Goal: Transaction & Acquisition: Purchase product/service

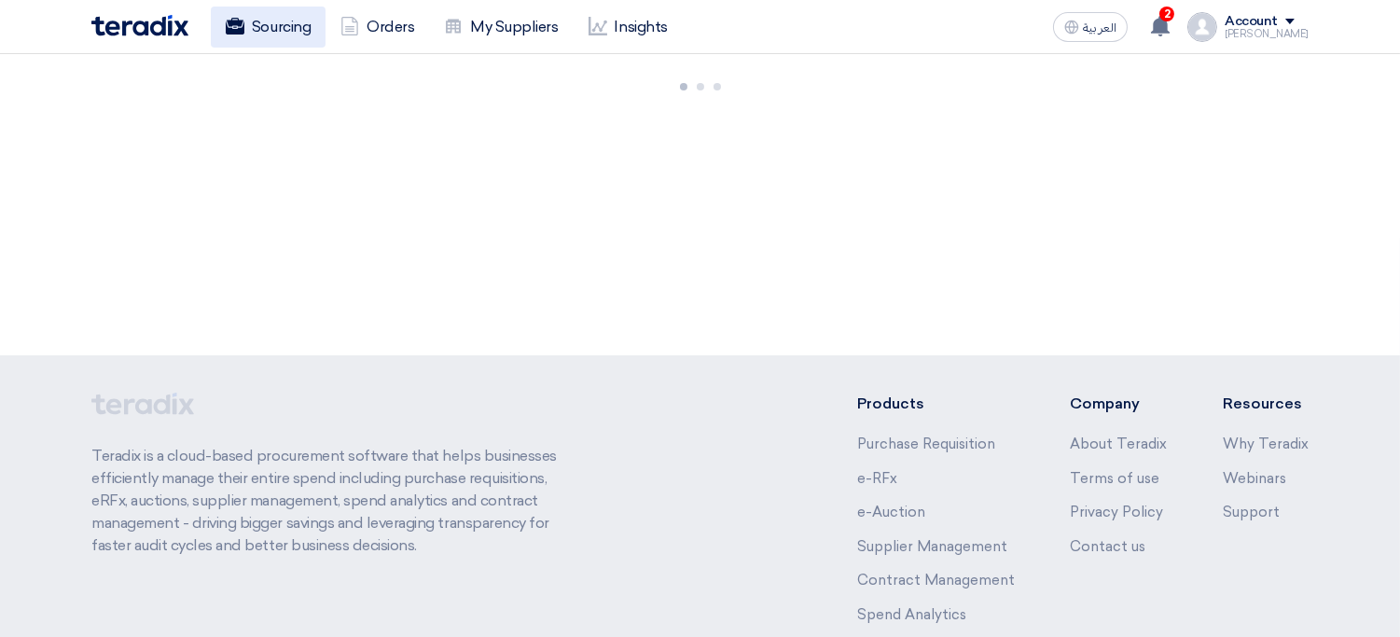
click at [293, 29] on link "Sourcing" at bounding box center [268, 27] width 115 height 41
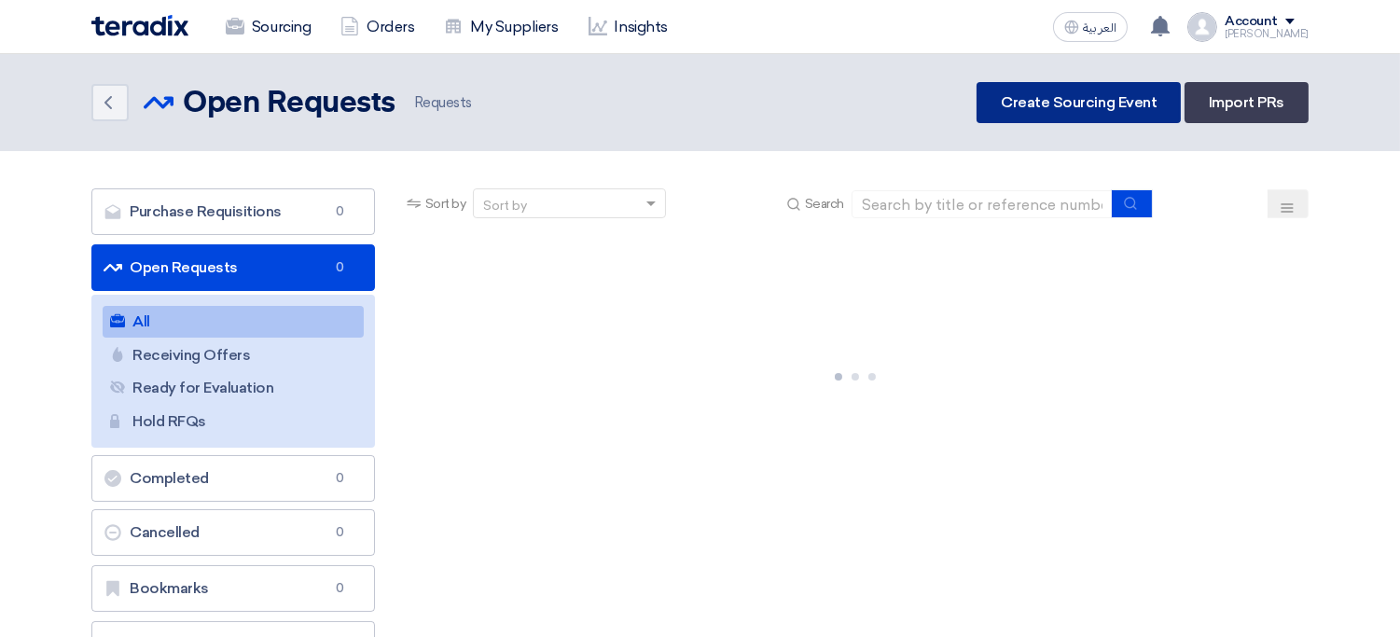
click at [1172, 114] on link "Create Sourcing Event" at bounding box center [1079, 102] width 204 height 41
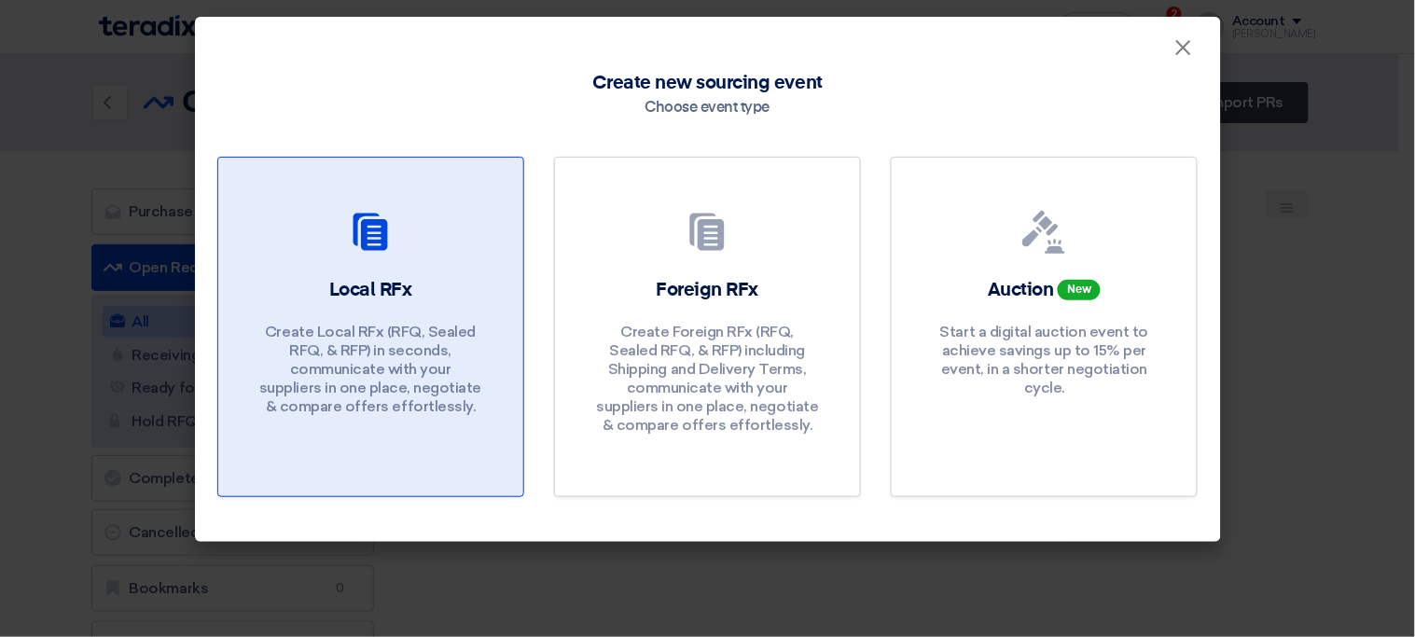
click at [410, 352] on p "Create Local RFx (RFQ, Sealed RFQ, & RFP) in seconds, communicate with your sup…" at bounding box center [370, 369] width 224 height 93
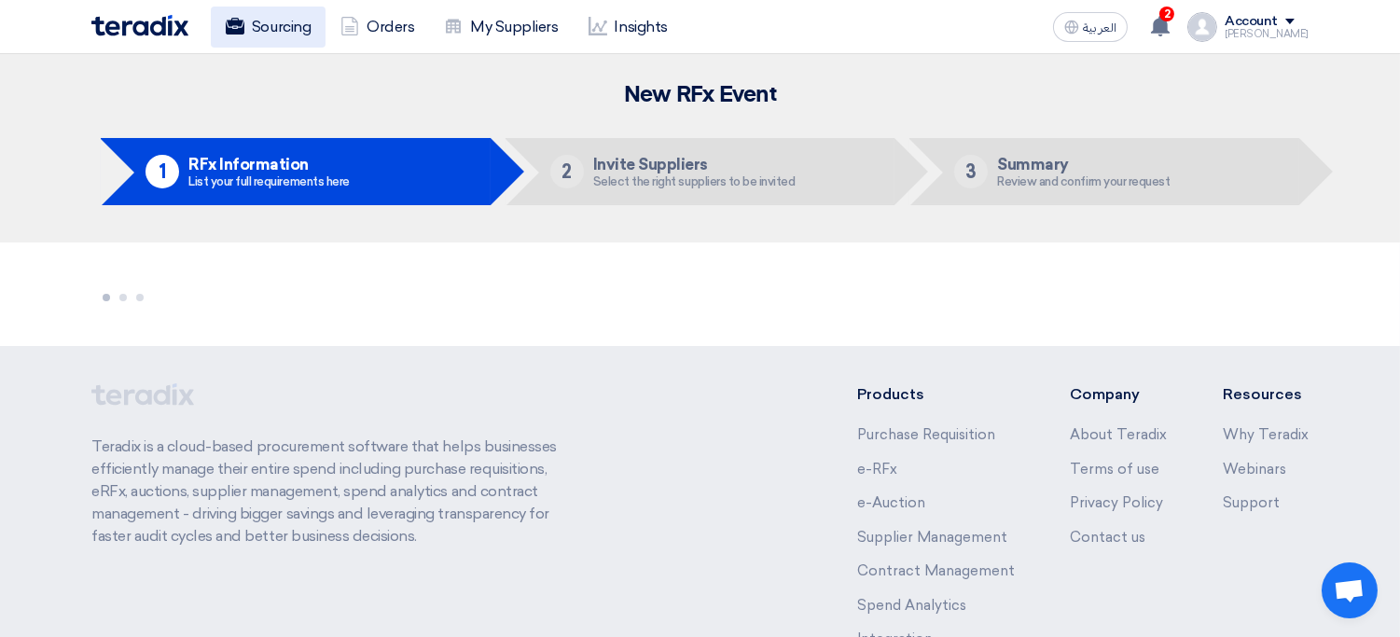
click at [252, 31] on link "Sourcing" at bounding box center [268, 27] width 115 height 41
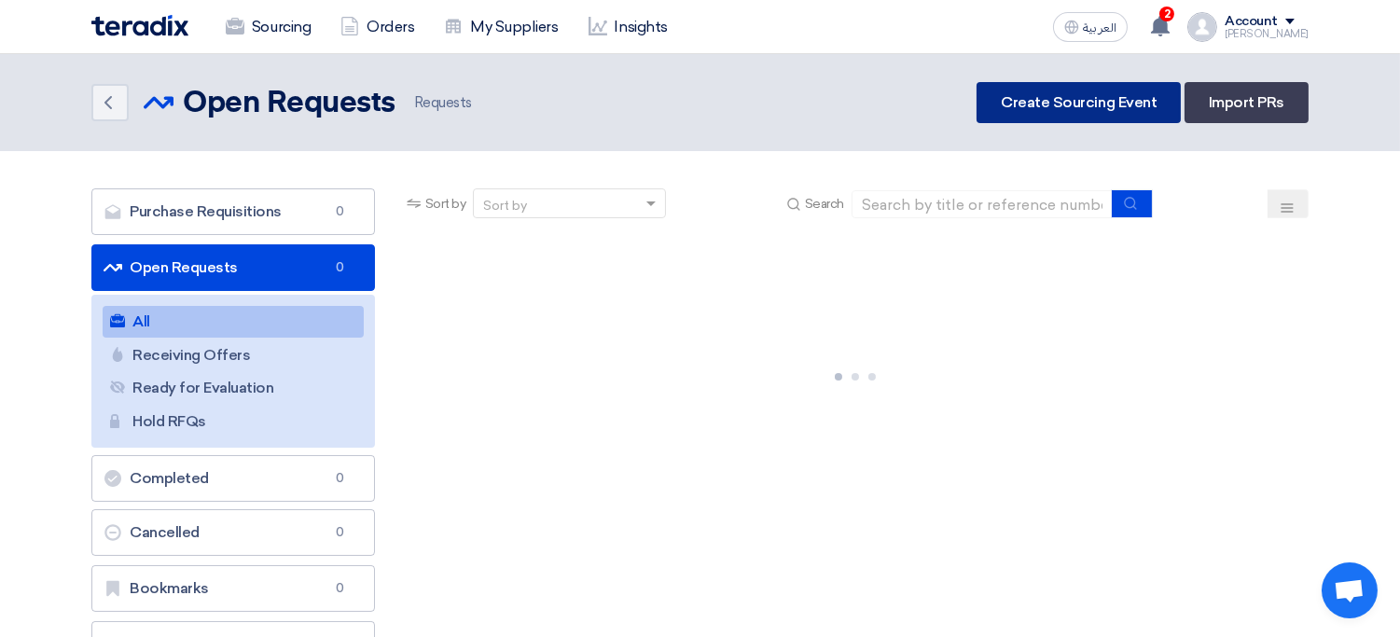
click at [1036, 113] on link "Create Sourcing Event" at bounding box center [1079, 102] width 204 height 41
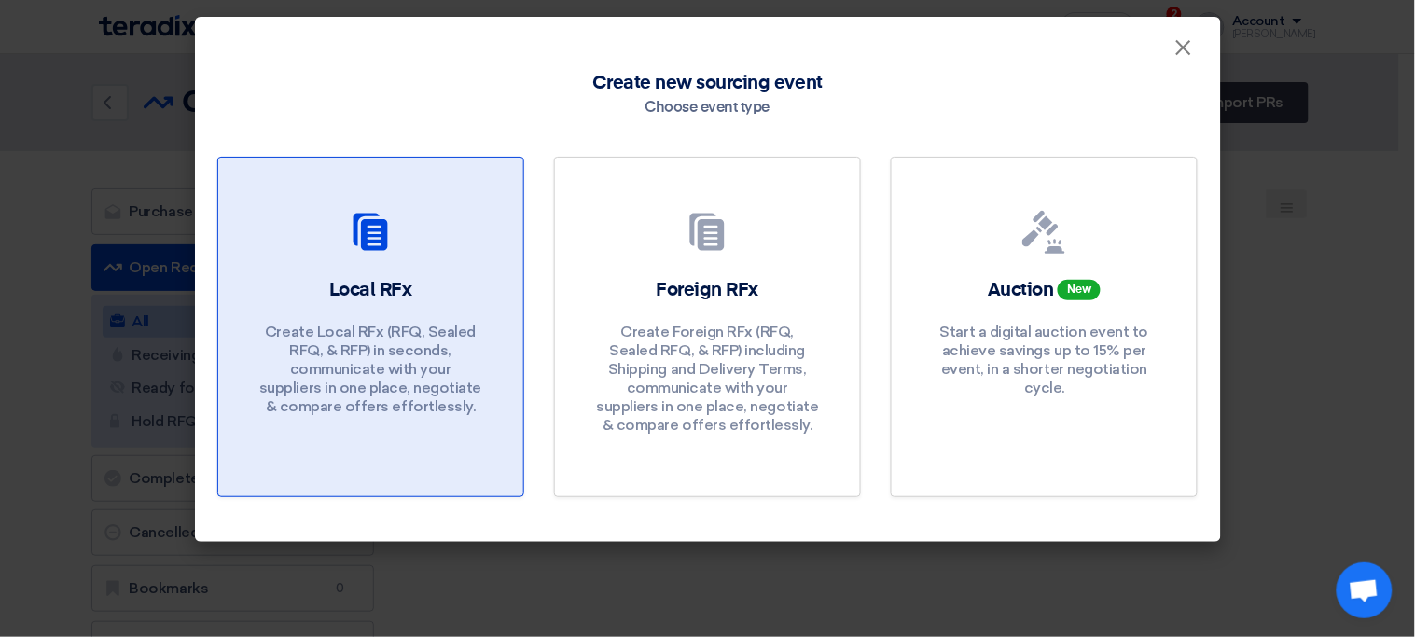
click at [447, 317] on div "Local RFx Create Local RFx (RFQ, Sealed RFQ, & RFP) in seconds, communicate wit…" at bounding box center [371, 351] width 260 height 148
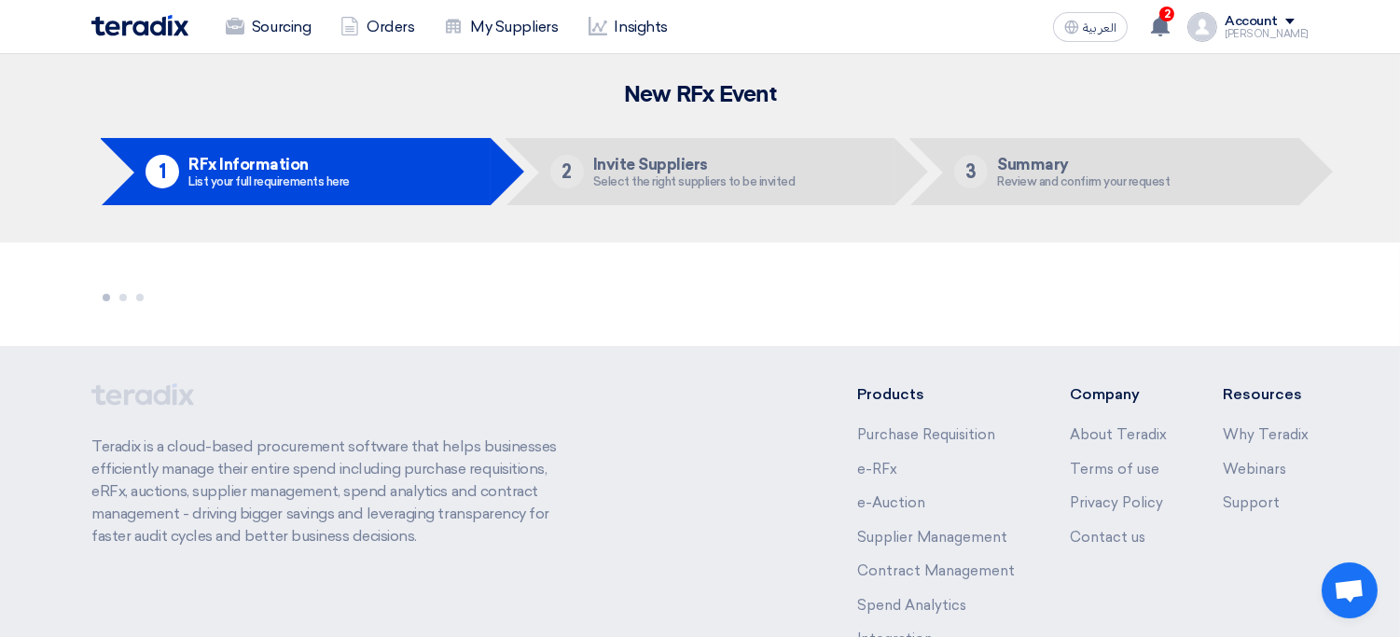
click at [400, 187] on li "1 RFx Information List your full requirements here" at bounding box center [296, 171] width 390 height 67
click at [92, 142] on ul "1 RFx Information List your full requirements here 2 Invite Suppliers Select th…" at bounding box center [699, 171] width 1217 height 67
drag, startPoint x: 92, startPoint y: 142, endPoint x: 177, endPoint y: 98, distance: 95.5
click at [177, 98] on div "New RFx Event 1 RFx Information List your full requirements here 2 Invite Suppl…" at bounding box center [699, 148] width 1245 height 132
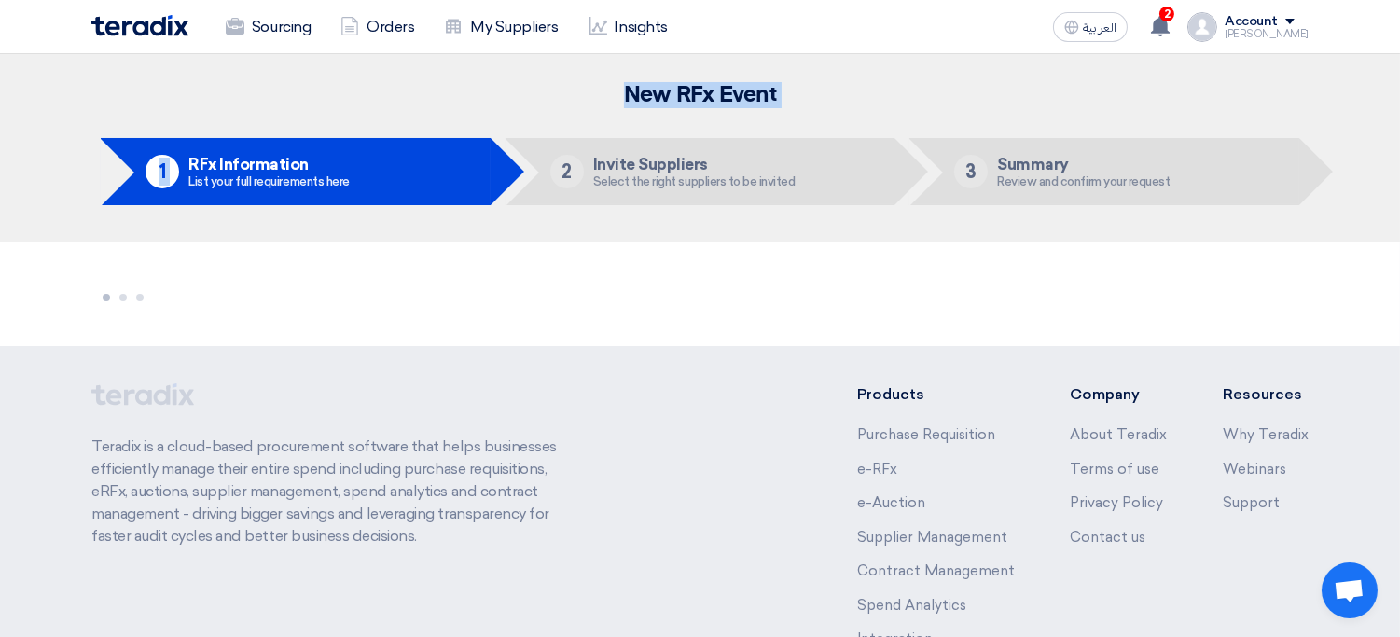
click at [177, 98] on h2 "New RFx Event" at bounding box center [699, 95] width 1217 height 26
click at [644, 108] on div "New RFx Event 1 RFx Information List your full requirements here 2 Invite Suppl…" at bounding box center [699, 148] width 1245 height 132
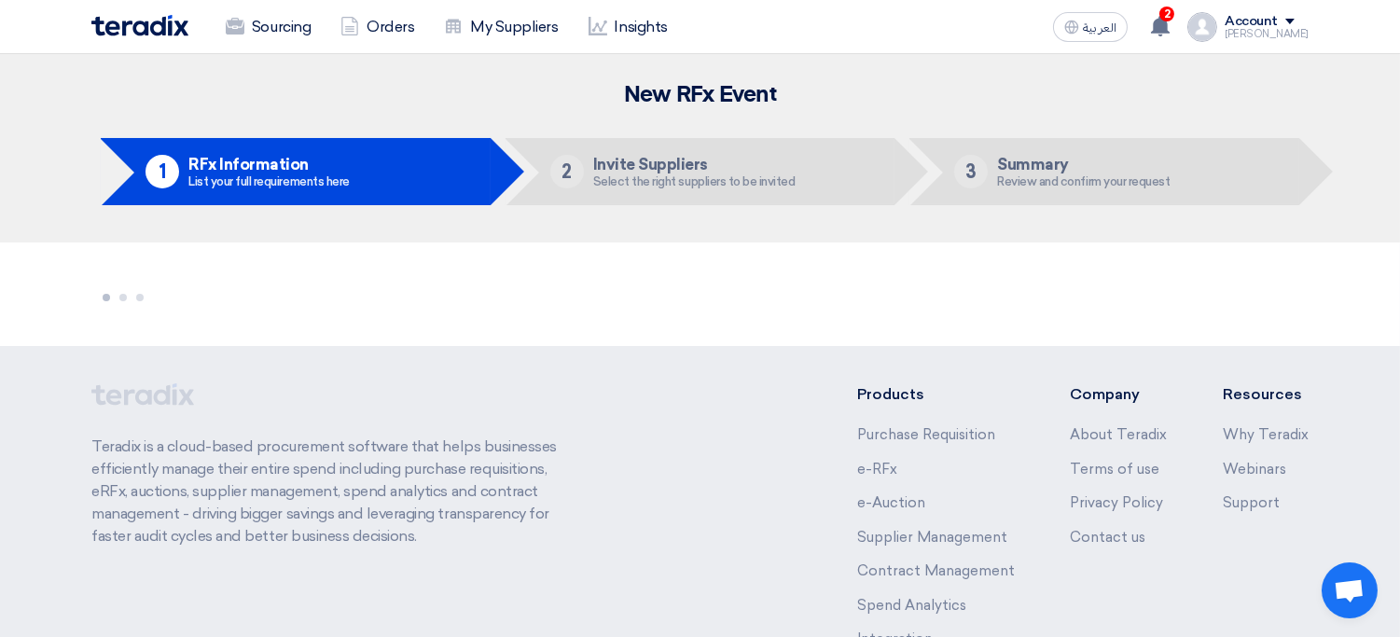
click at [644, 108] on div "New RFx Event 1 RFx Information List your full requirements here 2 Invite Suppl…" at bounding box center [699, 148] width 1245 height 132
click at [648, 91] on h2 "New RFx Event" at bounding box center [699, 95] width 1217 height 26
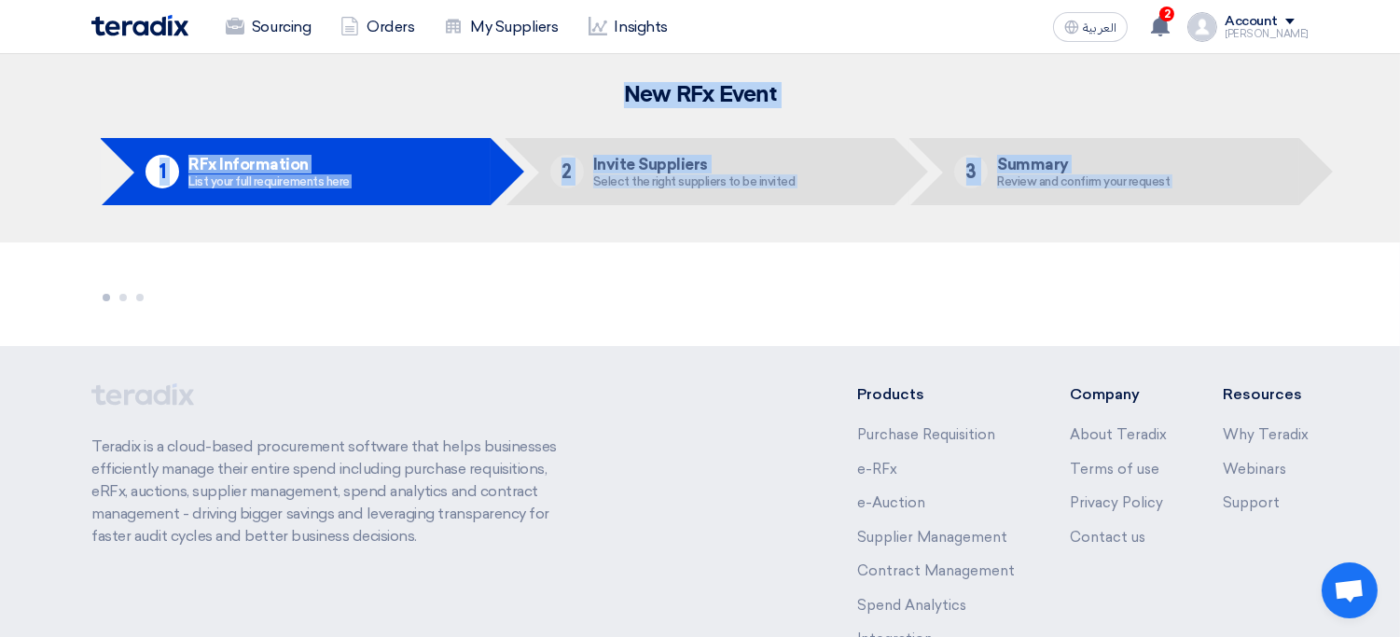
click at [1218, 194] on li "3 Summary Review and confirm your request" at bounding box center [1104, 171] width 390 height 67
click at [992, 88] on h2 "New RFx Event" at bounding box center [699, 95] width 1217 height 26
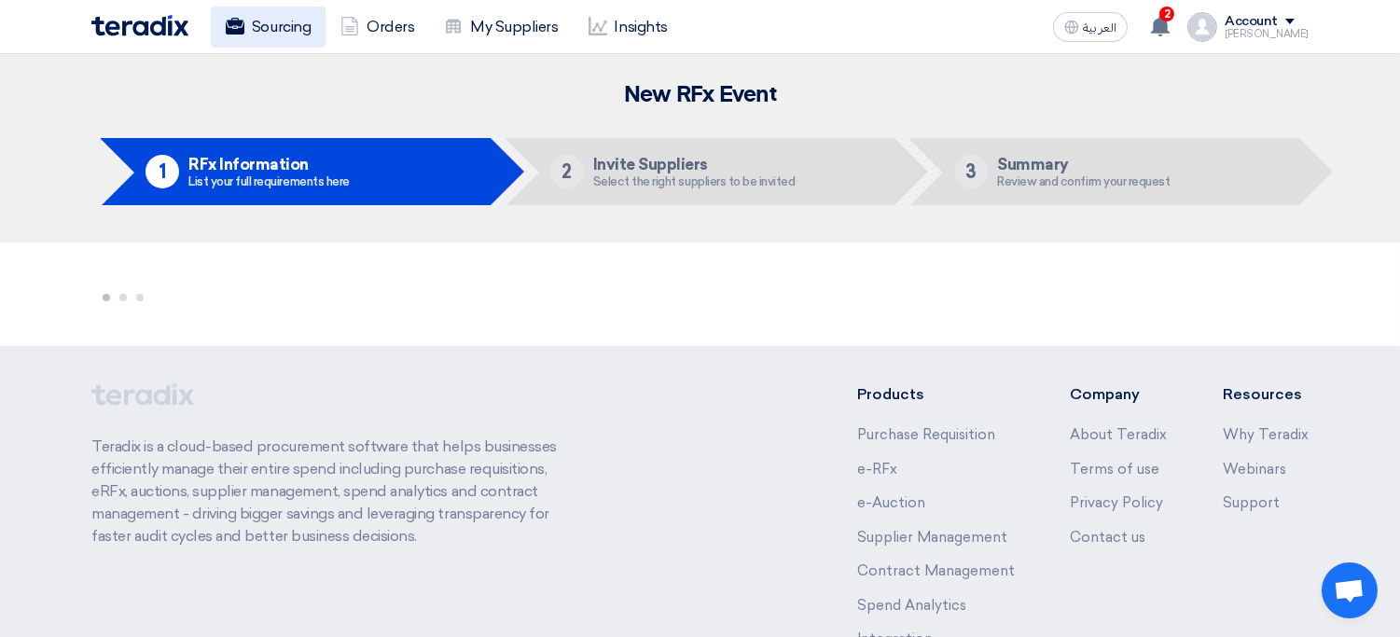
click at [267, 36] on link "Sourcing" at bounding box center [268, 27] width 115 height 41
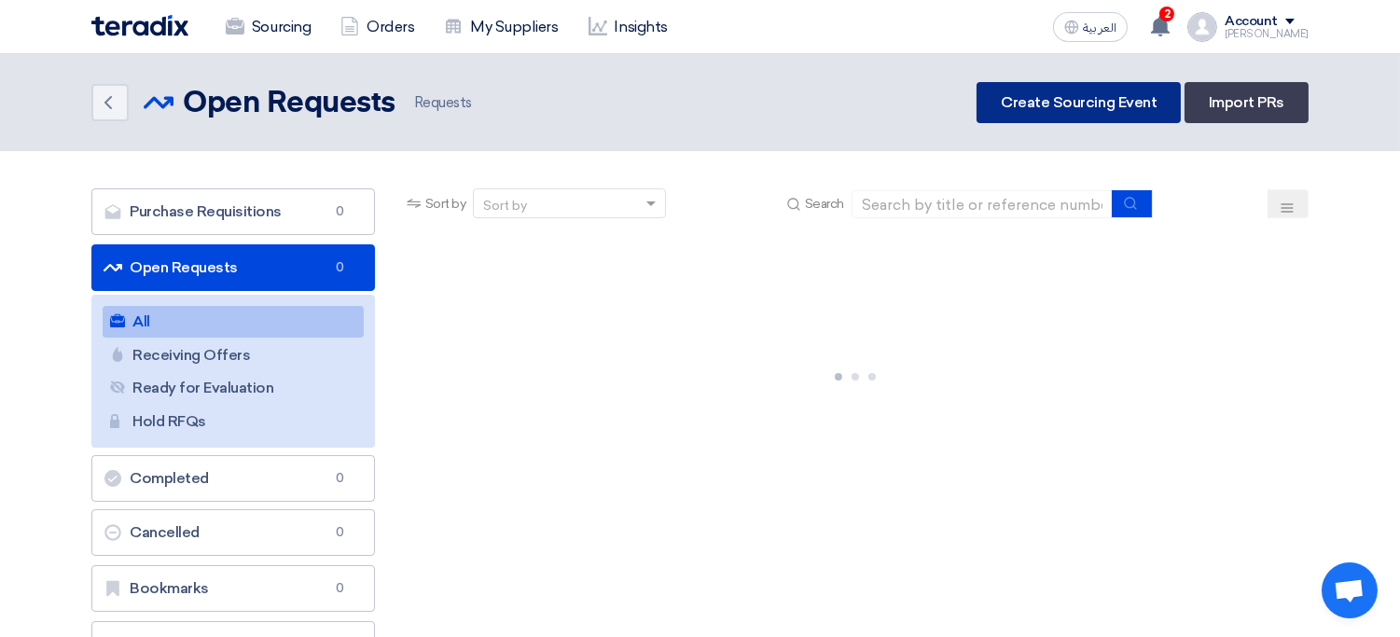
click at [1021, 99] on link "Create Sourcing Event" at bounding box center [1079, 102] width 204 height 41
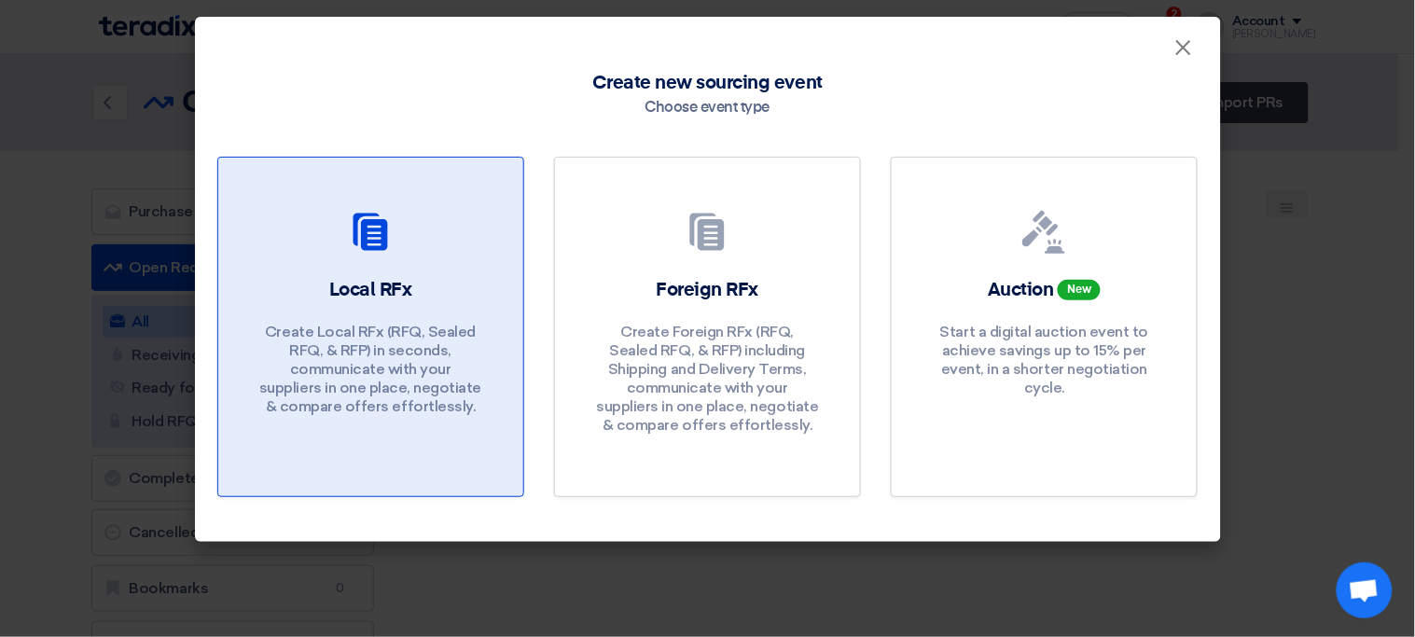
click at [419, 299] on div "Local RFx Create Local RFx (RFQ, Sealed RFQ, & RFP) in seconds, communicate wit…" at bounding box center [371, 351] width 260 height 148
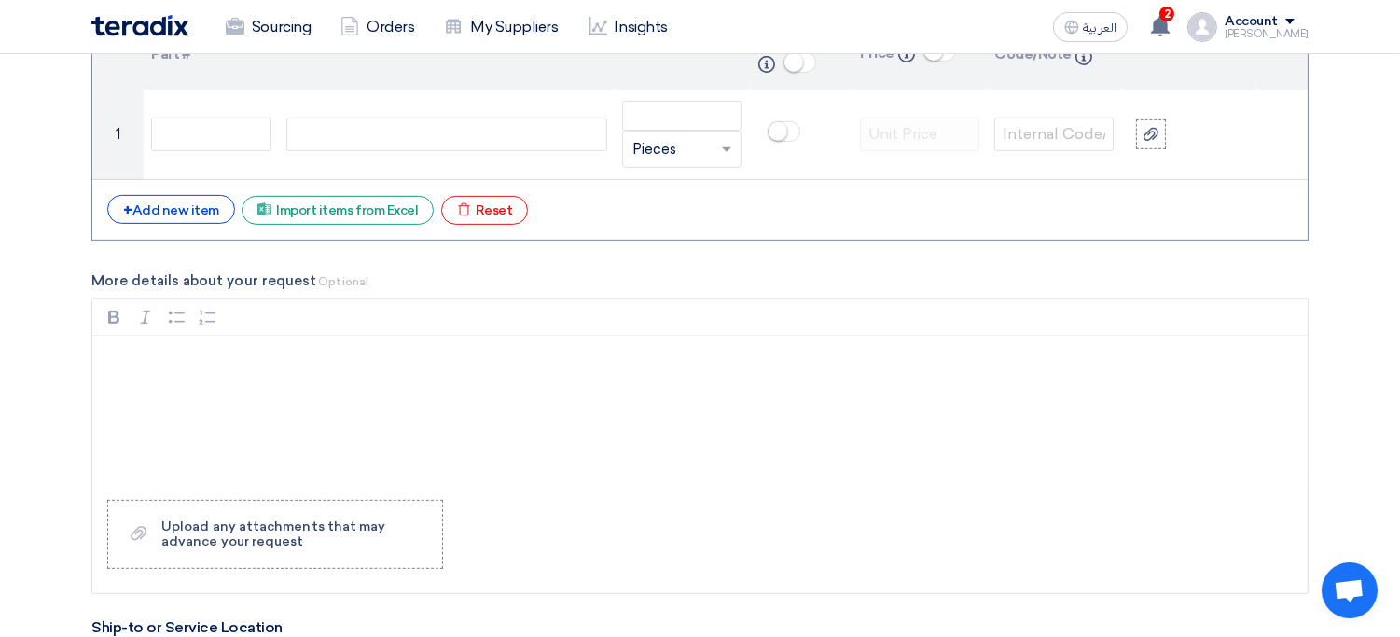
scroll to position [1518, 0]
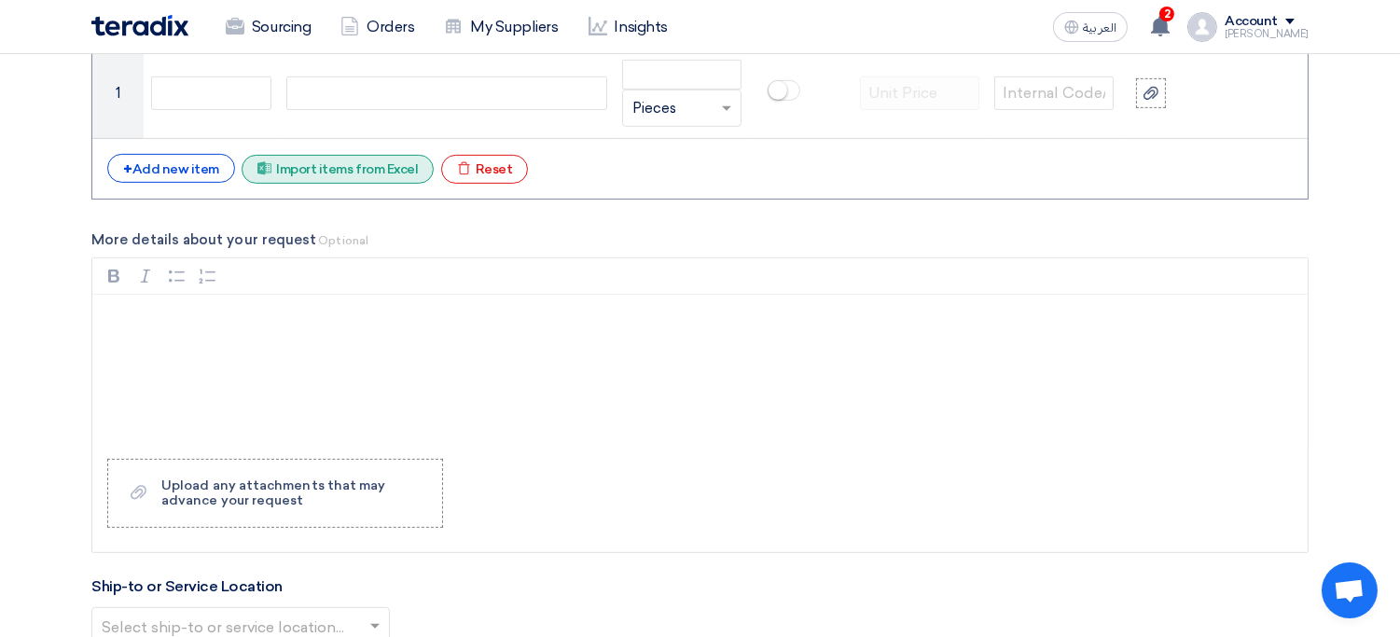
click at [329, 169] on div "Excel file Import items from Excel" at bounding box center [338, 169] width 192 height 29
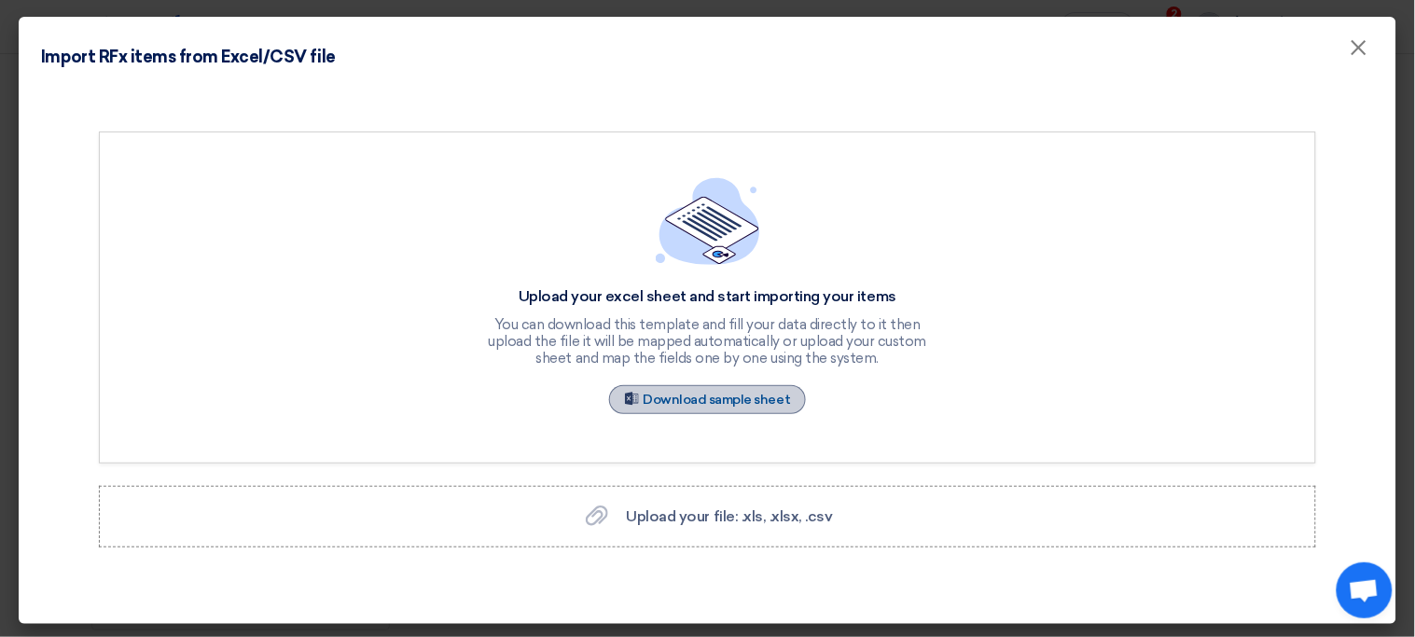
click at [724, 398] on link "Sample Sheet Download sample sheet" at bounding box center [708, 399] width 198 height 29
click at [1350, 53] on span "×" at bounding box center [1359, 52] width 19 height 37
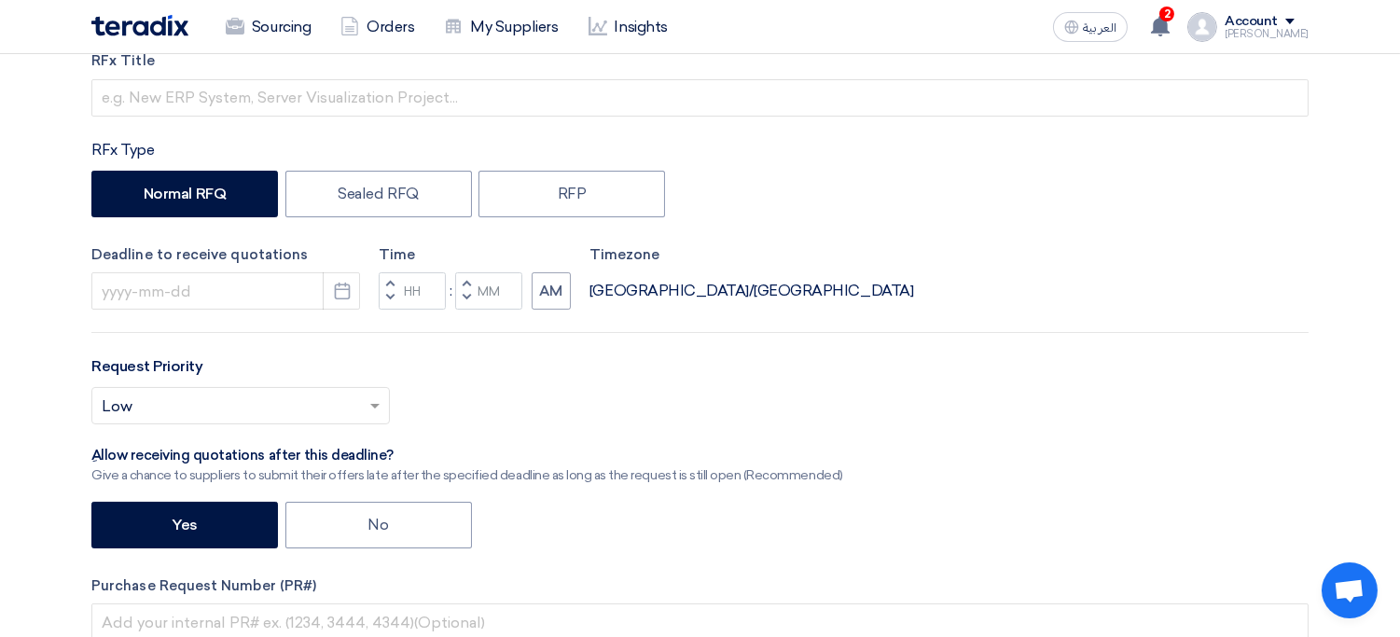
scroll to position [0, 0]
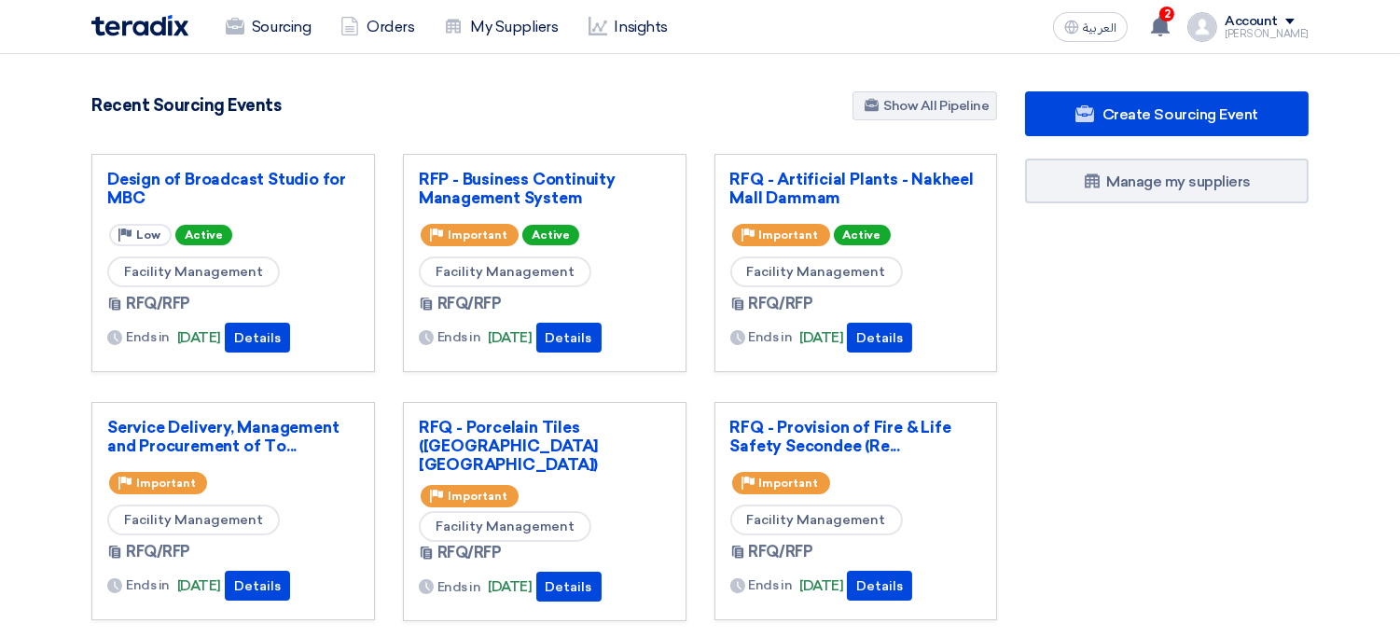
click at [1295, 21] on span at bounding box center [1289, 22] width 9 height 6
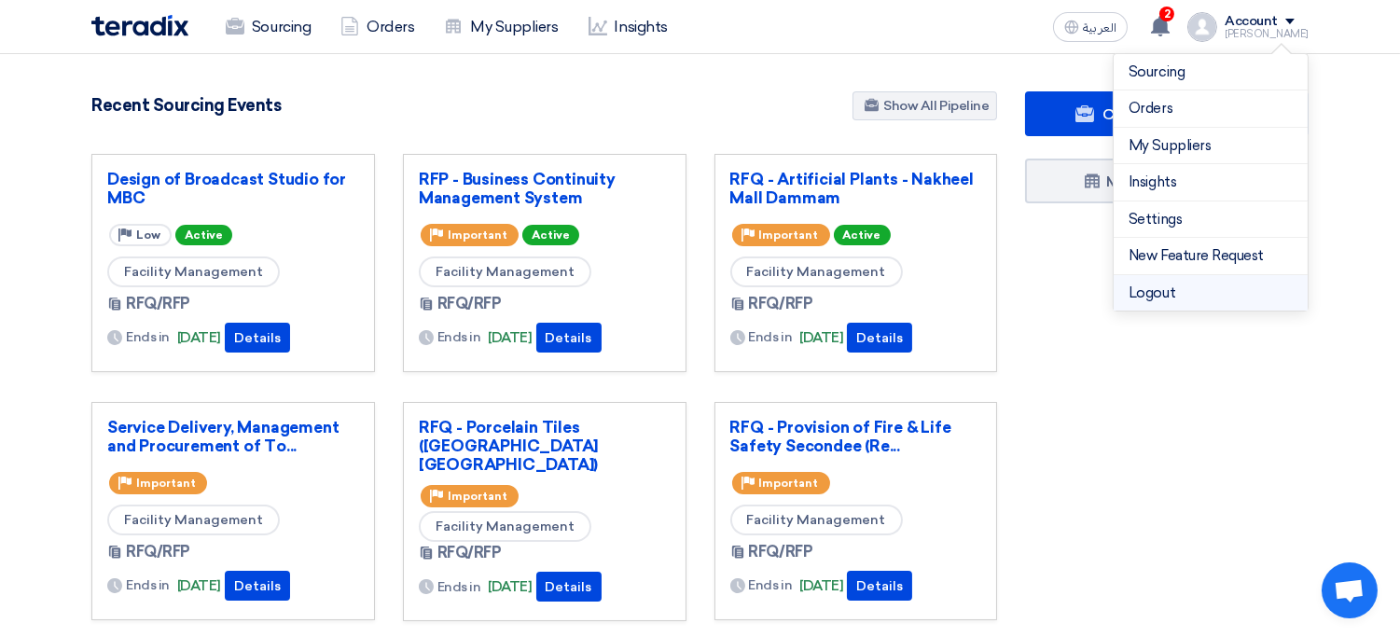
click at [1197, 293] on li "Logout" at bounding box center [1211, 293] width 194 height 36
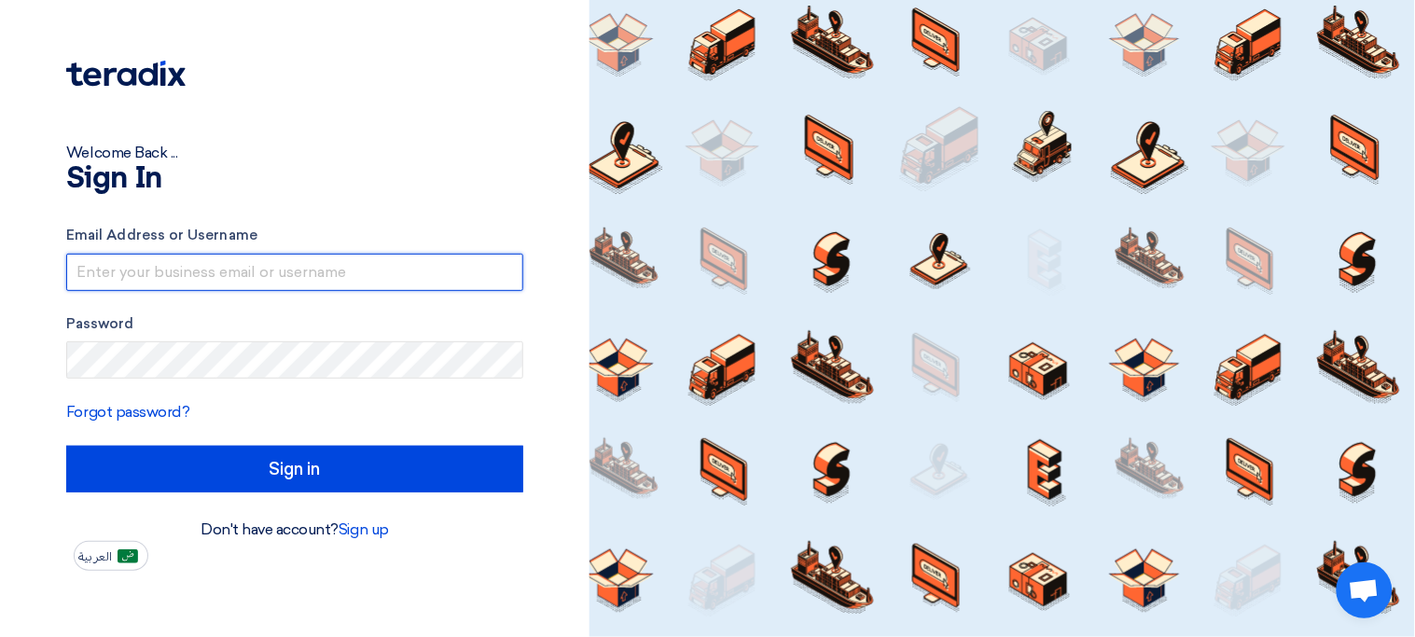
type input "[EMAIL_ADDRESS][DOMAIN_NAME]"
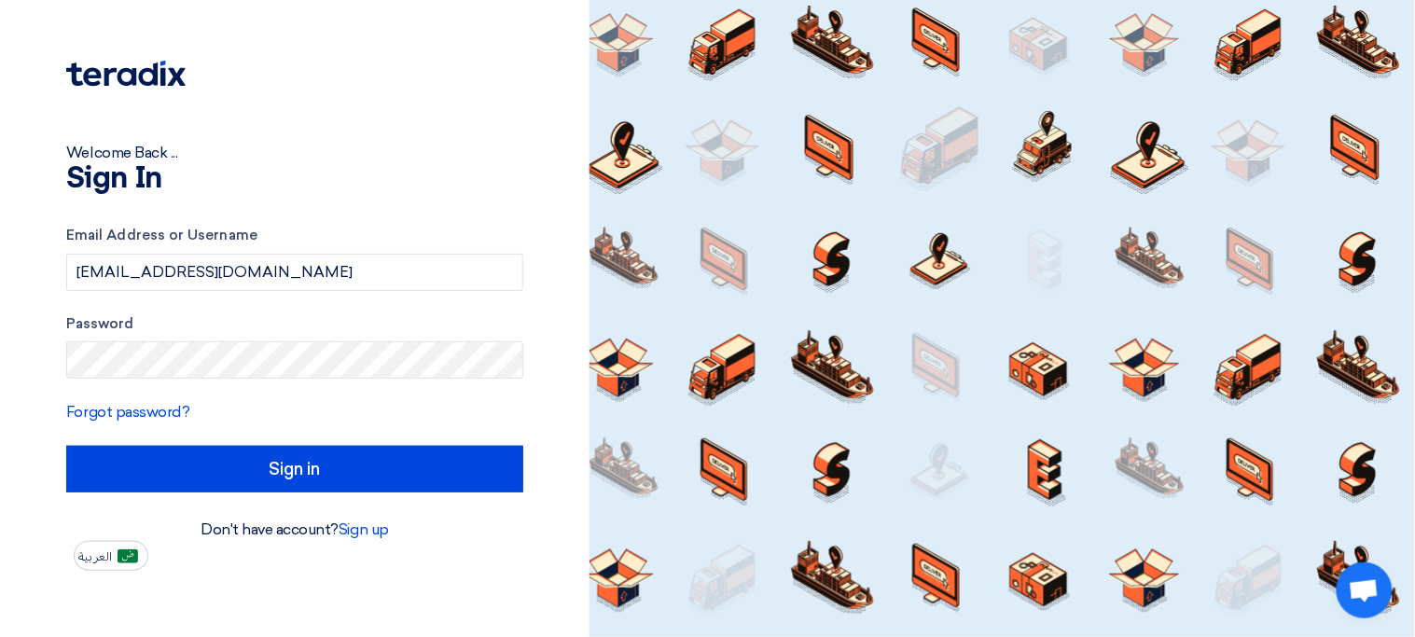
click at [214, 25] on div "Welcome Back ... Sign In Email Address or Username sp1@teradix.com Password For…" at bounding box center [295, 285] width 562 height 571
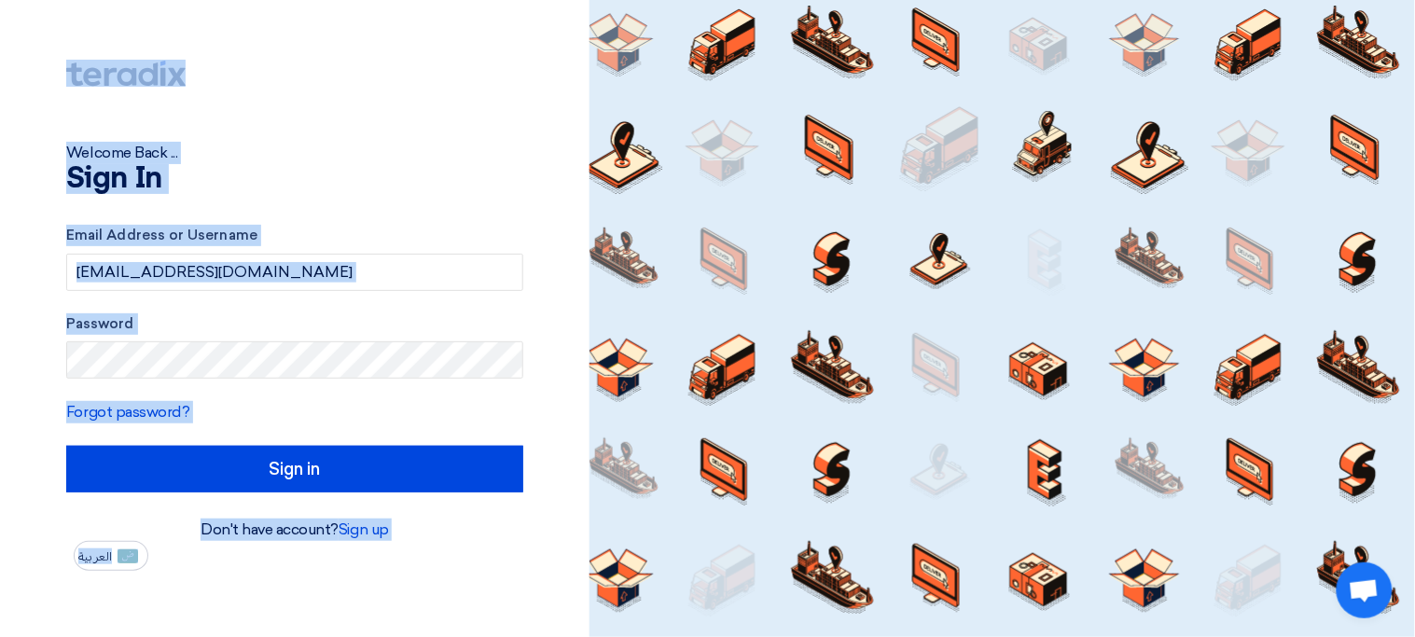
drag, startPoint x: 214, startPoint y: 25, endPoint x: 547, endPoint y: 565, distance: 634.5
click at [547, 565] on div "Welcome Back ... Sign In Email Address or Username sp1@teradix.com Password For…" at bounding box center [295, 285] width 562 height 571
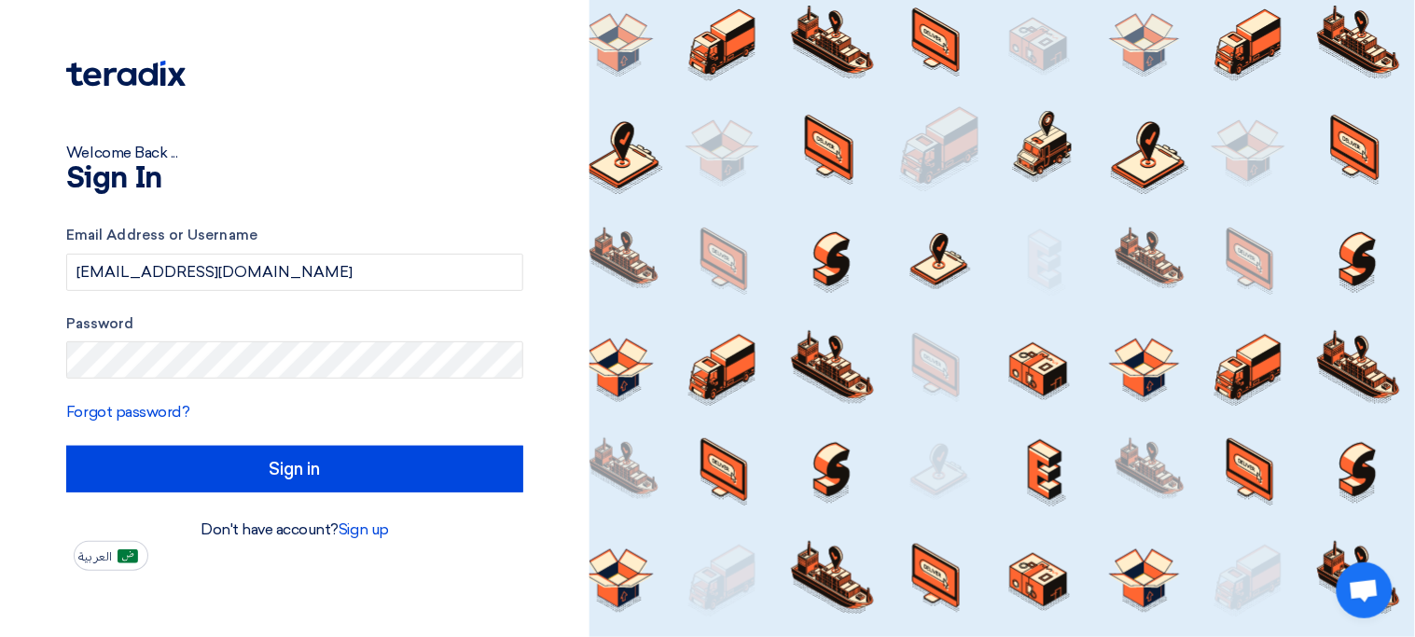
click at [383, 55] on div "Welcome Back ... Sign In Email Address or Username sp1@teradix.com Password For…" at bounding box center [295, 285] width 562 height 571
click at [411, 9] on div "Welcome Back ... Sign In Email Address or Username sp1@teradix.com Password For…" at bounding box center [295, 285] width 562 height 571
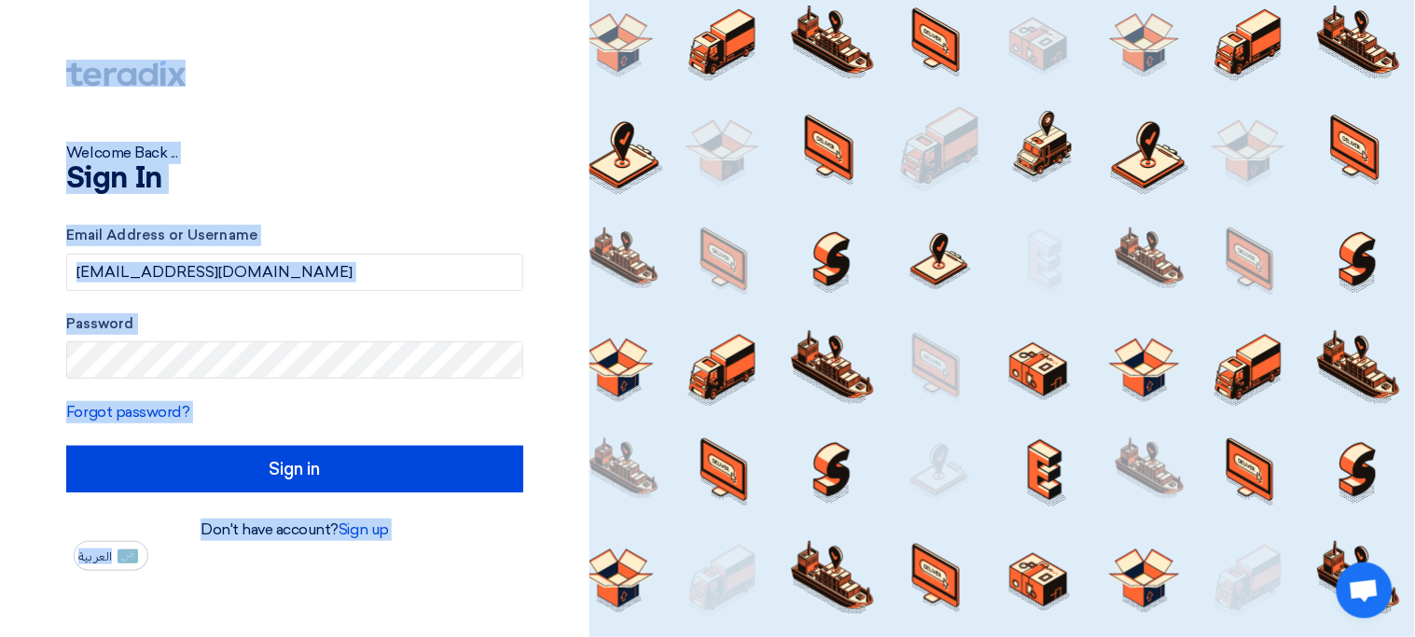
drag, startPoint x: 411, startPoint y: 9, endPoint x: 437, endPoint y: 561, distance: 551.9
click at [437, 561] on div "Welcome Back ... Sign In Email Address or Username sp1@teradix.com Password For…" at bounding box center [295, 285] width 562 height 571
click at [295, 192] on h1 "Sign In" at bounding box center [294, 179] width 457 height 30
drag, startPoint x: 7, startPoint y: 35, endPoint x: 514, endPoint y: 549, distance: 722.2
click at [514, 549] on div "Welcome Back ... Sign In Email Address or Username sp1@teradix.com Password For…" at bounding box center [295, 318] width 590 height 637
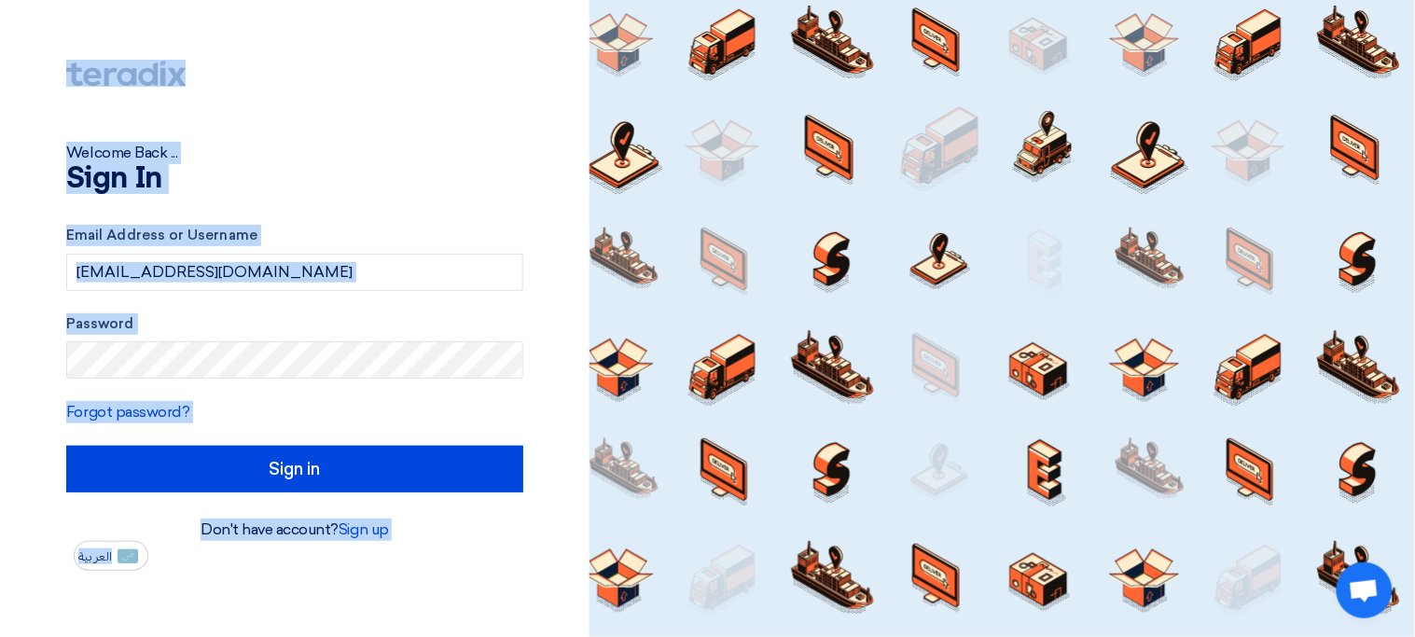
click at [388, 176] on h1 "Sign In" at bounding box center [294, 179] width 457 height 30
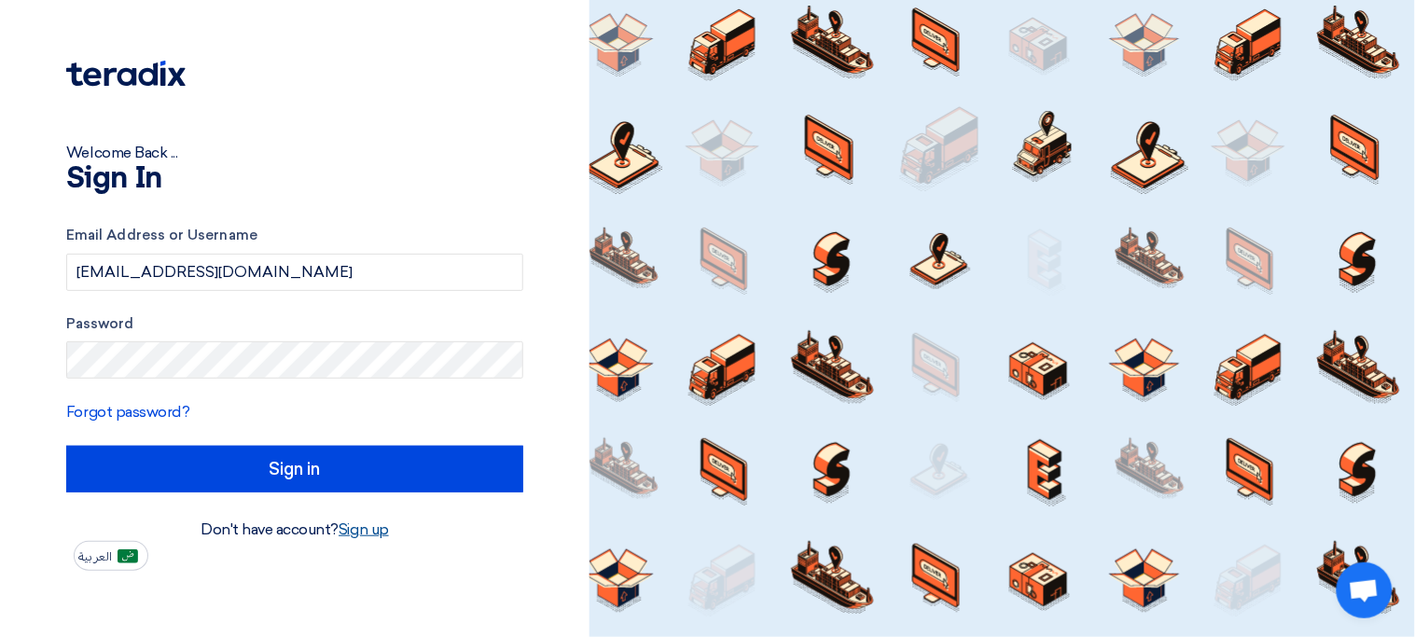
click at [376, 536] on link "Sign up" at bounding box center [364, 529] width 50 height 18
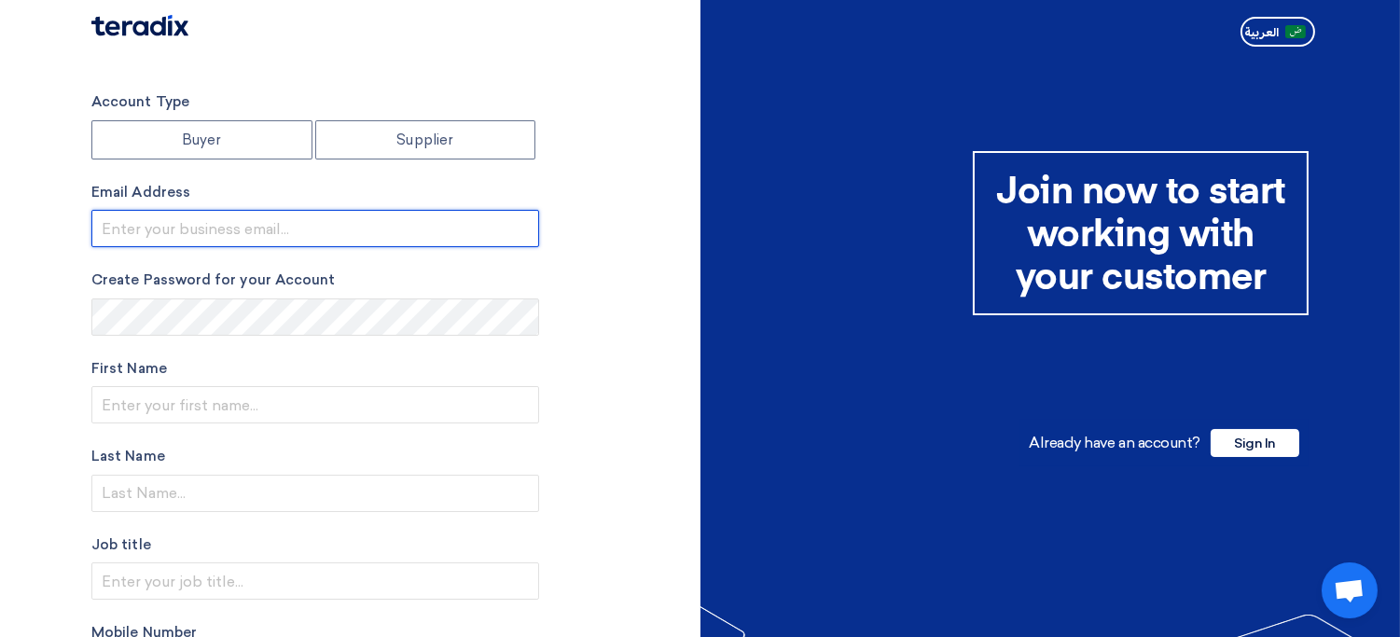
type input "sp1@teradix.com"
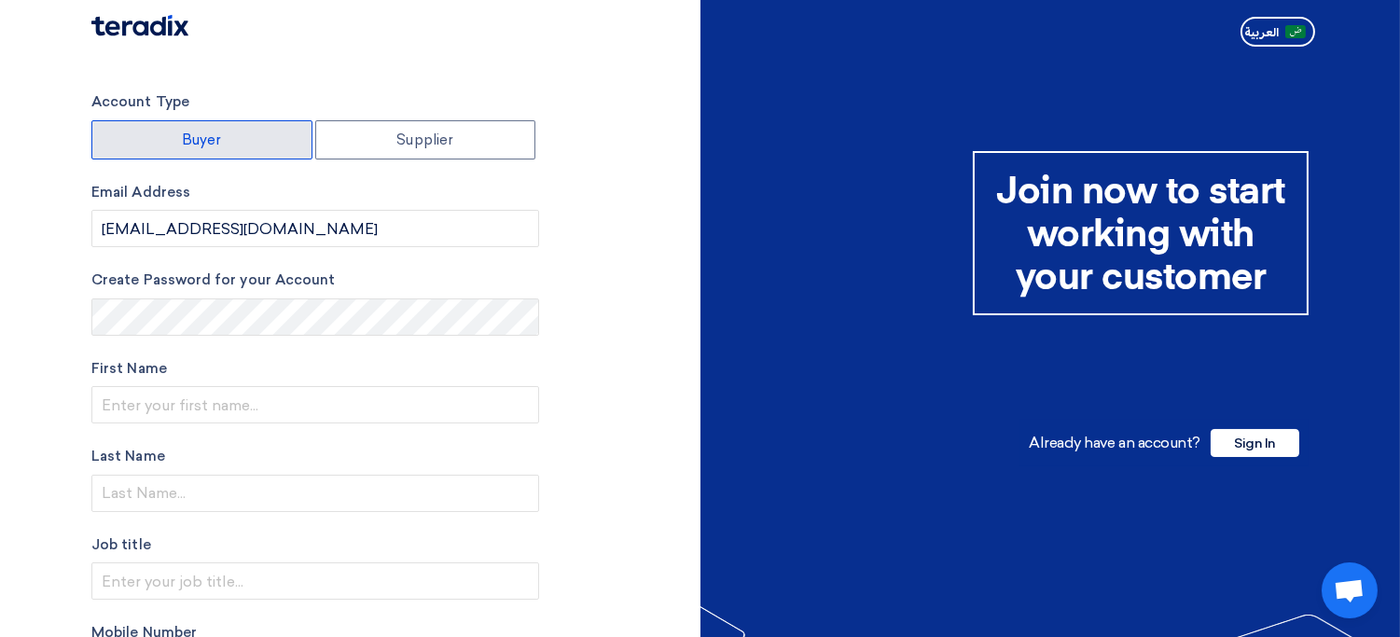
click at [265, 134] on label "Buyer" at bounding box center [201, 139] width 221 height 39
click at [265, 134] on input "Buyer" at bounding box center [201, 139] width 219 height 37
radio input "true"
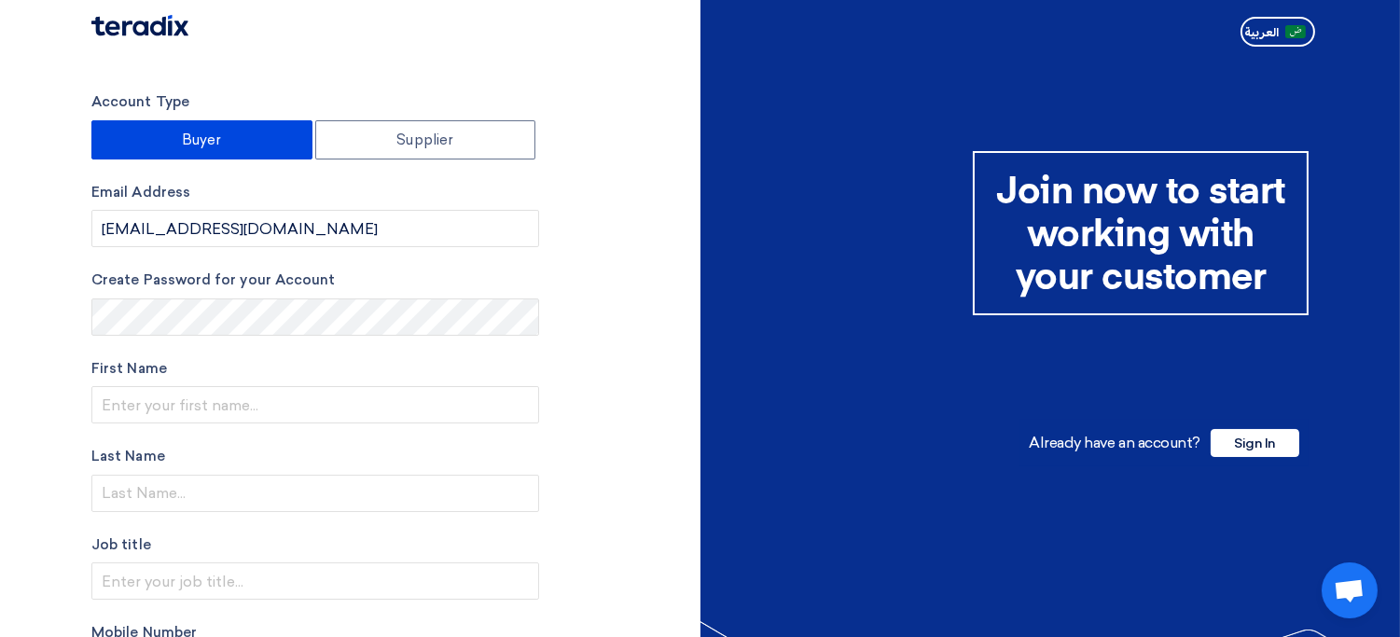
click at [633, 160] on div "Account Type Buyer Supplier Email Address sp1@teradix.com Create Password for y…" at bounding box center [388, 531] width 623 height 880
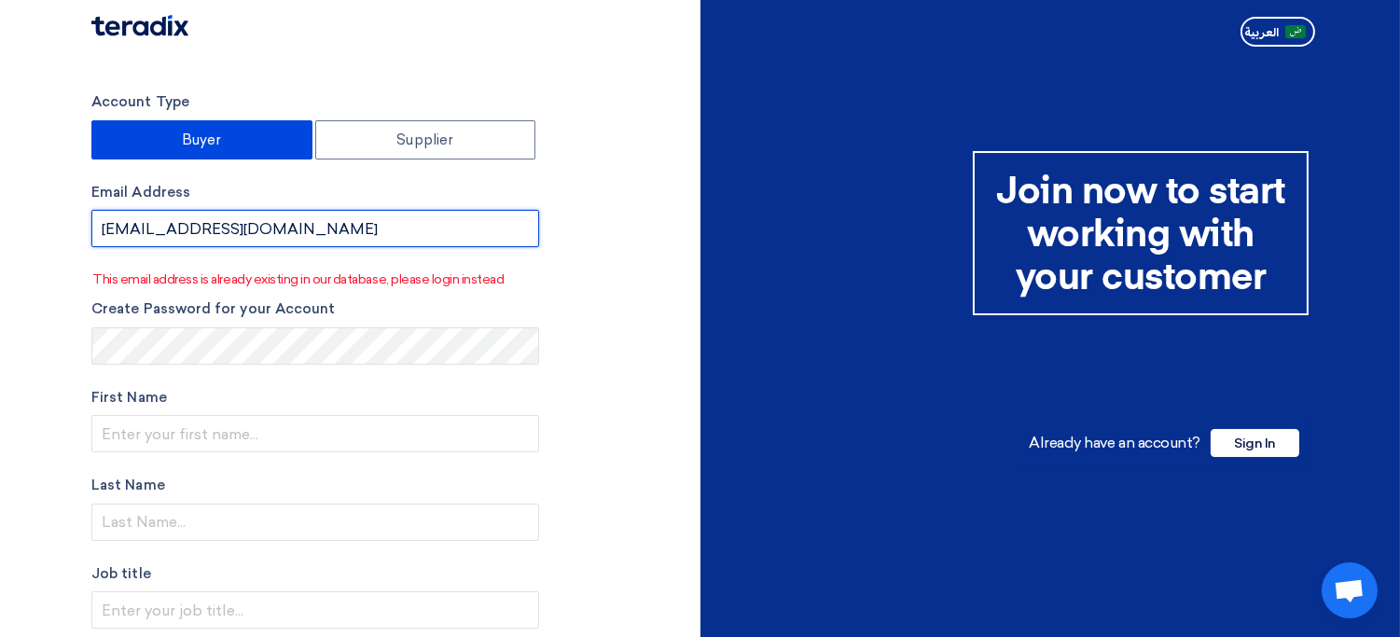
click at [305, 214] on input "sp1@teradix.com" at bounding box center [315, 228] width 448 height 37
paste input "cuknuberko@necub"
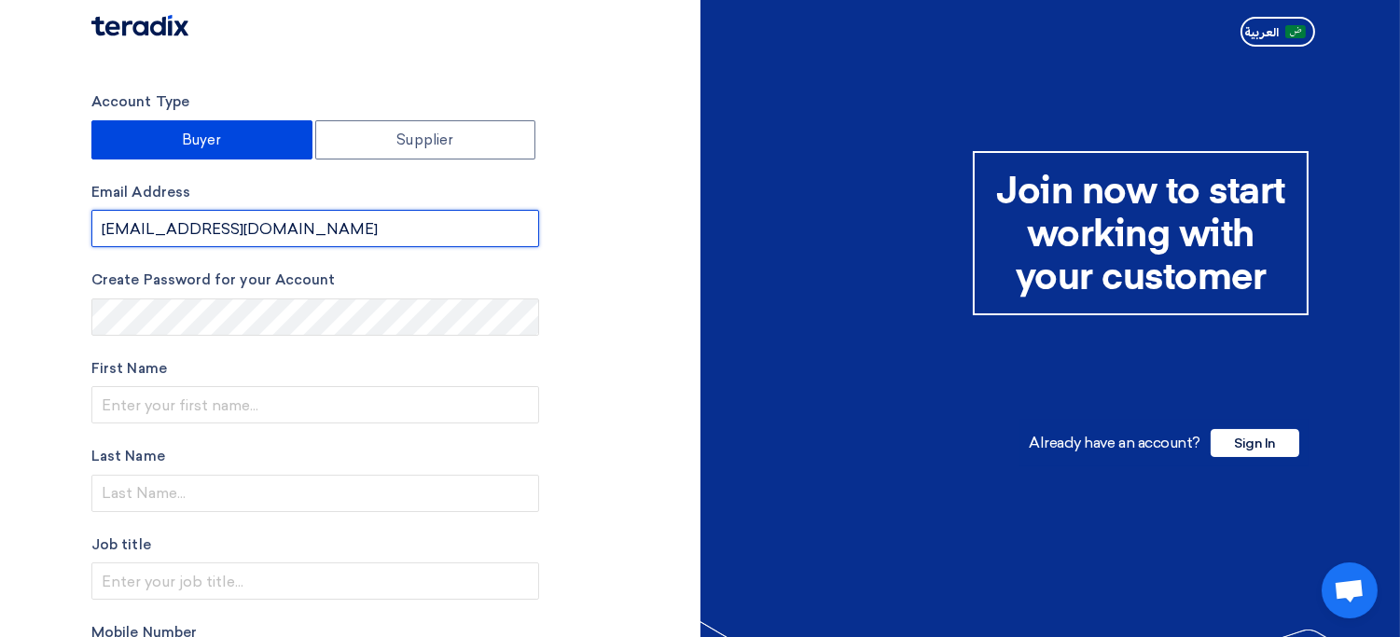
type input "cuknuberko@necub.com"
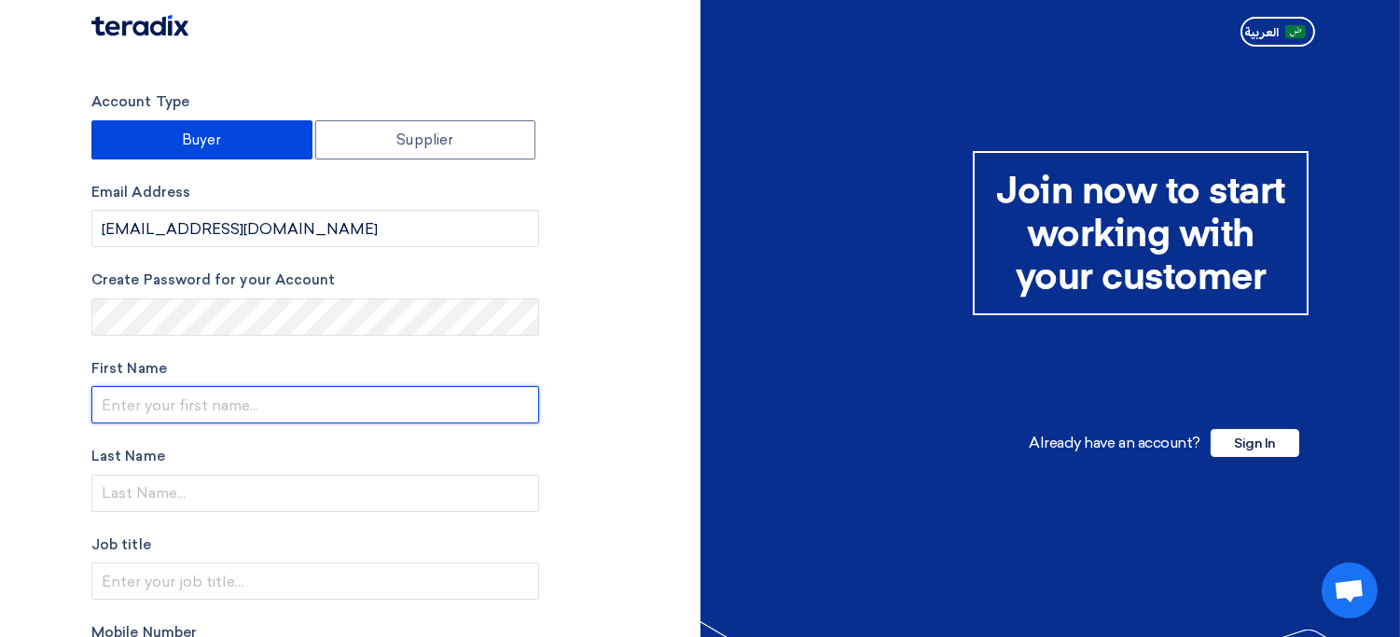
click at [290, 397] on input "text" at bounding box center [315, 404] width 448 height 37
type input "Owner"
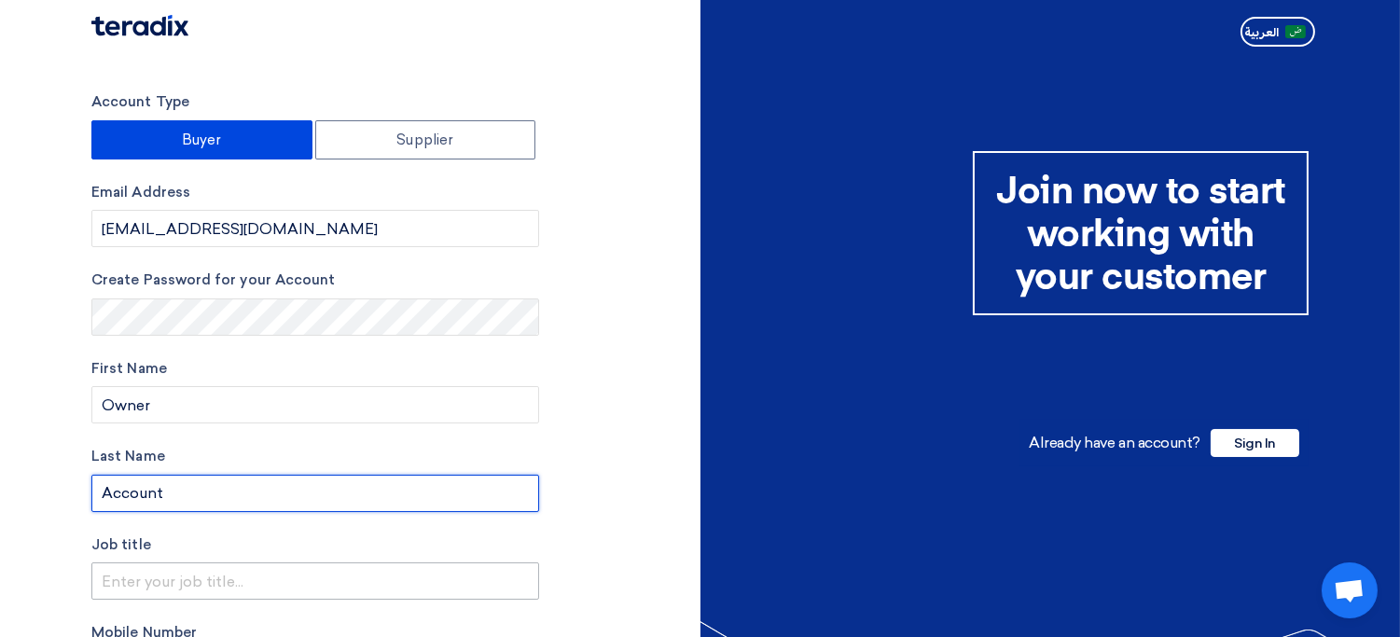
type input "Account"
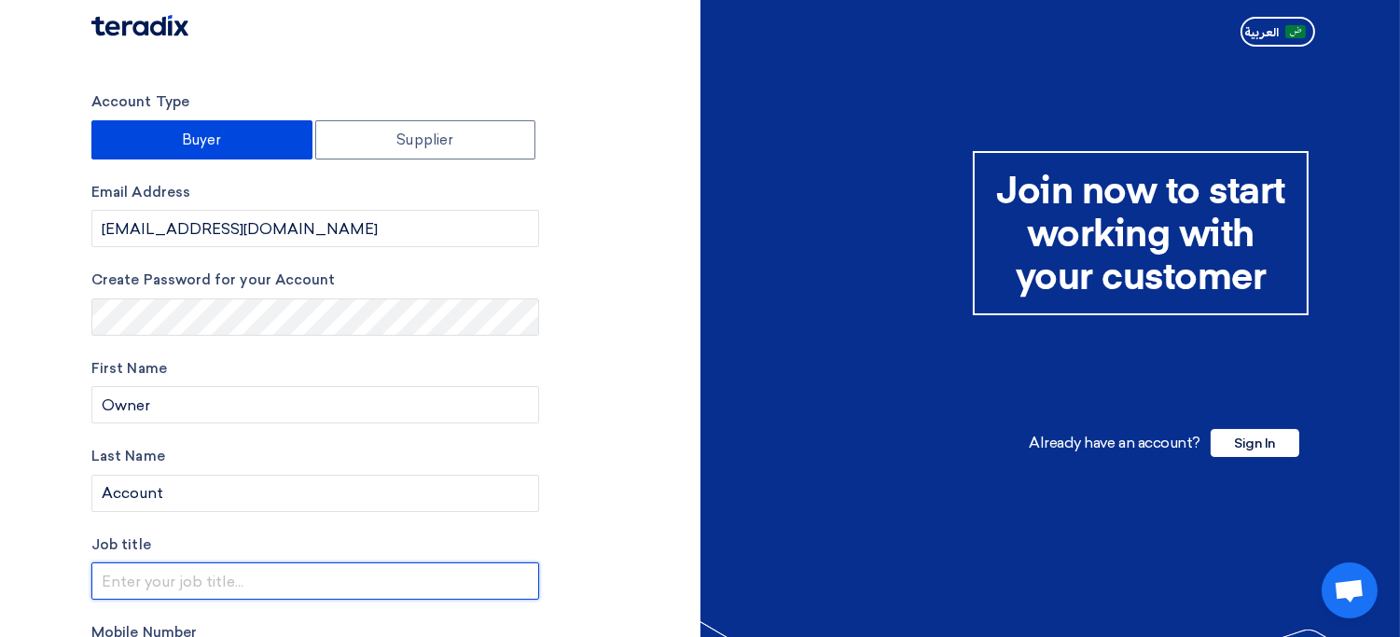
click at [342, 585] on input "text" at bounding box center [315, 580] width 448 height 37
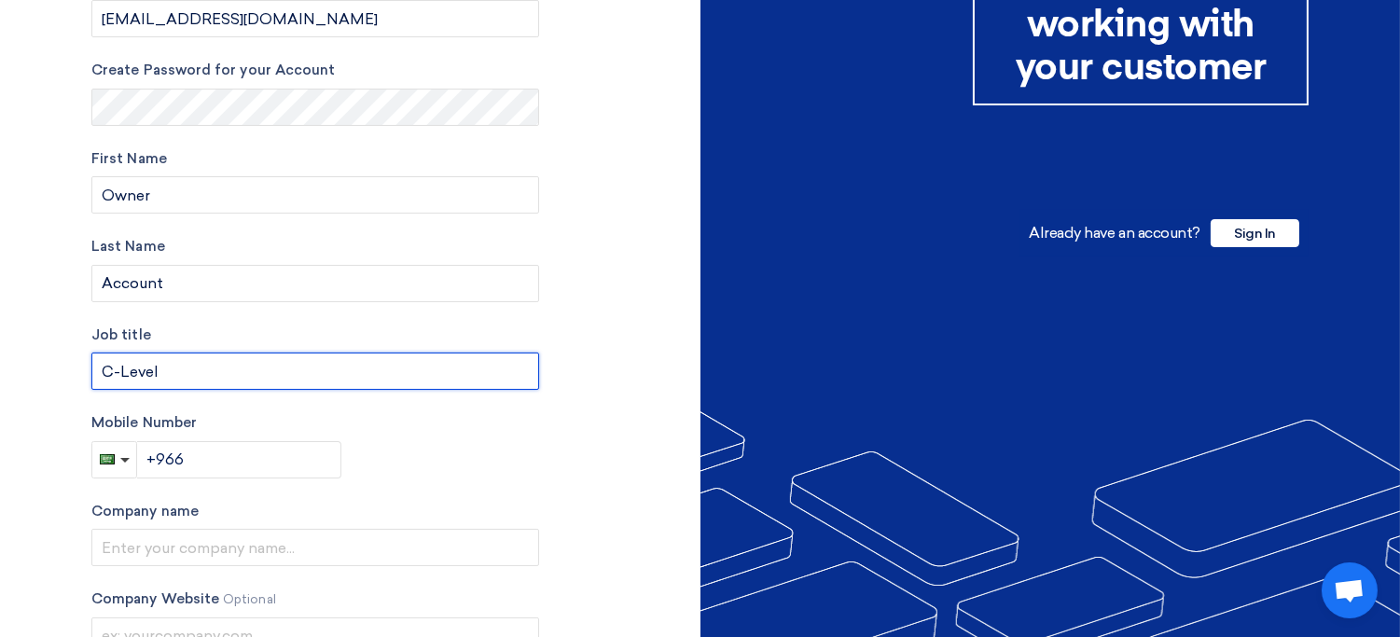
scroll to position [212, 0]
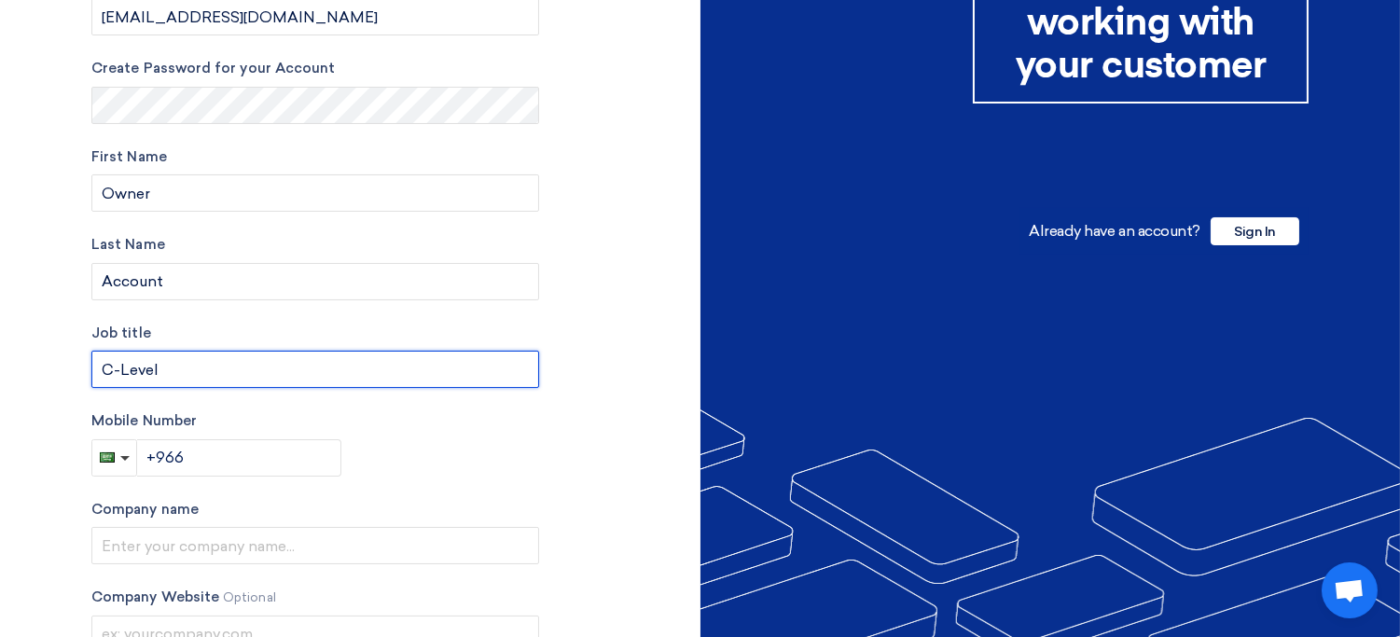
type input "C-Level"
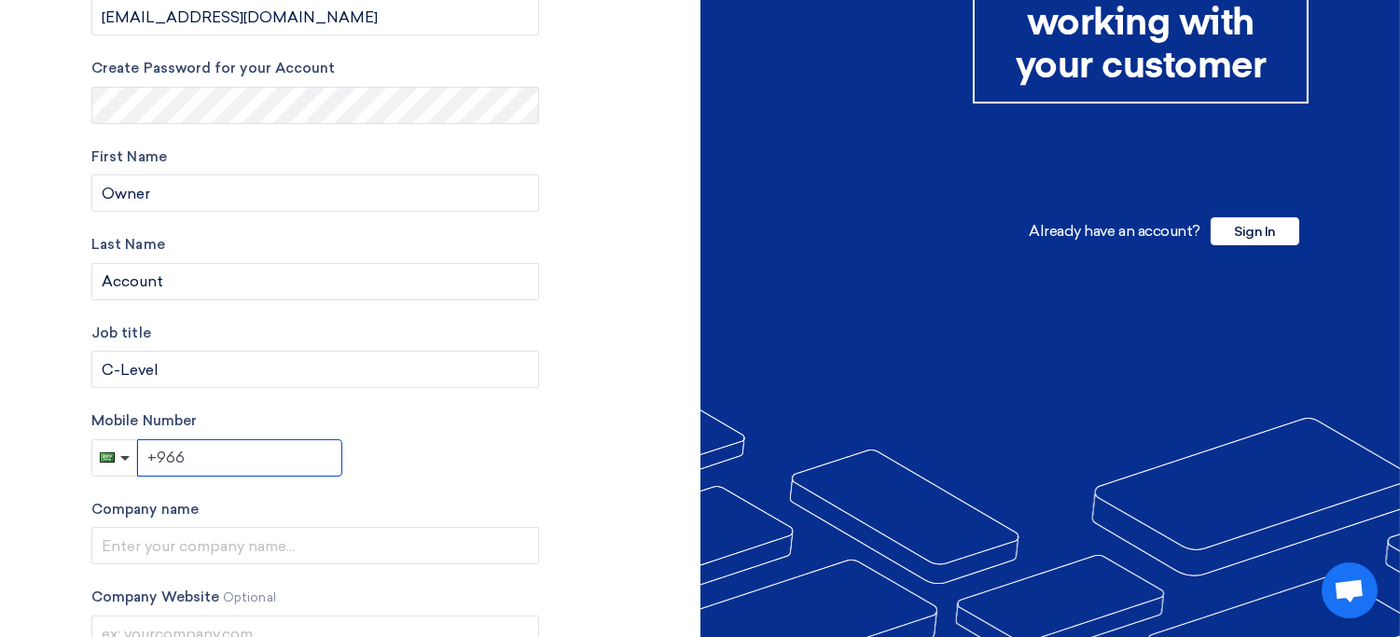
click at [296, 449] on input "+966" at bounding box center [239, 457] width 205 height 37
type input "+966 502311212"
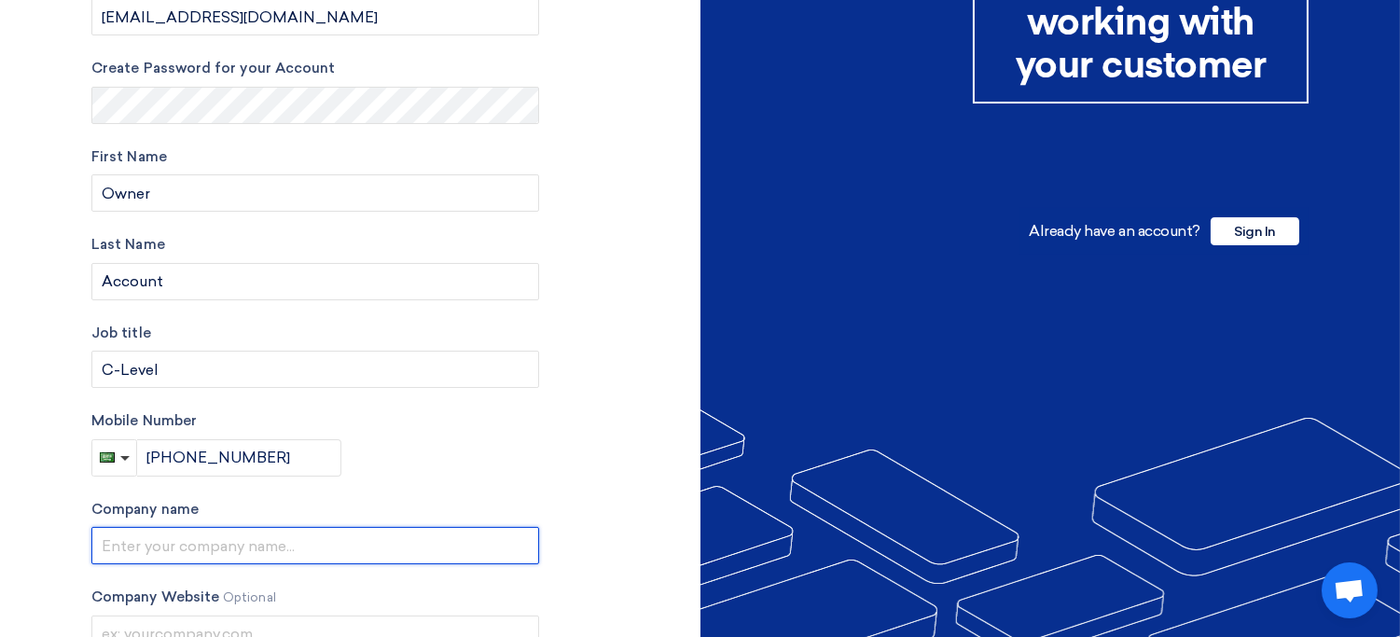
click at [361, 556] on input "text" at bounding box center [315, 545] width 448 height 37
type input "C"
type input "MOther"
click at [158, 544] on input "Mothercompany" at bounding box center [315, 545] width 448 height 37
click at [126, 545] on input "Holding Company" at bounding box center [315, 545] width 448 height 37
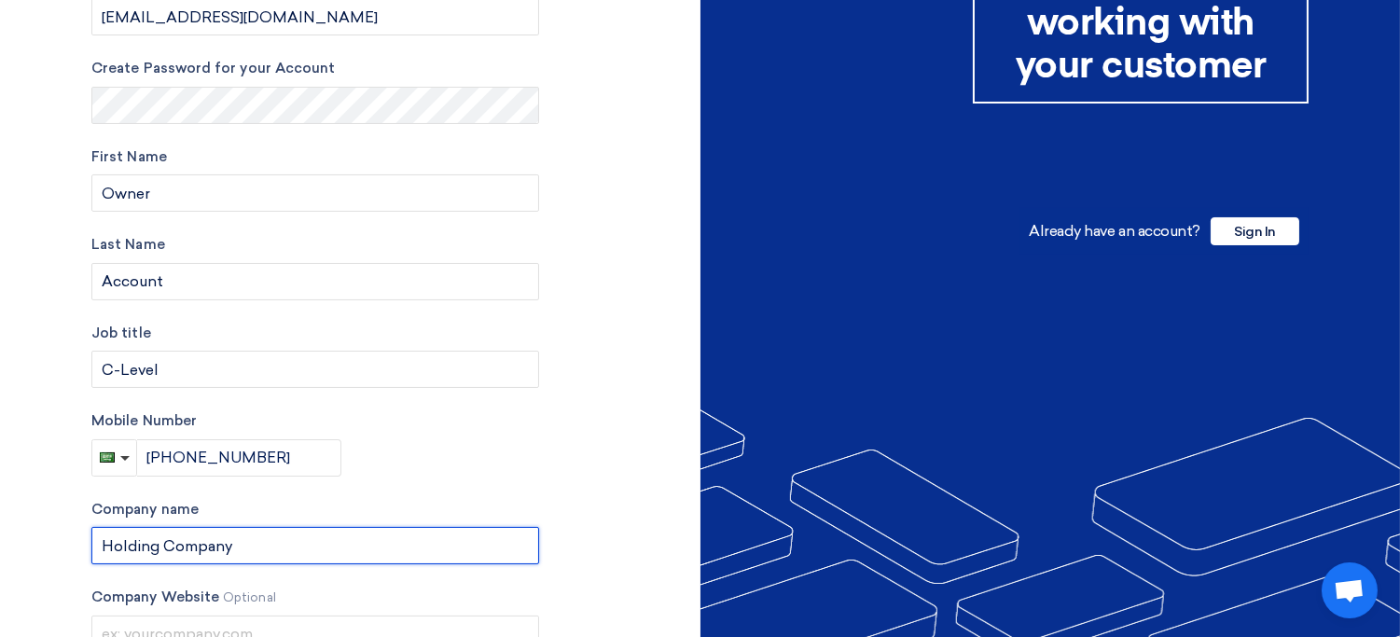
click at [126, 545] on input "Holding Company" at bounding box center [315, 545] width 448 height 37
type input "XYZ Holding Co."
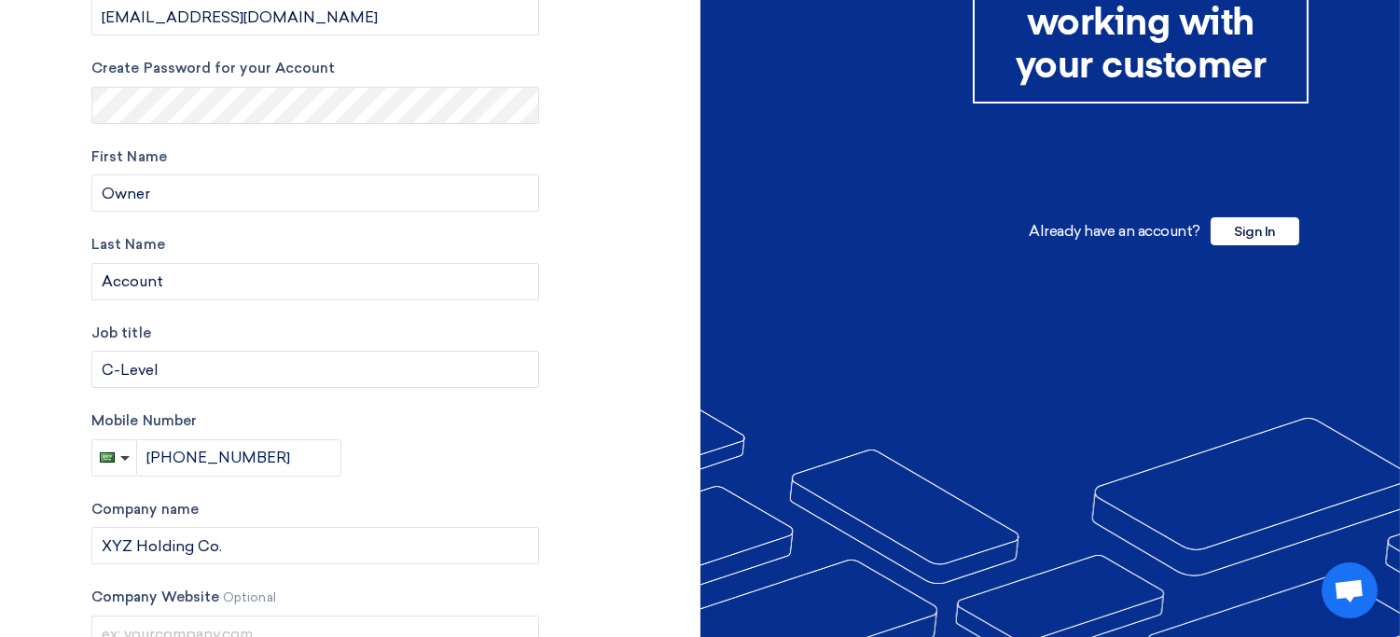
click at [415, 471] on div "Mobile Number +966 502311212" at bounding box center [315, 443] width 448 height 66
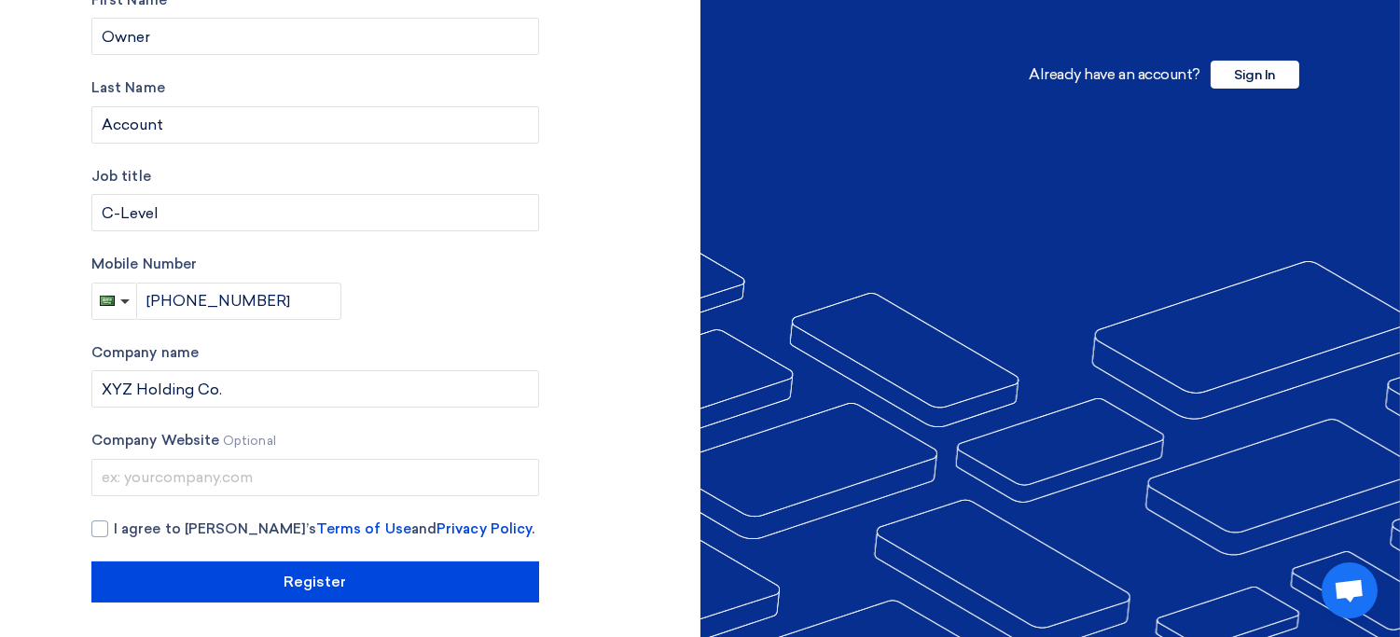
scroll to position [360, 0]
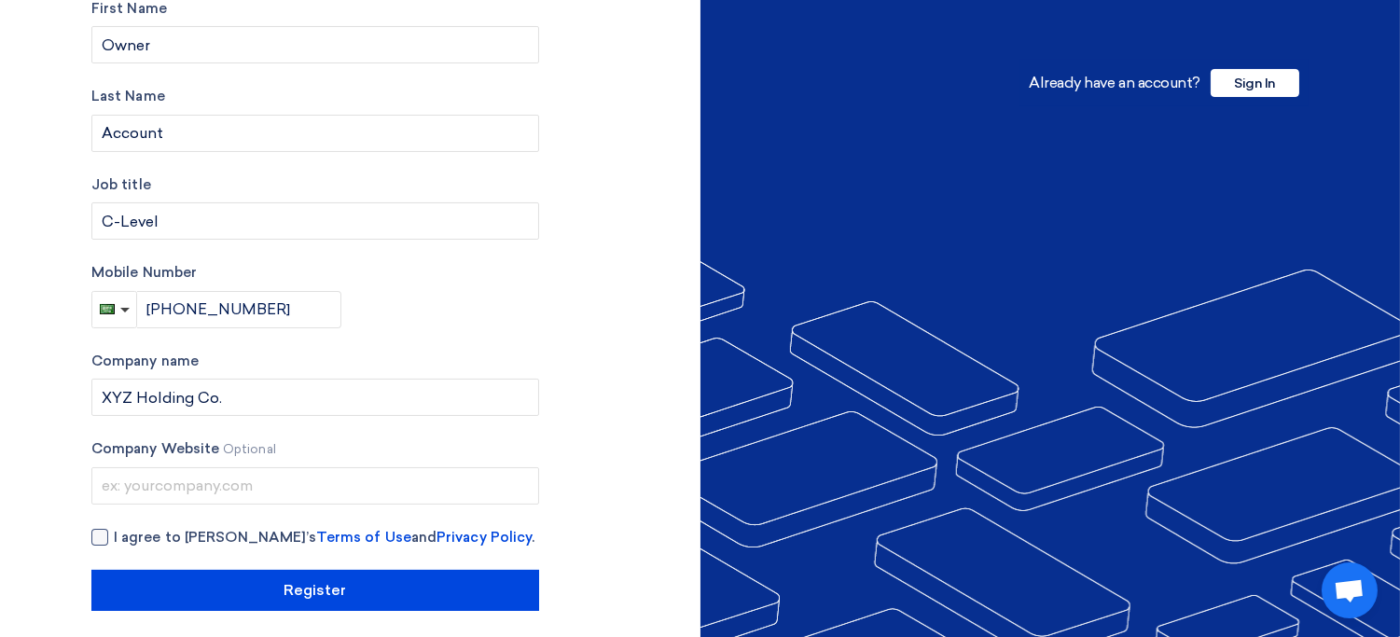
click at [147, 536] on span "I agree to Teradix’s Terms of Use and Privacy Policy ." at bounding box center [324, 537] width 421 height 21
click at [147, 536] on input "I agree to Teradix’s Terms of Use and Privacy Policy ." at bounding box center [338, 545] width 448 height 37
checkbox input "true"
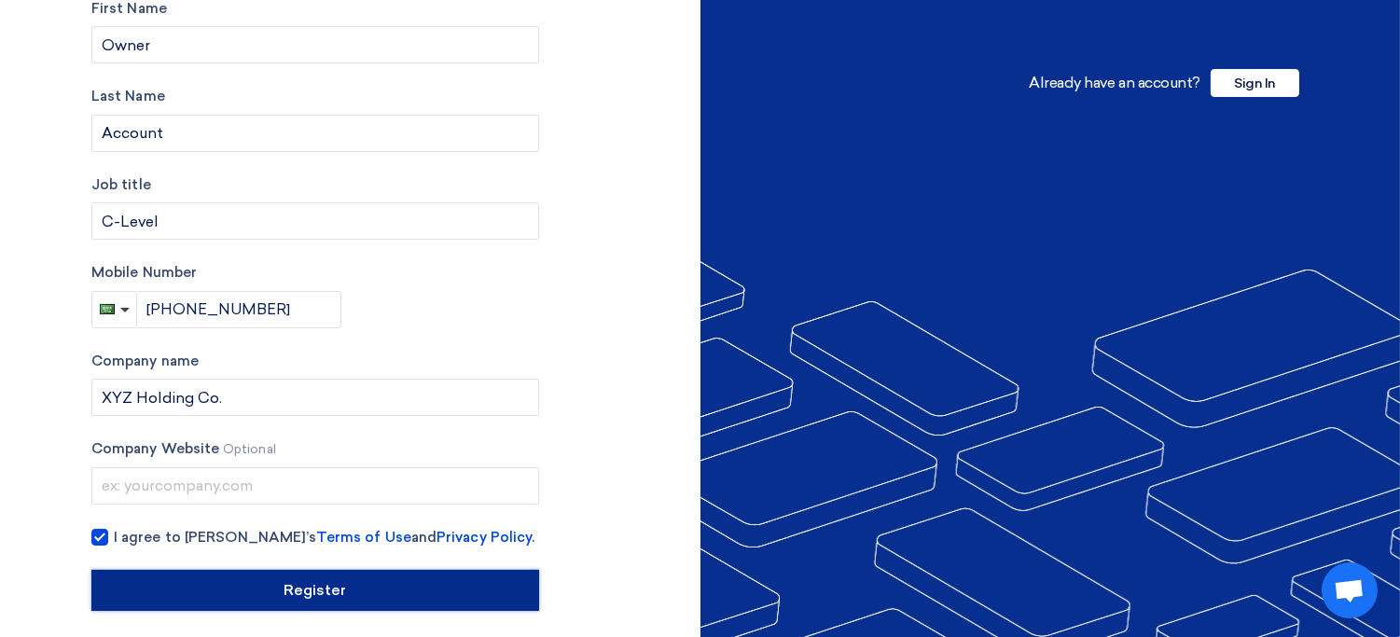
click at [370, 592] on input "Register" at bounding box center [315, 590] width 448 height 41
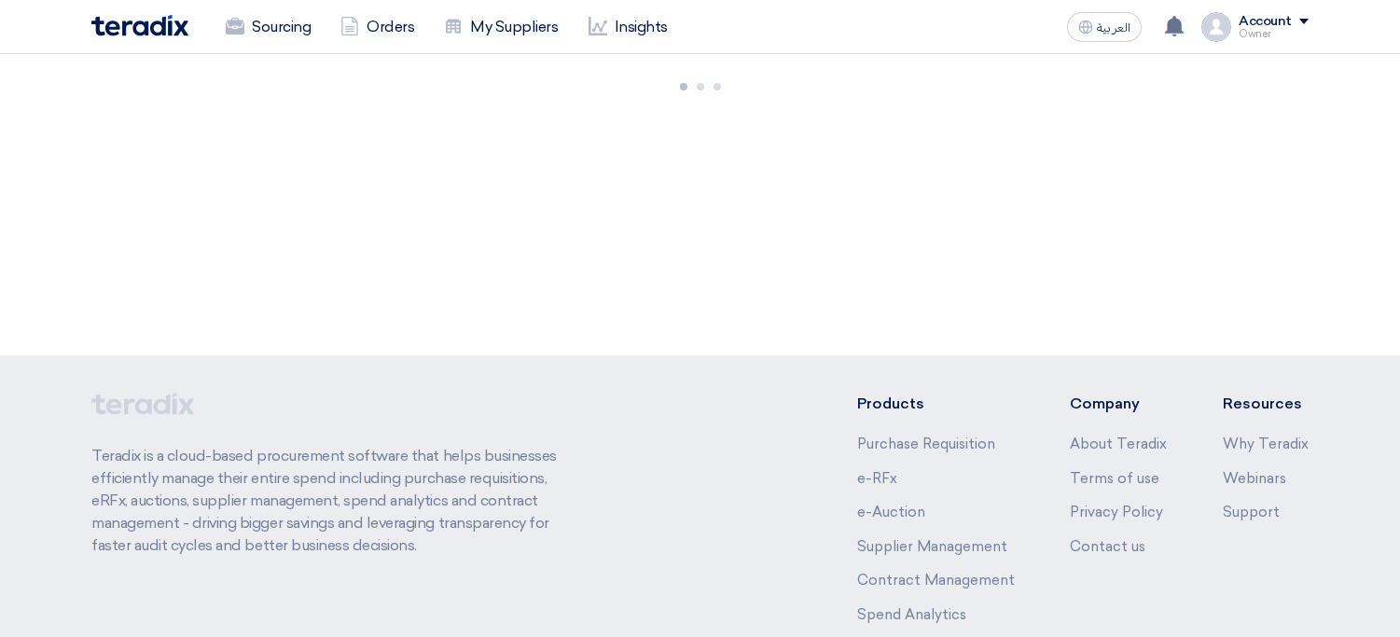
click at [1282, 21] on div "Account" at bounding box center [1265, 22] width 53 height 16
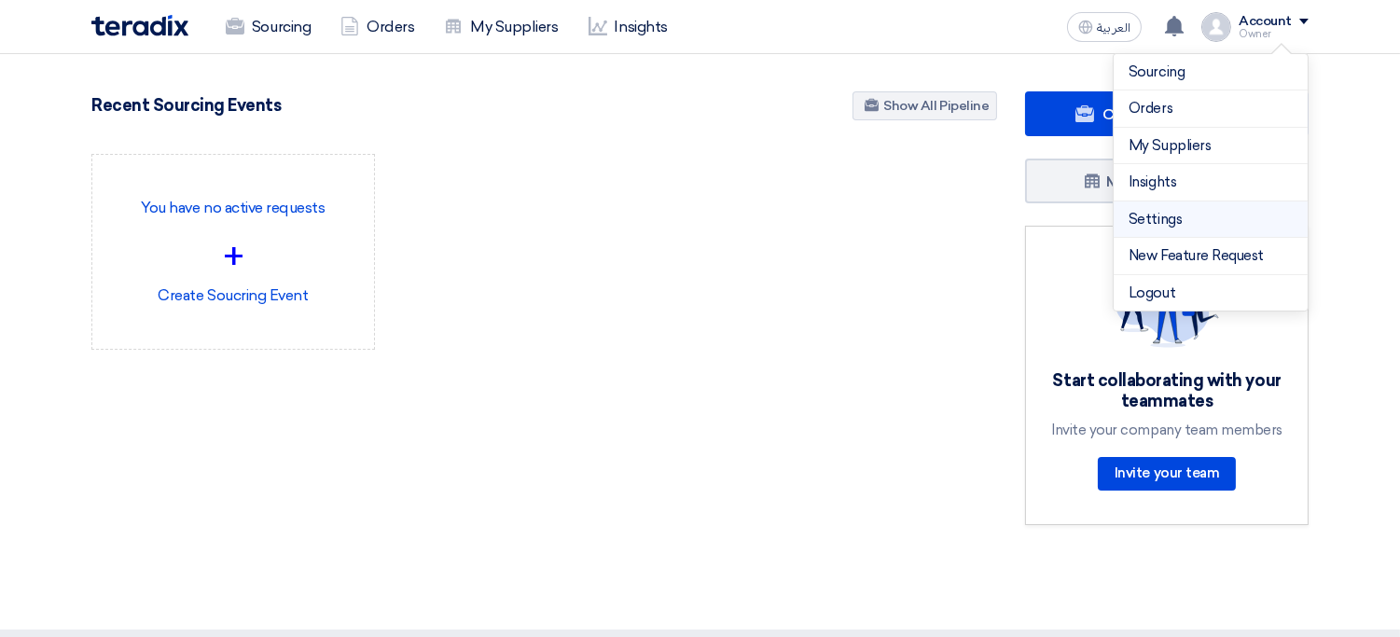
click at [1168, 217] on link "Settings" at bounding box center [1211, 219] width 164 height 21
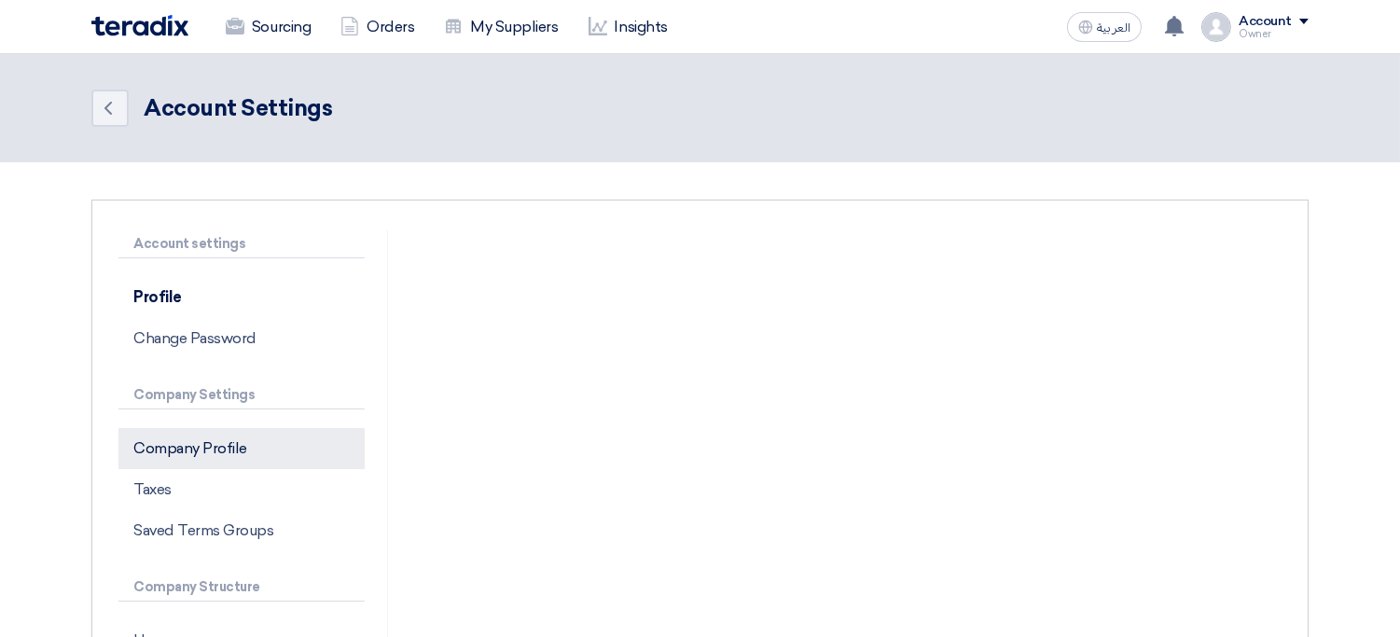
click at [254, 449] on p "Company Profile" at bounding box center [241, 448] width 246 height 41
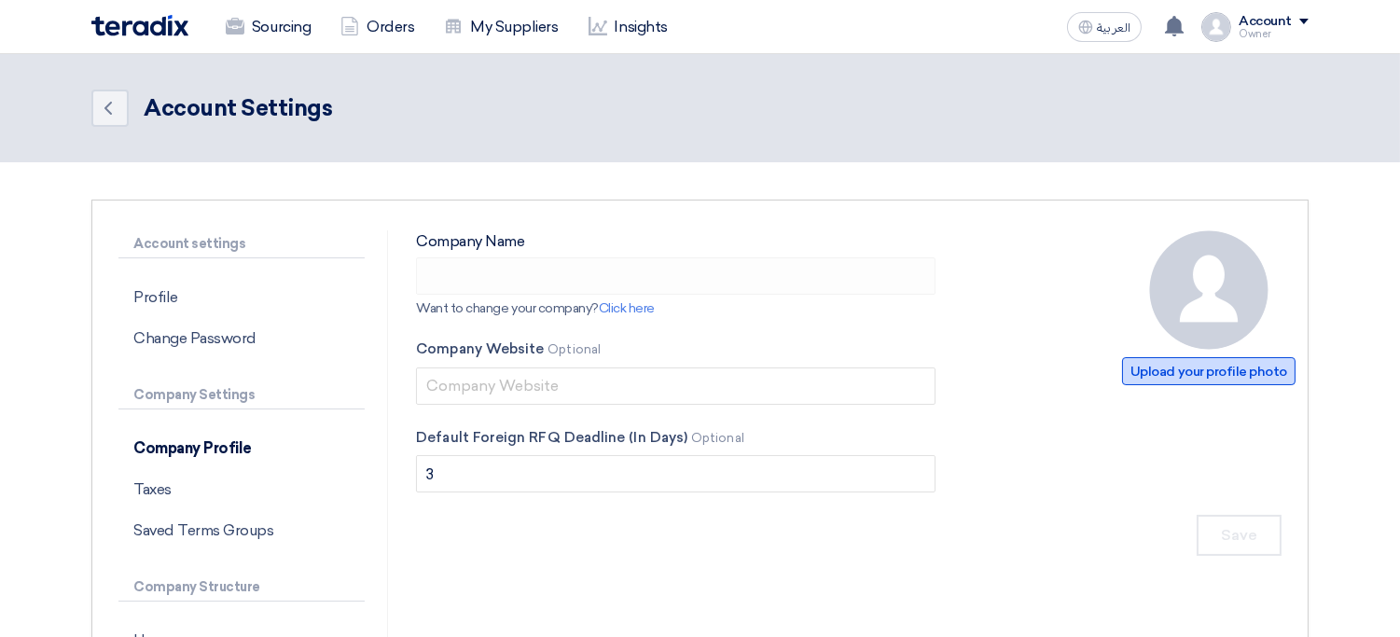
click at [1235, 369] on span "Upload your profile photo" at bounding box center [1208, 371] width 173 height 28
type input "XYZ Holding Co."
click at [1212, 361] on span "Upload your profile photo" at bounding box center [1208, 371] width 173 height 28
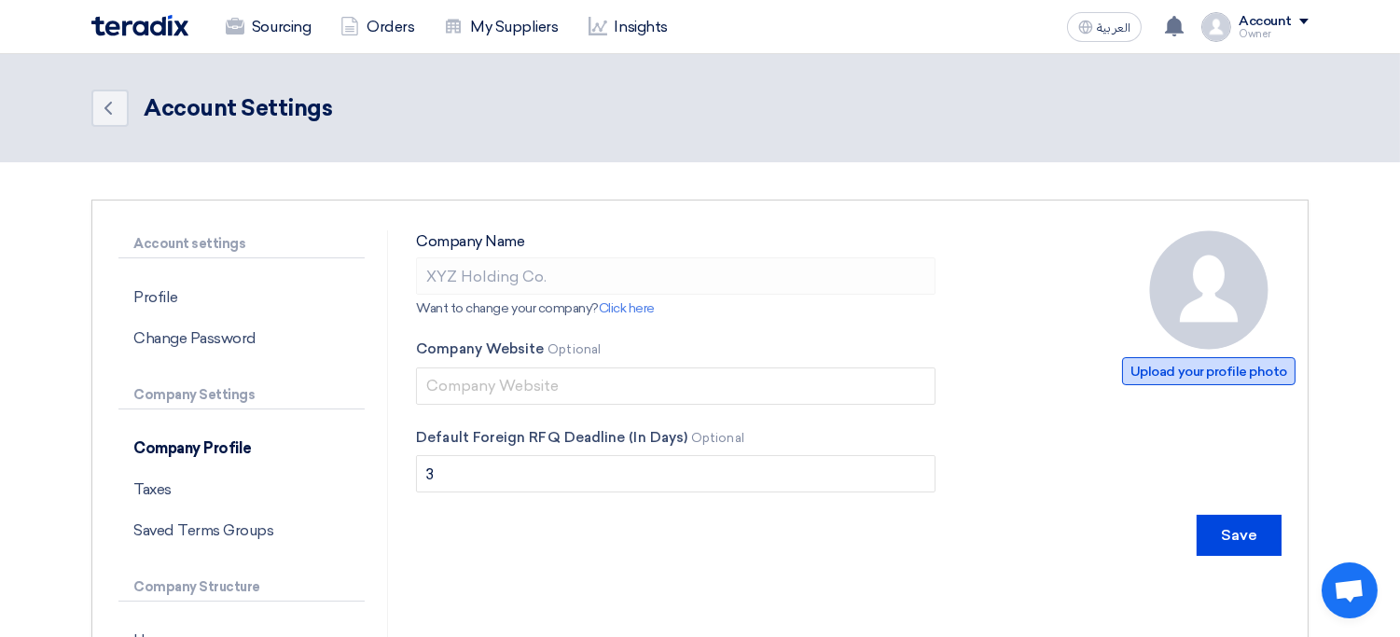
type input "C:\fakepath\abstract-company-logo_53876-120501.avif"
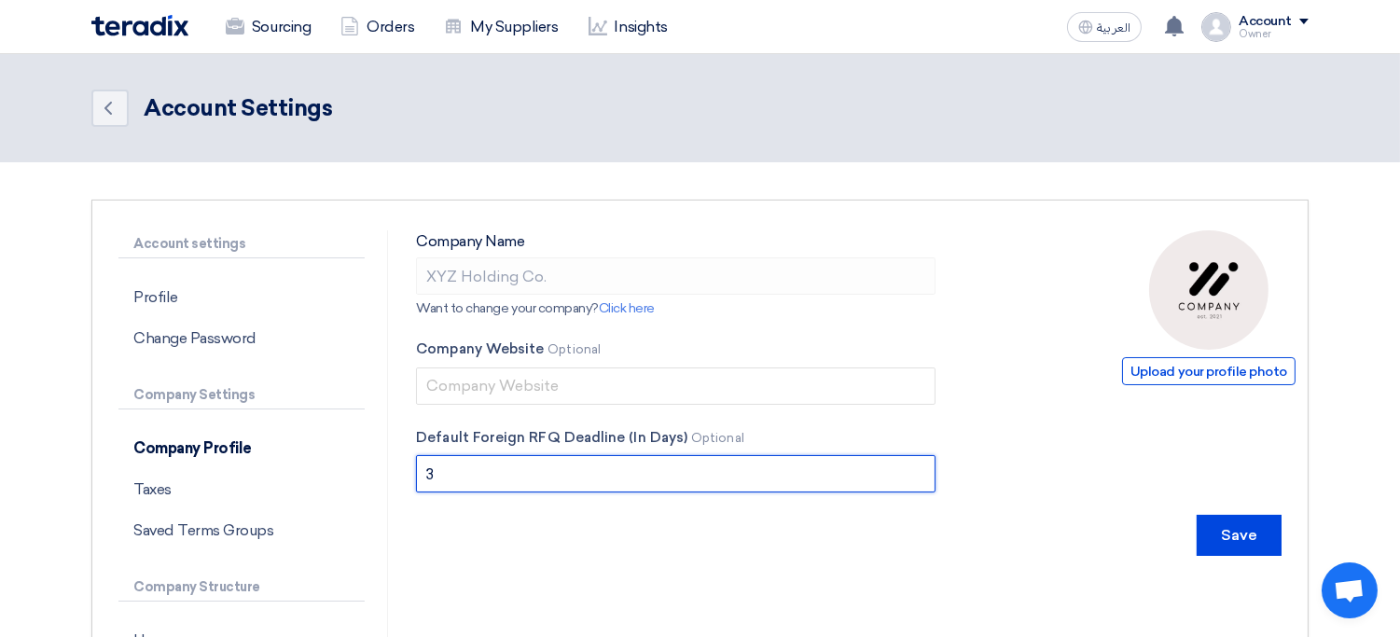
click at [508, 469] on input "3" at bounding box center [676, 473] width 520 height 37
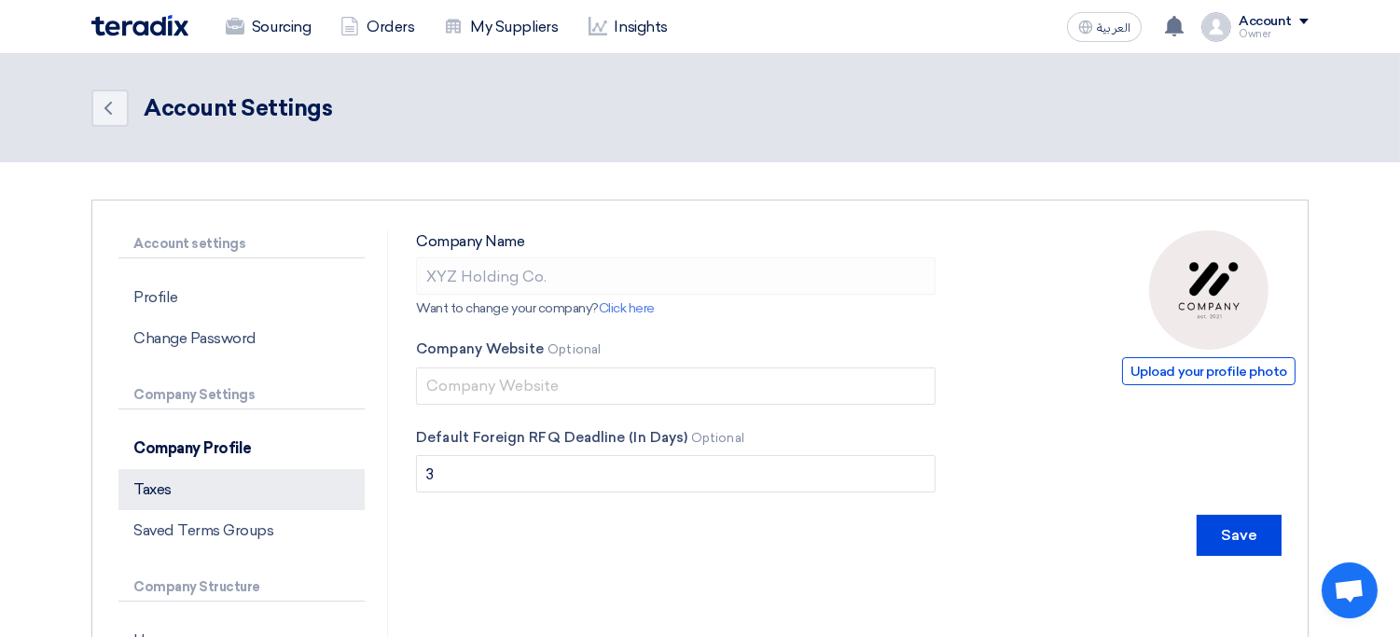
click at [243, 481] on p "Taxes" at bounding box center [241, 489] width 246 height 41
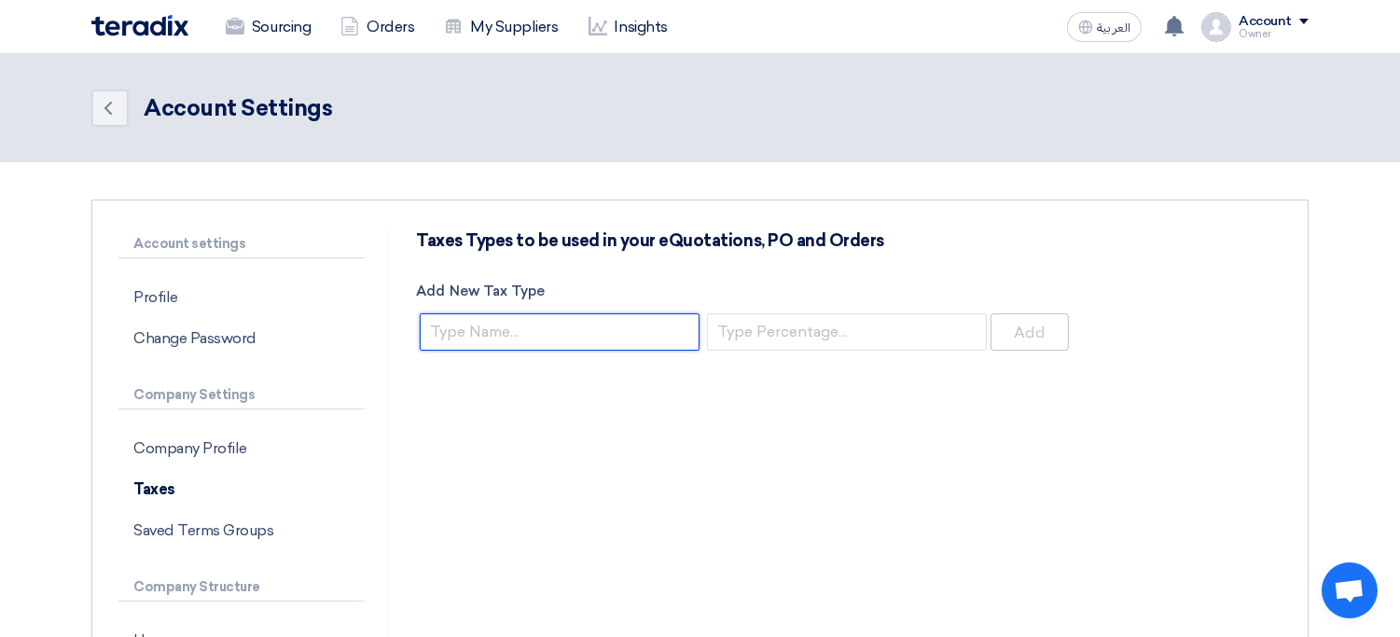
click at [571, 326] on input "Add New Tax Type" at bounding box center [560, 331] width 280 height 37
type input "VAT"
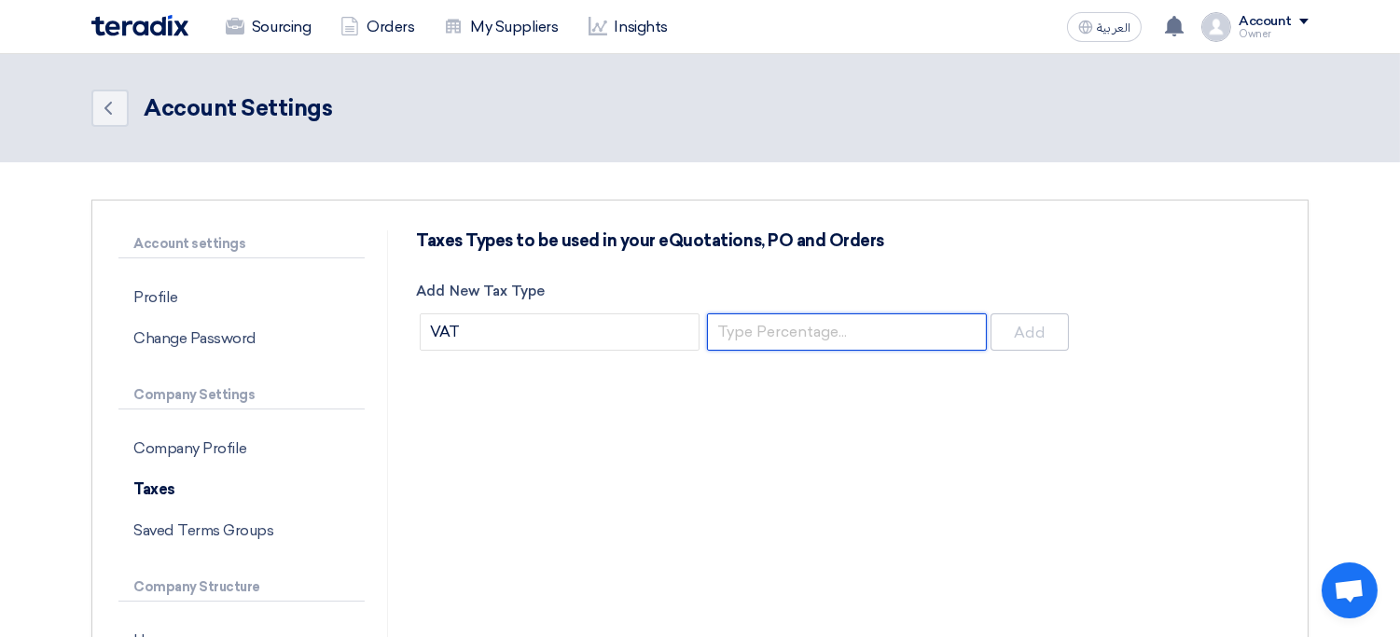
click at [813, 340] on input "number" at bounding box center [847, 331] width 280 height 37
type input "15"
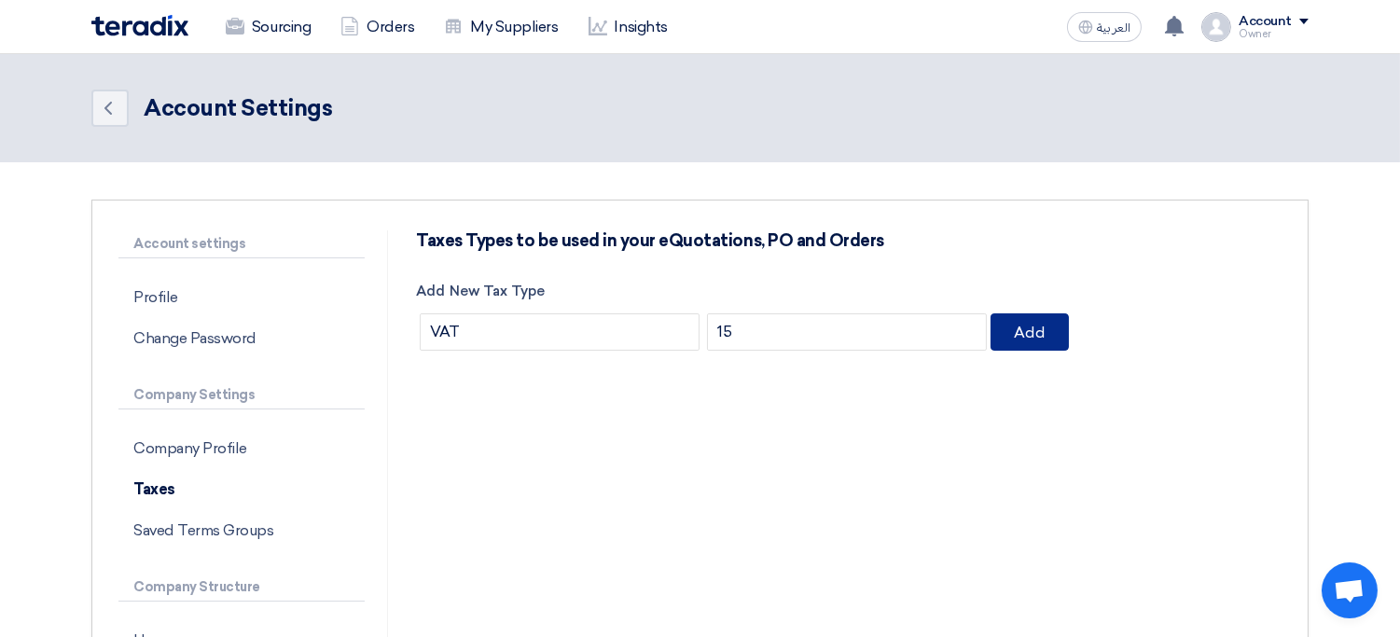
click at [1020, 346] on button "Add" at bounding box center [1030, 331] width 78 height 37
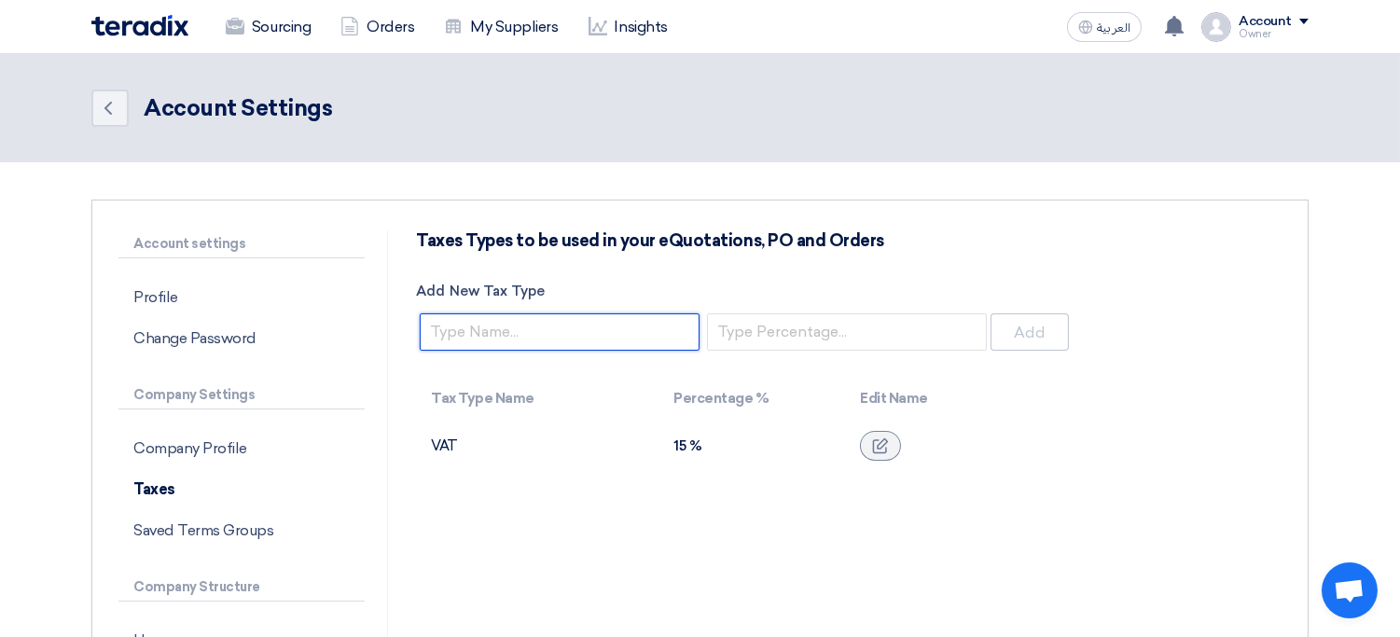
click at [599, 333] on input "Add New Tax Type" at bounding box center [560, 331] width 280 height 37
type input "x"
type input "VAT-free"
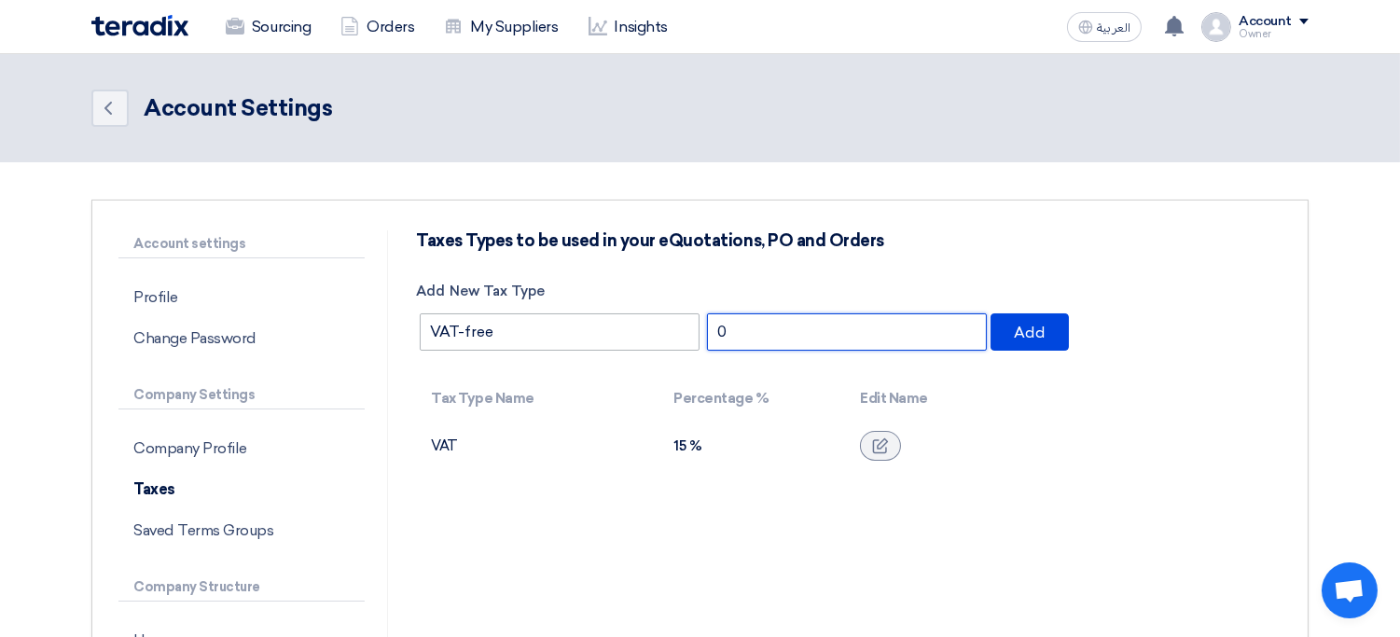
type input "0"
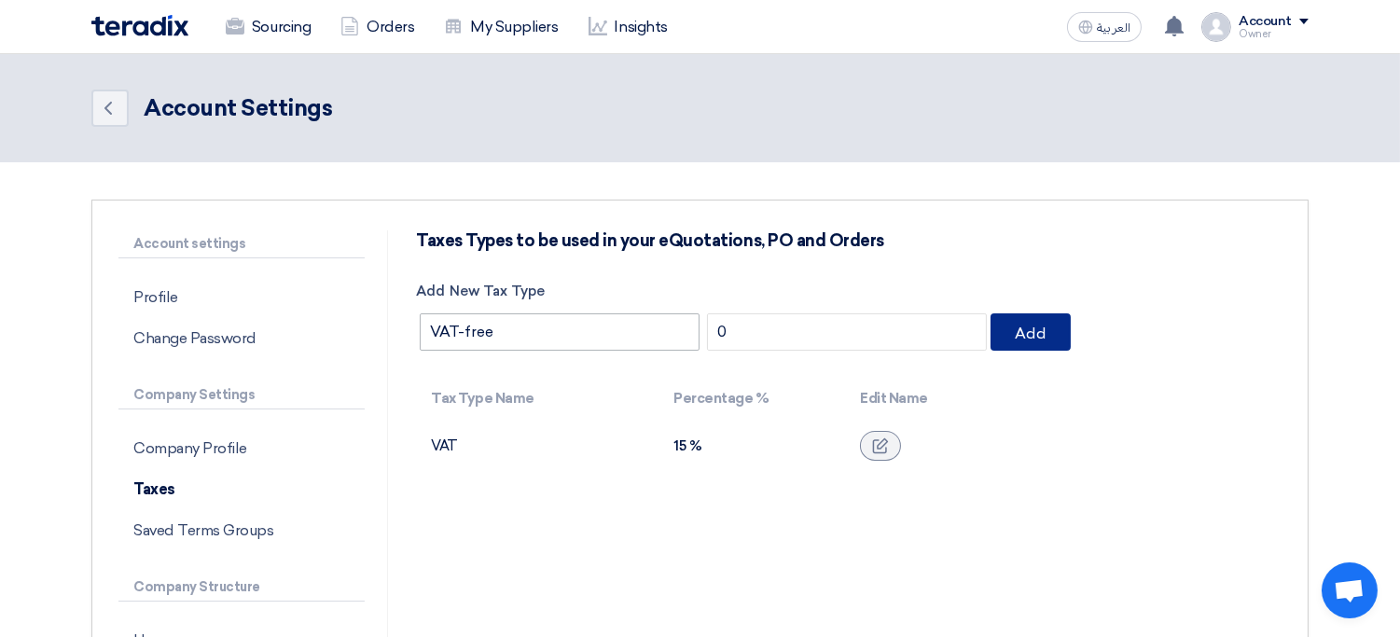
click at [991, 313] on button "Add" at bounding box center [1031, 331] width 80 height 37
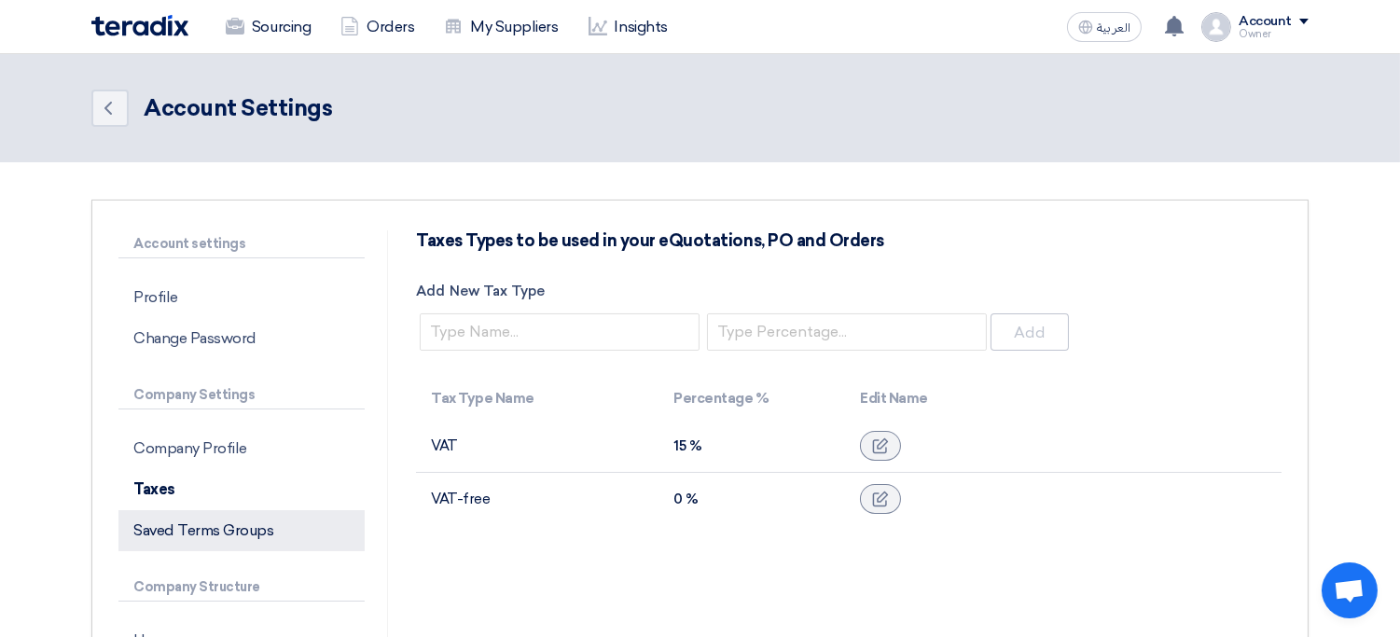
click at [242, 531] on p "Saved Terms Groups" at bounding box center [241, 530] width 246 height 41
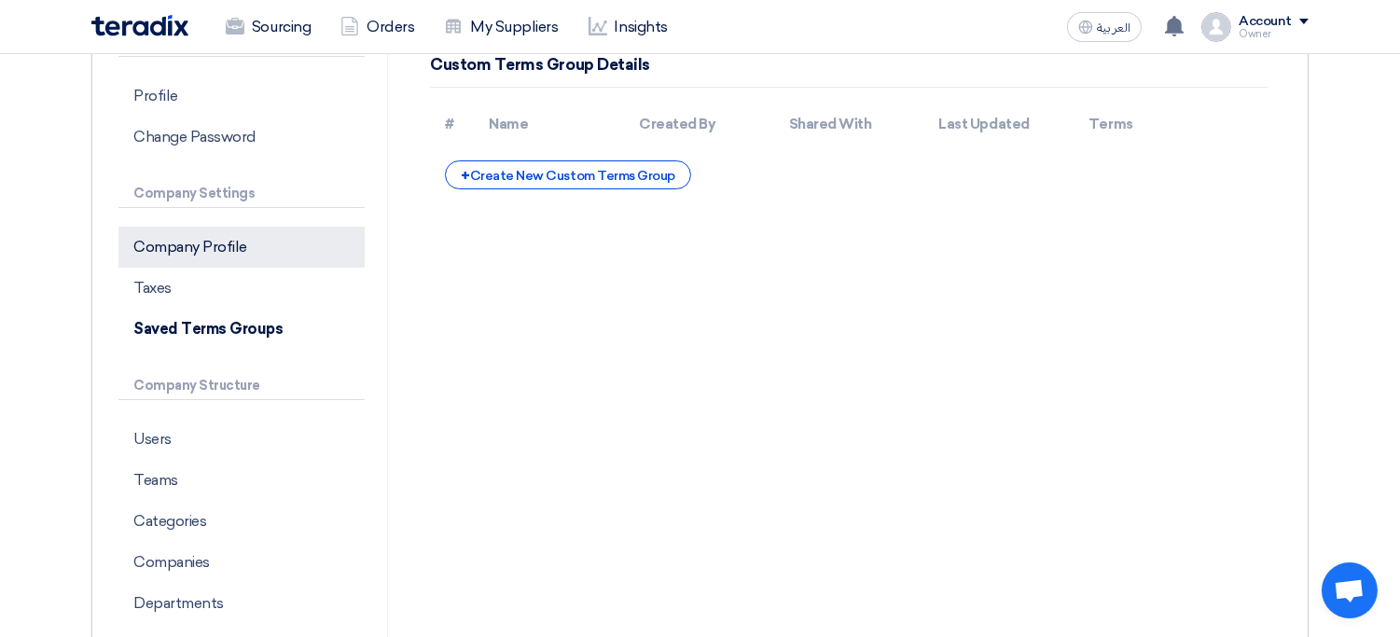
scroll to position [201, 0]
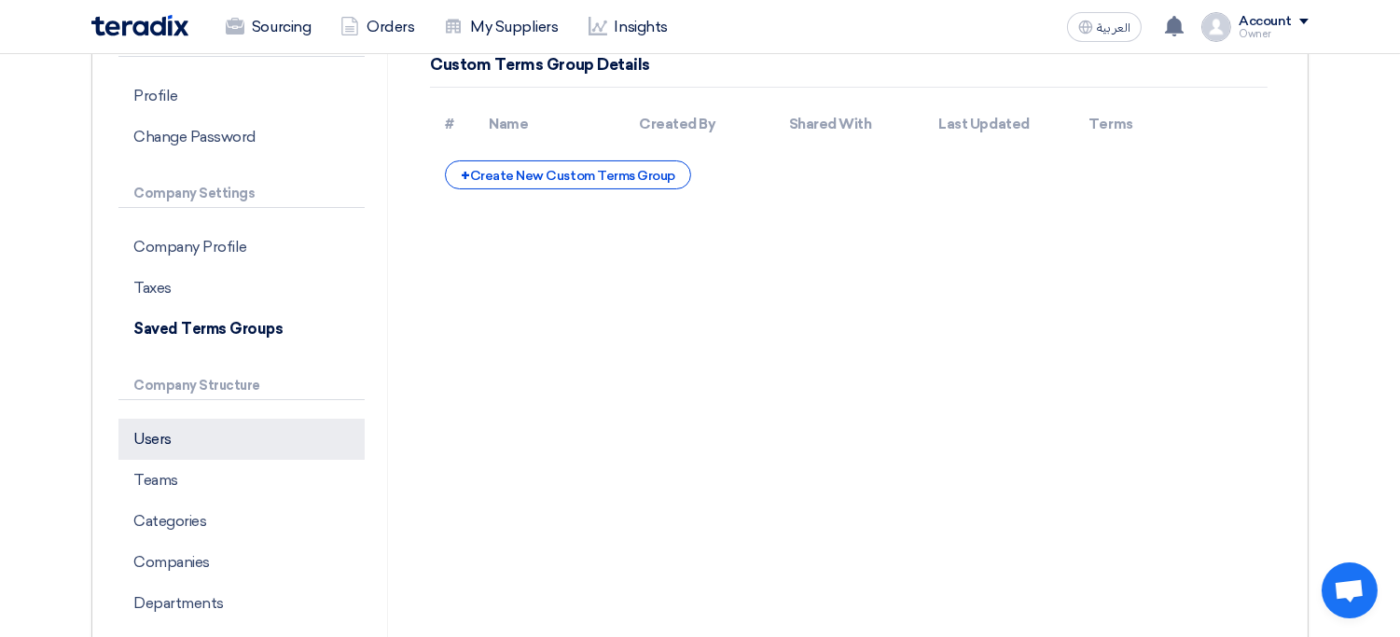
click at [278, 440] on p "Users" at bounding box center [241, 439] width 246 height 41
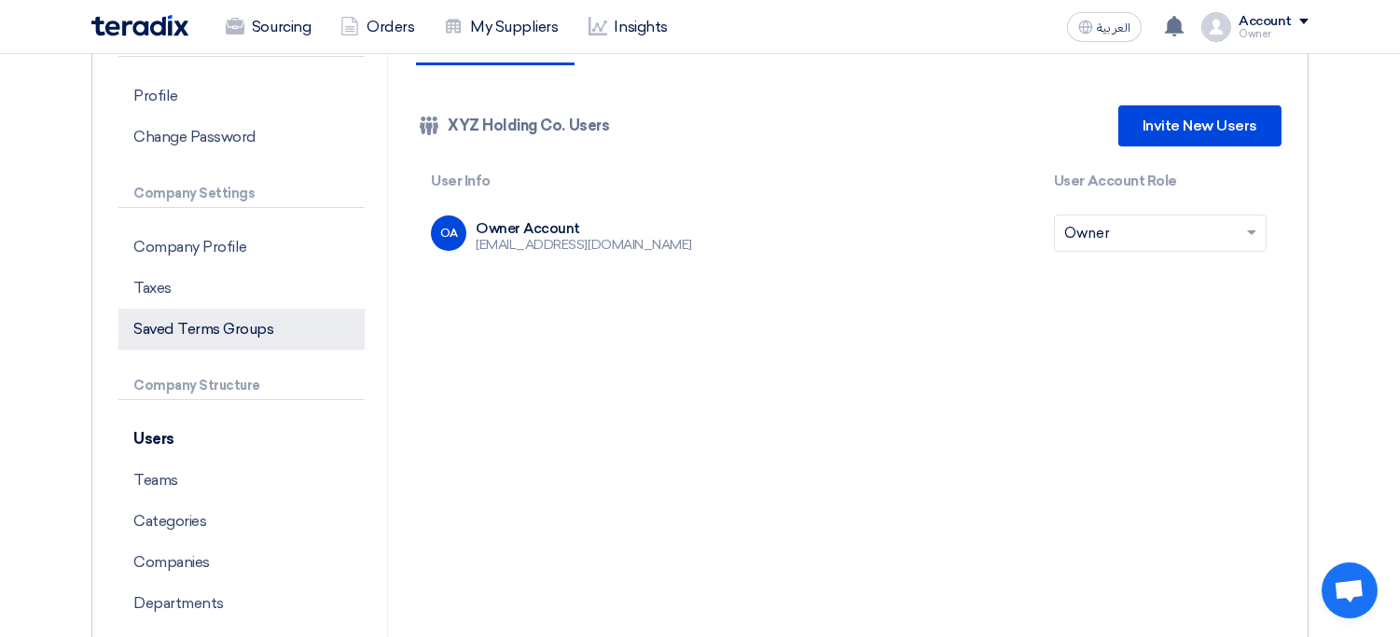
click at [263, 324] on p "Saved Terms Groups" at bounding box center [241, 329] width 246 height 41
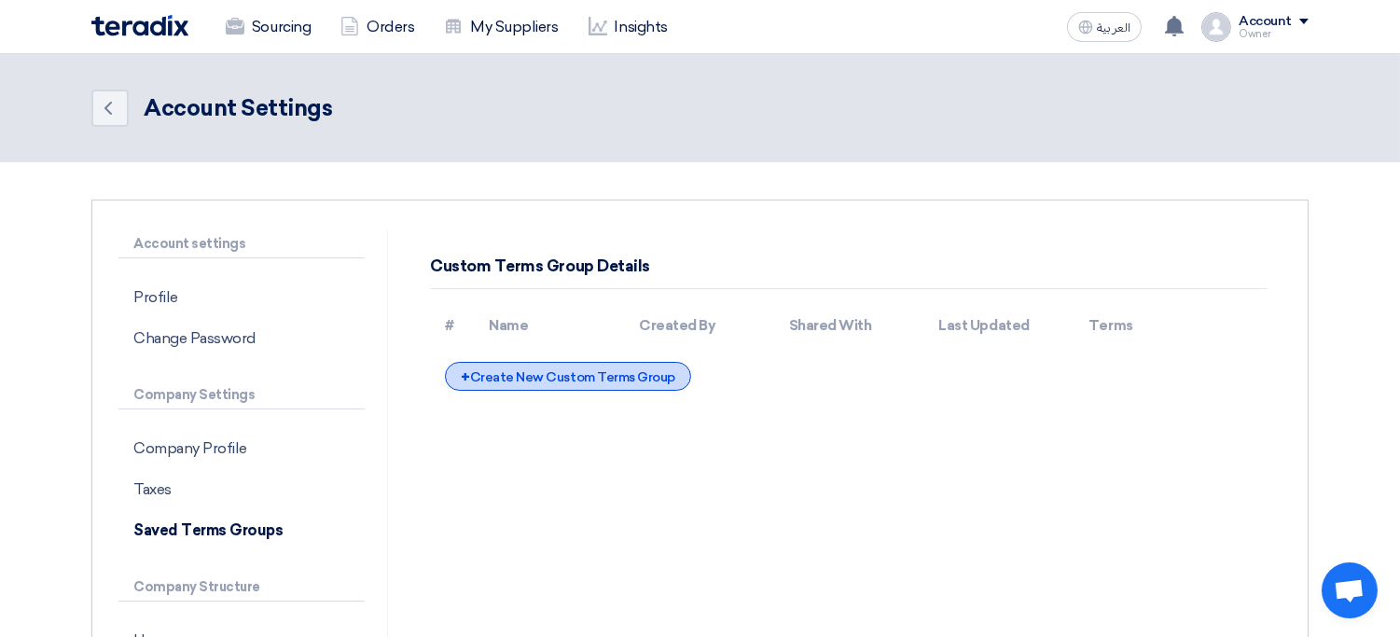
click at [554, 380] on div "+ Create New Custom Terms Group" at bounding box center [568, 376] width 246 height 29
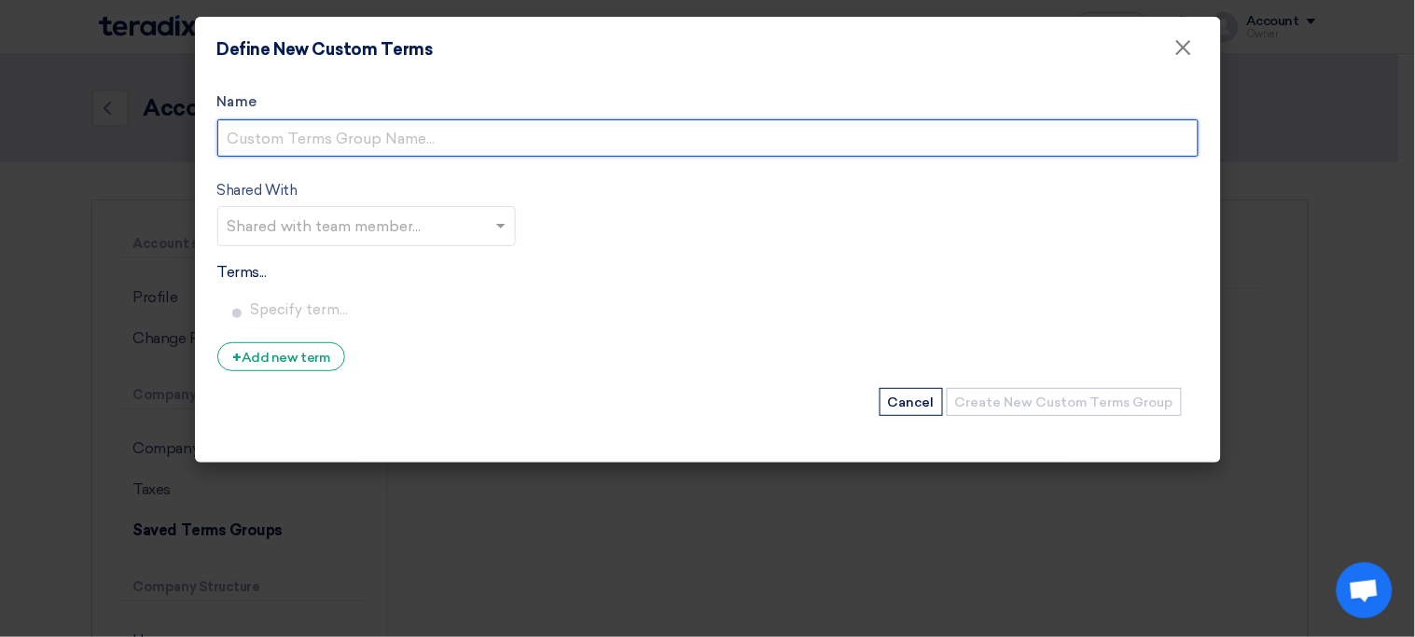
click at [384, 149] on input "Name" at bounding box center [707, 137] width 981 height 37
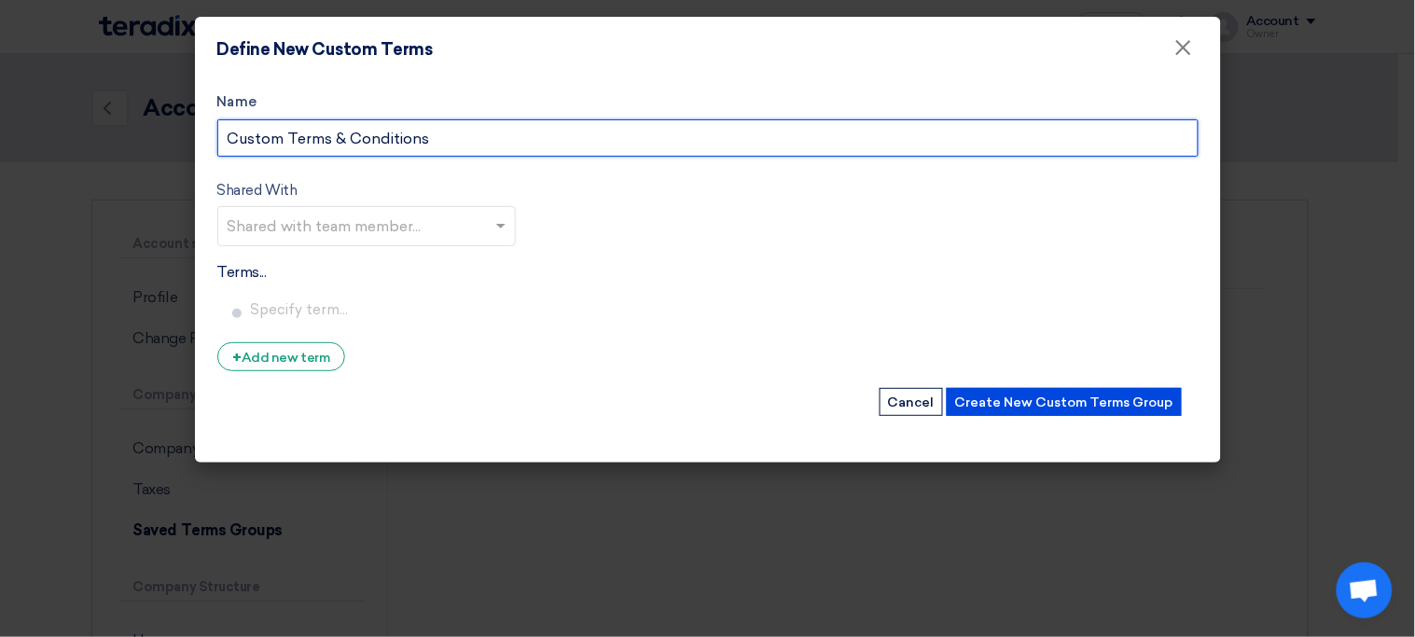
type input "Custom Terms & Conditions"
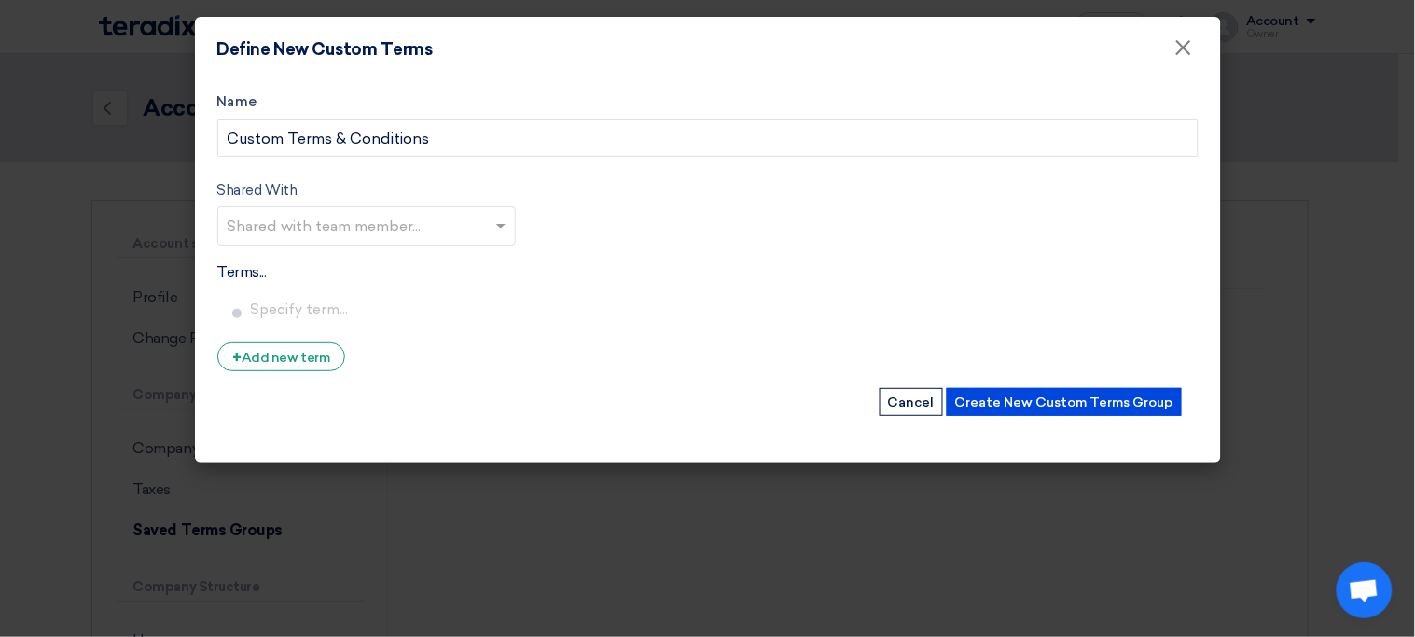
click at [490, 214] on input "text" at bounding box center [369, 228] width 283 height 31
click at [576, 236] on form "Name Custom Terms & Conditions Shared With Shared with team member... Terms... …" at bounding box center [707, 254] width 981 height 326
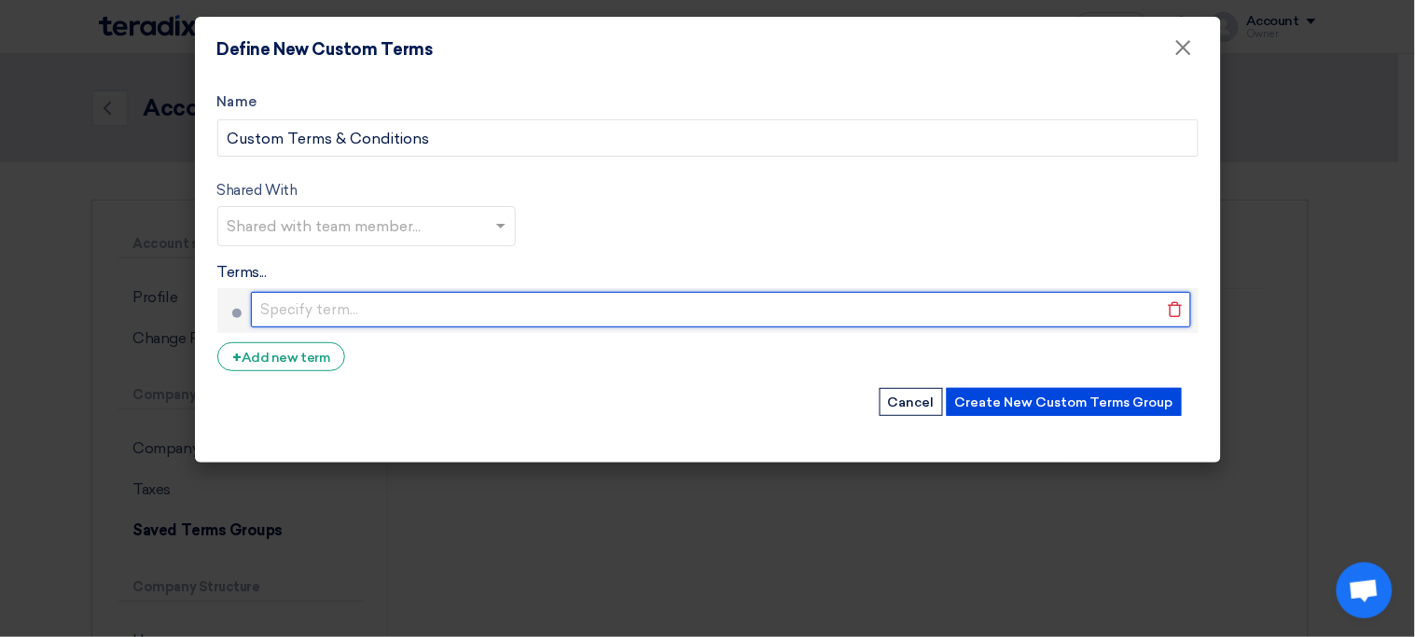
click at [349, 309] on input "text" at bounding box center [721, 309] width 940 height 35
type input "Condition XYZ"
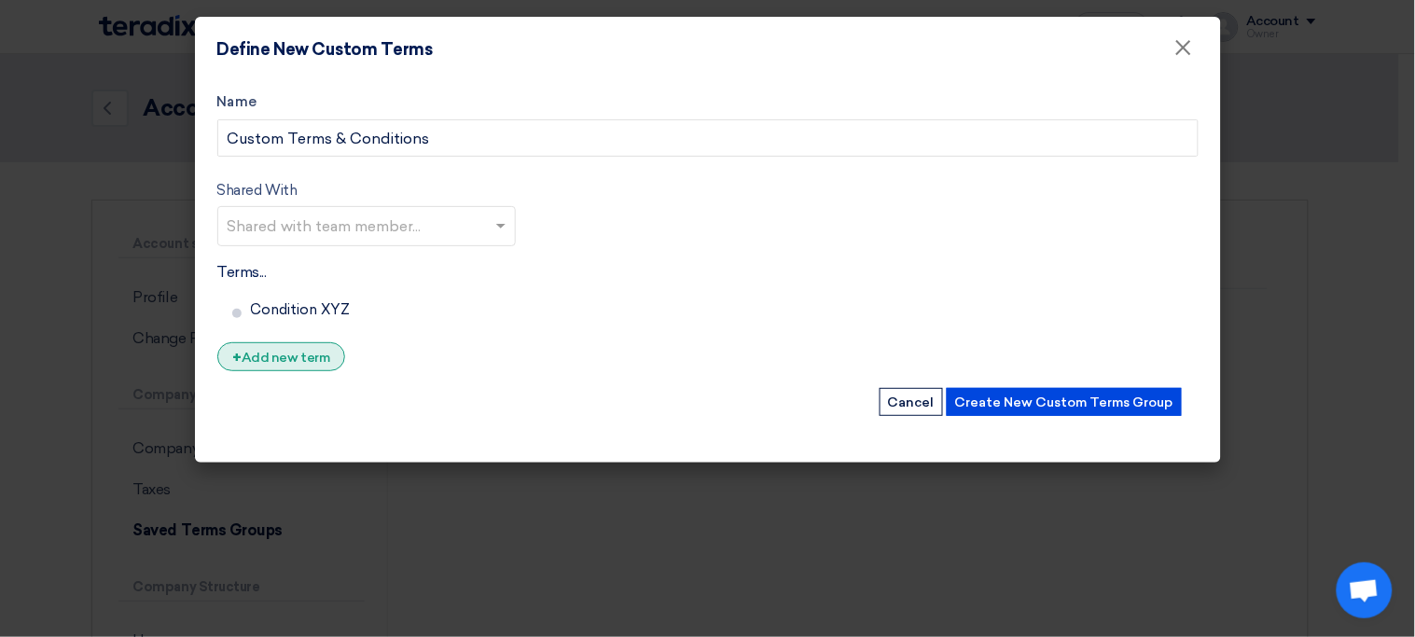
click at [298, 354] on div "+ Add new term" at bounding box center [281, 356] width 129 height 29
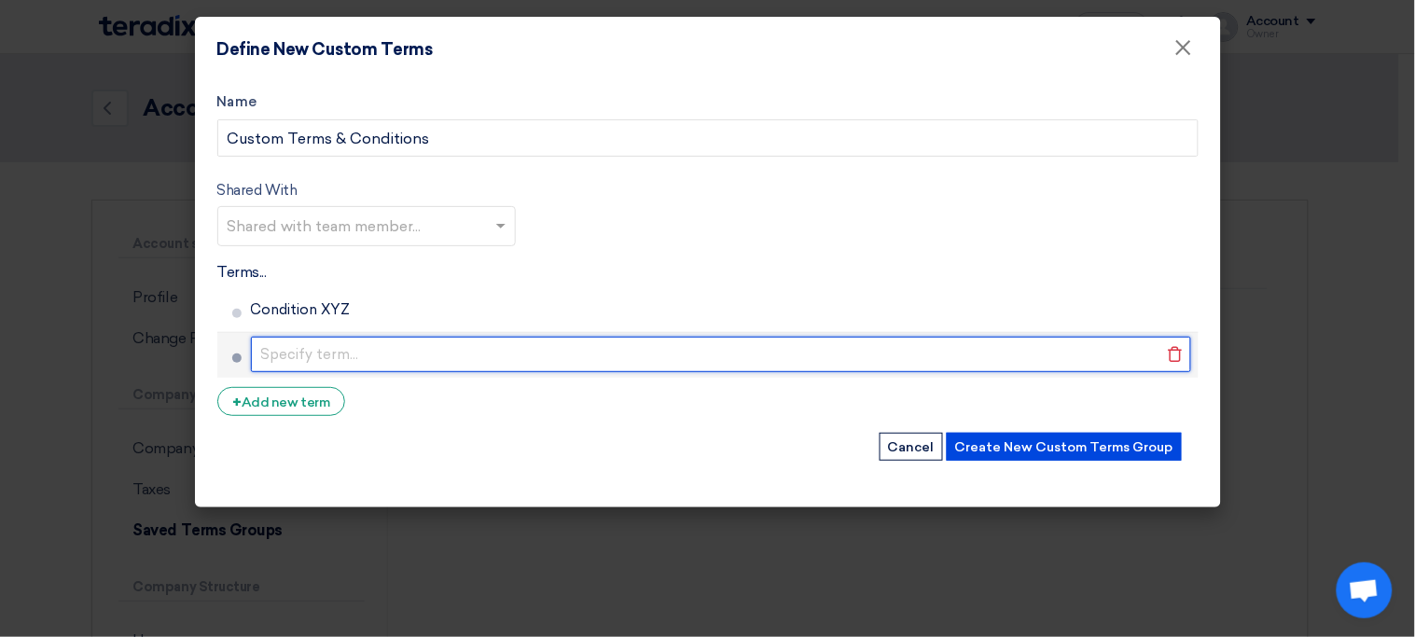
click at [332, 353] on input "text" at bounding box center [721, 354] width 940 height 35
paste input "XYZ"
type input "Term XYZ"
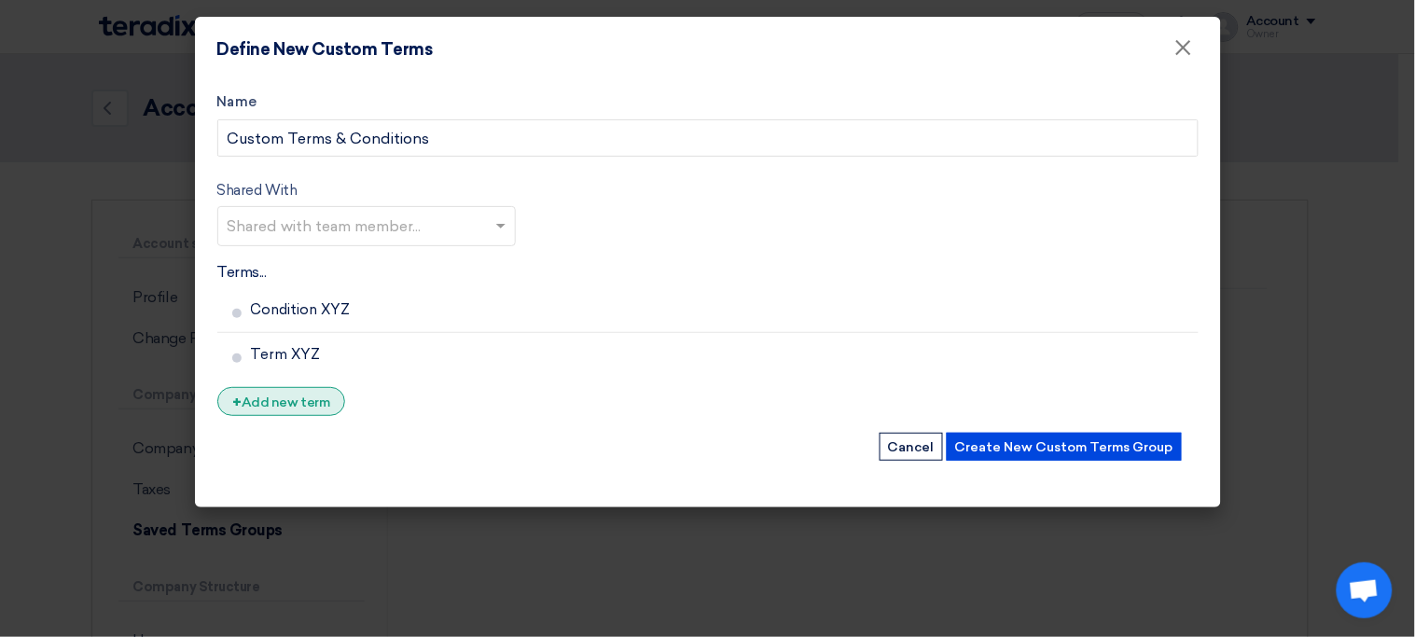
click at [325, 404] on div "+ Add new term" at bounding box center [281, 401] width 129 height 29
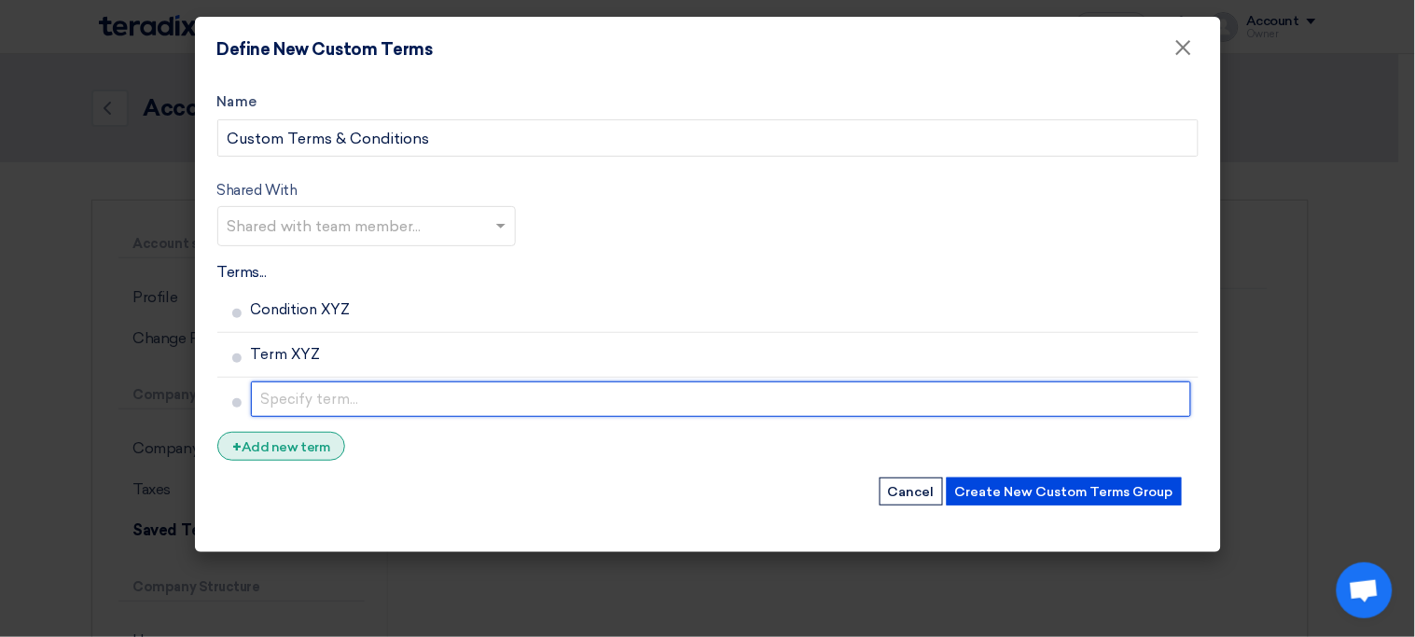
click at [325, 404] on input "text" at bounding box center [721, 398] width 940 height 35
click at [325, 404] on input "N" at bounding box center [721, 398] width 940 height 35
paste input "XYZ"
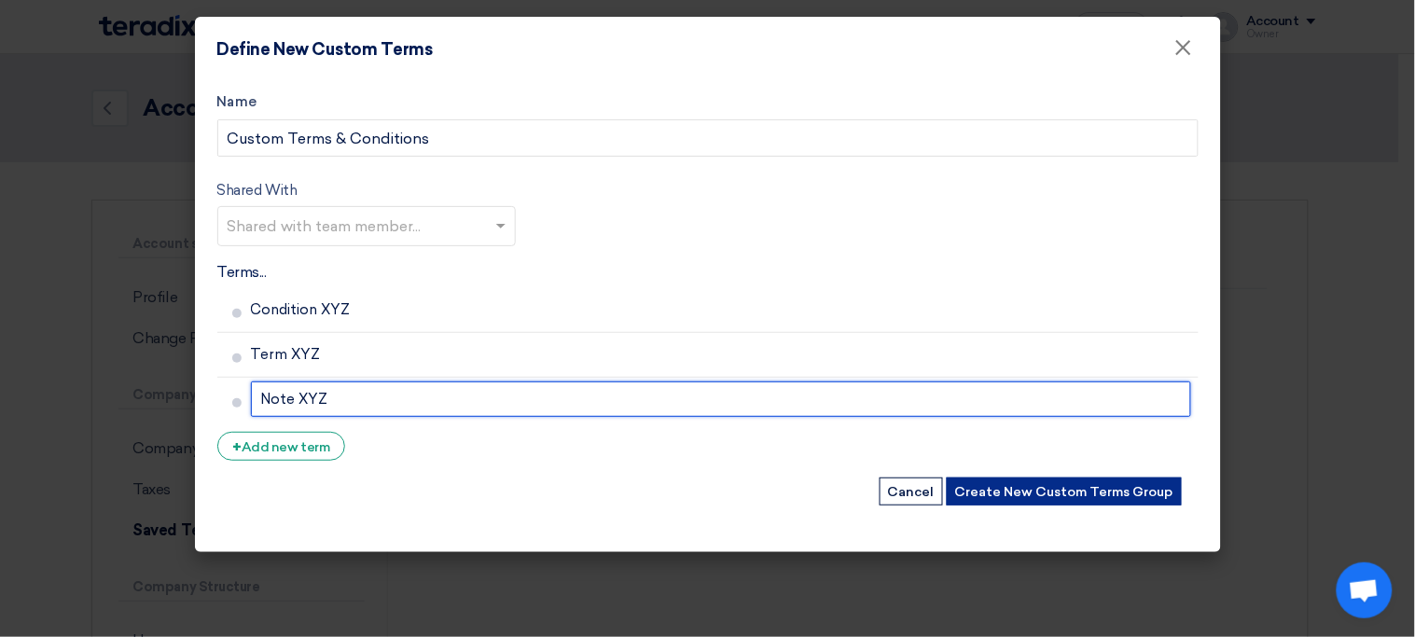
type input "Note XYZ"
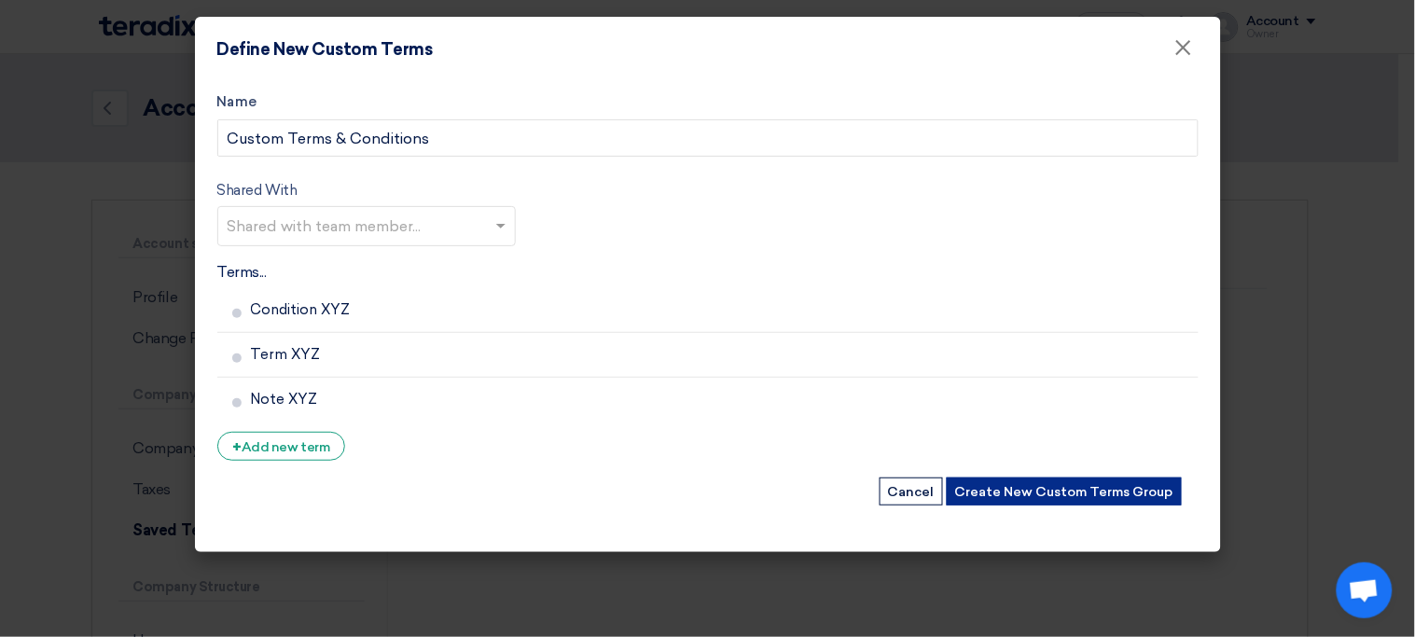
click at [1068, 494] on button "Create New Custom Terms Group" at bounding box center [1064, 492] width 235 height 28
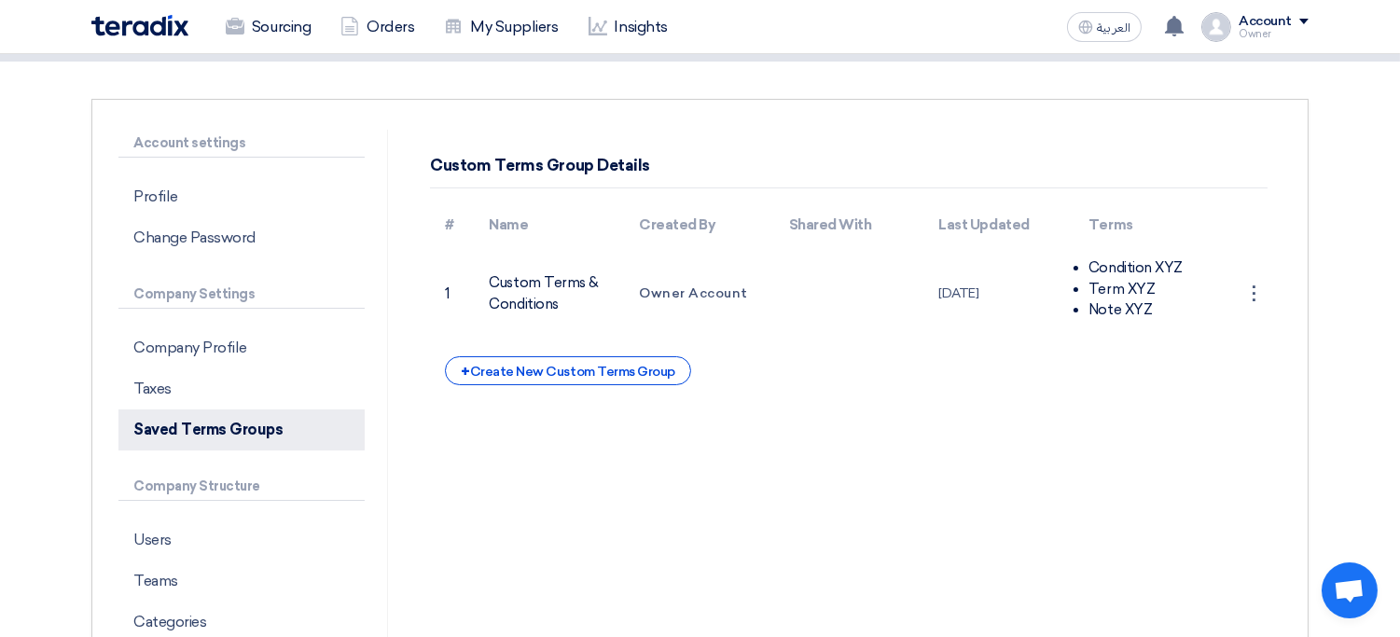
scroll to position [166, 0]
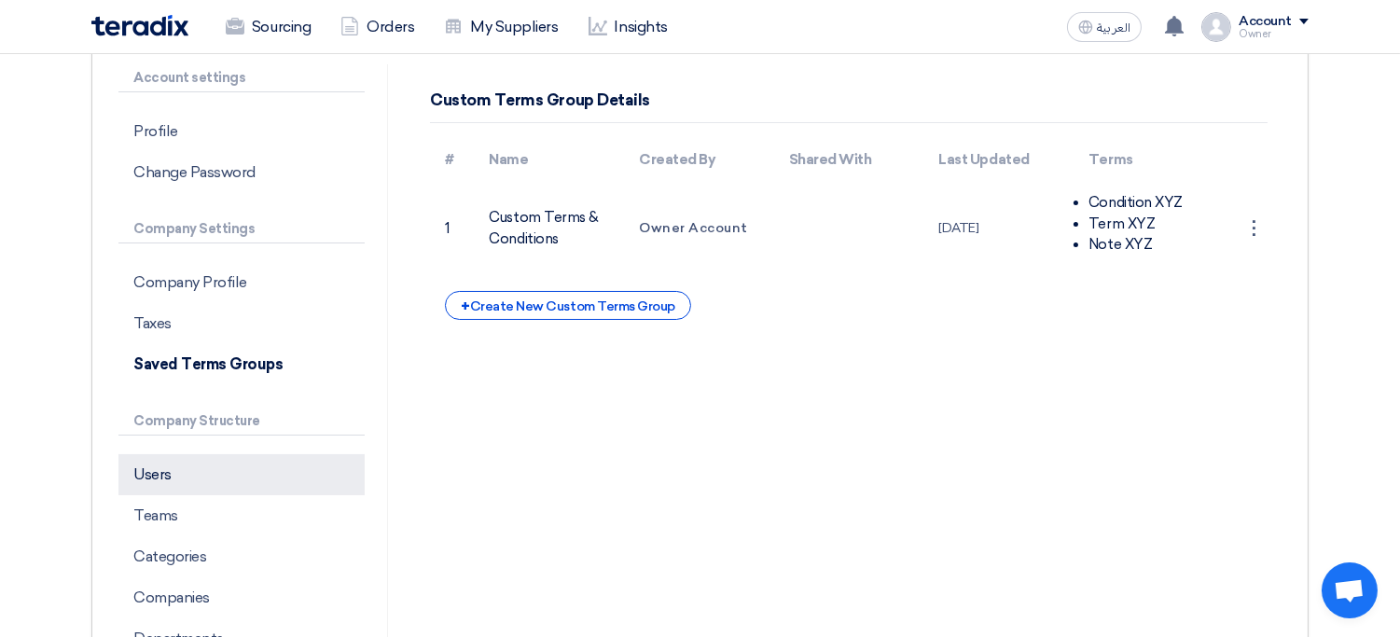
click at [256, 473] on p "Users" at bounding box center [241, 474] width 246 height 41
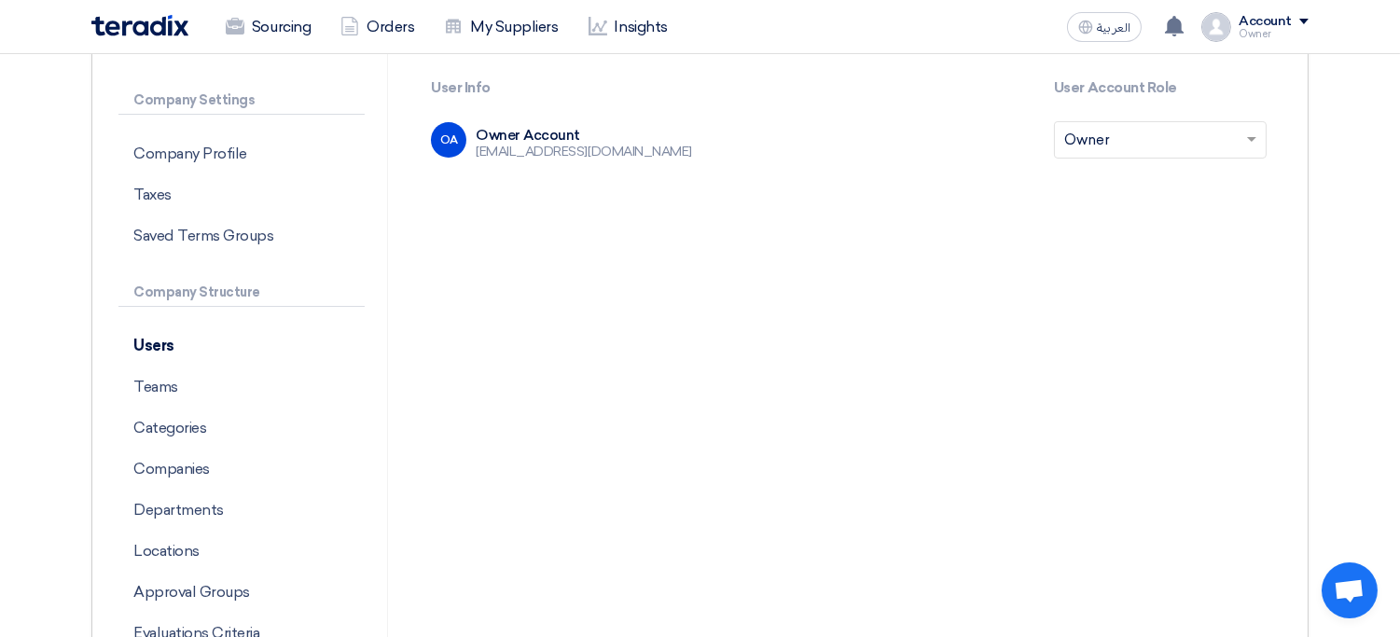
scroll to position [294, 0]
click at [214, 396] on p "Teams" at bounding box center [241, 388] width 246 height 41
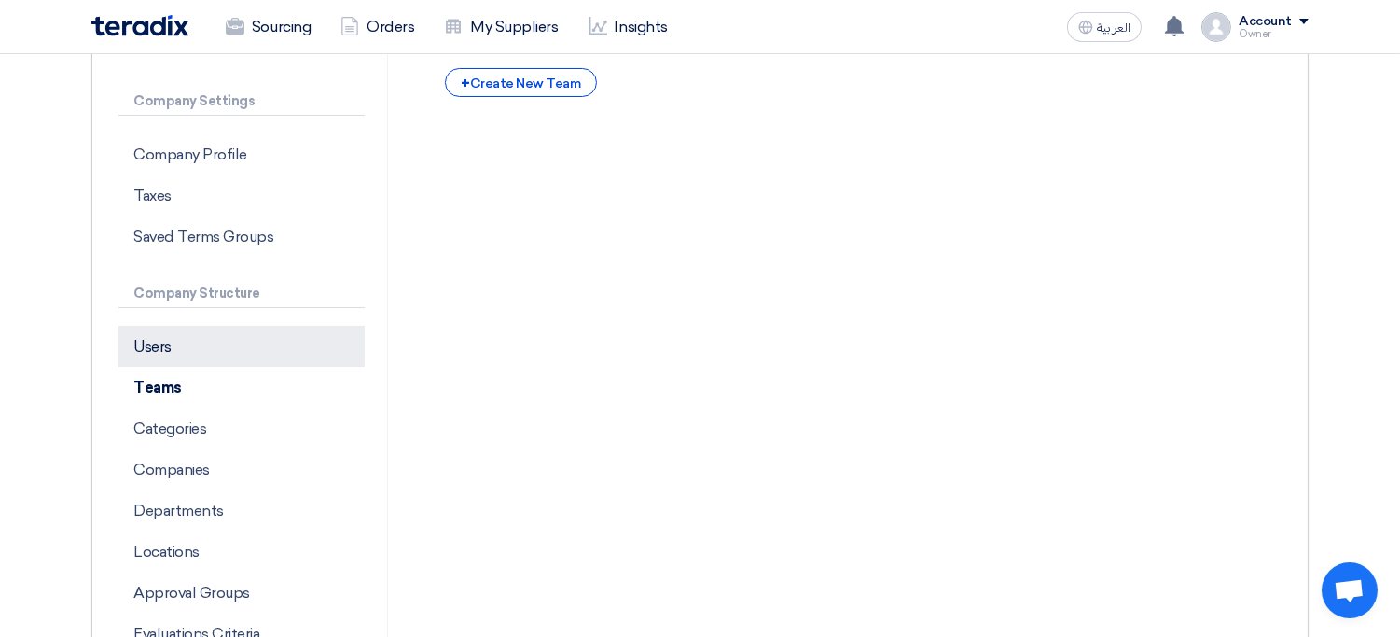
scroll to position [189, 0]
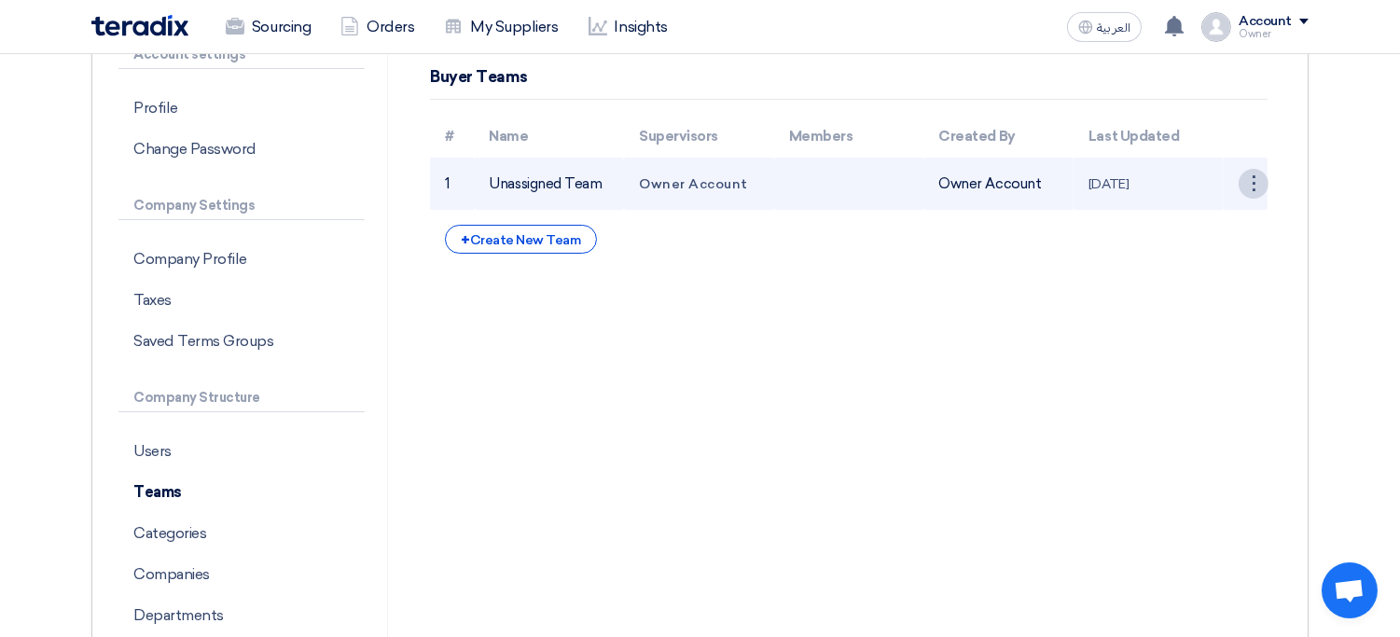
click at [1244, 170] on div "⋮" at bounding box center [1254, 184] width 30 height 30
click at [1206, 229] on link "Edit Team" at bounding box center [1220, 218] width 96 height 27
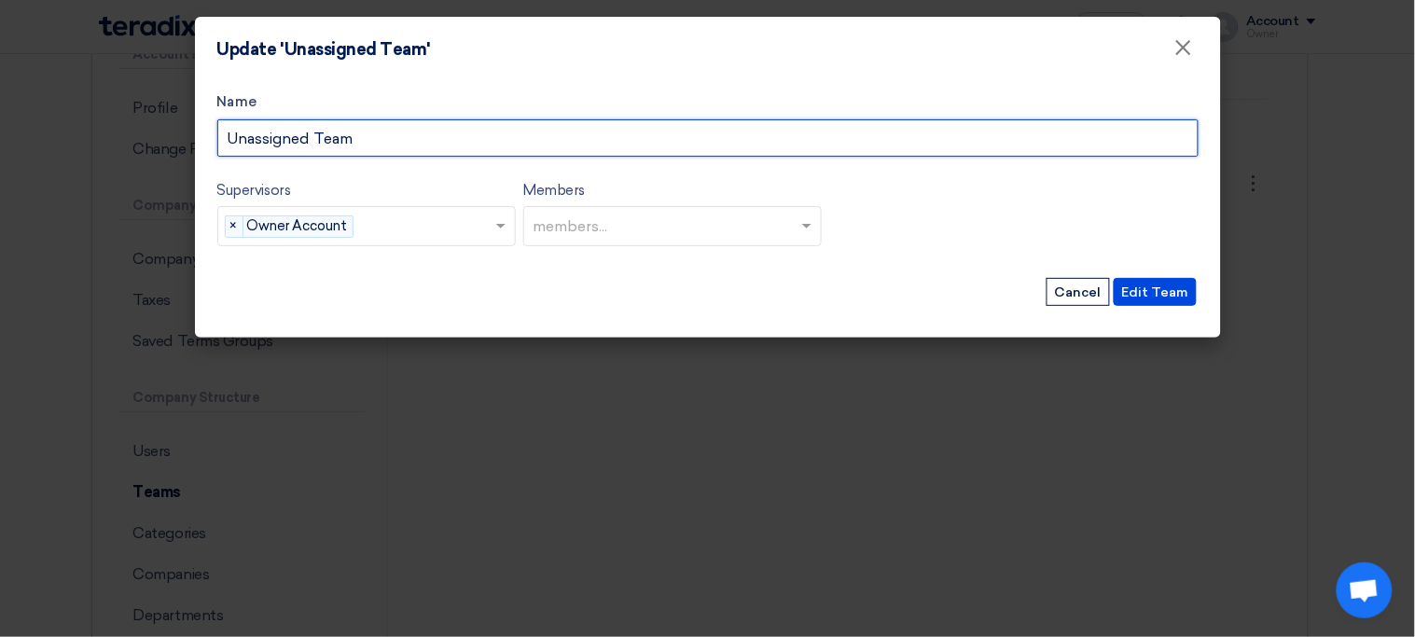
click at [471, 145] on input "Unassigned Team" at bounding box center [707, 137] width 981 height 37
type input "Foreign Team"
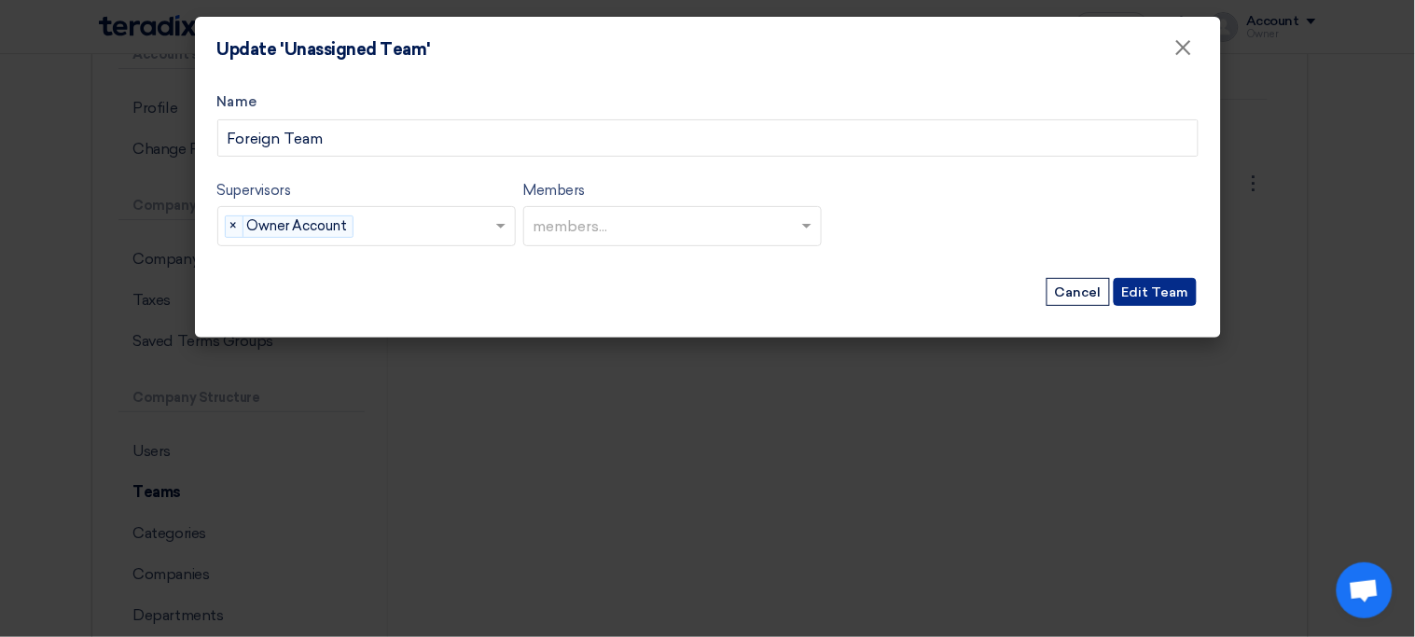
click at [1162, 296] on button "Edit Team" at bounding box center [1155, 292] width 83 height 28
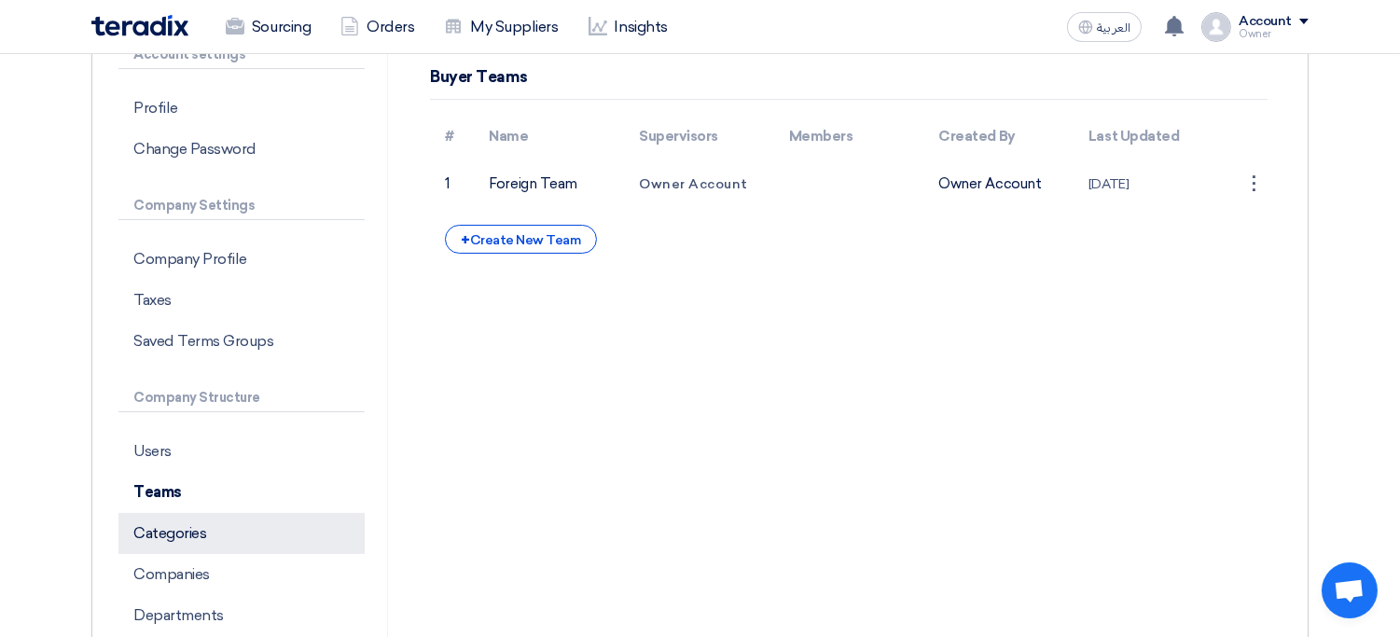
click at [257, 524] on p "Categories" at bounding box center [241, 533] width 246 height 41
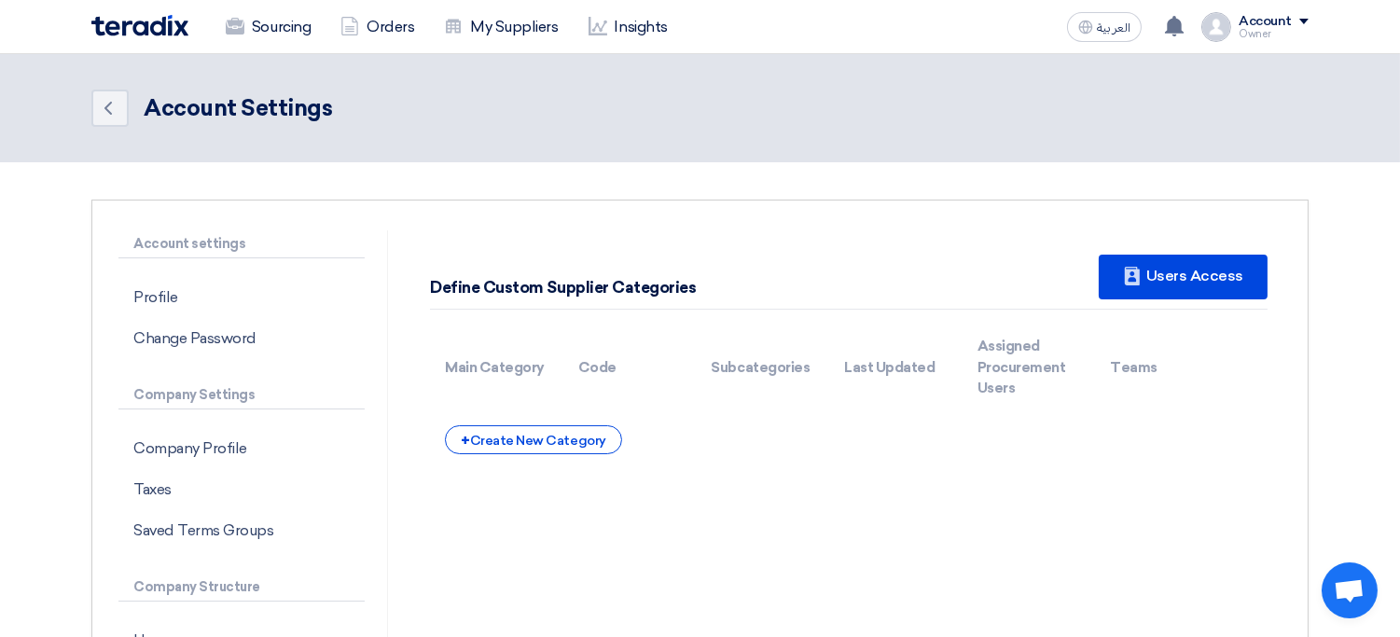
scroll to position [4, 0]
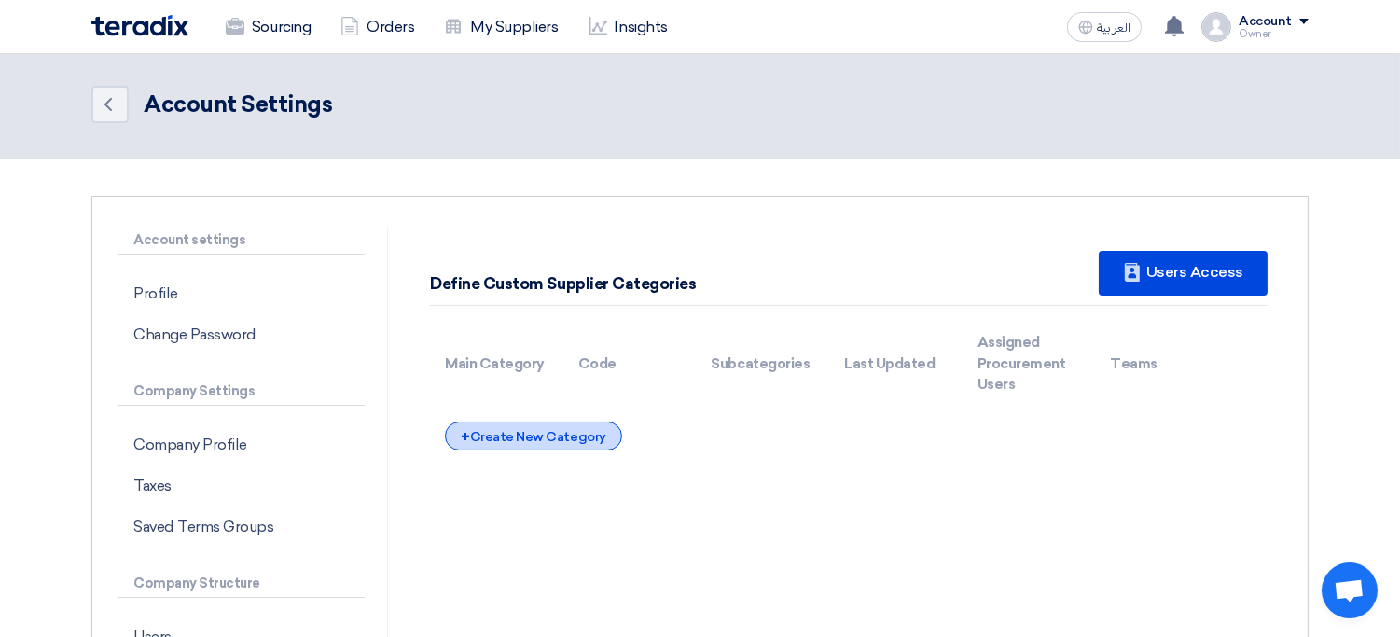
click at [557, 424] on div "+ Create New Category" at bounding box center [533, 436] width 176 height 29
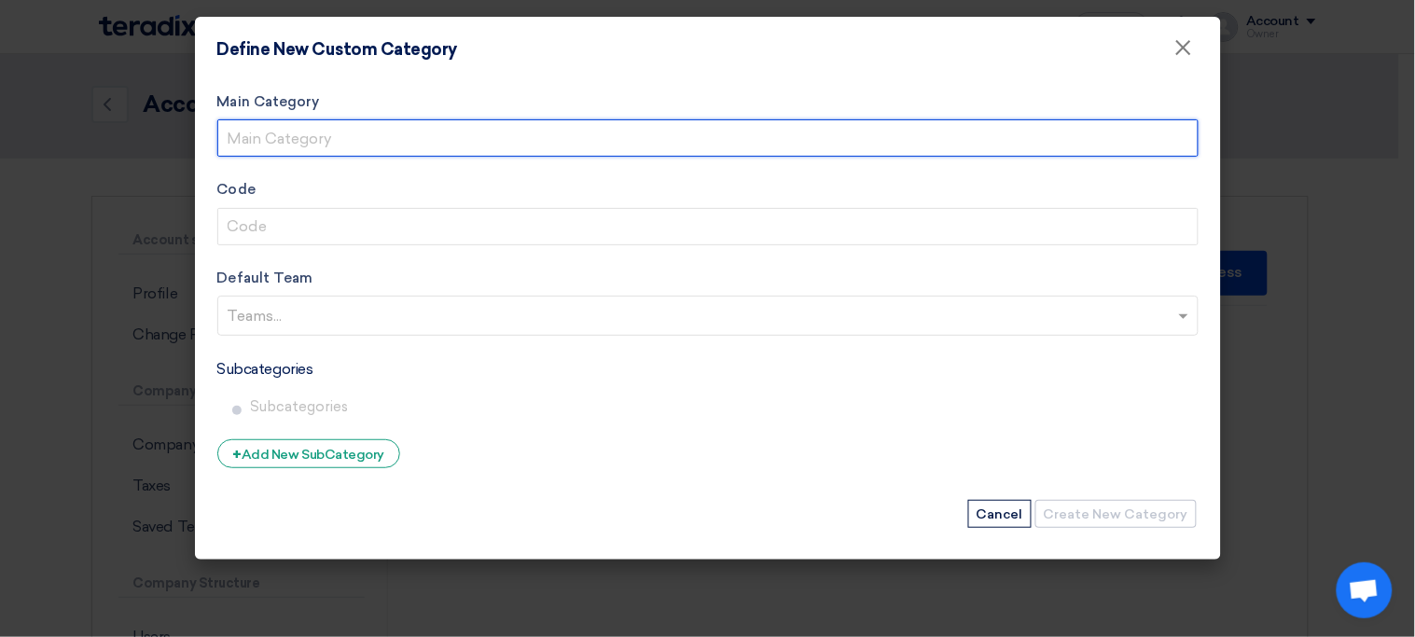
click at [418, 139] on input "Main Category" at bounding box center [707, 137] width 981 height 37
type input "F&B"
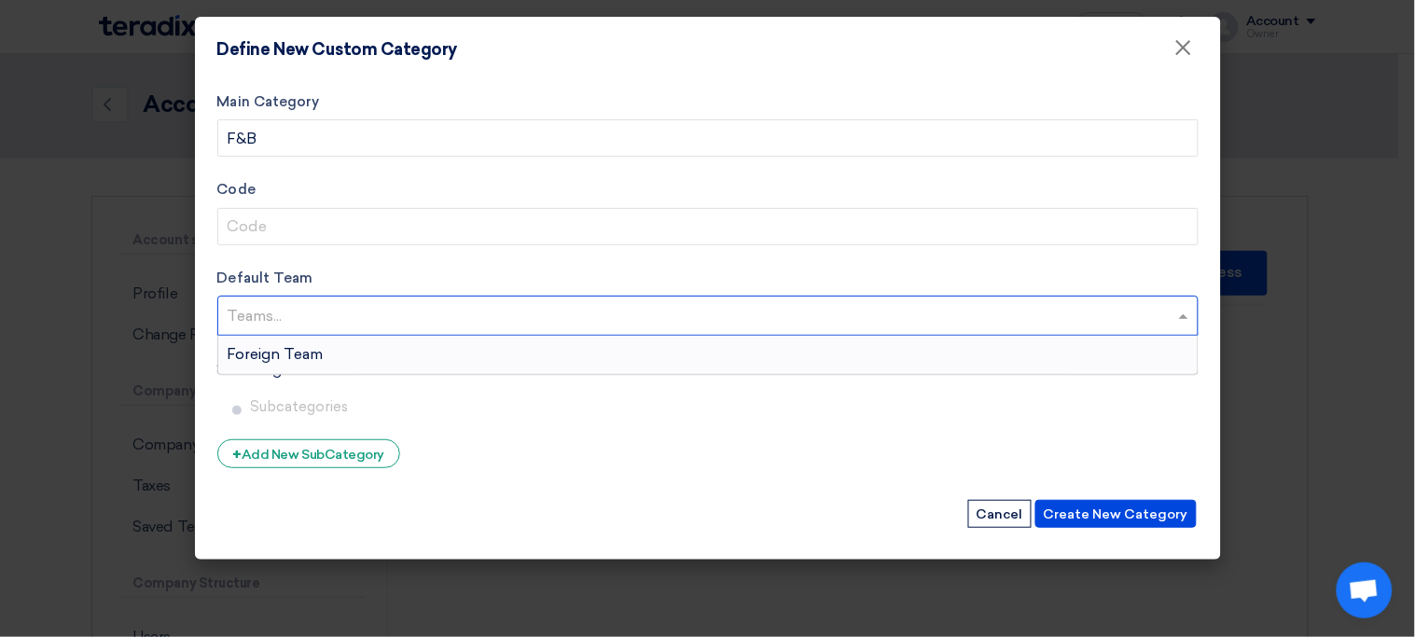
click at [363, 328] on input "text" at bounding box center [710, 317] width 965 height 31
click at [352, 352] on div "Foreign Team" at bounding box center [707, 354] width 979 height 37
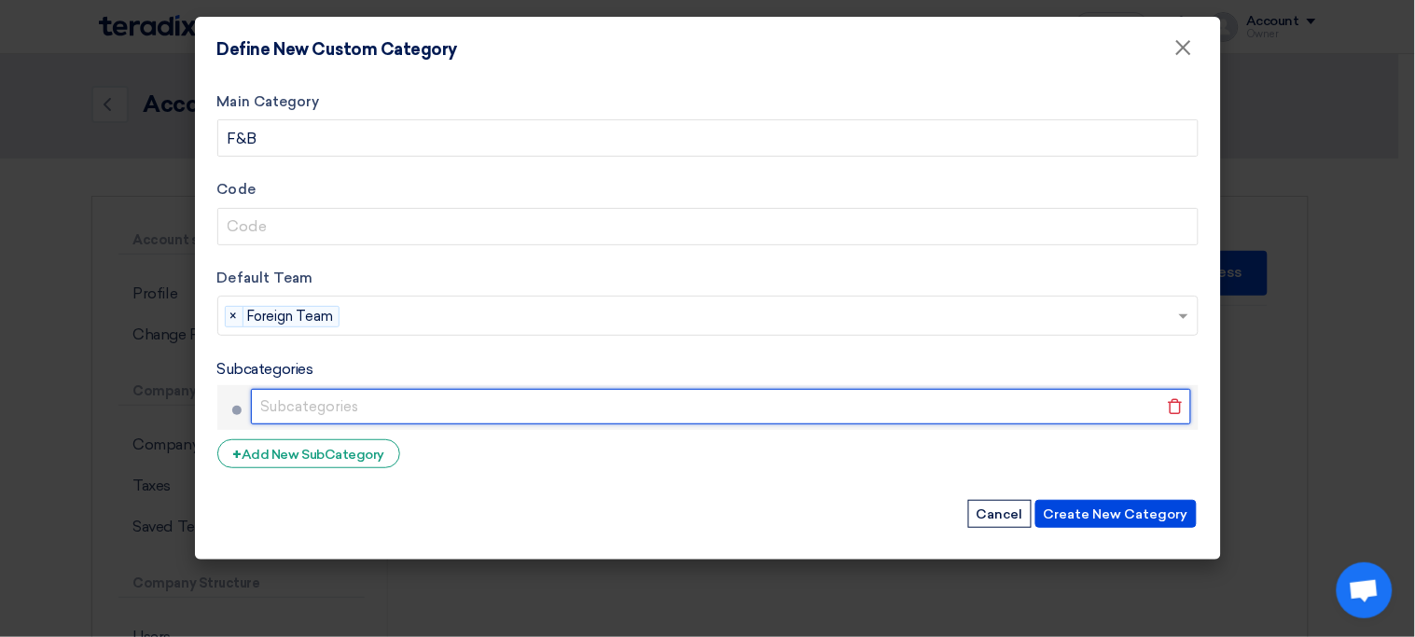
click at [691, 406] on input "text" at bounding box center [721, 406] width 940 height 35
type input "Hotels"
type input "XYZ"
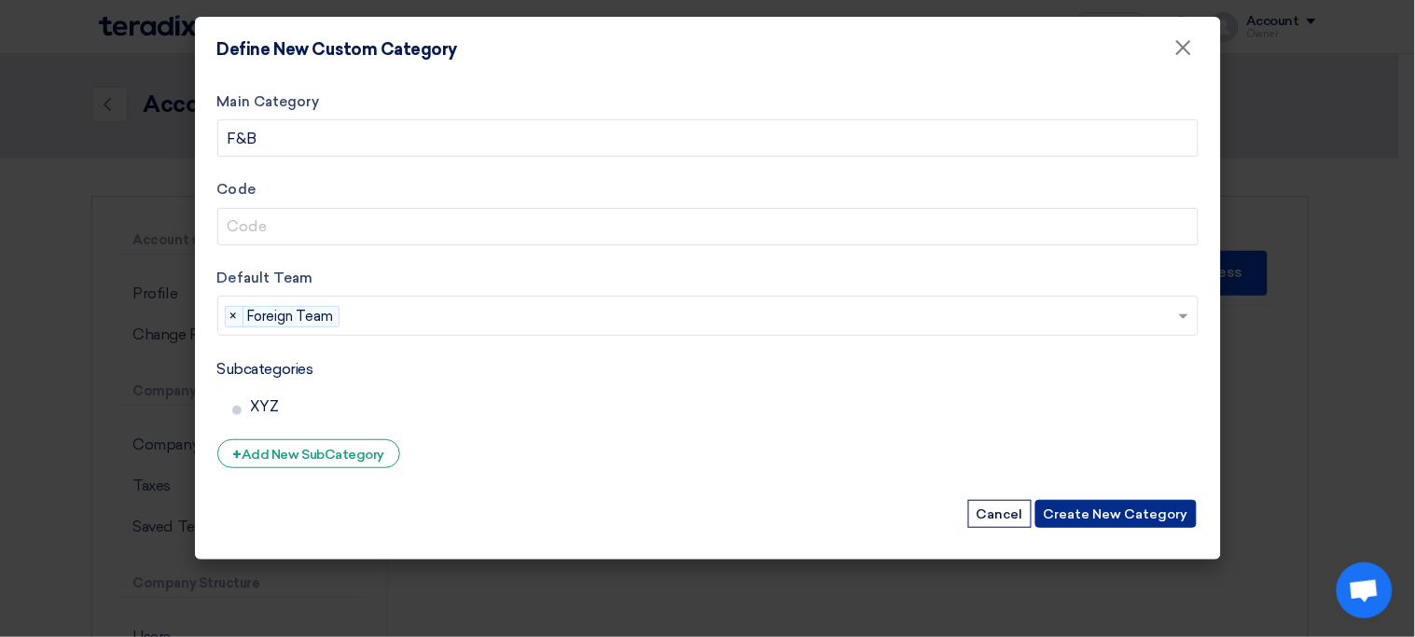
click at [1143, 521] on button "Create New Category" at bounding box center [1115, 514] width 161 height 28
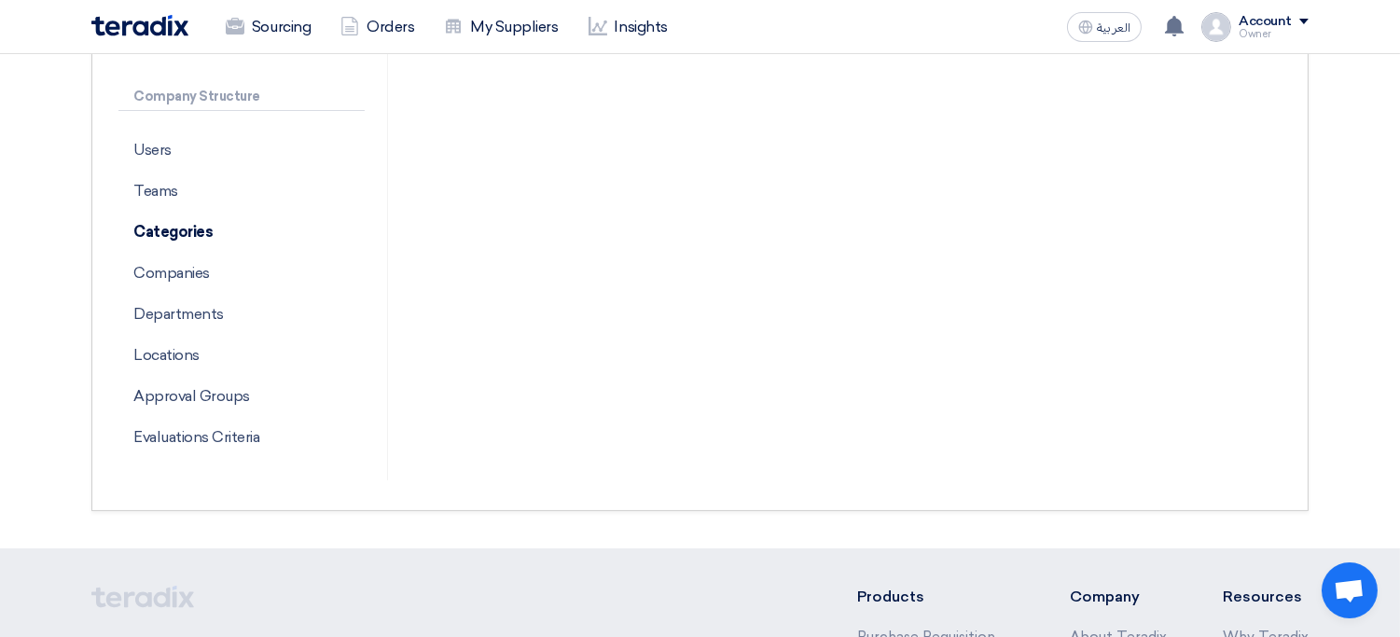
scroll to position [527, 0]
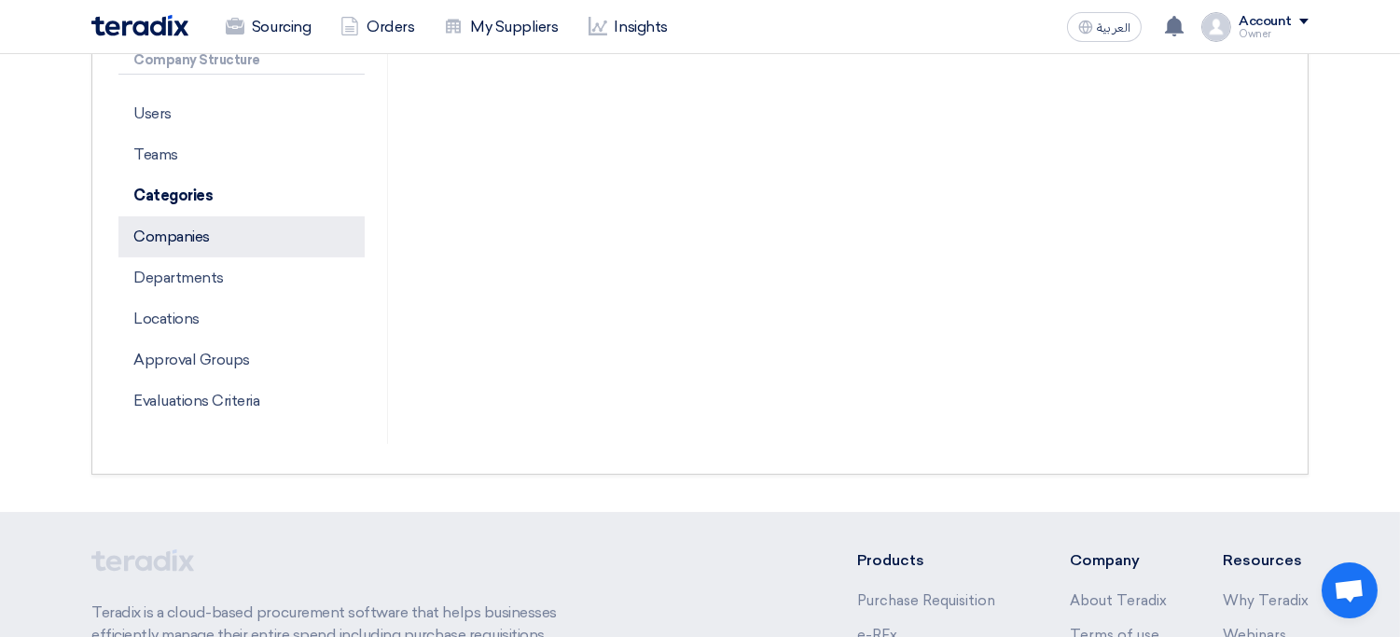
click at [250, 233] on p "Companies" at bounding box center [241, 236] width 246 height 41
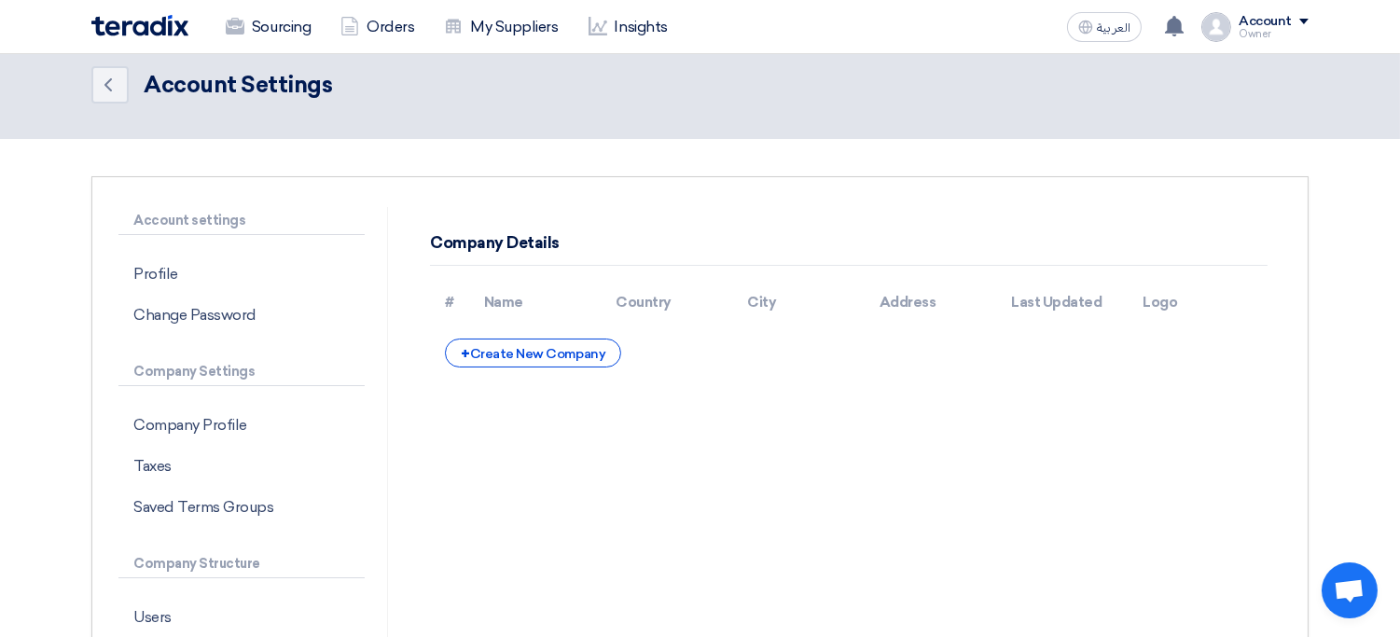
scroll to position [19, 0]
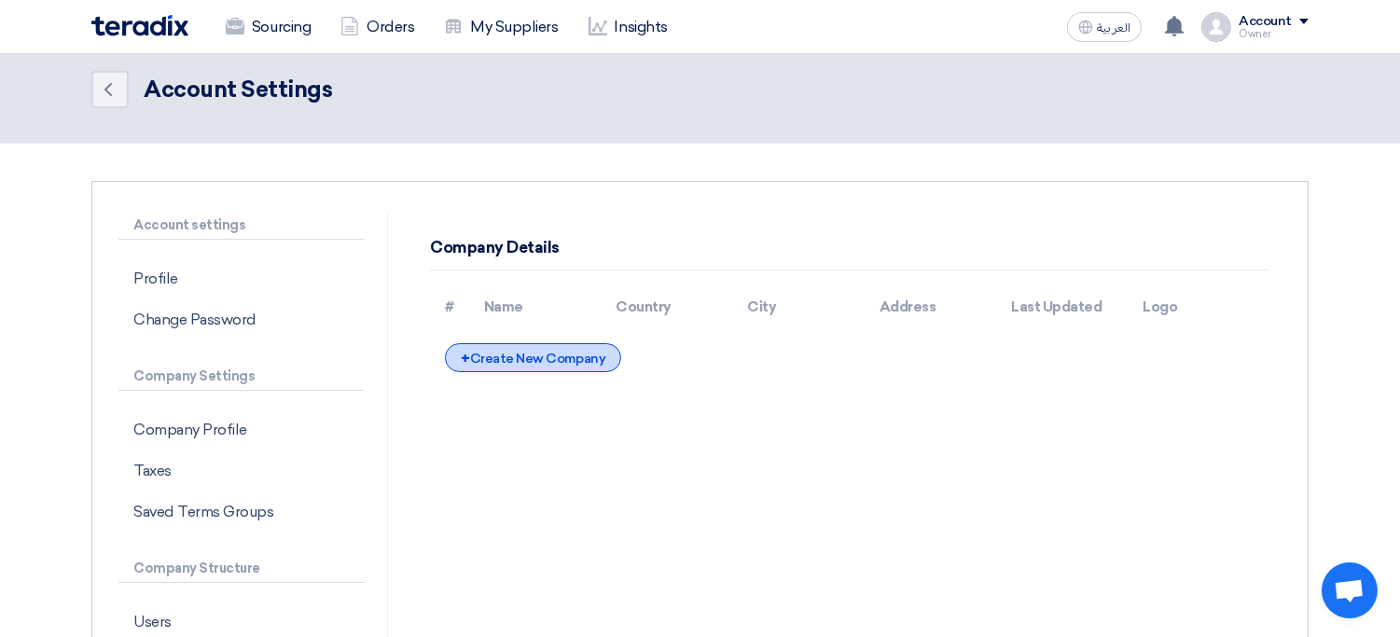
click at [569, 362] on div "+ Create New Company" at bounding box center [533, 357] width 176 height 29
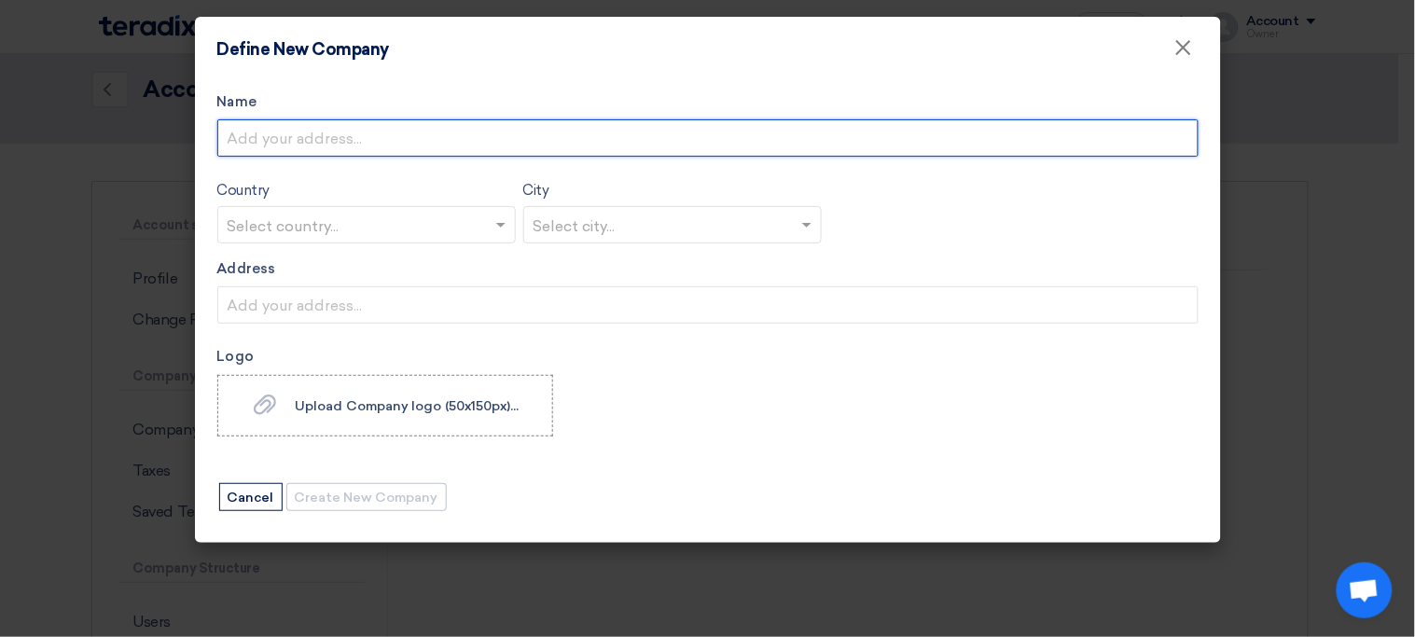
click at [368, 146] on input "Name" at bounding box center [707, 137] width 981 height 37
type input "Subsidiary Co. / XYZ Affiliated Company LLC."
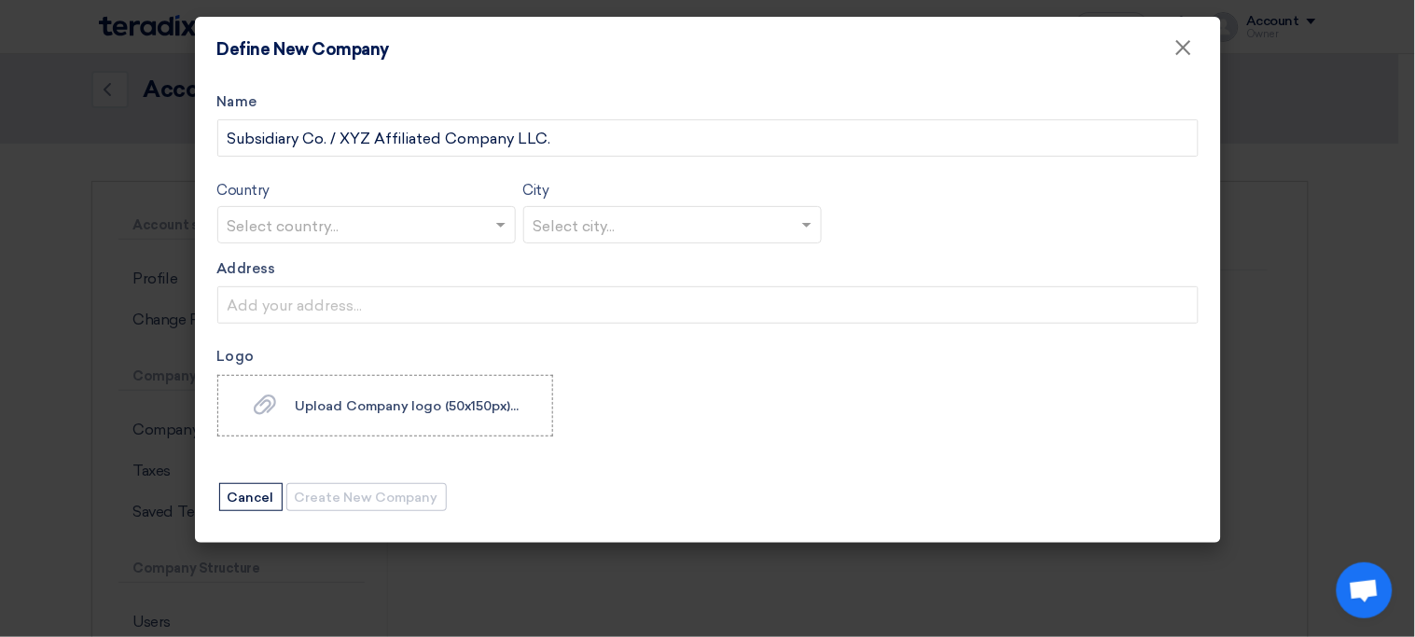
click at [423, 226] on input "text" at bounding box center [357, 226] width 259 height 31
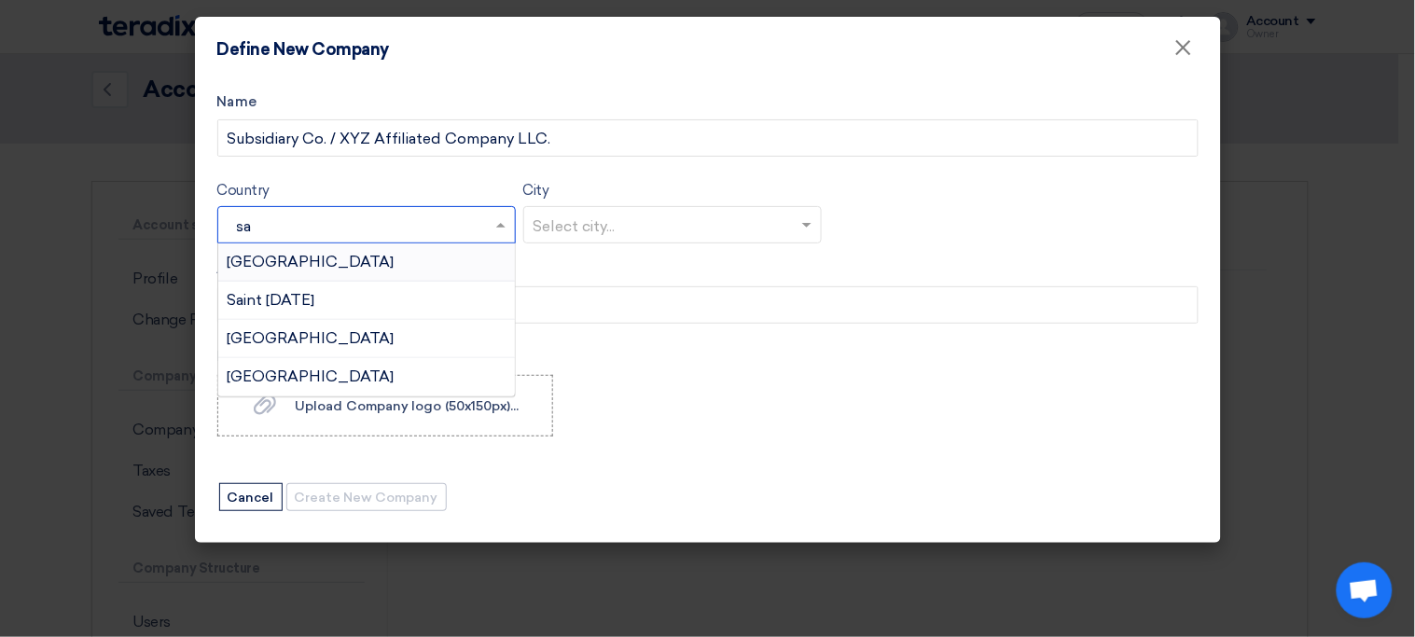
type input "sau"
click at [373, 261] on div "Saudi Arabia" at bounding box center [366, 261] width 297 height 37
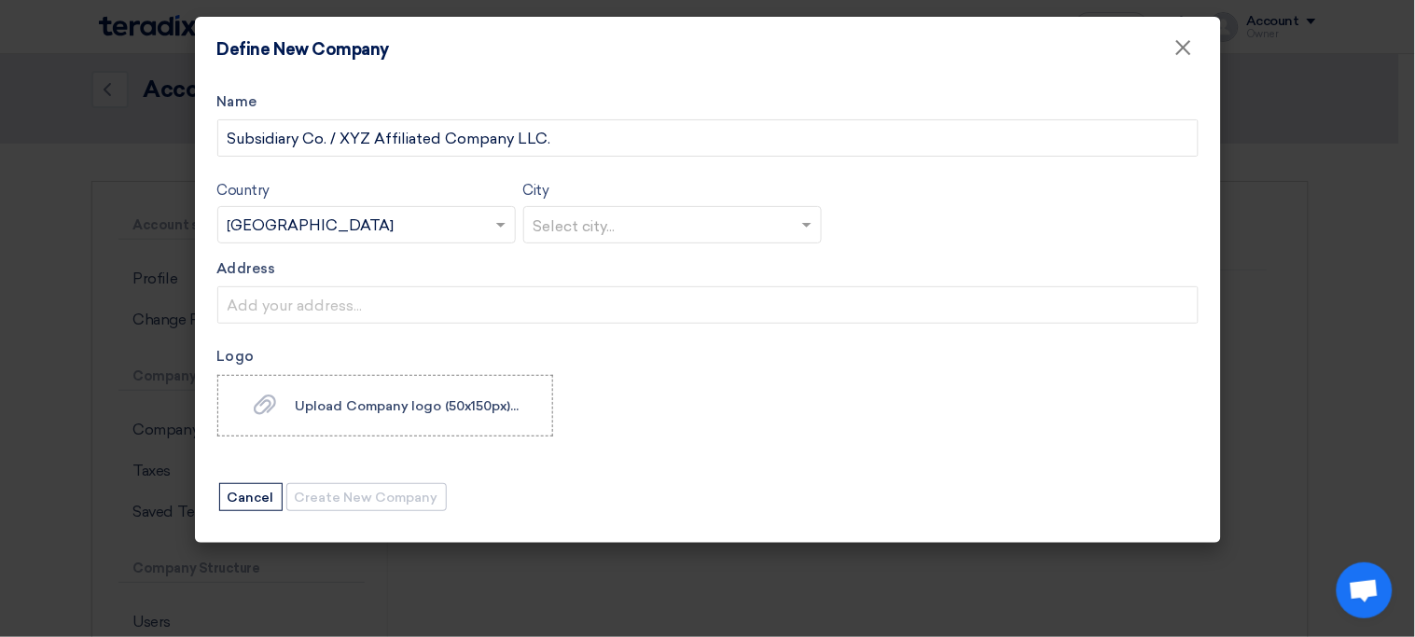
click at [607, 239] on input "text" at bounding box center [663, 226] width 259 height 31
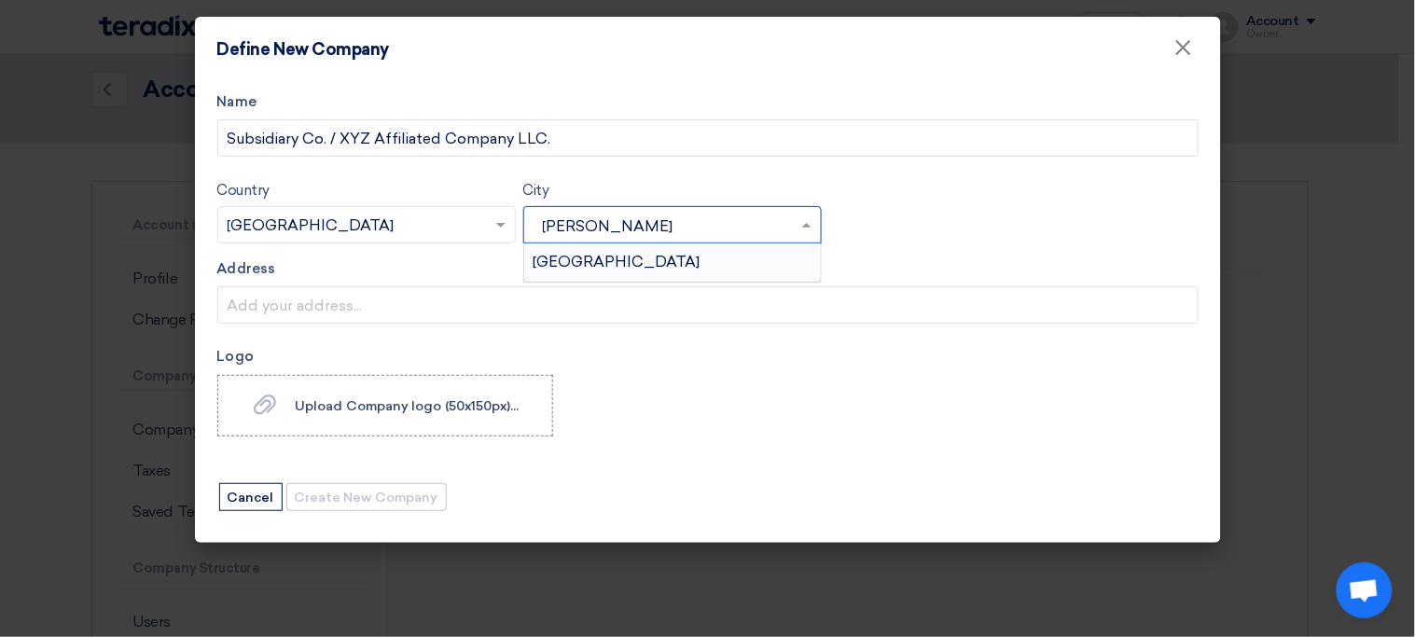
type input "riyad"
click at [583, 272] on div "Riyadh" at bounding box center [672, 261] width 297 height 37
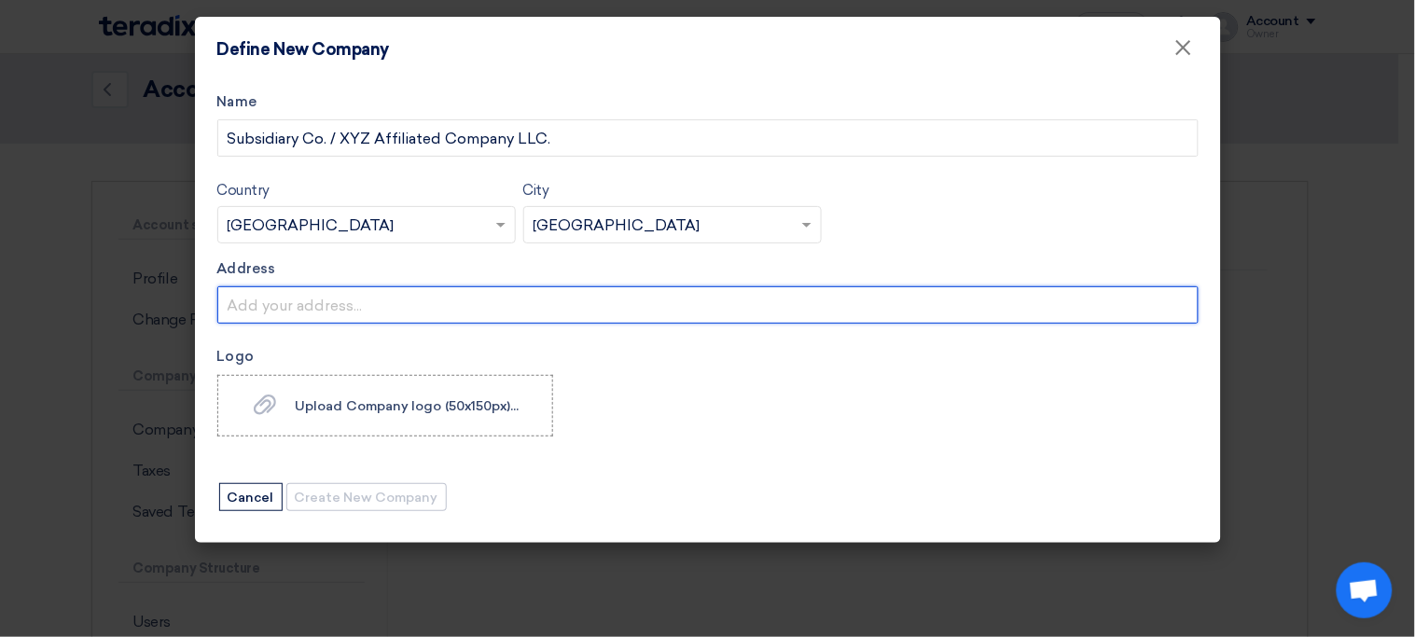
click at [450, 308] on input "Address" at bounding box center [707, 304] width 981 height 37
type input "Building 25, King Fahd Road, Al-Saada District, Riyadh, Saudi Arabia"
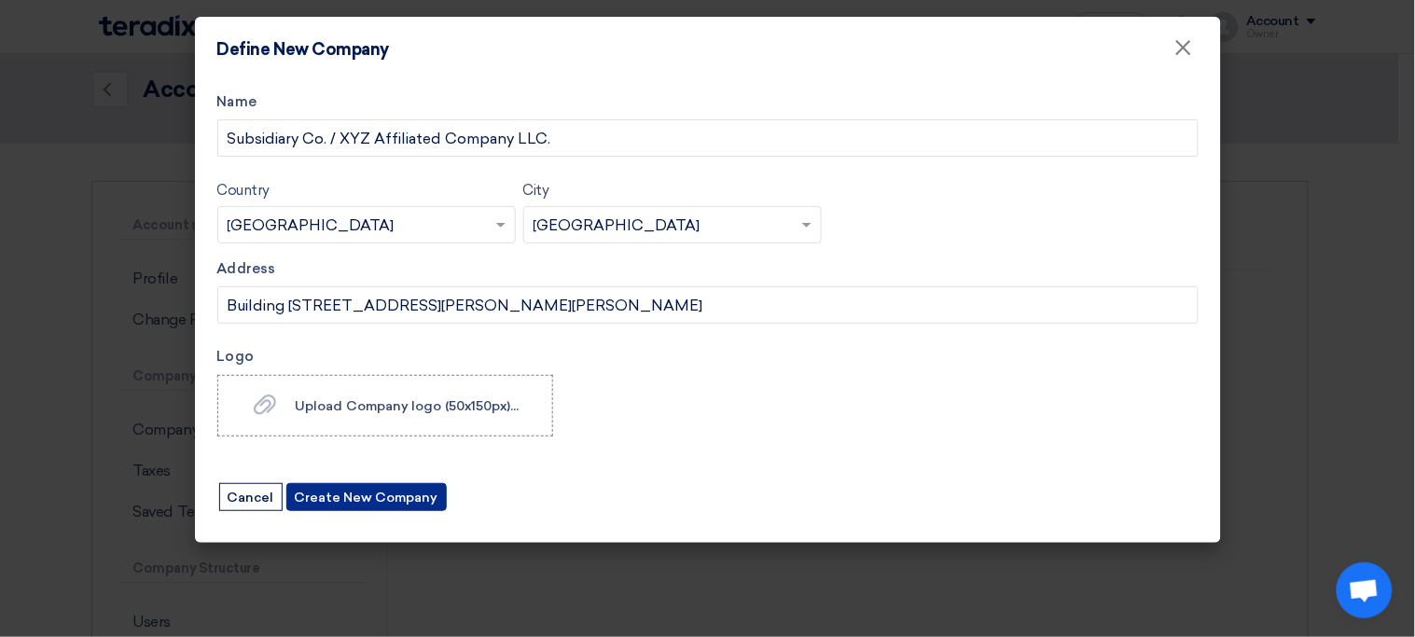
click at [381, 493] on button "Create New Company" at bounding box center [366, 497] width 160 height 28
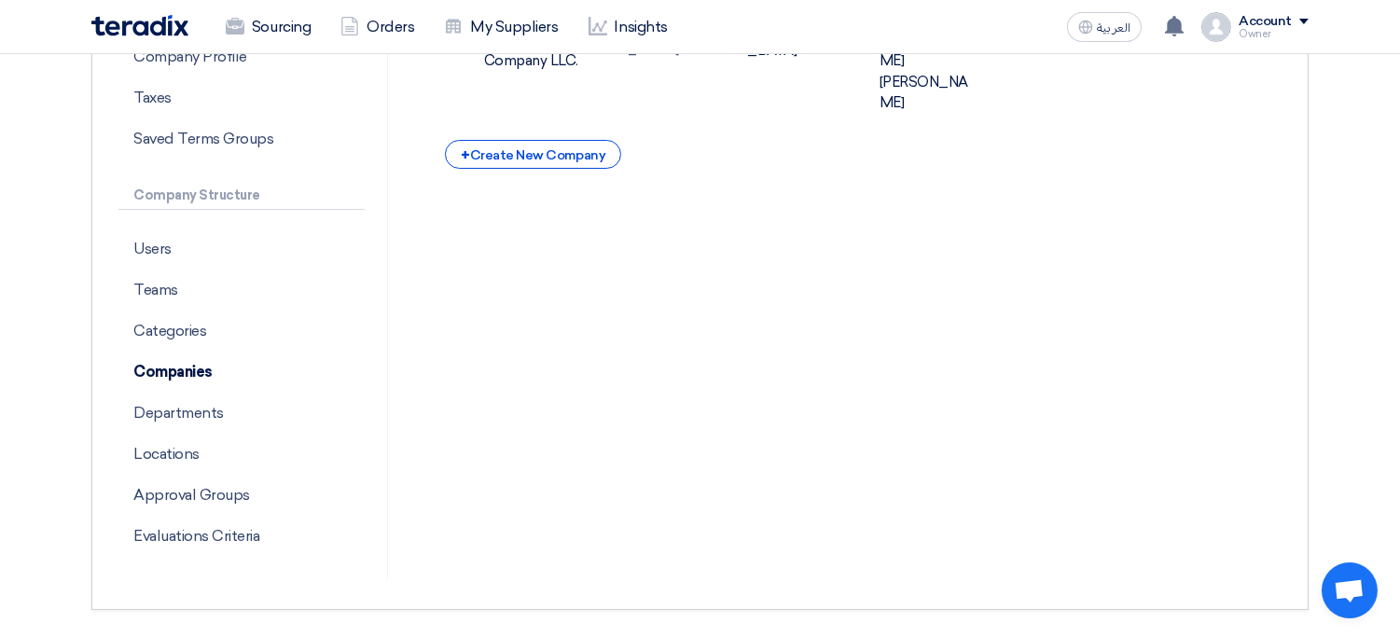
scroll to position [431, 0]
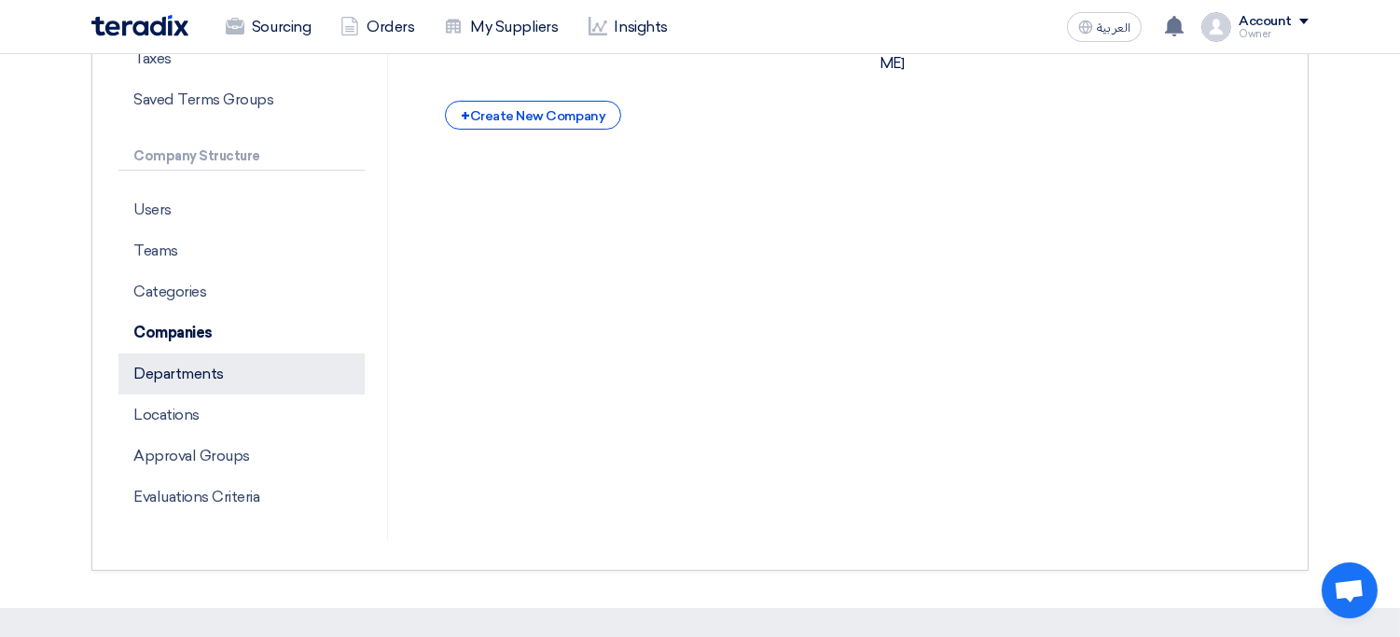
click at [240, 361] on p "Departments" at bounding box center [241, 374] width 246 height 41
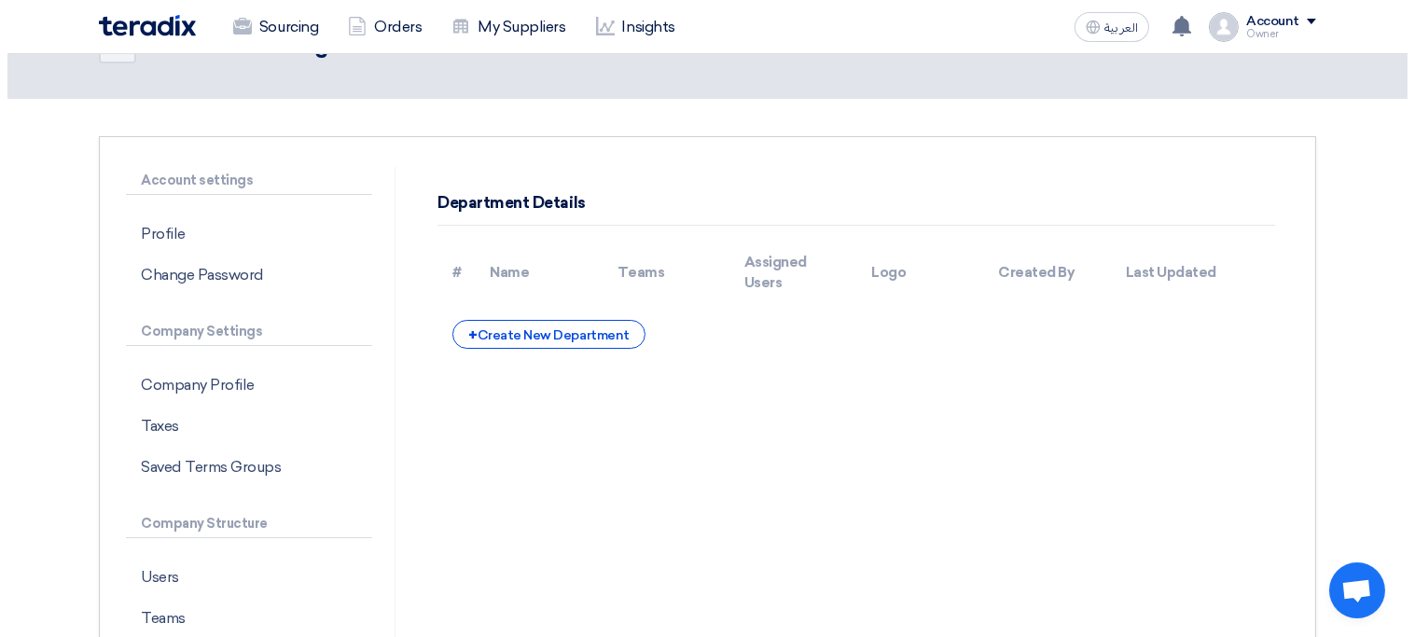
scroll to position [68, 0]
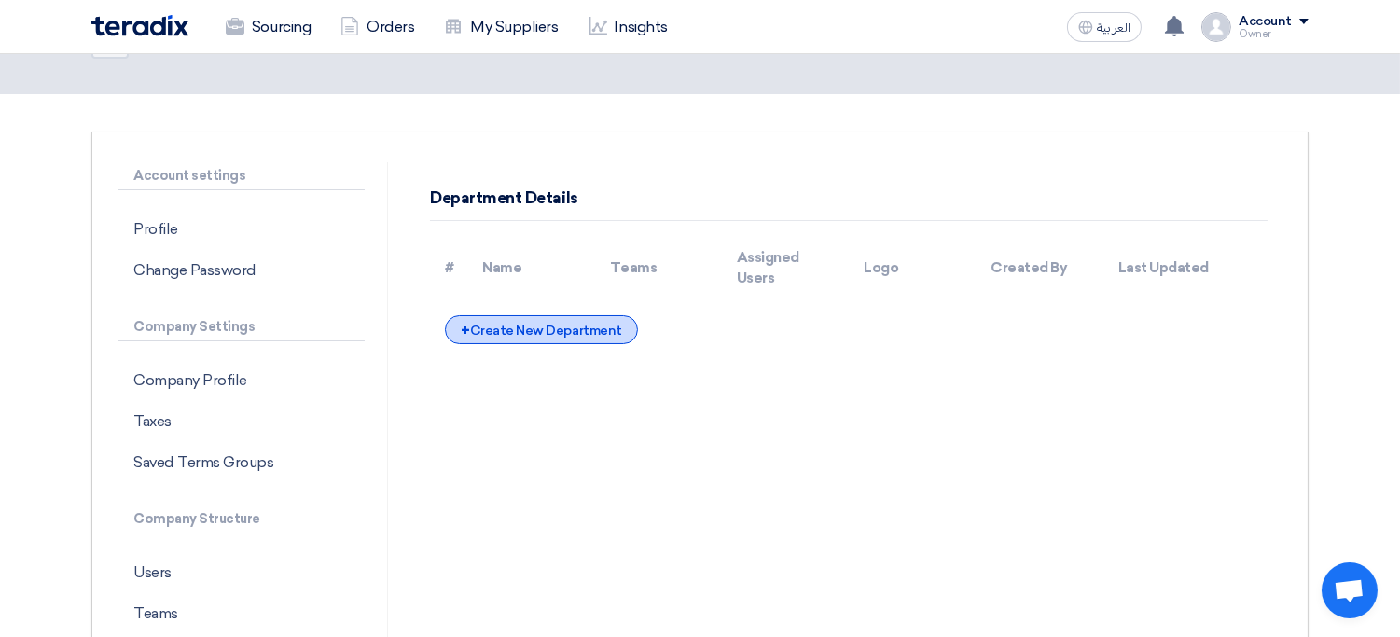
click at [577, 335] on div "+ Create New Department" at bounding box center [541, 329] width 192 height 29
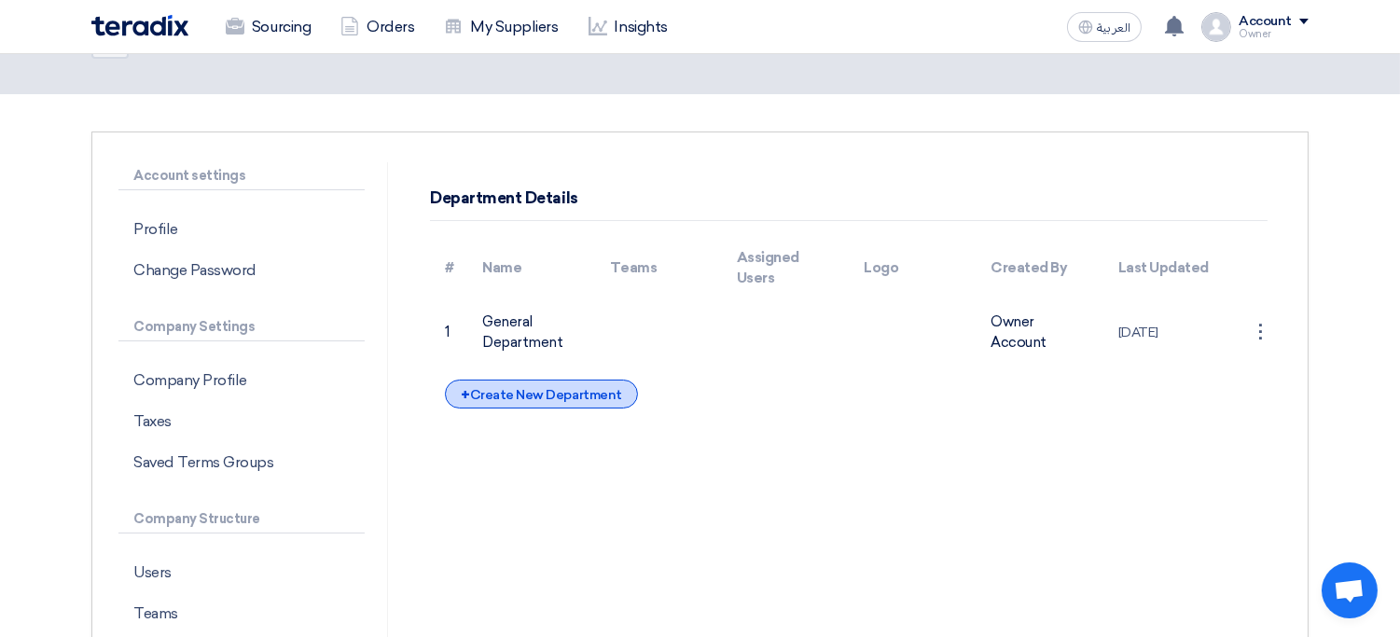
click at [590, 405] on div "+ Create New Department" at bounding box center [541, 394] width 192 height 29
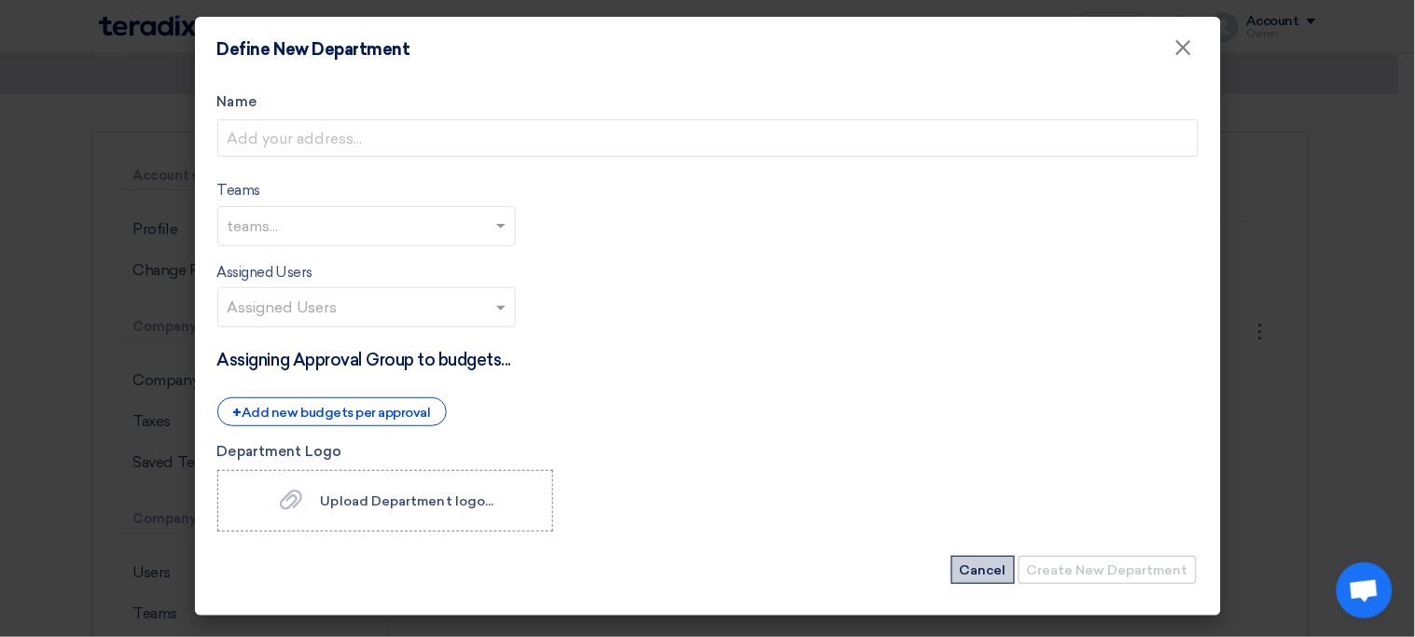
click at [982, 573] on button "Cancel" at bounding box center [982, 570] width 63 height 28
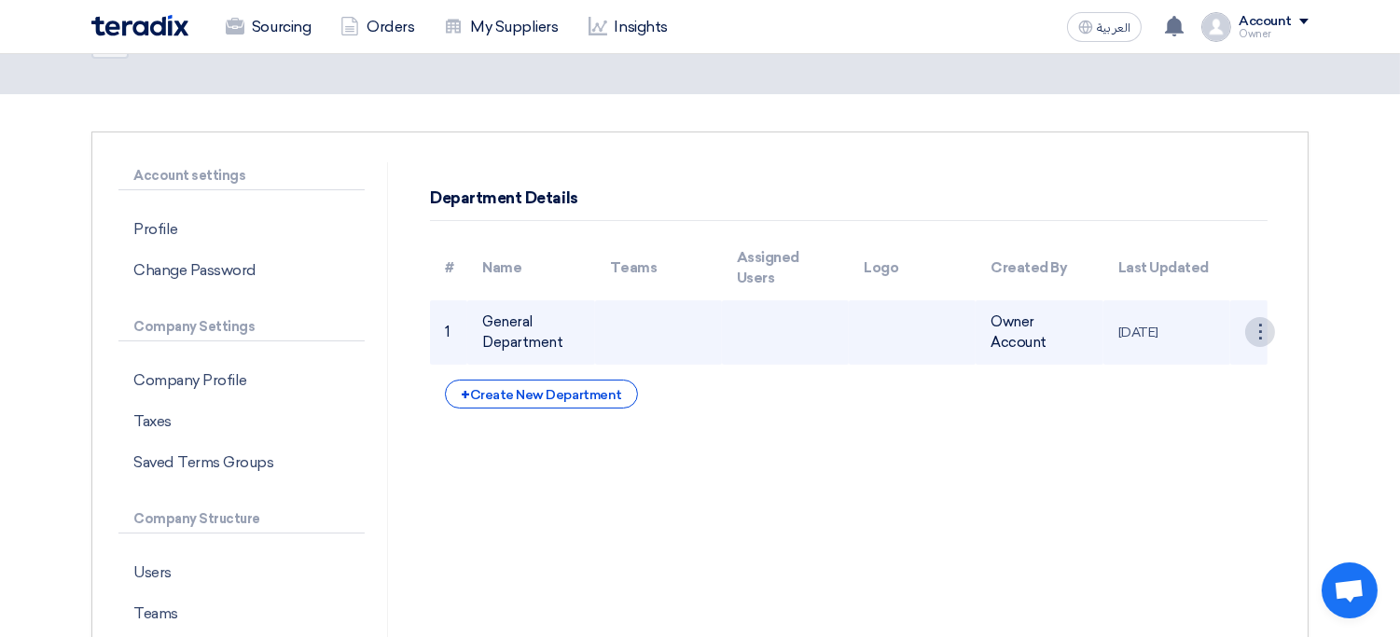
click at [1257, 326] on div "⋮" at bounding box center [1260, 332] width 30 height 30
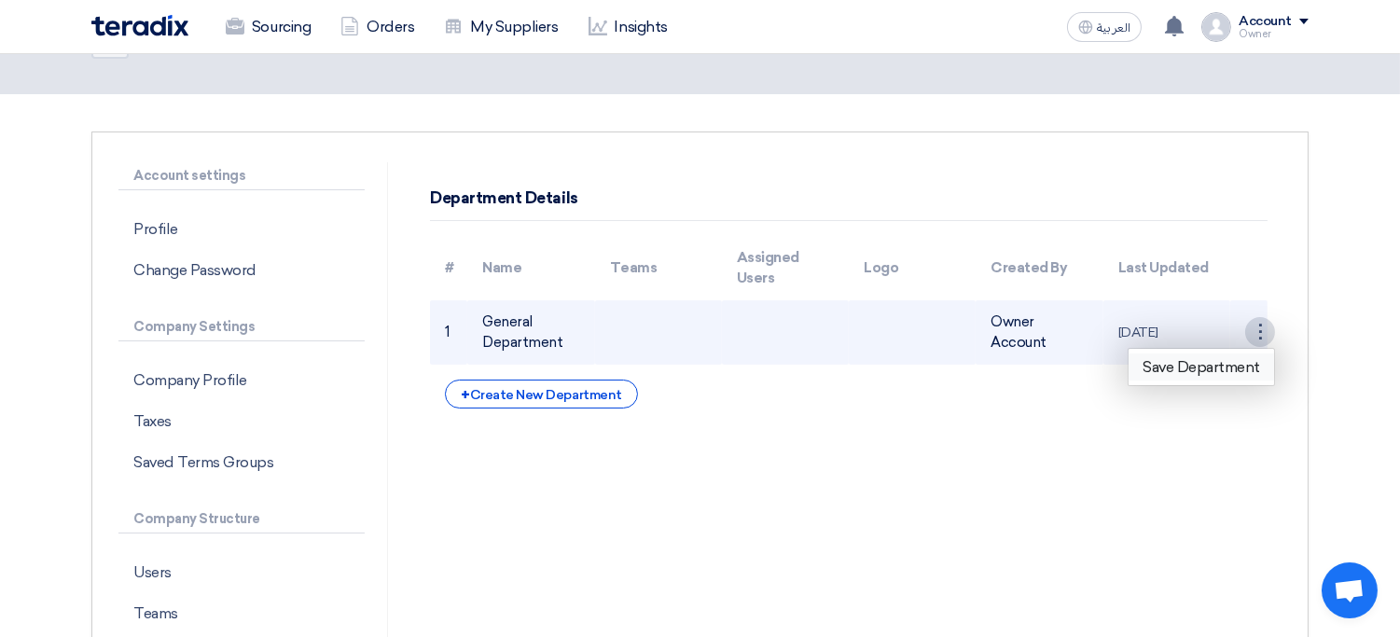
click at [1199, 358] on link "Save Department" at bounding box center [1202, 367] width 146 height 27
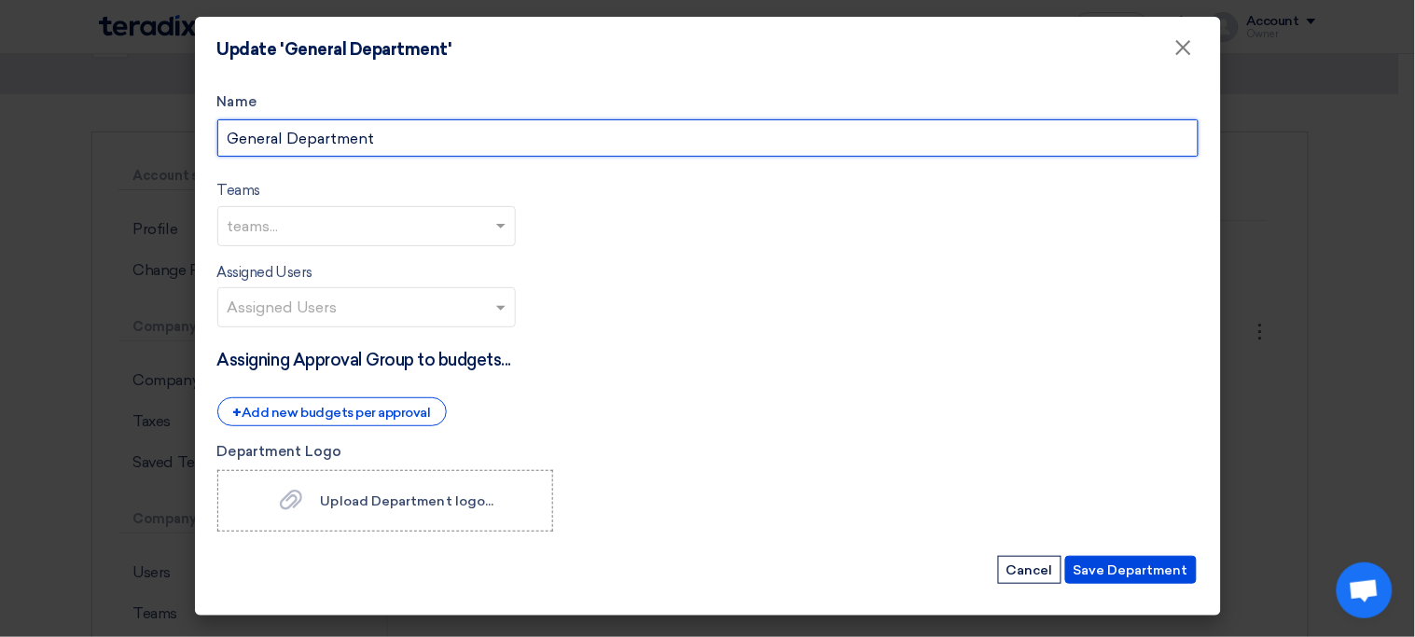
click at [252, 121] on input "General Department" at bounding box center [707, 137] width 981 height 37
type input "Department XYZ"
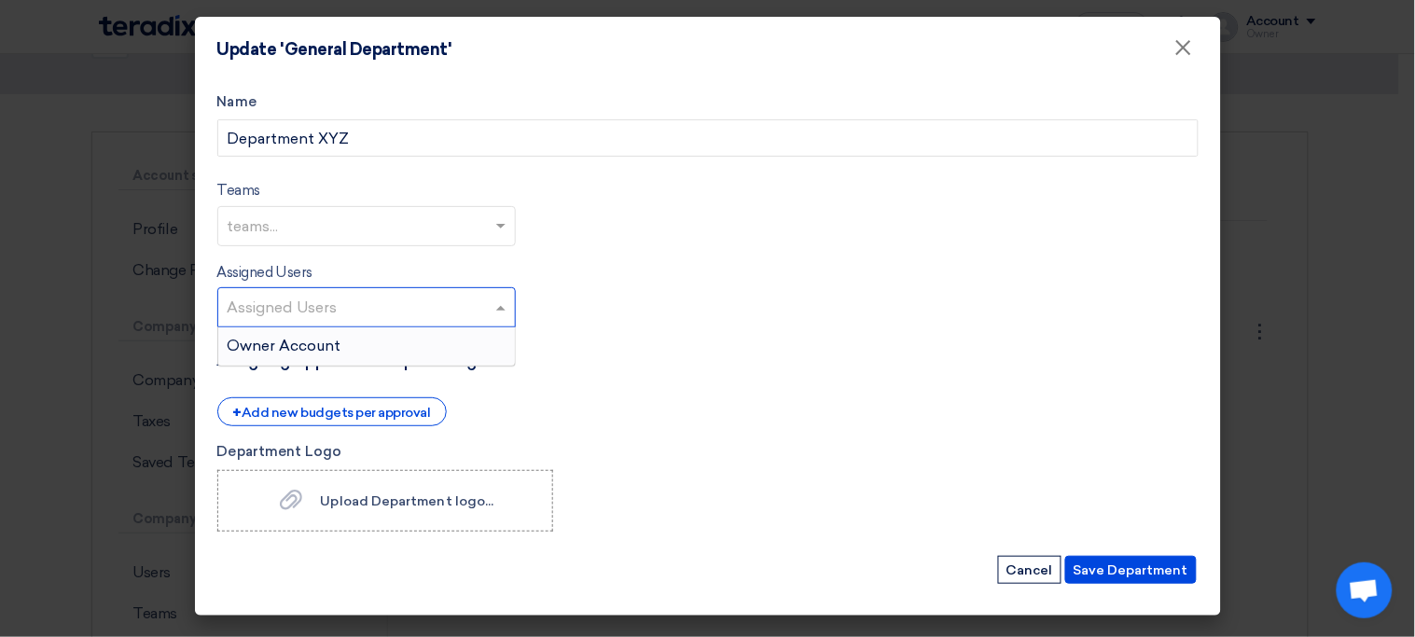
click at [421, 304] on input "text" at bounding box center [369, 309] width 283 height 31
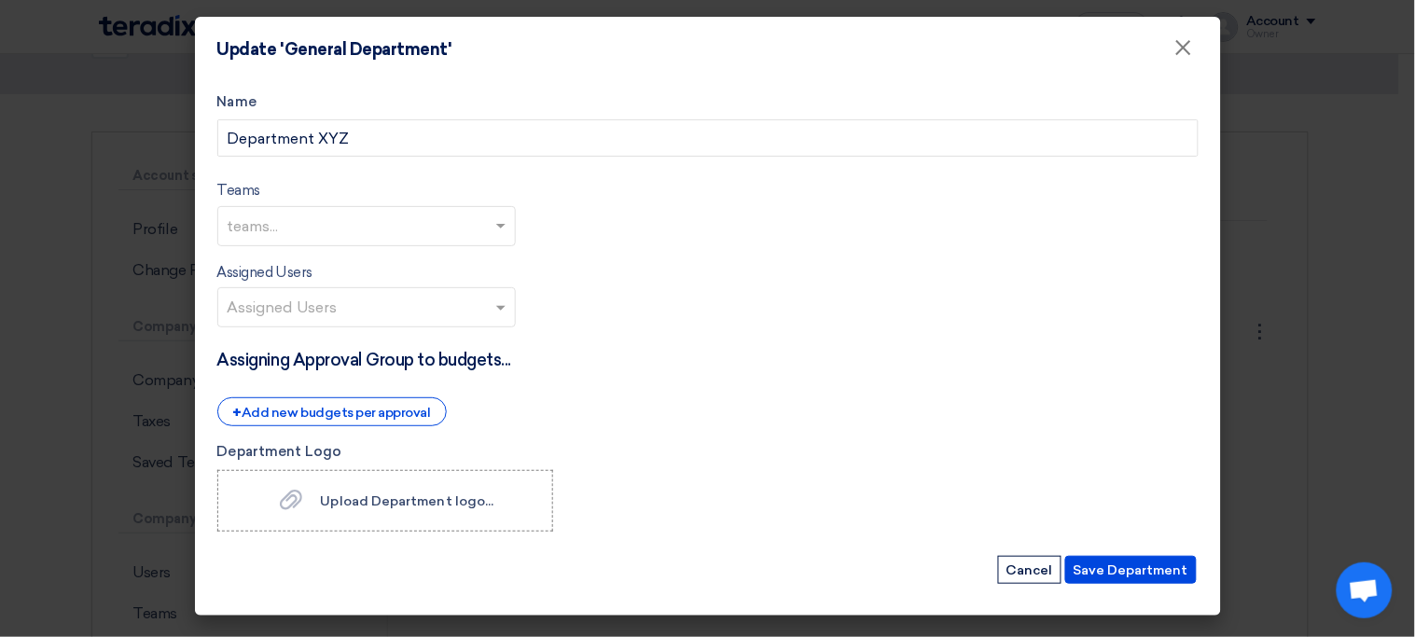
click at [668, 310] on form "Name Department XYZ Teams teams... Assigned Users Assigned Users Assigning Appr…" at bounding box center [707, 338] width 981 height 494
click at [420, 407] on div "+ Add new budgets per approval" at bounding box center [331, 411] width 229 height 29
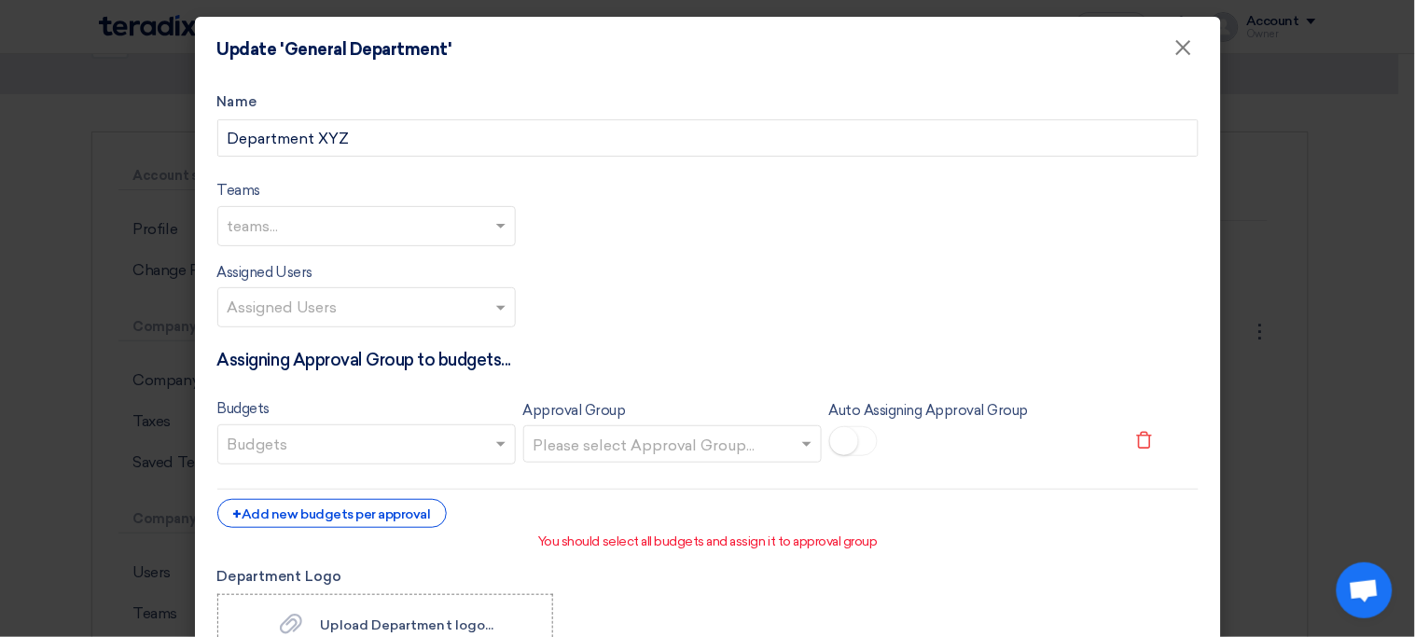
click at [439, 437] on input "text" at bounding box center [369, 446] width 283 height 31
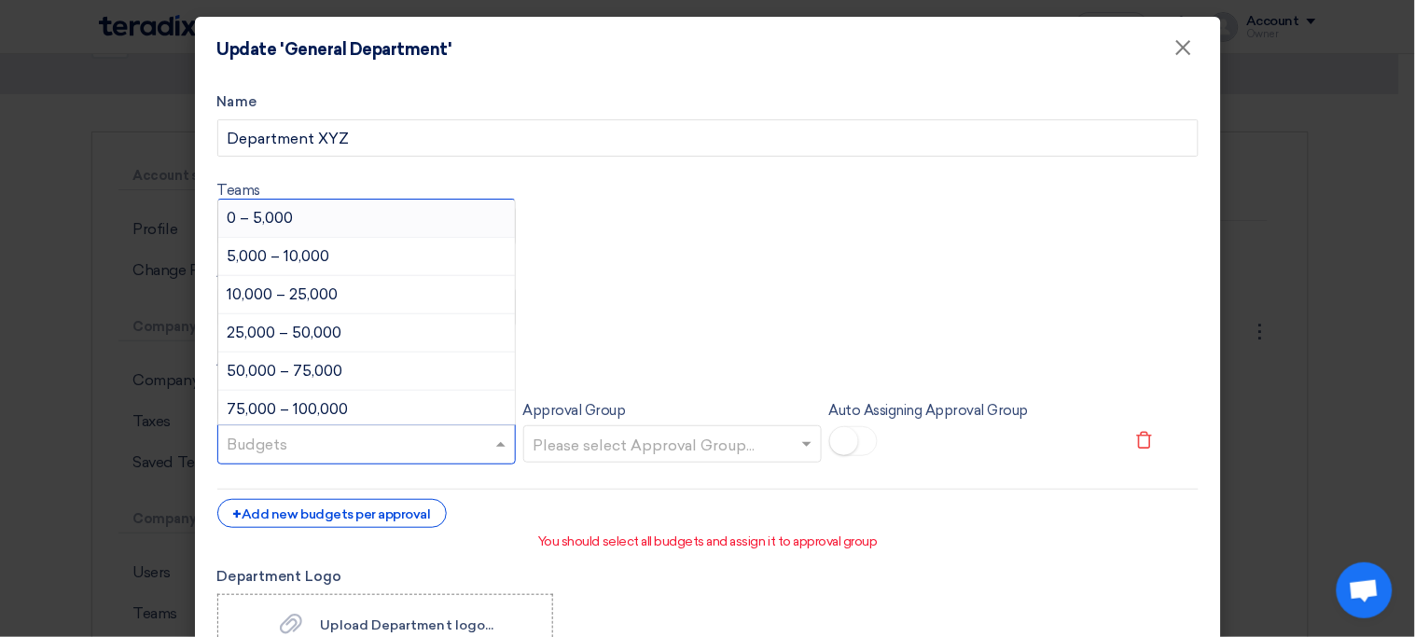
click at [439, 437] on input "text" at bounding box center [369, 446] width 283 height 31
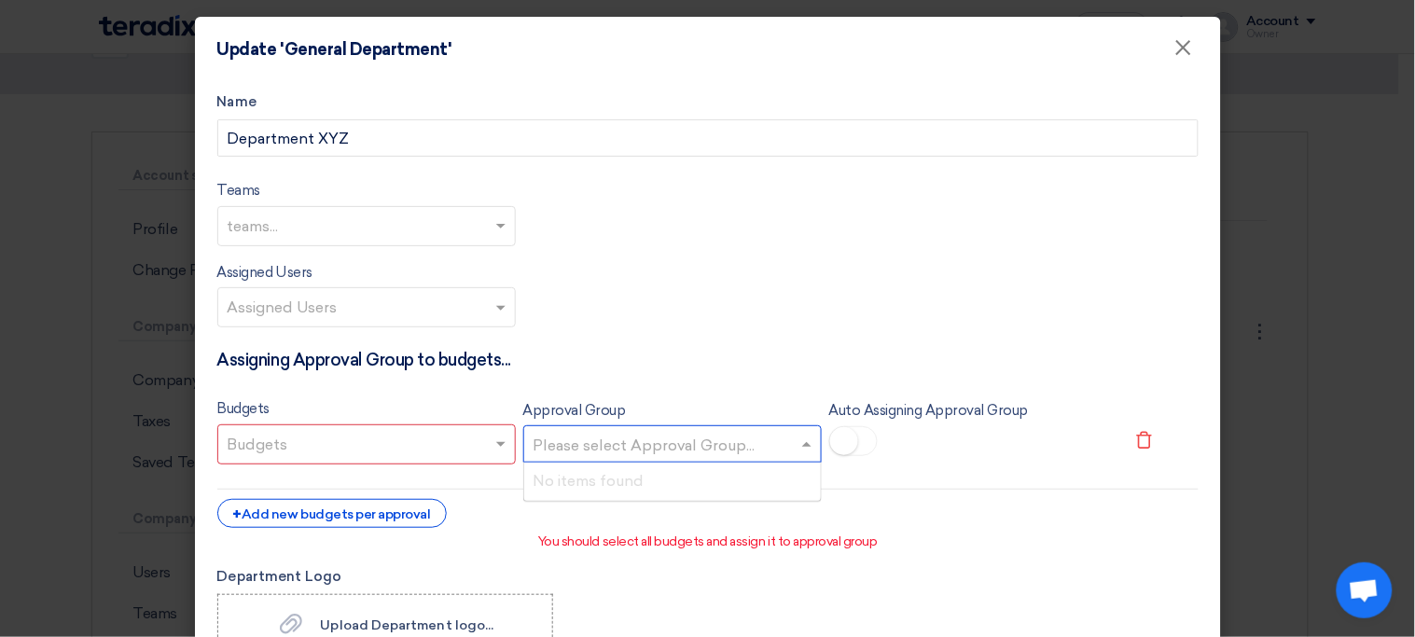
click at [574, 447] on input "text" at bounding box center [663, 446] width 259 height 31
click at [679, 354] on h4 "Assigning Approval Group to budgets..." at bounding box center [707, 360] width 981 height 21
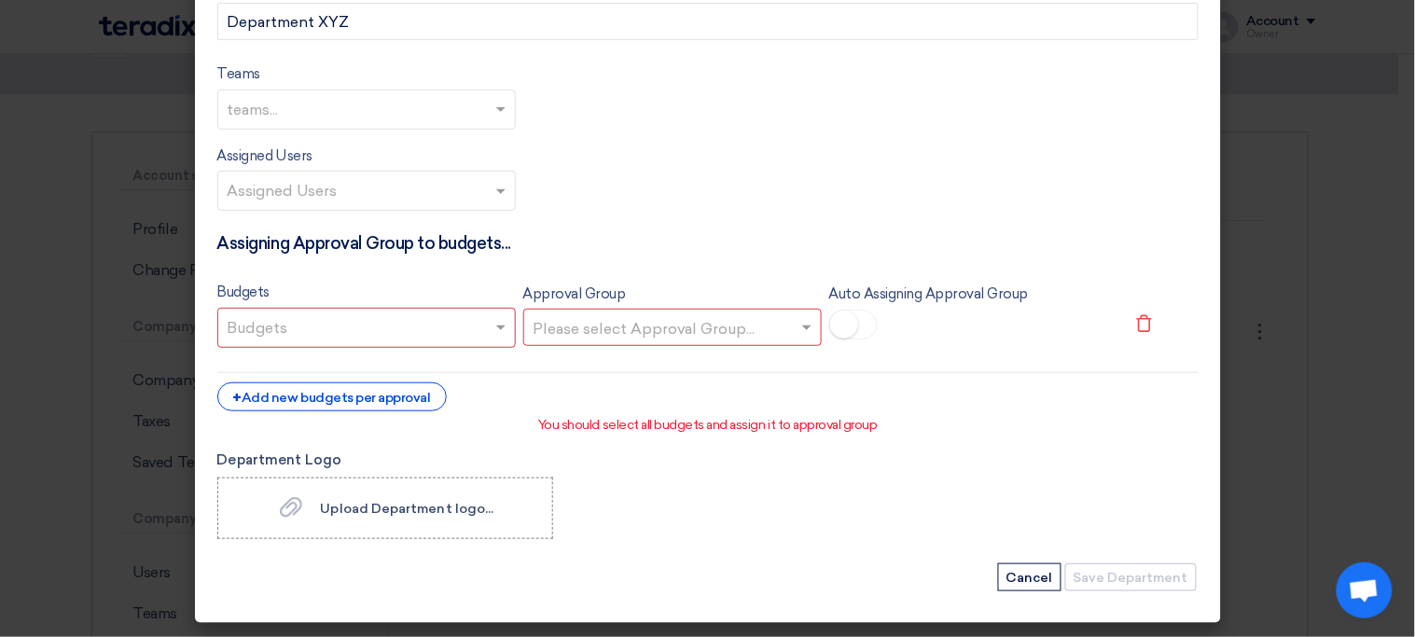
scroll to position [113, 0]
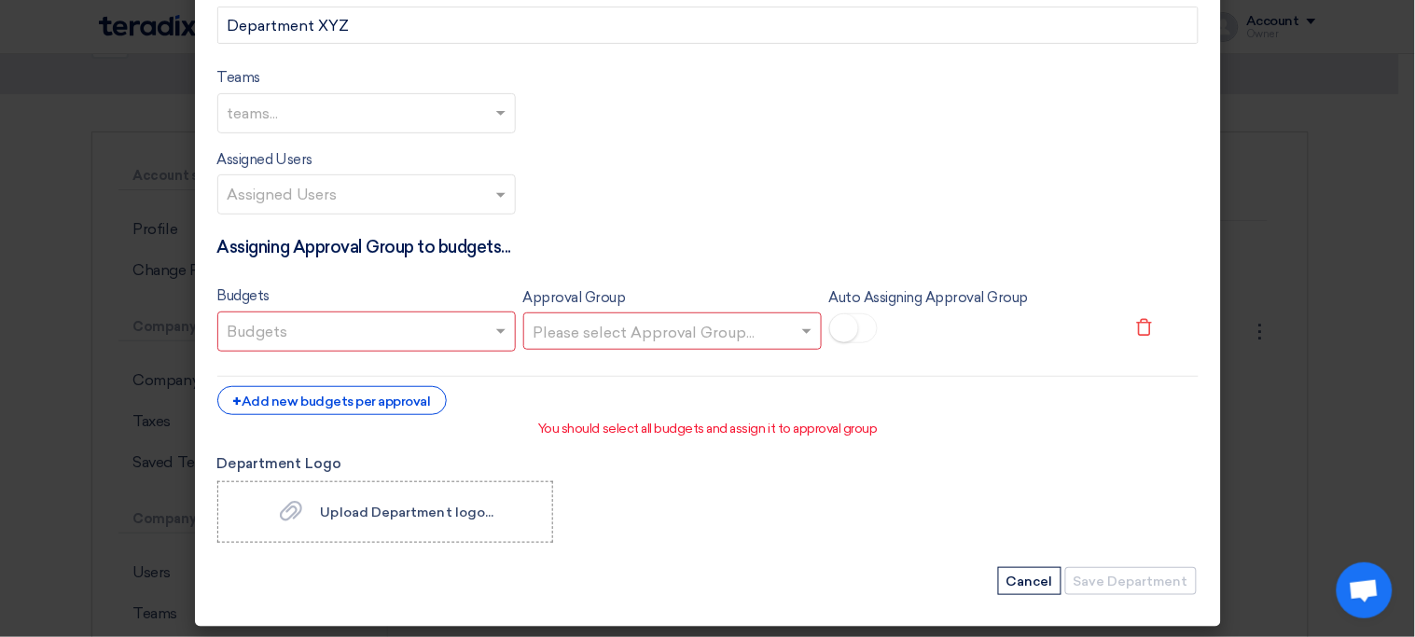
click at [1135, 333] on icon at bounding box center [1144, 327] width 19 height 19
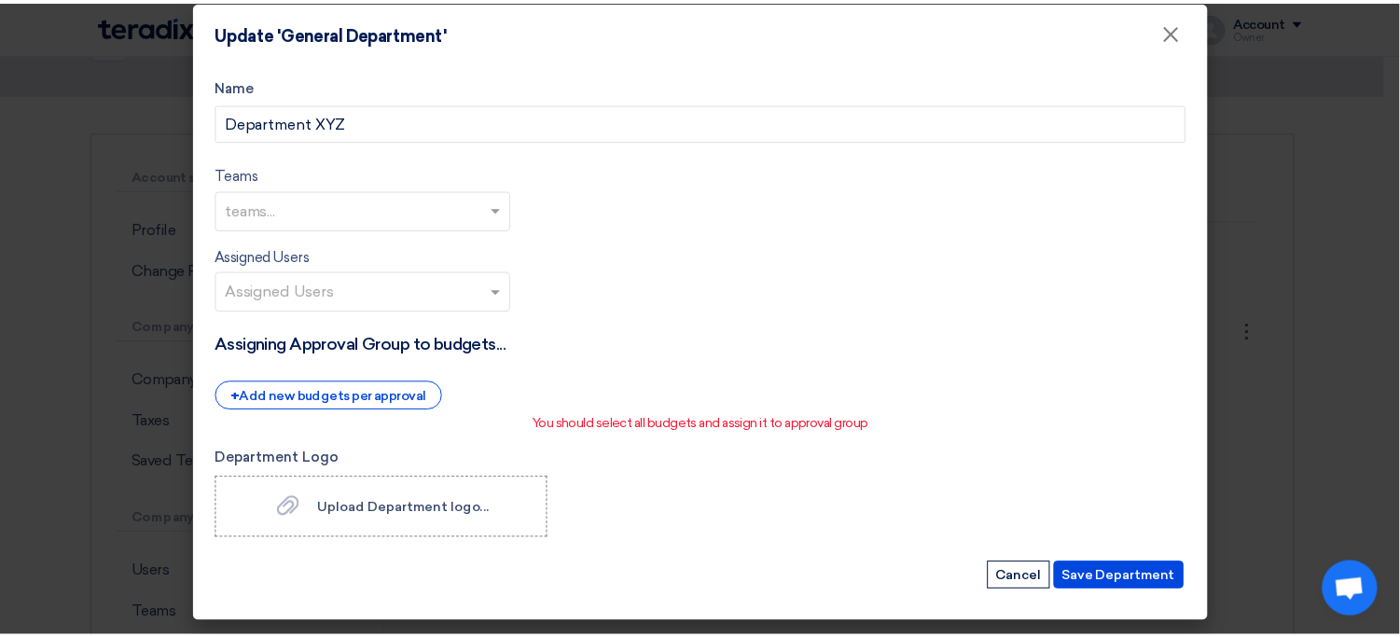
scroll to position [0, 0]
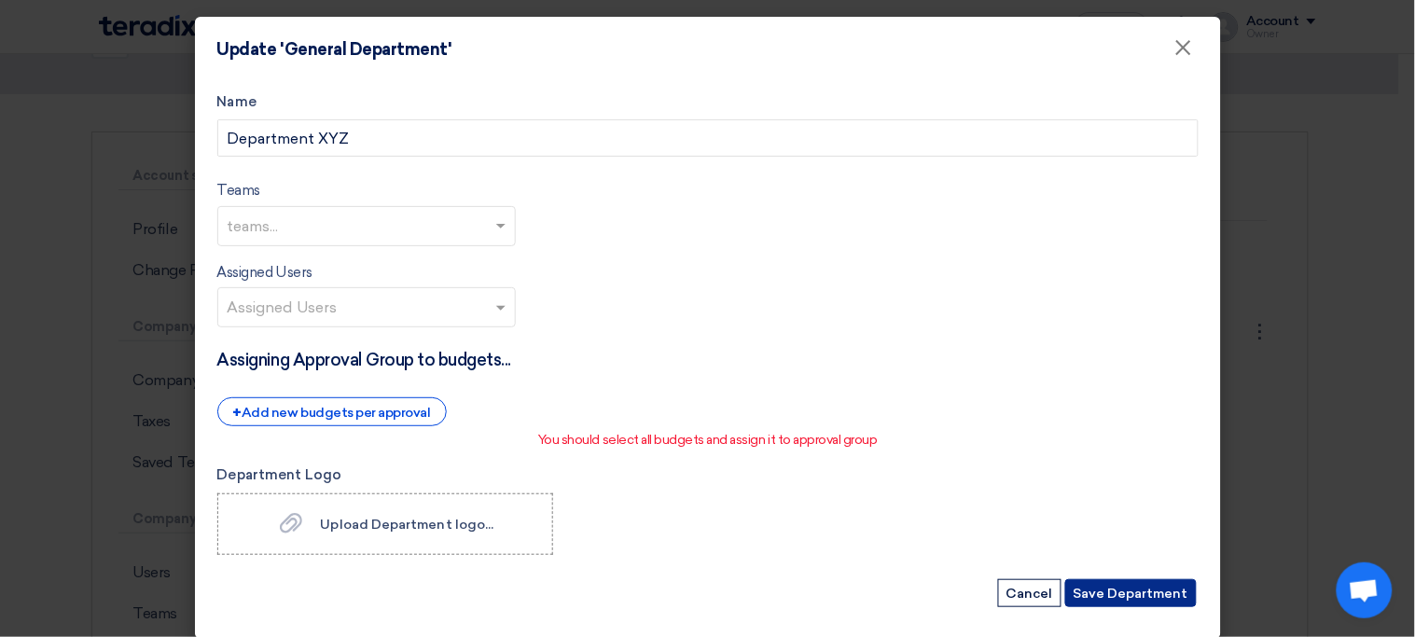
click at [1117, 594] on button "Save Department" at bounding box center [1131, 593] width 132 height 28
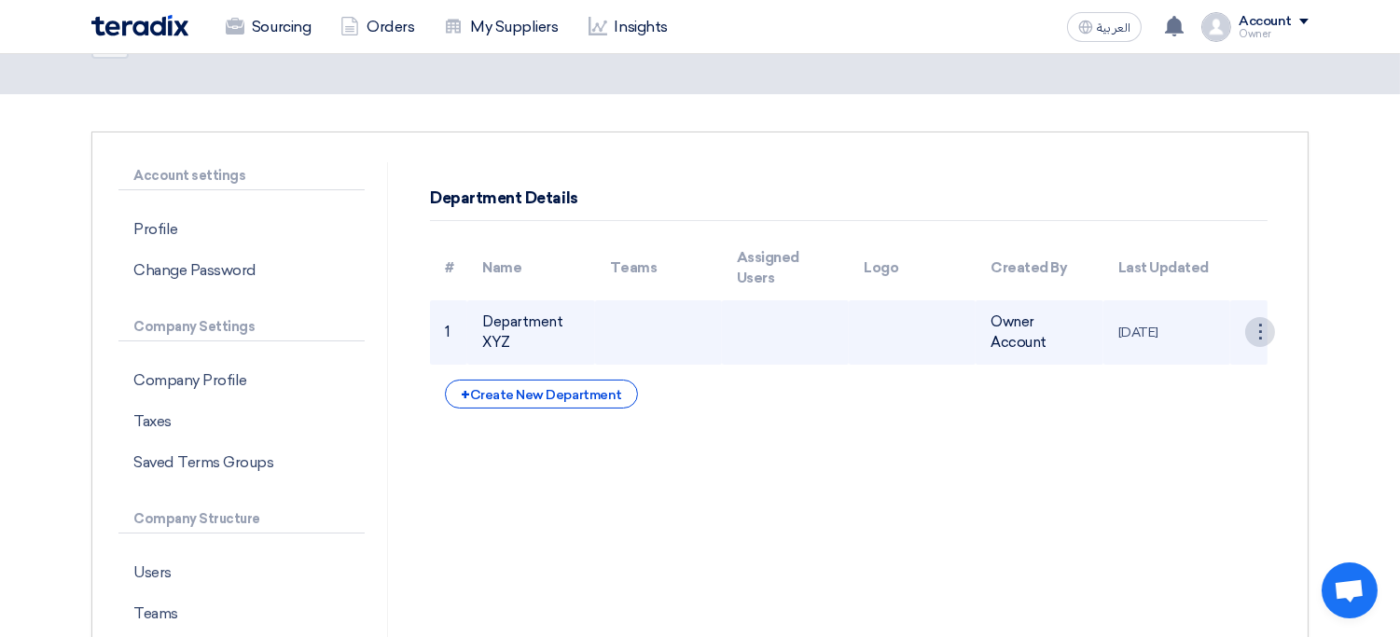
click at [1251, 338] on div "⋮" at bounding box center [1260, 332] width 30 height 30
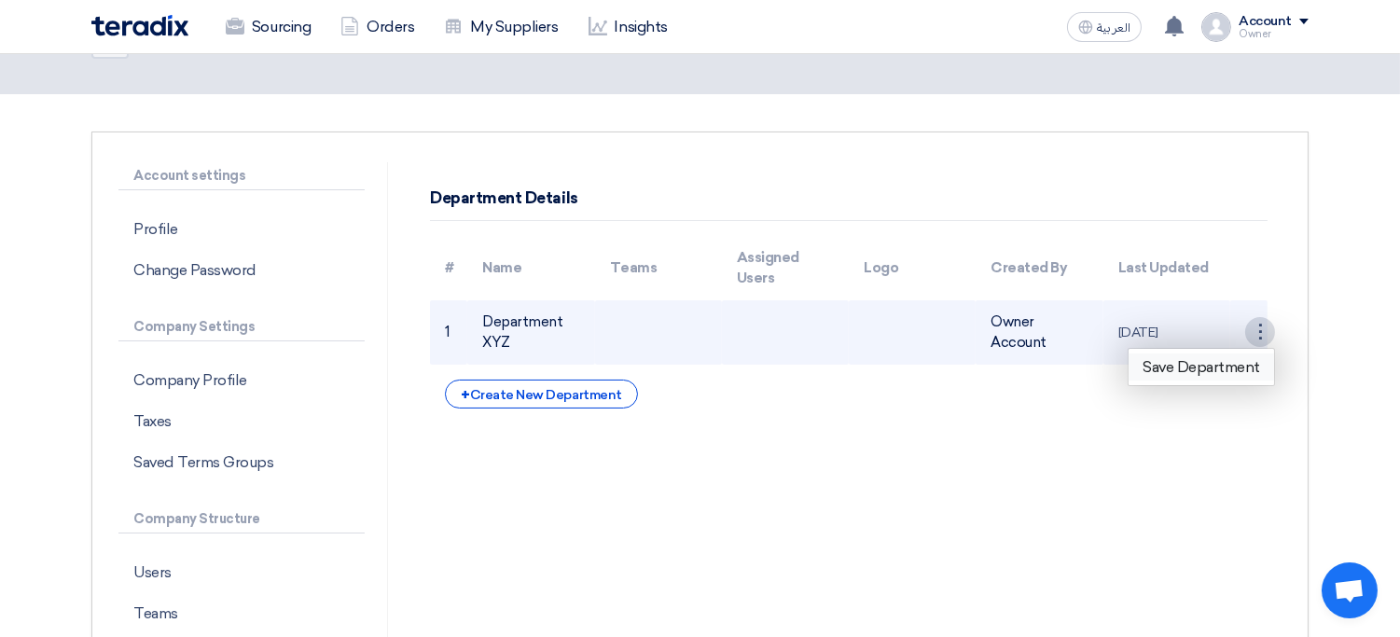
click at [1179, 366] on link "Save Department" at bounding box center [1202, 367] width 146 height 27
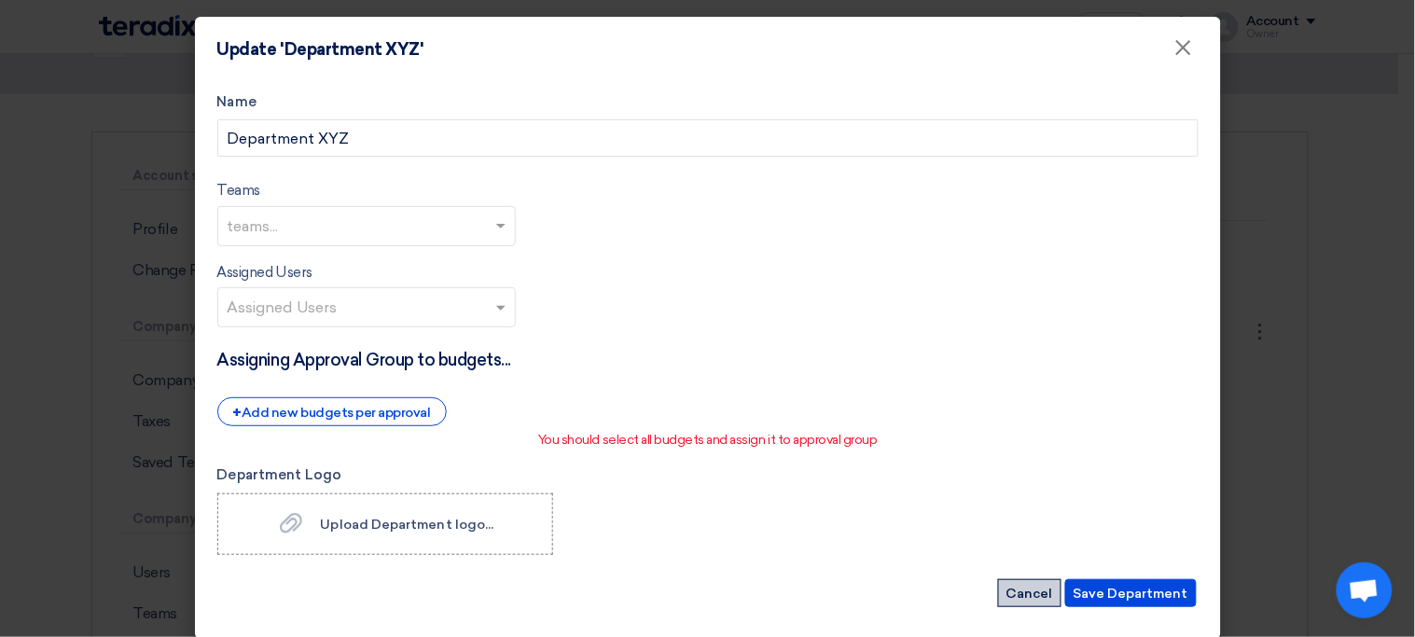
click at [1014, 594] on button "Cancel" at bounding box center [1029, 593] width 63 height 28
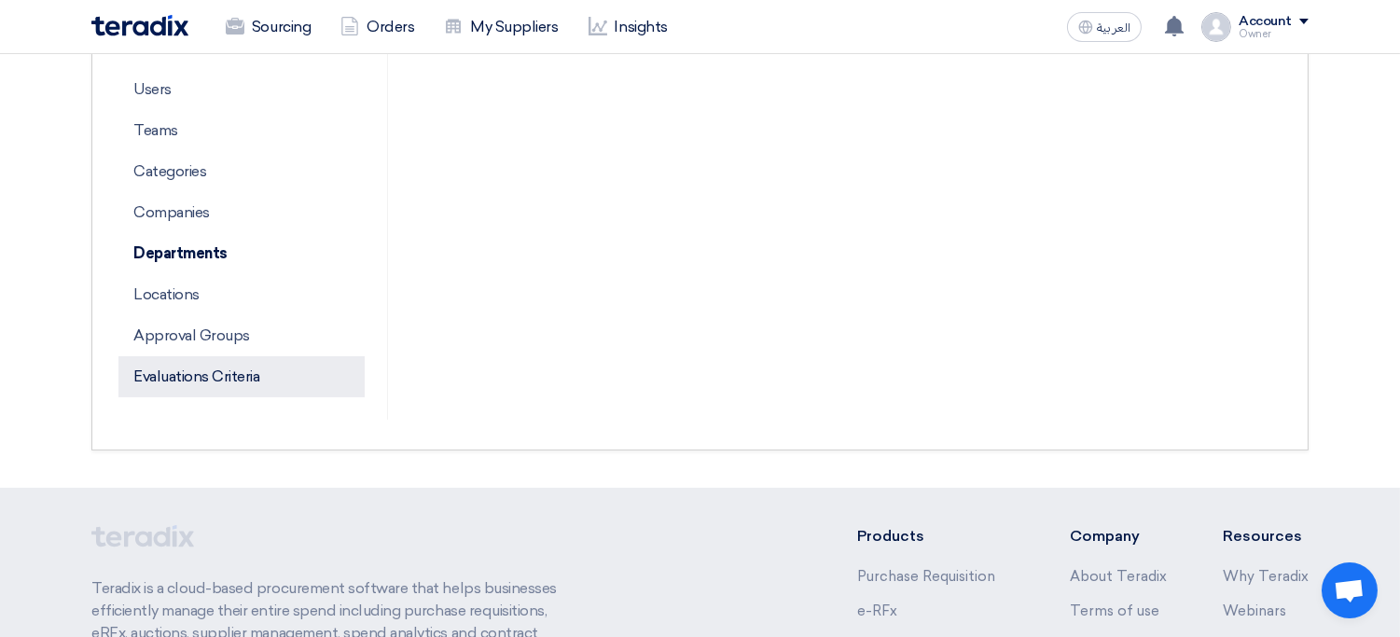
scroll to position [548, 0]
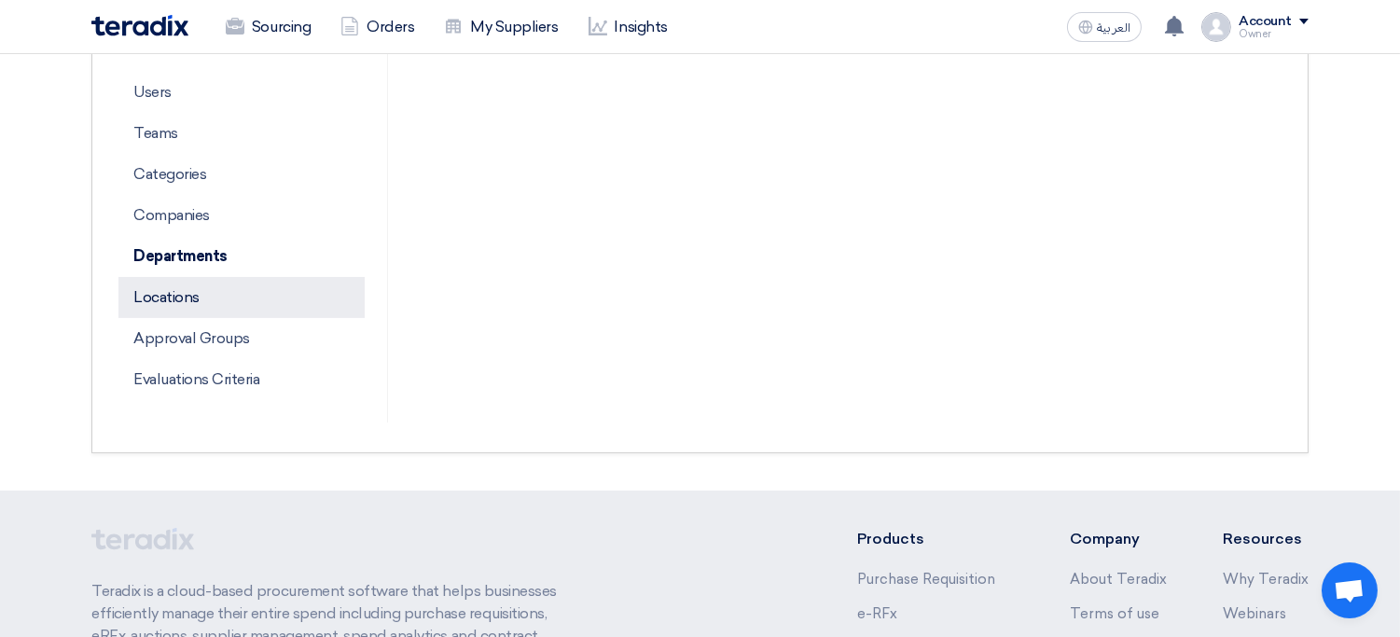
click at [155, 297] on p "Locations" at bounding box center [241, 297] width 246 height 41
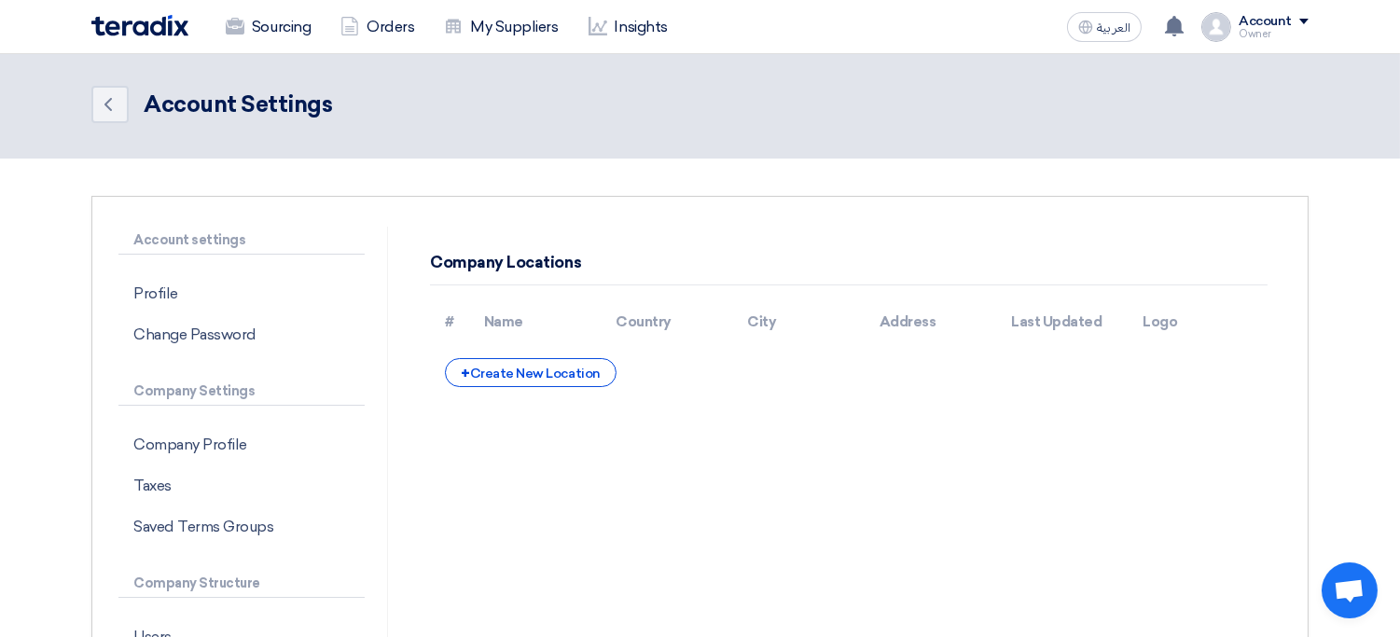
scroll to position [47, 0]
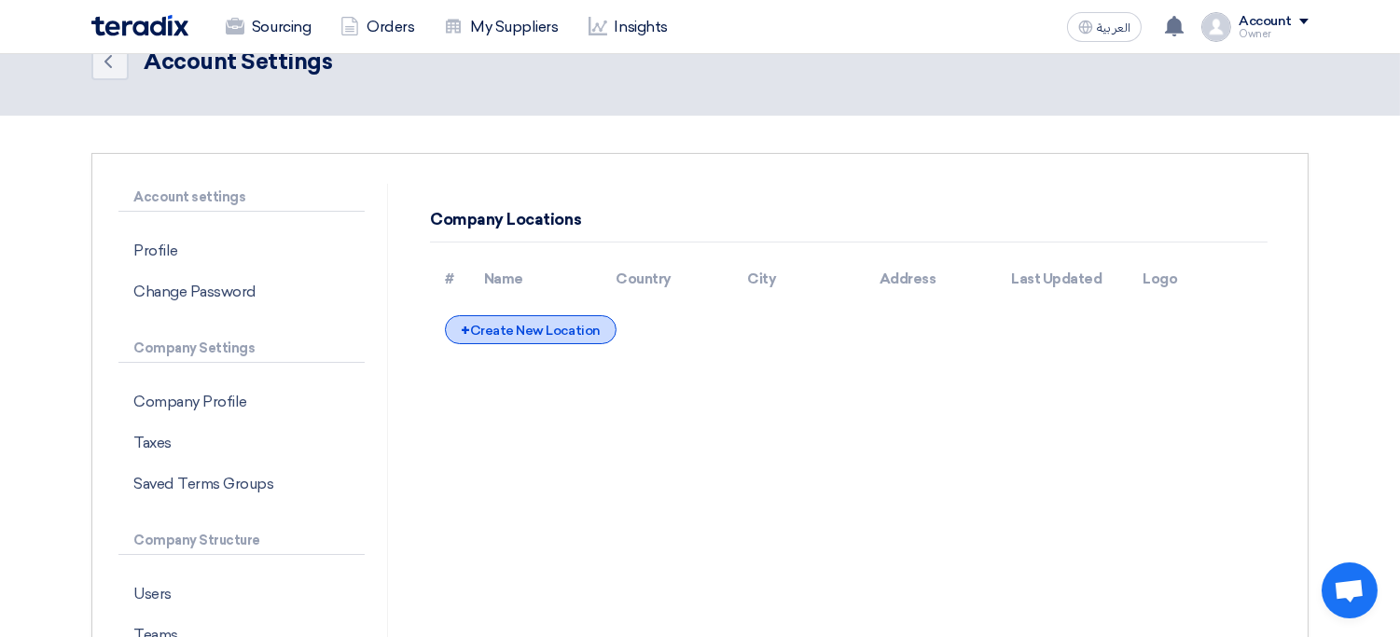
click at [515, 333] on div "+ Create New Location" at bounding box center [530, 329] width 171 height 29
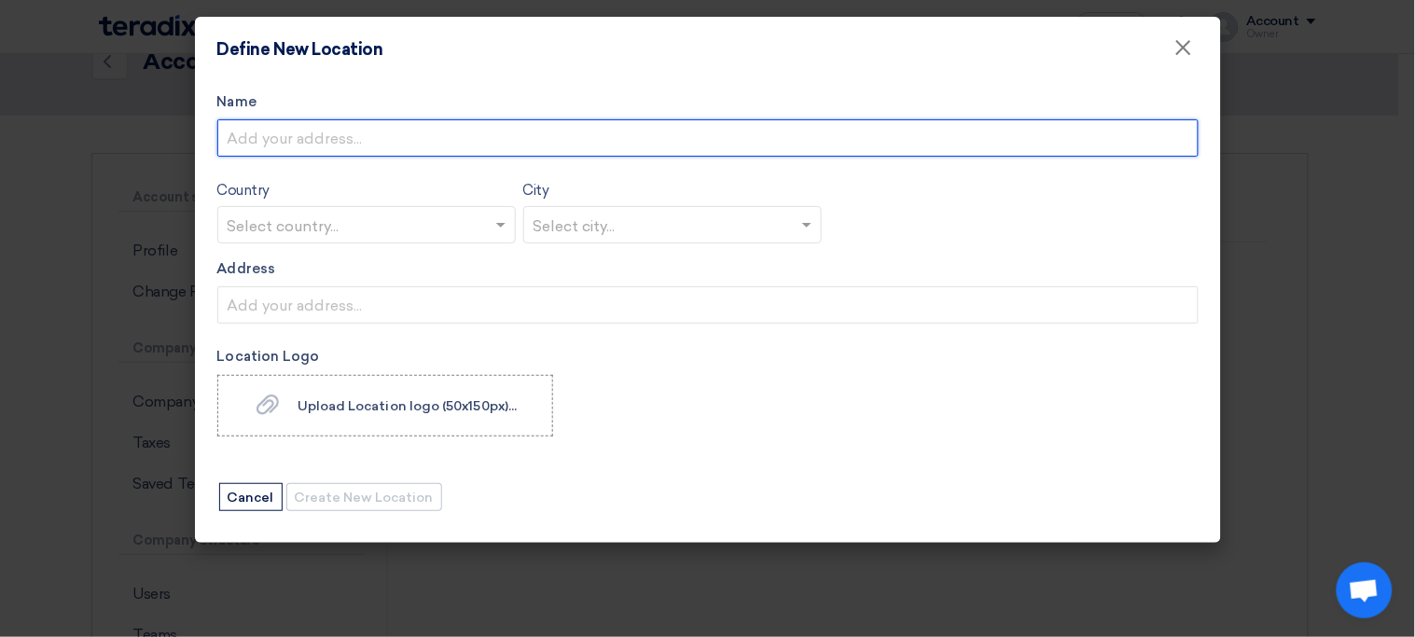
click at [376, 132] on input "Name" at bounding box center [707, 137] width 981 height 37
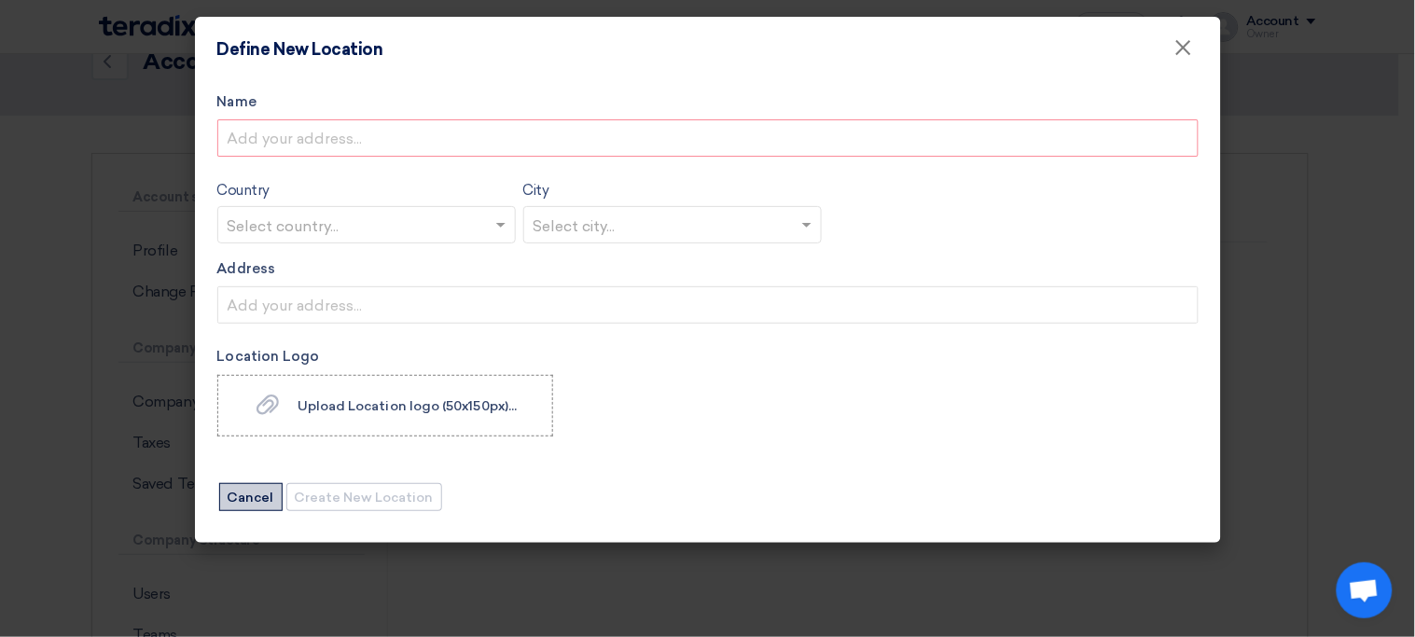
click at [251, 507] on button "Cancel" at bounding box center [250, 497] width 63 height 28
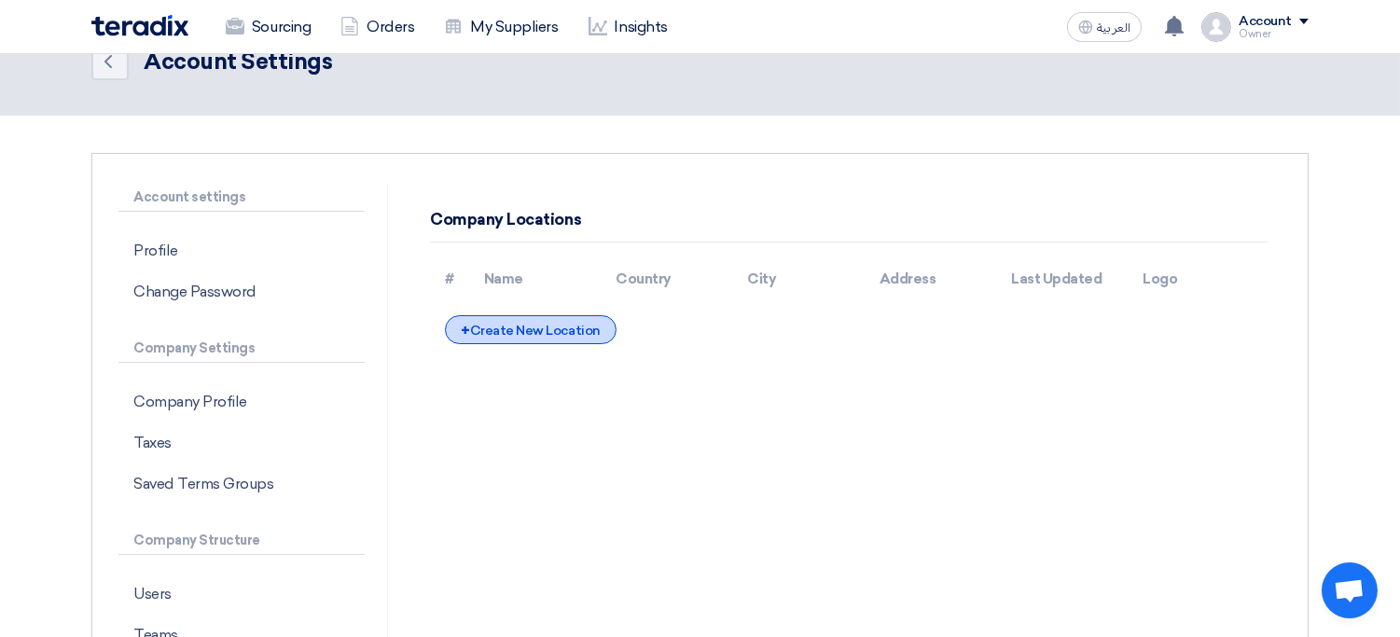
click at [597, 330] on div "+ Create New Location" at bounding box center [530, 329] width 171 height 29
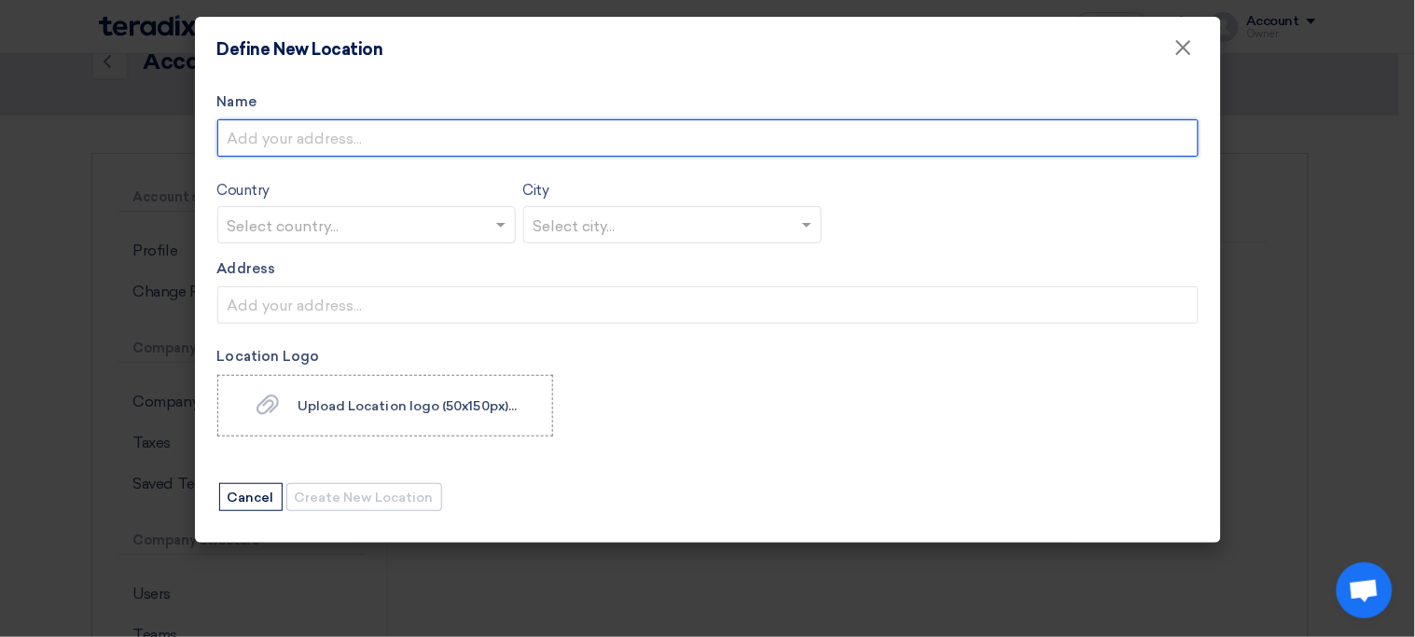
click at [404, 140] on input "Name" at bounding box center [707, 137] width 981 height 37
type input "r"
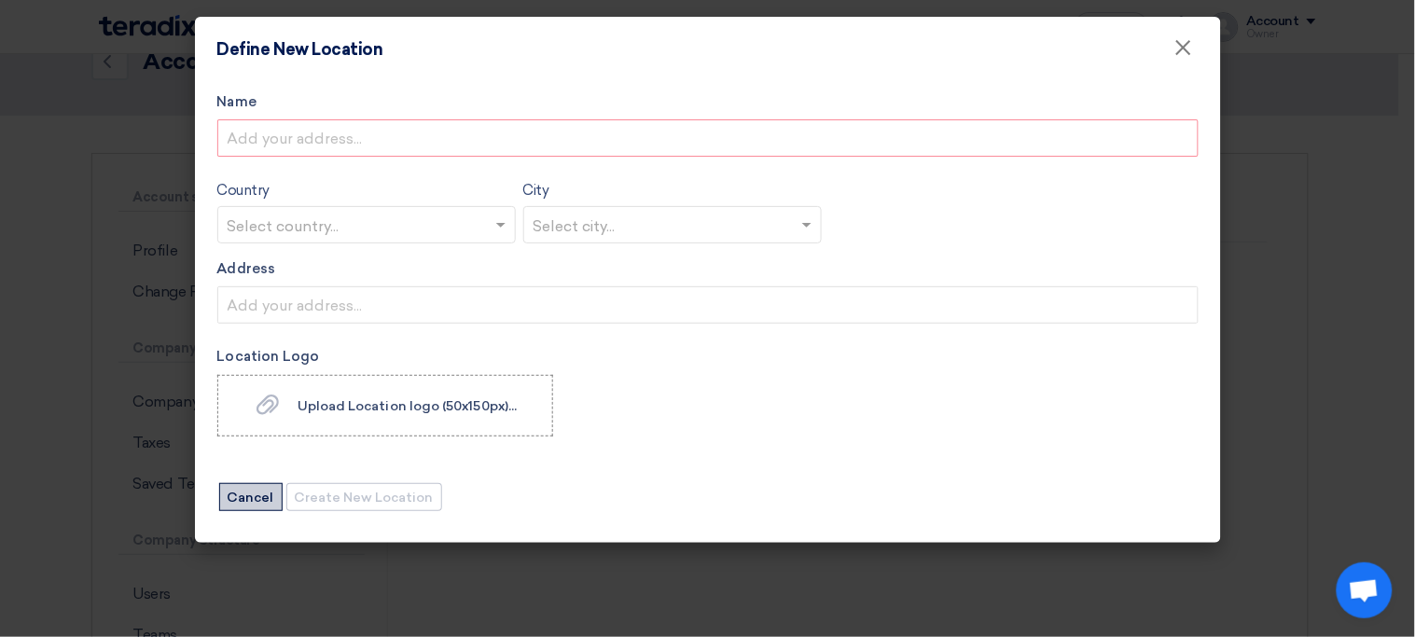
click at [248, 491] on button "Cancel" at bounding box center [250, 497] width 63 height 28
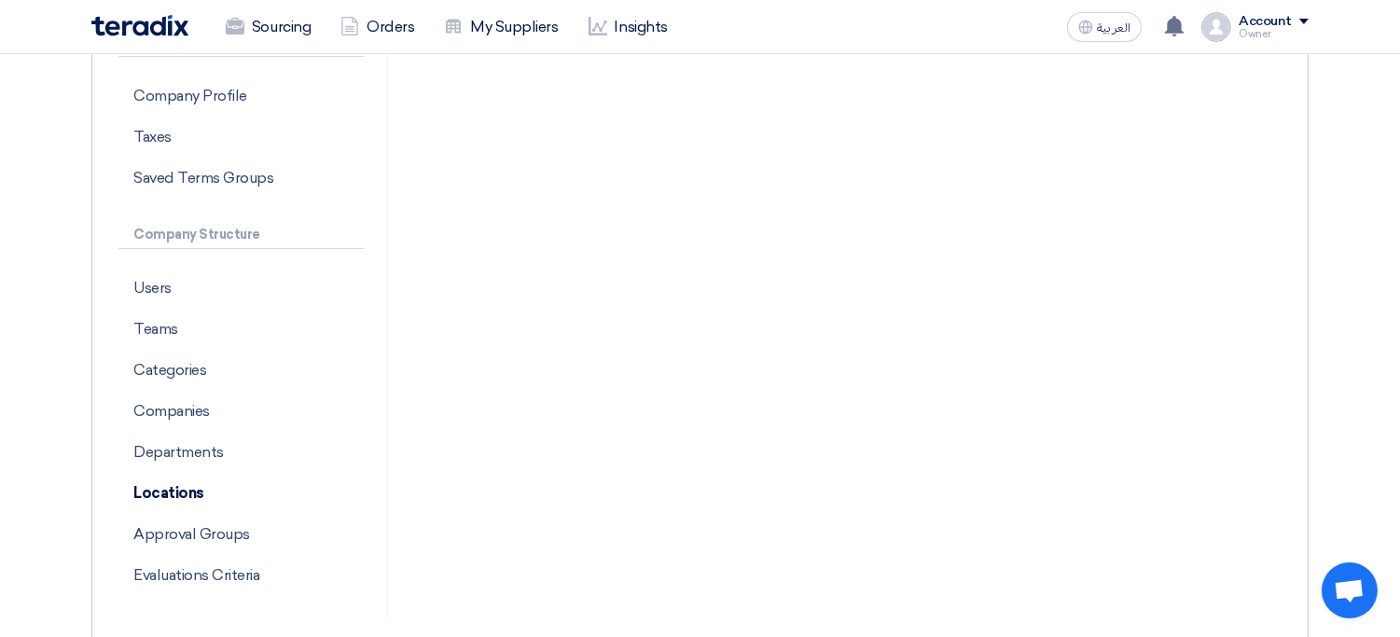
scroll to position [351, 0]
click at [200, 411] on p "Companies" at bounding box center [241, 413] width 246 height 41
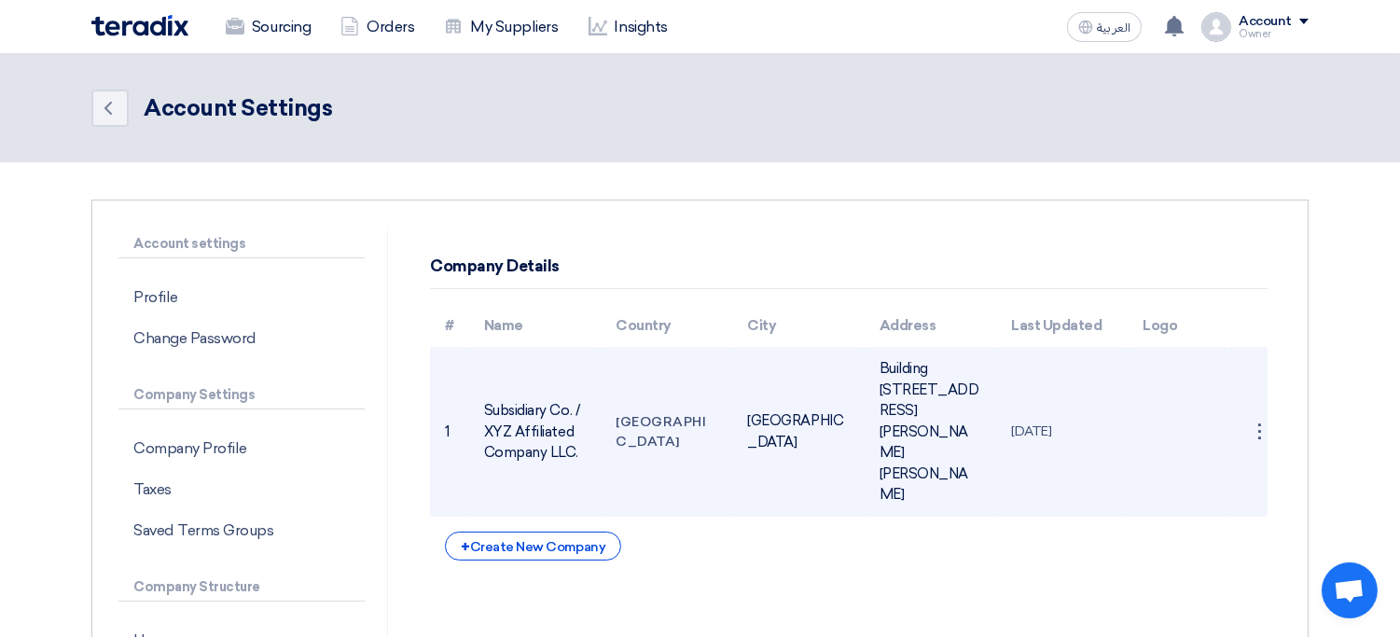
click at [891, 409] on td "Building 25, King Fahd Road, Al-Saada District, Riyadh, Saudi Arabia" at bounding box center [931, 432] width 132 height 170
copy tr "Building 25, King Fahd Road, Al-Saada District, Riyadh, Saudi Arabia"
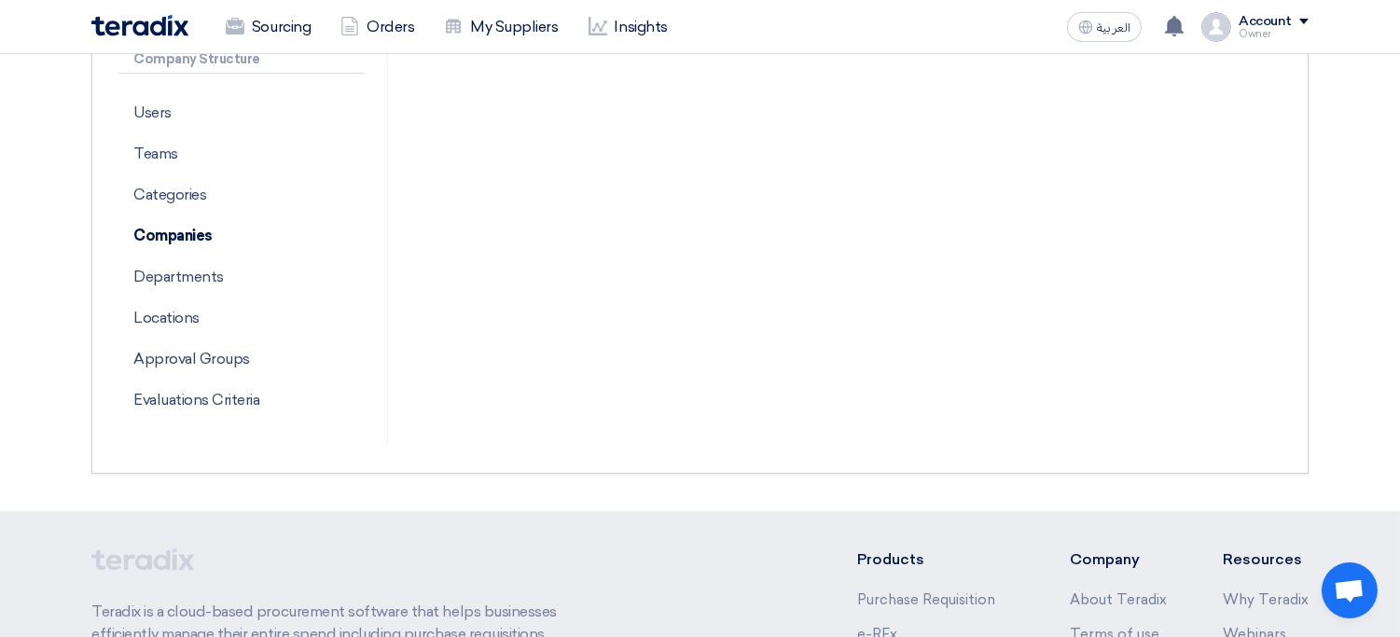
scroll to position [490, 0]
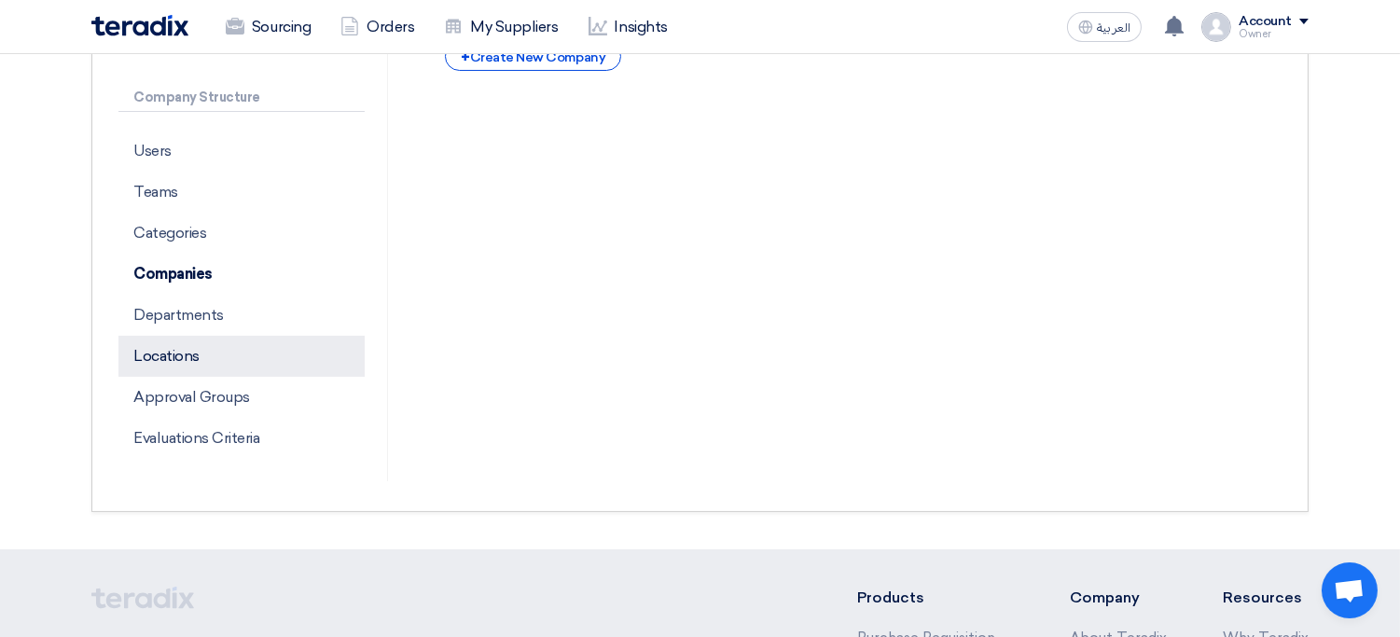
click at [187, 368] on p "Locations" at bounding box center [241, 356] width 246 height 41
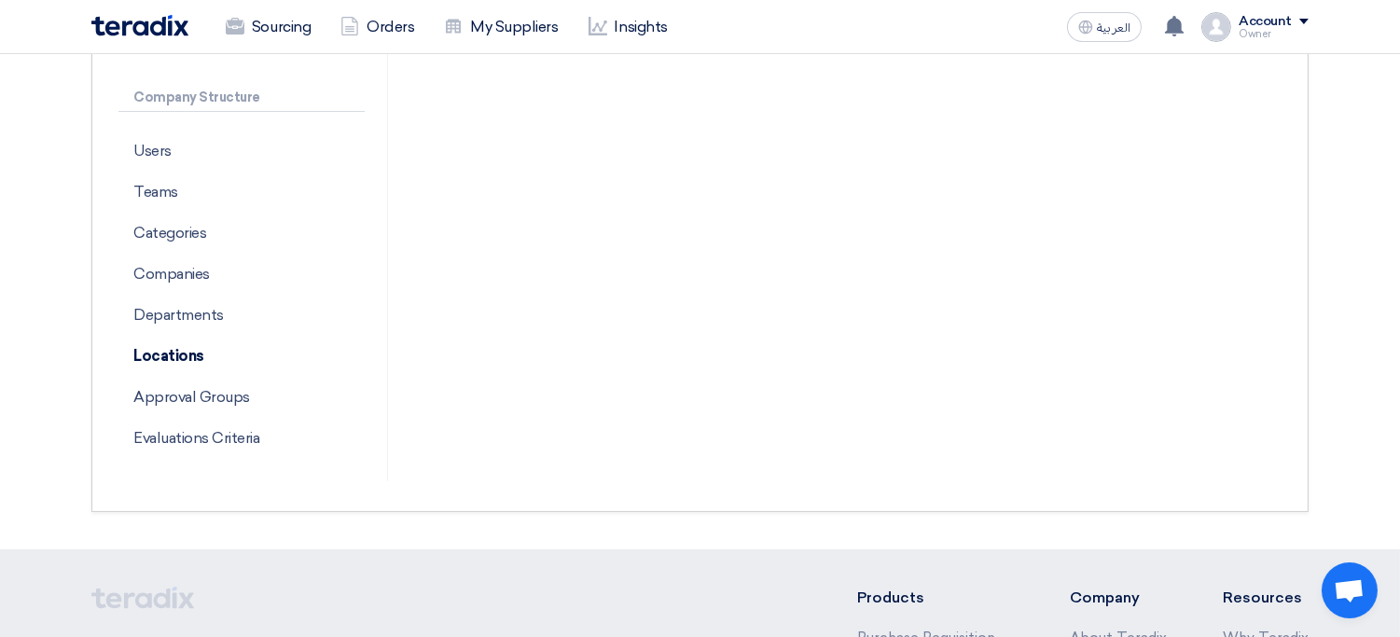
scroll to position [147, 0]
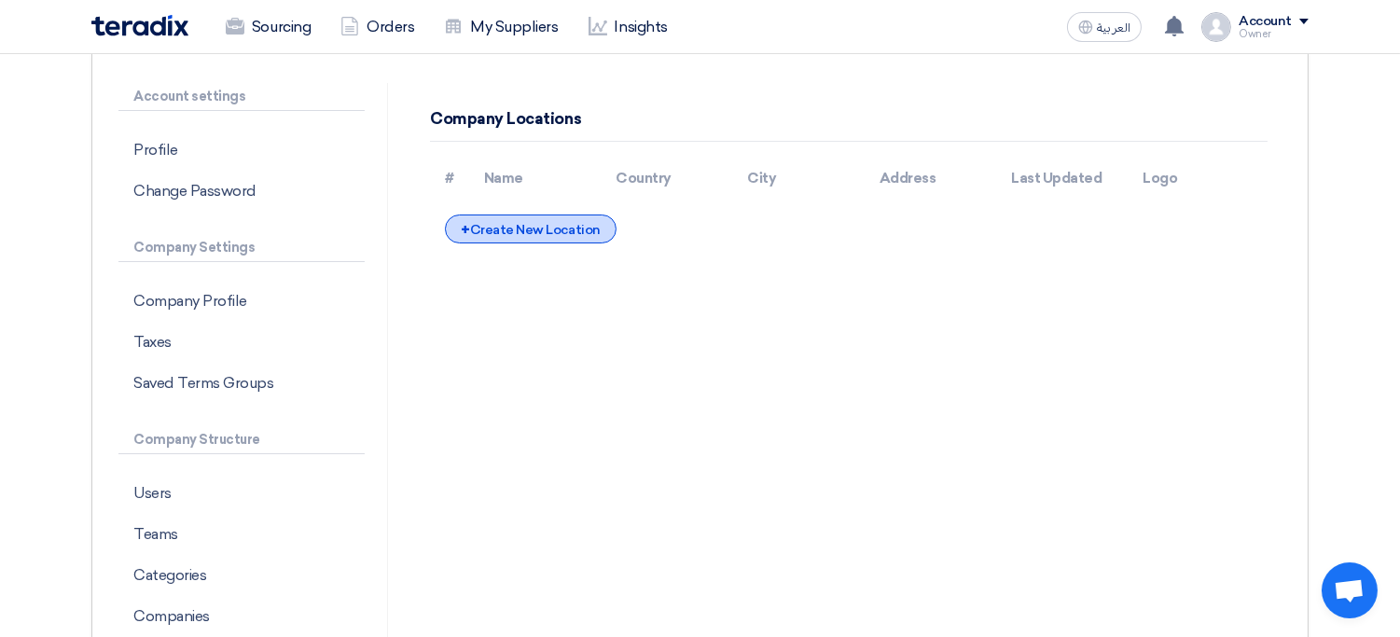
click at [532, 233] on div "+ Create New Location" at bounding box center [530, 229] width 171 height 29
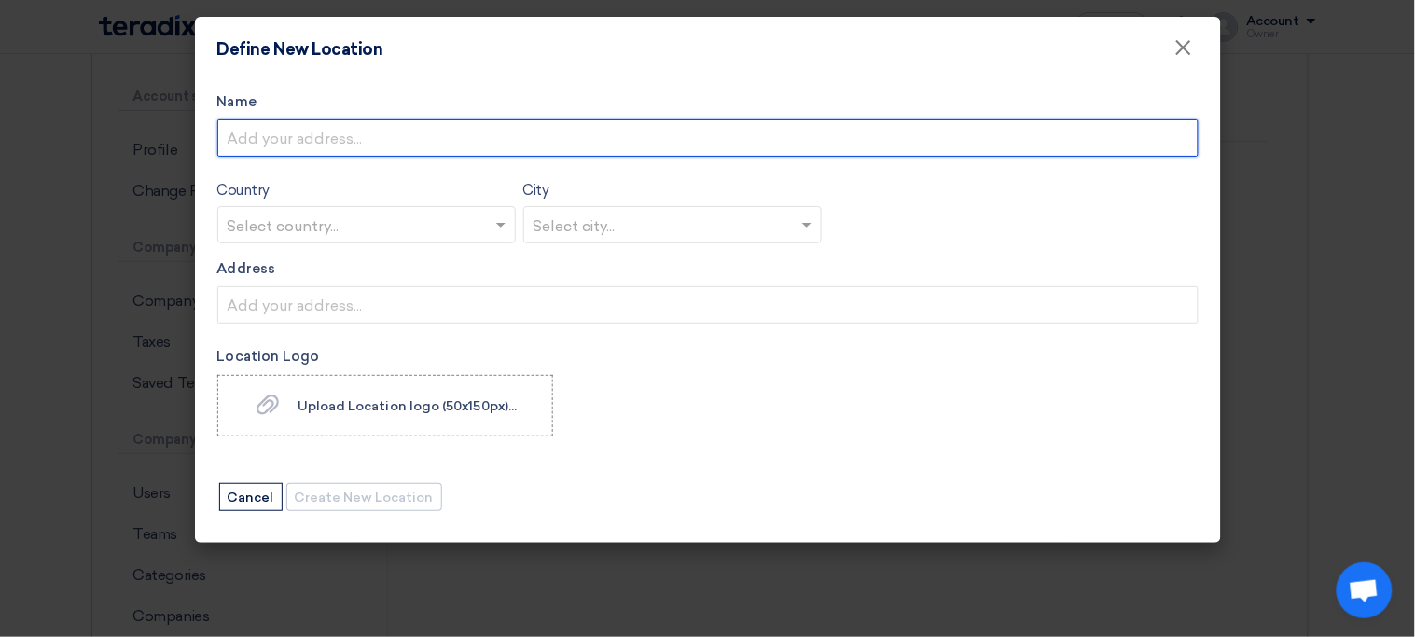
paste input "Building 25, King Fahd Road, Al-Saada District, Riyadh, Saudi Arabia"
click at [437, 146] on input "Name" at bounding box center [707, 137] width 981 height 37
click at [331, 136] on input "Building 25, King Fahd Road, Al-Saada District, Riyadh, Saudi Arabia" at bounding box center [707, 137] width 981 height 37
drag, startPoint x: 331, startPoint y: 136, endPoint x: 395, endPoint y: 139, distance: 64.4
click at [395, 139] on input "Building 25, King Fahd Road, Al-Saada District, Riyadh, Saudi Arabia" at bounding box center [707, 137] width 981 height 37
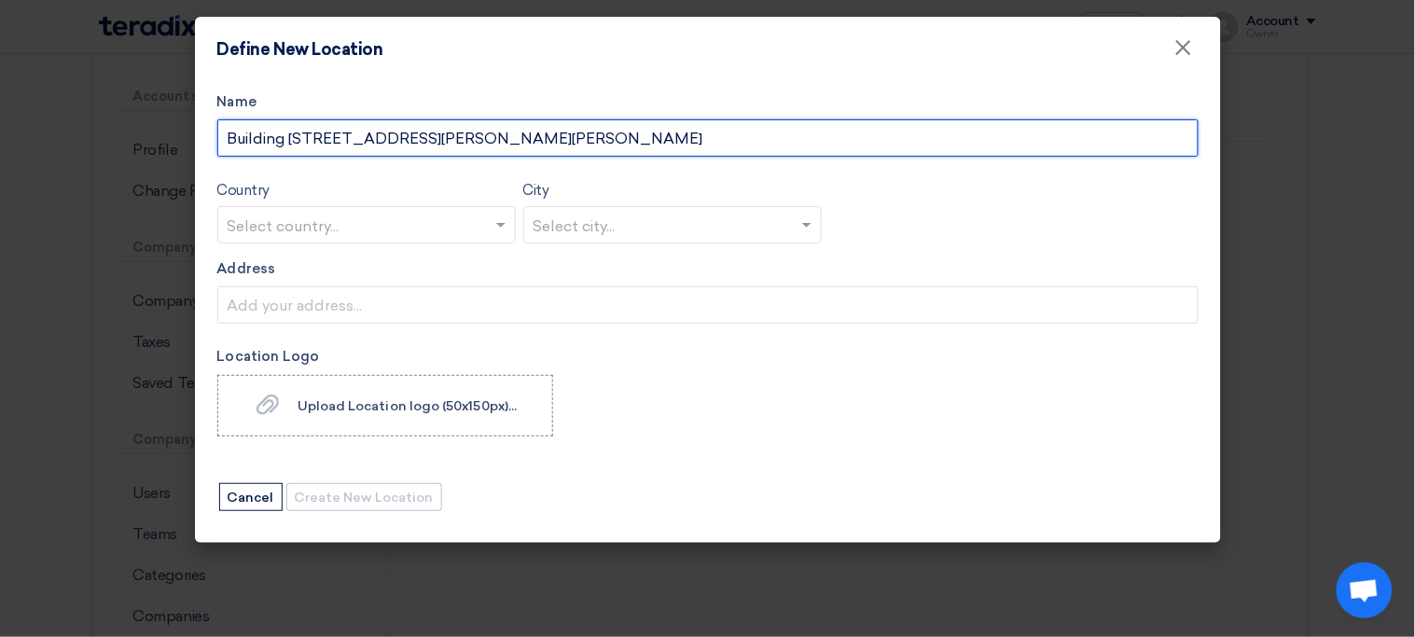
click at [298, 144] on input "Building 25, King Fahd Road, Al-Saada District, Riyadh, Saudi Arabia" at bounding box center [707, 137] width 981 height 37
type input "Building X, Road Y, District Z, Riyadh, Saudi Arabia"
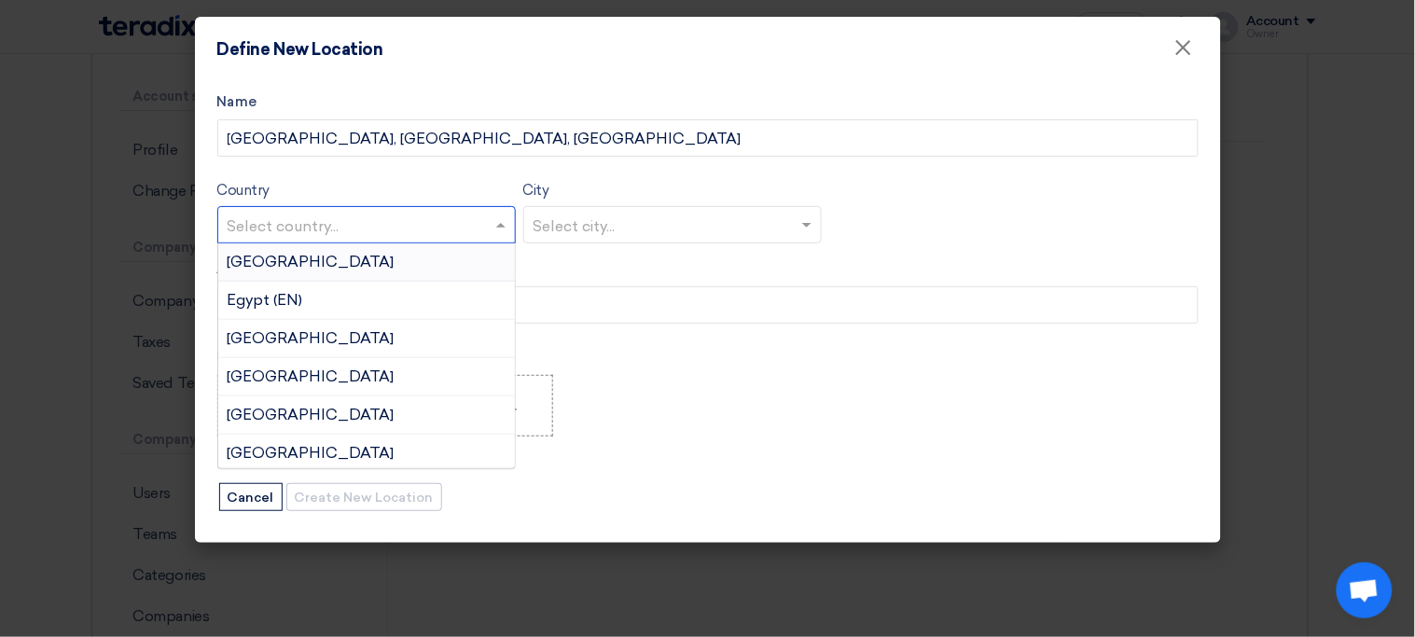
click at [436, 209] on div at bounding box center [366, 224] width 297 height 31
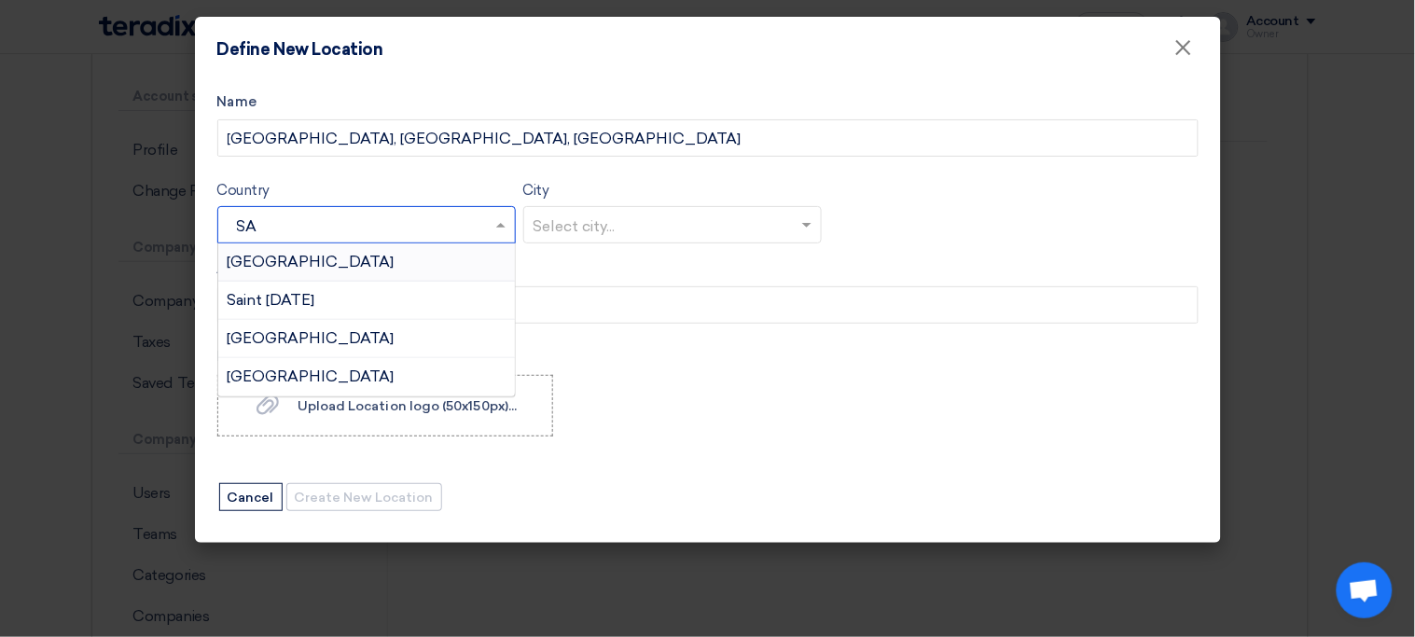
type input "SAU"
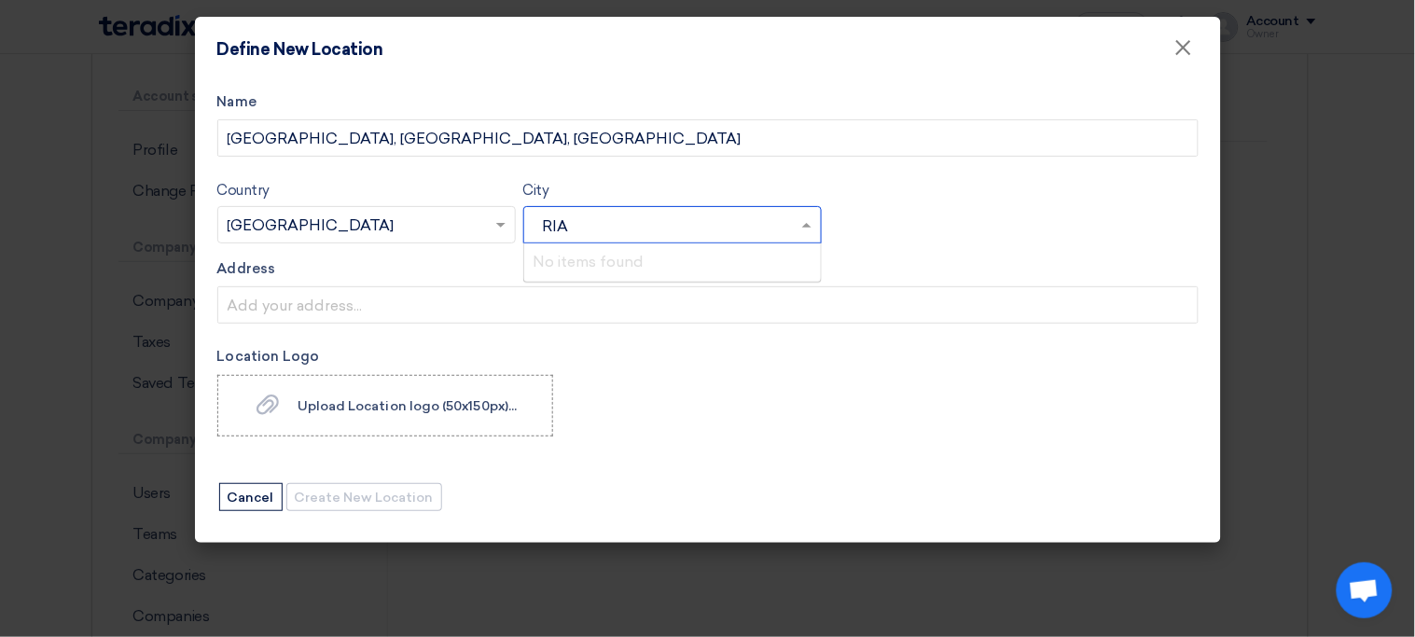
type input "RI"
click at [596, 381] on app-upload-file "Upload Location logo (50x150px)... Upload Location logo (50x150px)..." at bounding box center [707, 406] width 981 height 62
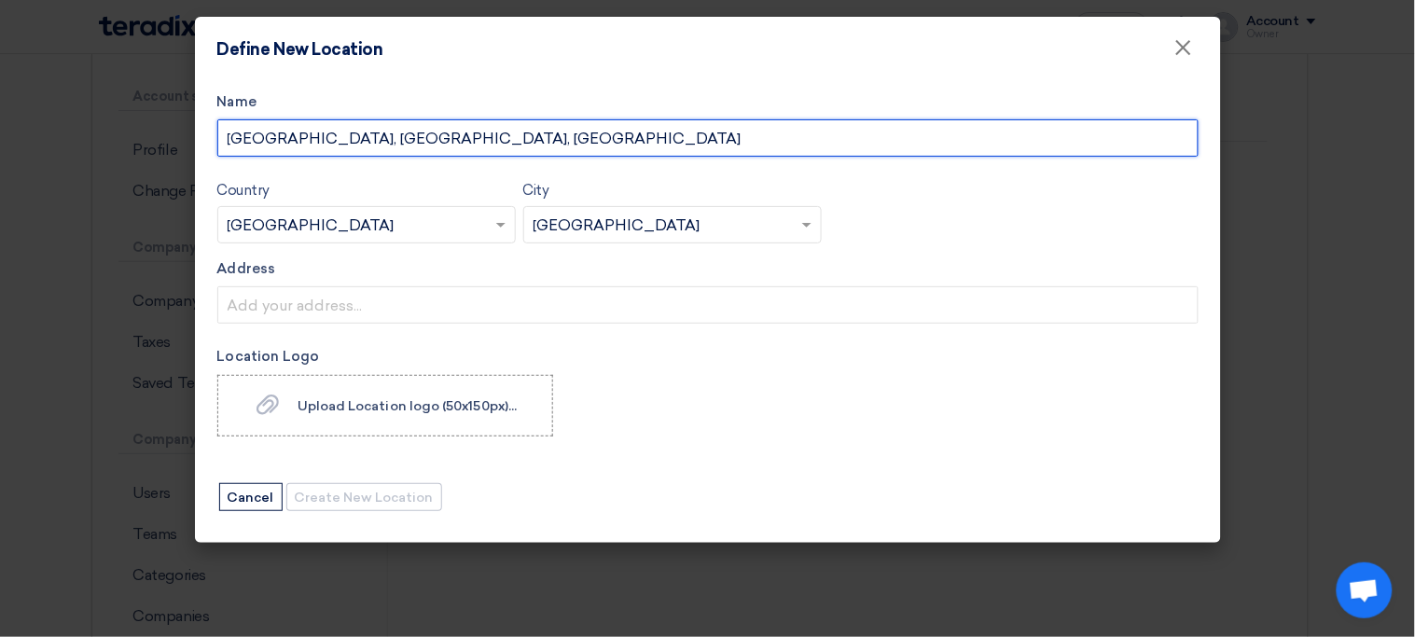
click at [533, 137] on input "Building X, Road Y, District Z, Riyadh, Saudi Arabia" at bounding box center [707, 137] width 981 height 37
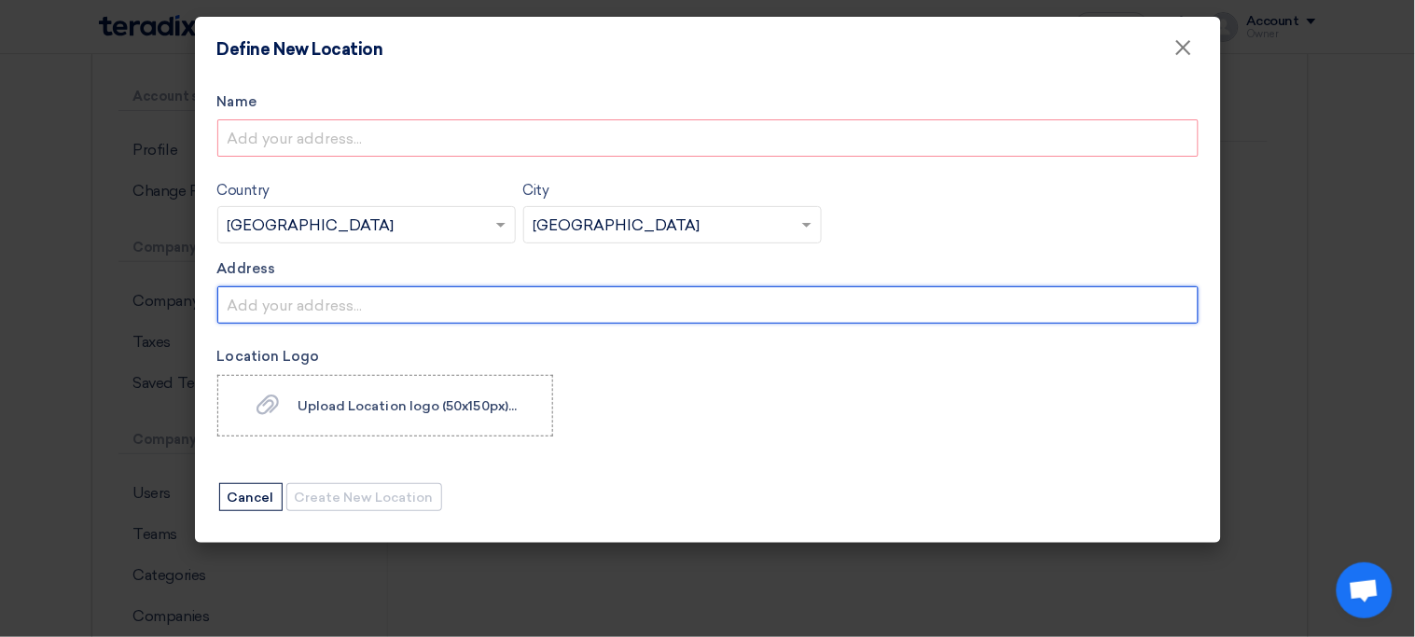
click at [431, 297] on input "Address" at bounding box center [707, 304] width 981 height 37
paste input "Building X, Road Y, District Z, Riyadh, Saudi Arabia"
type input "Building X, Road Y, District Z, Riyadh, Saudi Arabia"
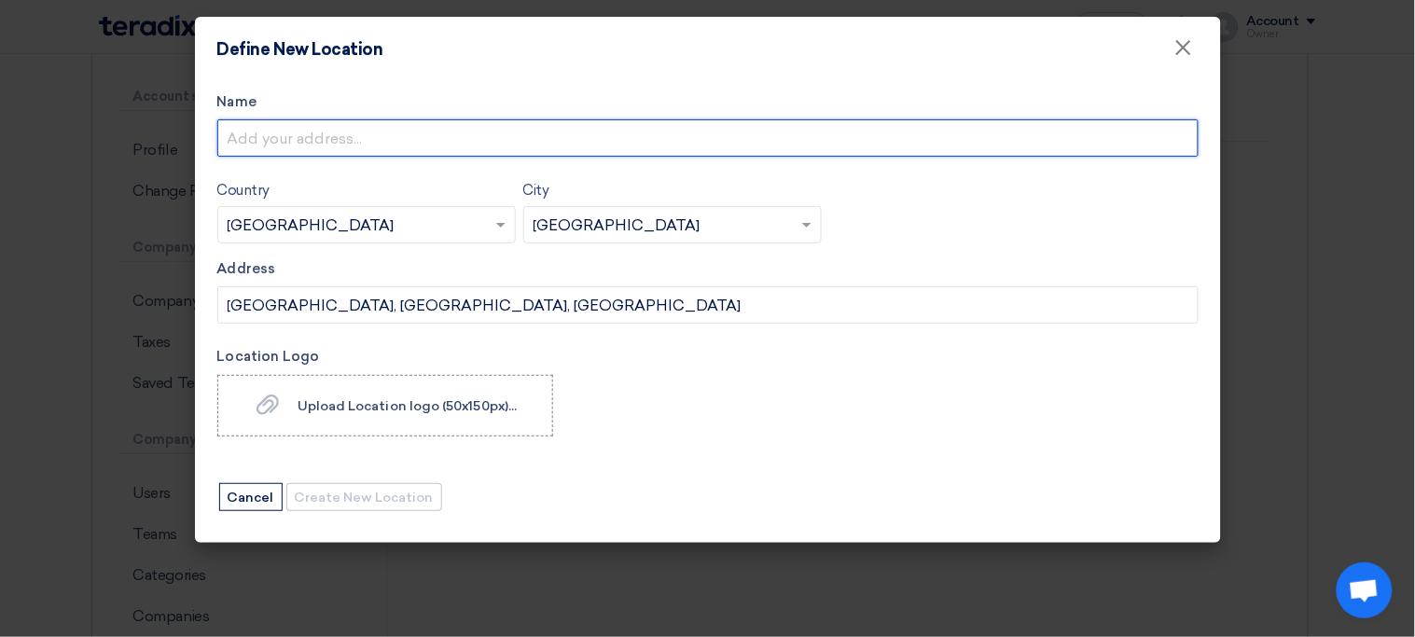
click at [453, 138] on input "Name" at bounding box center [707, 137] width 981 height 37
type input "Main Warehouse"
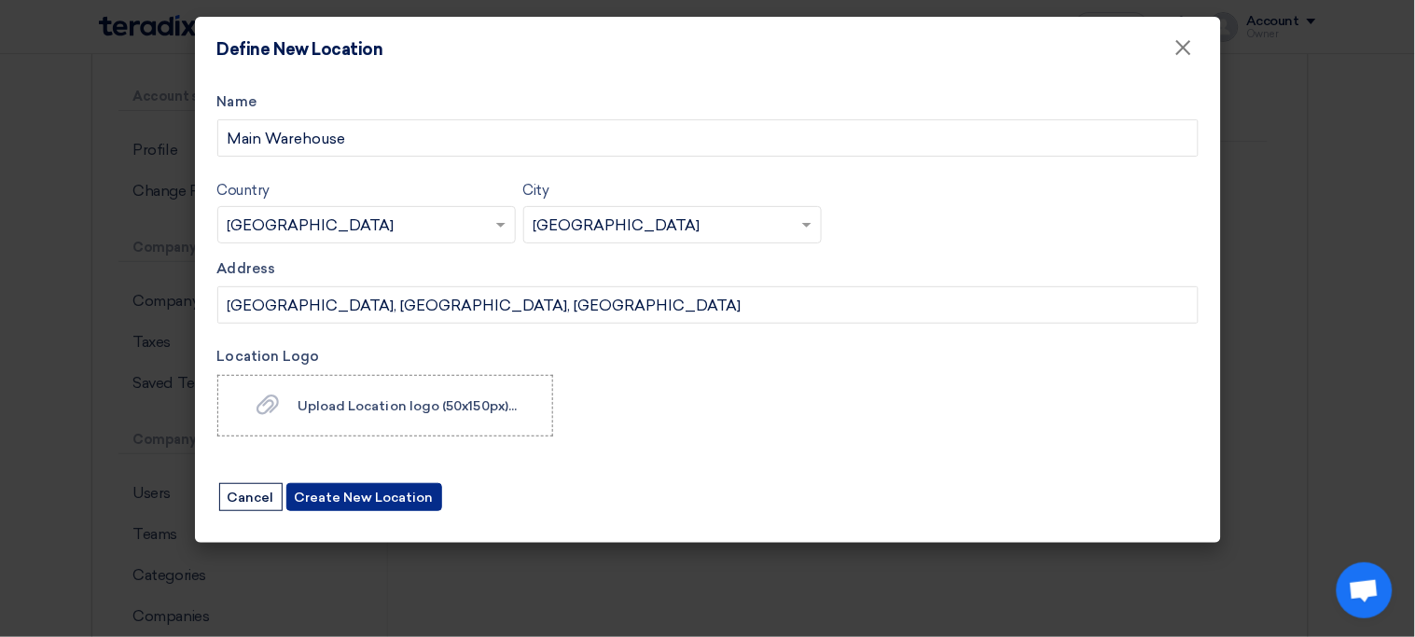
click at [385, 492] on button "Create New Location" at bounding box center [364, 497] width 156 height 28
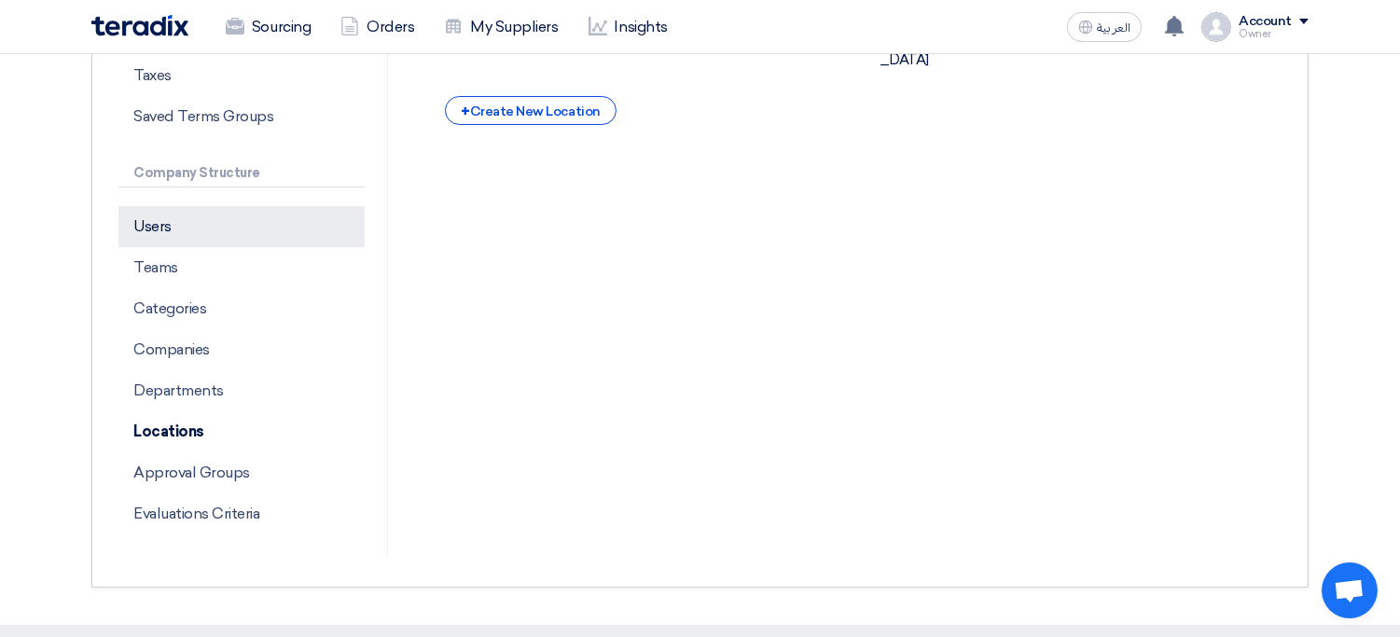
scroll to position [422, 0]
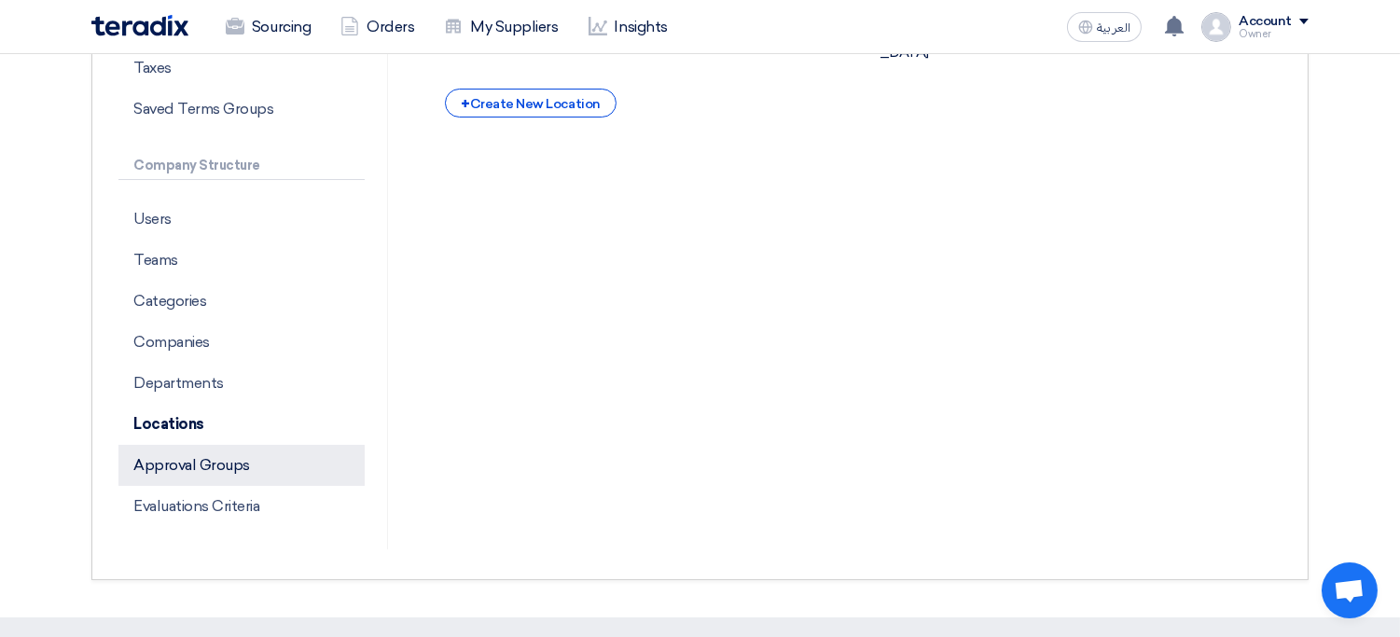
click at [266, 469] on p "Approval Groups" at bounding box center [241, 465] width 246 height 41
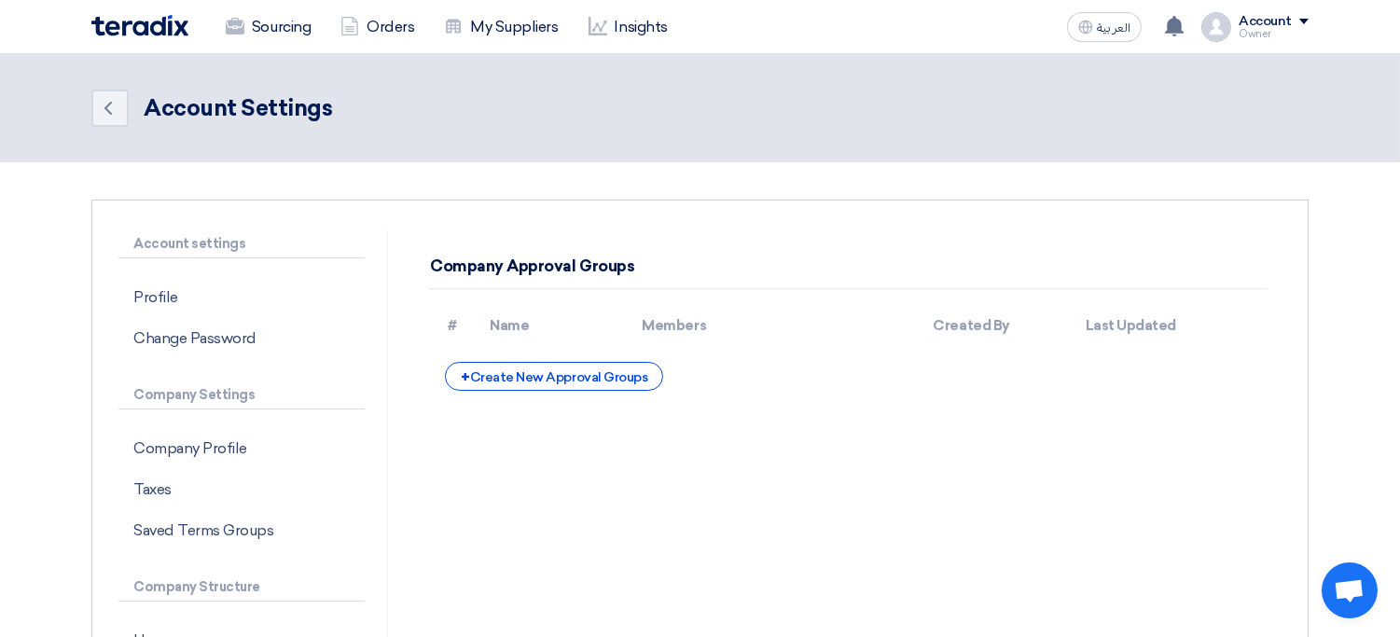
scroll to position [10, 0]
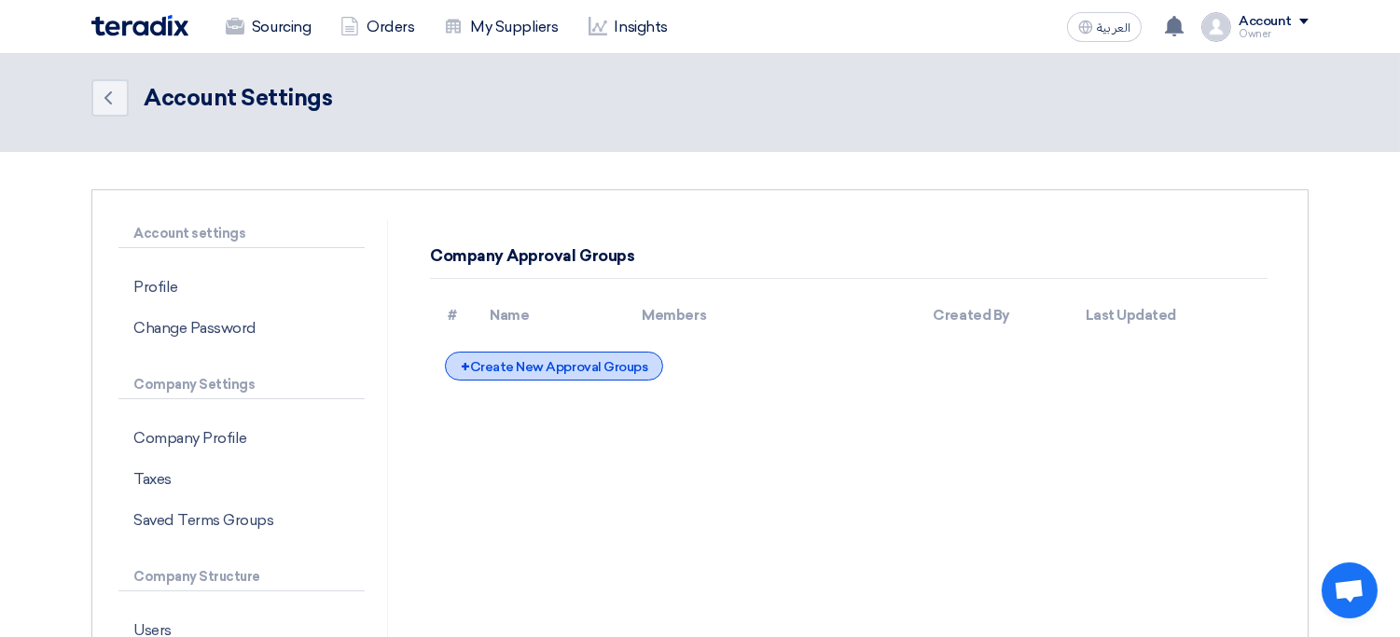
click at [595, 372] on div "+ Create New Approval Groups" at bounding box center [554, 366] width 218 height 29
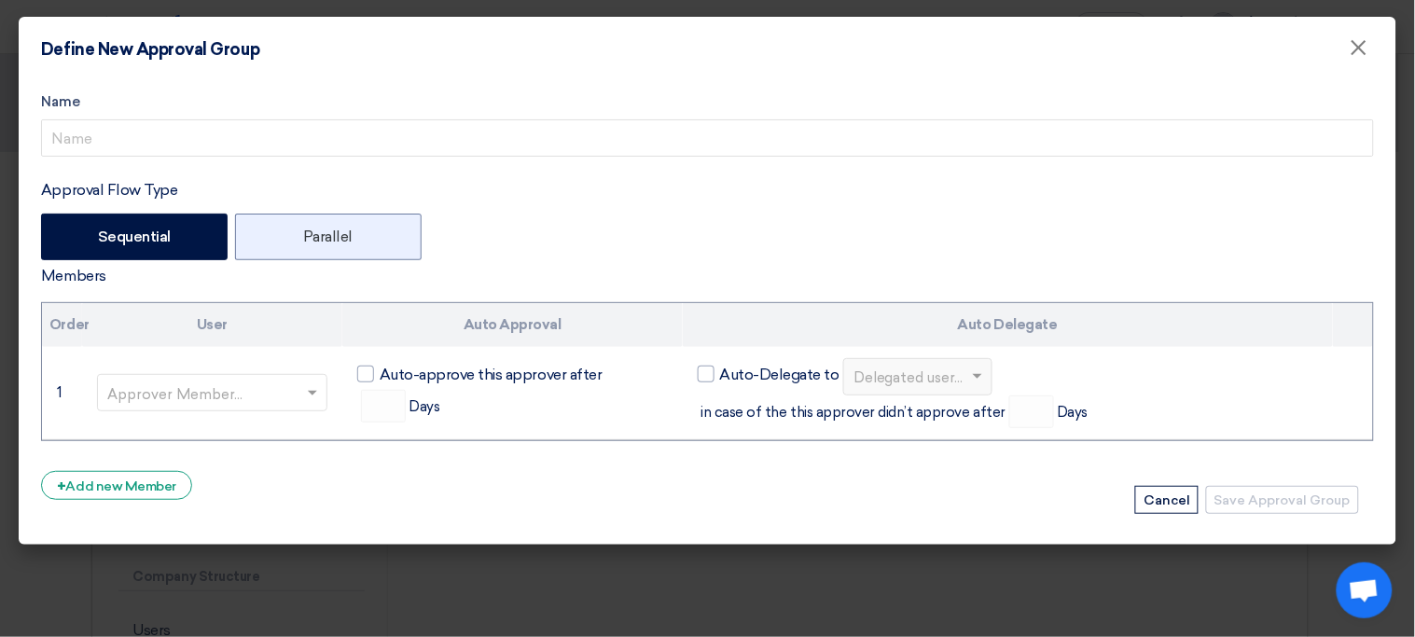
click at [359, 238] on label "Parallel" at bounding box center [328, 237] width 187 height 47
click at [315, 238] on input "Parallel" at bounding box center [309, 235] width 12 height 12
radio input "true"
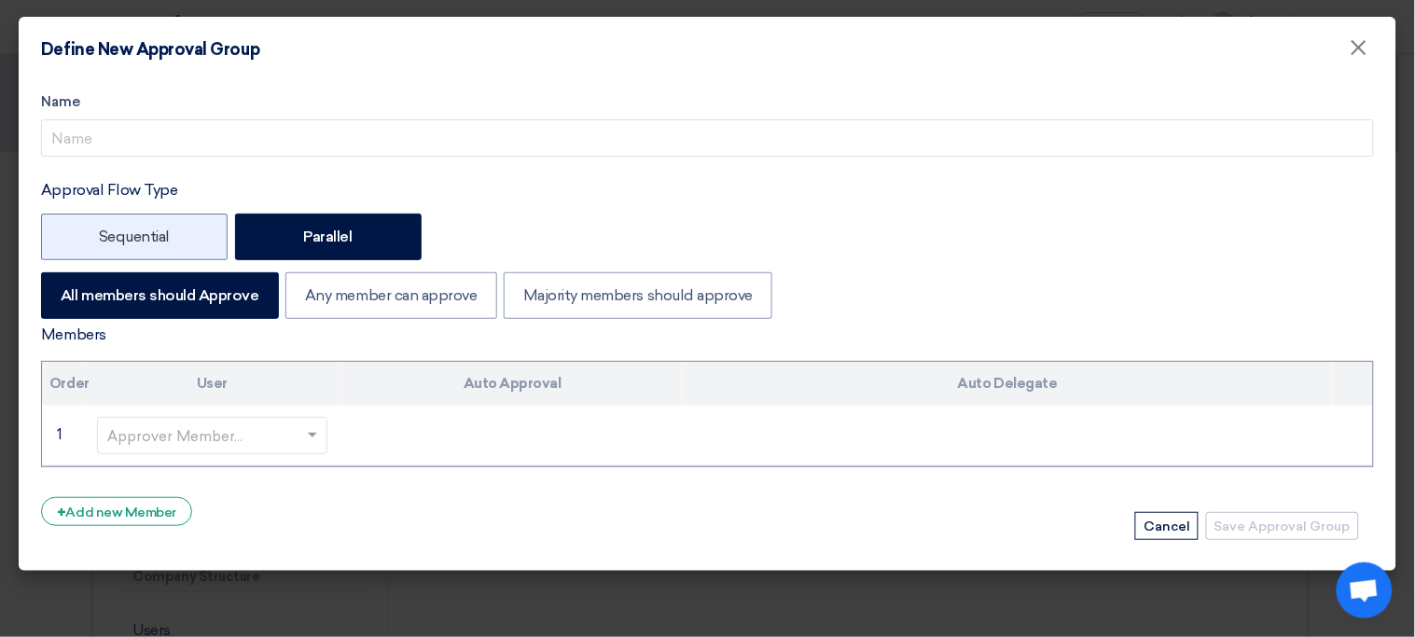
click at [210, 239] on label "Sequential" at bounding box center [134, 237] width 187 height 47
click at [111, 239] on input "Sequential" at bounding box center [105, 235] width 12 height 12
radio input "true"
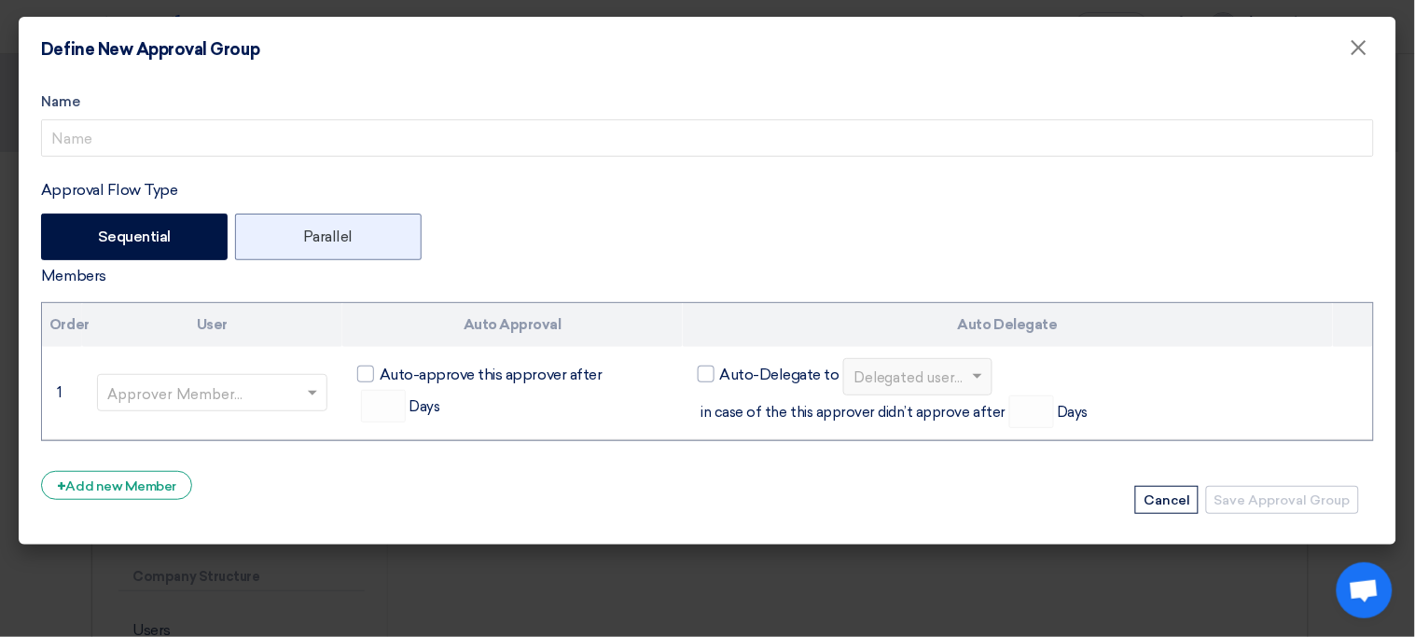
click at [390, 241] on label "Parallel" at bounding box center [328, 237] width 187 height 47
click at [315, 241] on input "Parallel" at bounding box center [309, 235] width 12 height 12
radio input "true"
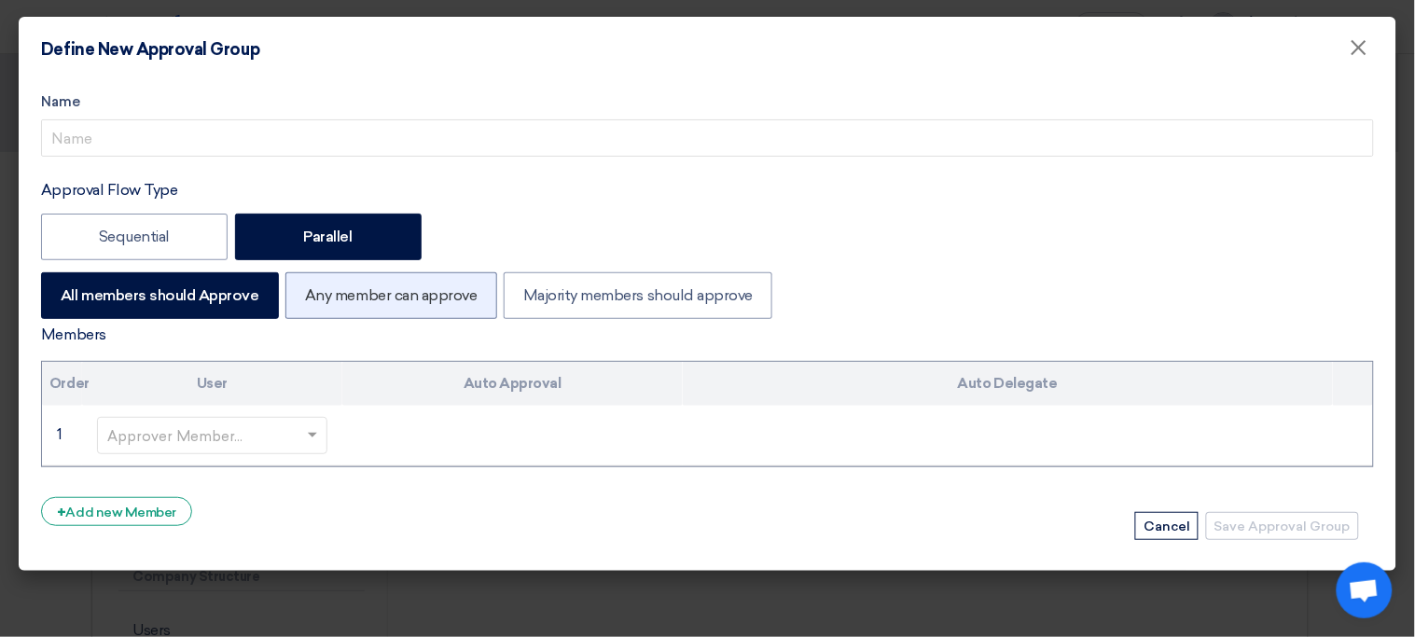
click at [488, 308] on label "Any member can approve" at bounding box center [390, 295] width 211 height 47
click at [317, 300] on input "Any member can approve" at bounding box center [311, 294] width 12 height 12
radio input "true"
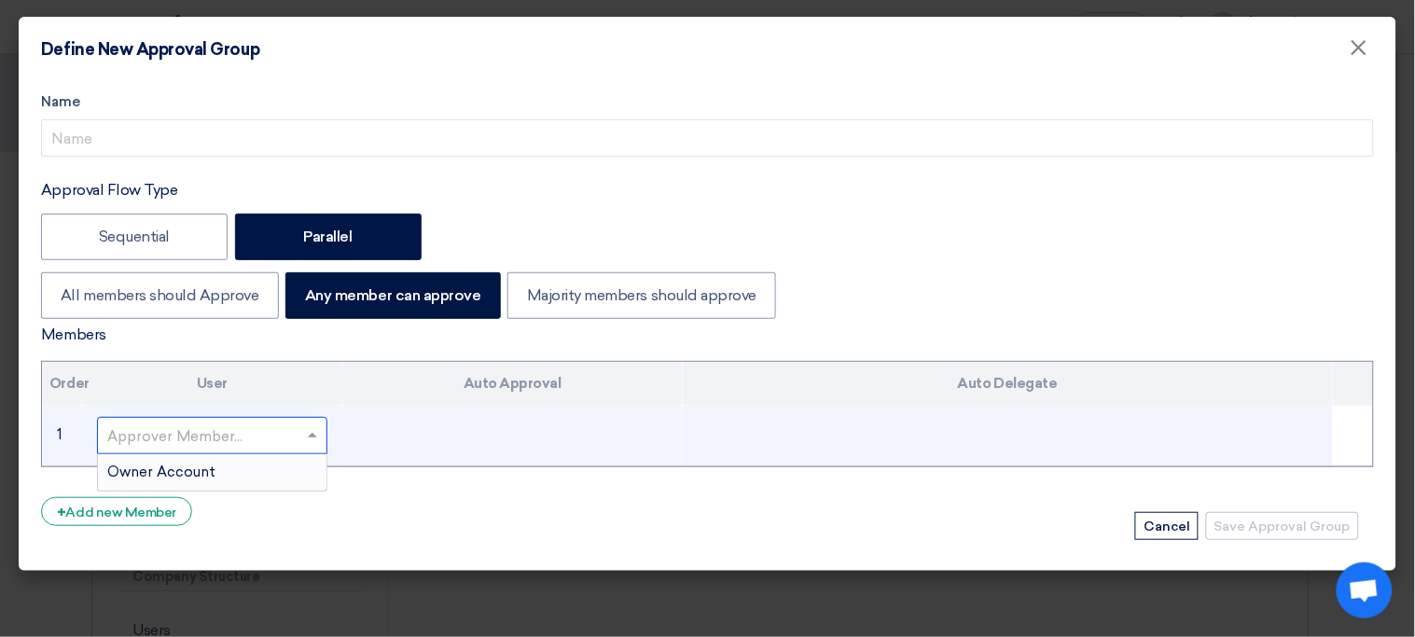
click at [292, 440] on input "text" at bounding box center [202, 437] width 191 height 31
click at [280, 481] on div "Owner Account" at bounding box center [212, 472] width 229 height 36
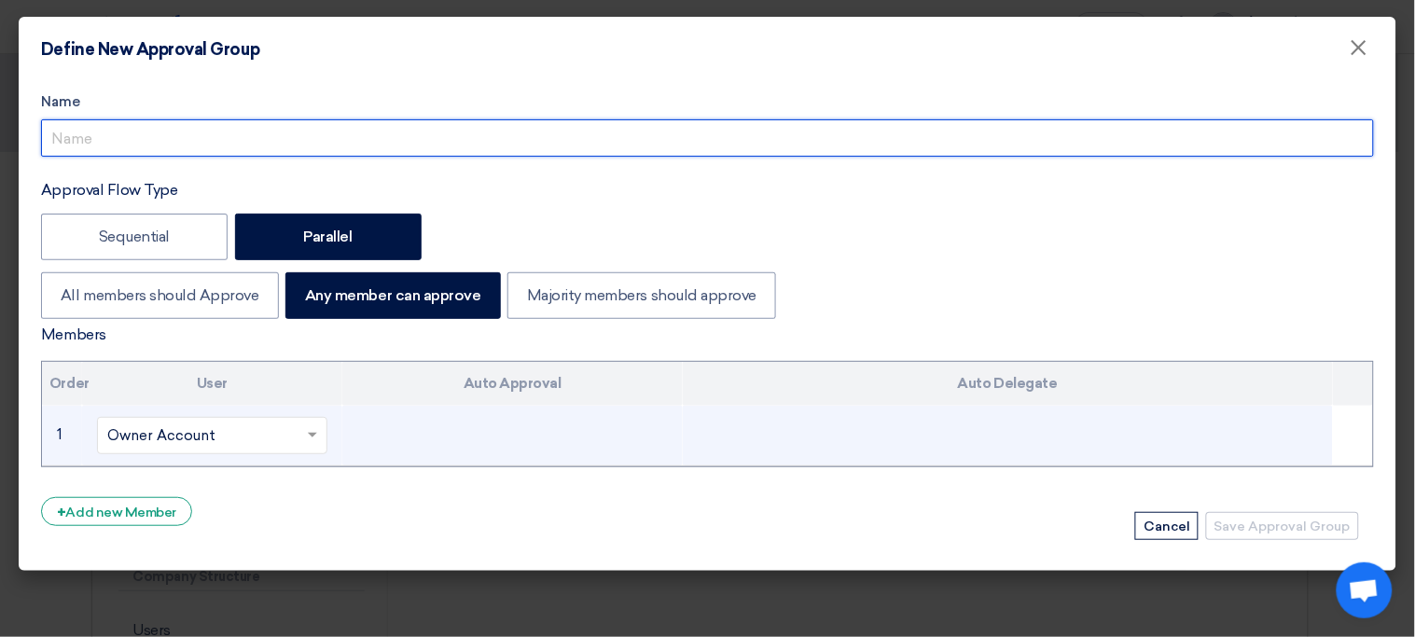
click at [469, 133] on input "Approval Flow Type" at bounding box center [707, 137] width 1333 height 37
type input "C-Level Approval"
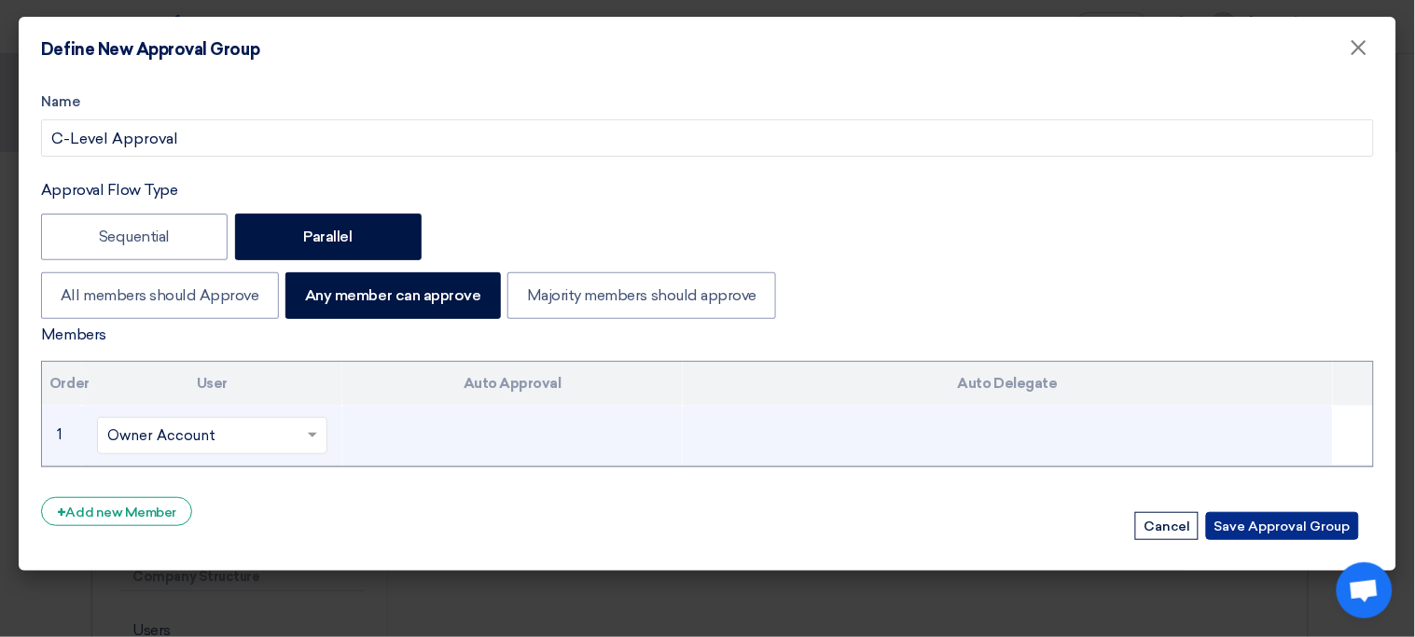
click at [1283, 524] on button "Save Approval Group" at bounding box center [1282, 526] width 153 height 28
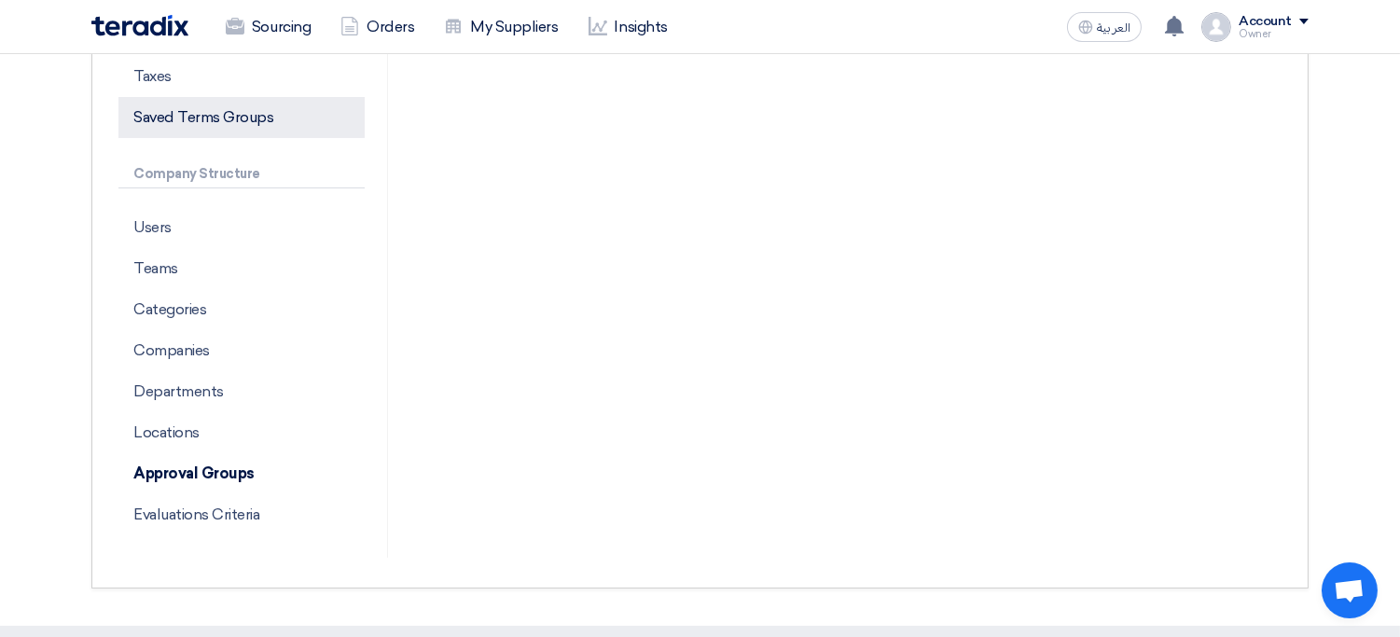
scroll to position [443, 0]
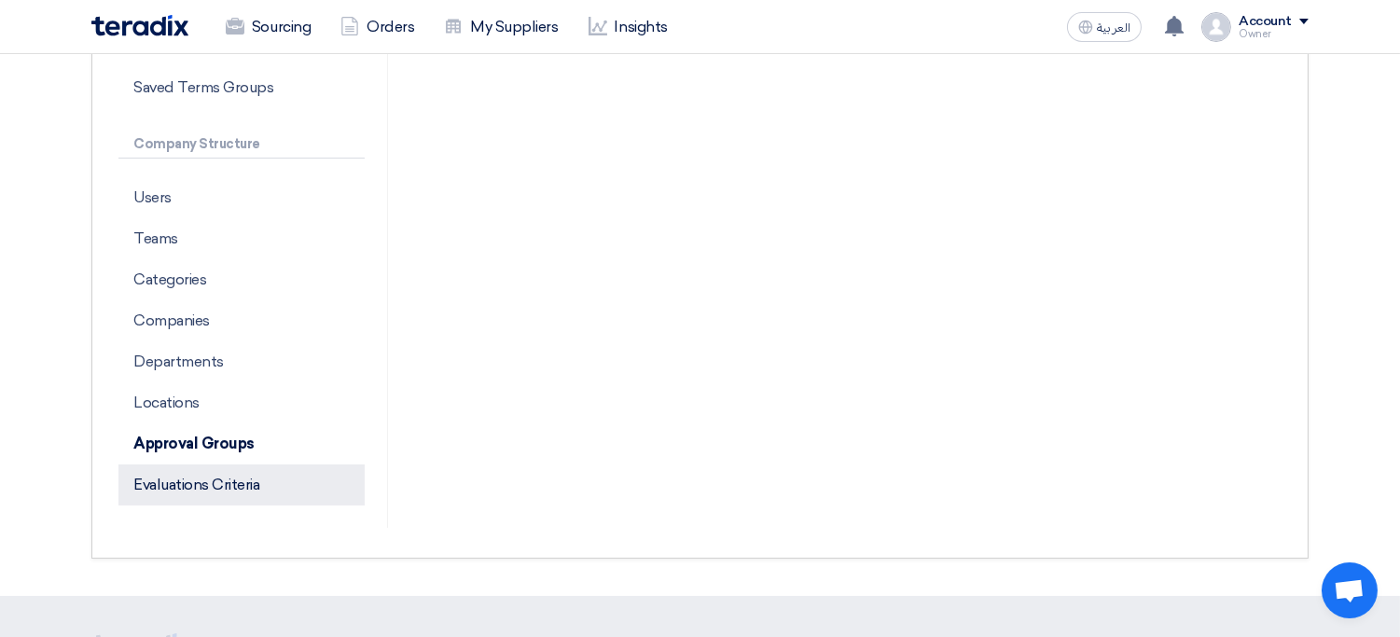
click at [198, 483] on p "Evaluations Criteria" at bounding box center [241, 485] width 246 height 41
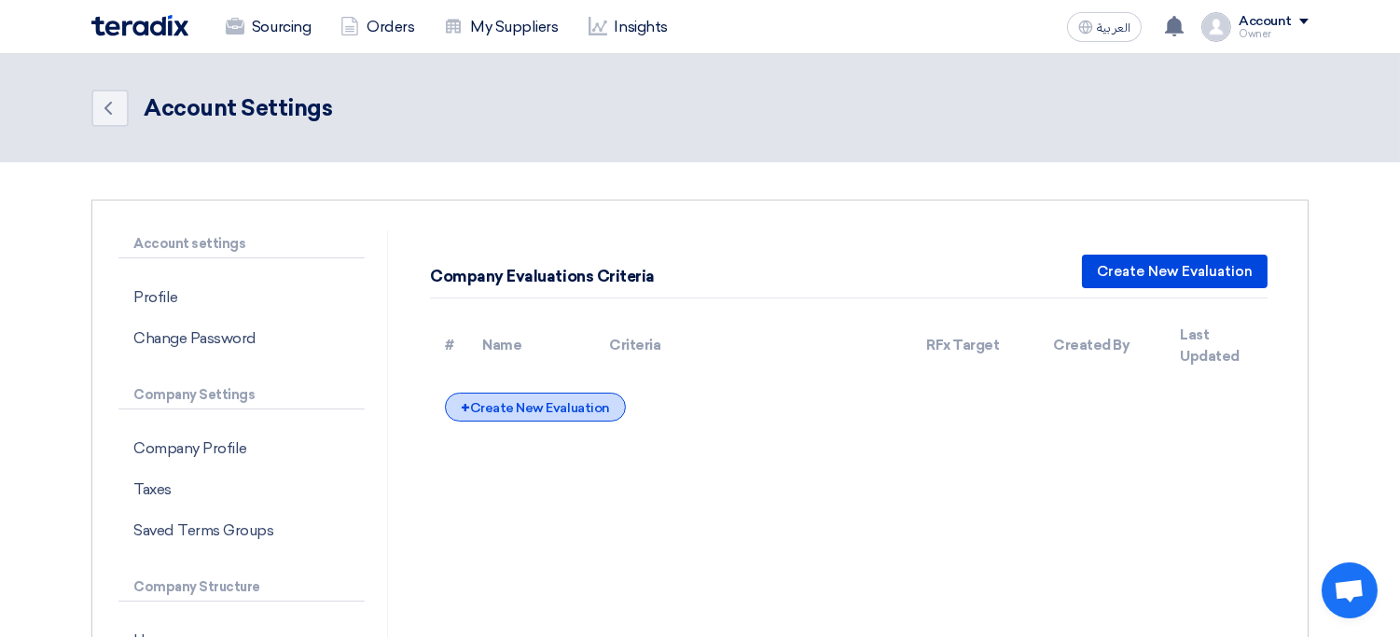
click at [546, 404] on div "+ Create New Evaluation" at bounding box center [535, 407] width 180 height 29
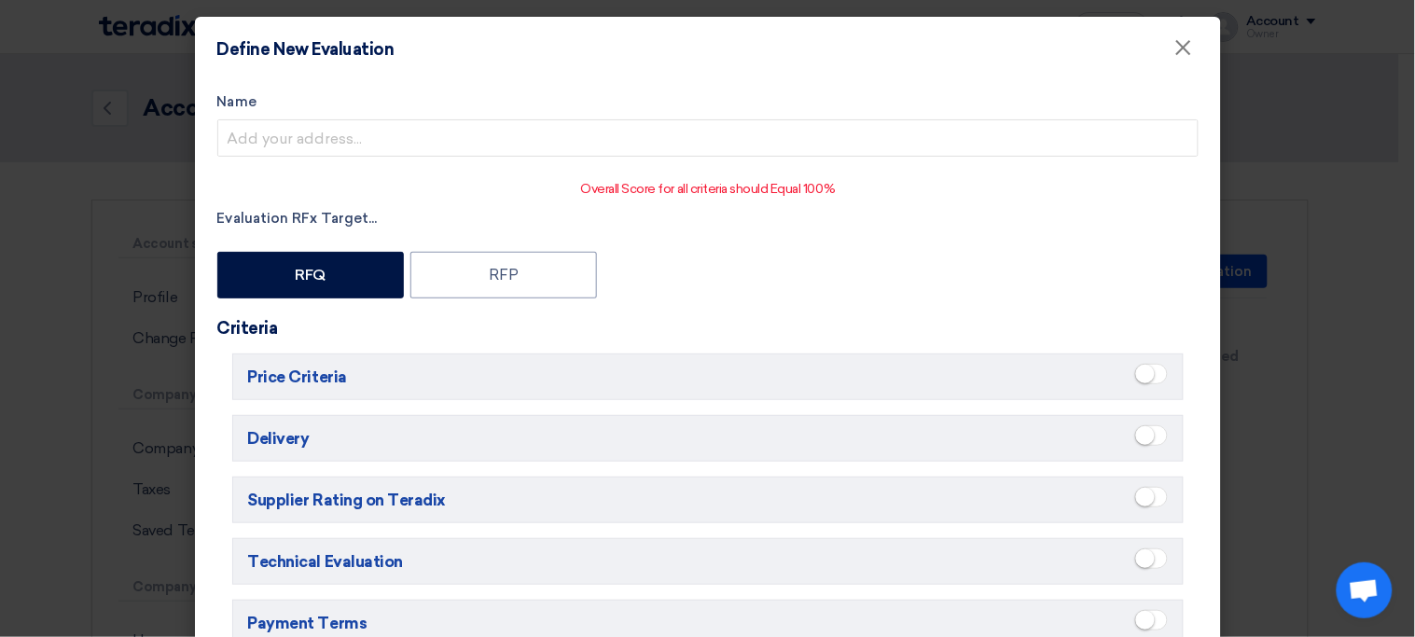
click at [1144, 383] on span at bounding box center [1151, 374] width 33 height 21
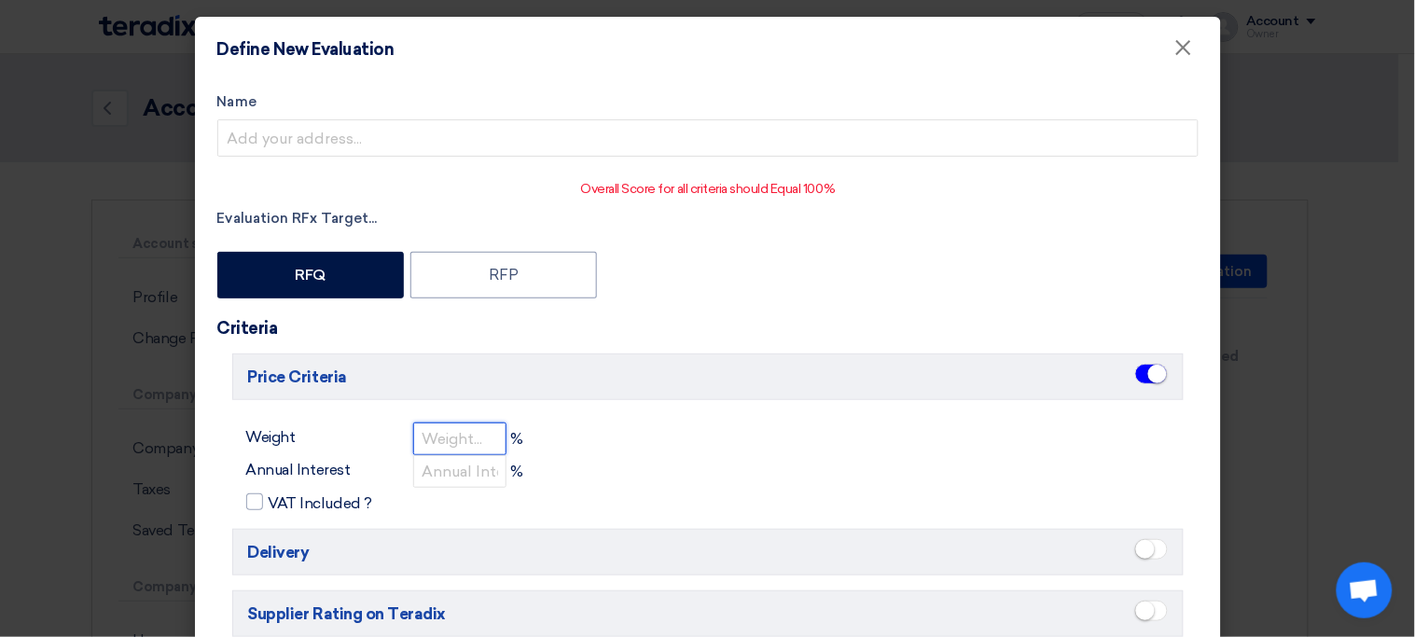
click at [445, 433] on input "number" at bounding box center [459, 439] width 93 height 33
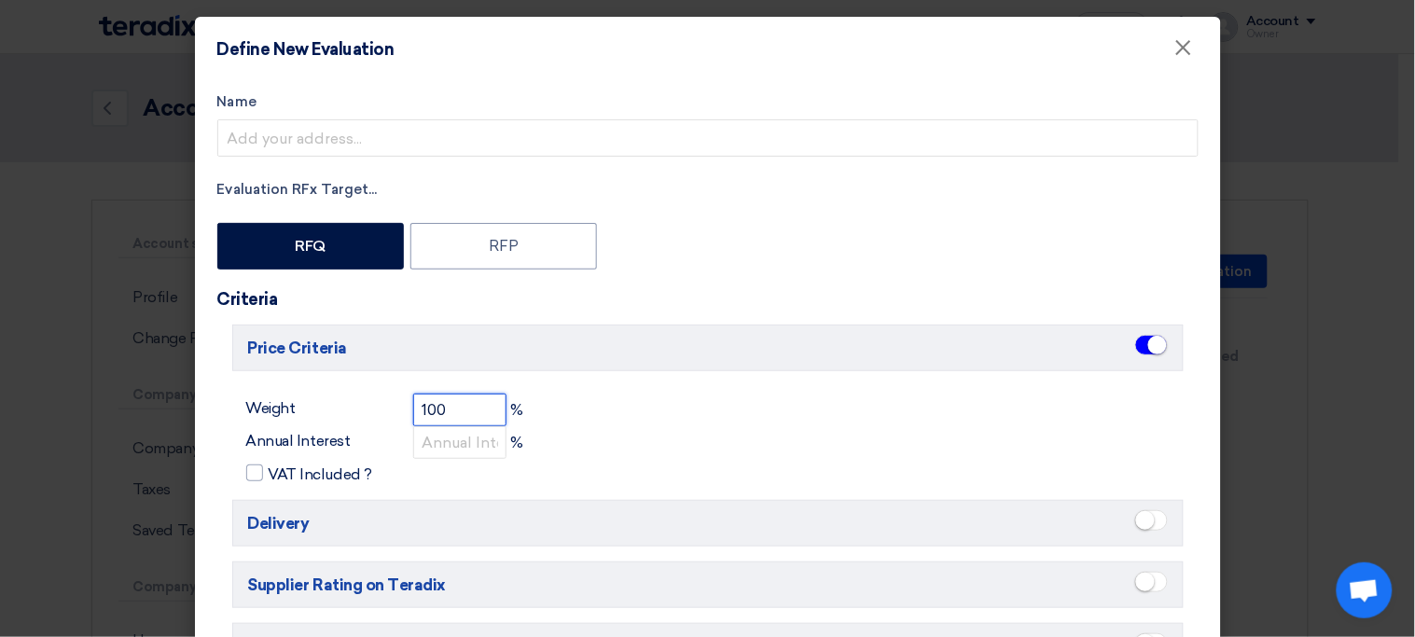
type input "100"
type input "0"
click at [332, 475] on span "VAT Included ?" at bounding box center [321, 475] width 104 height 22
click at [281, 475] on input "VAT Included ?" at bounding box center [275, 469] width 12 height 12
checkbox input "true"
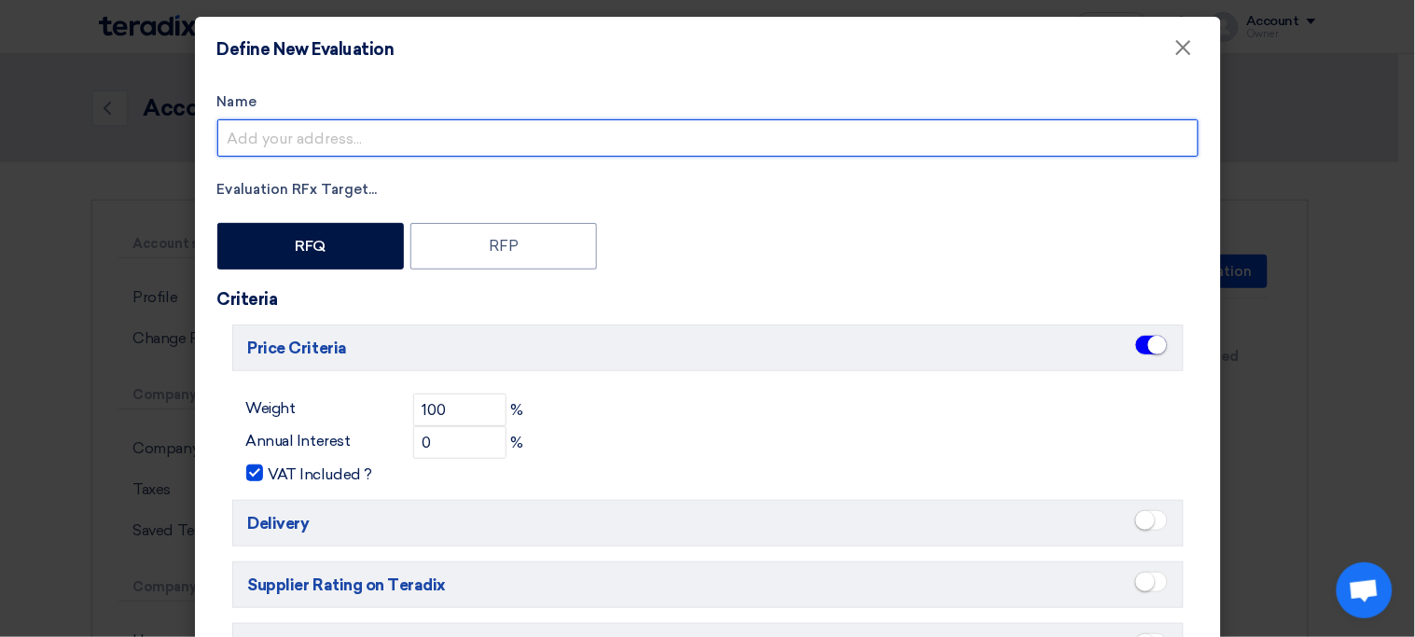
click at [479, 136] on input "Name" at bounding box center [707, 137] width 981 height 37
type input "Techno-commercial Evaluation"
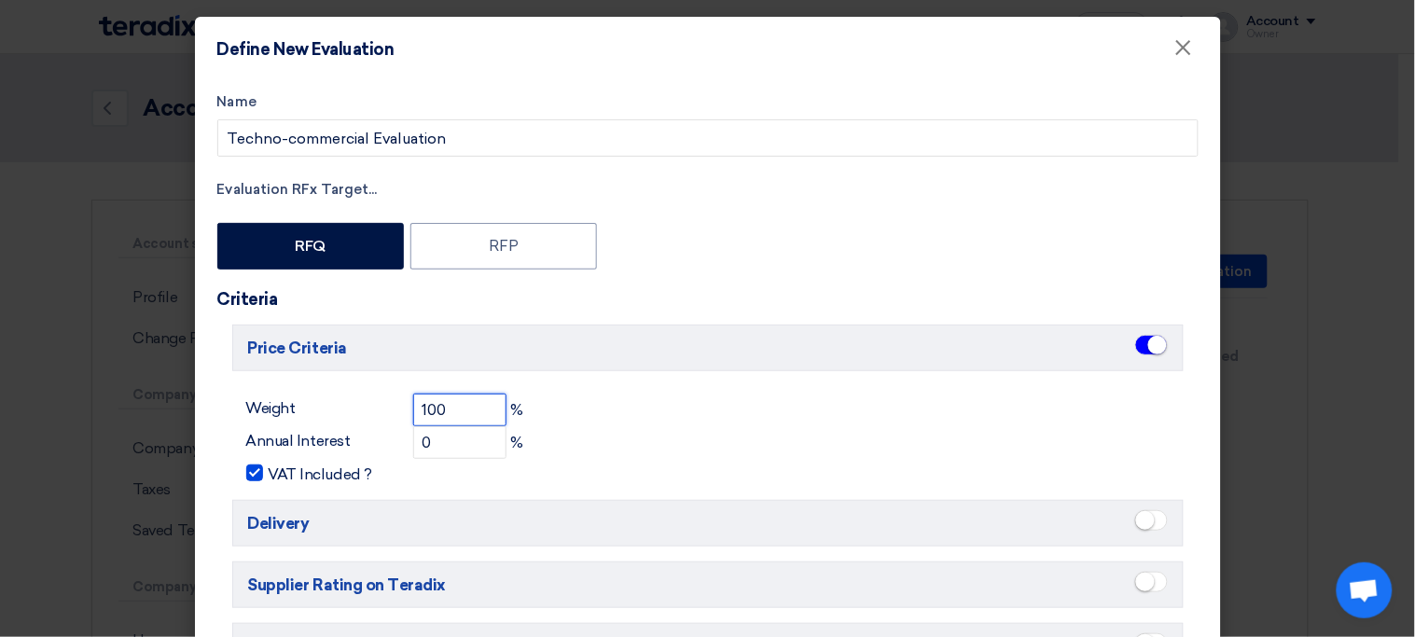
click at [469, 403] on input "100" at bounding box center [459, 410] width 93 height 33
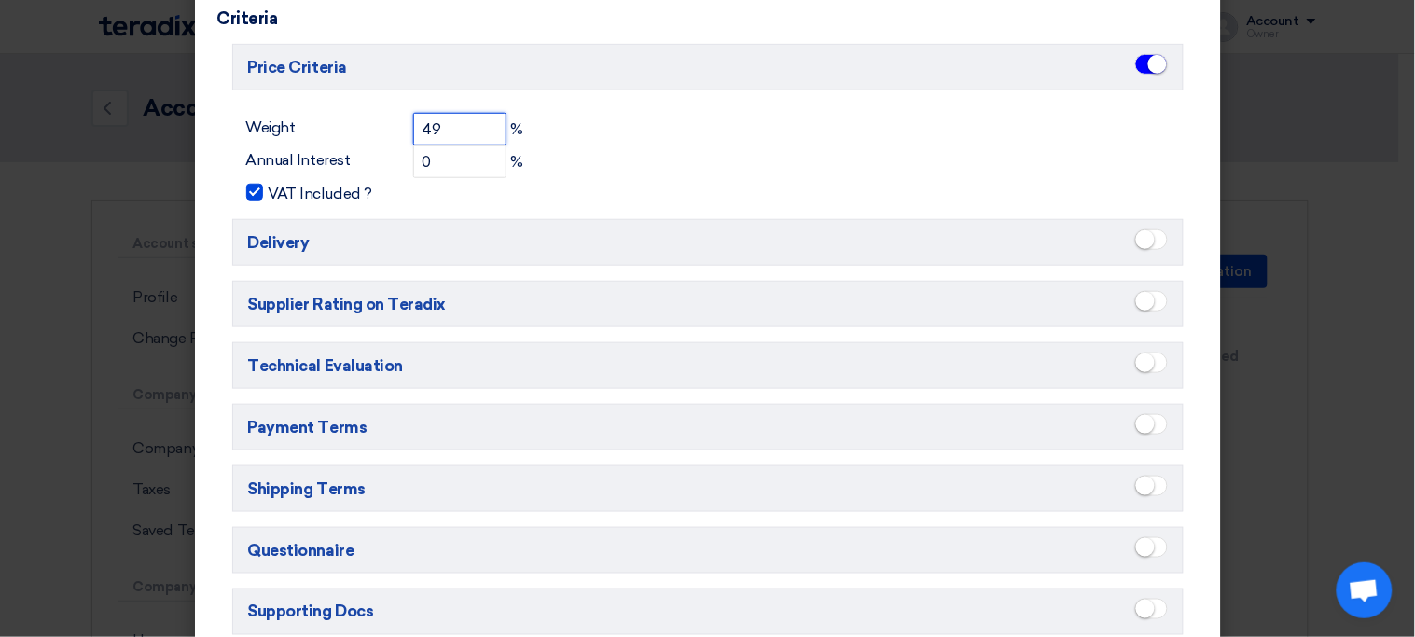
scroll to position [296, 0]
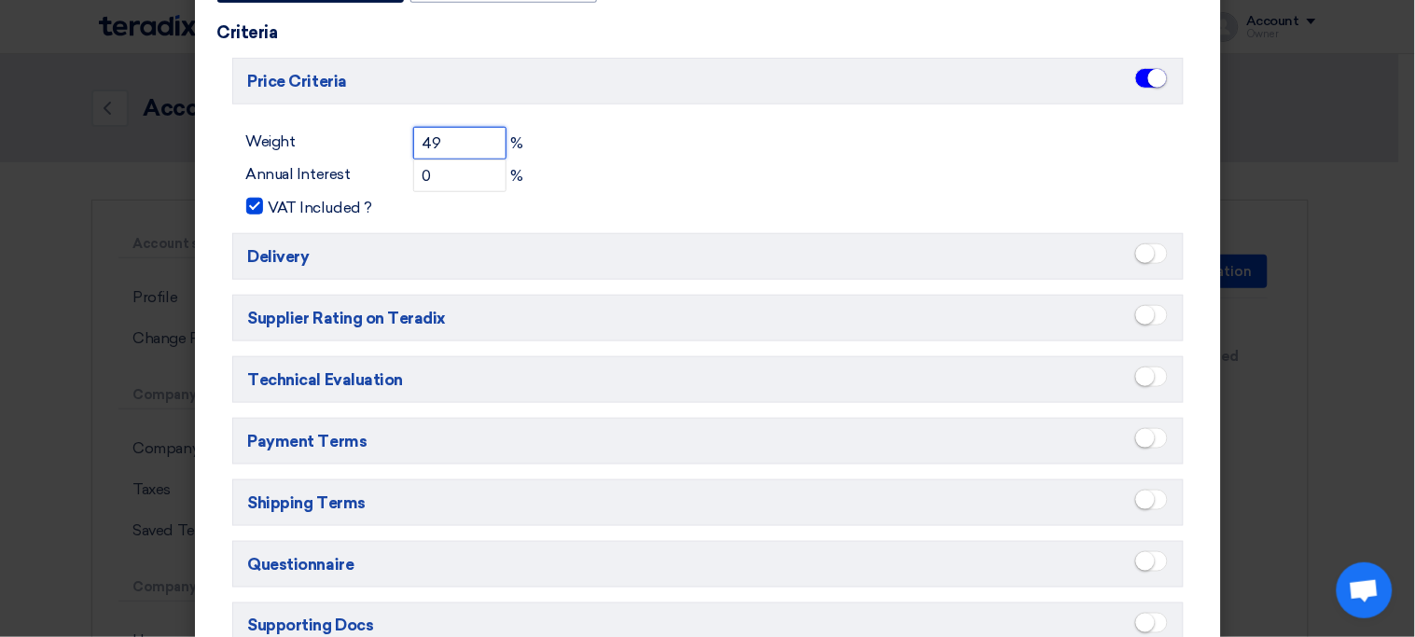
type input "49"
click at [1136, 385] on small at bounding box center [1145, 377] width 19 height 19
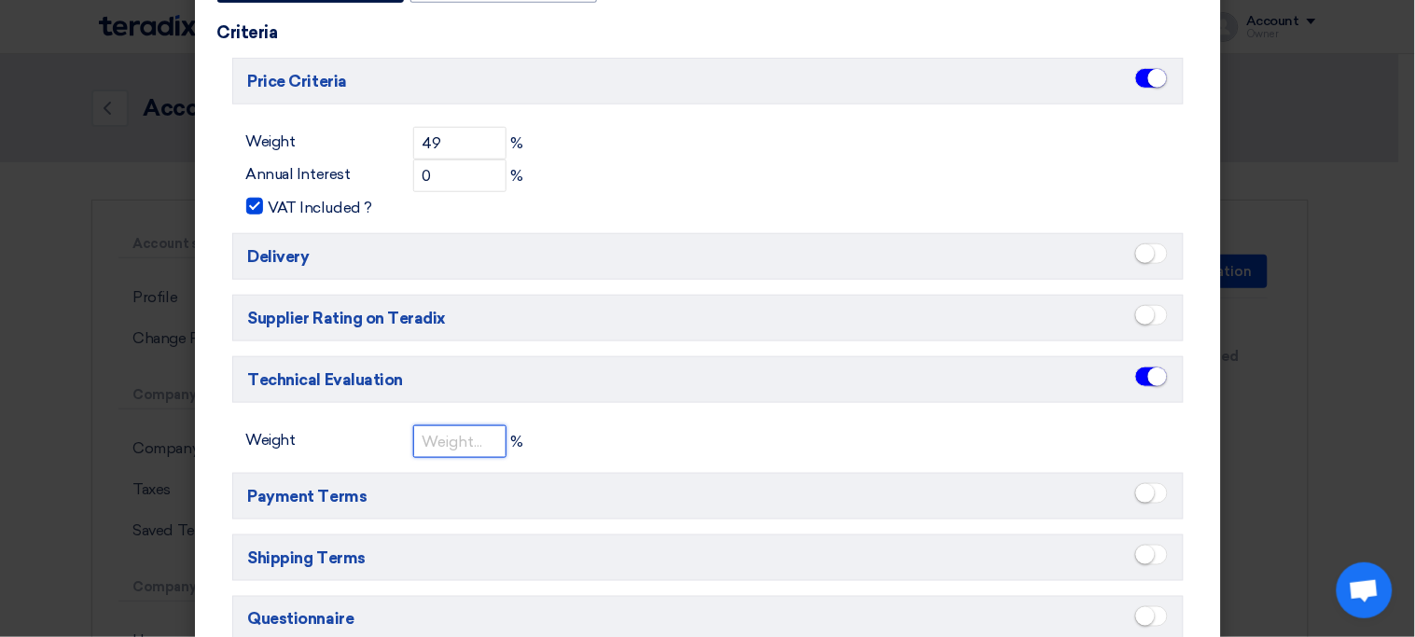
click at [458, 438] on input "number" at bounding box center [459, 441] width 93 height 33
type input "50"
click at [588, 432] on div "Weight 50 %" at bounding box center [707, 441] width 951 height 33
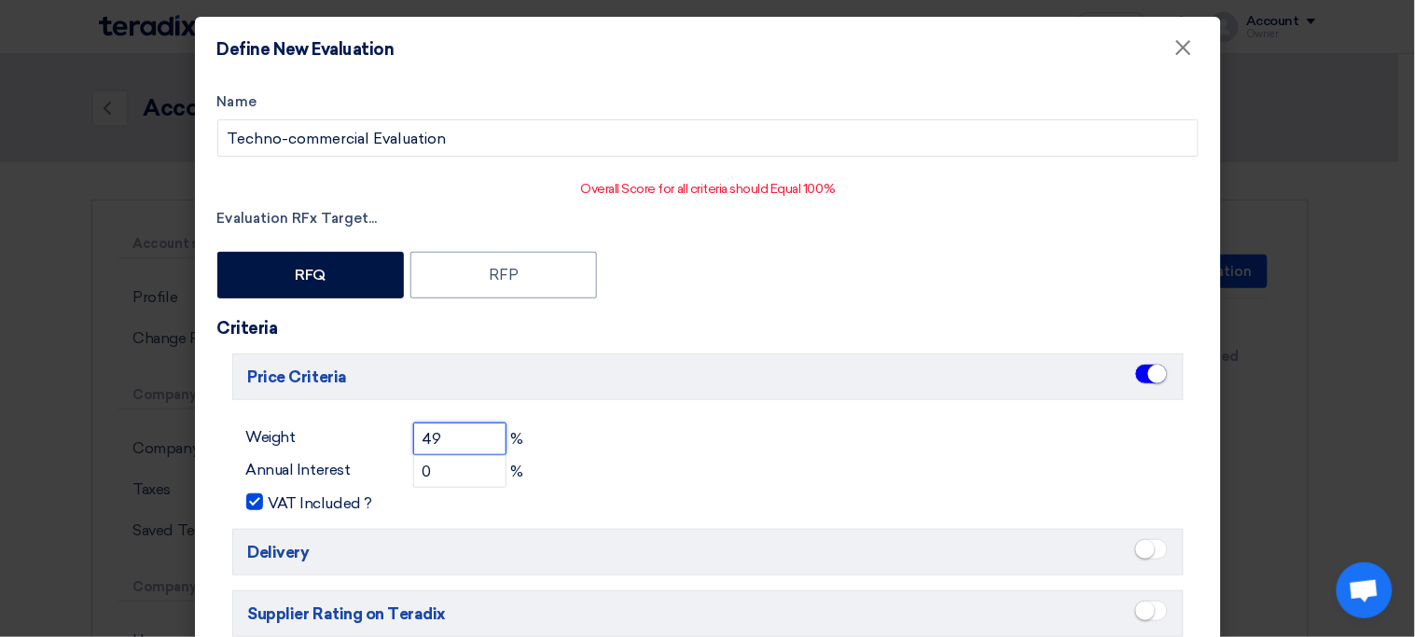
click at [454, 438] on input "49" at bounding box center [459, 439] width 93 height 33
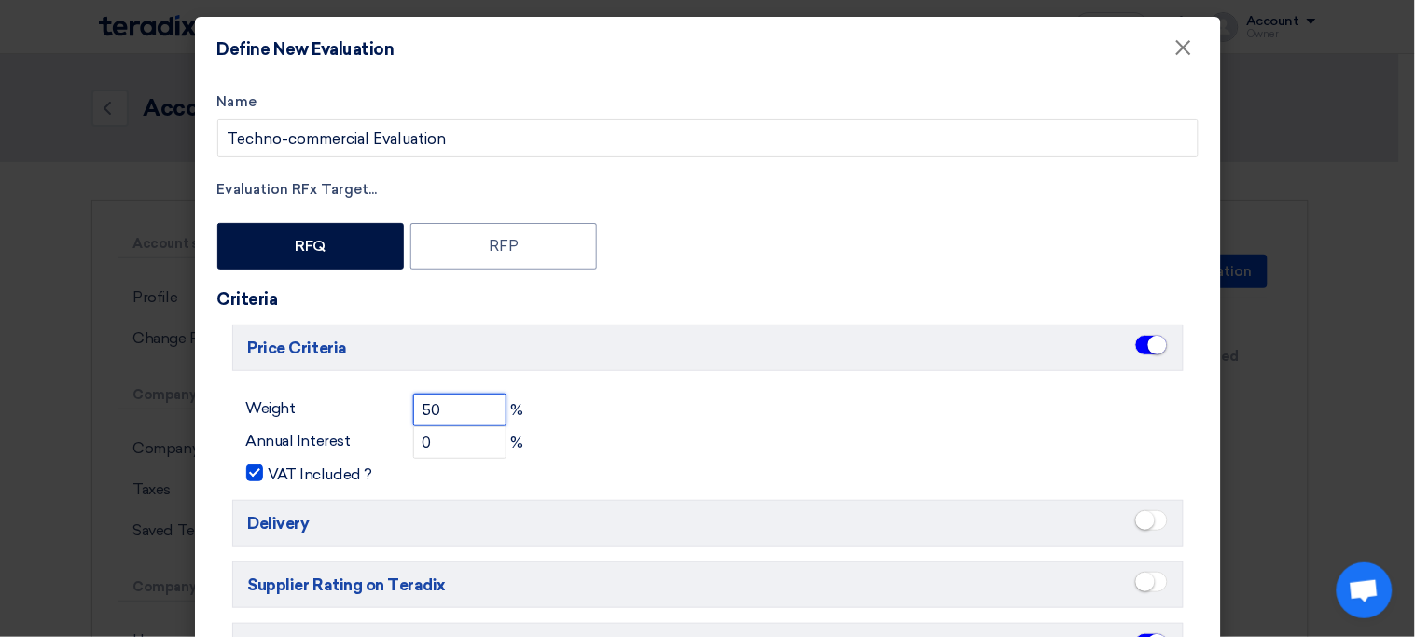
type input "50"
click at [624, 447] on div "Weight 50 % Annual Interest 0 % VAT Included ?" at bounding box center [707, 439] width 951 height 91
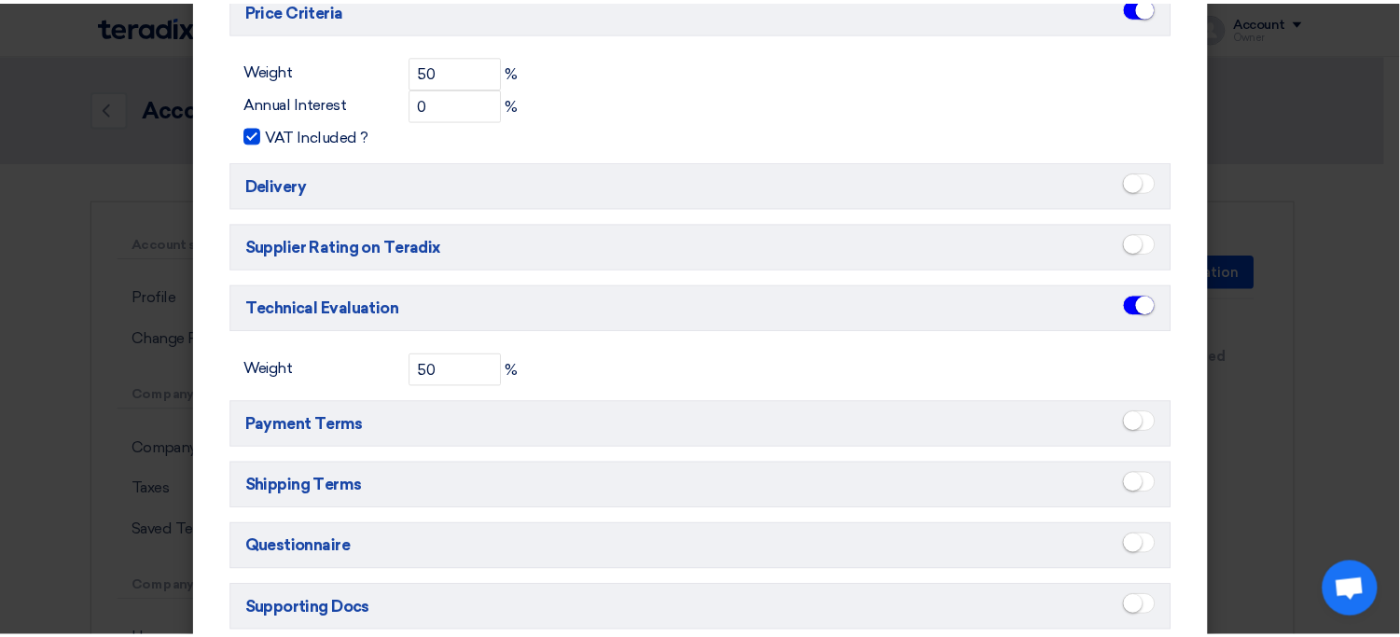
scroll to position [497, 0]
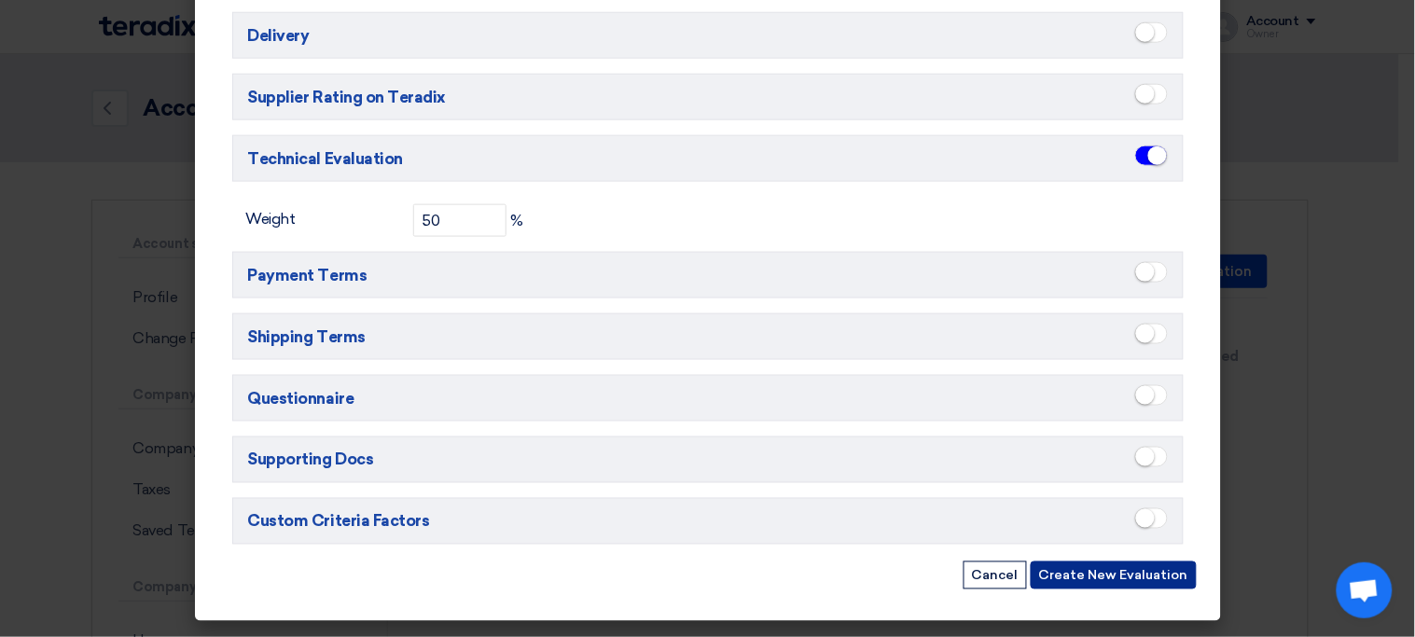
click at [1075, 584] on button "Create New Evaluation" at bounding box center [1114, 576] width 166 height 28
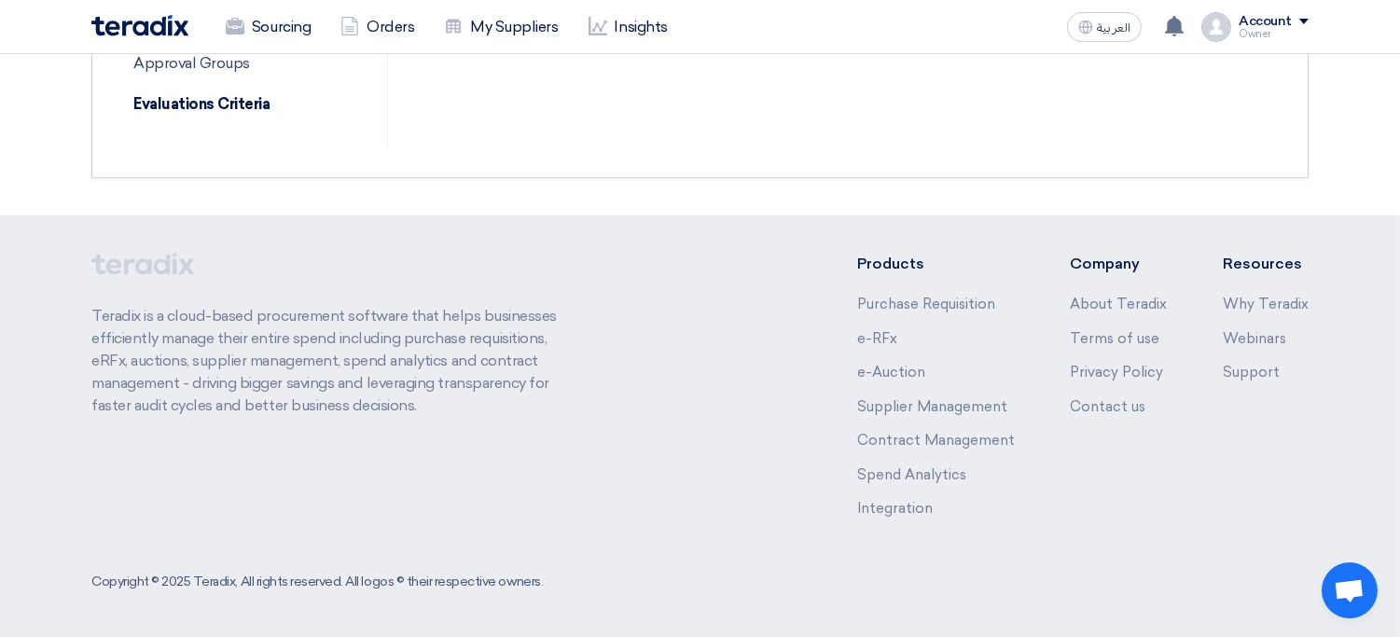
scroll to position [0, 0]
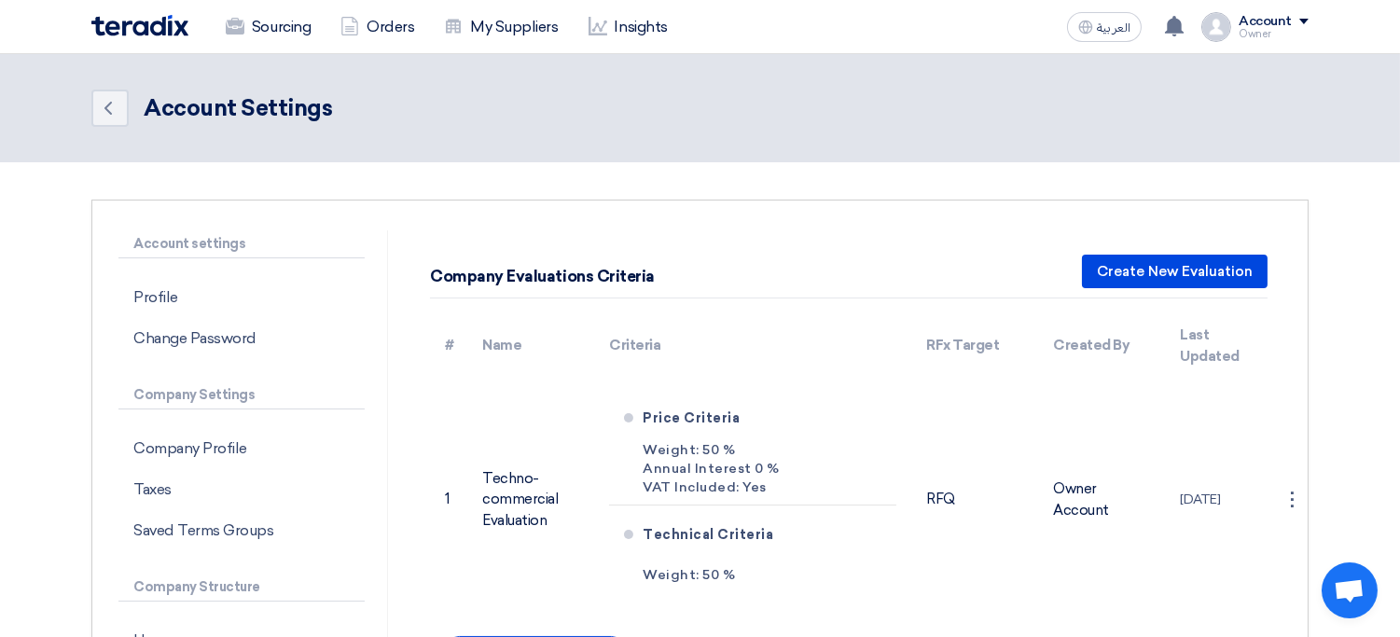
click at [1272, 26] on div "Account" at bounding box center [1265, 22] width 53 height 16
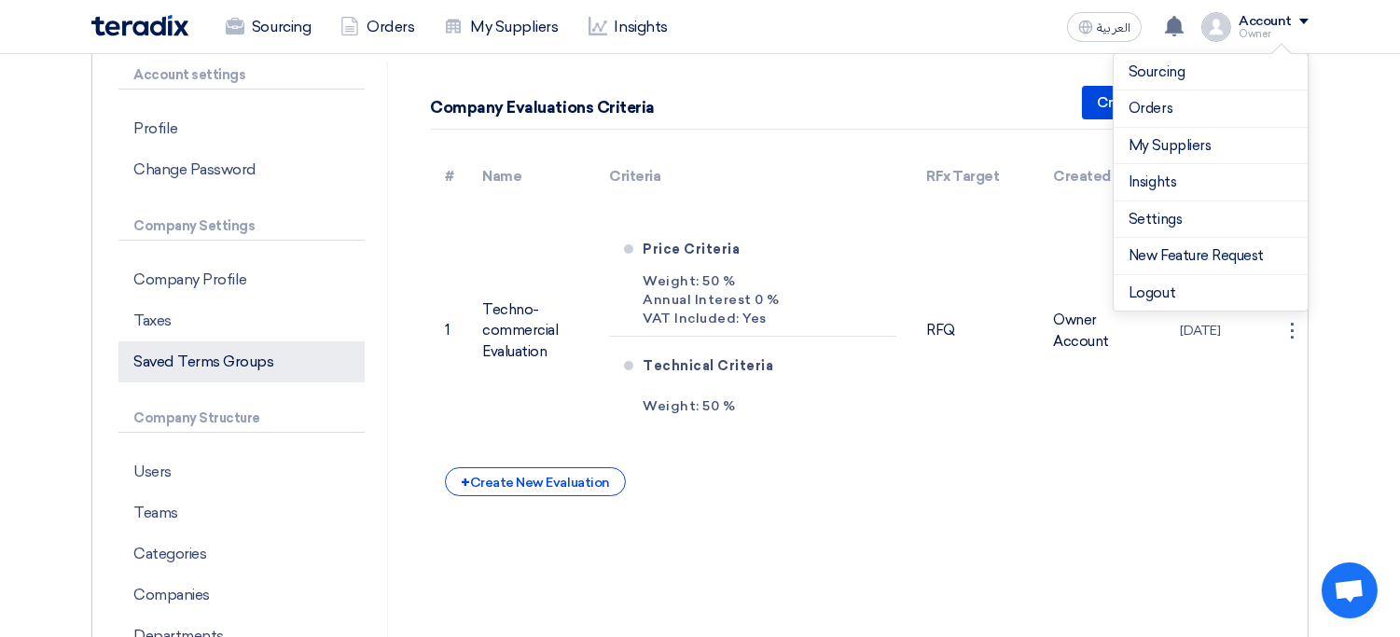
scroll to position [199, 0]
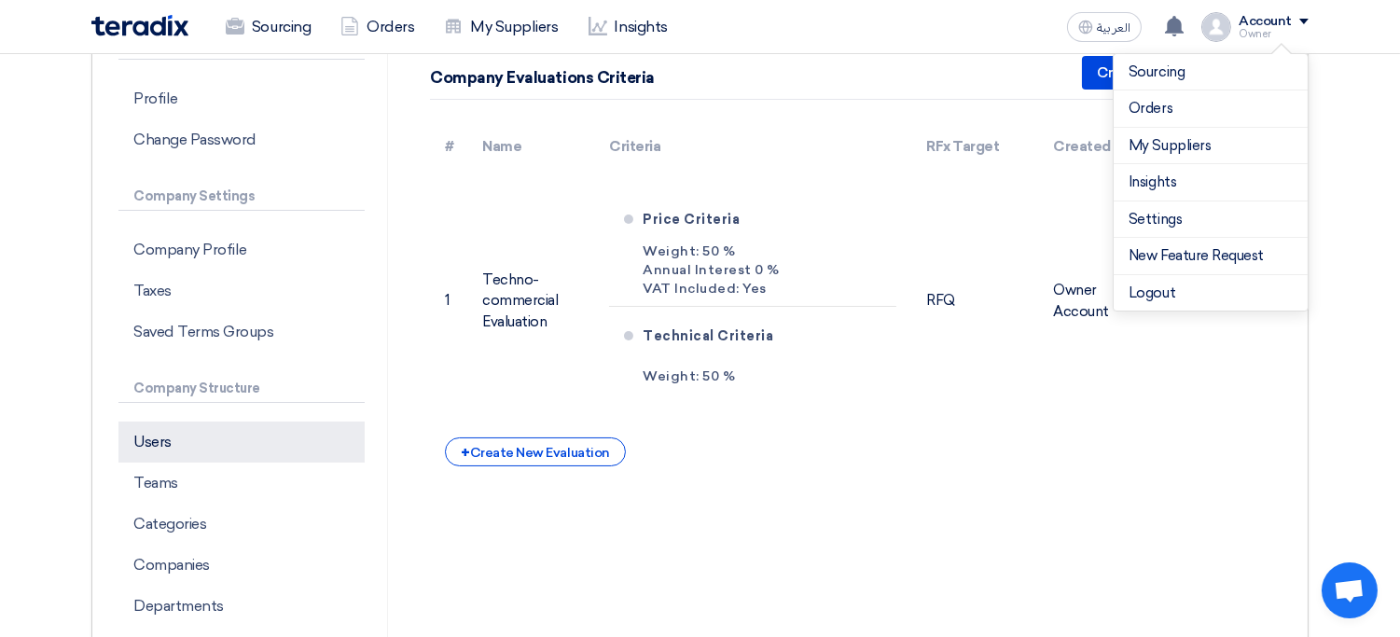
click at [223, 452] on p "Users" at bounding box center [241, 442] width 246 height 41
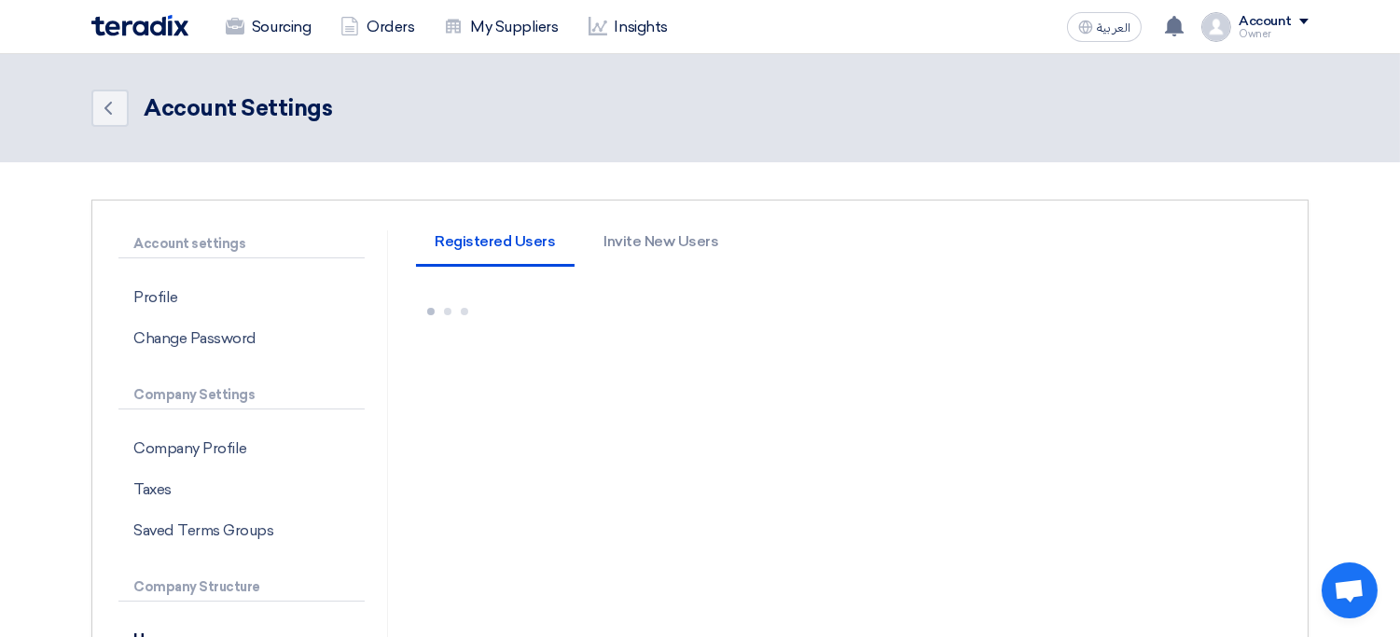
scroll to position [4, 0]
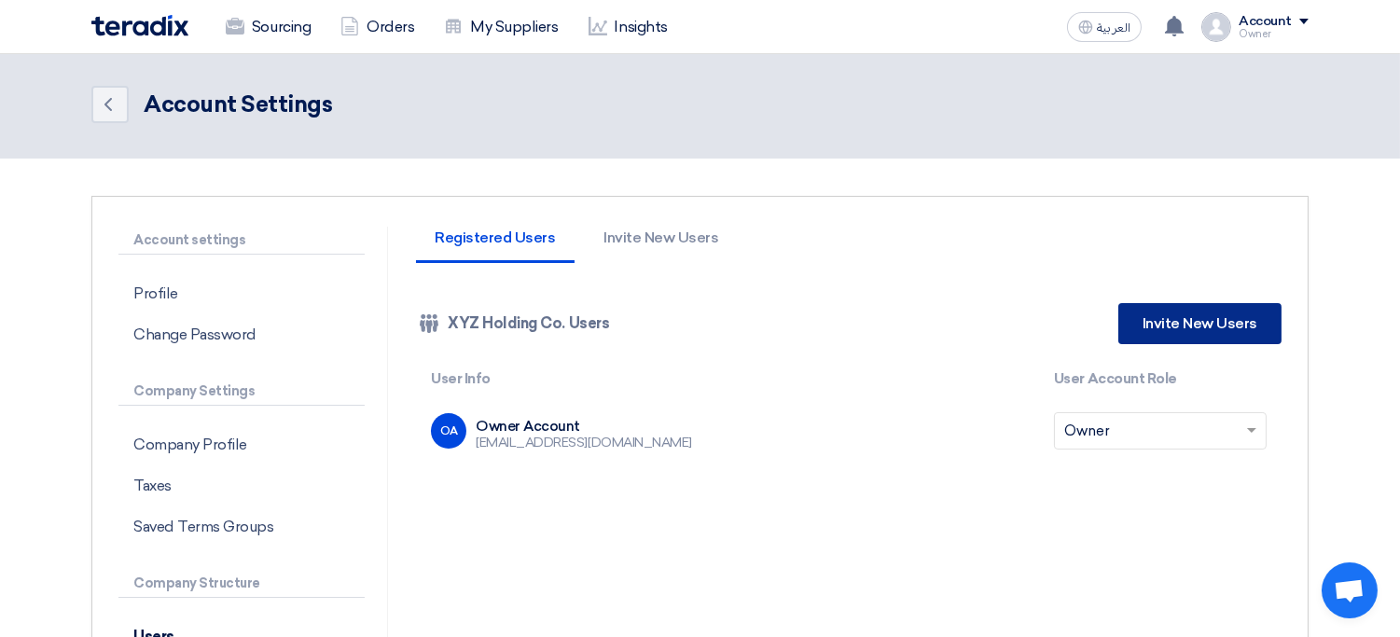
click at [1202, 319] on link "Invite New Users" at bounding box center [1199, 323] width 163 height 41
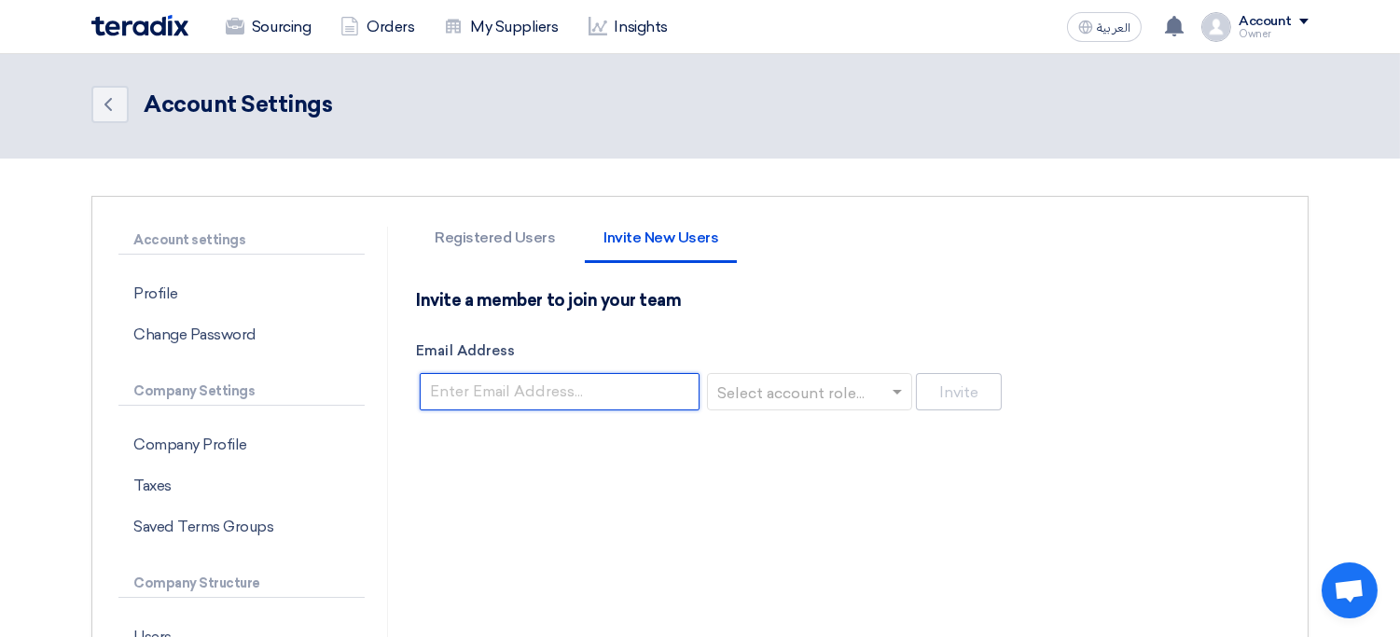
click at [621, 395] on input "Email Address" at bounding box center [560, 391] width 280 height 37
paste input "[EMAIL_ADDRESS][DOMAIN_NAME]"
type input "[EMAIL_ADDRESS][DOMAIN_NAME]"
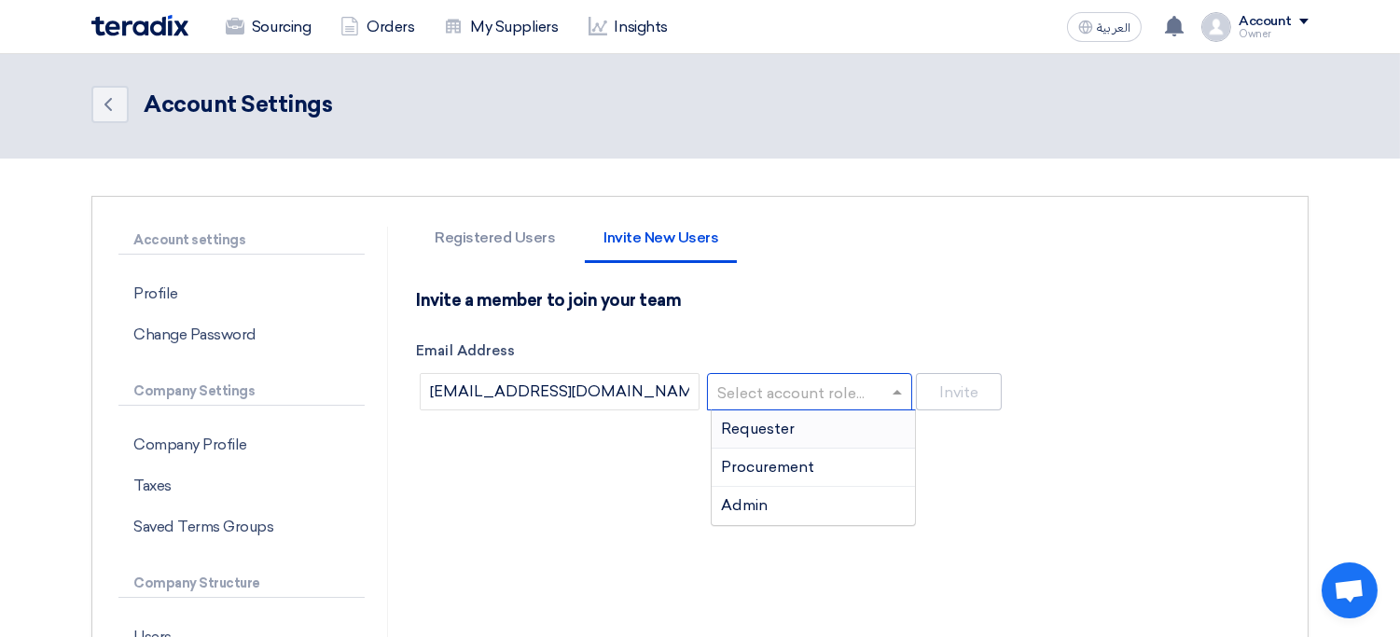
click at [799, 389] on input "text" at bounding box center [804, 393] width 166 height 31
click at [799, 437] on div "Requester" at bounding box center [813, 429] width 203 height 38
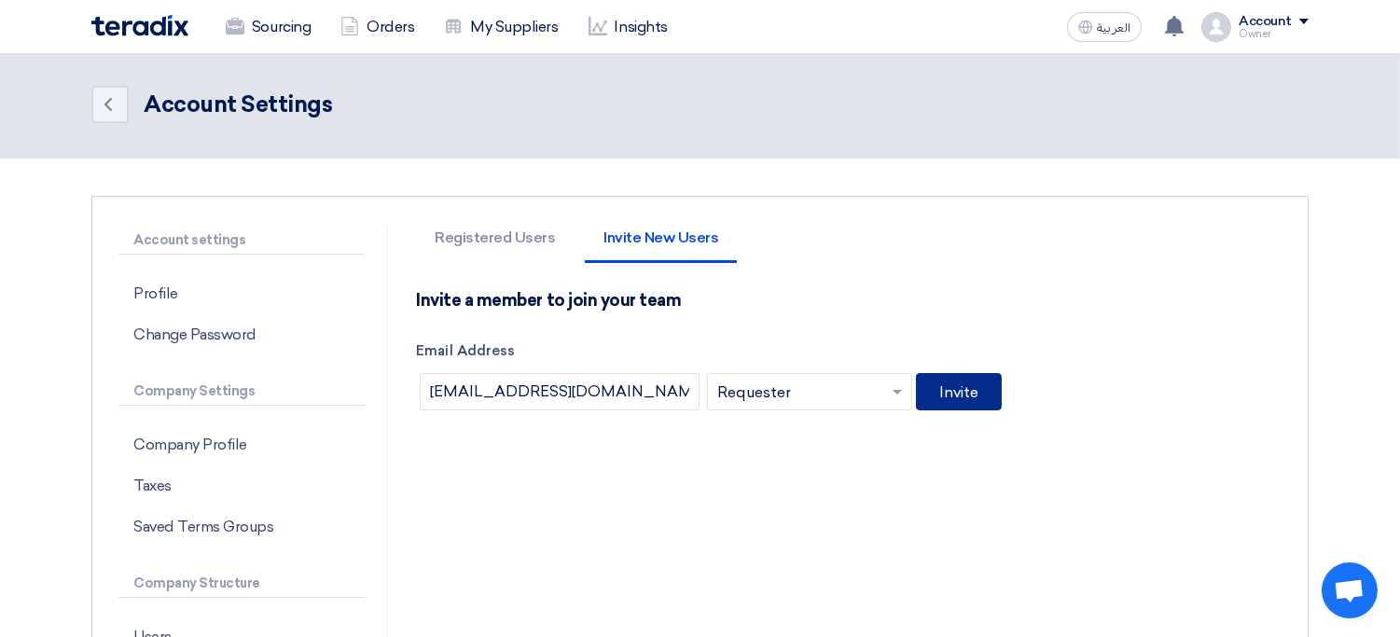
click at [992, 397] on button "Invite" at bounding box center [959, 391] width 86 height 37
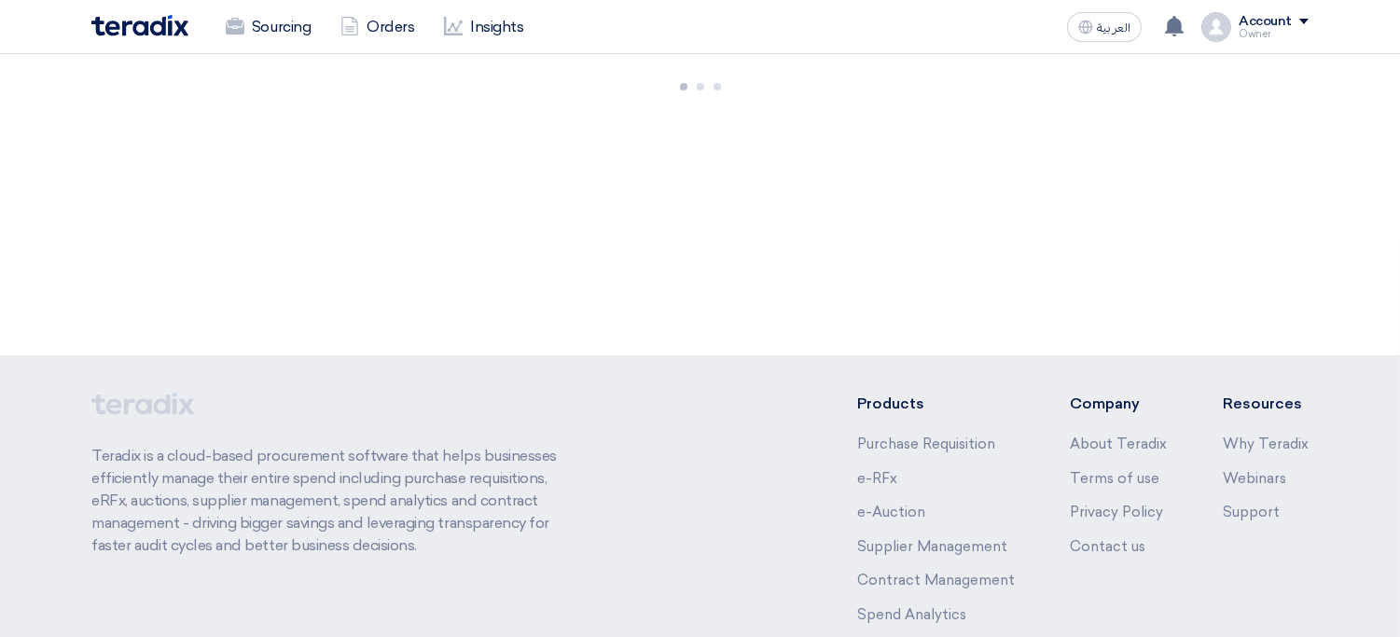
click at [1260, 29] on div "Owner" at bounding box center [1274, 34] width 70 height 10
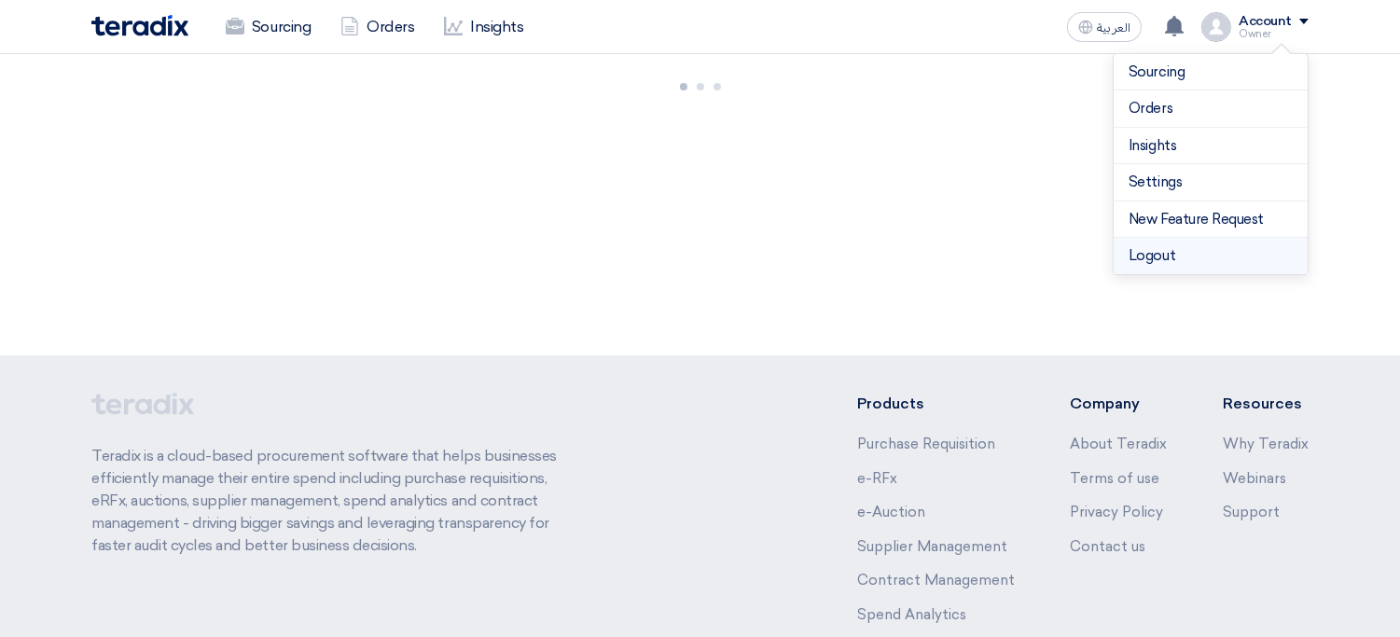
click at [1185, 262] on li "Logout" at bounding box center [1211, 256] width 194 height 36
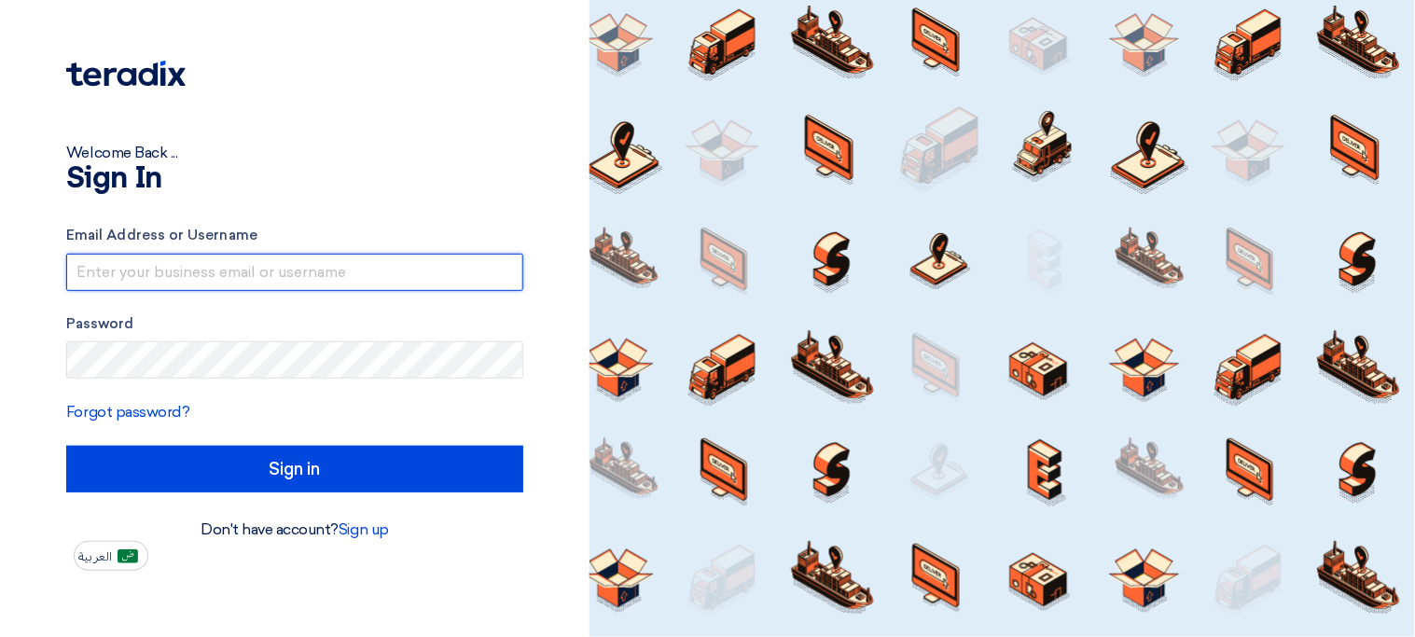
type input "[EMAIL_ADDRESS][DOMAIN_NAME]"
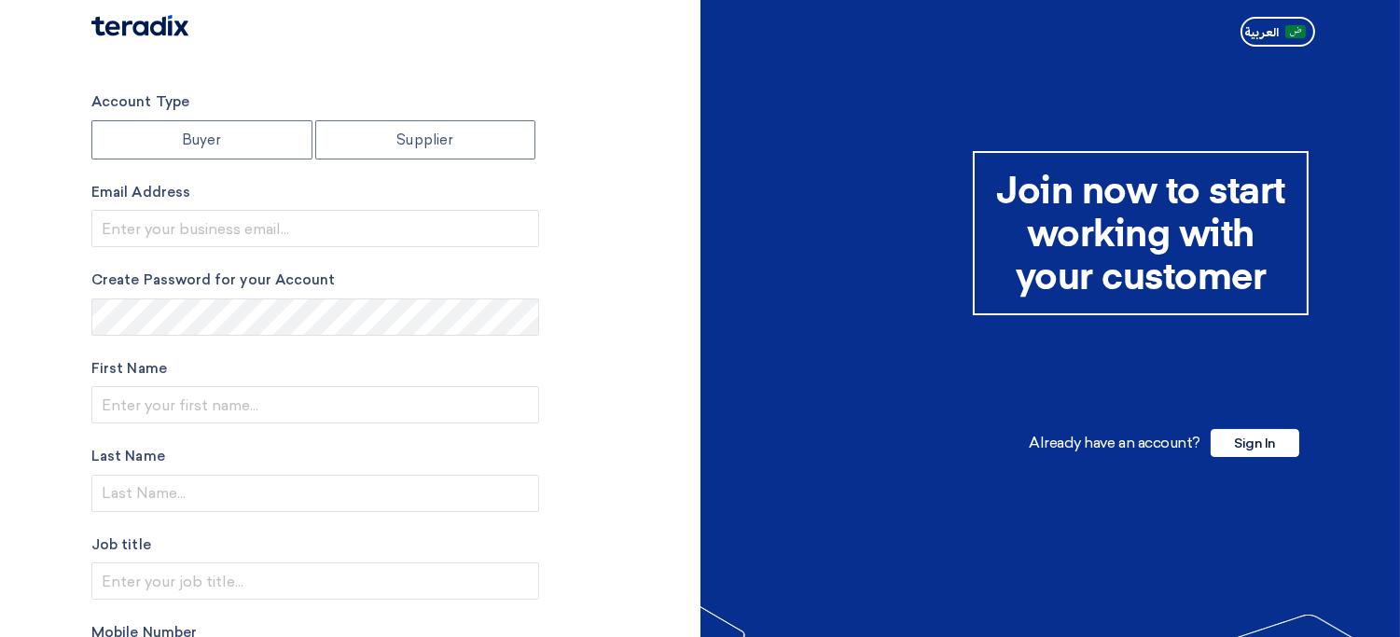
radio input "true"
type input "[EMAIL_ADDRESS][DOMAIN_NAME]"
type input "XYZ Holding Co."
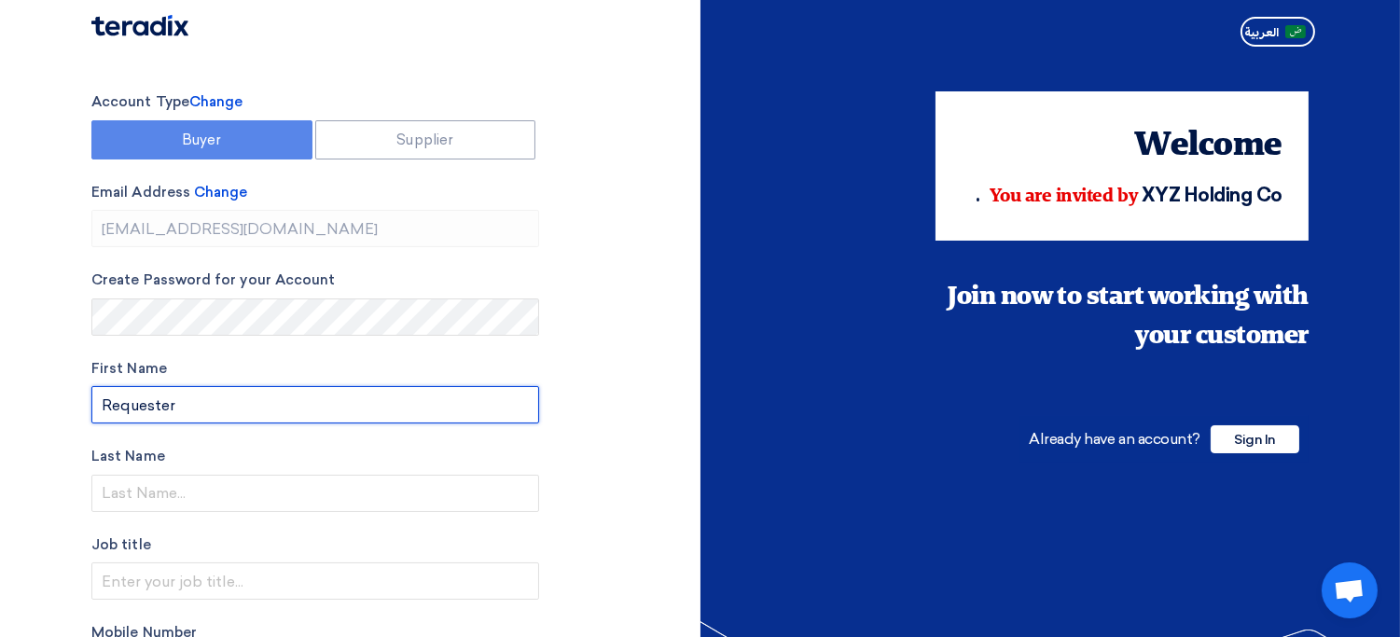
type input "Requester"
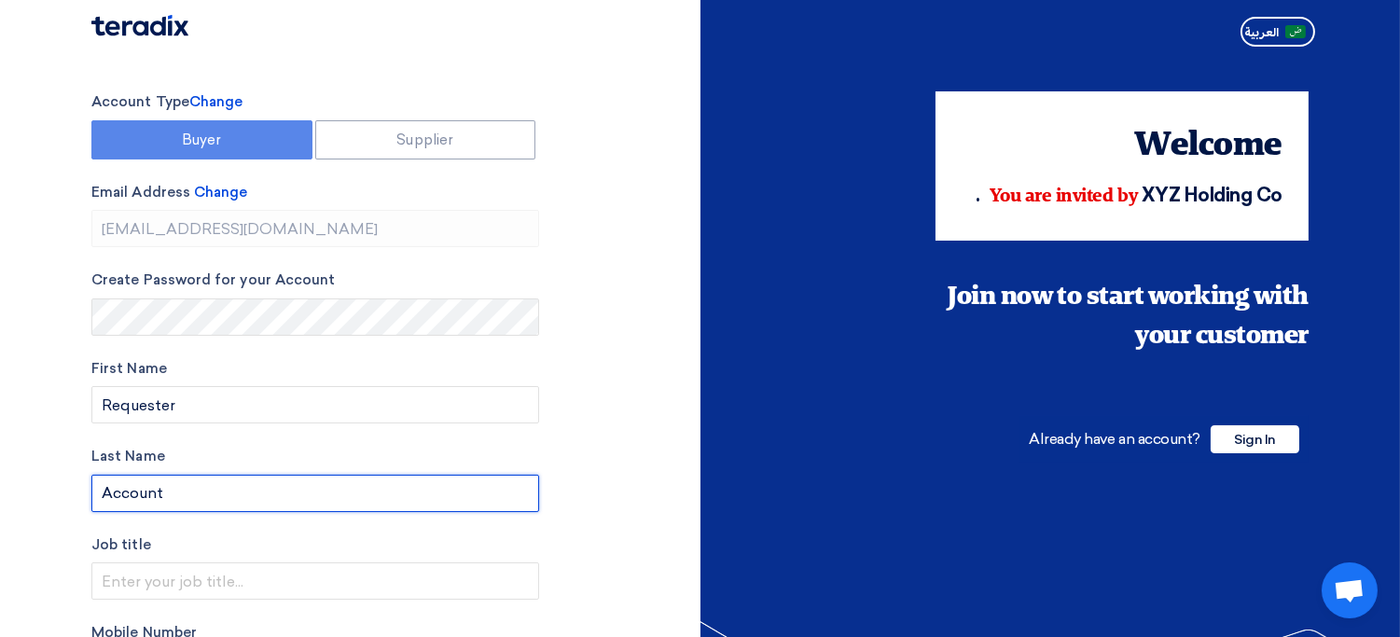
scroll to position [264, 0]
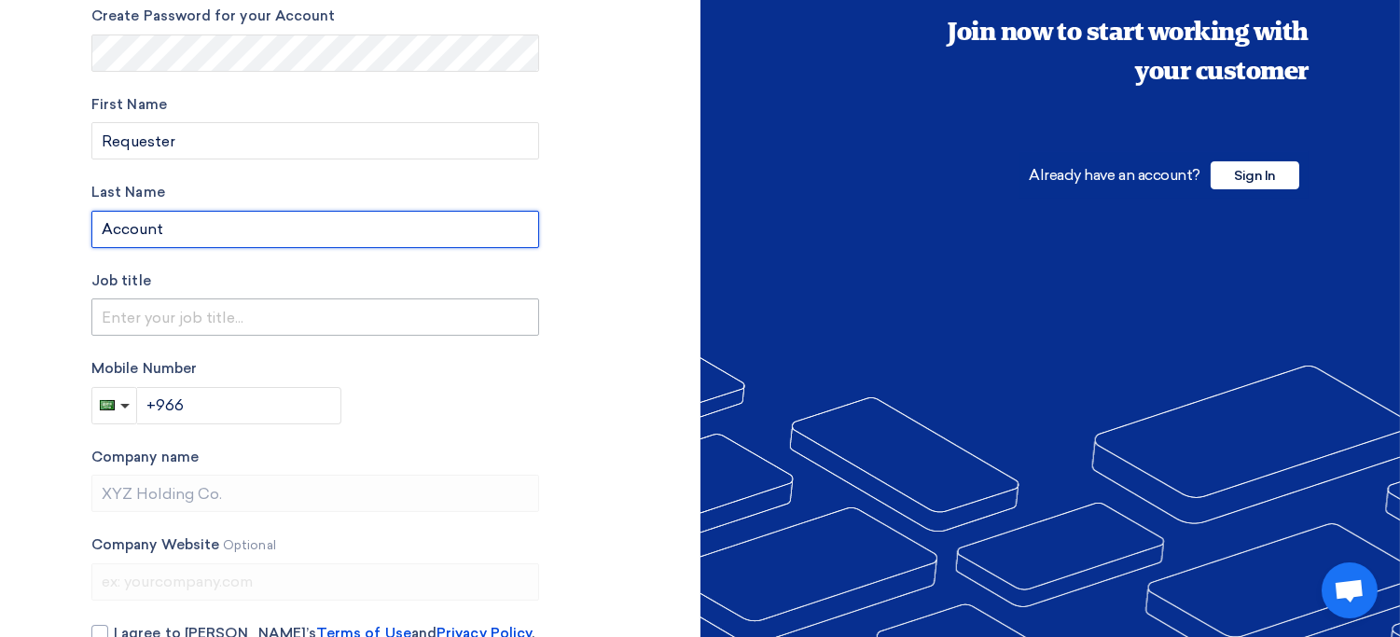
type input "Account"
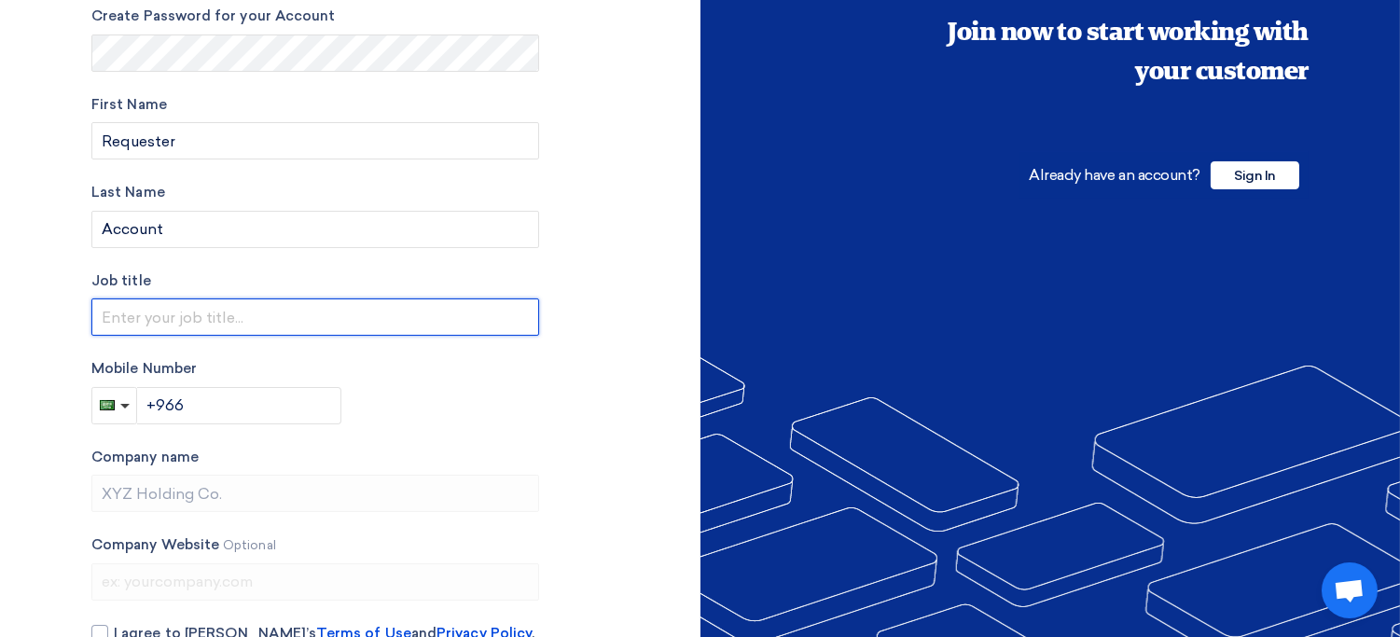
click at [221, 326] on input "text" at bounding box center [315, 316] width 448 height 37
type input "Requester"
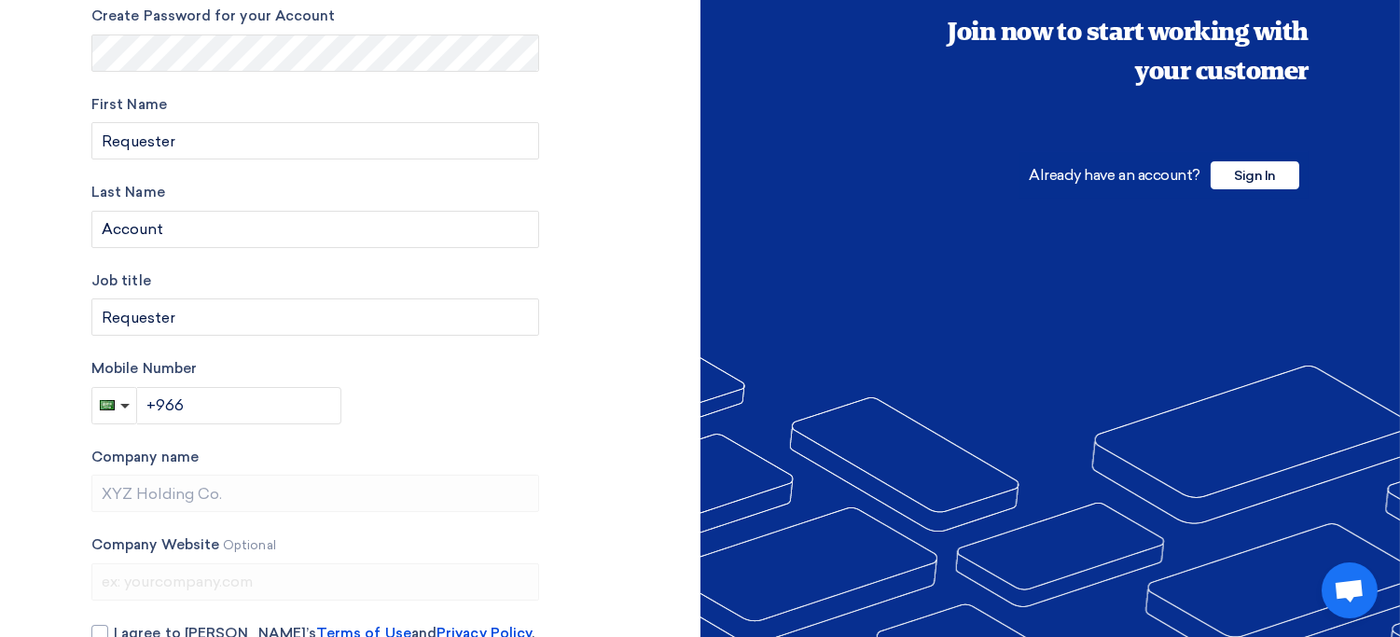
click at [232, 424] on div "Account Type Change Buyer Supplier Email Address Change [EMAIL_ADDRESS][DOMAIN_…" at bounding box center [315, 267] width 448 height 880
click at [247, 412] on input "+966" at bounding box center [239, 405] width 205 height 37
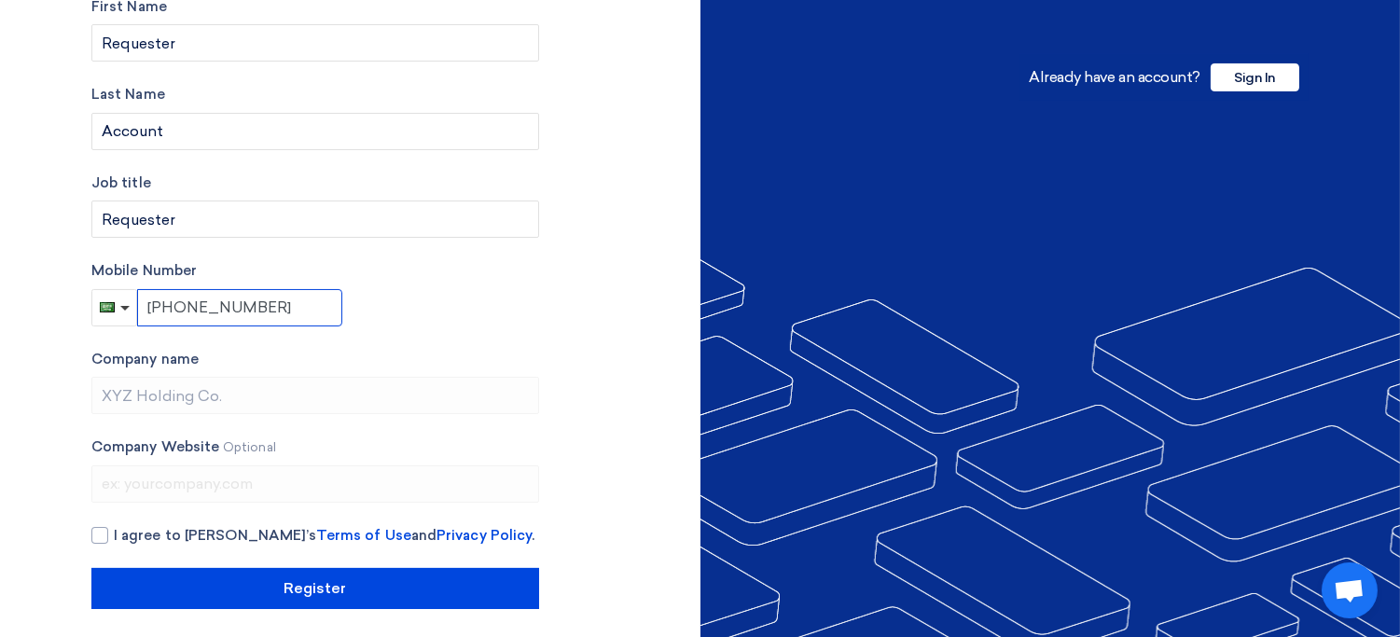
scroll to position [358, 0]
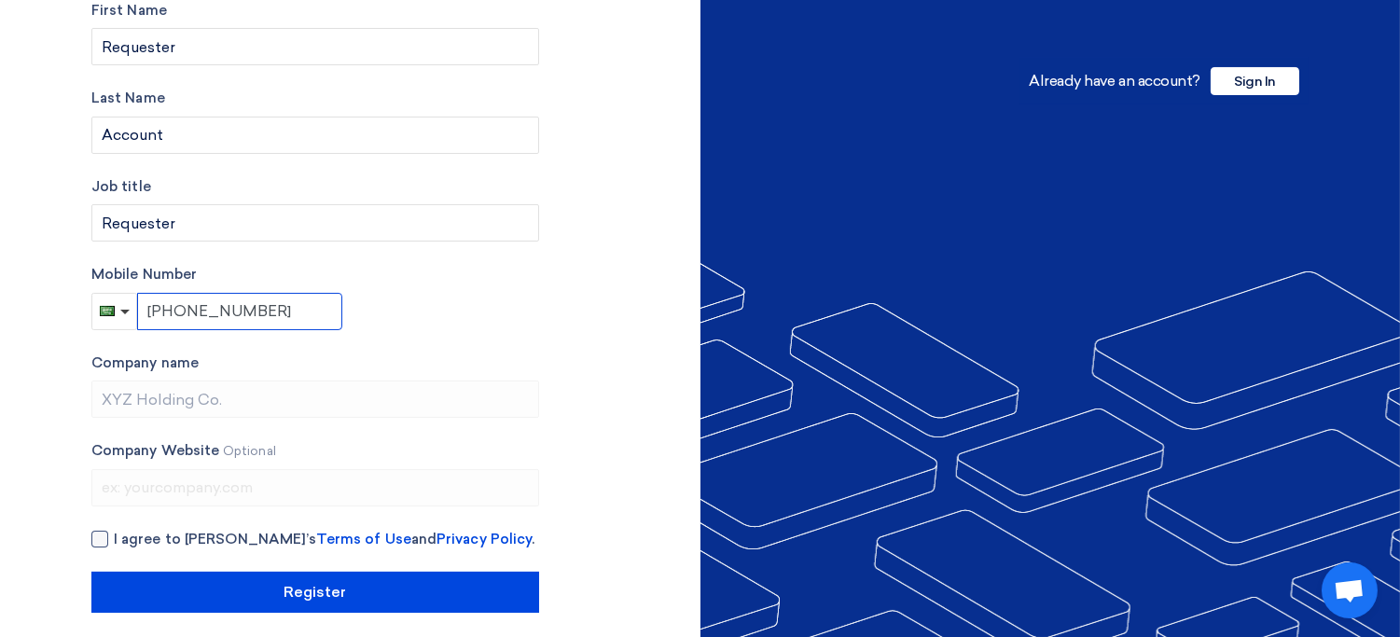
type input "[PHONE_NUMBER]"
click at [148, 543] on span "I agree to [PERSON_NAME]’s Terms of Use and Privacy Policy ." at bounding box center [324, 539] width 421 height 21
click at [148, 543] on input "I agree to [PERSON_NAME]’s Terms of Use and Privacy Policy ." at bounding box center [338, 547] width 448 height 37
checkbox input "true"
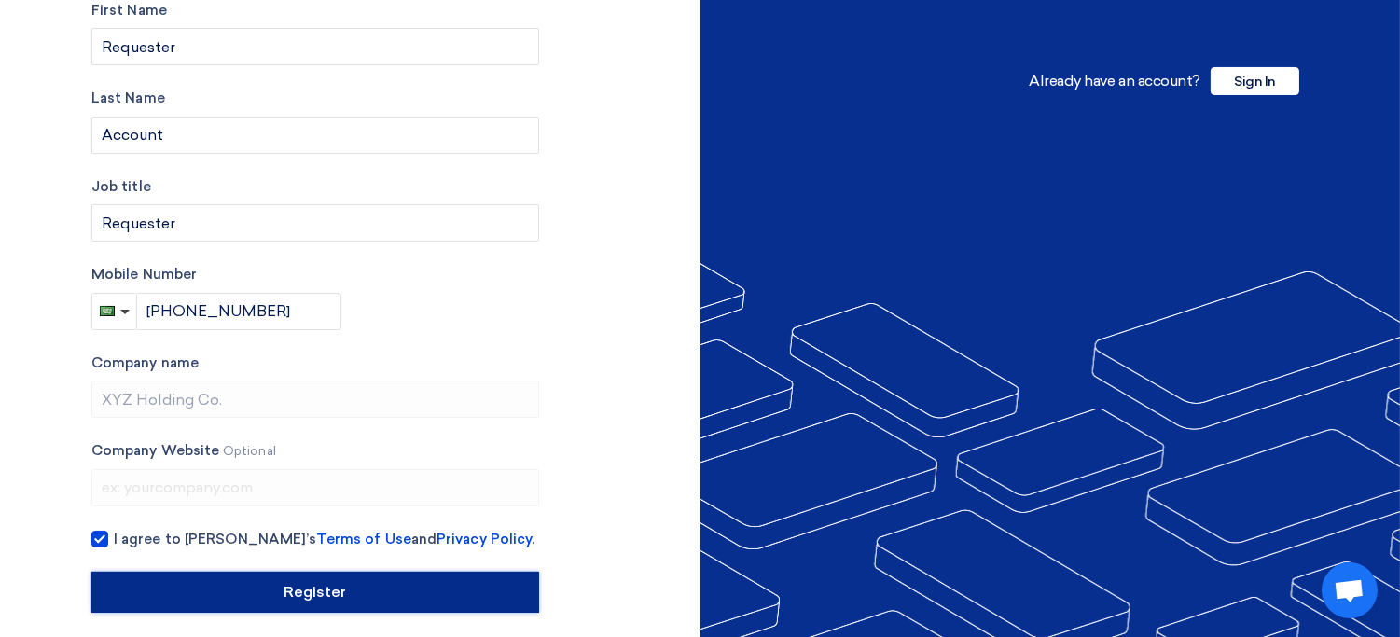
click at [252, 603] on input "Register" at bounding box center [315, 592] width 448 height 41
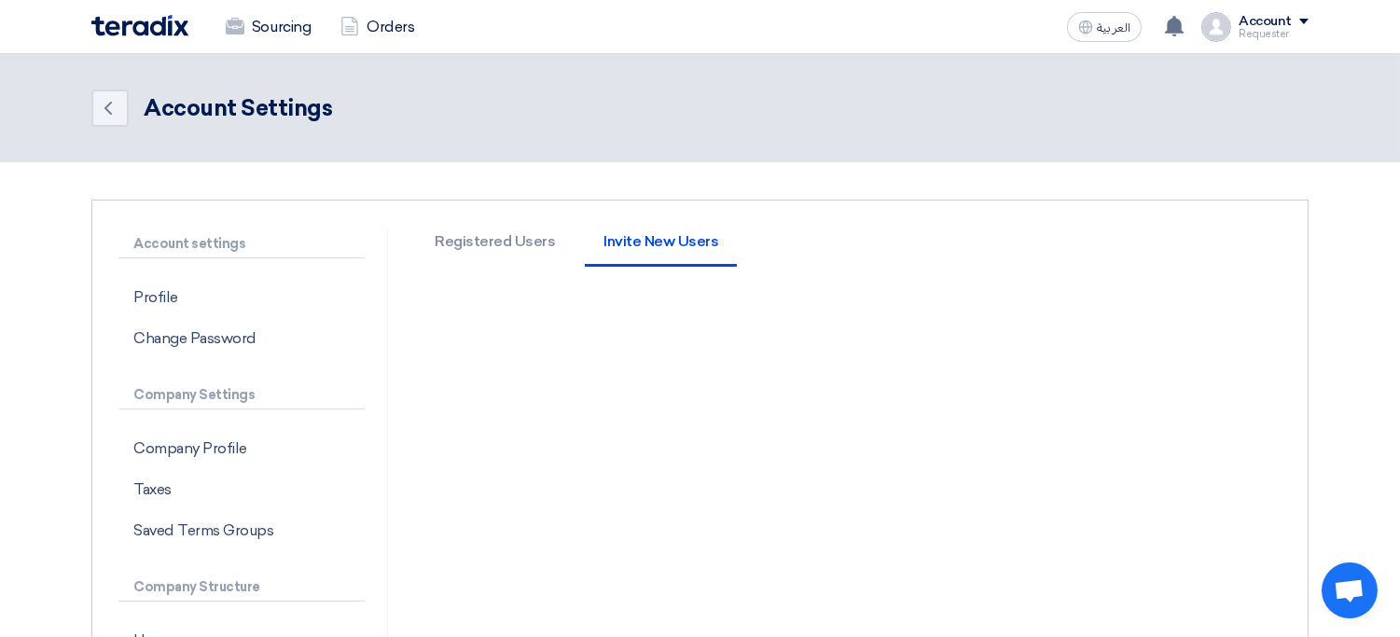
scroll to position [4, 0]
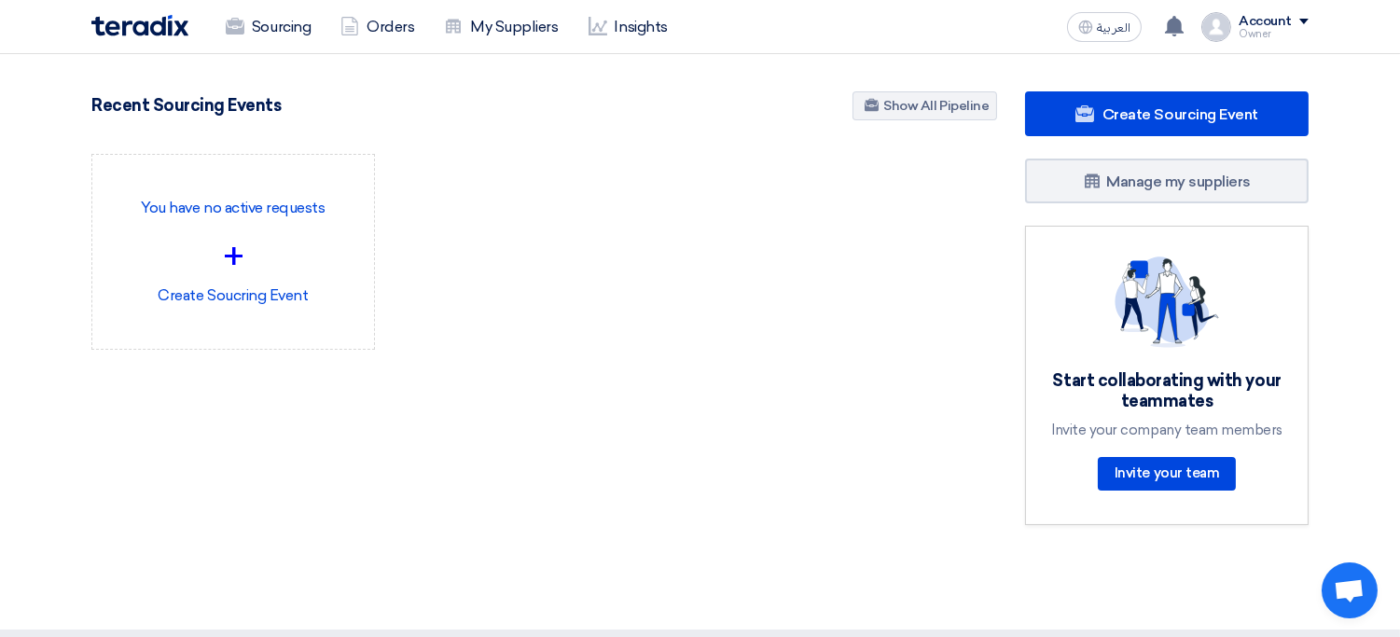
click at [1261, 20] on div "Account" at bounding box center [1265, 22] width 53 height 16
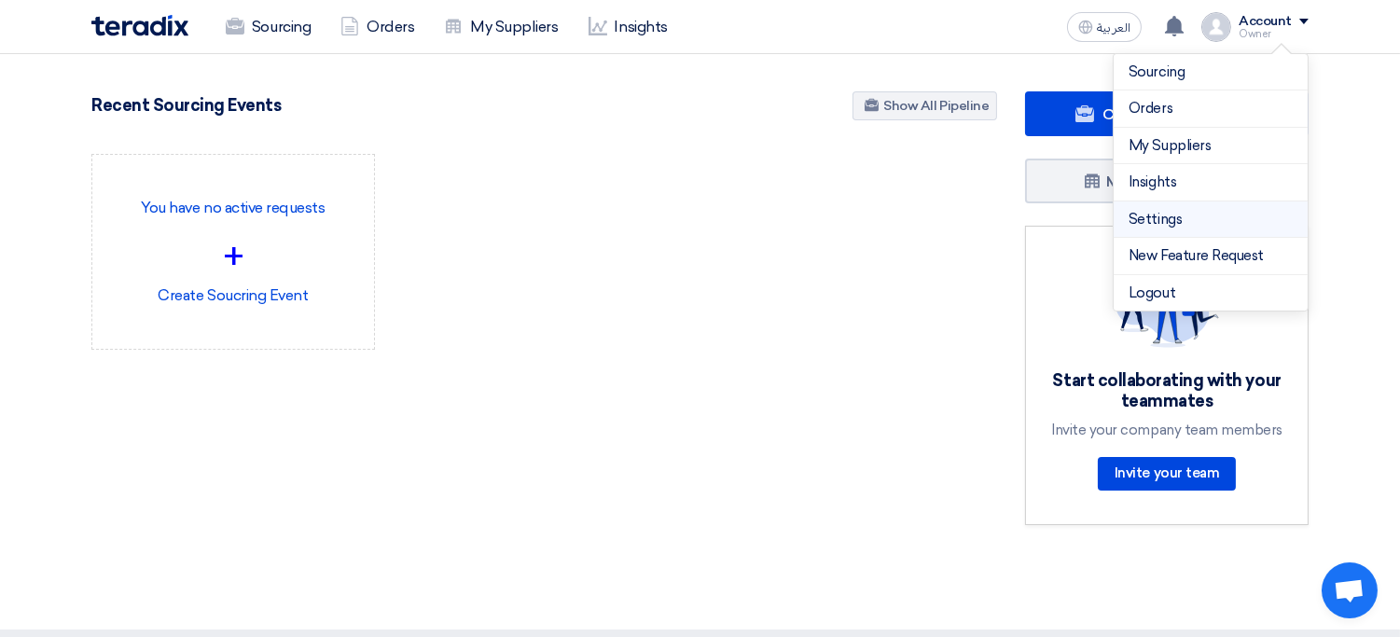
click at [1187, 220] on link "Settings" at bounding box center [1211, 219] width 164 height 21
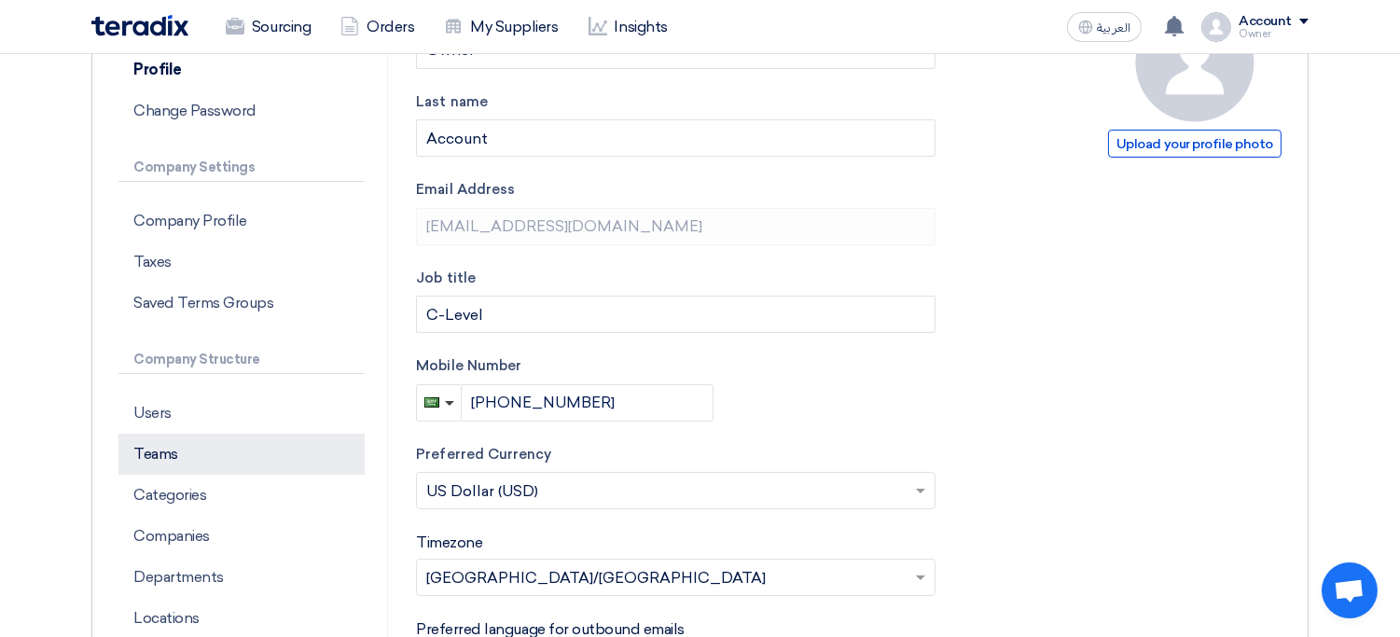
scroll to position [263, 0]
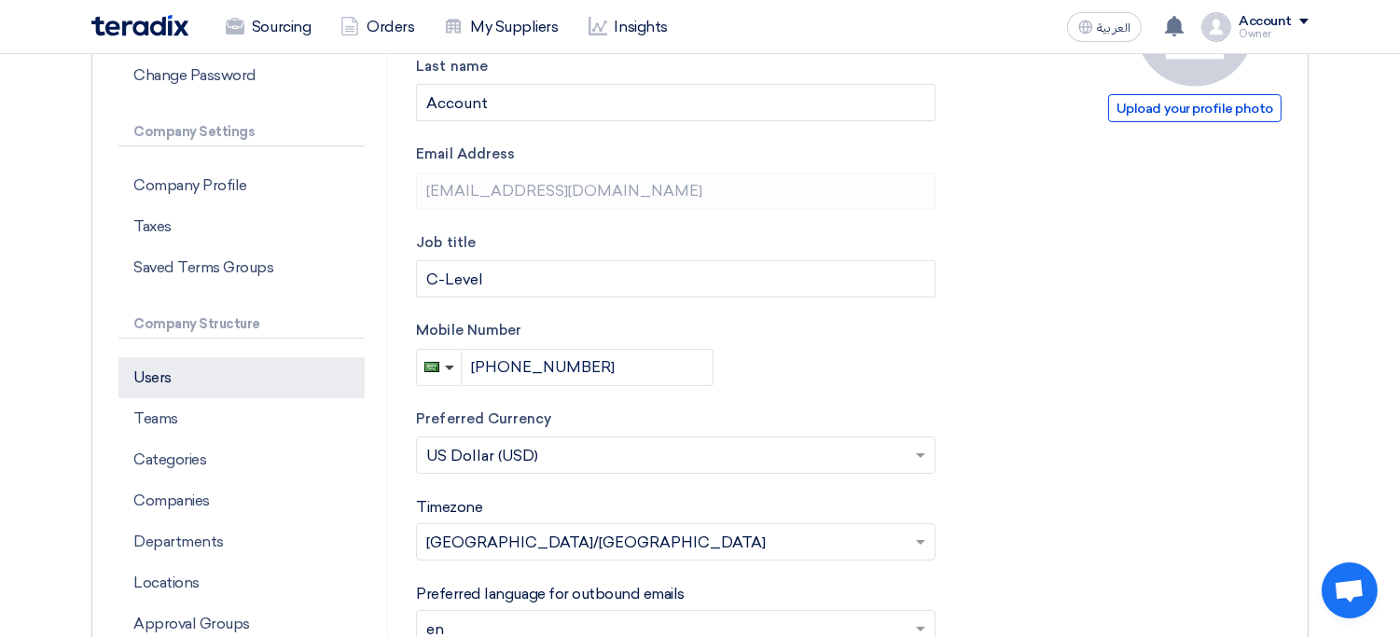
click at [238, 369] on p "Users" at bounding box center [241, 377] width 246 height 41
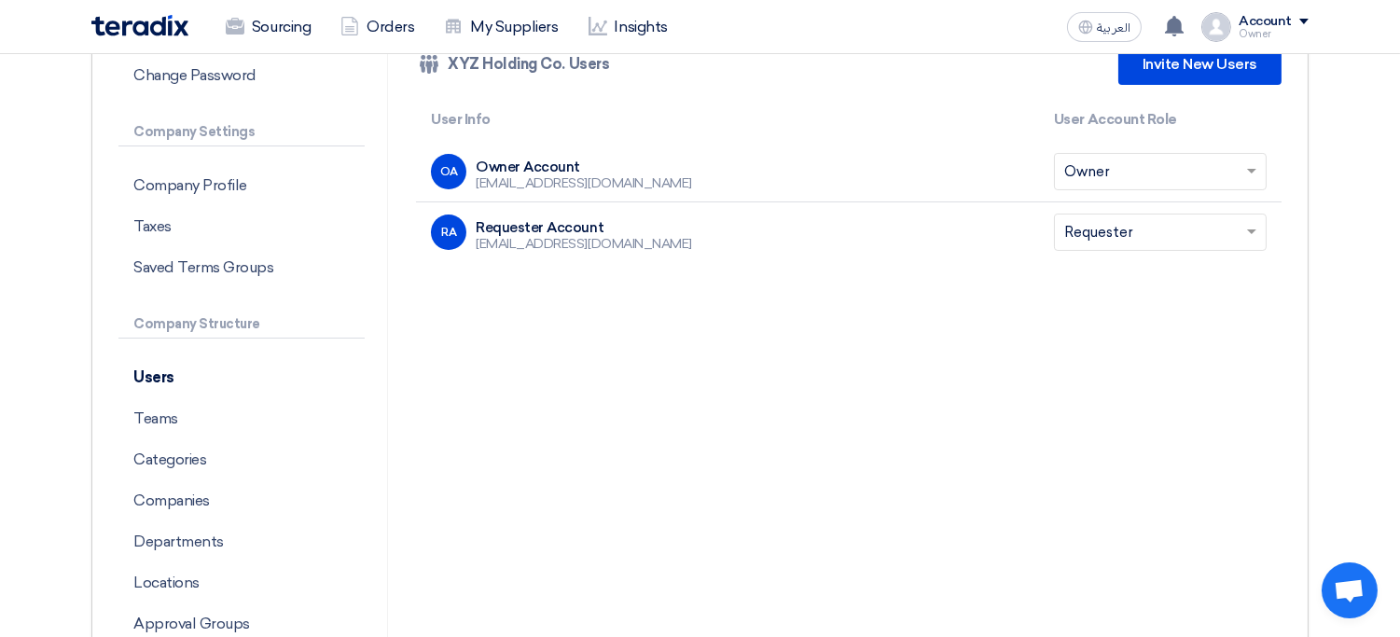
scroll to position [100, 0]
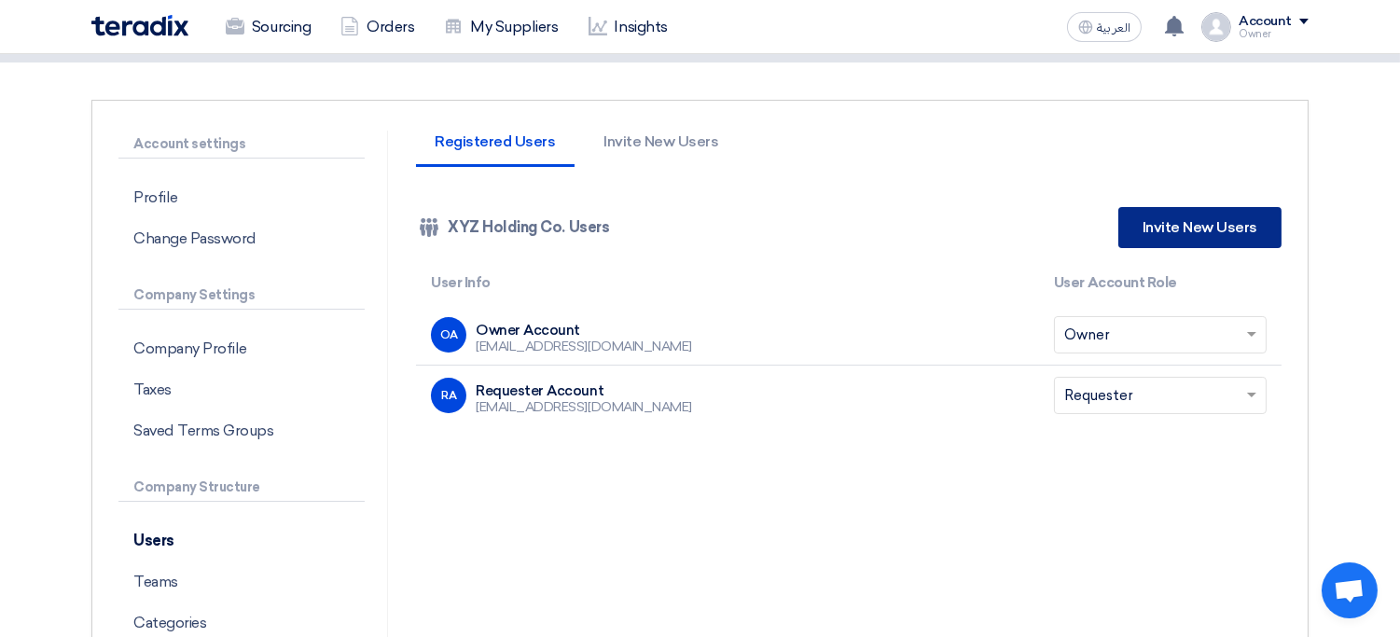
click at [1182, 225] on link "Invite New Users" at bounding box center [1199, 227] width 163 height 41
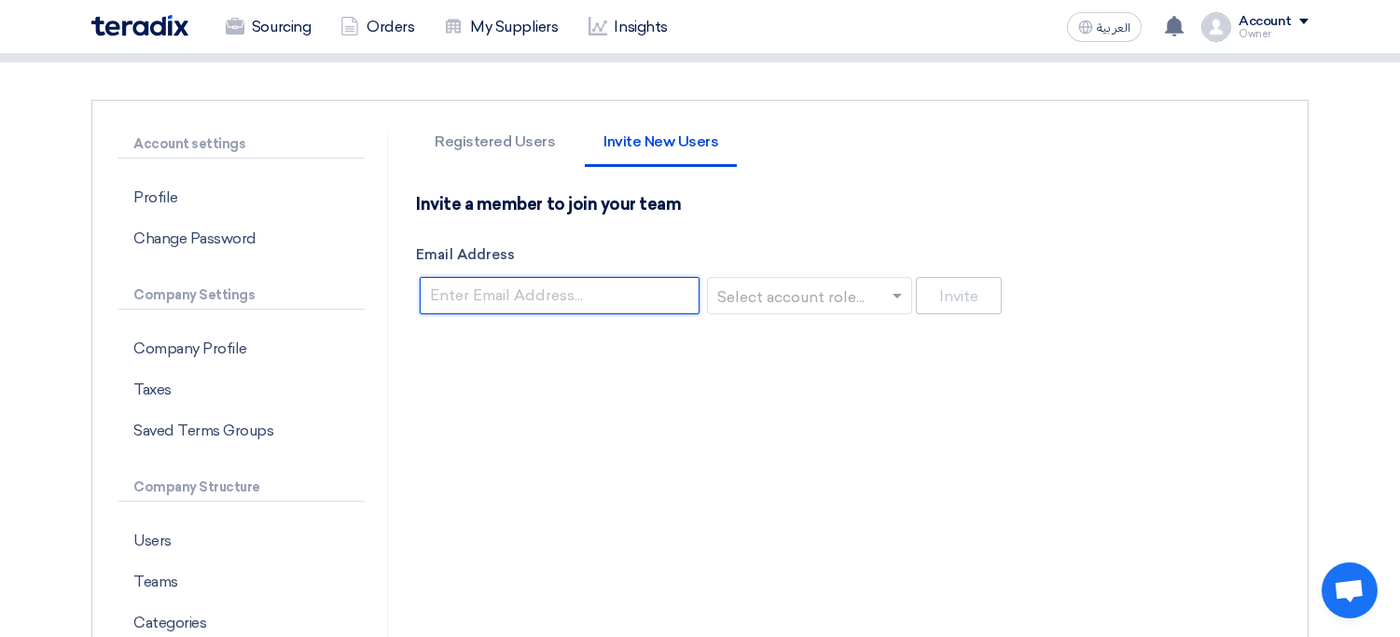
click at [597, 303] on input "Email Address" at bounding box center [560, 295] width 280 height 37
paste input "[EMAIL_ADDRESS][DOMAIN_NAME]"
type input "[EMAIL_ADDRESS][DOMAIN_NAME]"
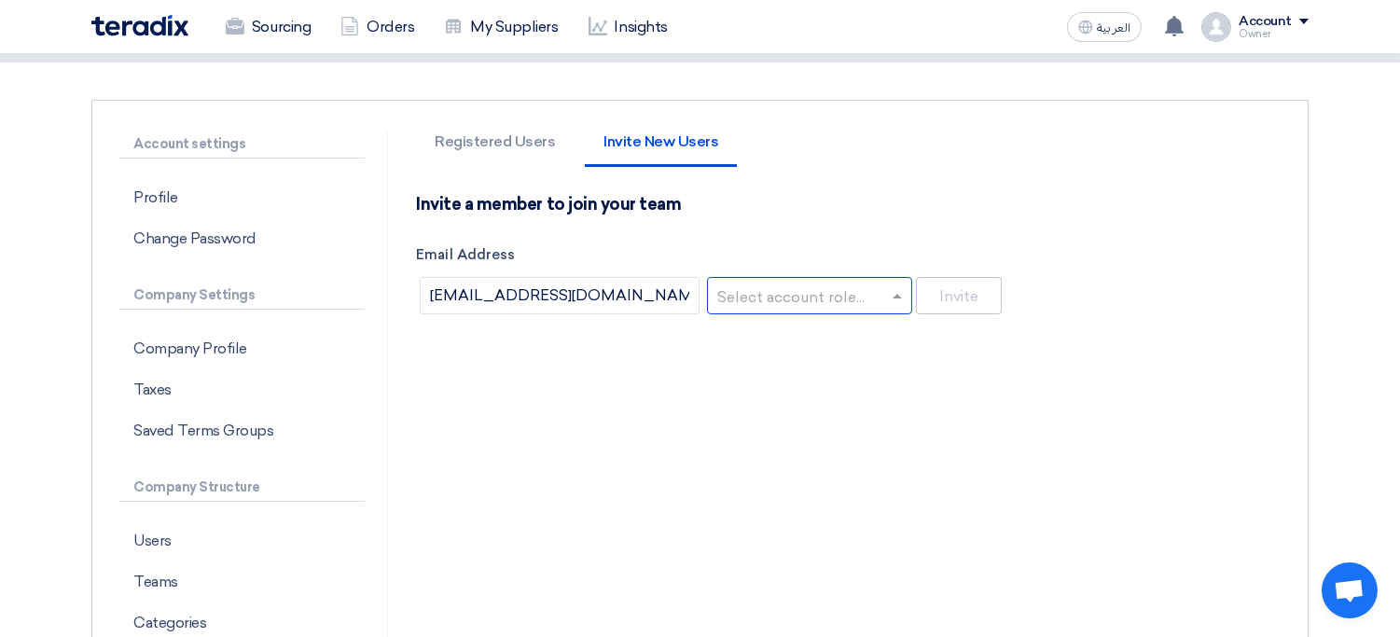
click at [804, 300] on input "text" at bounding box center [804, 297] width 166 height 31
click at [798, 367] on span "Procurement" at bounding box center [767, 371] width 93 height 18
click at [980, 299] on button "Invite" at bounding box center [959, 295] width 86 height 37
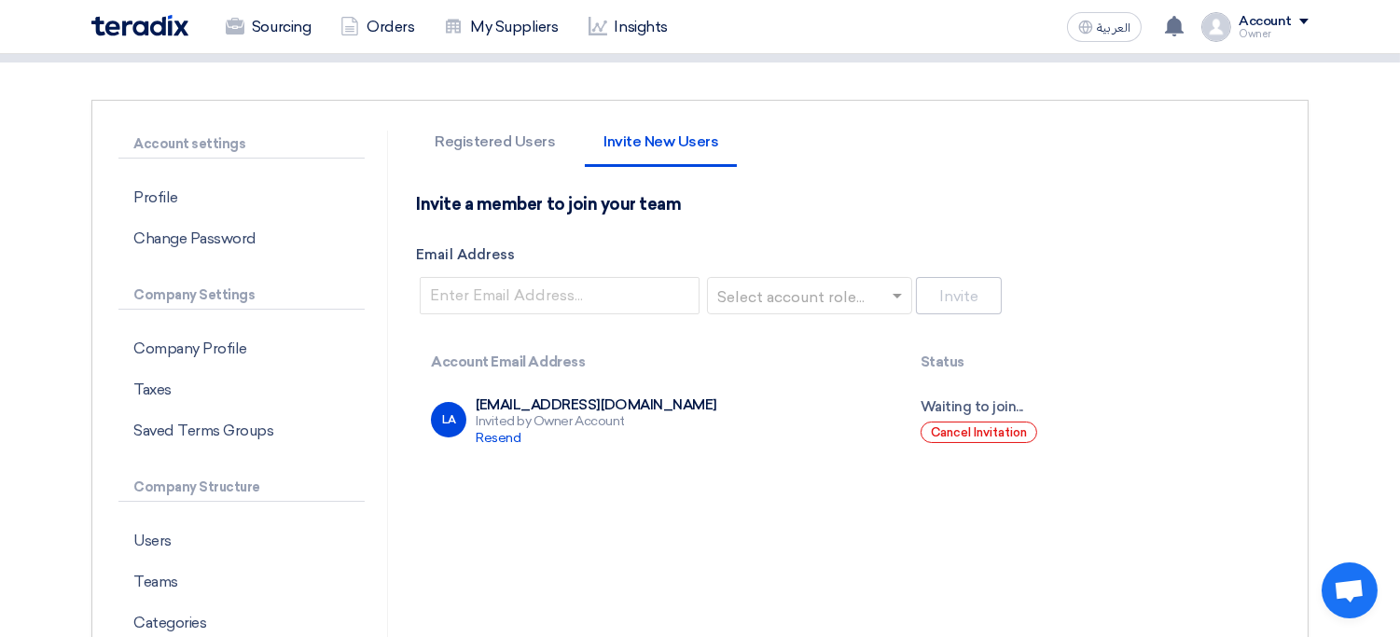
click at [1276, 25] on div "Account" at bounding box center [1265, 22] width 53 height 16
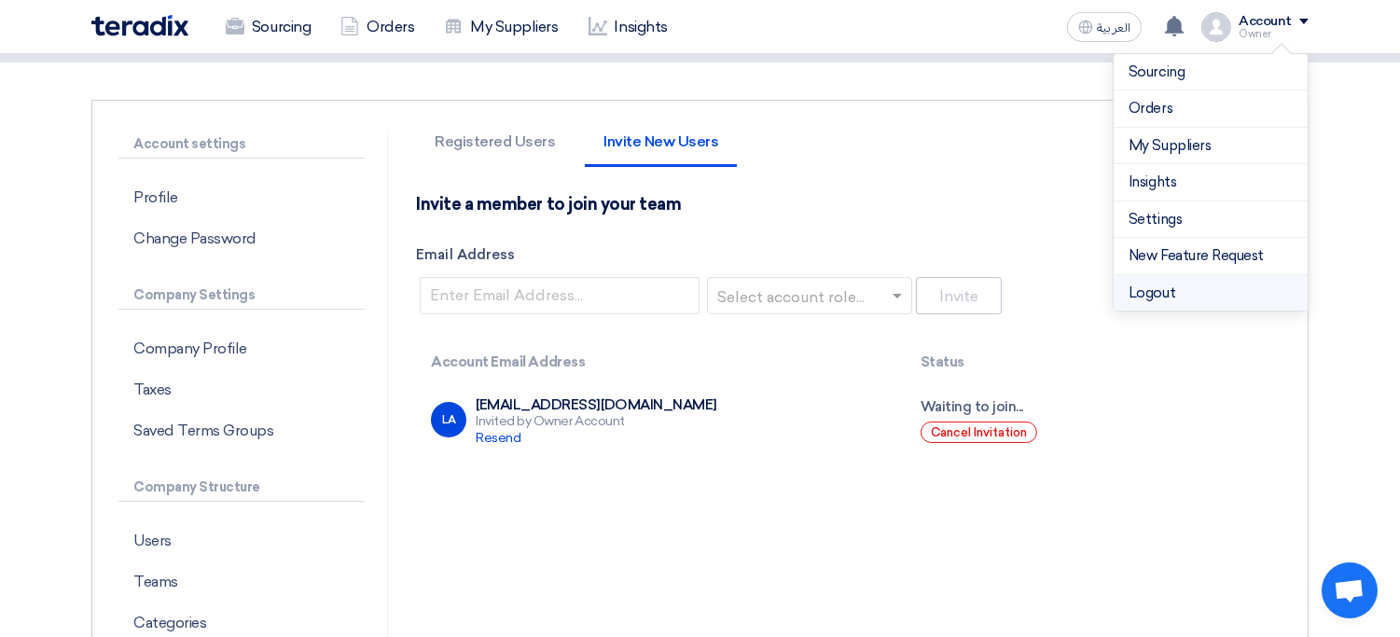
click at [1180, 297] on li "Logout" at bounding box center [1211, 293] width 194 height 36
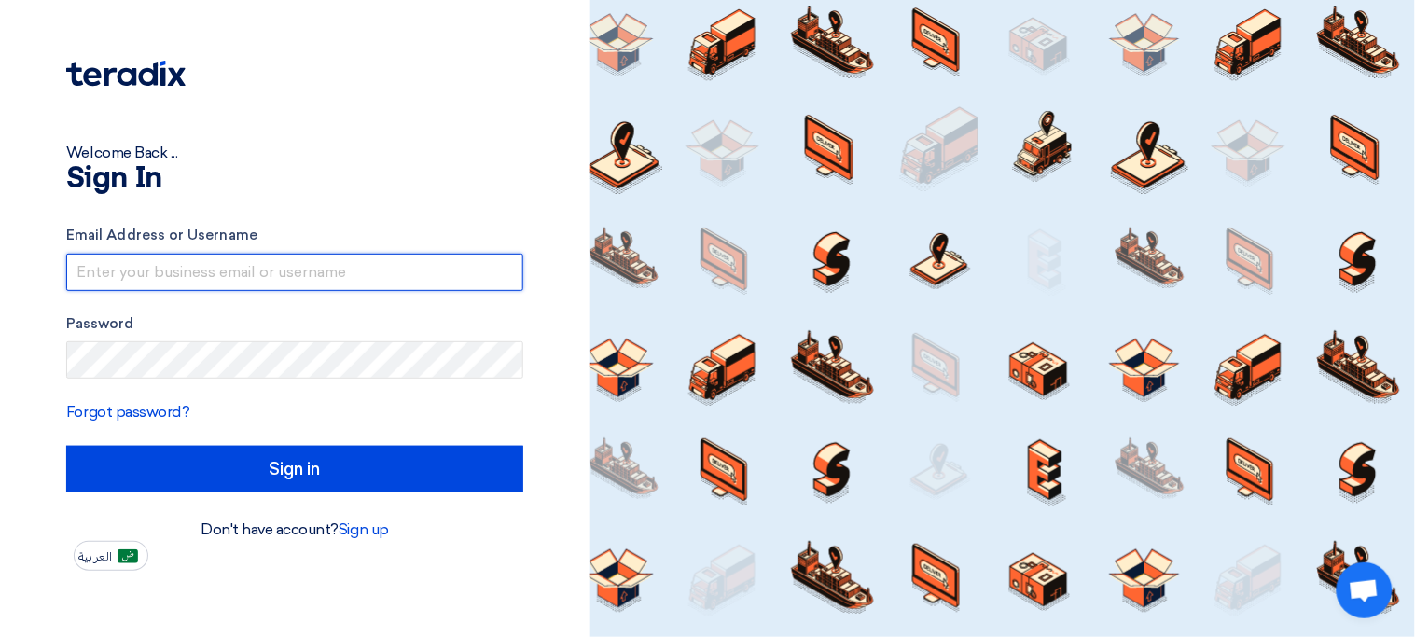
type input "sp1@teradix.com"
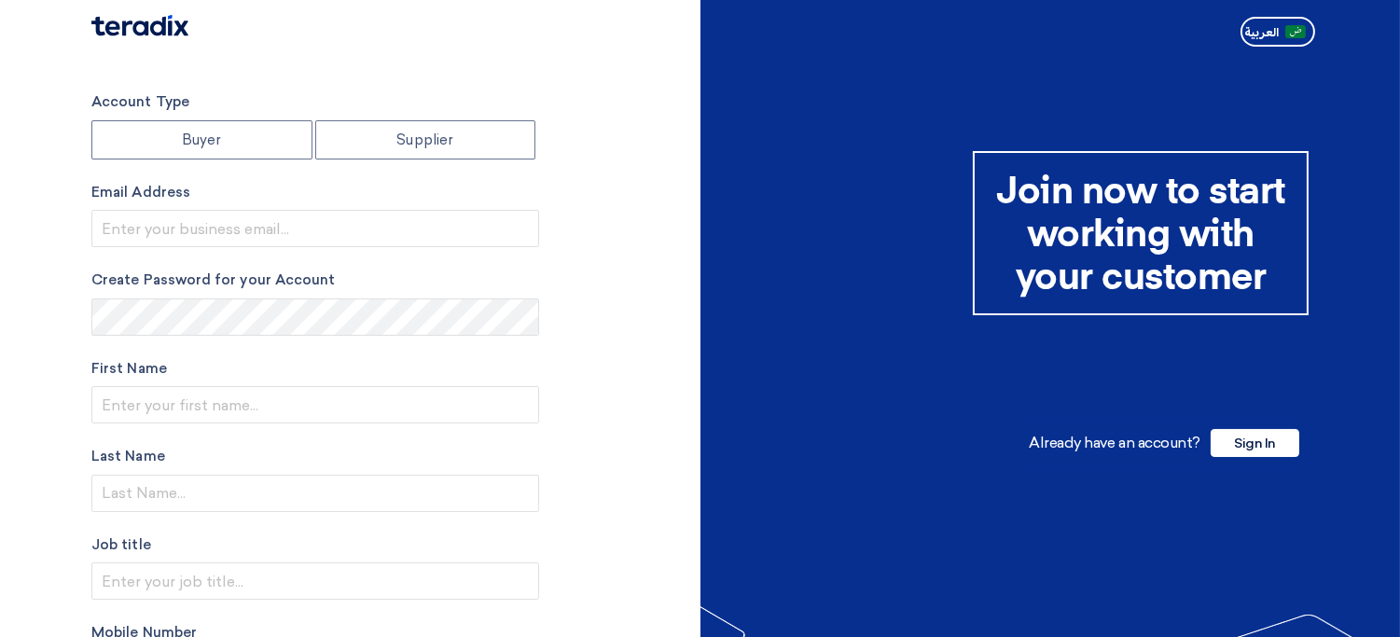
radio input "true"
type input "[EMAIL_ADDRESS][DOMAIN_NAME]"
type input "XYZ Holding Co."
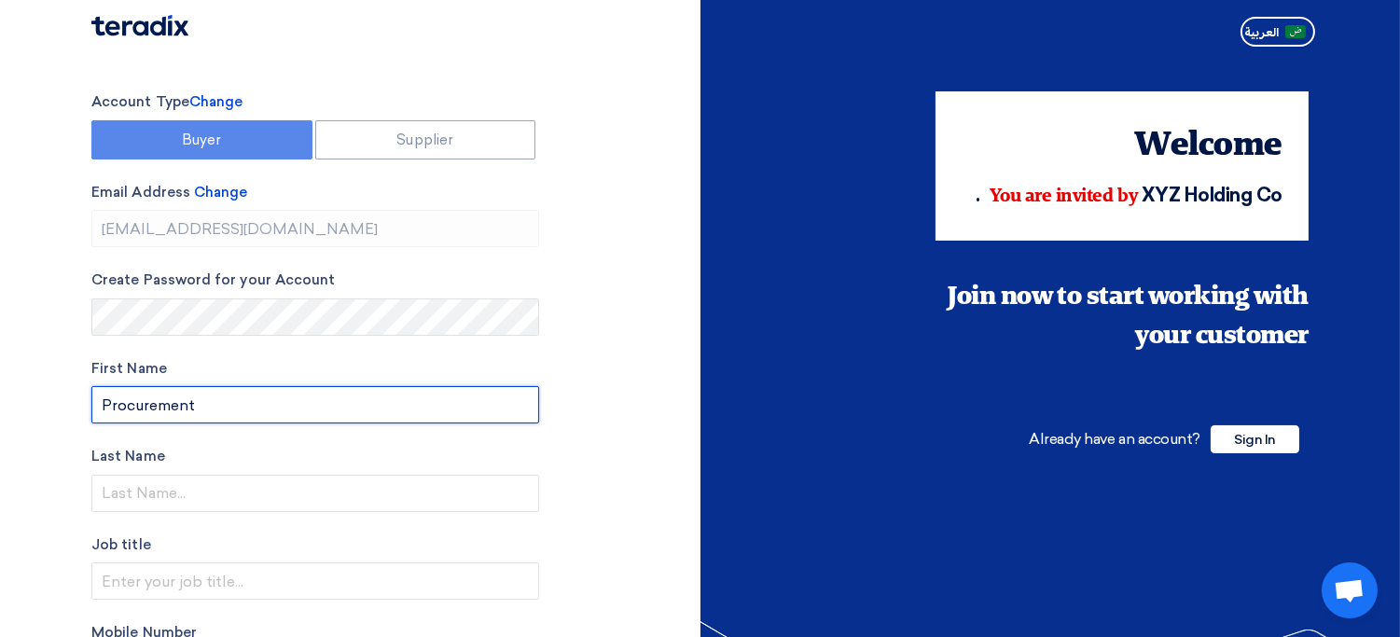
type input "Procurement"
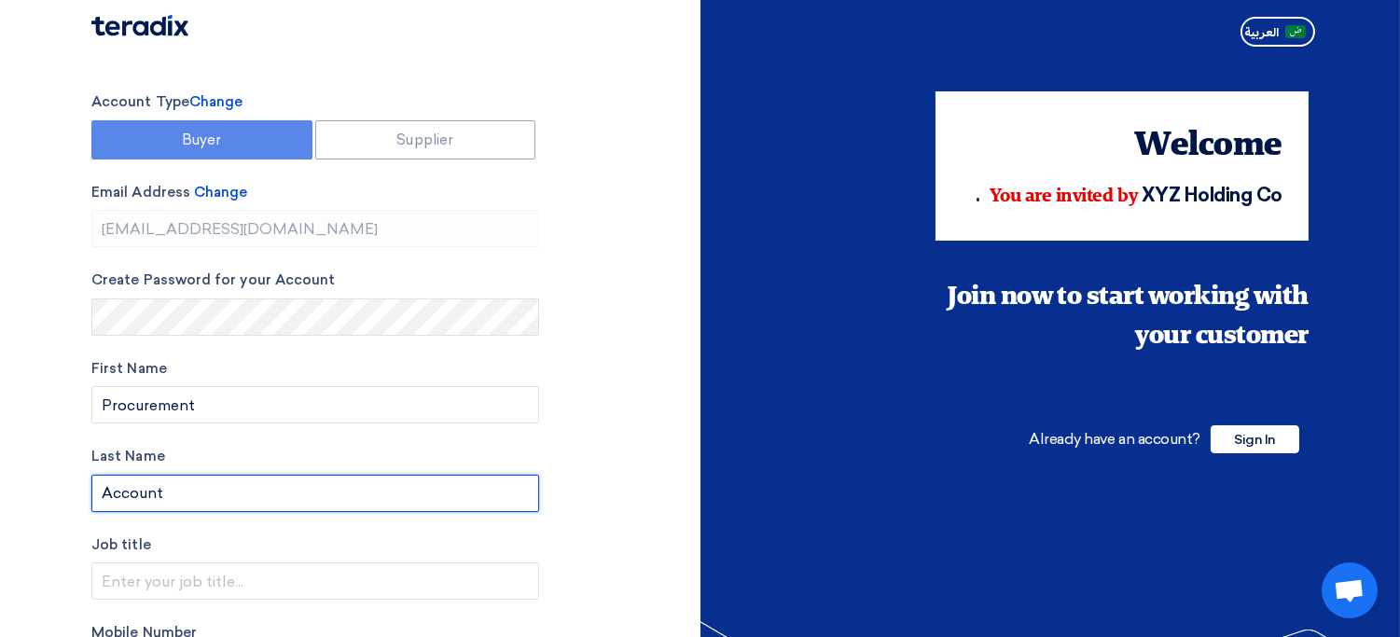
type input "Account"
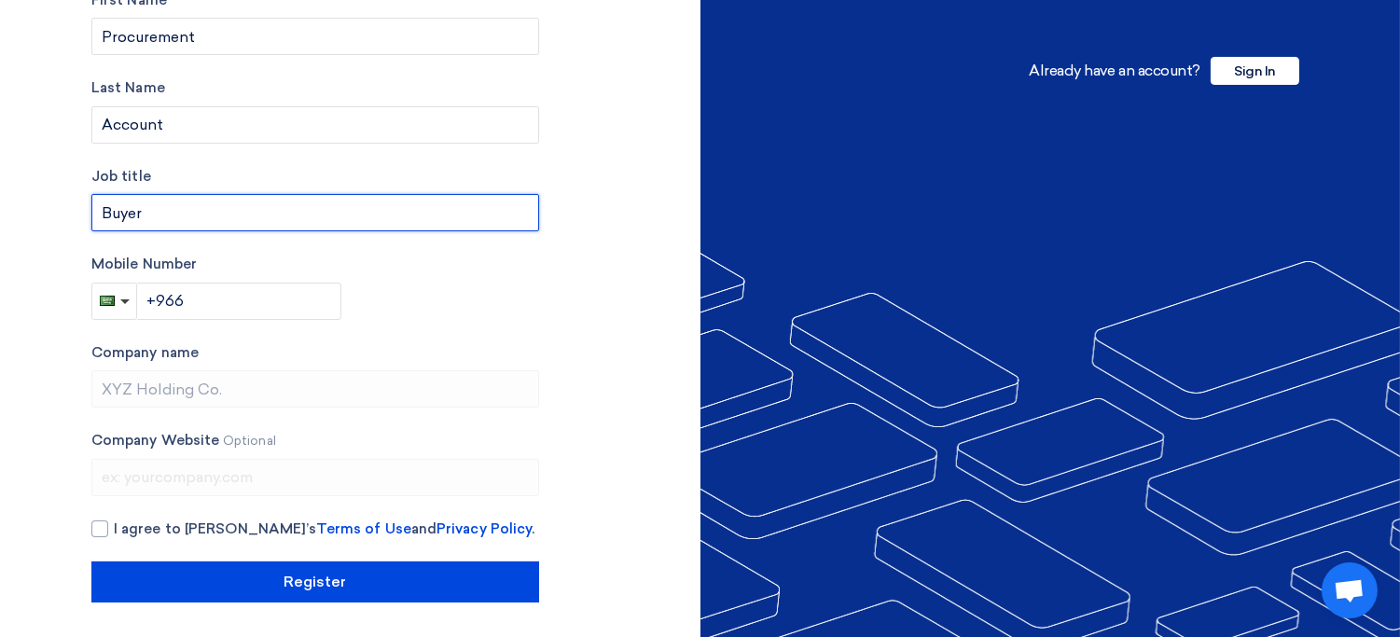
scroll to position [356, 0]
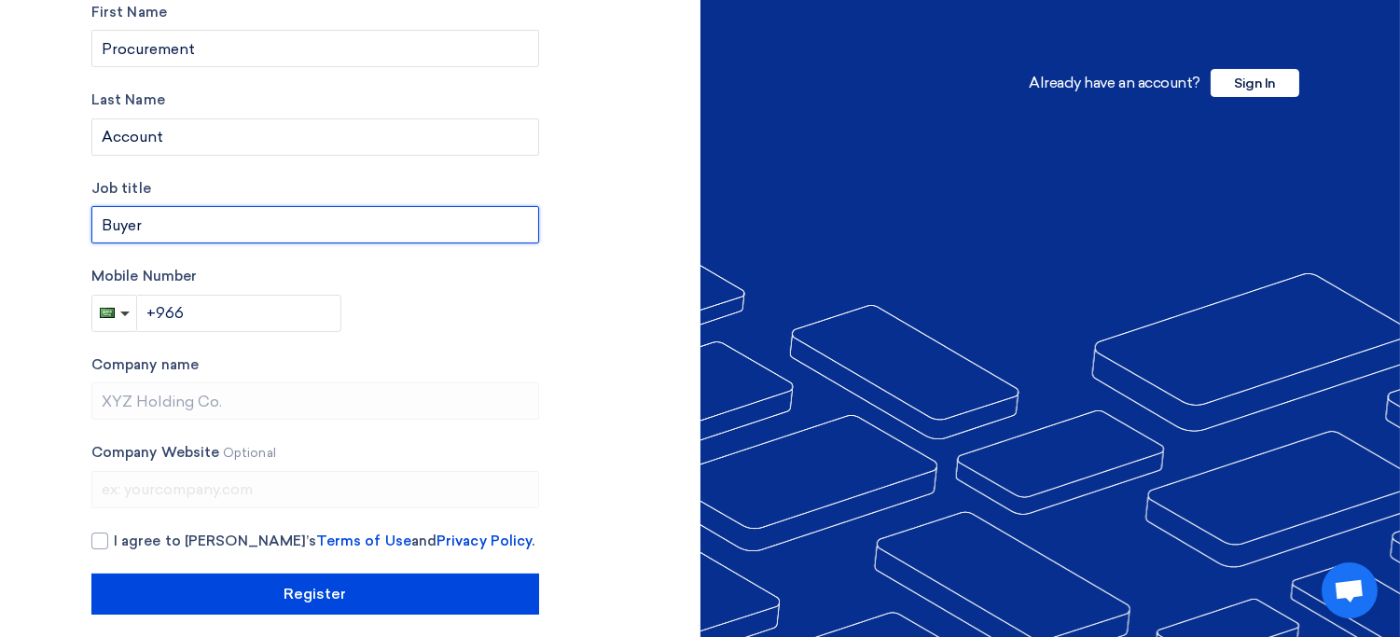
type input "Buyer"
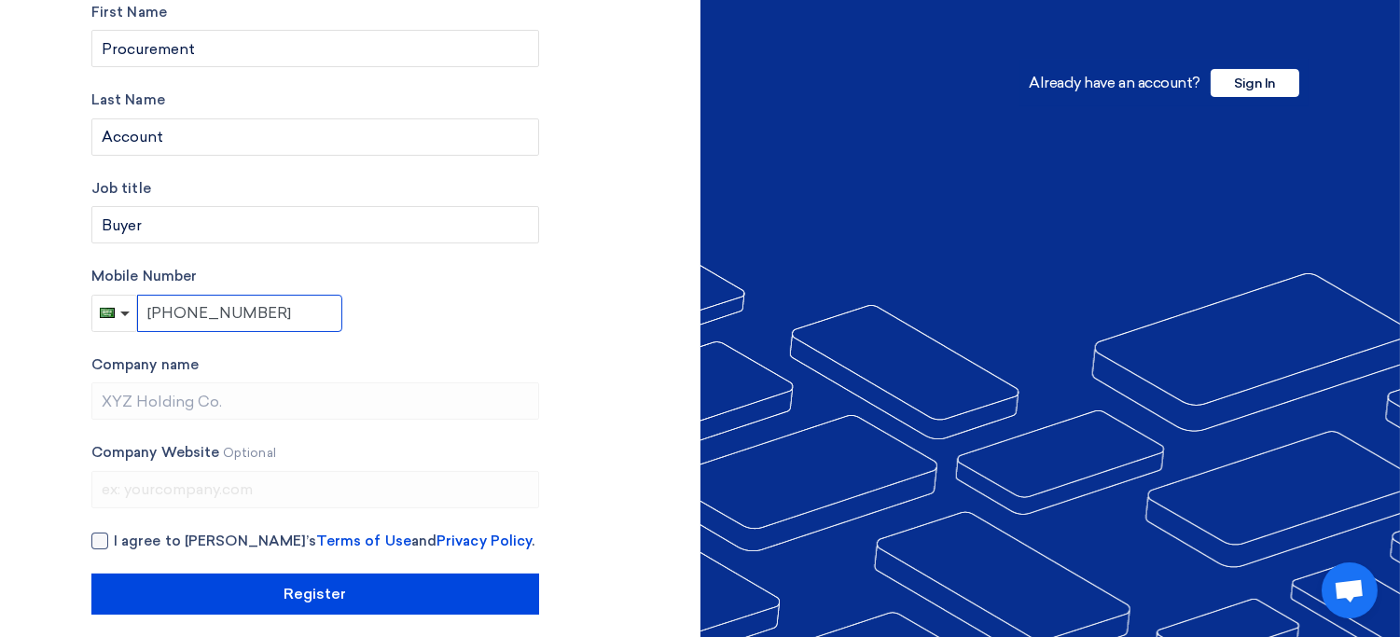
type input "+966 509999999"
click at [144, 543] on span "I agree to Teradix’s Terms of Use and Privacy Policy ." at bounding box center [324, 541] width 421 height 21
click at [144, 543] on input "I agree to Teradix’s Terms of Use and Privacy Policy ." at bounding box center [338, 549] width 448 height 37
checkbox input "true"
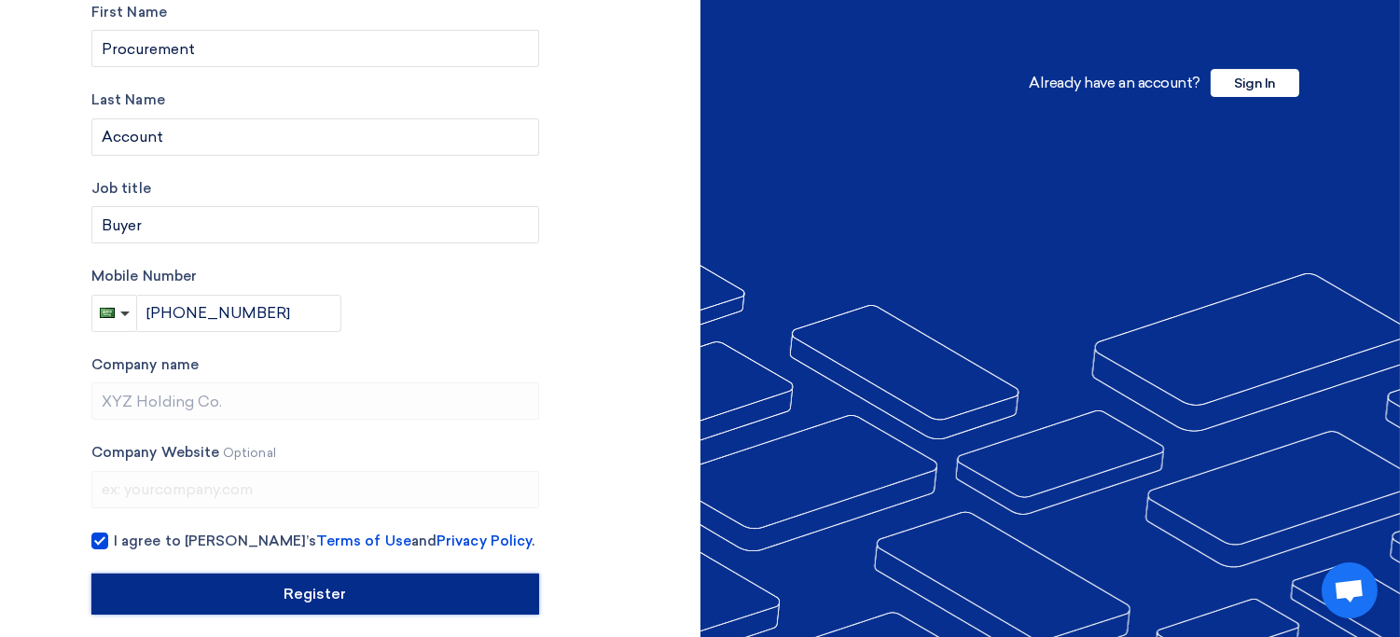
click at [234, 582] on input "Register" at bounding box center [315, 594] width 448 height 41
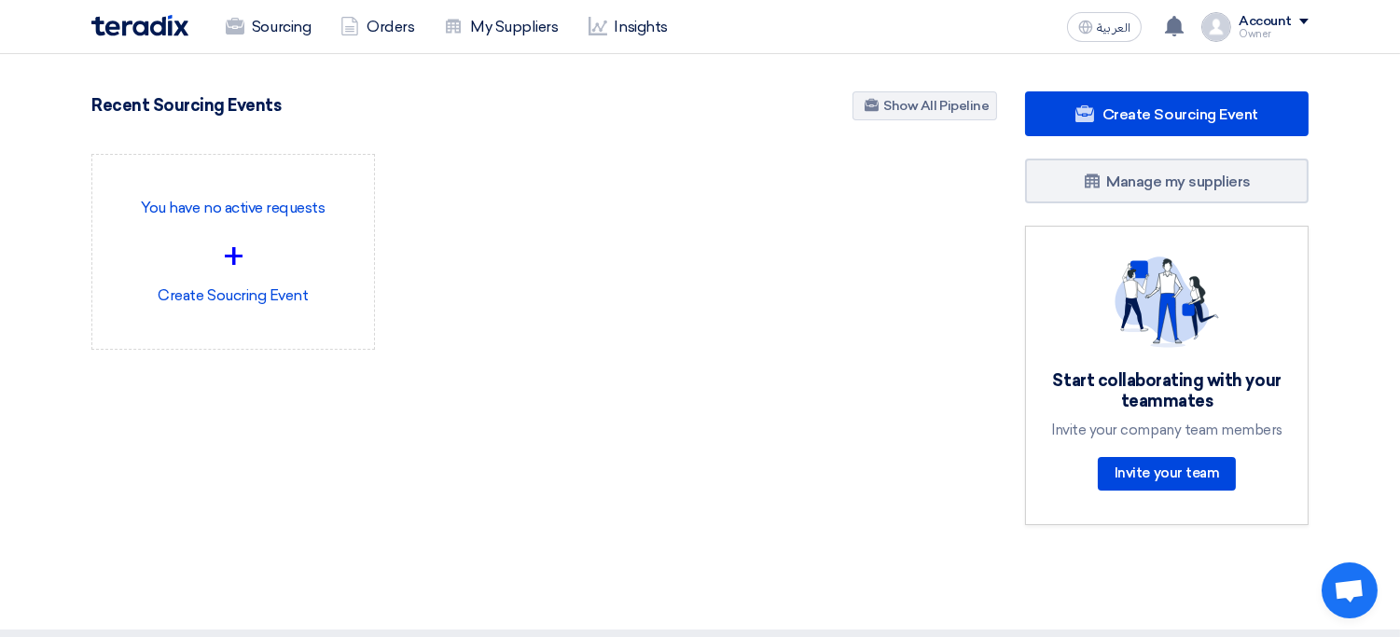
click at [1319, 28] on div "Sourcing Orders My Suppliers Insights العربية ع Your notification list is empty" at bounding box center [699, 26] width 1245 height 53
click at [1264, 29] on div "Owner" at bounding box center [1274, 34] width 70 height 10
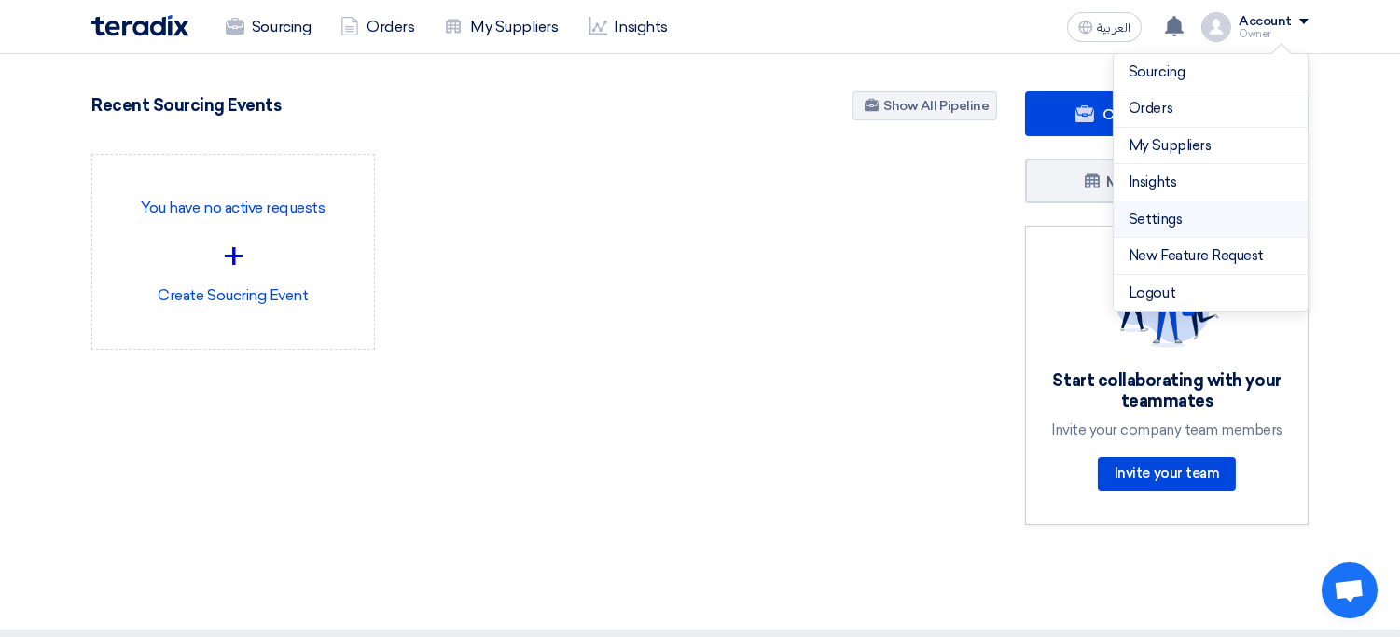
click at [1205, 210] on link "Settings" at bounding box center [1211, 219] width 164 height 21
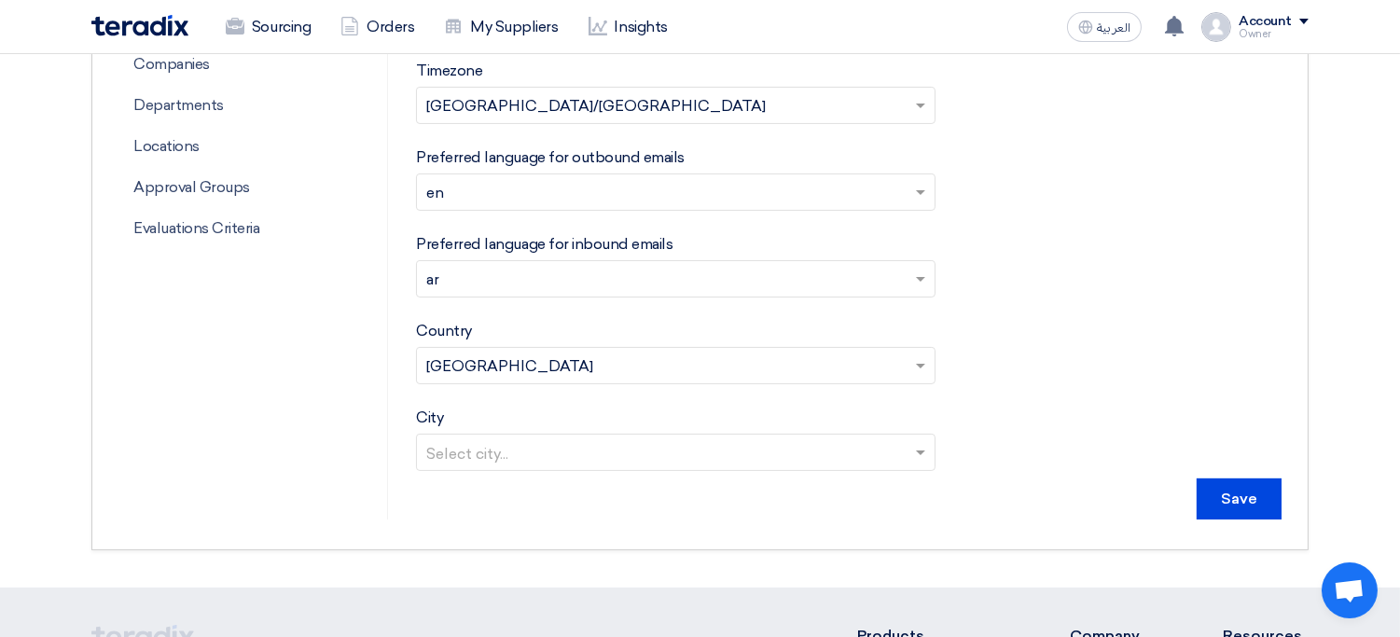
scroll to position [631, 0]
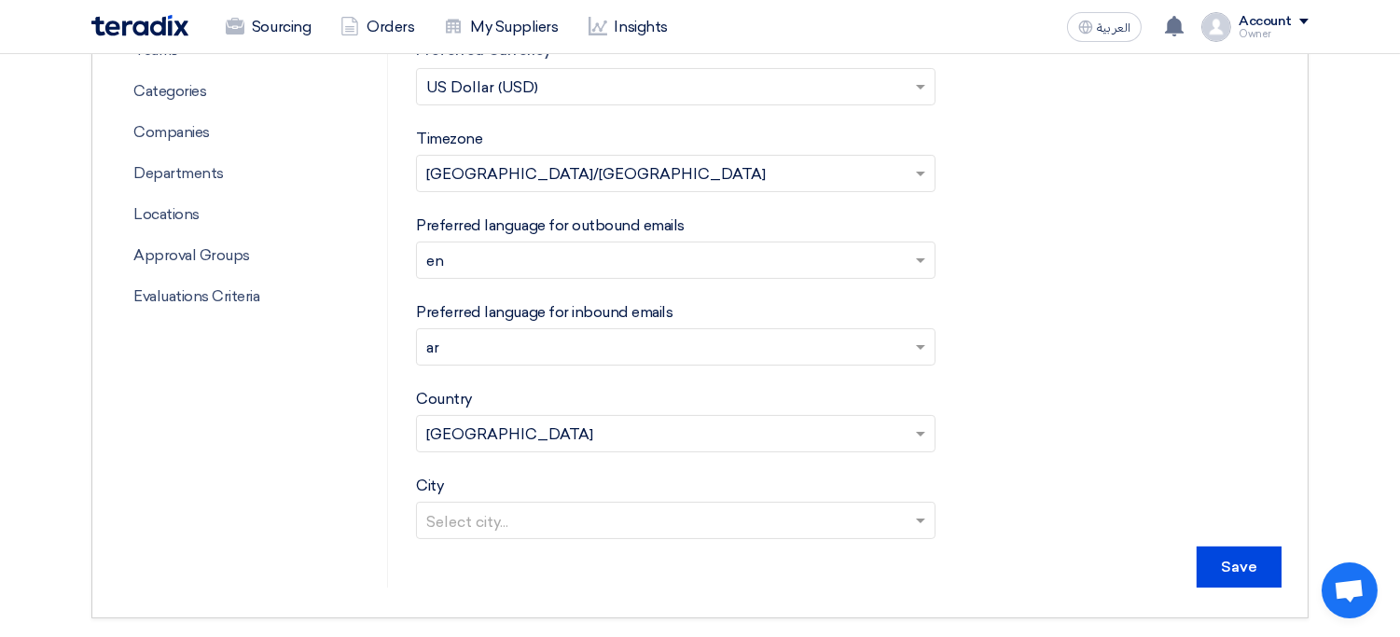
click at [516, 345] on input "text" at bounding box center [666, 349] width 480 height 31
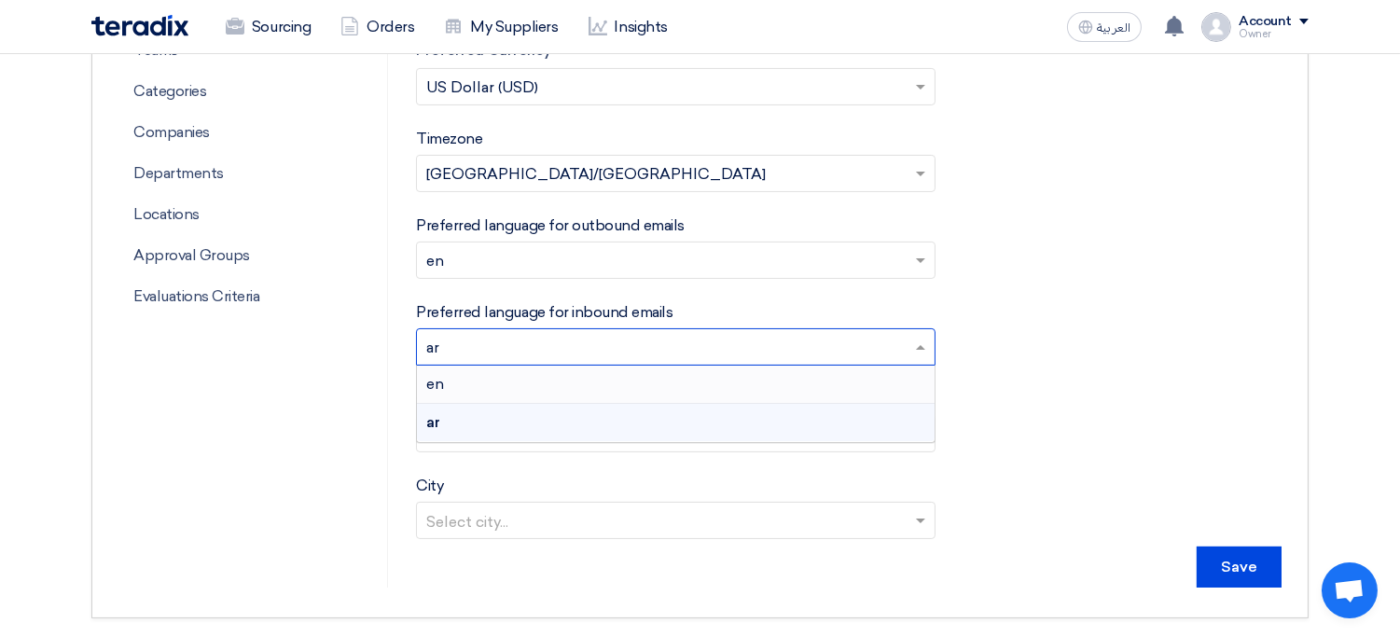
click at [491, 381] on div "en" at bounding box center [676, 385] width 518 height 38
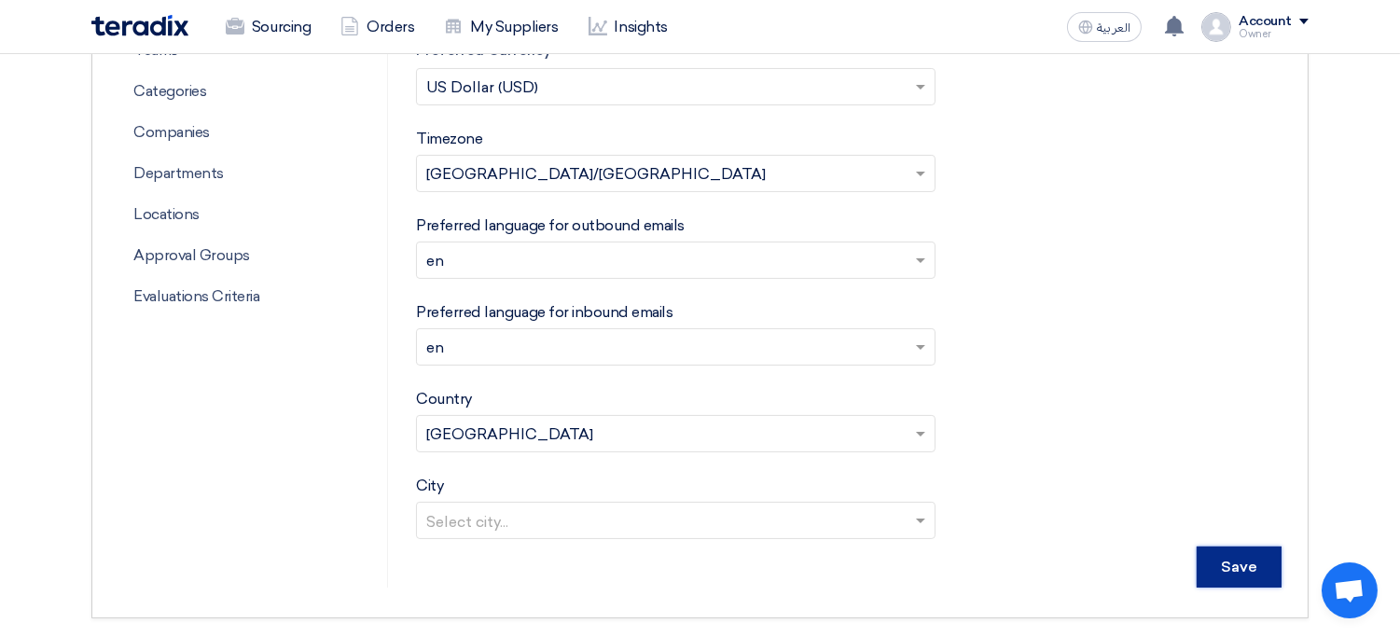
click at [1247, 576] on input "Save" at bounding box center [1239, 567] width 85 height 41
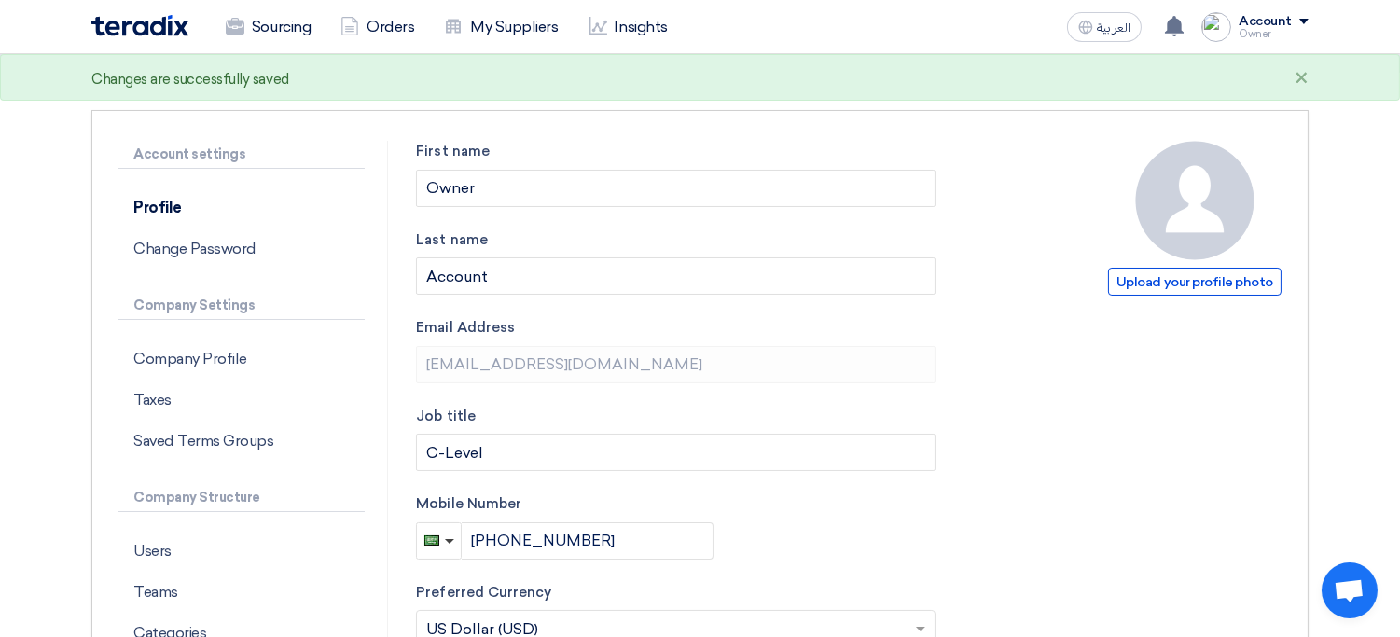
scroll to position [95, 0]
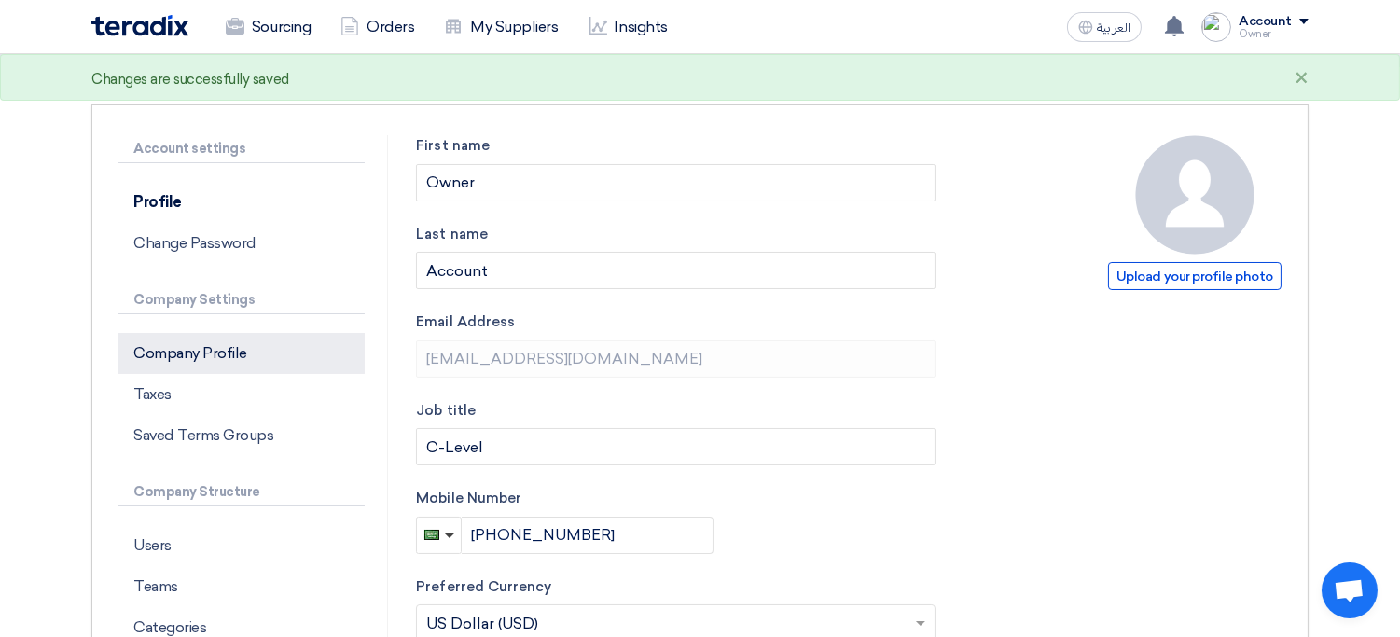
click at [229, 340] on p "Company Profile" at bounding box center [241, 353] width 246 height 41
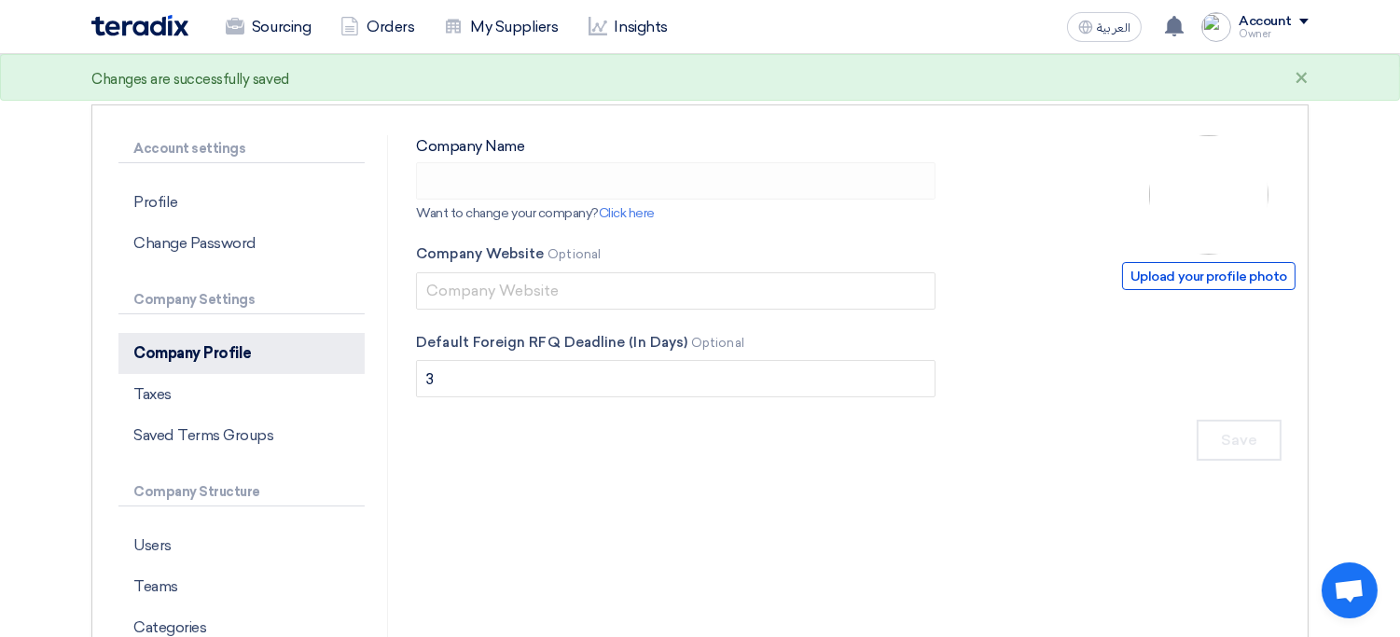
type input "XYZ Holding Co."
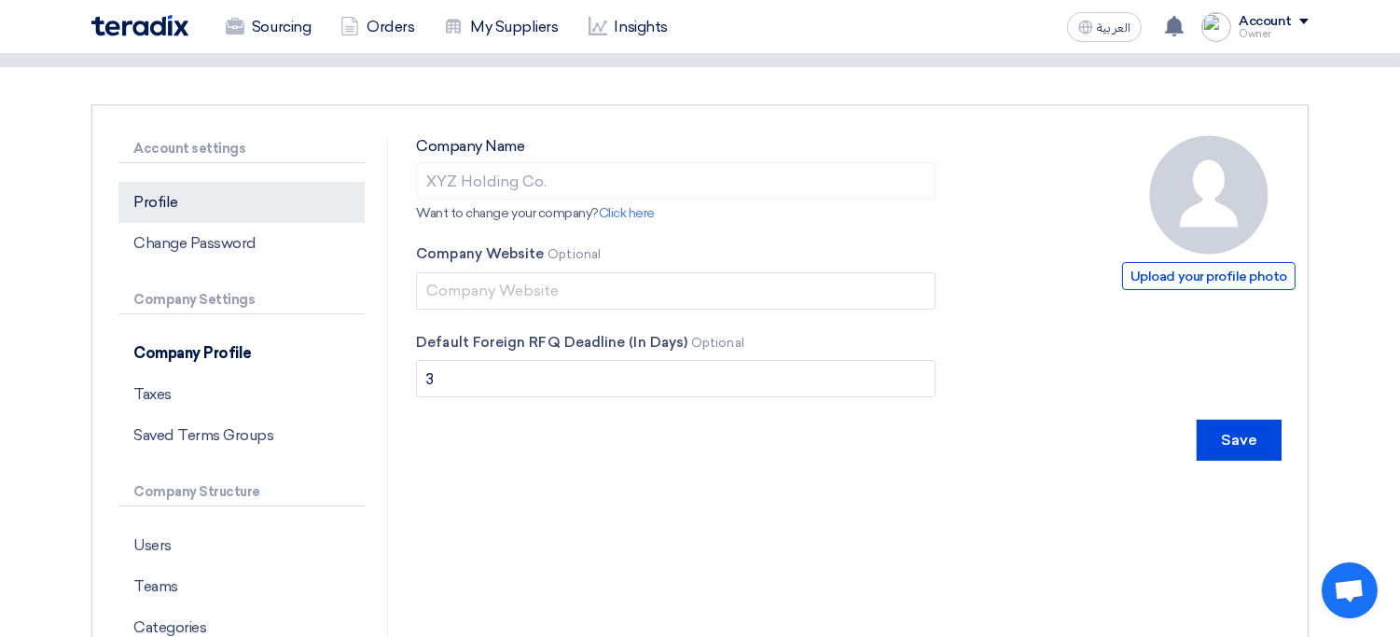
click at [200, 200] on p "Profile" at bounding box center [241, 202] width 246 height 41
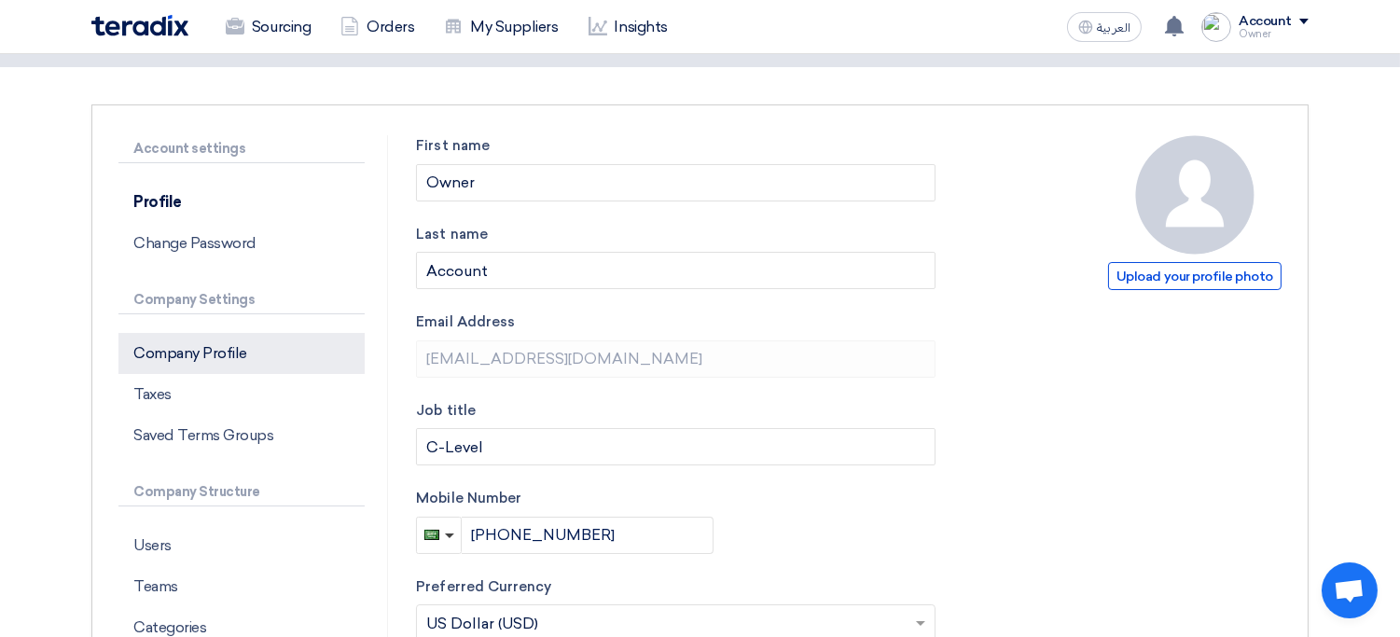
click at [303, 354] on p "Company Profile" at bounding box center [241, 353] width 246 height 41
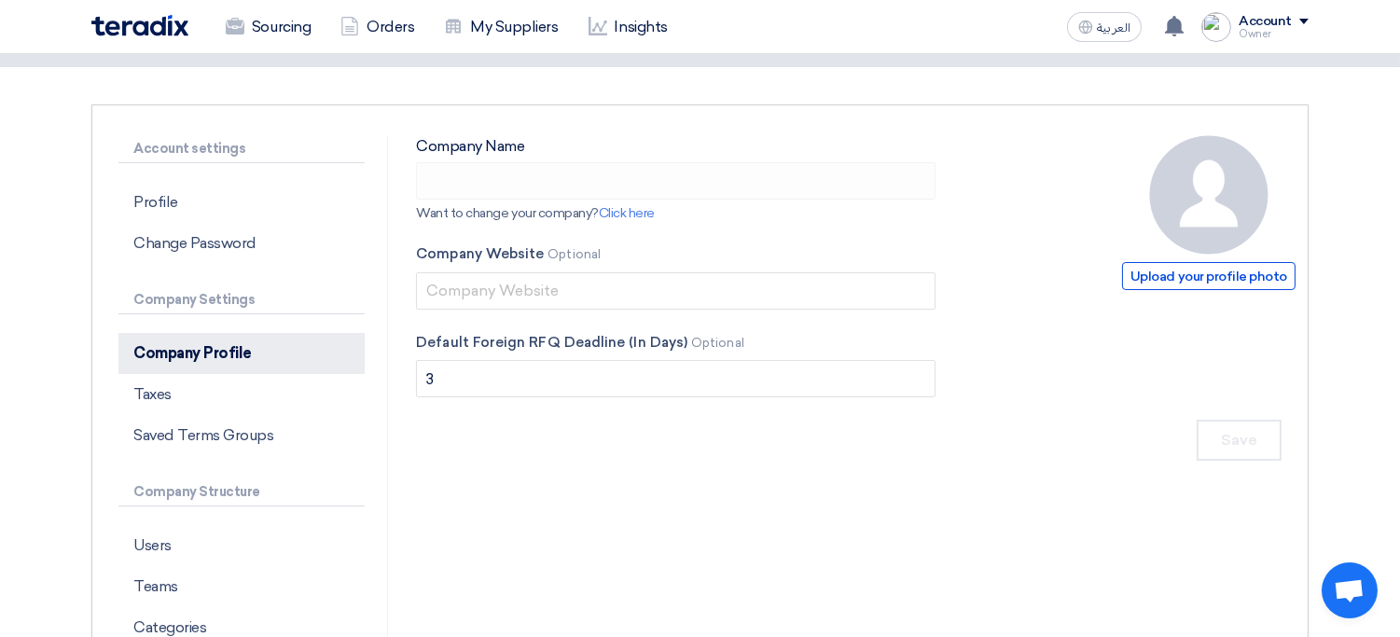
type input "XYZ Holding Co."
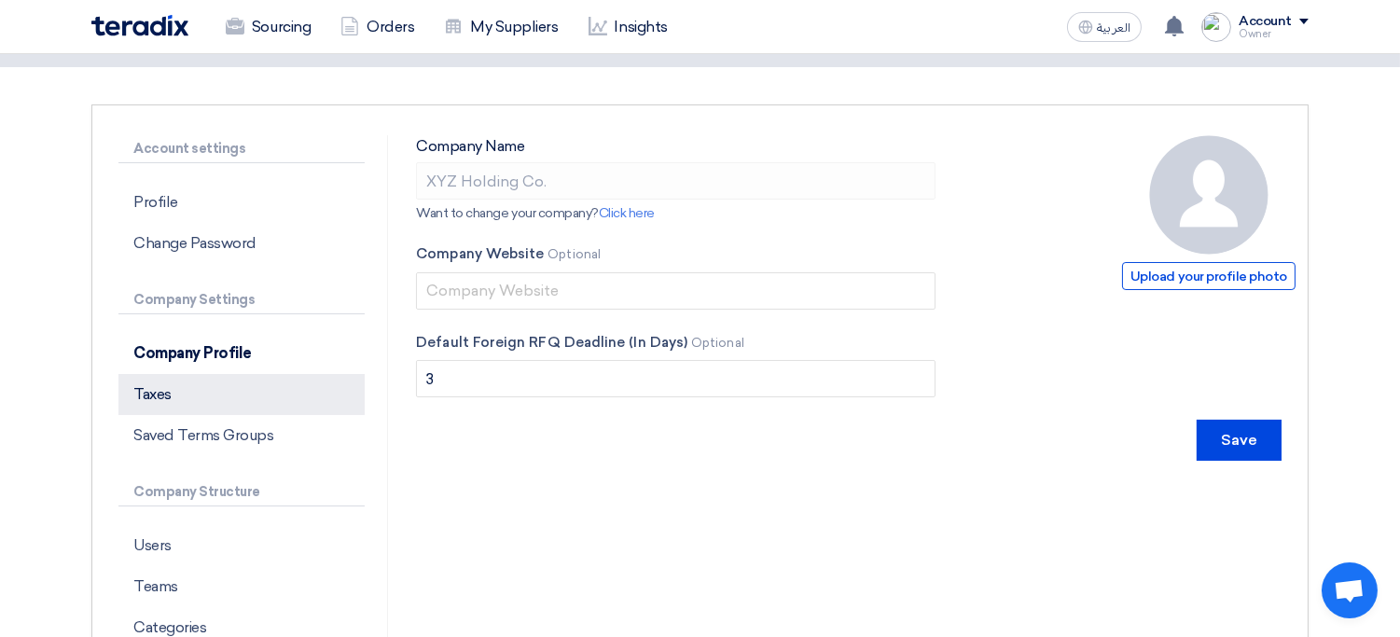
click at [279, 405] on p "Taxes" at bounding box center [241, 394] width 246 height 41
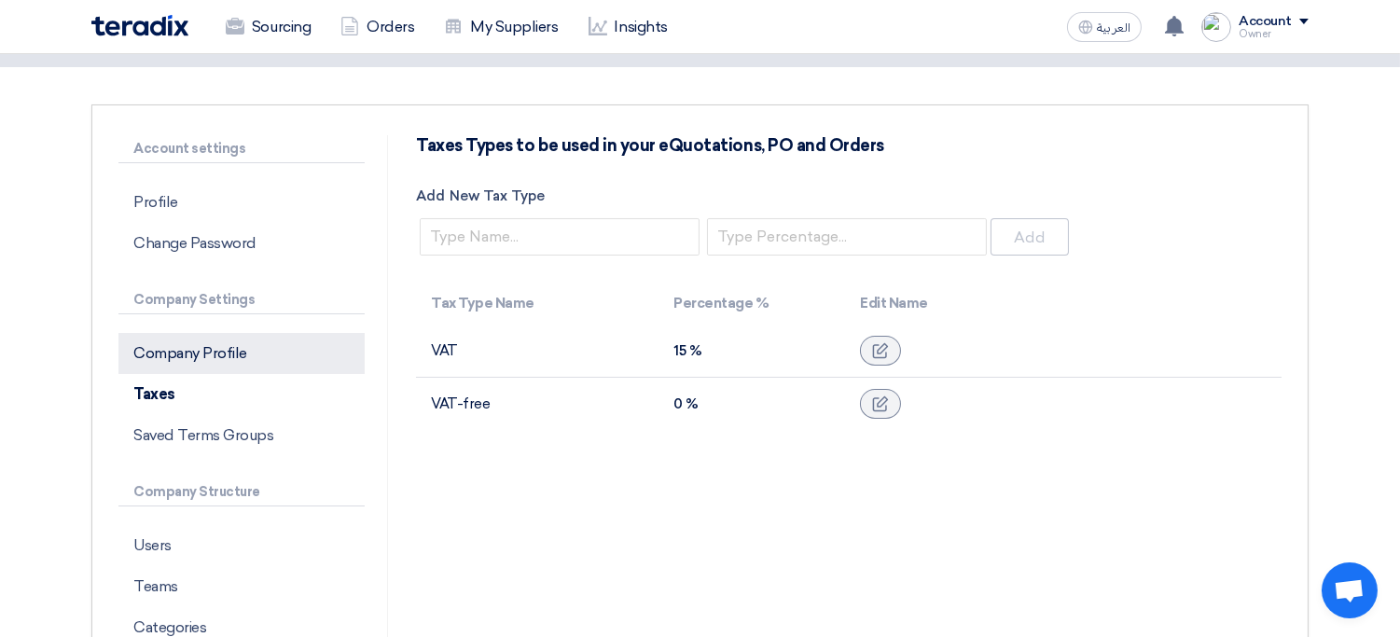
click at [260, 355] on p "Company Profile" at bounding box center [241, 353] width 246 height 41
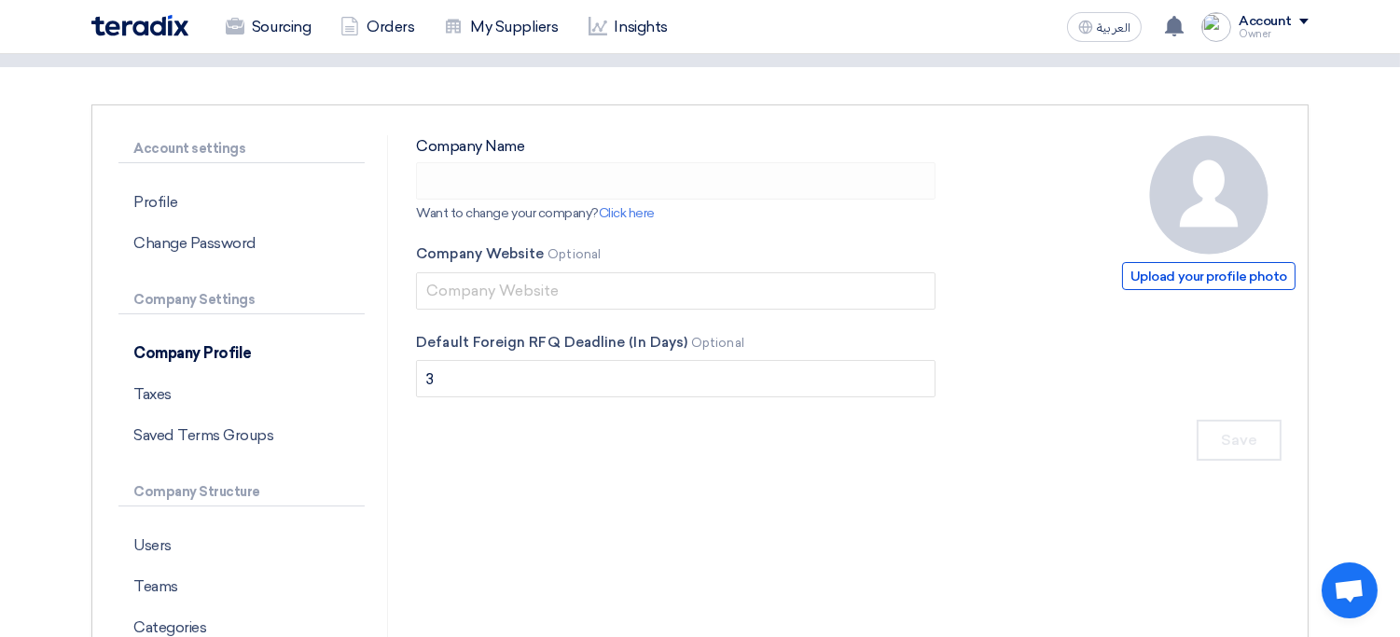
type input "XYZ Holding Co."
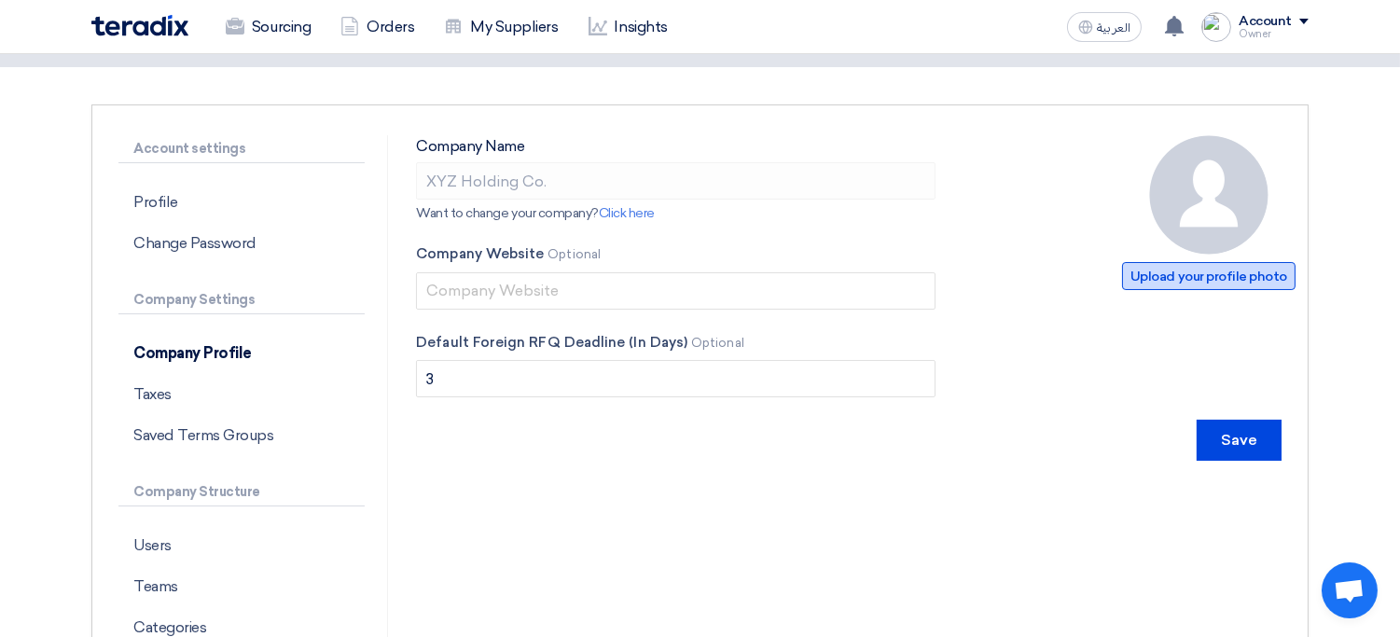
click at [1236, 280] on span "Upload your profile photo" at bounding box center [1208, 276] width 173 height 28
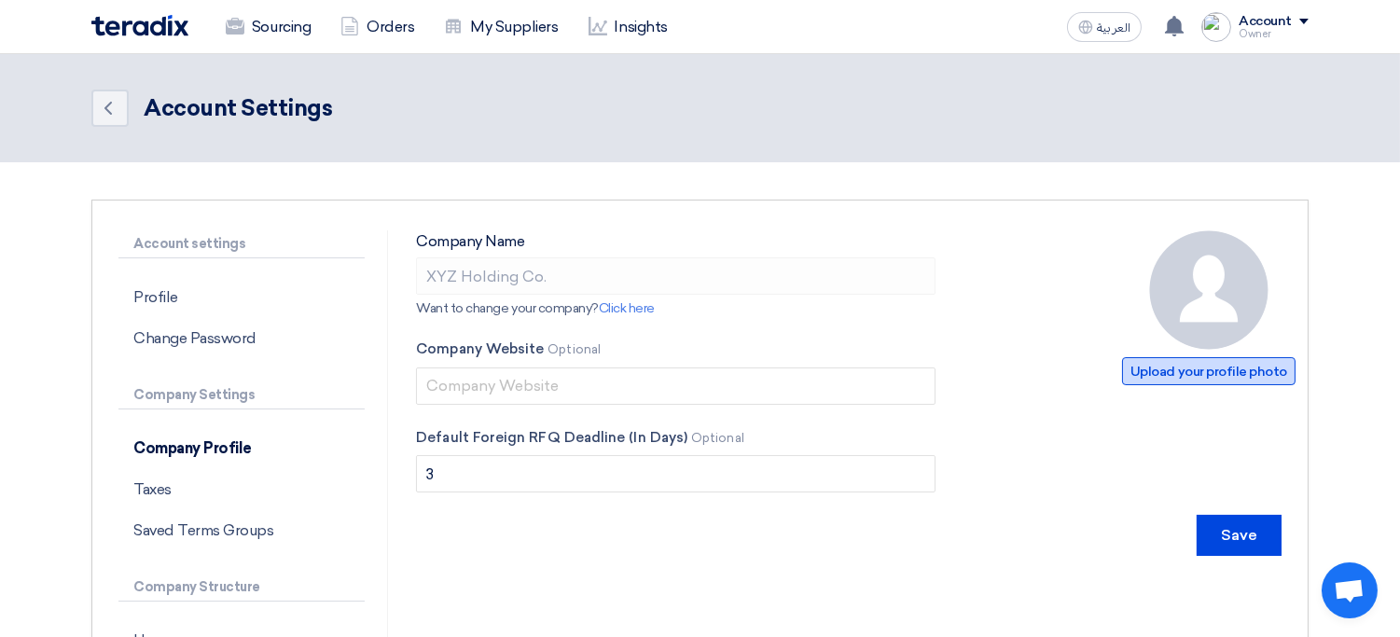
click at [1186, 373] on span "Upload your profile photo" at bounding box center [1208, 371] width 173 height 28
type input "C:\fakepath\Screenshot from 2025-08-11 12-04-06.png"
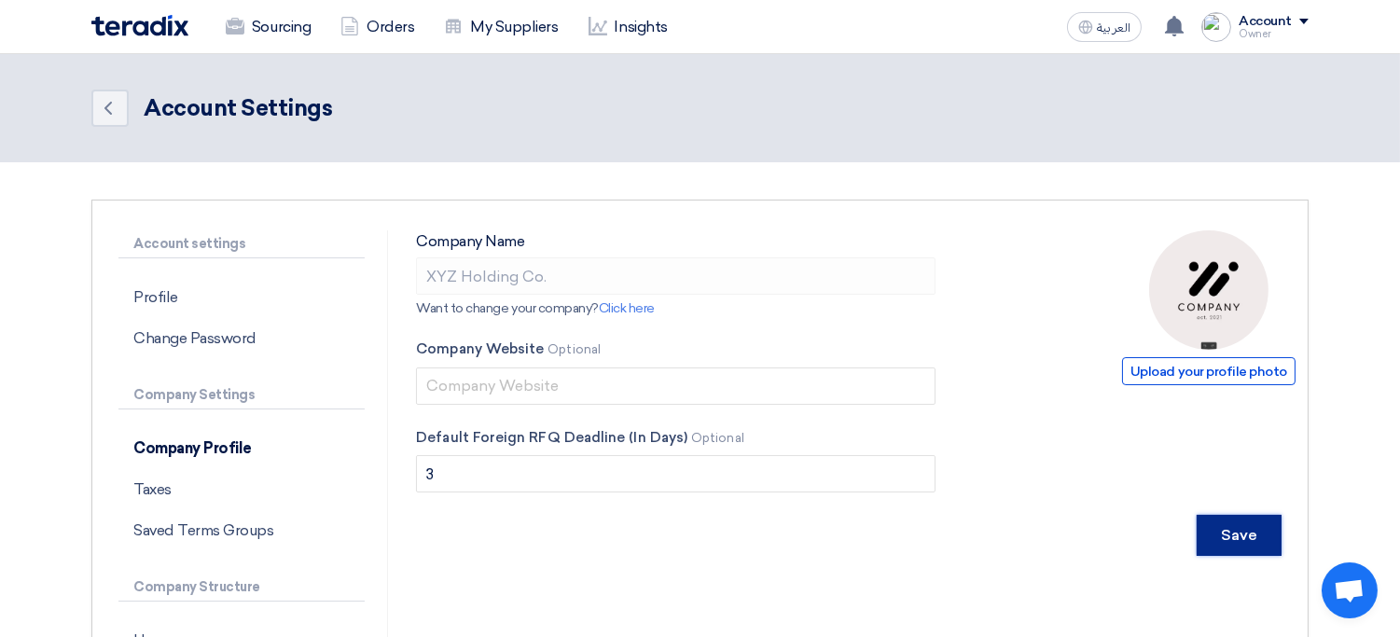
click at [1229, 533] on input "Save" at bounding box center [1239, 535] width 85 height 41
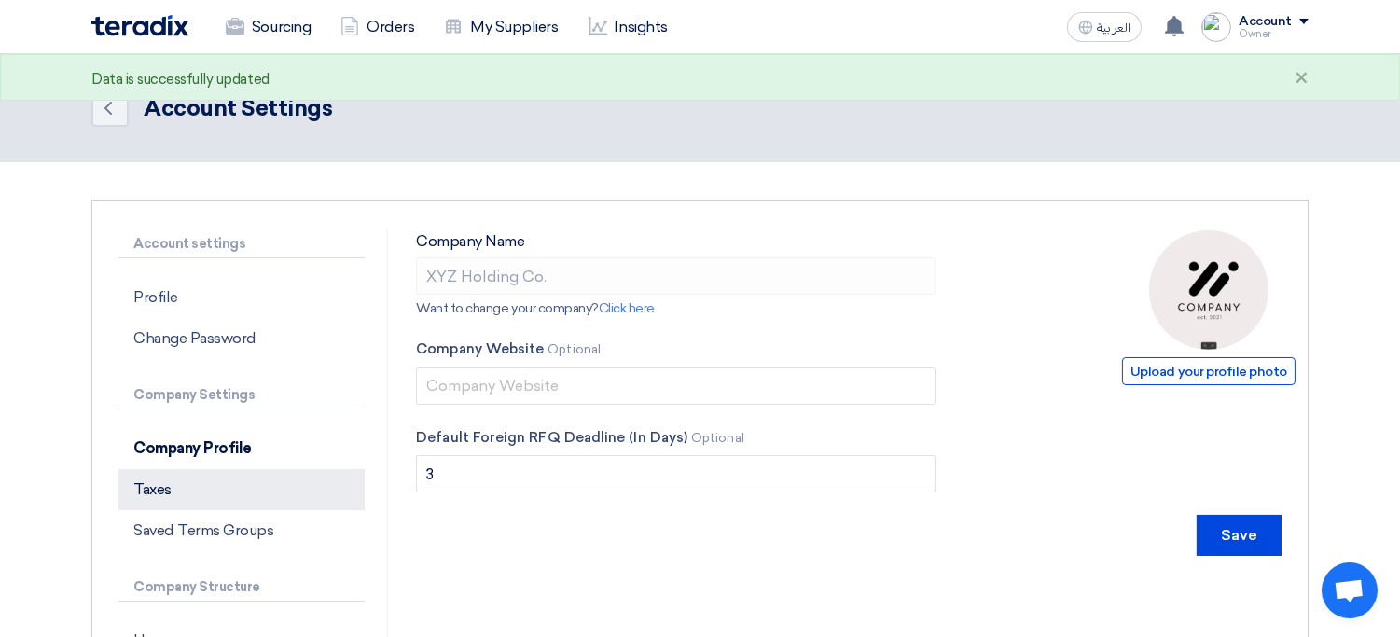
click at [248, 484] on p "Taxes" at bounding box center [241, 489] width 246 height 41
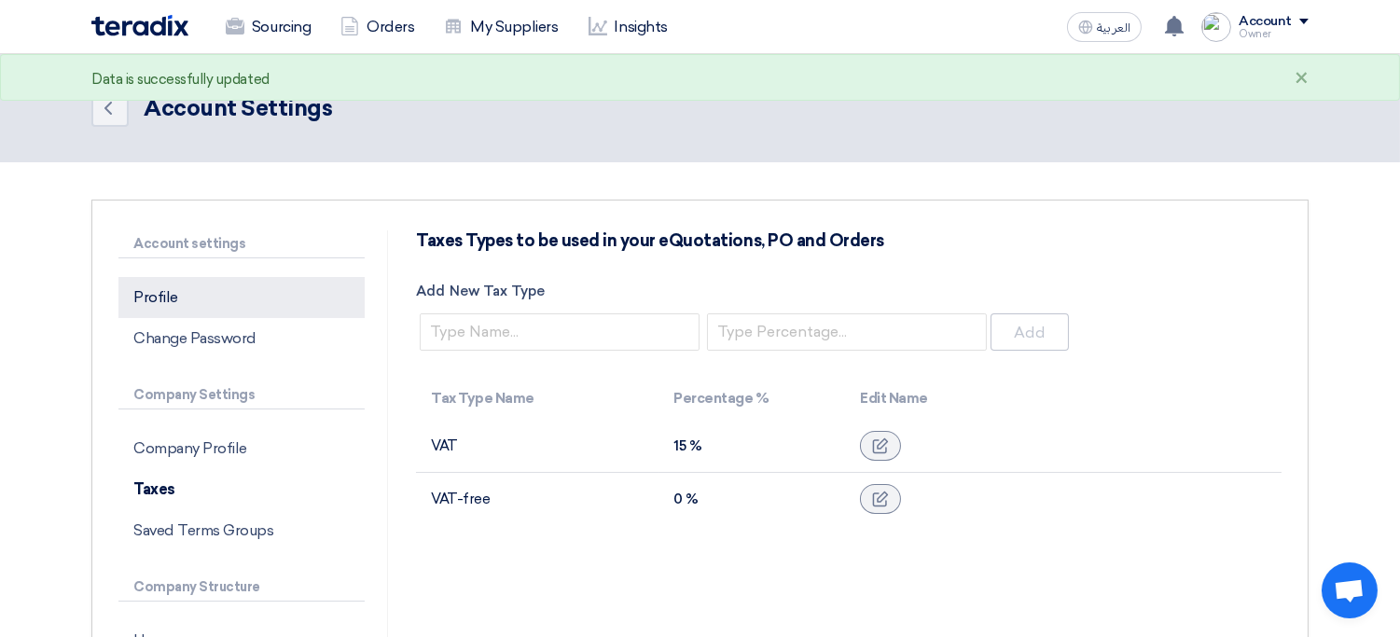
click at [215, 293] on p "Profile" at bounding box center [241, 297] width 246 height 41
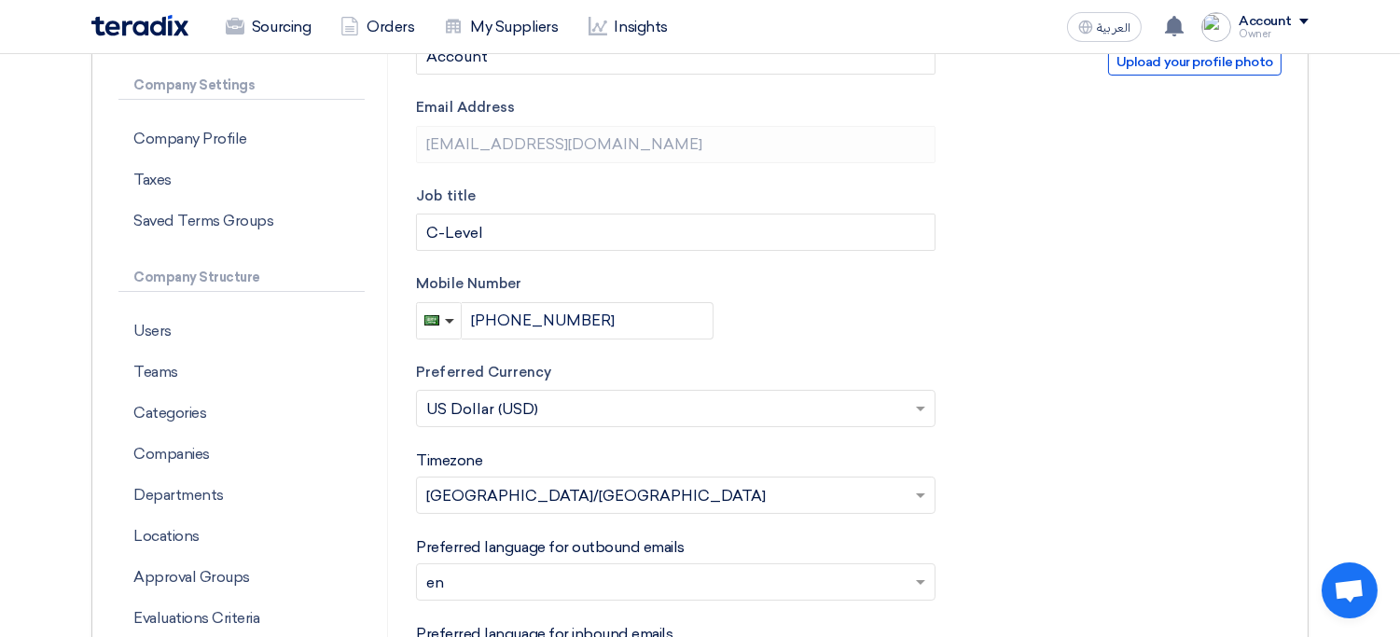
scroll to position [294, 0]
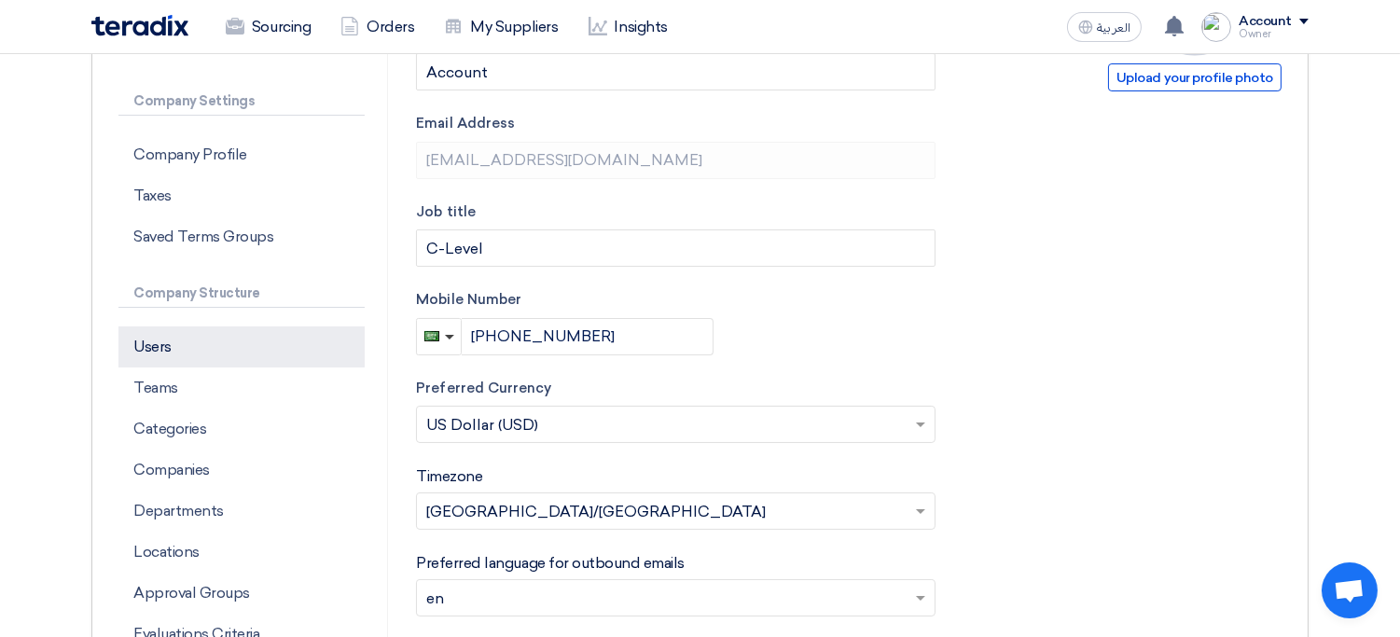
click at [243, 337] on p "Users" at bounding box center [241, 346] width 246 height 41
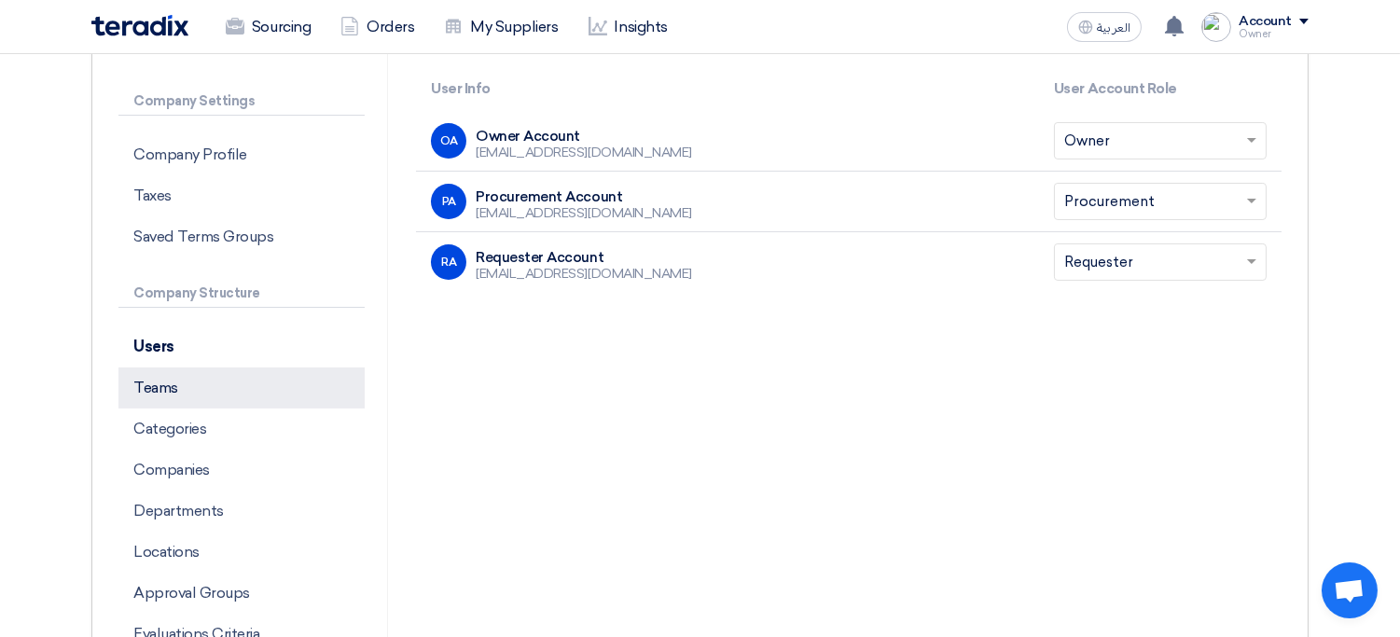
click at [227, 389] on p "Teams" at bounding box center [241, 388] width 246 height 41
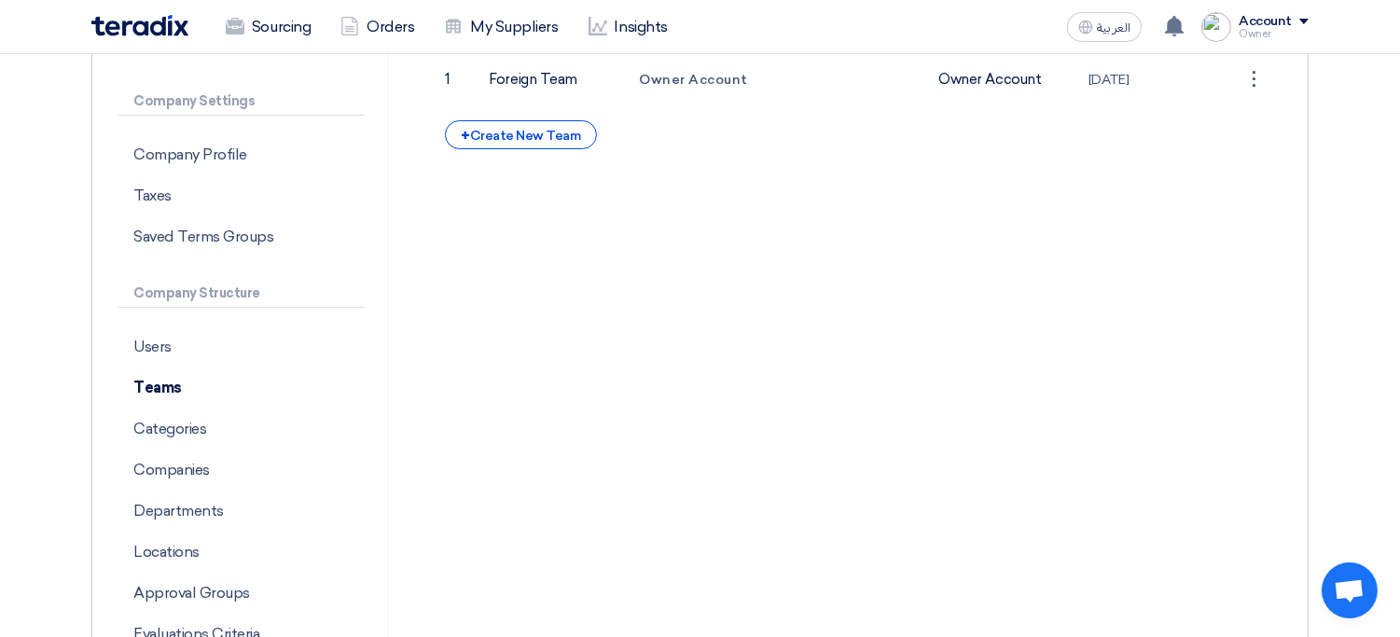
scroll to position [91, 0]
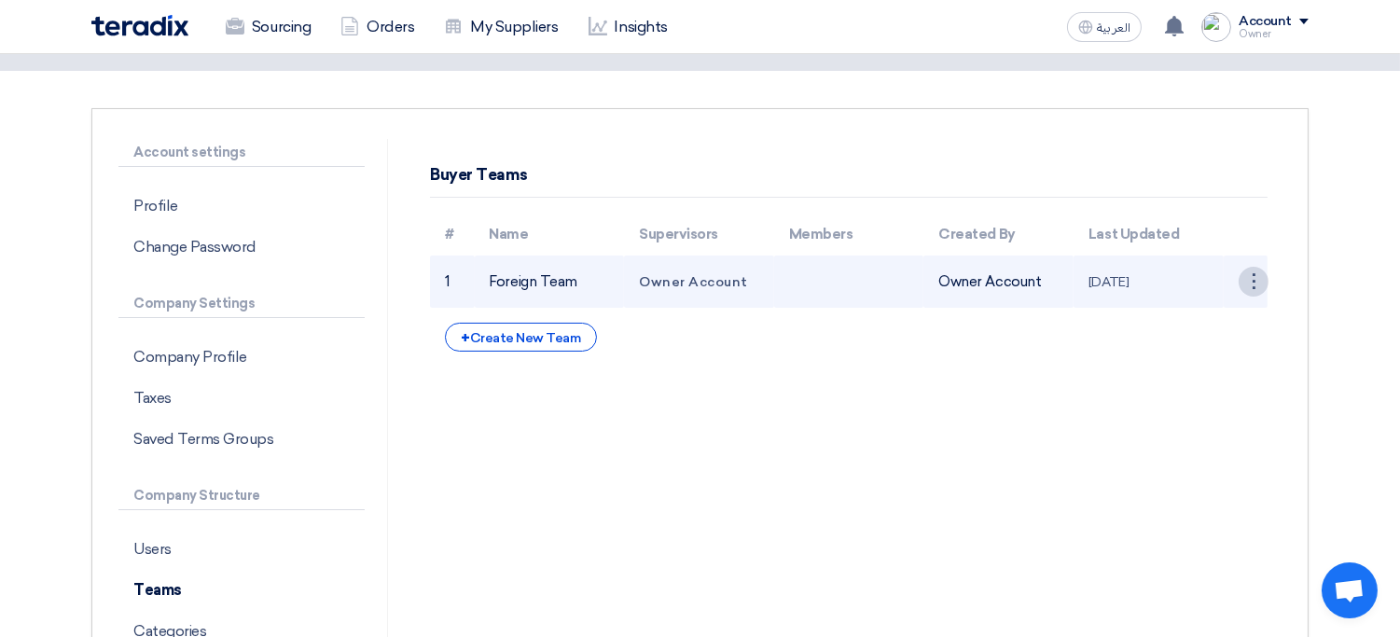
click at [1248, 279] on div "⋮" at bounding box center [1254, 282] width 30 height 30
click at [1213, 313] on link "Edit Team" at bounding box center [1220, 316] width 96 height 27
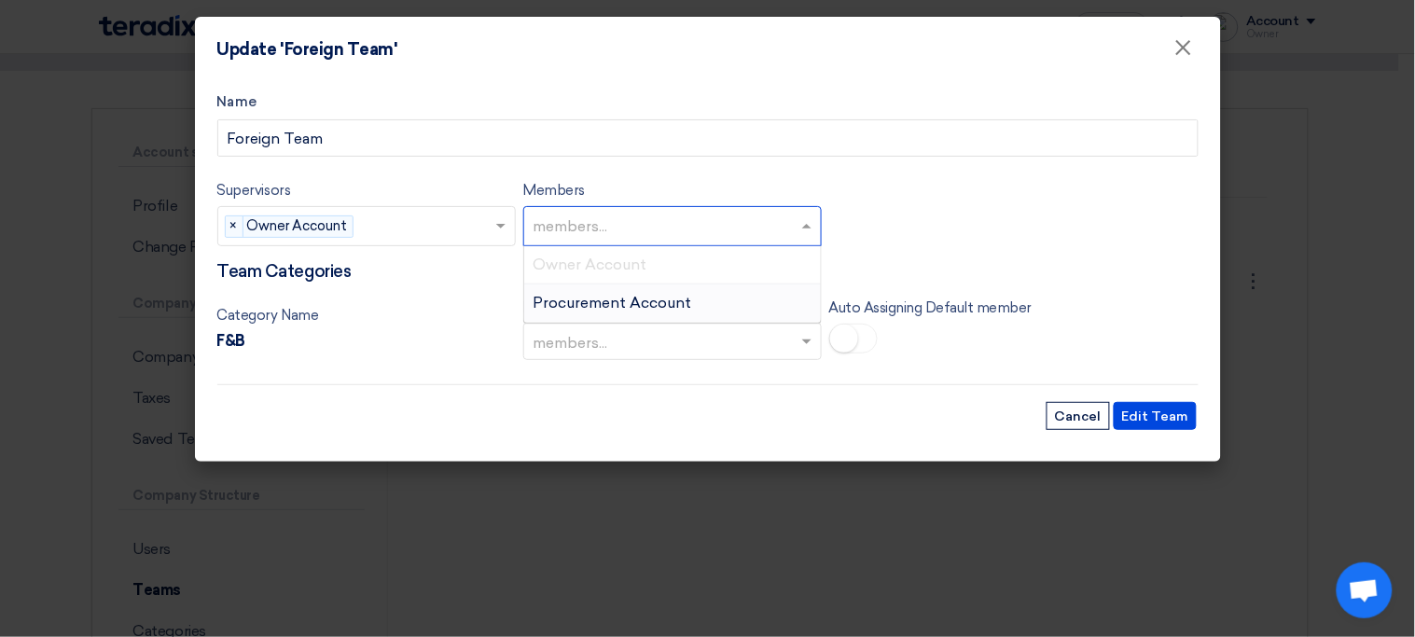
click at [634, 221] on input "text" at bounding box center [675, 228] width 283 height 31
click at [637, 300] on span "Procurement Account" at bounding box center [613, 303] width 159 height 18
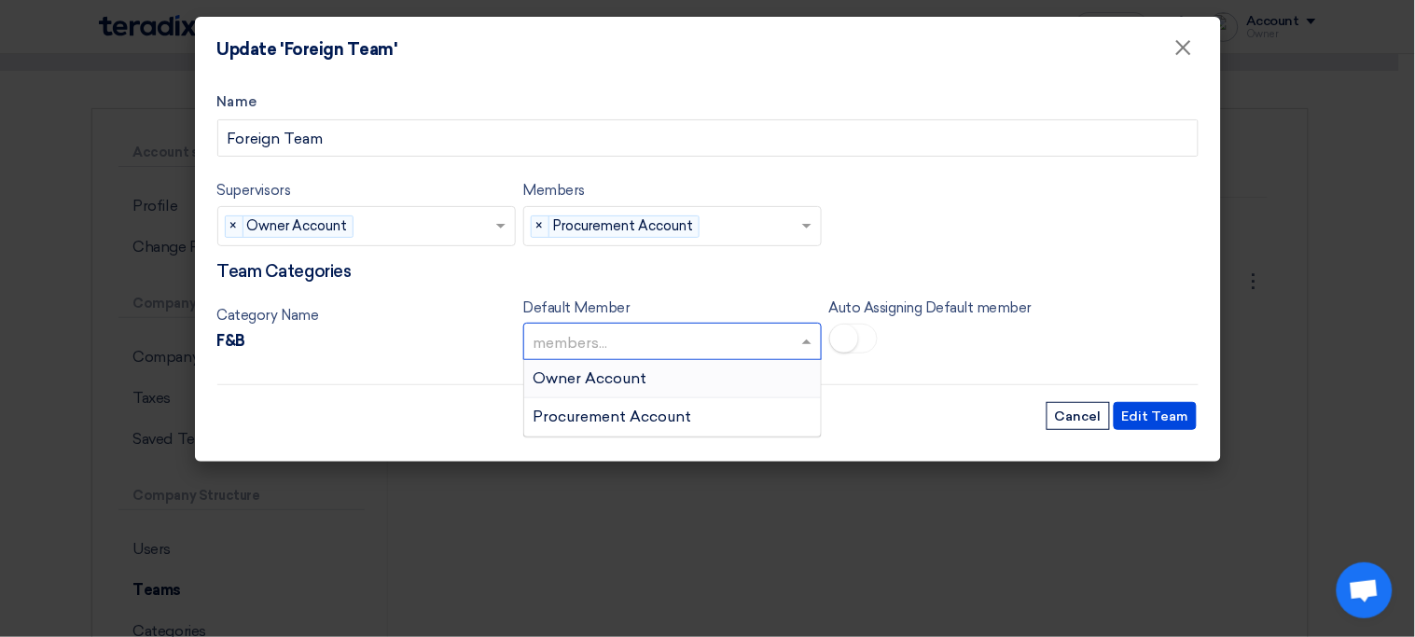
click at [631, 340] on input "text" at bounding box center [663, 343] width 259 height 31
click at [613, 423] on span "Procurement Account" at bounding box center [613, 417] width 159 height 18
click at [729, 343] on input "text" at bounding box center [663, 343] width 259 height 31
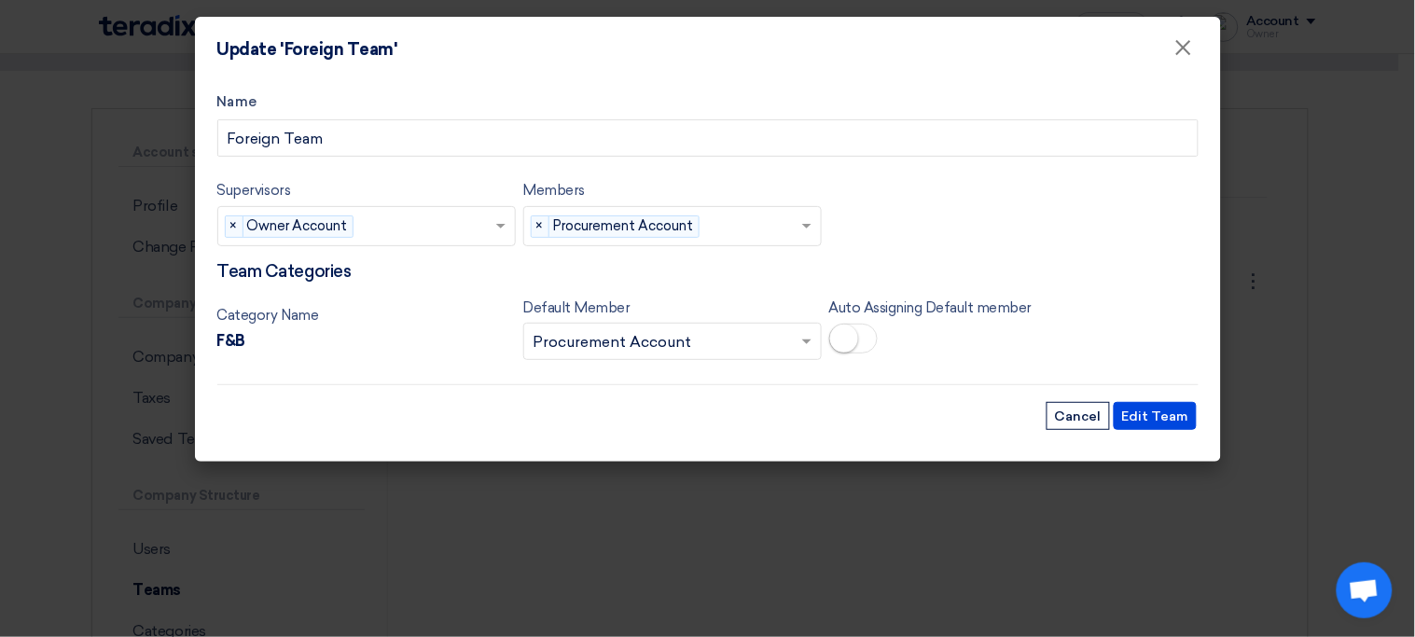
click at [819, 298] on div "Default Member members... × Procurement Account ×" at bounding box center [672, 329] width 298 height 64
click at [1163, 410] on button "Edit Team" at bounding box center [1155, 416] width 83 height 28
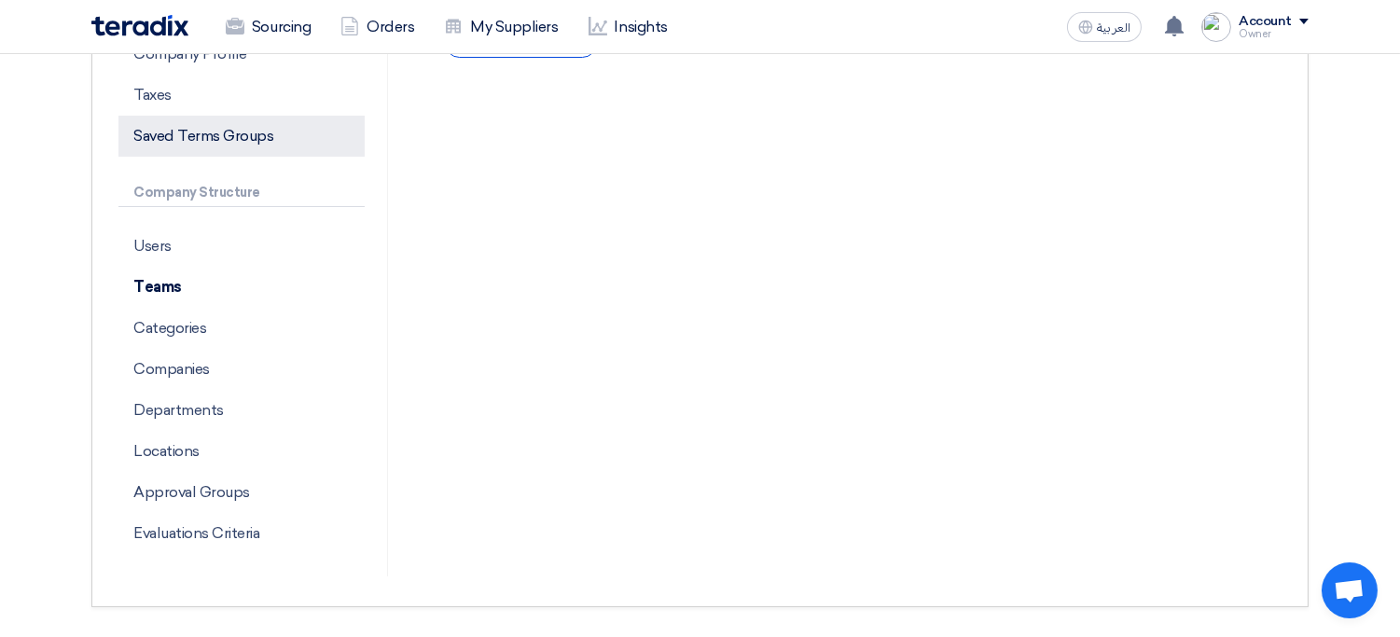
scroll to position [351, 0]
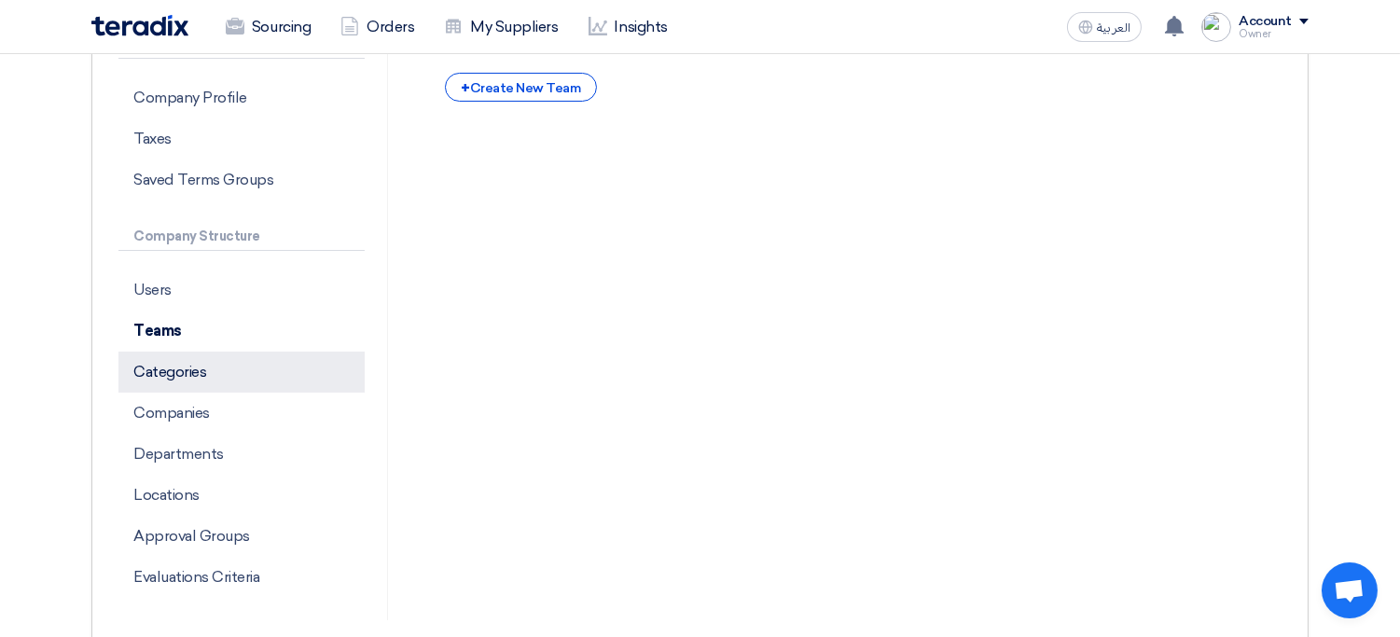
click at [211, 374] on p "Categories" at bounding box center [241, 372] width 246 height 41
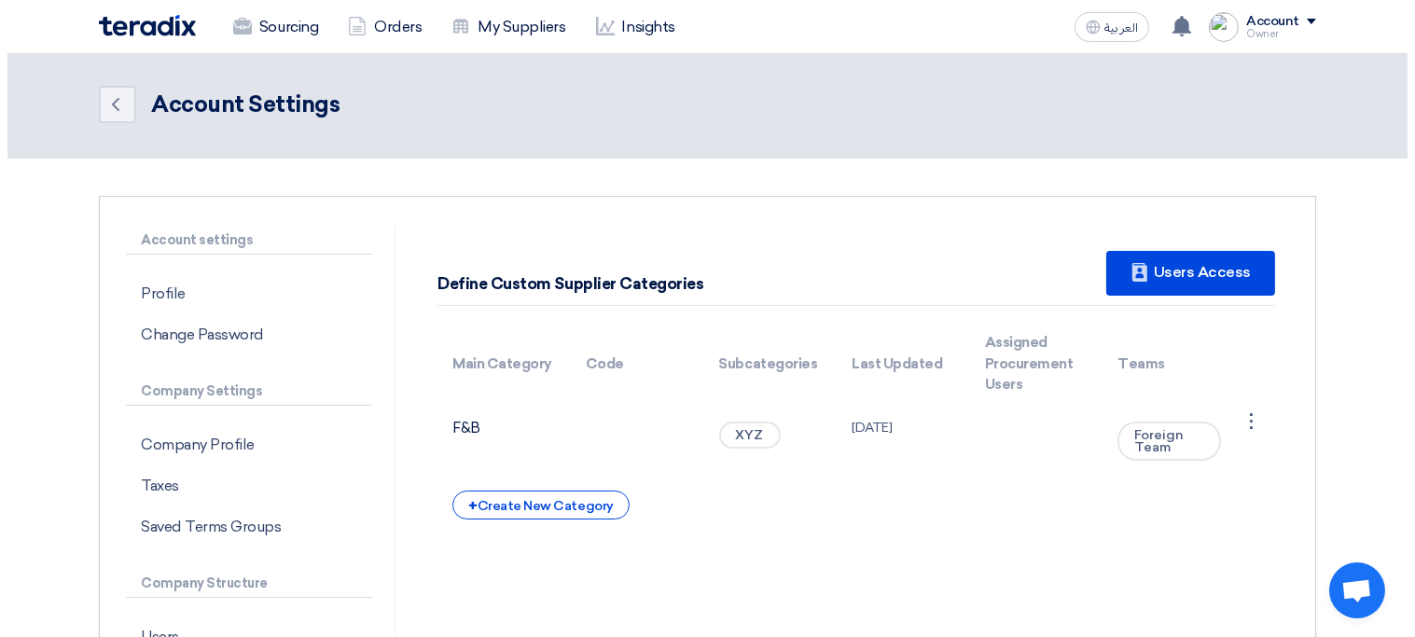
scroll to position [7, 0]
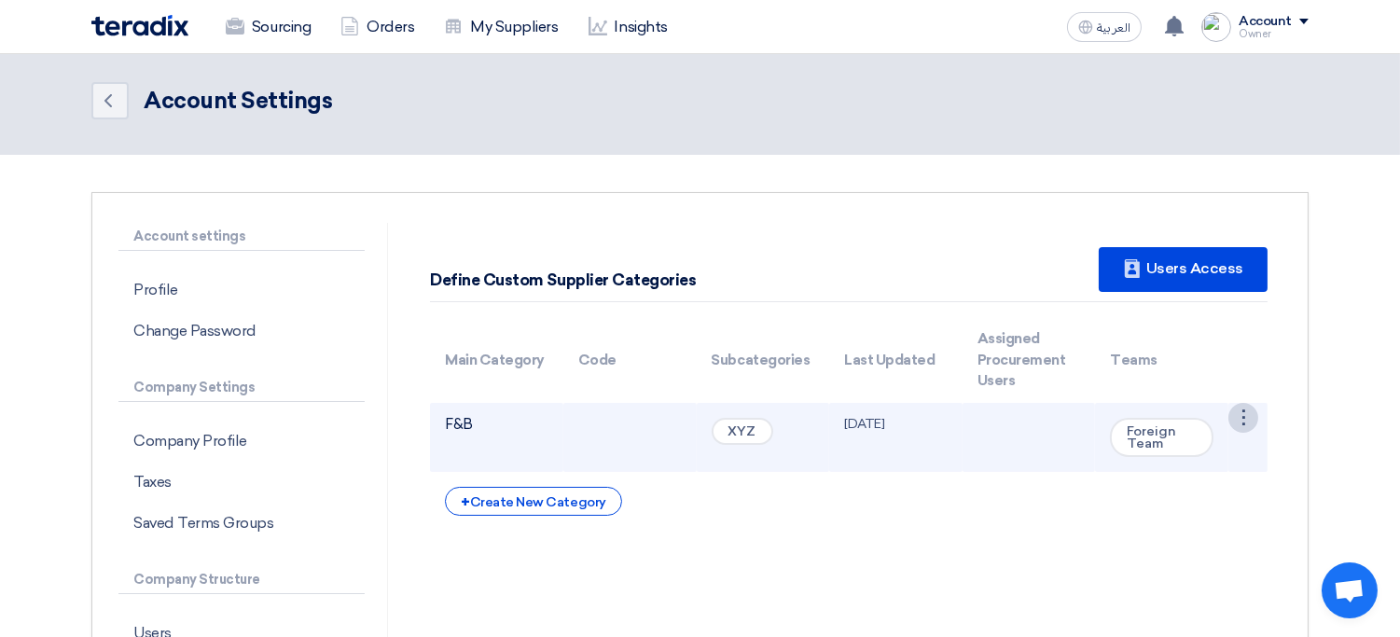
click at [1232, 414] on div "⋮" at bounding box center [1243, 418] width 30 height 30
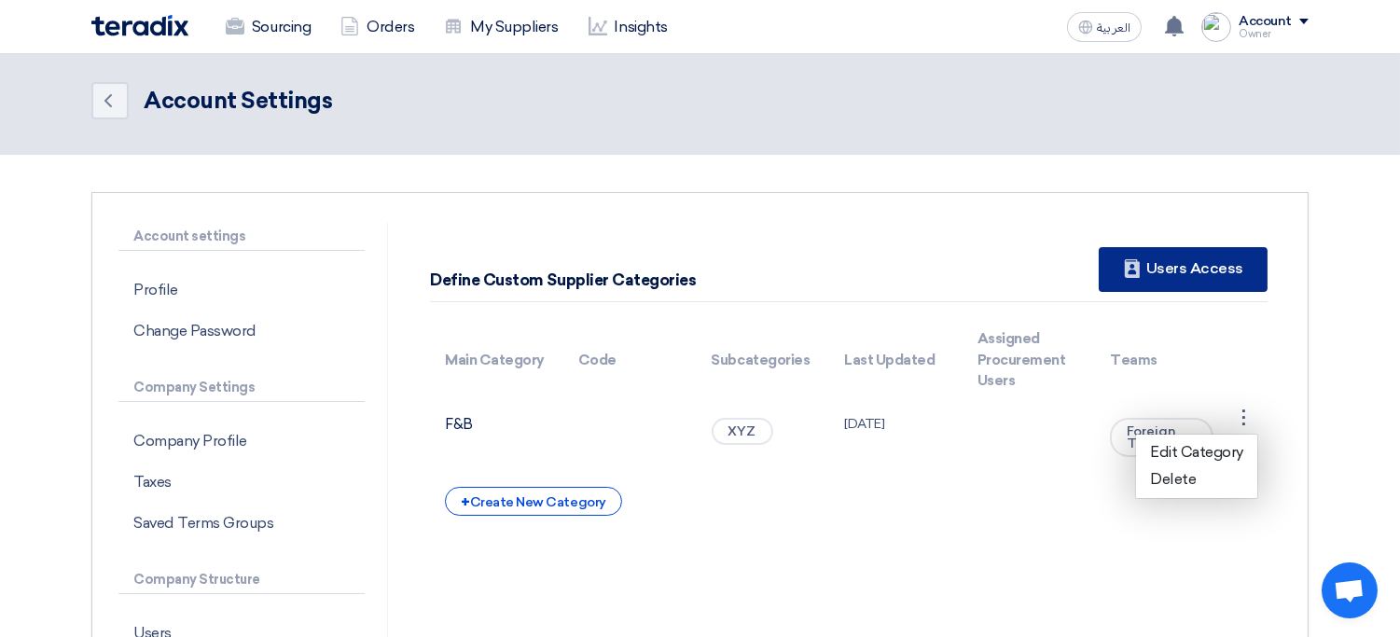
click at [1198, 261] on div "New Supplier Users Access" at bounding box center [1183, 269] width 169 height 45
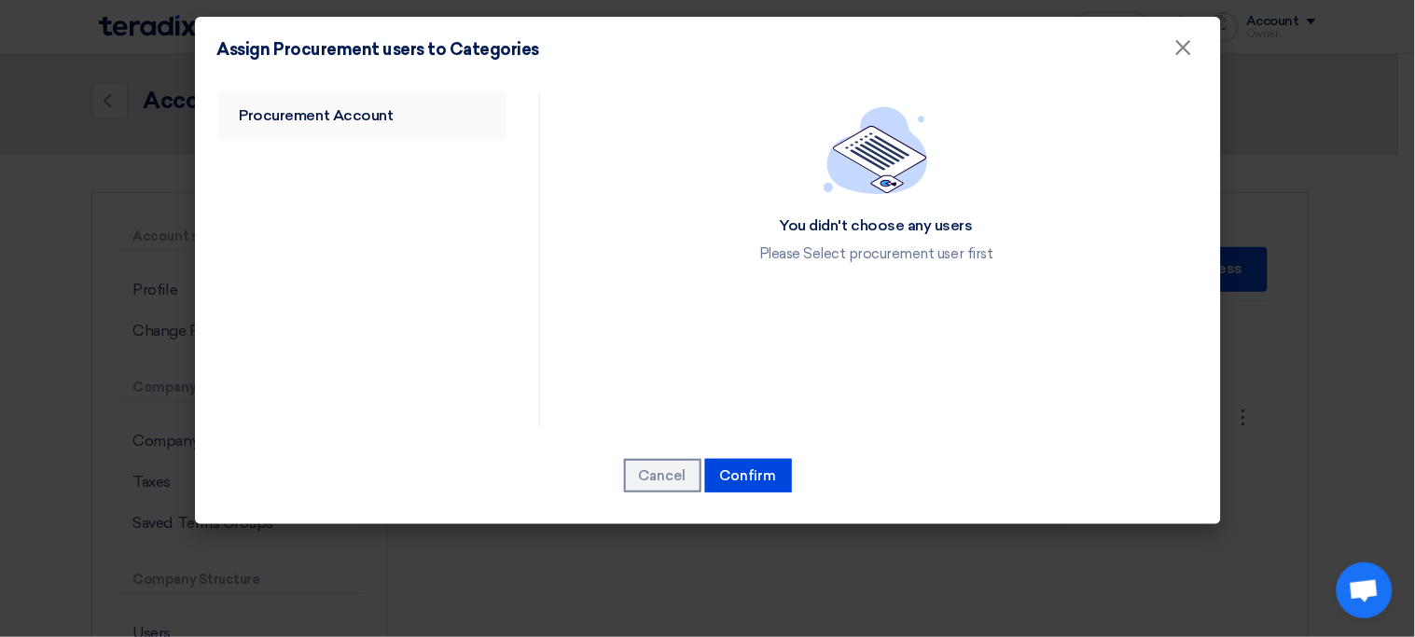
click at [458, 122] on link "Procurement Account" at bounding box center [362, 115] width 290 height 49
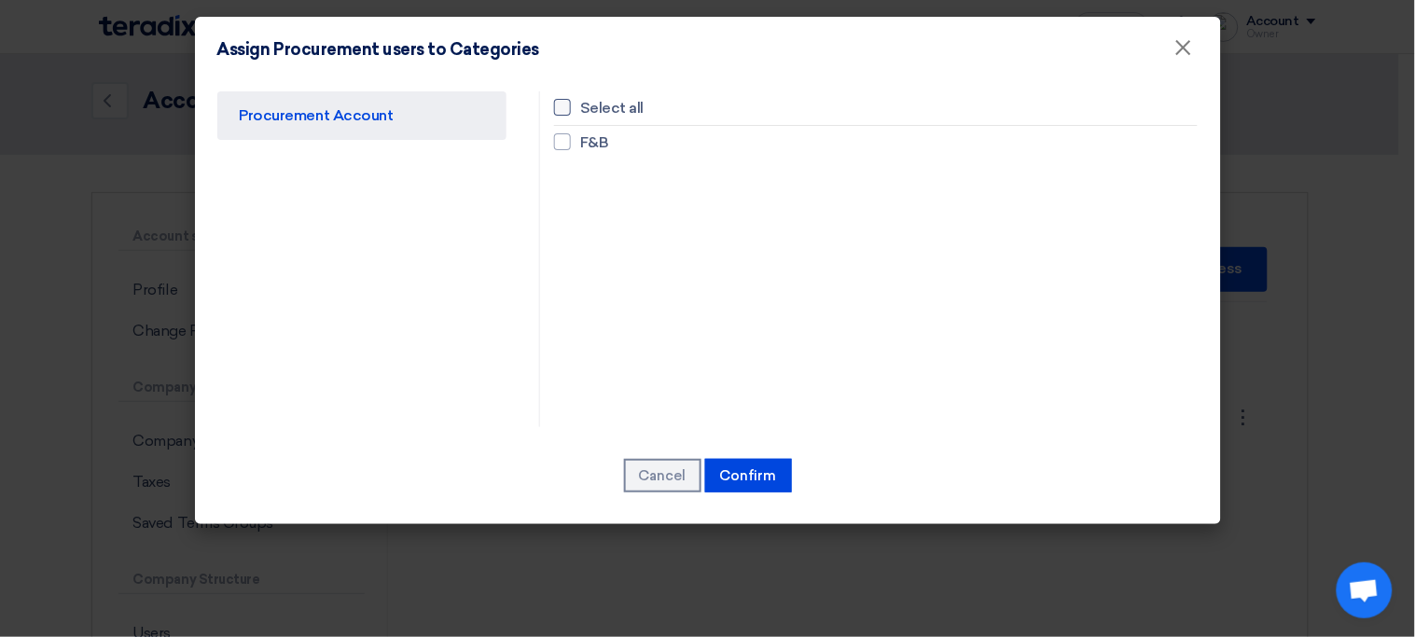
click at [604, 110] on span "Select all" at bounding box center [611, 108] width 63 height 22
click at [592, 110] on input "Select all" at bounding box center [586, 108] width 12 height 12
checkbox input "true"
click at [751, 476] on button "Confirm" at bounding box center [748, 476] width 87 height 34
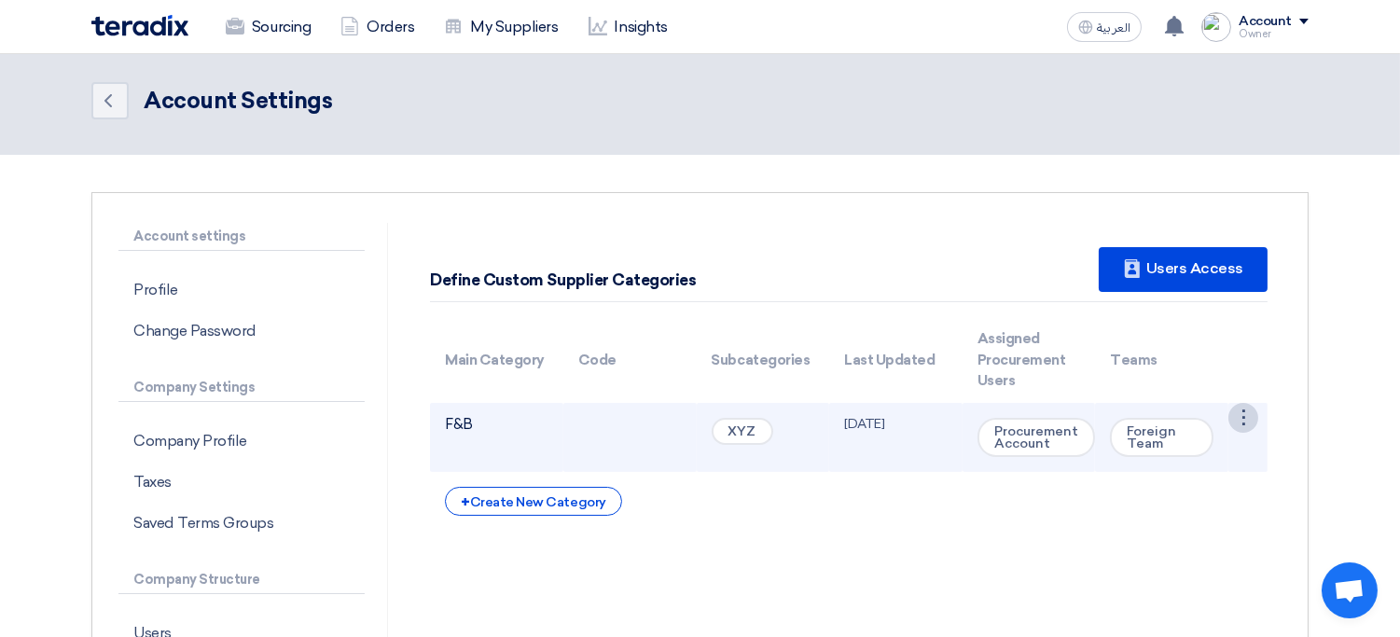
click at [1237, 416] on div "⋮" at bounding box center [1243, 418] width 30 height 30
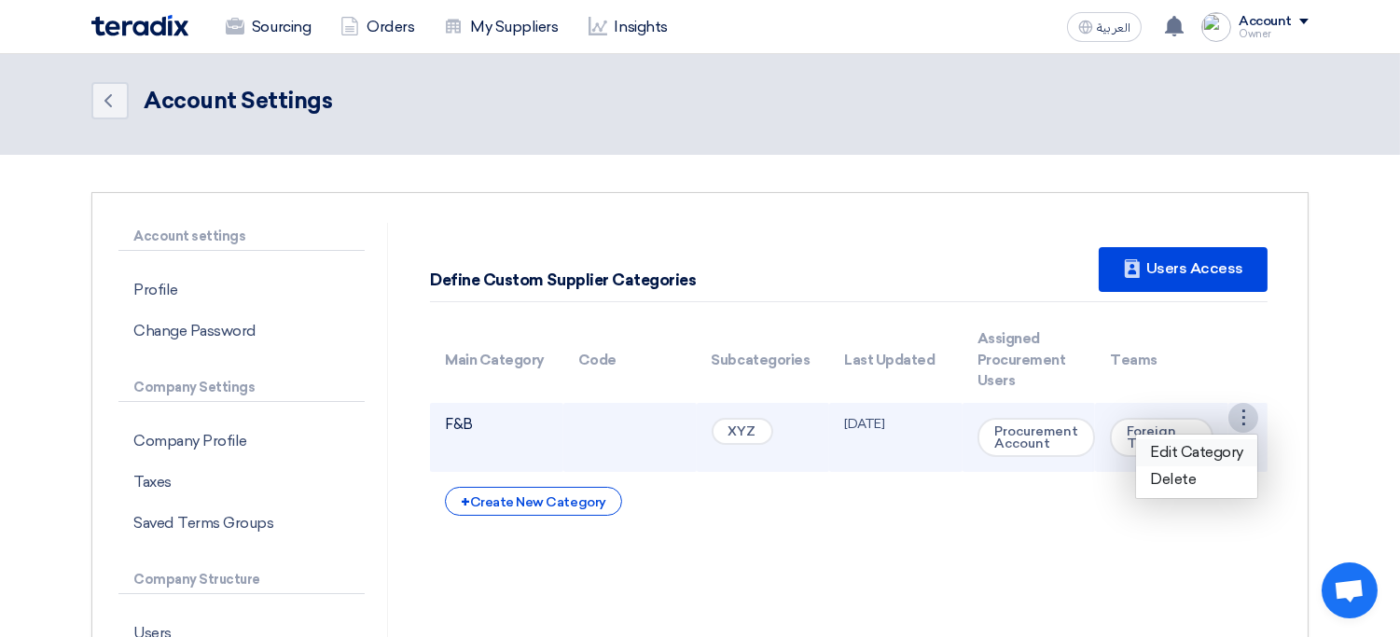
click at [1189, 449] on link "Edit Category" at bounding box center [1196, 452] width 121 height 27
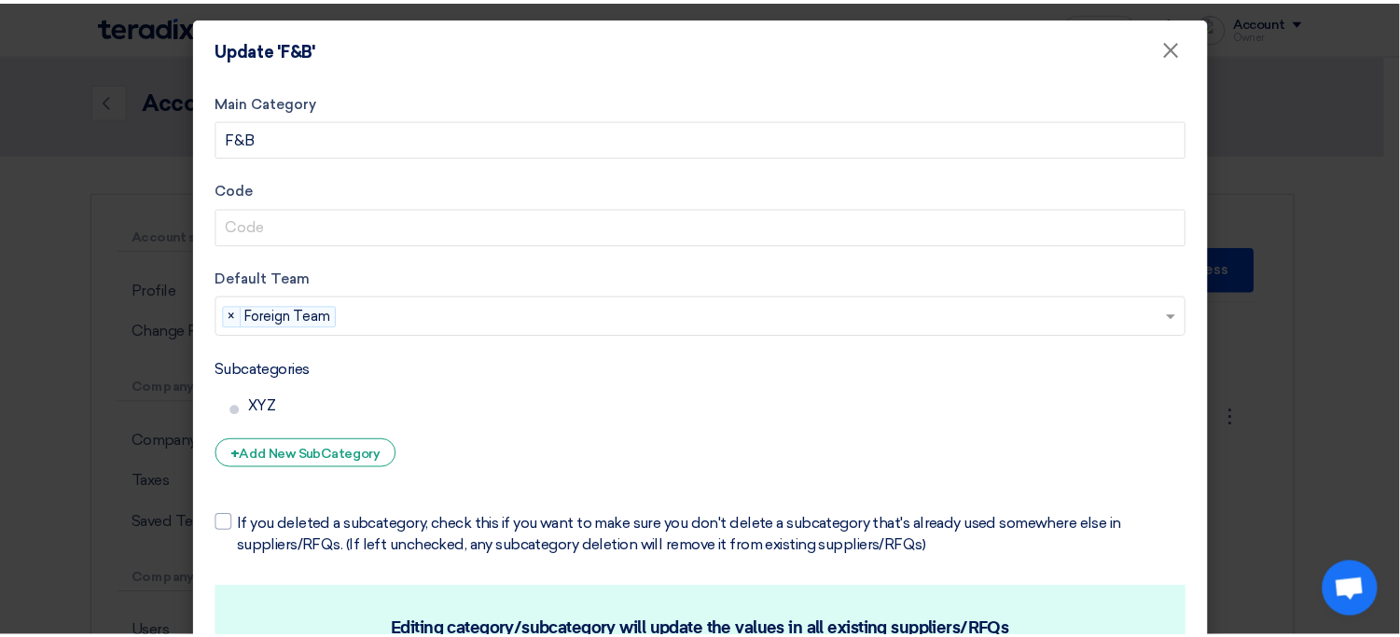
scroll to position [132, 0]
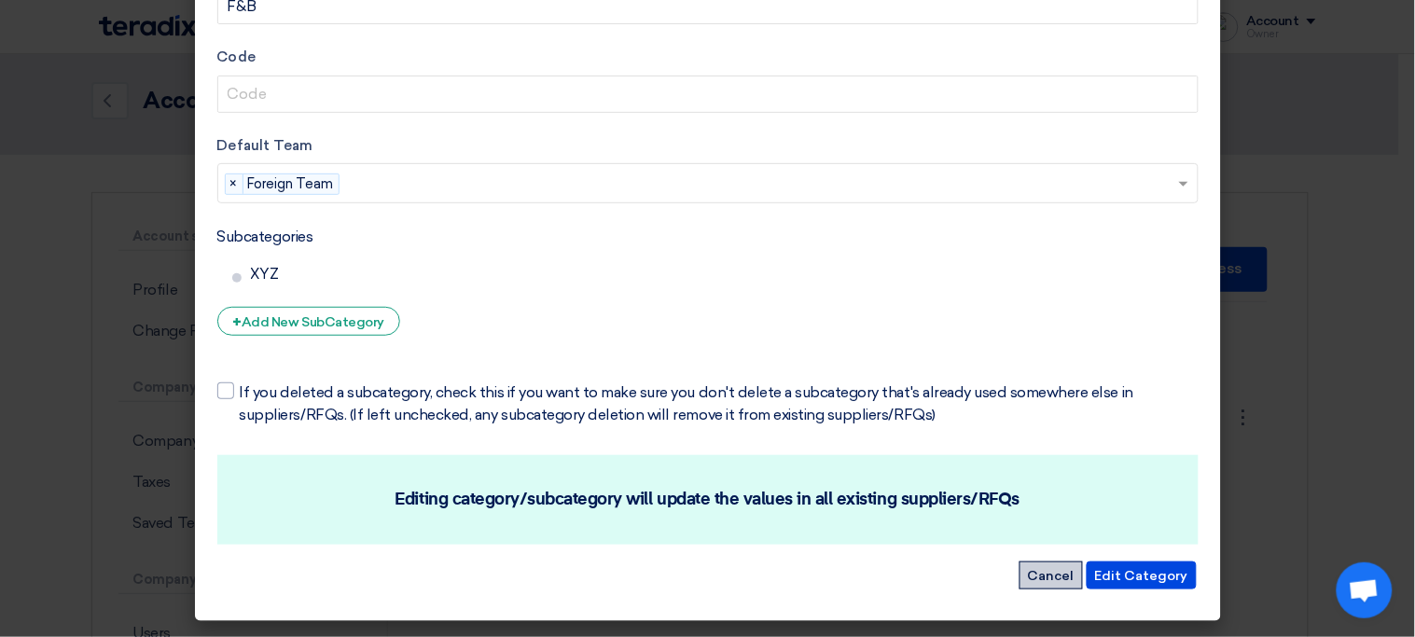
click at [1051, 579] on button "Cancel" at bounding box center [1051, 576] width 63 height 28
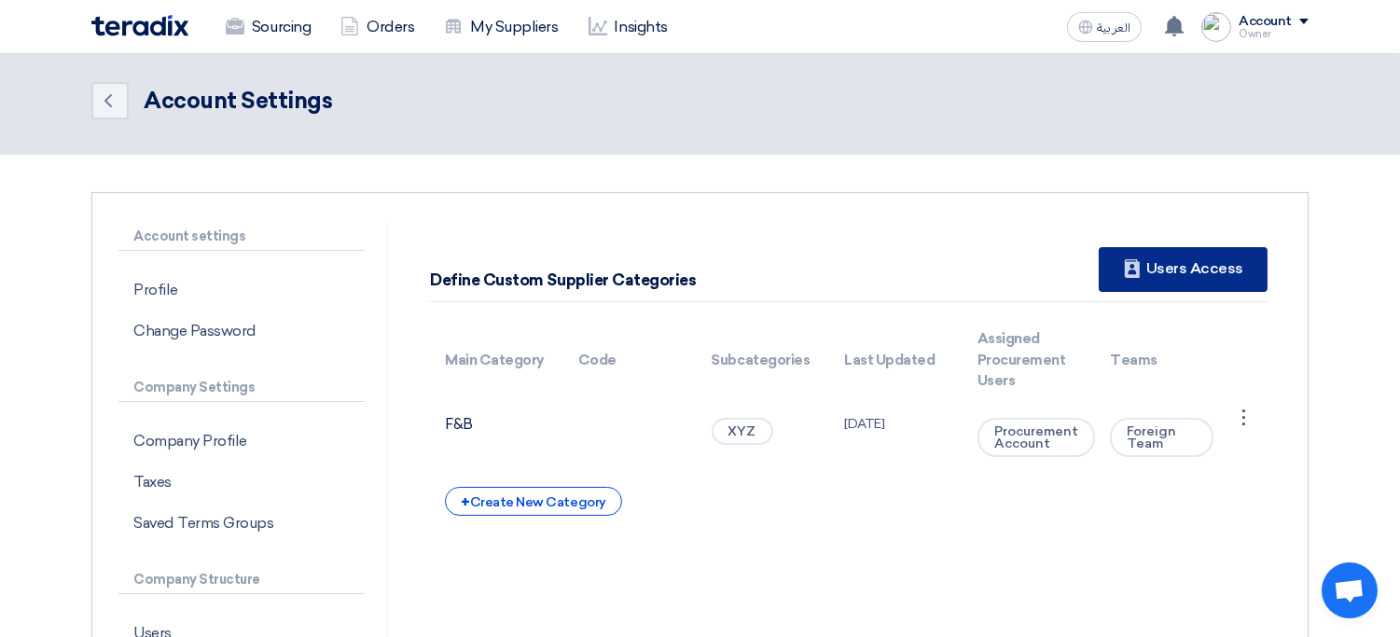
click at [1214, 273] on div "New Supplier Users Access" at bounding box center [1183, 269] width 169 height 45
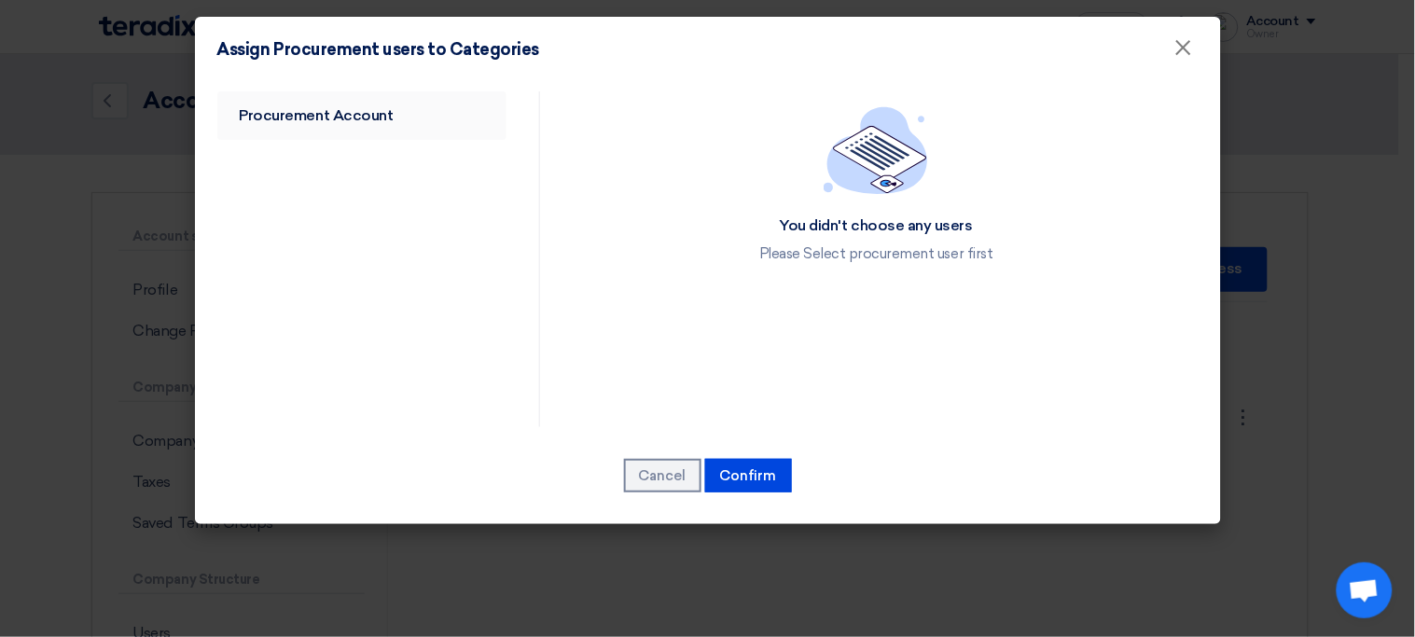
click at [462, 124] on link "Procurement Account" at bounding box center [362, 115] width 290 height 49
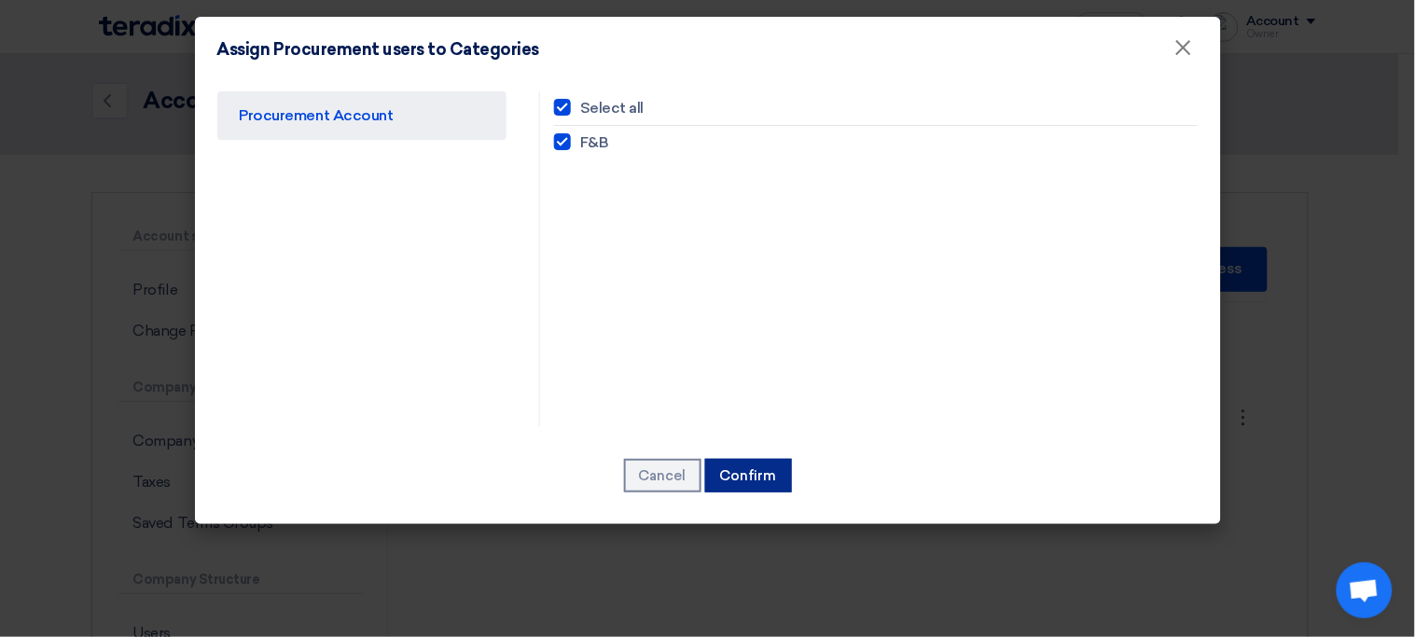
click at [741, 481] on button "Confirm" at bounding box center [748, 476] width 87 height 34
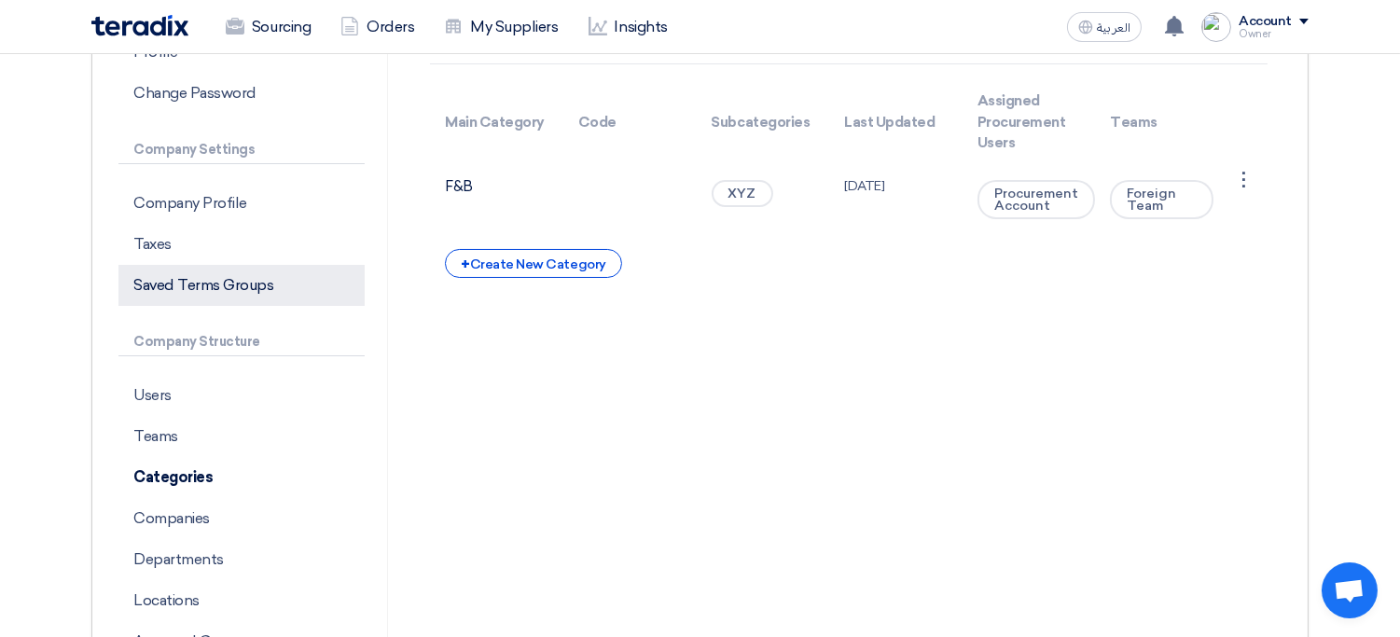
scroll to position [256, 0]
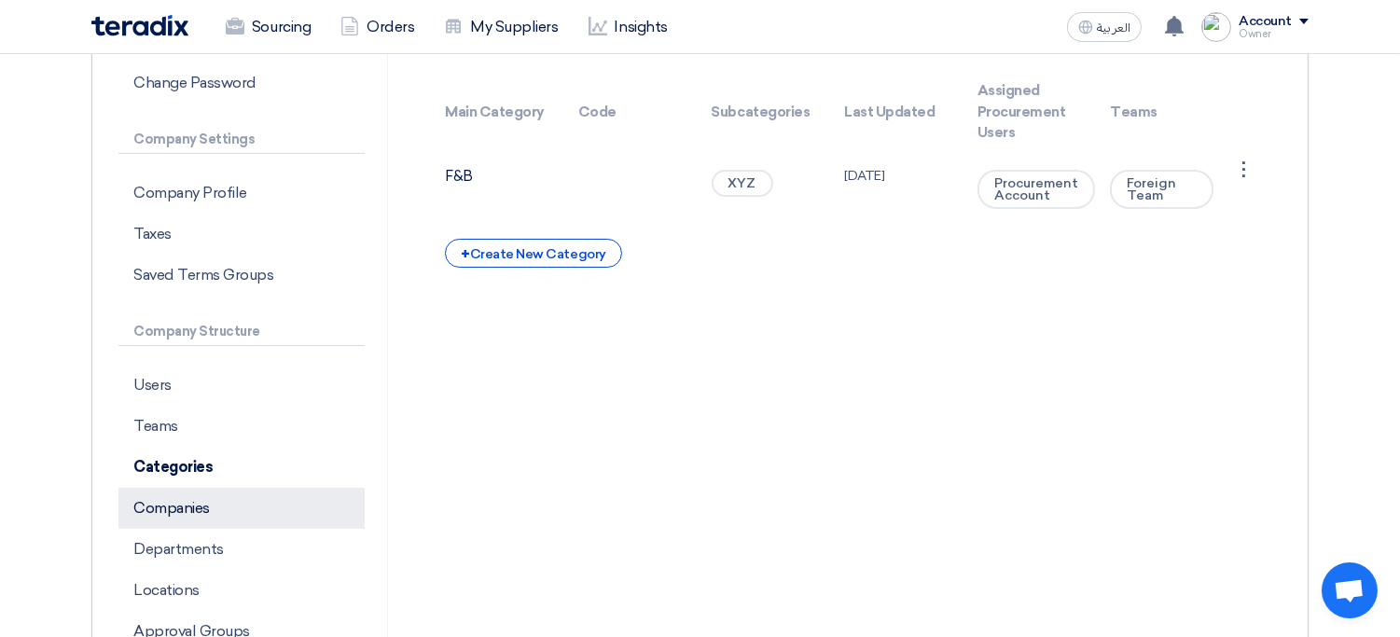
click at [211, 504] on p "Companies" at bounding box center [241, 508] width 246 height 41
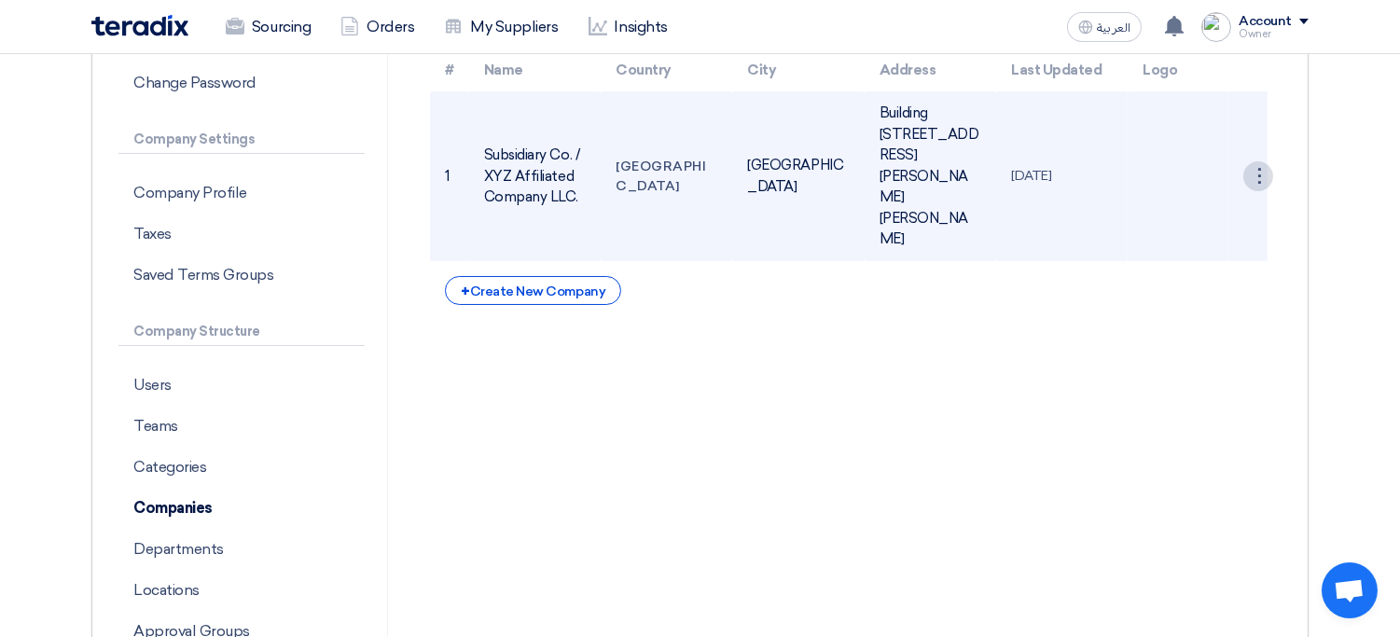
click at [1260, 161] on div "⋮" at bounding box center [1258, 176] width 30 height 30
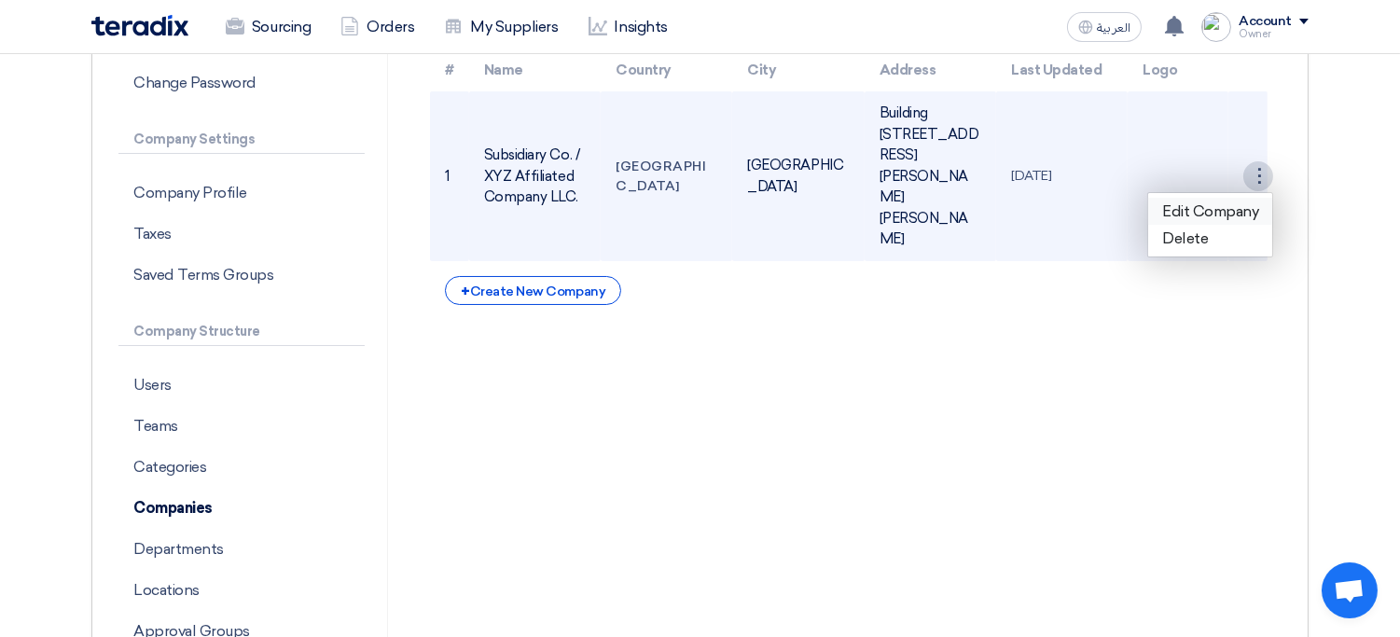
click at [1224, 198] on link "Edit Company" at bounding box center [1210, 211] width 124 height 27
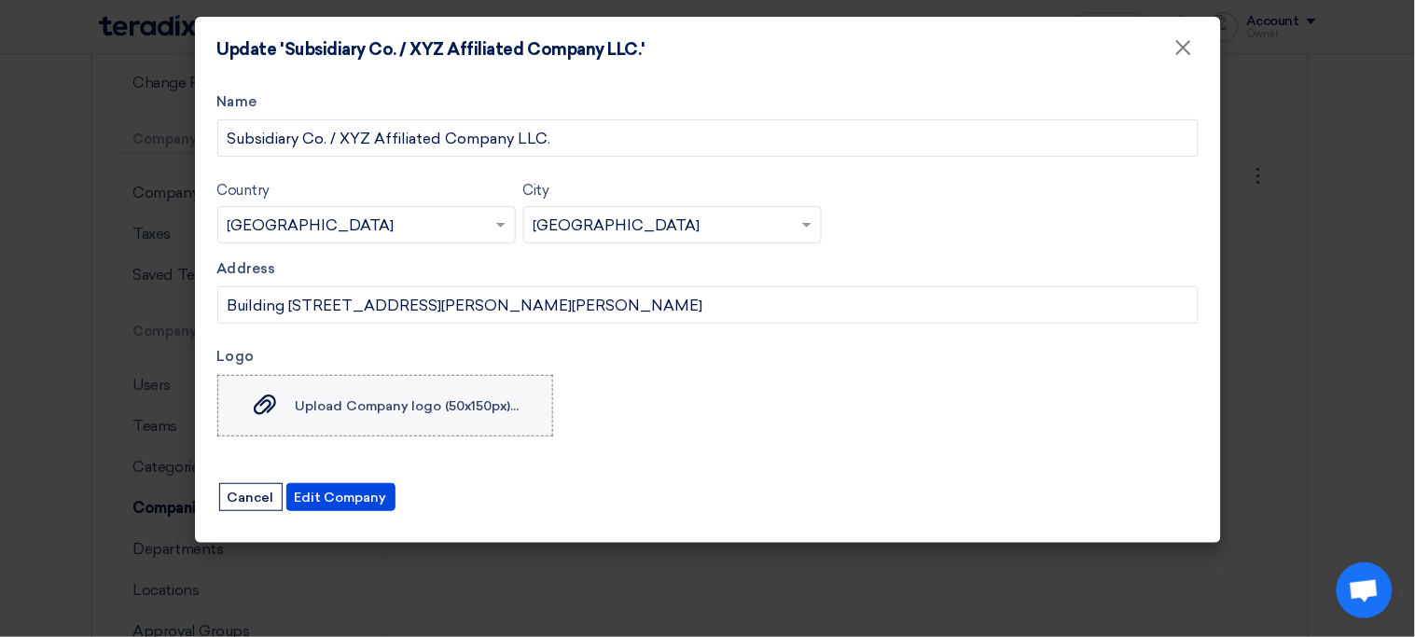
click at [412, 416] on label "Upload Company logo (50x150px)... Upload Company logo (50x150px)..." at bounding box center [385, 406] width 336 height 62
click at [0, 0] on input "Upload Company logo (50x150px)... Upload Company logo (50x150px)..." at bounding box center [0, 0] width 0 height 0
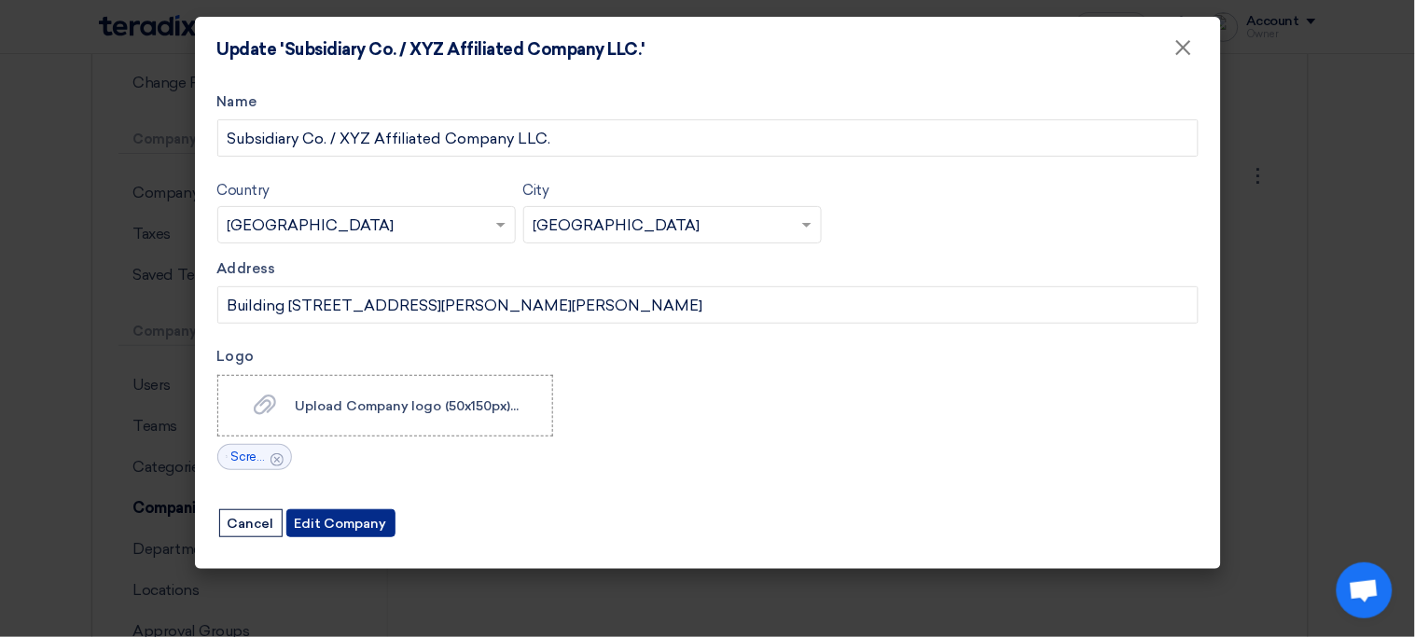
click at [338, 520] on button "Edit Company" at bounding box center [340, 523] width 109 height 28
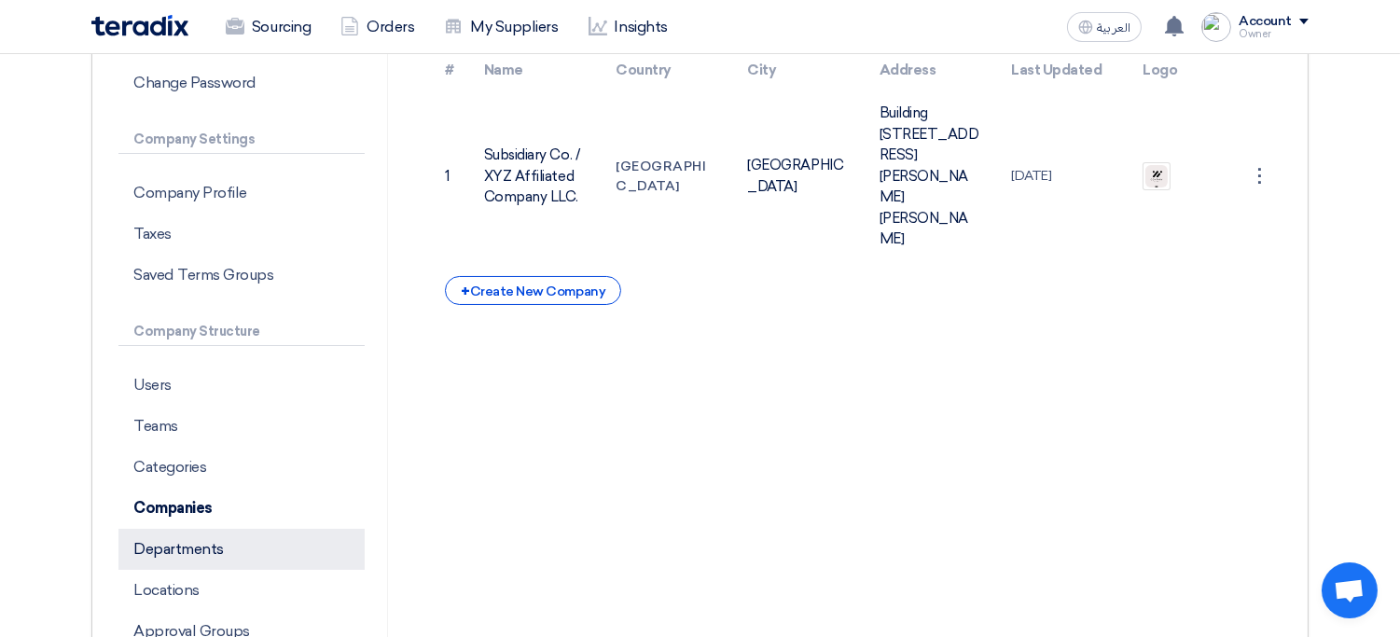
click at [216, 544] on p "Departments" at bounding box center [241, 549] width 246 height 41
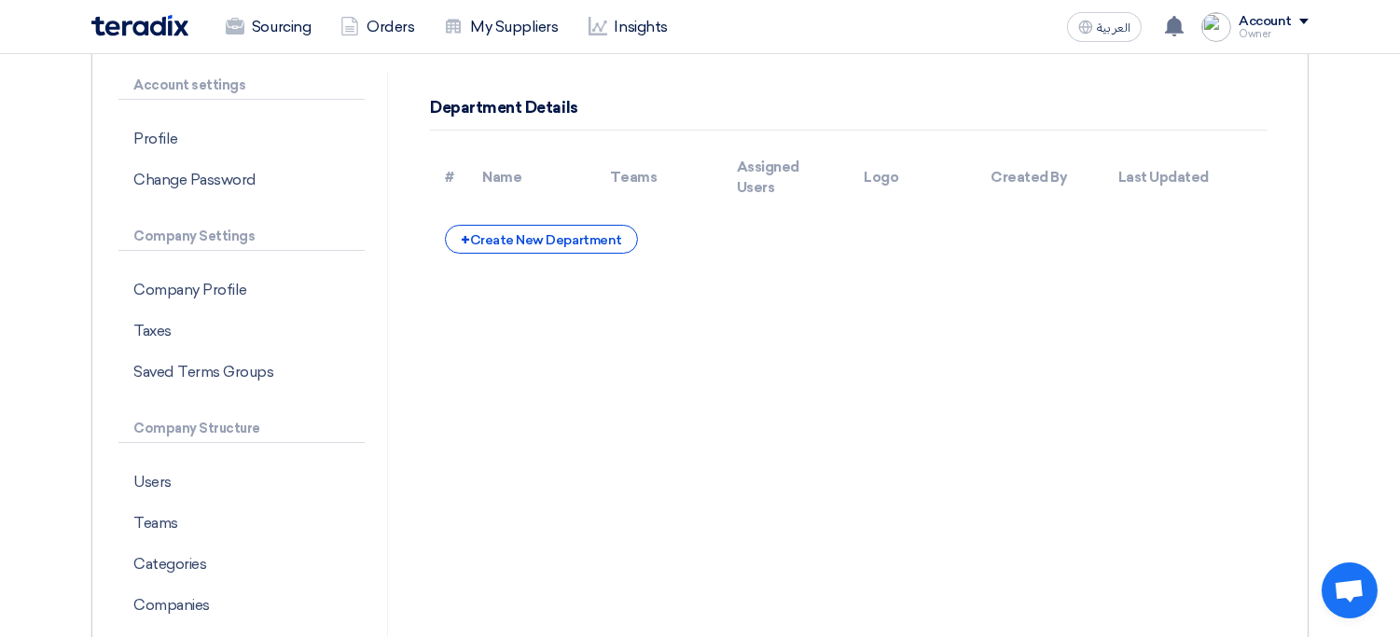
scroll to position [56, 0]
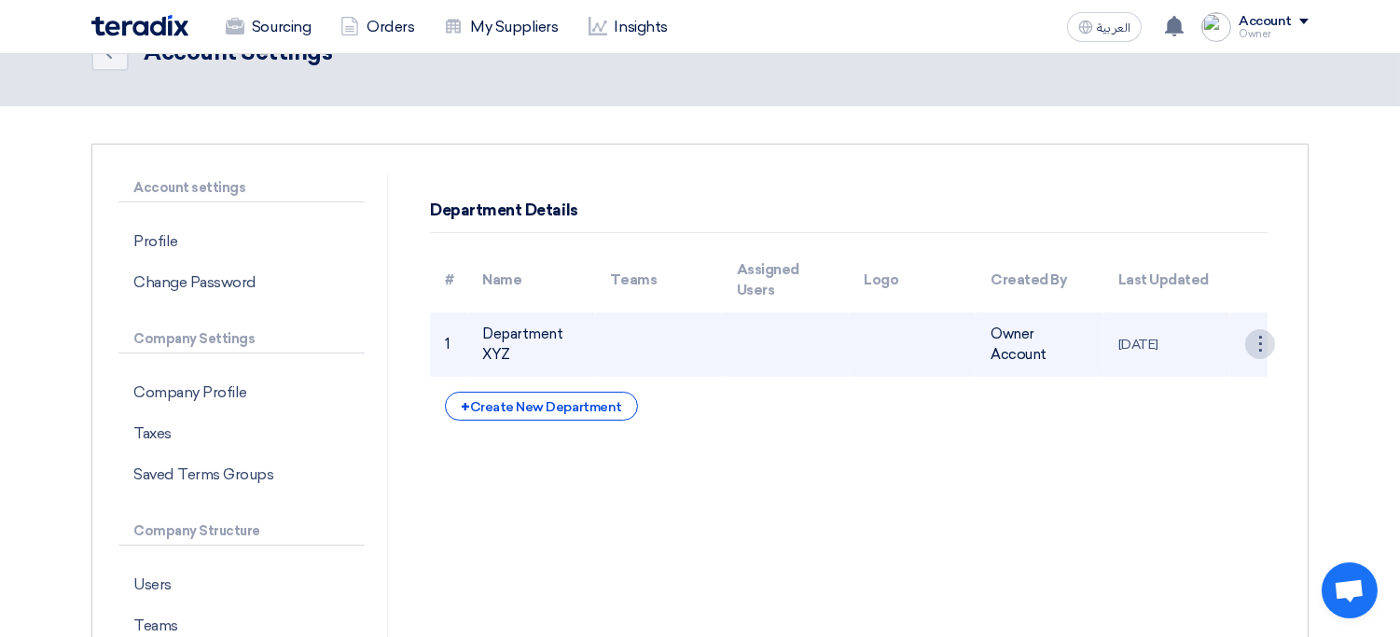
click at [1252, 348] on div "⋮" at bounding box center [1260, 344] width 30 height 30
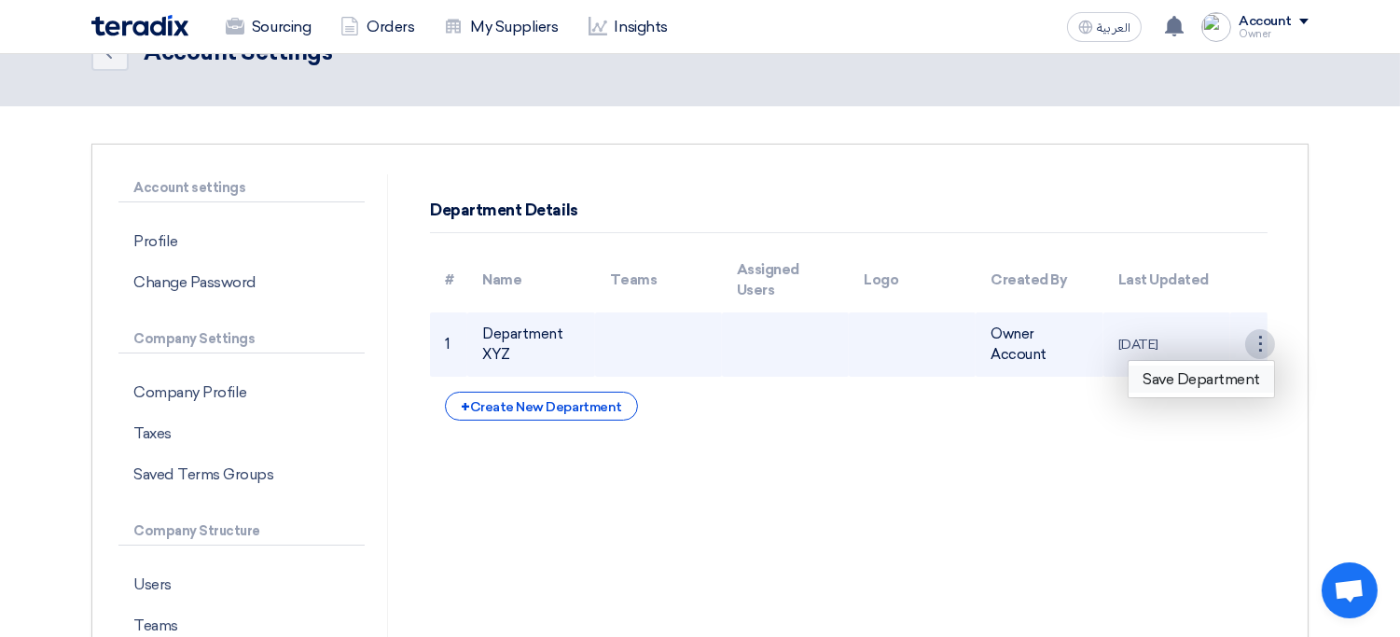
click at [1213, 373] on link "Save Department" at bounding box center [1202, 379] width 146 height 27
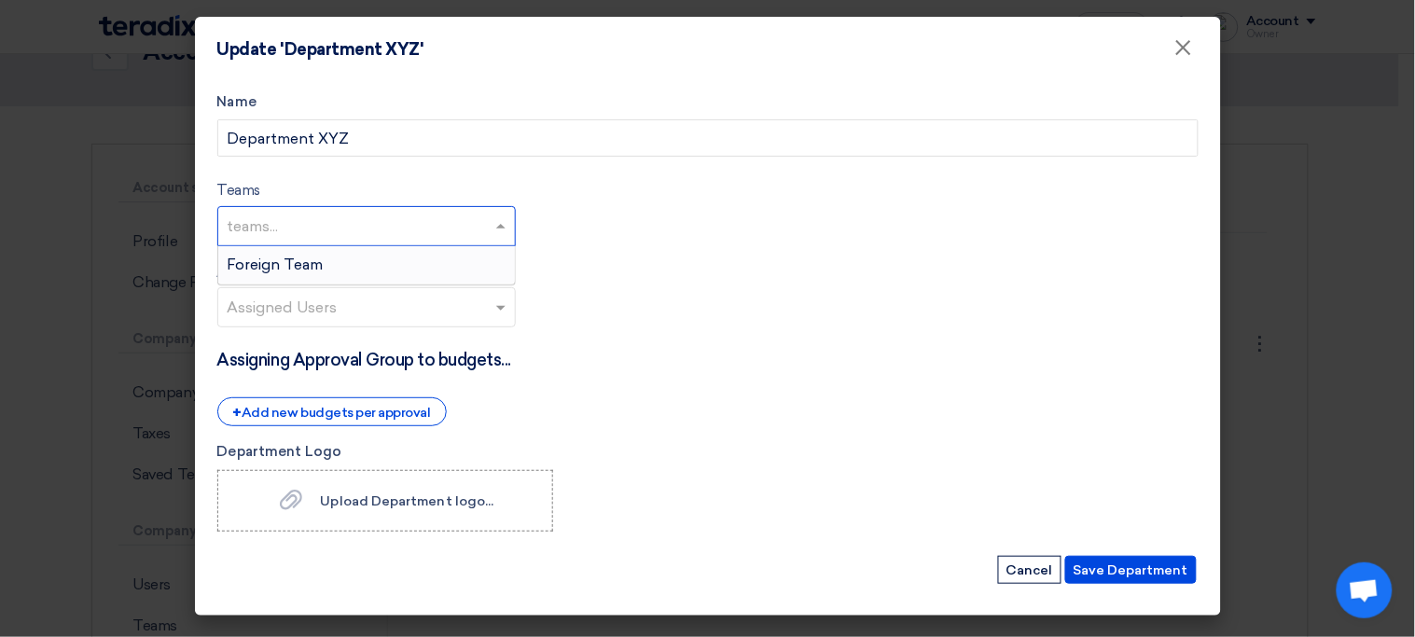
click at [423, 215] on input "text" at bounding box center [369, 228] width 283 height 31
click at [387, 260] on div "Foreign Team" at bounding box center [366, 264] width 297 height 37
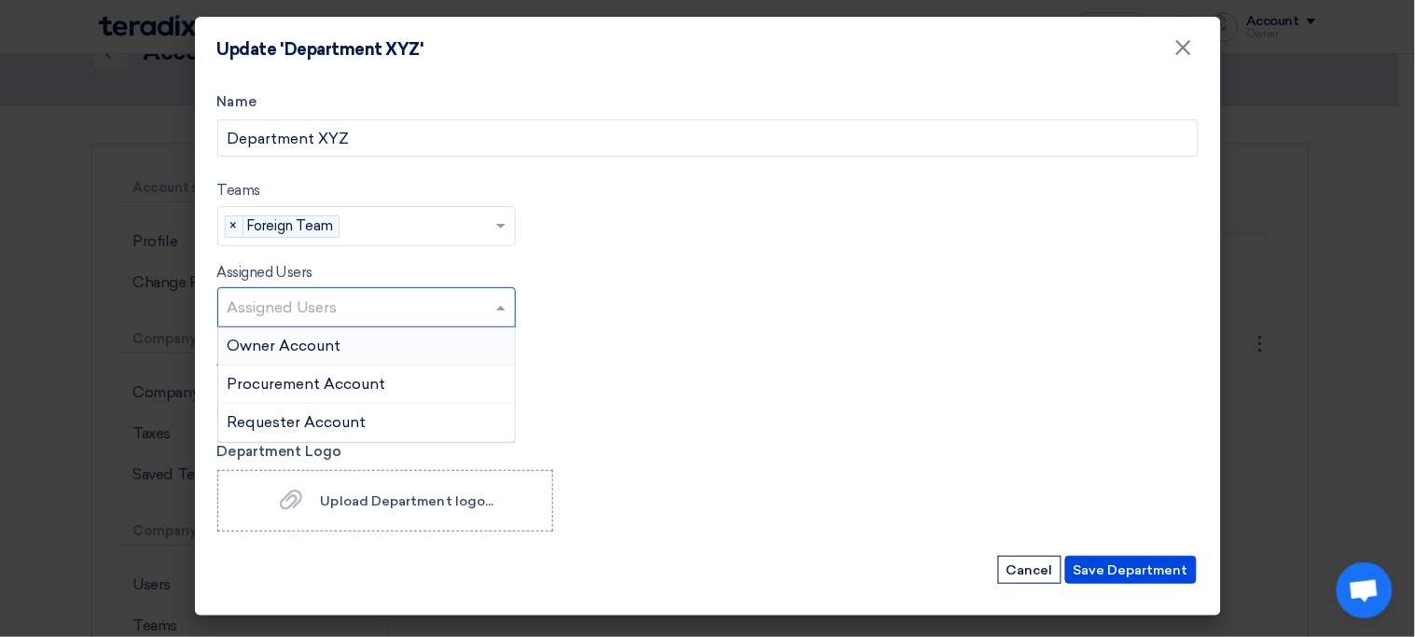
click at [365, 306] on input "text" at bounding box center [369, 309] width 283 height 31
click at [469, 516] on label "Upload Department logo... Upload Department logo..." at bounding box center [385, 501] width 336 height 62
click at [0, 0] on input "Upload Department logo... Upload Department logo..." at bounding box center [0, 0] width 0 height 0
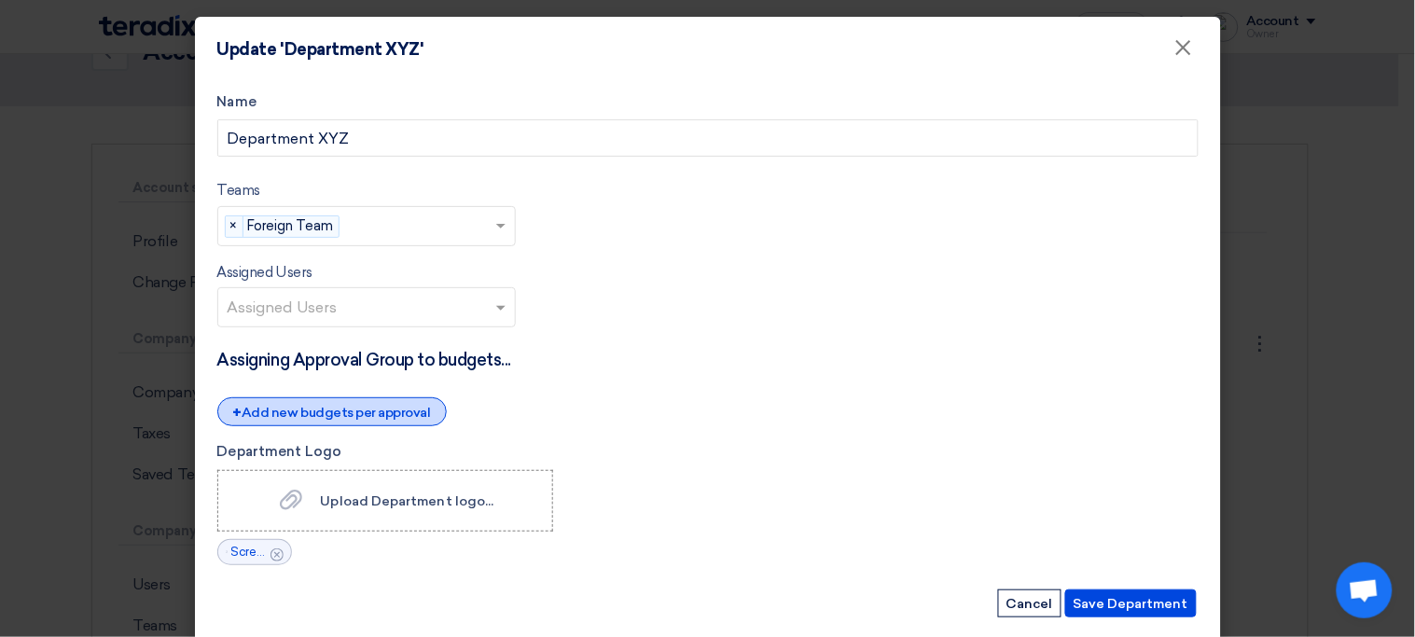
click at [398, 407] on div "+ Add new budgets per approval" at bounding box center [331, 411] width 229 height 29
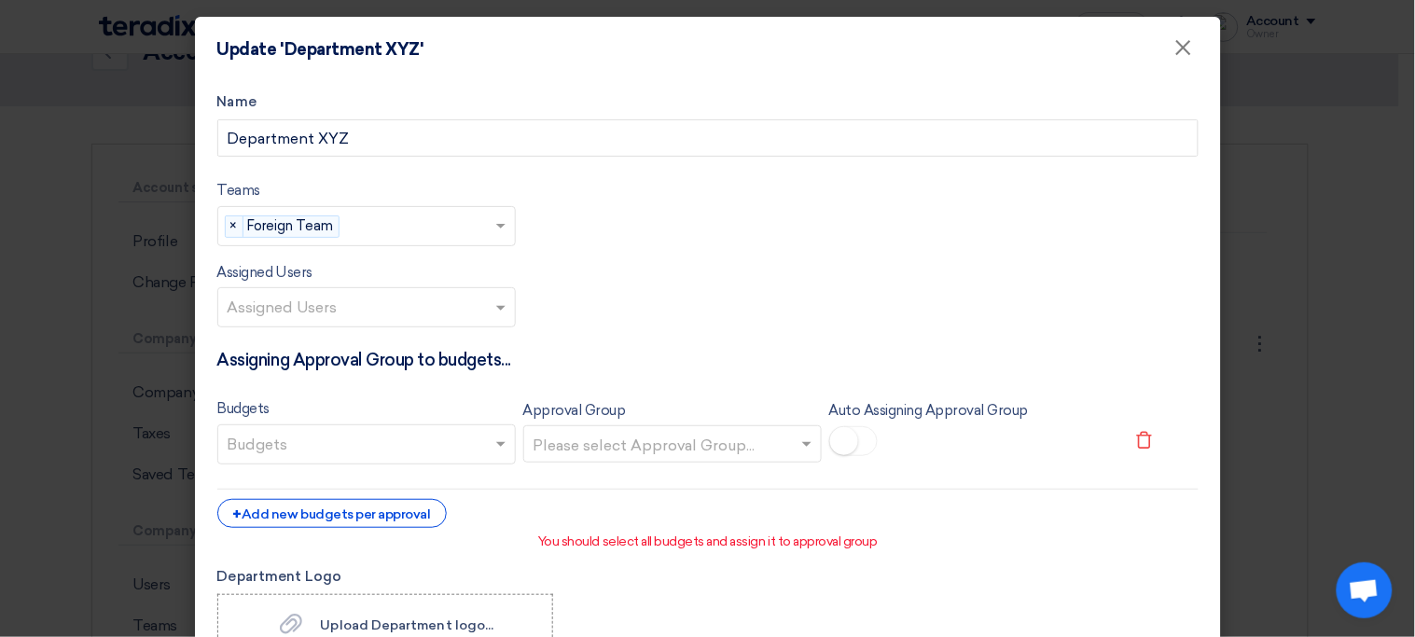
click at [1137, 439] on icon at bounding box center [1144, 440] width 19 height 19
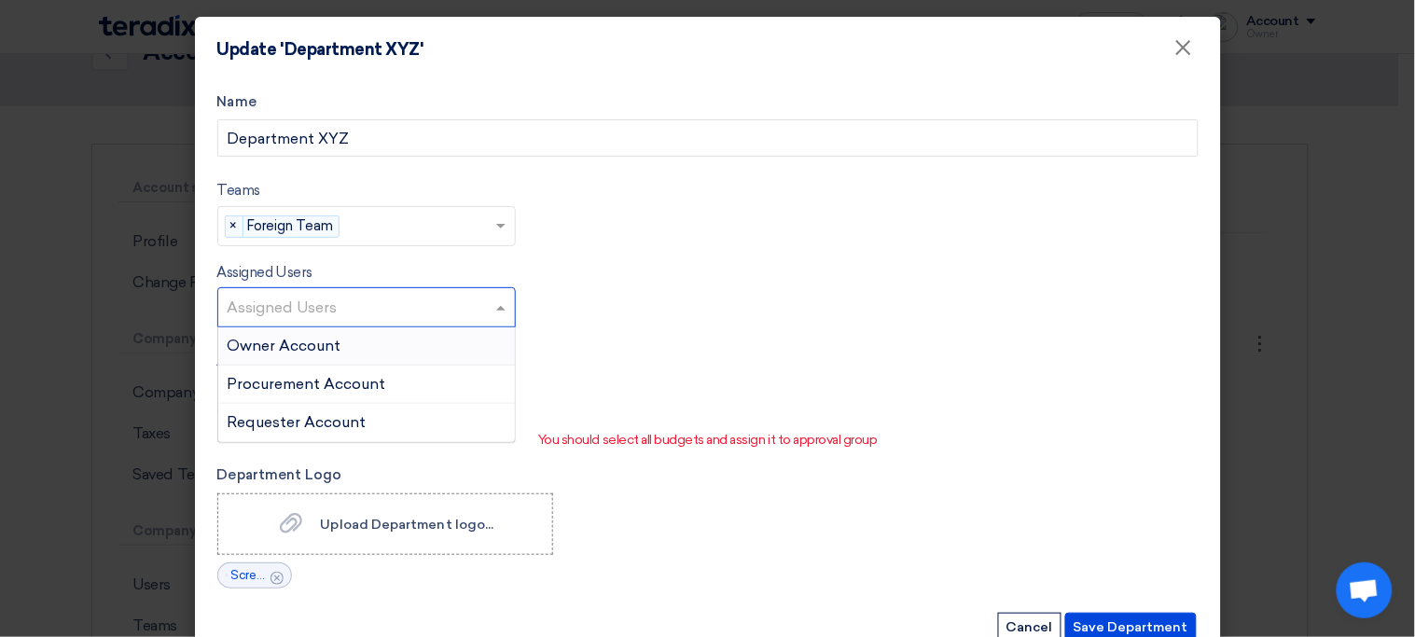
click at [501, 301] on input "text" at bounding box center [369, 309] width 283 height 31
click at [466, 388] on div "Procurement Account" at bounding box center [366, 385] width 297 height 38
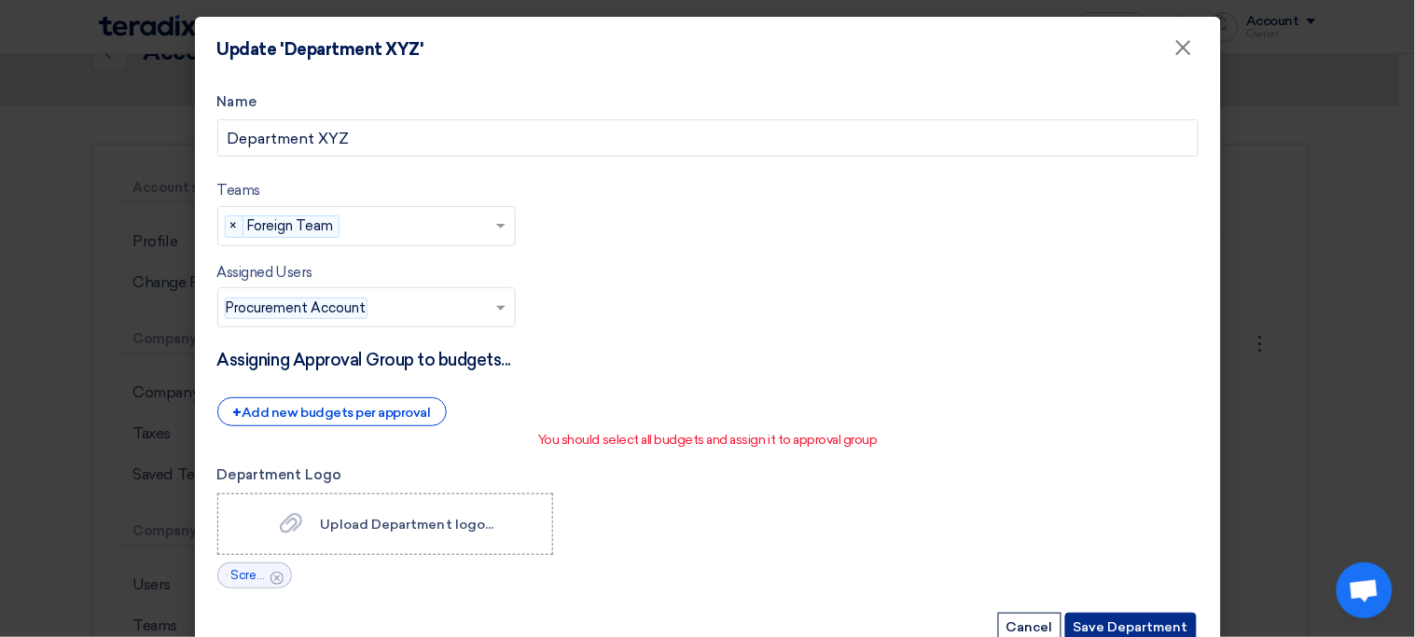
click at [1117, 621] on button "Save Department" at bounding box center [1131, 627] width 132 height 28
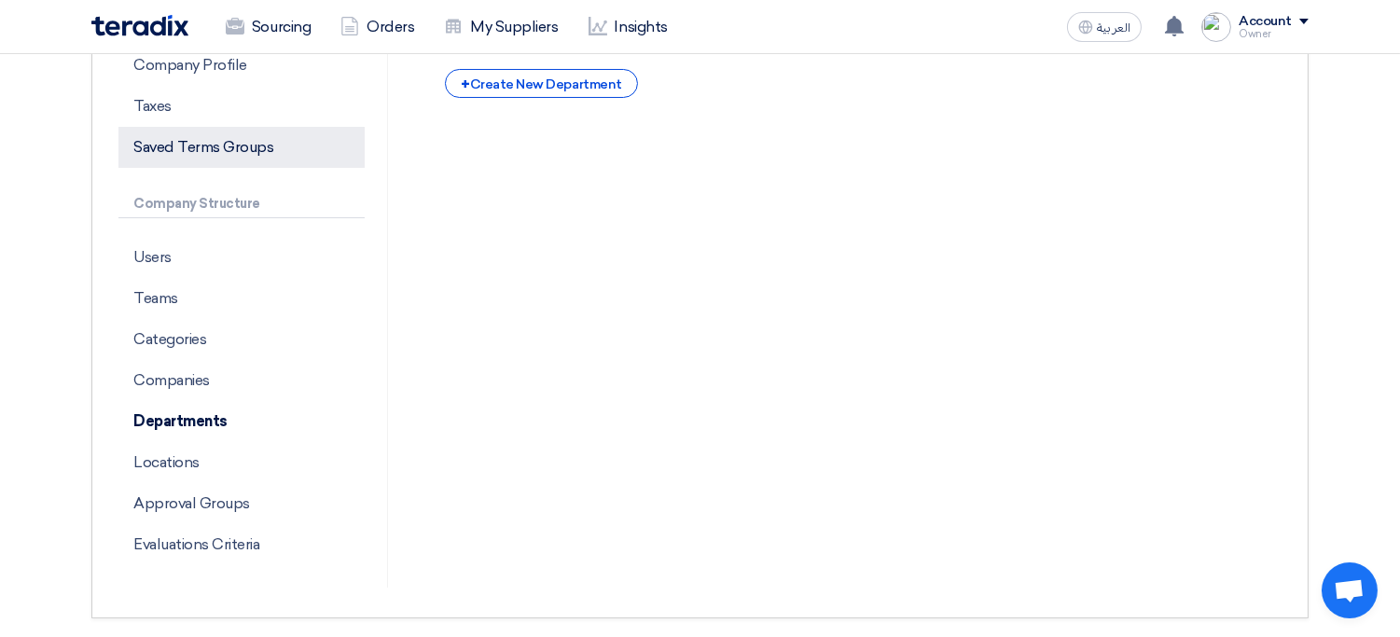
scroll to position [379, 0]
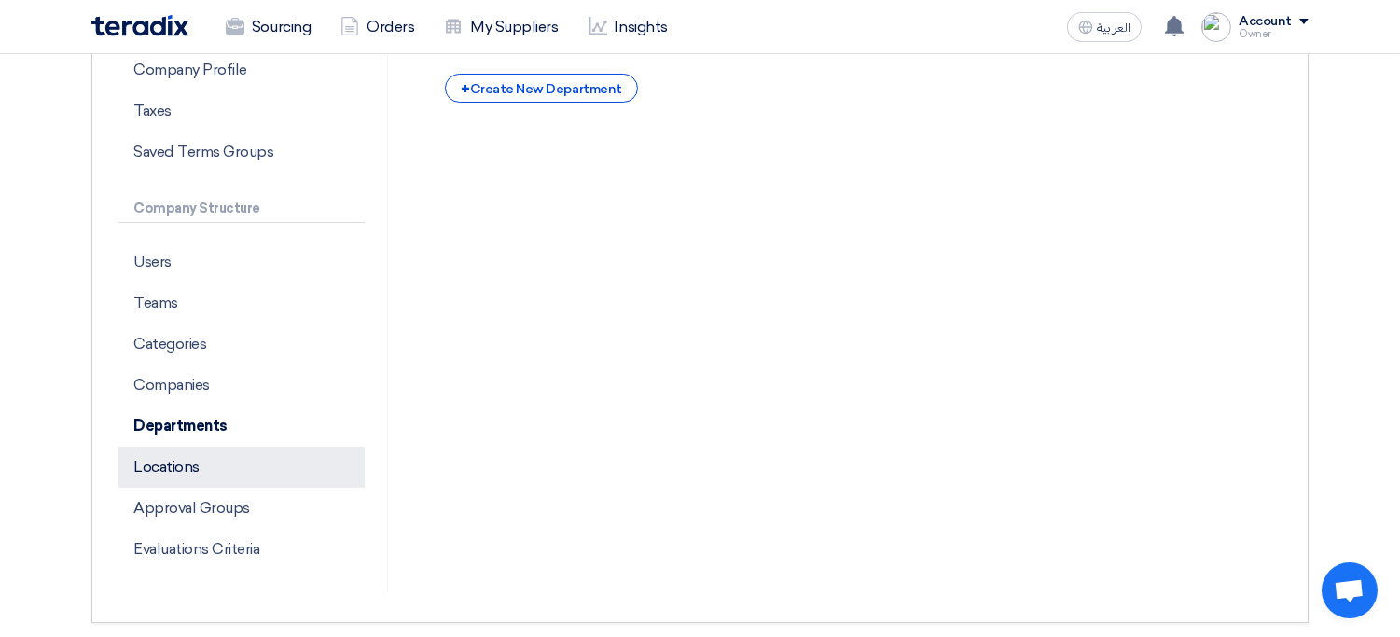
click at [208, 475] on p "Locations" at bounding box center [241, 467] width 246 height 41
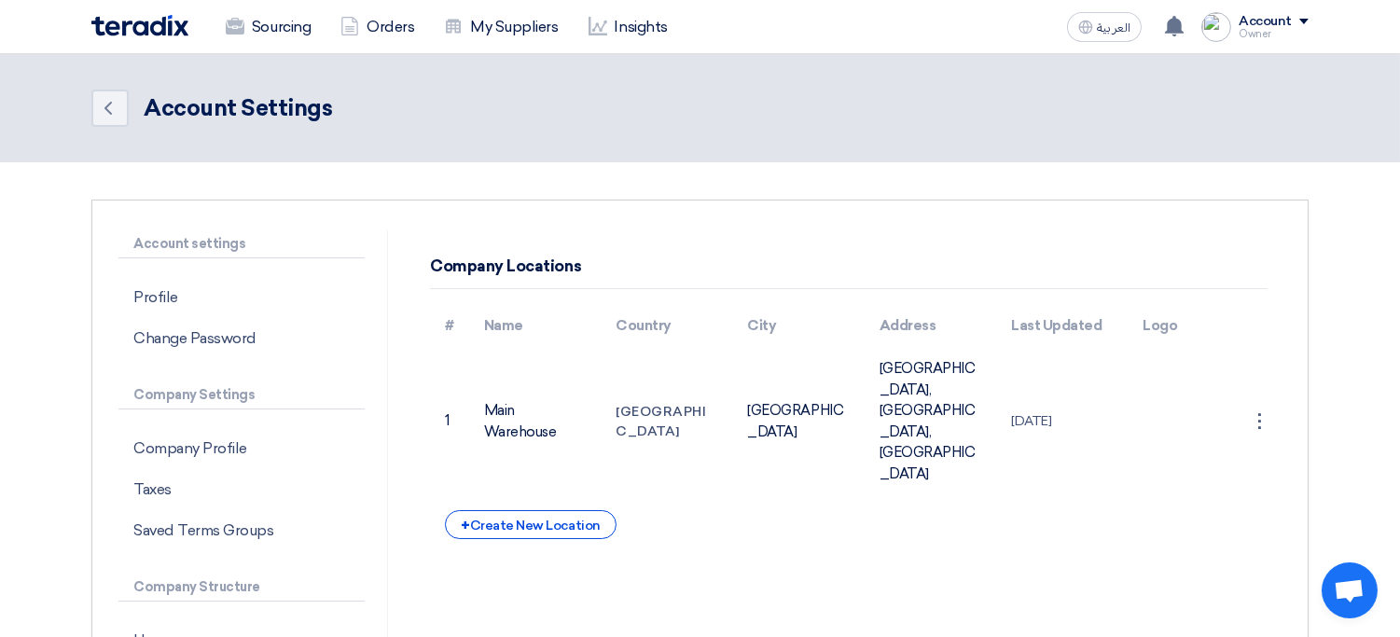
scroll to position [4, 0]
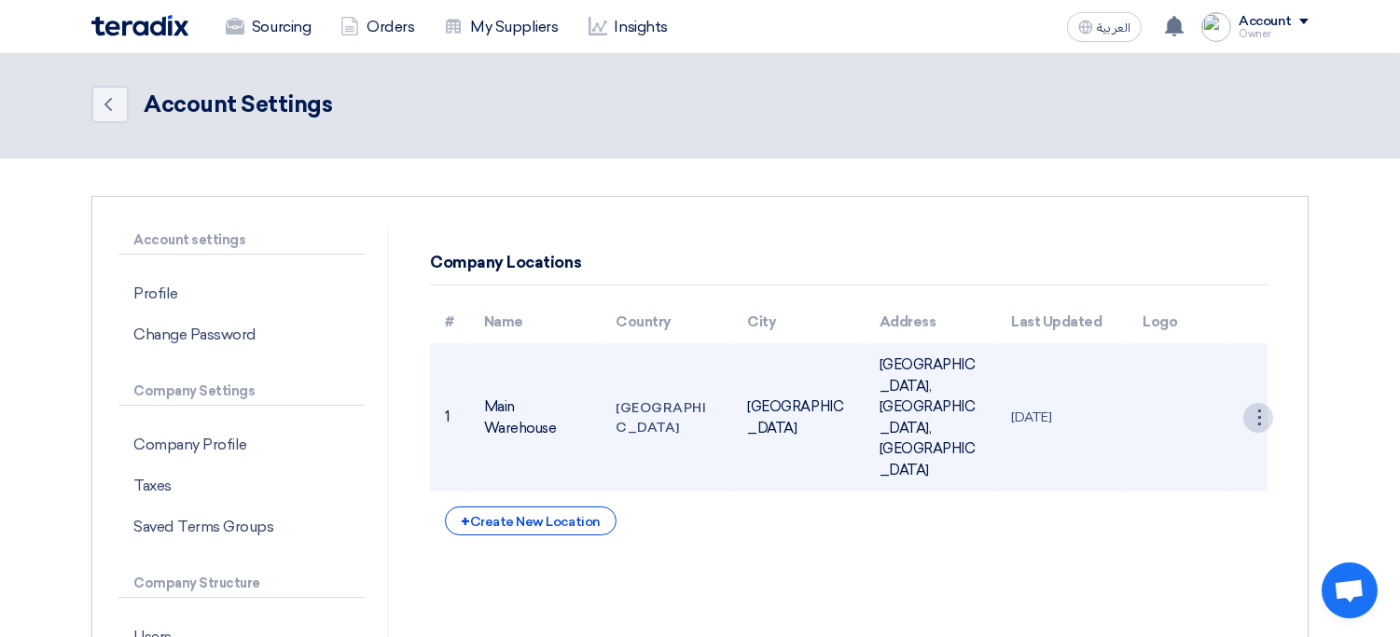
click at [1257, 403] on div "⋮" at bounding box center [1258, 418] width 30 height 30
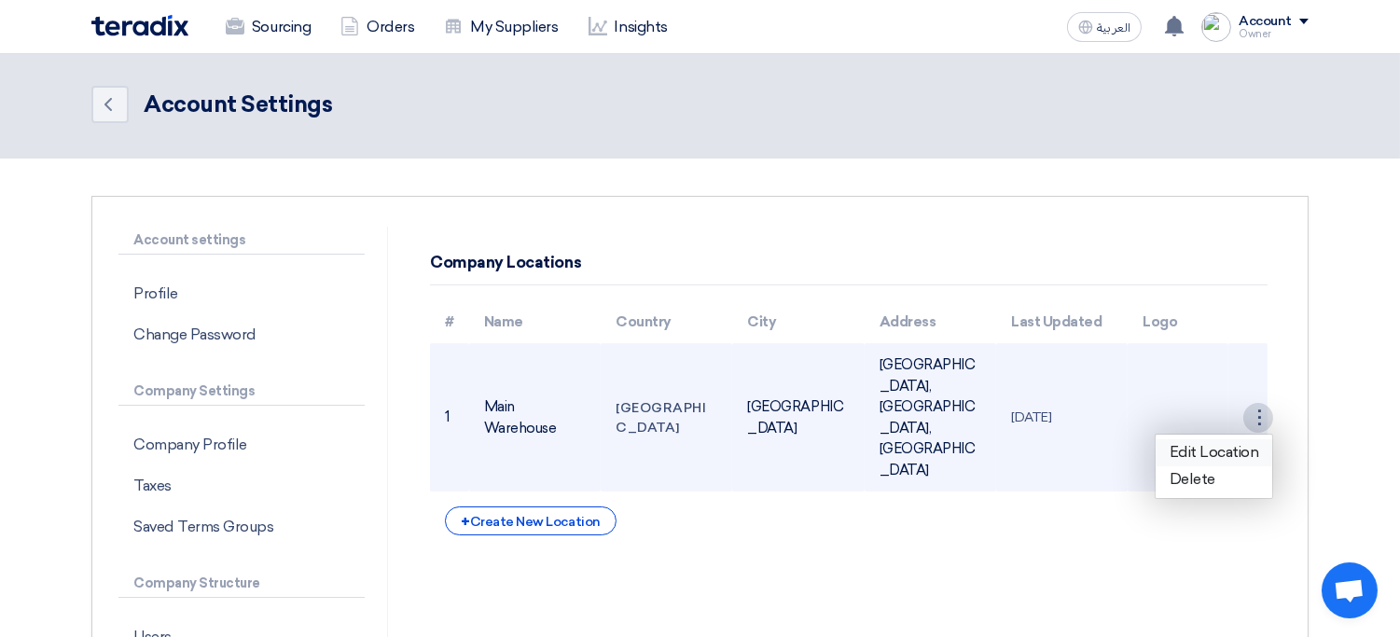
click at [1206, 440] on link "Edit Location" at bounding box center [1215, 452] width 118 height 27
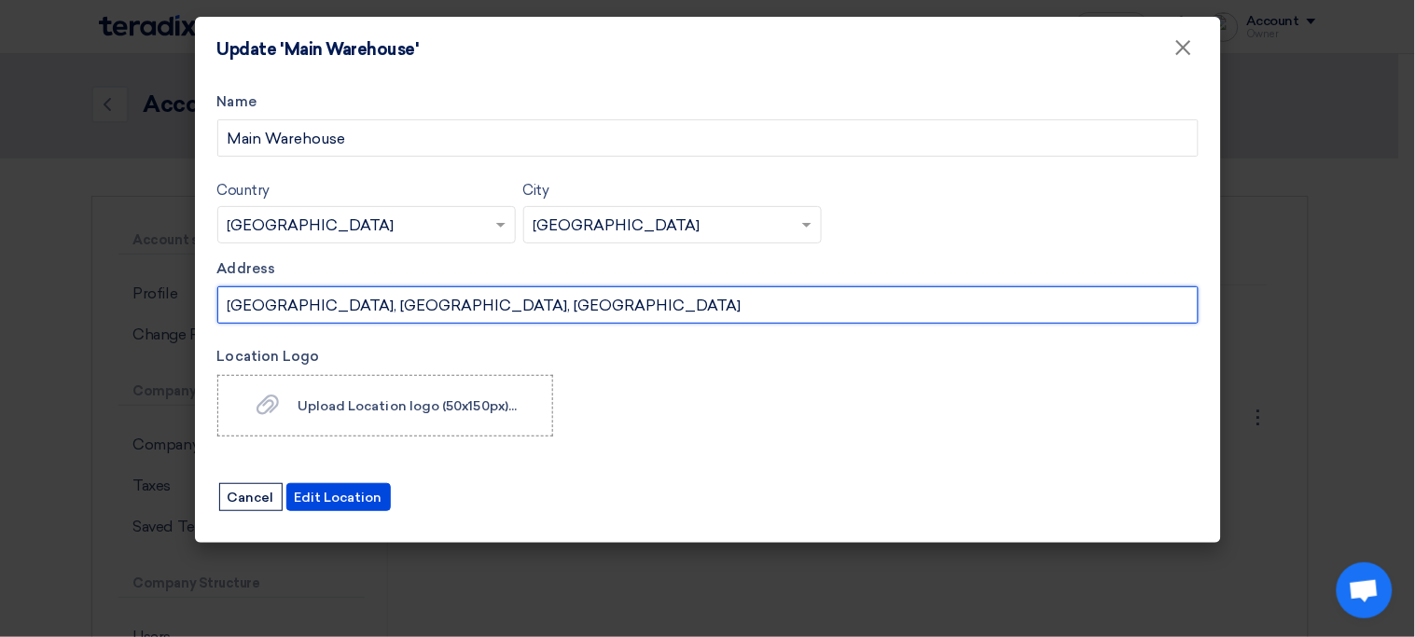
click at [422, 300] on input "Building X, Road Y, District Z, Riyadh, Saudi Arabia" at bounding box center [707, 304] width 981 height 37
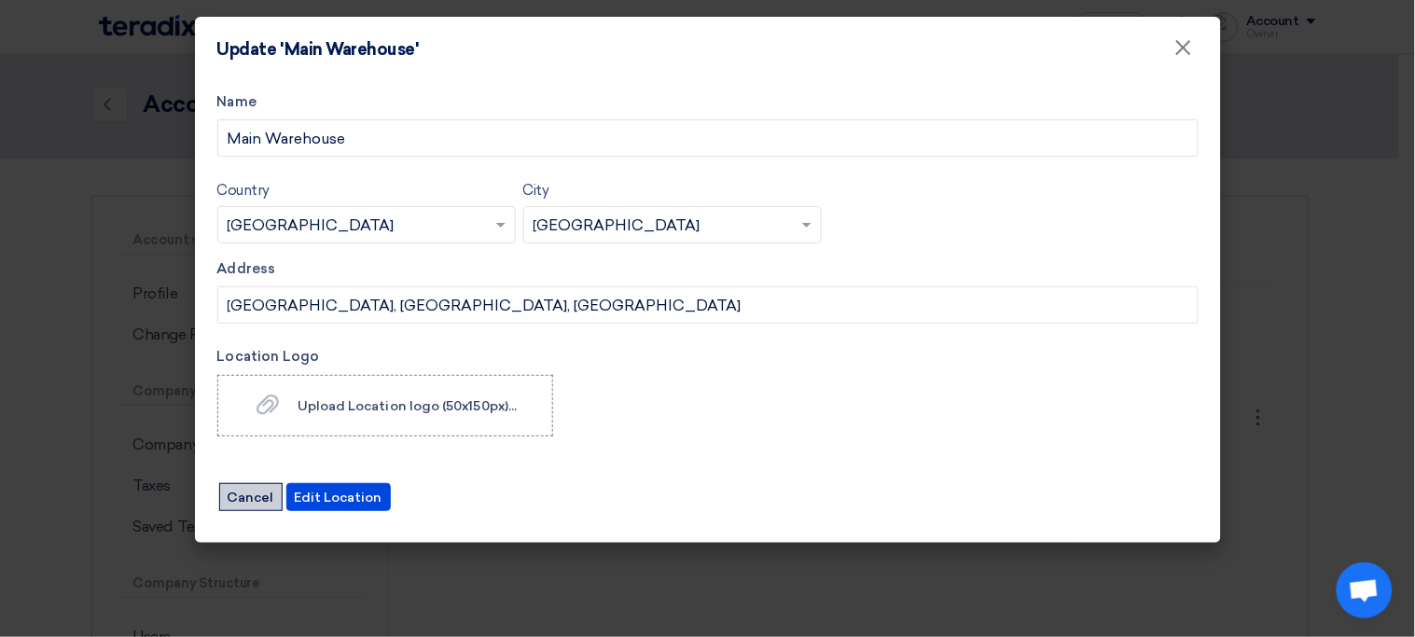
click at [244, 498] on button "Cancel" at bounding box center [250, 497] width 63 height 28
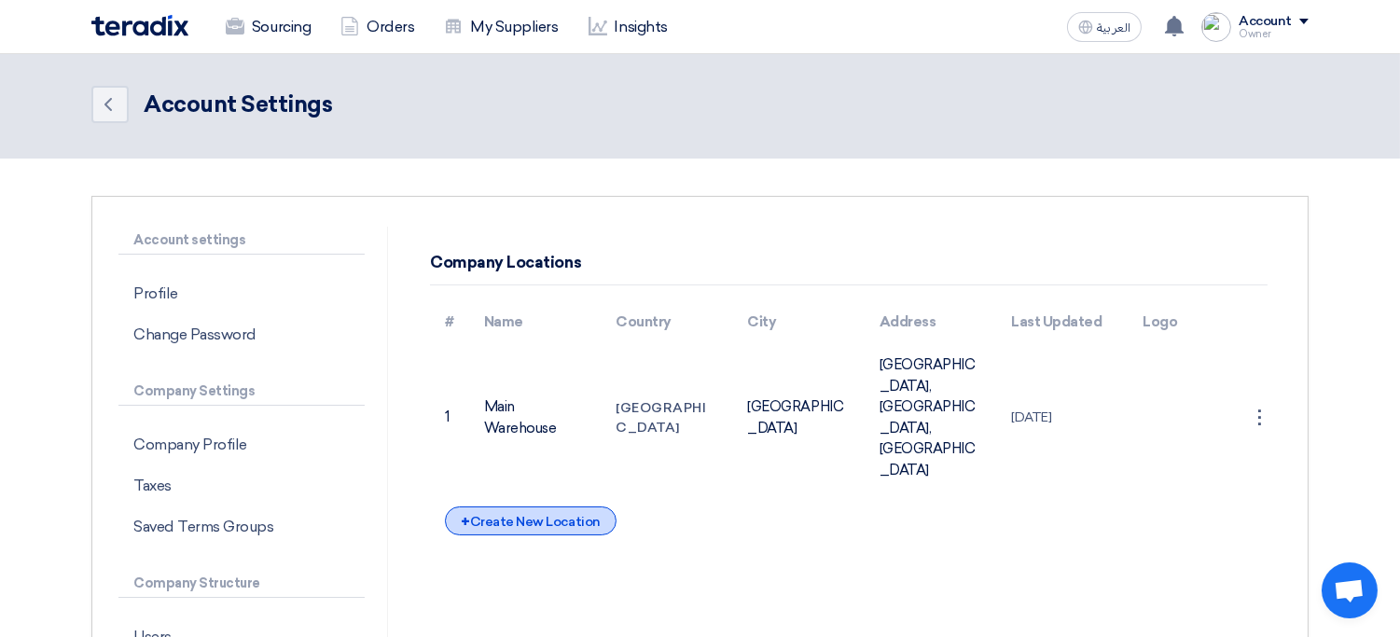
click at [493, 506] on div "+ Create New Location" at bounding box center [530, 520] width 171 height 29
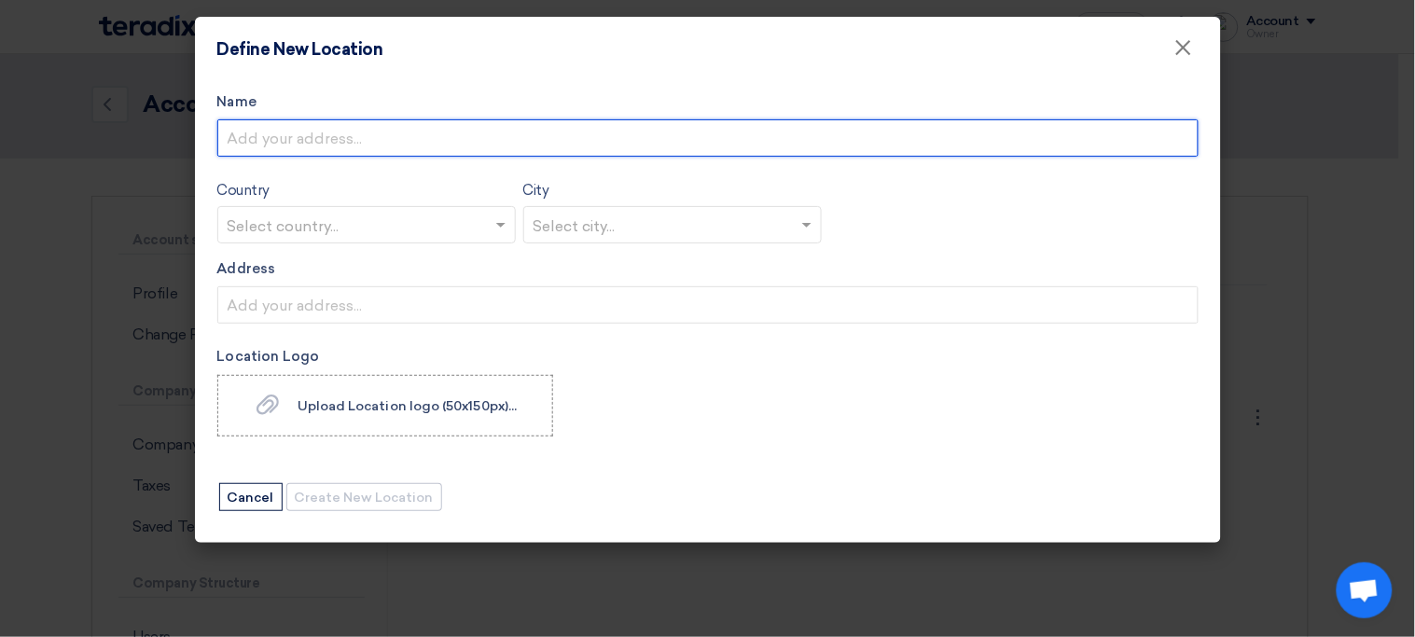
click at [425, 155] on input "Name" at bounding box center [707, 137] width 981 height 37
type input "Location XYZ"
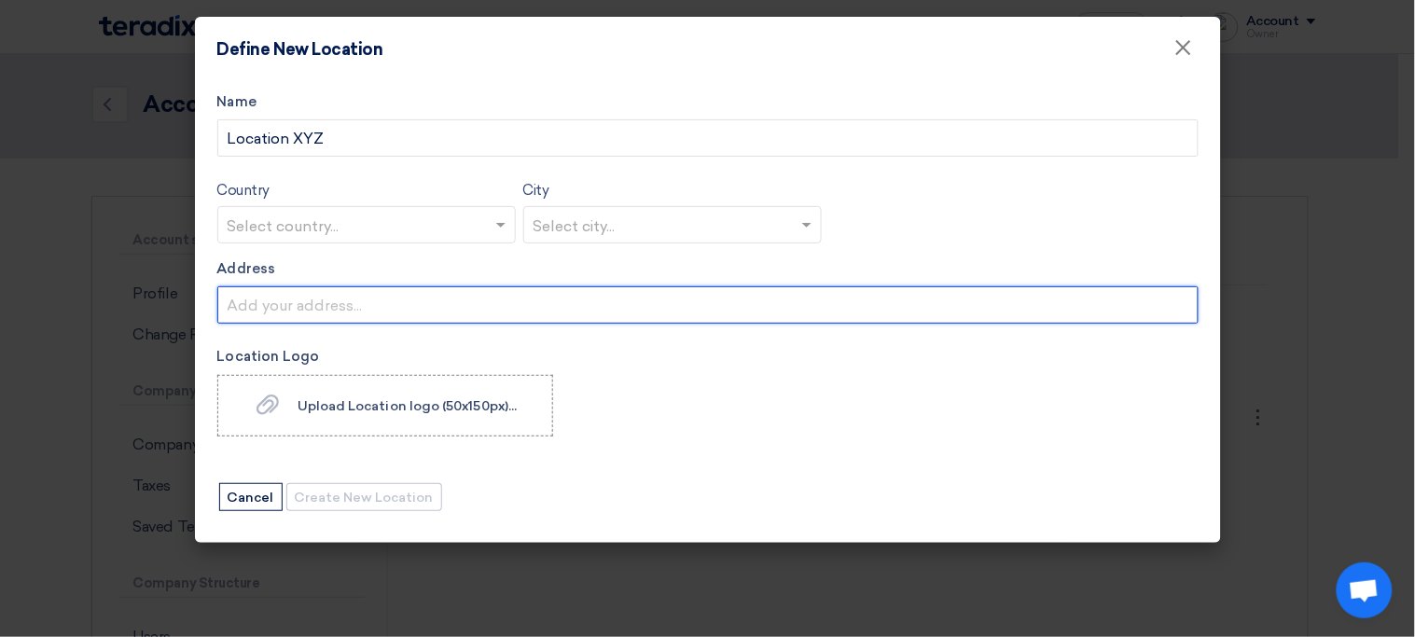
paste input "Building X, Road Y, District Z, Riyadh, Saudi Arabia"
click at [326, 311] on input "Building X, Road Y, District Z, Riyadh, Saudi Arabia" at bounding box center [707, 304] width 981 height 37
type input "Building X, Road Y, District Z, Riyadh, Saudi Arabia"
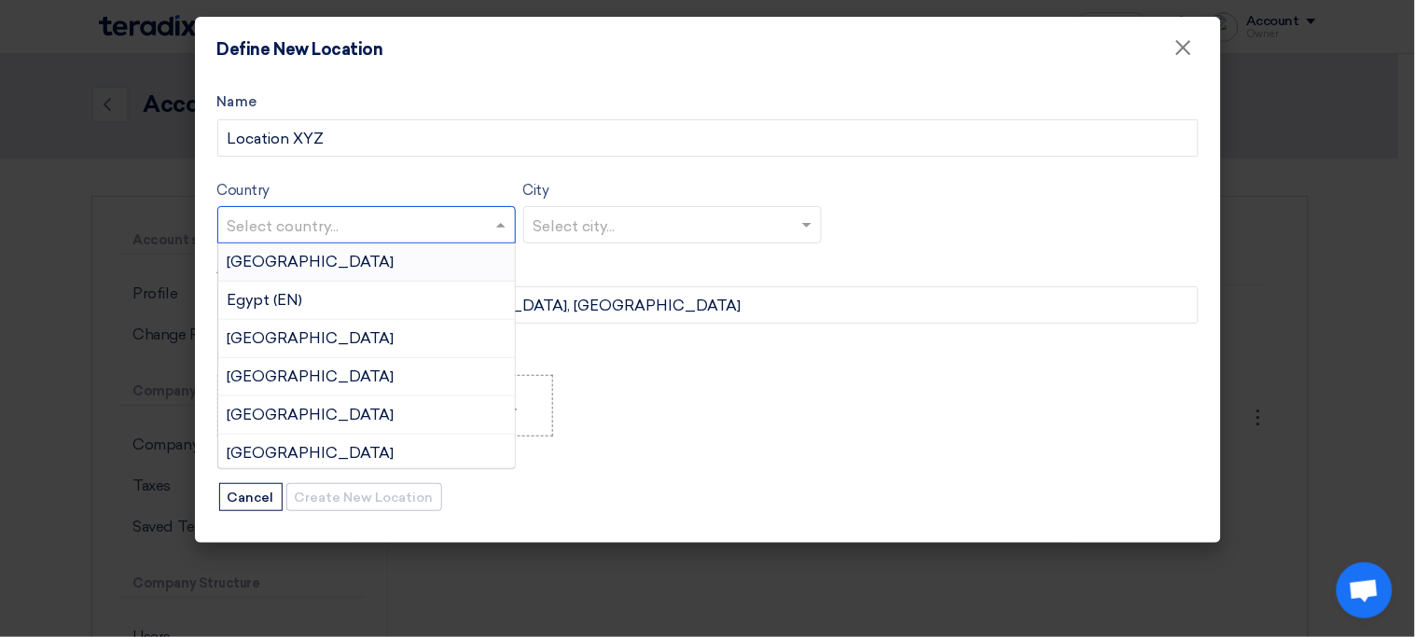
click at [437, 237] on input "text" at bounding box center [357, 226] width 259 height 31
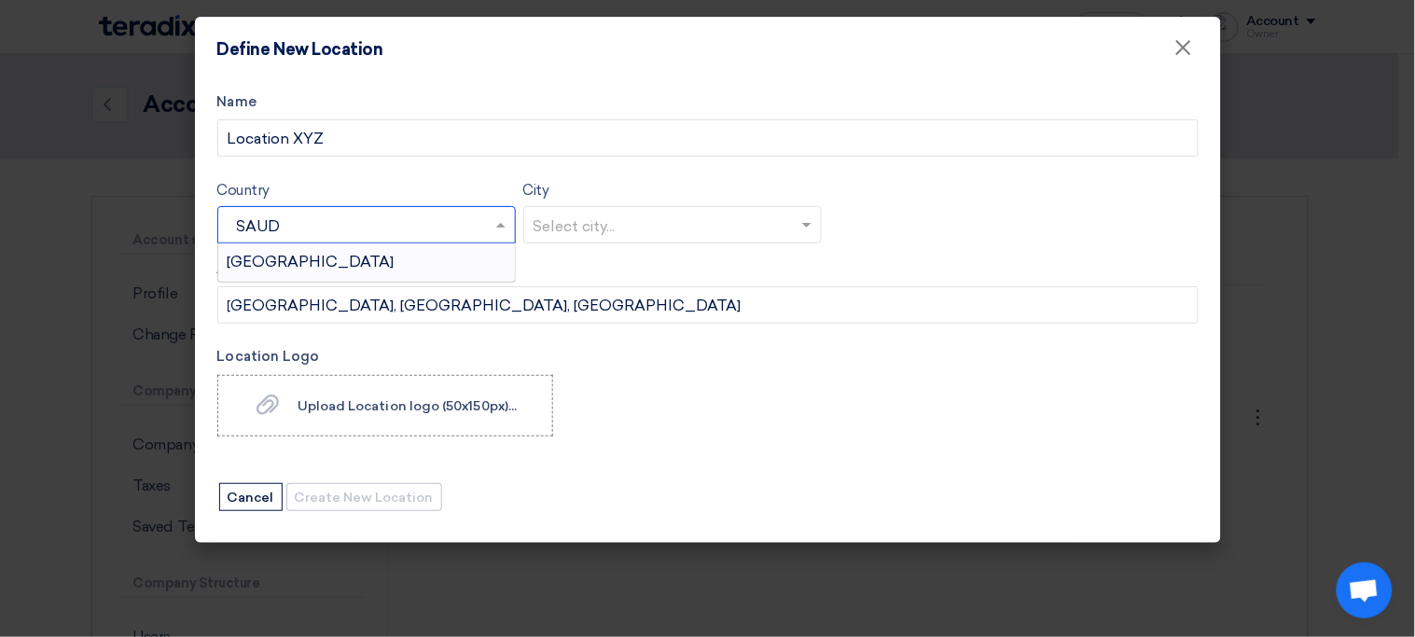
type input "SAUDI"
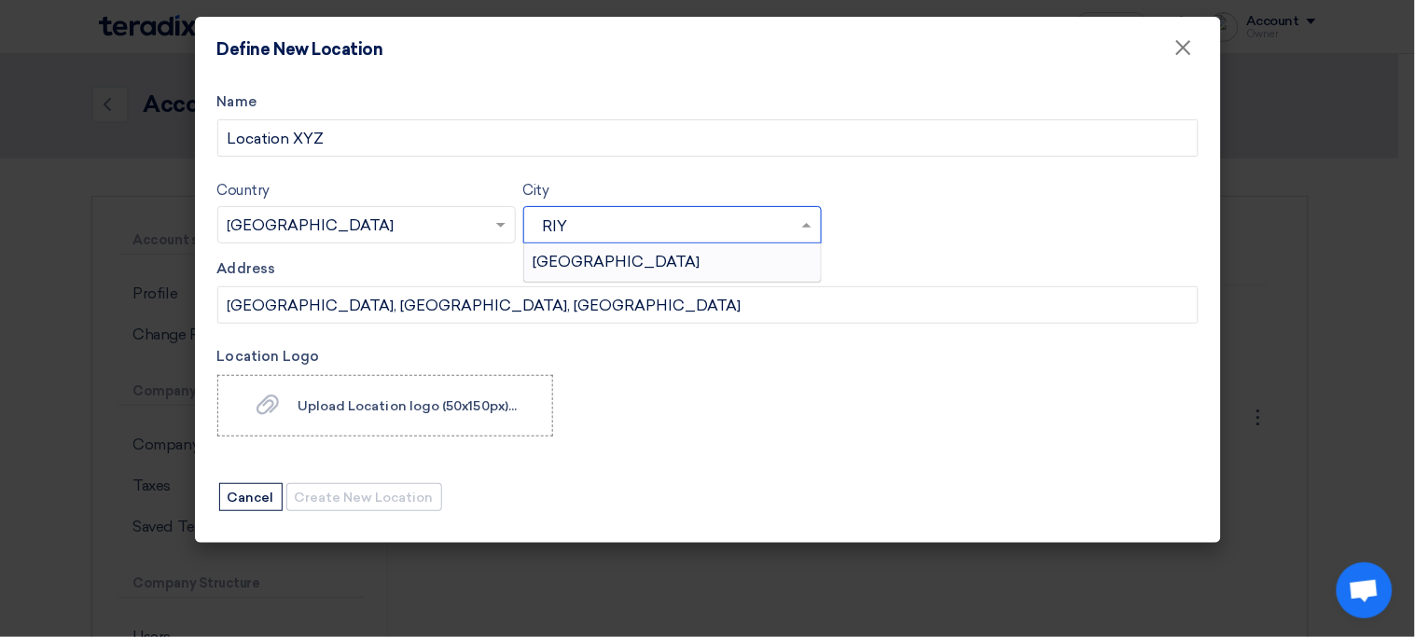
type input "RIYA"
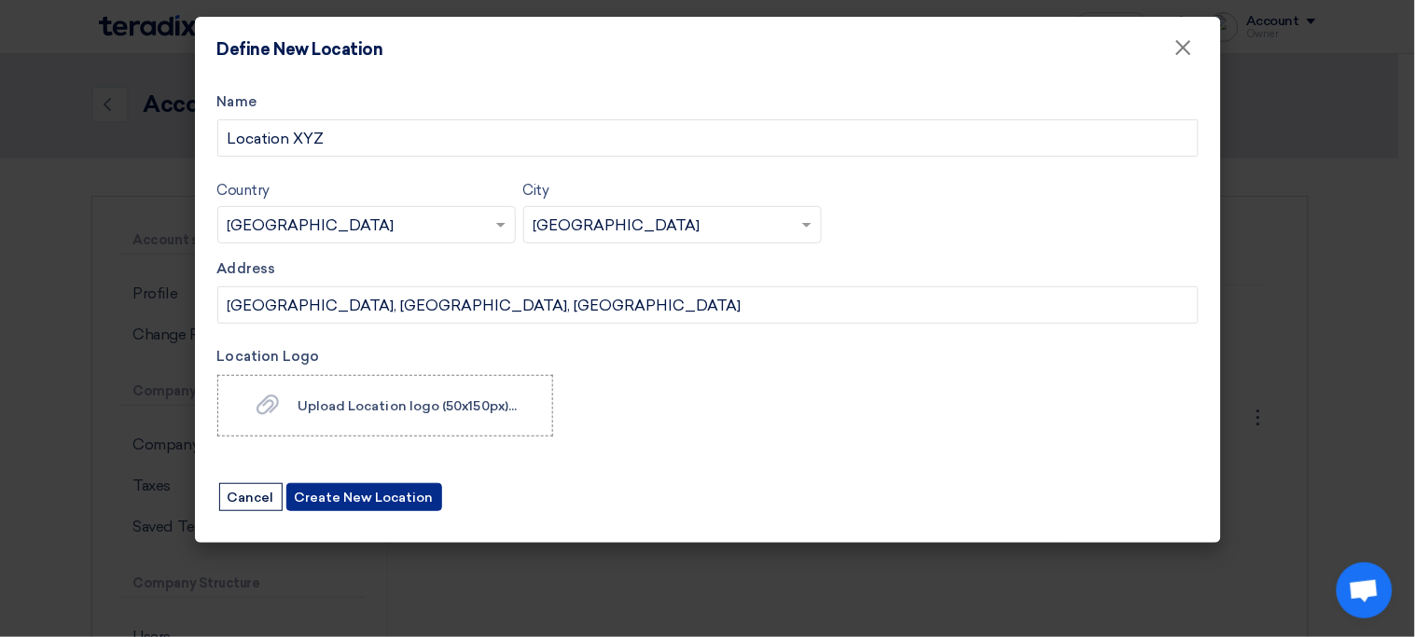
click at [364, 502] on button "Create New Location" at bounding box center [364, 497] width 156 height 28
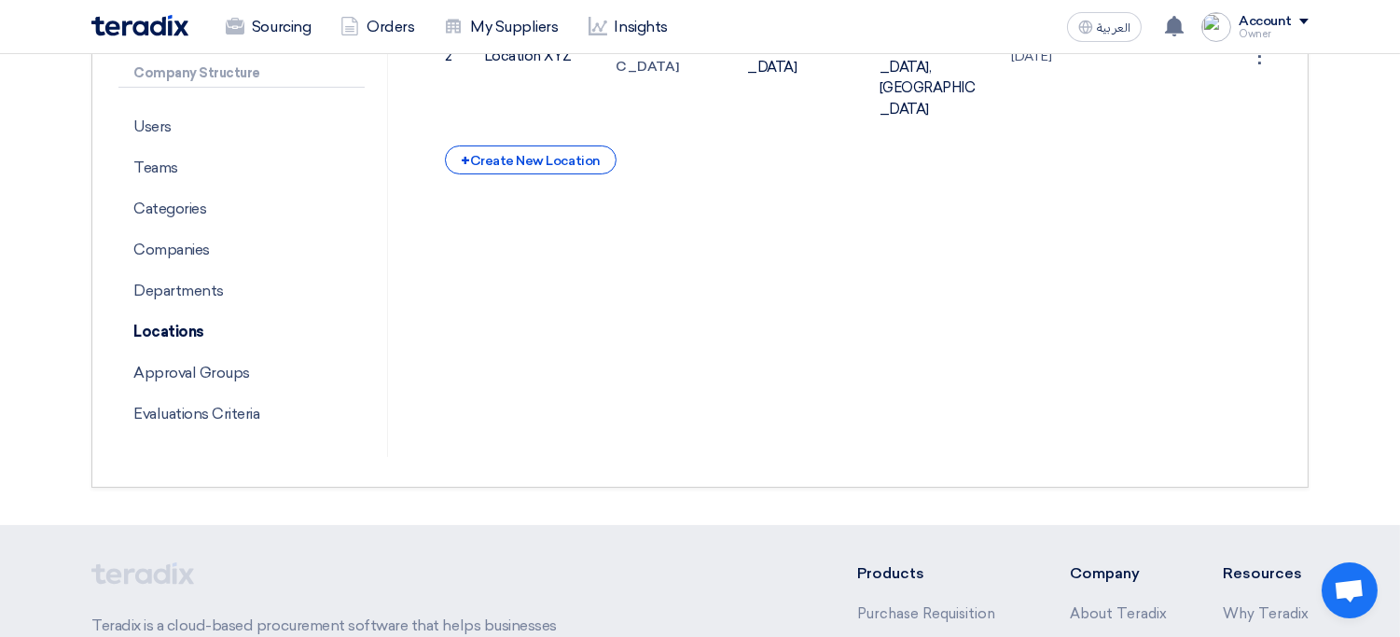
scroll to position [498, 0]
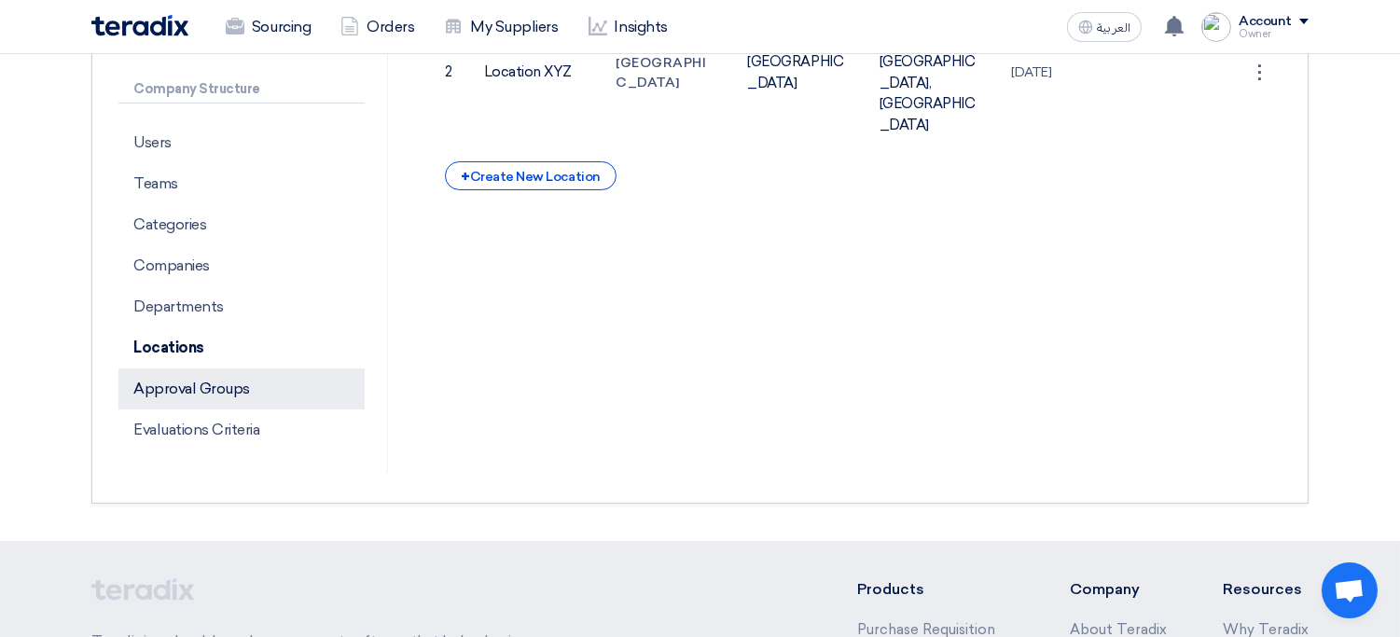
click at [215, 386] on p "Approval Groups" at bounding box center [241, 388] width 246 height 41
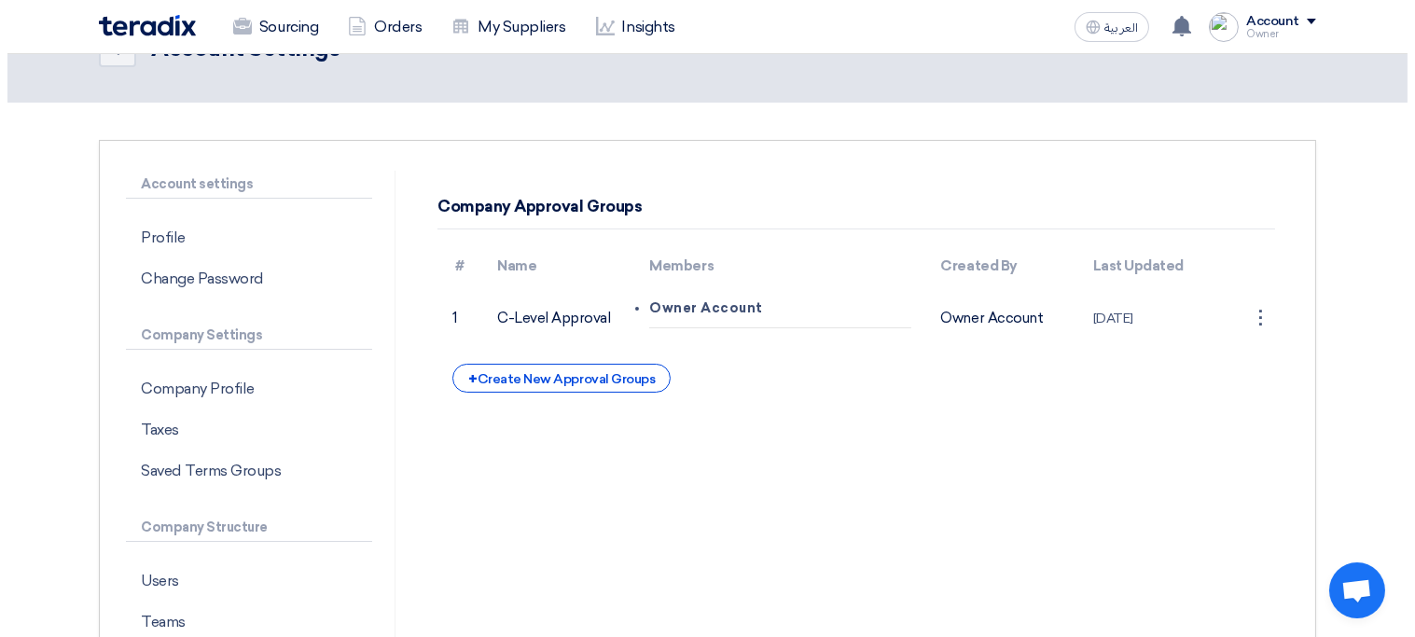
scroll to position [65, 0]
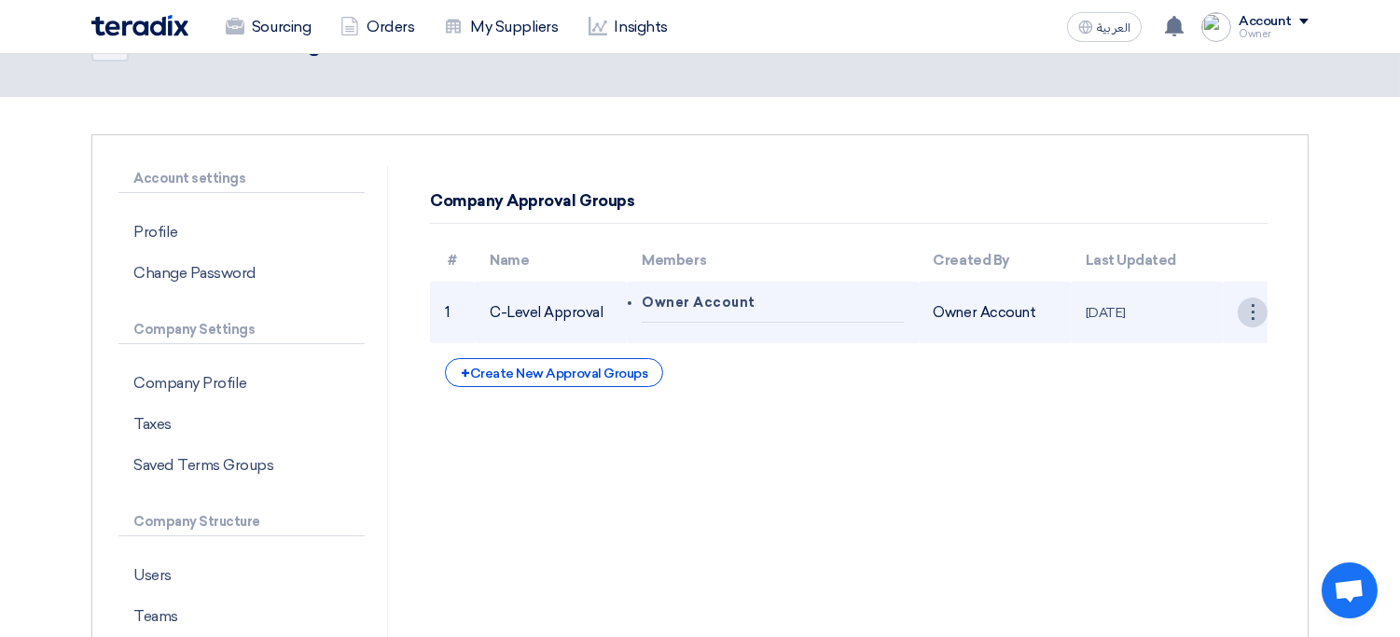
click at [1255, 312] on div "⋮" at bounding box center [1253, 313] width 30 height 30
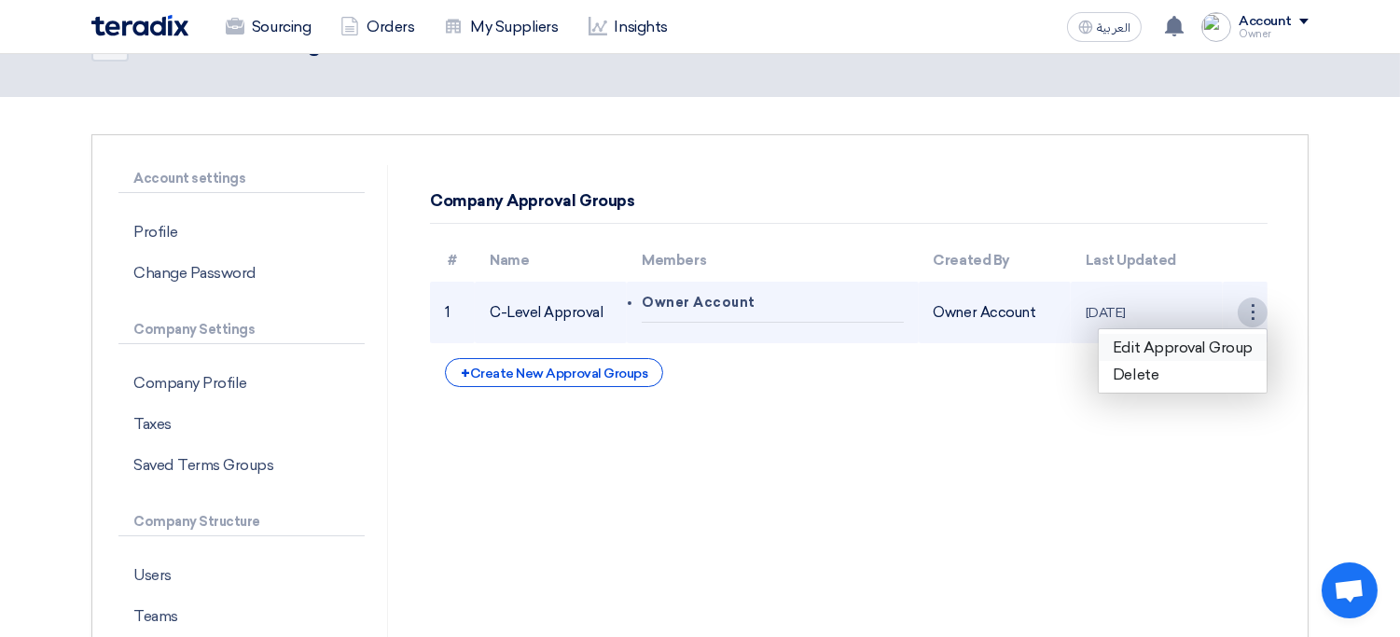
click at [1202, 341] on link "Edit Approval Group" at bounding box center [1183, 347] width 168 height 27
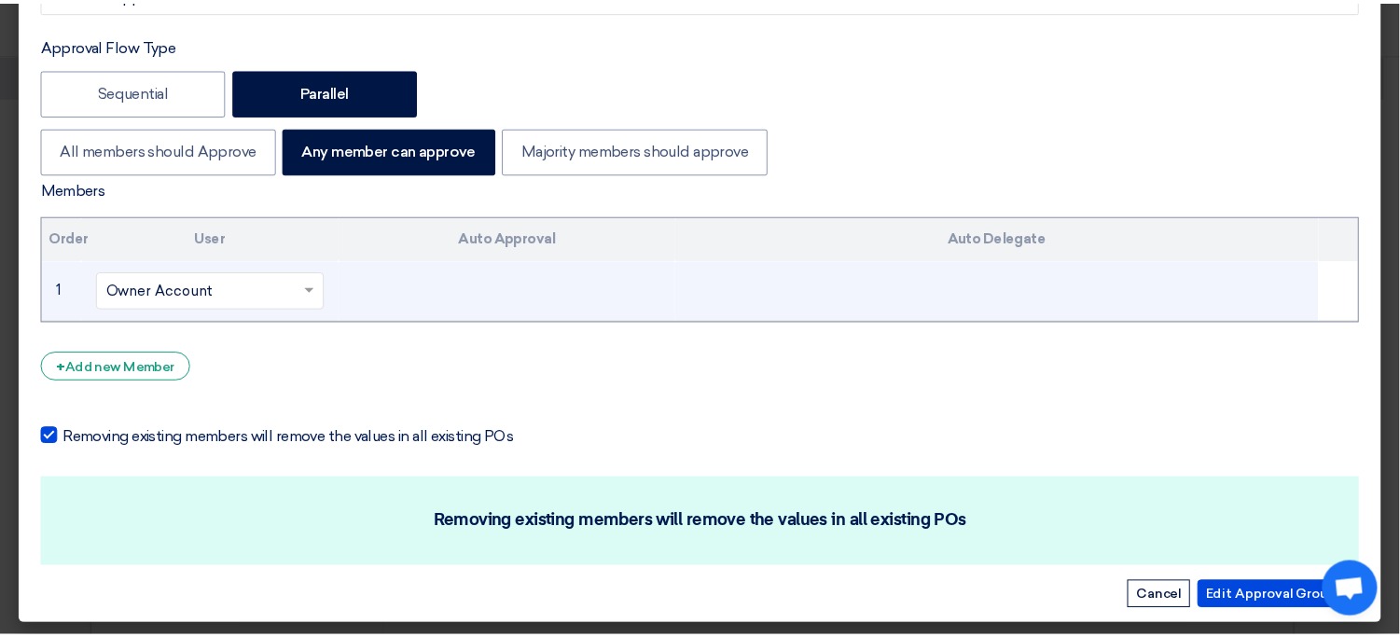
scroll to position [150, 0]
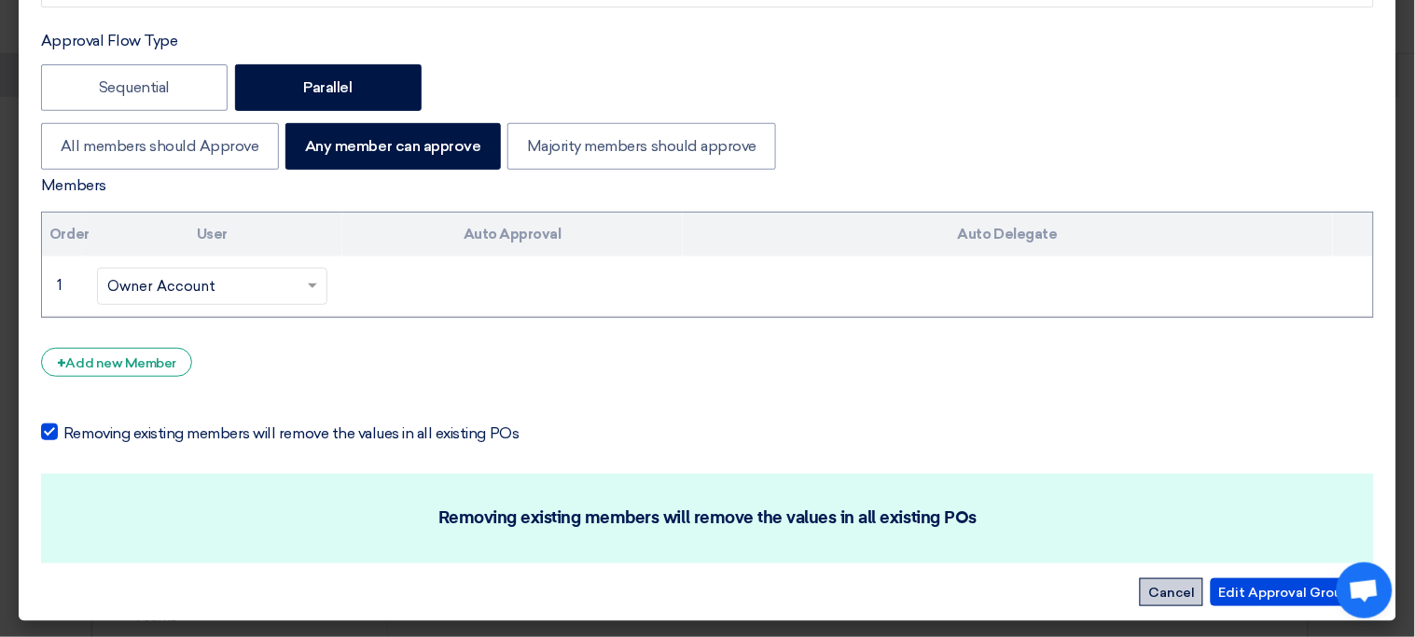
click at [1168, 587] on button "Cancel" at bounding box center [1171, 592] width 63 height 28
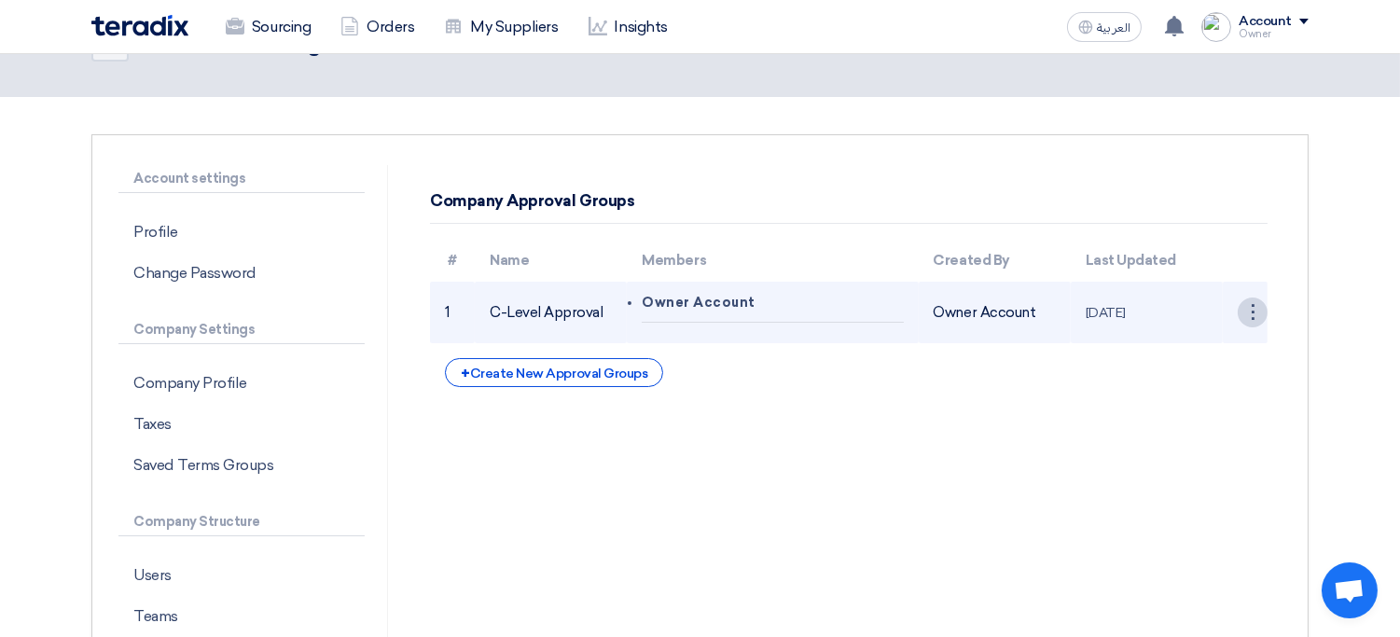
click at [1257, 314] on div "⋮" at bounding box center [1253, 313] width 30 height 30
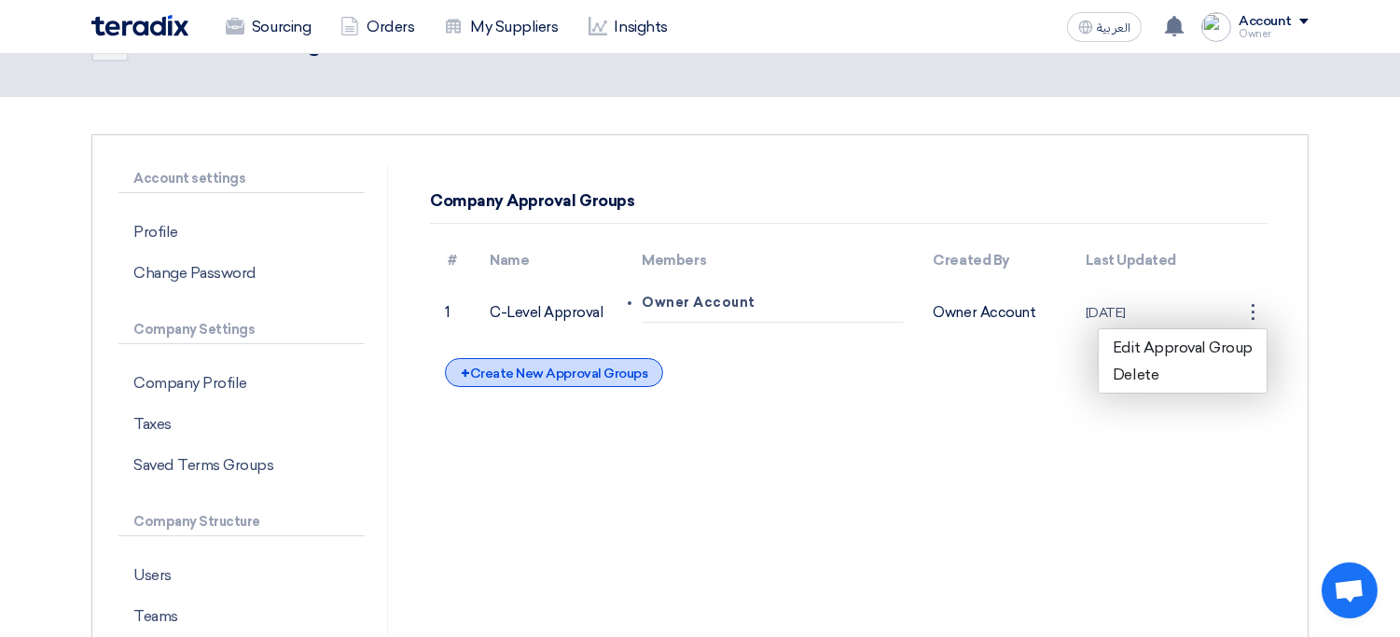
click at [638, 371] on div "+ Create New Approval Groups" at bounding box center [554, 372] width 218 height 29
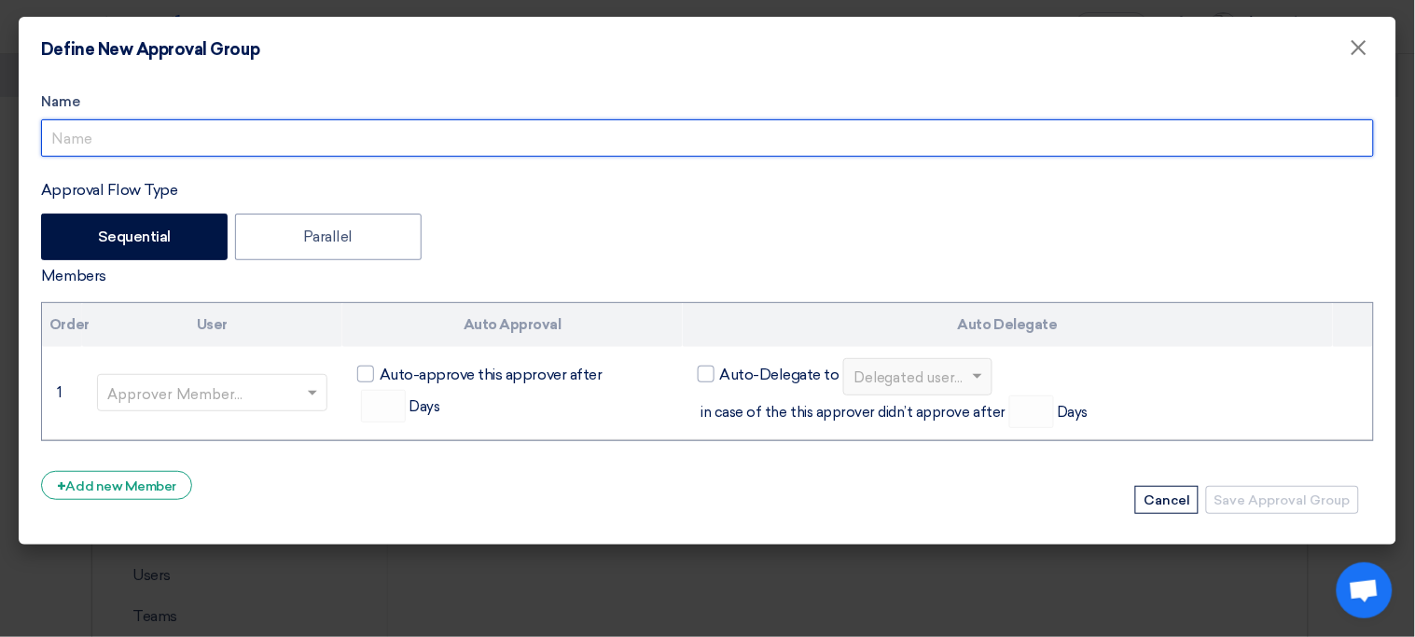
click at [301, 140] on input "Approval Flow Type" at bounding box center [707, 137] width 1333 height 37
type input "C-Level Approval"
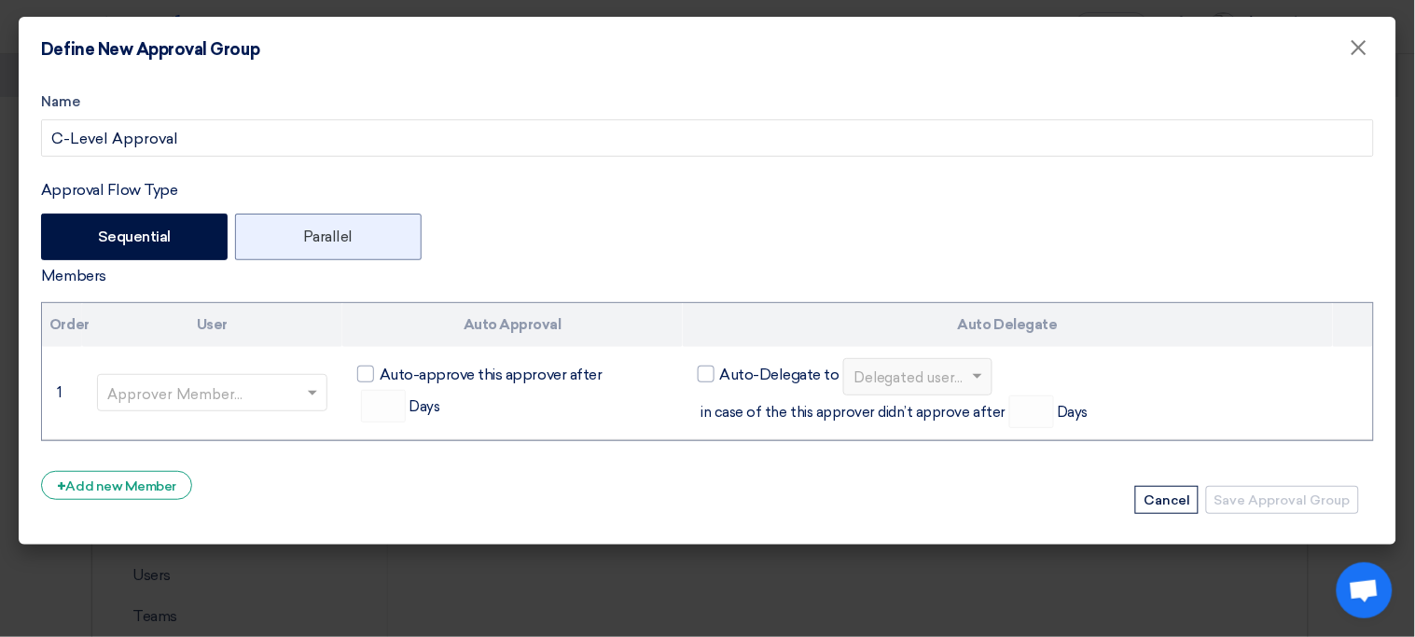
click at [317, 252] on label "Parallel" at bounding box center [328, 237] width 187 height 47
click at [315, 242] on input "Parallel" at bounding box center [309, 235] width 12 height 12
radio input "true"
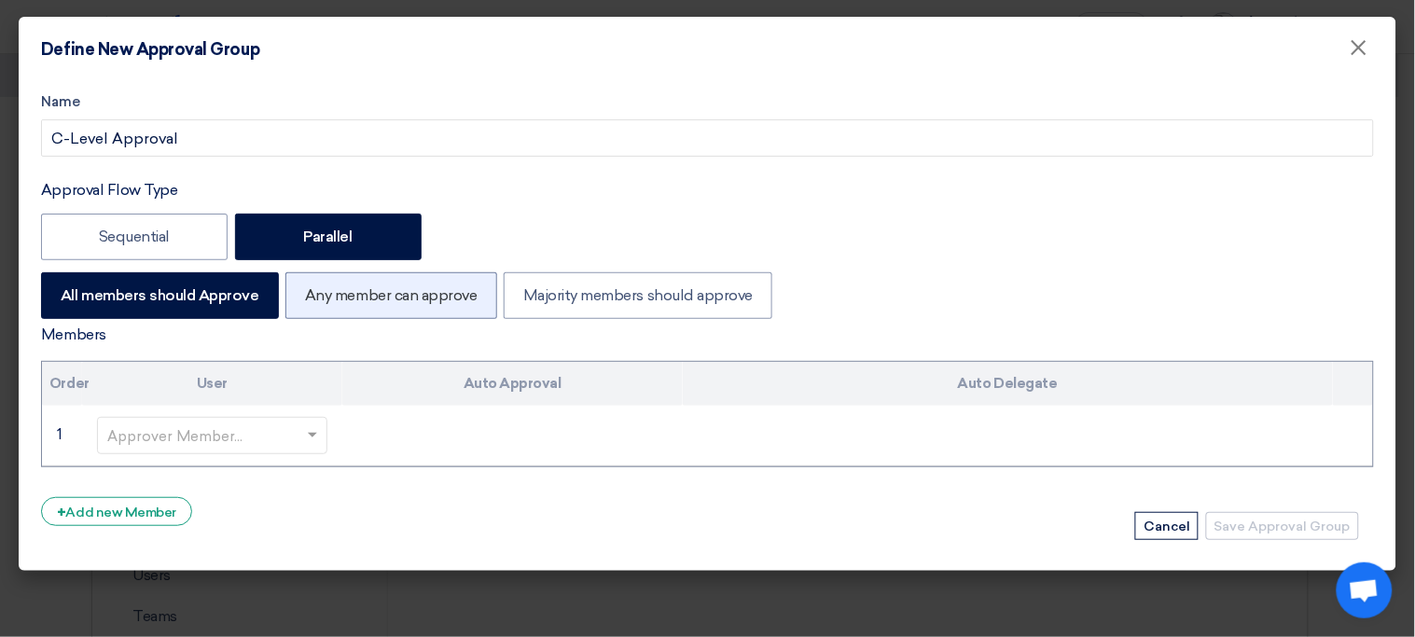
click at [376, 313] on label "Any member can approve" at bounding box center [390, 295] width 211 height 47
click at [317, 300] on input "Any member can approve" at bounding box center [311, 294] width 12 height 12
radio input "true"
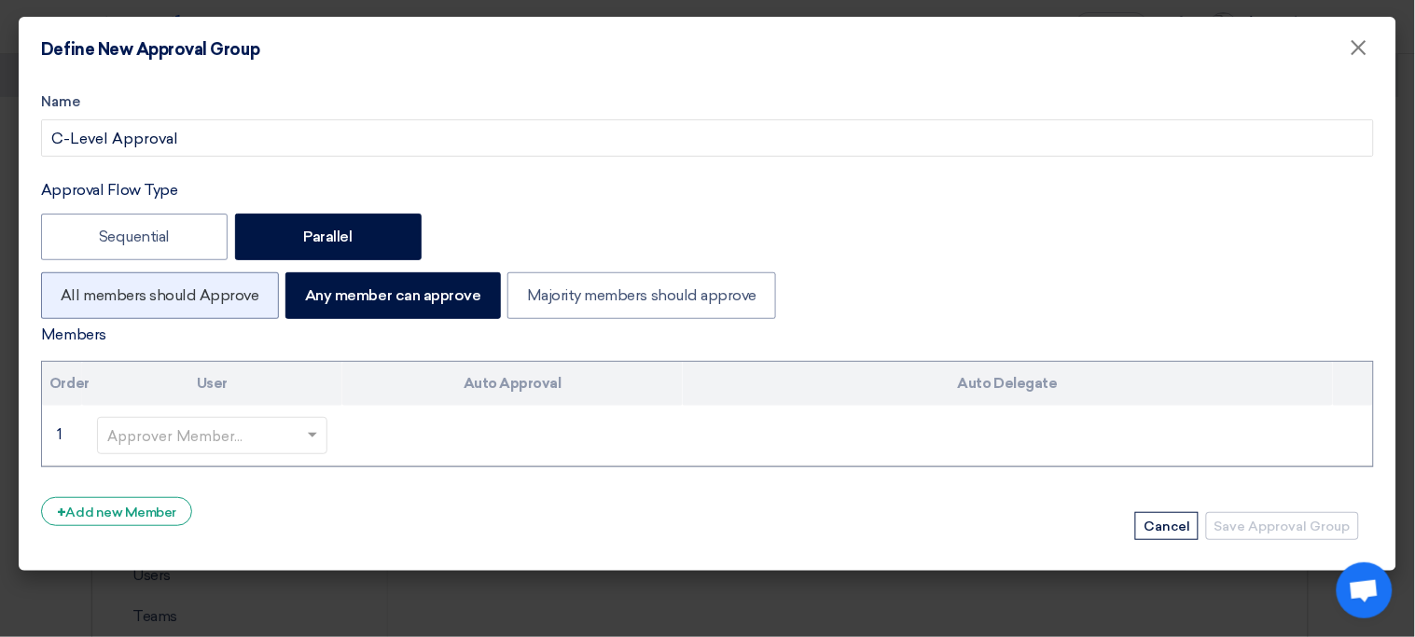
click at [234, 298] on label "All members should Approve" at bounding box center [160, 295] width 238 height 47
click at [73, 298] on input "All members should Approve" at bounding box center [67, 294] width 12 height 12
radio input "true"
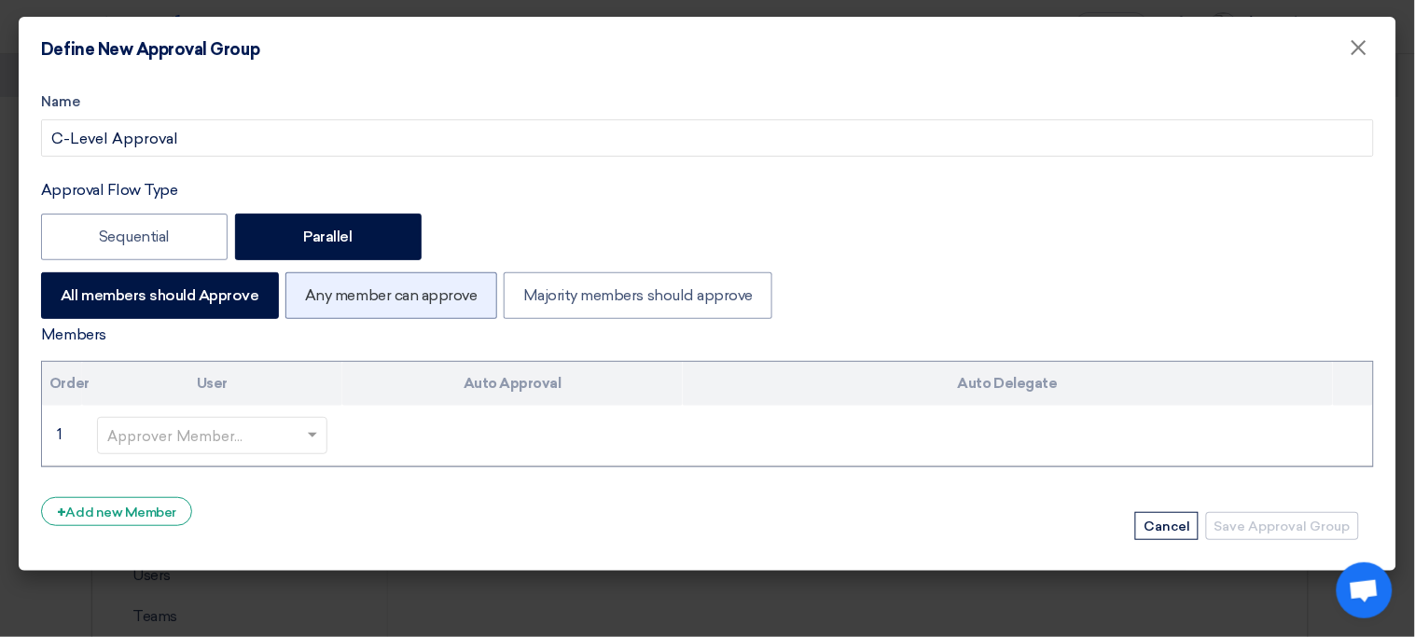
click at [358, 303] on label "Any member can approve" at bounding box center [390, 295] width 211 height 47
click at [317, 300] on input "Any member can approve" at bounding box center [311, 294] width 12 height 12
radio input "true"
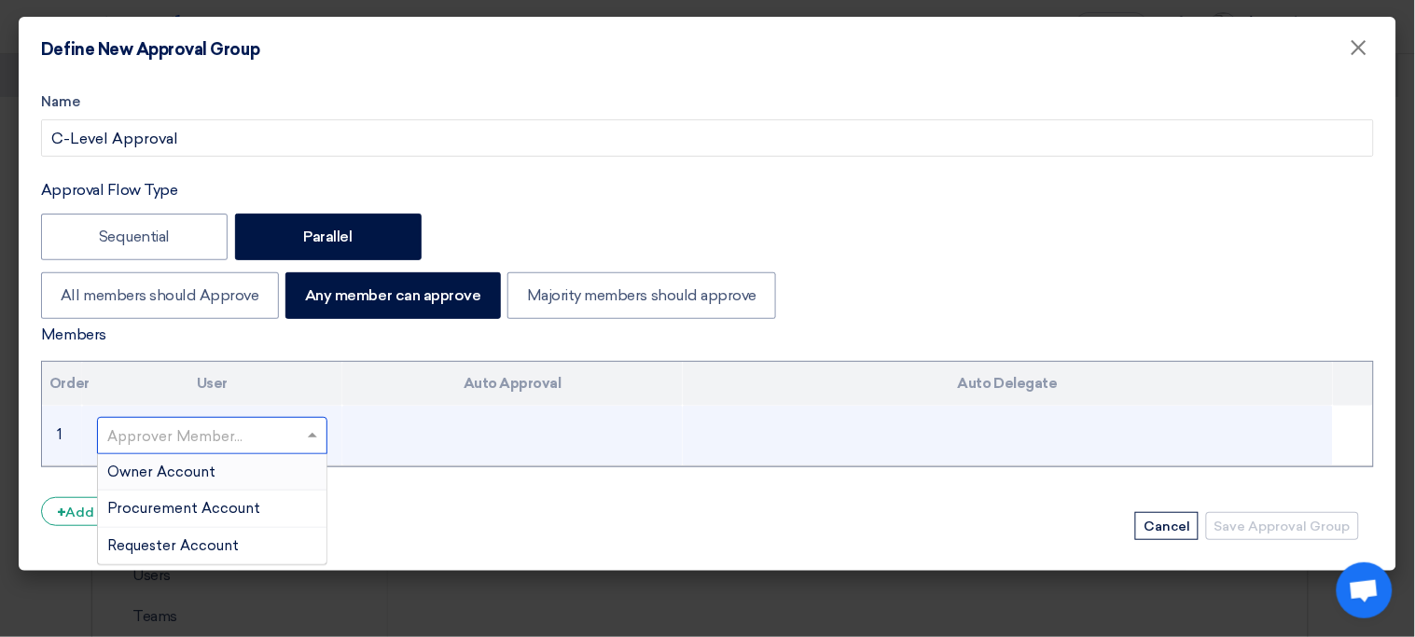
click at [304, 442] on span at bounding box center [314, 434] width 23 height 21
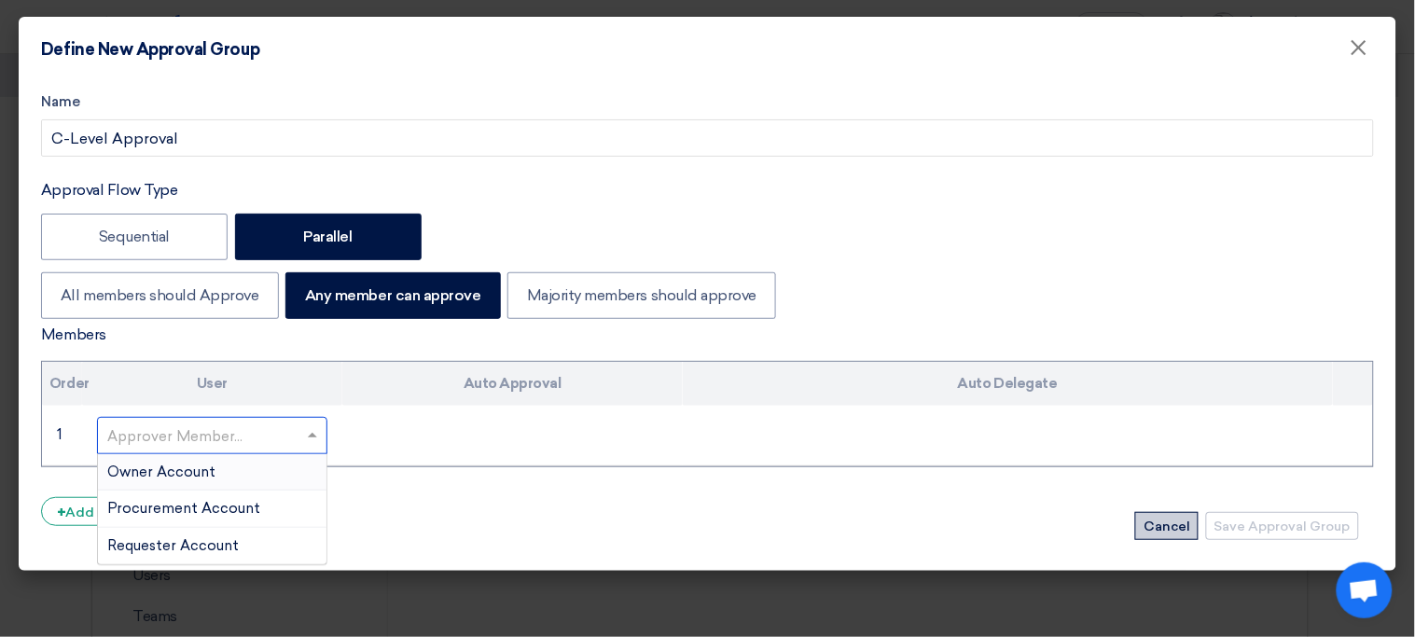
click at [1172, 527] on button "Cancel" at bounding box center [1166, 526] width 63 height 28
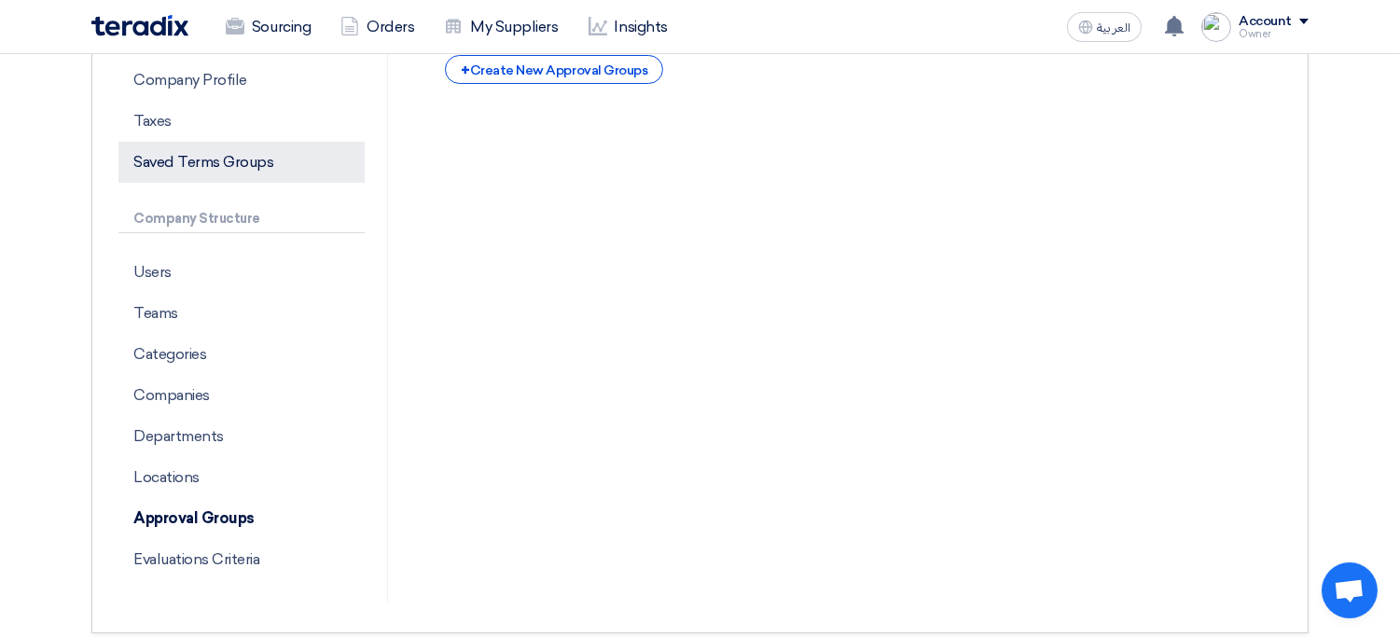
scroll to position [359, 0]
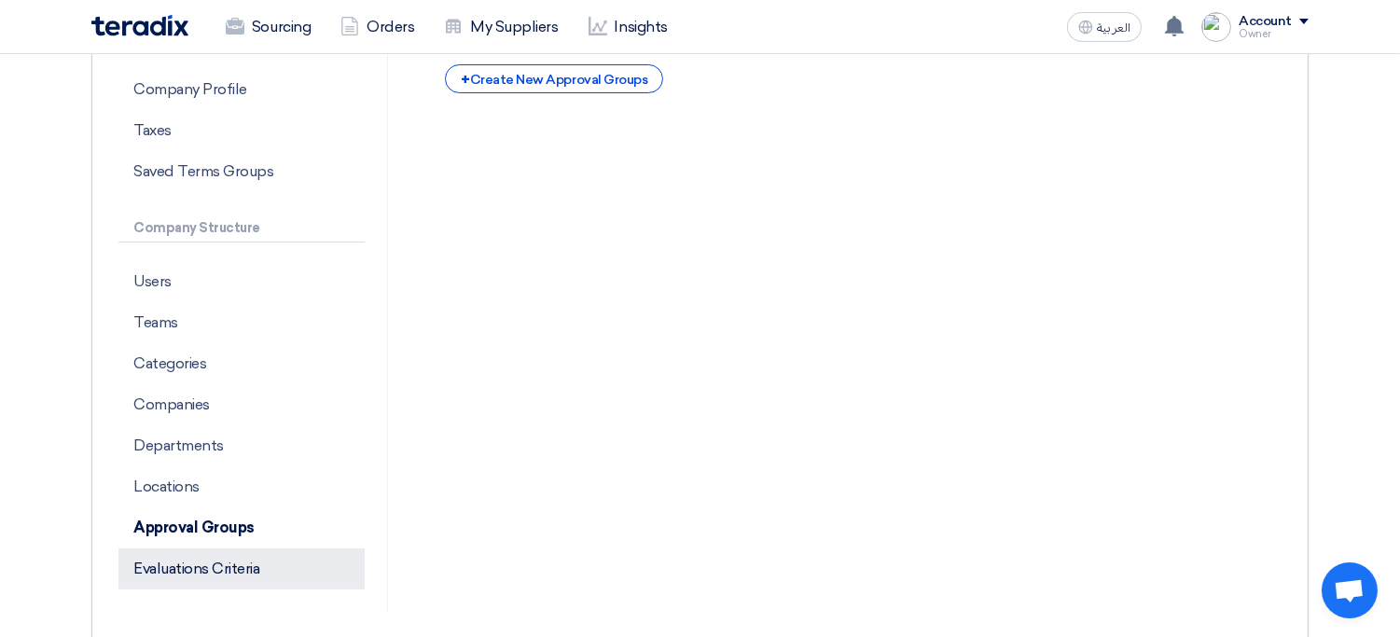
click at [249, 576] on p "Evaluations Criteria" at bounding box center [241, 568] width 246 height 41
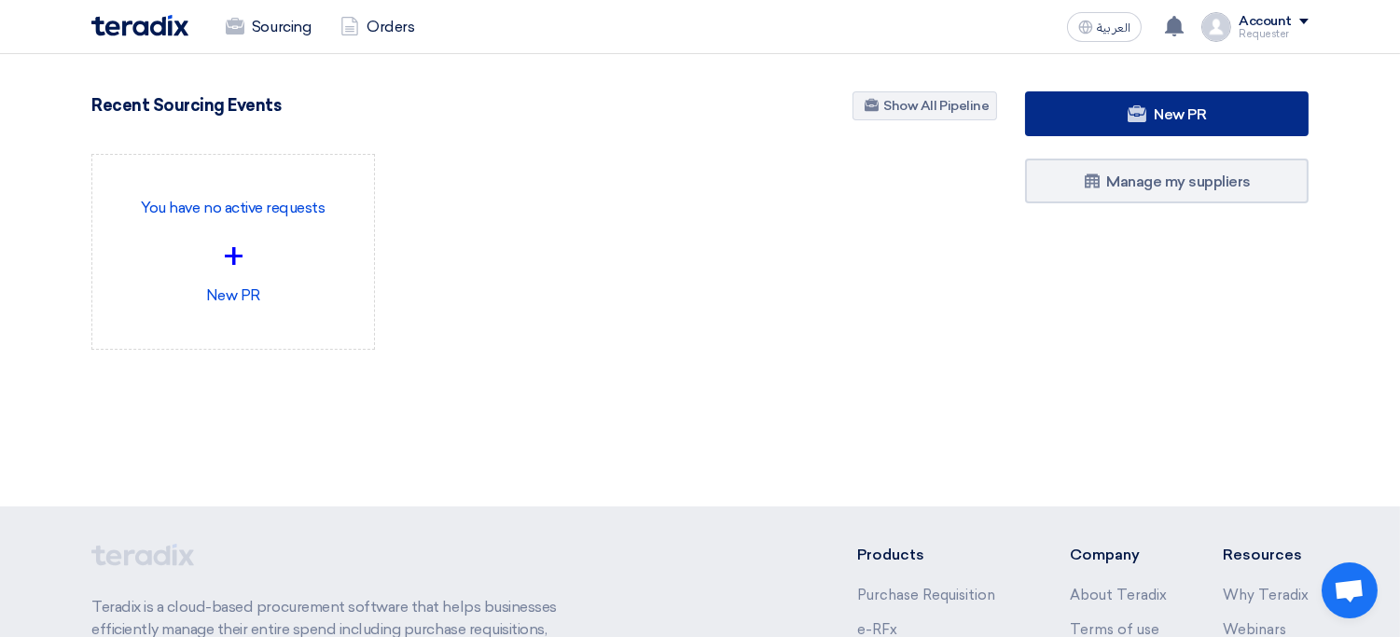
click at [1169, 116] on span "New PR" at bounding box center [1180, 114] width 52 height 18
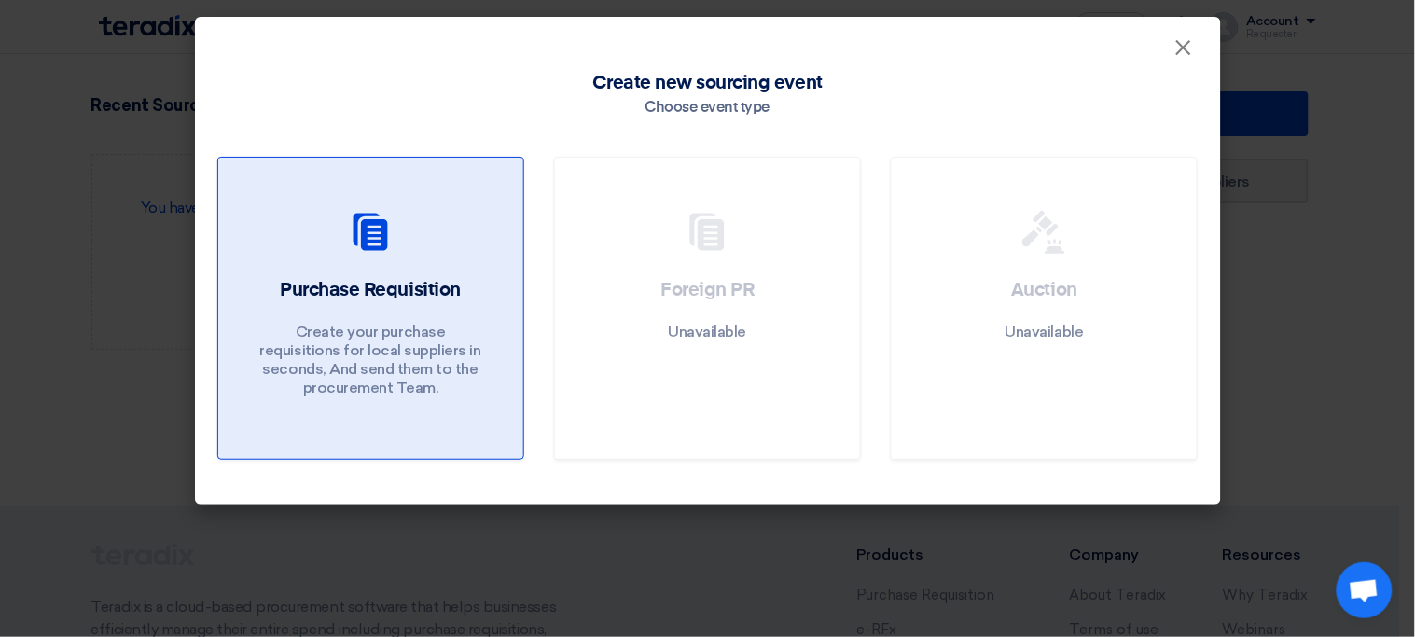
click at [455, 298] on h2 "Purchase Requisition" at bounding box center [370, 290] width 180 height 26
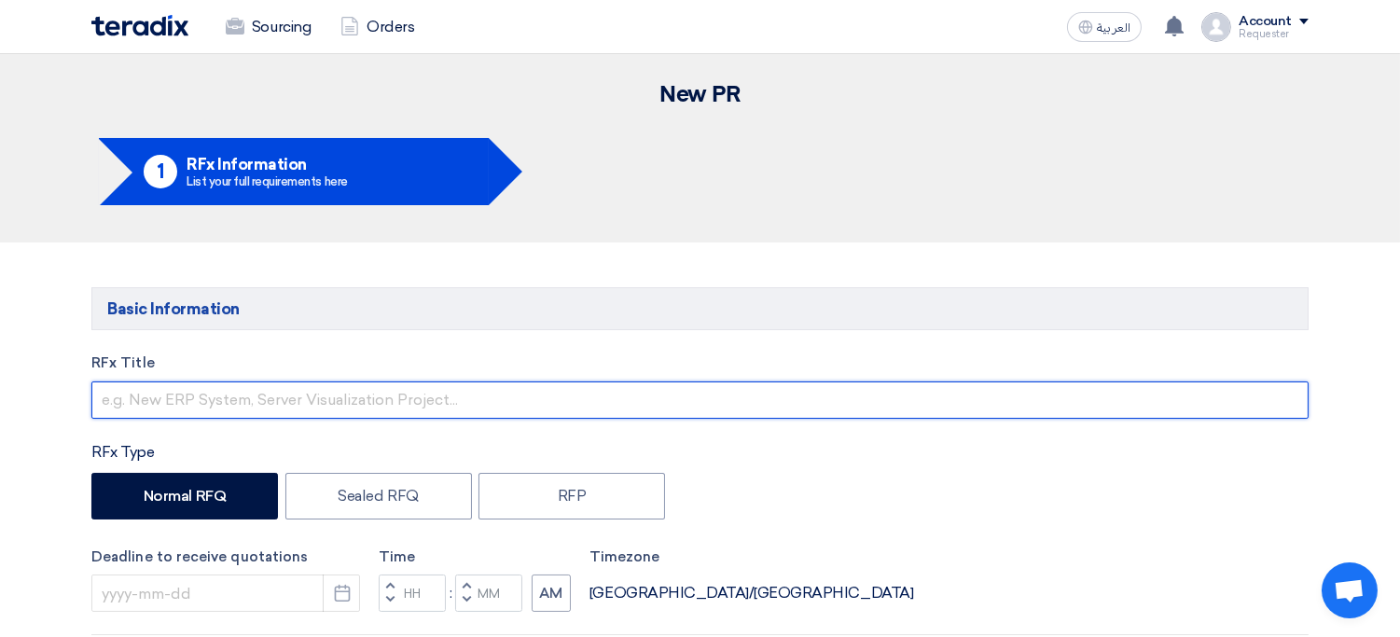
click at [342, 399] on input "text" at bounding box center [699, 399] width 1217 height 37
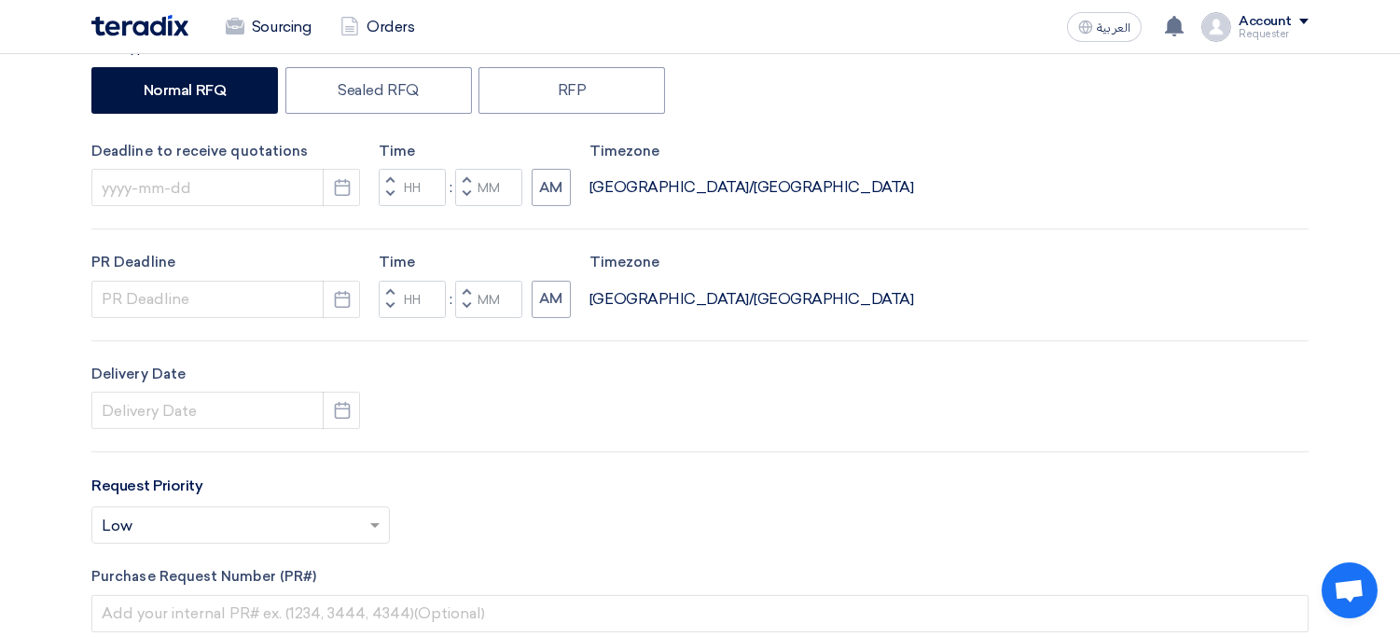
scroll to position [402, 0]
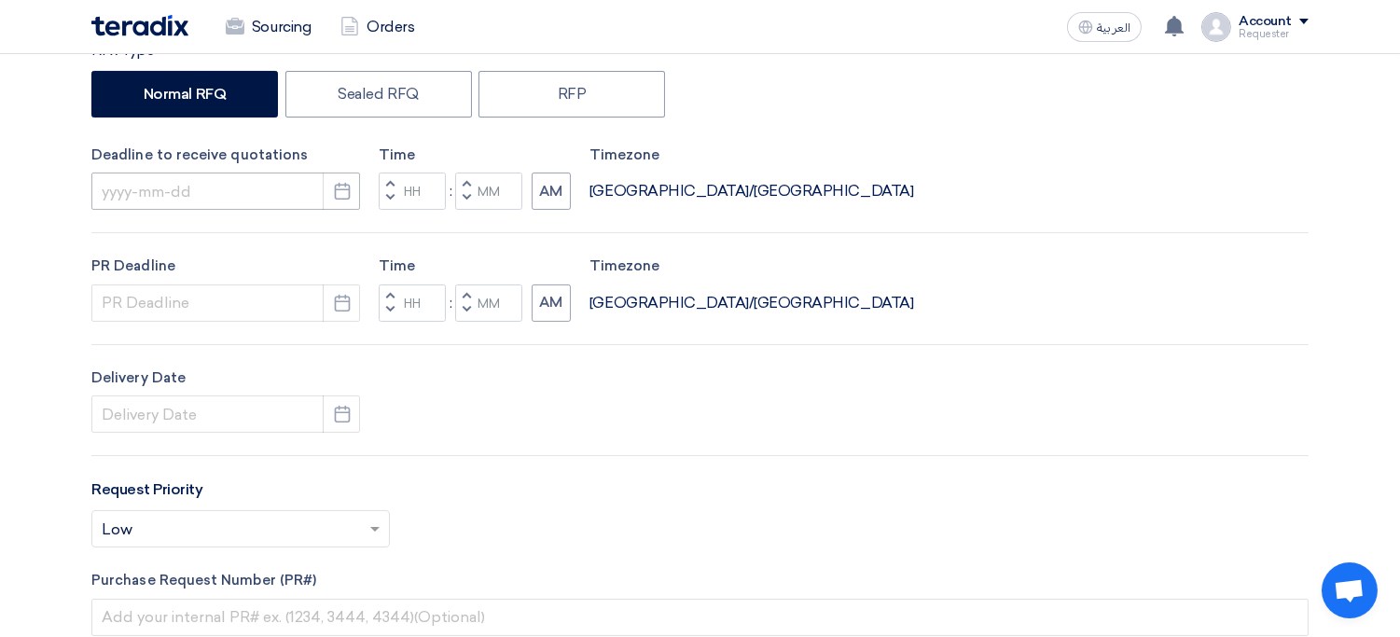
type input "Chinaware Items"
click at [287, 179] on input at bounding box center [225, 191] width 269 height 37
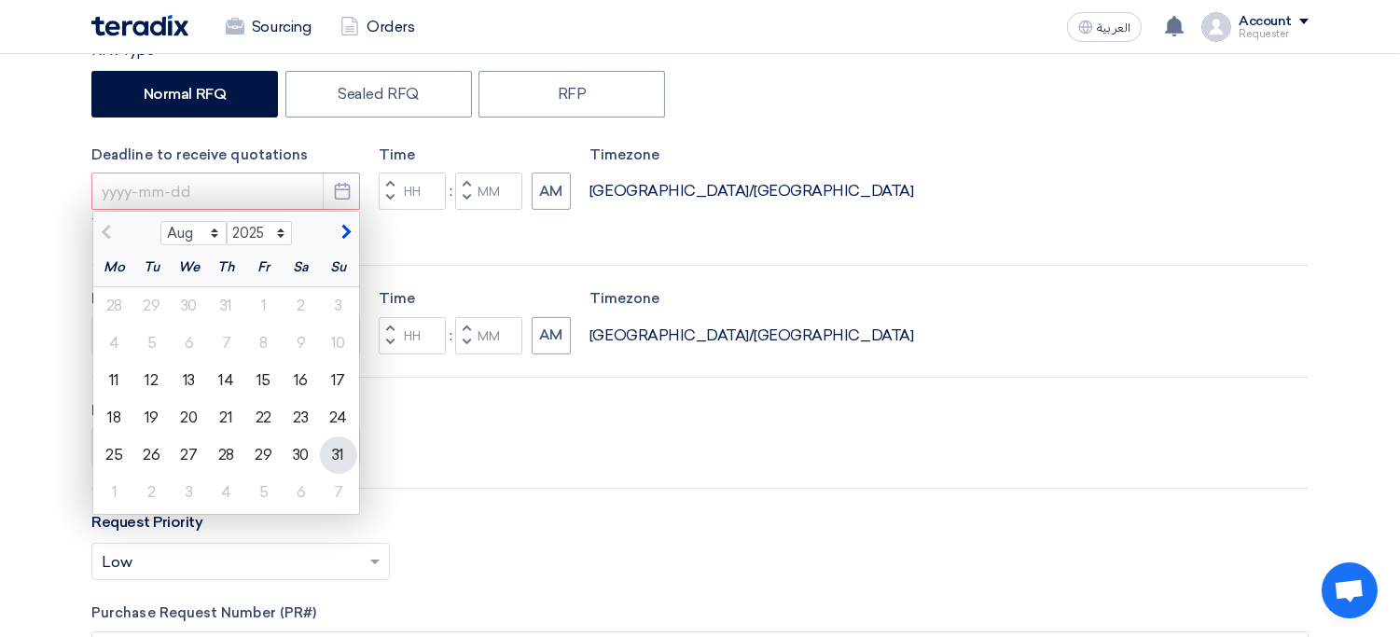
click at [333, 463] on div "31" at bounding box center [338, 455] width 37 height 37
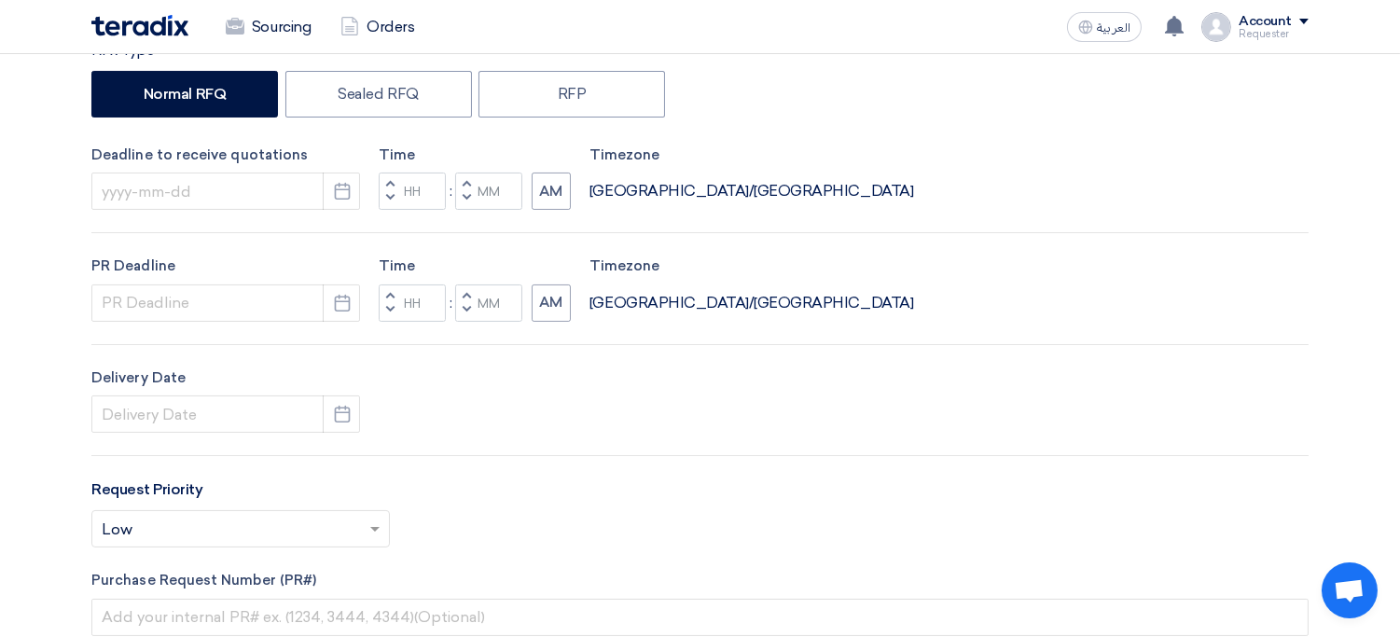
type input "[DATE]"
click at [221, 307] on input at bounding box center [225, 302] width 269 height 37
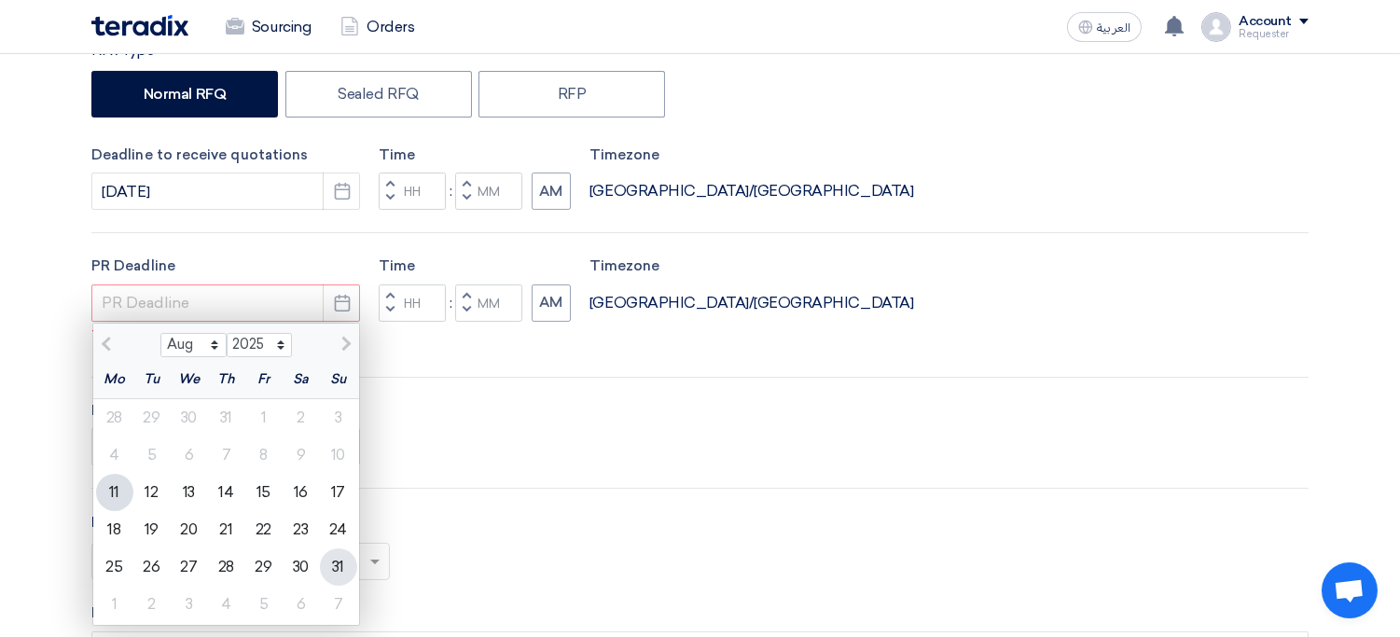
click at [333, 571] on div "31" at bounding box center [338, 566] width 37 height 37
type input "[DATE]"
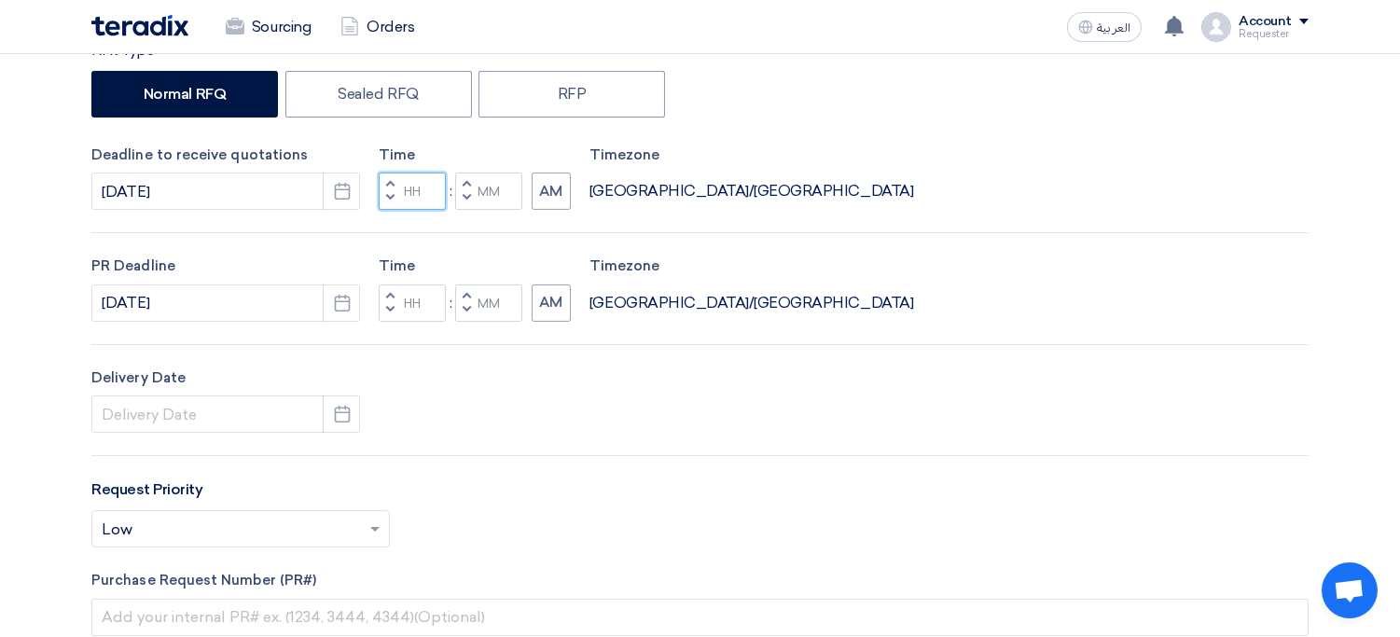
click at [402, 189] on input "Hours" at bounding box center [412, 191] width 67 height 37
type input "12"
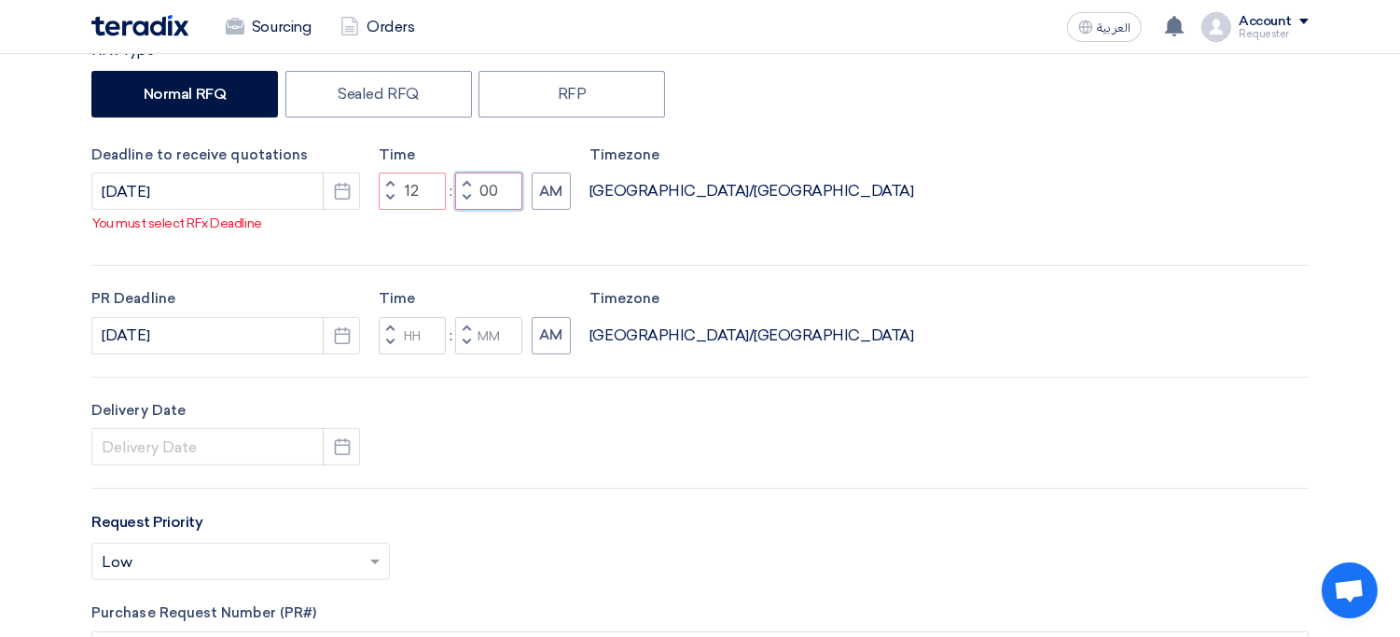
type input "00"
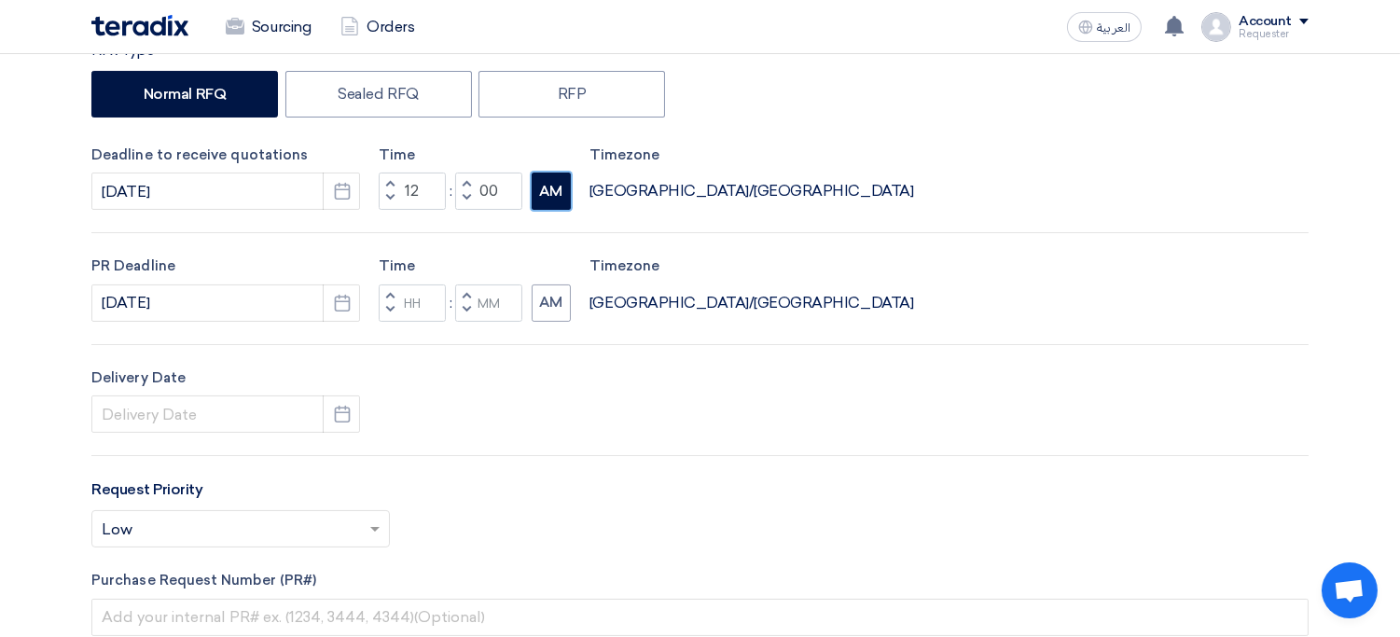
click at [548, 193] on button "AM" at bounding box center [551, 191] width 39 height 37
click at [414, 295] on input "Hours" at bounding box center [412, 302] width 67 height 37
type input "12"
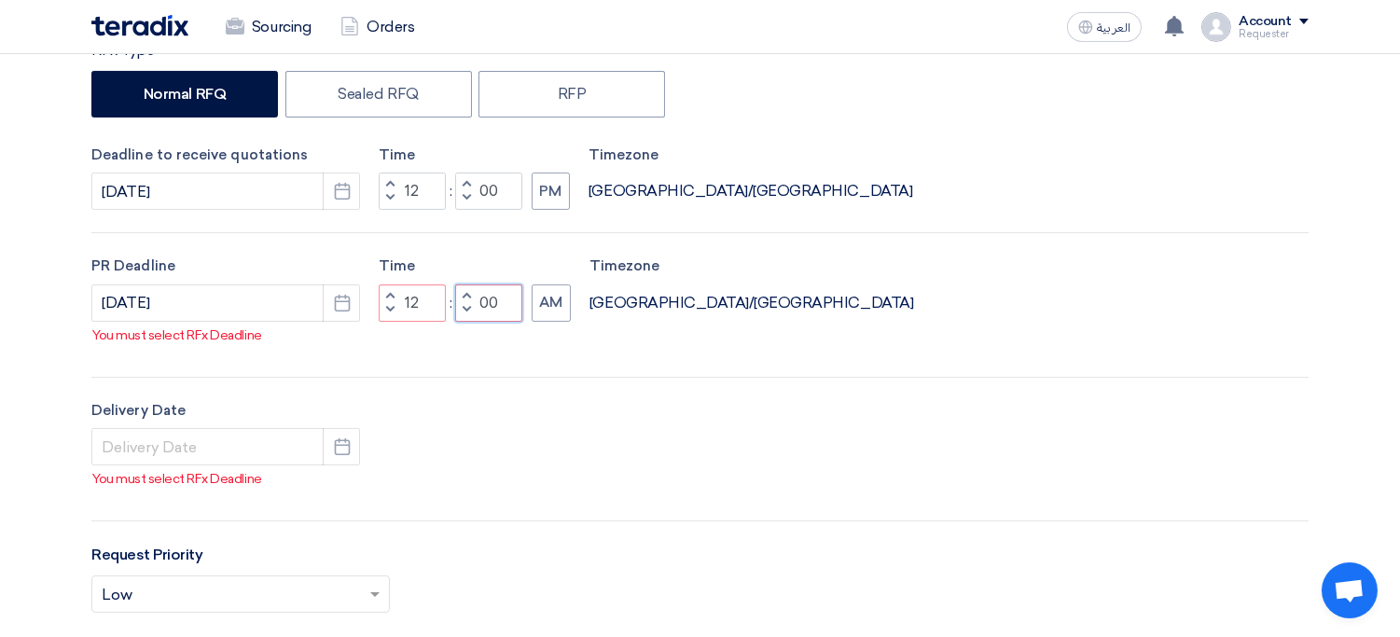
type input "00"
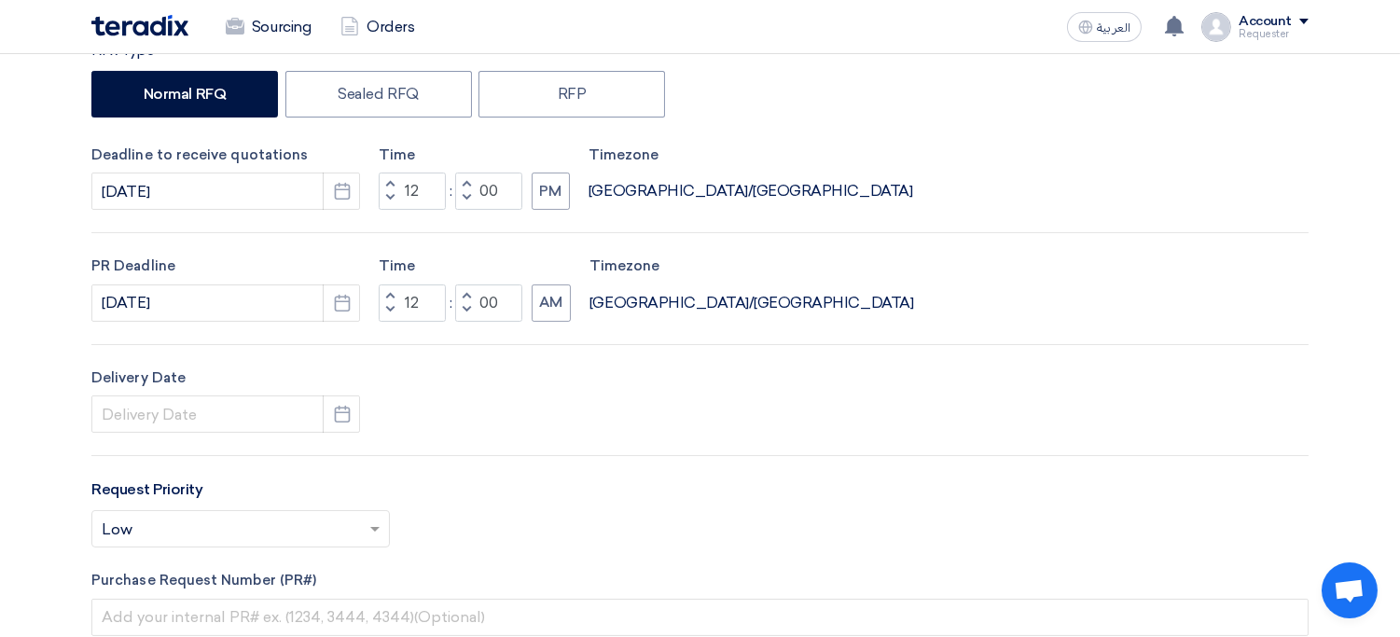
click at [487, 351] on div "RFx Title Chinaware Items RFx Type Normal RFQ Sealed RFQ RFP Deadline to receiv…" at bounding box center [699, 375] width 1245 height 849
click at [238, 419] on input at bounding box center [225, 413] width 269 height 37
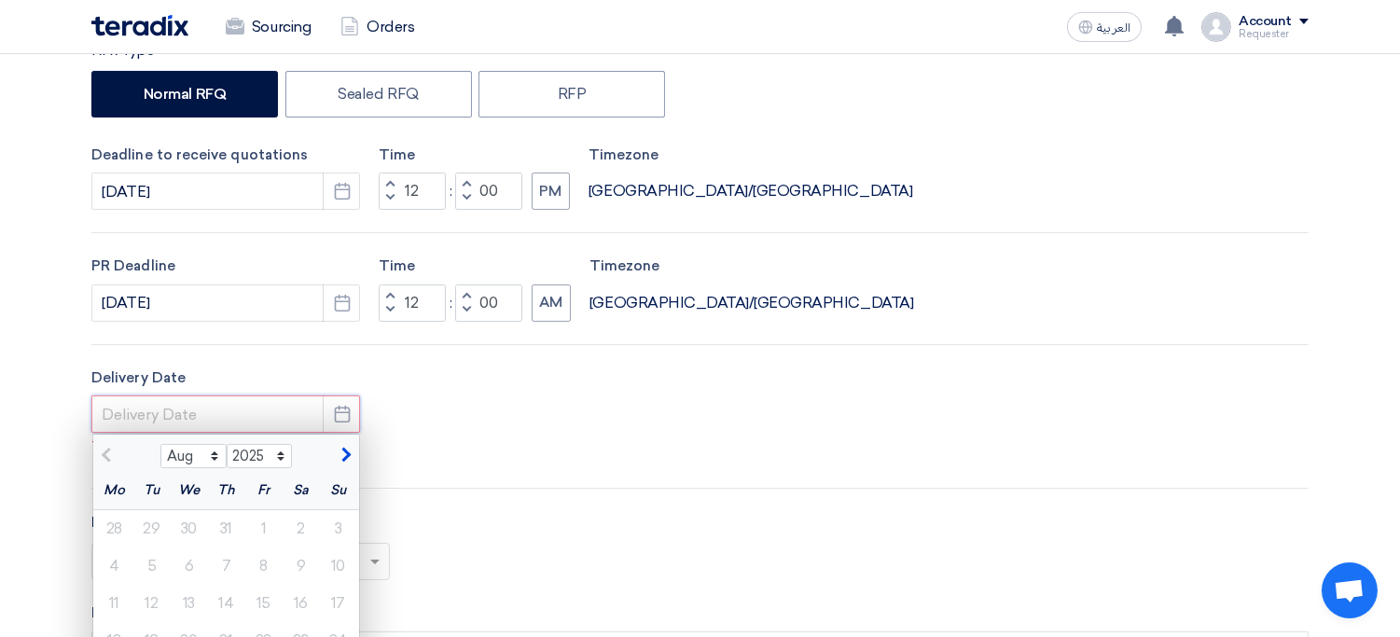
click at [238, 419] on input at bounding box center [225, 413] width 269 height 37
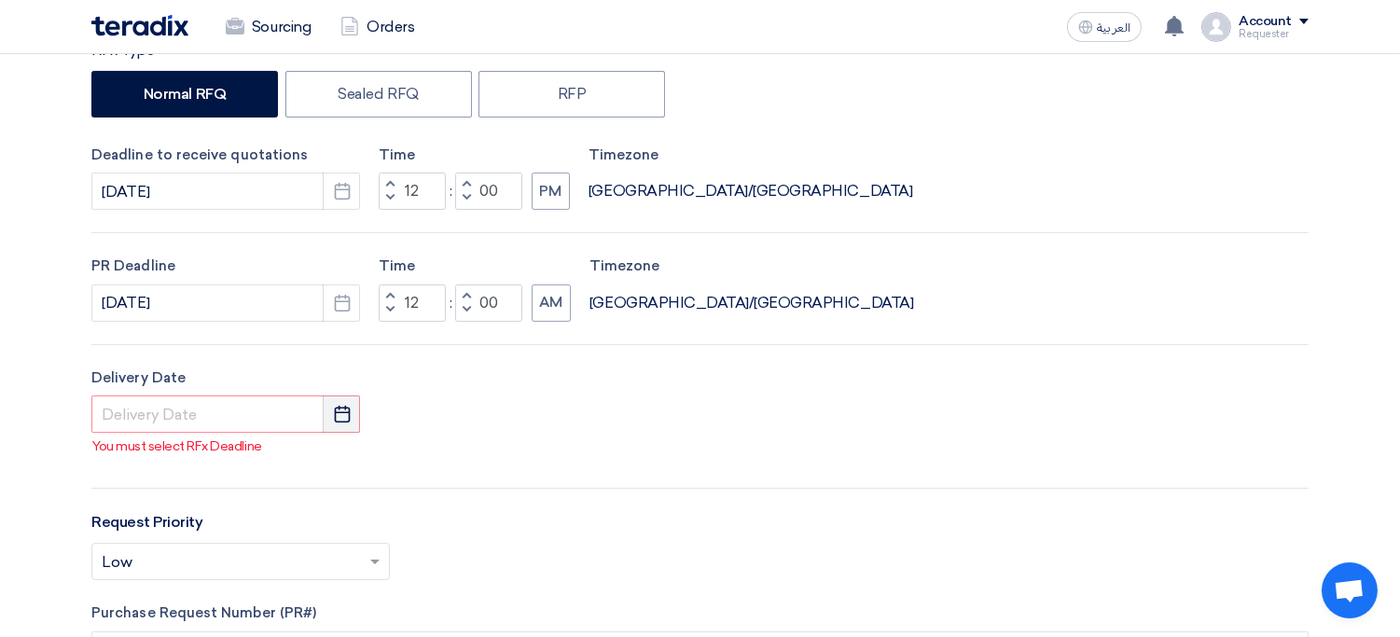
click at [331, 418] on button "Pick a date" at bounding box center [341, 413] width 37 height 37
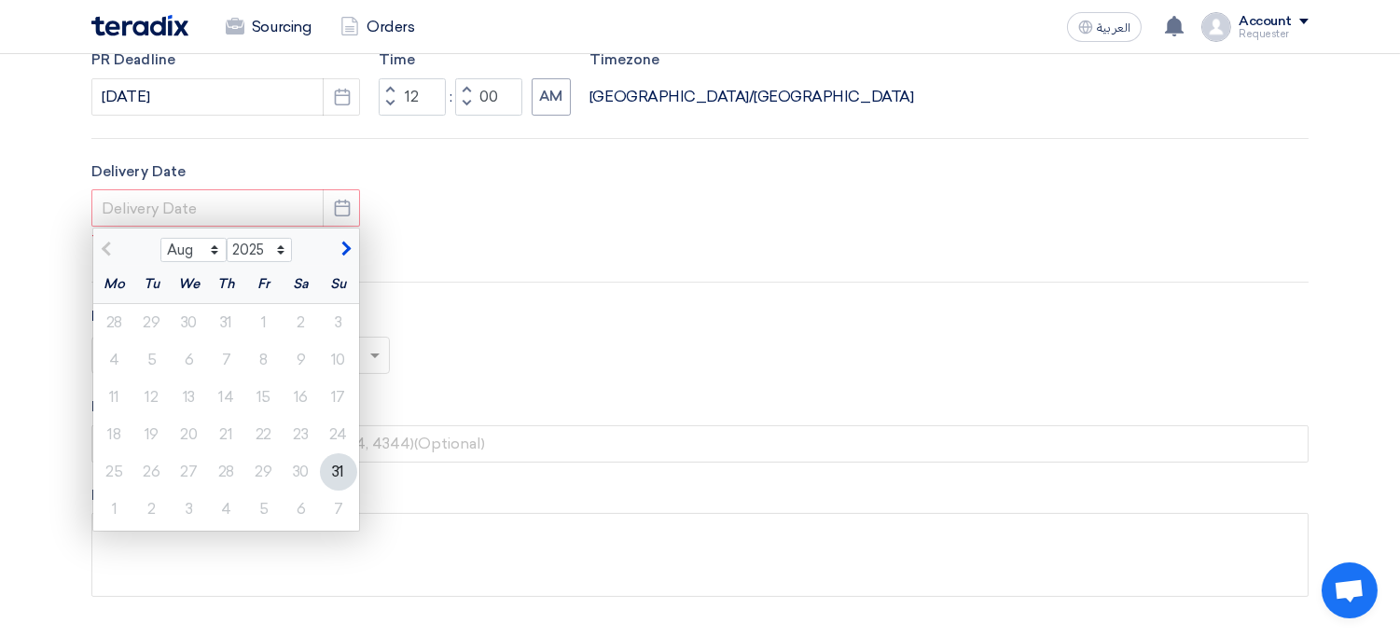
scroll to position [593, 0]
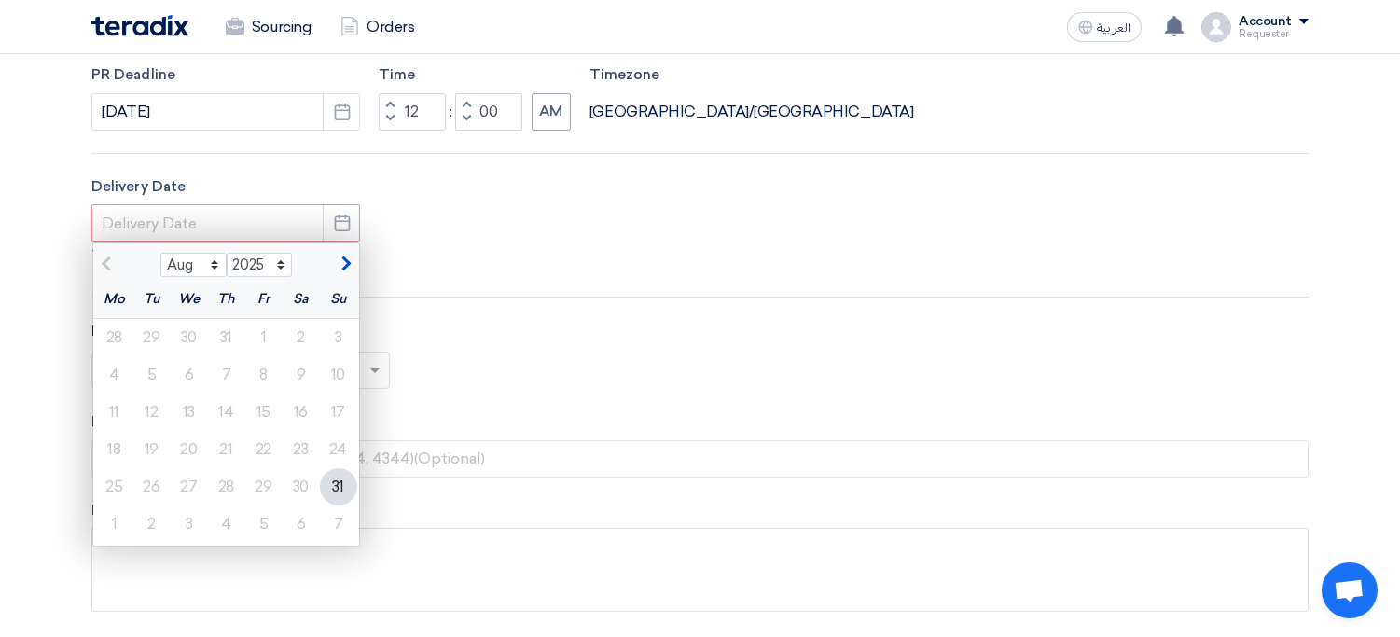
click at [336, 489] on div "31" at bounding box center [338, 486] width 37 height 37
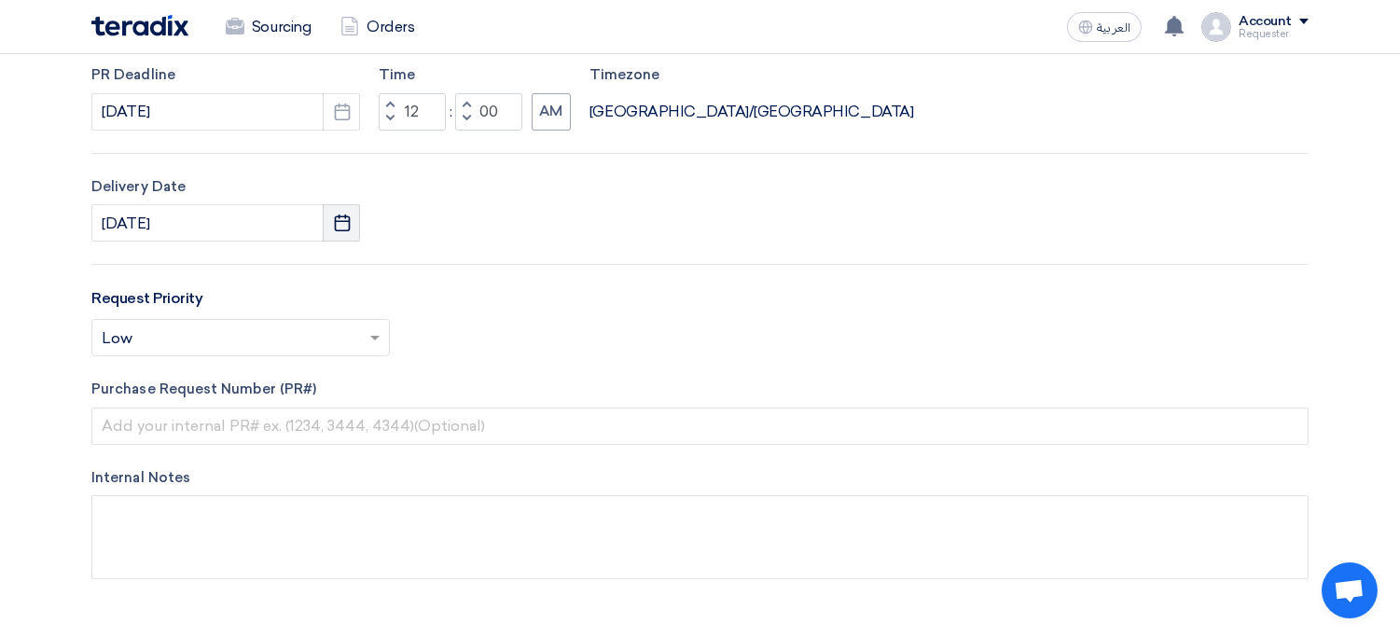
click at [338, 230] on use "button" at bounding box center [342, 223] width 16 height 17
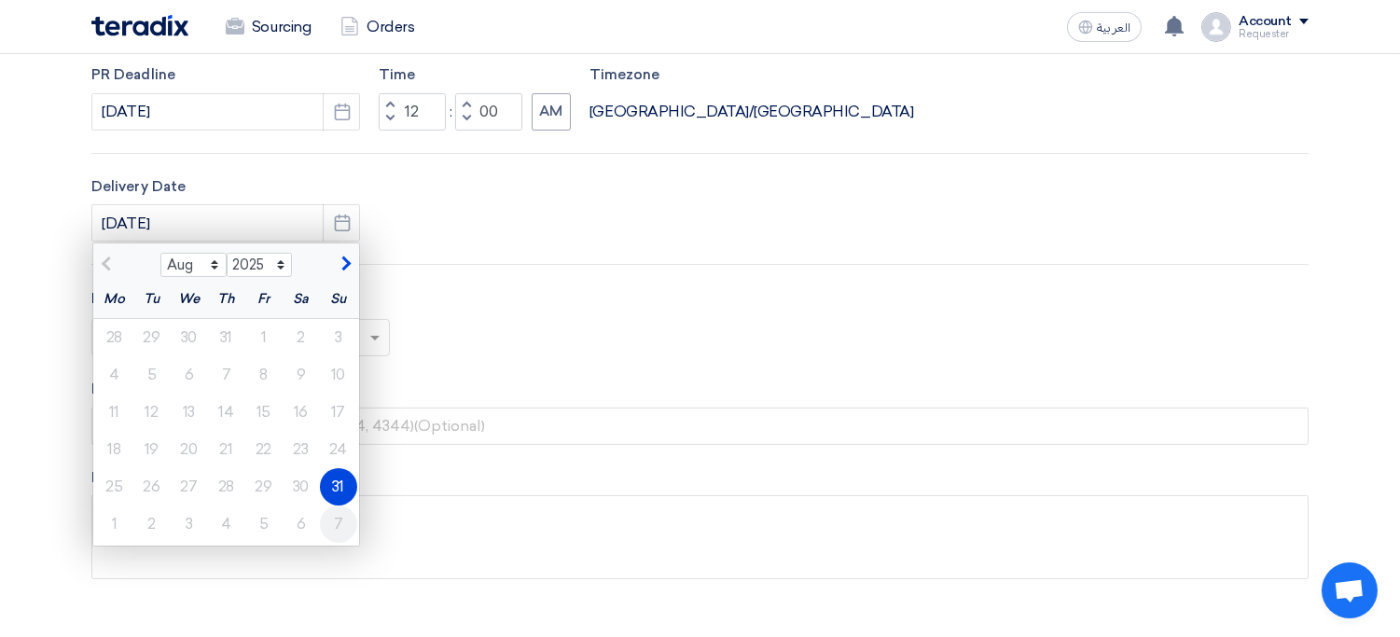
click at [333, 527] on div "7" at bounding box center [338, 524] width 37 height 37
type input "9/7/2025"
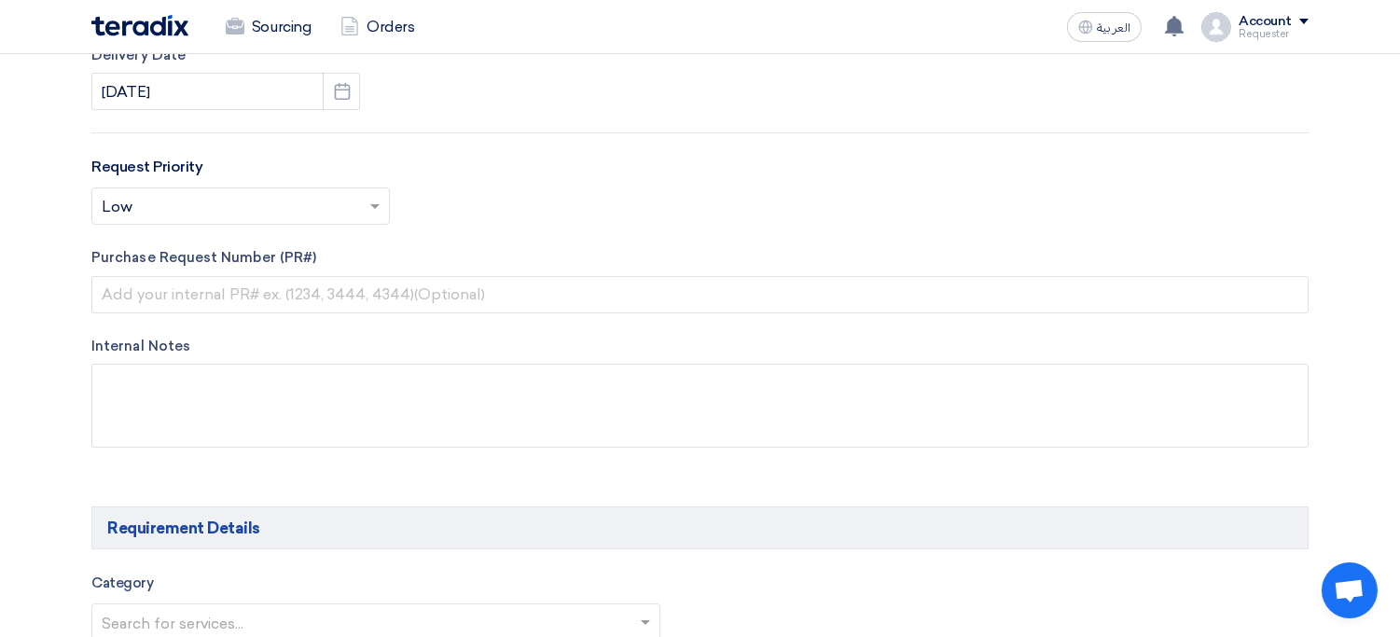
scroll to position [706, 0]
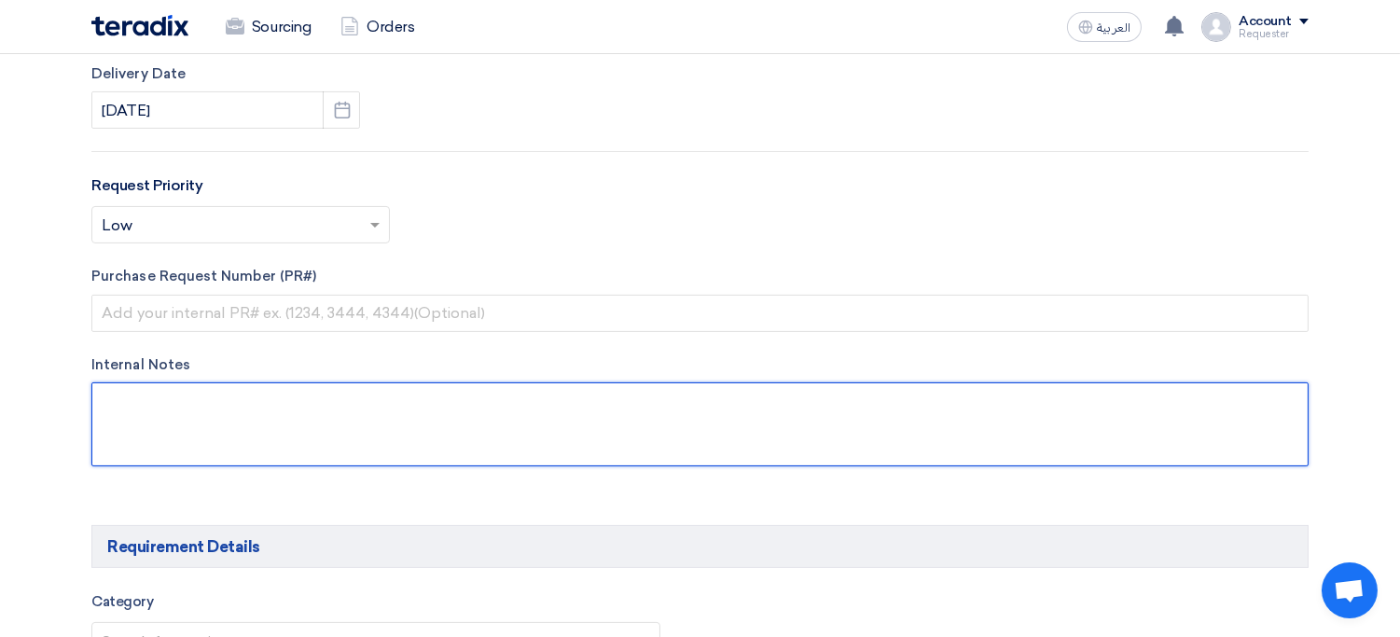
click at [205, 409] on textarea at bounding box center [699, 424] width 1217 height 84
paste textarea "RAK Steelite Luzerne Royal Procalian Arthur Krupp Or Equivalent"
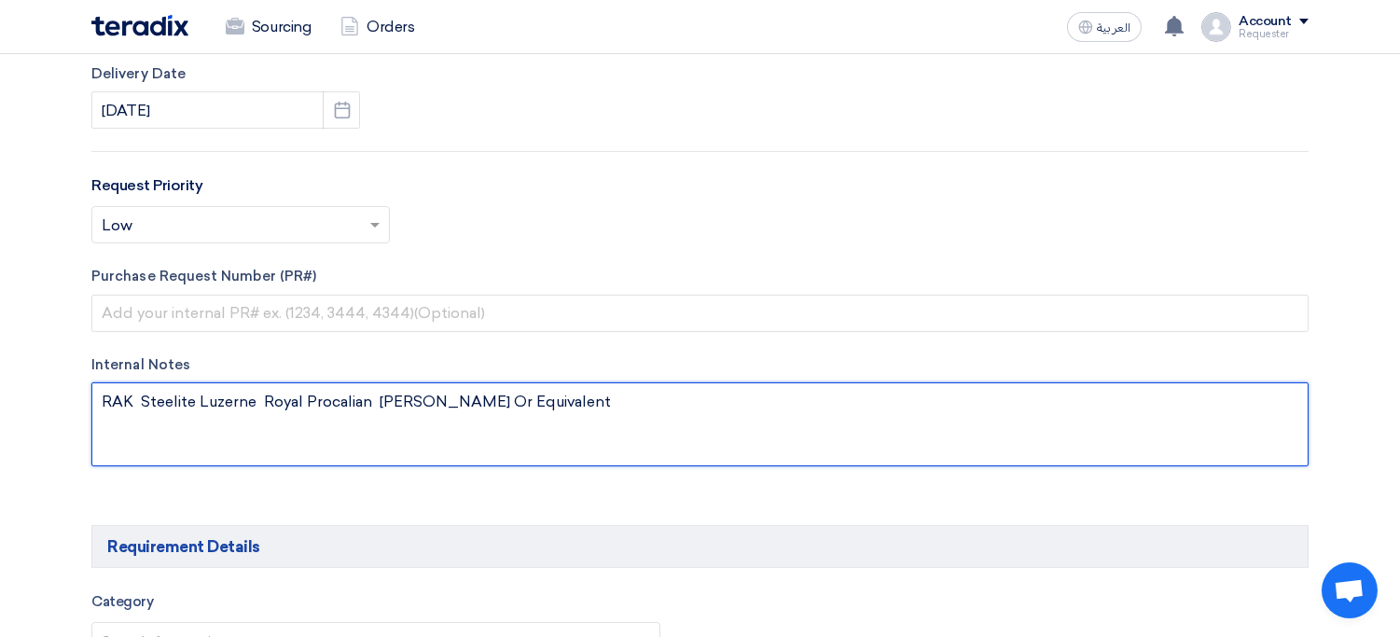
click at [137, 407] on textarea at bounding box center [699, 424] width 1217 height 84
type textarea "RAK, Steelite, Luzerne, Royal, Procalian, Arthur Krupp, Or Equivalent!"
paste textarea
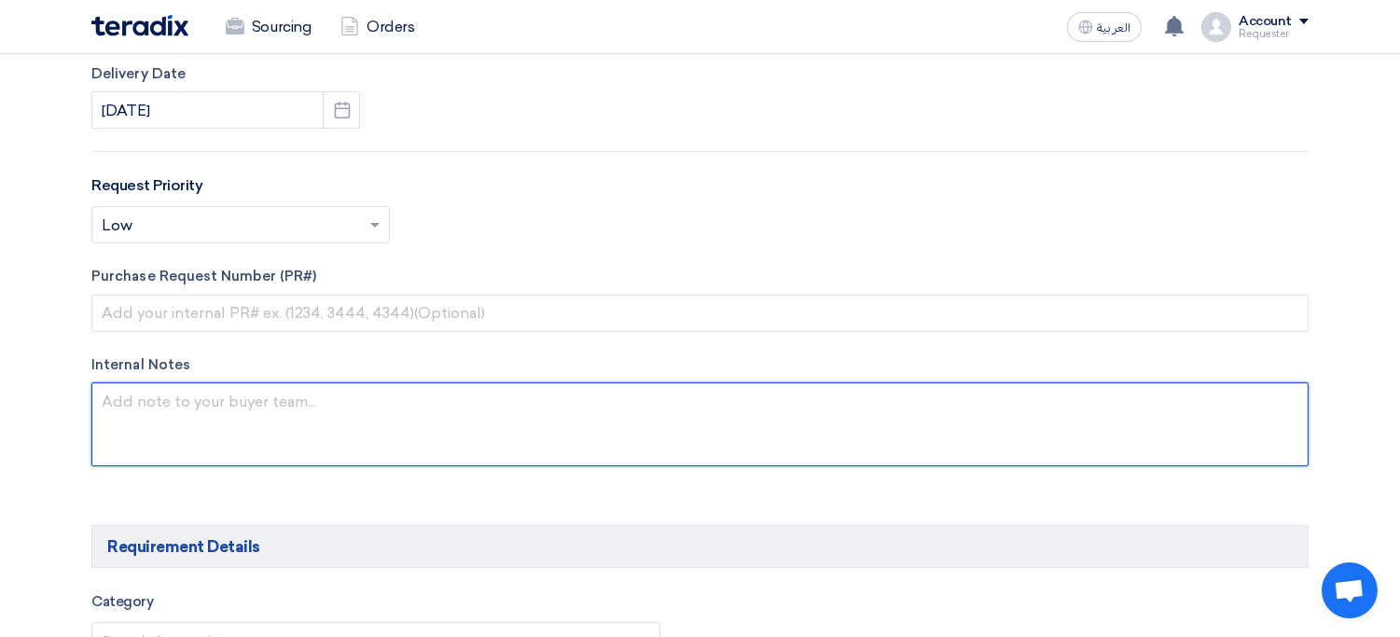
paste textarea "RAK, Steelite, Luzerne, Royal, Procalian, Arthur Krupp, Or Equivalent!"
type textarea "RAK, Steelite, Luzerne, Royal, Procalian, Arthur Krupp, Or Equivalent!"
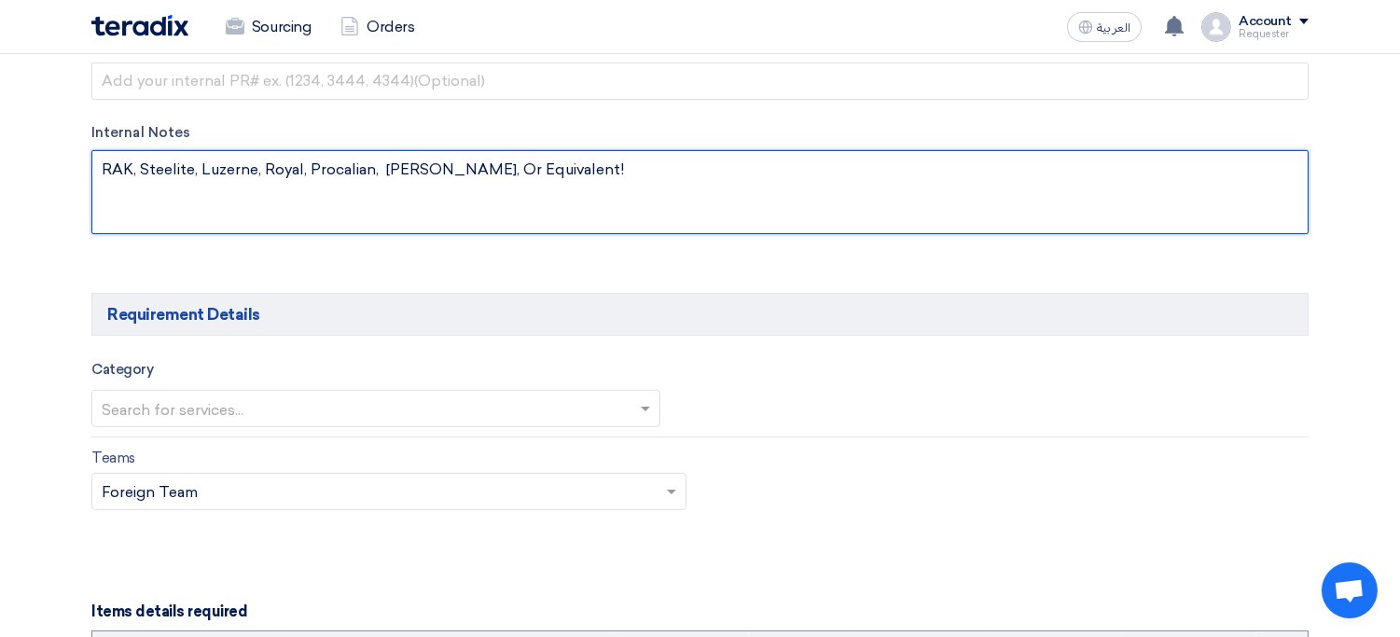
scroll to position [973, 0]
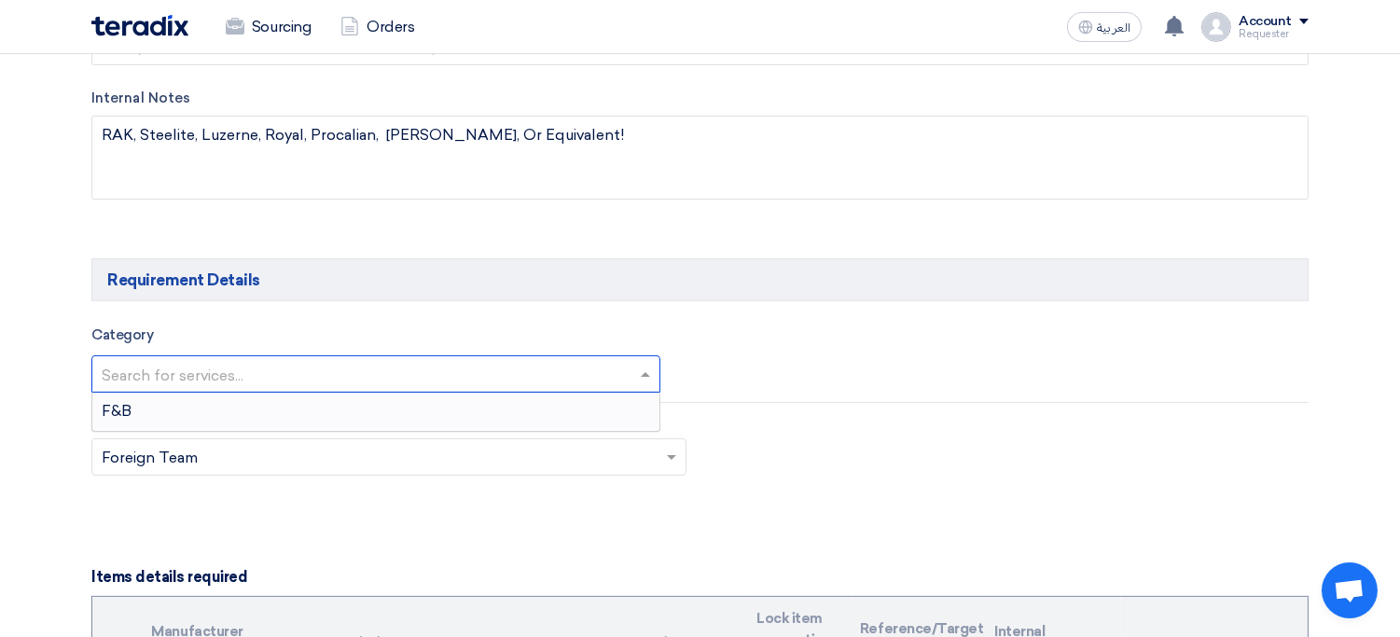
click at [199, 373] on input "text" at bounding box center [367, 375] width 530 height 31
click at [199, 415] on div "F&B" at bounding box center [375, 411] width 567 height 37
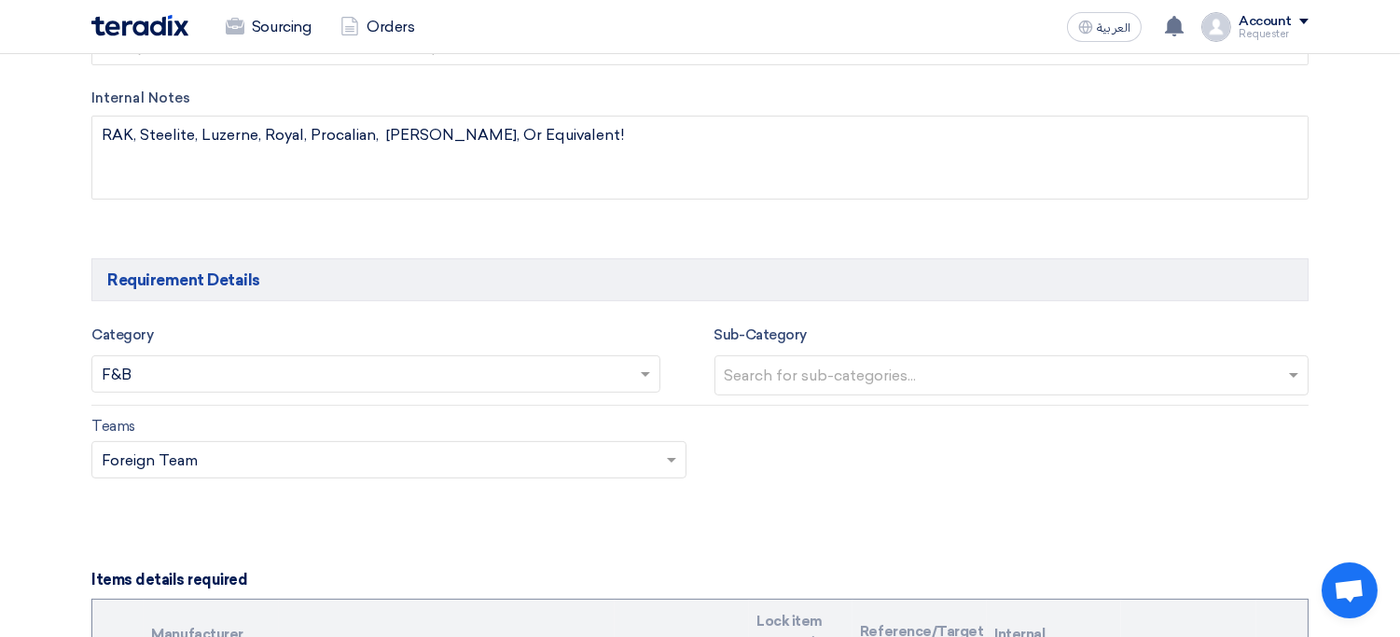
click at [780, 368] on input "text" at bounding box center [1014, 377] width 579 height 31
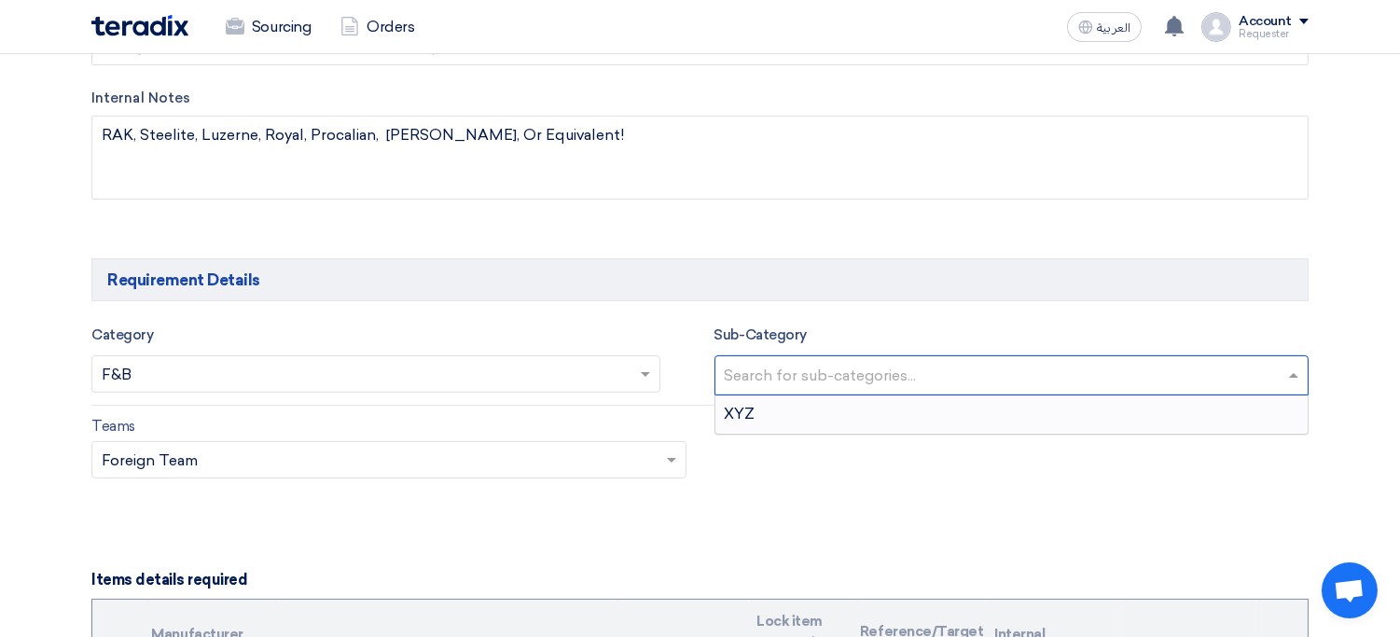
click at [786, 426] on div "XYZ" at bounding box center [1011, 413] width 593 height 37
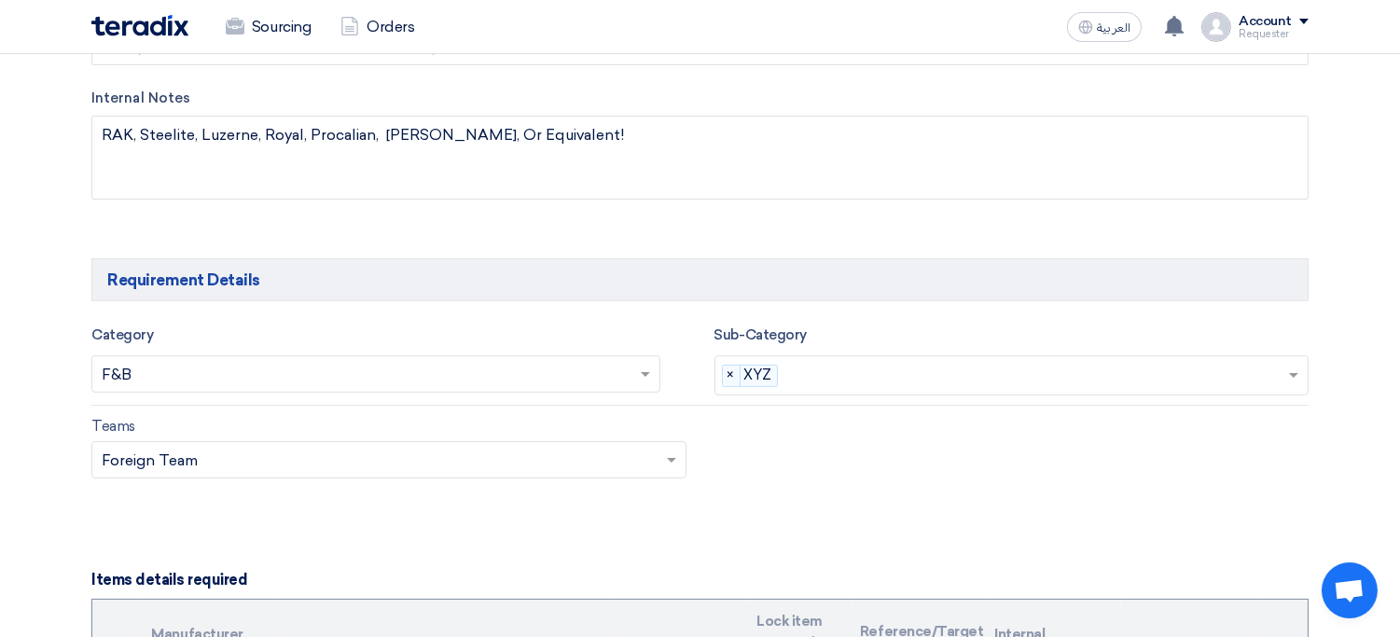
drag, startPoint x: 423, startPoint y: 480, endPoint x: 431, endPoint y: 472, distance: 11.9
click at [431, 472] on div "Teams Teams.. × Foreign Team ×" at bounding box center [699, 459] width 1245 height 88
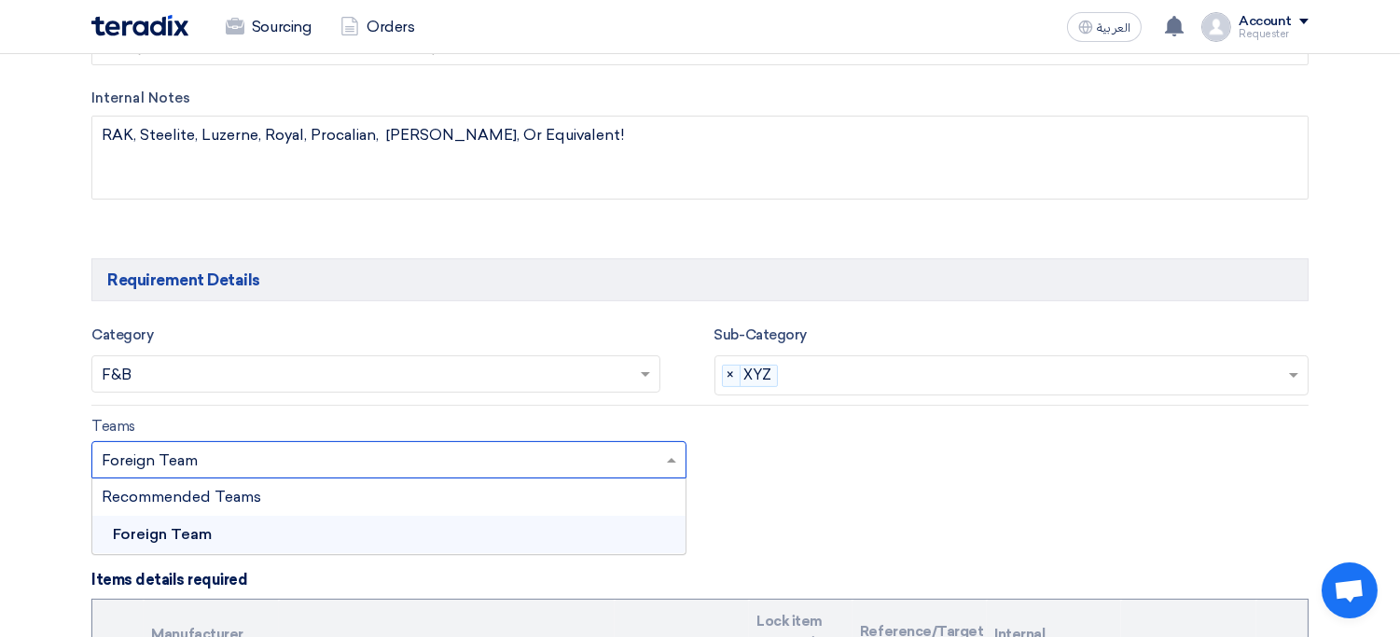
click at [431, 472] on input "text" at bounding box center [380, 462] width 556 height 31
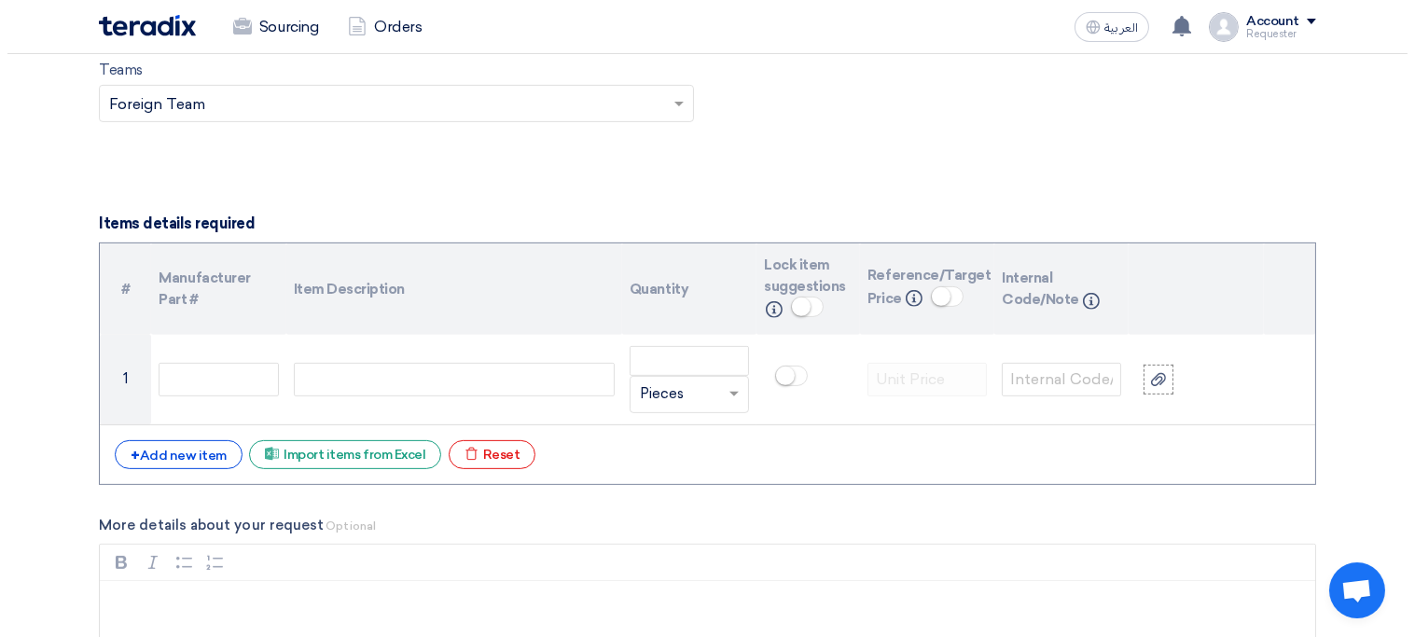
scroll to position [1326, 0]
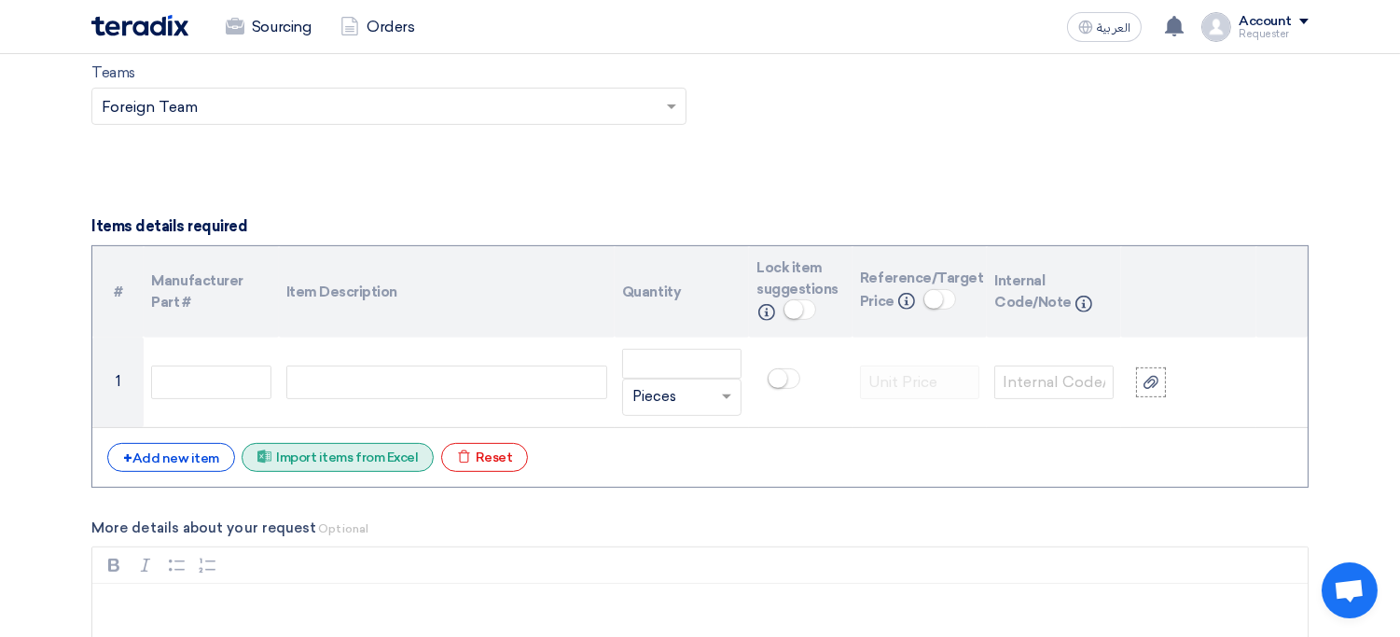
click at [332, 459] on div "Excel file Import items from Excel" at bounding box center [338, 457] width 192 height 29
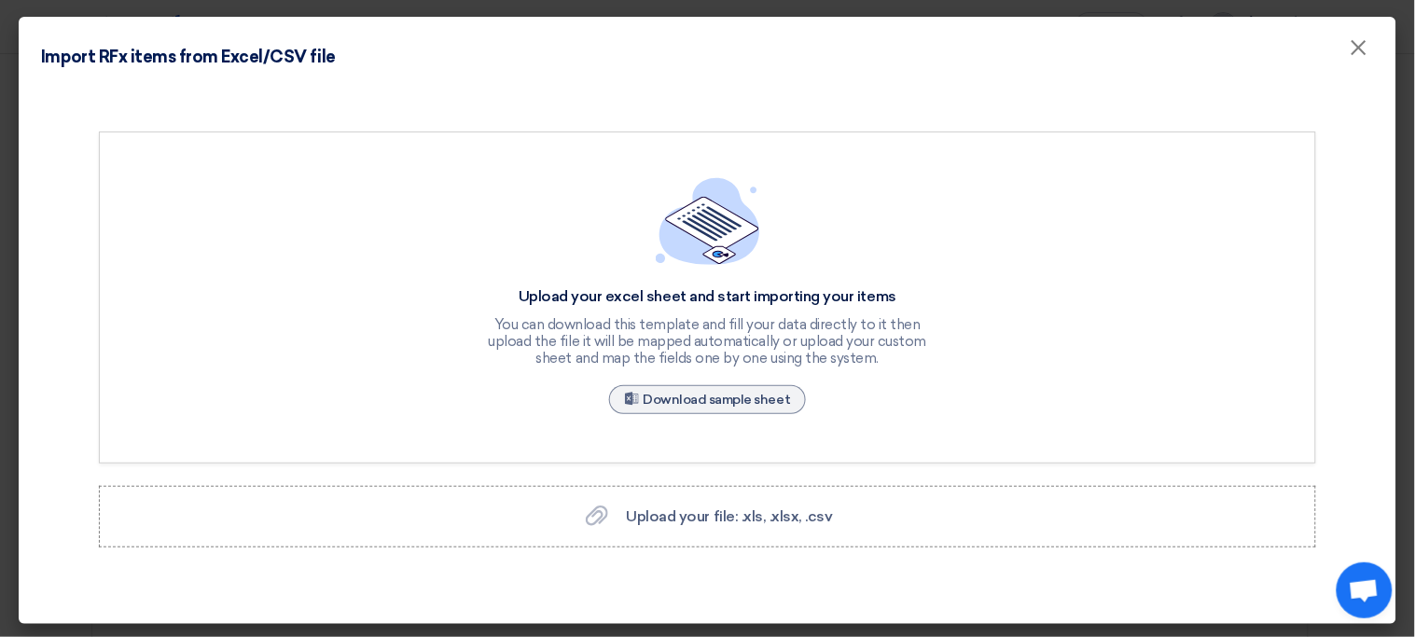
click at [614, 435] on div "Upload your excel sheet and start importing your items You can download this te…" at bounding box center [707, 298] width 1217 height 332
click at [511, 523] on label "Upload your file: .xls, .xlsx, .csv Upload your file: .xls, .xlsx, .csv" at bounding box center [707, 517] width 1217 height 62
click at [0, 0] on input "Upload your file: .xls, .xlsx, .csv Upload your file: .xls, .xlsx, .csv" at bounding box center [0, 0] width 0 height 0
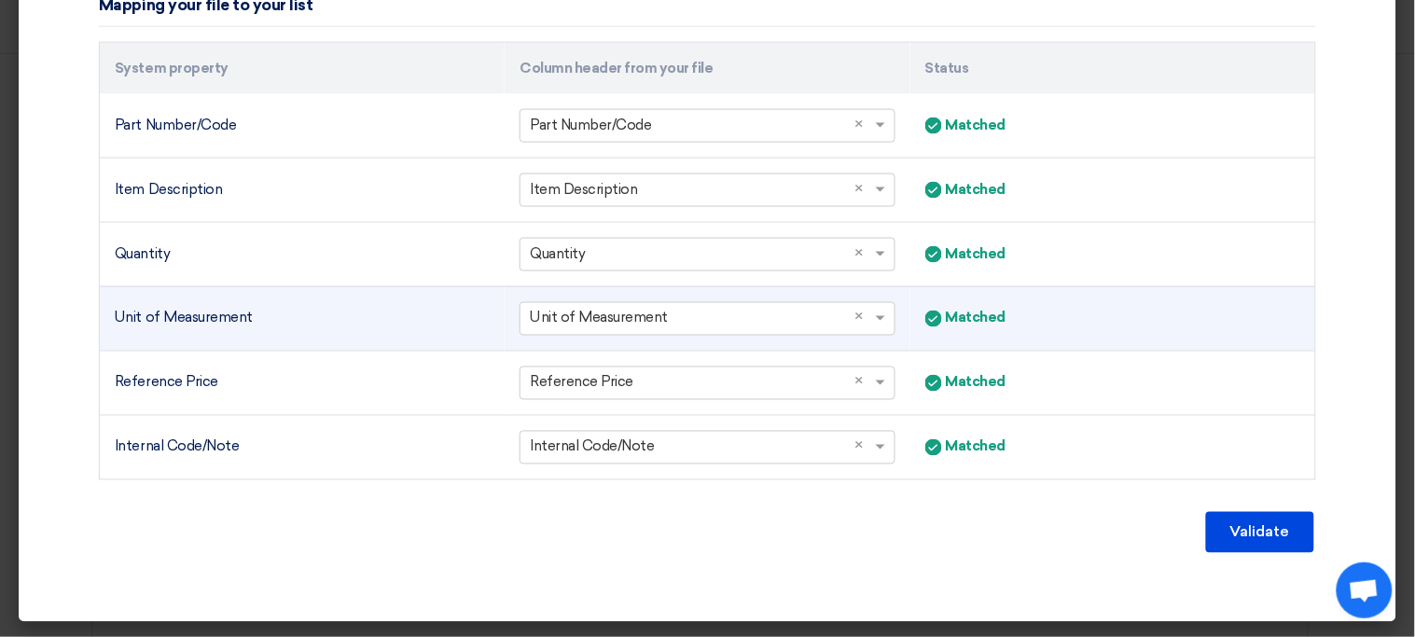
scroll to position [617, 0]
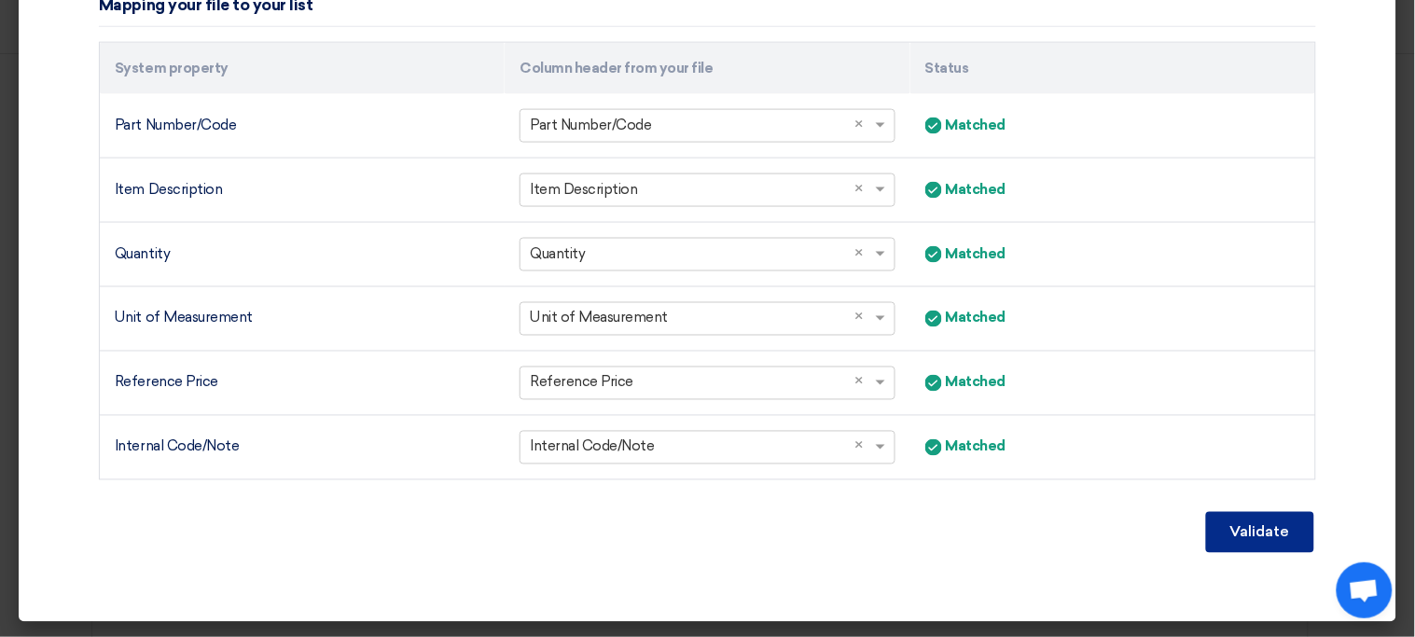
click at [1261, 524] on button "Validate" at bounding box center [1260, 532] width 108 height 41
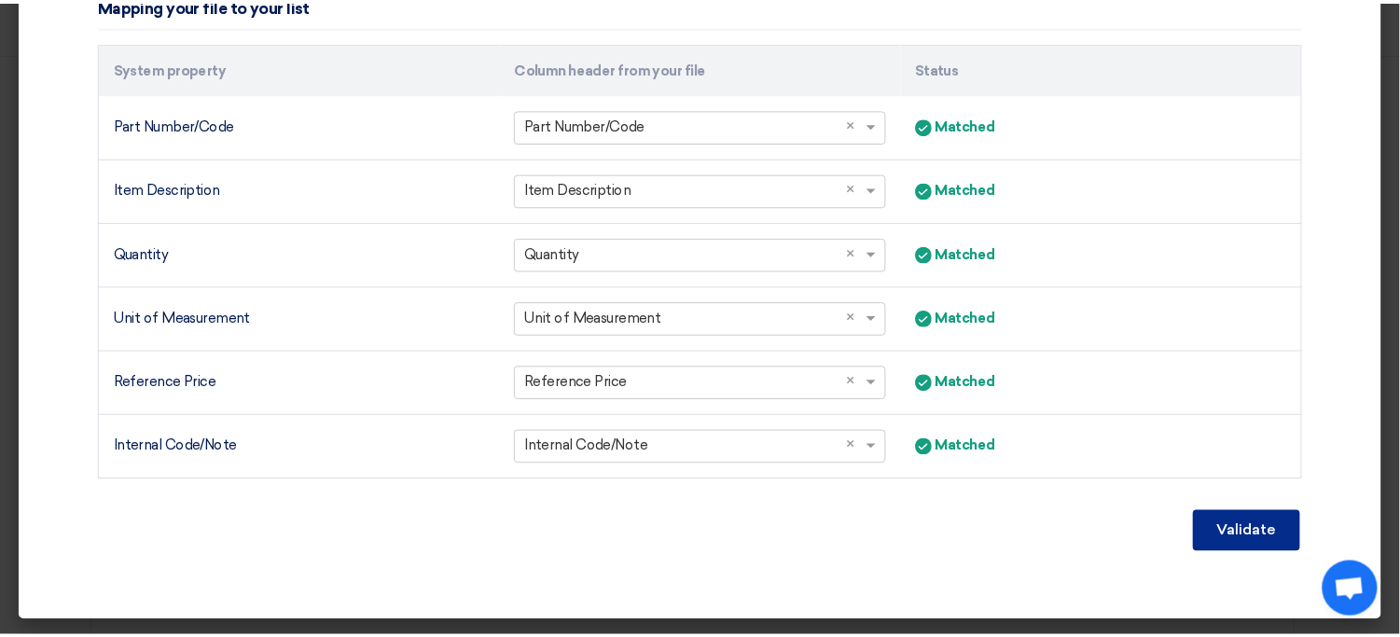
scroll to position [436, 0]
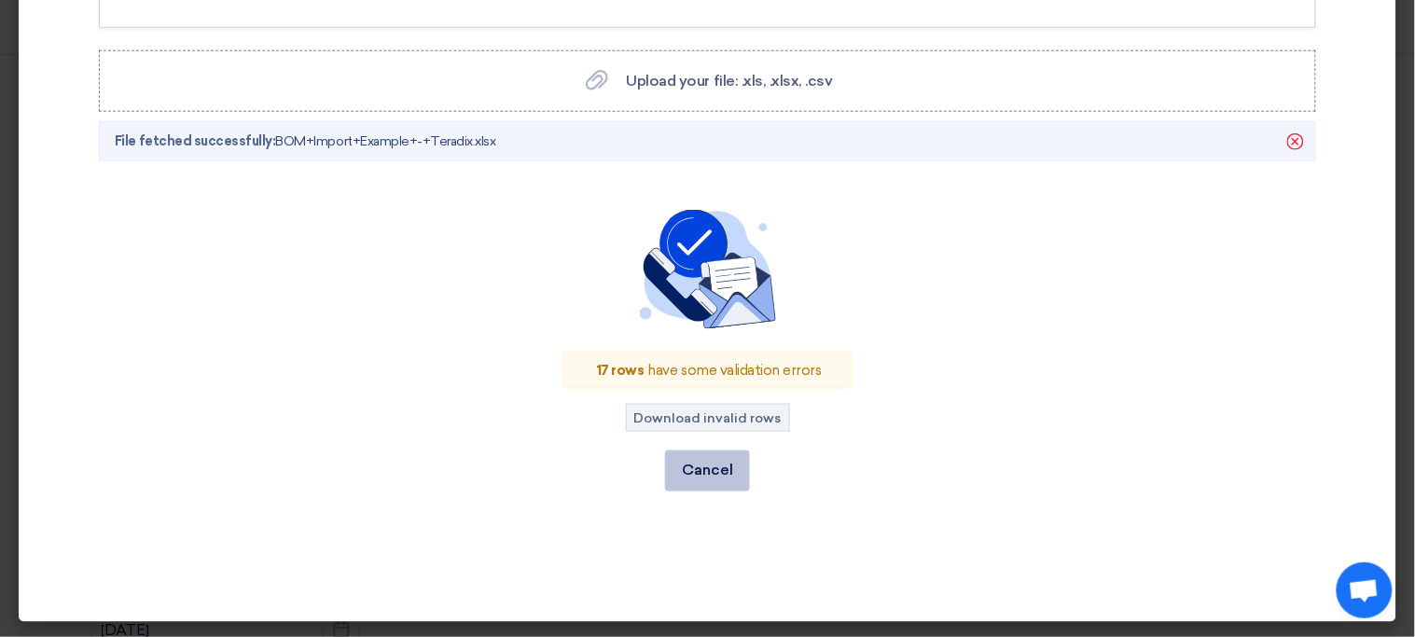
click at [719, 466] on button "Cancel" at bounding box center [707, 471] width 85 height 41
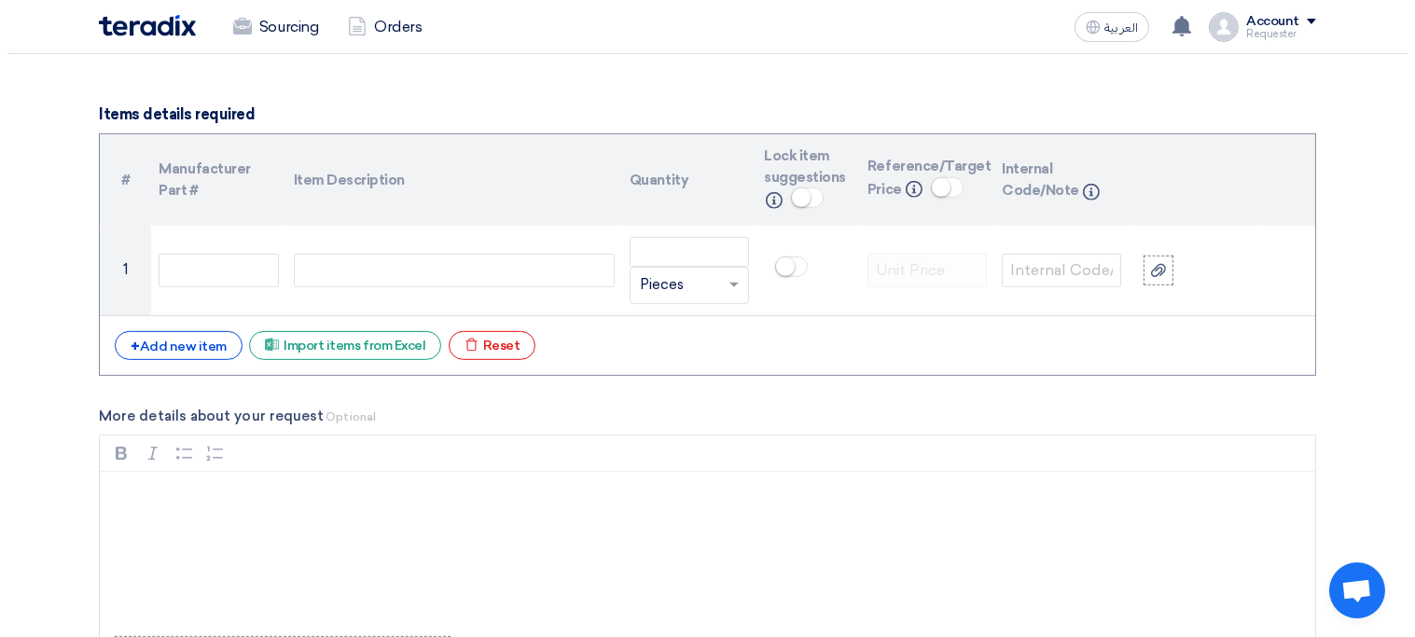
scroll to position [1425, 0]
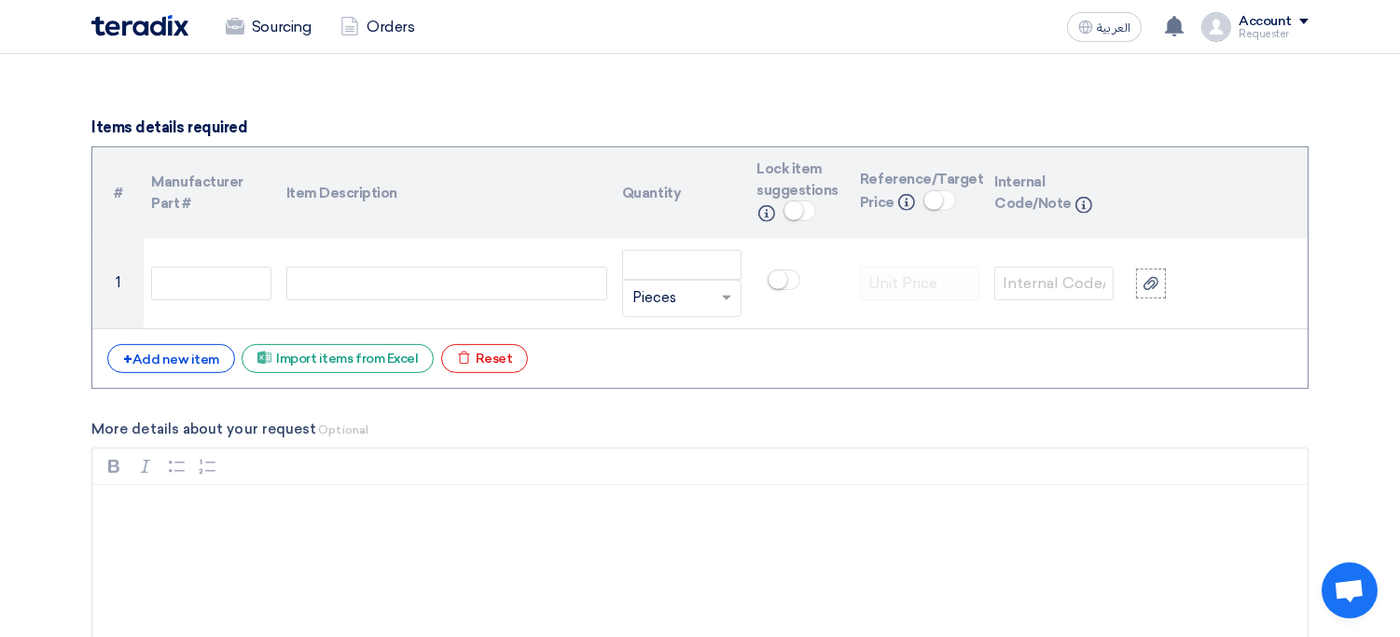
click at [345, 382] on div "# Manufacturer Part # Item Description Quantity Lock item suggestions Info Refe…" at bounding box center [699, 267] width 1217 height 243
click at [389, 360] on div "Excel file Import items from Excel" at bounding box center [338, 358] width 192 height 29
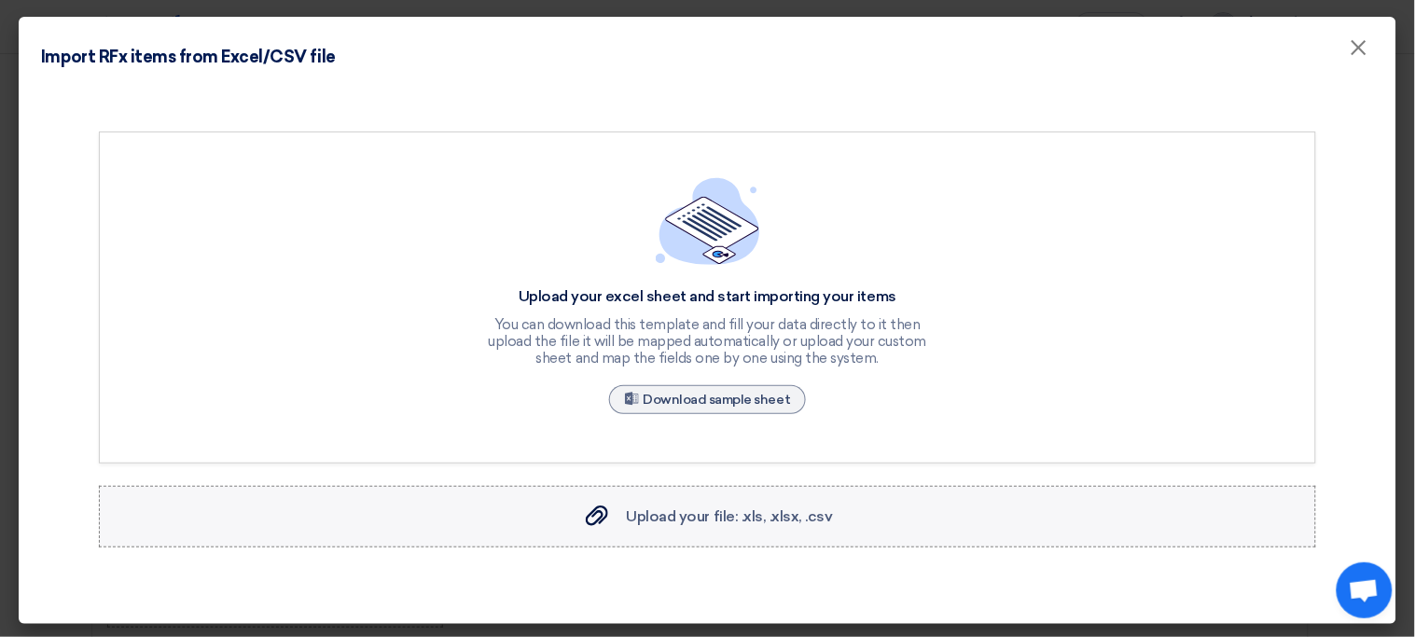
click at [726, 501] on label "Upload your file: .xls, .xlsx, .csv Upload your file: .xls, .xlsx, .csv" at bounding box center [707, 517] width 1217 height 62
click at [0, 0] on input "Upload your file: .xls, .xlsx, .csv Upload your file: .xls, .xlsx, .csv" at bounding box center [0, 0] width 0 height 0
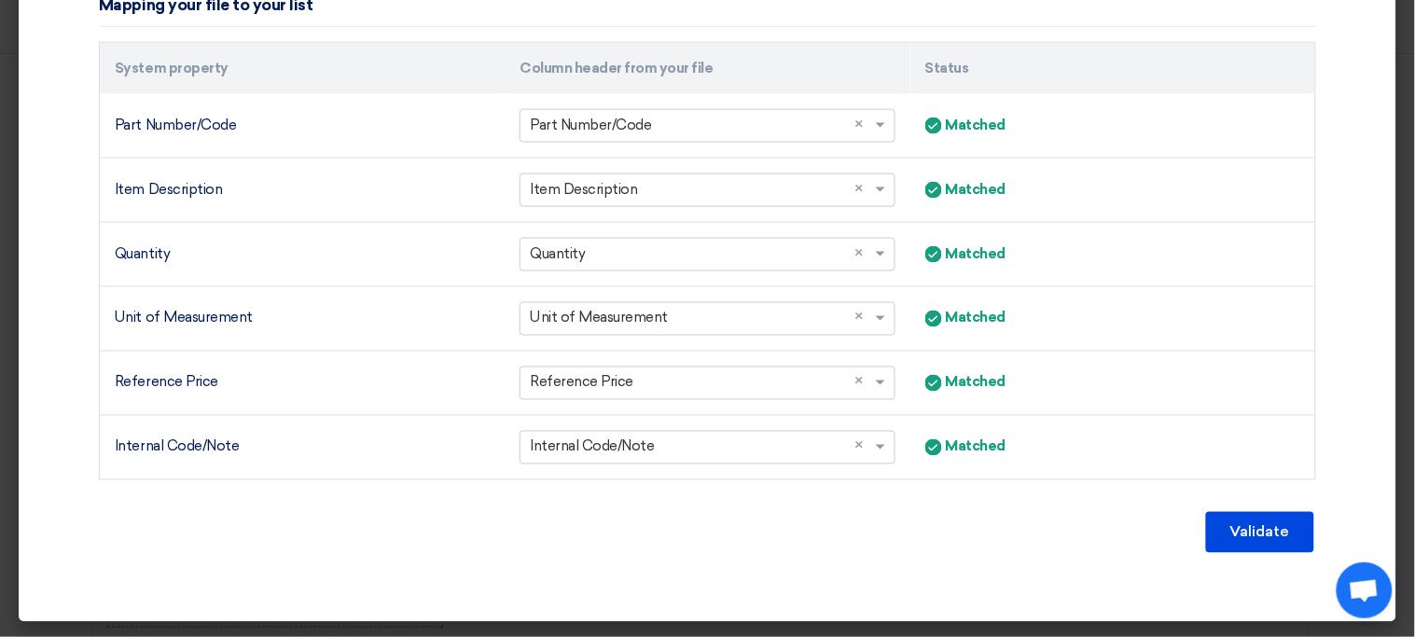
scroll to position [617, 0]
click at [1238, 531] on button "Validate" at bounding box center [1260, 532] width 108 height 41
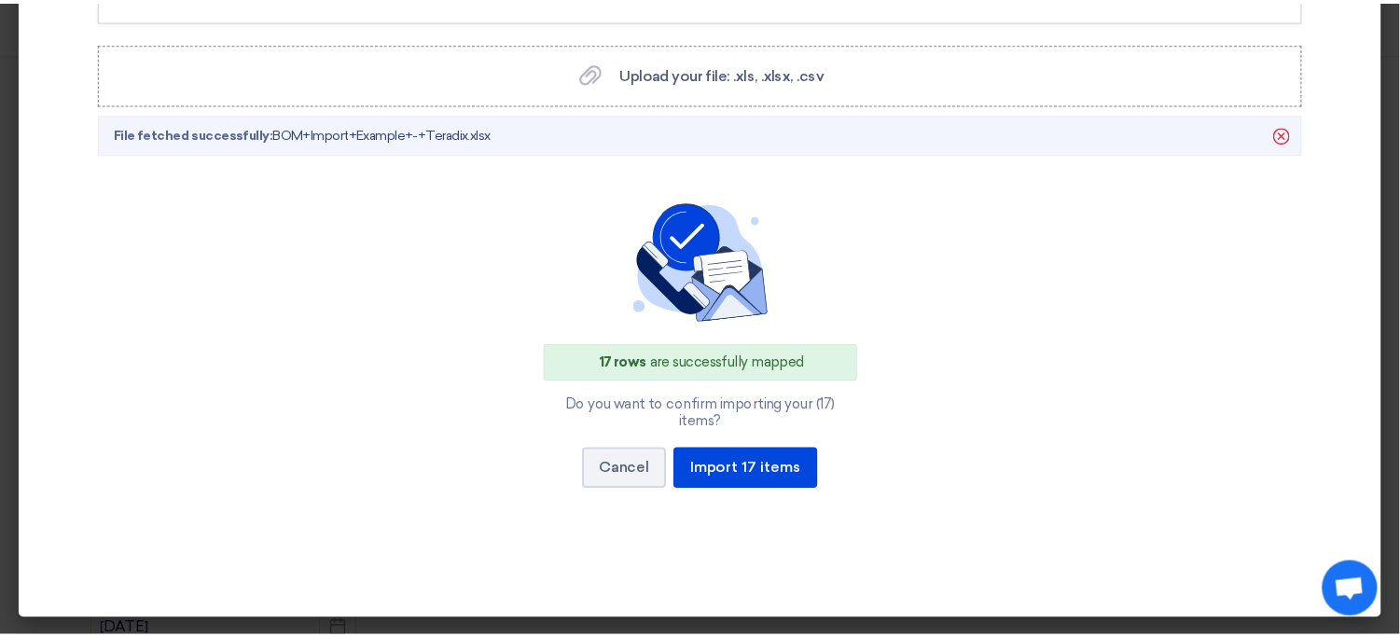
scroll to position [424, 0]
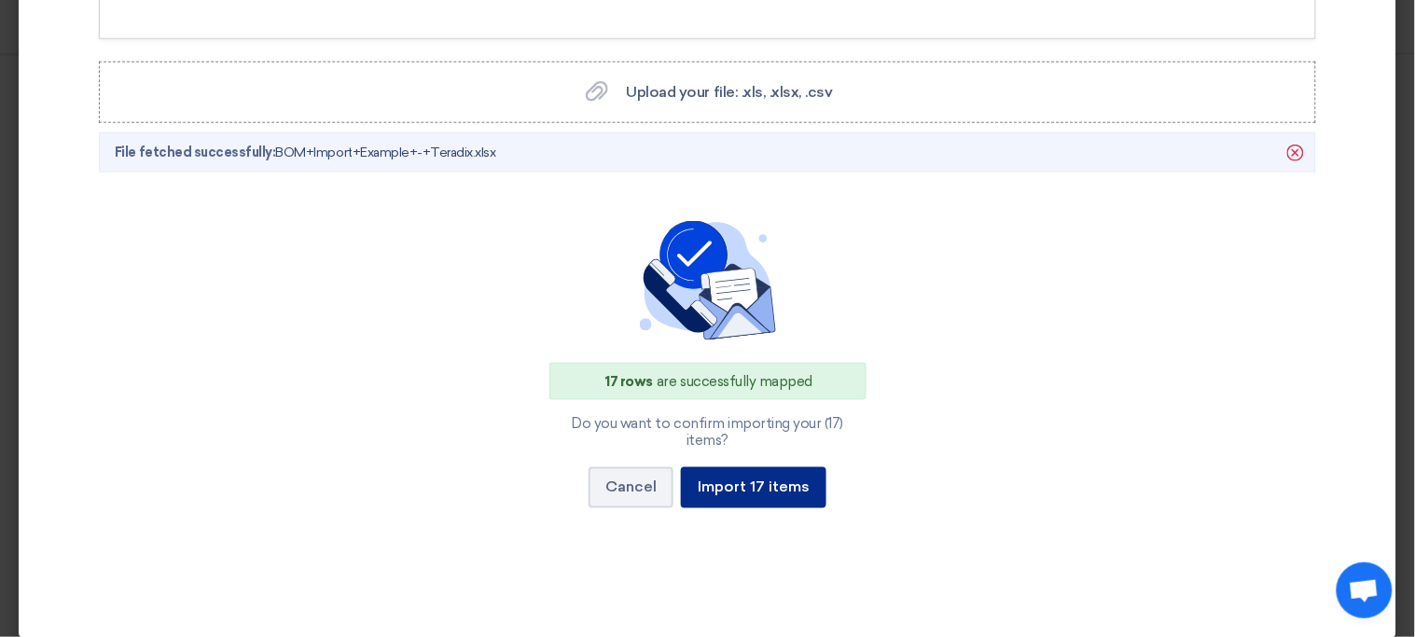
click at [761, 477] on button "Import 17 items" at bounding box center [754, 487] width 146 height 41
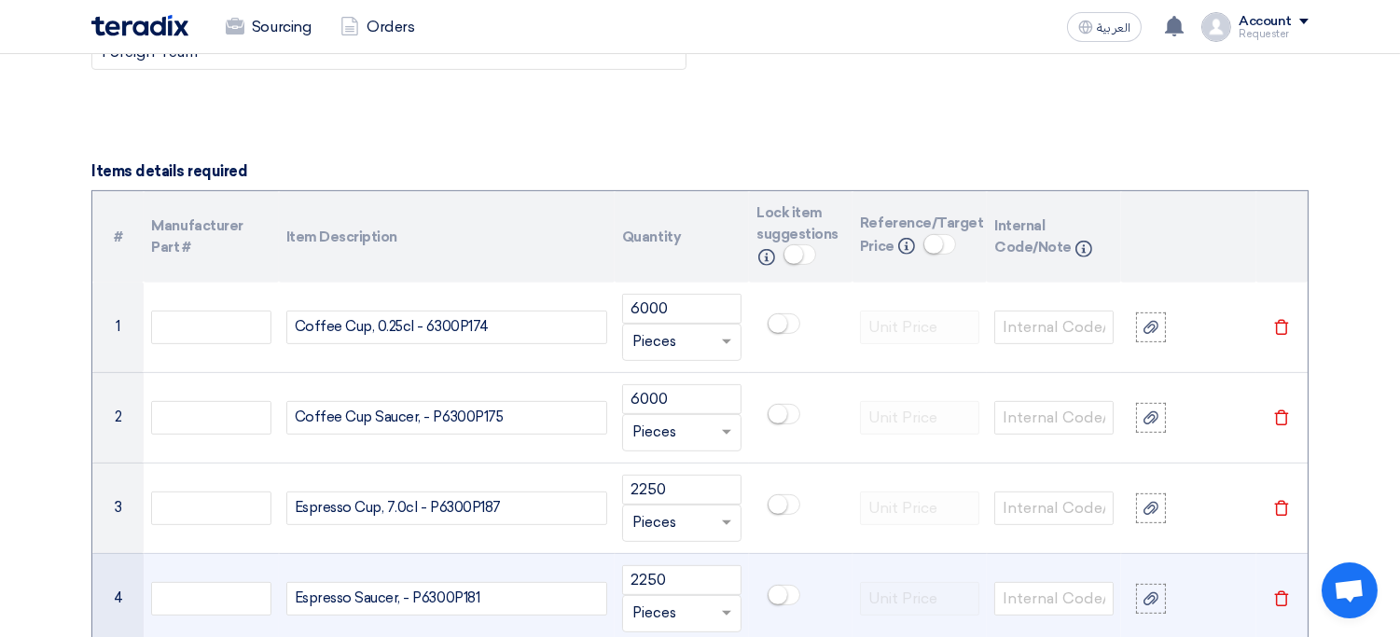
scroll to position [1392, 0]
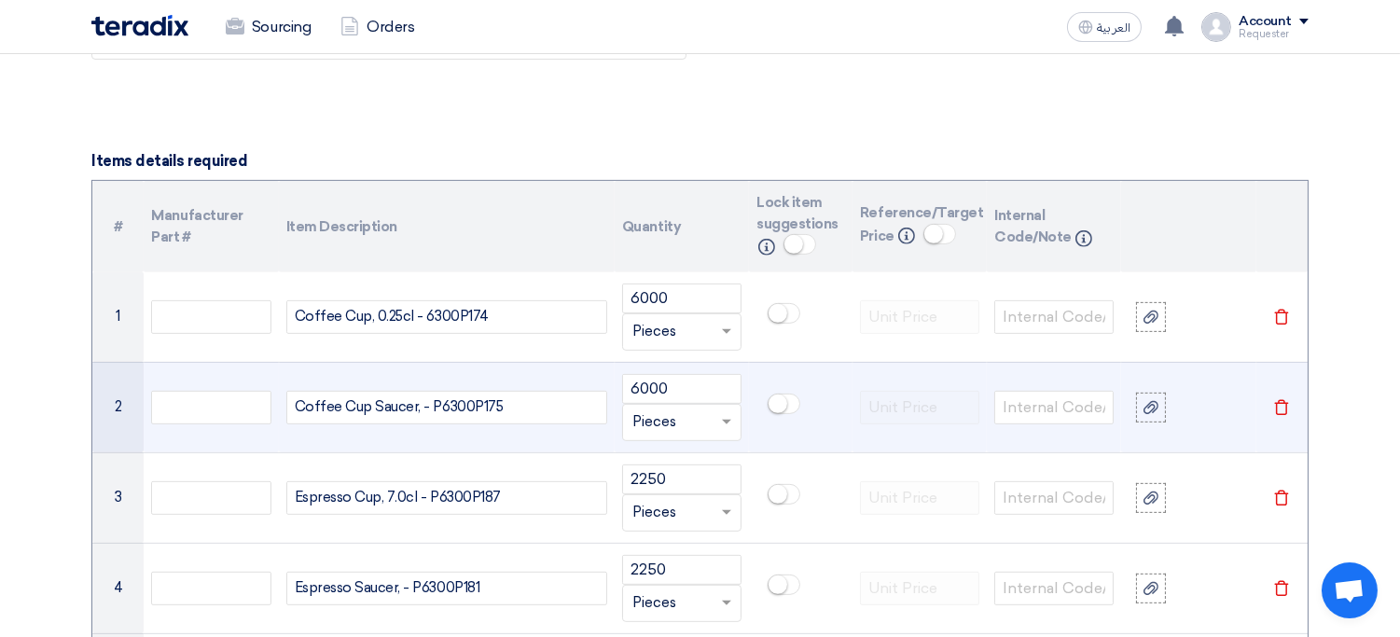
click at [413, 403] on div "Coffee Cup Saucer, - P6300P175" at bounding box center [446, 408] width 321 height 34
copy div "Coffee Cup Saucer, - P6300P175"
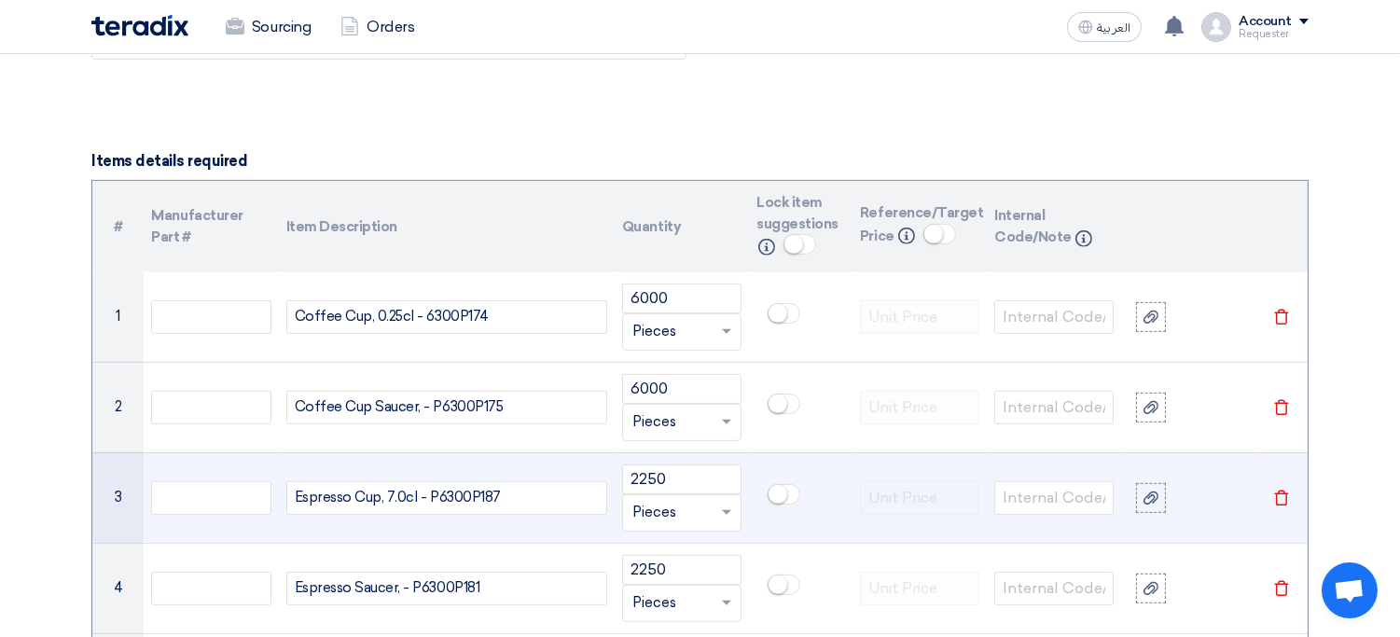
click at [448, 496] on div "Espresso Cup, 7.0cl - P6300P187" at bounding box center [446, 498] width 321 height 34
copy div "Espresso Cup, 7.0cl - P6300P187"
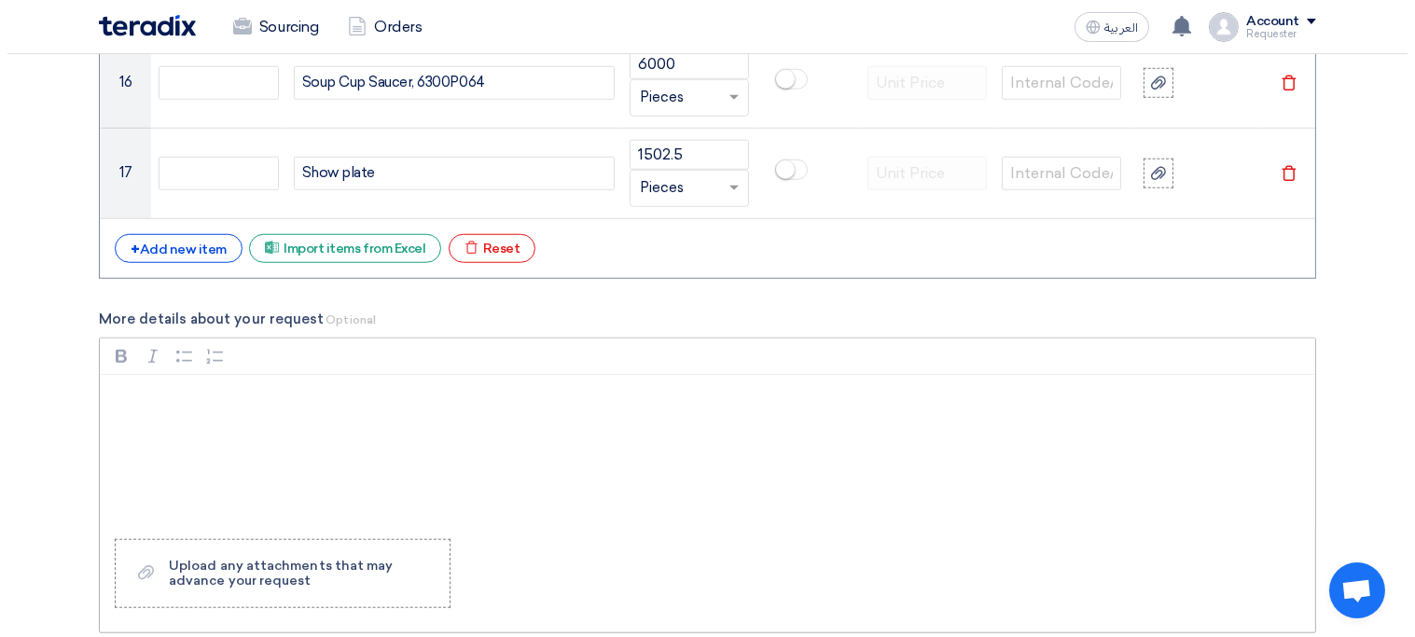
scroll to position [2995, 0]
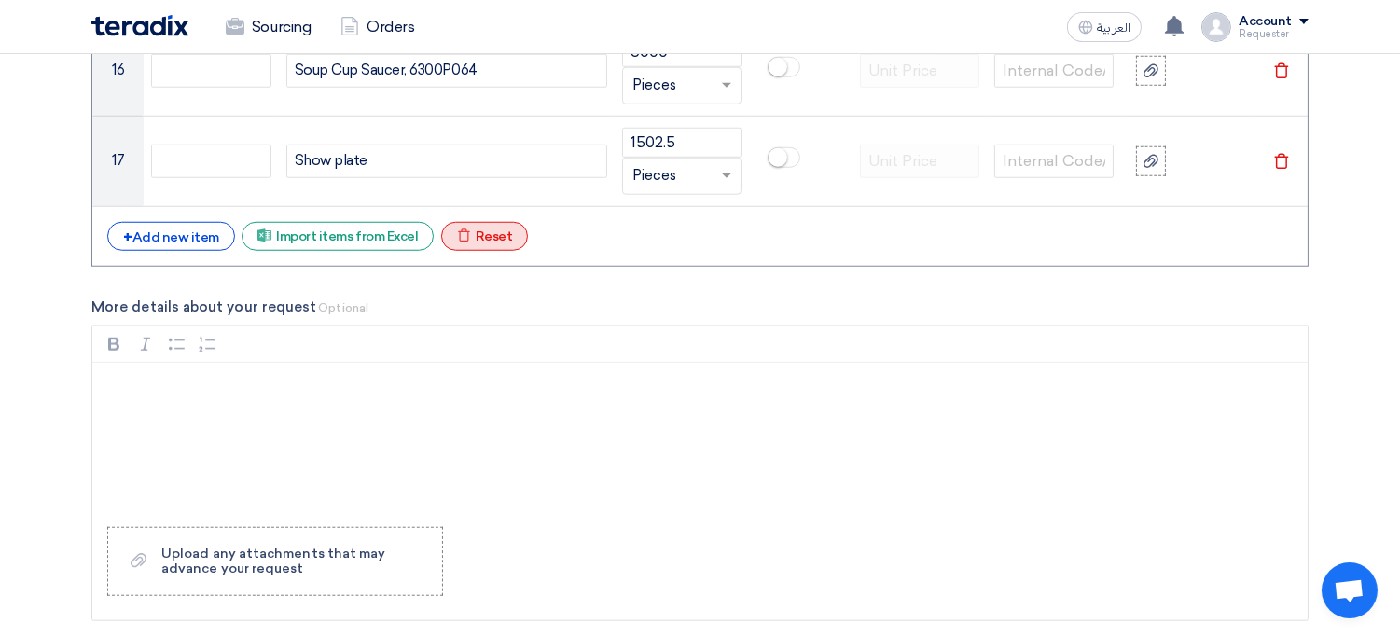
click at [509, 245] on div "Excel file Reset" at bounding box center [485, 236] width 88 height 29
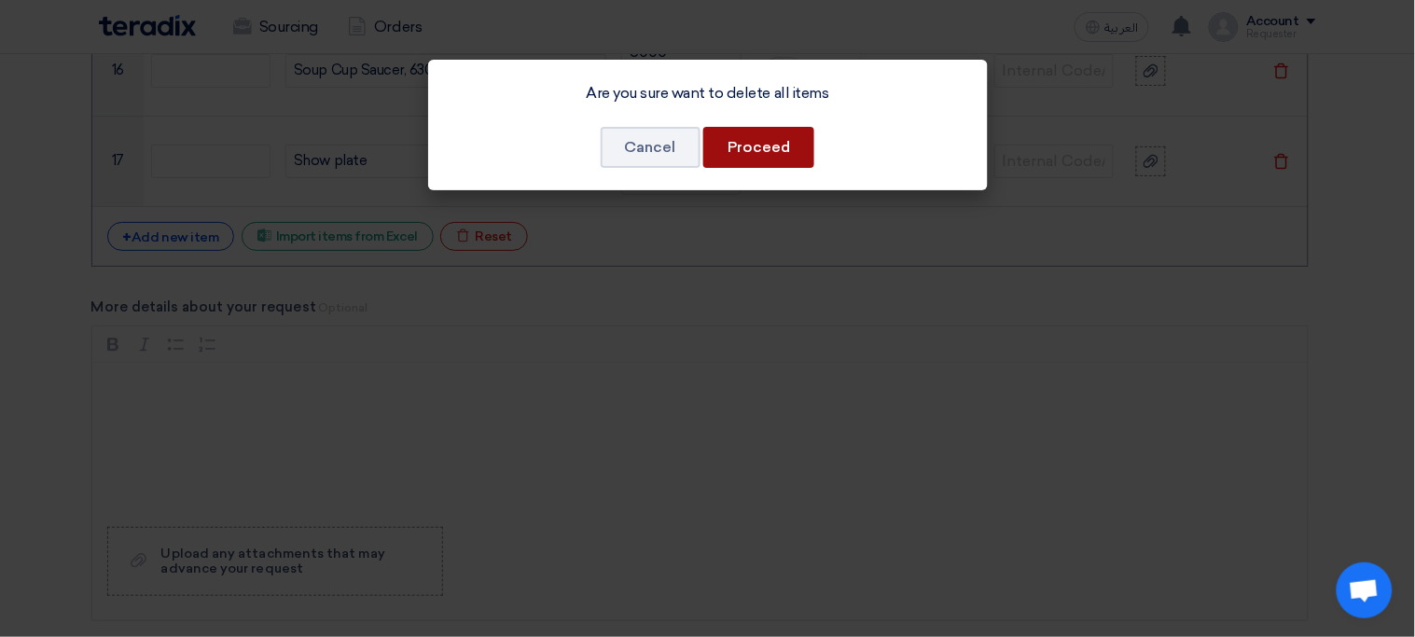
click at [787, 163] on button "Proceed" at bounding box center [758, 147] width 111 height 41
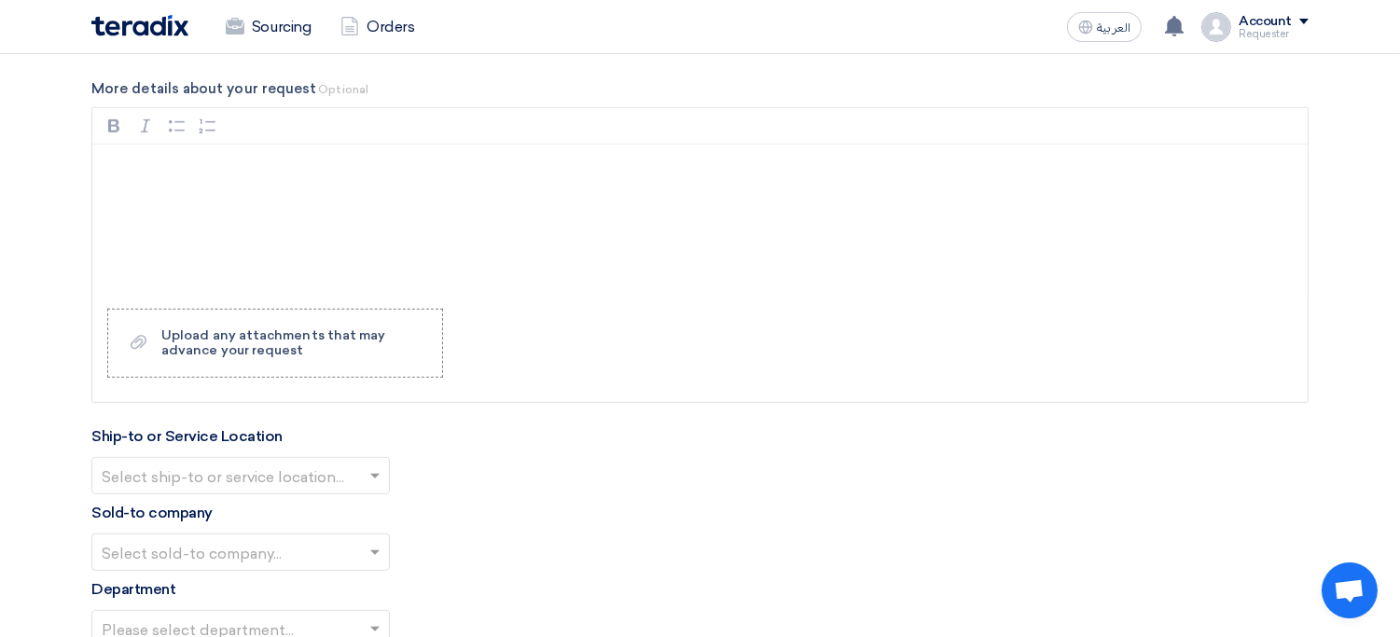
scroll to position [1757, 0]
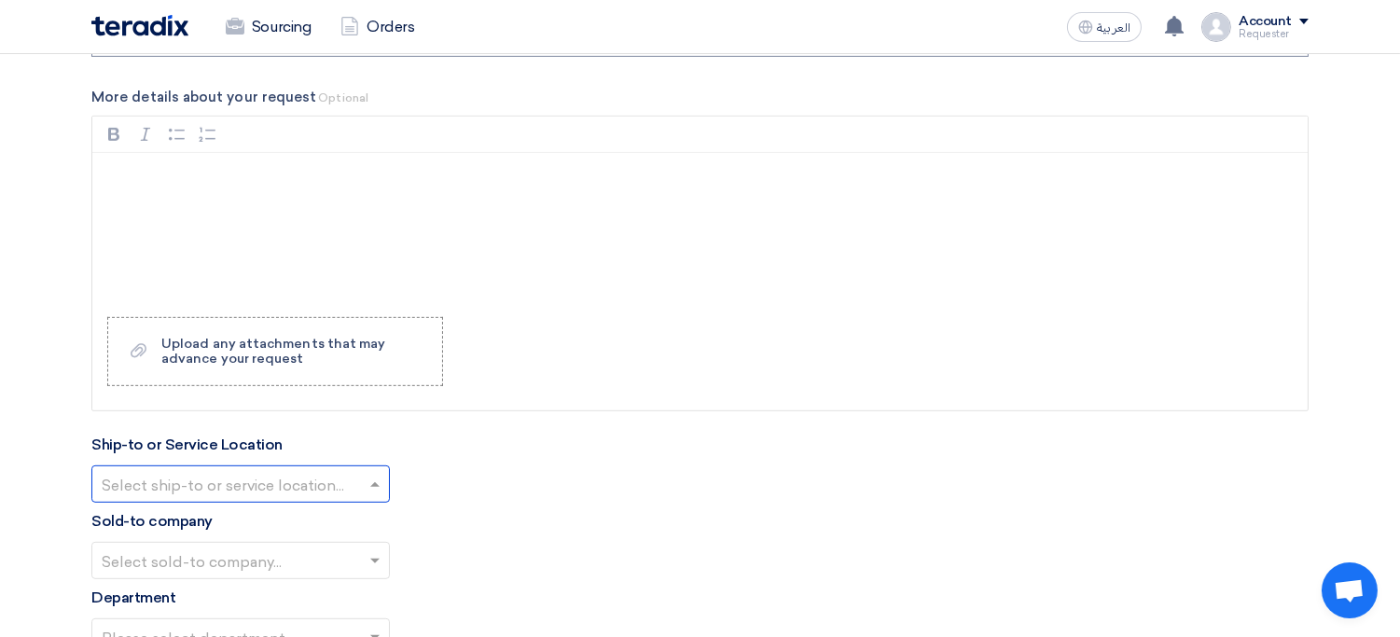
click at [201, 486] on input "text" at bounding box center [231, 485] width 259 height 31
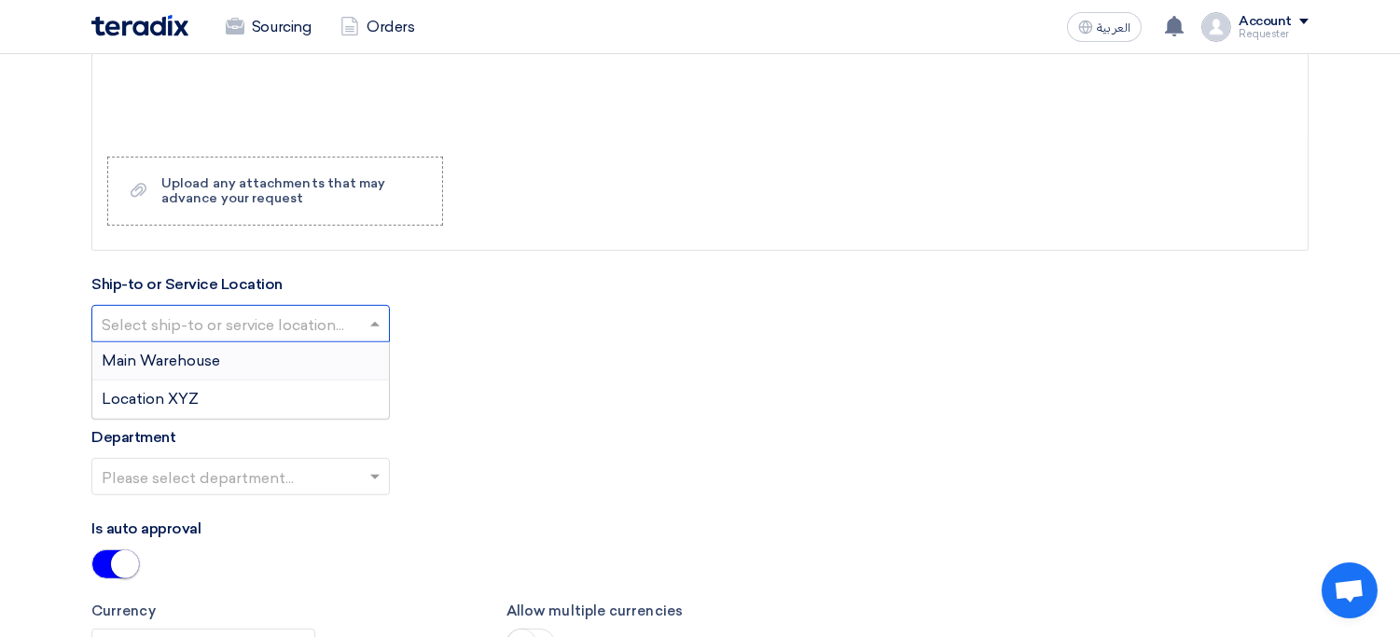
scroll to position [1915, 0]
click at [295, 371] on div "Main Warehouse" at bounding box center [240, 364] width 297 height 38
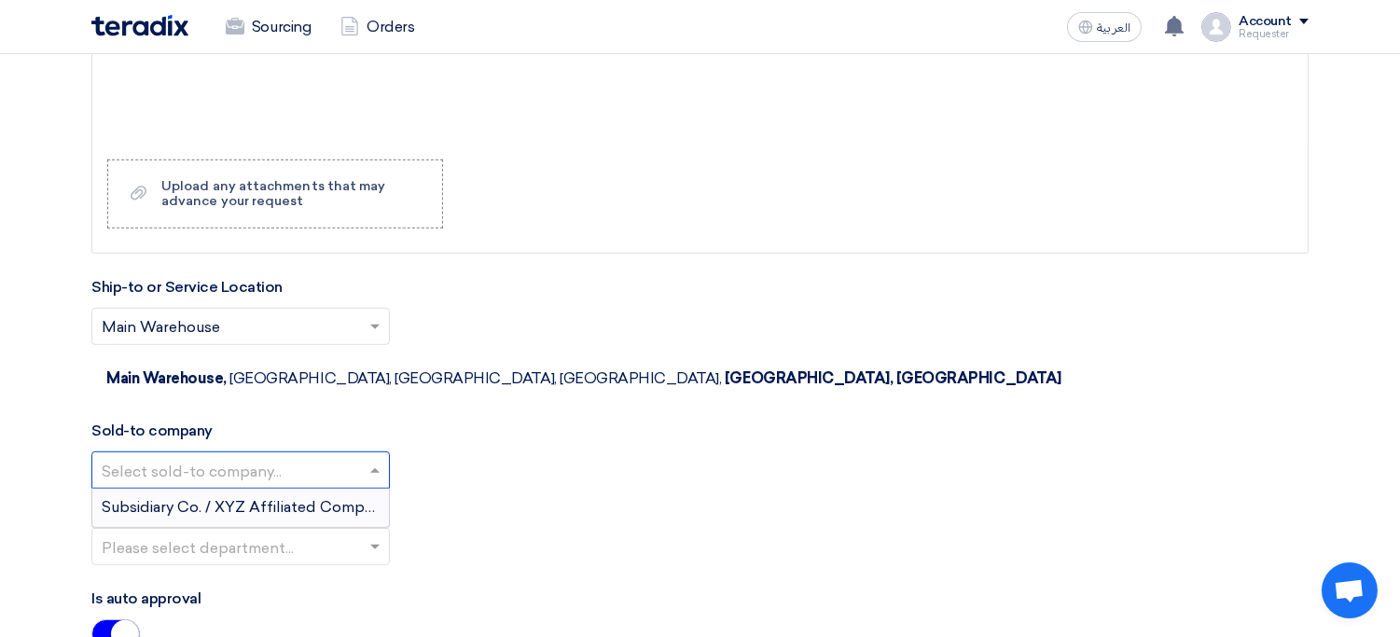
click at [335, 456] on input "text" at bounding box center [231, 471] width 259 height 31
click at [321, 498] on span "Subsidiary Co. / XYZ Affiliated Company LLC." at bounding box center [264, 507] width 324 height 18
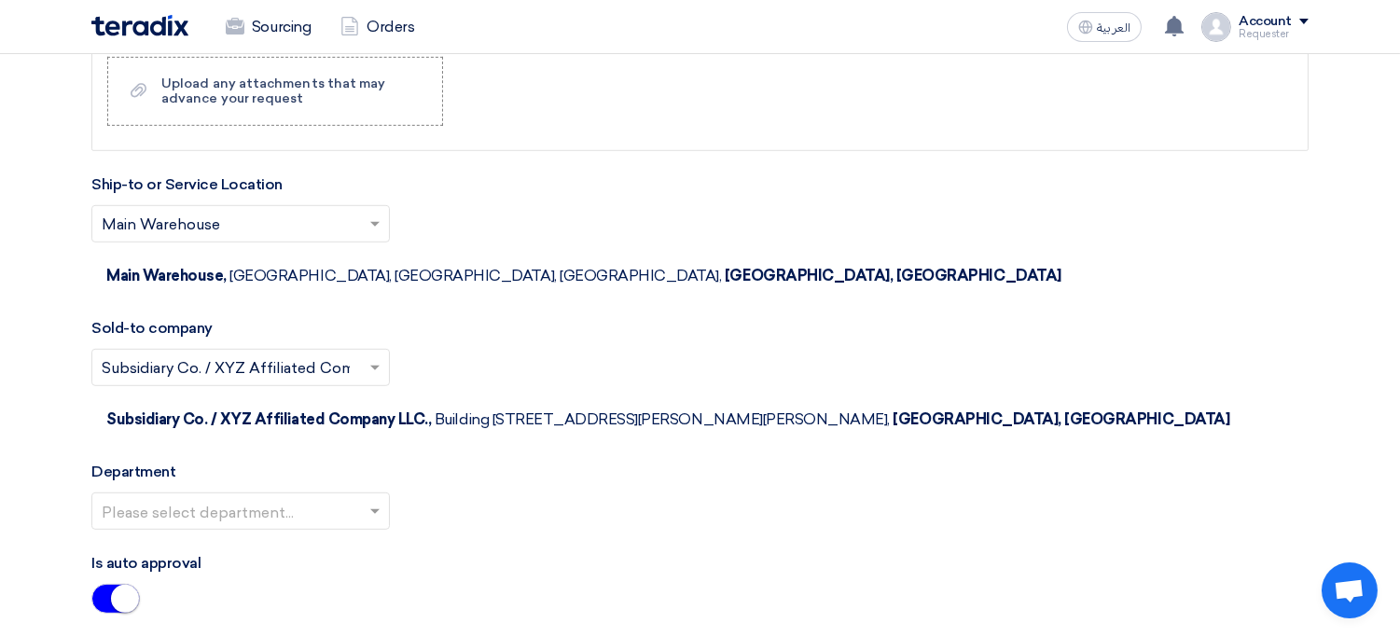
scroll to position [2221, 0]
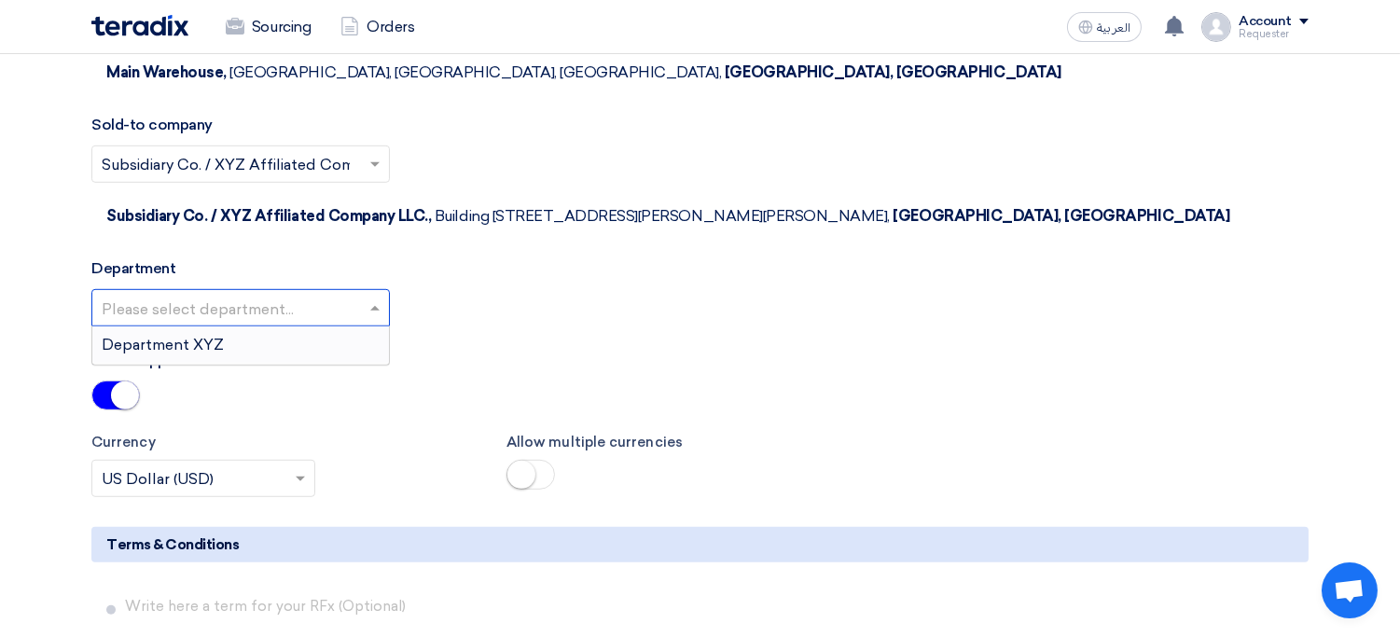
click at [360, 294] on input "text" at bounding box center [231, 309] width 259 height 31
click at [337, 326] on div "Department XYZ" at bounding box center [240, 344] width 297 height 37
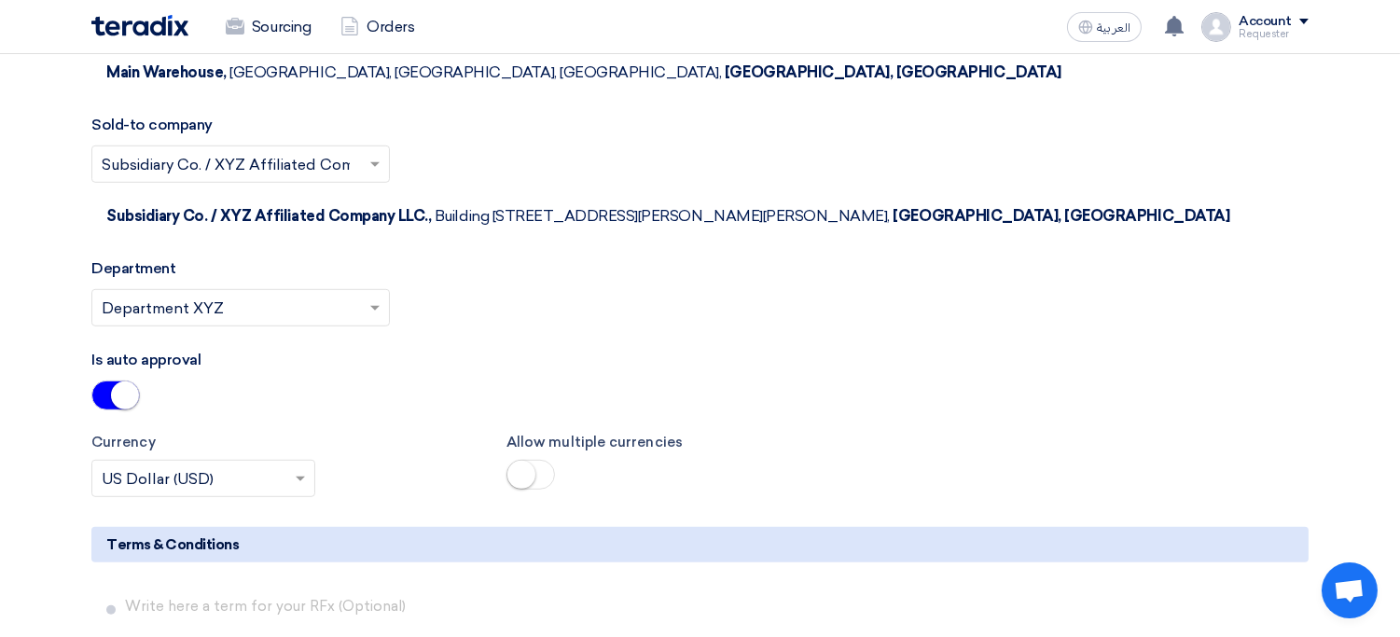
click at [123, 381] on small at bounding box center [125, 395] width 28 height 28
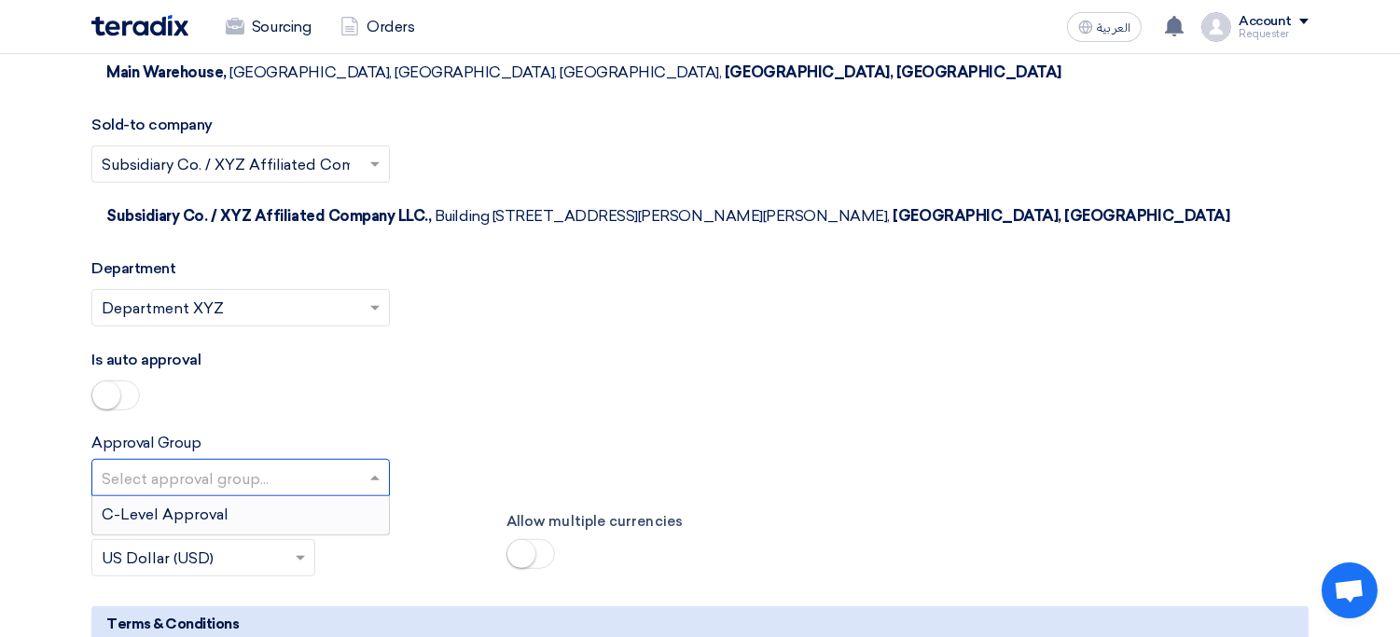
click at [224, 464] on input "text" at bounding box center [231, 479] width 259 height 31
click at [218, 506] on span "C-Level Approval" at bounding box center [165, 515] width 127 height 18
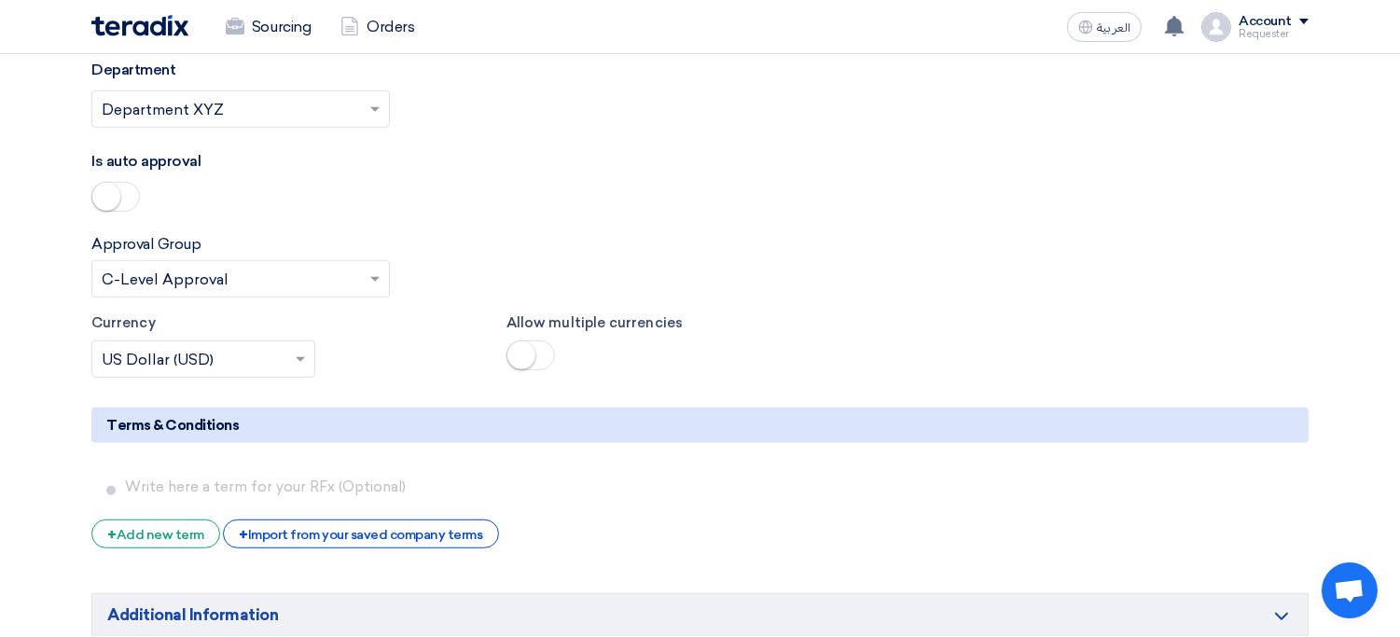
scroll to position [2416, 0]
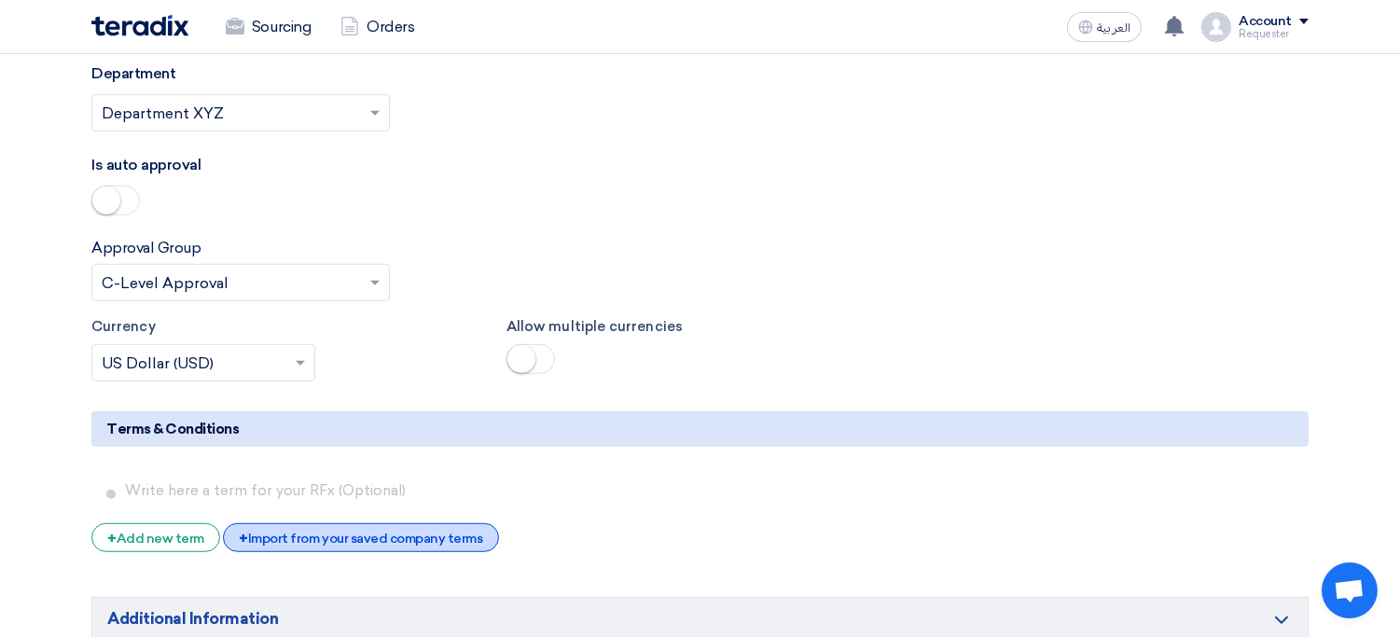
click at [300, 523] on div "+ Import from your saved company terms" at bounding box center [360, 537] width 275 height 29
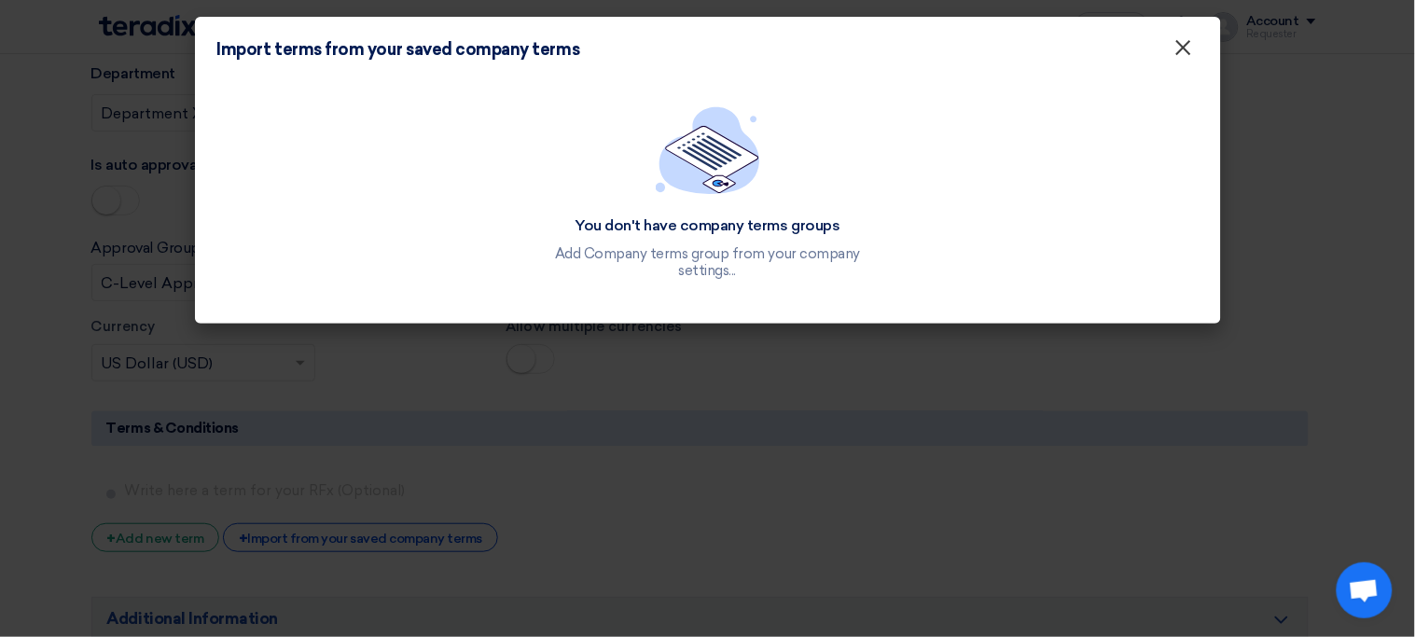
click at [1185, 36] on span "×" at bounding box center [1183, 52] width 19 height 37
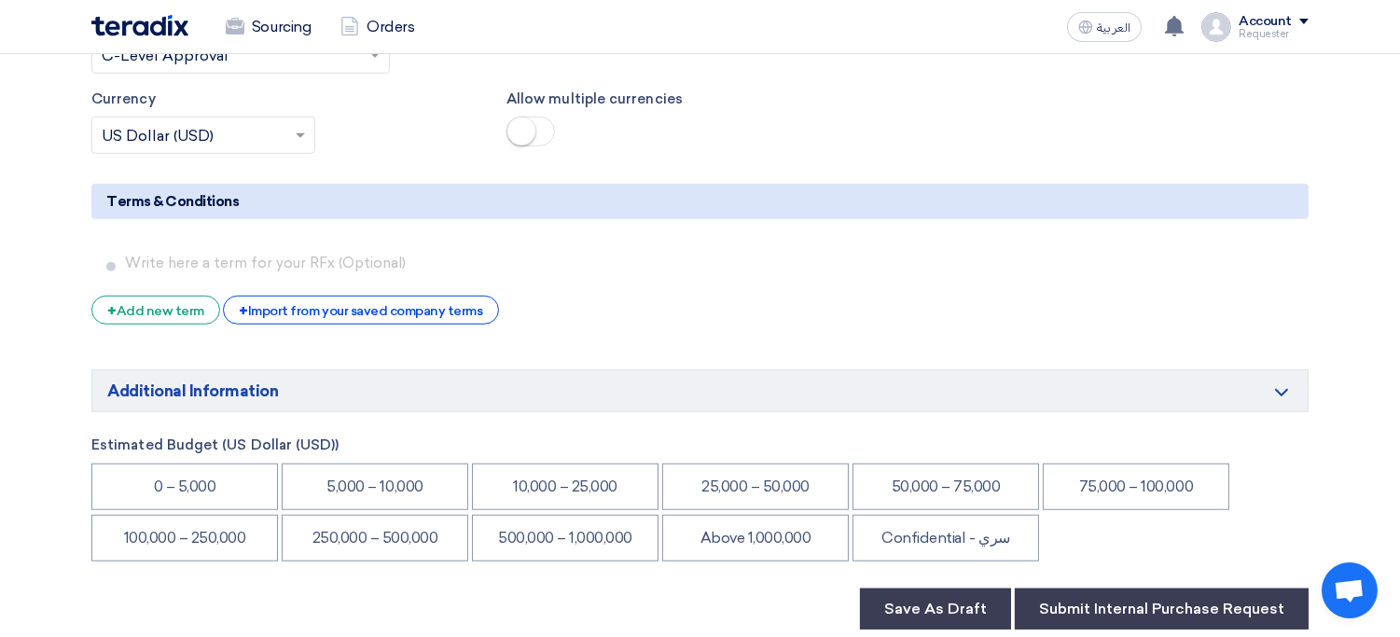
scroll to position [2671, 0]
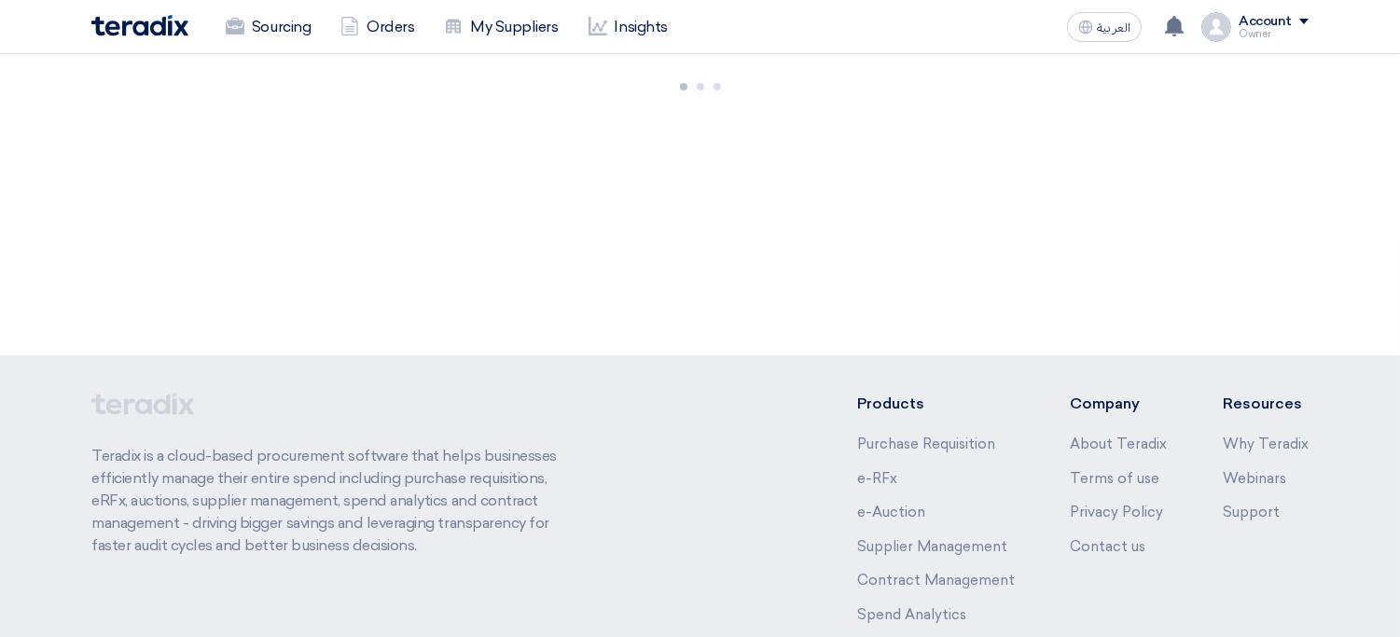
click at [1275, 23] on div "Account" at bounding box center [1265, 22] width 53 height 16
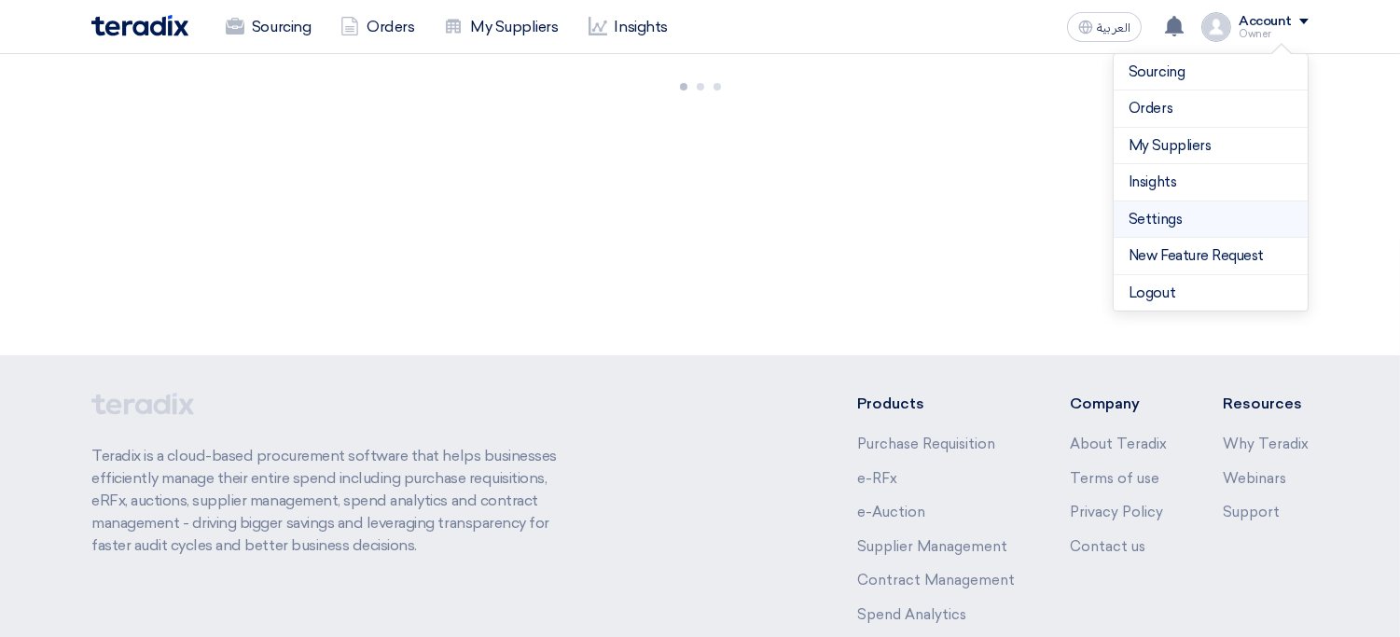
click at [1165, 220] on link "Settings" at bounding box center [1211, 219] width 164 height 21
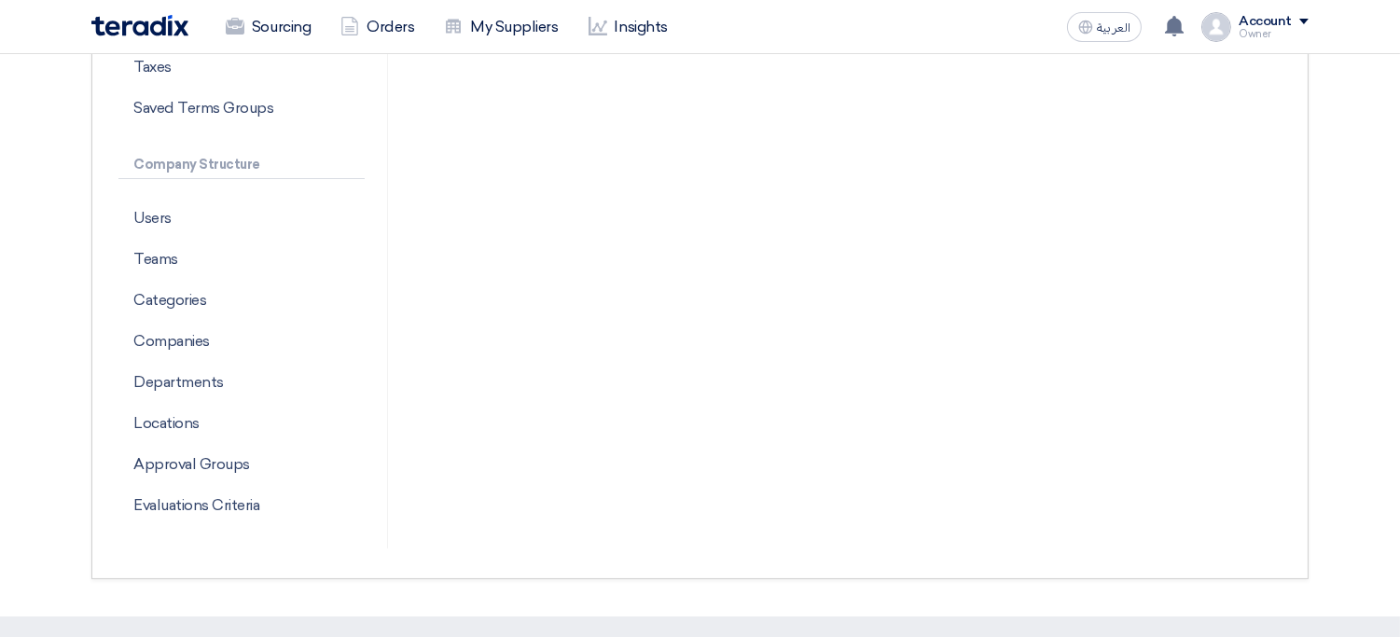
scroll to position [253, 0]
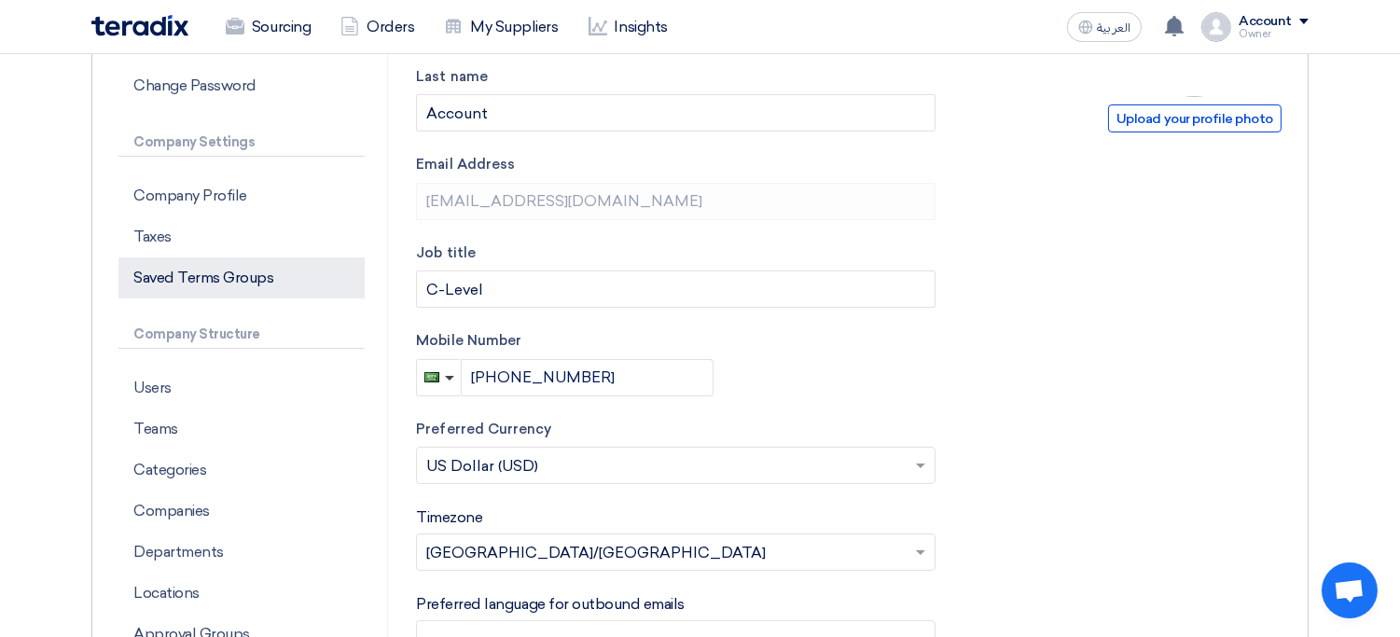
click at [271, 285] on p "Saved Terms Groups" at bounding box center [241, 277] width 246 height 41
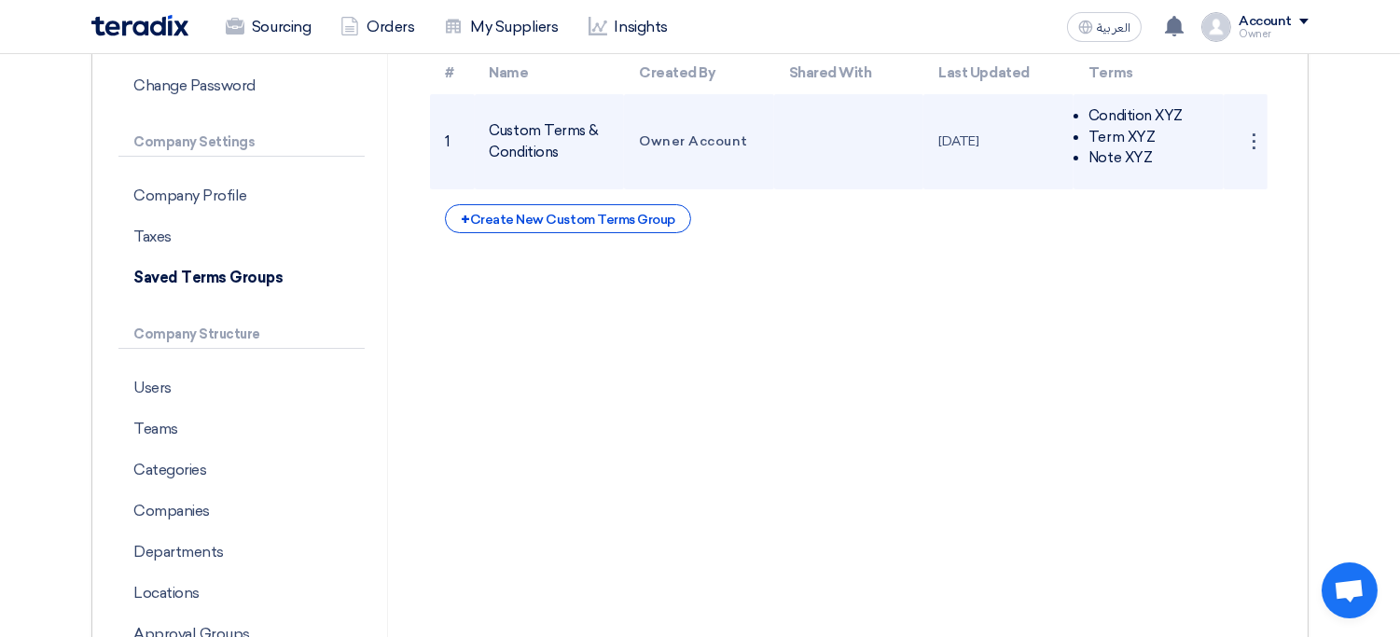
scroll to position [157, 0]
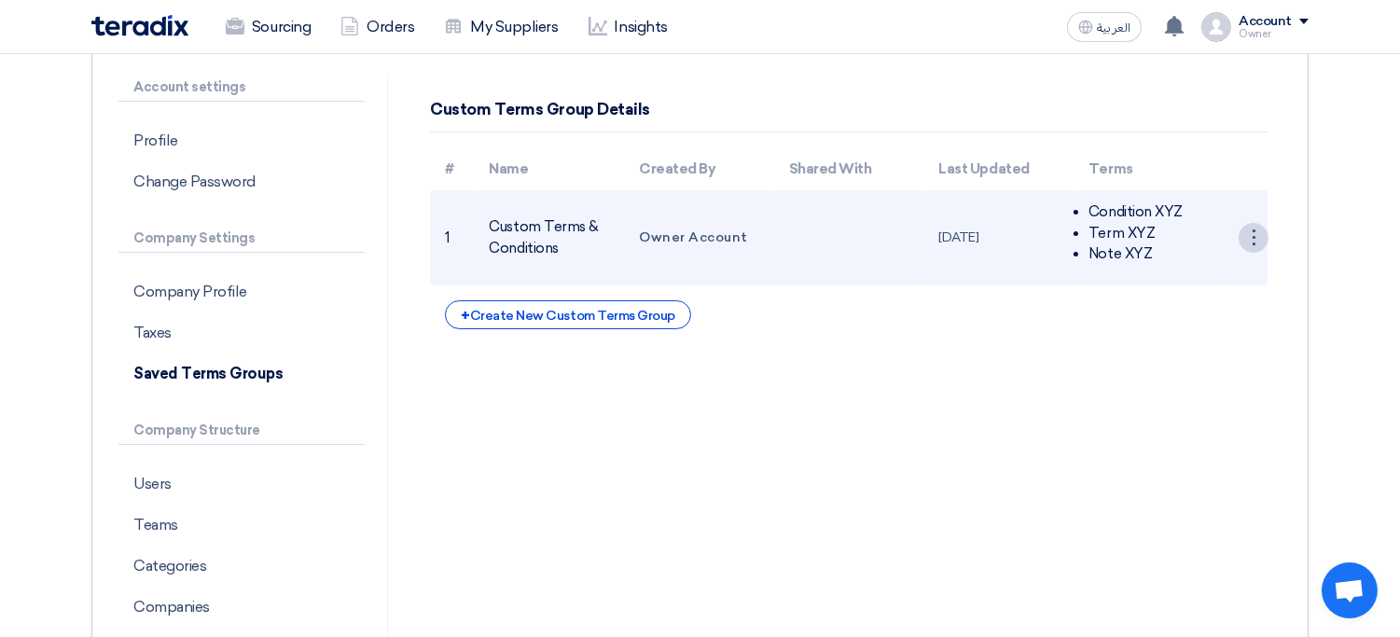
click at [1254, 242] on div "⋮" at bounding box center [1254, 238] width 30 height 30
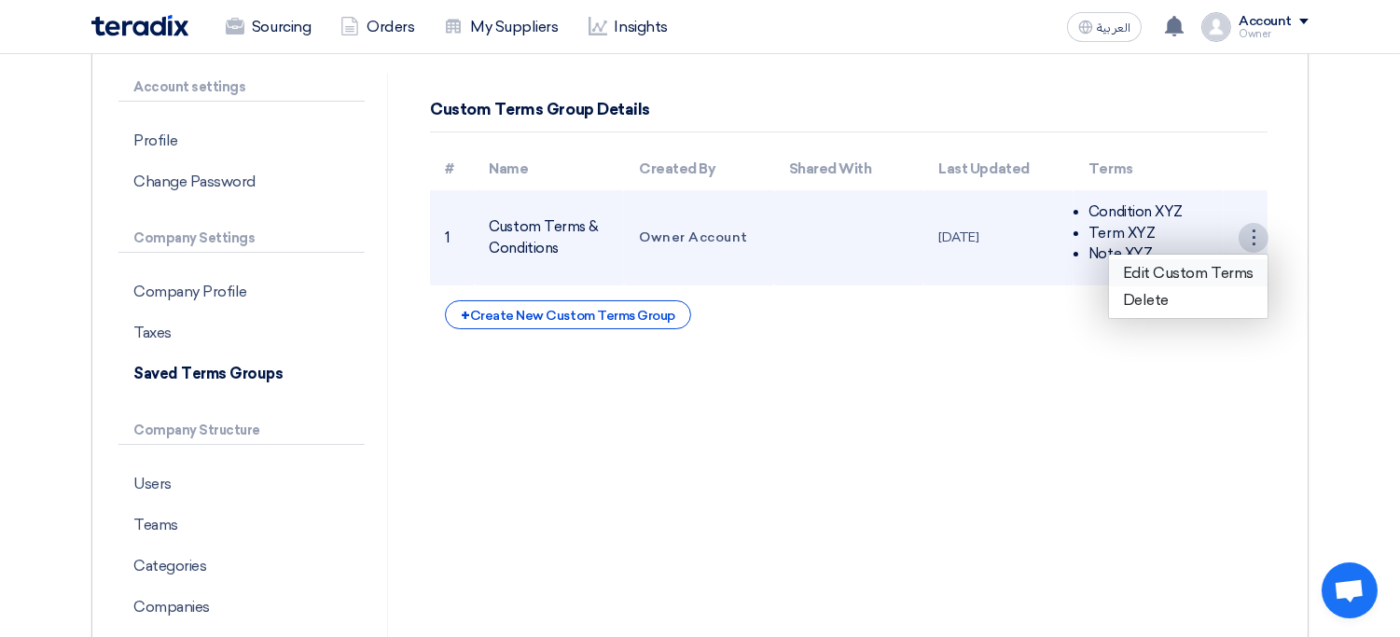
click at [1167, 276] on link "Edit Custom Terms" at bounding box center [1188, 272] width 159 height 27
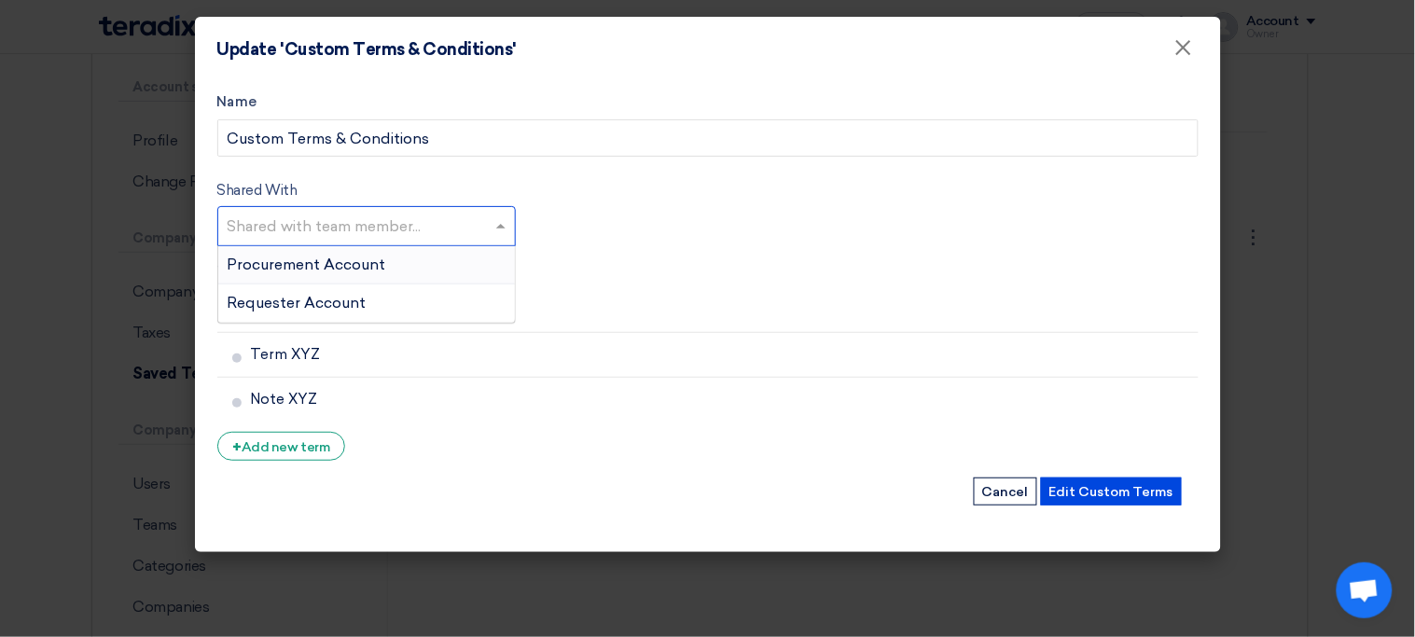
click at [437, 223] on input "text" at bounding box center [369, 228] width 283 height 31
click at [382, 260] on span "Procurement Account" at bounding box center [307, 265] width 159 height 18
click at [435, 234] on input "text" at bounding box center [447, 228] width 93 height 31
click at [387, 306] on div "Requester Account" at bounding box center [366, 302] width 297 height 37
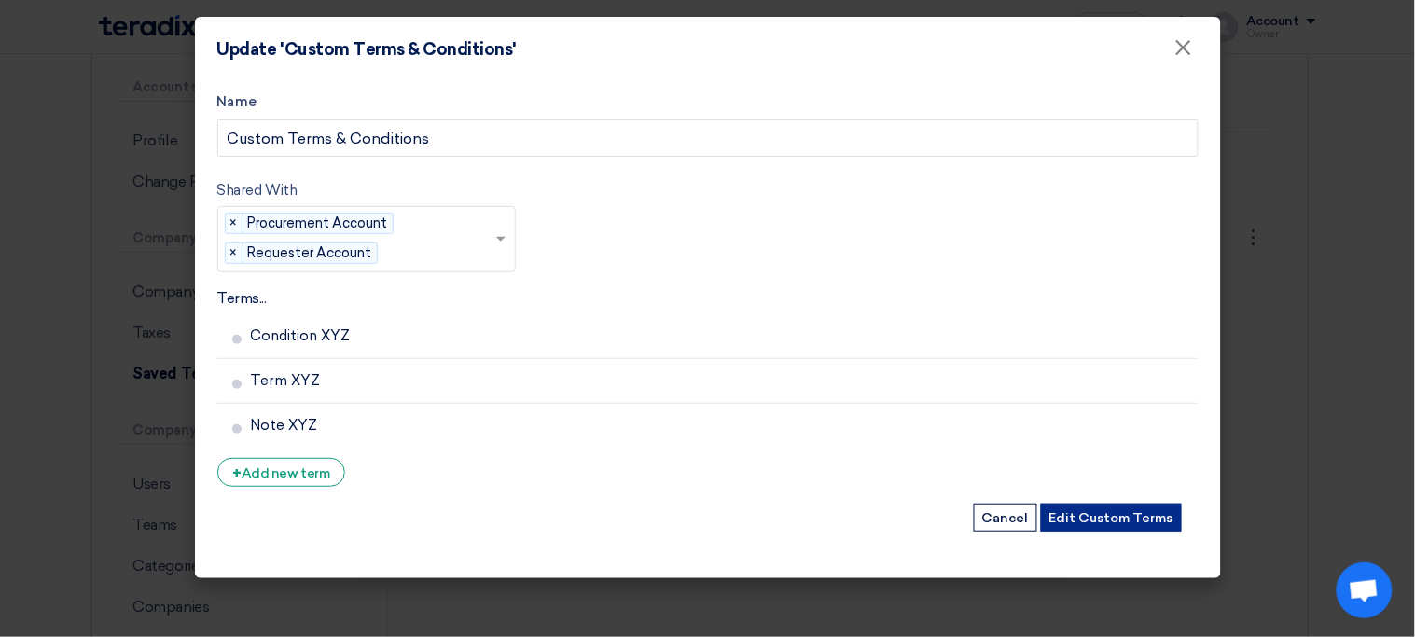
click at [1122, 524] on button "Edit Custom Terms" at bounding box center [1111, 518] width 141 height 28
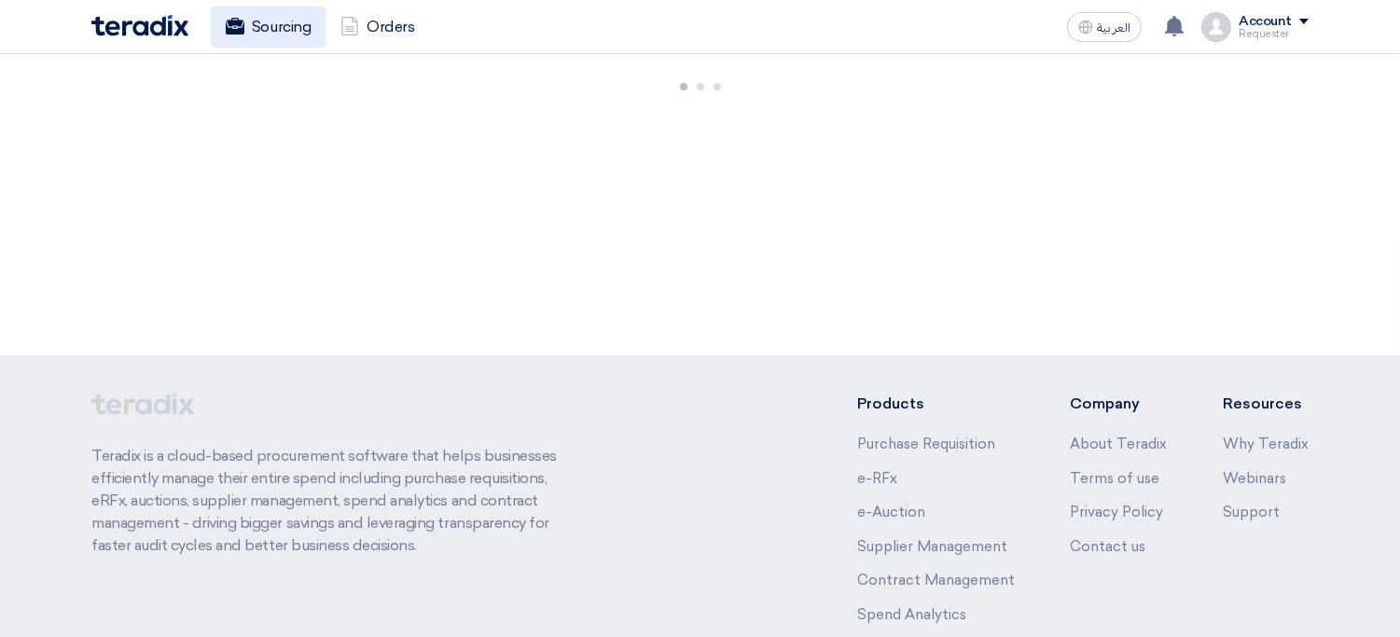
click at [274, 36] on link "Sourcing" at bounding box center [268, 27] width 115 height 41
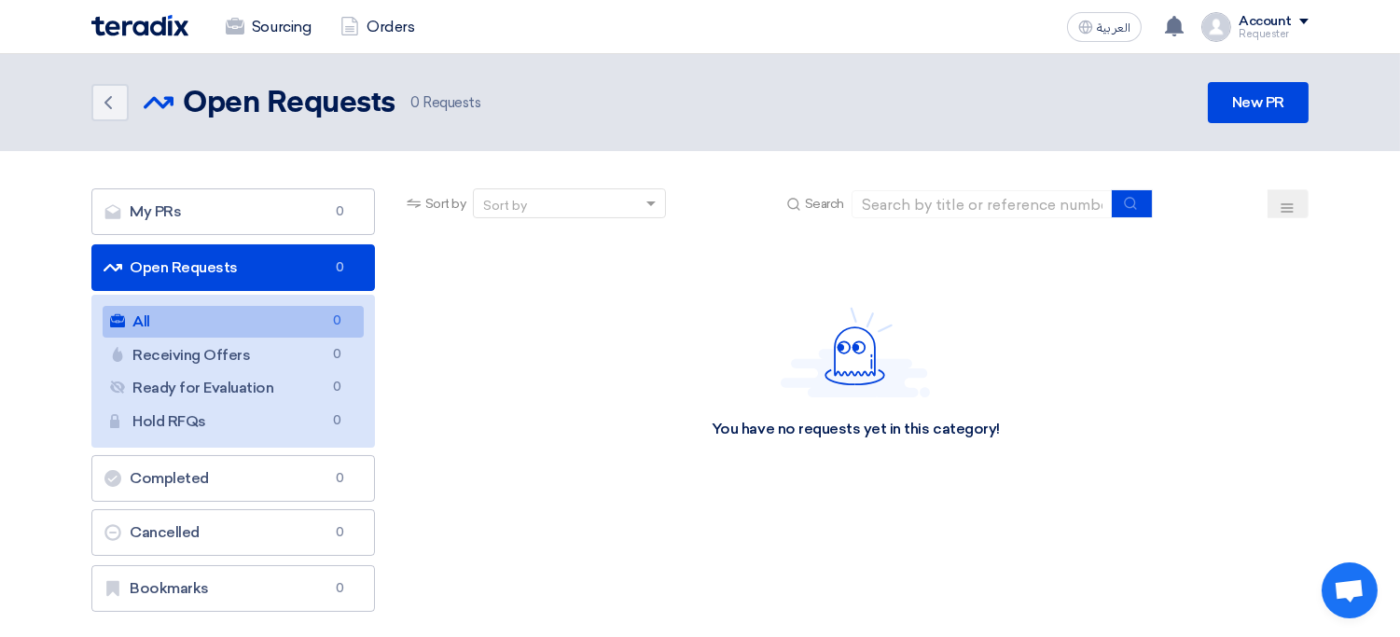
click at [1282, 132] on header "Back Open Requests Open Requests 0" at bounding box center [700, 102] width 1400 height 97
click at [1228, 121] on header "Back Open Requests Open Requests 0" at bounding box center [700, 102] width 1400 height 97
click at [1219, 116] on link "New PR" at bounding box center [1258, 102] width 101 height 41
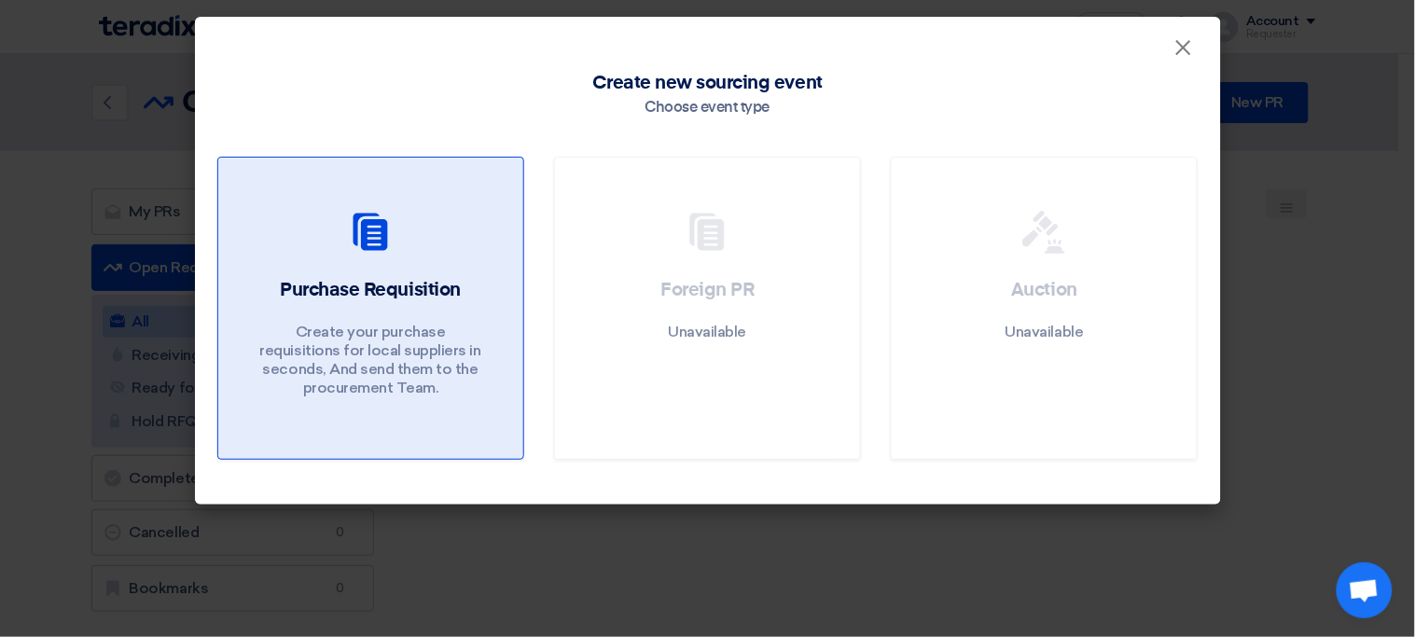
click at [489, 289] on div "Purchase Requisition Create your purchase requisitions for local suppliers in s…" at bounding box center [371, 342] width 260 height 130
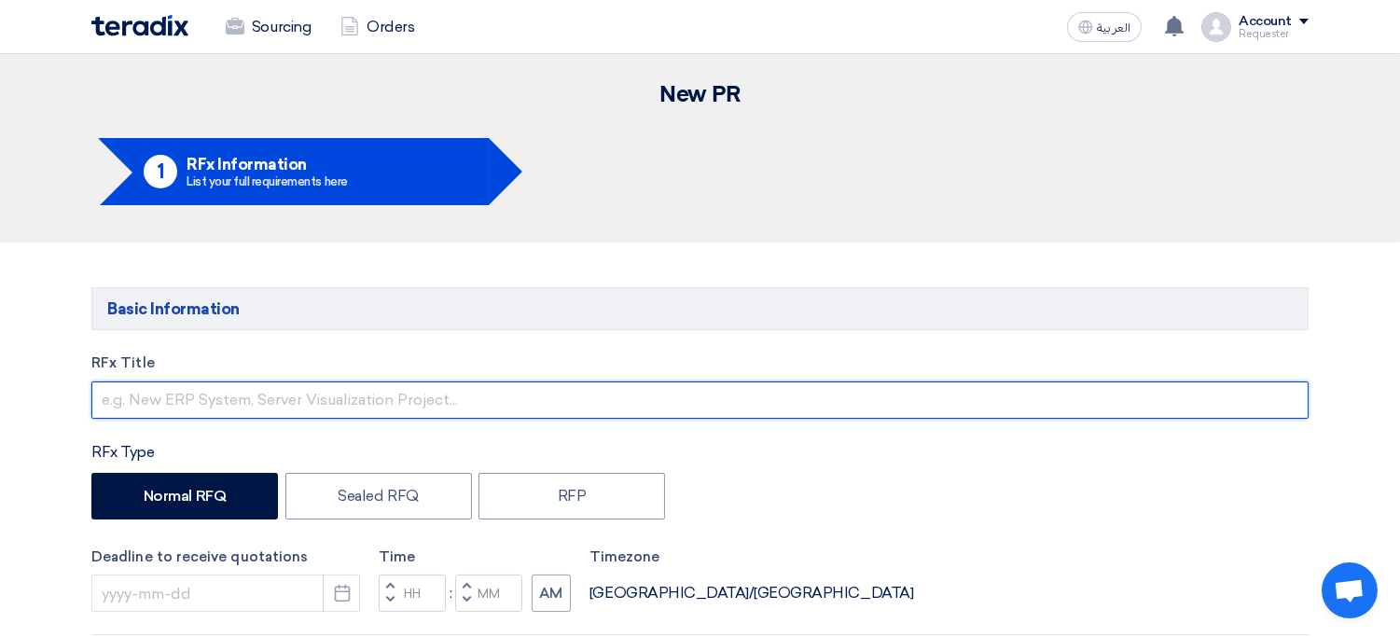
click at [360, 392] on input "text" at bounding box center [699, 399] width 1217 height 37
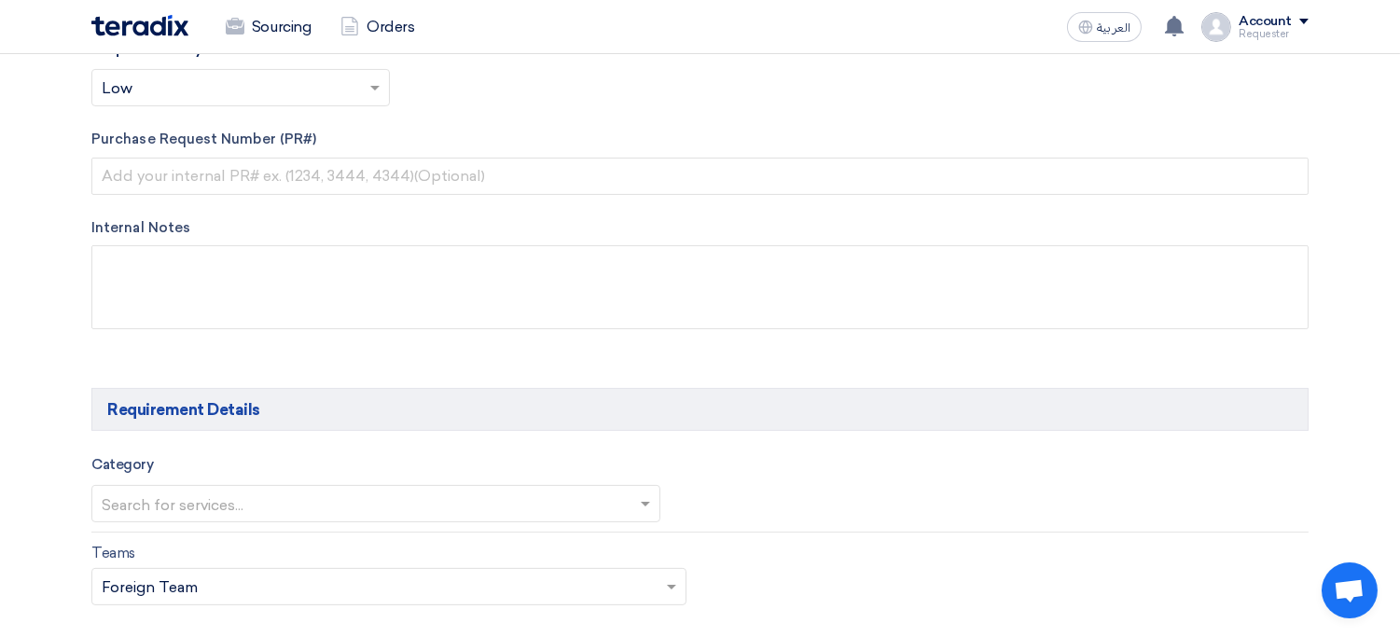
scroll to position [866, 0]
click at [278, 16] on link "Sourcing" at bounding box center [268, 27] width 115 height 41
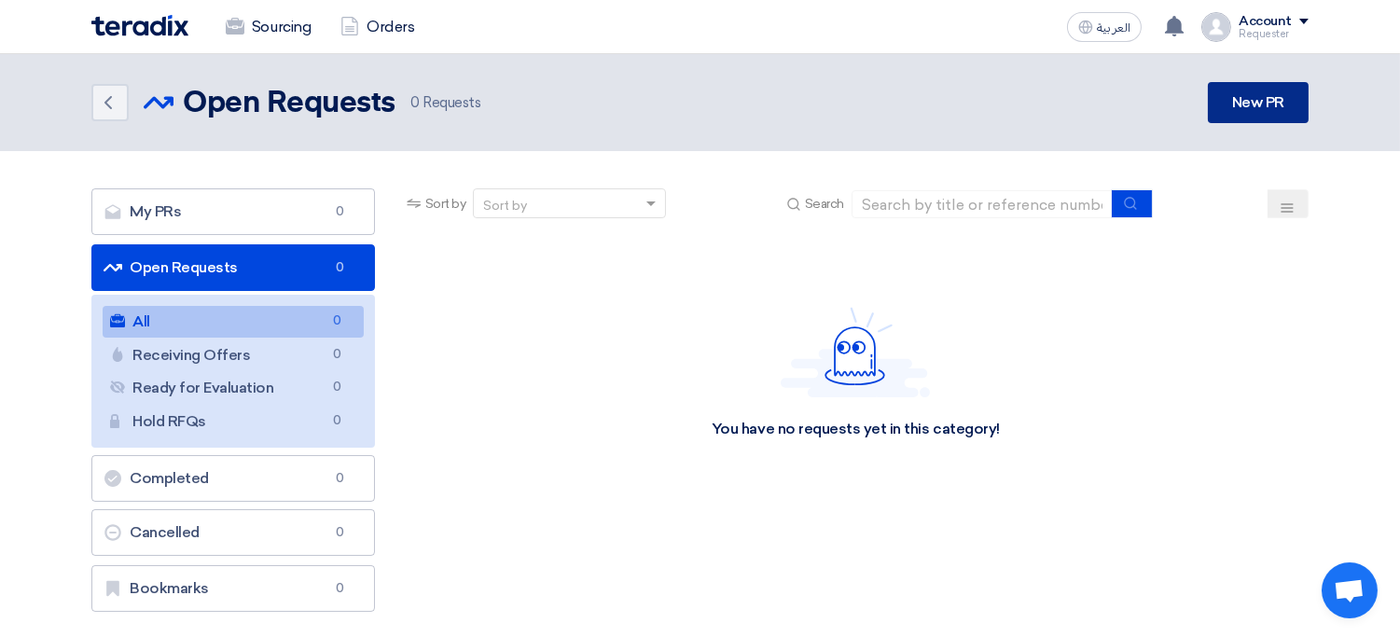
click at [1236, 90] on link "New PR" at bounding box center [1258, 102] width 101 height 41
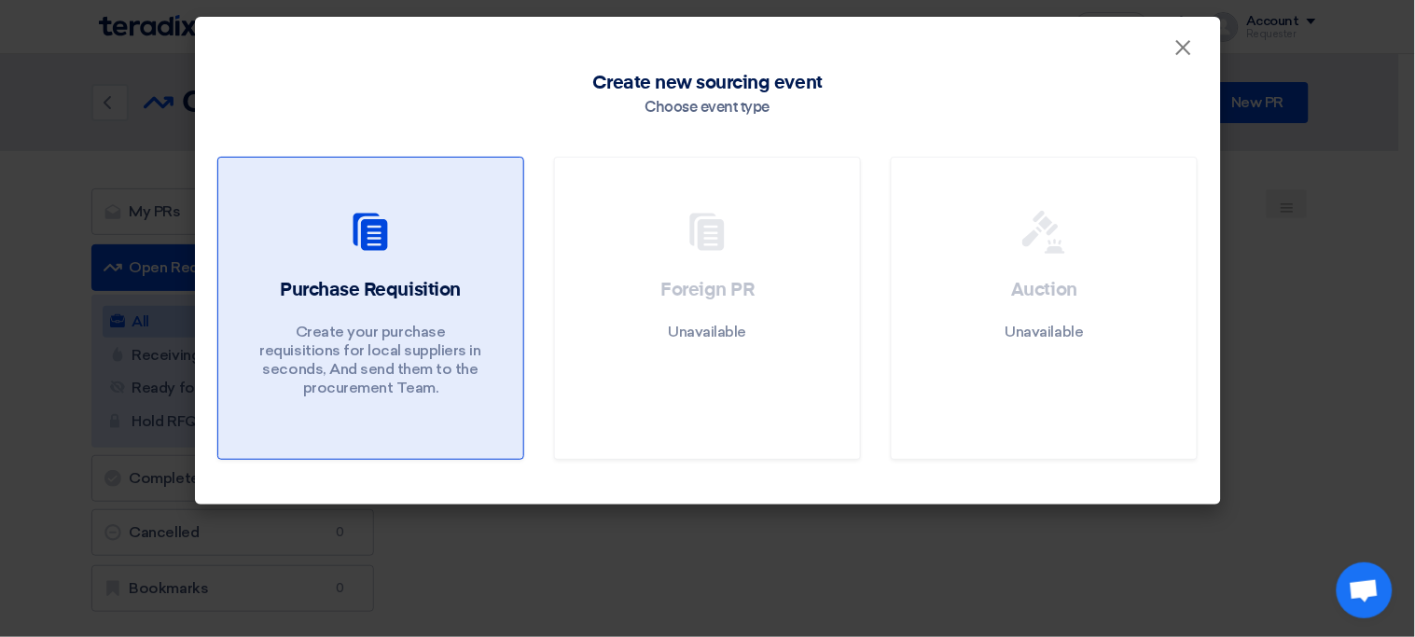
click at [468, 290] on div "Purchase Requisition Create your purchase requisitions for local suppliers in s…" at bounding box center [371, 342] width 260 height 130
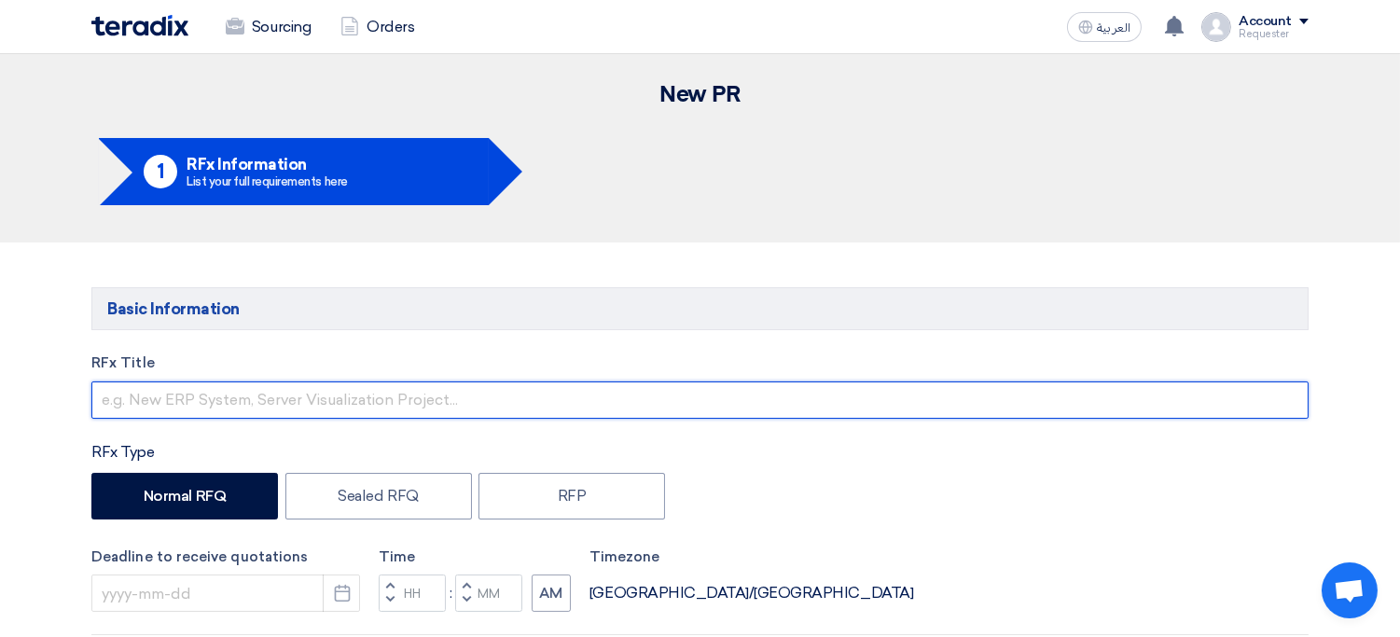
click at [279, 388] on input "text" at bounding box center [699, 399] width 1217 height 37
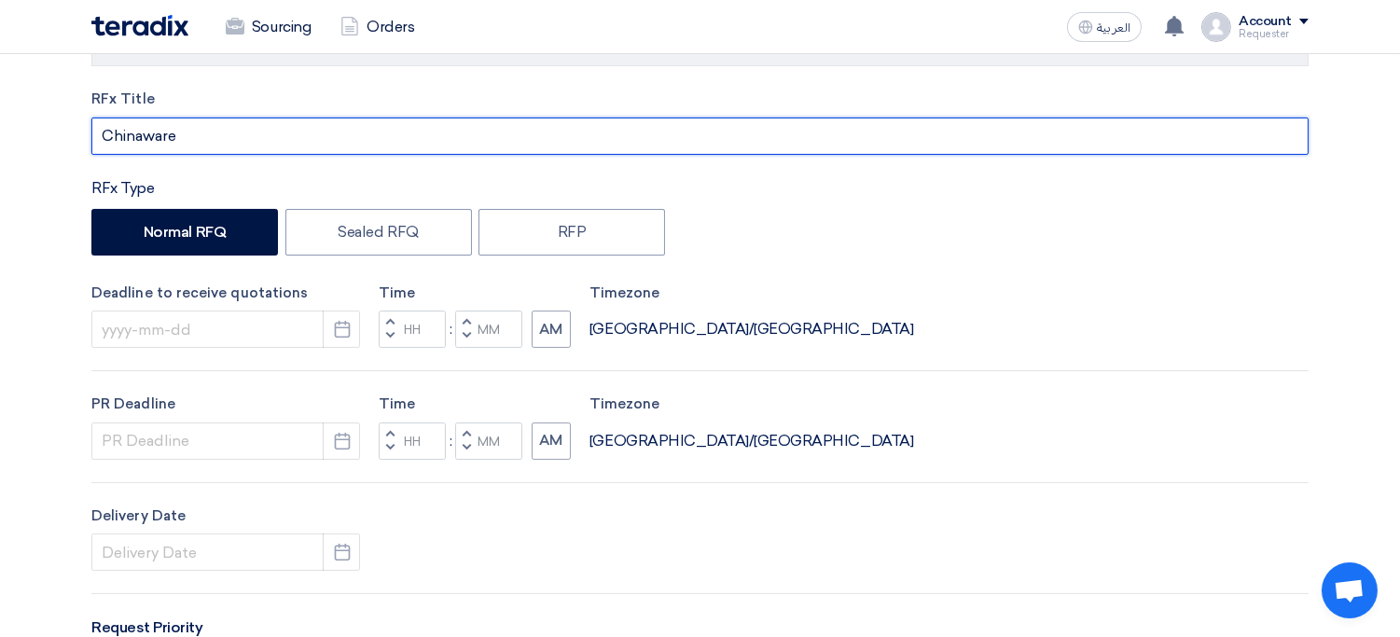
scroll to position [265, 0]
type input "Chinaware"
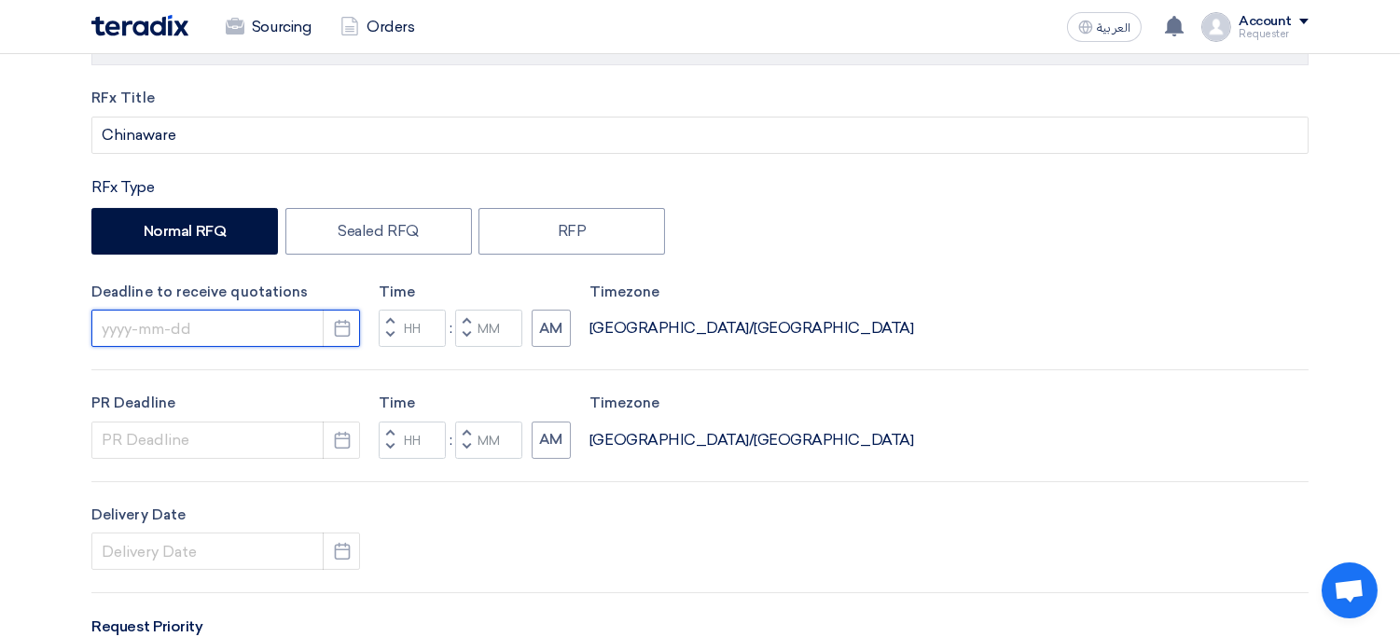
click at [230, 326] on input at bounding box center [225, 328] width 269 height 37
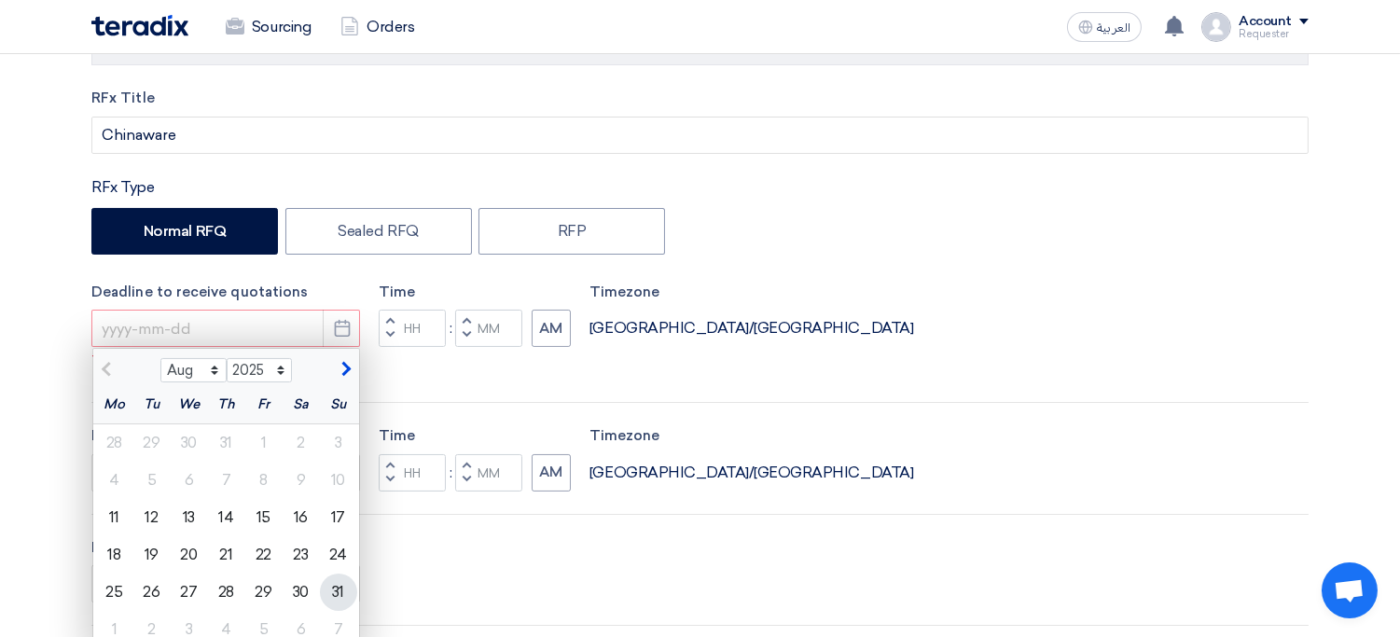
click at [342, 602] on div "31" at bounding box center [338, 592] width 37 height 37
type input "[DATE]"
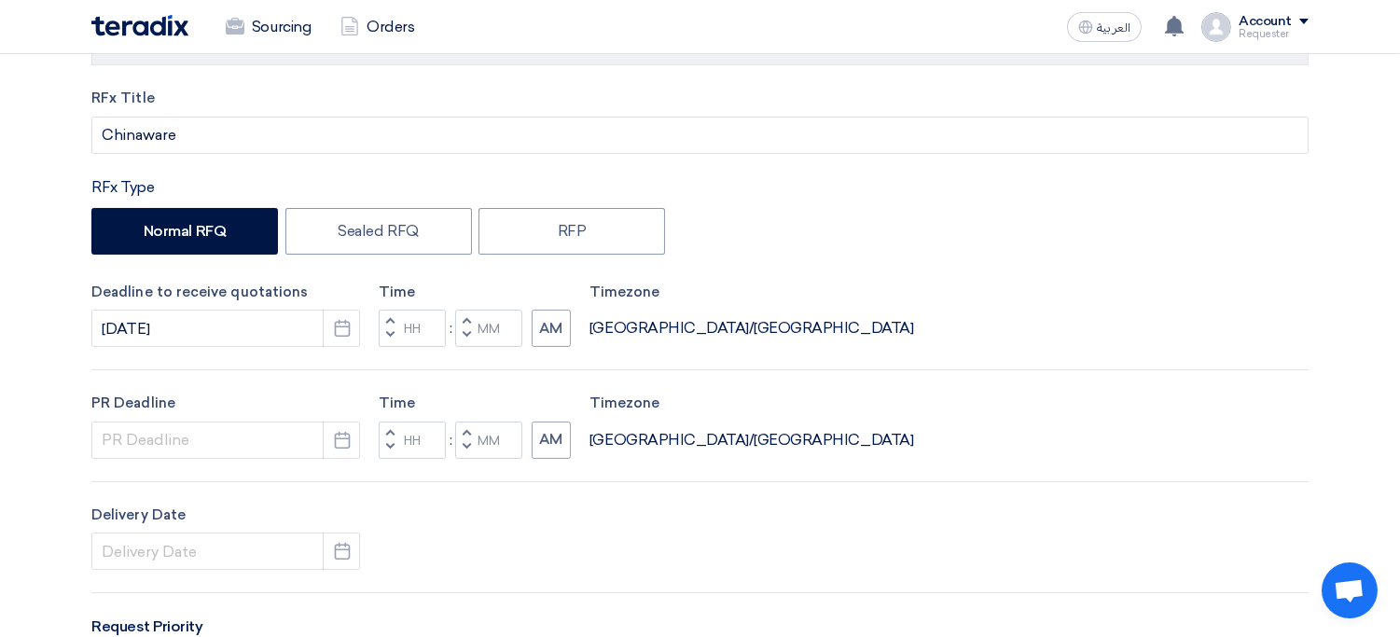
click at [284, 302] on div "Deadline to receive quotations [DATE] Pick a date" at bounding box center [225, 315] width 269 height 66
drag, startPoint x: 284, startPoint y: 302, endPoint x: 278, endPoint y: 329, distance: 27.6
click at [278, 329] on div "Deadline to receive quotations [DATE] Pick a date" at bounding box center [225, 315] width 269 height 66
click at [278, 329] on input "[DATE]" at bounding box center [225, 328] width 269 height 37
select select "8"
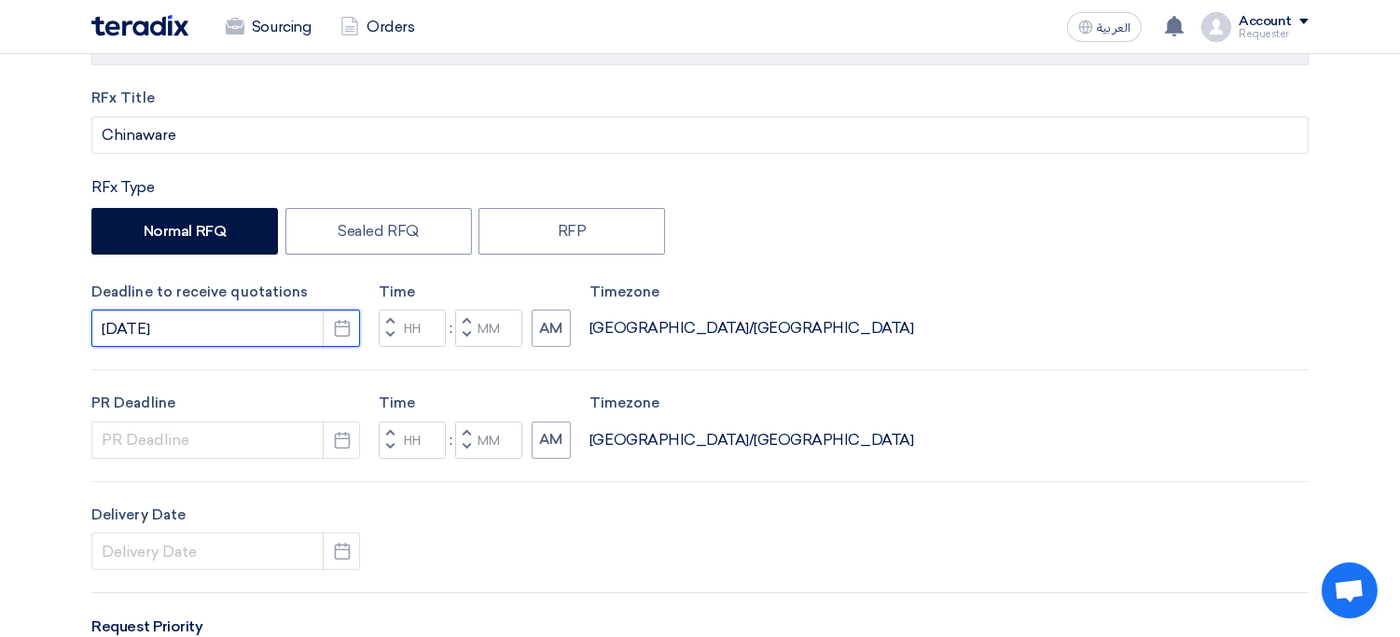
select select "2025"
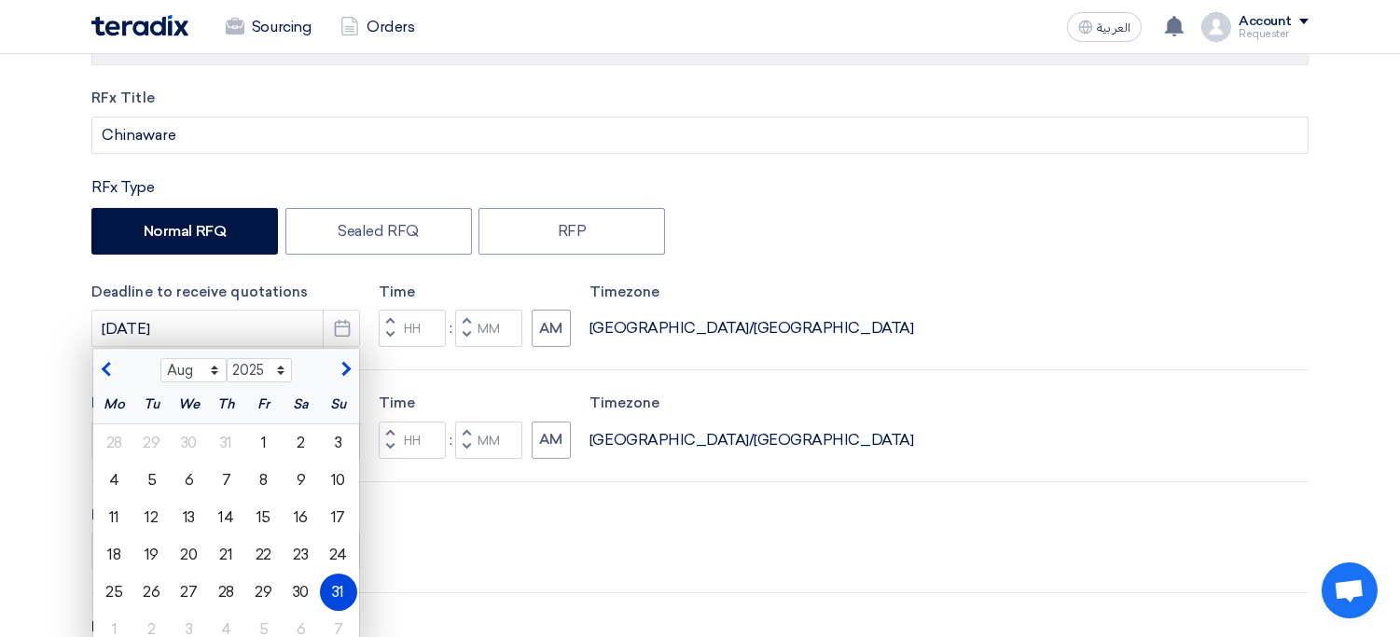
click at [415, 340] on input "Hours" at bounding box center [412, 328] width 67 height 37
click at [262, 331] on input "[DATE]" at bounding box center [225, 328] width 269 height 37
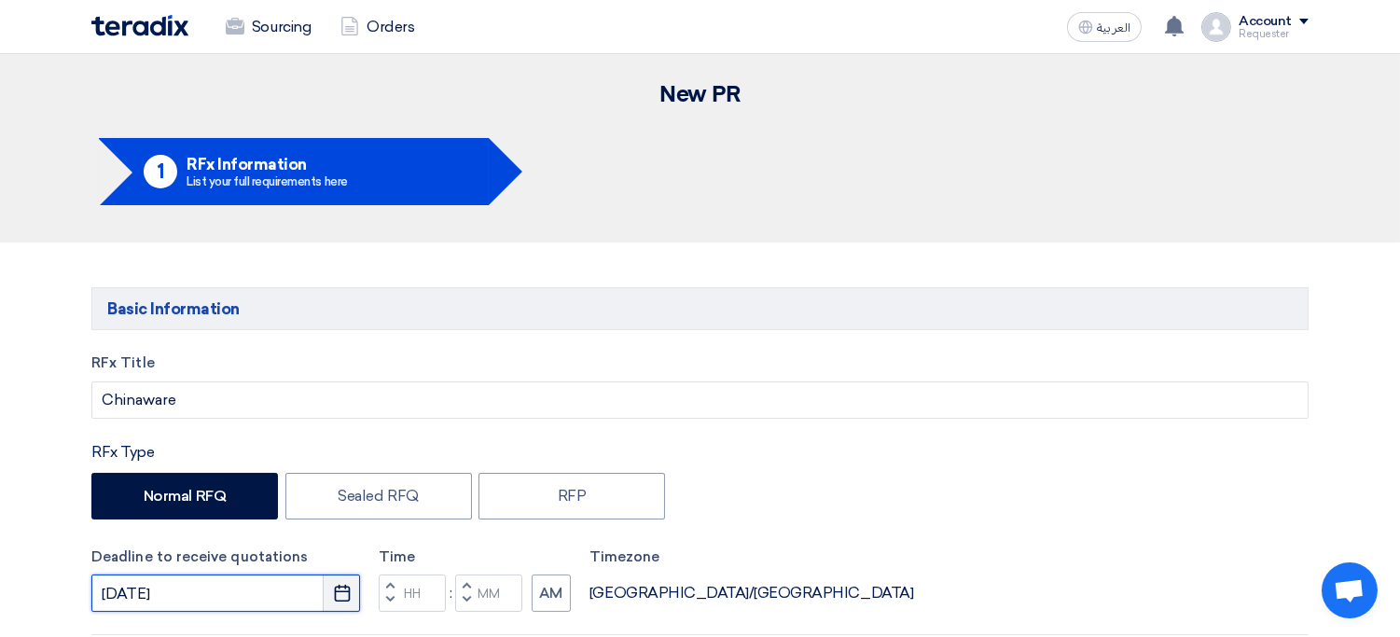
scroll to position [4, 0]
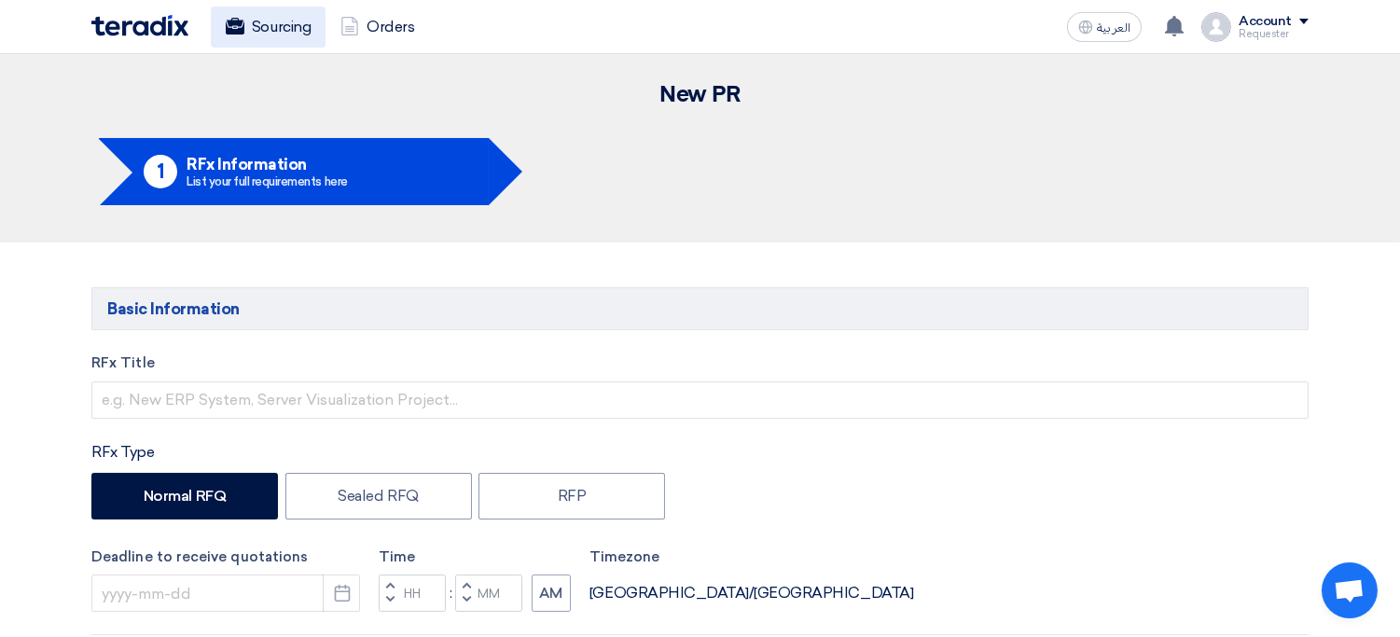
click at [275, 28] on link "Sourcing" at bounding box center [268, 27] width 115 height 41
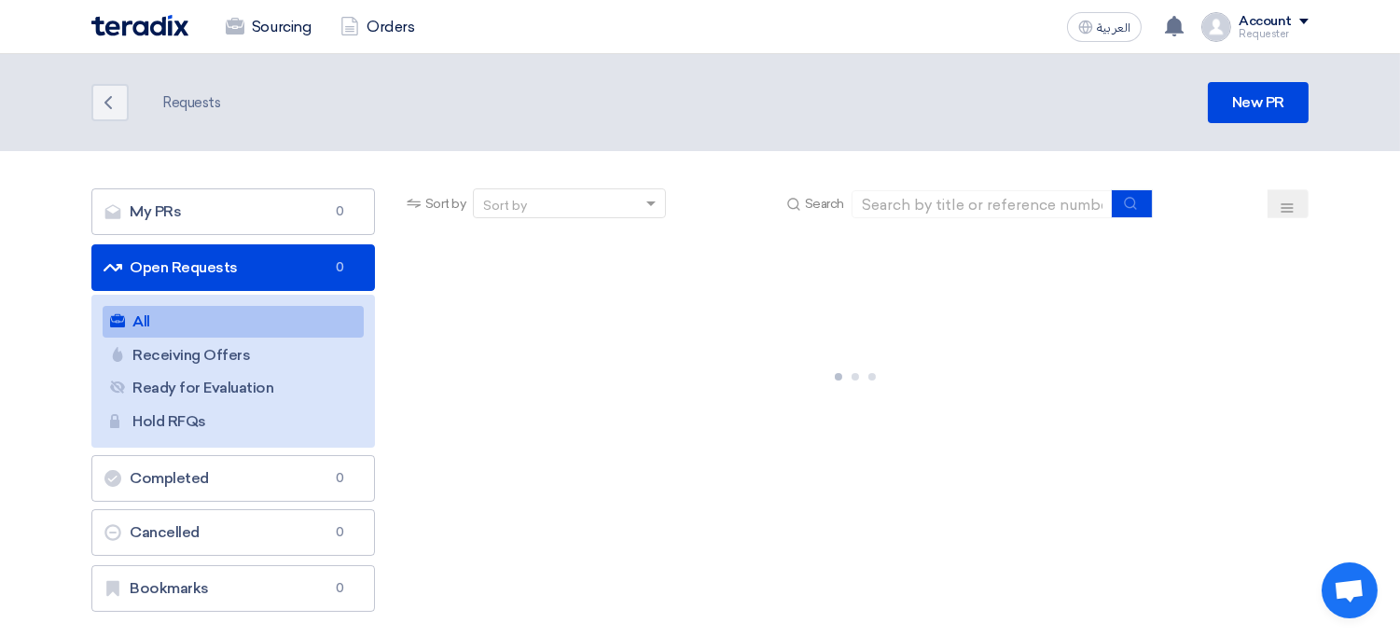
click at [275, 28] on link "Sourcing" at bounding box center [268, 27] width 115 height 41
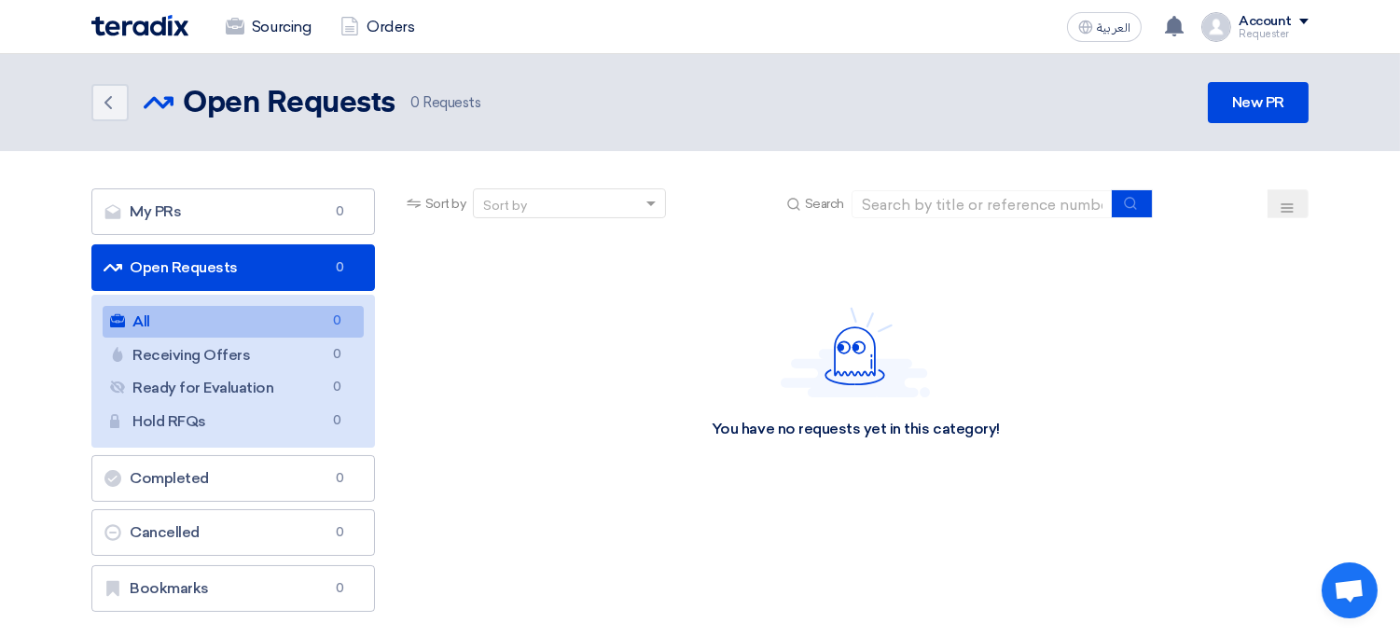
click at [906, 422] on div "You have no requests yet in this category!" at bounding box center [856, 430] width 288 height 20
click at [1026, 289] on div "You have no requests yet in this category!" at bounding box center [856, 373] width 906 height 280
click at [1287, 110] on link "New PR" at bounding box center [1258, 102] width 101 height 41
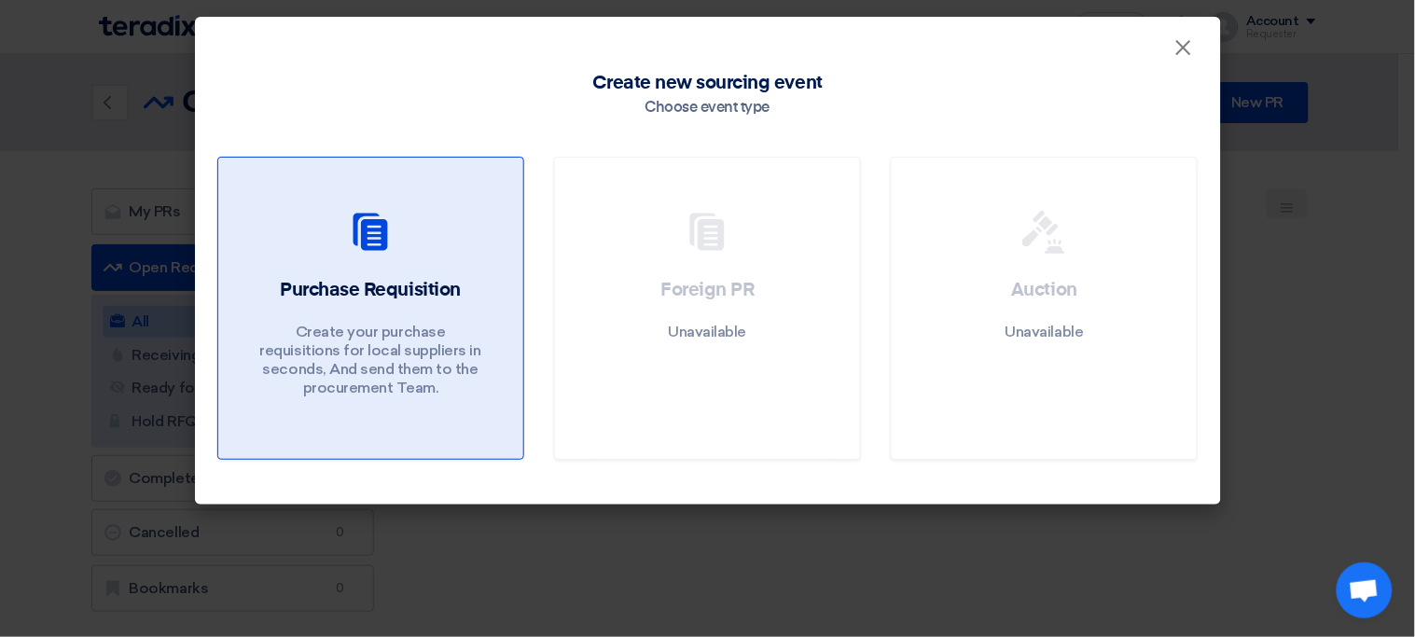
click at [502, 224] on link "Purchase Requisition Create your purchase requisitions for local suppliers in s…" at bounding box center [370, 308] width 307 height 303
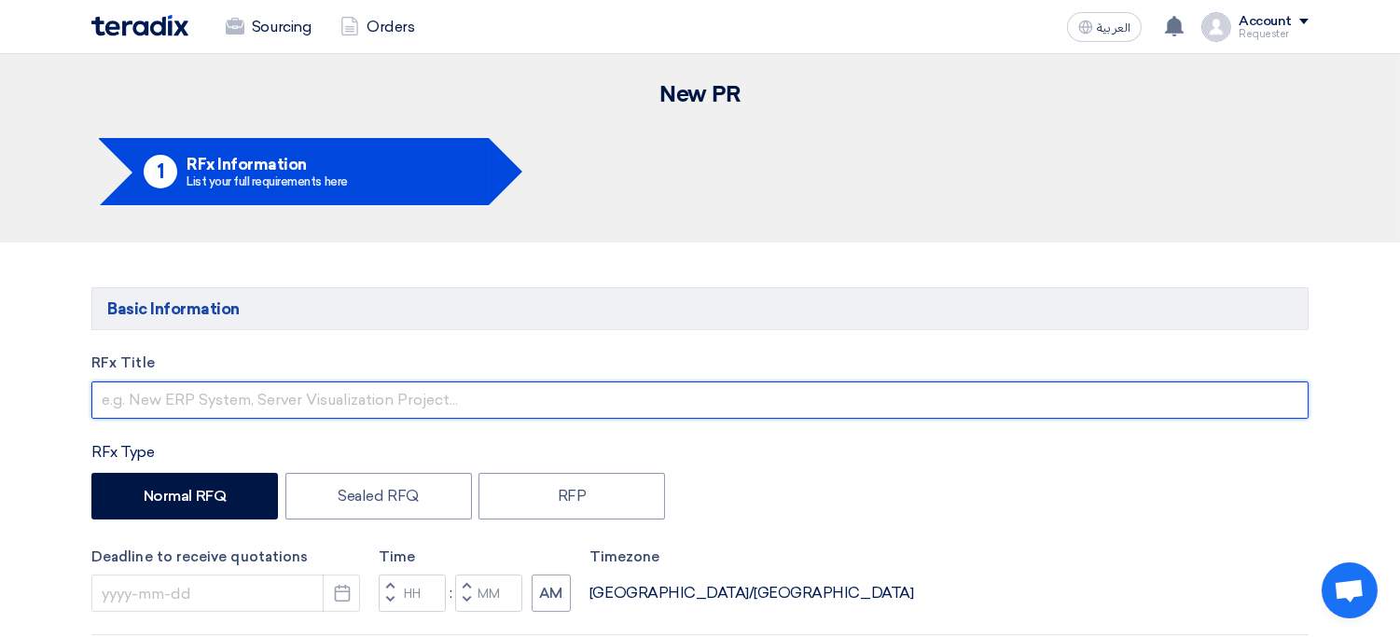
click at [395, 396] on input "text" at bounding box center [699, 399] width 1217 height 37
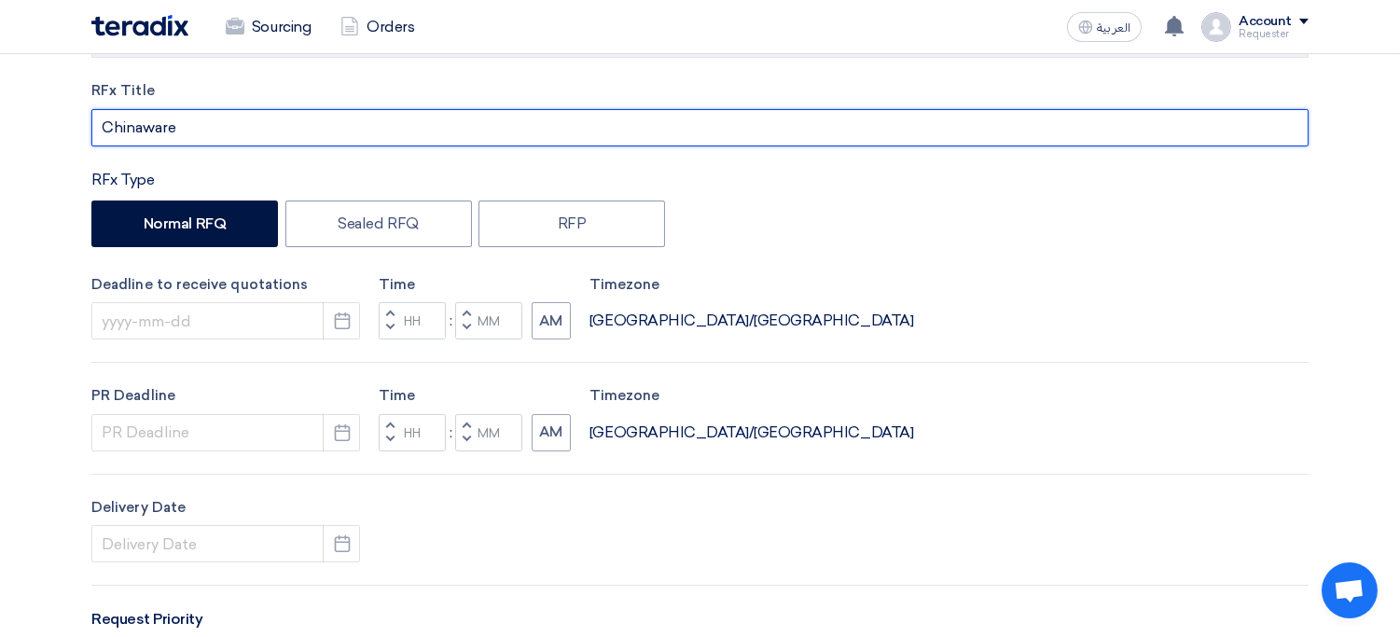
scroll to position [275, 0]
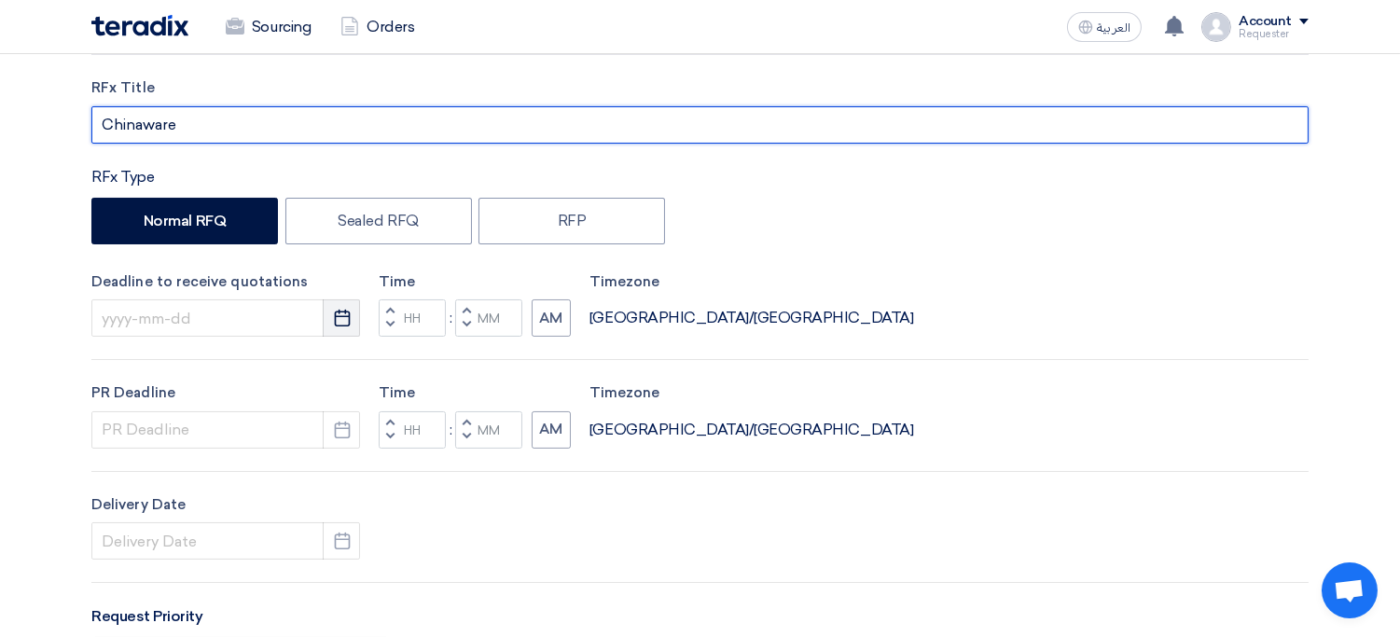
type input "Chinaware"
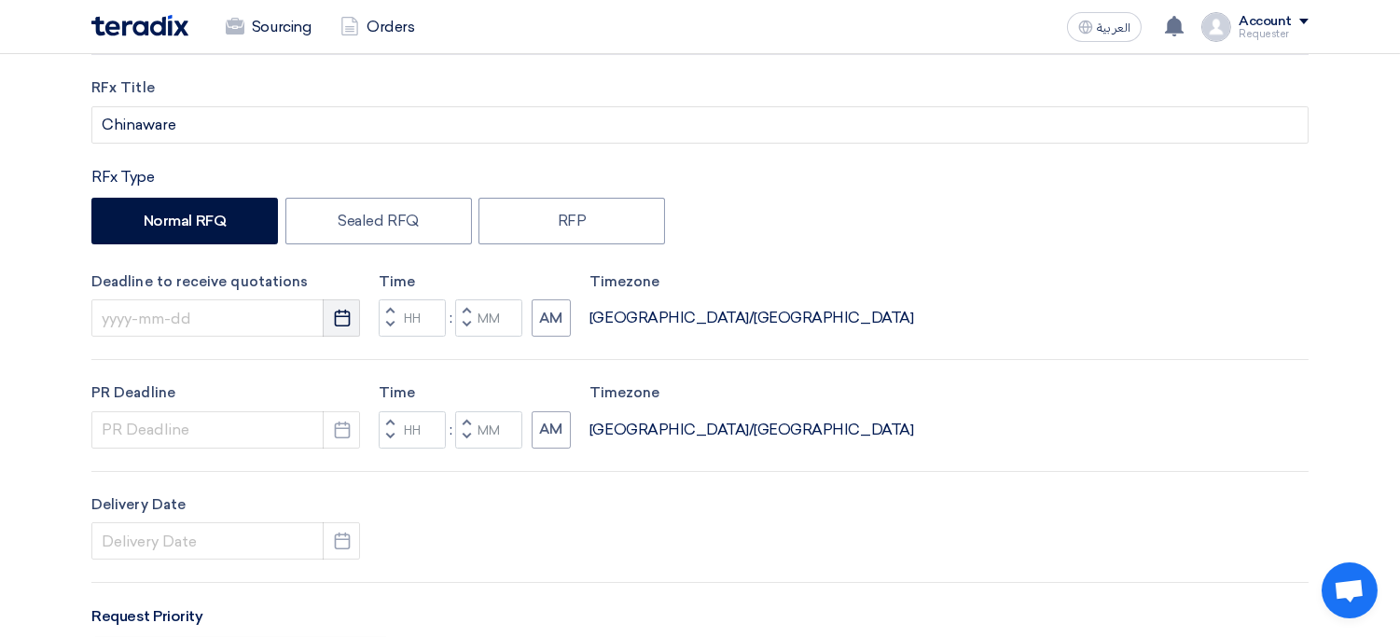
click at [350, 313] on icon "Pick a date" at bounding box center [342, 318] width 19 height 19
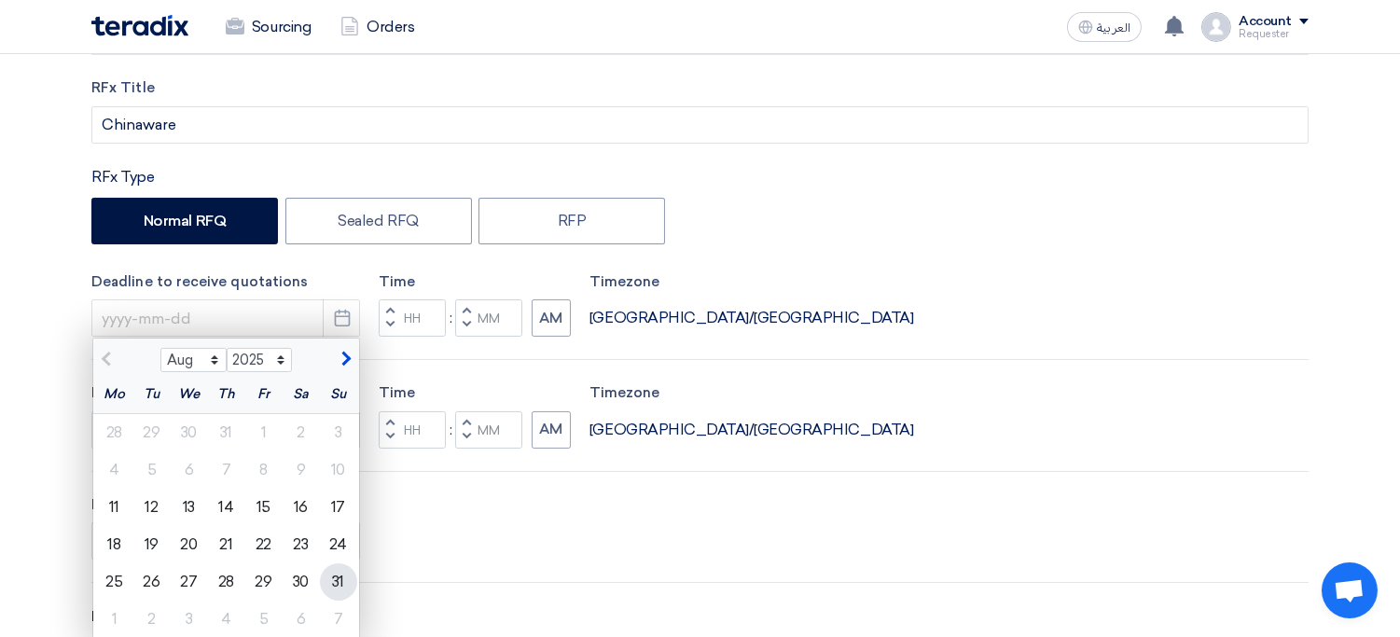
click at [337, 573] on div "31" at bounding box center [338, 581] width 37 height 37
type input "[DATE]"
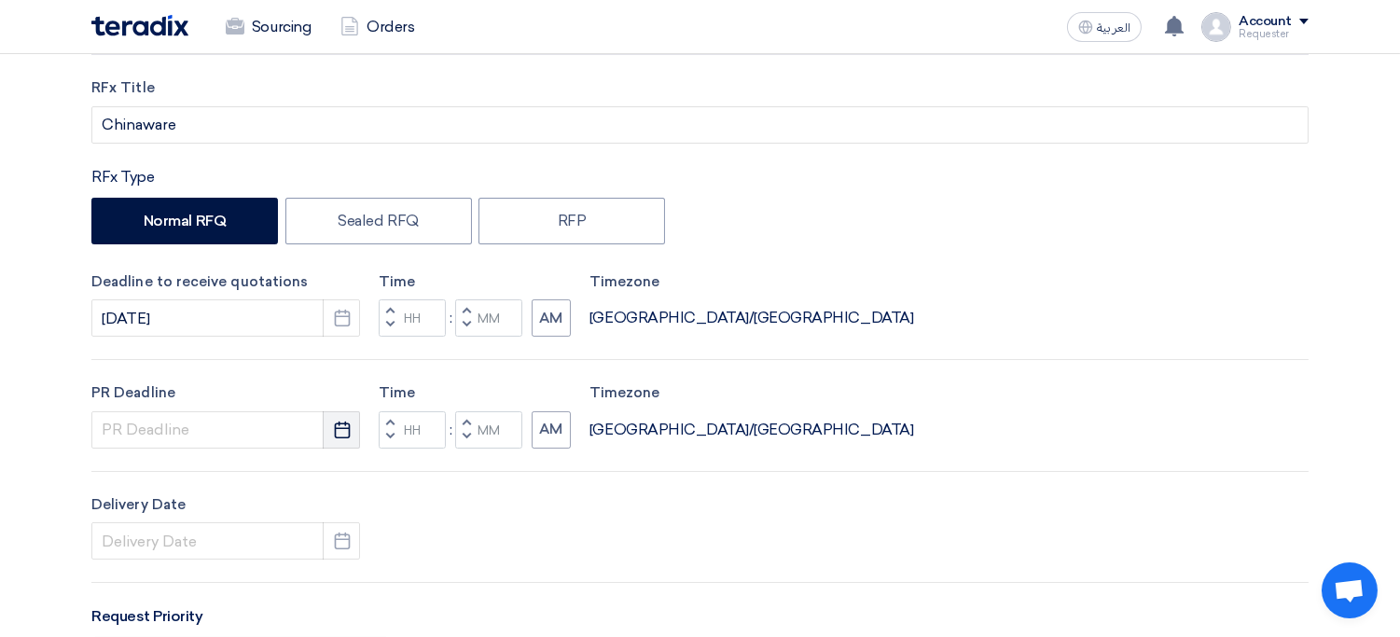
click at [343, 429] on icon "Pick a date" at bounding box center [342, 430] width 19 height 19
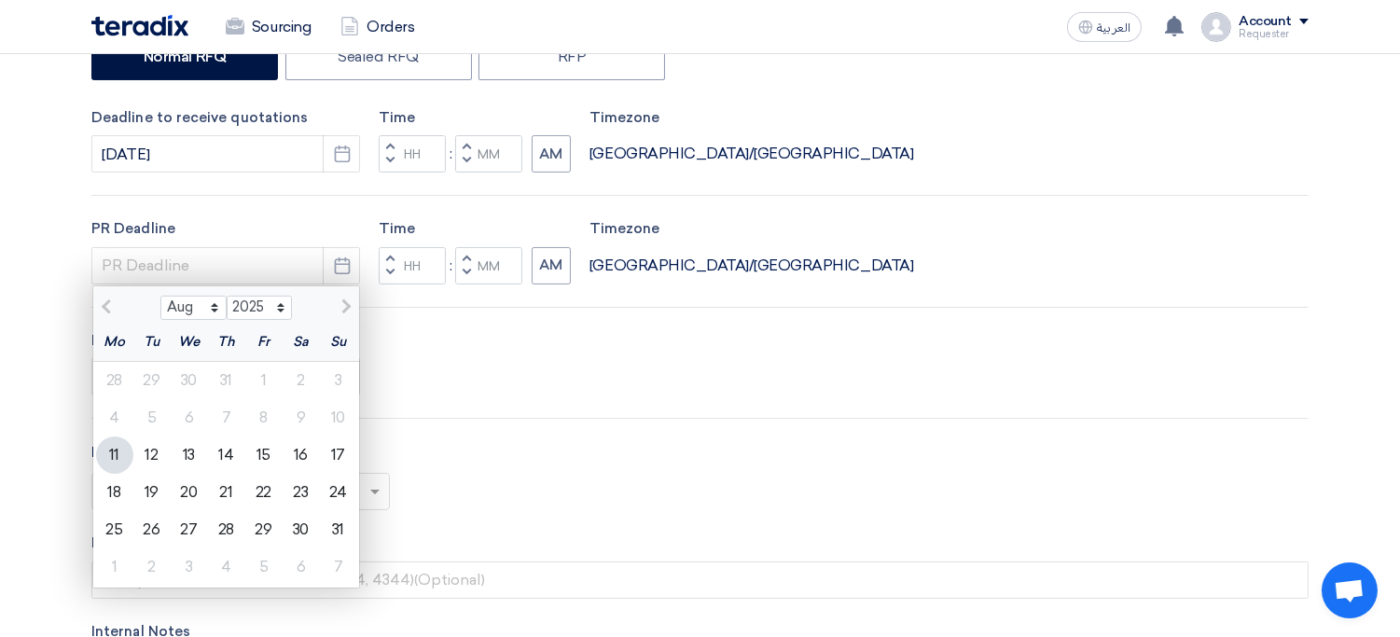
scroll to position [444, 0]
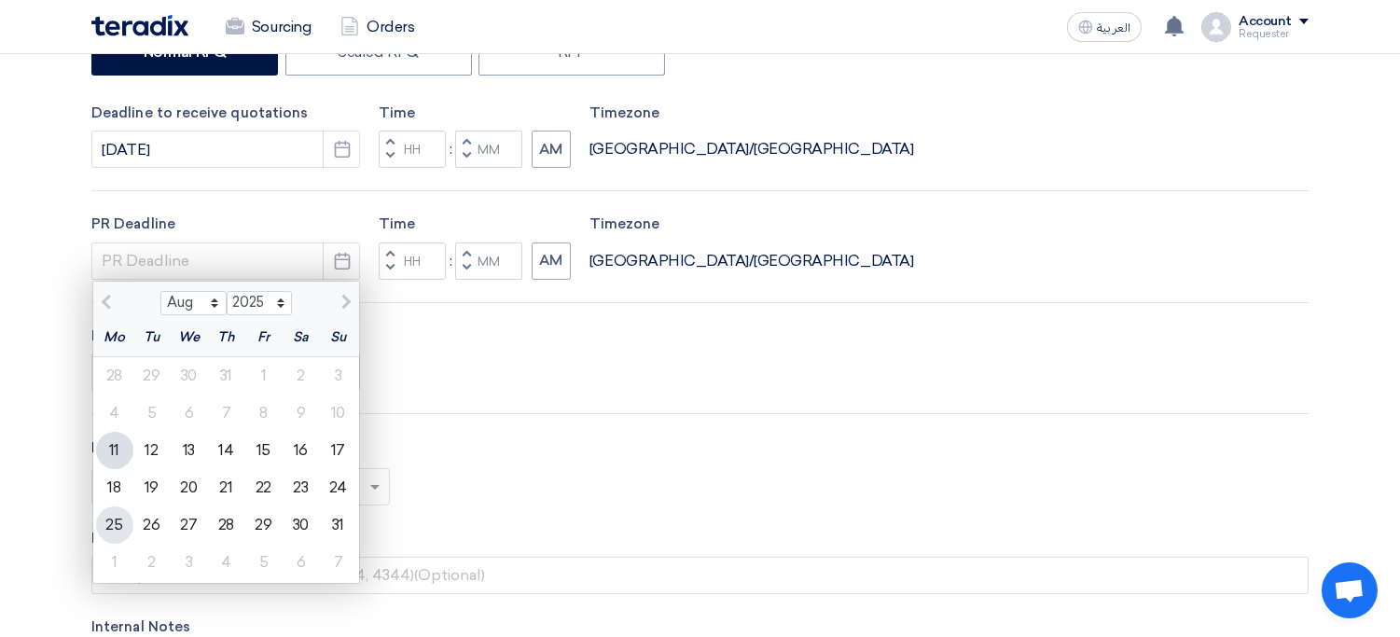
click at [115, 525] on div "25" at bounding box center [114, 524] width 37 height 37
type input "[DATE]"
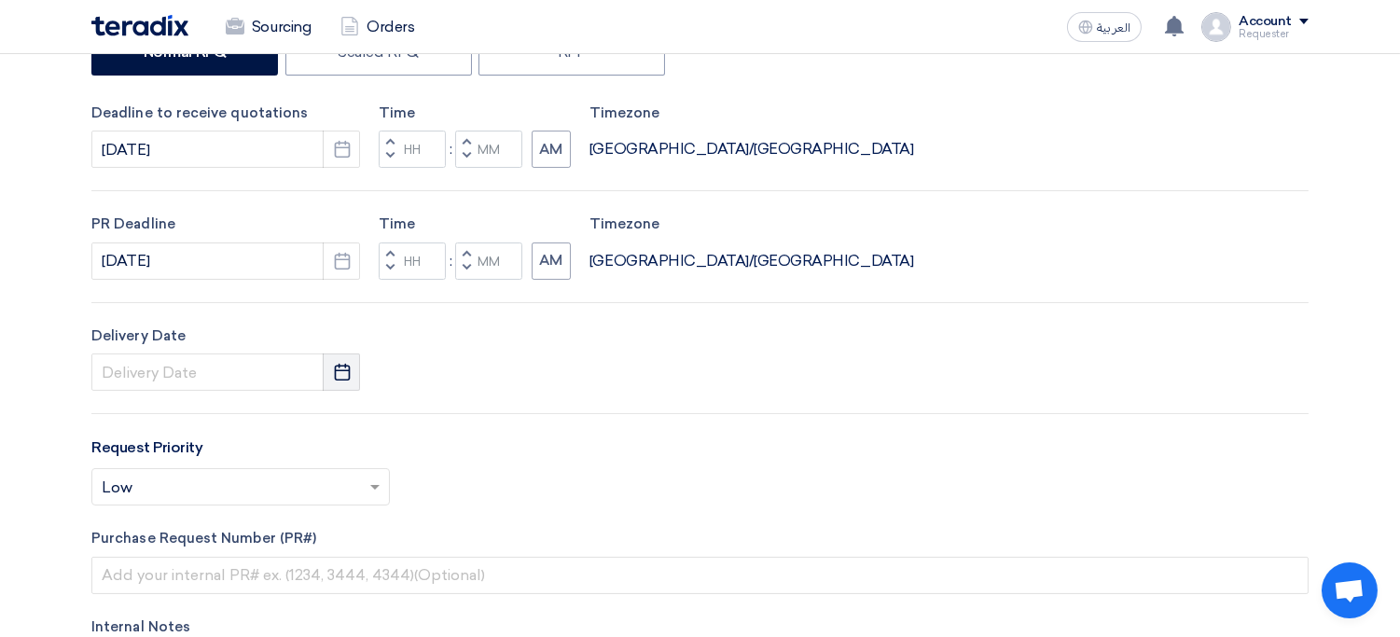
click at [333, 375] on icon "Pick a date" at bounding box center [342, 372] width 19 height 19
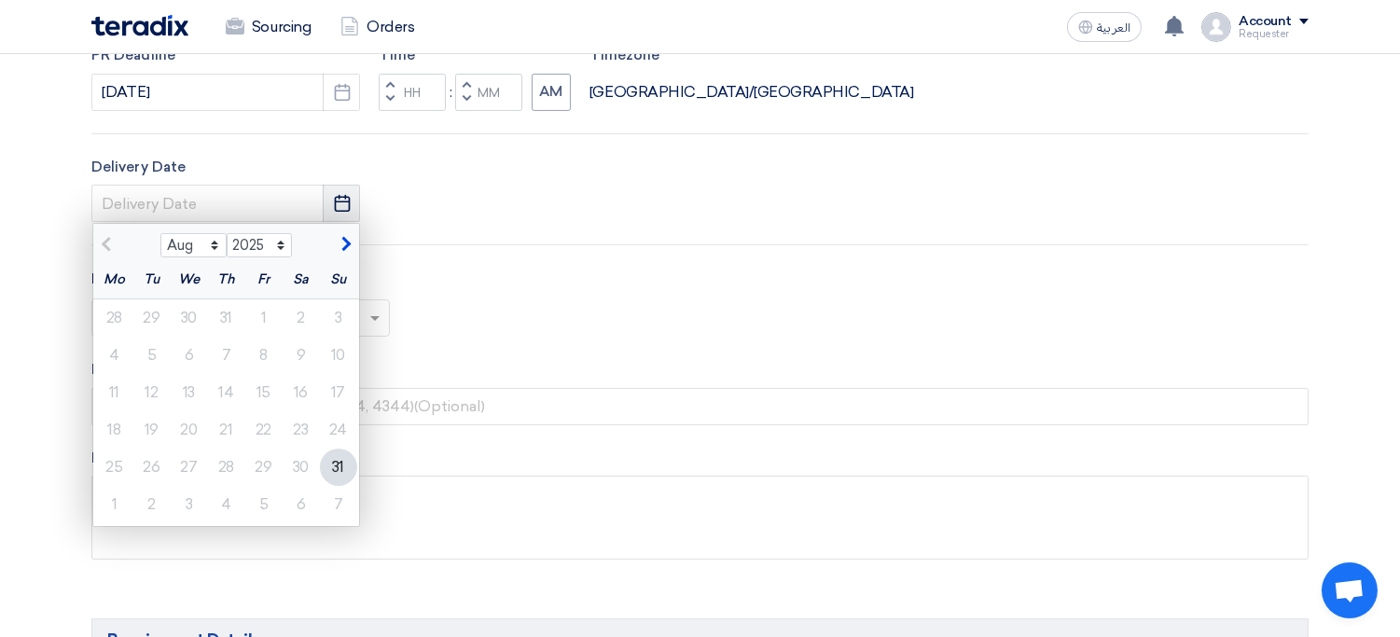
scroll to position [673, 0]
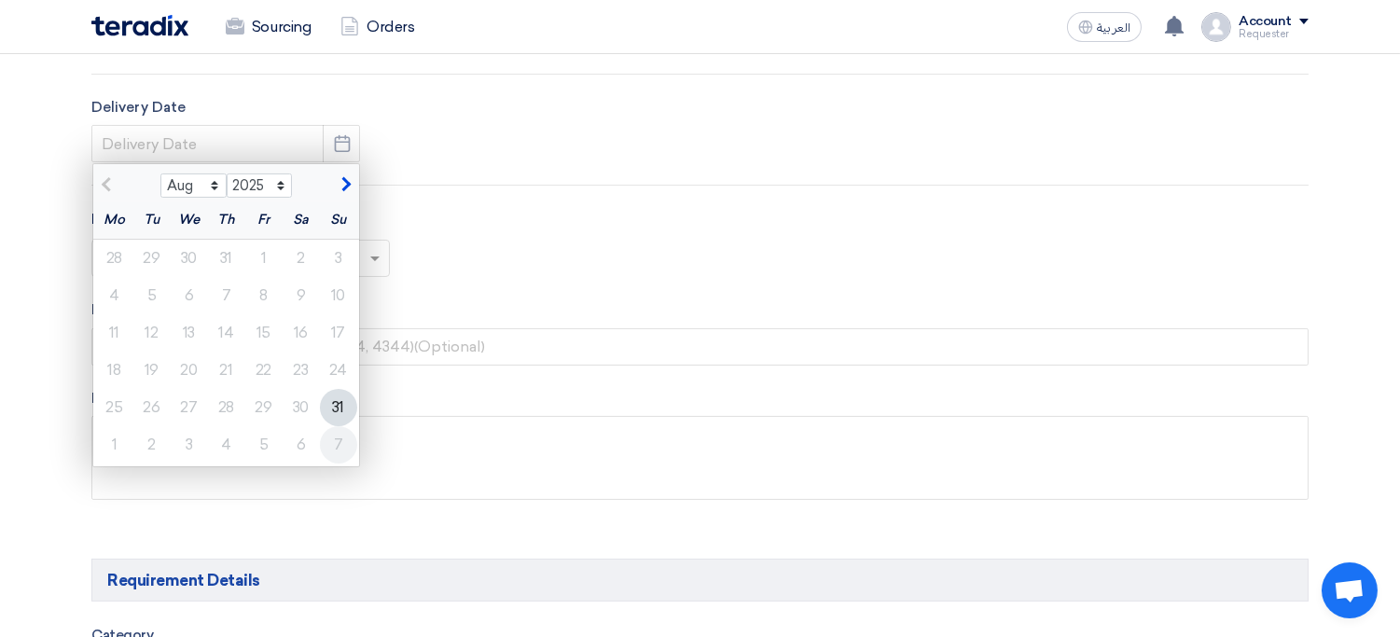
click at [338, 448] on div "7" at bounding box center [338, 444] width 37 height 37
type input "[DATE]"
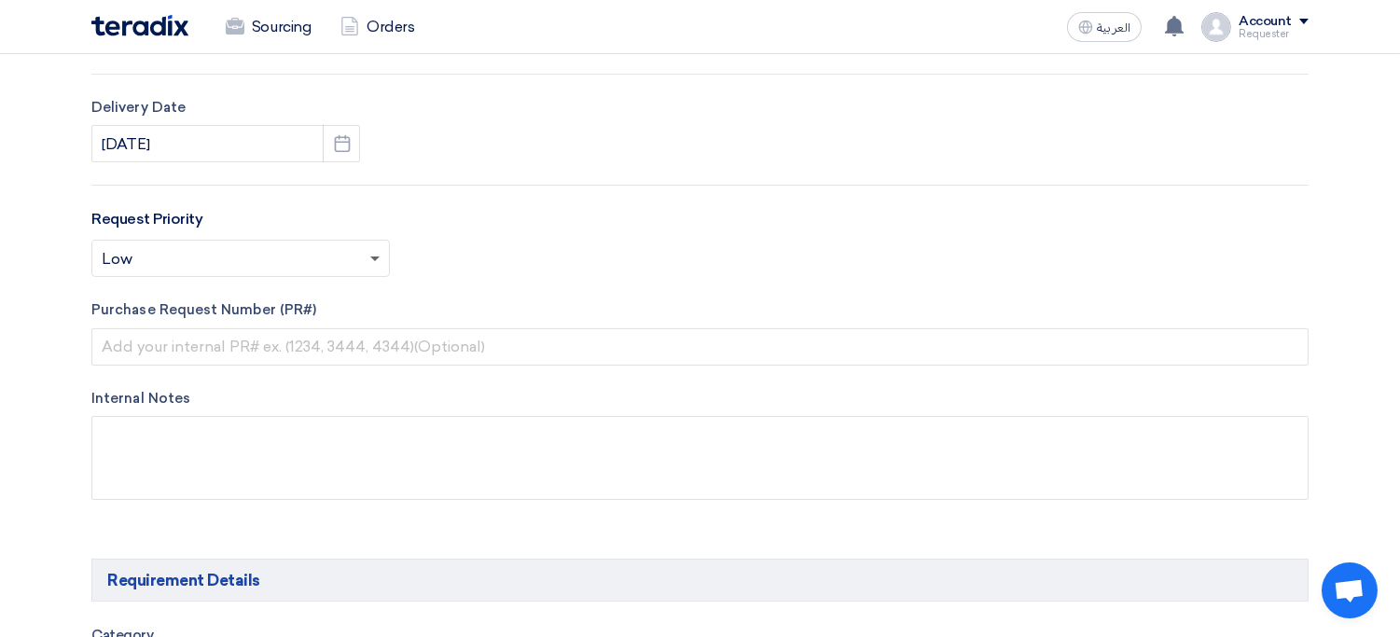
click at [371, 257] on span at bounding box center [374, 260] width 9 height 7
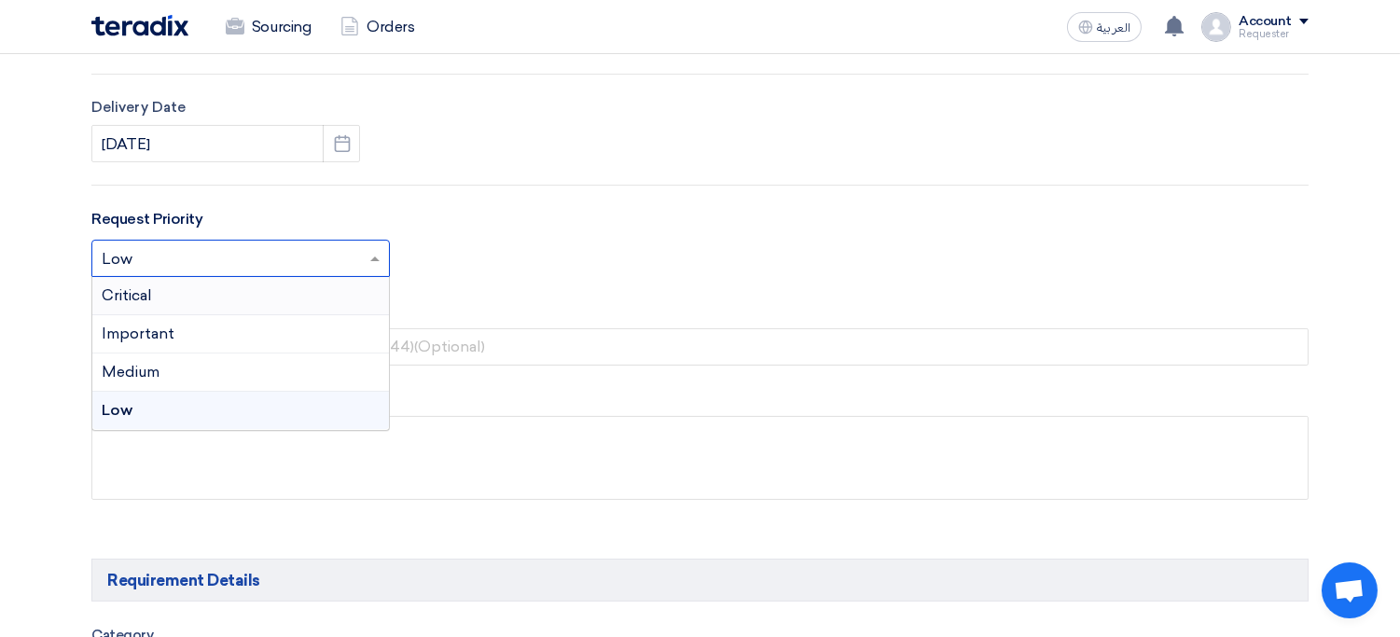
click at [270, 297] on div "Critical" at bounding box center [240, 296] width 297 height 38
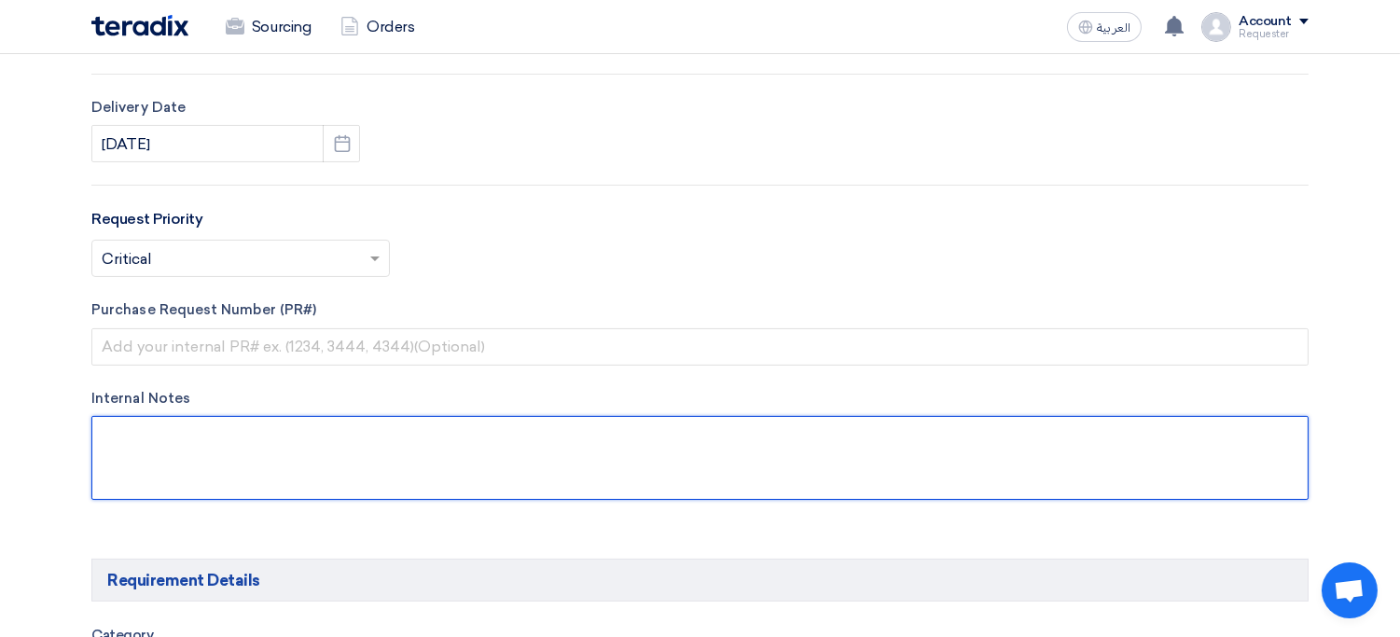
click at [406, 463] on textarea at bounding box center [699, 458] width 1217 height 84
click at [255, 454] on textarea at bounding box center [699, 458] width 1217 height 84
paste textarea "RAK, Steelite, Luzerne, Royal, Procalian, [PERSON_NAME], Or Equivalent!"
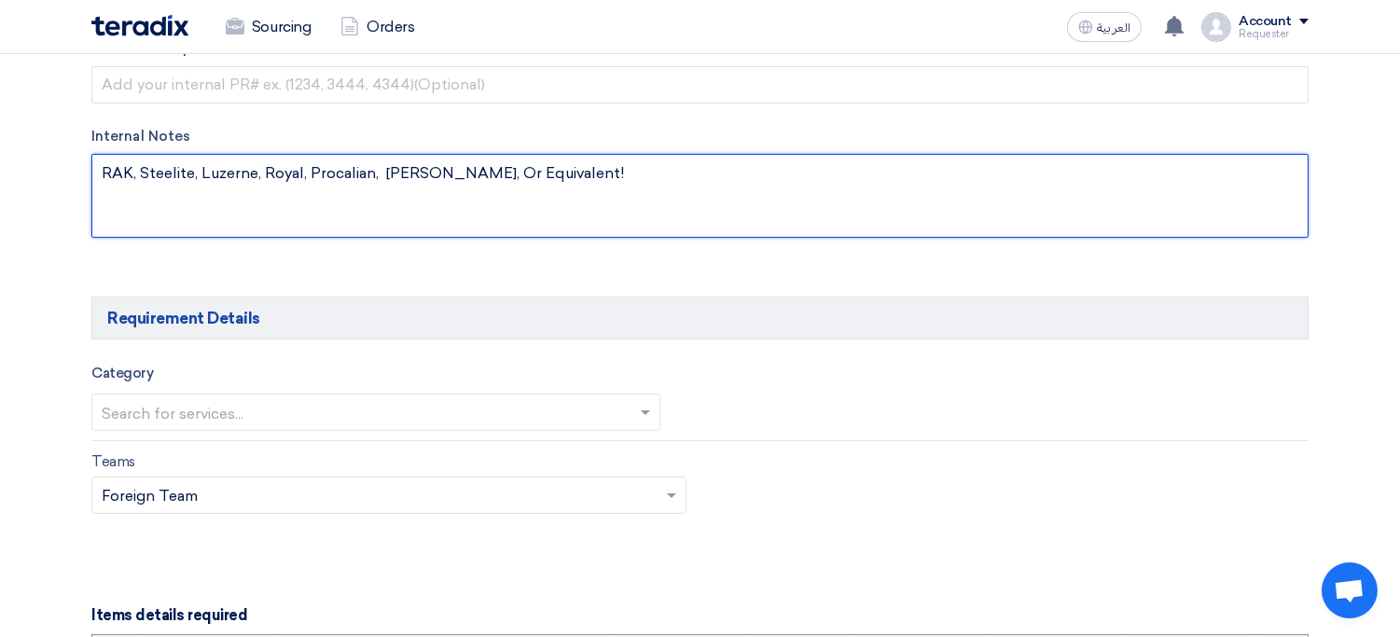
scroll to position [938, 0]
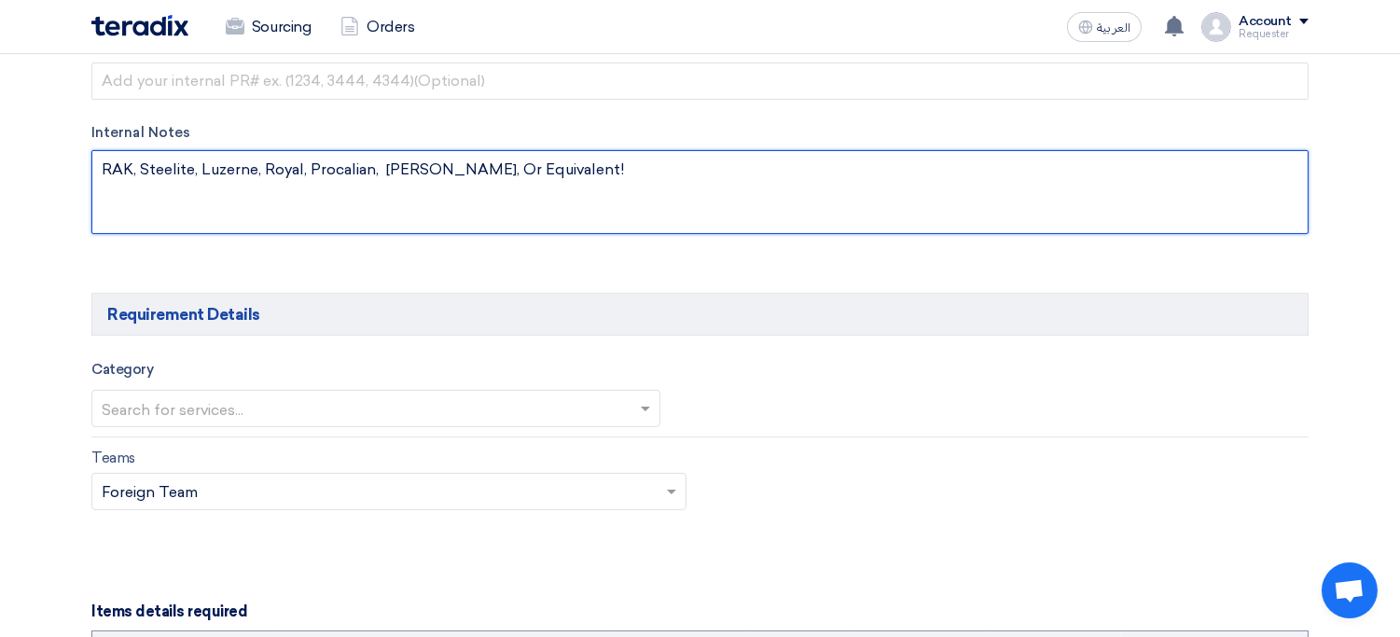
type textarea "RAK, Steelite, Luzerne, Royal, Procalian, [PERSON_NAME], Or Equivalent!"
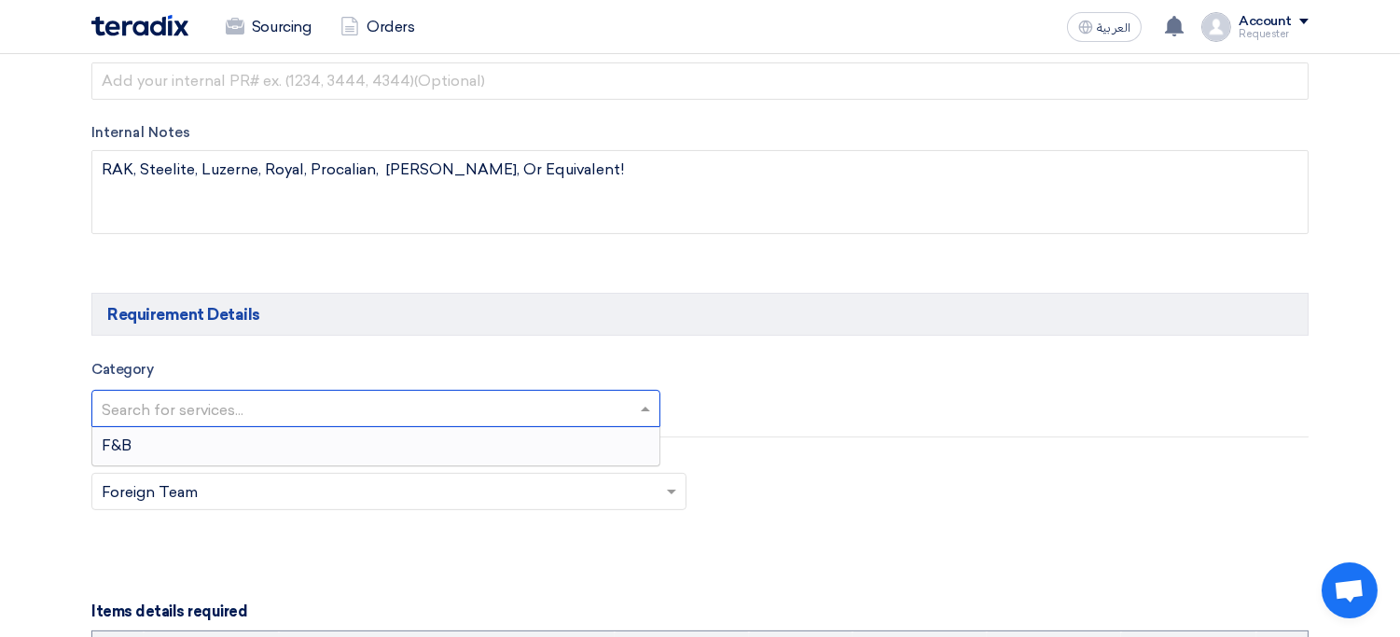
click at [194, 411] on input "text" at bounding box center [367, 410] width 530 height 31
click at [226, 441] on div "F&B" at bounding box center [375, 445] width 567 height 37
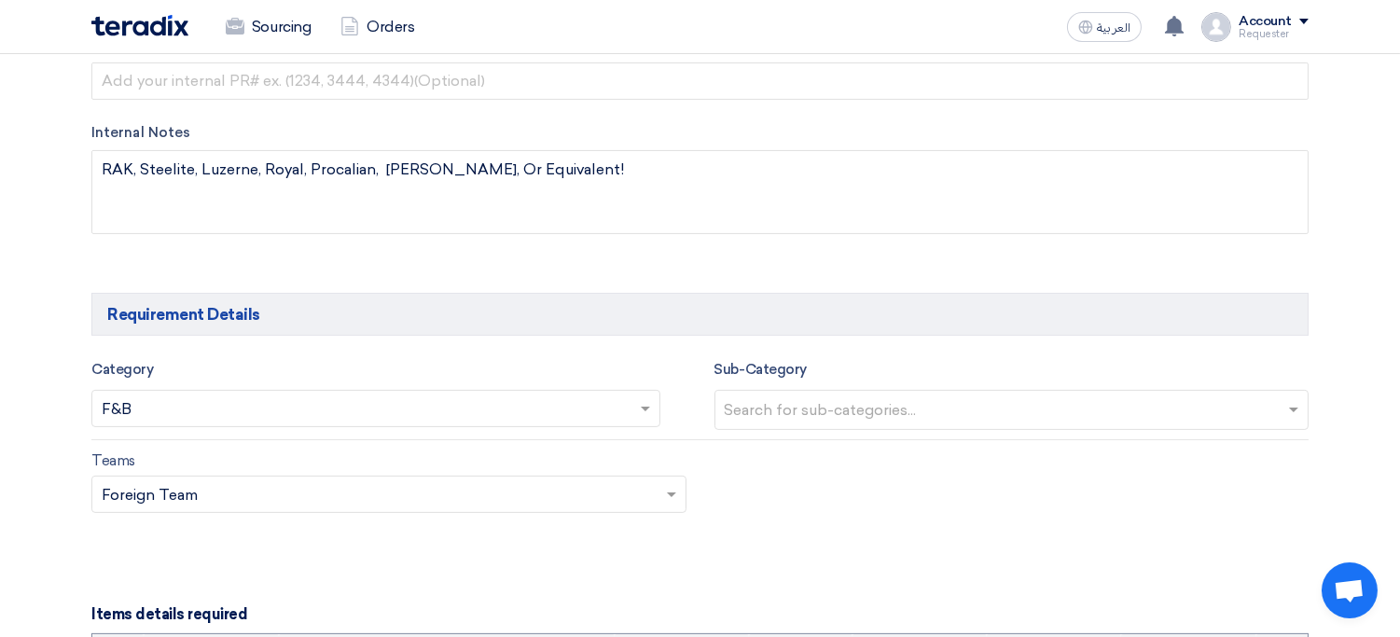
click at [781, 412] on input "text" at bounding box center [1014, 411] width 579 height 31
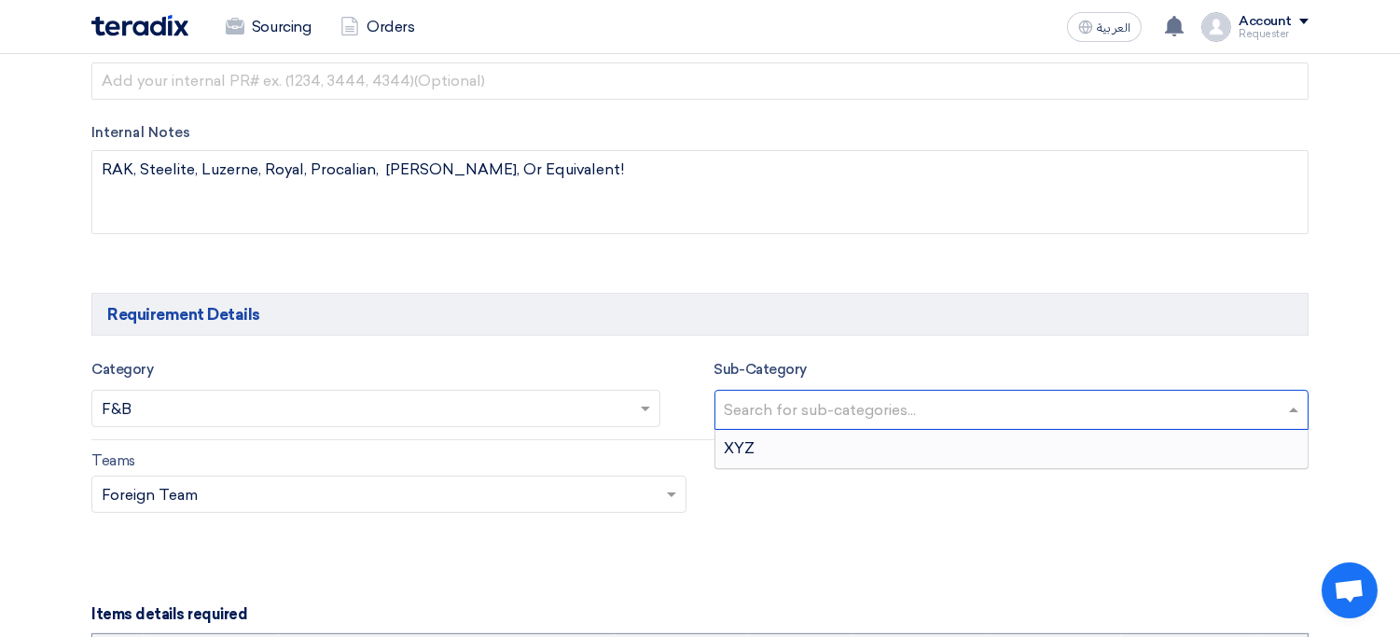
click at [772, 453] on div "XYZ" at bounding box center [1011, 448] width 593 height 37
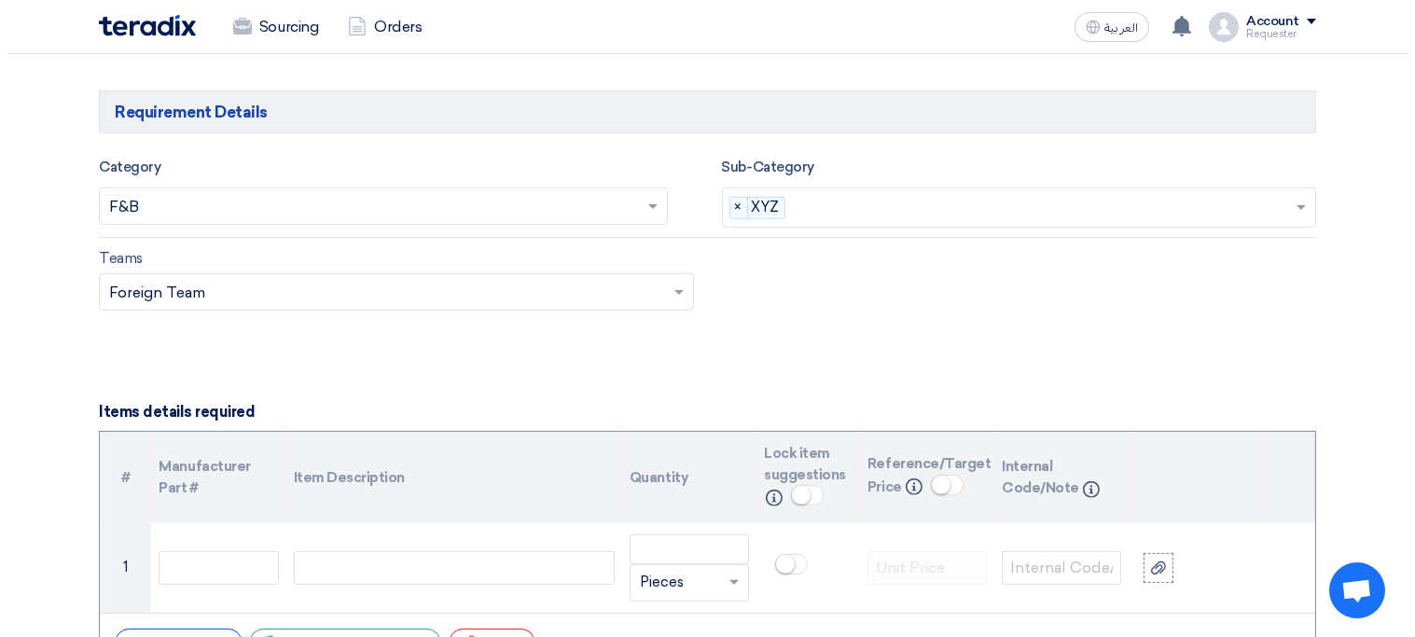
scroll to position [1310, 0]
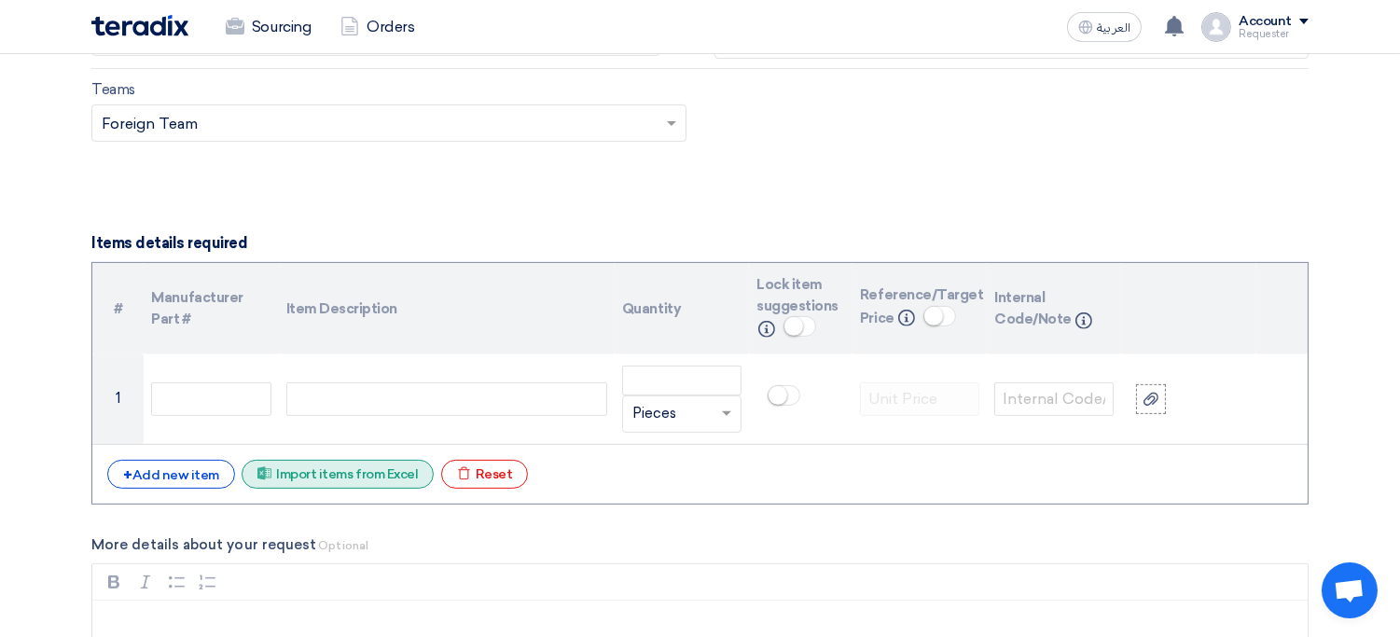
click at [356, 471] on div "Excel file Import items from Excel" at bounding box center [338, 474] width 192 height 29
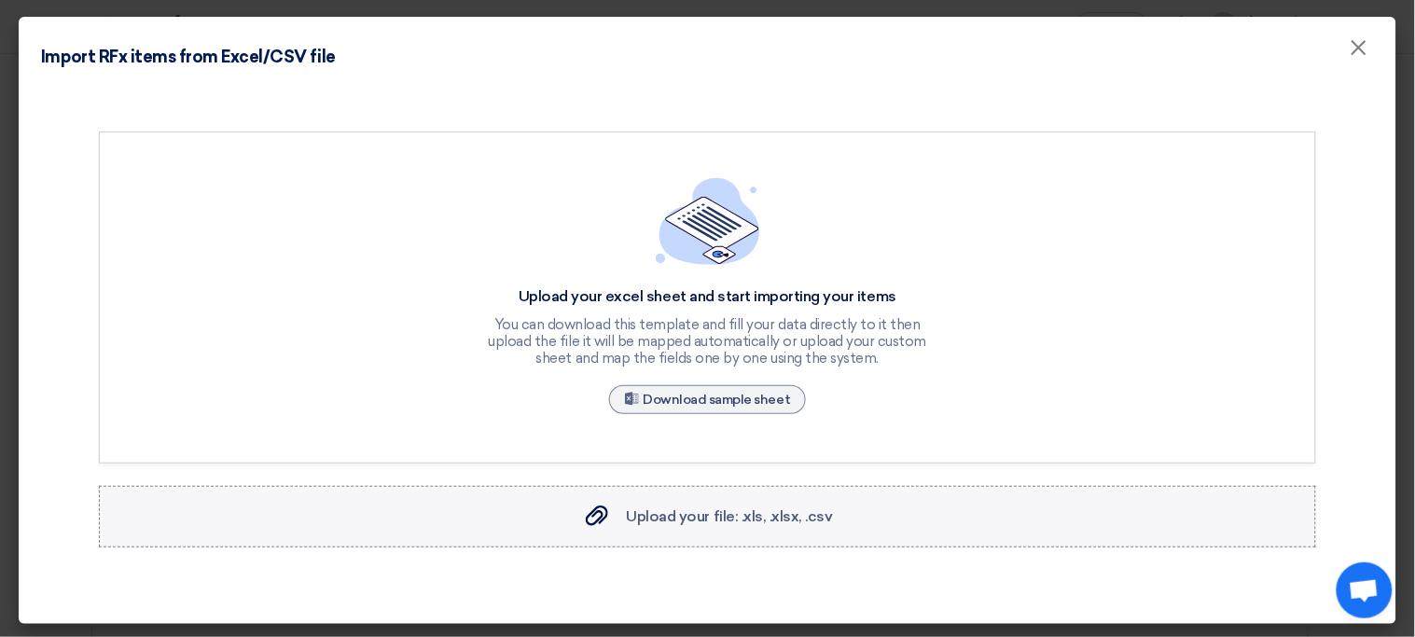
click at [683, 522] on span "Upload your file: .xls, .xlsx, .csv" at bounding box center [730, 516] width 206 height 18
click at [0, 0] on input "Upload your file: .xls, .xlsx, .csv Upload your file: .xls, .xlsx, .csv" at bounding box center [0, 0] width 0 height 0
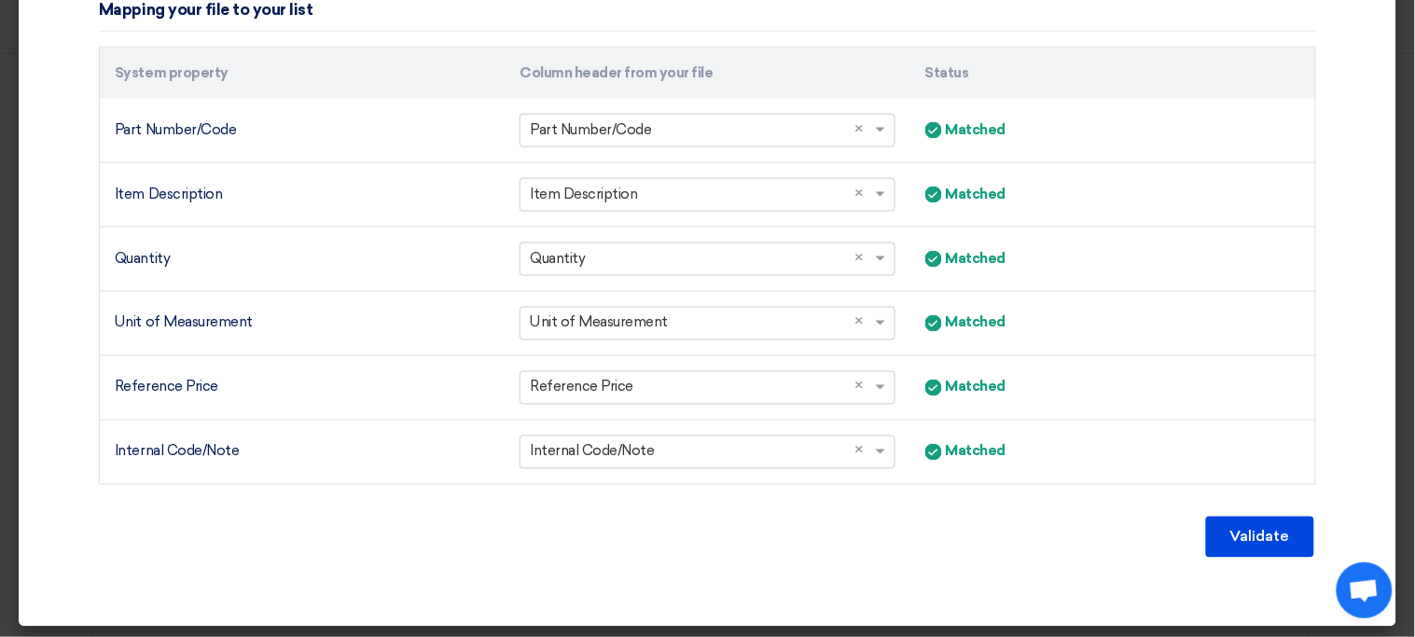
scroll to position [608, 0]
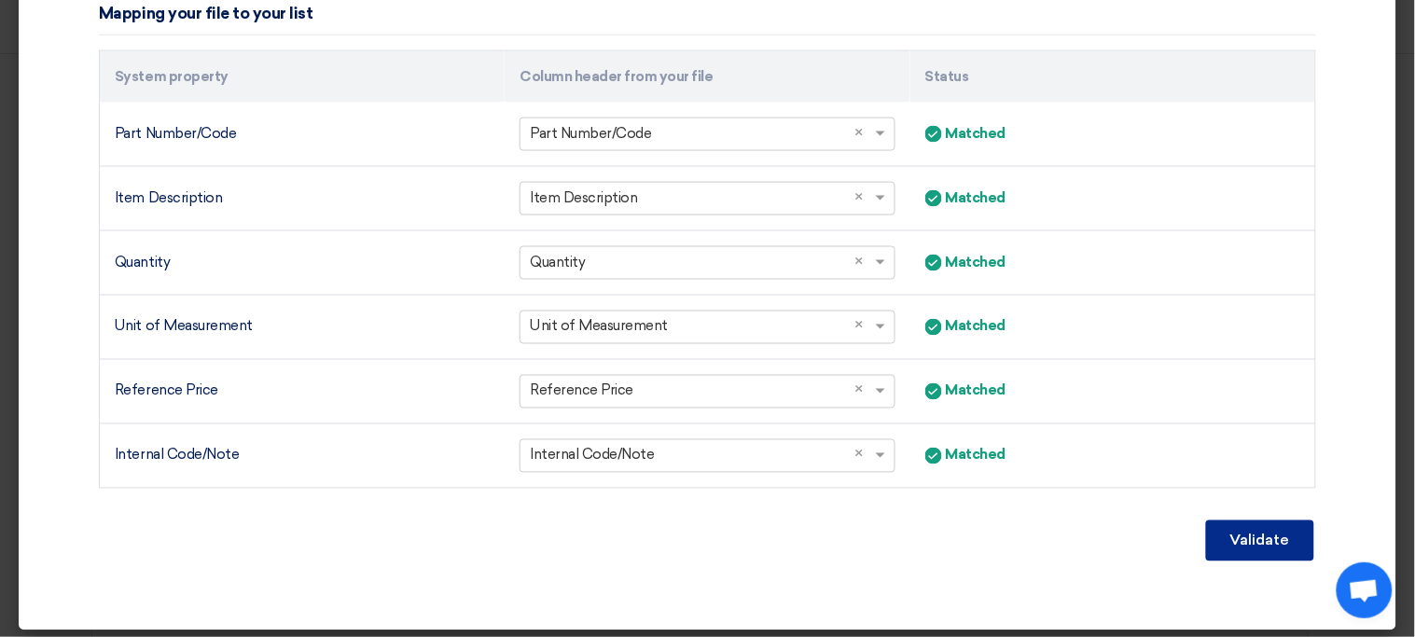
click at [1260, 535] on button "Validate" at bounding box center [1260, 540] width 108 height 41
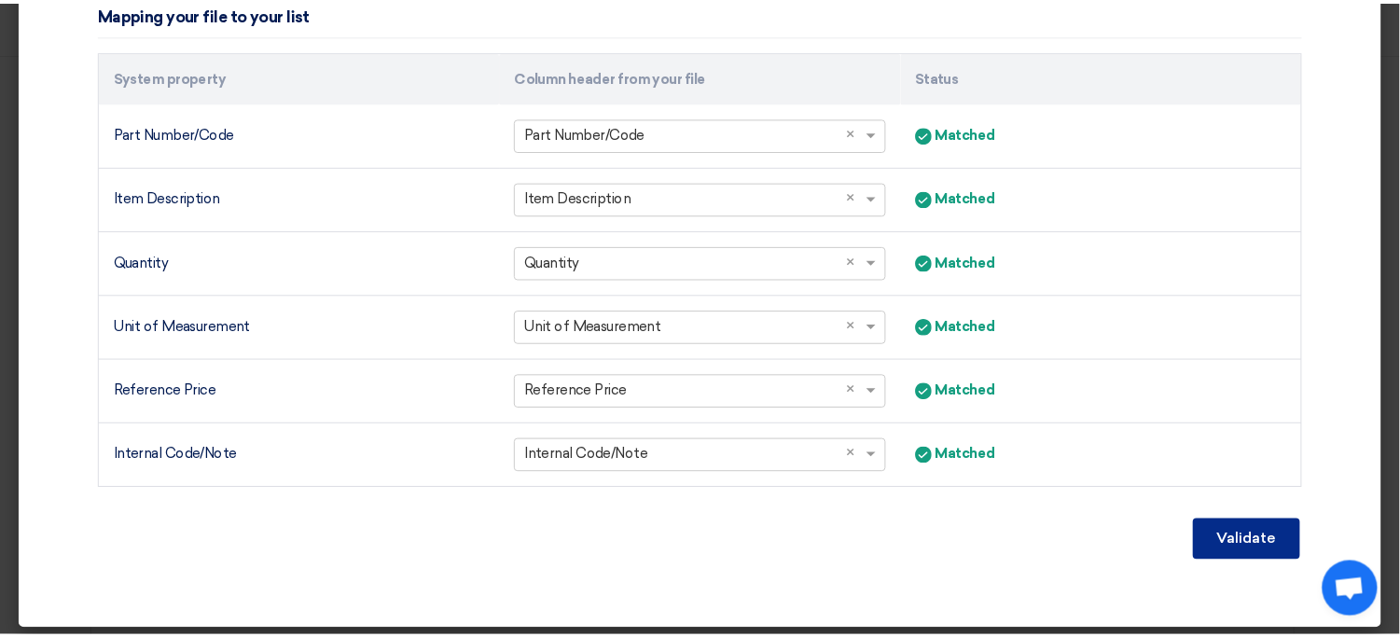
scroll to position [506, 0]
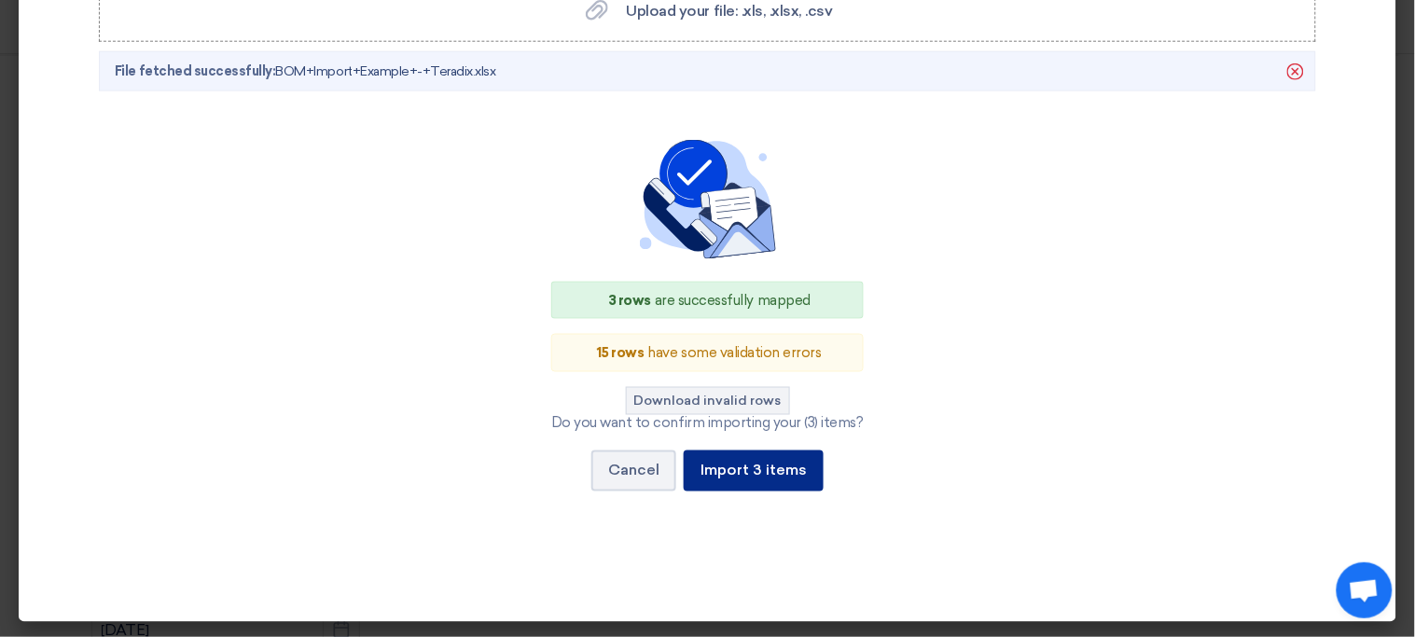
click at [755, 489] on button "Import 3 items" at bounding box center [754, 471] width 140 height 41
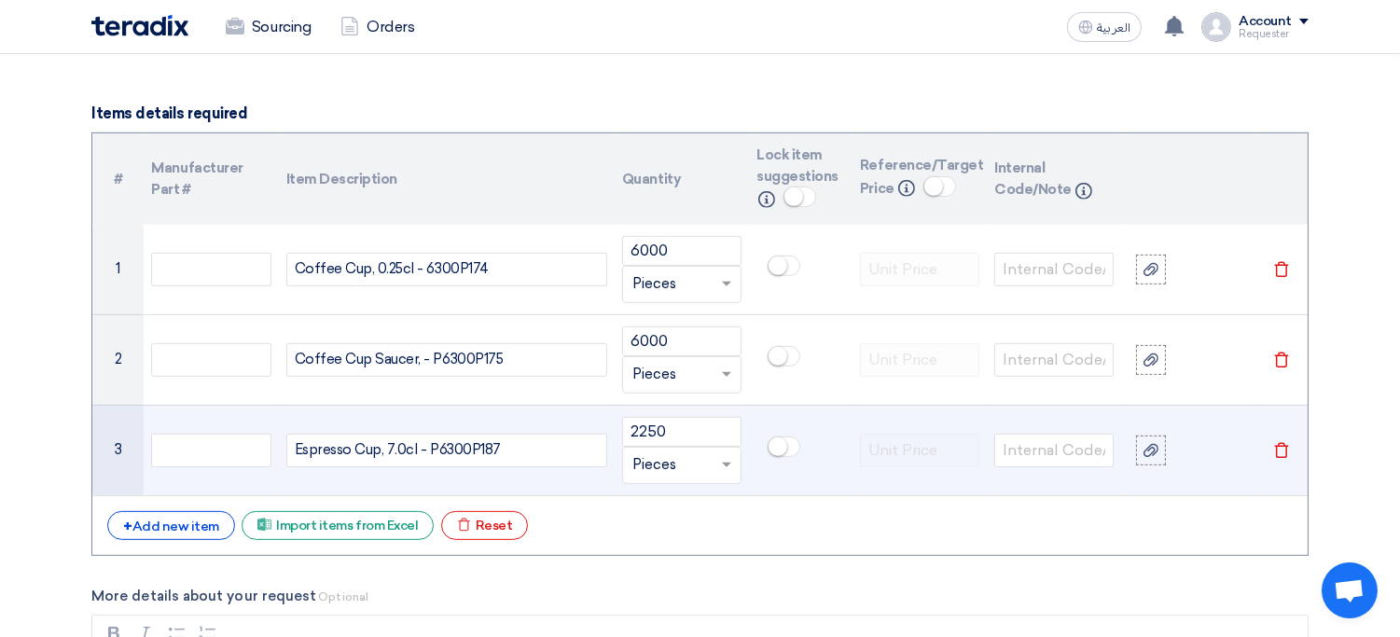
scroll to position [1437, 0]
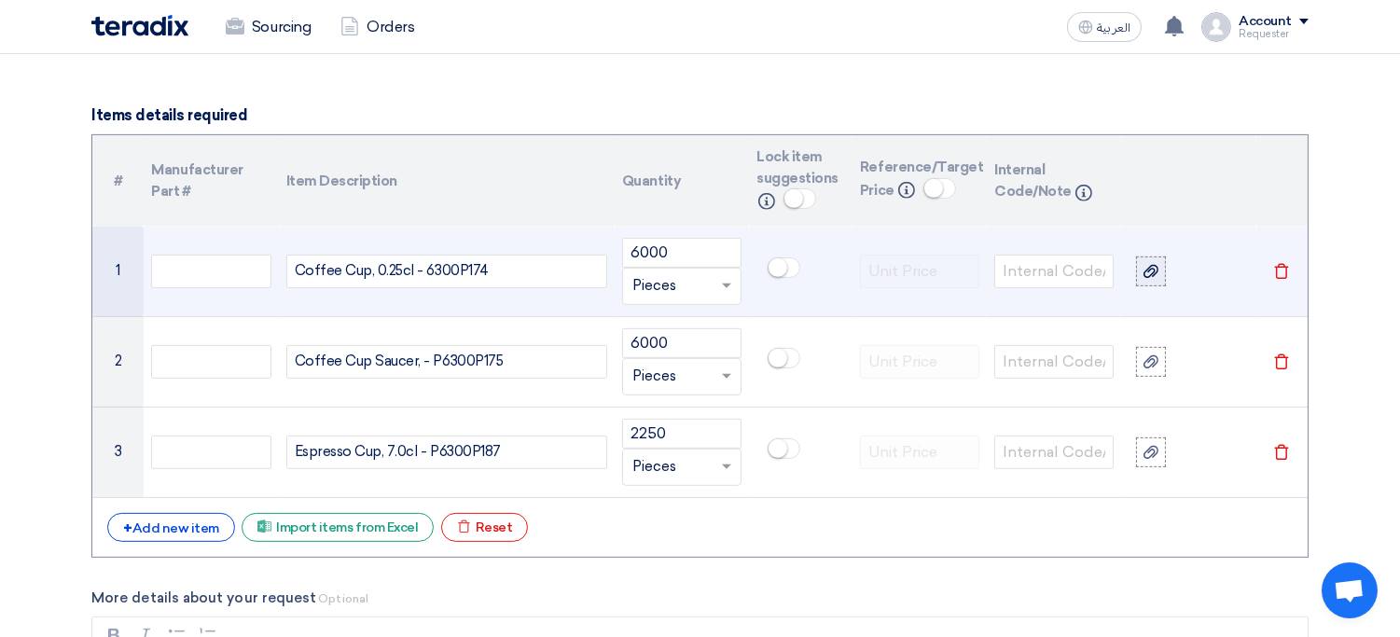
click at [1148, 277] on use at bounding box center [1151, 271] width 15 height 13
click at [0, 0] on input "file" at bounding box center [0, 0] width 0 height 0
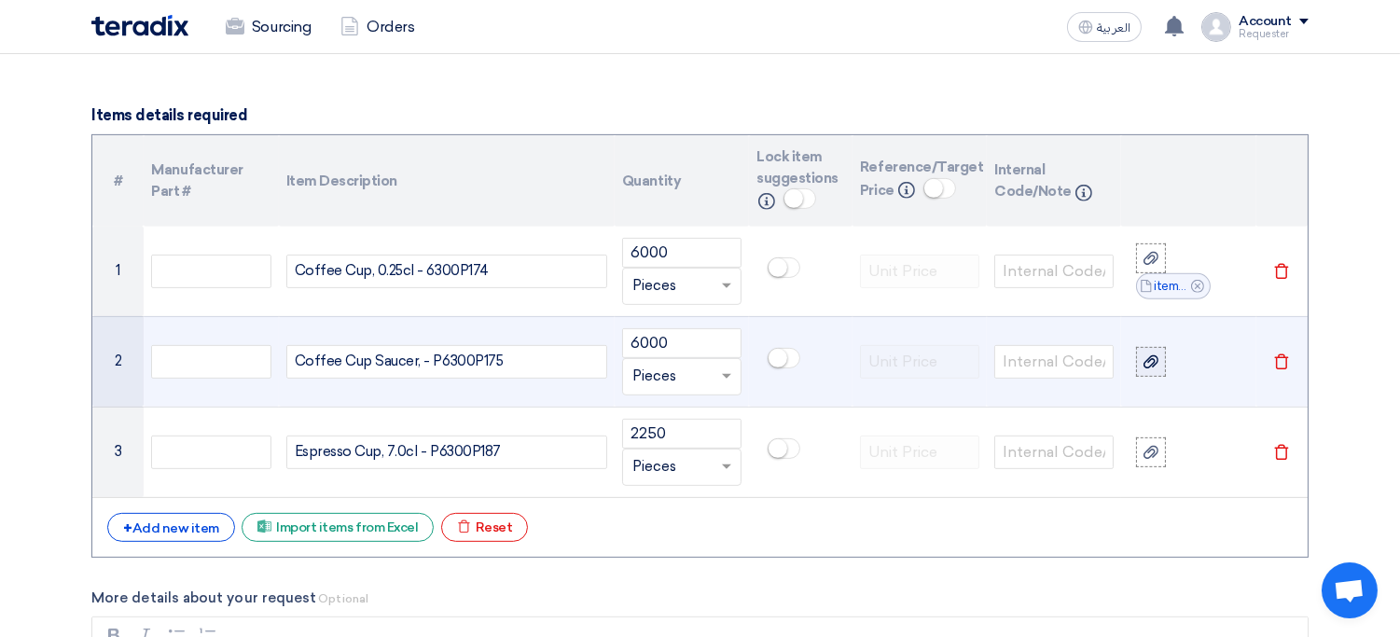
click at [1162, 371] on label at bounding box center [1151, 362] width 30 height 30
click at [0, 0] on input "file" at bounding box center [0, 0] width 0 height 0
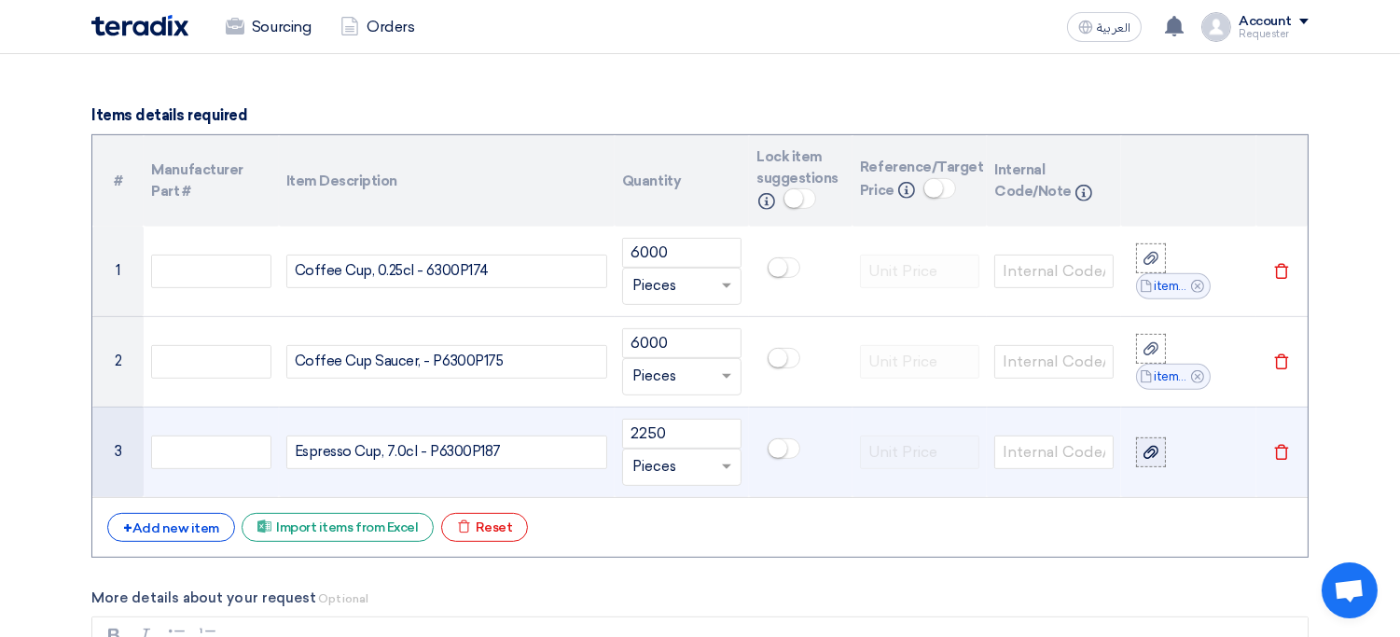
click at [1164, 456] on label at bounding box center [1151, 452] width 30 height 30
click at [0, 0] on input "file" at bounding box center [0, 0] width 0 height 0
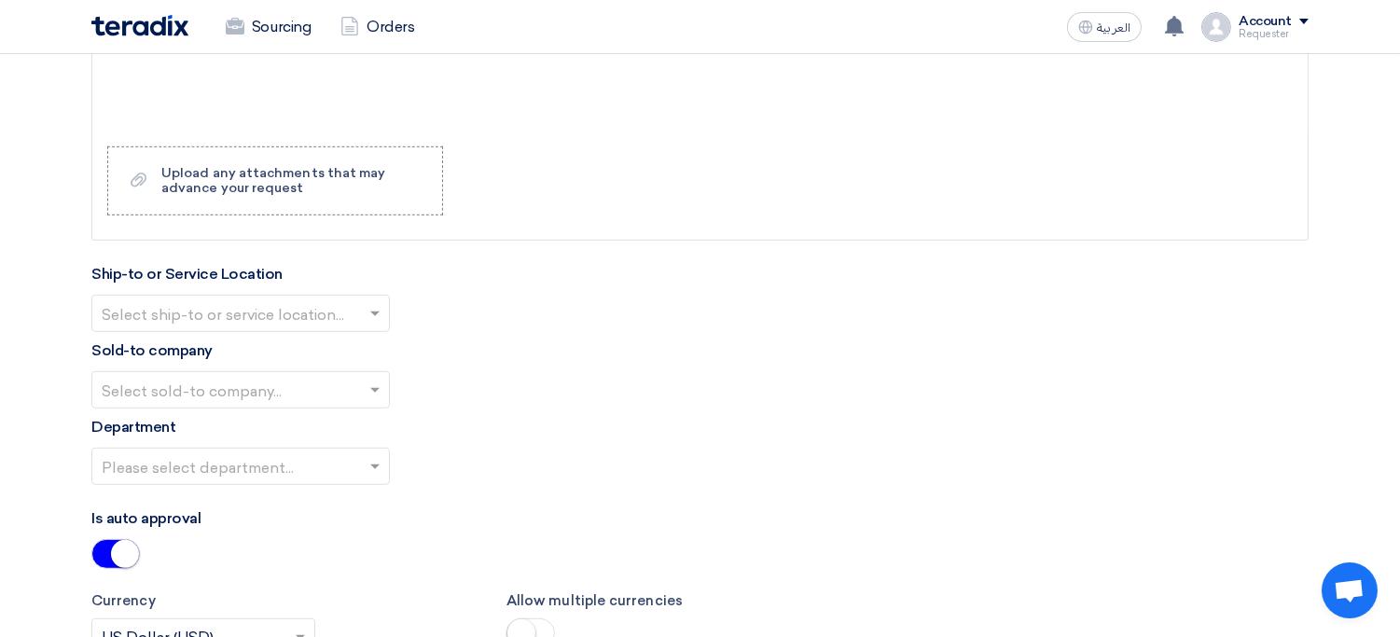
scroll to position [2097, 0]
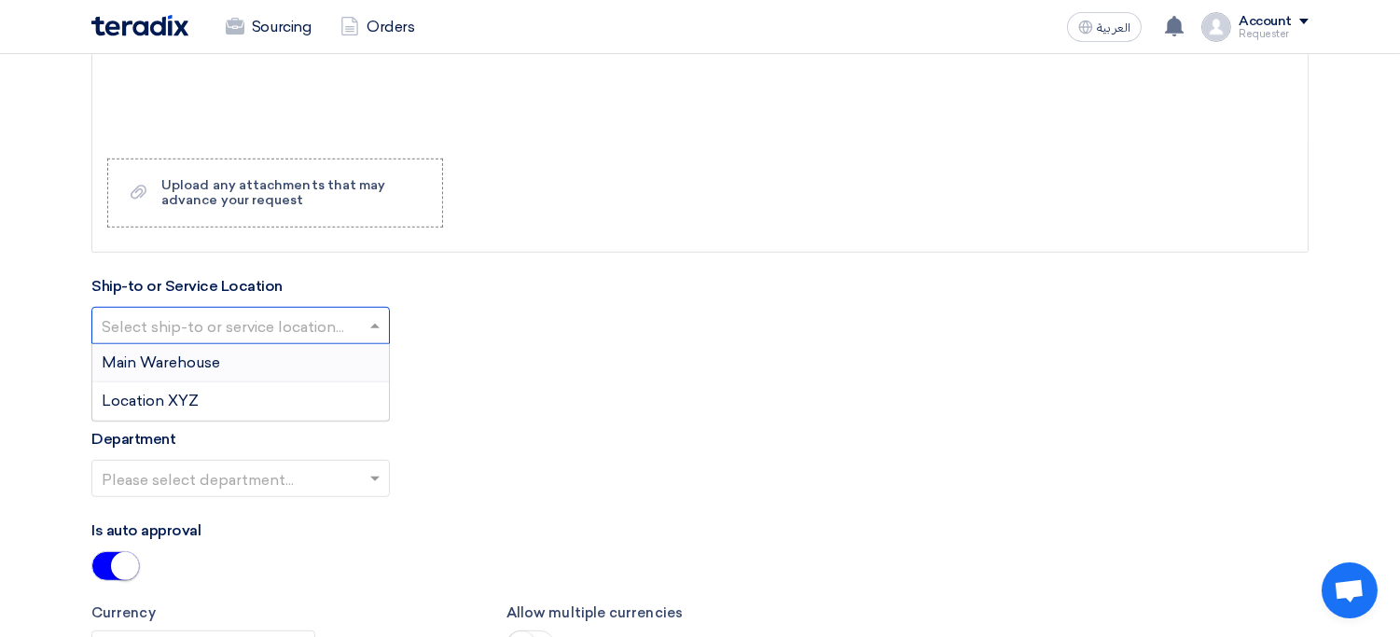
click at [271, 326] on input "text" at bounding box center [231, 327] width 259 height 31
click at [240, 372] on div "Main Warehouse" at bounding box center [240, 363] width 297 height 38
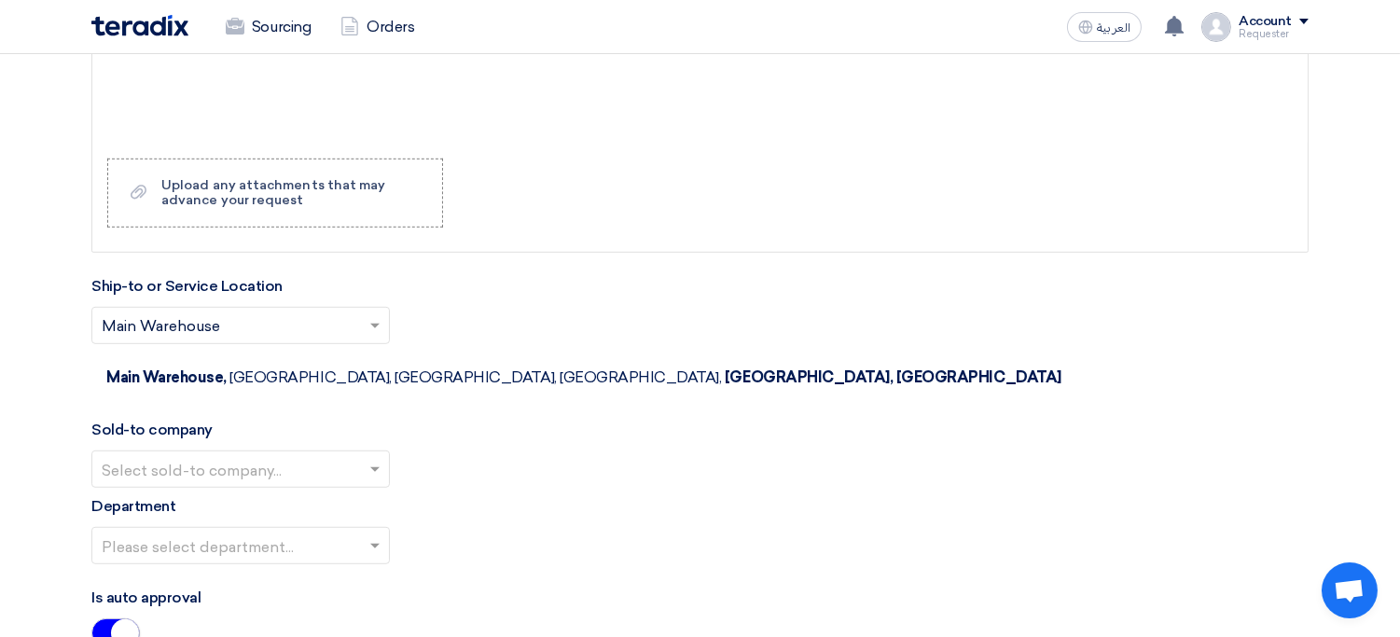
click at [224, 455] on input "text" at bounding box center [231, 470] width 259 height 31
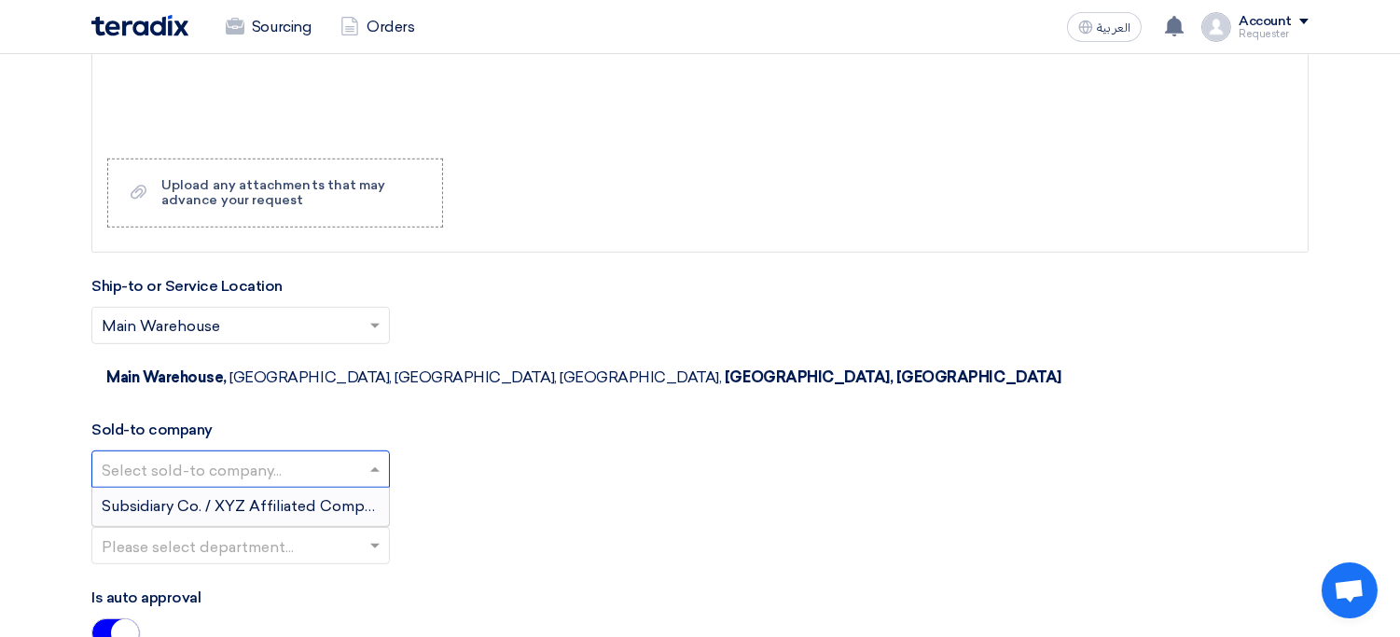
click at [189, 488] on div "Subsidiary Co. / XYZ Affiliated Company LLC." at bounding box center [240, 506] width 297 height 37
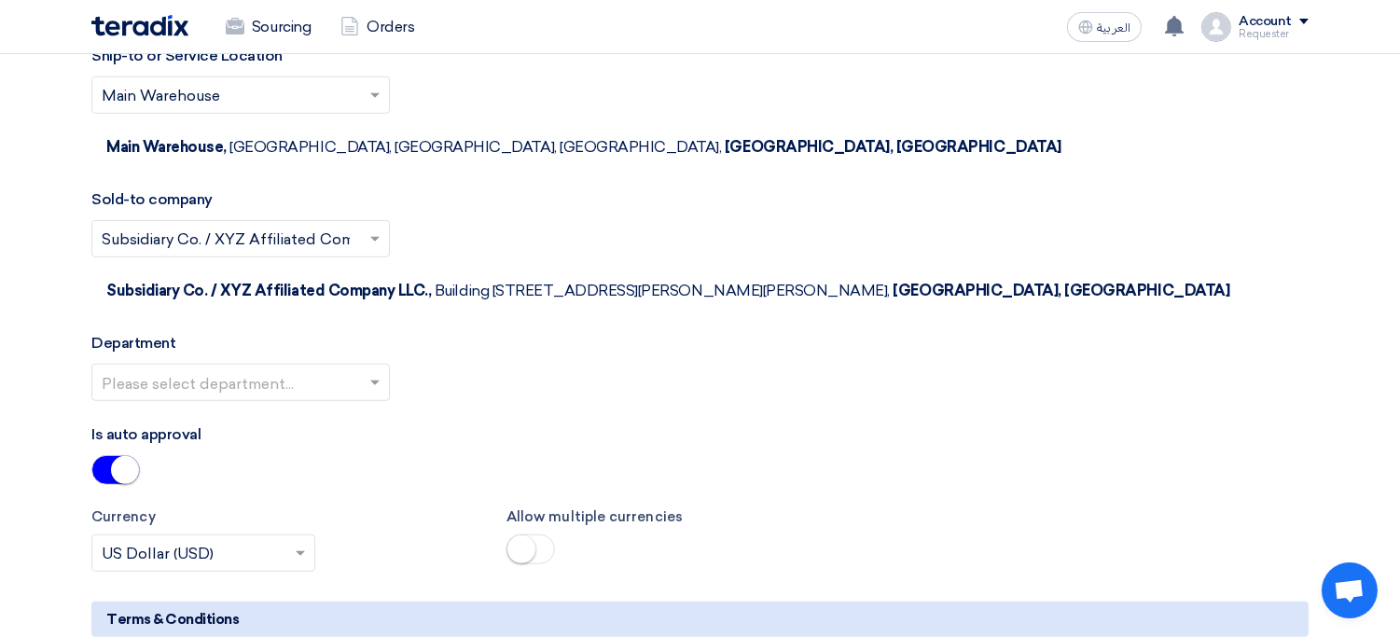
scroll to position [2337, 0]
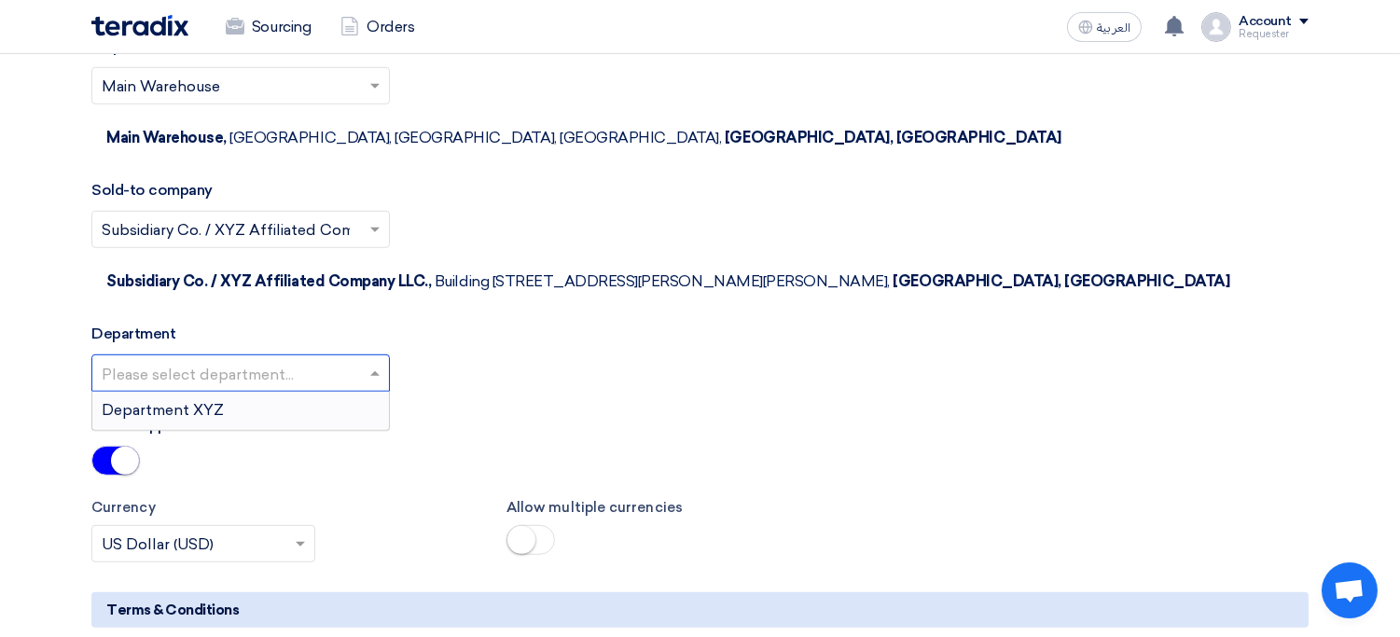
click at [273, 359] on input "text" at bounding box center [231, 374] width 259 height 31
click at [243, 392] on div "Department XYZ" at bounding box center [240, 410] width 297 height 37
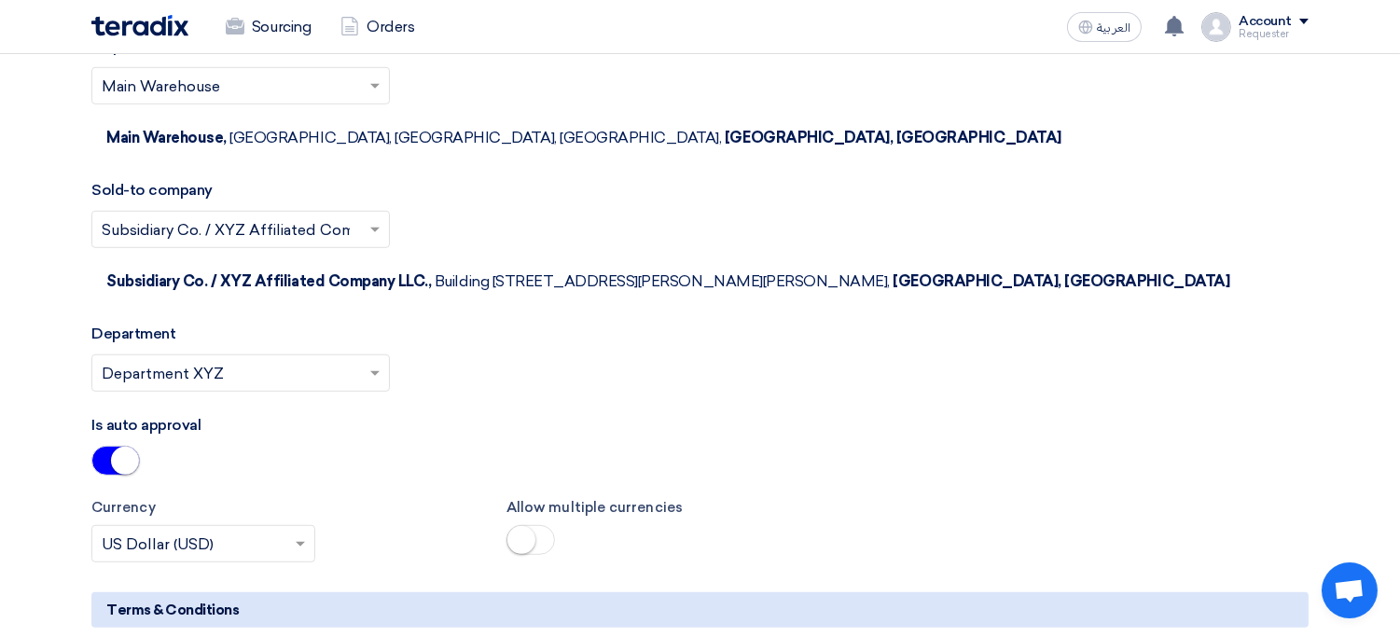
click at [131, 447] on small at bounding box center [125, 461] width 28 height 28
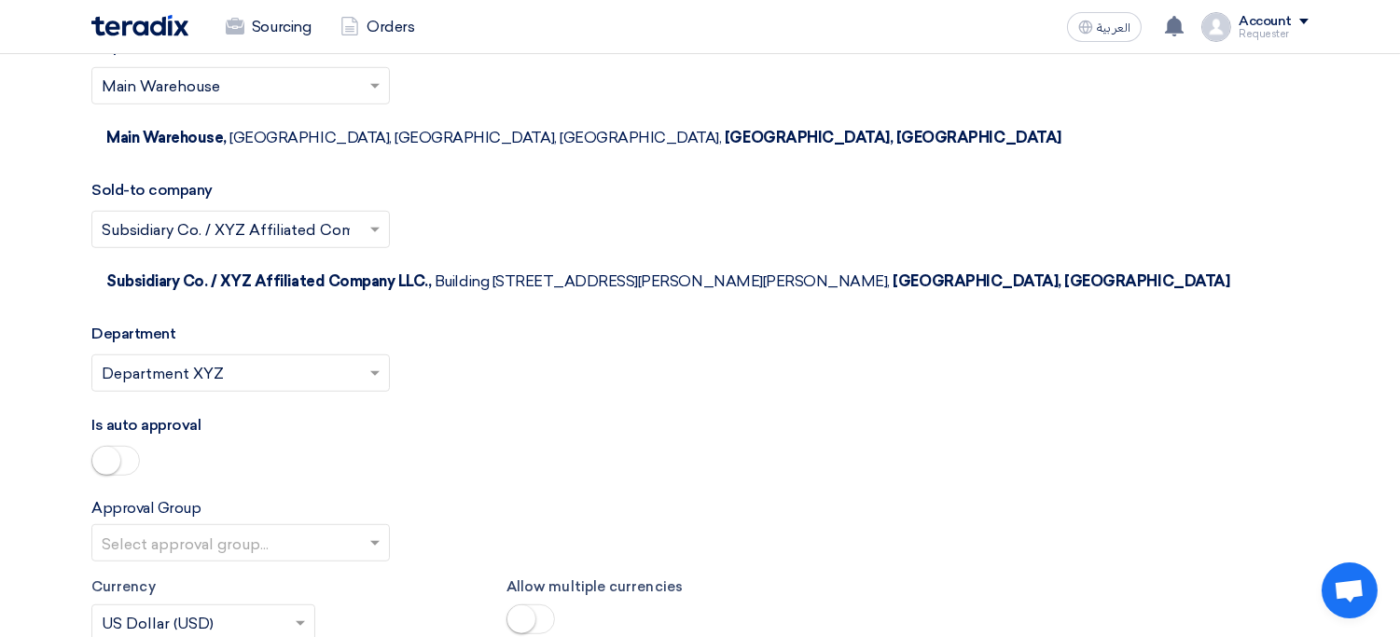
click at [254, 529] on input "text" at bounding box center [231, 544] width 259 height 31
click at [289, 562] on div "C-Level Approval" at bounding box center [240, 580] width 297 height 37
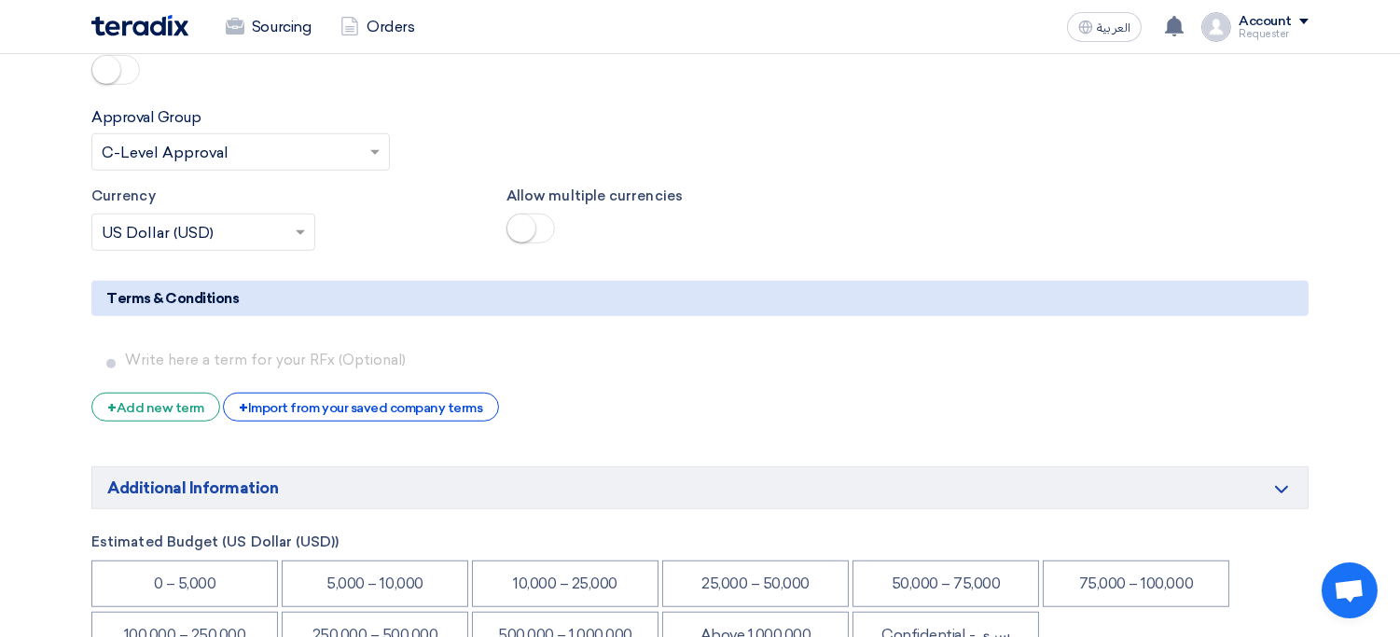
scroll to position [2735, 0]
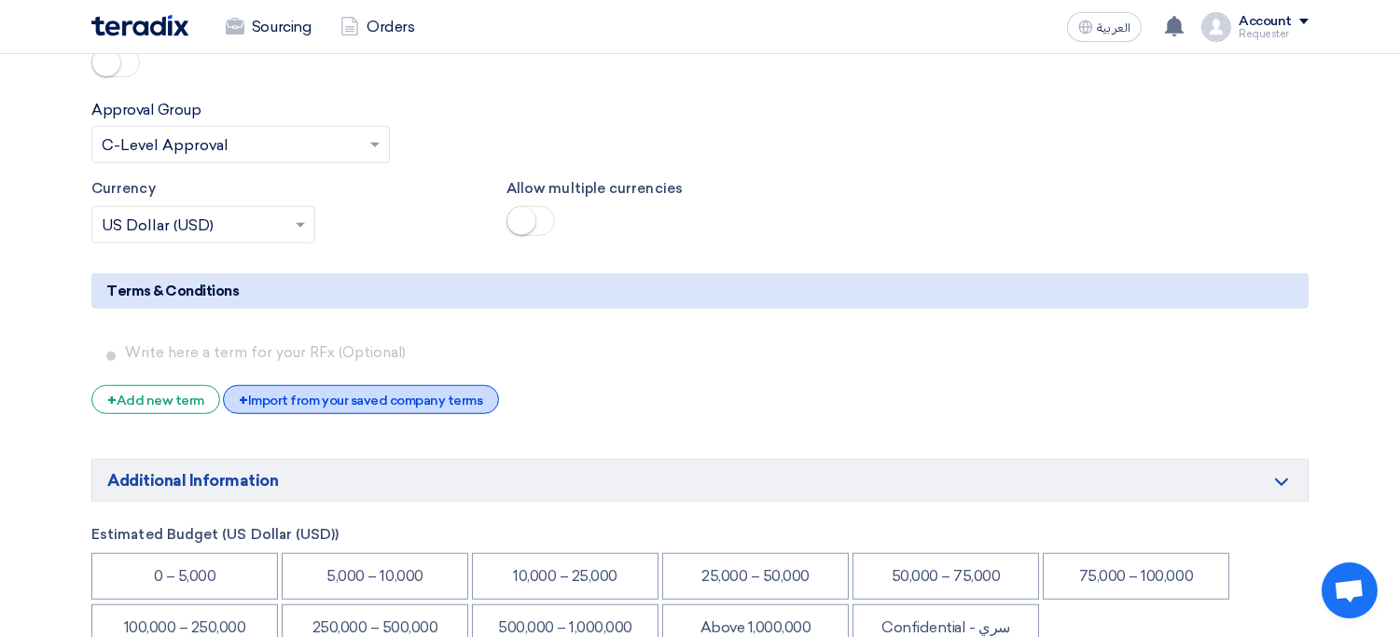
click at [338, 385] on div "+ Import from your saved company terms" at bounding box center [360, 399] width 275 height 29
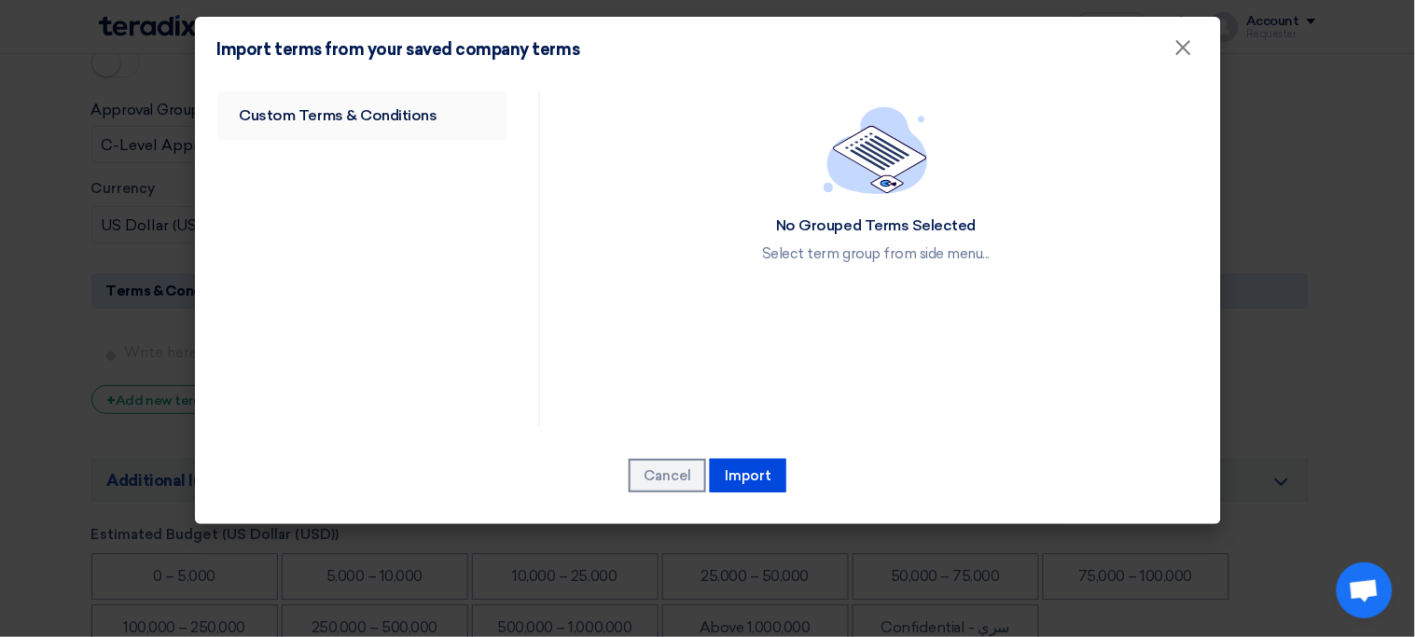
click at [385, 109] on link "Custom Terms & Conditions" at bounding box center [362, 115] width 290 height 49
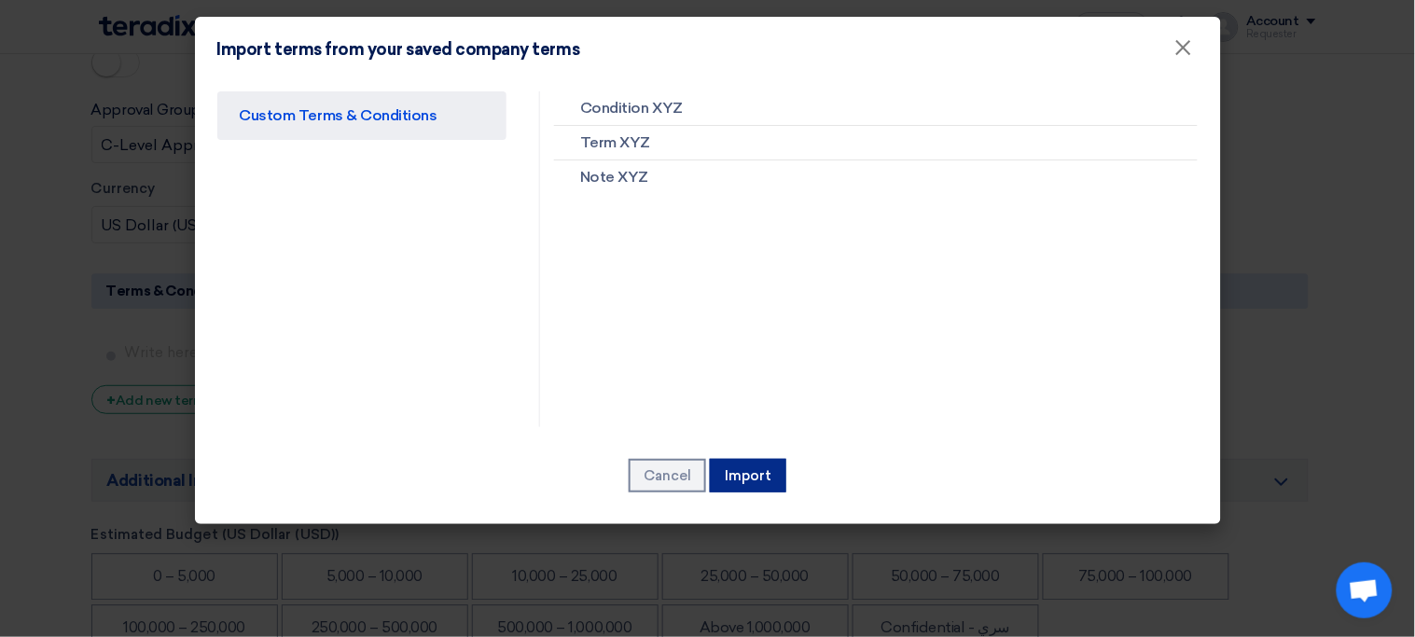
click at [746, 476] on button "Import" at bounding box center [748, 476] width 76 height 34
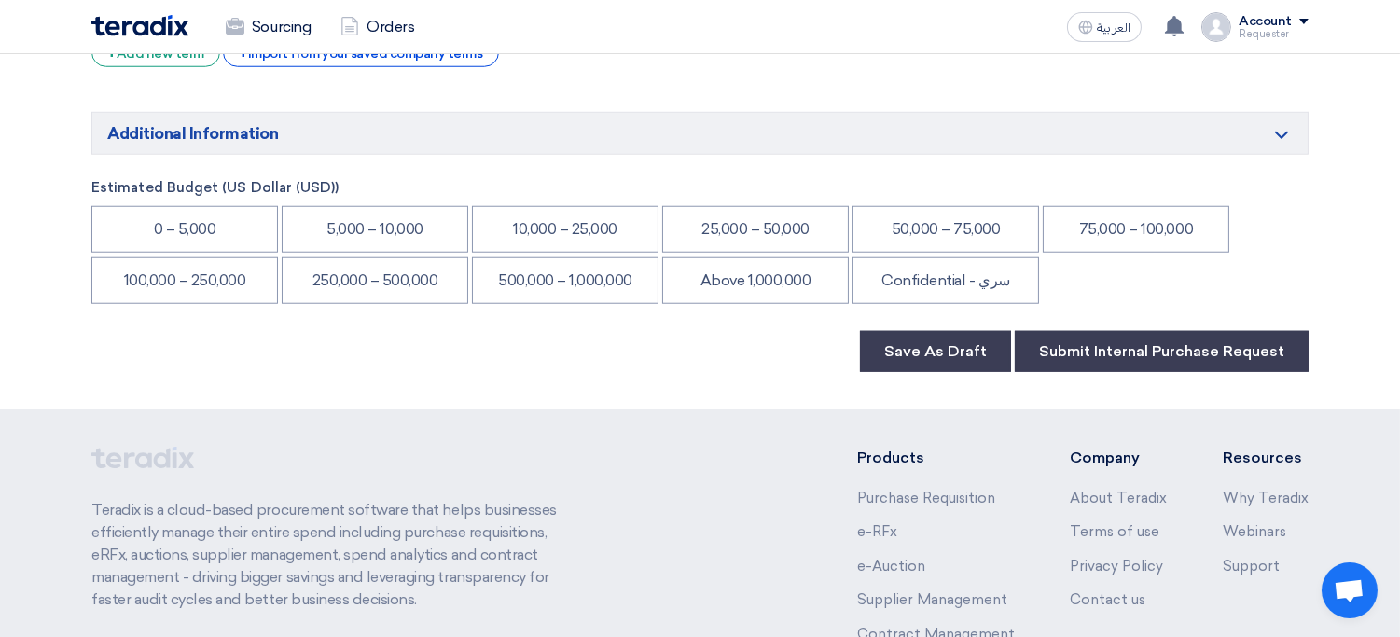
scroll to position [3170, 0]
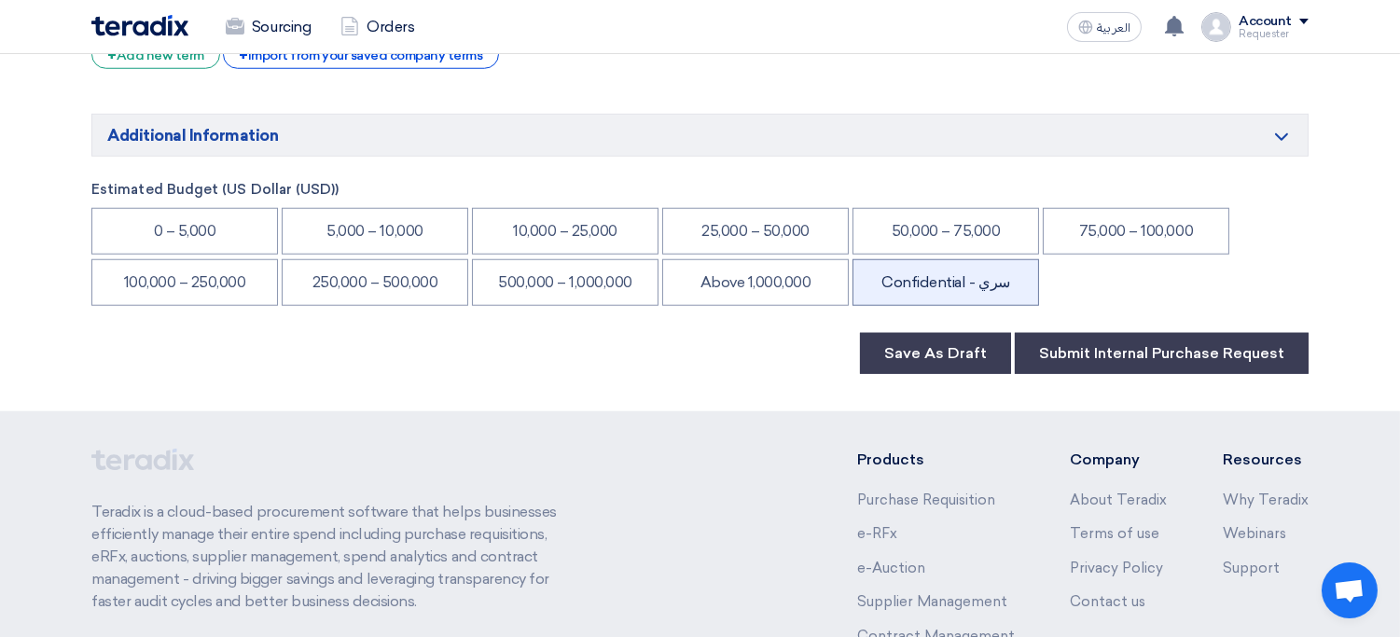
click at [1025, 259] on li "Confidential - سري" at bounding box center [946, 282] width 187 height 47
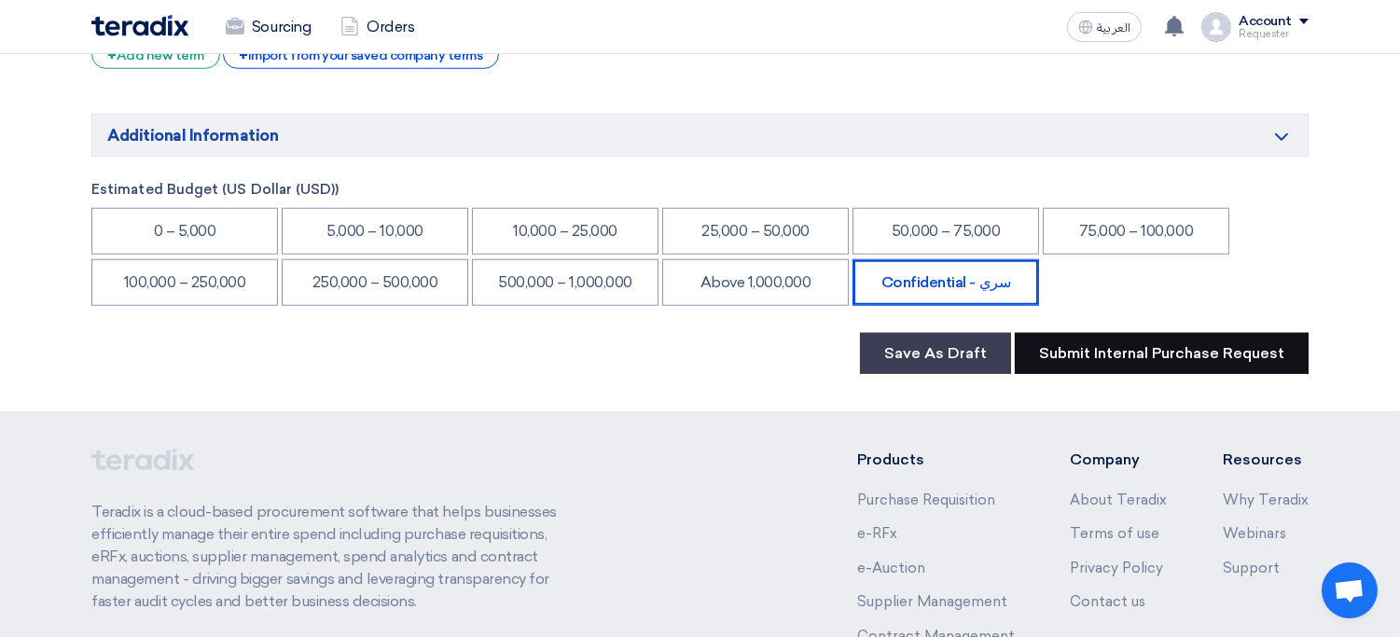
click at [1246, 333] on button "Submit Internal Purchase Request" at bounding box center [1162, 353] width 294 height 41
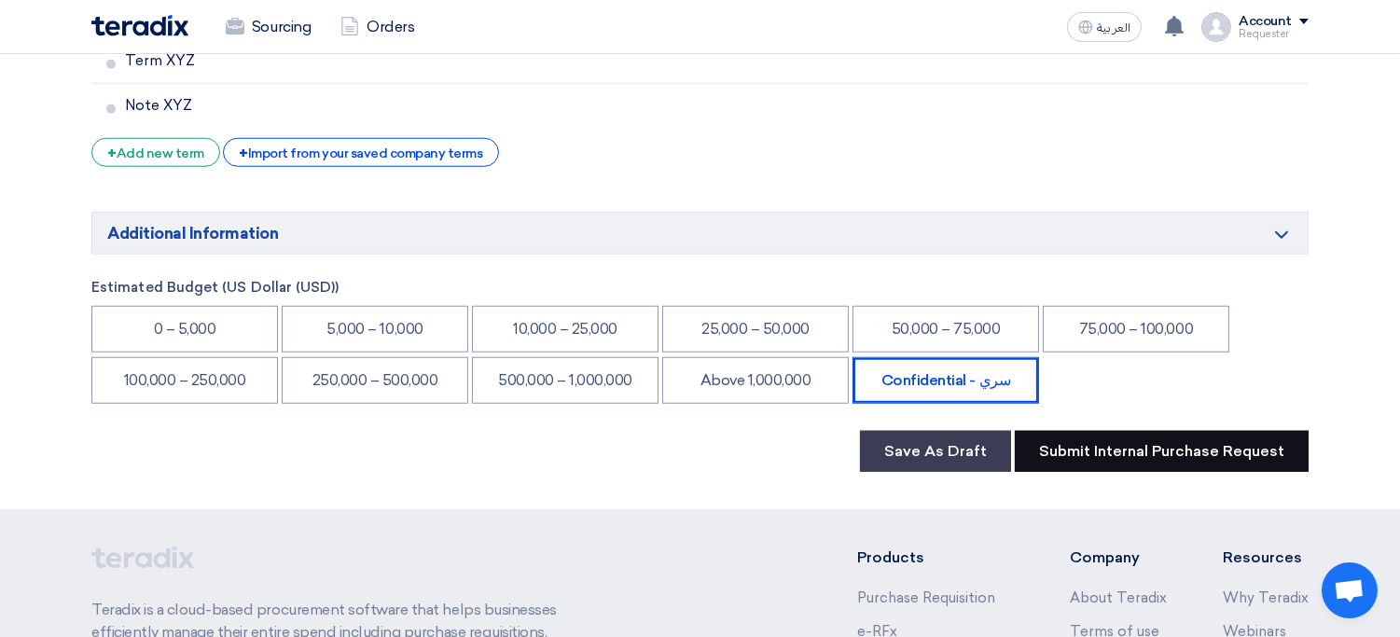
scroll to position [280, 0]
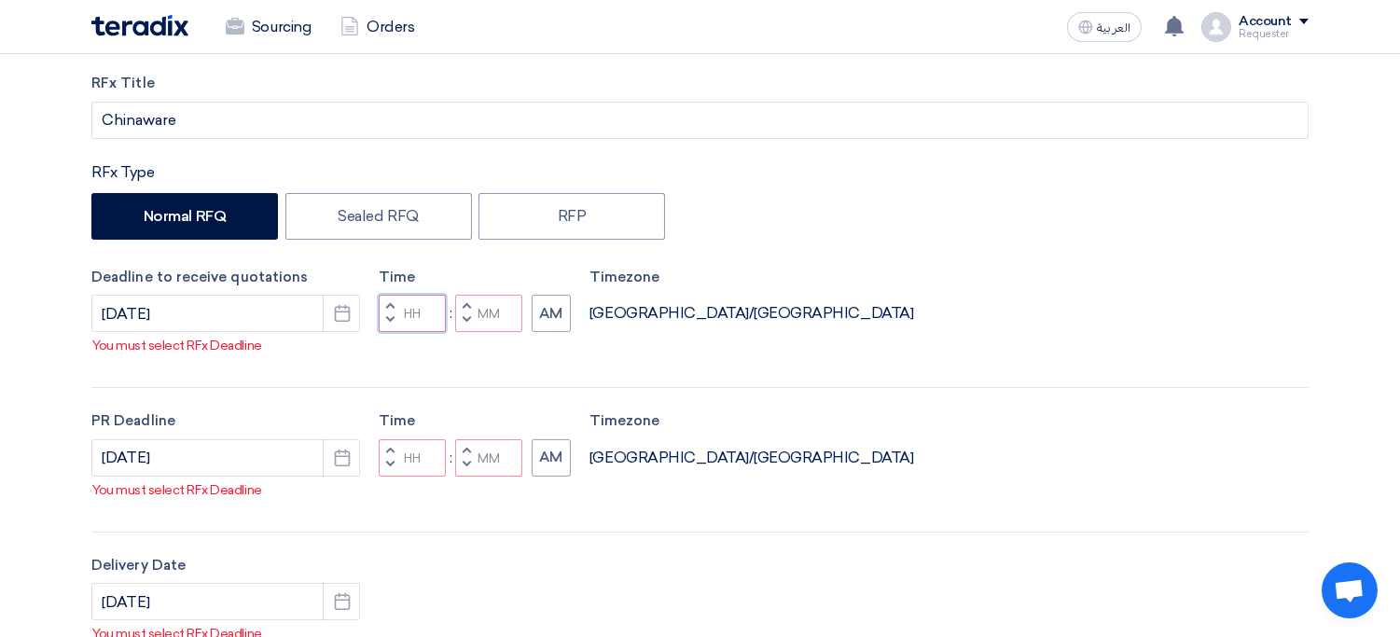
click at [430, 322] on input "Hours" at bounding box center [412, 313] width 67 height 37
type input "12"
type input "00"
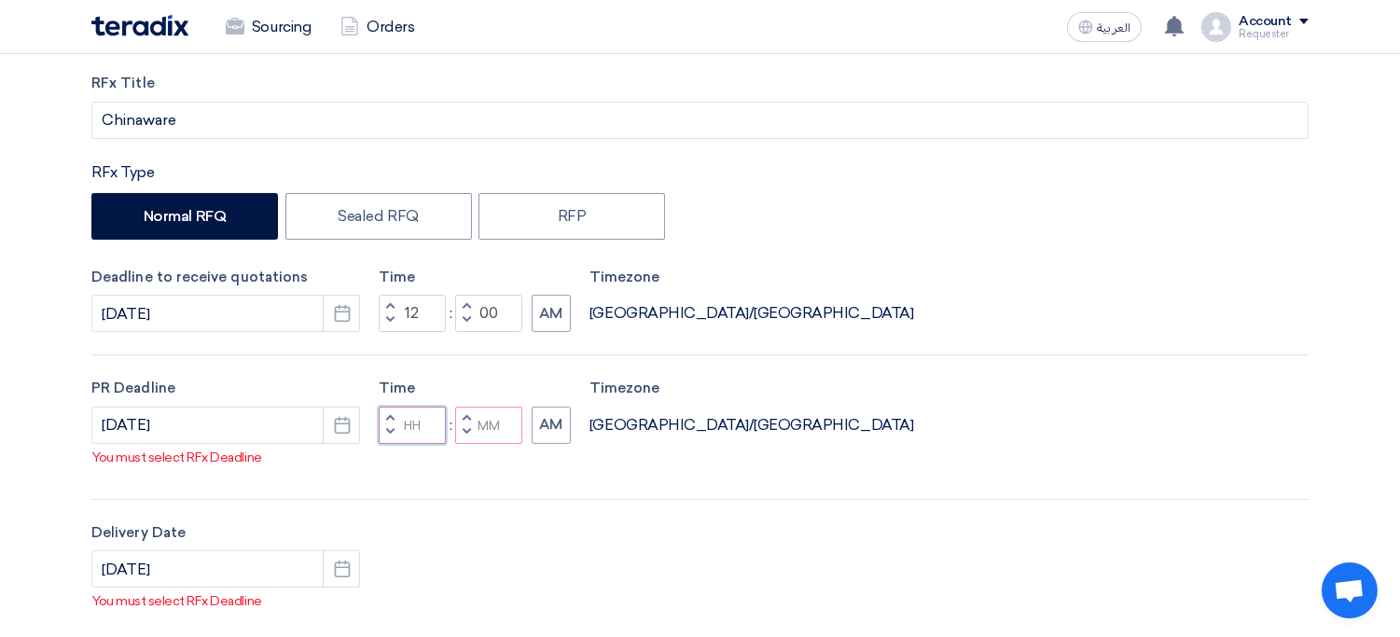
click at [423, 447] on div "PR Deadline 8/25/2025 Pick a date Time Increment hours Decrement hours : Increm…" at bounding box center [699, 427] width 1217 height 99
type input "12"
click at [489, 424] on input "Minutes" at bounding box center [488, 425] width 67 height 37
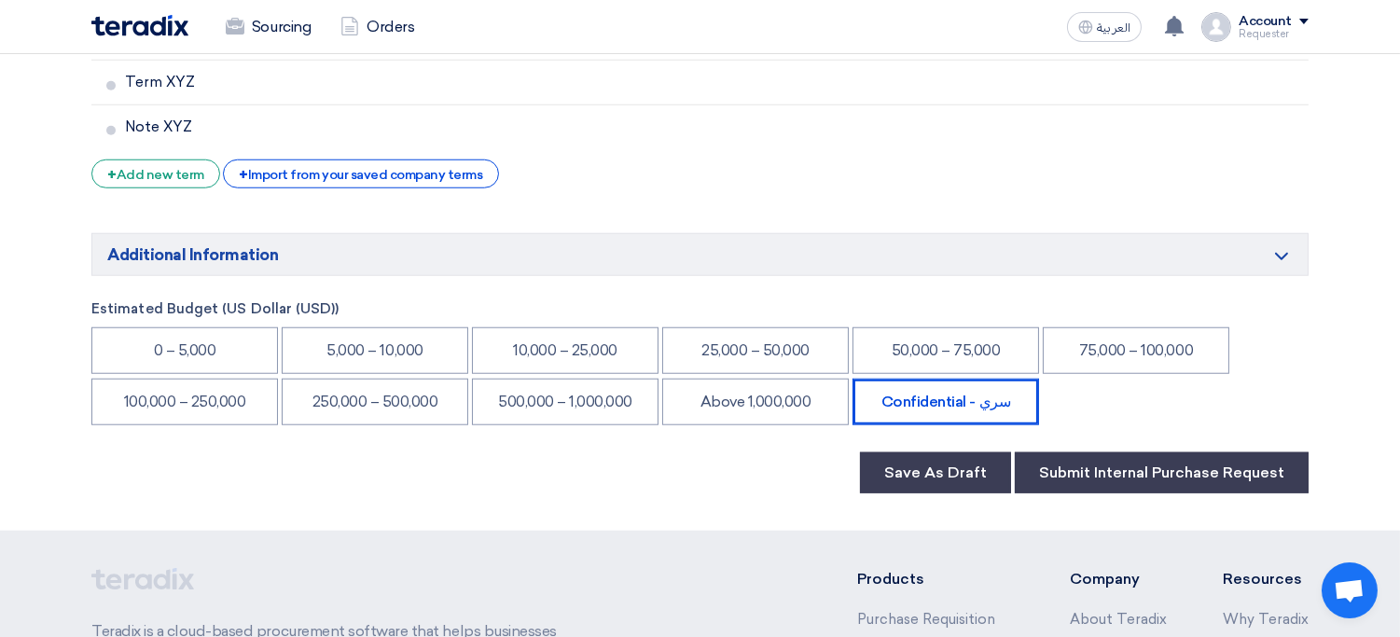
scroll to position [3386, 0]
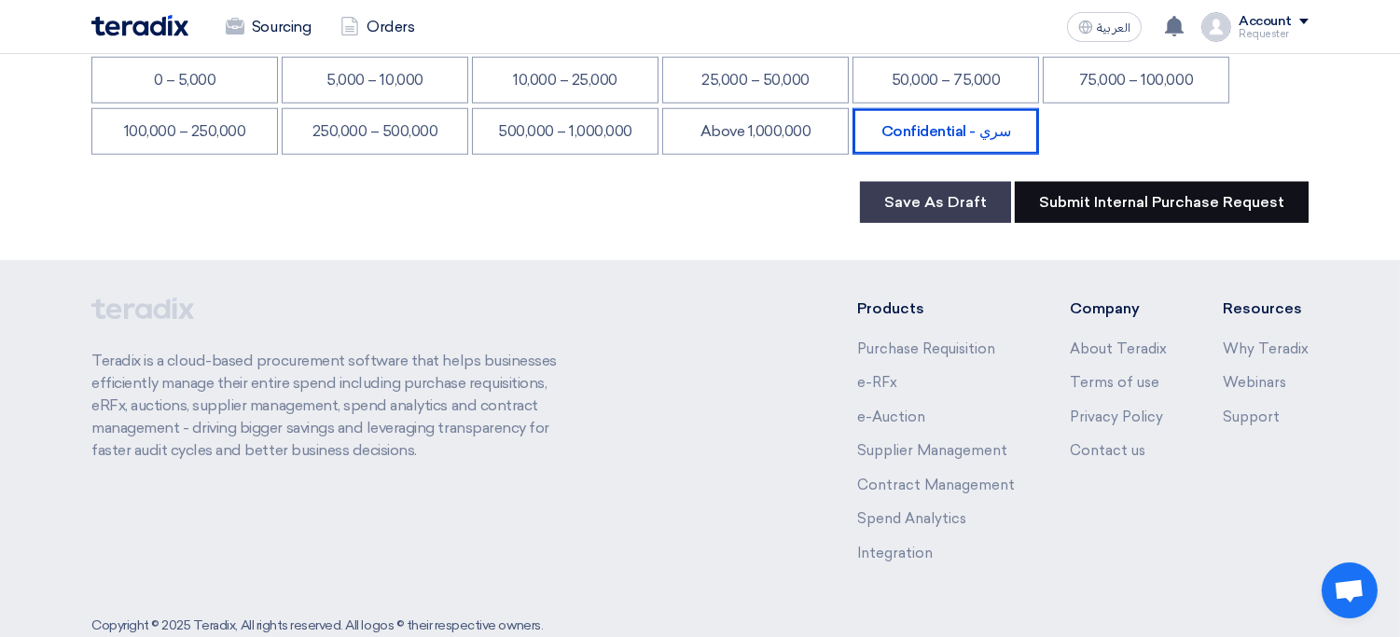
type input "00"
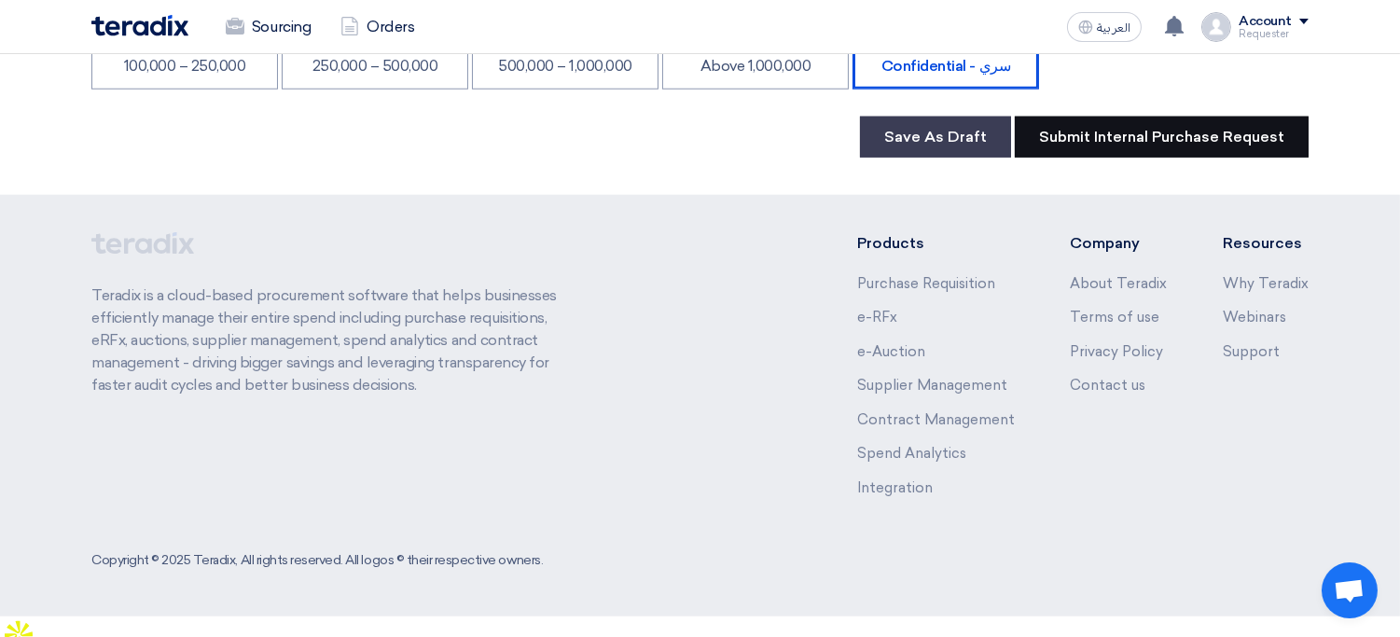
scroll to position [3321, 0]
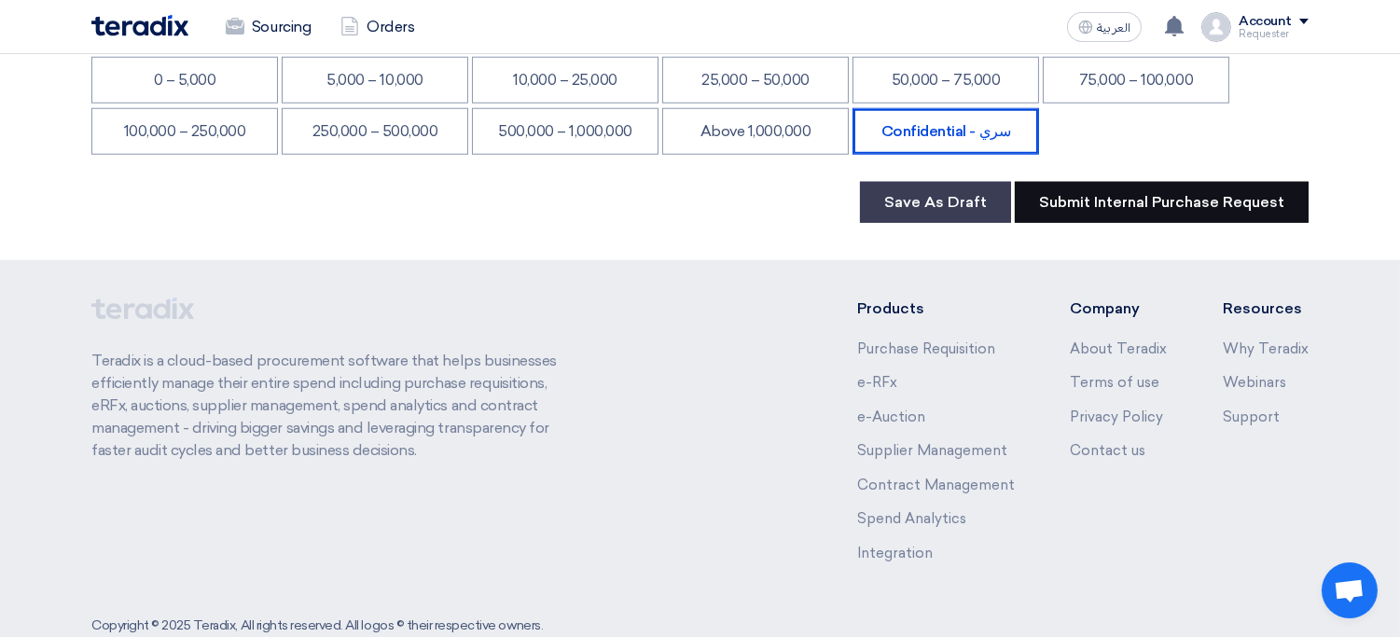
click at [1104, 182] on button "Submit Internal Purchase Request" at bounding box center [1162, 202] width 294 height 41
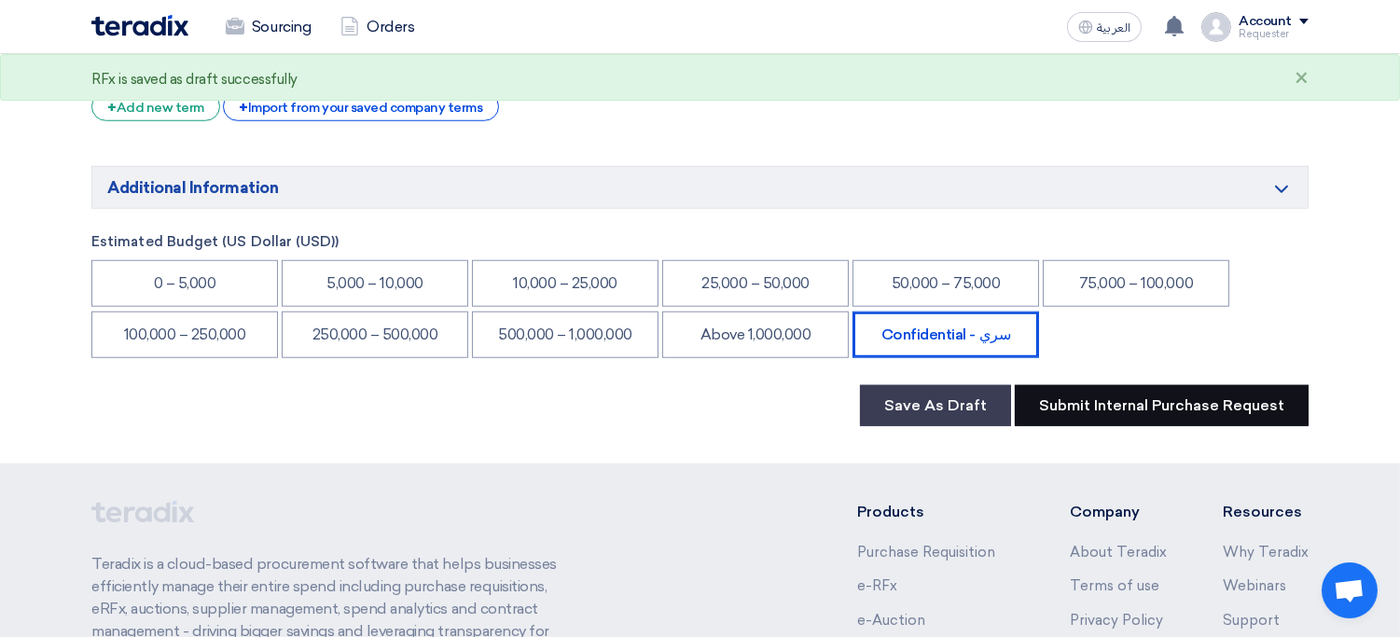
scroll to position [3121, 0]
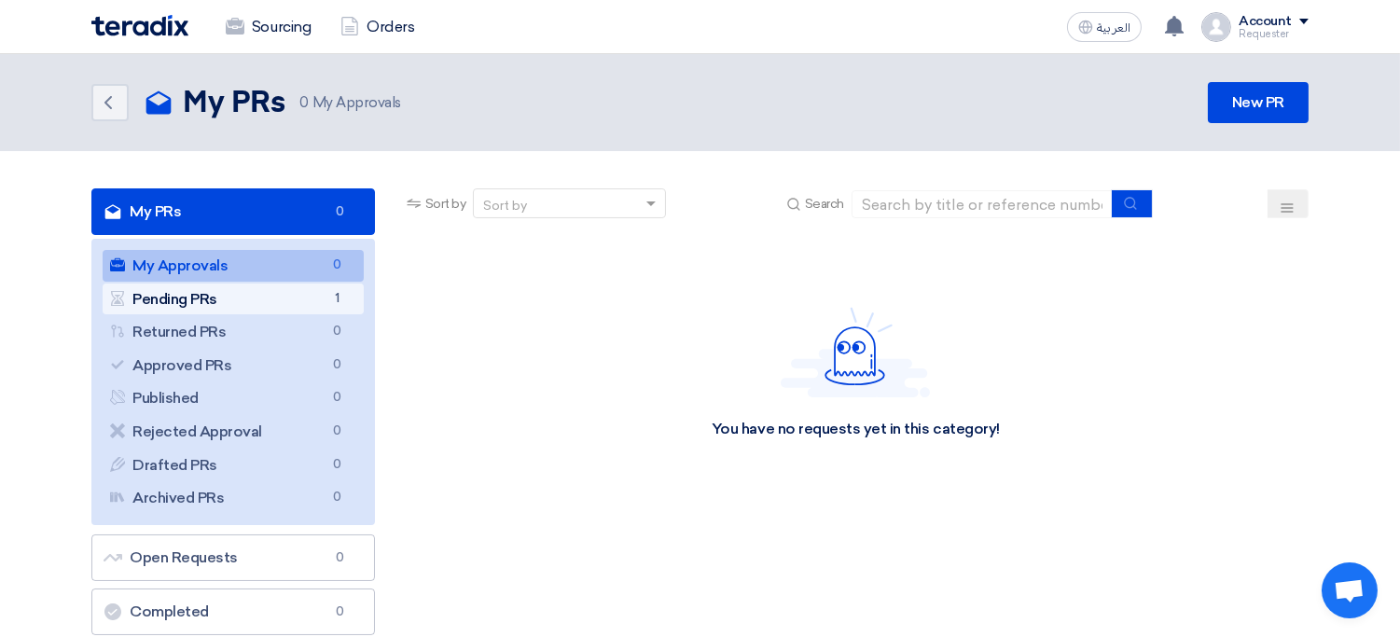
click at [270, 303] on link "Pending PRs Pending PRs 1" at bounding box center [233, 300] width 261 height 32
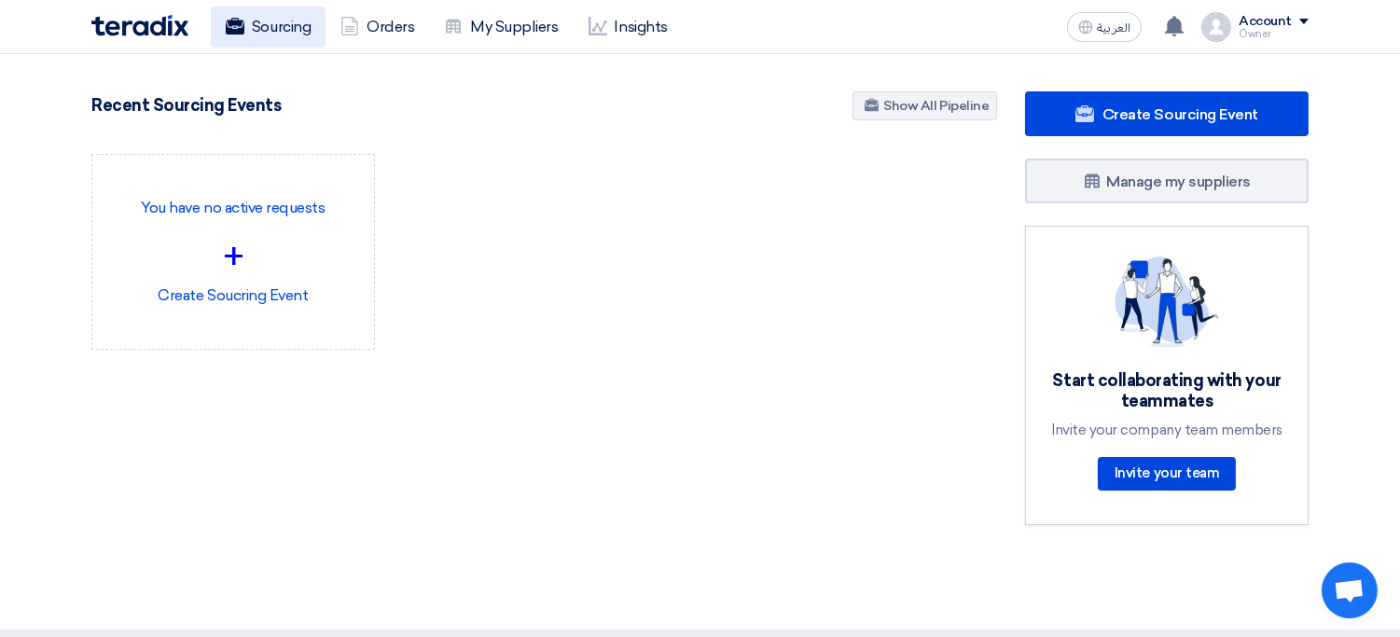
click at [261, 34] on link "Sourcing" at bounding box center [268, 27] width 115 height 41
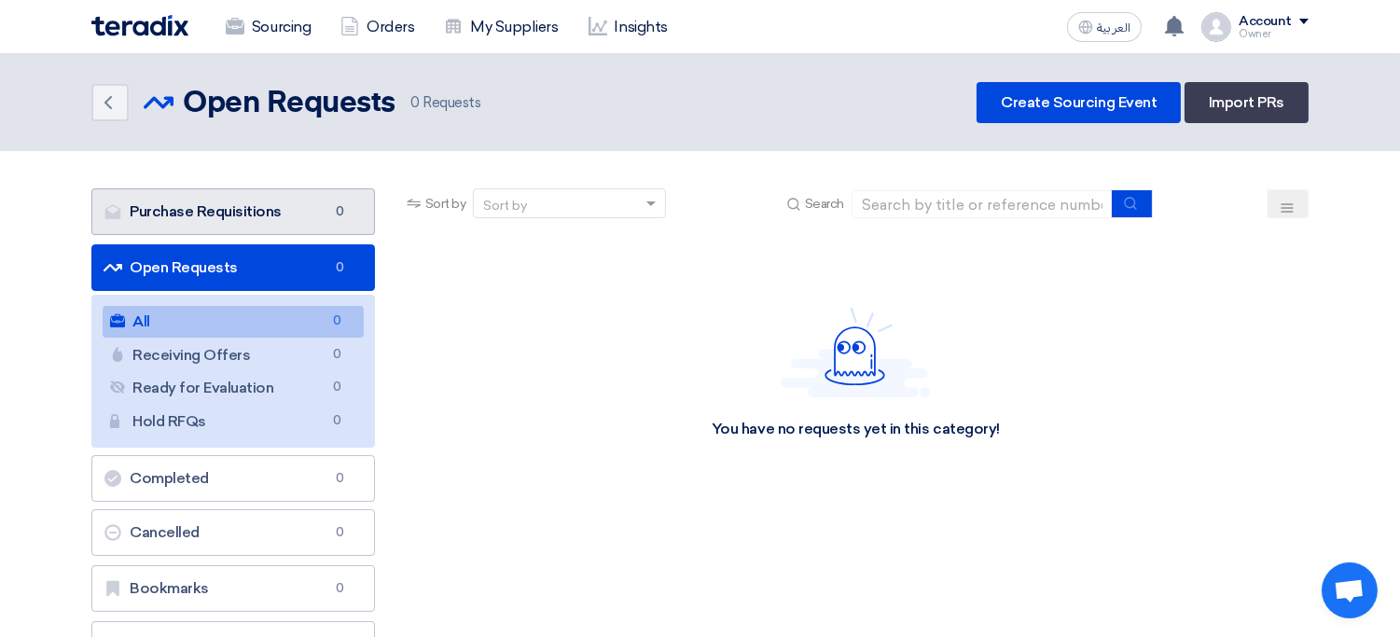
click at [370, 218] on link "Purchase Requisitions Purchase Requisitions 0" at bounding box center [233, 211] width 284 height 47
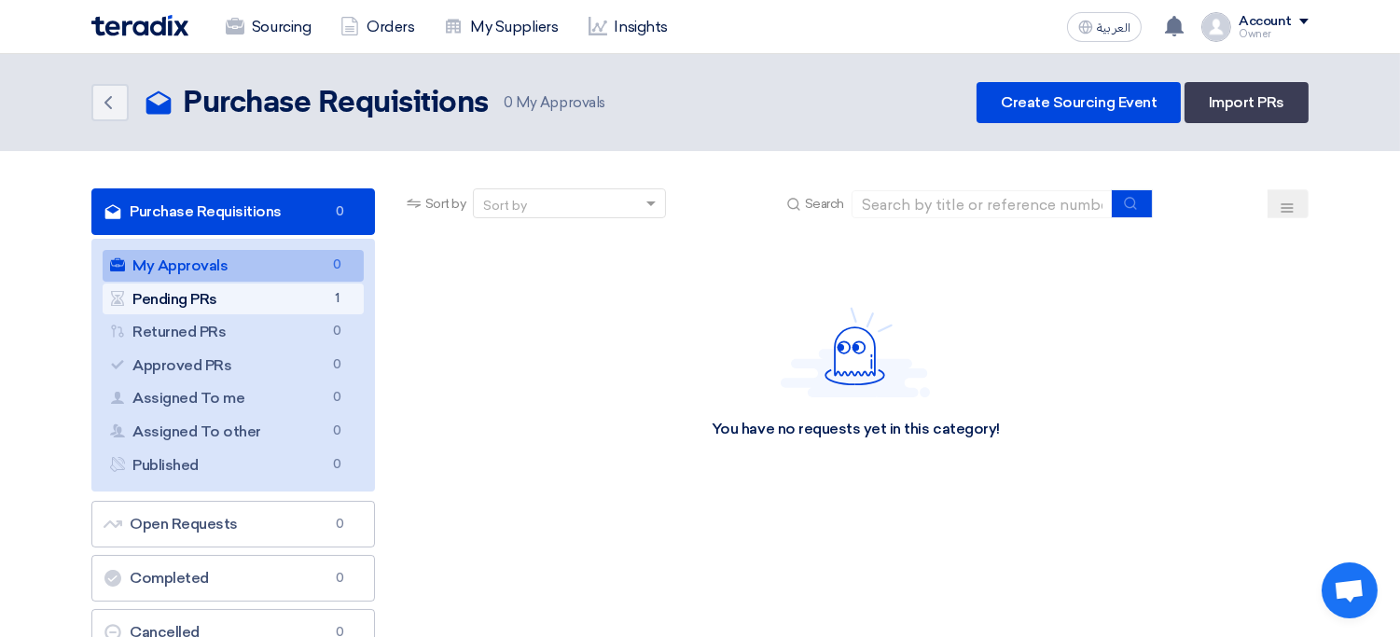
click at [319, 303] on link "Pending PRs Pending PRs 1" at bounding box center [233, 300] width 261 height 32
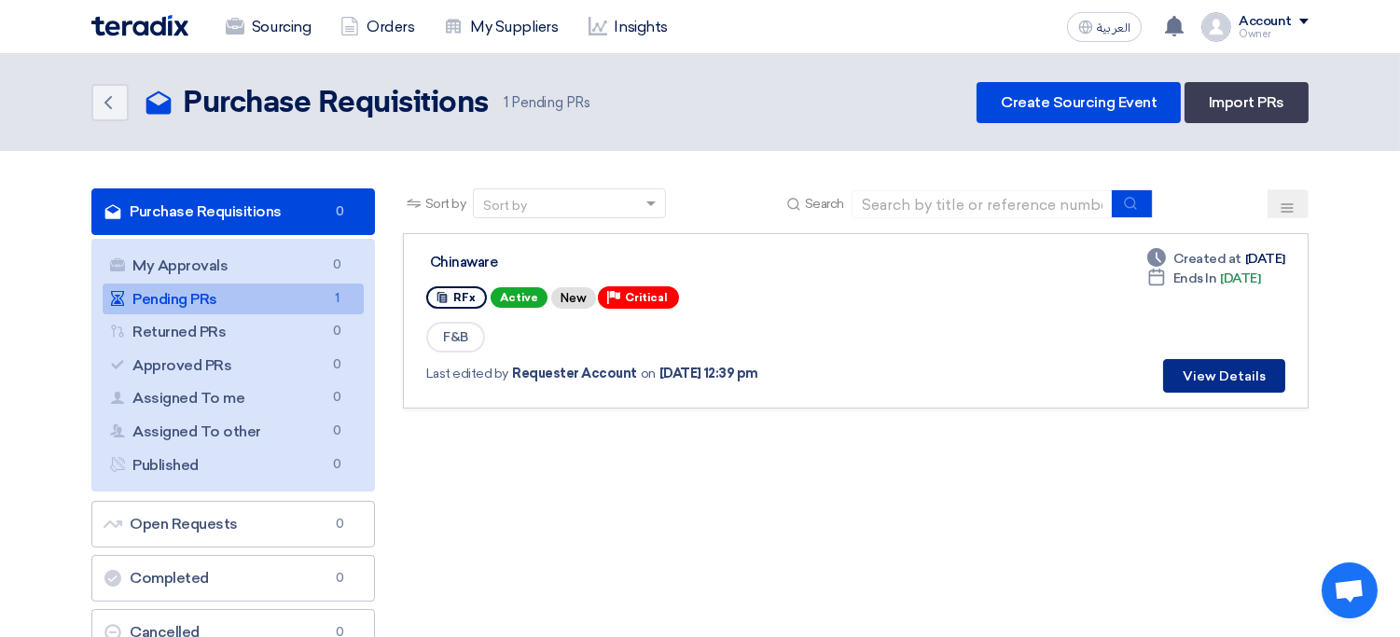
click at [1211, 385] on button "View Details" at bounding box center [1224, 376] width 122 height 34
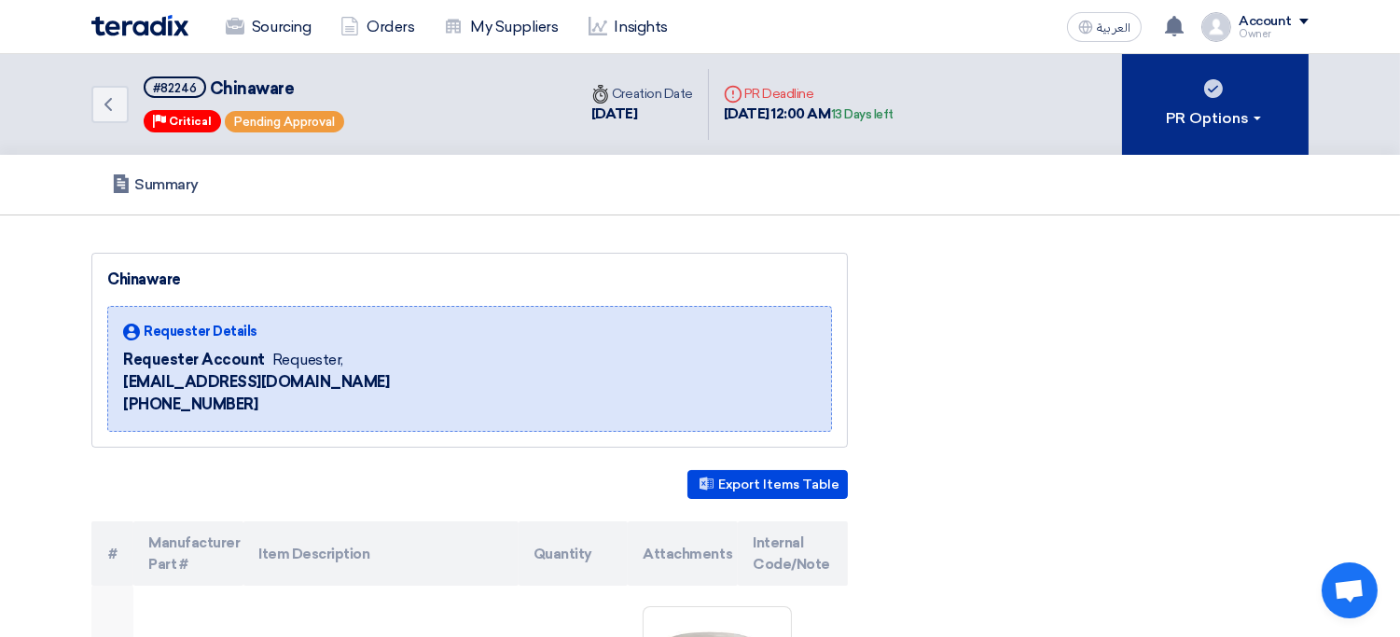
click at [1184, 127] on div "PR Options" at bounding box center [1216, 118] width 98 height 22
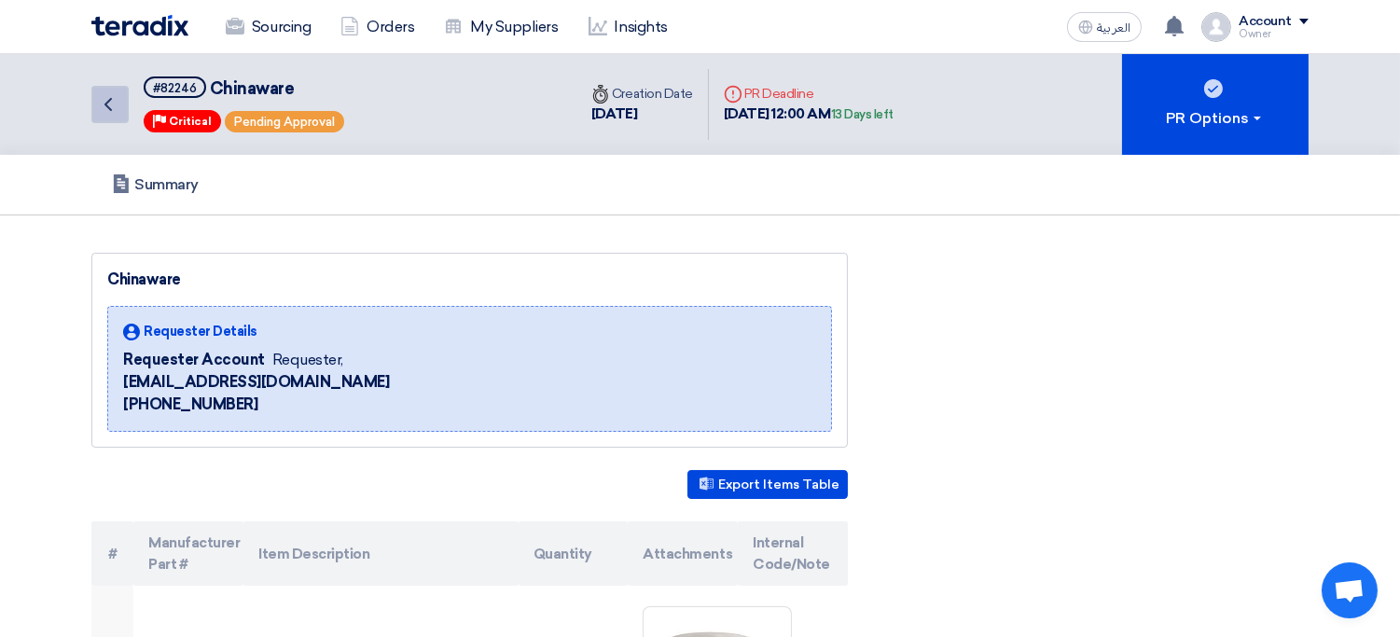
click at [121, 104] on link "Back" at bounding box center [109, 104] width 37 height 37
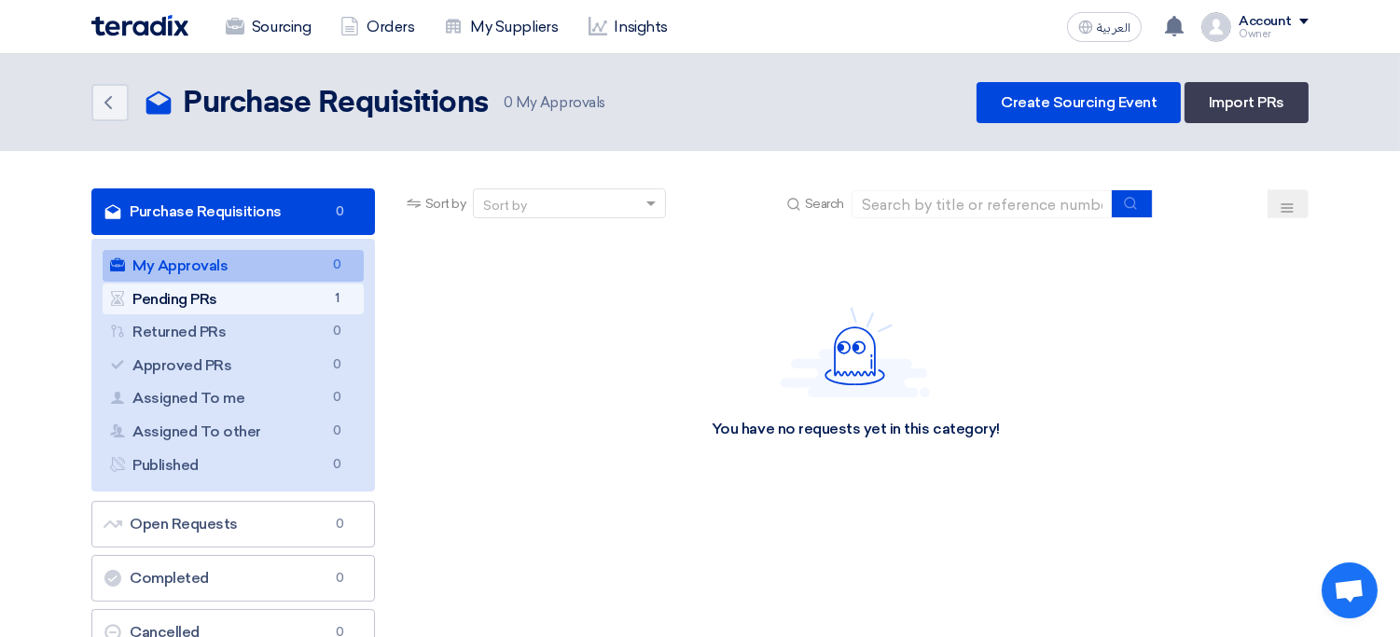
click at [166, 307] on link "Pending PRs Pending PRs 1" at bounding box center [233, 300] width 261 height 32
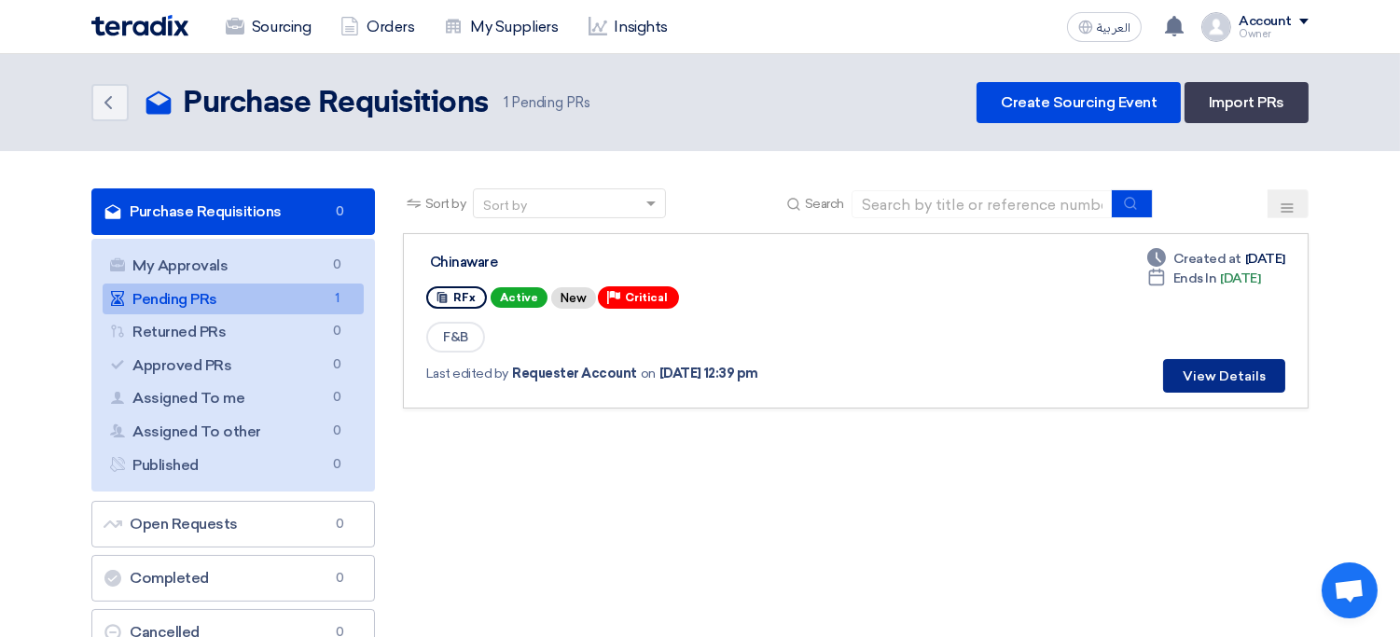
click at [1223, 368] on button "View Details" at bounding box center [1224, 376] width 122 height 34
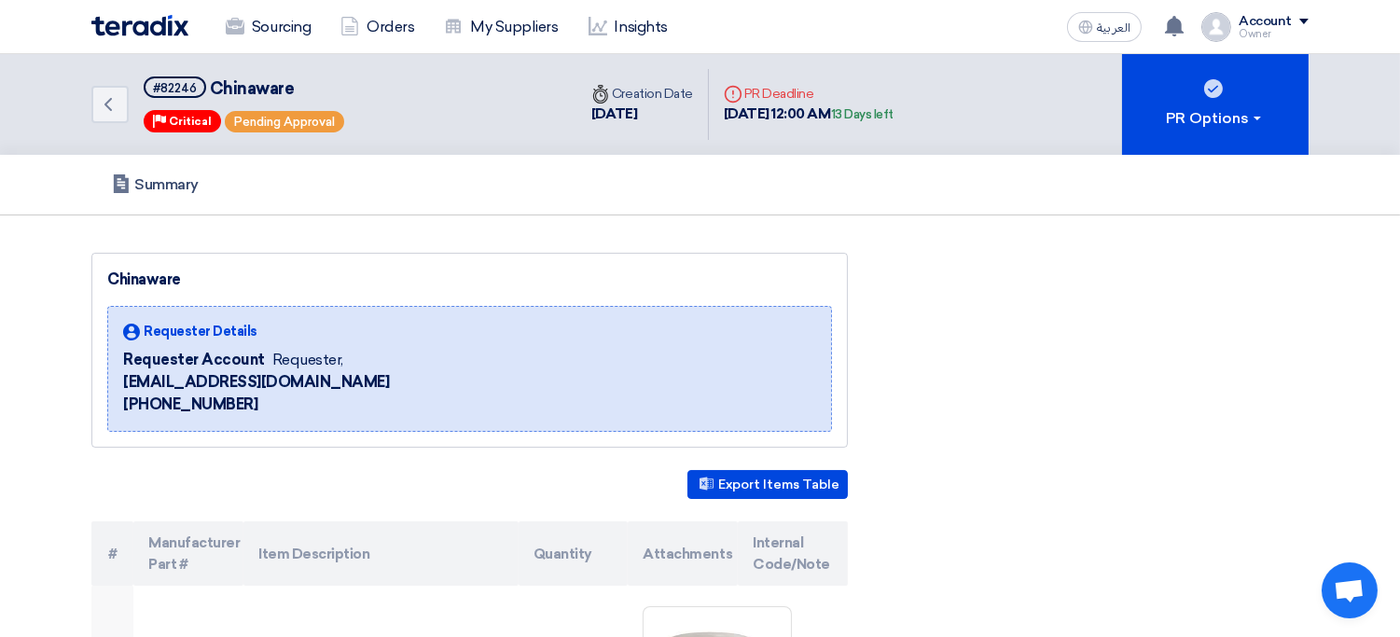
click at [465, 336] on div "Requester Details Requester Account Requester, tevehod517@ahvin.com +9665988888…" at bounding box center [469, 369] width 725 height 126
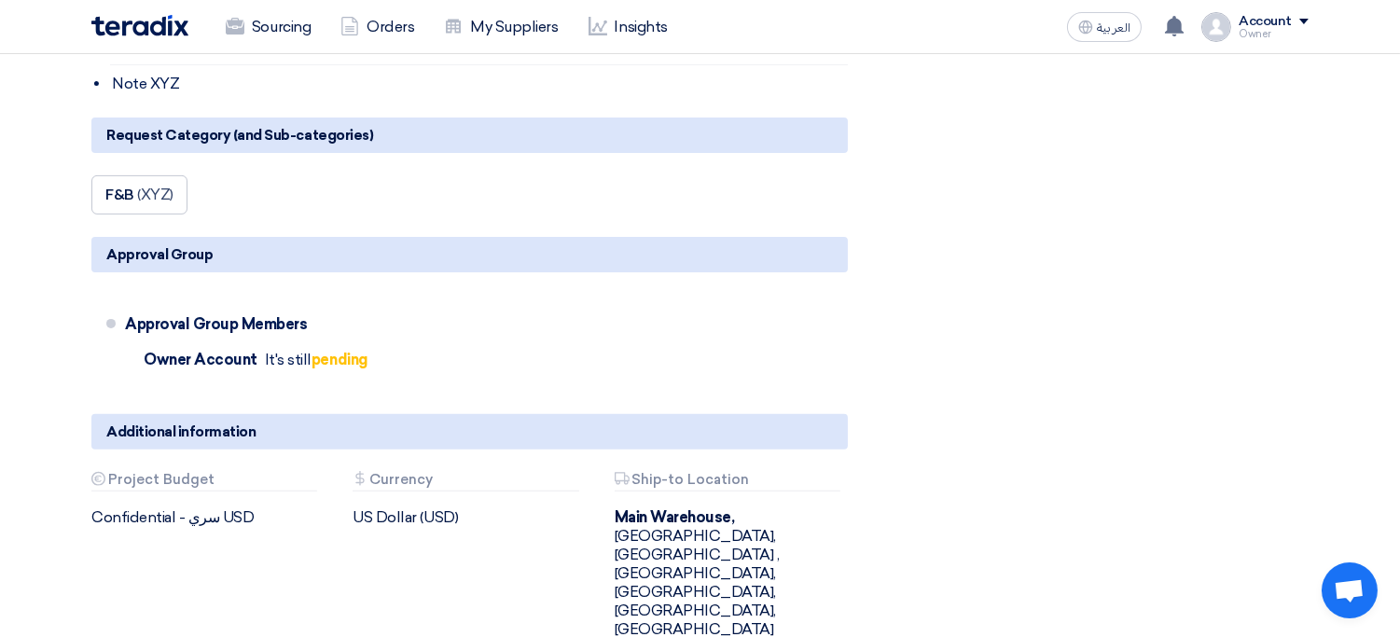
scroll to position [1217, 0]
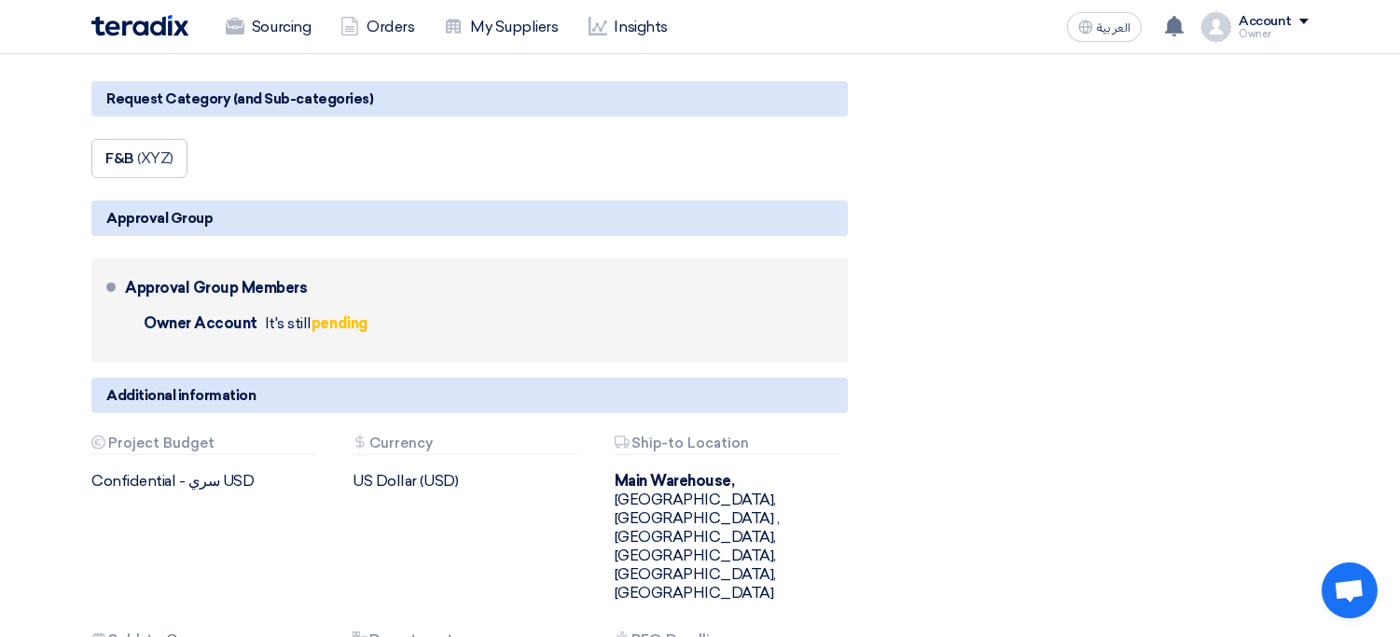
click at [321, 319] on b "pending" at bounding box center [340, 323] width 56 height 18
click at [499, 307] on div "Approval Group Members Owner Account It's still pending" at bounding box center [482, 311] width 715 height 90
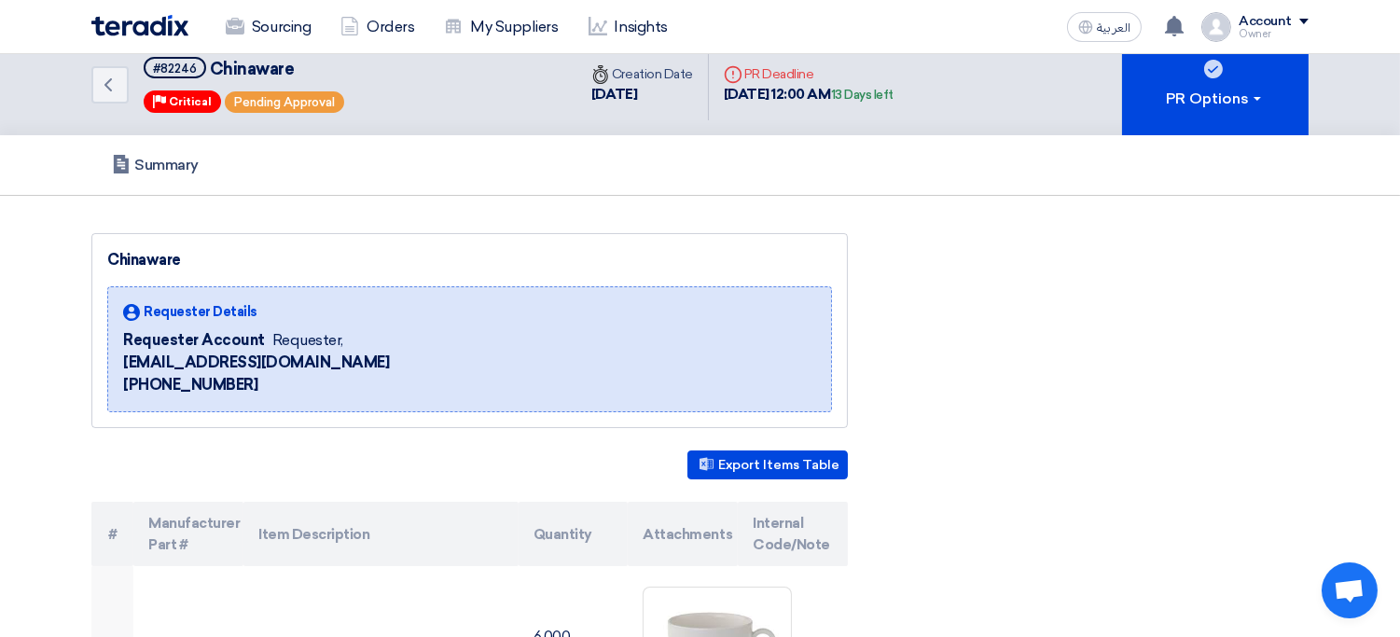
scroll to position [0, 0]
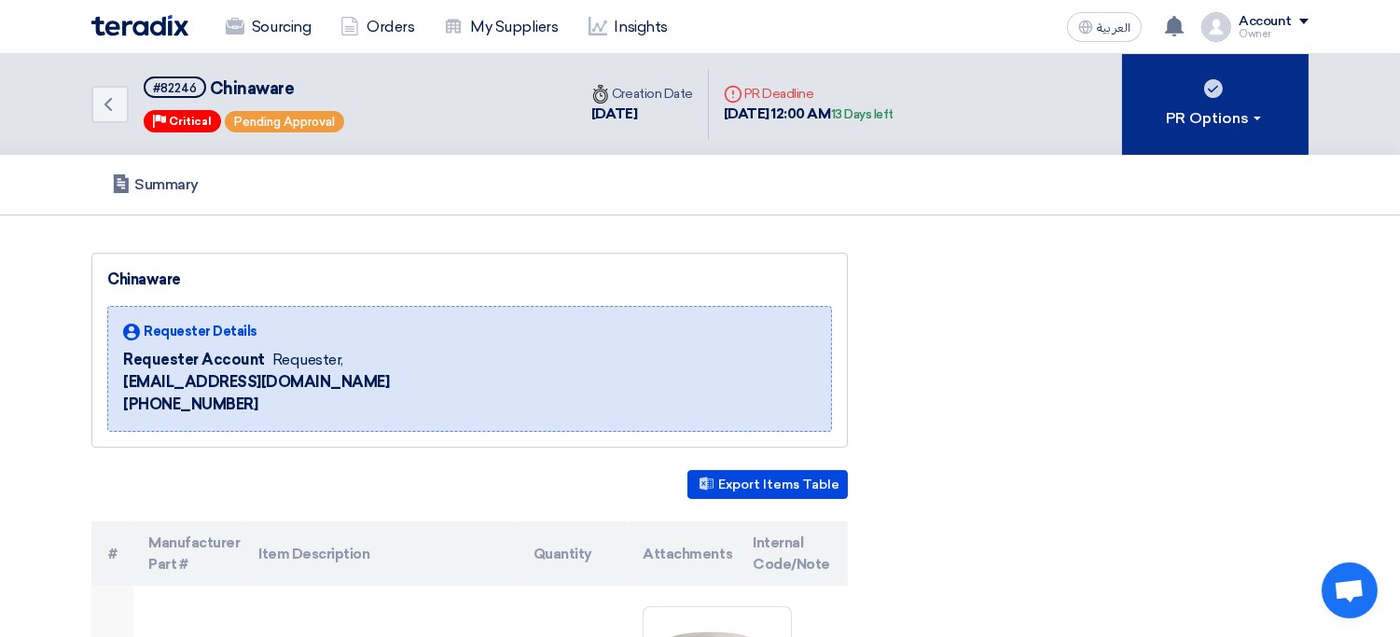
click at [1218, 119] on div "PR Options" at bounding box center [1216, 118] width 98 height 22
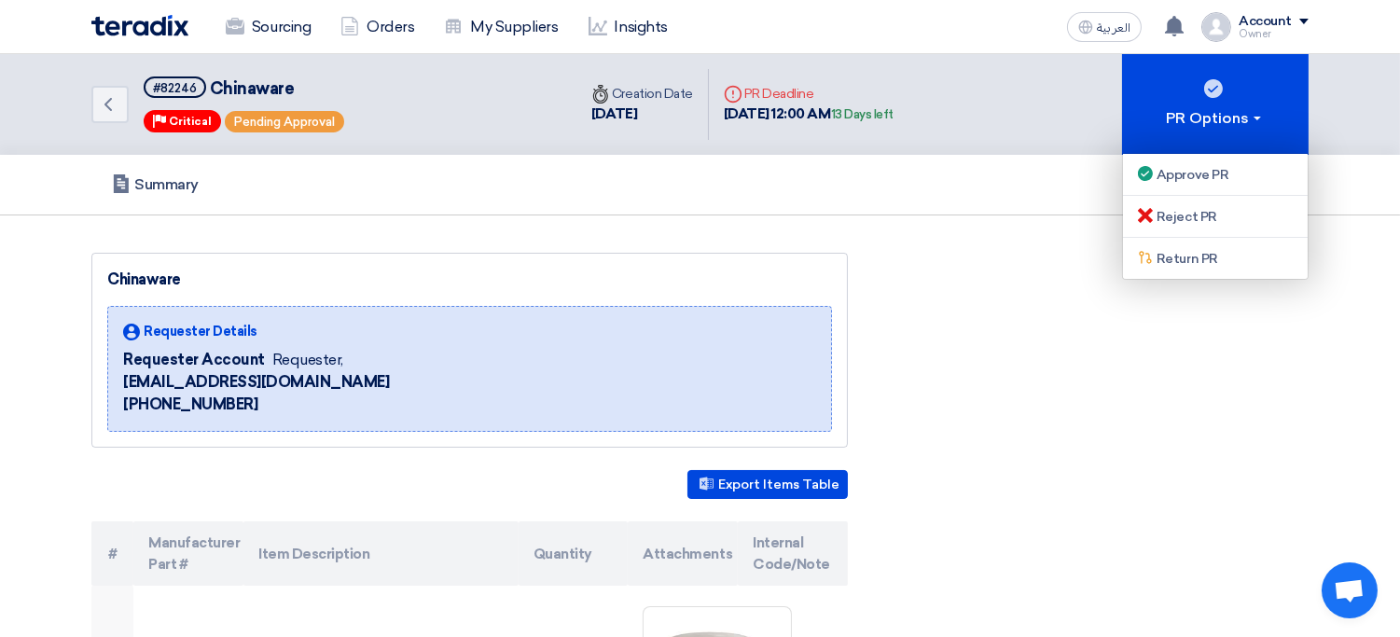
click at [771, 115] on div "25 Aug, 2025 12:00 AM 13 Days left" at bounding box center [809, 114] width 170 height 21
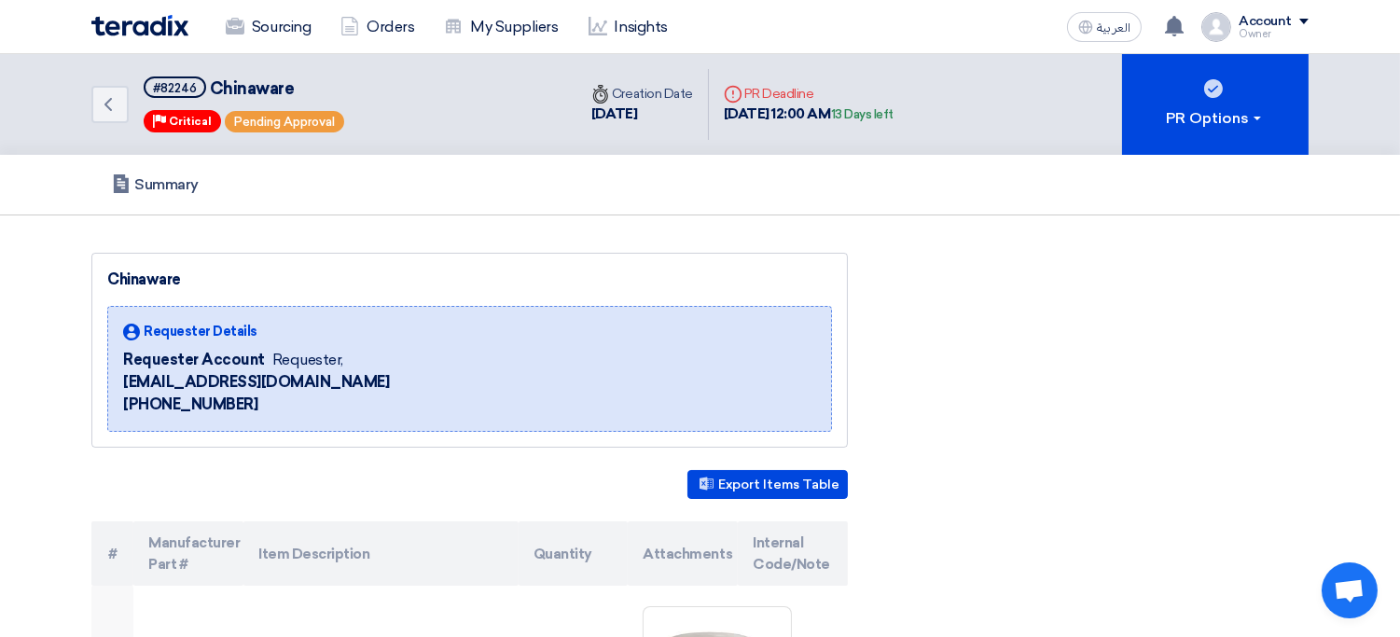
click at [771, 115] on div "25 Aug, 2025 12:00 AM 13 Days left" at bounding box center [809, 114] width 170 height 21
drag, startPoint x: 771, startPoint y: 115, endPoint x: 645, endPoint y: 88, distance: 128.8
click at [645, 88] on div "Back #82246 Chinaware Priority Critical Pending Approval Time Creation Date 11 …" at bounding box center [499, 104] width 817 height 101
click at [645, 88] on div "Time Creation Date" at bounding box center [642, 94] width 102 height 20
click at [303, 120] on span "Pending Approval" at bounding box center [284, 122] width 101 height 14
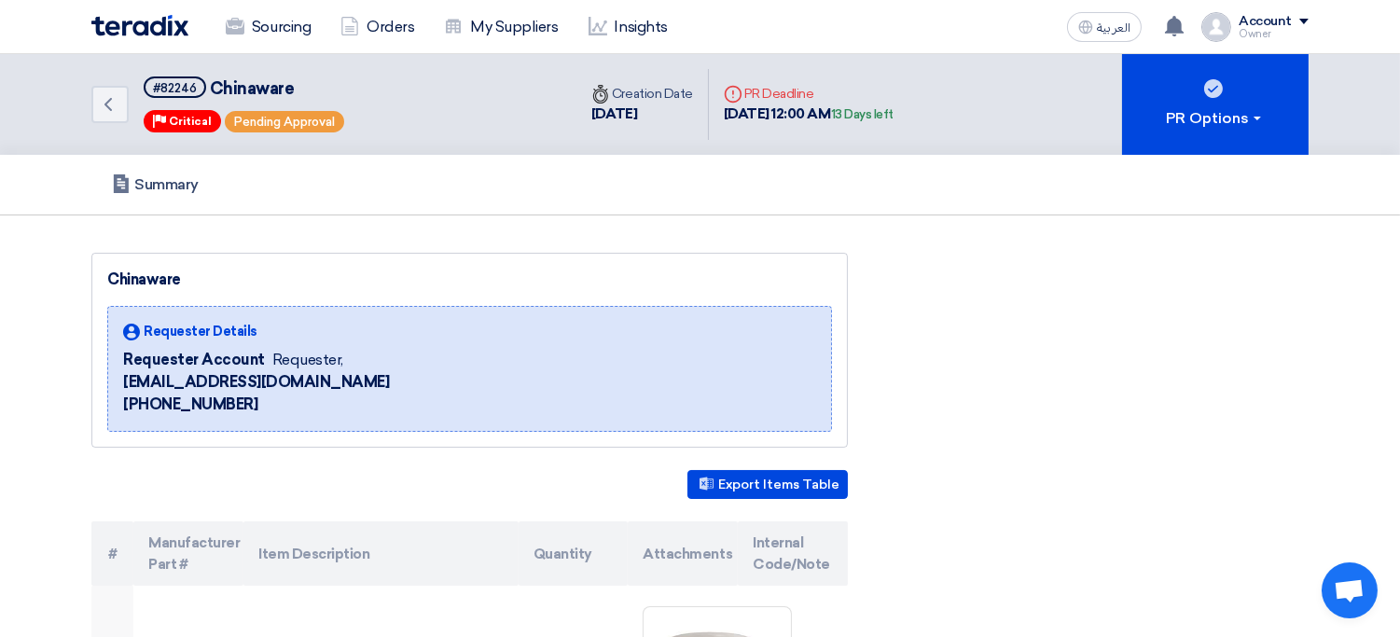
click at [303, 120] on span "Pending Approval" at bounding box center [284, 122] width 101 height 14
click at [158, 131] on div "Back #82246 Chinaware Priority Critical Pending Approval" at bounding box center [333, 104] width 485 height 101
click at [169, 87] on div "#82246" at bounding box center [175, 88] width 44 height 12
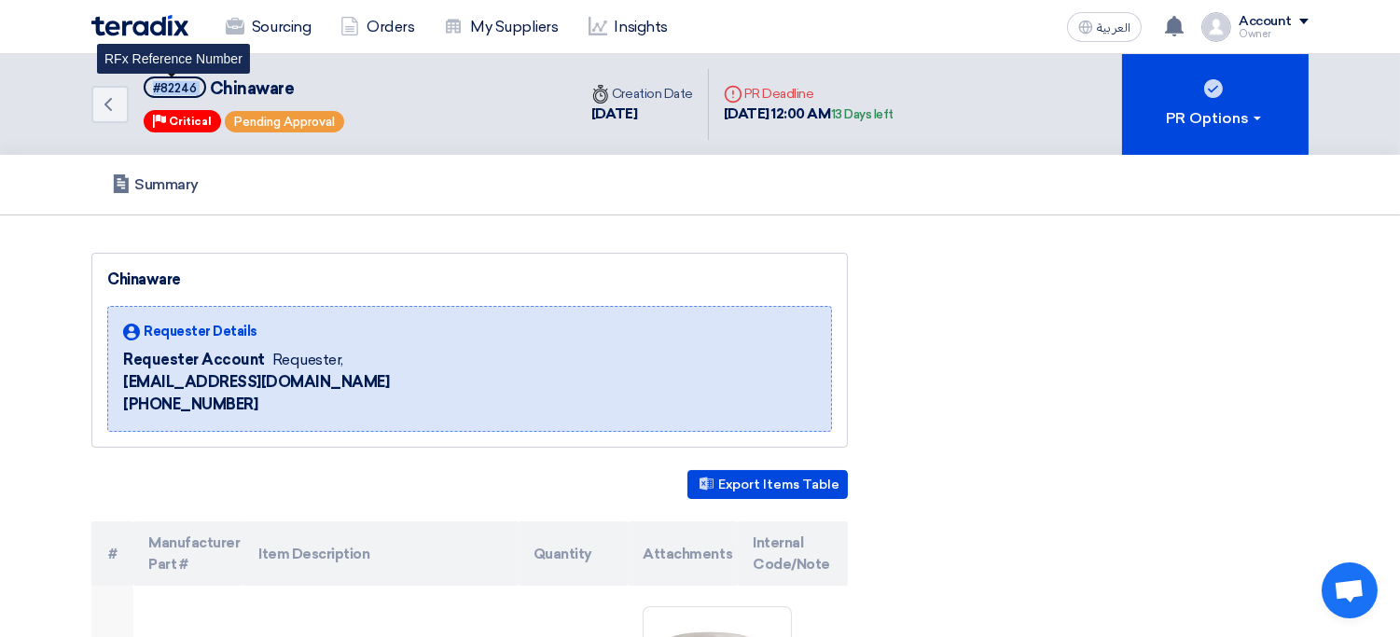
click at [169, 87] on div "#82246" at bounding box center [175, 88] width 44 height 12
click at [1189, 171] on div "Summary" at bounding box center [699, 185] width 1217 height 60
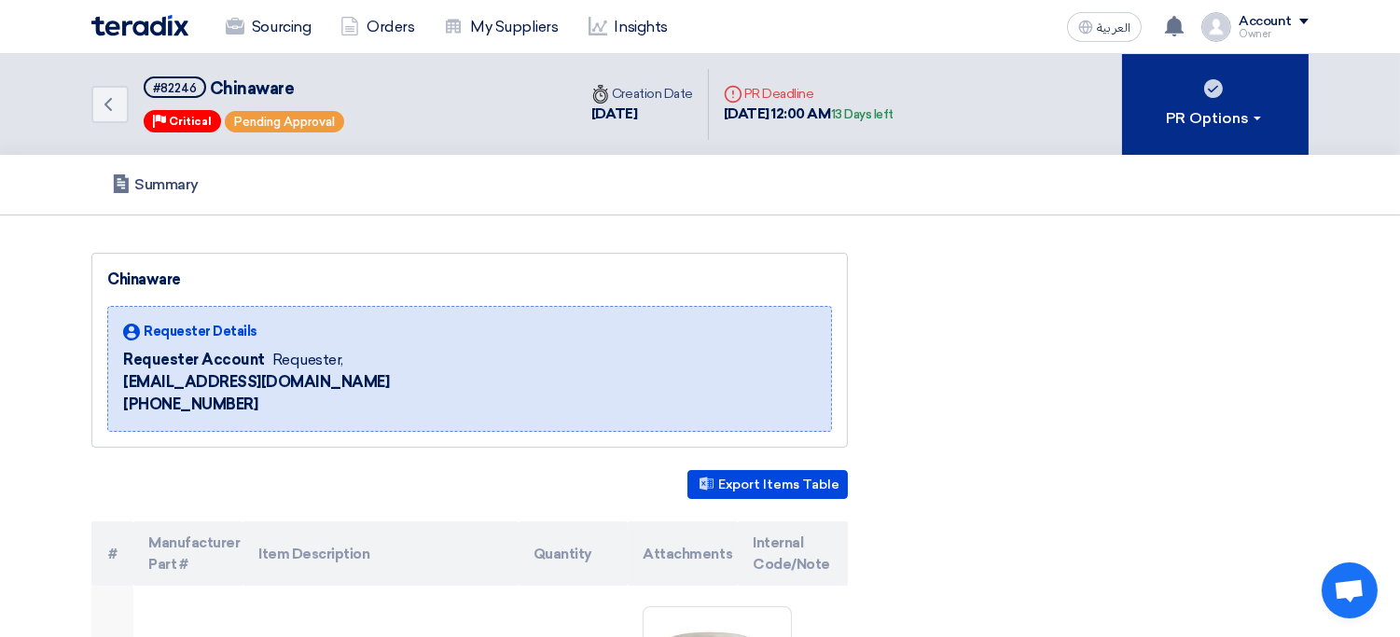
click at [1240, 134] on button "PR Options" at bounding box center [1215, 104] width 187 height 101
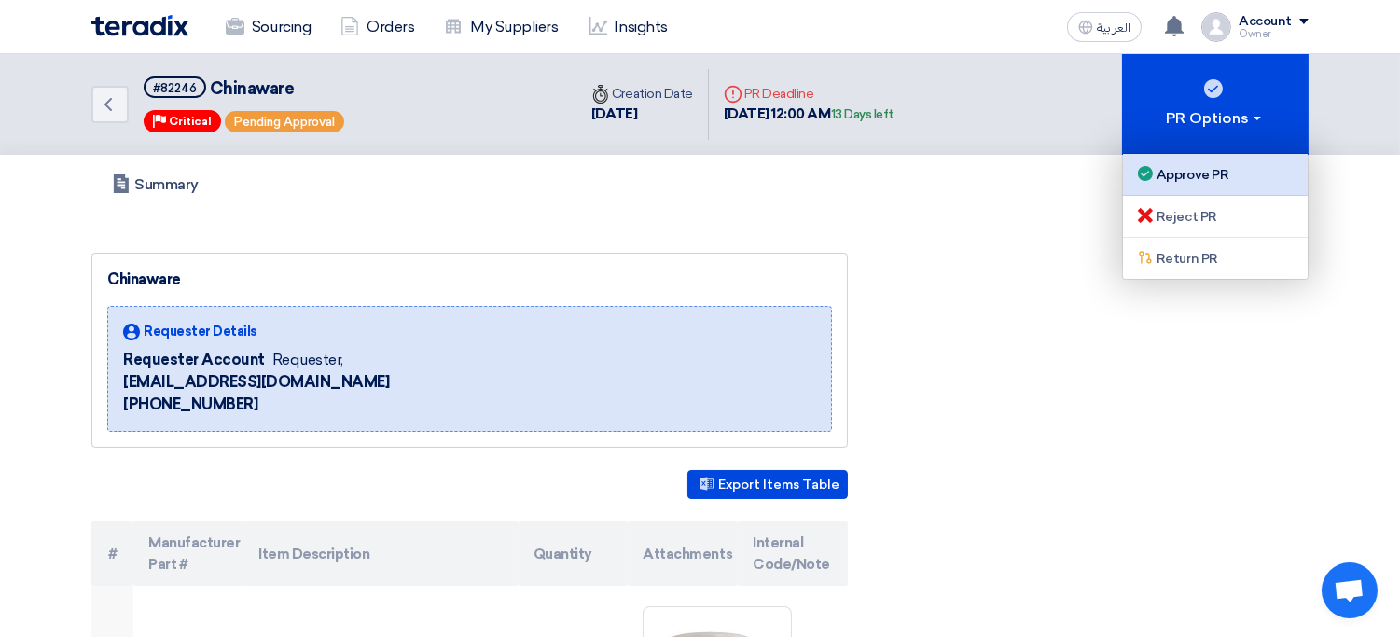
click at [1199, 165] on div "Approve PR" at bounding box center [1215, 174] width 162 height 22
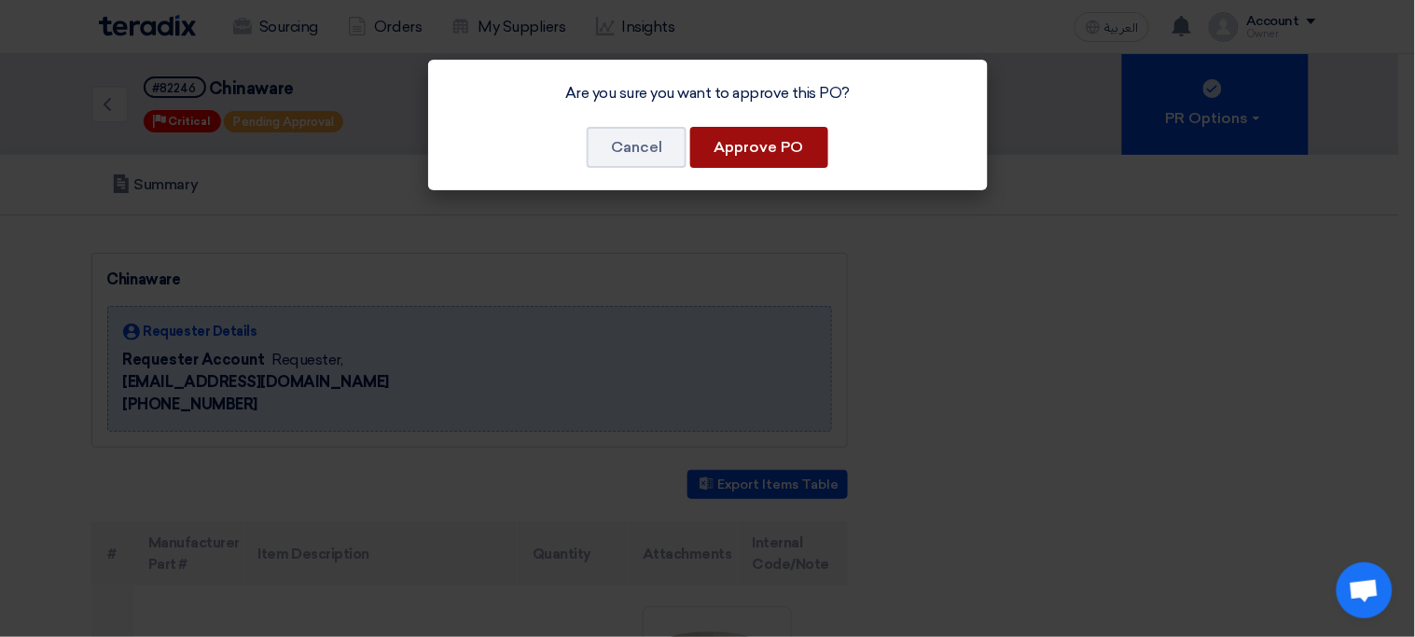
click at [769, 152] on button "Approve PO" at bounding box center [759, 147] width 138 height 41
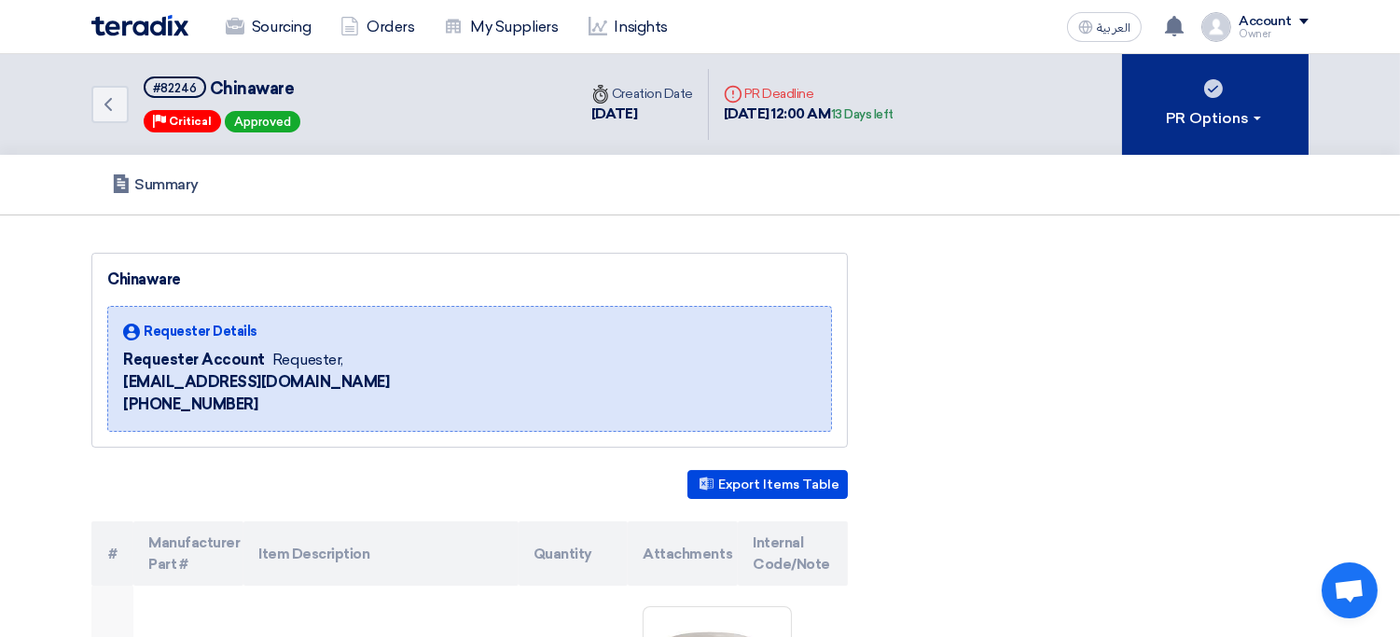
click at [1223, 115] on div "PR Options" at bounding box center [1216, 118] width 98 height 22
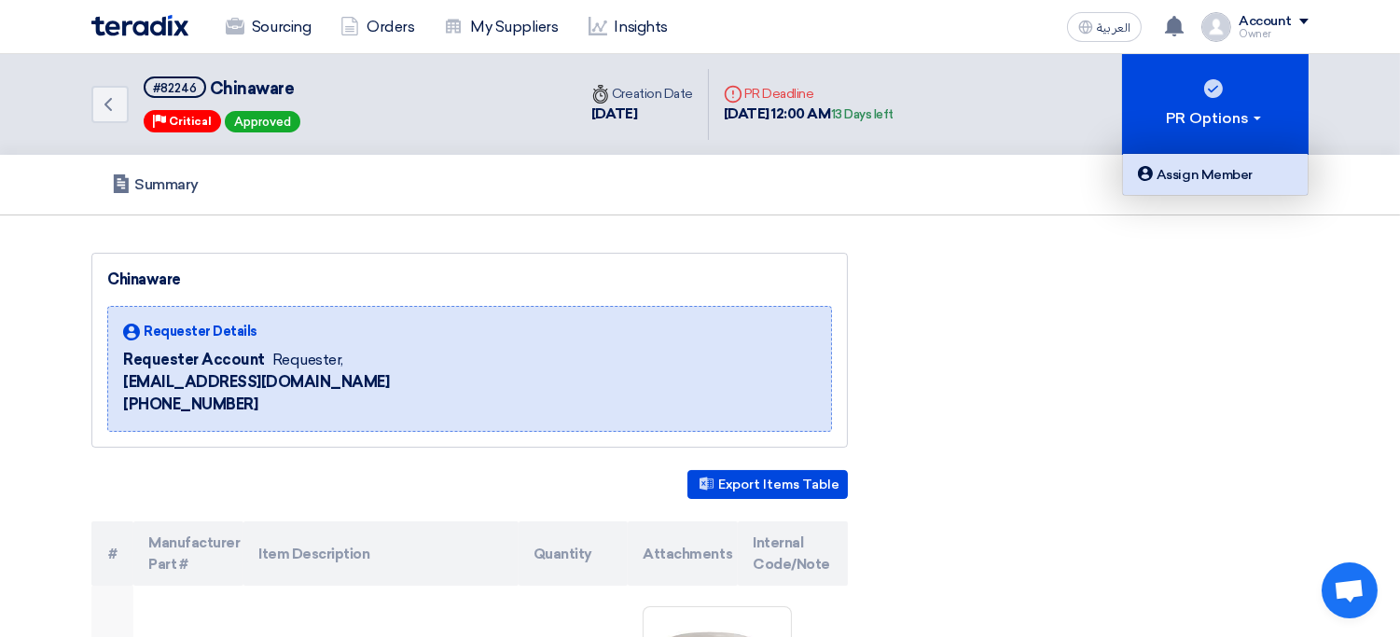
click at [1261, 175] on div "Assign Member" at bounding box center [1215, 174] width 162 height 22
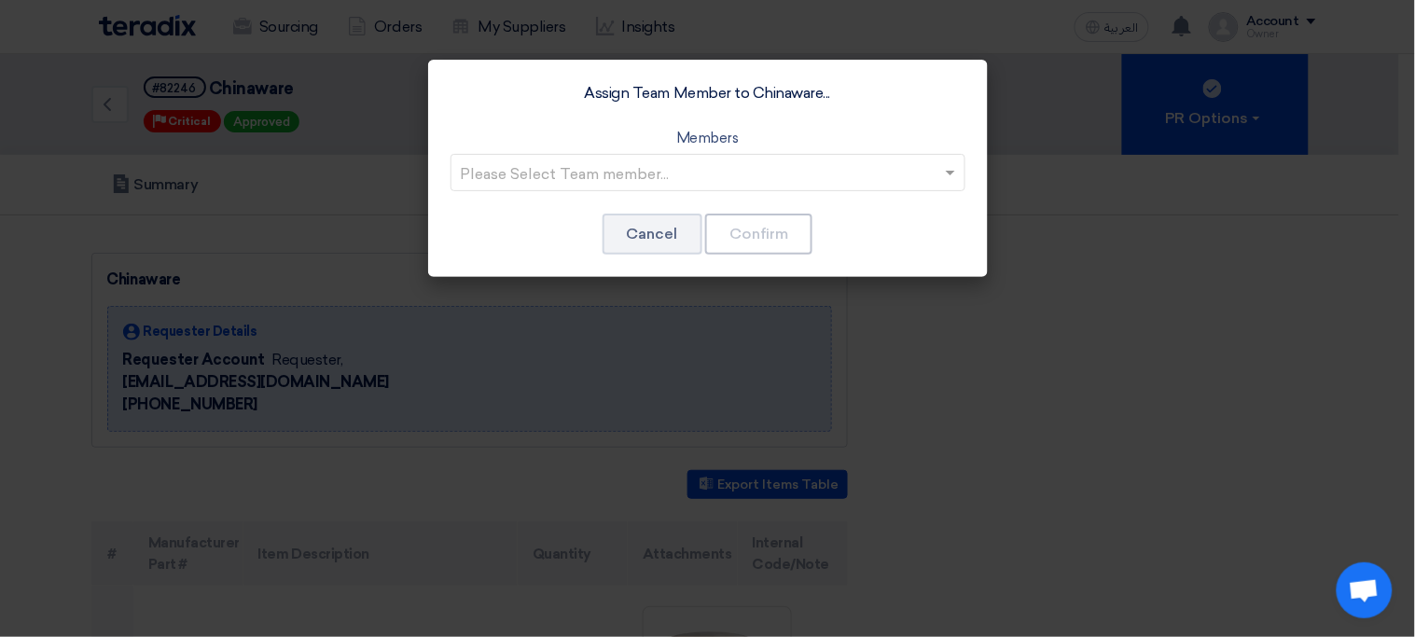
click at [893, 173] on input "text" at bounding box center [699, 174] width 476 height 31
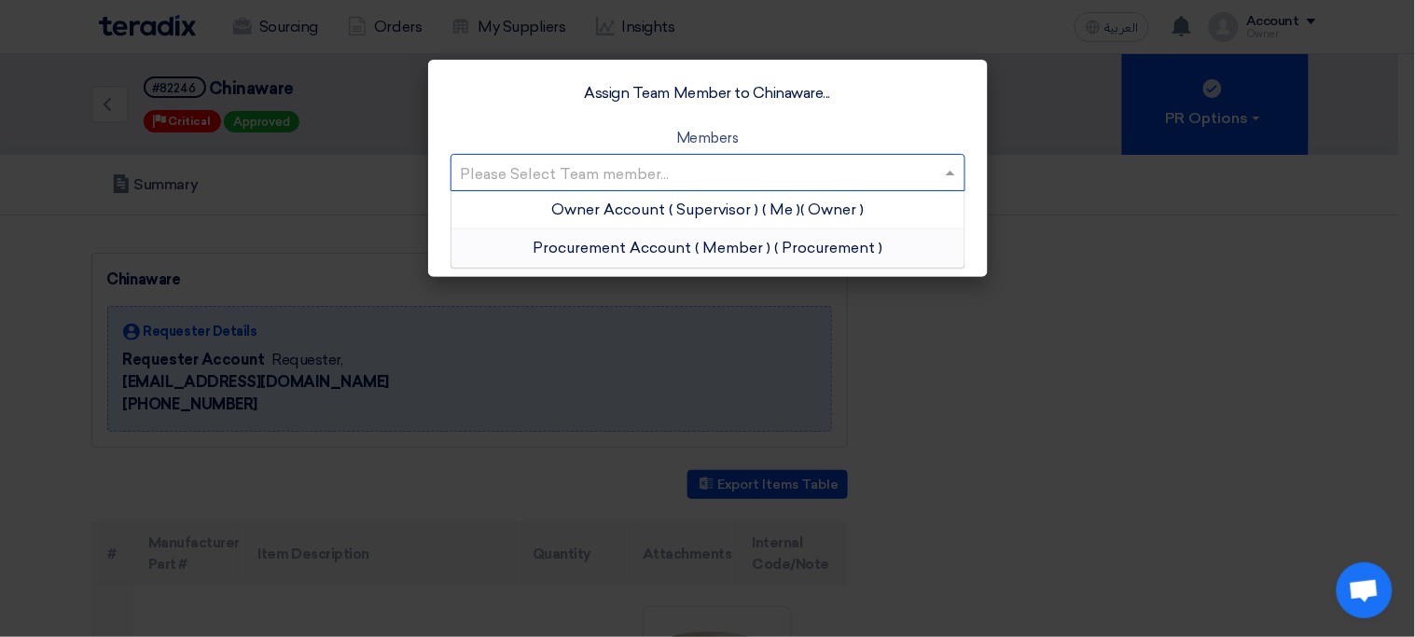
click at [866, 248] on app-roles "Procurement" at bounding box center [828, 248] width 101 height 18
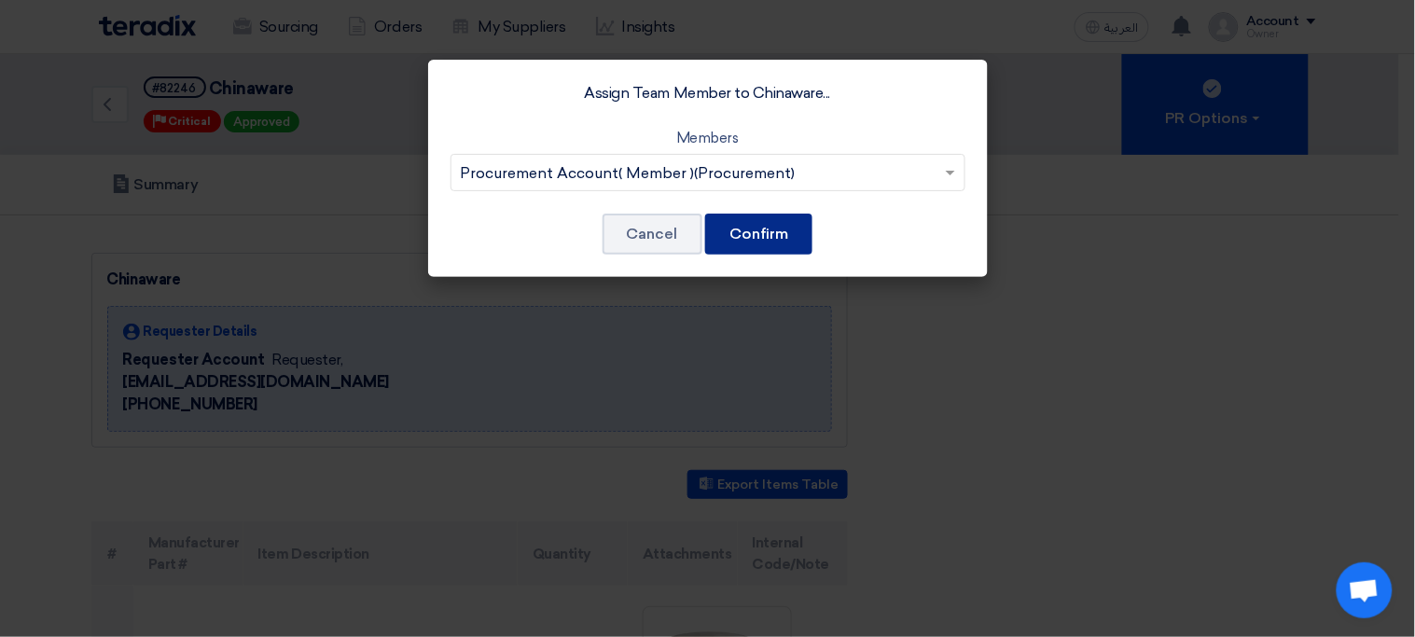
click at [777, 229] on button "Confirm" at bounding box center [758, 234] width 107 height 41
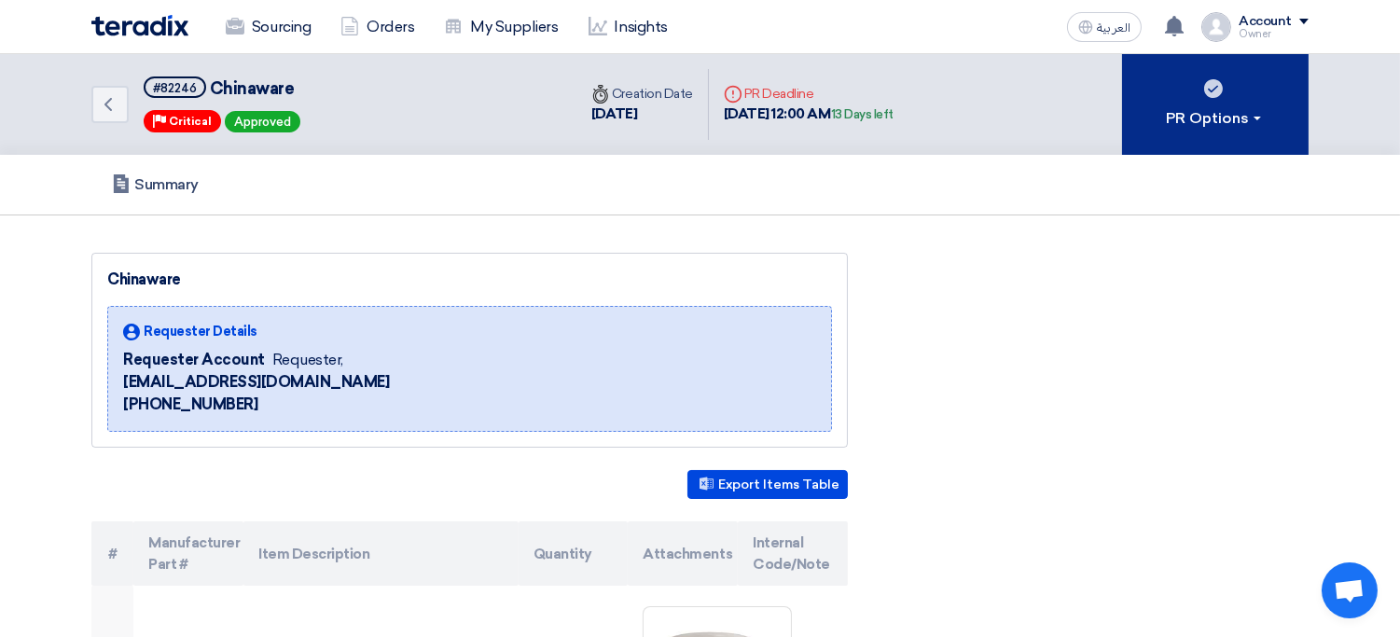
click at [1225, 142] on button "PR Options" at bounding box center [1215, 104] width 187 height 101
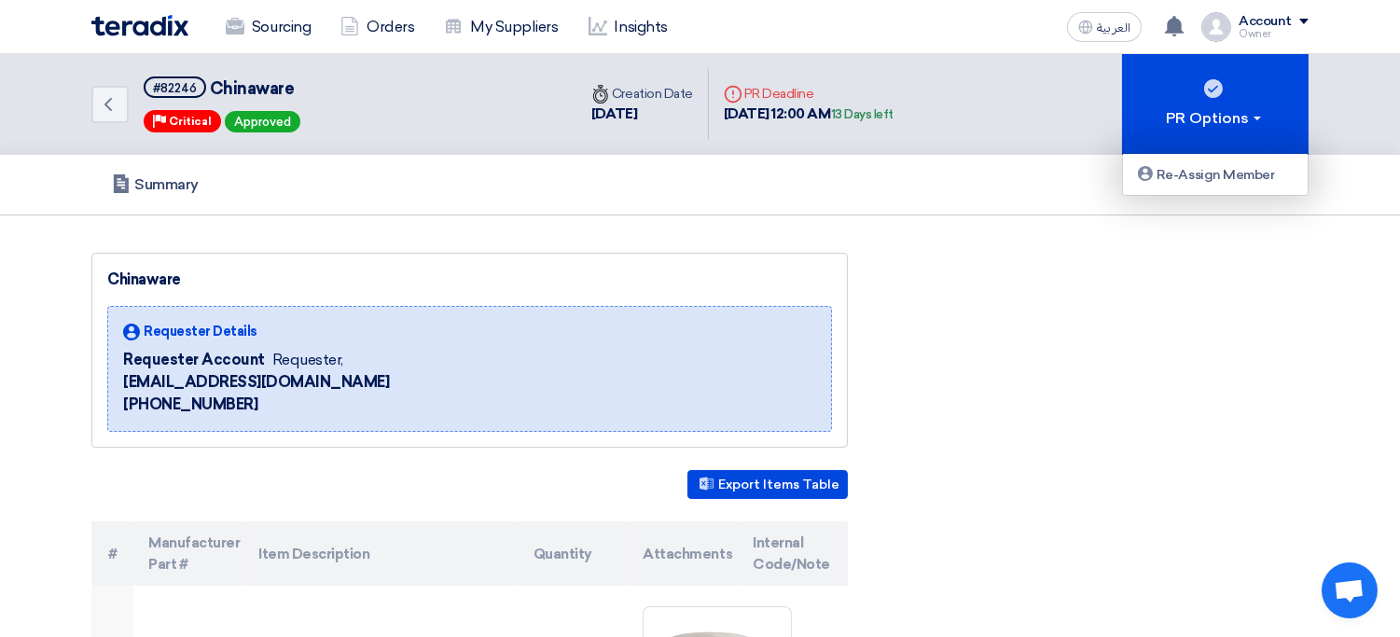
click at [773, 254] on div "Chinaware Requester Details Requester Account Requester, tevehod517@ahvin.com +…" at bounding box center [469, 350] width 756 height 195
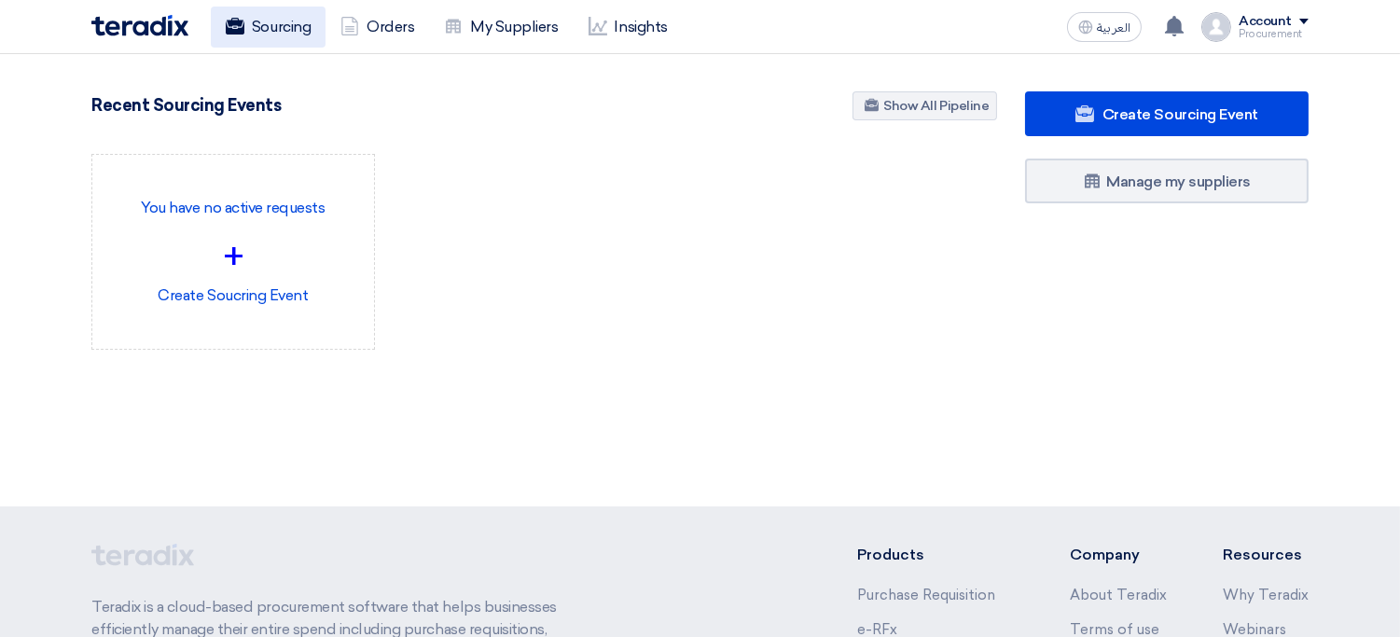
click at [250, 37] on link "Sourcing" at bounding box center [268, 27] width 115 height 41
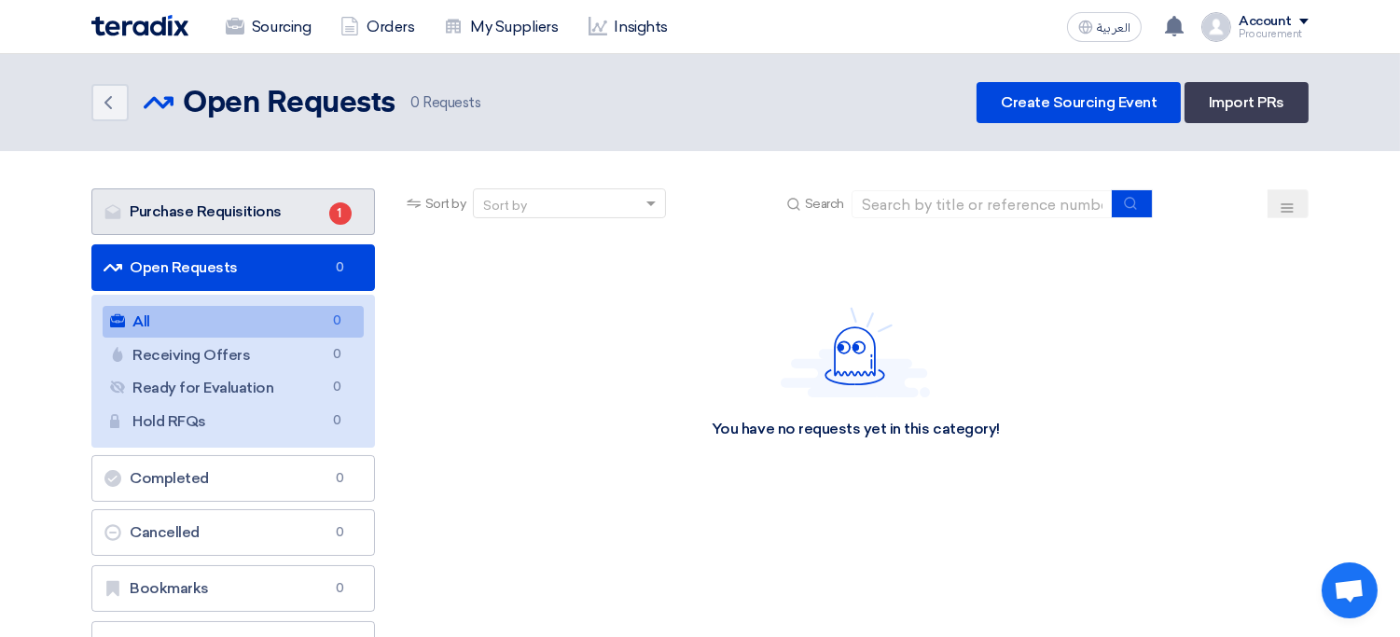
click at [313, 206] on link "Purchase Requisitions Purchase Requisitions 1" at bounding box center [233, 211] width 284 height 47
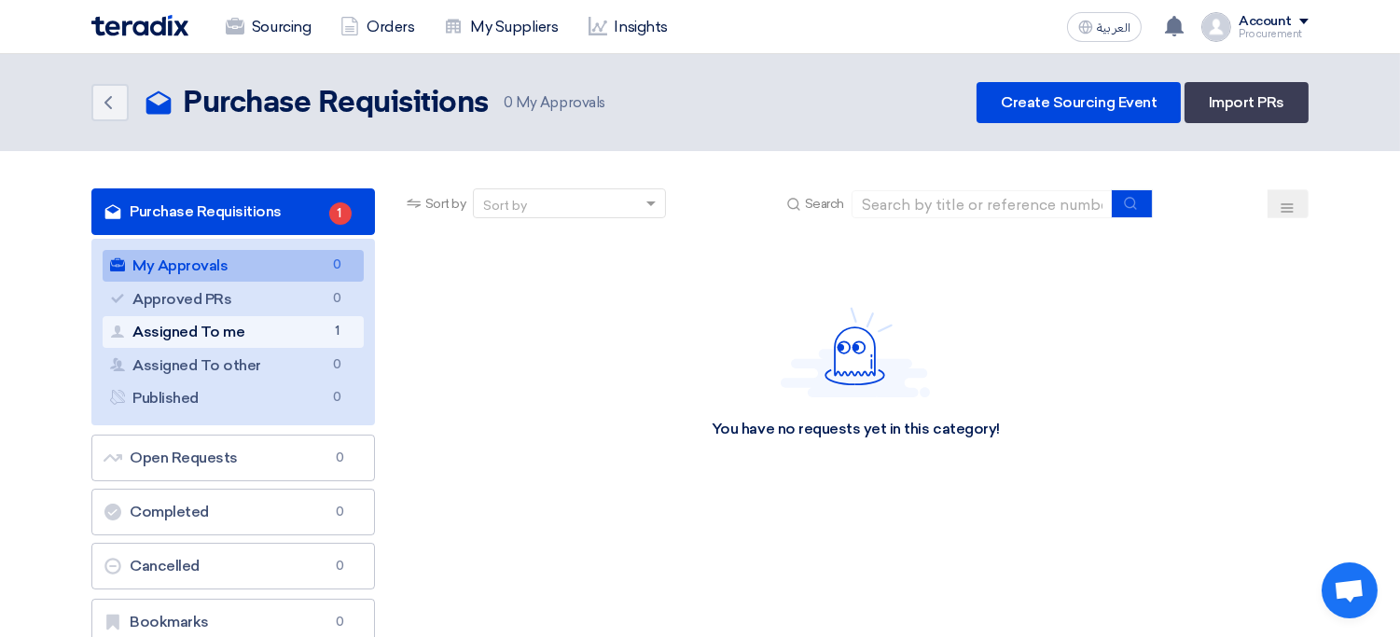
click at [309, 338] on link "Assigned To me Assigned To me 1" at bounding box center [233, 332] width 261 height 32
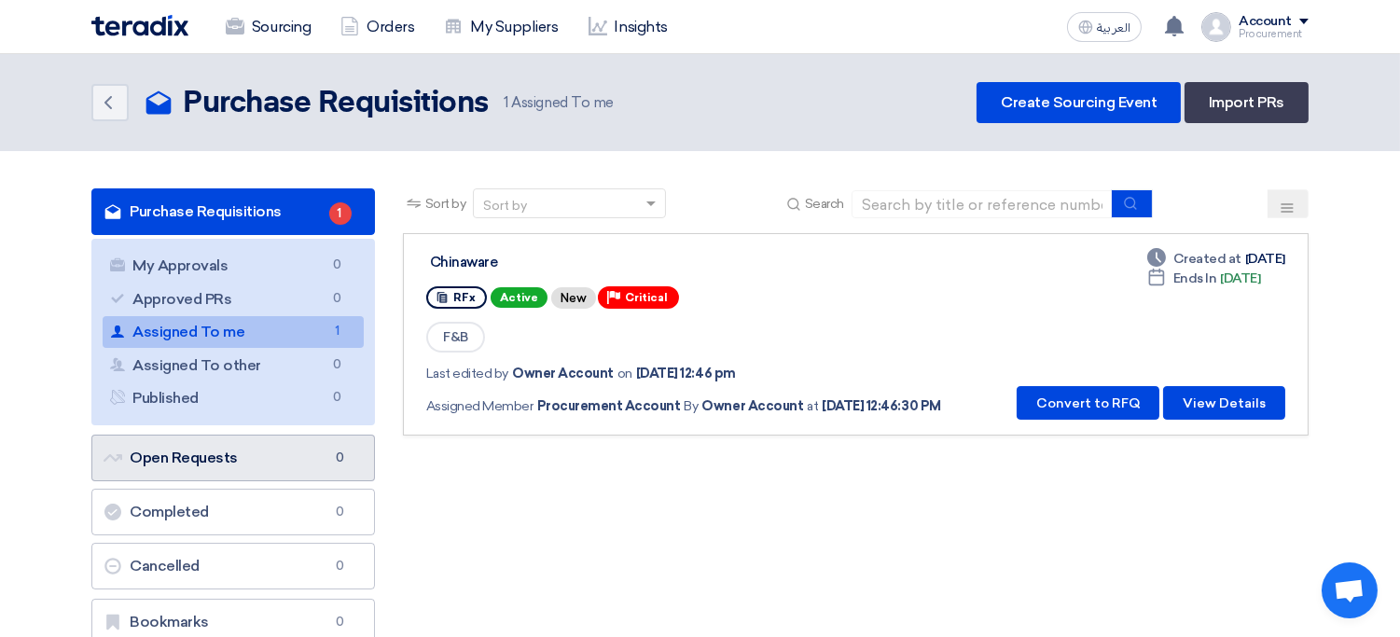
click at [307, 454] on link "Open Requests Open Requests 0" at bounding box center [233, 458] width 284 height 47
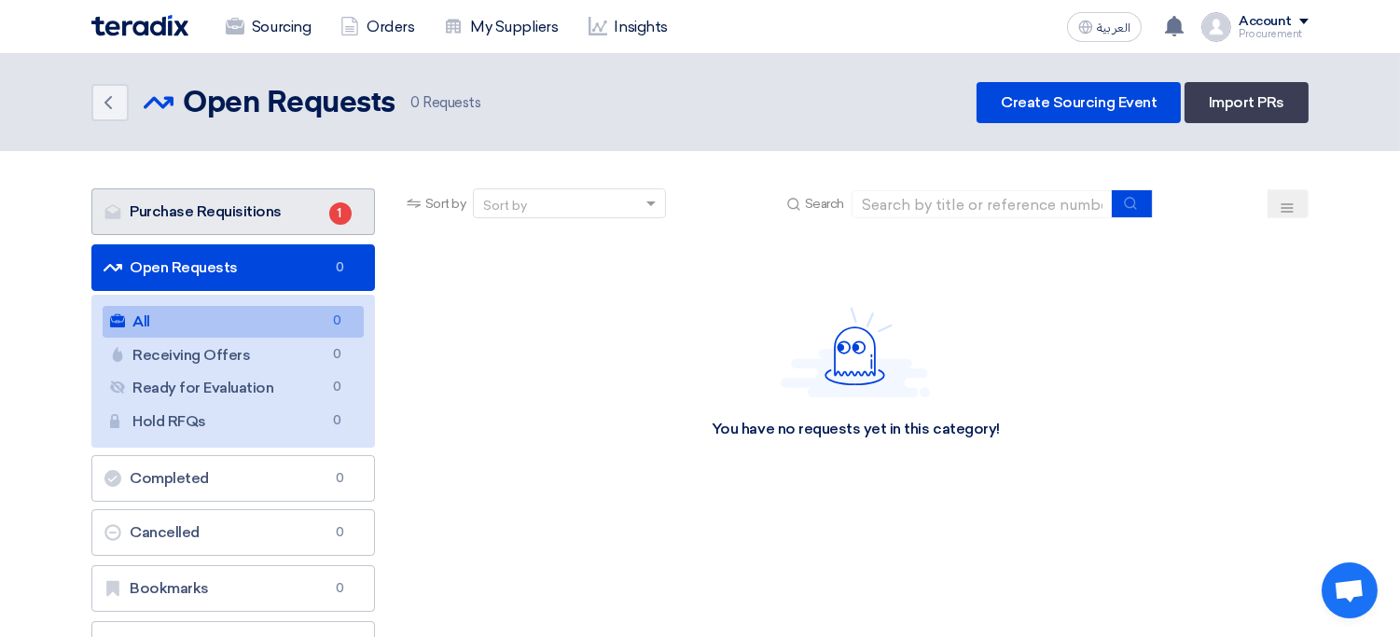
click at [301, 213] on link "Purchase Requisitions Purchase Requisitions 1" at bounding box center [233, 211] width 284 height 47
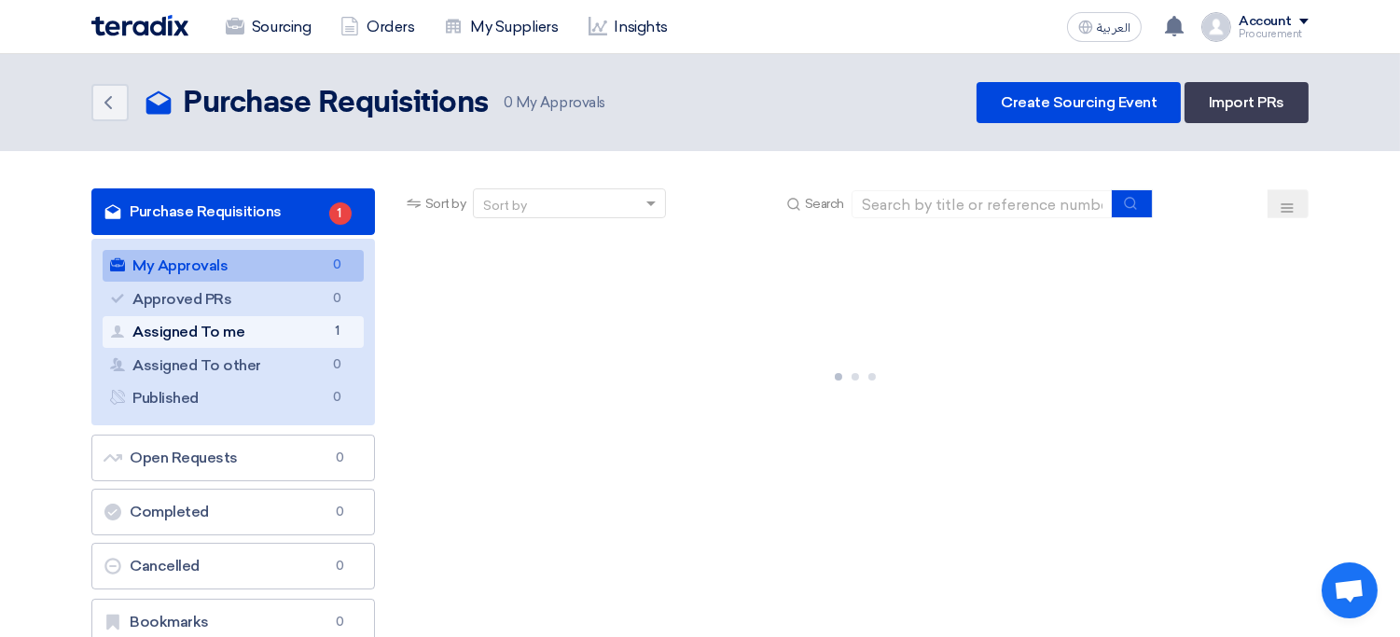
click at [285, 330] on link "Assigned To me Assigned To me 1" at bounding box center [233, 332] width 261 height 32
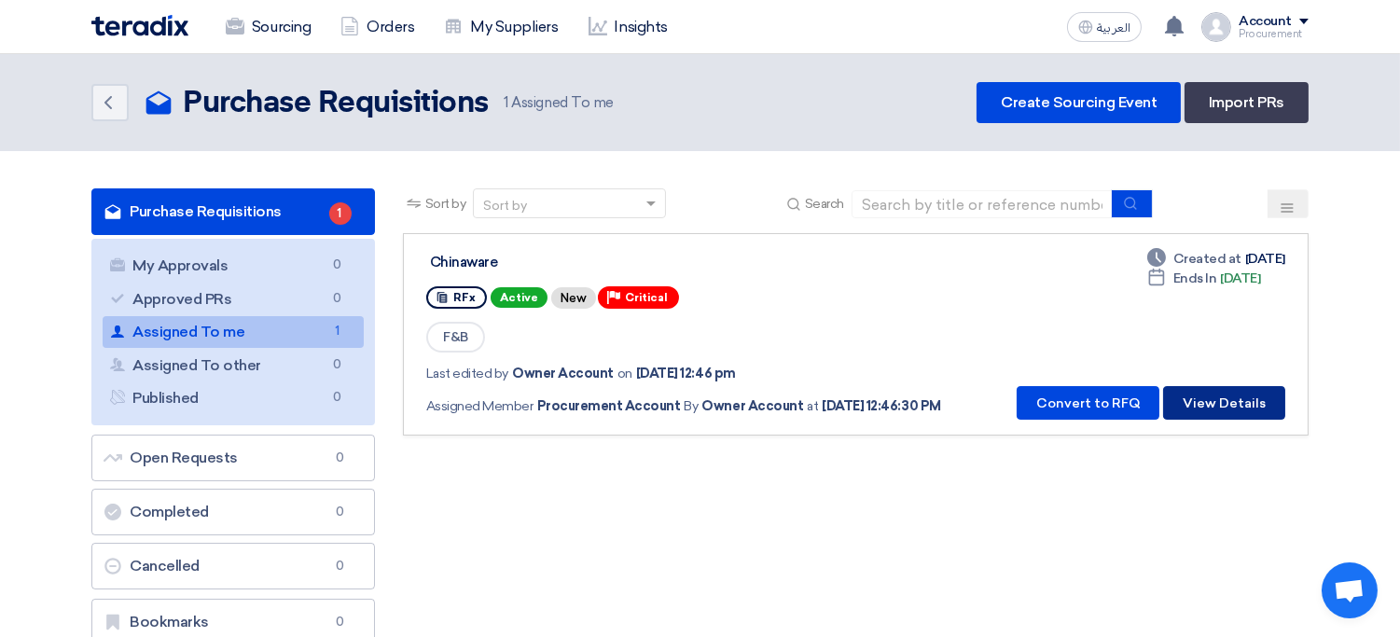
click at [1261, 401] on button "View Details" at bounding box center [1224, 403] width 122 height 34
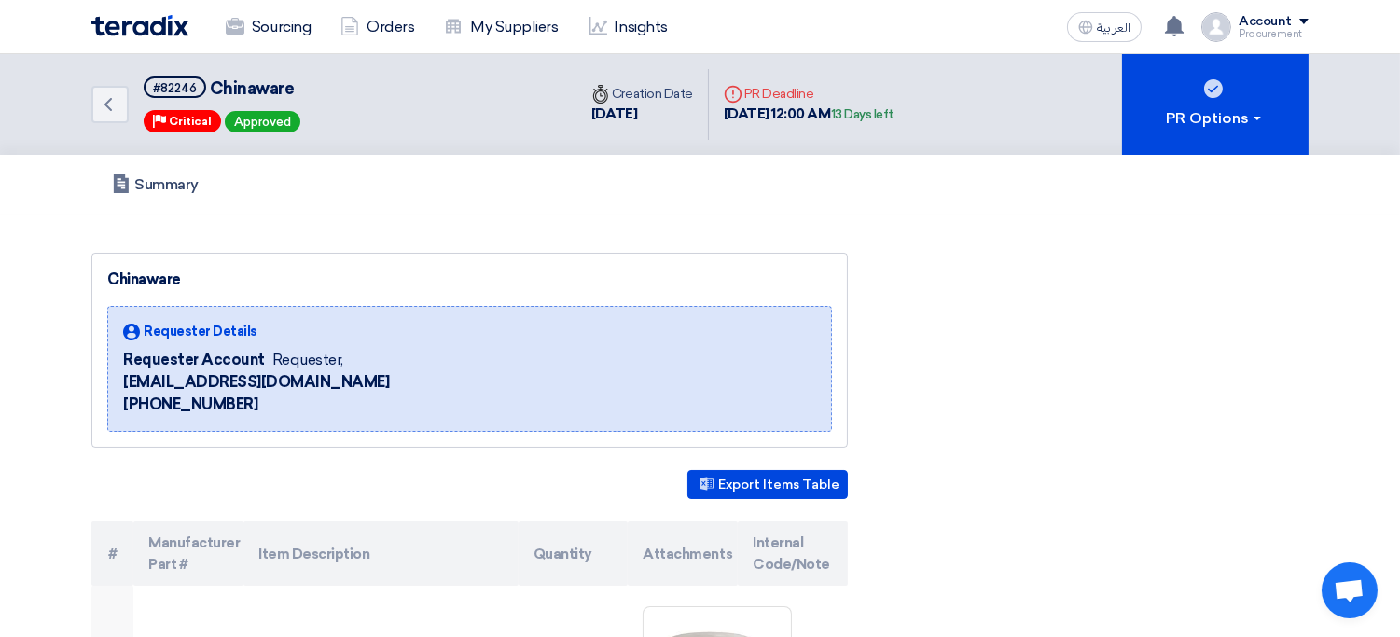
click at [262, 115] on span "Approved" at bounding box center [262, 122] width 57 height 14
click at [467, 194] on div "Summary" at bounding box center [699, 185] width 1217 height 60
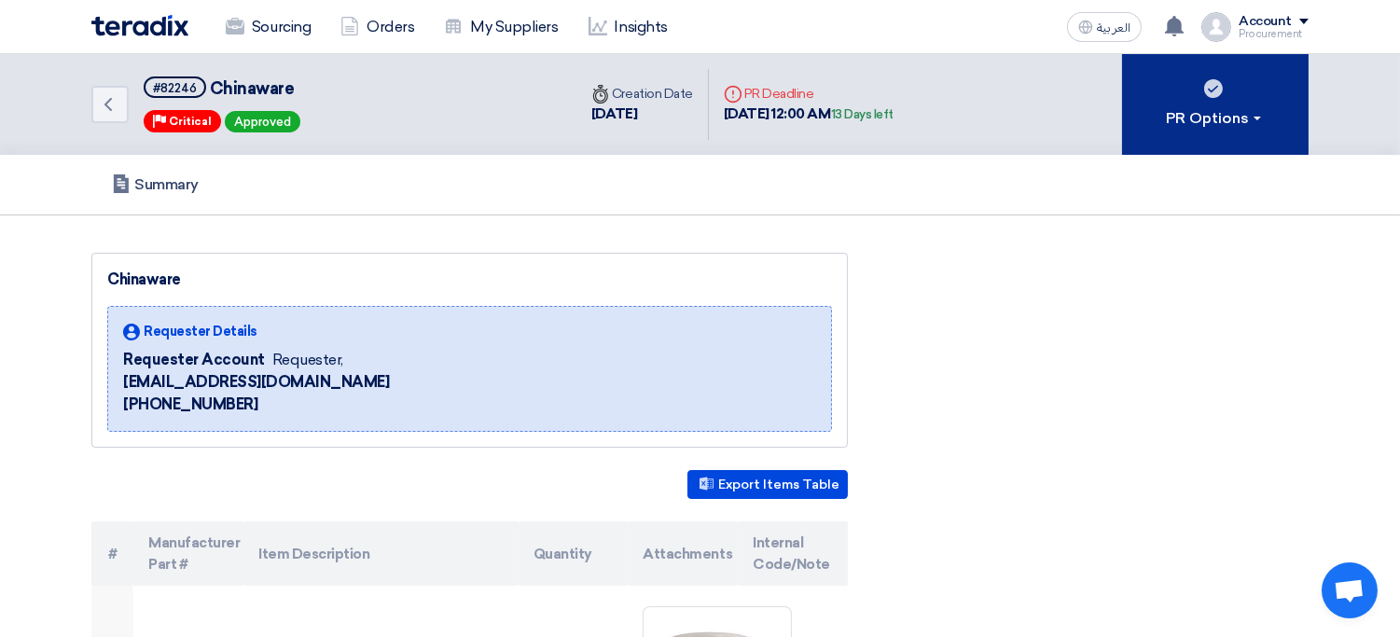
click at [1207, 130] on button "PR Options" at bounding box center [1215, 104] width 187 height 101
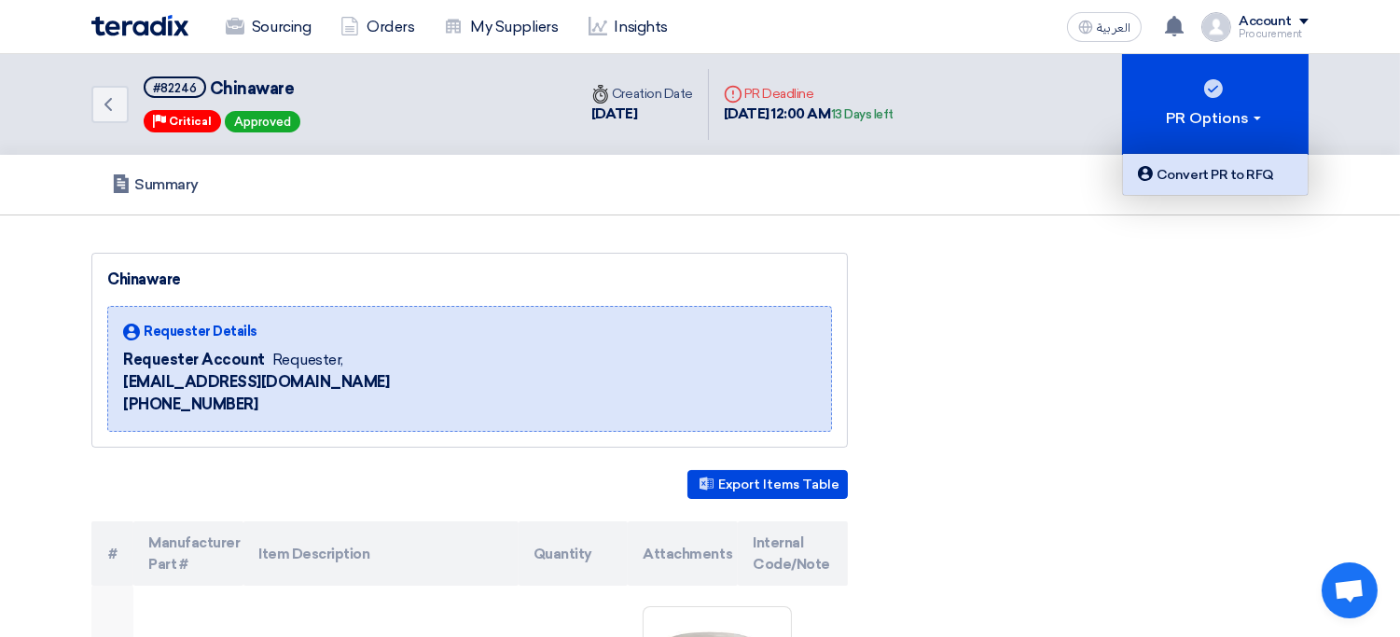
click at [1200, 182] on div "Convert PR to RFQ" at bounding box center [1215, 174] width 162 height 22
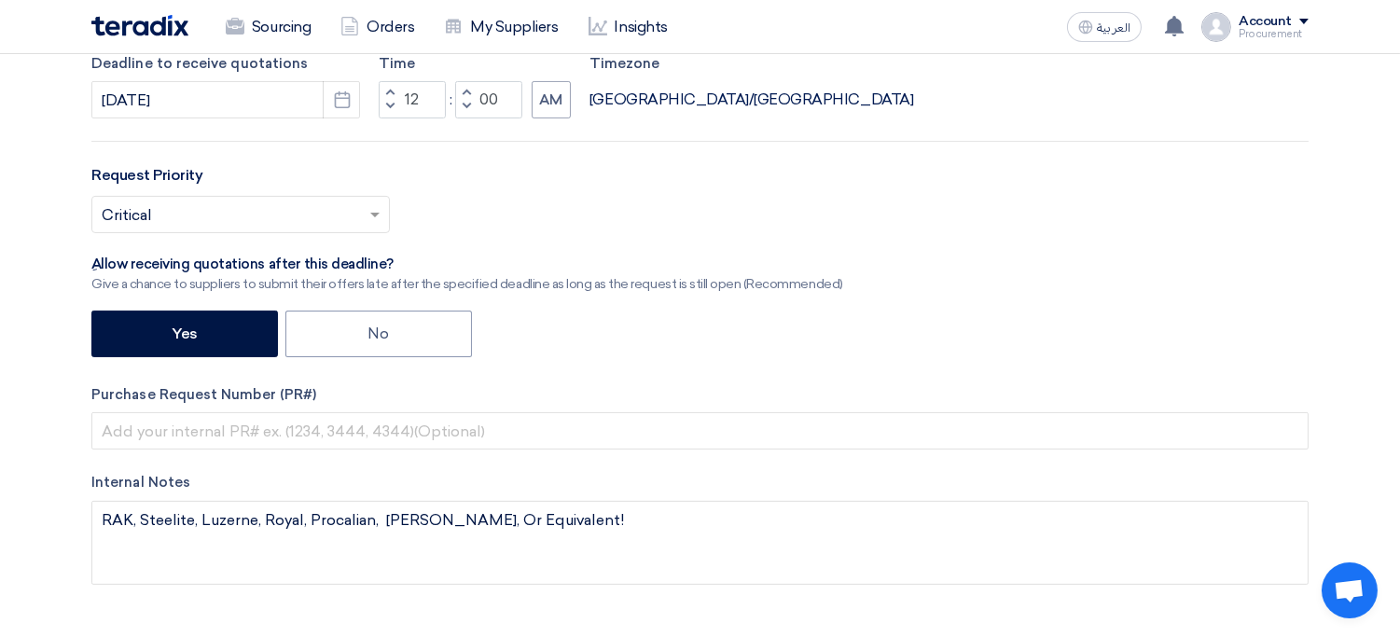
scroll to position [915, 0]
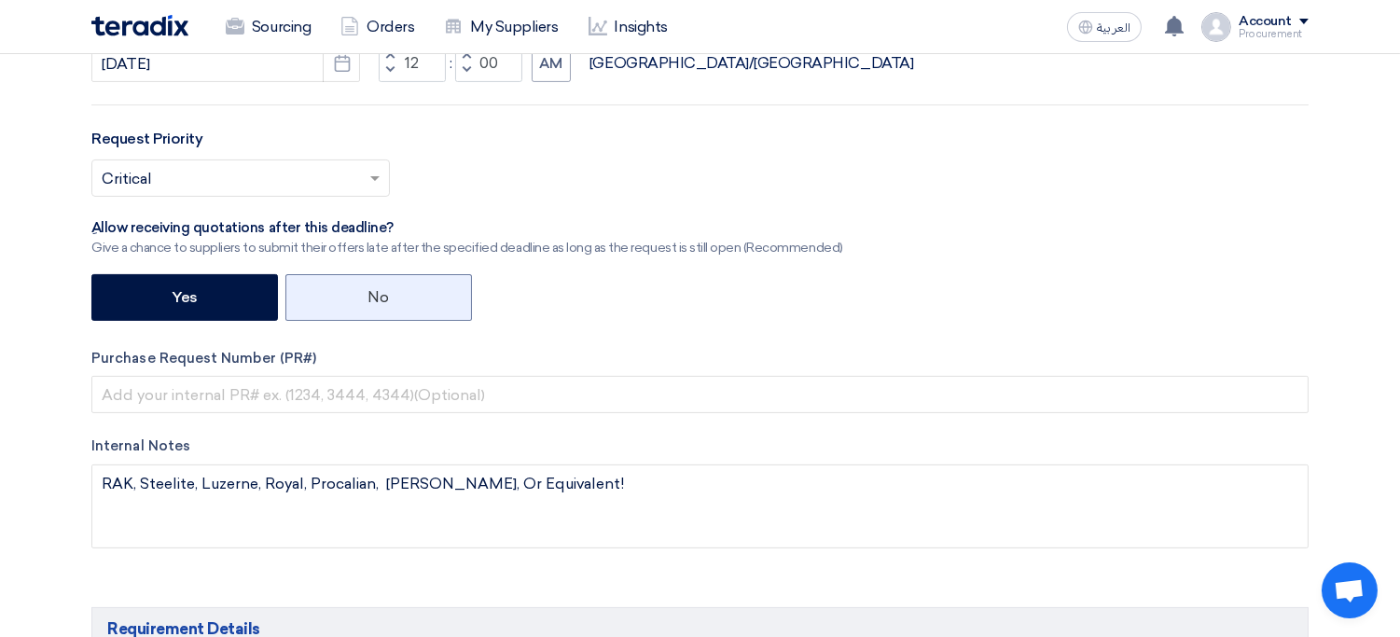
click at [427, 305] on label "No" at bounding box center [378, 297] width 187 height 47
click at [381, 302] on input "No" at bounding box center [374, 296] width 12 height 12
radio input "true"
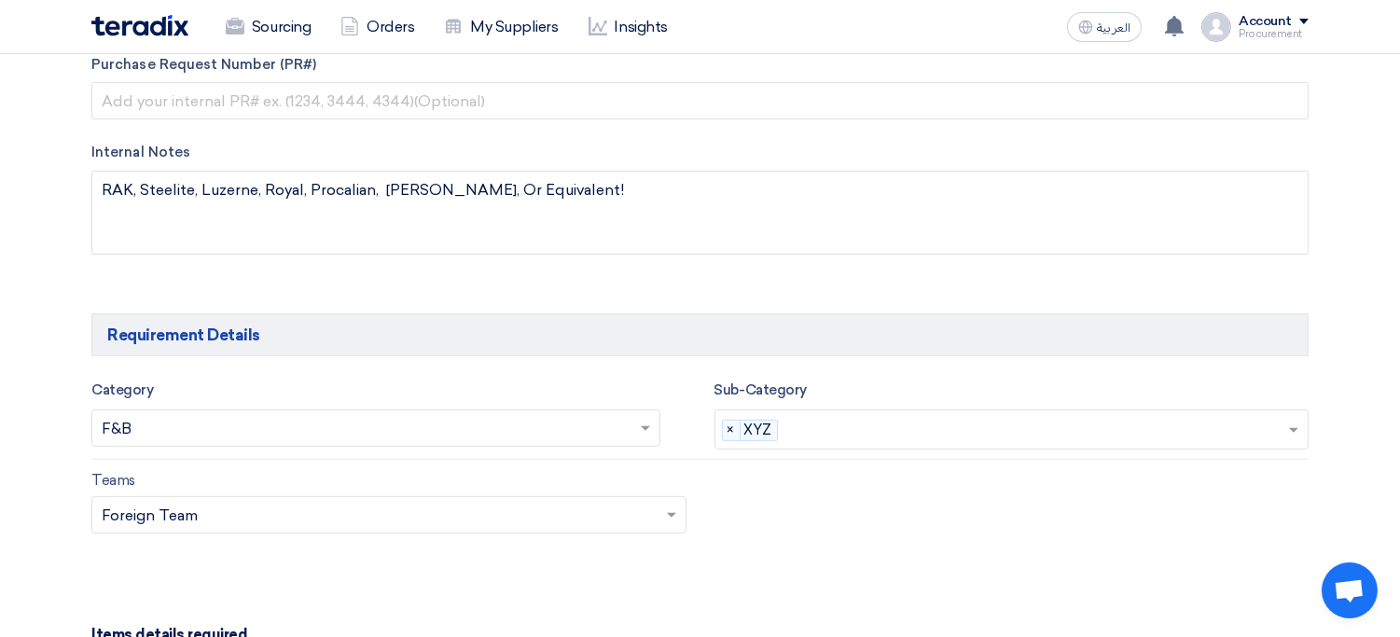
scroll to position [1175, 0]
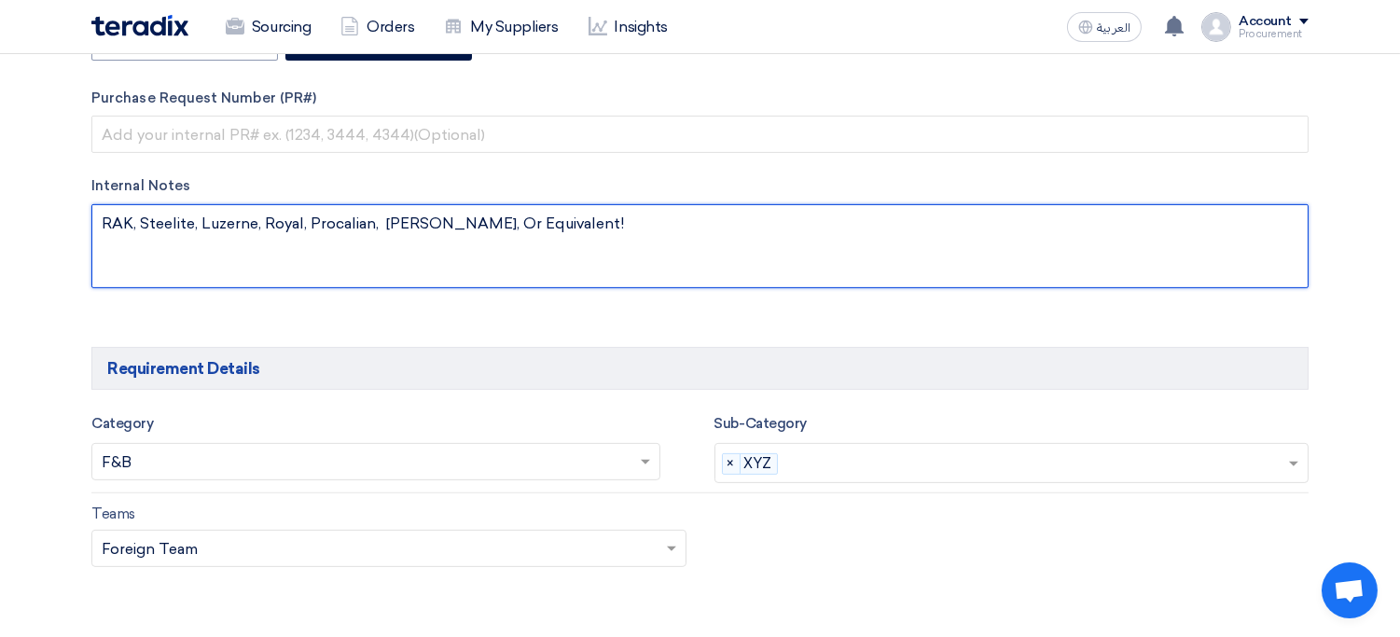
click at [464, 260] on textarea at bounding box center [699, 246] width 1217 height 84
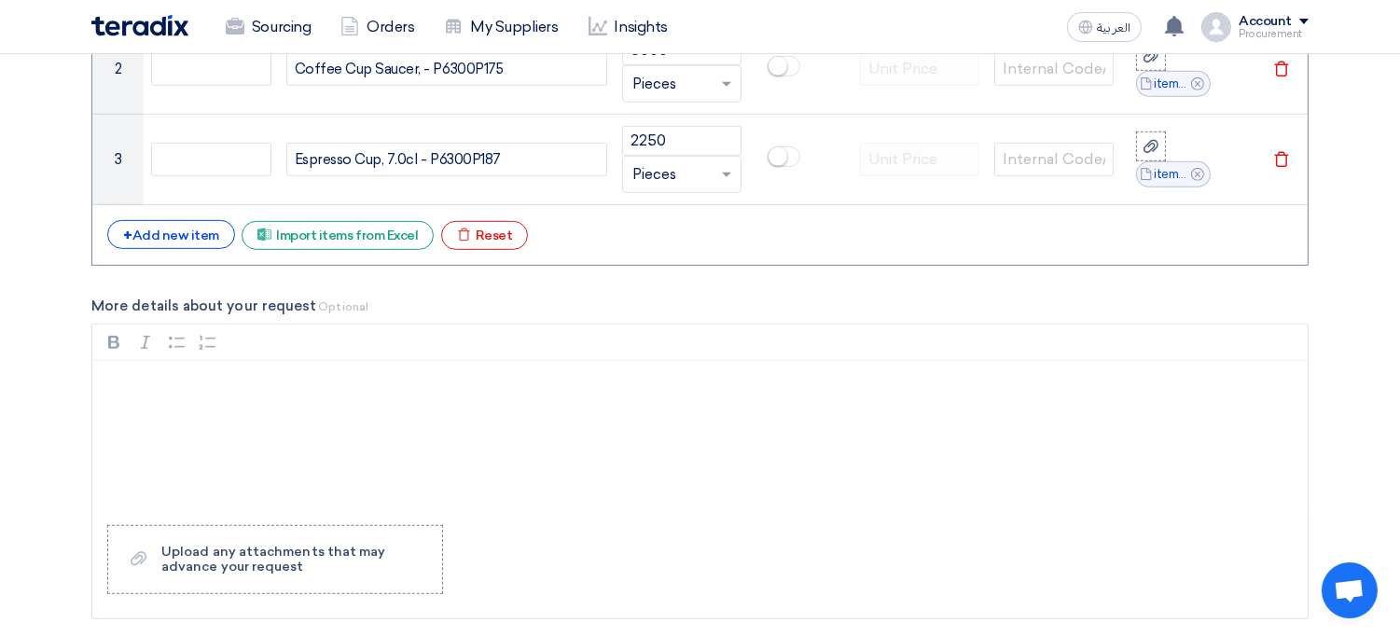
scroll to position [1977, 0]
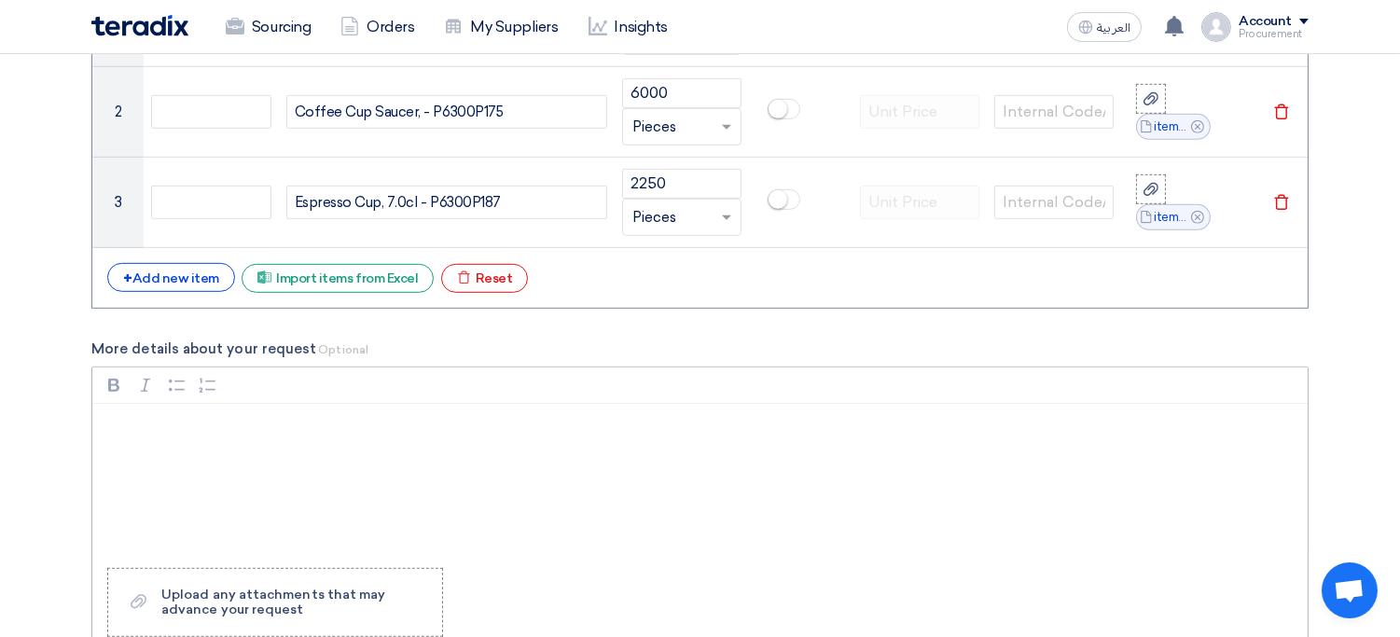
click at [348, 500] on div "Rich Text Editor, main" at bounding box center [699, 478] width 1215 height 149
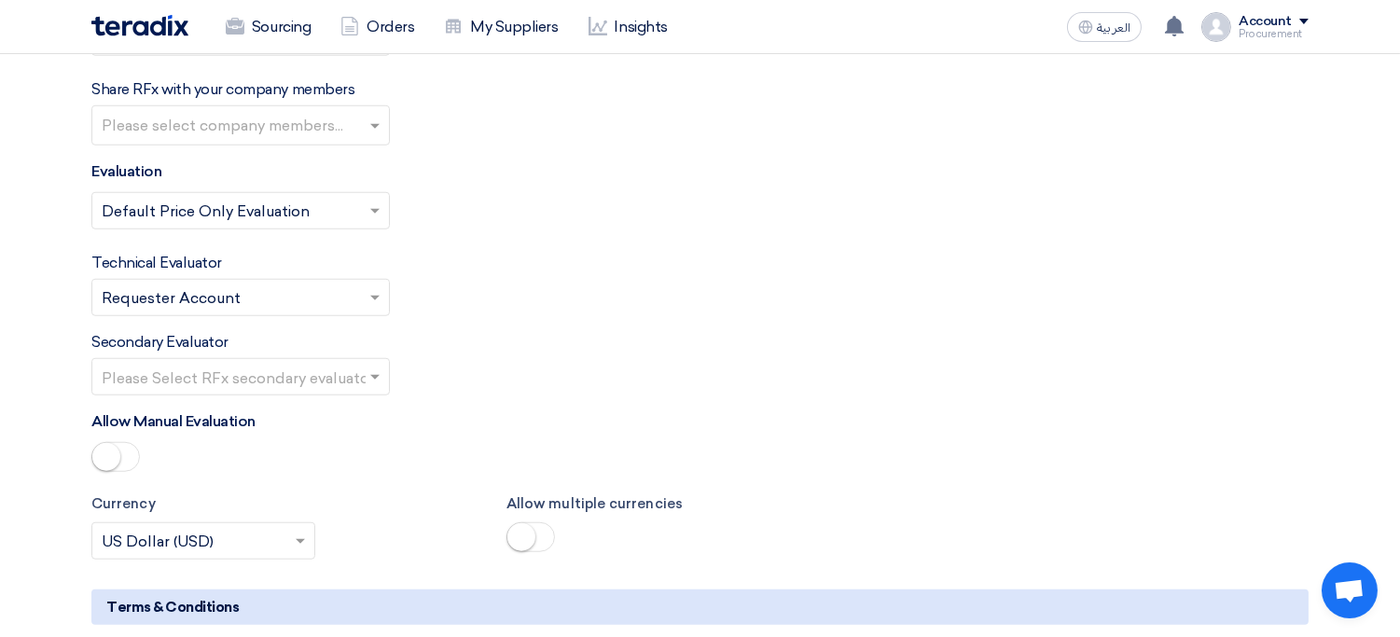
scroll to position [2861, 0]
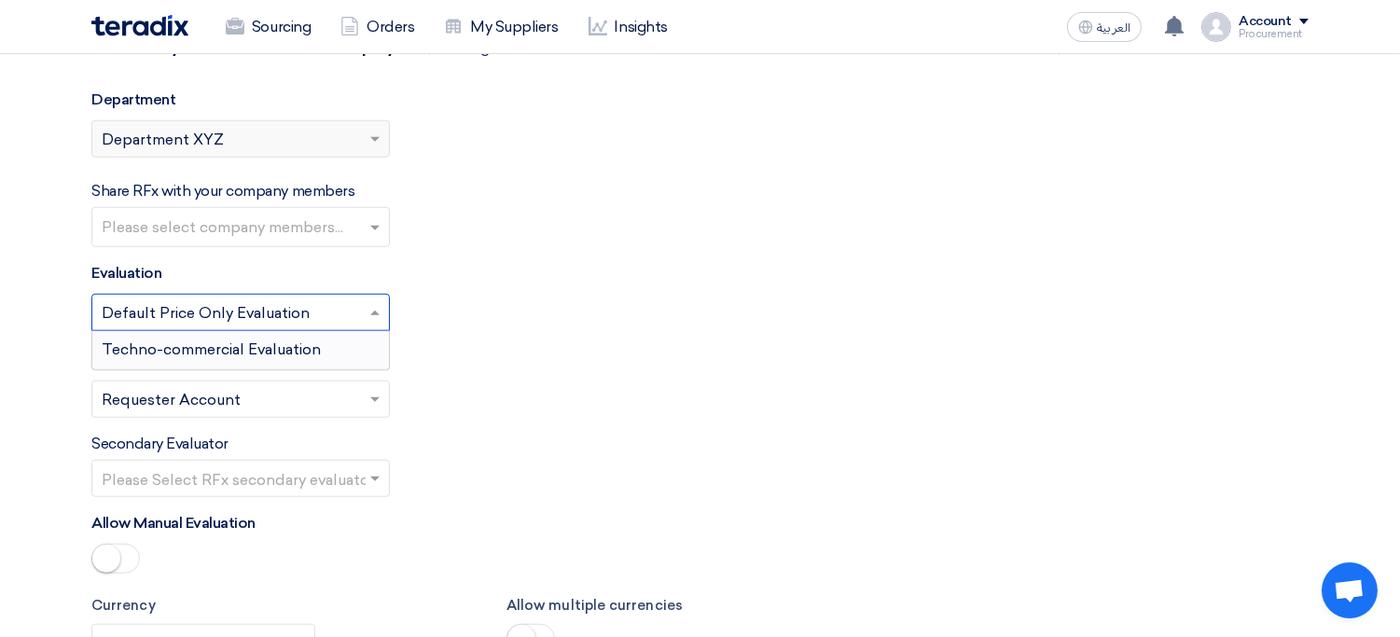
click at [319, 299] on input "text" at bounding box center [231, 314] width 259 height 31
click at [293, 340] on span "Techno-commercial Evaluation" at bounding box center [211, 349] width 219 height 18
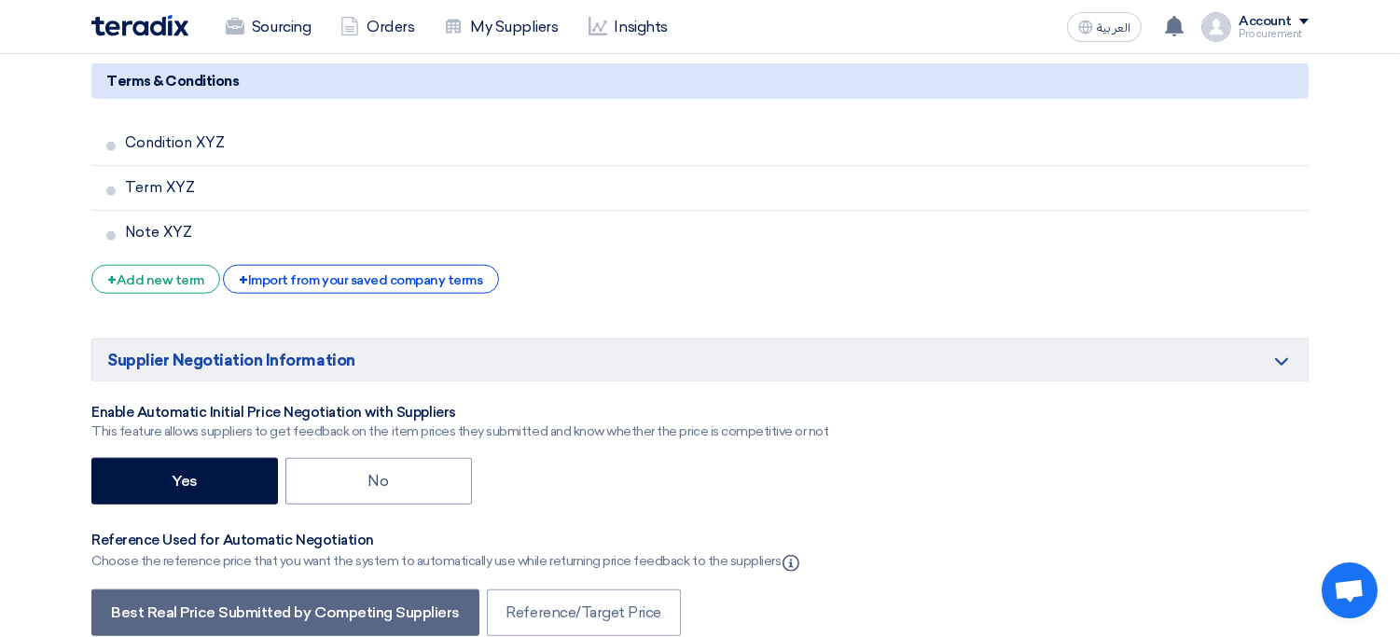
scroll to position [3522, 0]
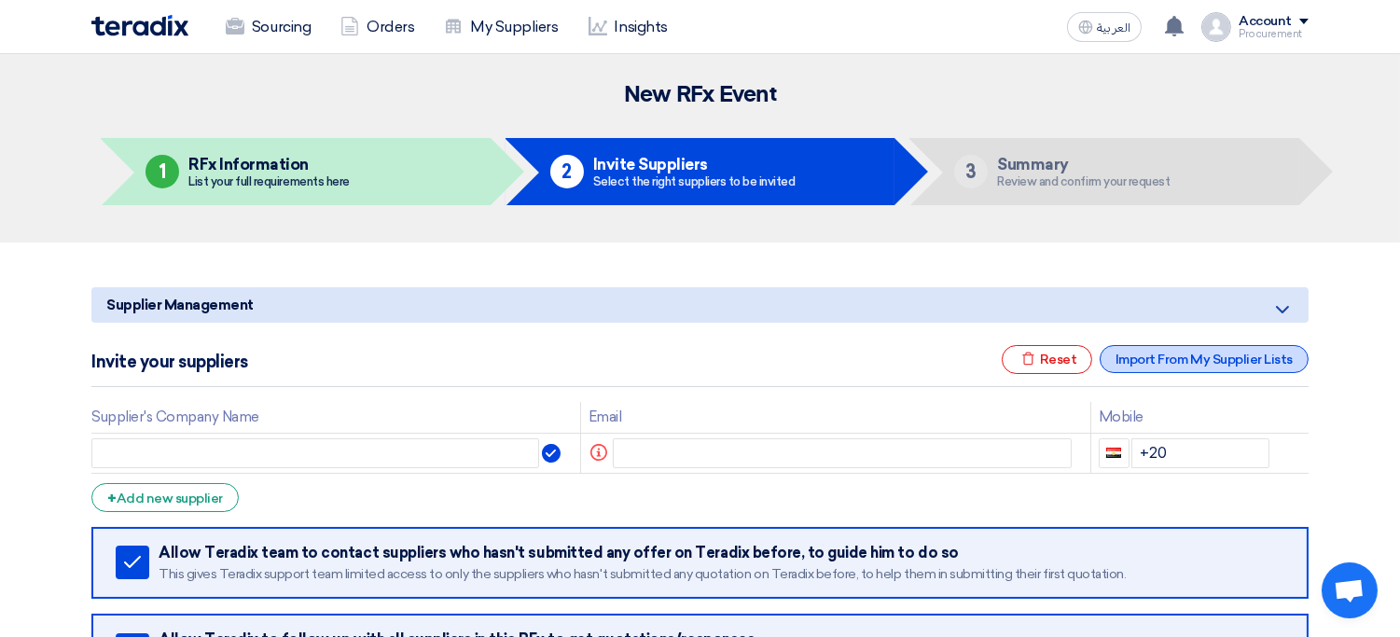
click at [1175, 366] on div "Import From My Supplier Lists" at bounding box center [1204, 359] width 209 height 28
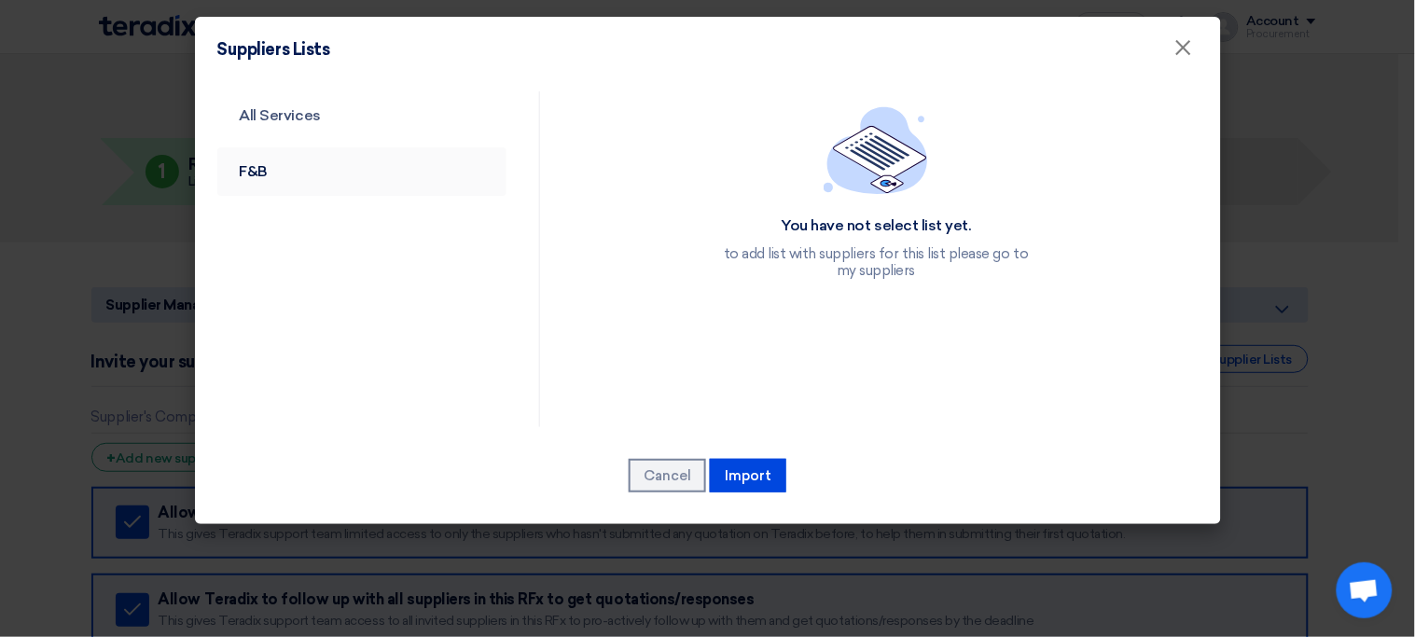
click at [375, 166] on link "F&B" at bounding box center [362, 171] width 290 height 49
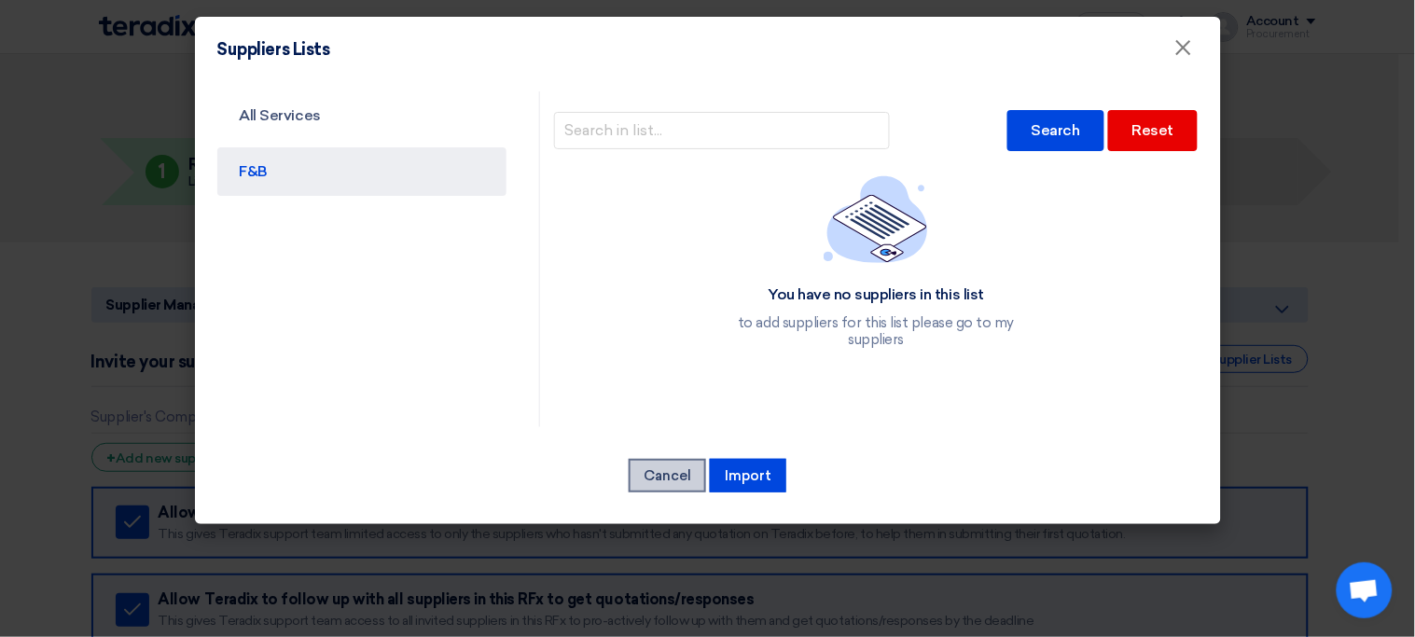
click at [689, 466] on button "Cancel" at bounding box center [667, 476] width 77 height 34
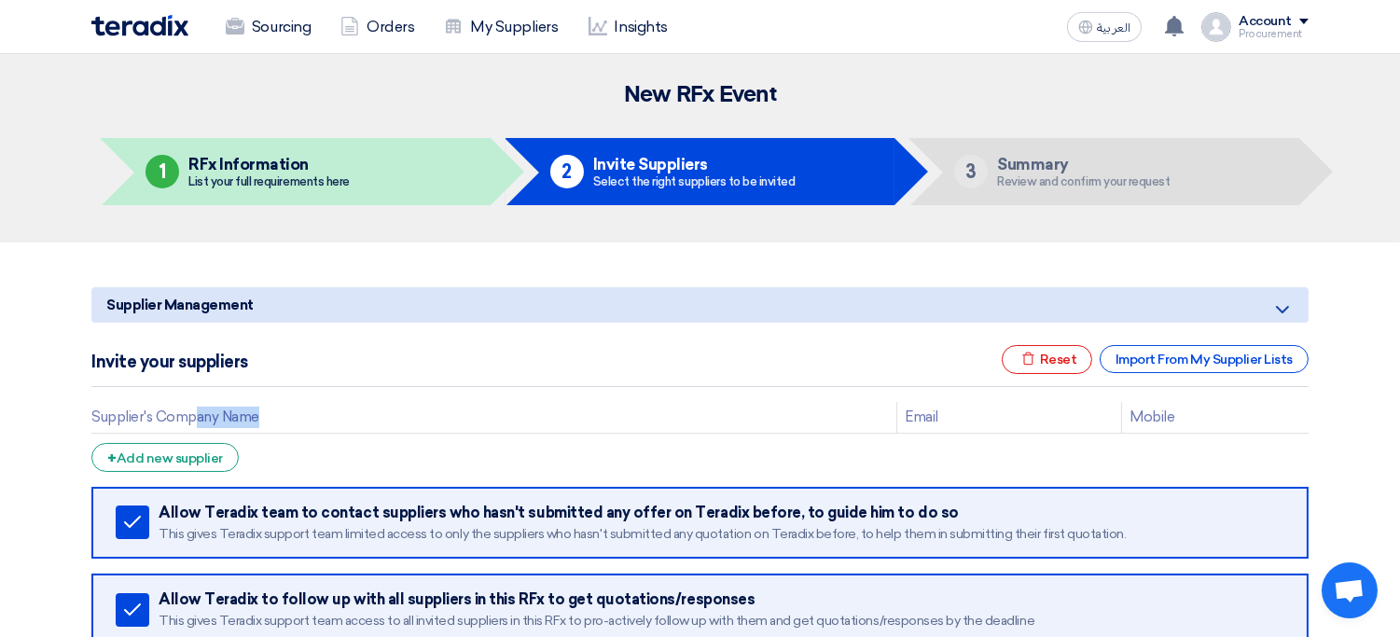
drag, startPoint x: 364, startPoint y: 413, endPoint x: 196, endPoint y: 409, distance: 167.9
click at [196, 409] on th "Supplier's Company Name" at bounding box center [494, 417] width 806 height 31
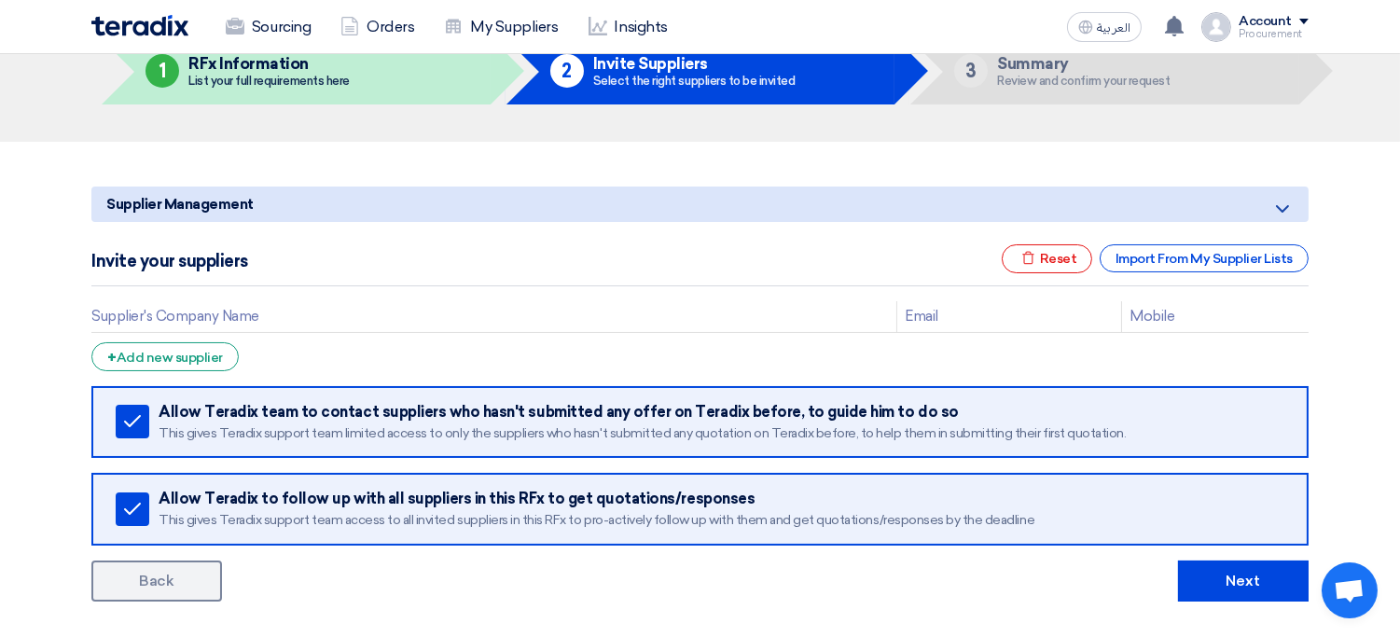
scroll to position [104, 0]
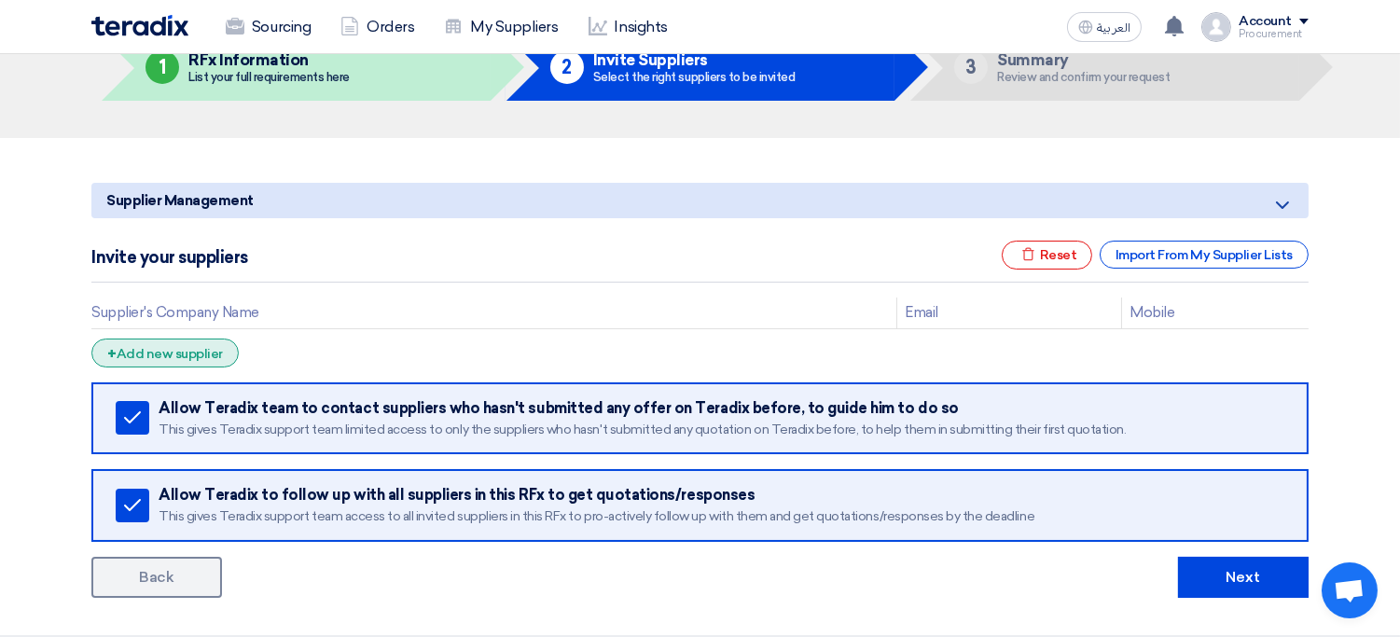
click at [180, 340] on div "+ Add new supplier" at bounding box center [164, 353] width 147 height 29
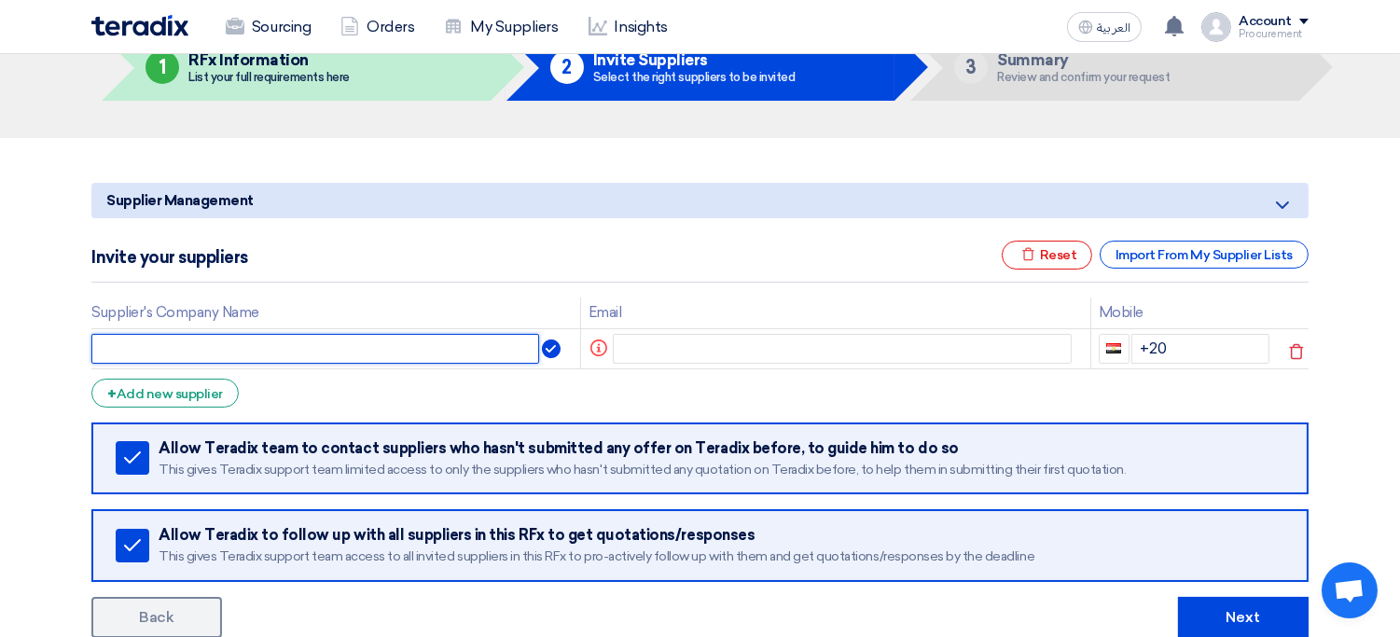
click at [254, 347] on input "text" at bounding box center [315, 349] width 448 height 30
type input "Vendor XYZ"
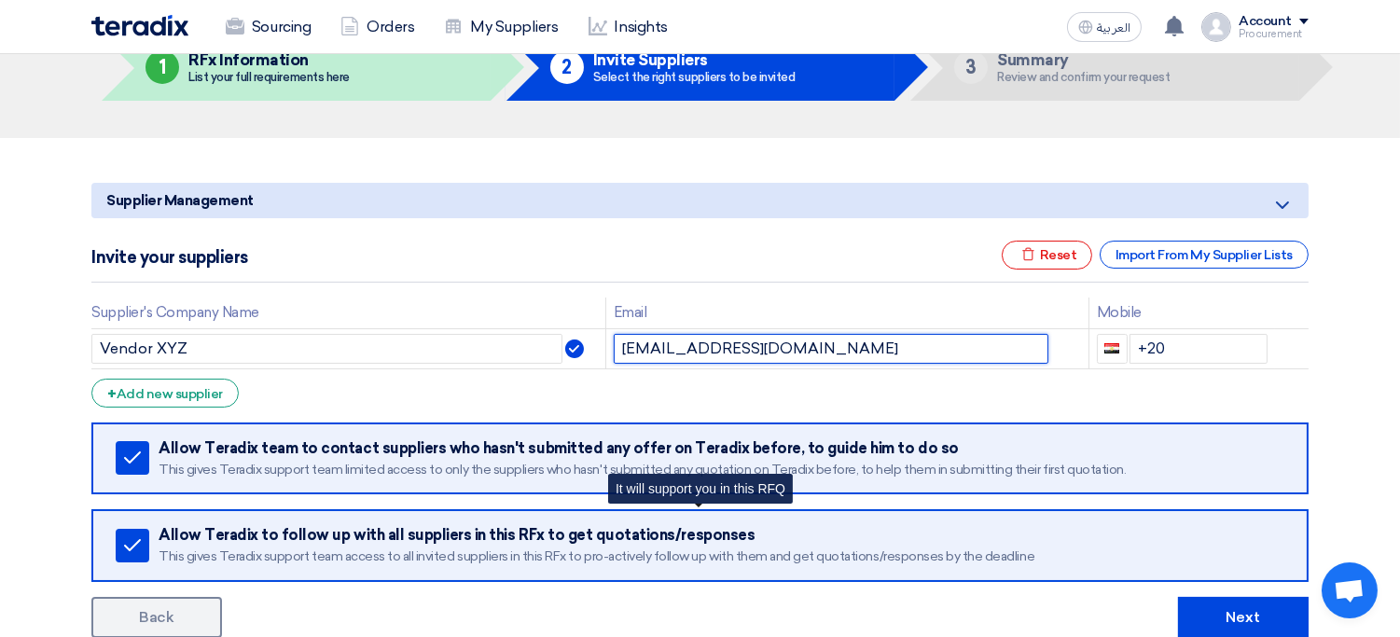
type input "hsnbnjml@gmail.com"
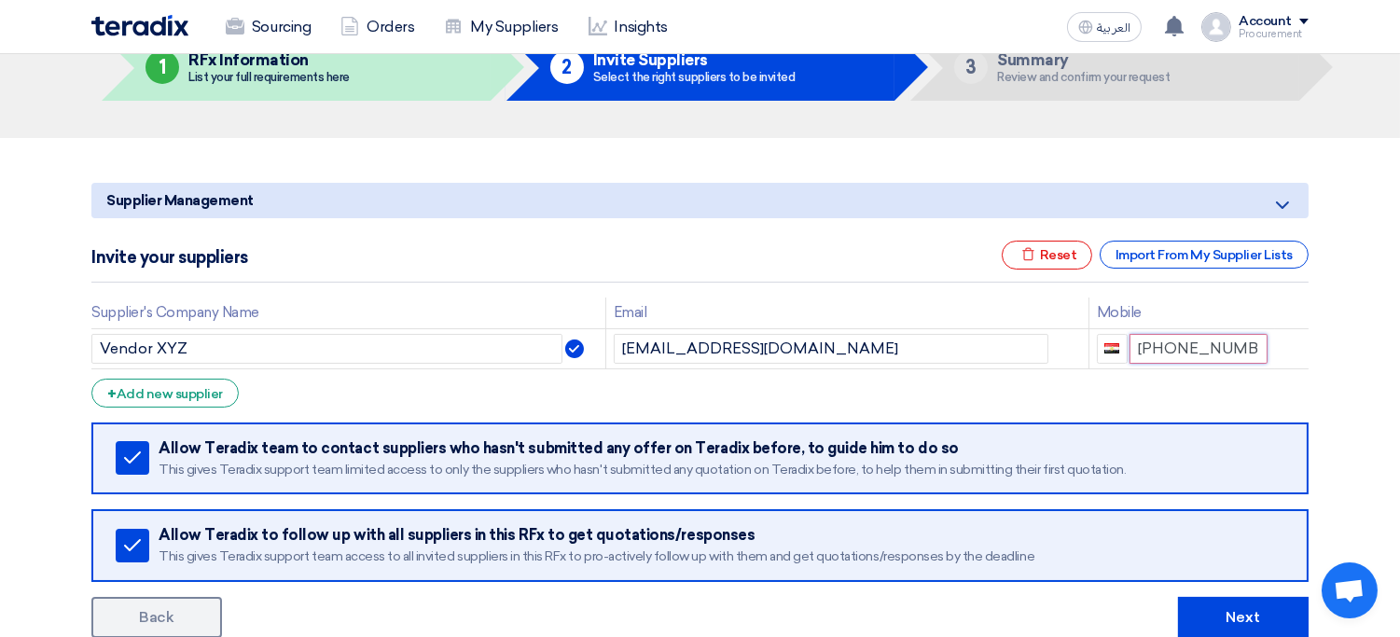
type input "+20 10212121"
click at [1243, 353] on input "+20 1021212121" at bounding box center [1199, 349] width 139 height 30
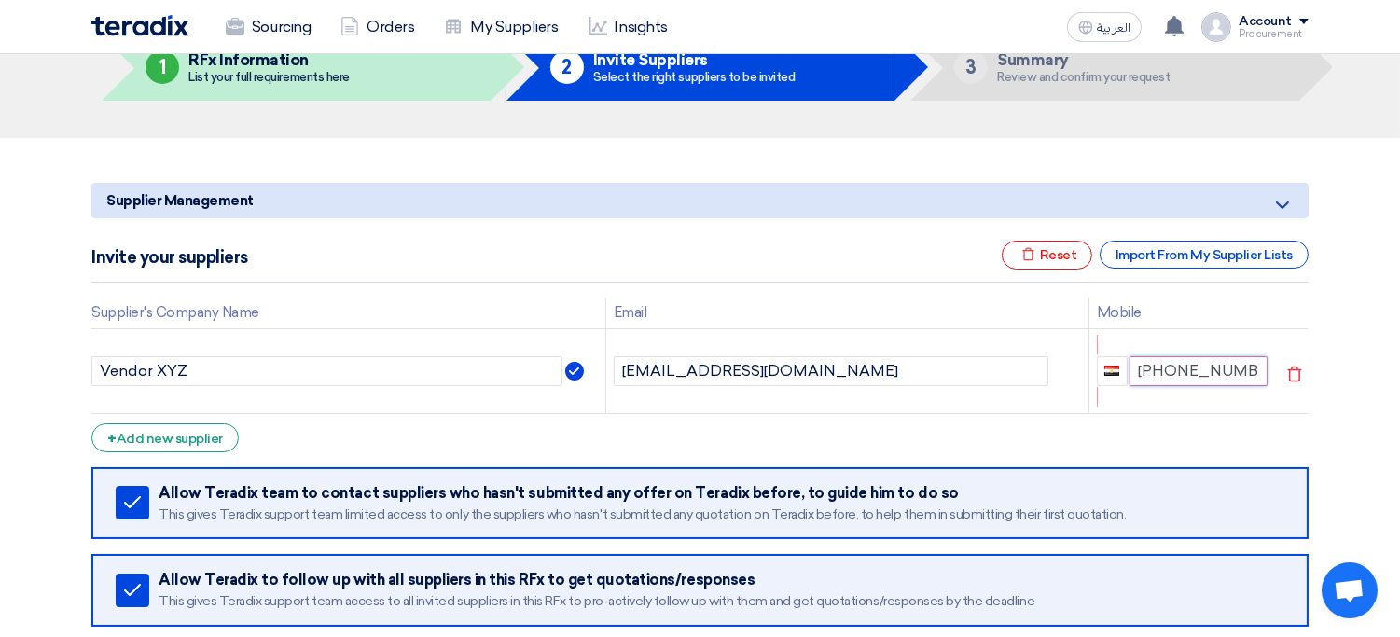
click at [1255, 374] on input "+20 10212121212" at bounding box center [1199, 371] width 139 height 30
type input "+20 10212121212"
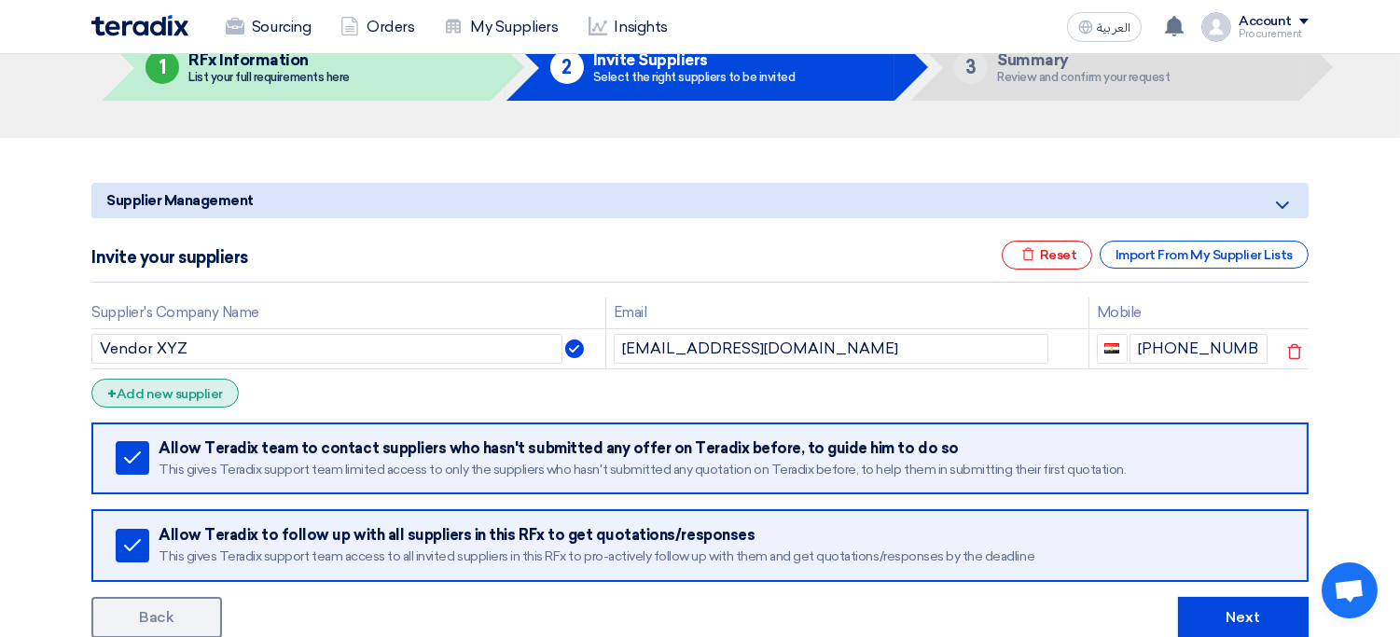
click at [210, 395] on div "+ Add new supplier" at bounding box center [164, 393] width 147 height 29
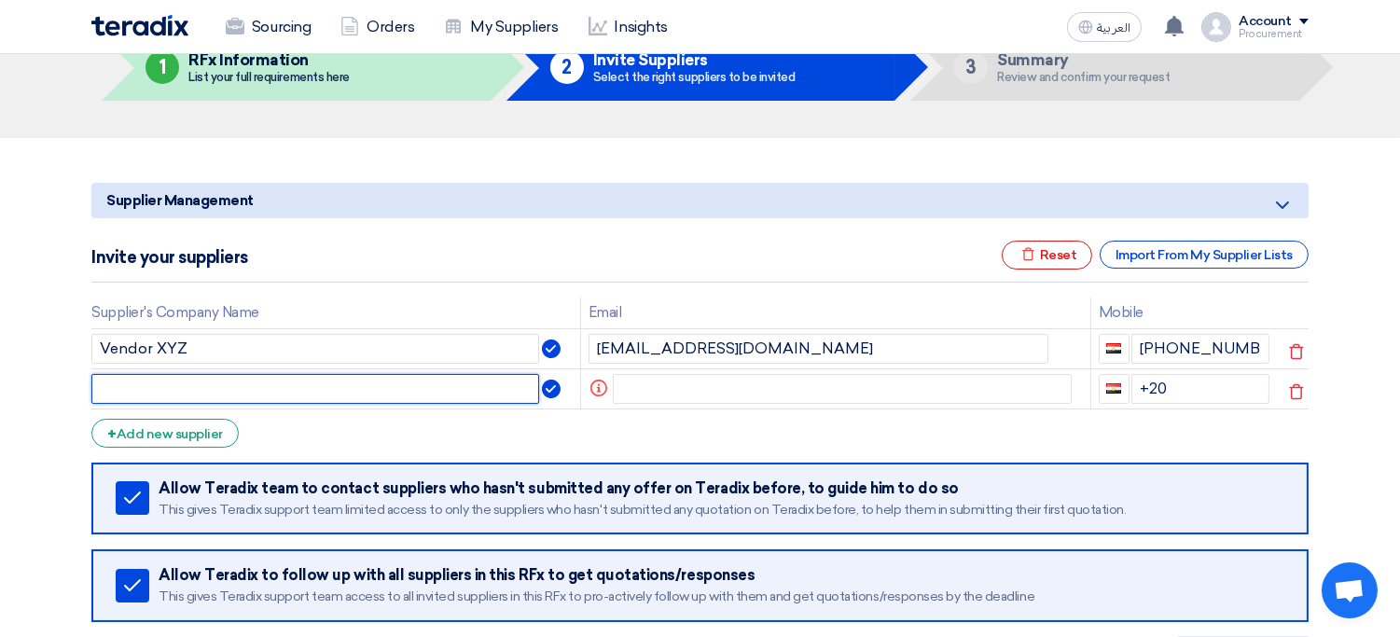
click at [239, 395] on input "text" at bounding box center [315, 389] width 448 height 30
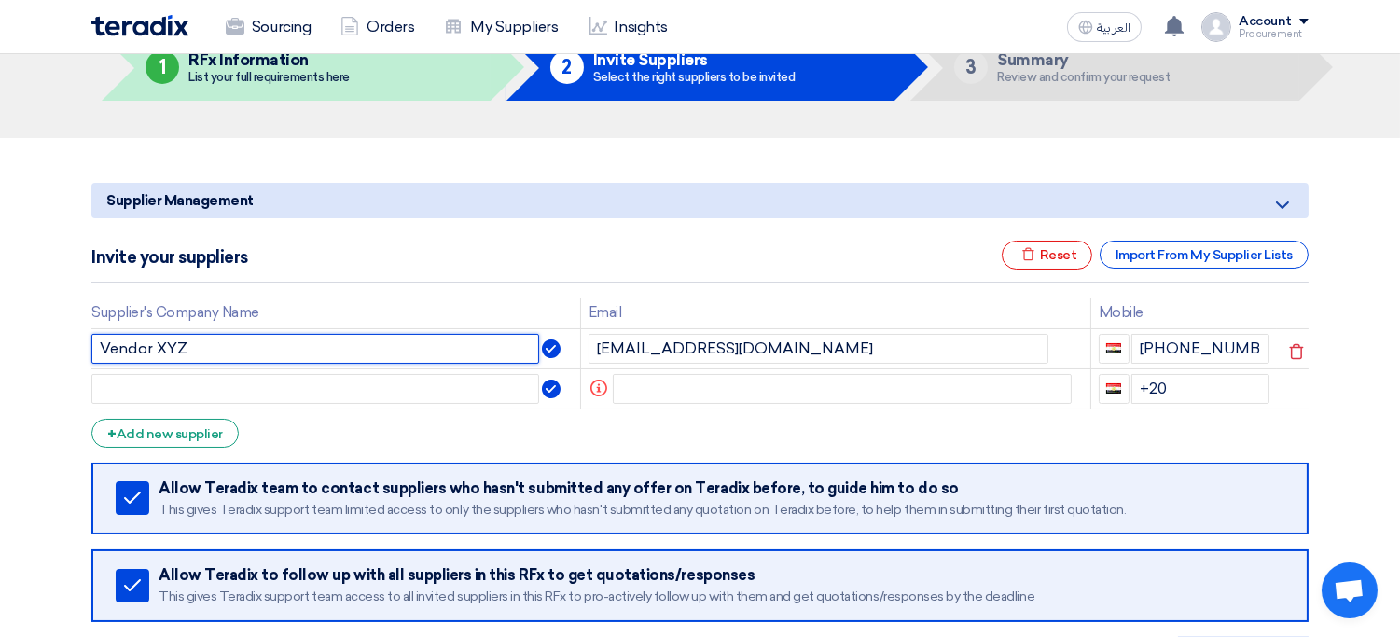
click at [244, 354] on input "Vendor XYZ" at bounding box center [315, 349] width 448 height 30
type input "Vendor 1"
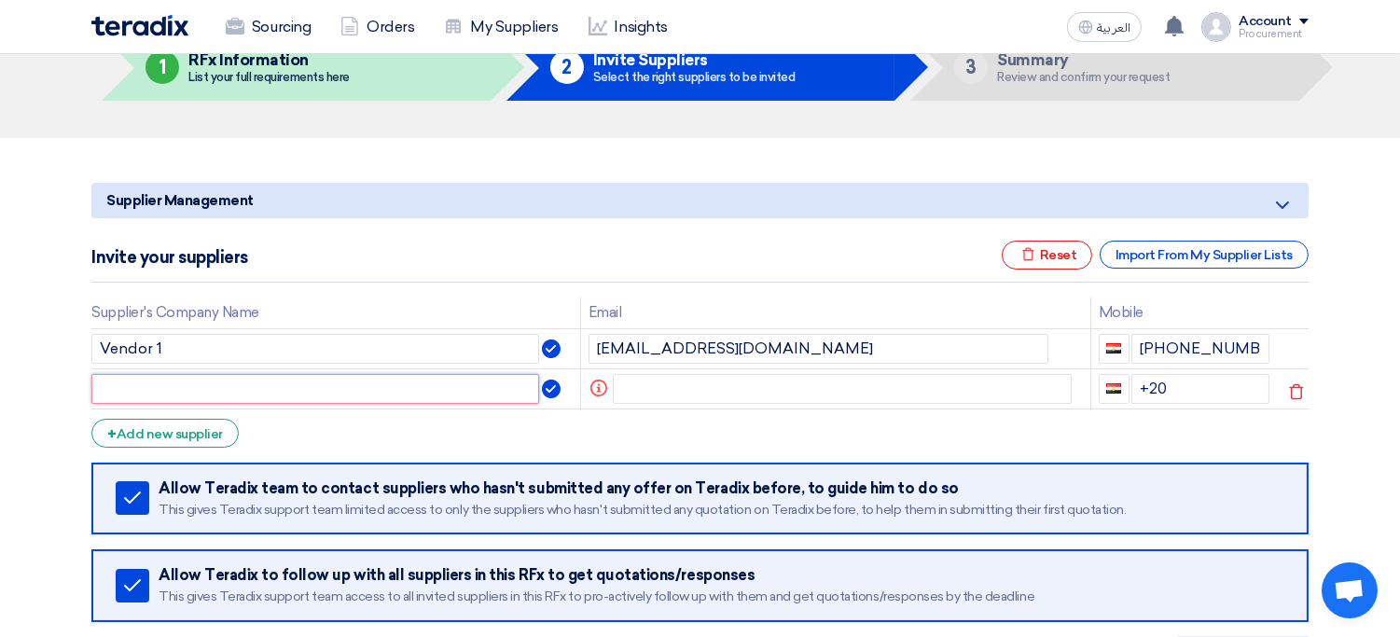
click at [193, 395] on input "text" at bounding box center [315, 389] width 448 height 30
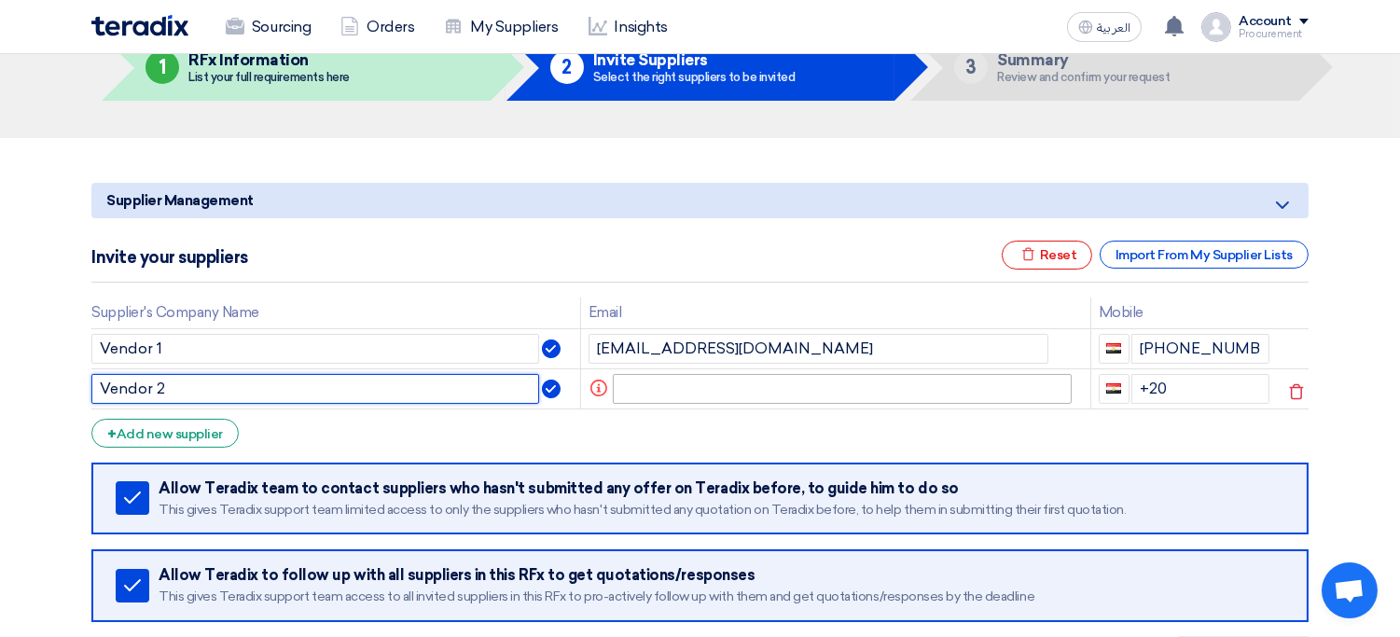
type input "Vendor 2"
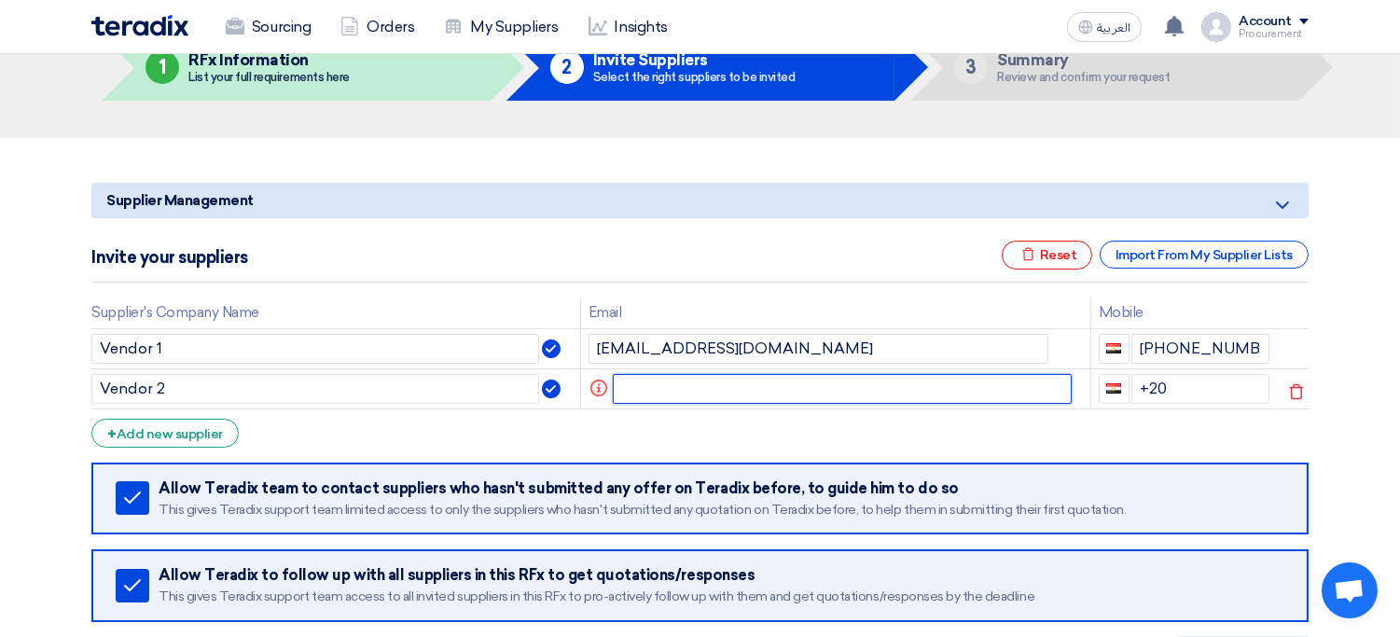
click at [691, 375] on input "text" at bounding box center [843, 389] width 460 height 30
paste input "sp1@teradix.com"
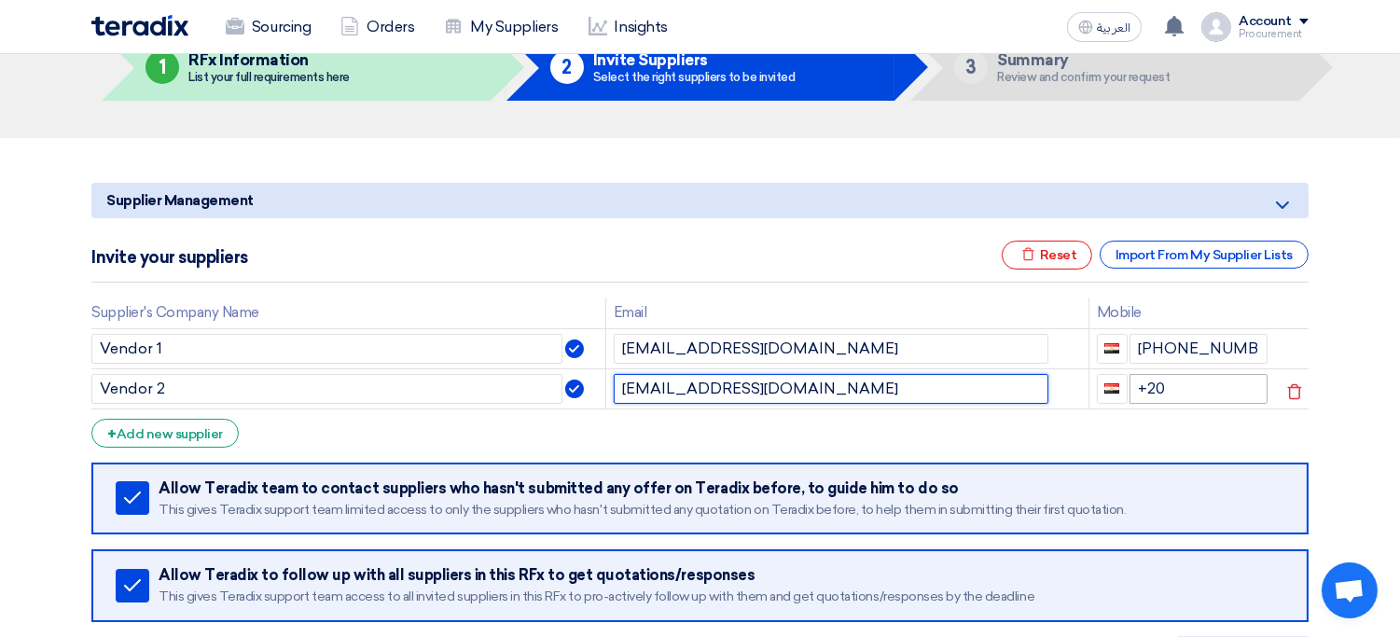
type input "sp1@teradix.com"
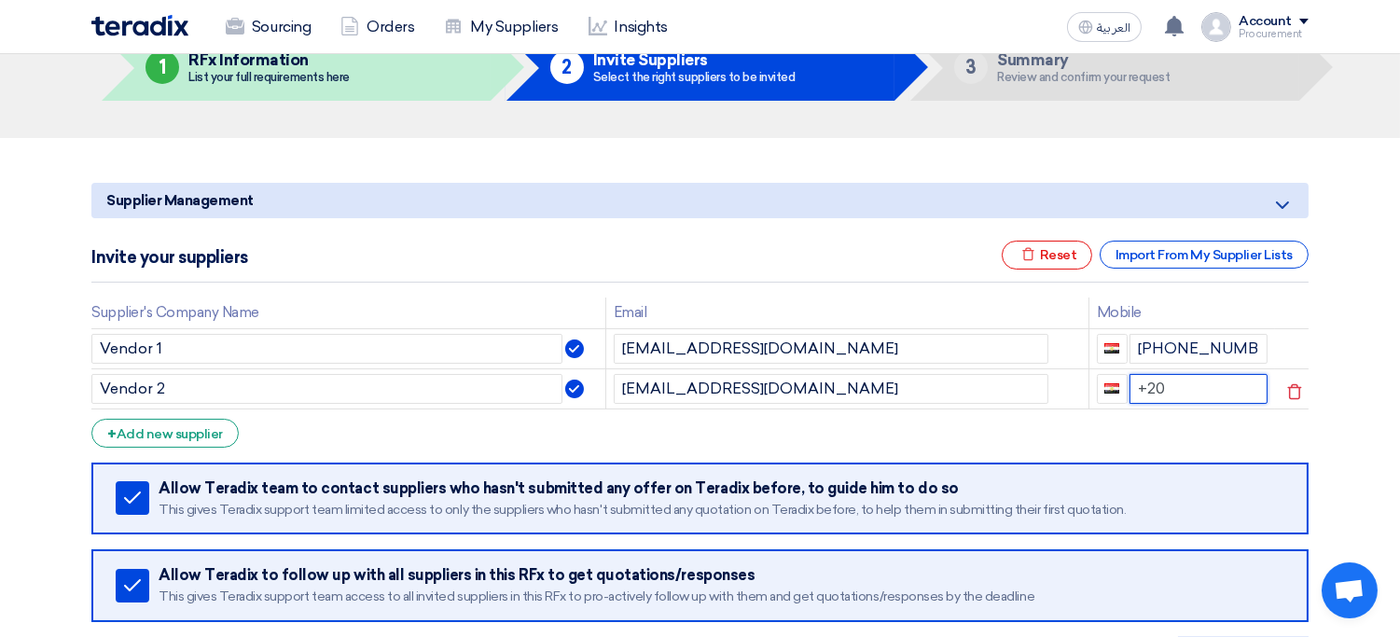
click at [1186, 395] on input "+20" at bounding box center [1199, 389] width 139 height 30
click at [1202, 345] on input "+20 1021212121" at bounding box center [1199, 349] width 139 height 30
click at [1193, 374] on input "+20" at bounding box center [1199, 389] width 139 height 30
click at [1224, 334] on input "+20 1021212121" at bounding box center [1199, 349] width 139 height 30
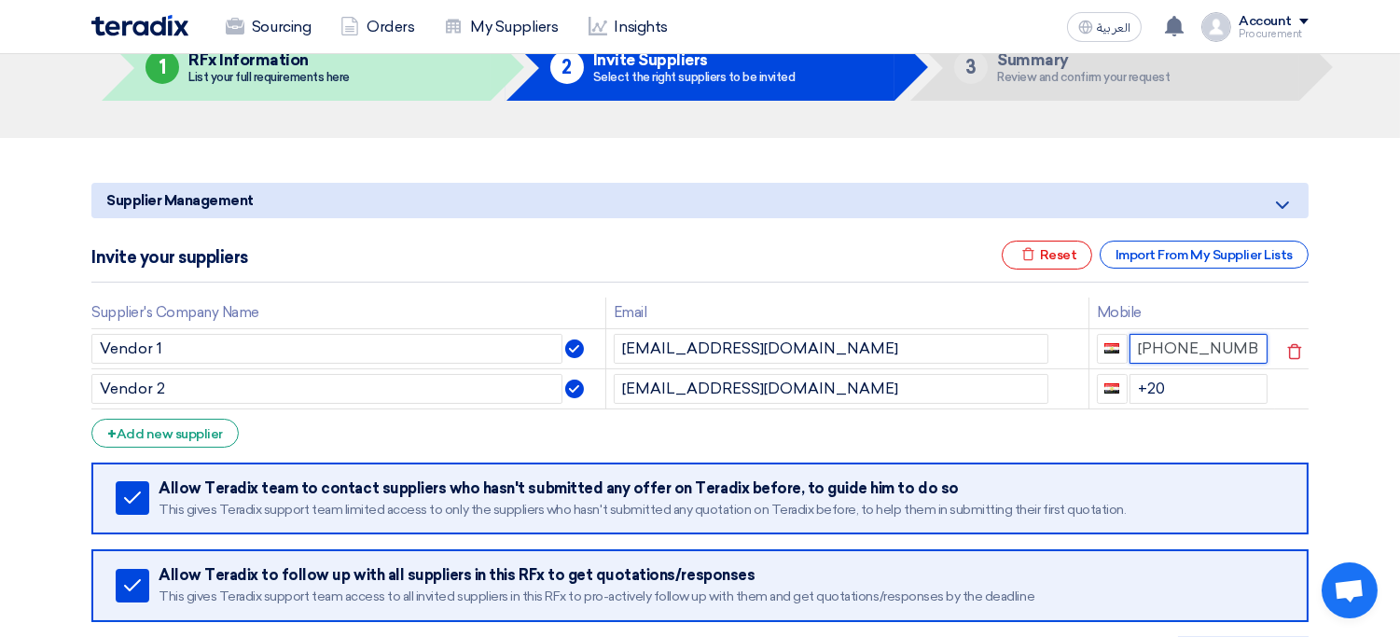
click at [1224, 334] on input "+20 1021212121" at bounding box center [1199, 349] width 139 height 30
click at [1205, 342] on input "+20 1021212121" at bounding box center [1199, 349] width 139 height 30
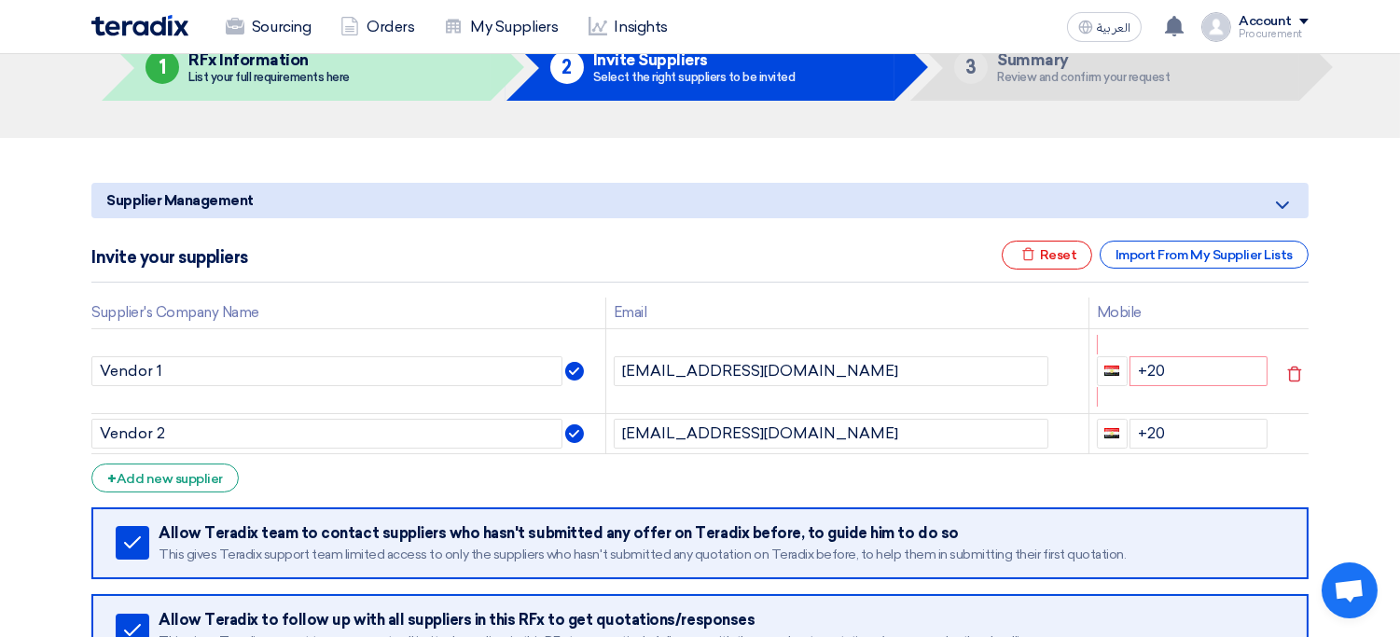
click at [1349, 373] on section "Supplier Management Minimize/Maximize Category Invite your suppliers Excel file…" at bounding box center [700, 449] width 1400 height 622
click at [1213, 368] on input "+20" at bounding box center [1199, 371] width 139 height 30
click at [1224, 369] on input "+20" at bounding box center [1199, 371] width 139 height 30
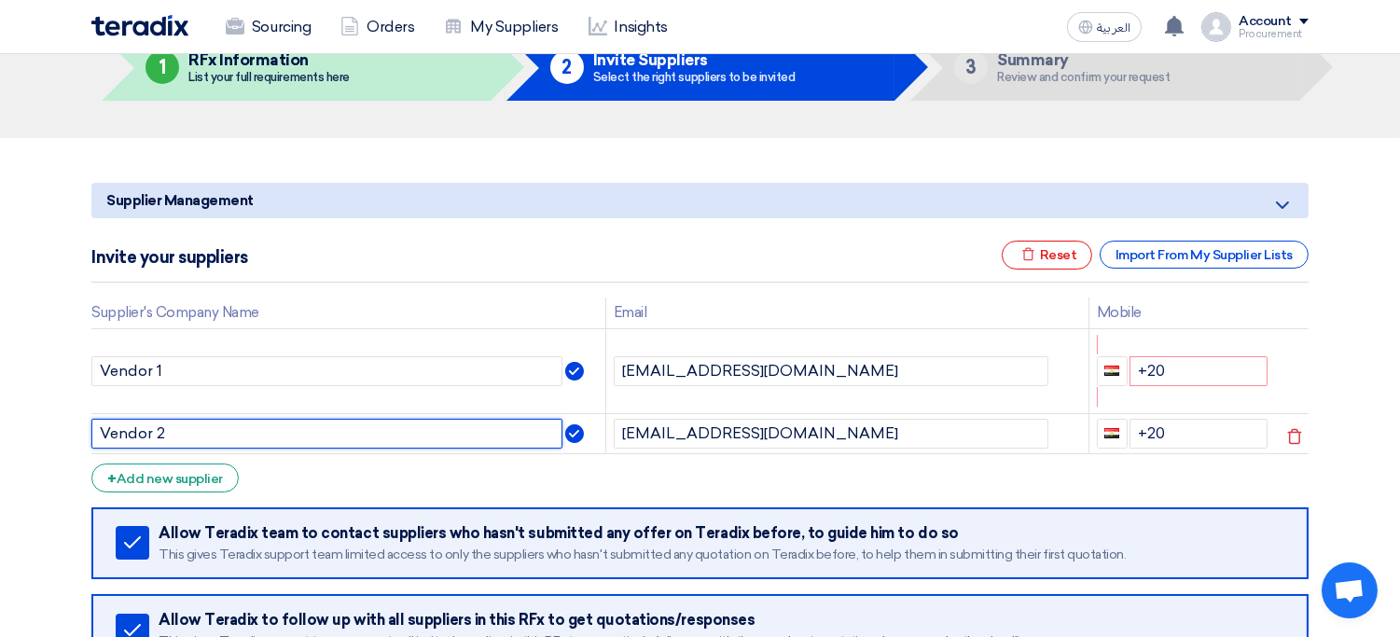
scroll to position [477, 0]
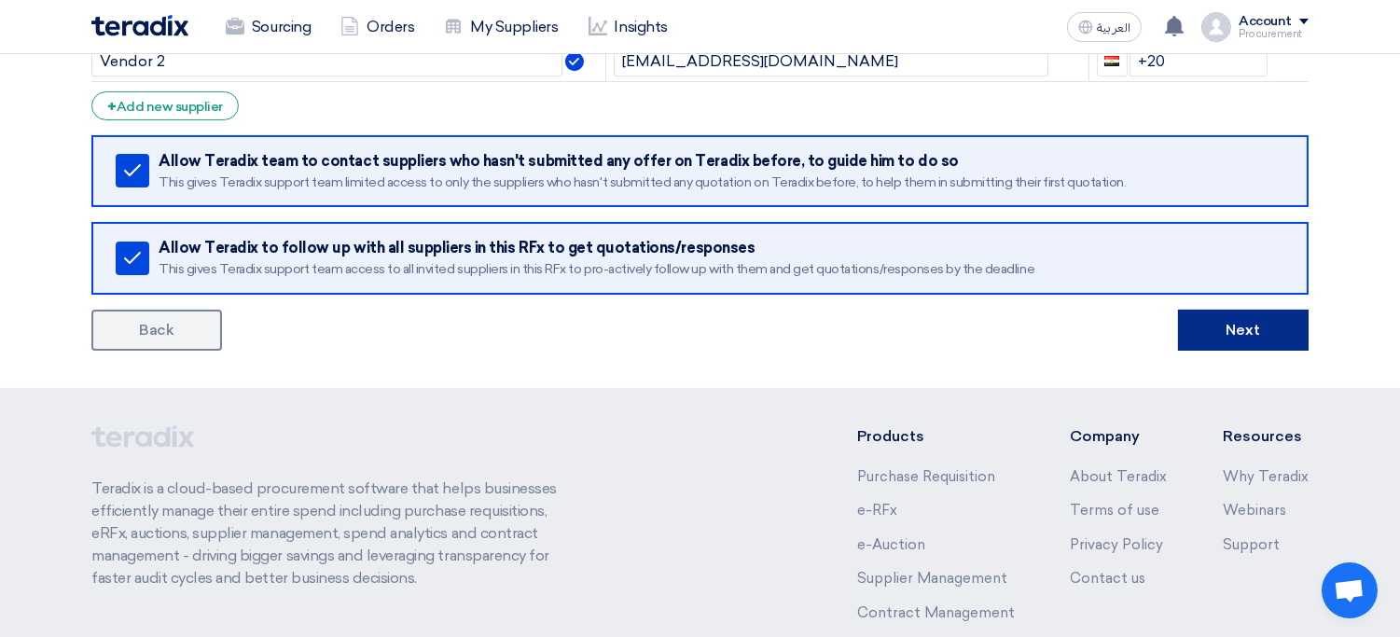
click at [1203, 337] on button "Next" at bounding box center [1243, 330] width 131 height 41
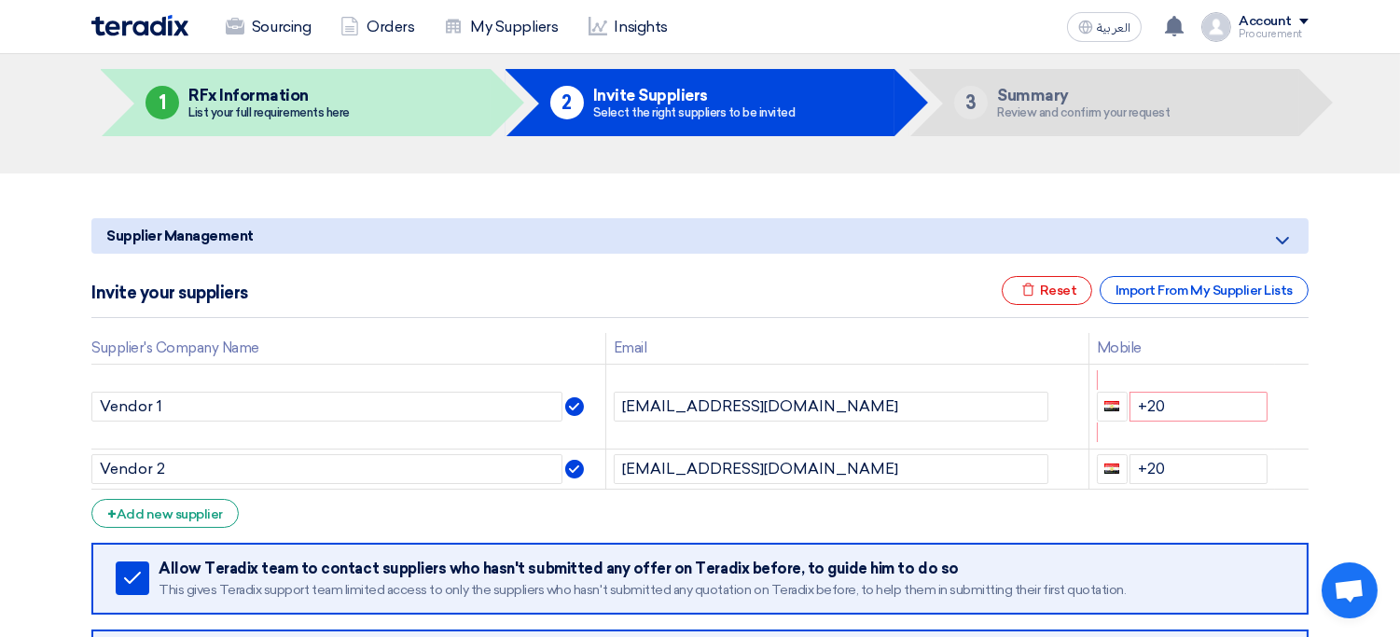
scroll to position [0, 0]
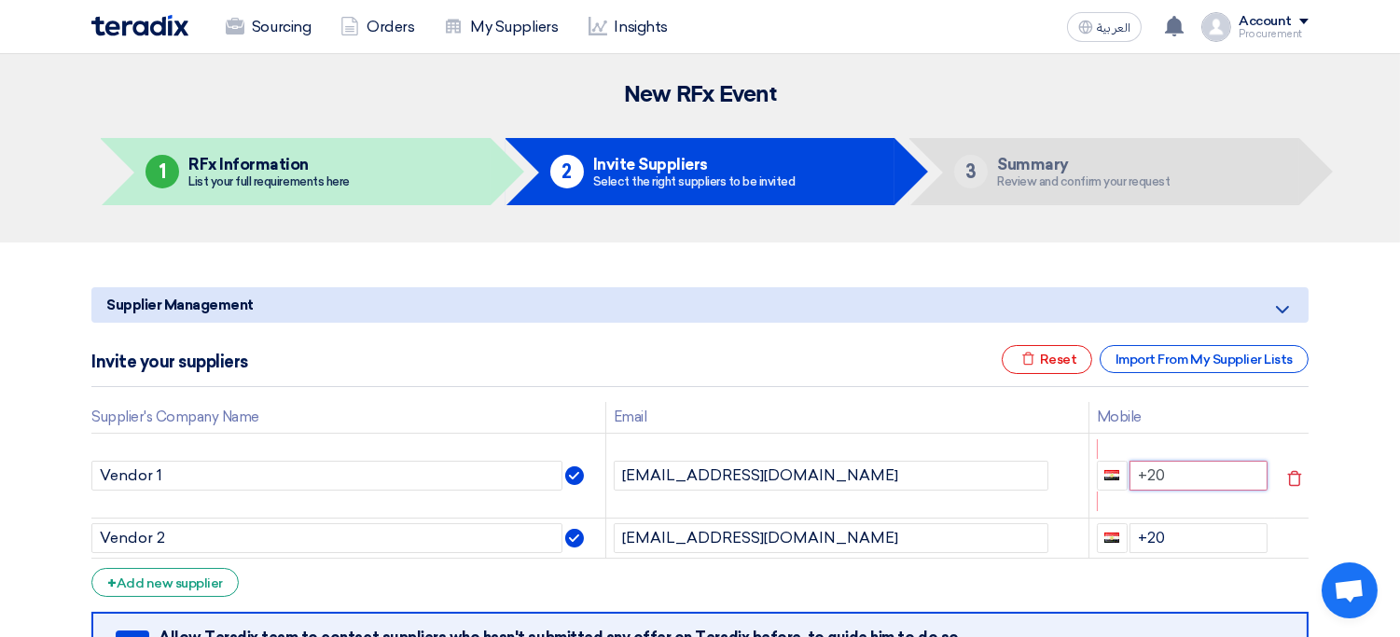
click at [1196, 461] on input "+20" at bounding box center [1199, 476] width 139 height 30
click at [1199, 461] on input "+20" at bounding box center [1199, 476] width 139 height 30
click at [1183, 478] on input "+20" at bounding box center [1199, 476] width 139 height 30
click at [1187, 534] on input "+20" at bounding box center [1199, 538] width 139 height 30
click at [1240, 478] on input "+20" at bounding box center [1199, 476] width 139 height 30
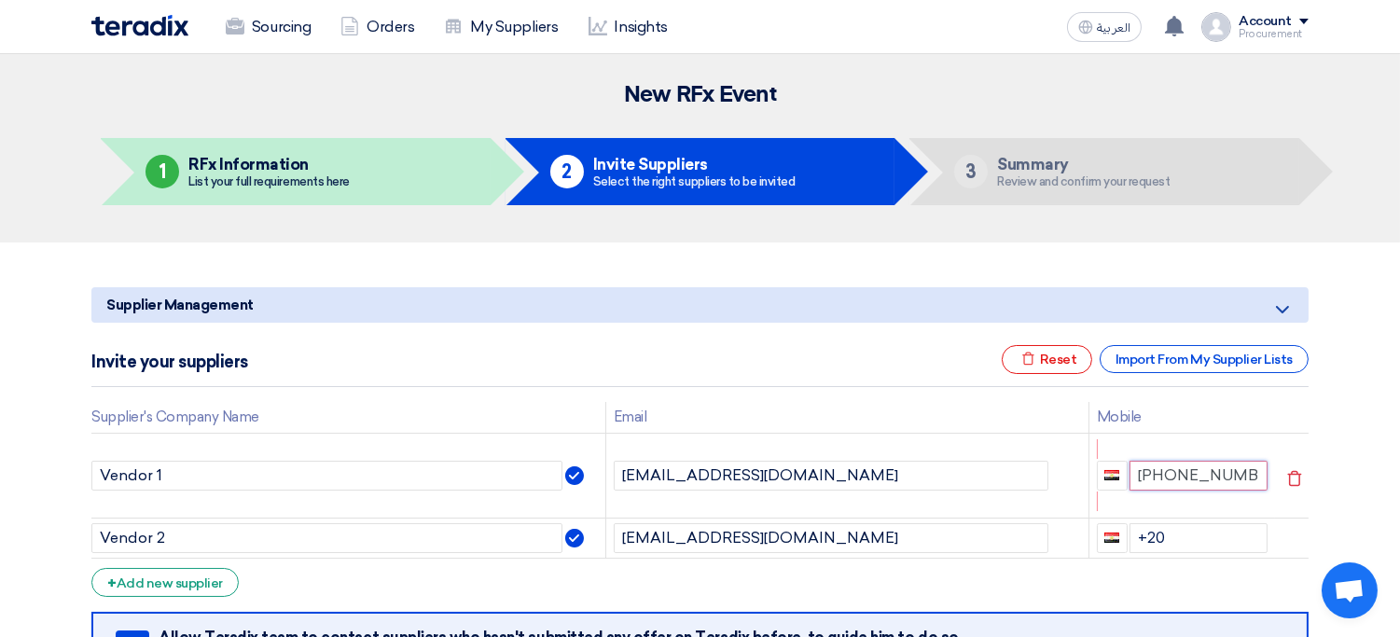
type input "+20102121221"
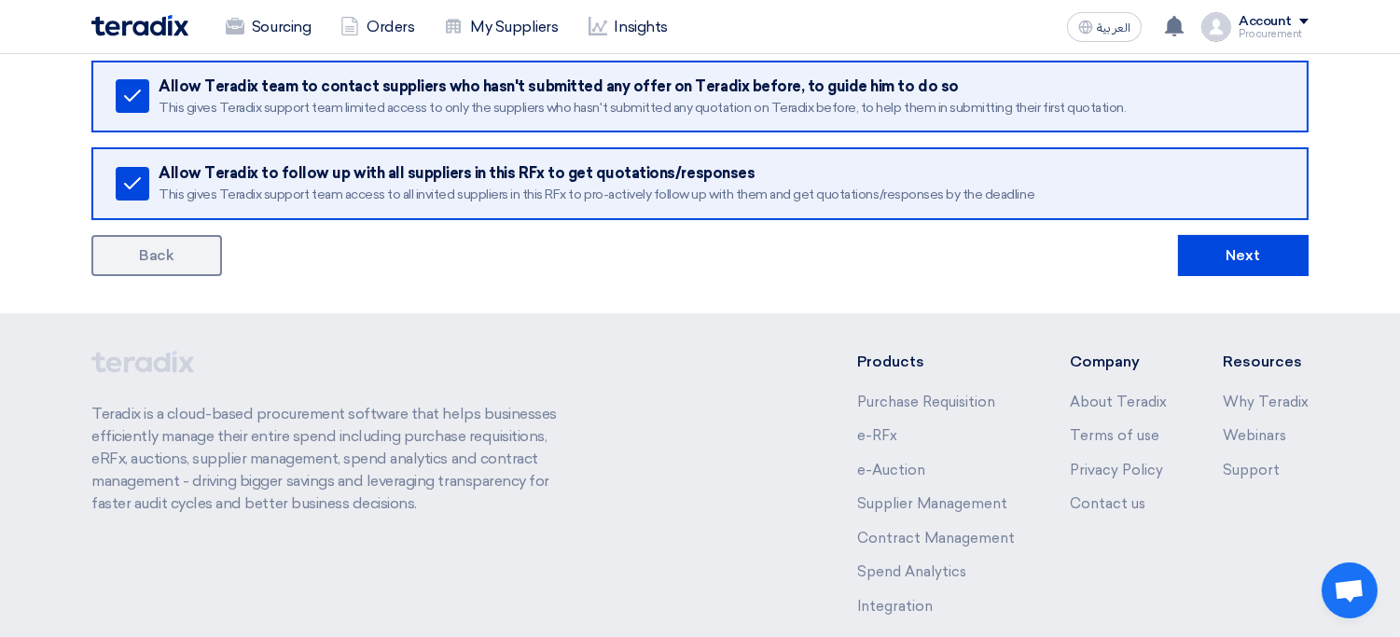
scroll to position [599, 0]
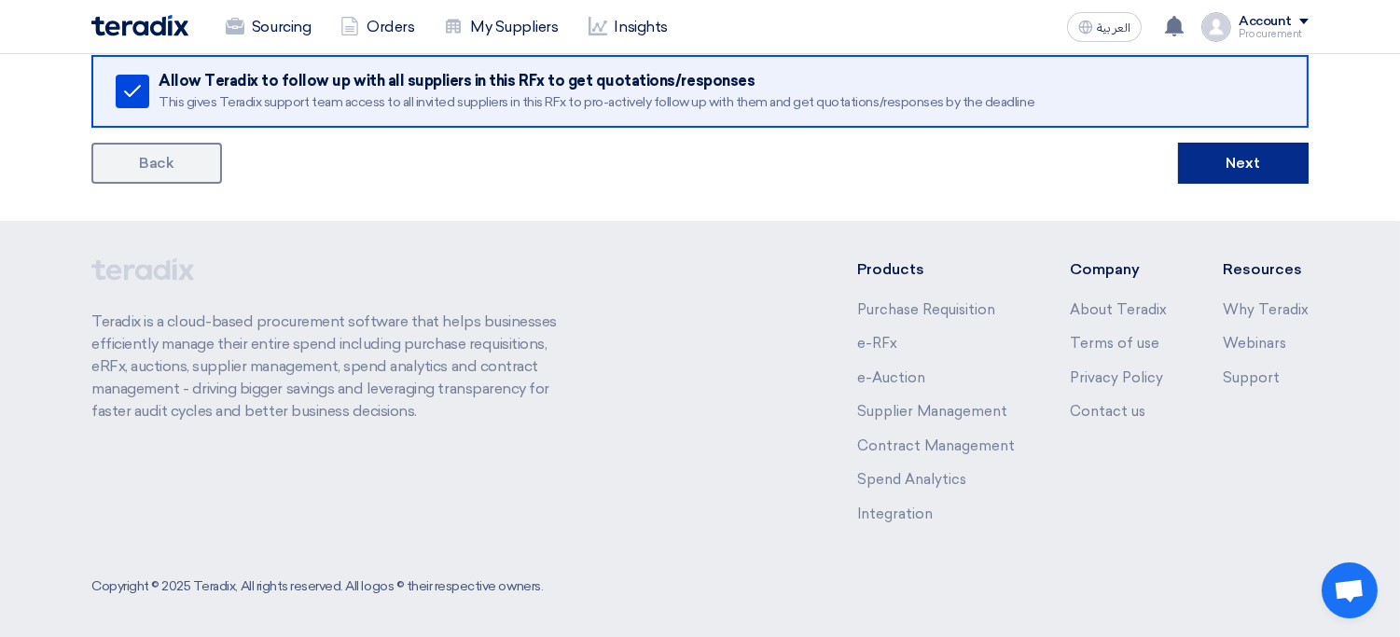
click at [1227, 168] on button "Next" at bounding box center [1243, 163] width 131 height 41
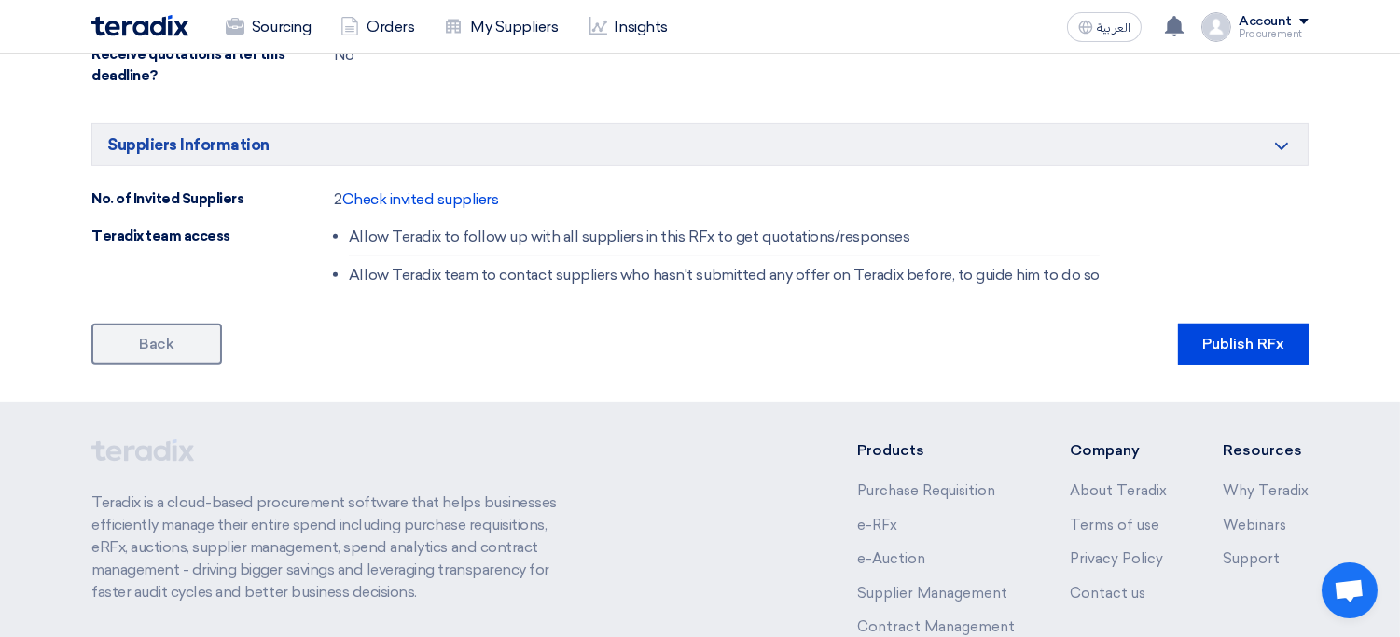
scroll to position [1447, 0]
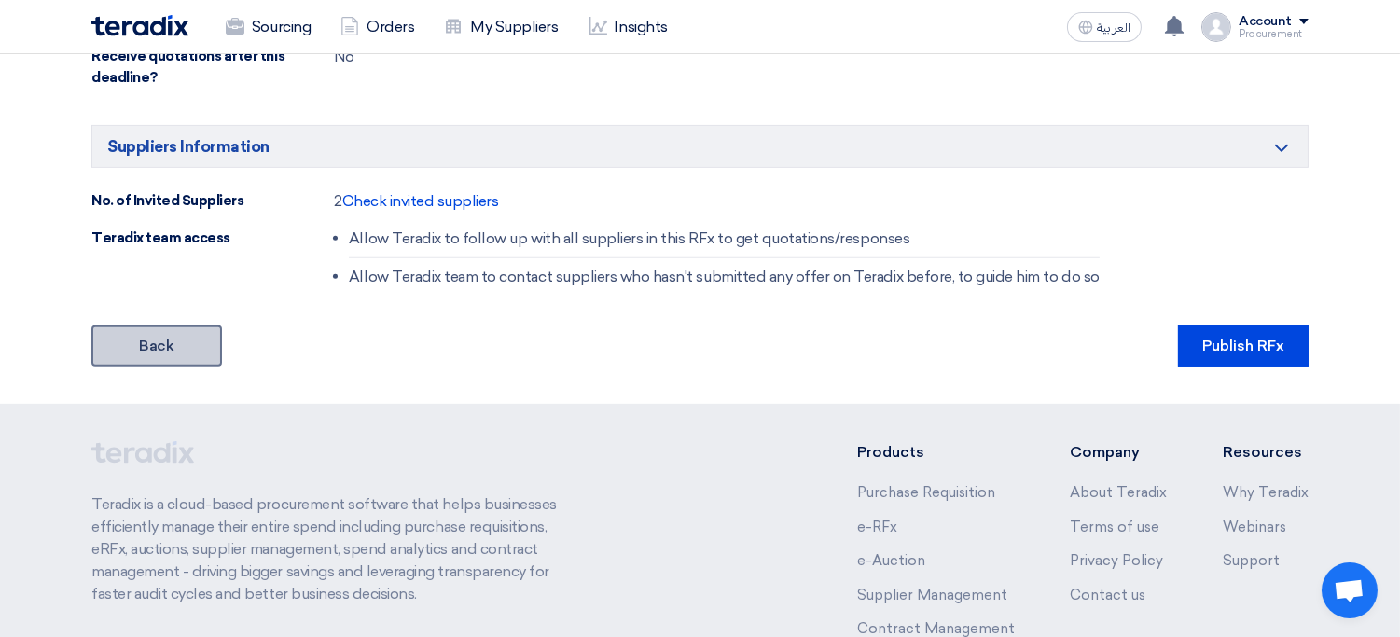
click at [200, 350] on link "Back" at bounding box center [156, 346] width 131 height 41
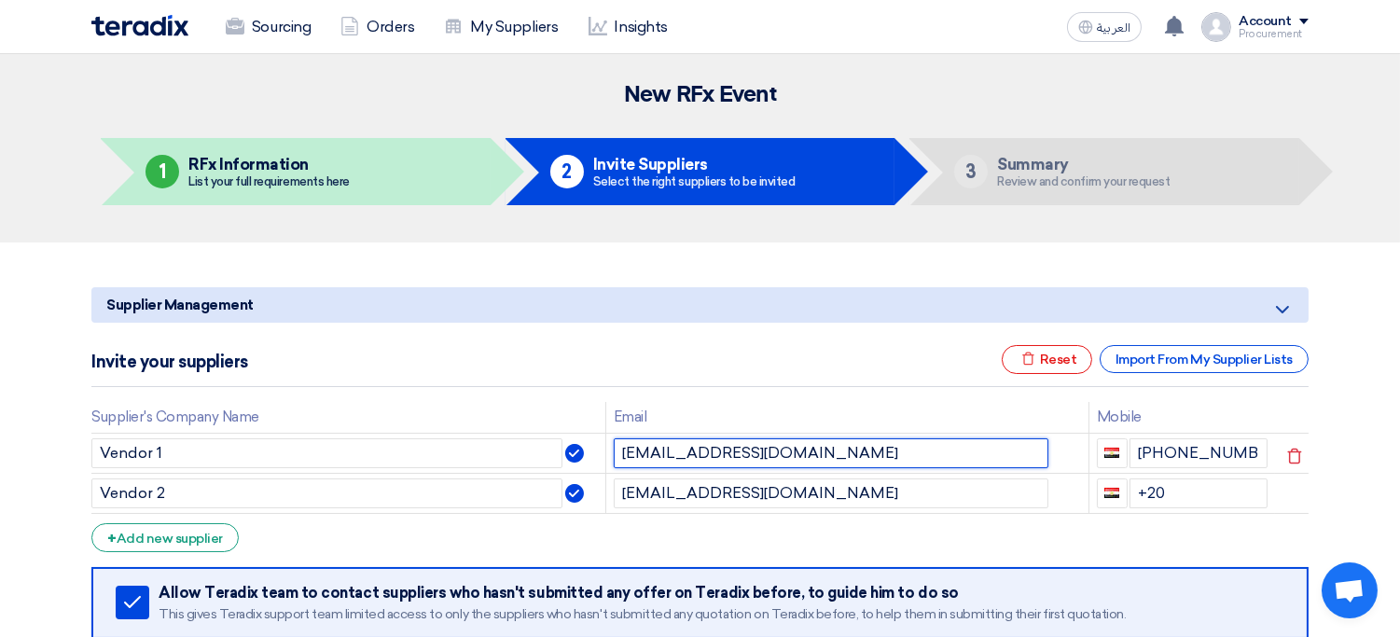
click at [717, 450] on input "hsnbnjml@gmail.com" at bounding box center [831, 453] width 435 height 30
type input "username@domain.com"
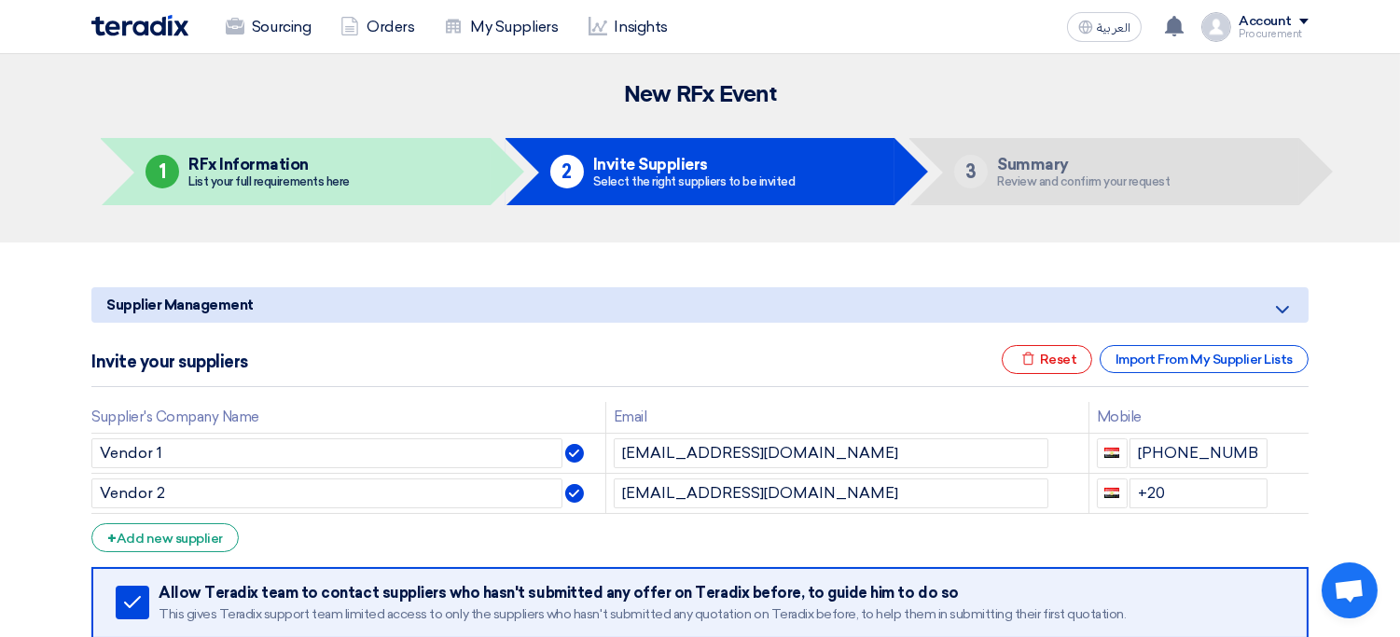
click at [771, 327] on app-invite-partners "Supplier Management Minimize/Maximize Category Invite your suppliers Excel file…" at bounding box center [699, 416] width 1217 height 259
click at [640, 367] on div "Invite your suppliers Excel file Reset Import From My Supplier Lists" at bounding box center [699, 366] width 1217 height 42
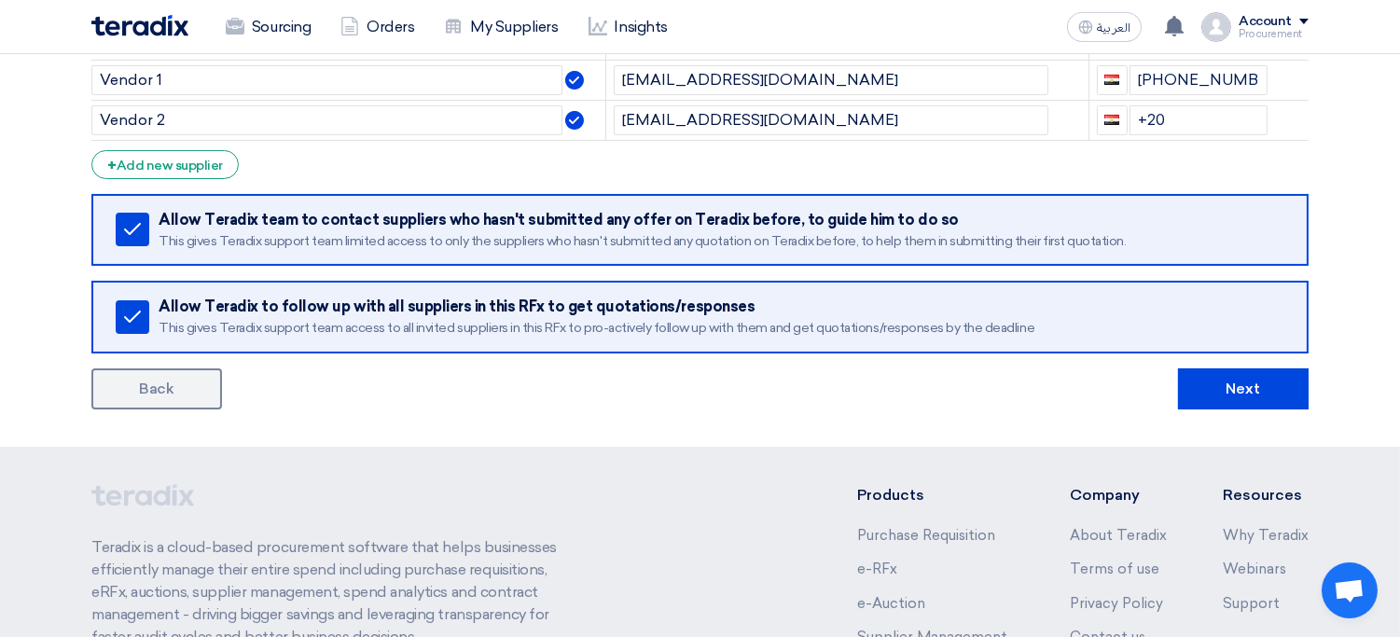
scroll to position [410, 0]
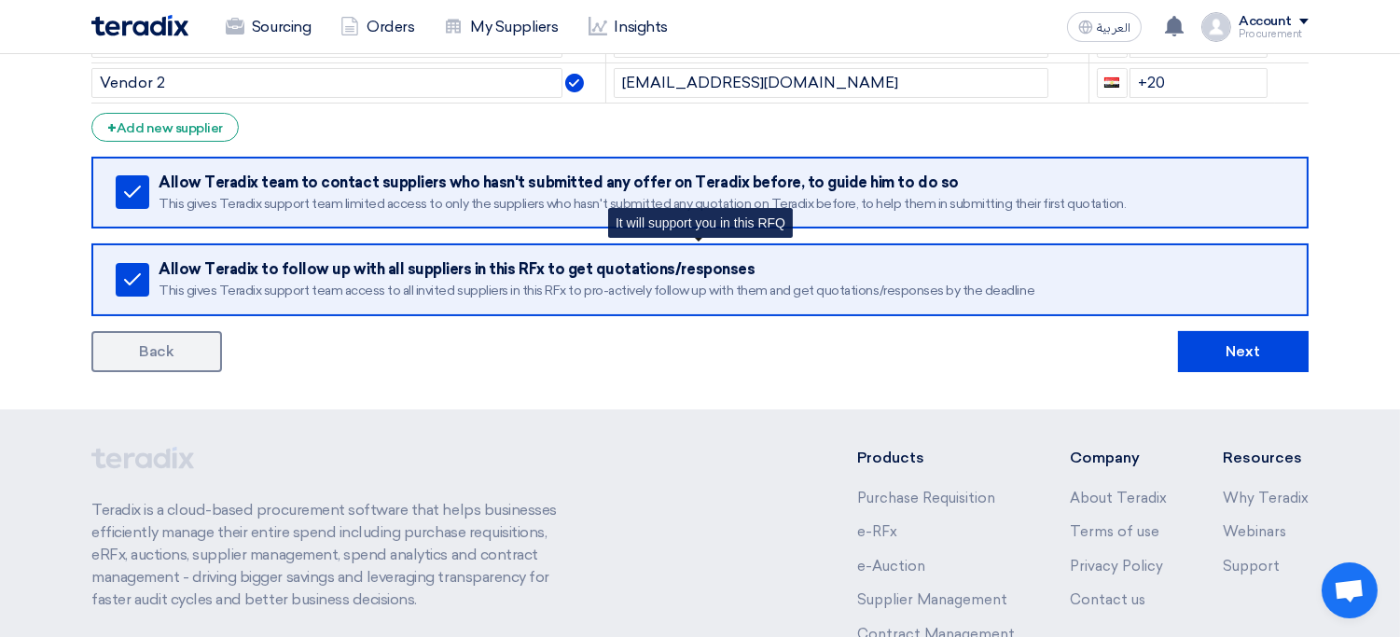
click at [156, 277] on div "Remove service Allow Teradix to follow up with all suppliers in this RFx to get…" at bounding box center [699, 279] width 1217 height 73
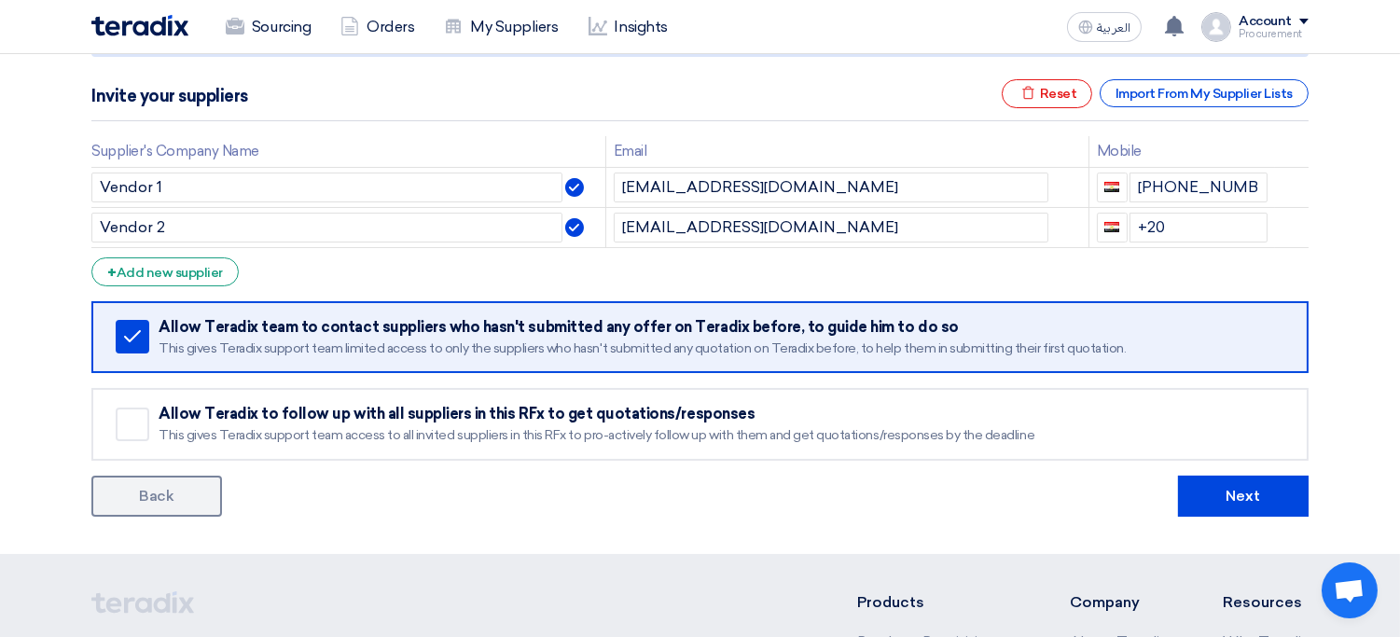
scroll to position [262, 0]
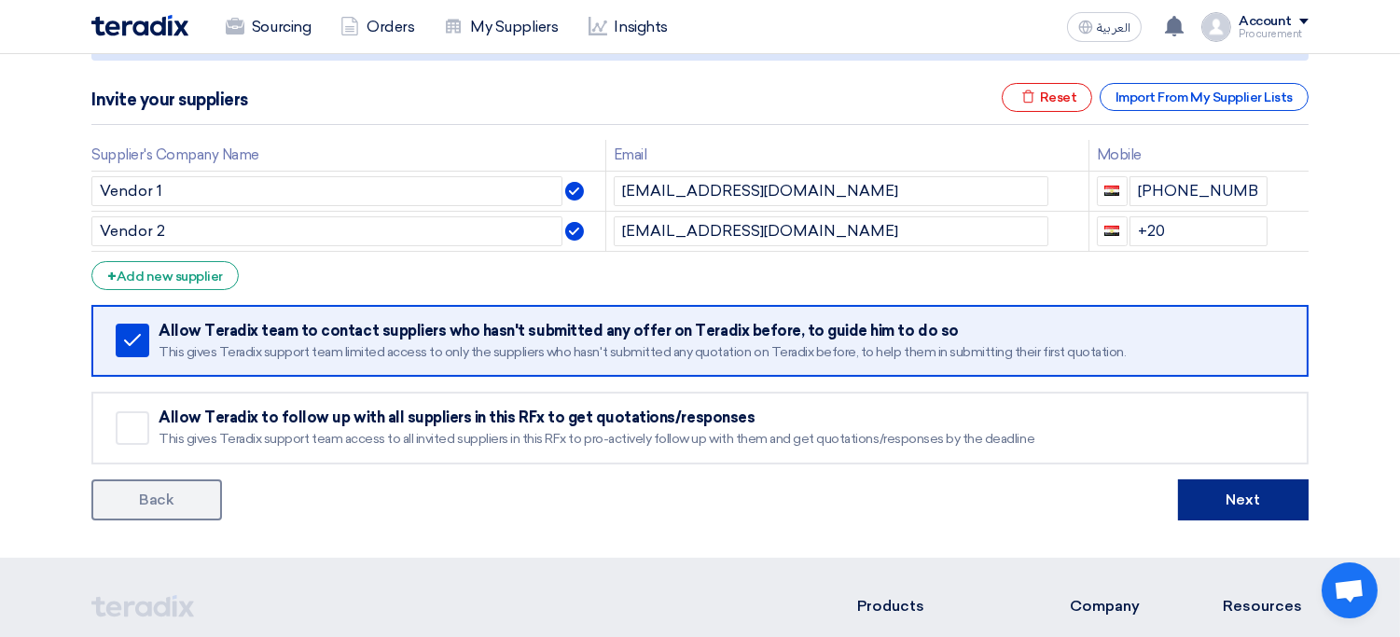
click at [1264, 488] on button "Next" at bounding box center [1243, 499] width 131 height 41
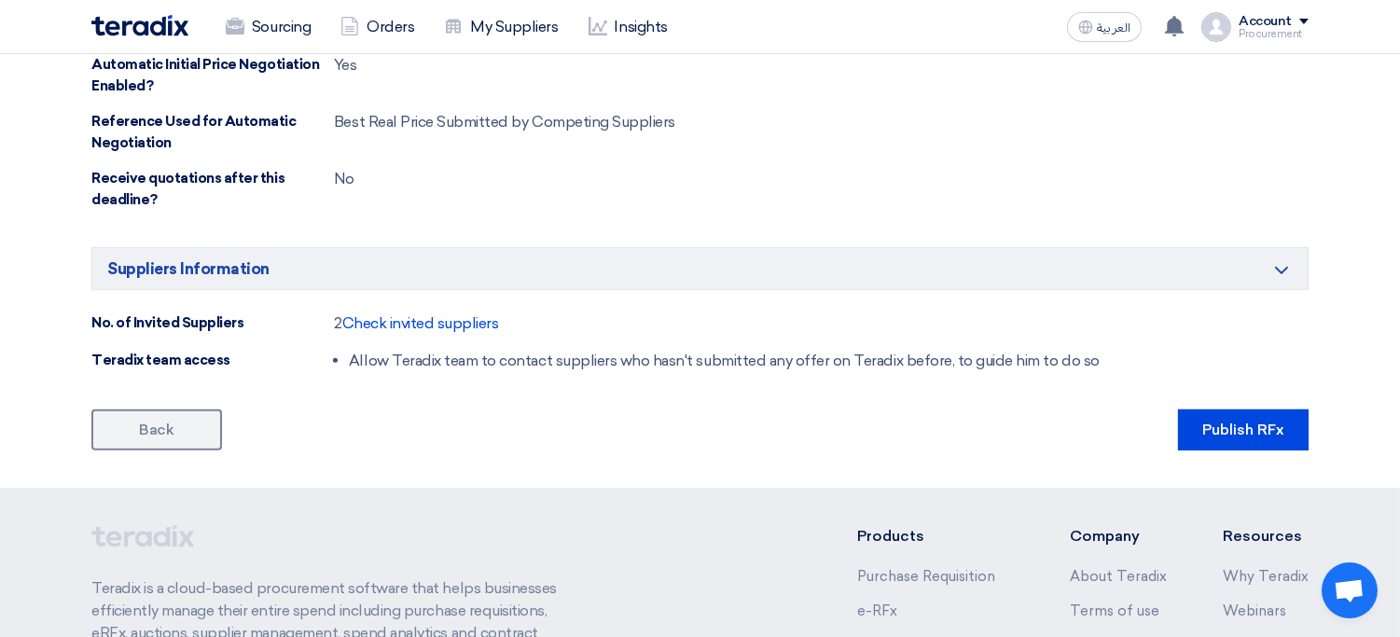
scroll to position [1328, 0]
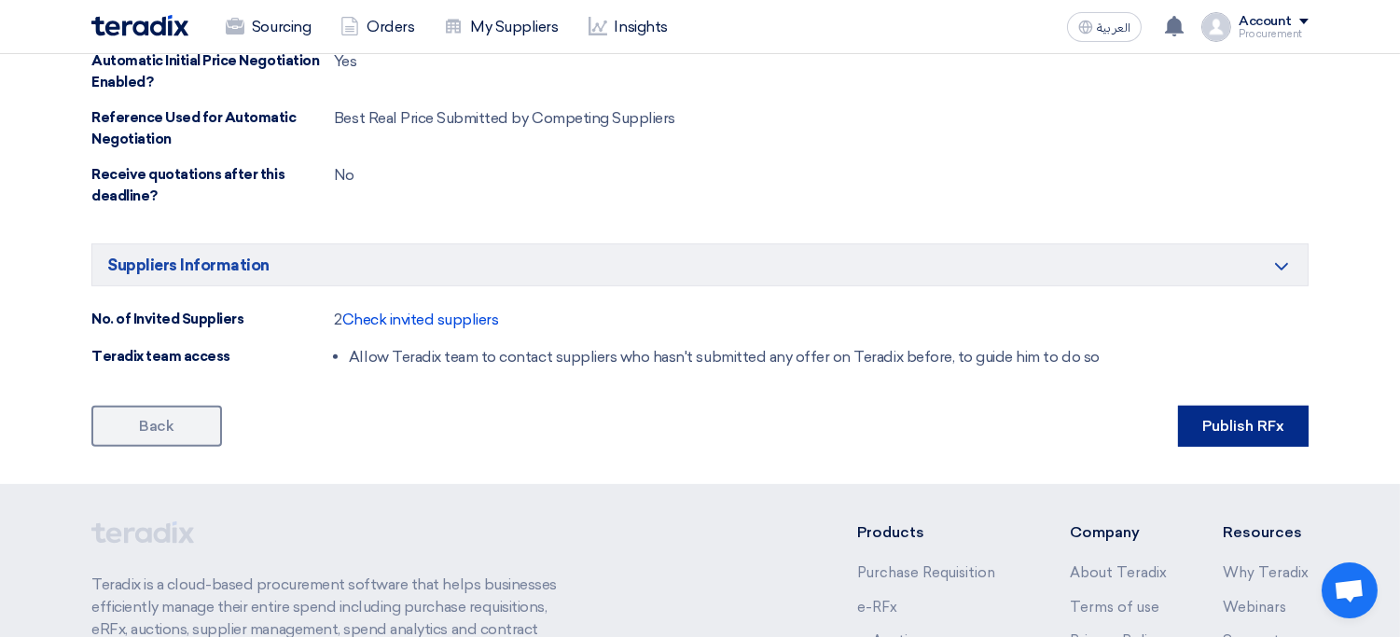
click at [1257, 431] on button "Publish RFx" at bounding box center [1243, 426] width 131 height 41
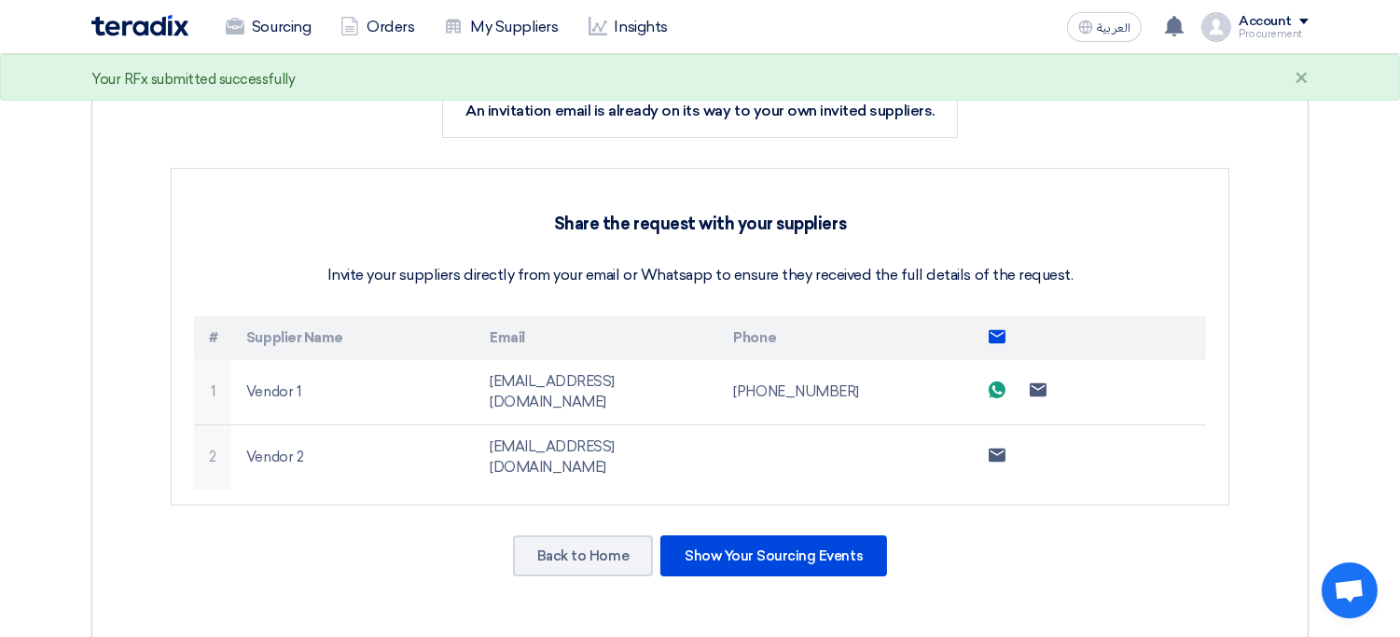
scroll to position [330, 0]
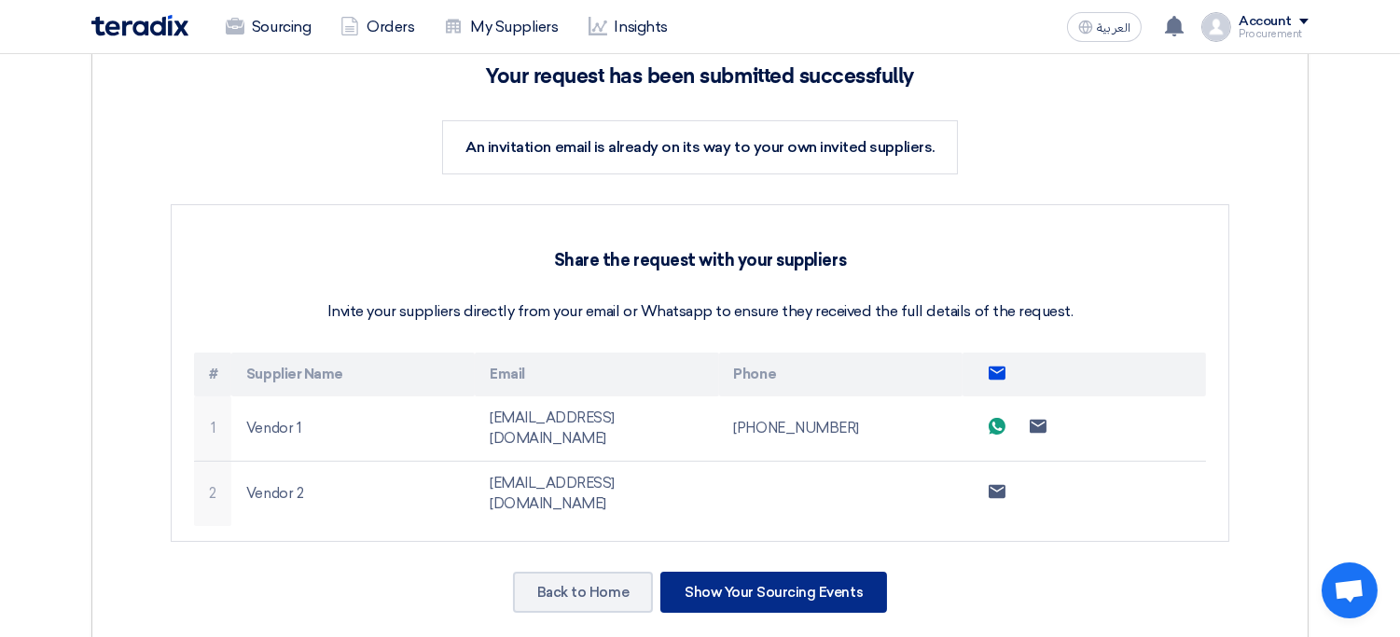
click at [776, 572] on div "Show Your Sourcing Events" at bounding box center [773, 592] width 227 height 41
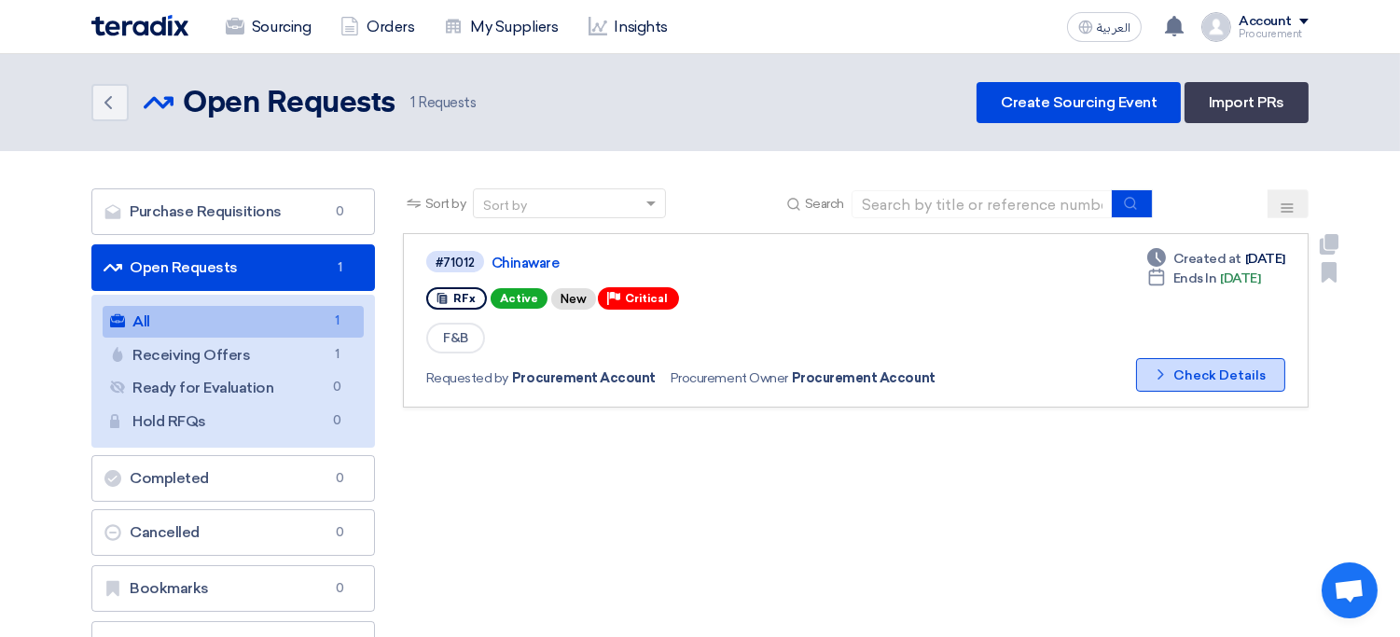
click at [1188, 375] on button "Check details Check Details" at bounding box center [1210, 375] width 149 height 34
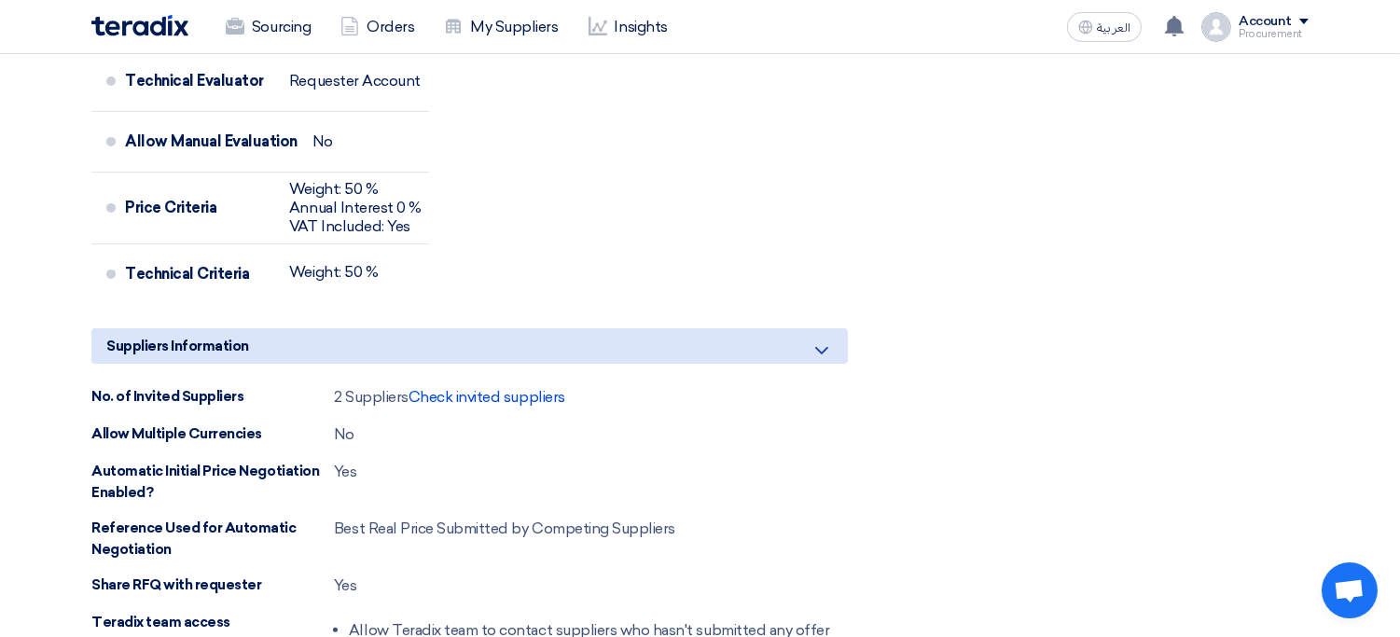
scroll to position [1029, 0]
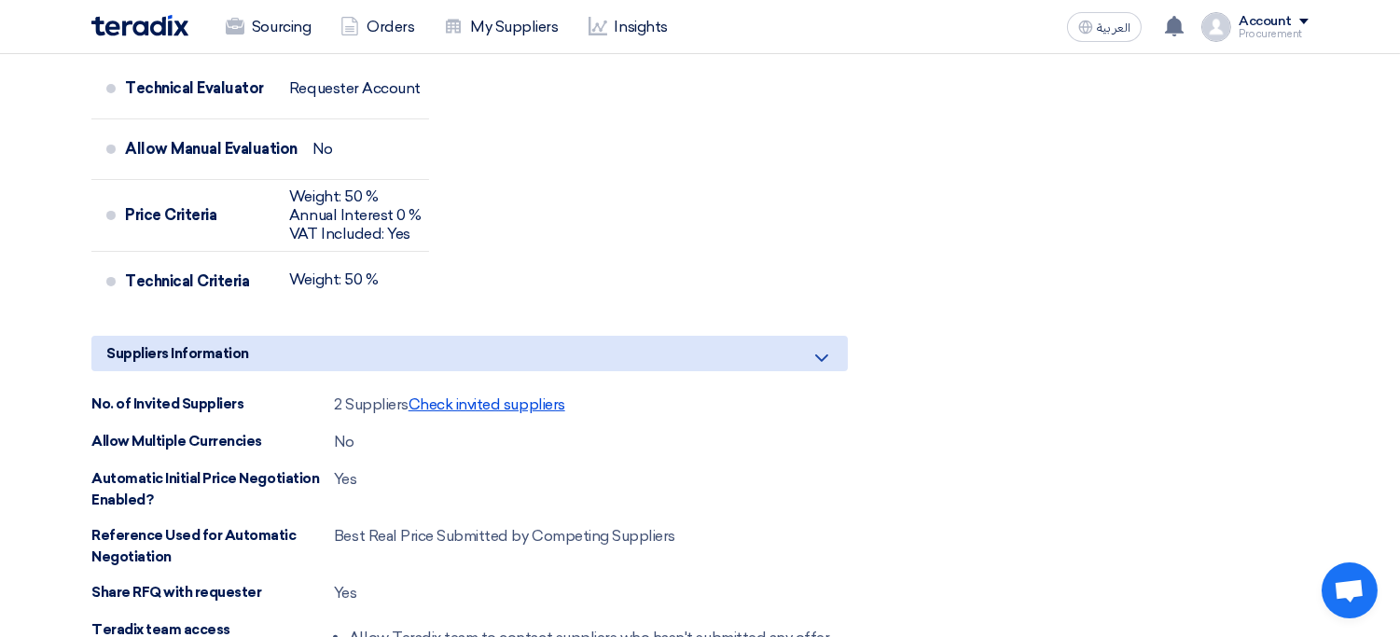
click at [497, 402] on span "Check invited suppliers" at bounding box center [487, 404] width 157 height 18
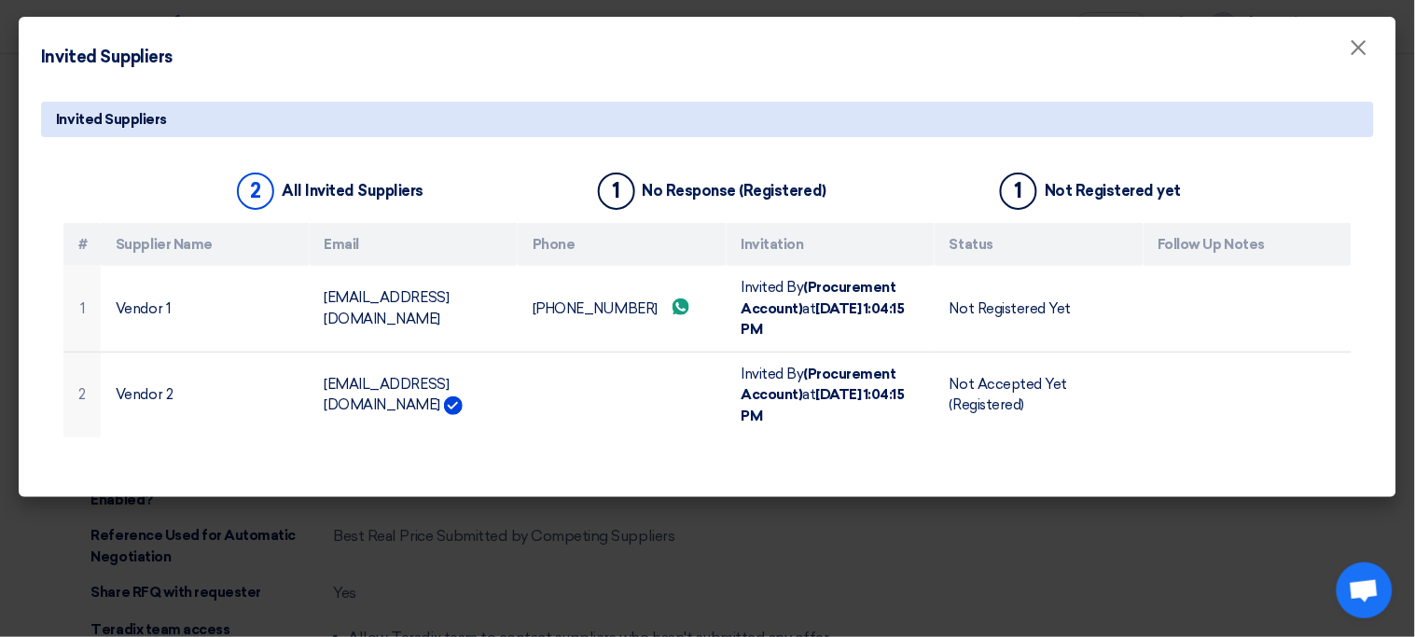
click at [616, 517] on modal-container "Invited Suppliers × Invited Suppliers 2 All Invited Suppliers 1 No Response (Re…" at bounding box center [707, 318] width 1415 height 637
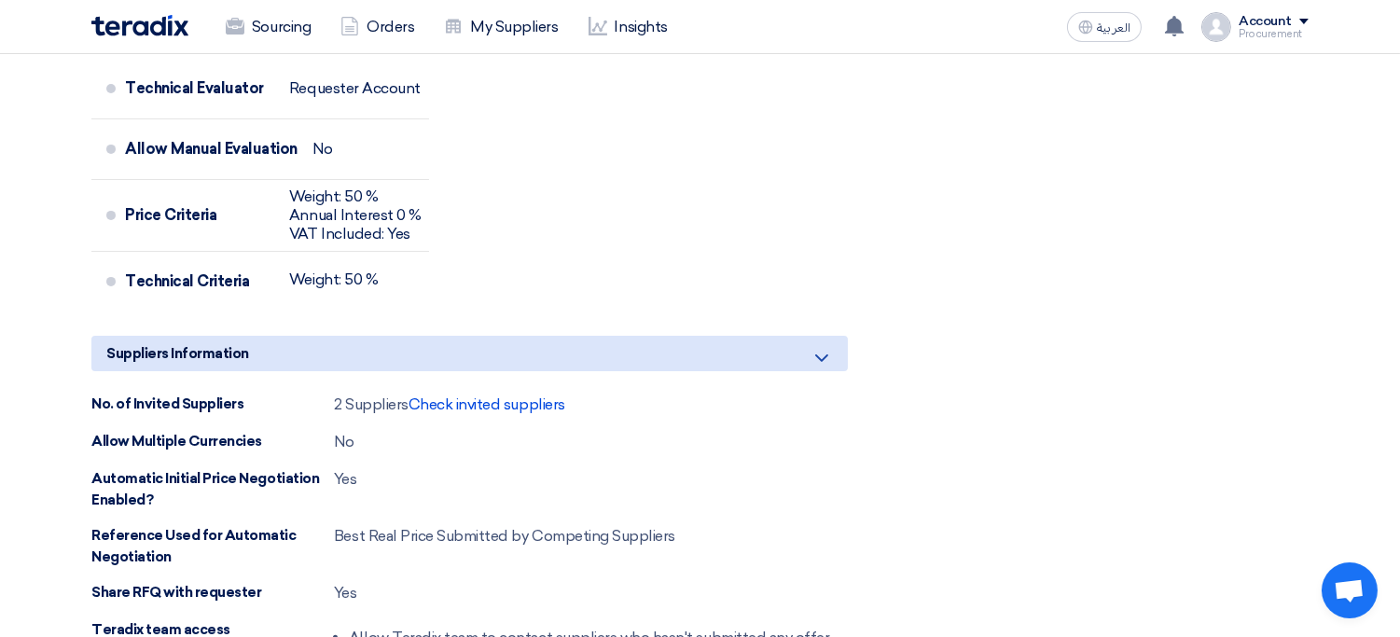
scroll to position [0, 0]
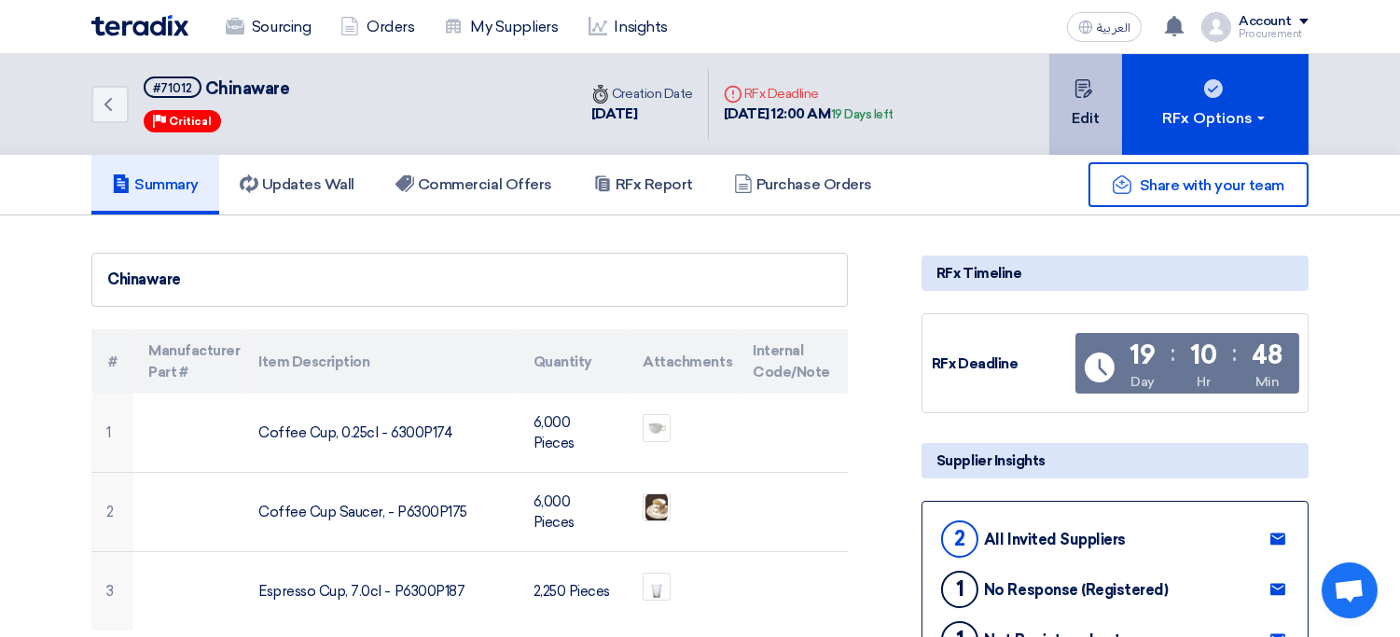
click at [1090, 117] on button "Edit" at bounding box center [1085, 104] width 73 height 101
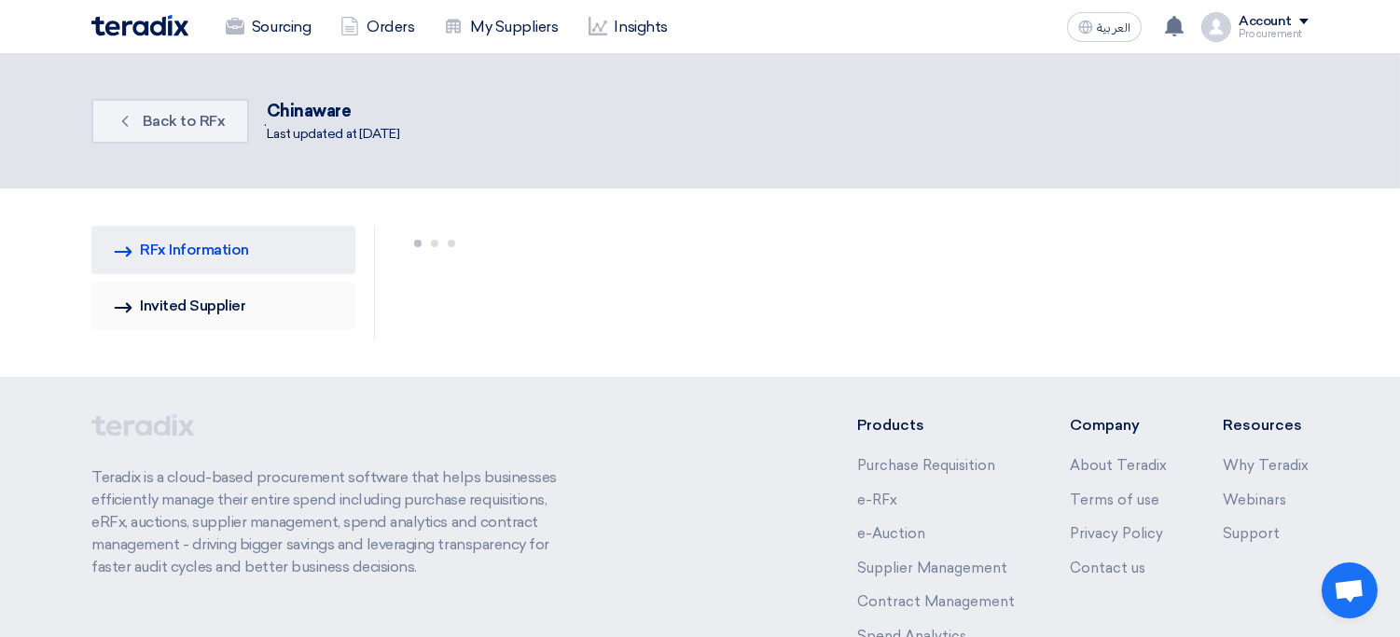
click at [278, 327] on link "Invited Suppliers Invited Supplier" at bounding box center [223, 306] width 264 height 49
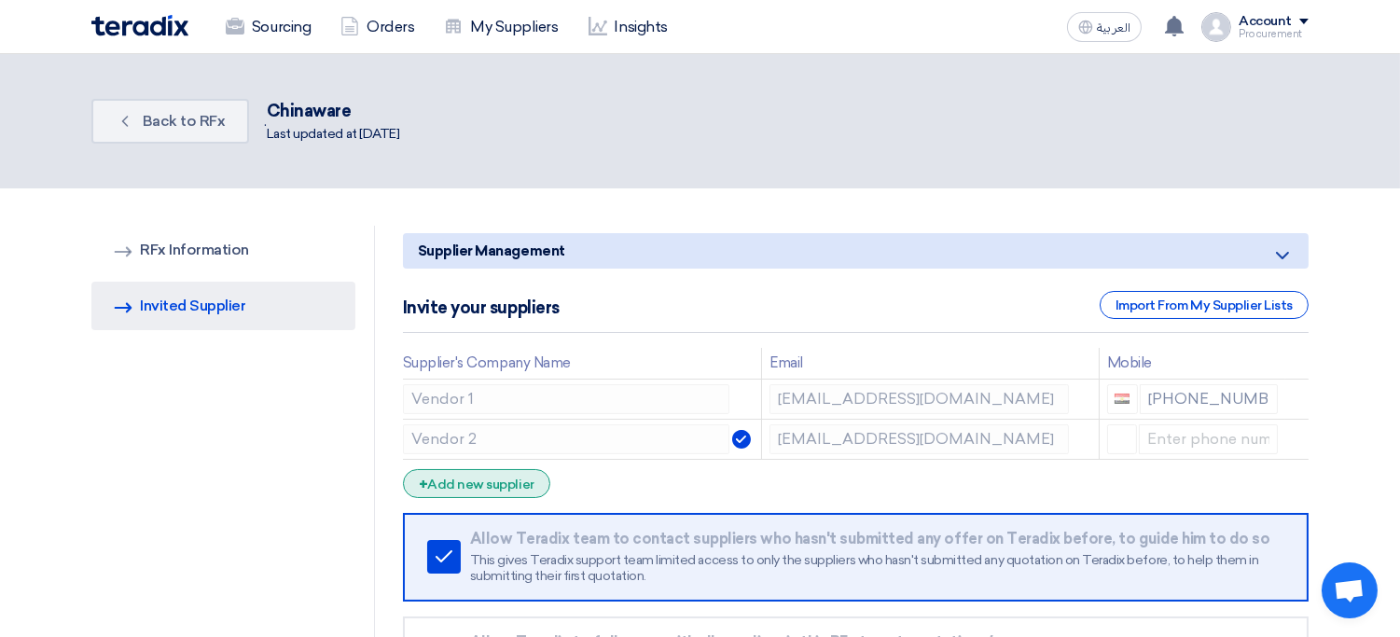
click at [512, 489] on div "+ Add new supplier" at bounding box center [476, 483] width 147 height 29
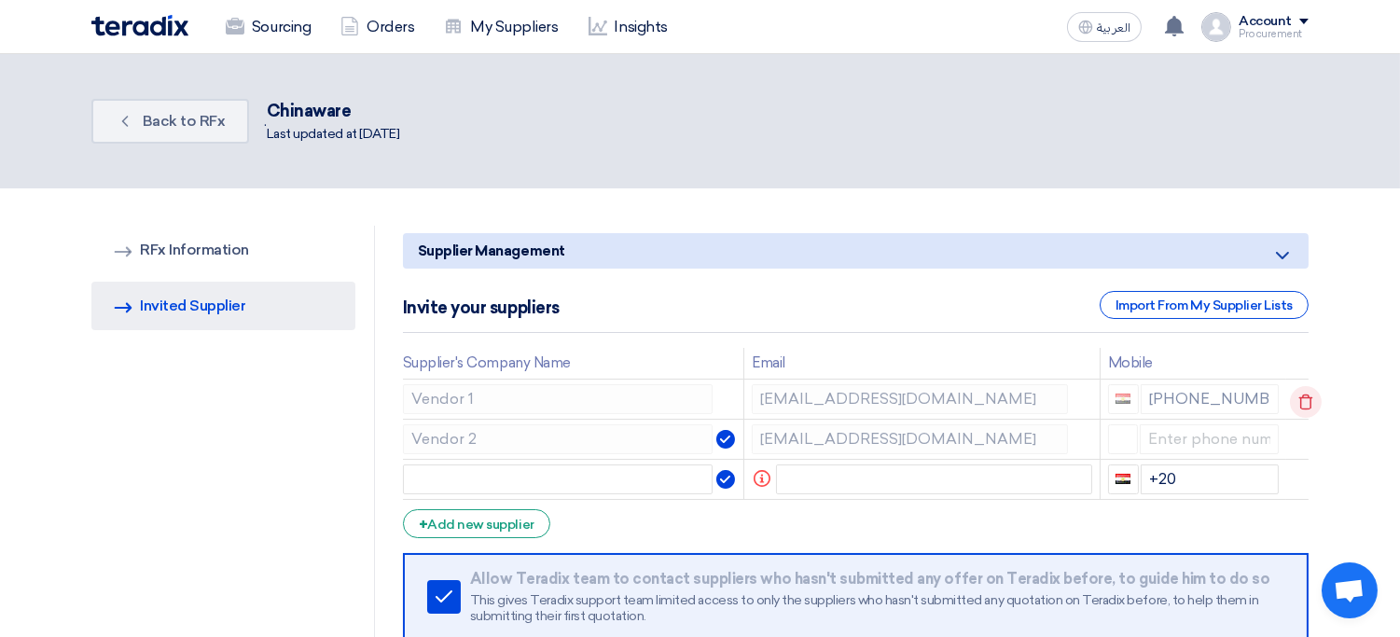
click at [1307, 395] on use at bounding box center [1306, 402] width 14 height 16
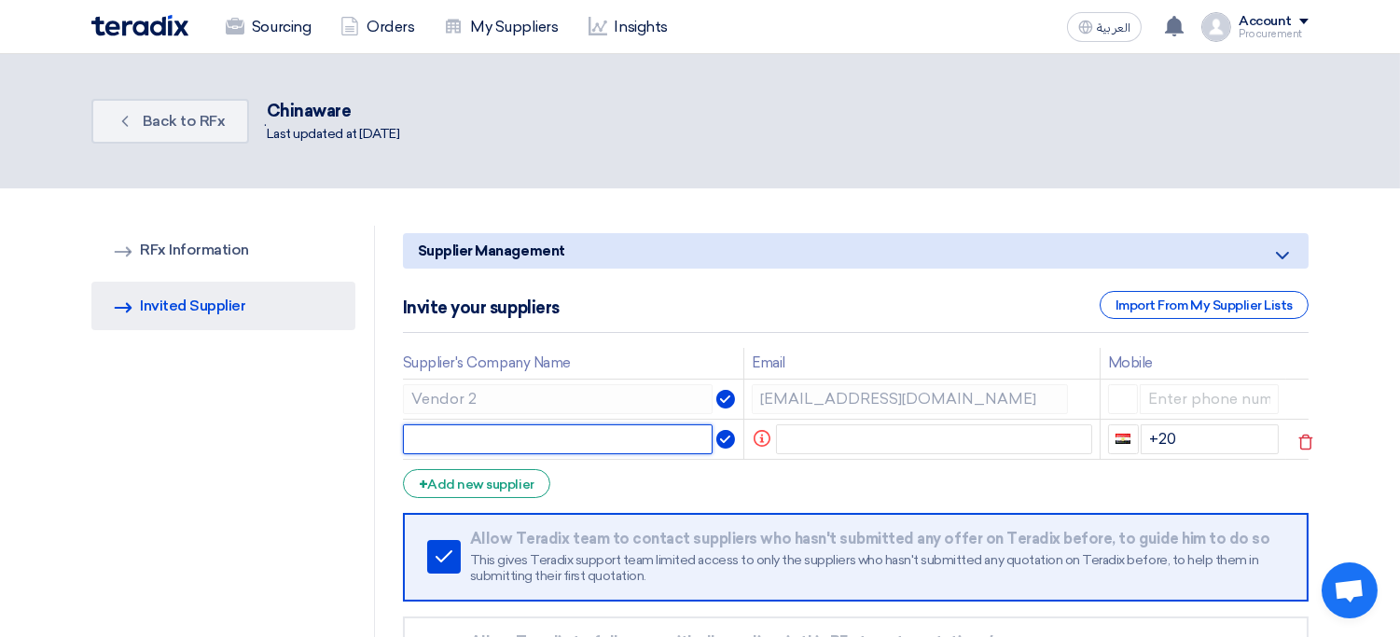
click at [623, 445] on input "text" at bounding box center [558, 439] width 311 height 30
type input "Vendor 1"
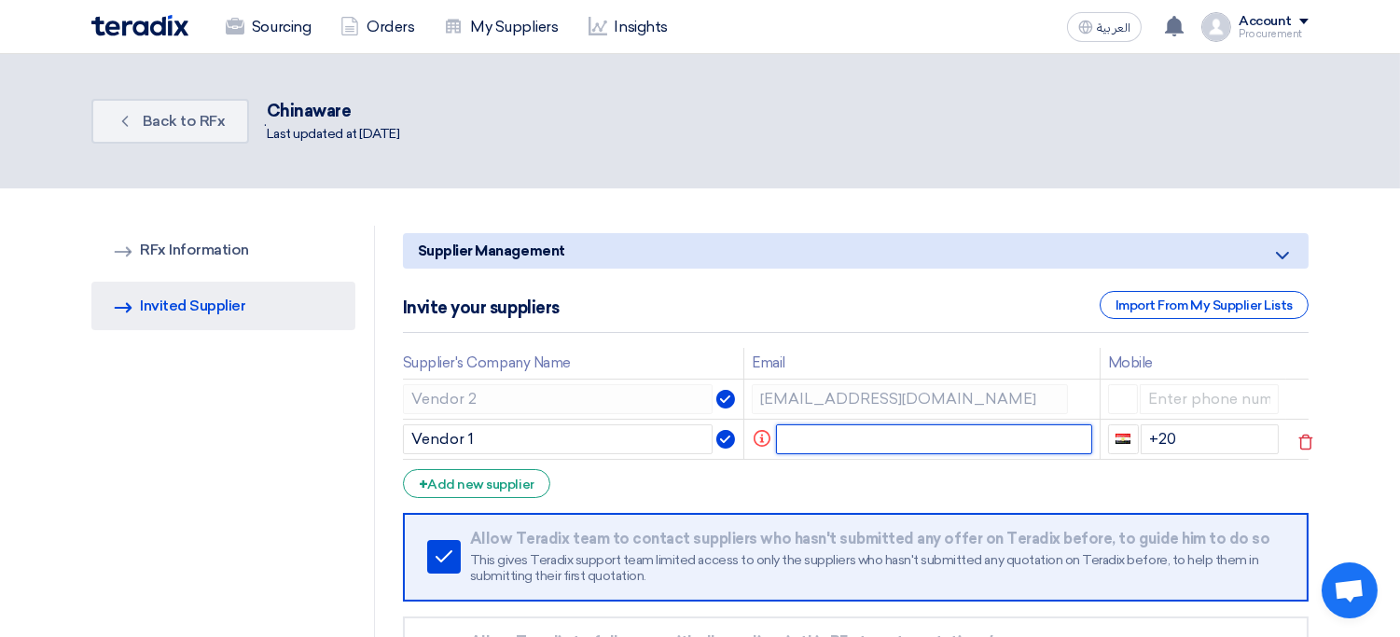
click at [833, 440] on input "text" at bounding box center [934, 439] width 316 height 30
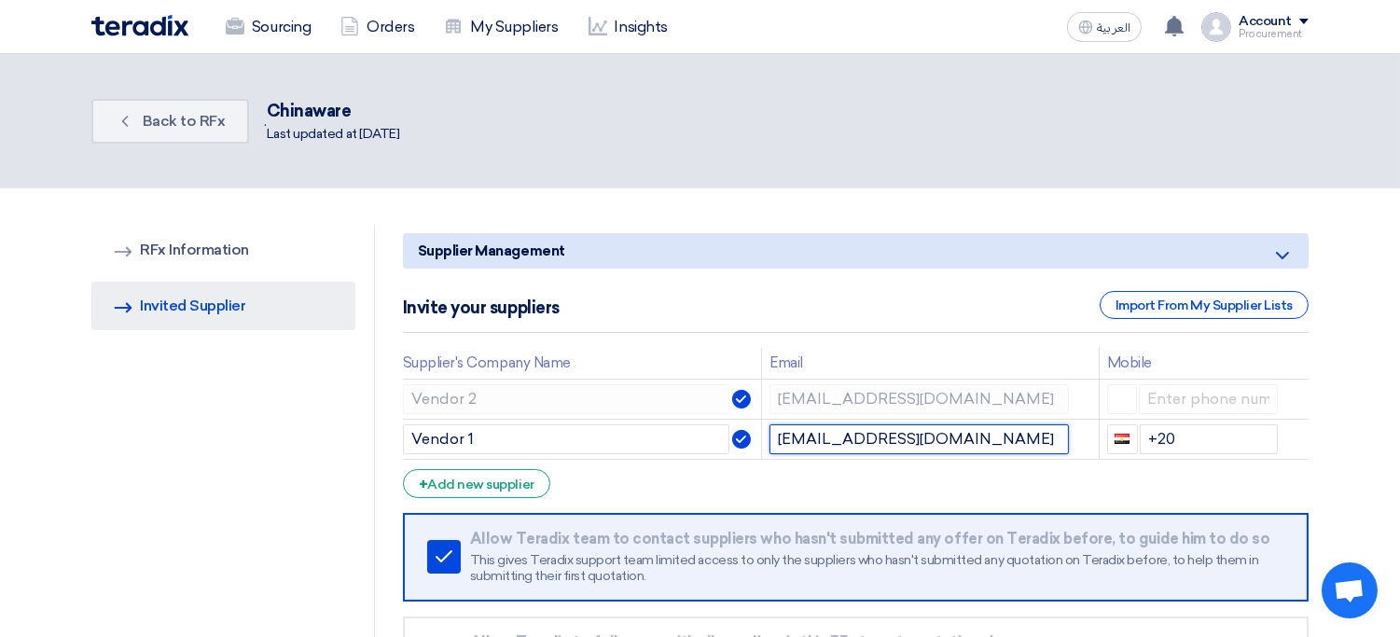
type input "sp2@teradix.com"
click at [869, 482] on form "Supplier Management Minimize/Maximize Category Invite your suppliers Import Fro…" at bounding box center [856, 497] width 906 height 528
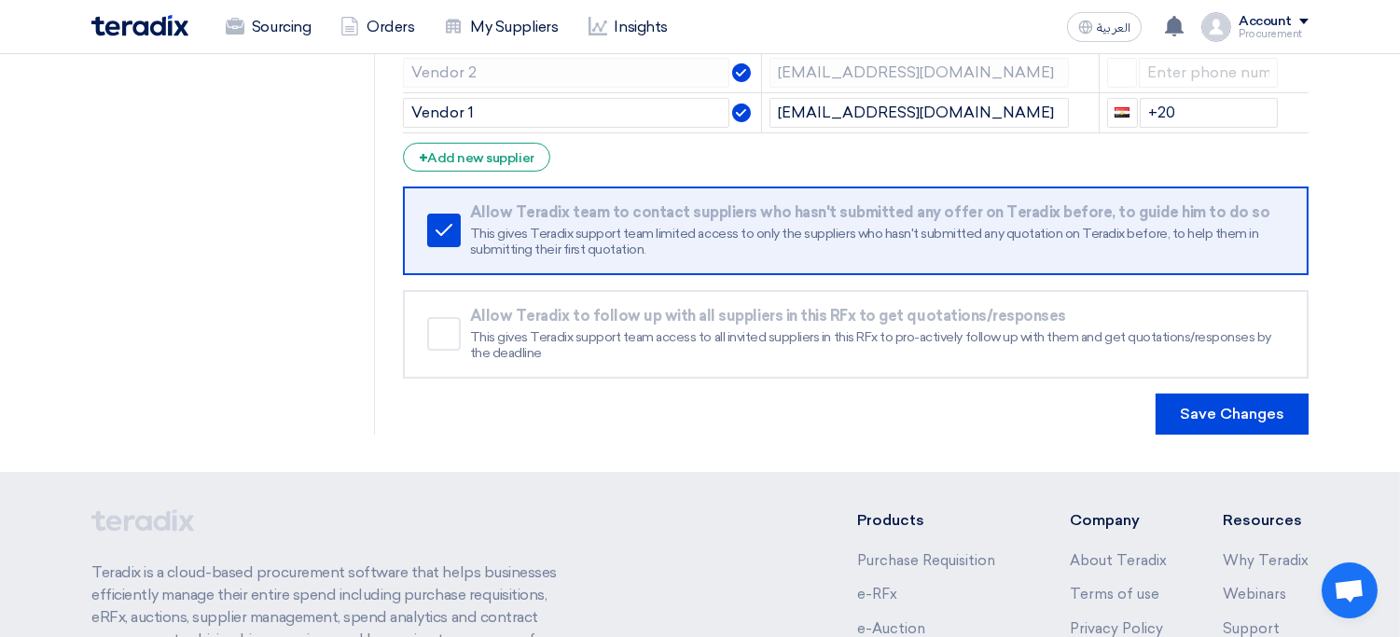
scroll to position [333, 0]
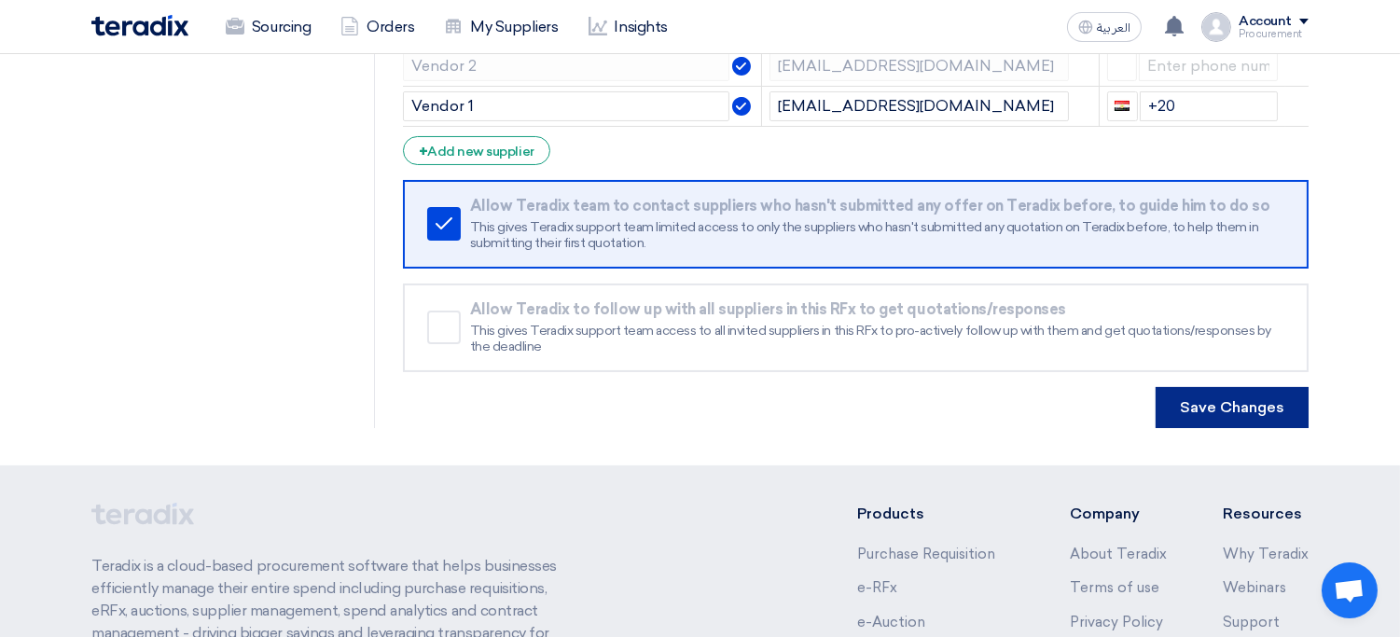
click at [1217, 399] on button "Save Changes" at bounding box center [1232, 407] width 153 height 41
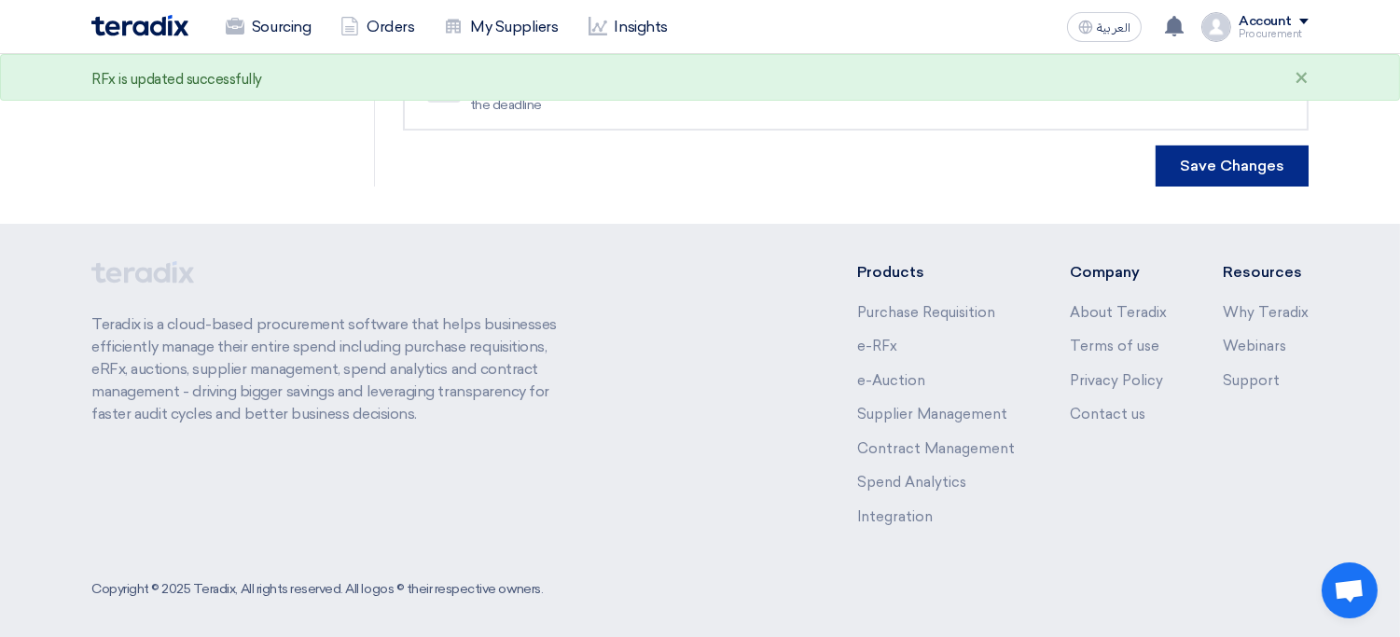
scroll to position [0, 0]
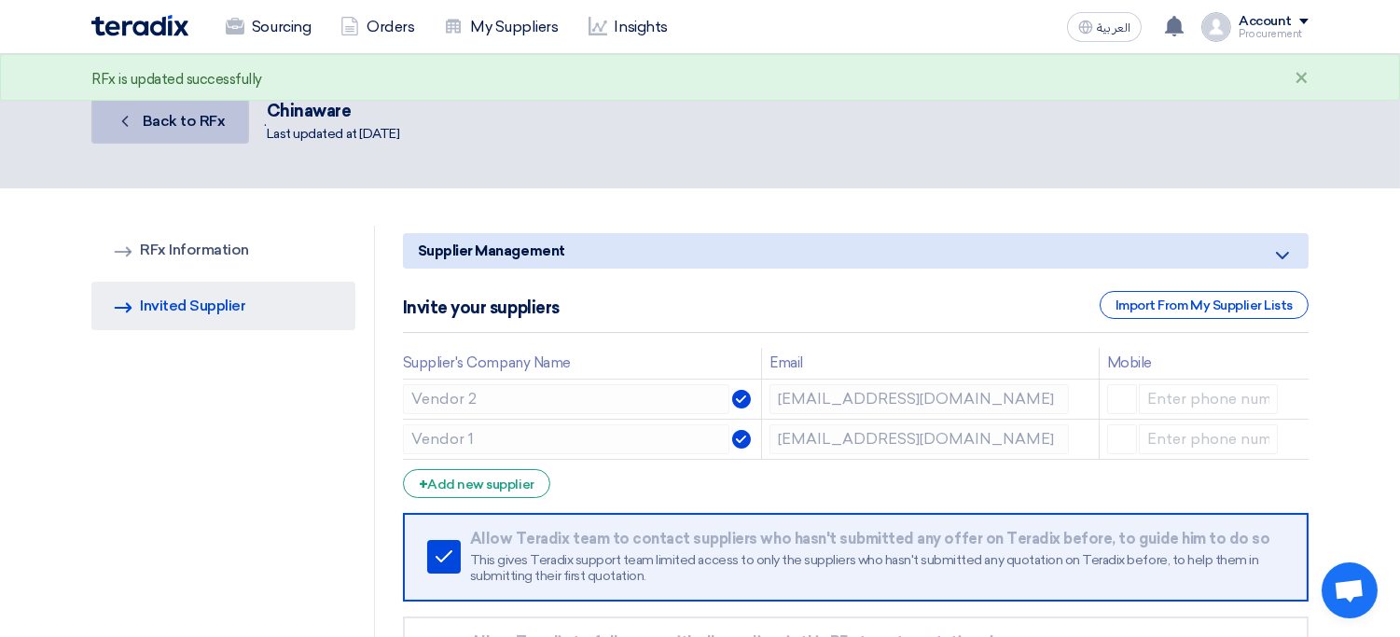
click at [215, 128] on span "Back to RFx" at bounding box center [184, 121] width 83 height 18
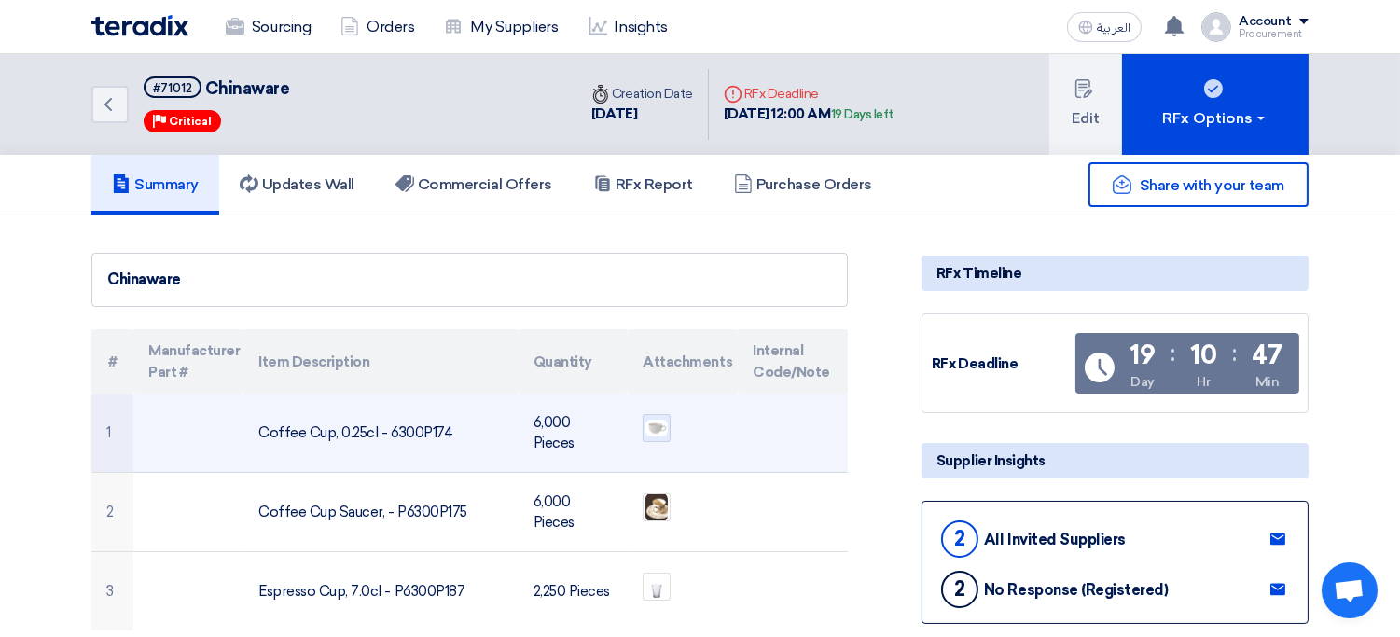
click at [660, 423] on img at bounding box center [657, 428] width 26 height 21
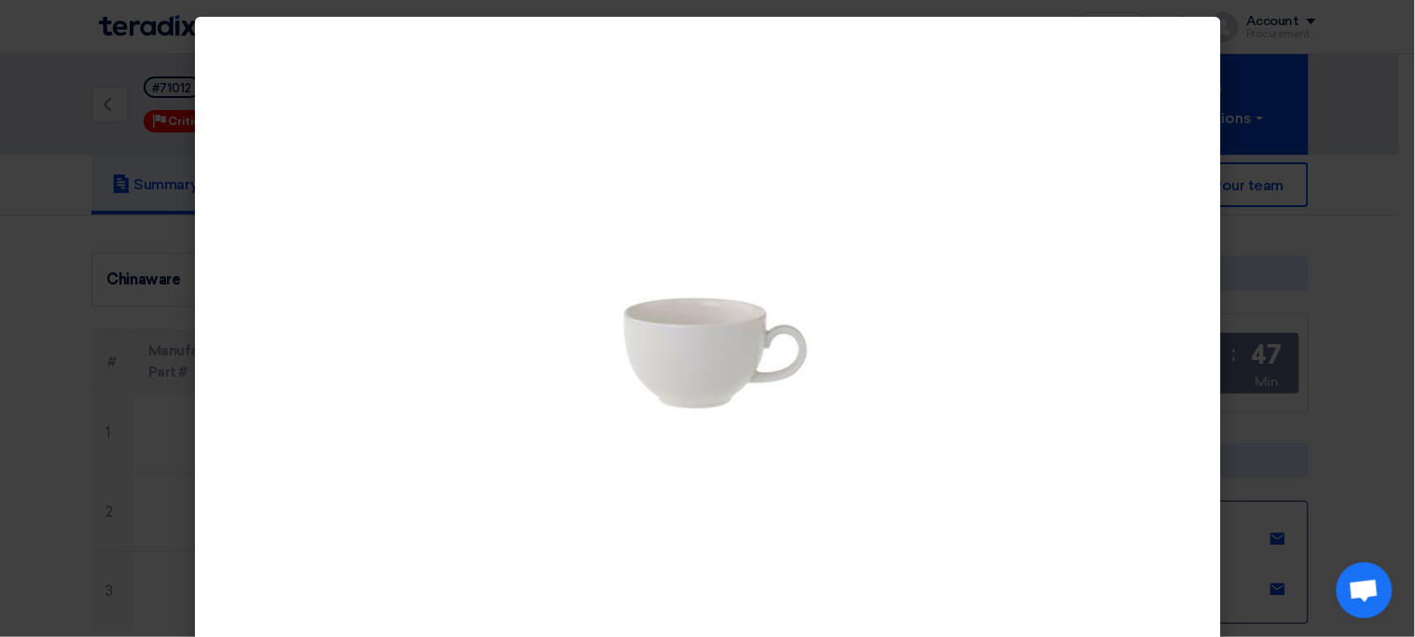
click at [156, 381] on modal-container at bounding box center [707, 318] width 1415 height 637
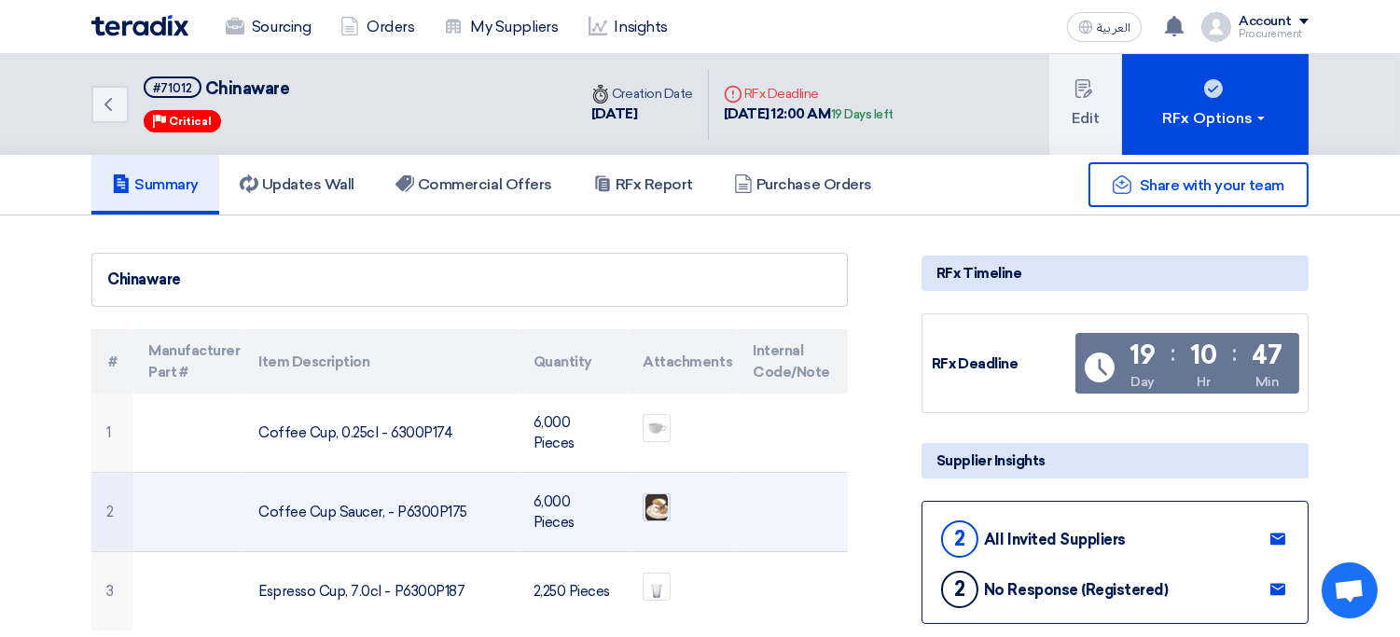
click at [650, 513] on img at bounding box center [657, 508] width 26 height 32
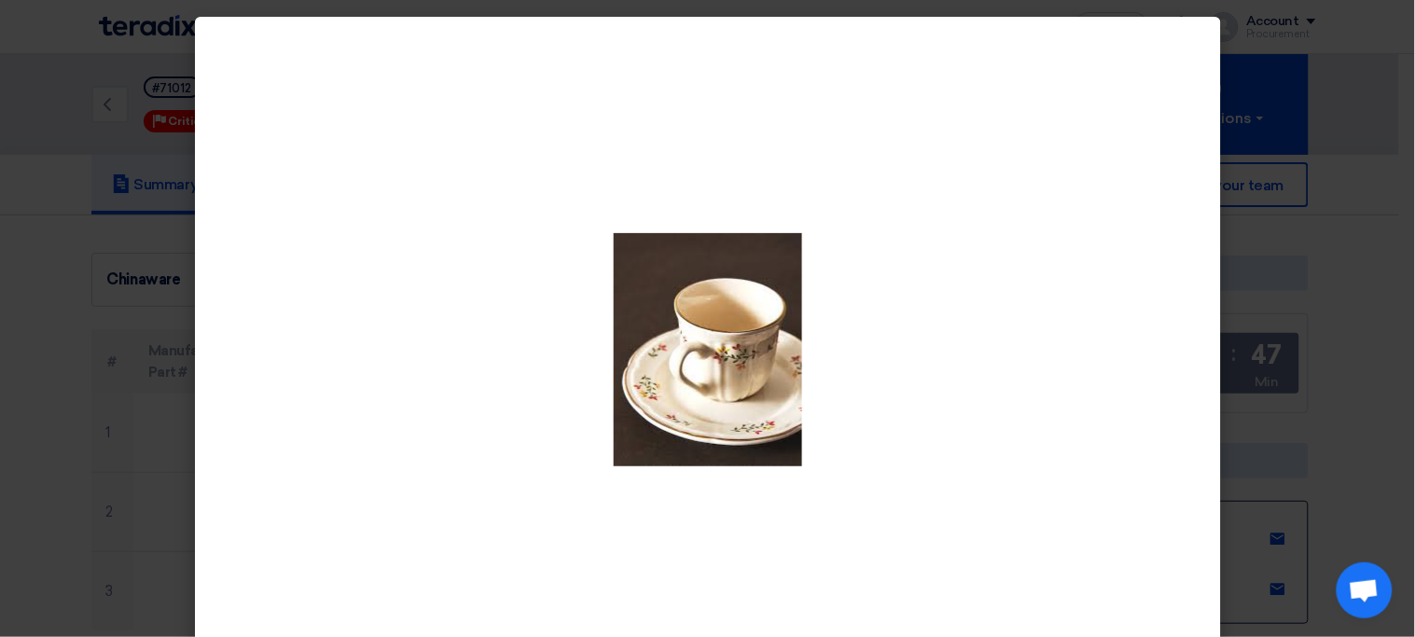
click at [80, 361] on modal-container at bounding box center [707, 318] width 1415 height 637
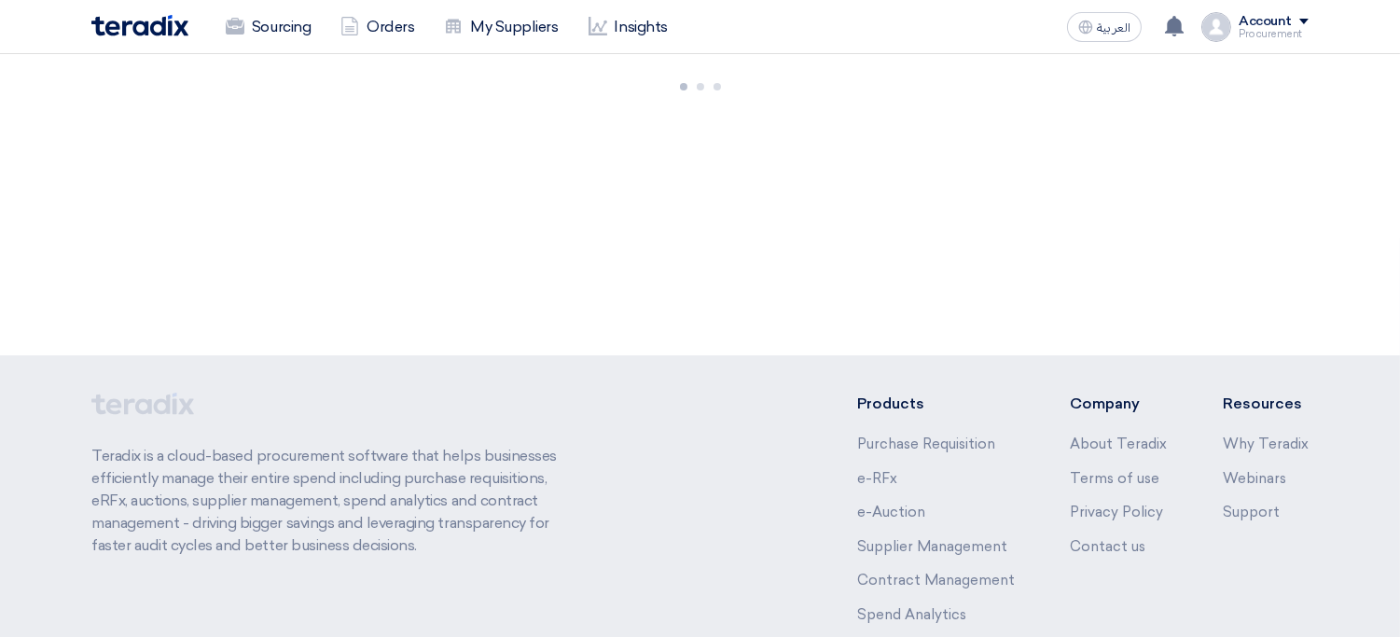
click at [1275, 35] on div "Procurement" at bounding box center [1274, 34] width 70 height 10
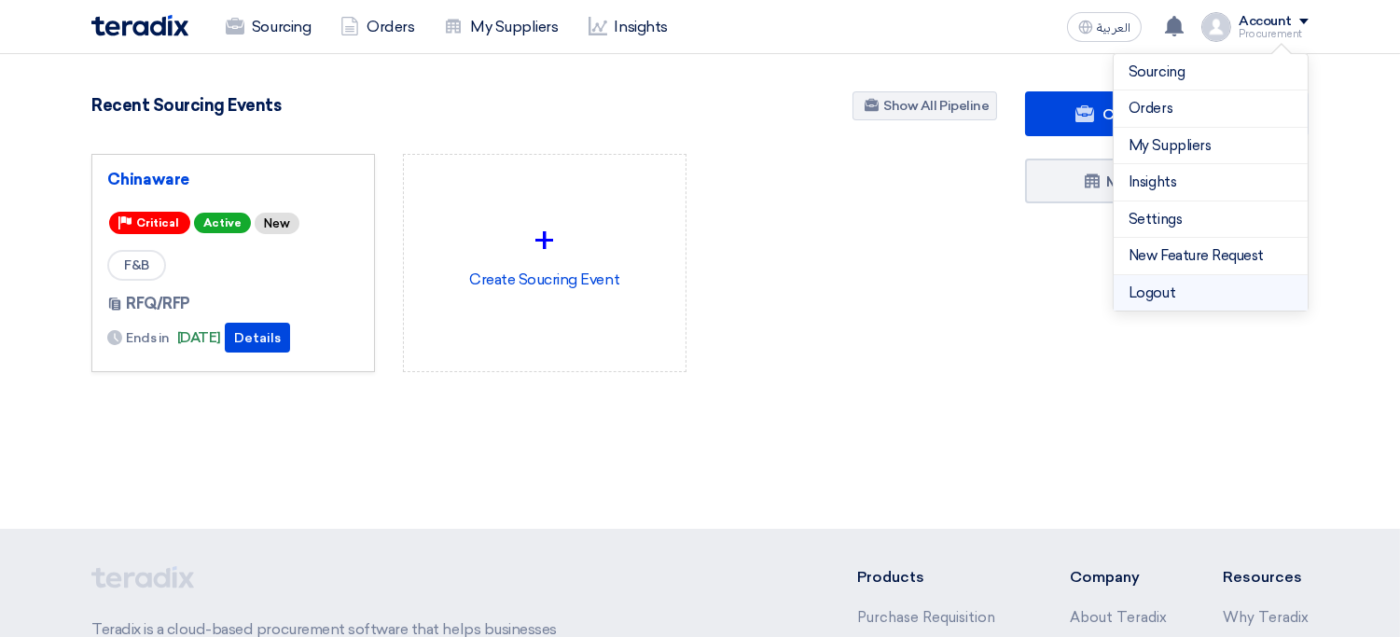
click at [1168, 298] on li "Logout" at bounding box center [1211, 293] width 194 height 36
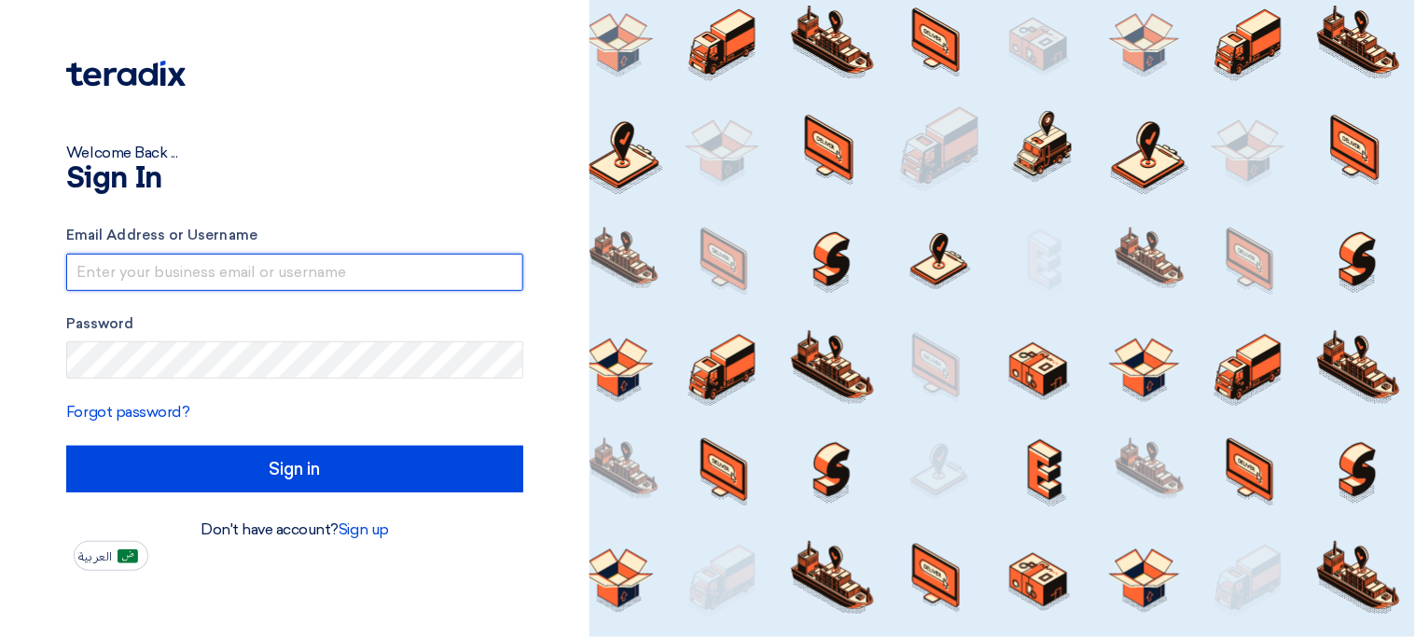
type input "[EMAIL_ADDRESS][DOMAIN_NAME]"
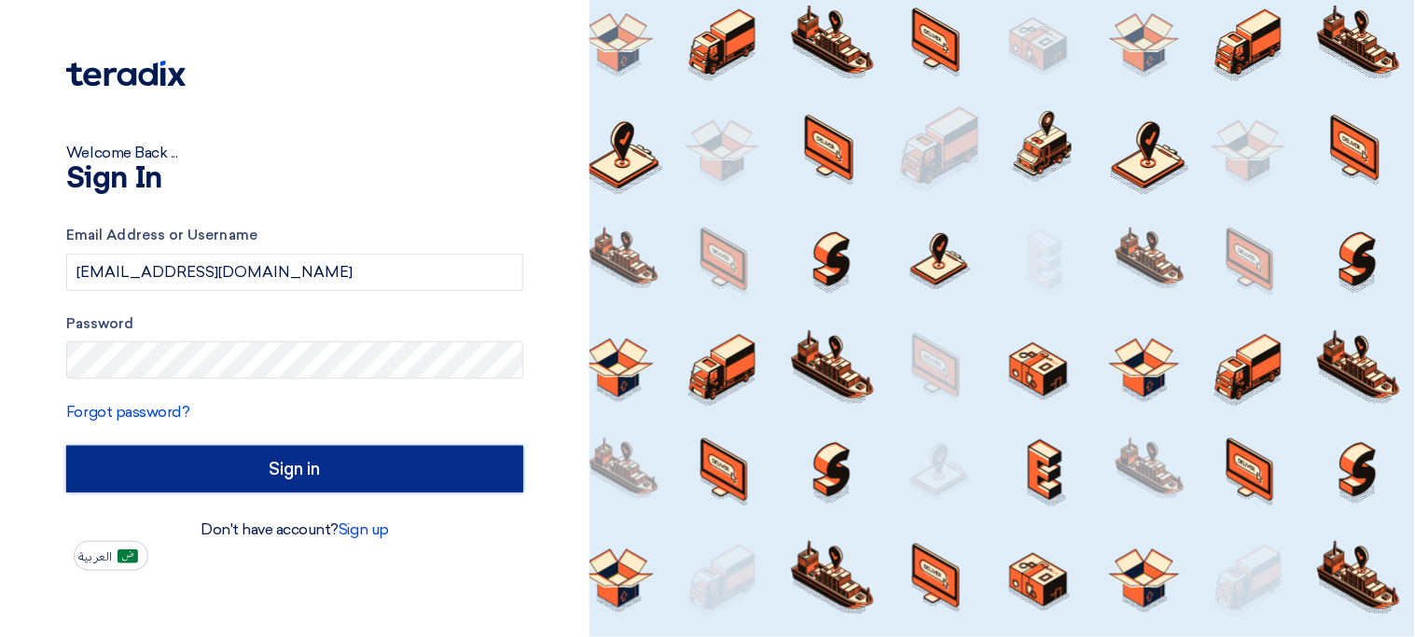
click at [333, 467] on input "Sign in" at bounding box center [294, 469] width 457 height 47
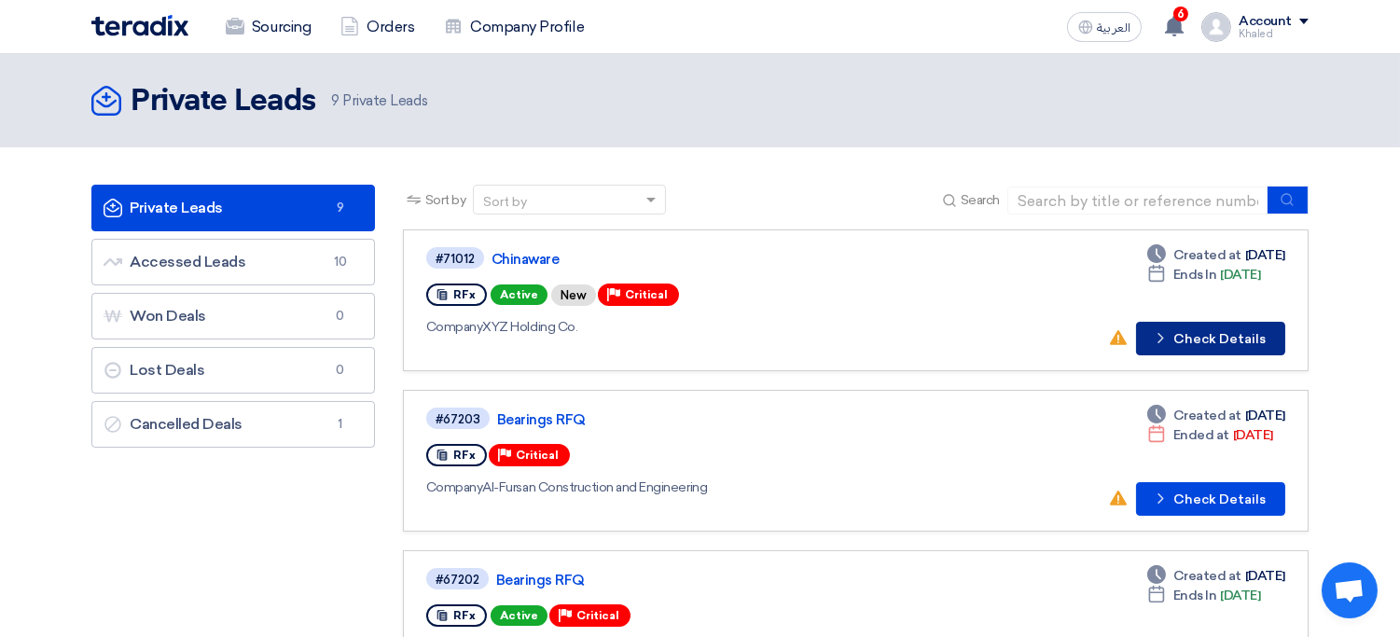
click at [1236, 348] on button "Check details Check Details" at bounding box center [1210, 339] width 149 height 34
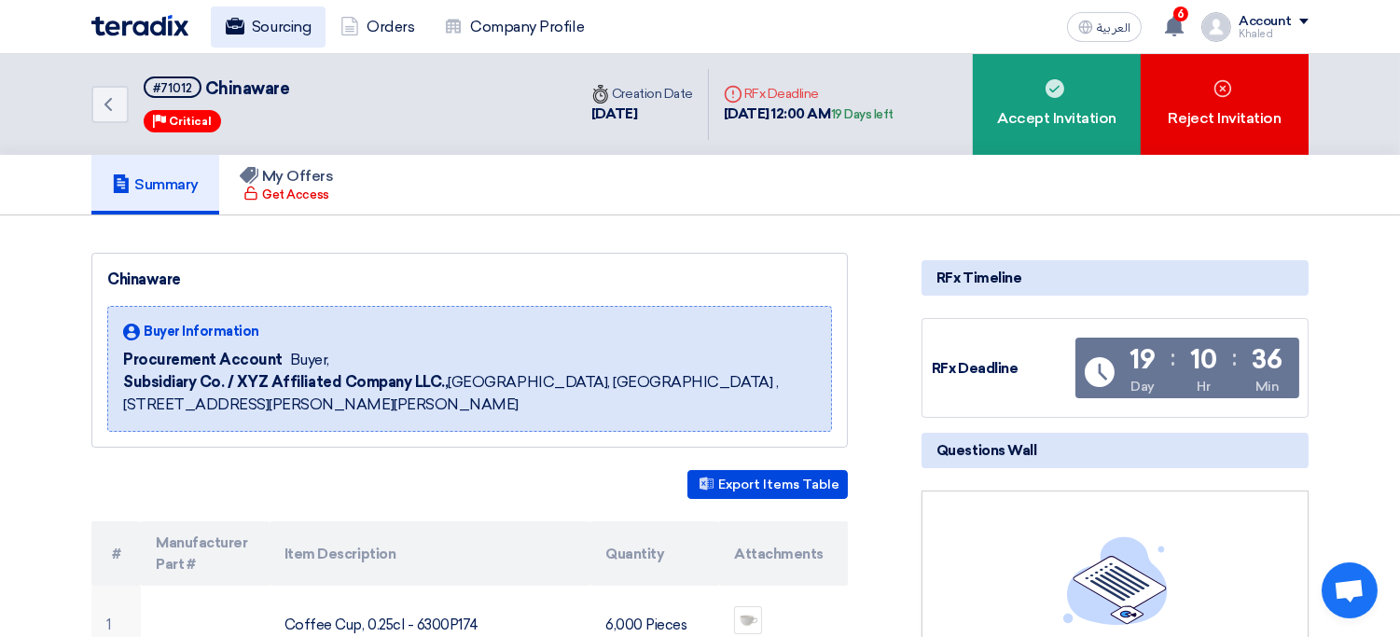
click at [282, 31] on link "Sourcing" at bounding box center [268, 27] width 115 height 41
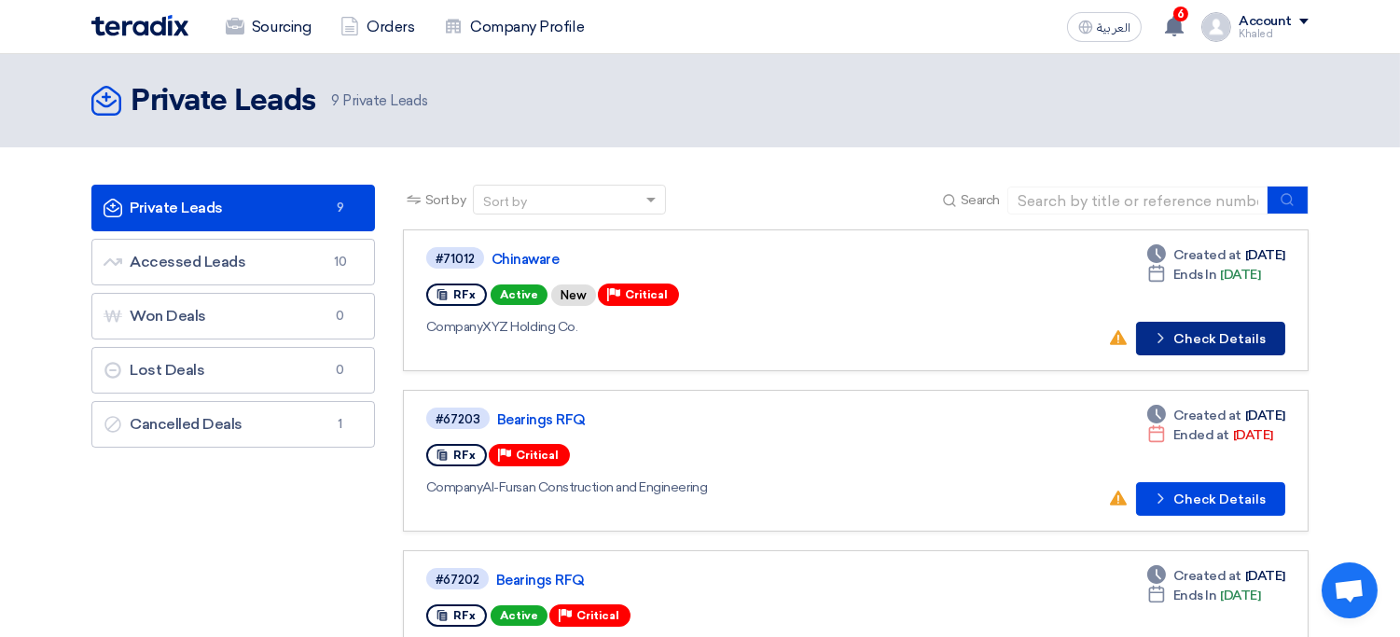
click at [1211, 340] on button "Check details Check Details" at bounding box center [1210, 339] width 149 height 34
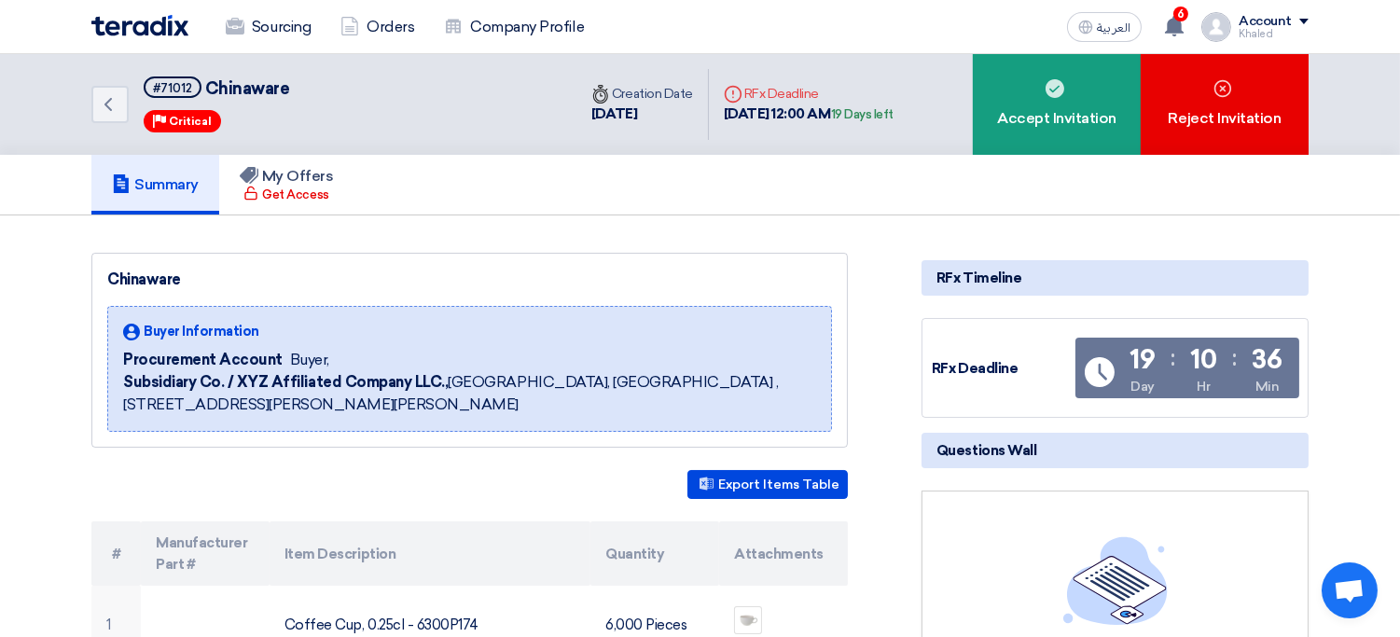
click at [189, 25] on div "Sourcing Orders Company Profile" at bounding box center [456, 27] width 730 height 41
click at [287, 19] on link "Sourcing" at bounding box center [268, 27] width 115 height 41
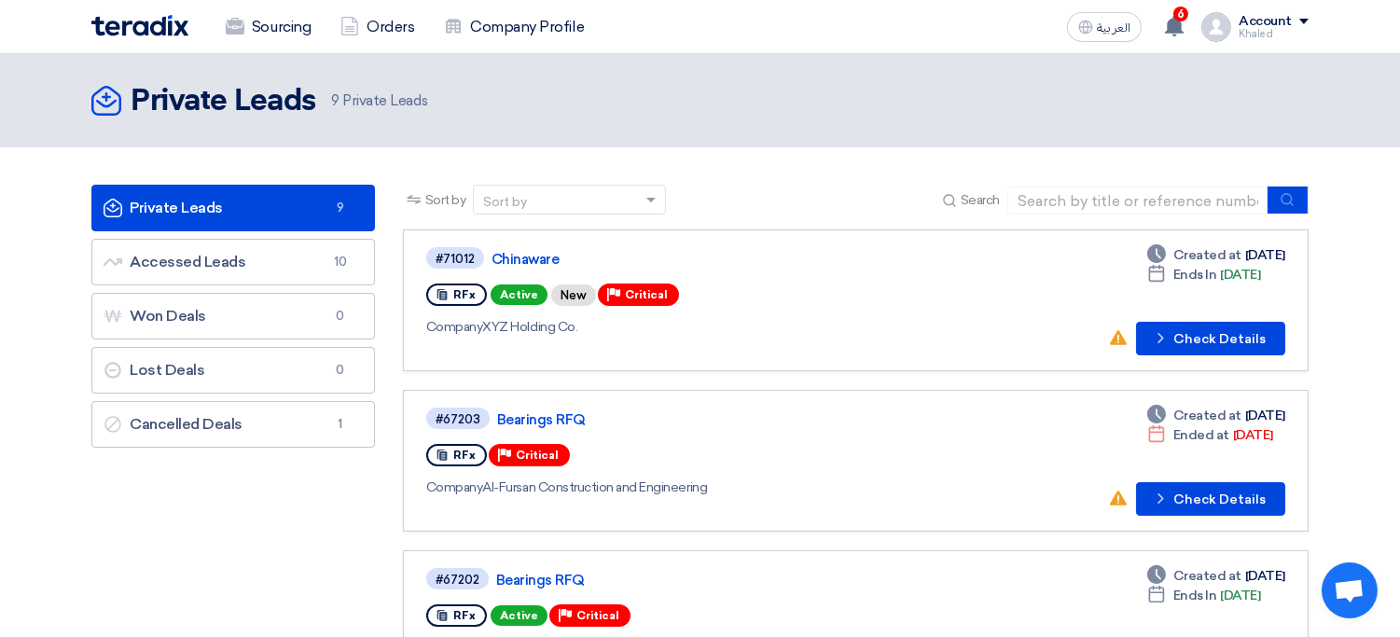
click at [552, 242] on link "#71012 Chinaware RFx Active New Priority Critical Company XYZ Holding Co. Deadl…" at bounding box center [856, 300] width 906 height 142
click at [1192, 334] on button "Check details Check Details" at bounding box center [1210, 339] width 149 height 34
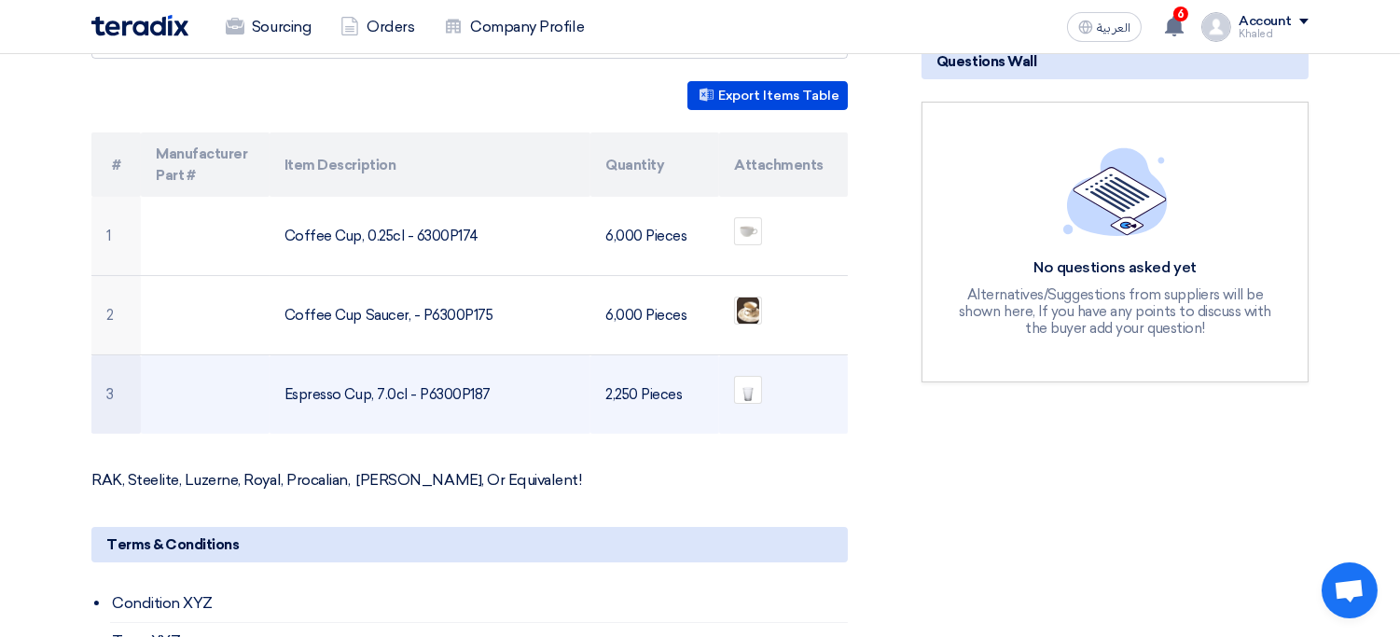
scroll to position [387, 0]
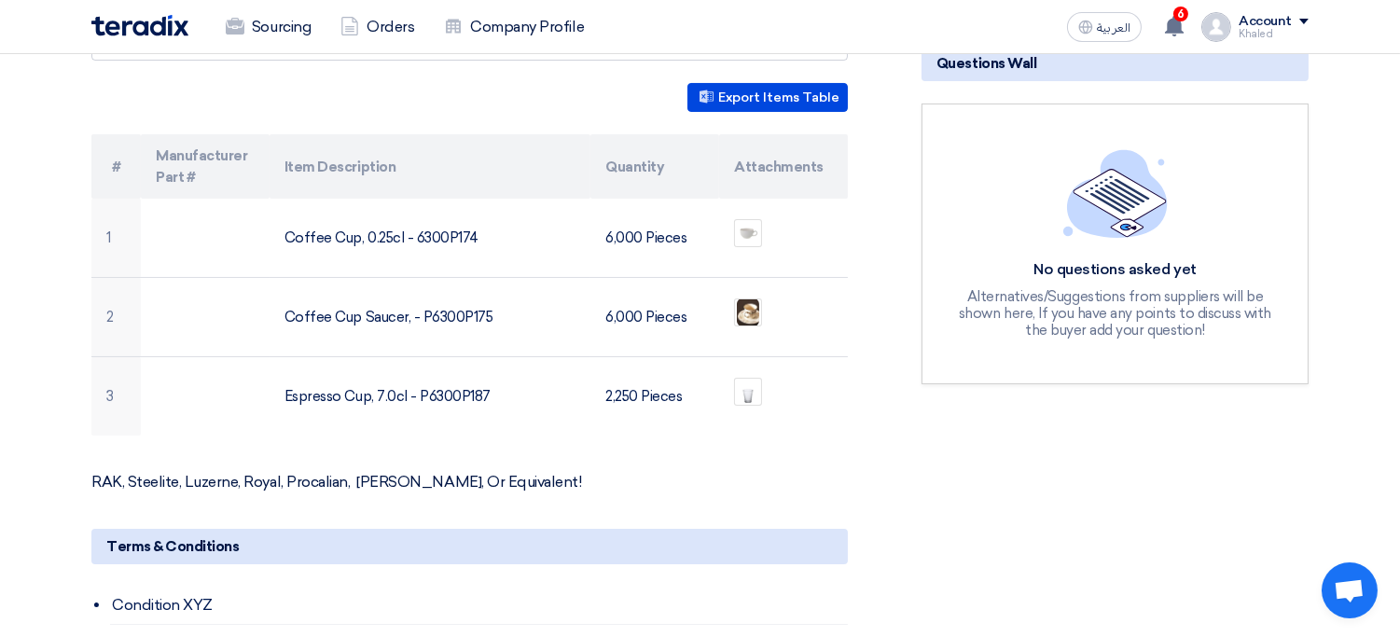
click at [193, 483] on p "RAK, Steelite, Luzerne, Royal, Procalian, [PERSON_NAME], Or Equivalent!" at bounding box center [469, 482] width 756 height 19
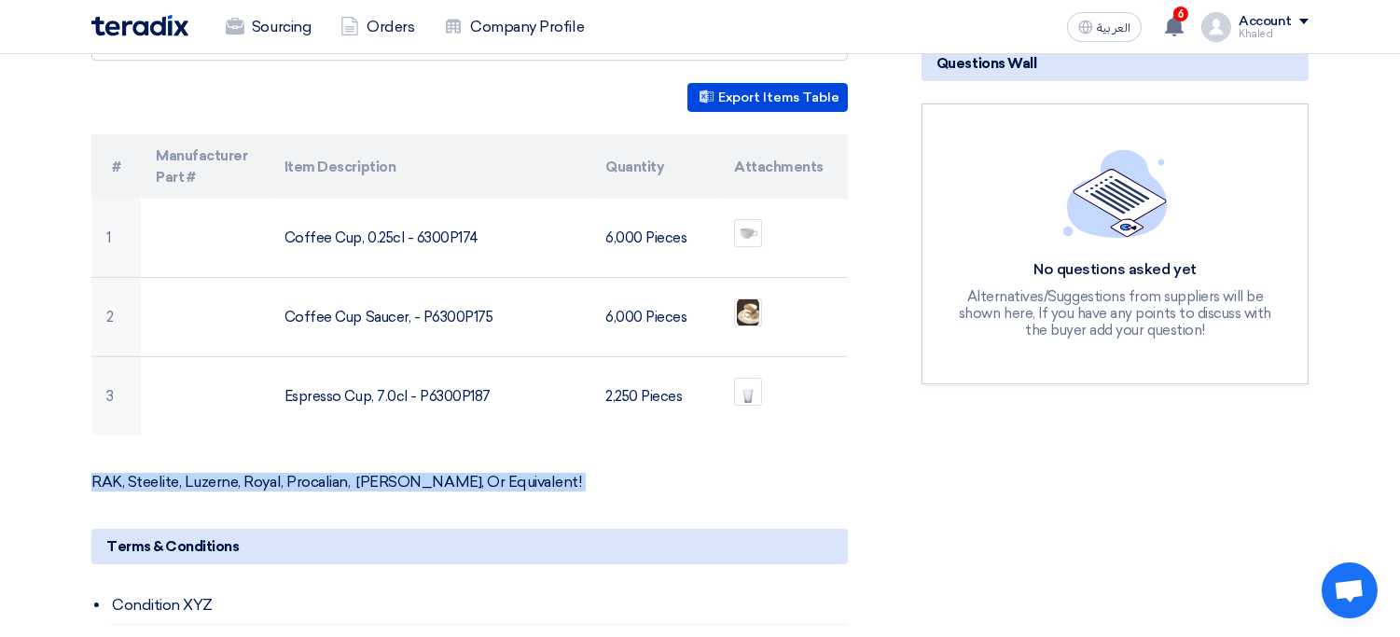
click at [193, 483] on p "RAK, Steelite, Luzerne, Royal, Procalian, [PERSON_NAME], Or Equivalent!" at bounding box center [469, 482] width 756 height 19
click at [582, 473] on p "RAK, Steelite, Luzerne, Royal, Procalian, Arthur Krupp, Or Equivalent!" at bounding box center [469, 482] width 756 height 19
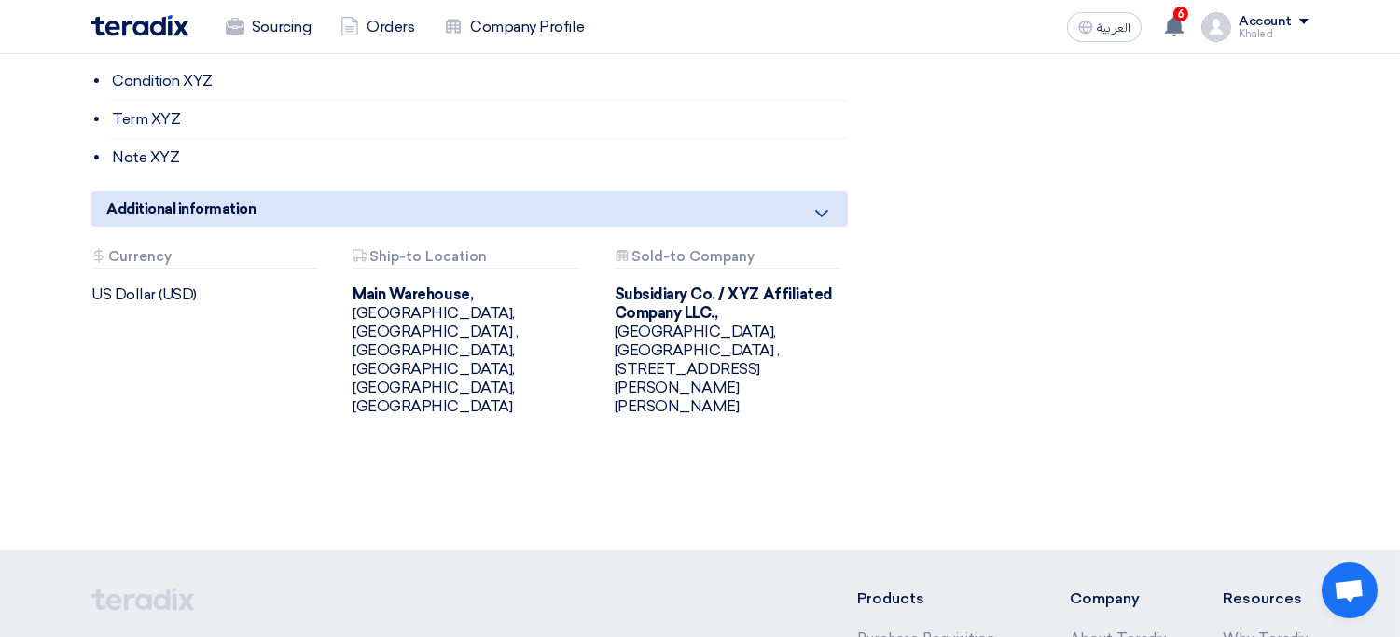
scroll to position [0, 0]
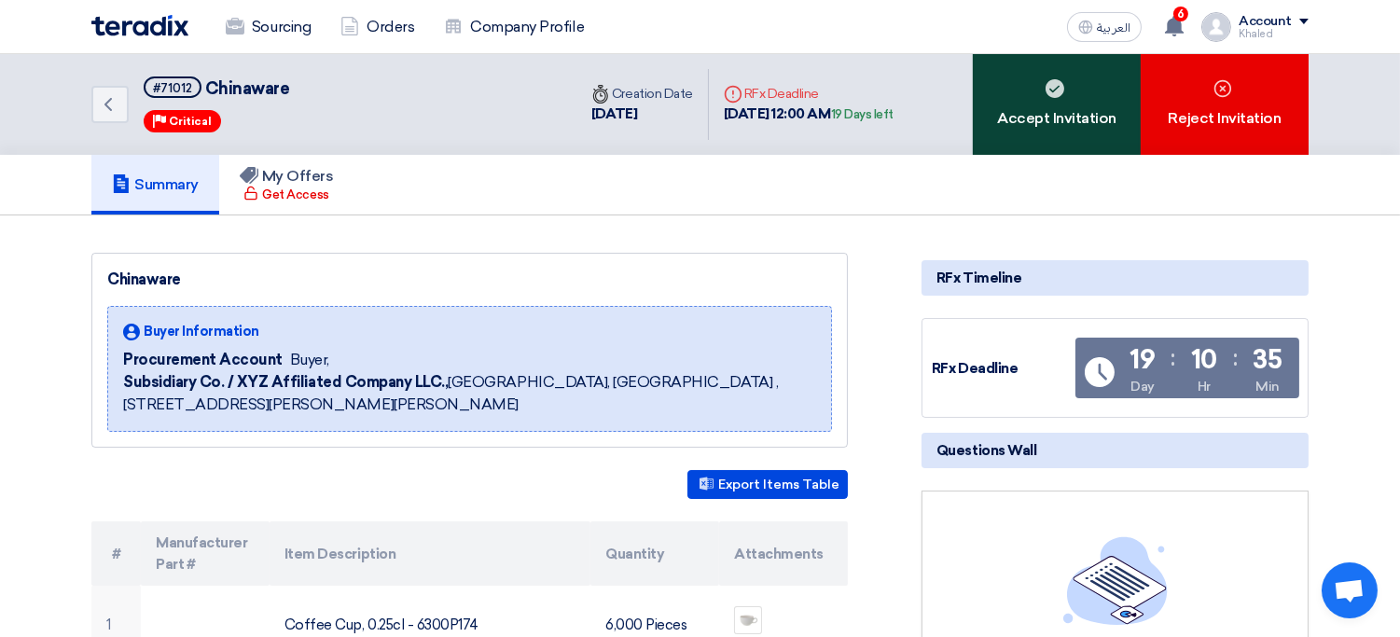
click at [1094, 116] on div "Accept Invitation" at bounding box center [1057, 104] width 168 height 101
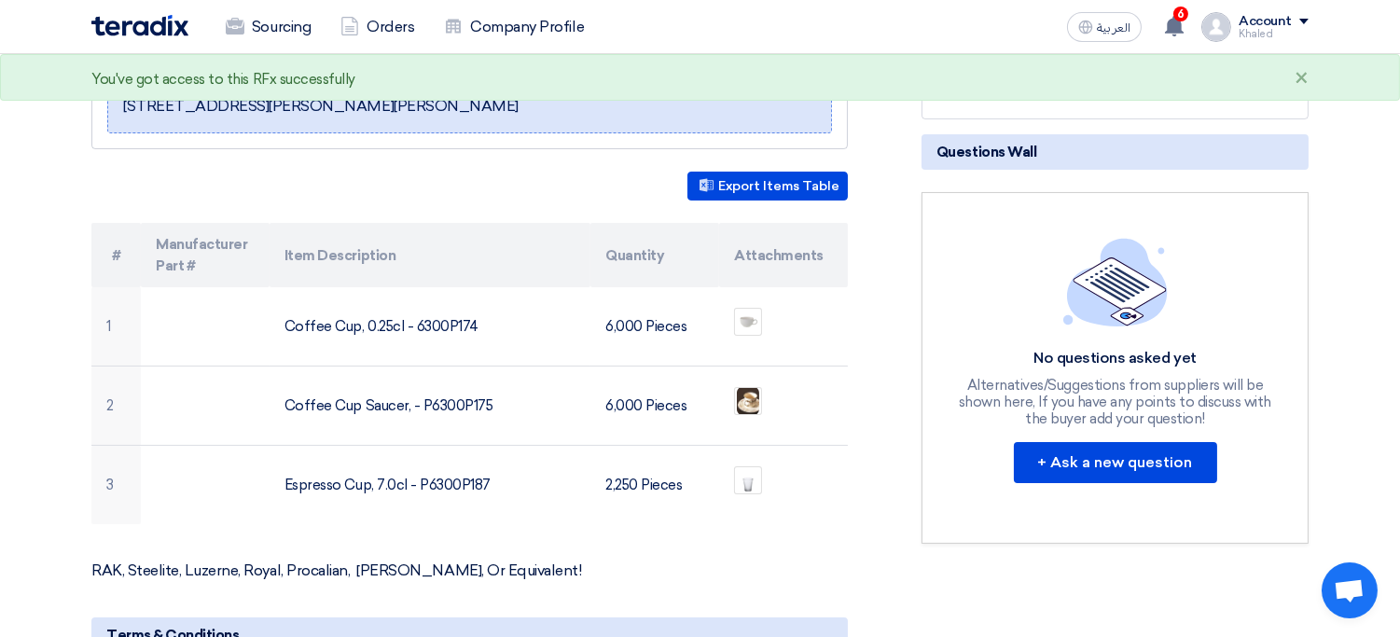
scroll to position [319, 0]
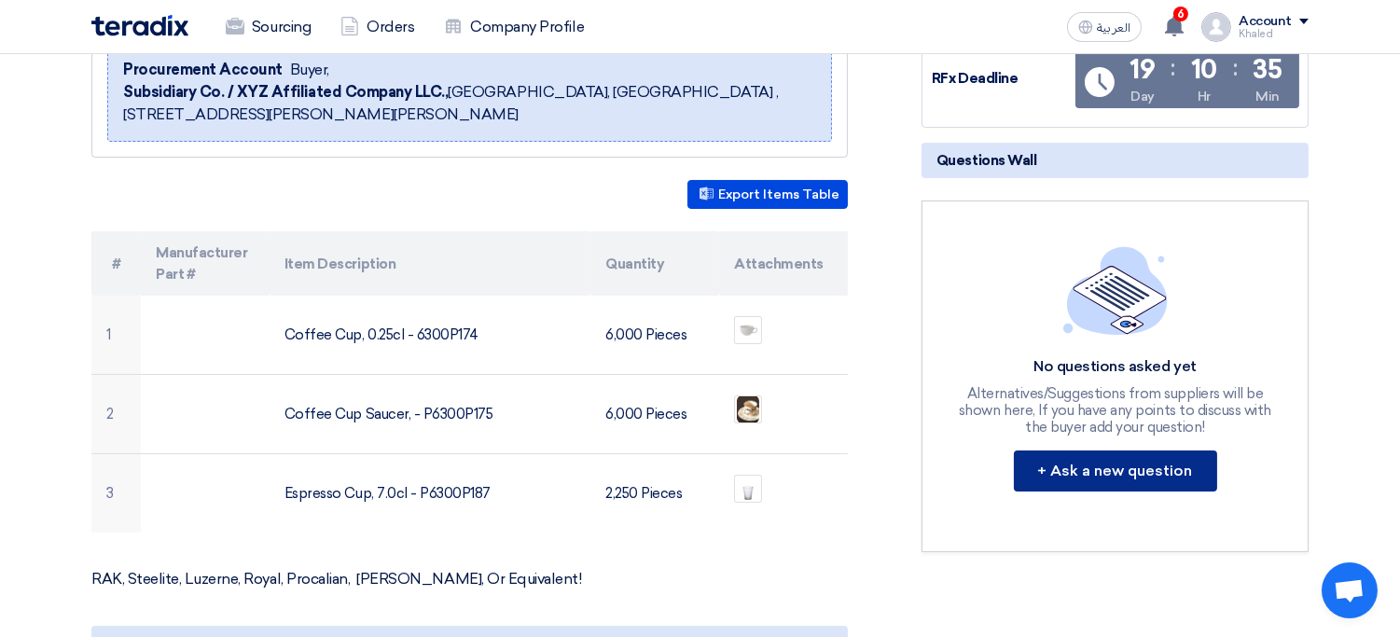
click at [1116, 465] on button "+ Ask a new question" at bounding box center [1115, 471] width 203 height 41
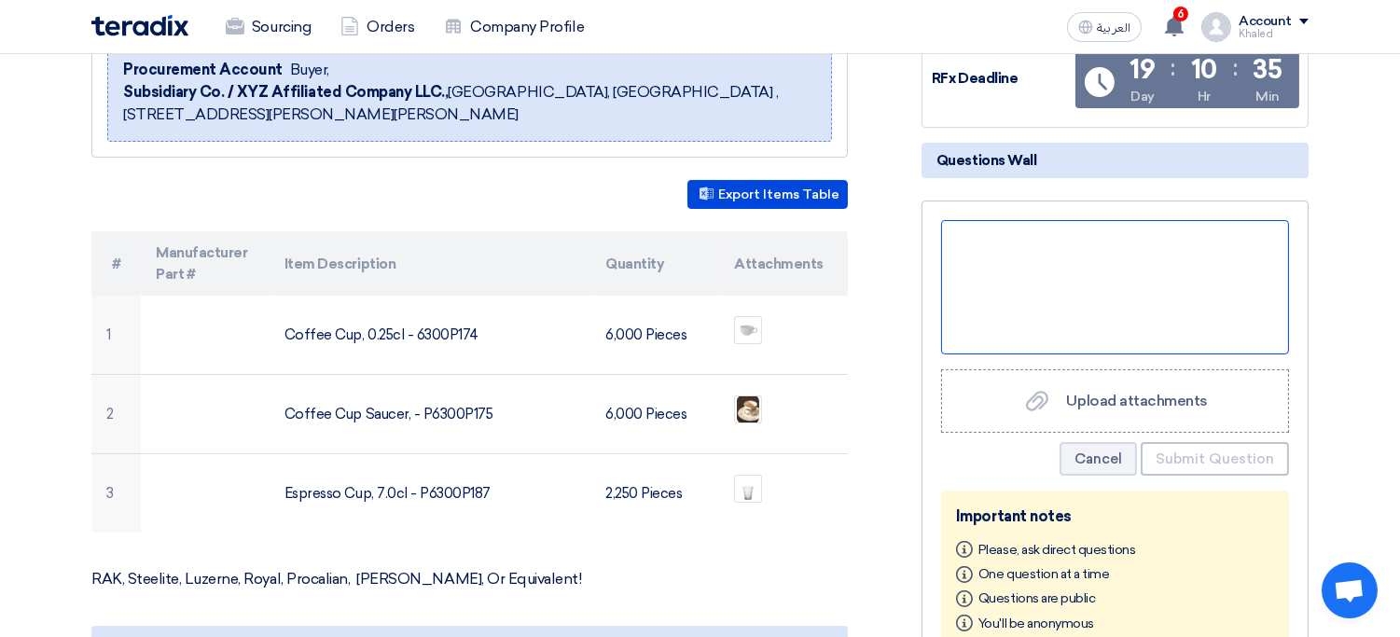
click at [1105, 280] on div at bounding box center [1115, 287] width 348 height 134
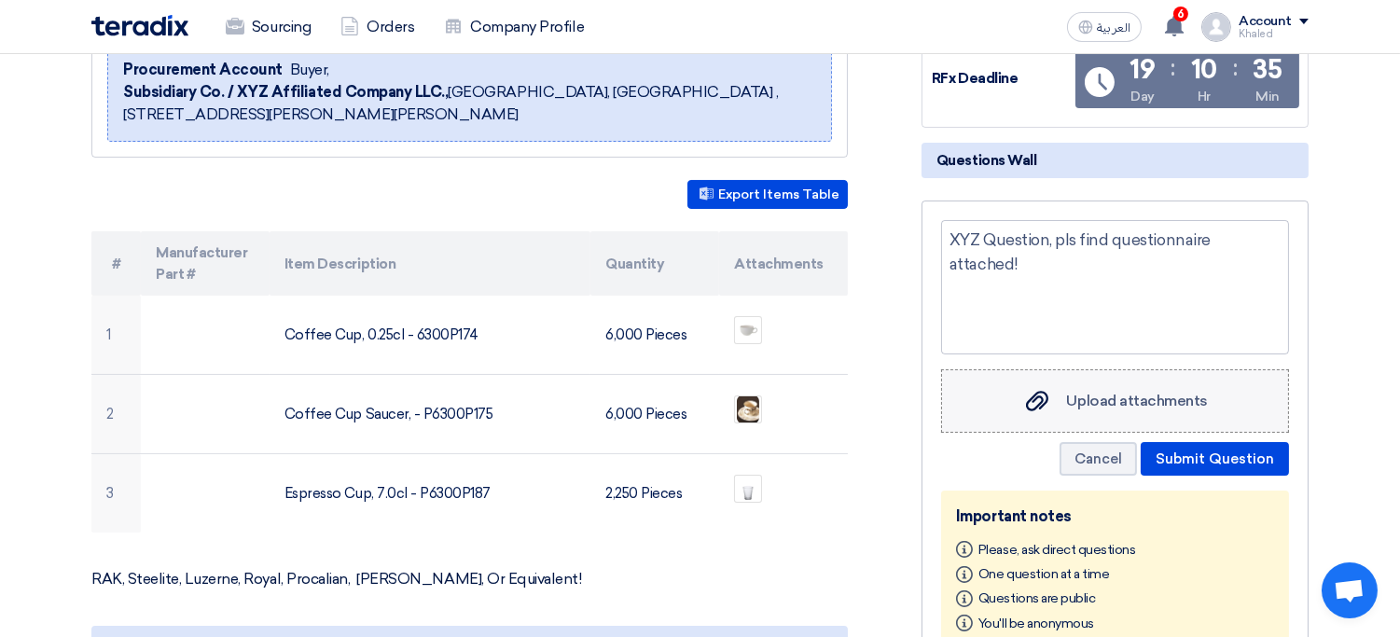
click at [1098, 380] on label "Upload attachments Upload attachments" at bounding box center [1115, 400] width 348 height 63
click at [0, 0] on input "Upload attachments Upload attachments" at bounding box center [0, 0] width 0 height 0
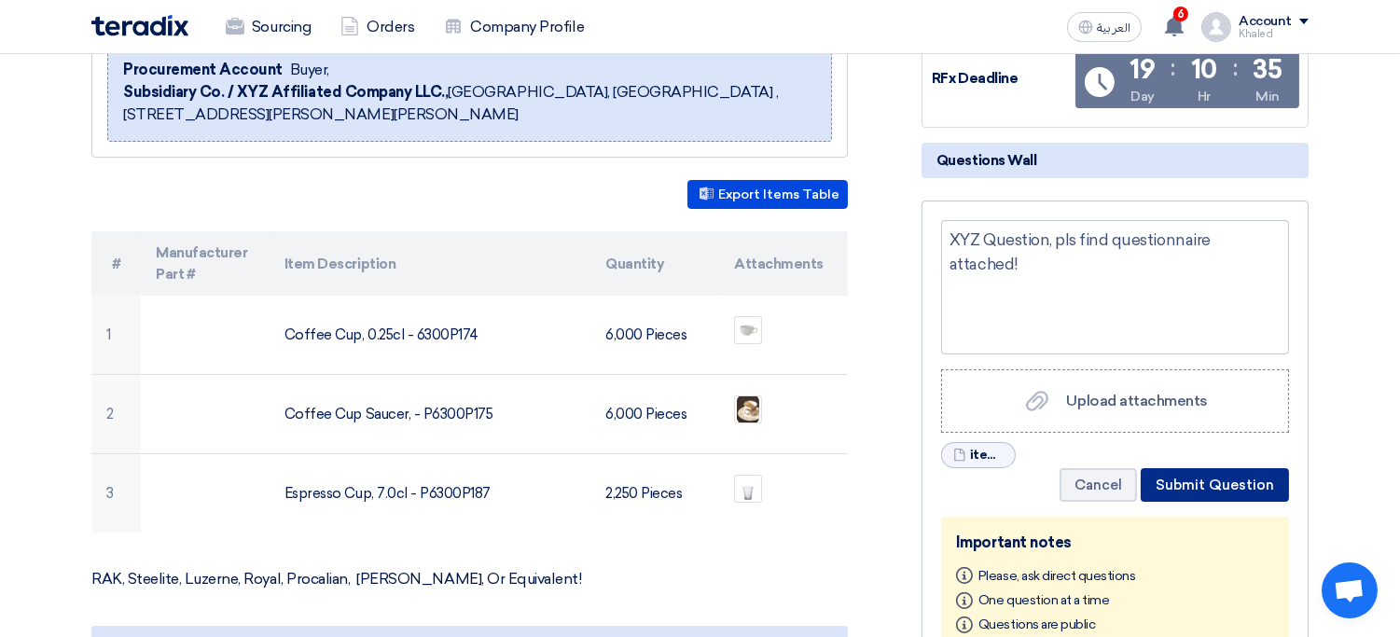
click at [1269, 482] on button "Submit Question" at bounding box center [1215, 485] width 148 height 34
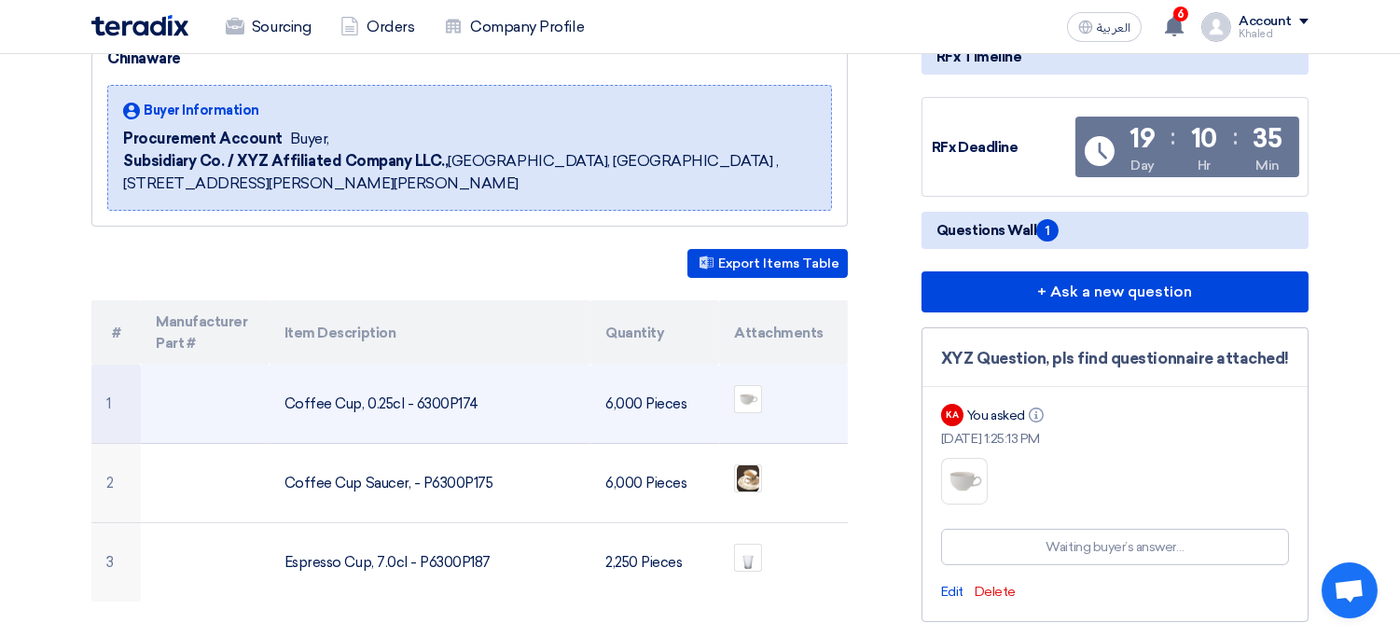
scroll to position [0, 0]
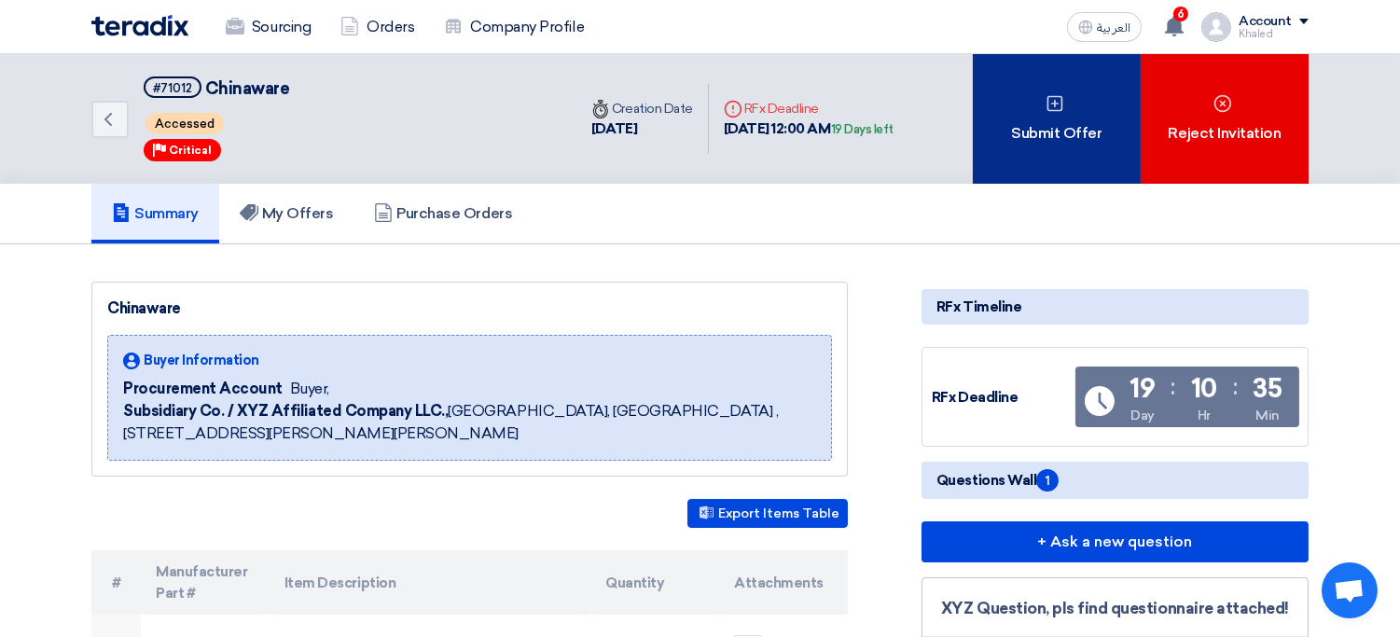
click at [1047, 144] on div "Submit Offer" at bounding box center [1057, 119] width 168 height 130
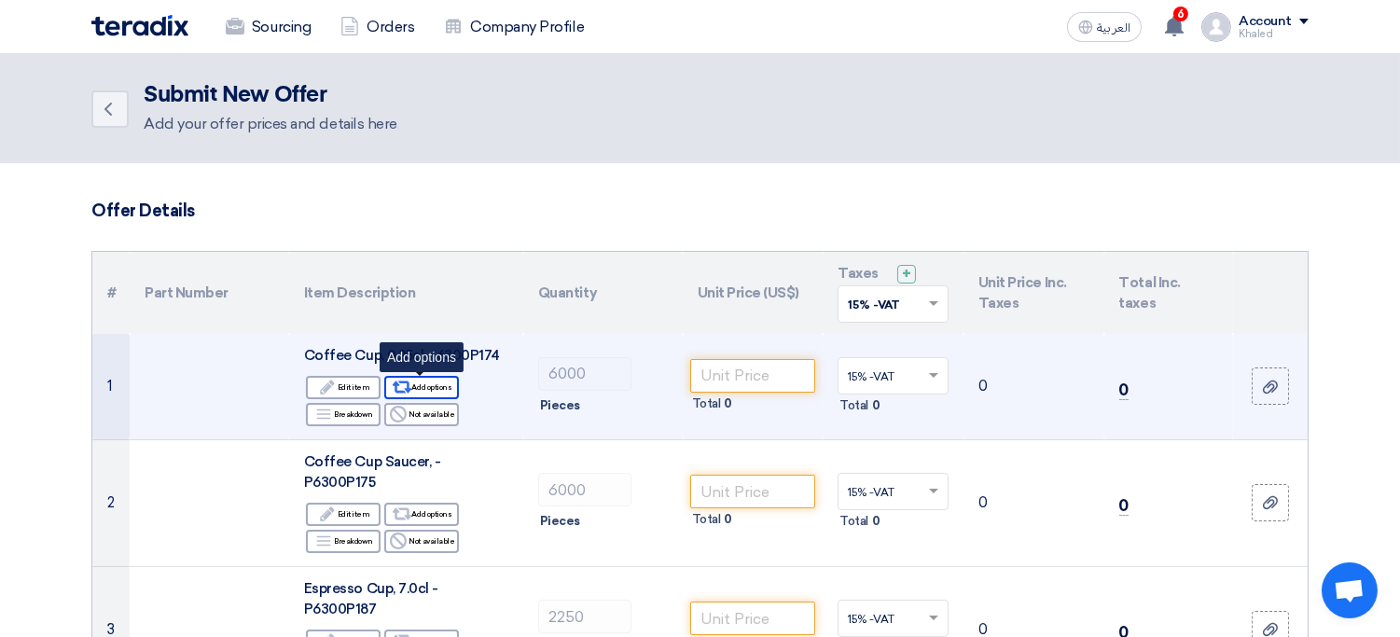
click at [430, 387] on div "Alternative Add options" at bounding box center [421, 387] width 75 height 23
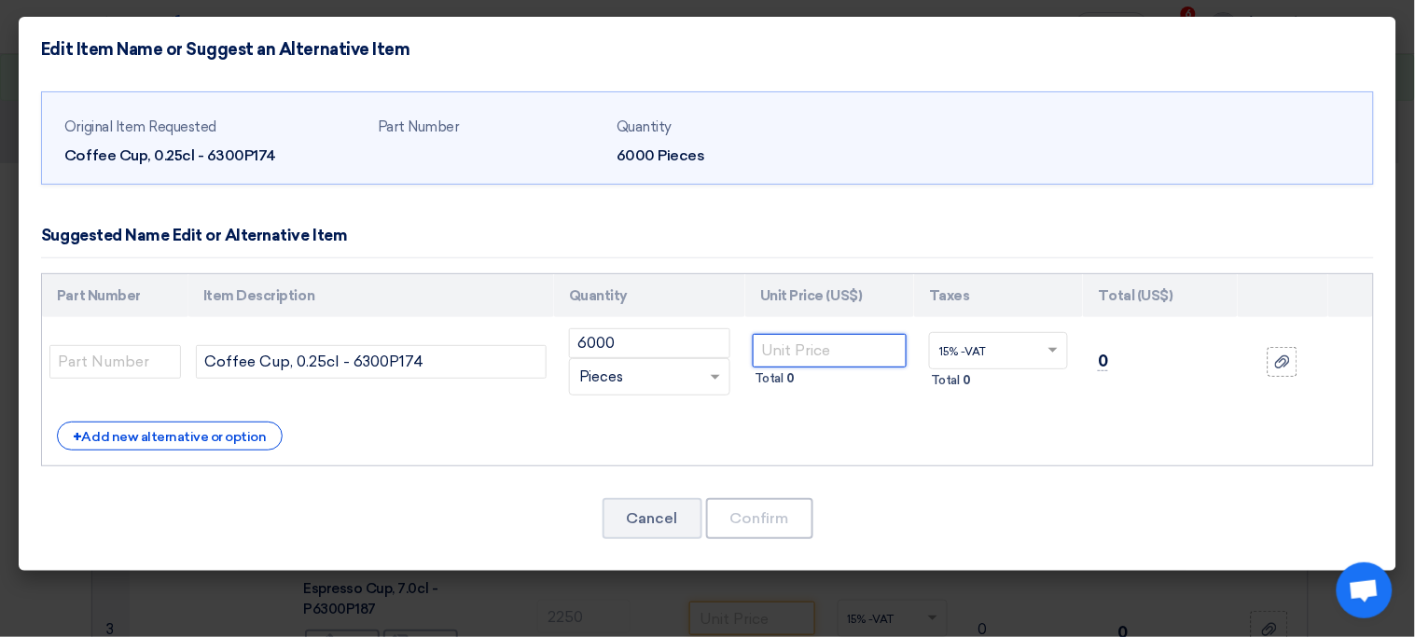
click at [843, 361] on input "number" at bounding box center [830, 351] width 154 height 34
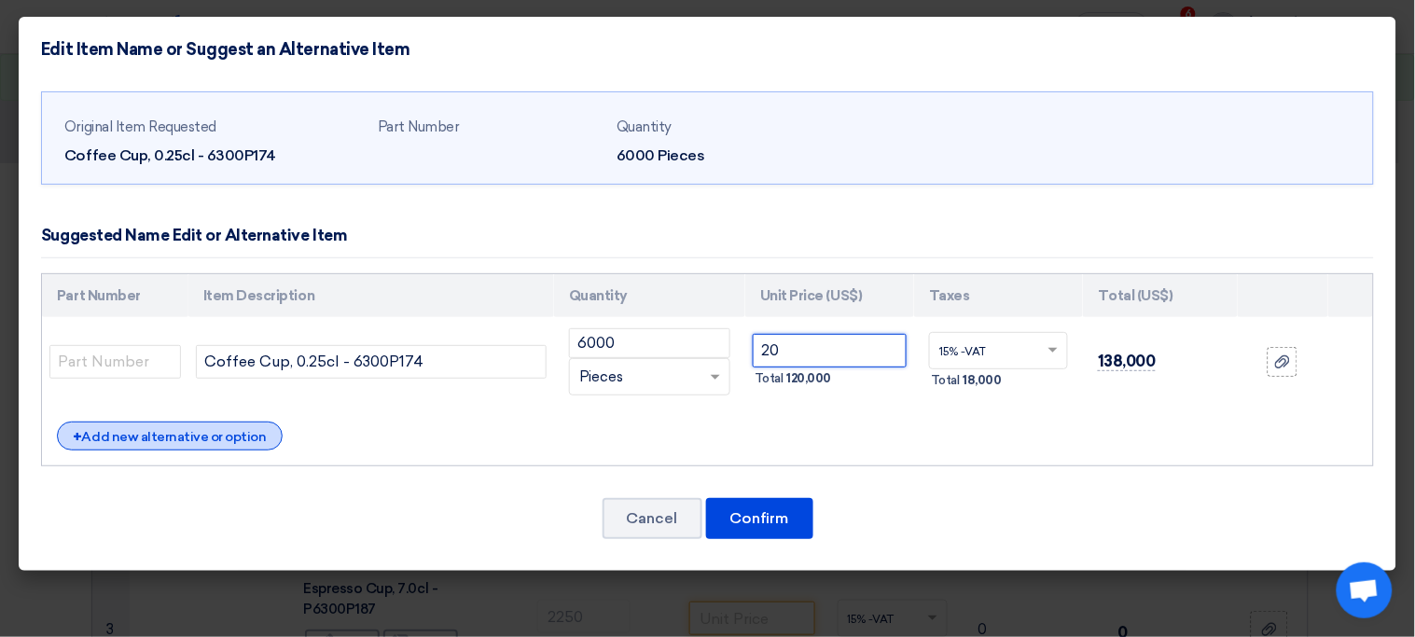
type input "20"
click at [243, 429] on div "+ Add new alternative or option" at bounding box center [170, 436] width 226 height 29
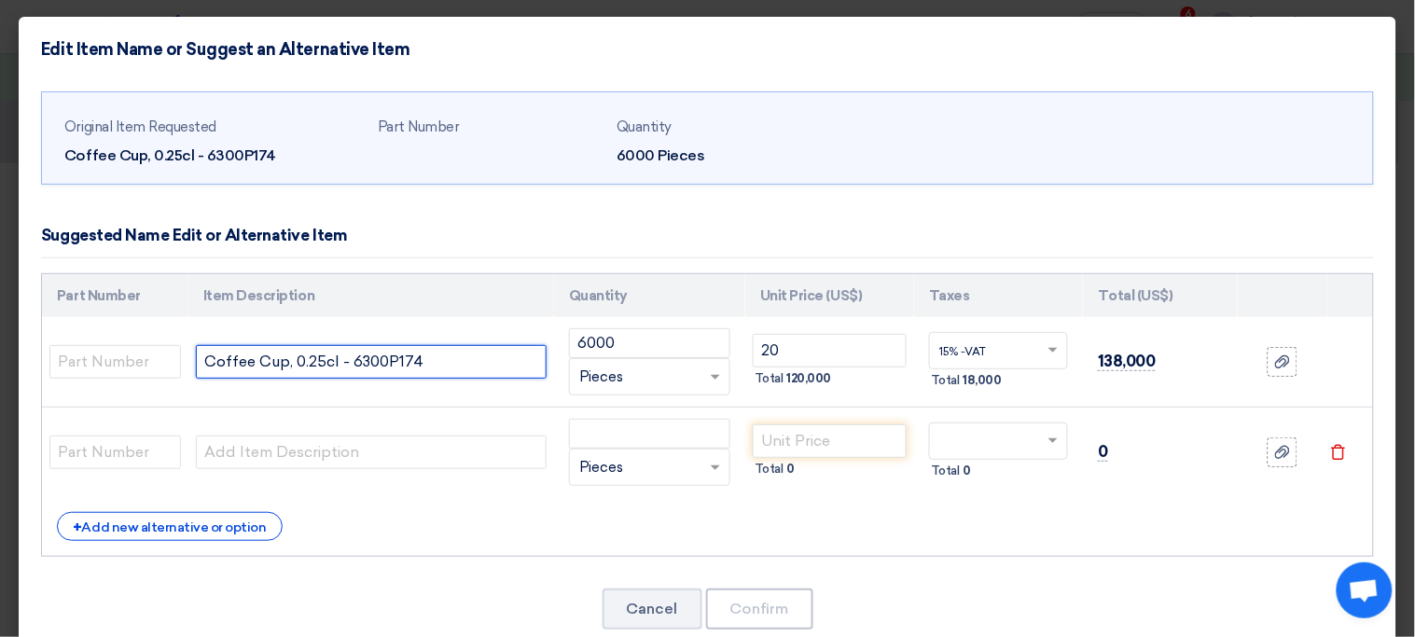
click at [329, 354] on input "Coffee Cup, 0.25cl - 6300P174" at bounding box center [371, 362] width 351 height 34
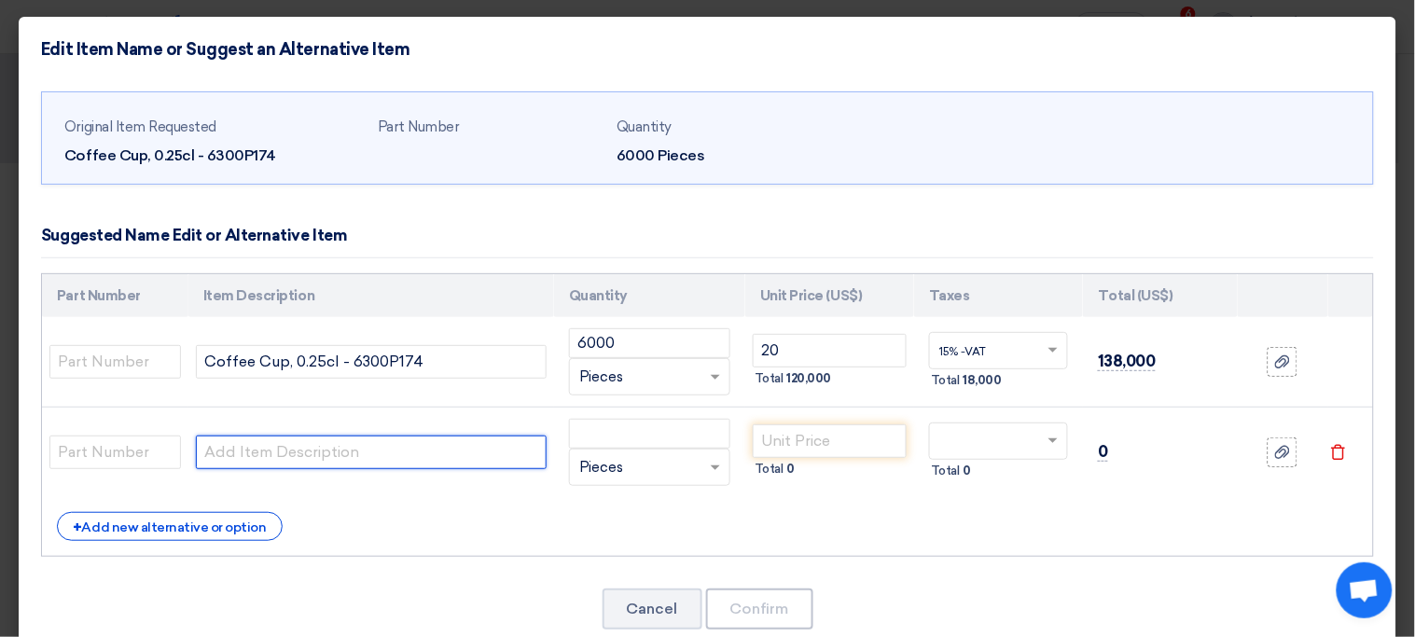
click at [299, 469] on input "text" at bounding box center [371, 453] width 351 height 34
paste input "Coffee Cup, 0.25cl - 6300P174"
type input "Coffee Cup, 0.26cl"
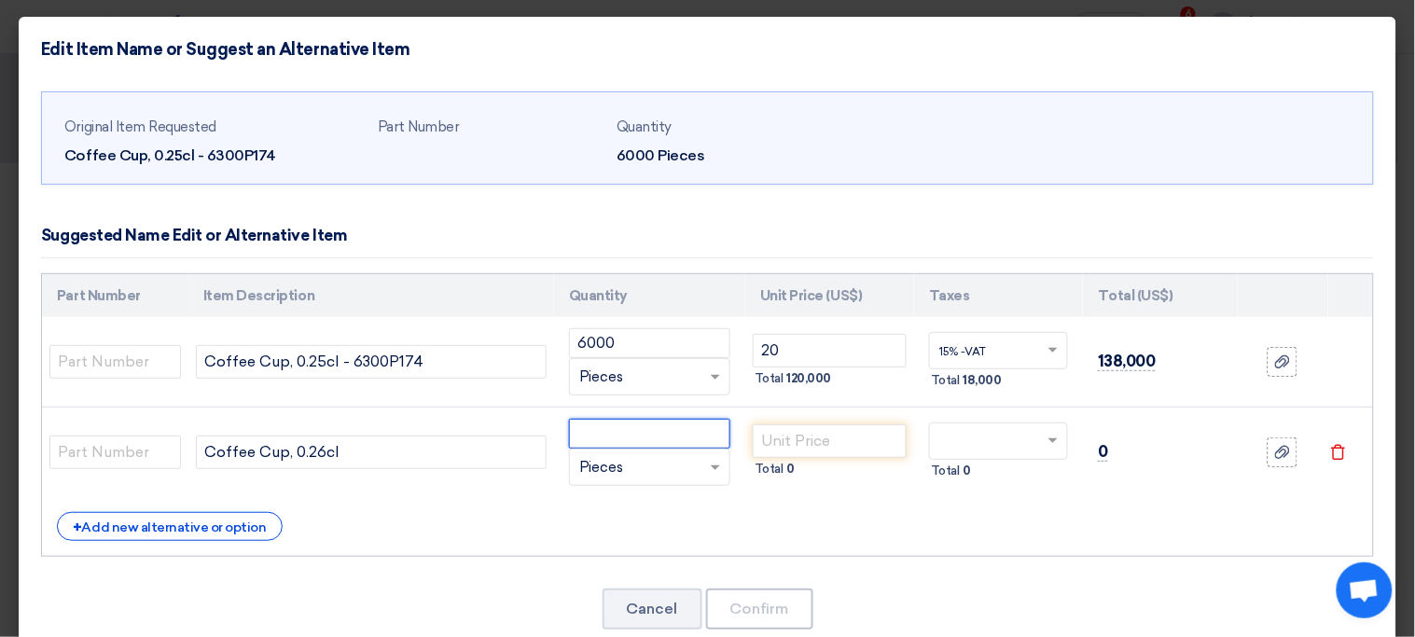
click at [650, 437] on input "number" at bounding box center [649, 434] width 161 height 30
type input "5500"
click at [786, 442] on input "number" at bounding box center [830, 441] width 154 height 34
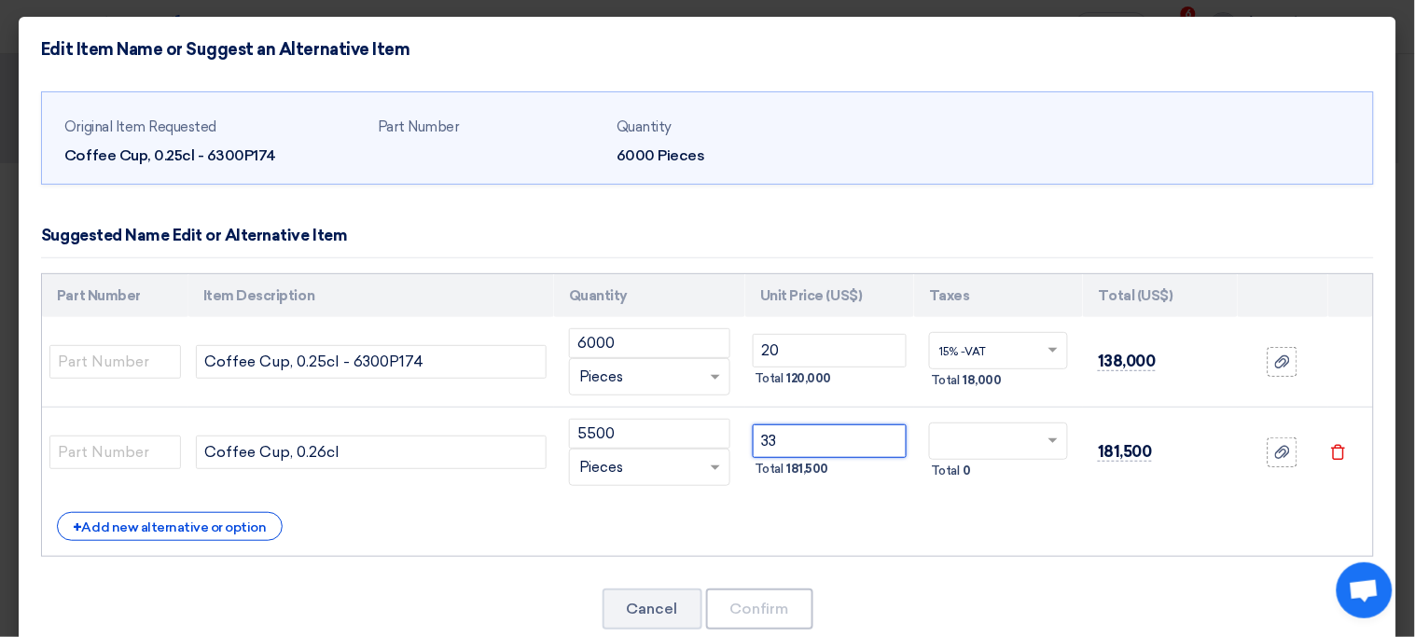
type input "33"
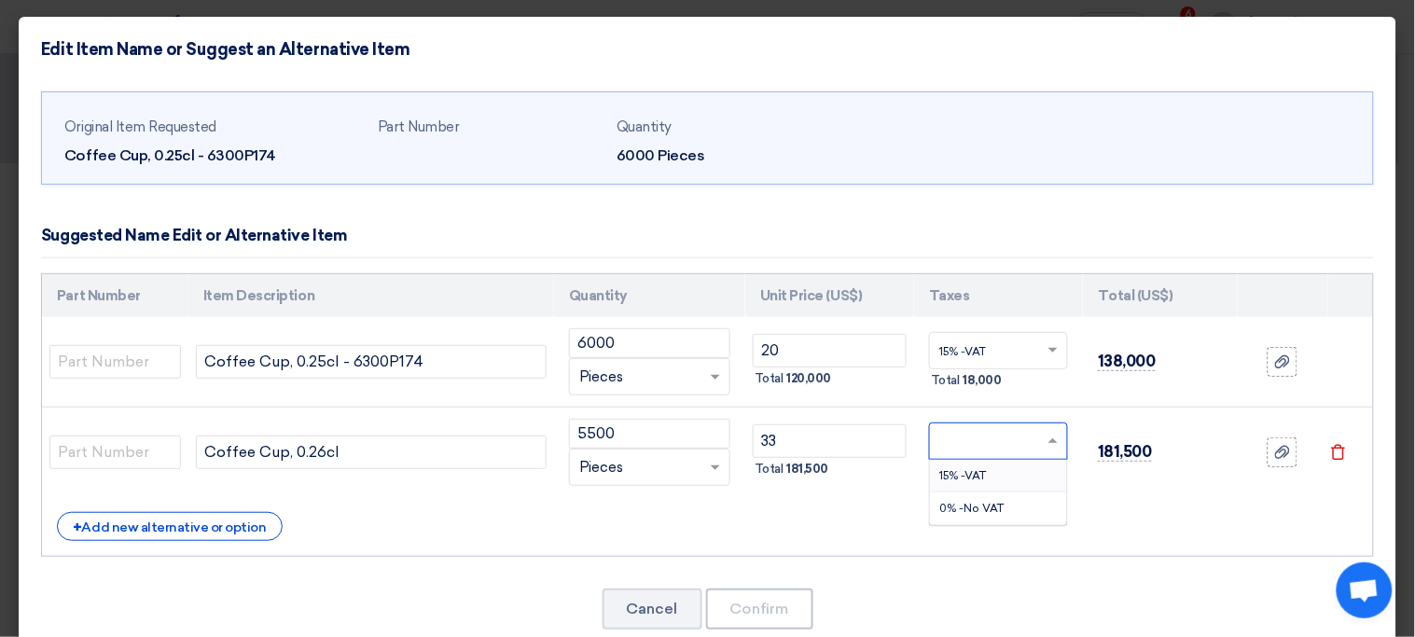
click at [963, 443] on input "text" at bounding box center [987, 443] width 96 height 30
click at [973, 483] on div "15% -VAT" at bounding box center [998, 476] width 137 height 33
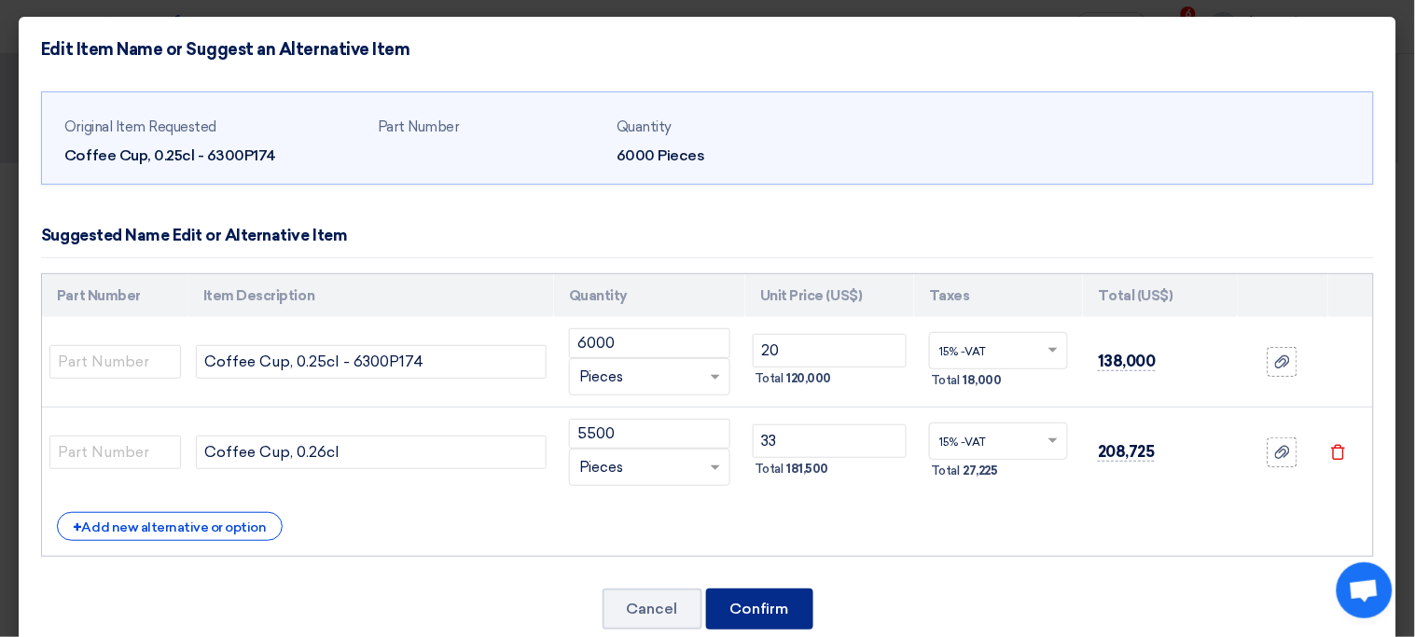
click at [771, 617] on button "Confirm" at bounding box center [759, 609] width 107 height 41
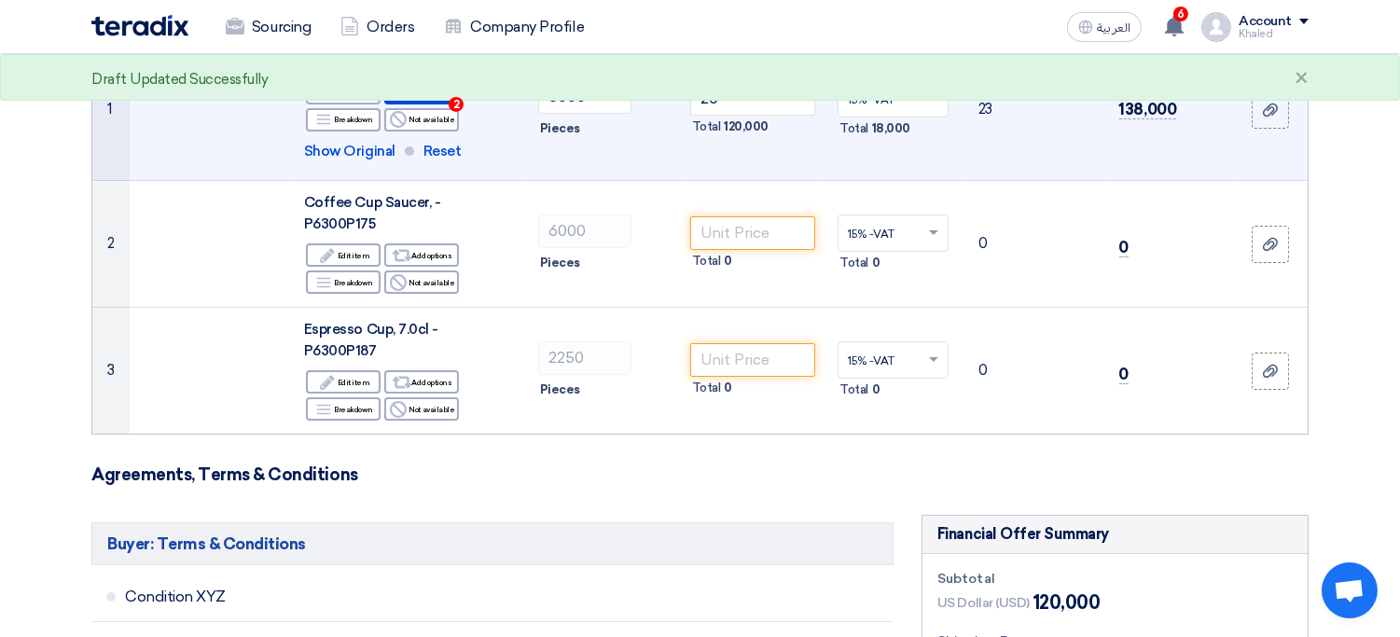
scroll to position [261, 0]
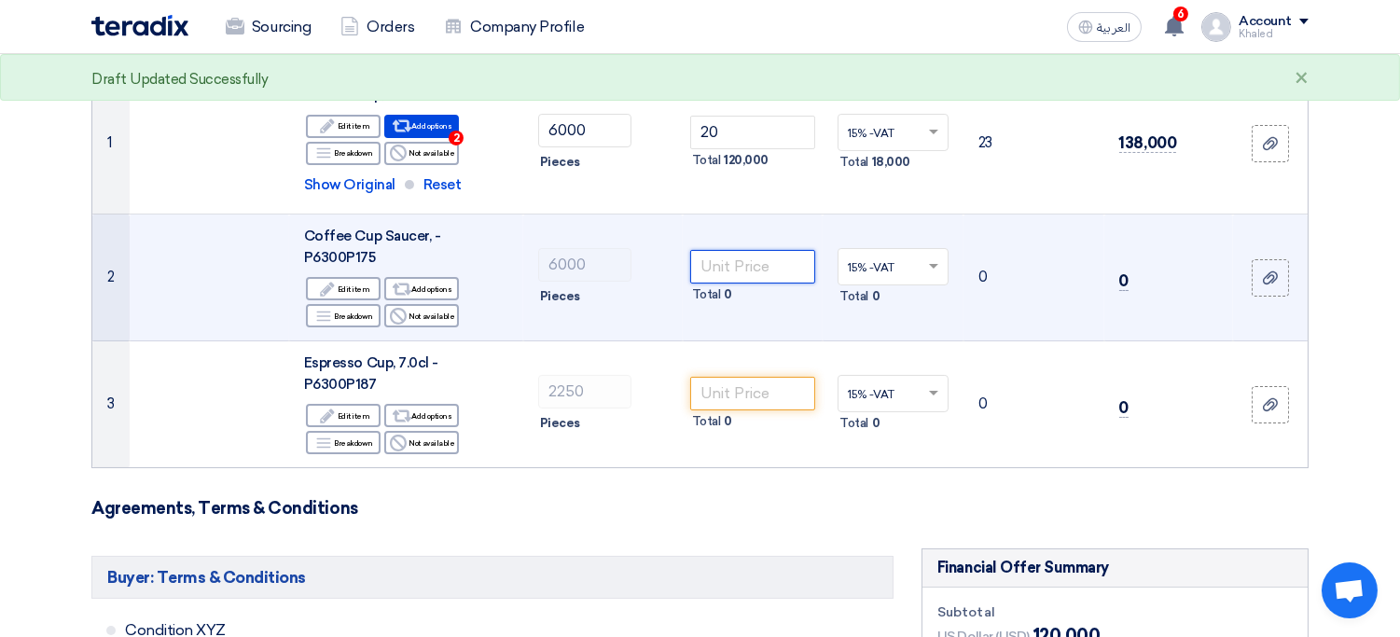
click at [761, 252] on input "number" at bounding box center [753, 267] width 126 height 34
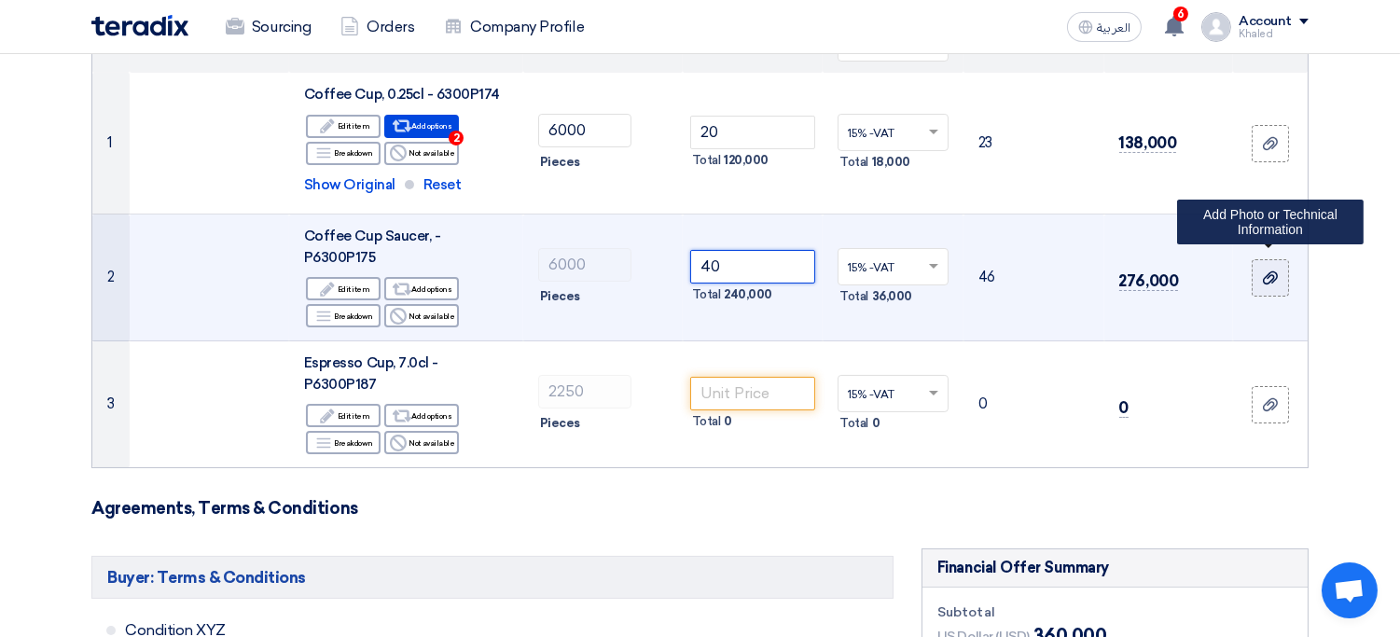
type input "40"
click at [1273, 271] on icon at bounding box center [1270, 278] width 15 height 15
click at [0, 0] on input "file" at bounding box center [0, 0] width 0 height 0
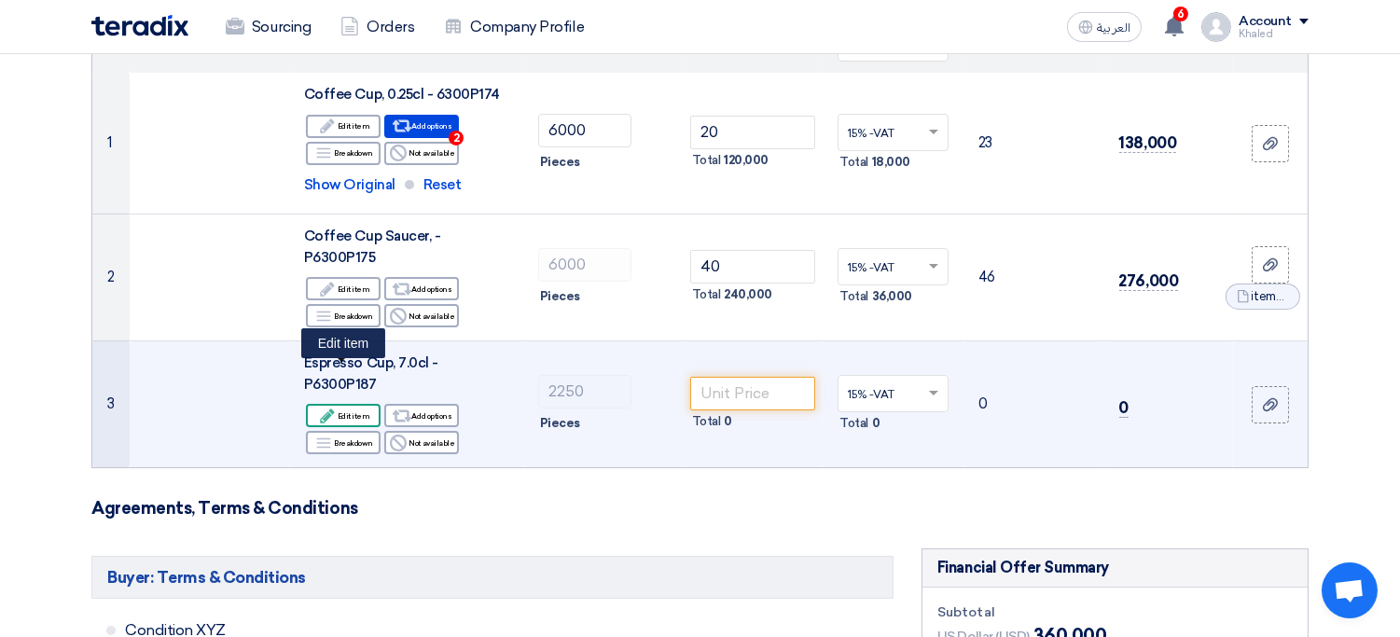
click at [358, 404] on div "Edit Edit item" at bounding box center [343, 415] width 75 height 23
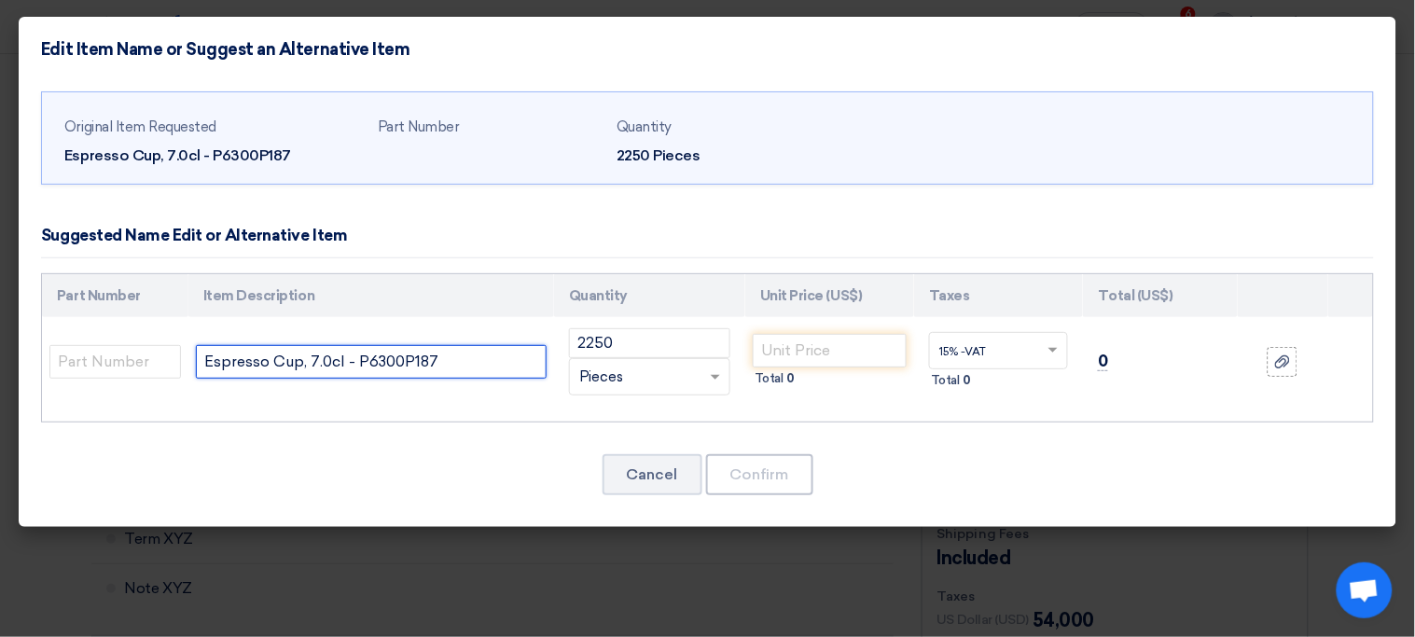
click at [418, 357] on input "Espresso Cup, 7.0cl - P6300P187" at bounding box center [371, 362] width 351 height 34
type input "Espresso Cup, 9.0cl"
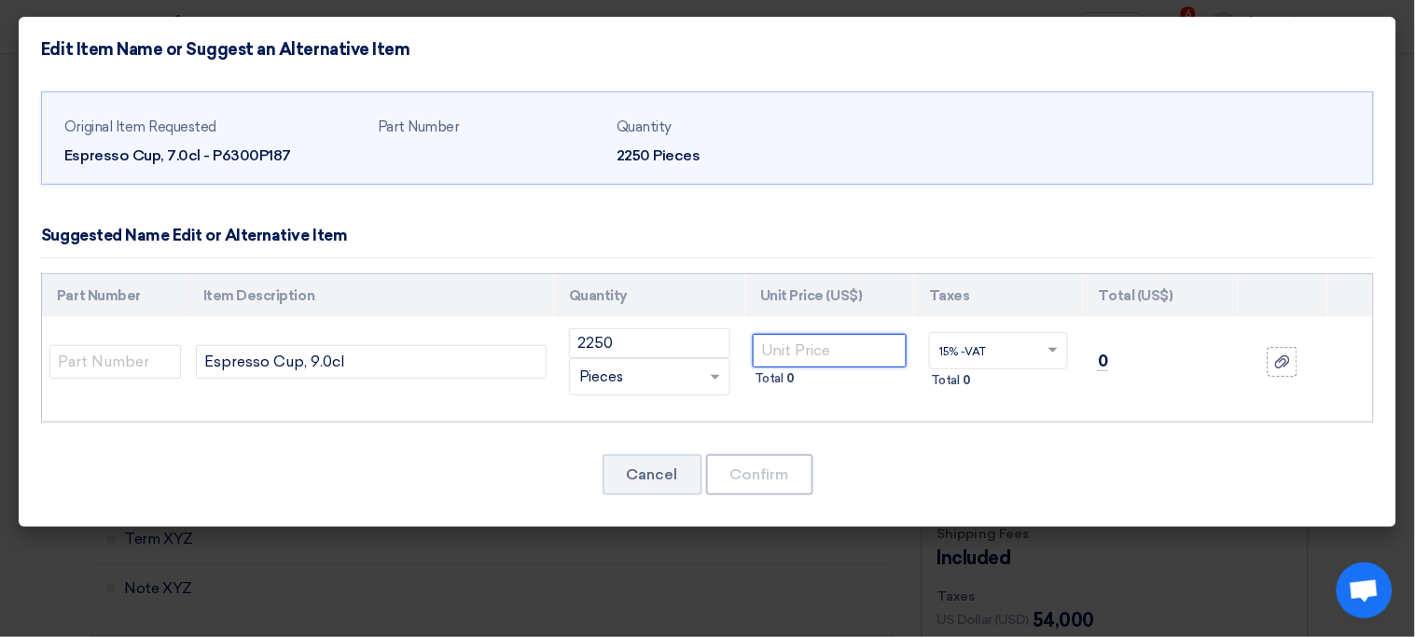
click at [840, 360] on input "number" at bounding box center [830, 351] width 154 height 34
type input "50"
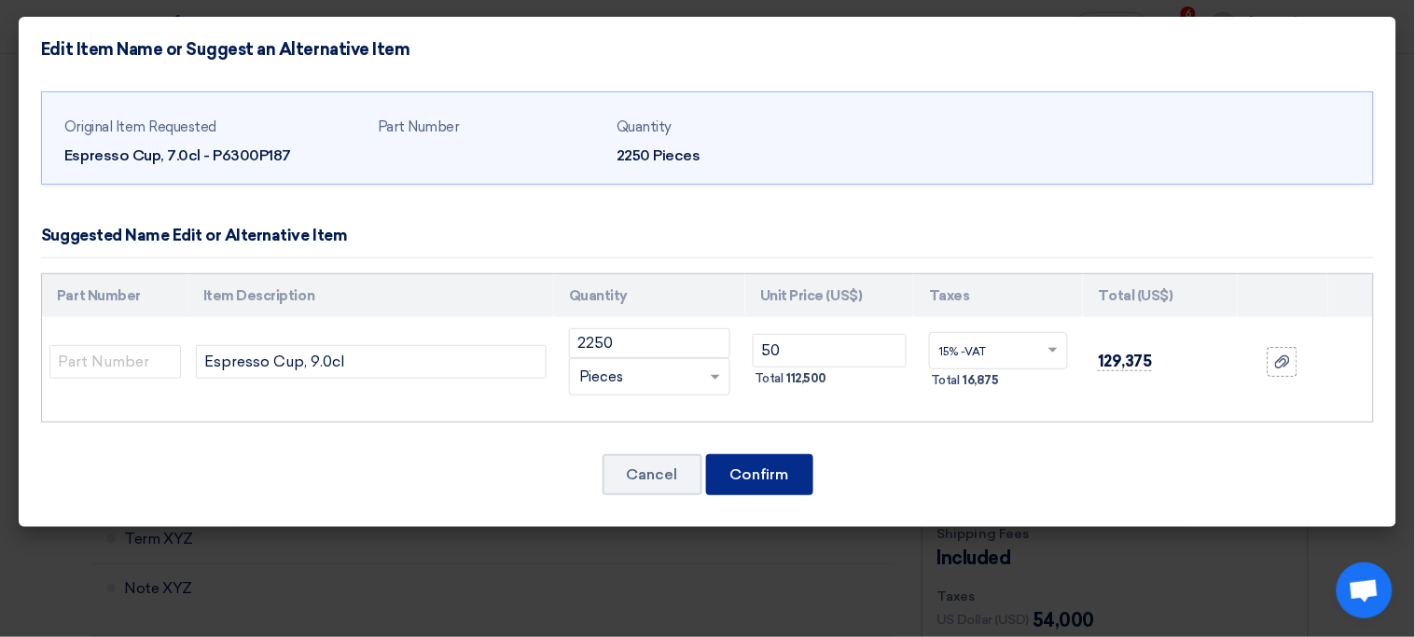
click at [789, 476] on button "Confirm" at bounding box center [759, 474] width 107 height 41
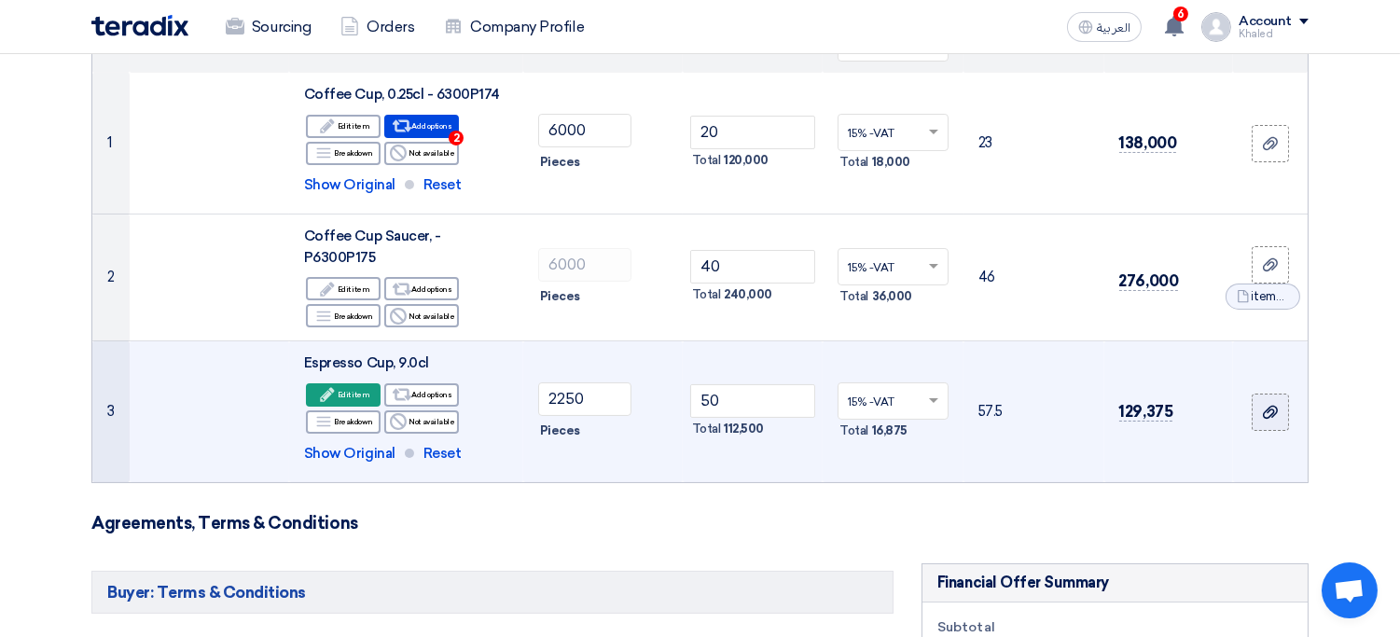
click at [1261, 401] on div at bounding box center [1270, 411] width 19 height 21
click at [0, 0] on input "file" at bounding box center [0, 0] width 0 height 0
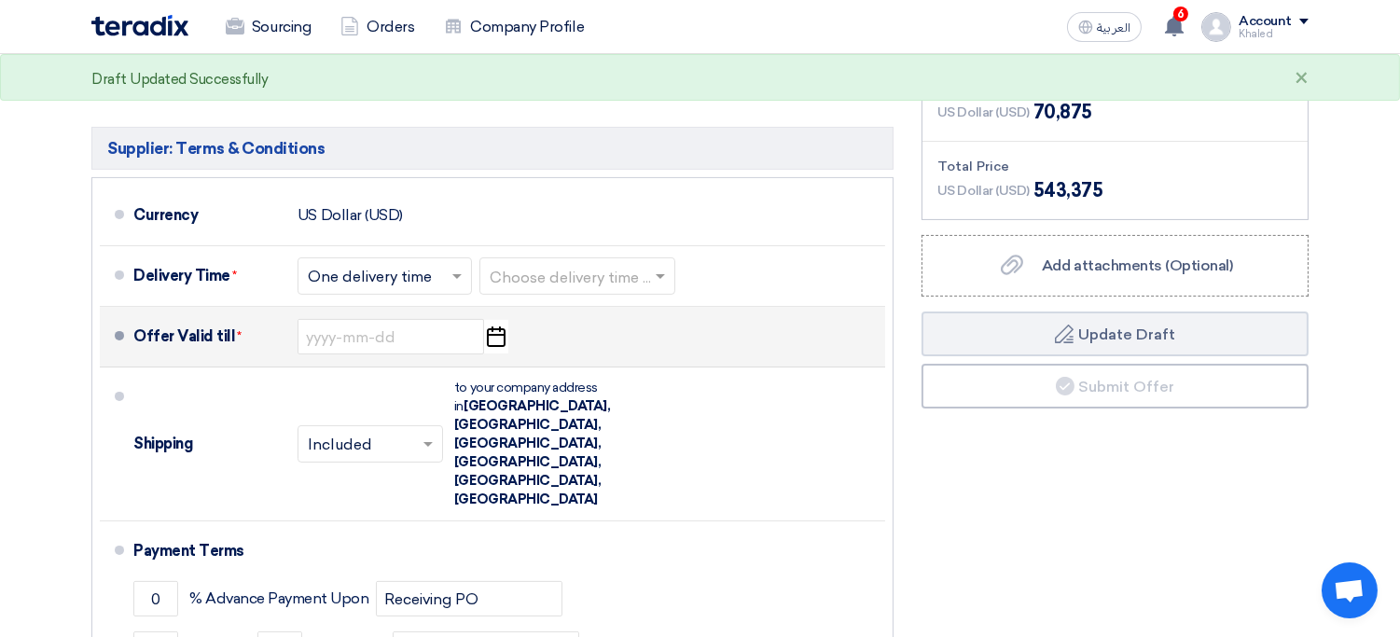
scroll to position [927, 0]
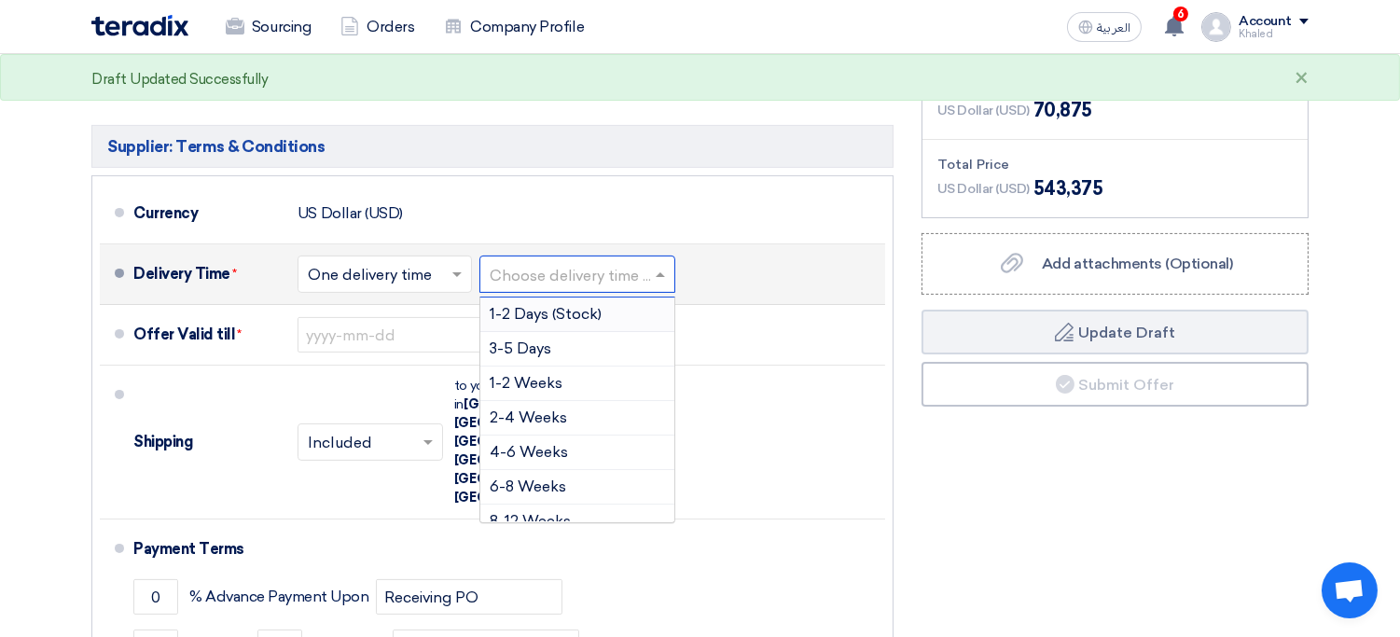
click at [613, 263] on input "text" at bounding box center [578, 276] width 177 height 27
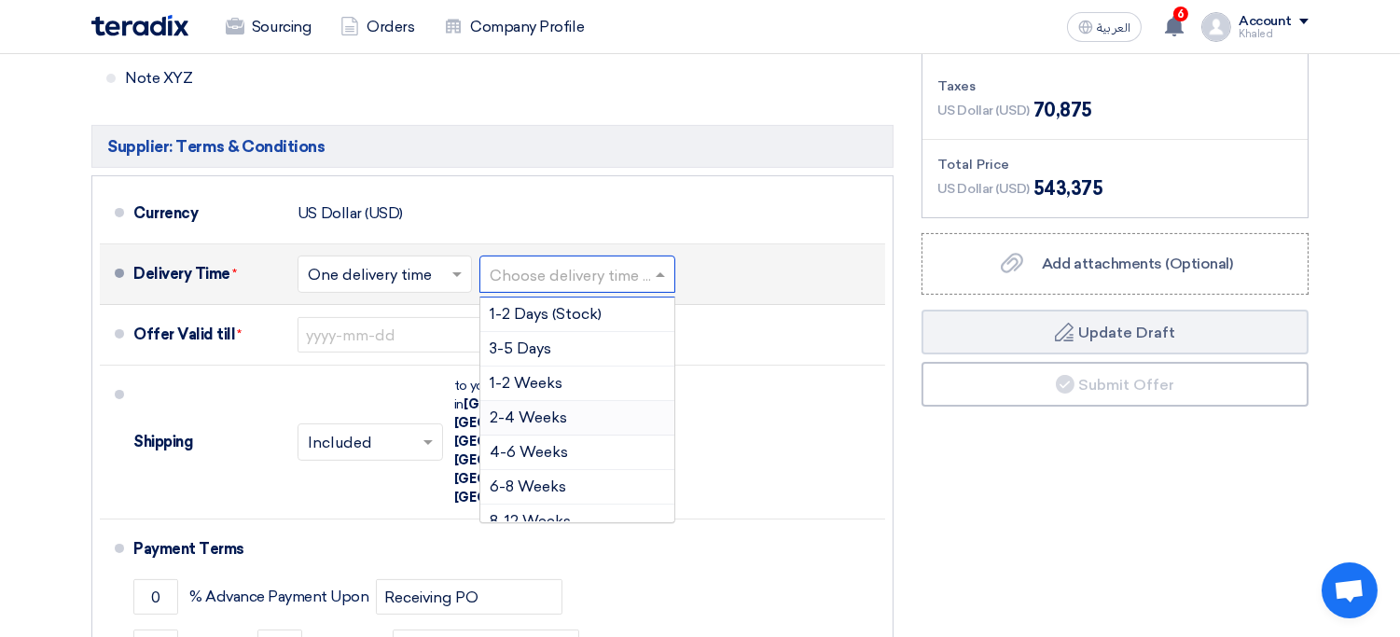
click at [594, 401] on div "2-4 Weeks" at bounding box center [577, 418] width 194 height 35
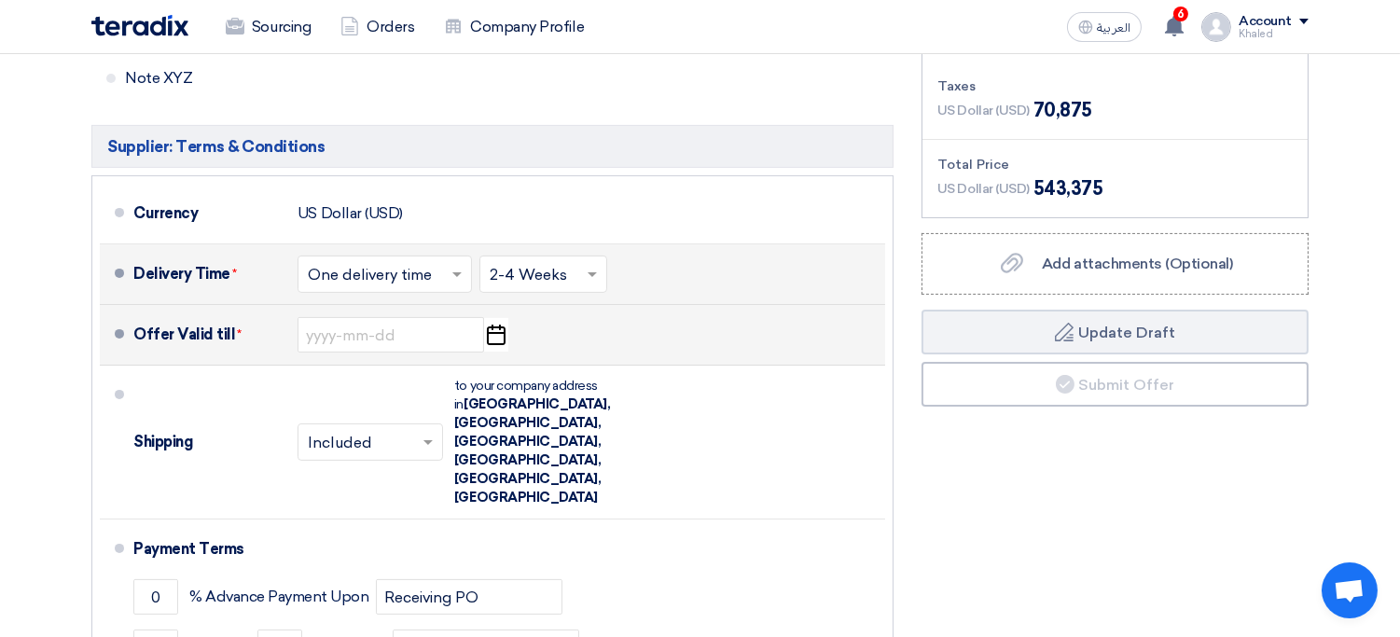
click at [498, 318] on icon "Pick a date" at bounding box center [495, 335] width 25 height 34
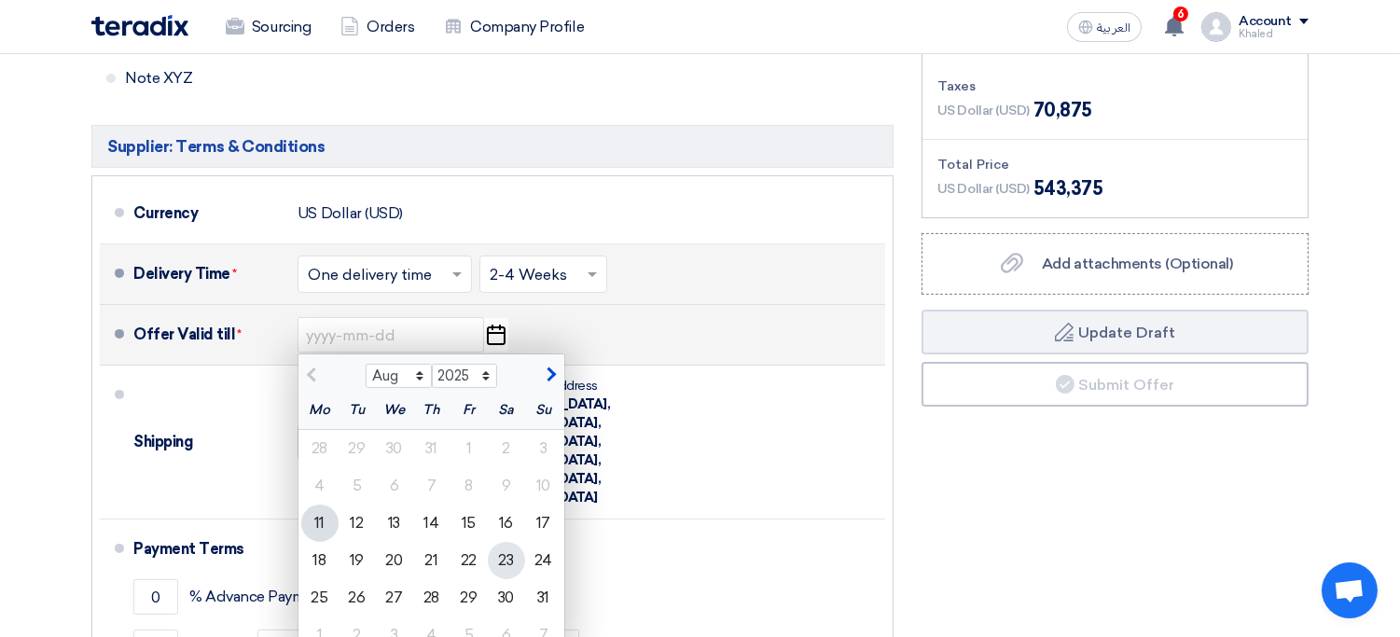
click at [514, 542] on div "23" at bounding box center [506, 560] width 37 height 37
type input "8/23/2025"
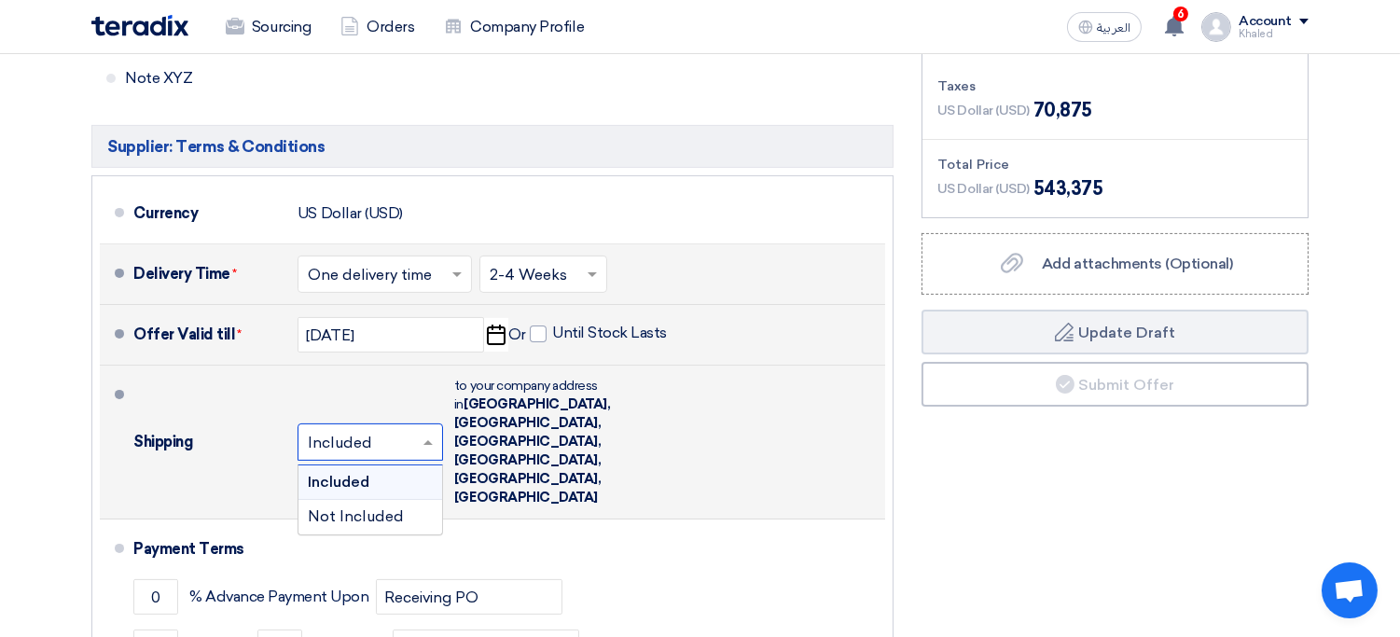
click at [385, 431] on input "text" at bounding box center [371, 444] width 127 height 27
click at [373, 507] on span "Not Included" at bounding box center [356, 516] width 96 height 18
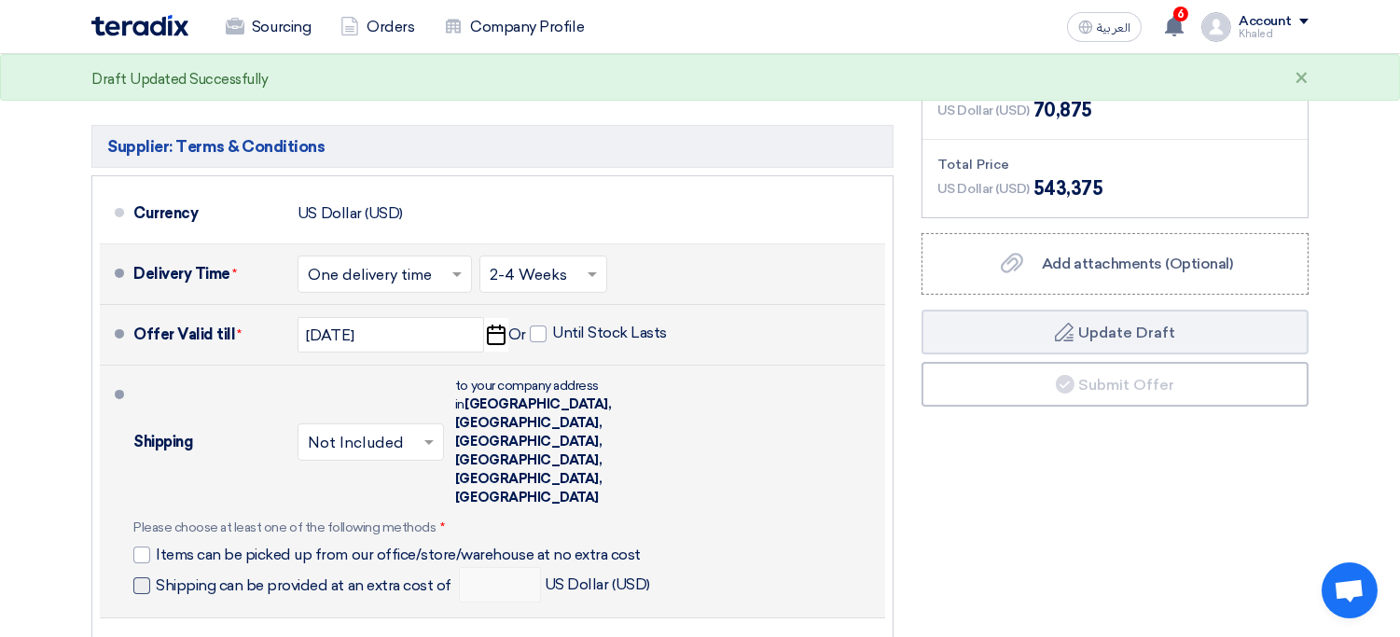
click at [249, 576] on span "Shipping can be provided at an extra cost of" at bounding box center [304, 585] width 296 height 19
click at [249, 576] on input "Shipping can be provided at an extra cost of" at bounding box center [305, 593] width 299 height 35
checkbox input "true"
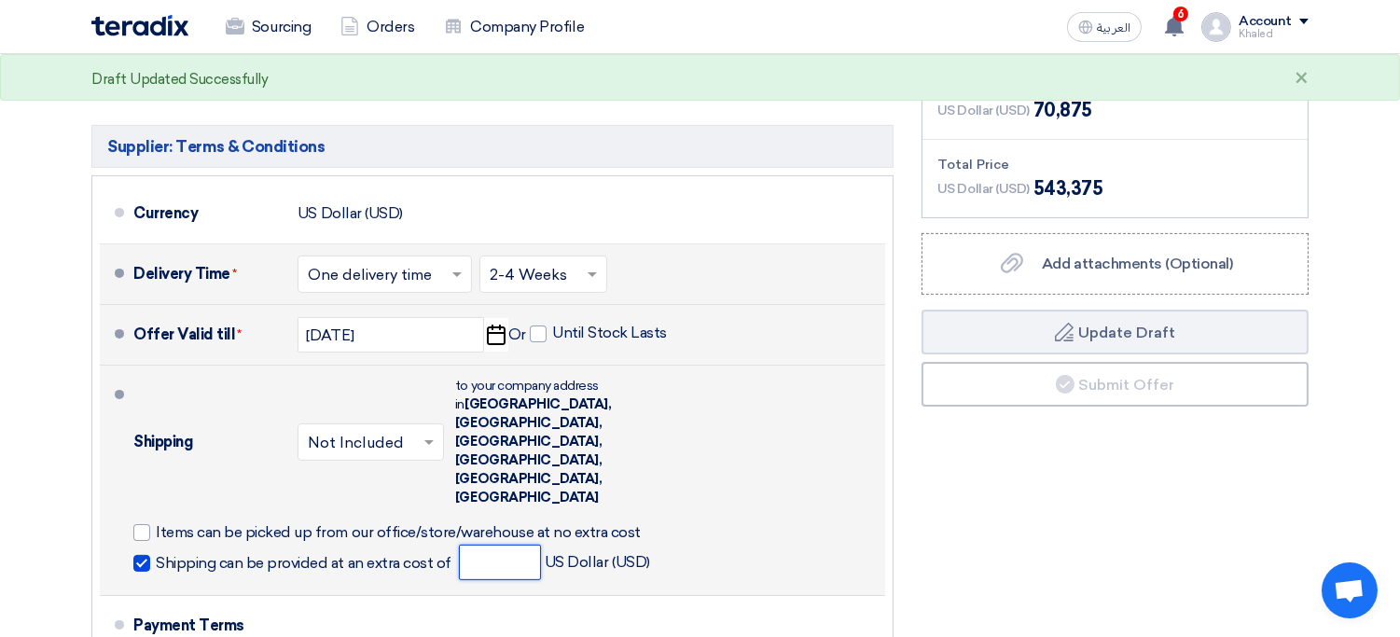
click at [503, 545] on input "number" at bounding box center [500, 562] width 82 height 35
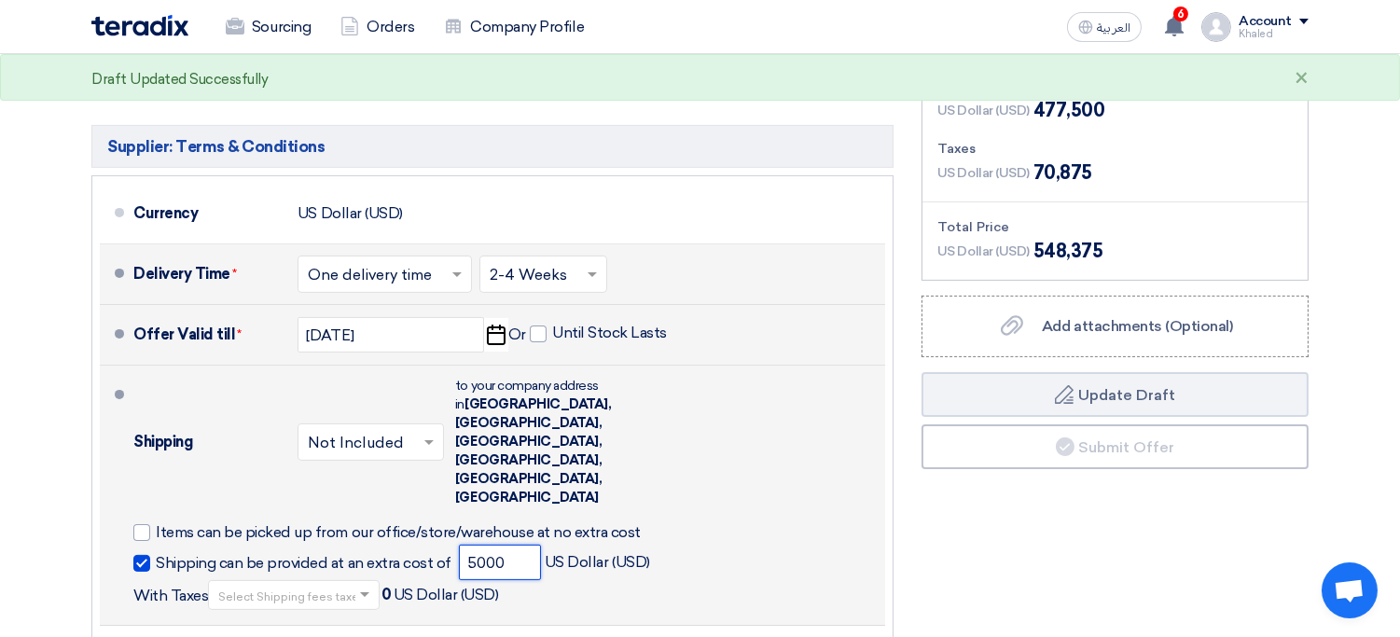
type input "5000"
click at [325, 584] on input "text" at bounding box center [294, 597] width 153 height 27
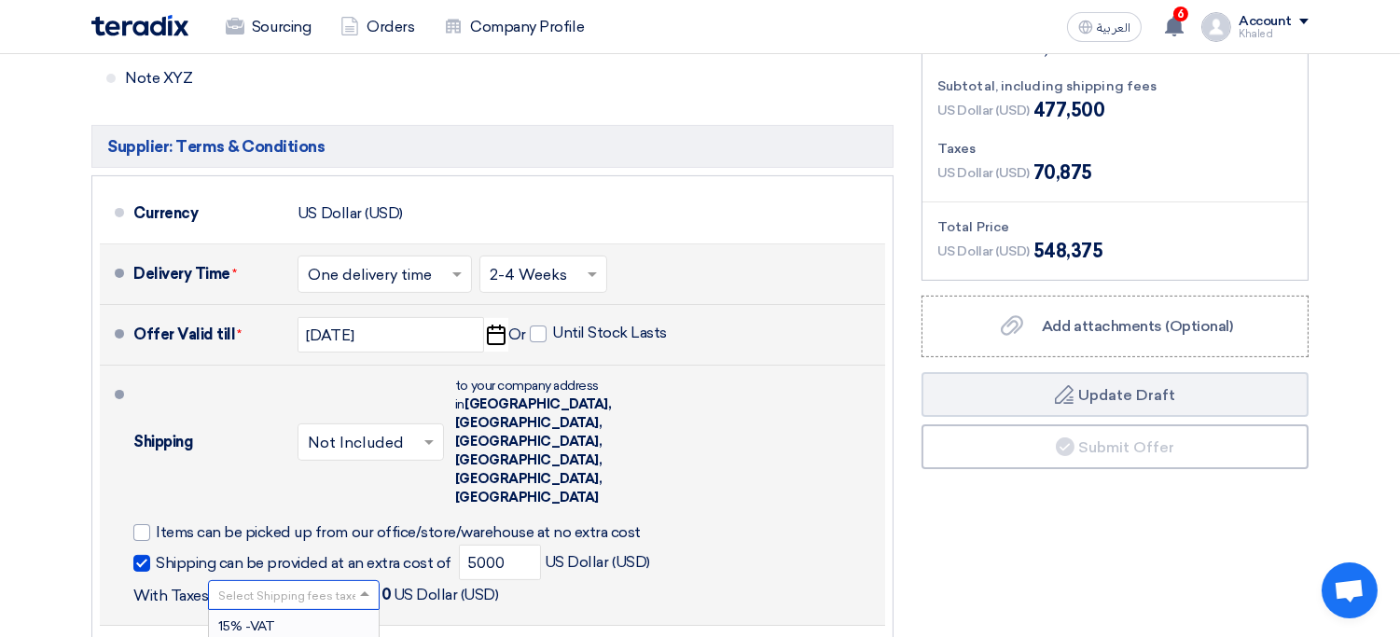
click at [297, 610] on div "15% -VAT" at bounding box center [294, 627] width 170 height 35
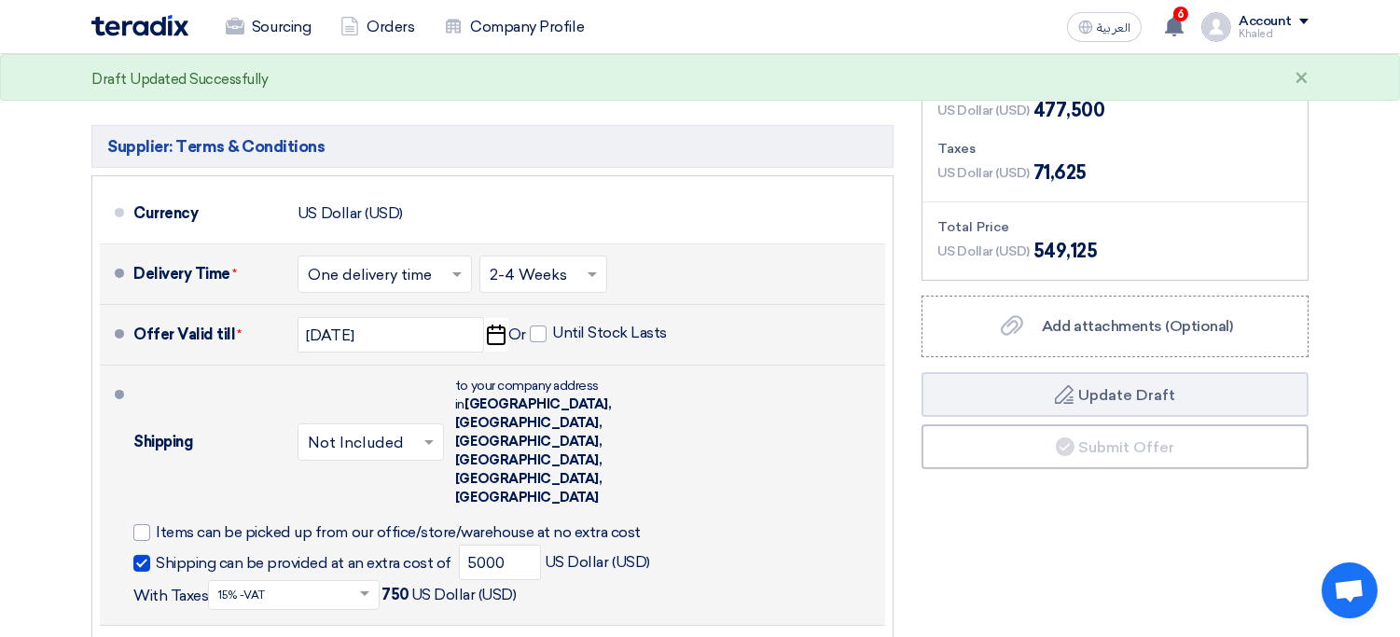
click at [338, 583] on input "text" at bounding box center [294, 596] width 153 height 27
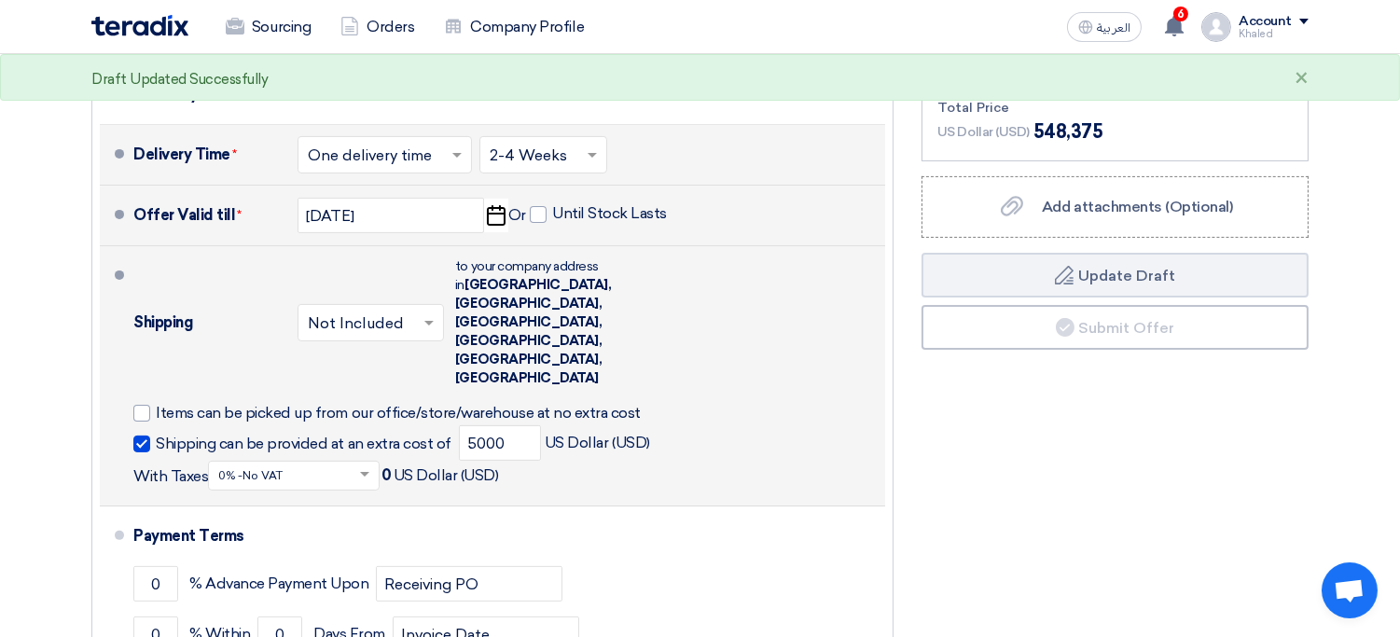
scroll to position [1058, 0]
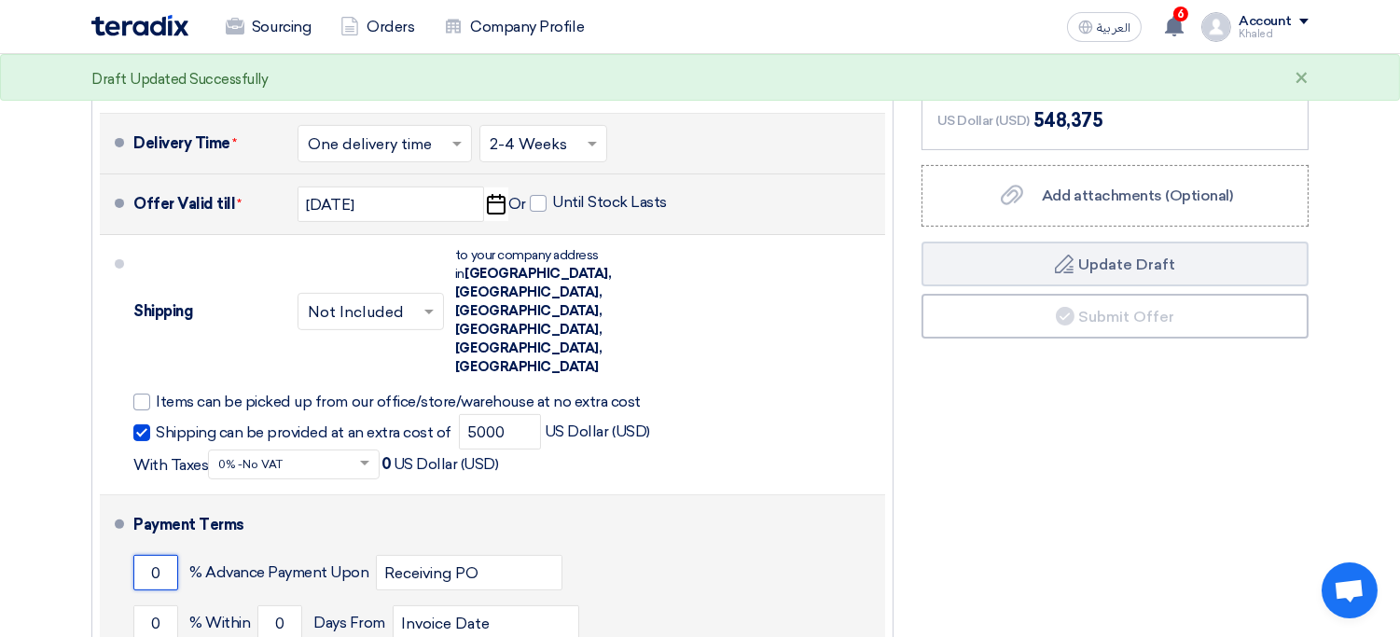
click at [156, 555] on input "0" at bounding box center [155, 572] width 45 height 35
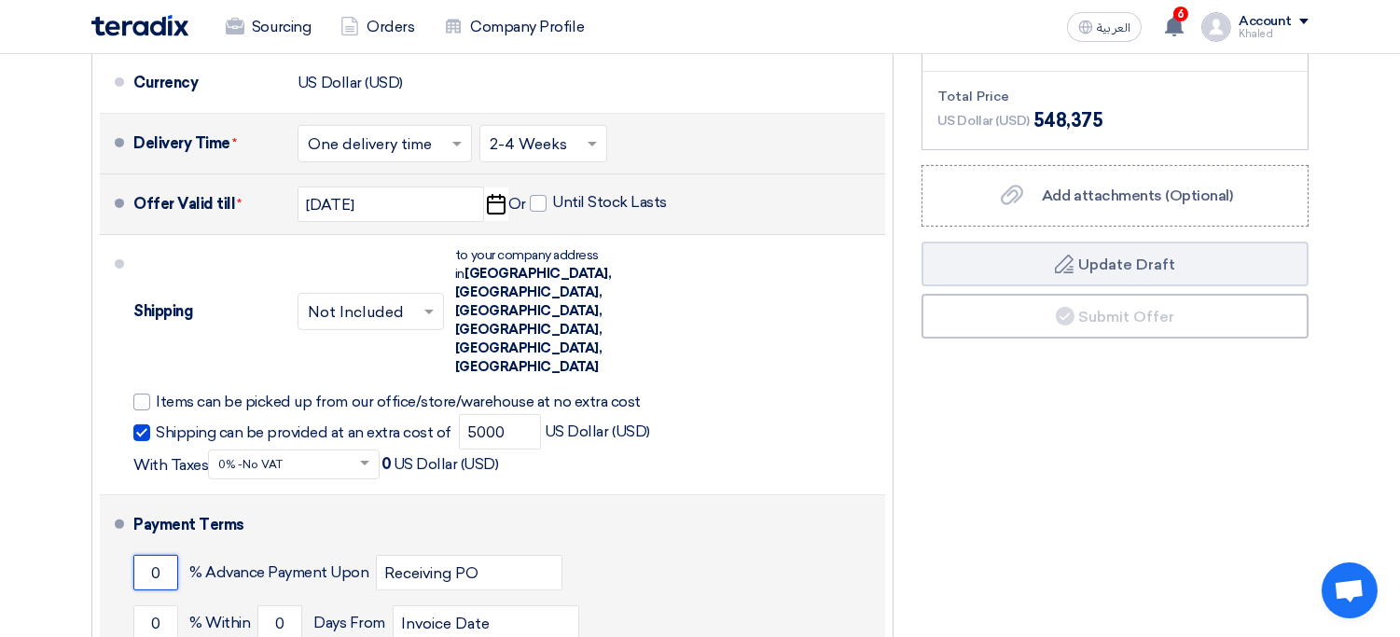
click at [156, 555] on input "0" at bounding box center [155, 572] width 45 height 35
type input "50"
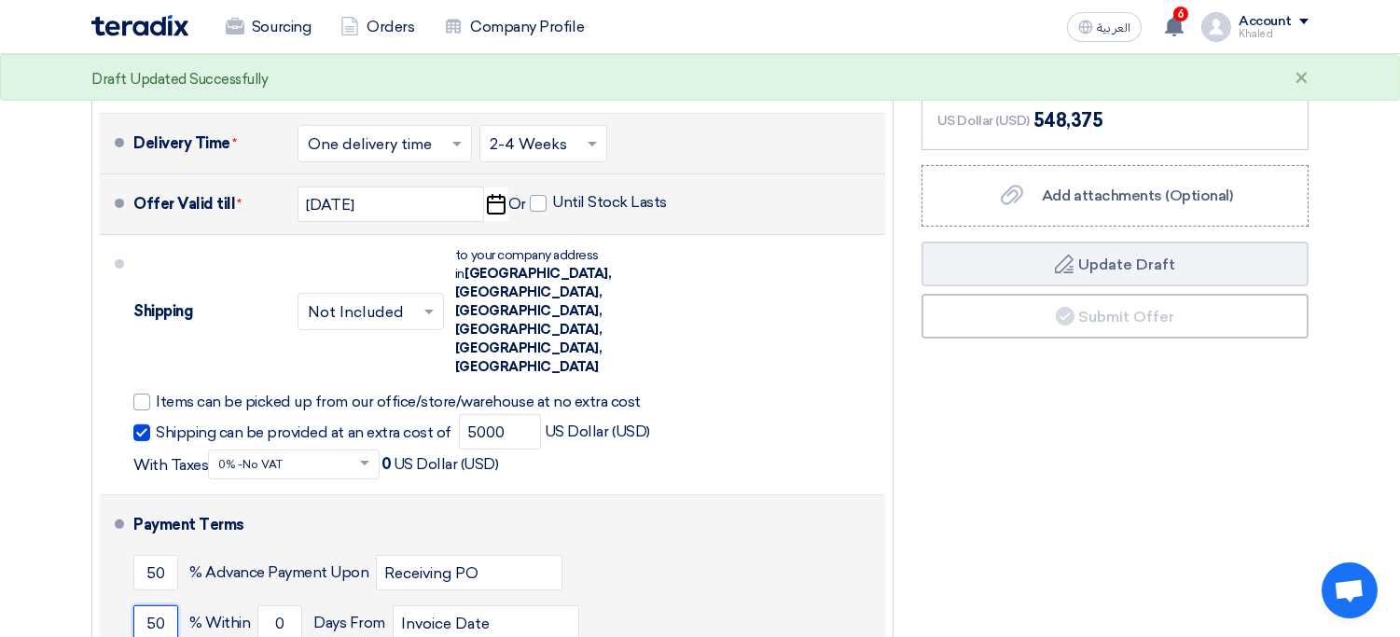
type input "50"
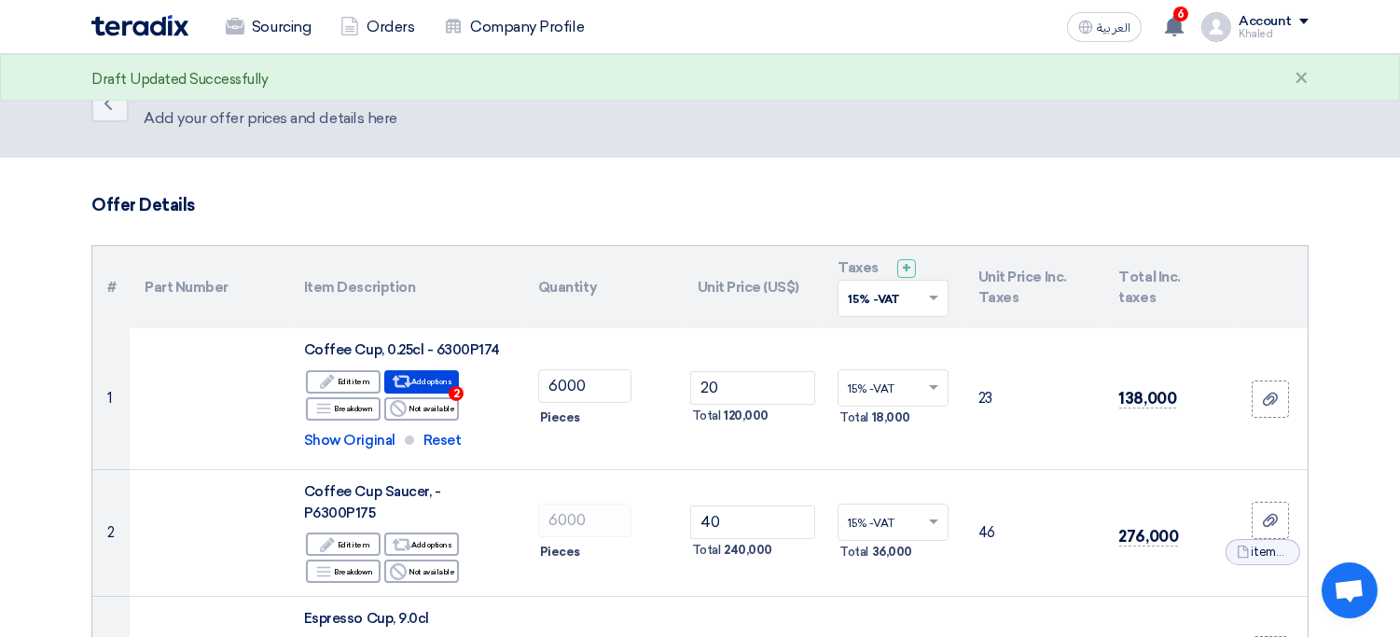
scroll to position [0, 0]
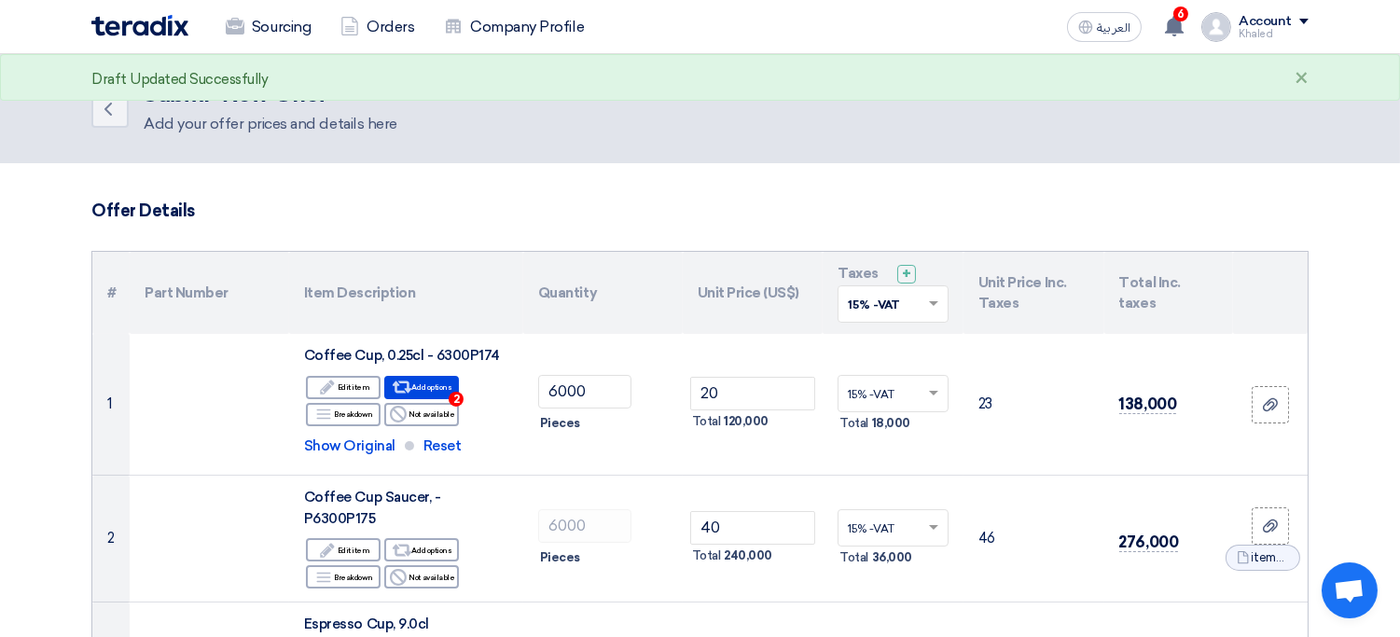
type input "60"
click at [866, 318] on input "text" at bounding box center [884, 306] width 72 height 31
click at [871, 375] on span "0% -No VAT" at bounding box center [882, 371] width 68 height 13
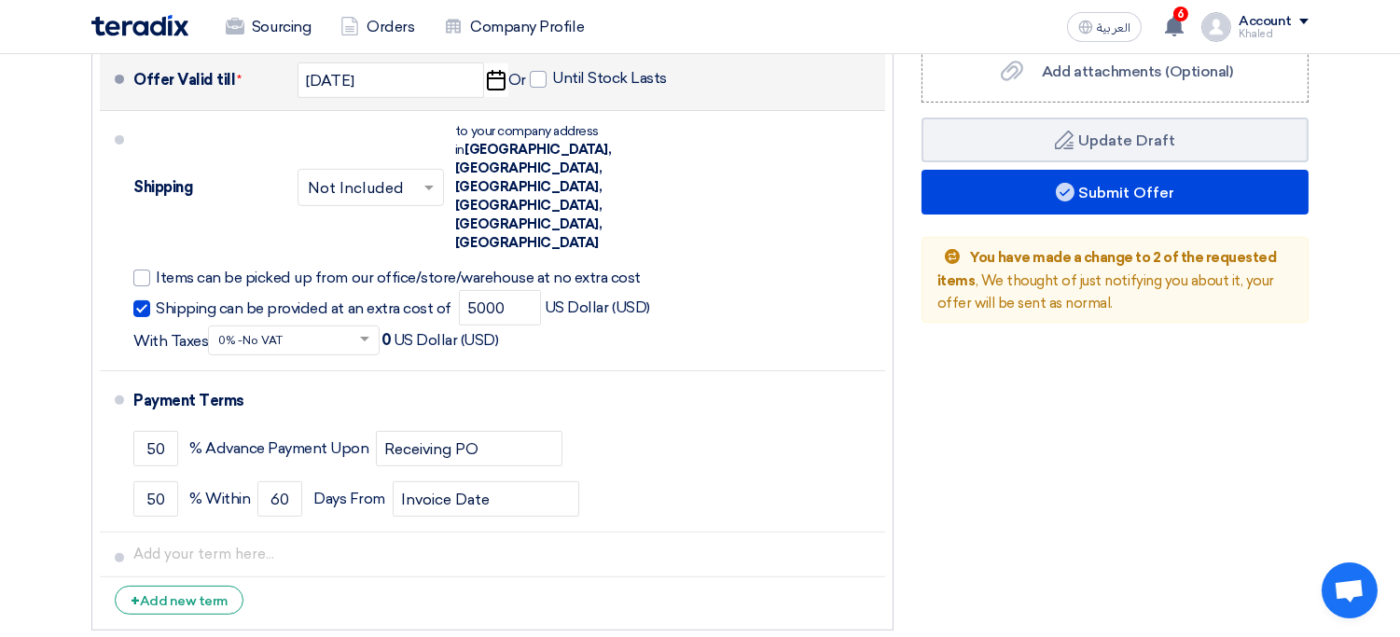
scroll to position [1173, 0]
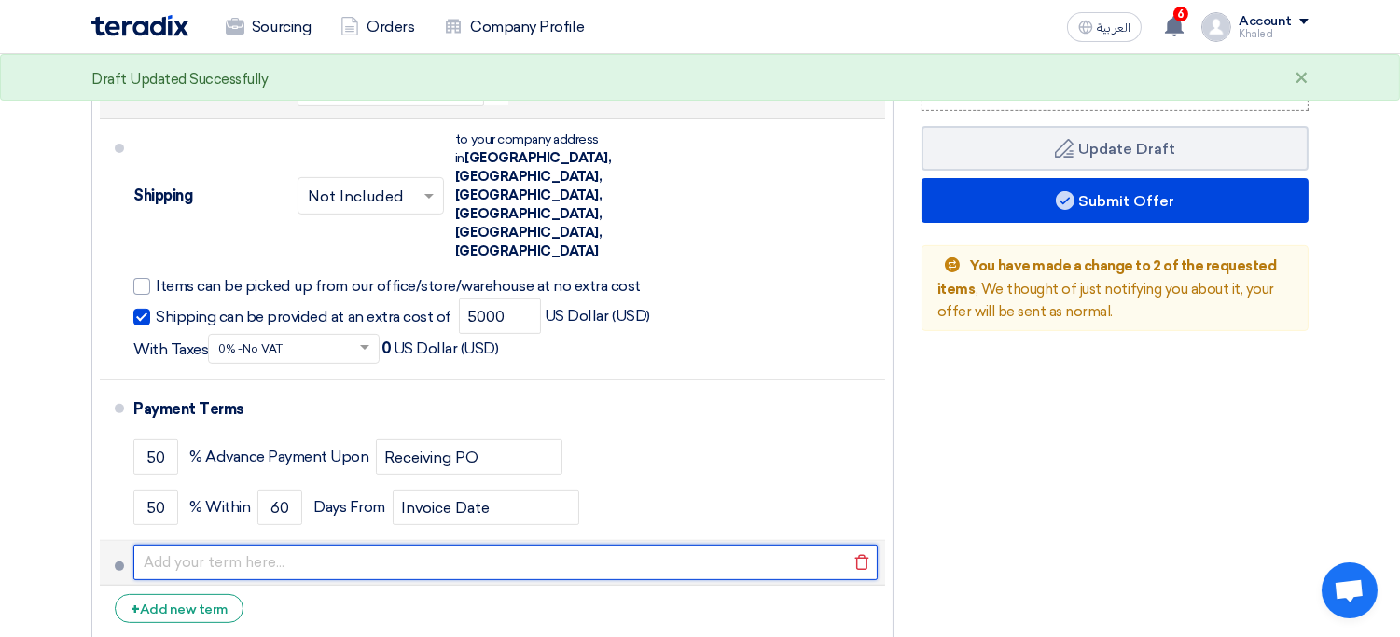
click at [369, 545] on input "text" at bounding box center [505, 562] width 744 height 35
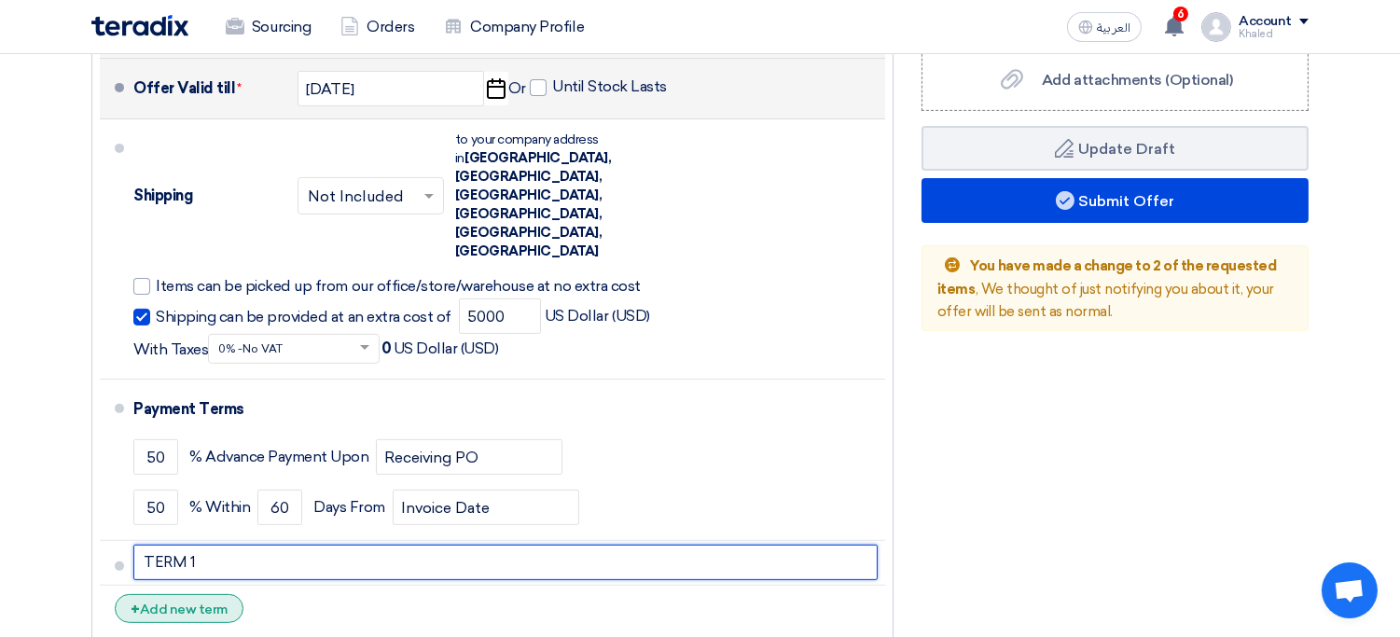
type input "TERM 1"
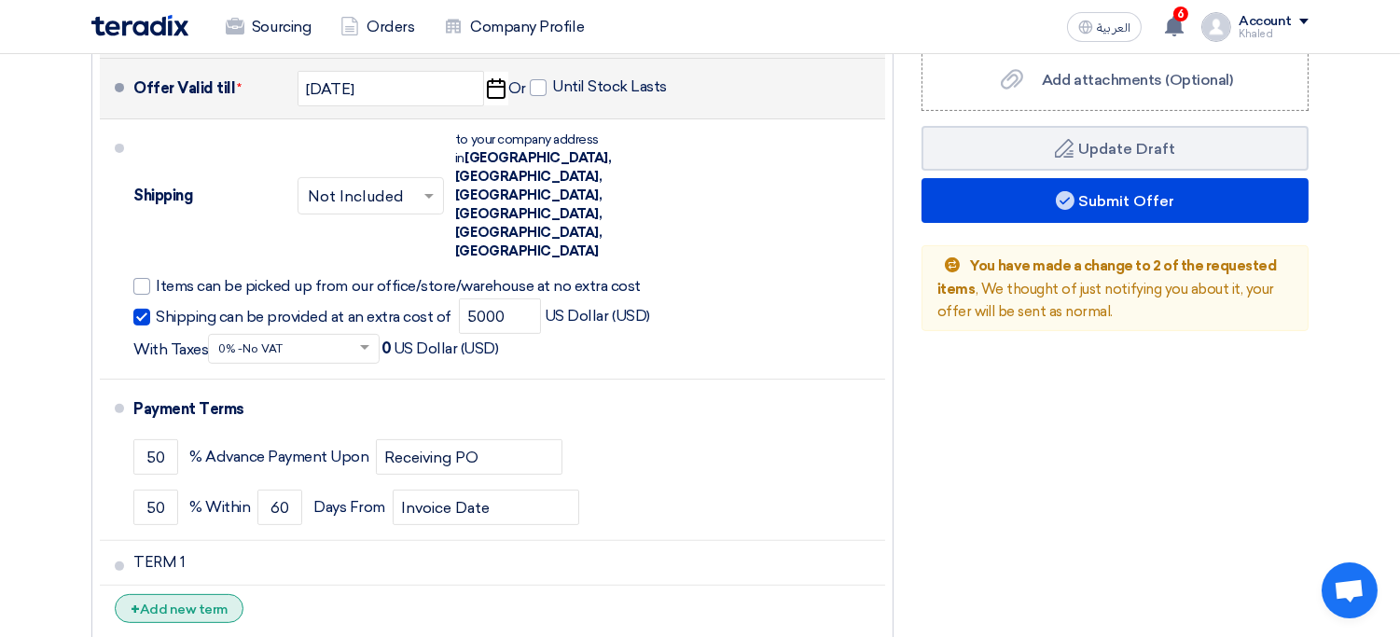
click at [190, 594] on div "+ Add new term" at bounding box center [179, 608] width 129 height 29
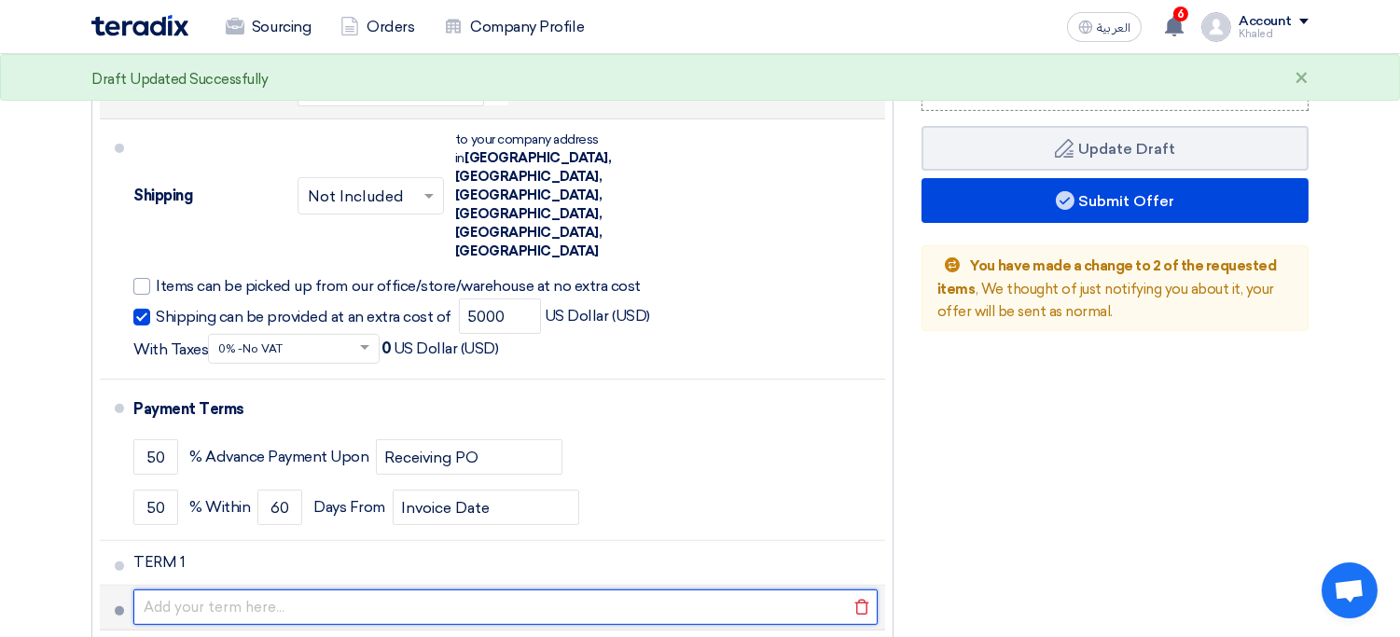
click at [225, 590] on input "text" at bounding box center [505, 607] width 744 height 35
type input "NOTE XYZ"
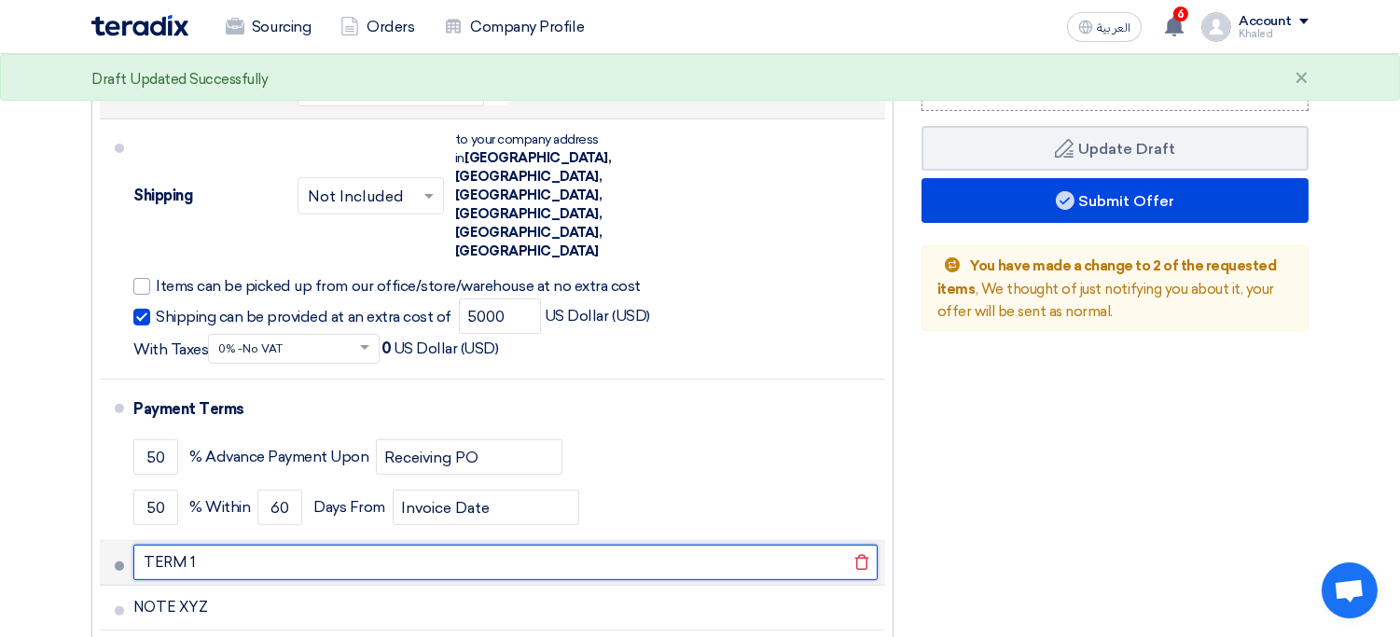
click at [226, 545] on input "TERM 1" at bounding box center [505, 562] width 744 height 35
paste input "XYZ"
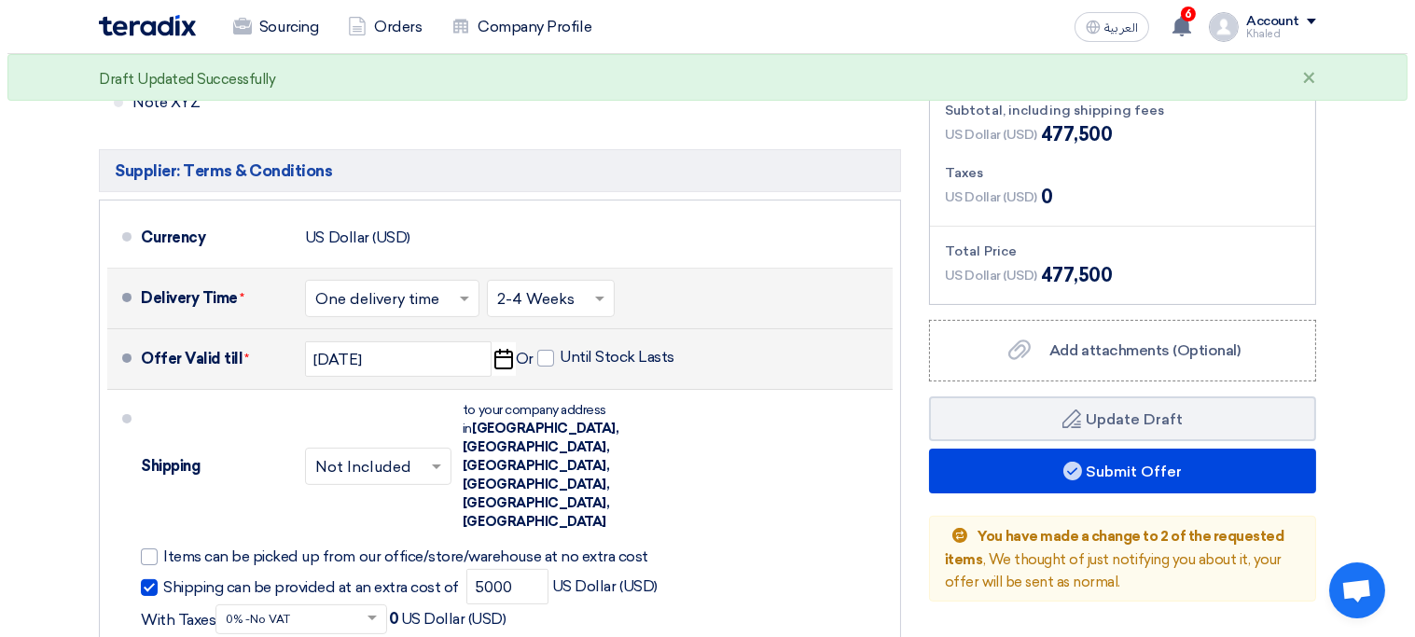
scroll to position [859, 0]
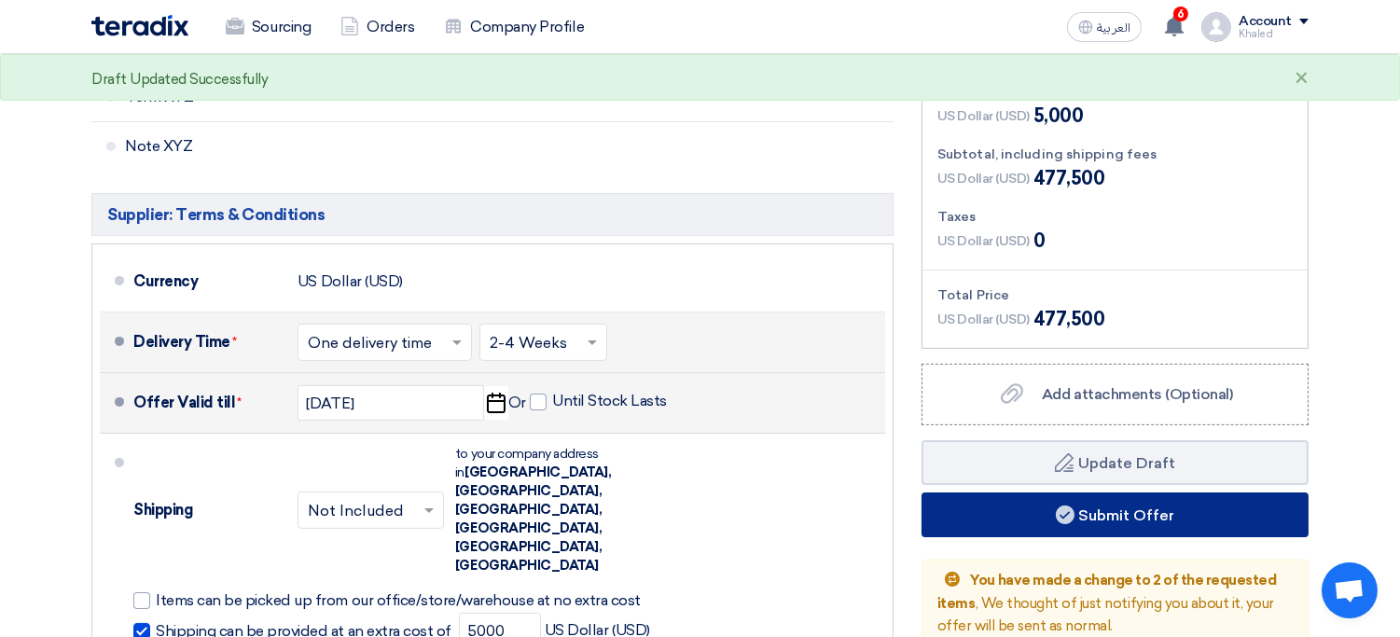
type input "TERM XYZ"
click at [1185, 494] on button "Submit Offer" at bounding box center [1115, 514] width 387 height 45
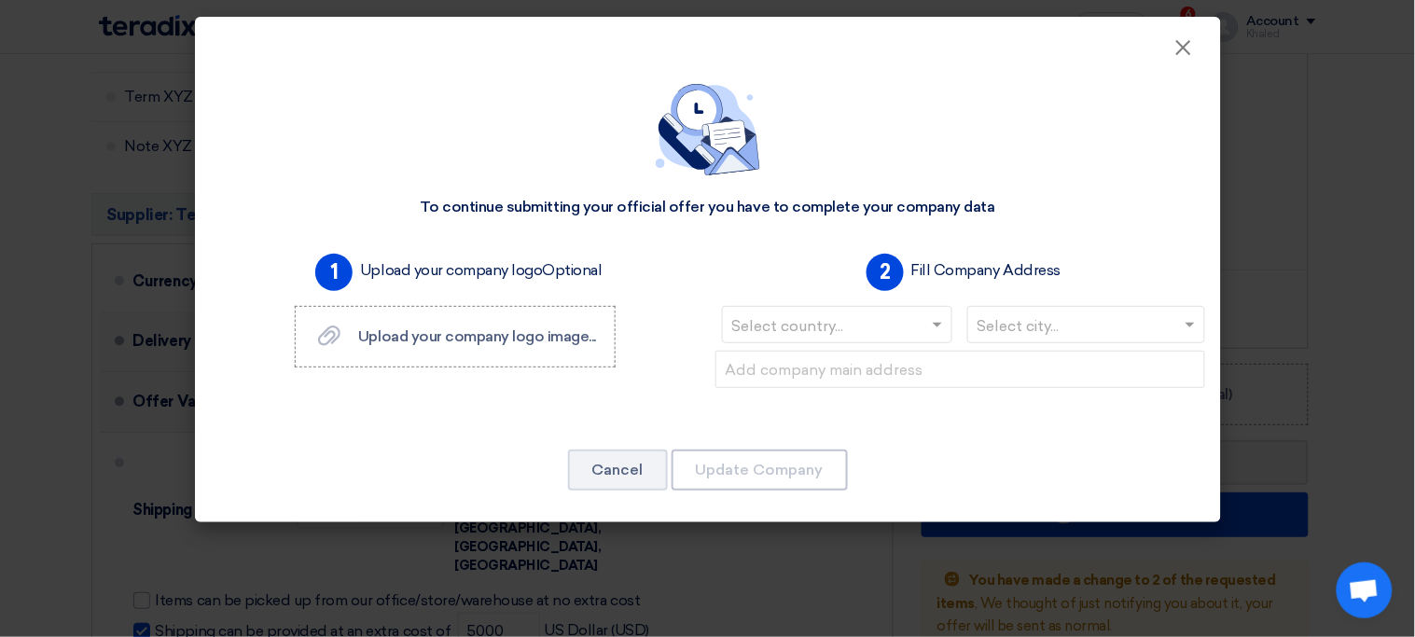
click at [868, 316] on input "text" at bounding box center [828, 327] width 192 height 31
type input "SAUDI"
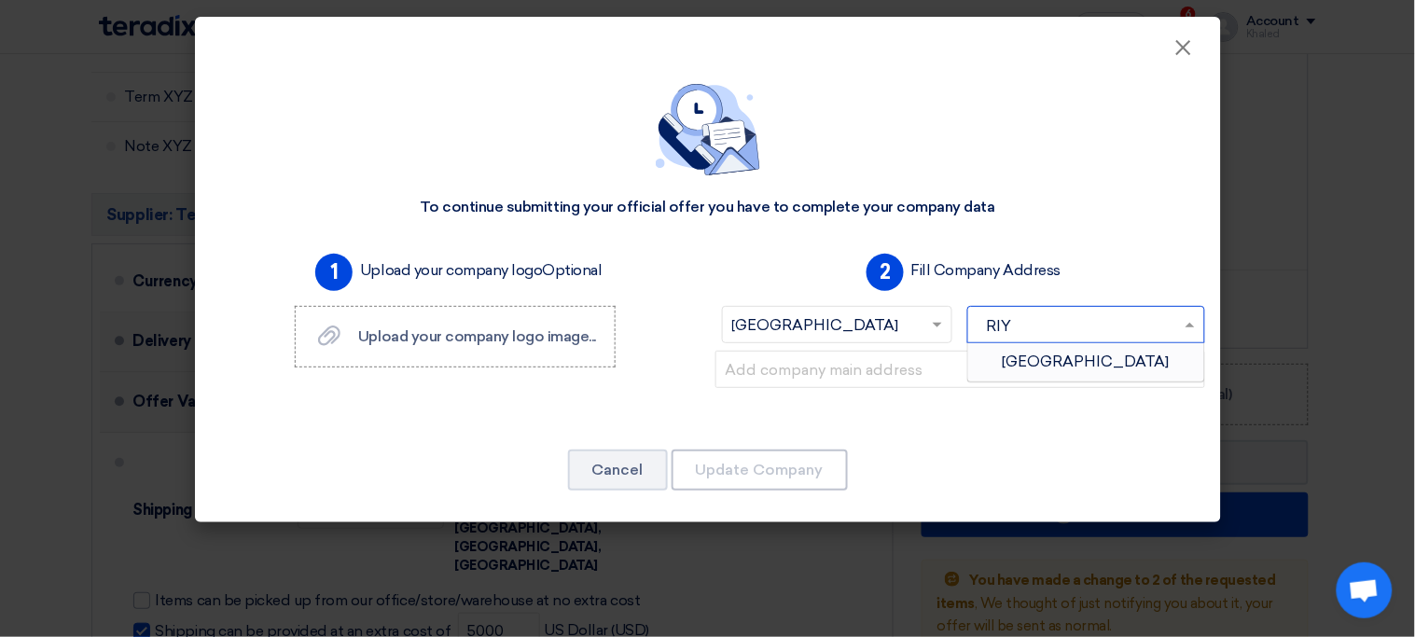
type input "RIYA"
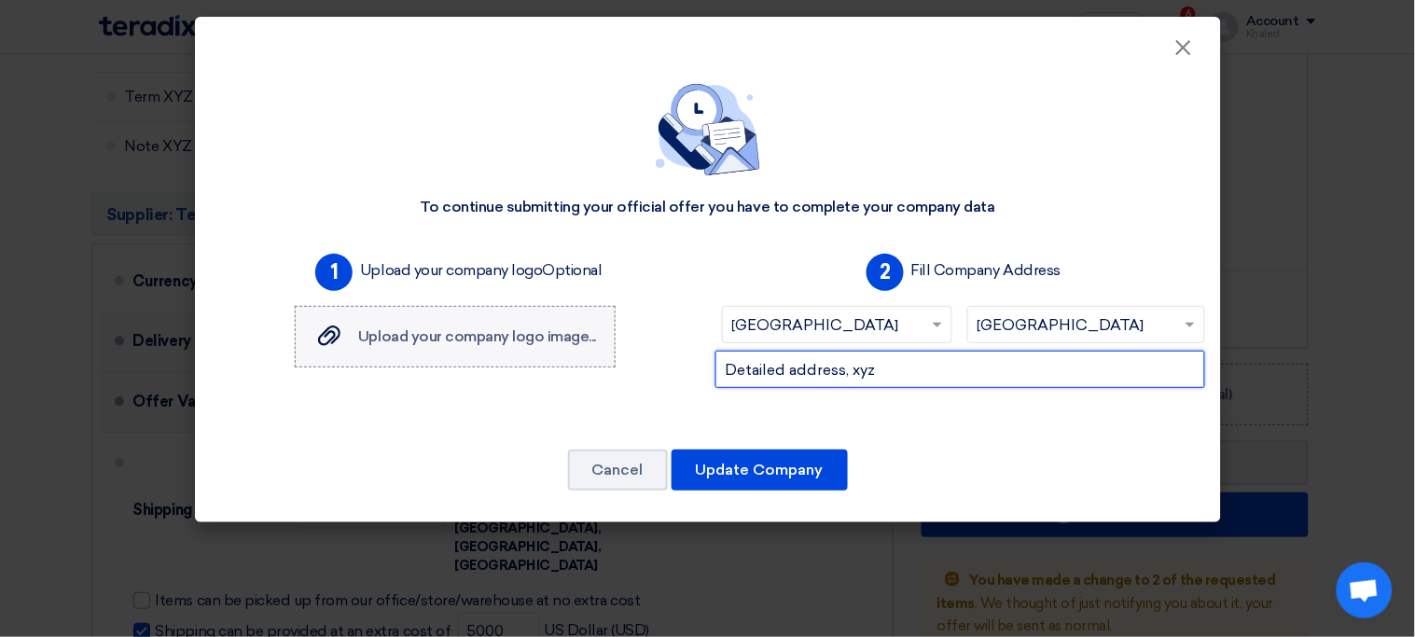
type input "Detailed address, xyz"
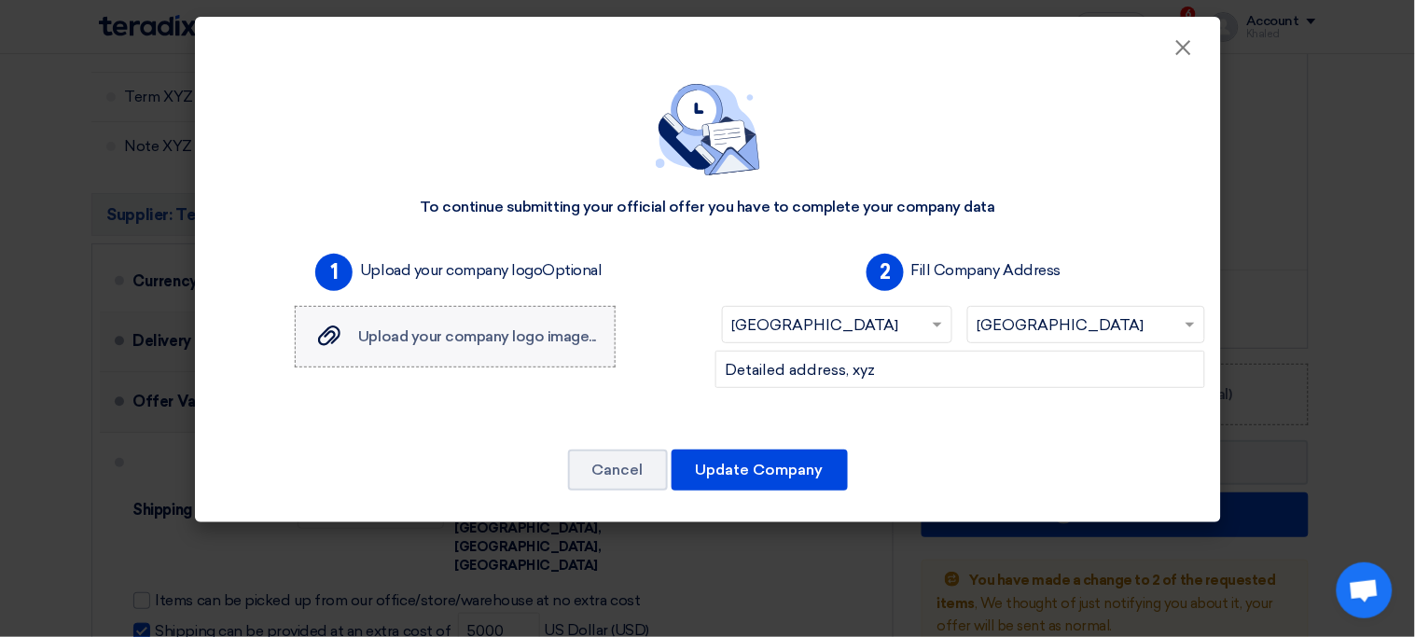
click at [545, 354] on label "Upload your company logo image... Upload your company logo image..." at bounding box center [456, 337] width 322 height 62
click at [0, 0] on input "Upload your company logo image... Upload your company logo image..." at bounding box center [0, 0] width 0 height 0
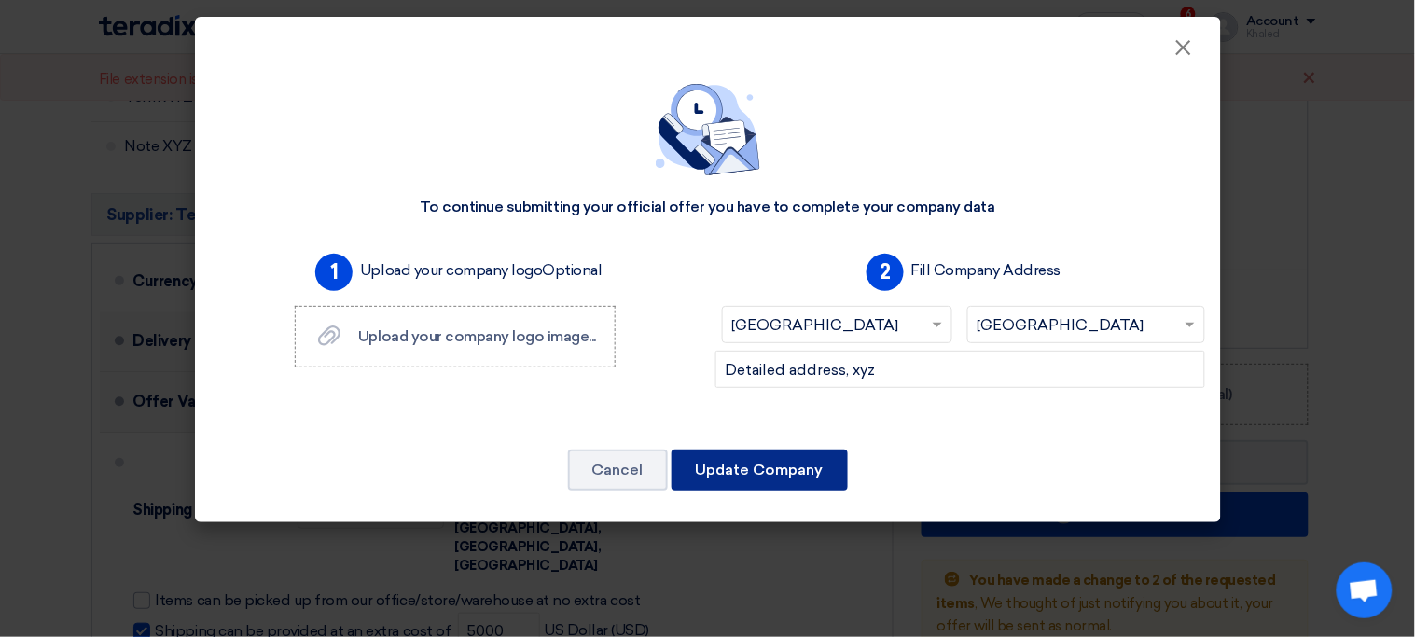
click at [824, 479] on button "Update Company" at bounding box center [760, 470] width 176 height 41
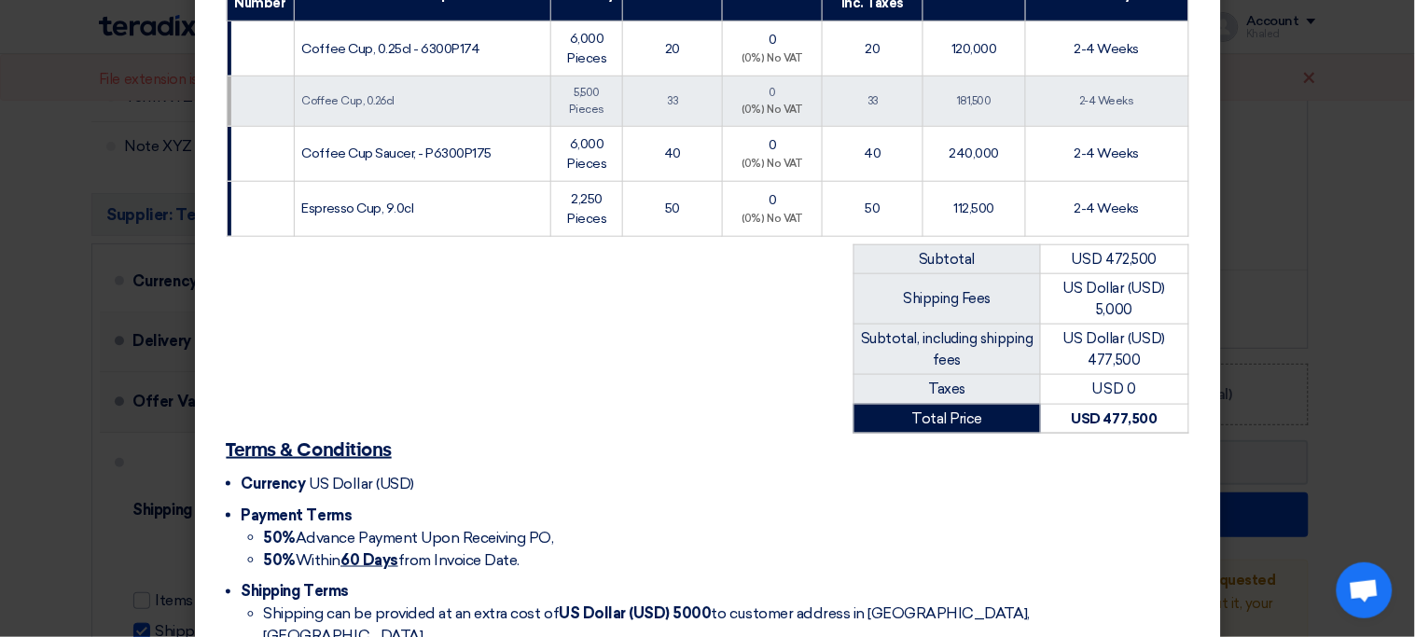
scroll to position [508, 0]
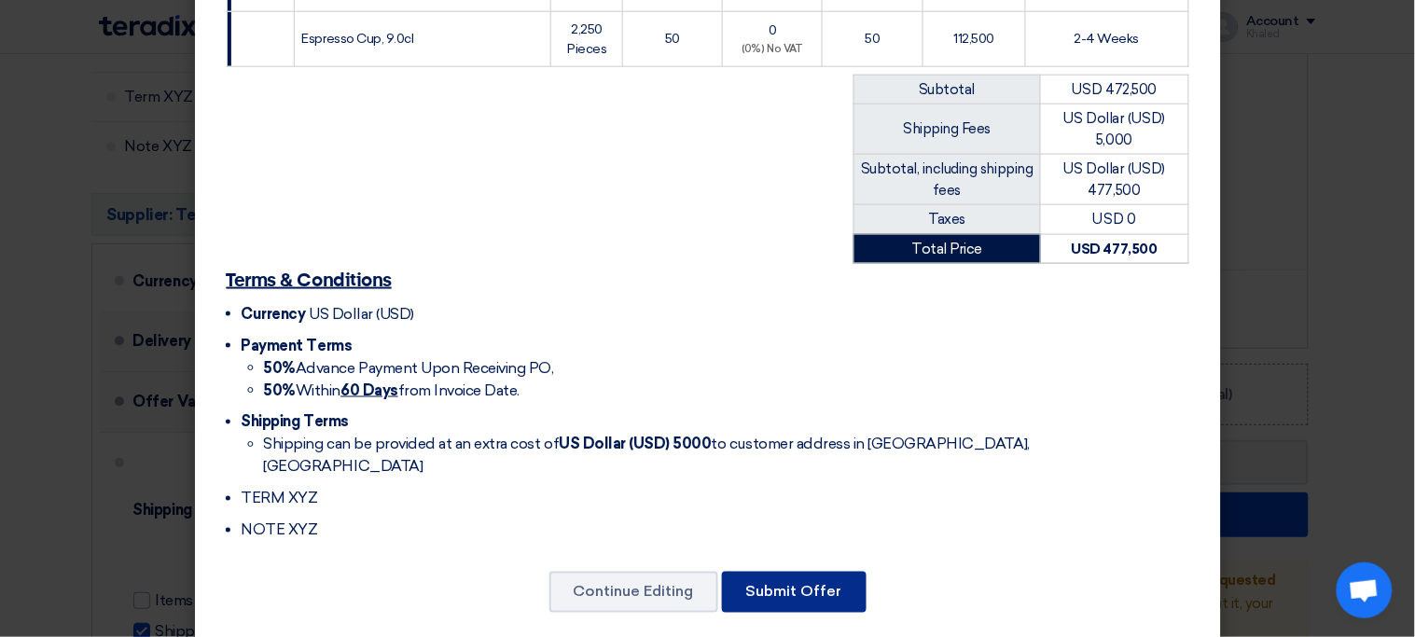
click at [850, 580] on button "Submit Offer" at bounding box center [794, 592] width 145 height 41
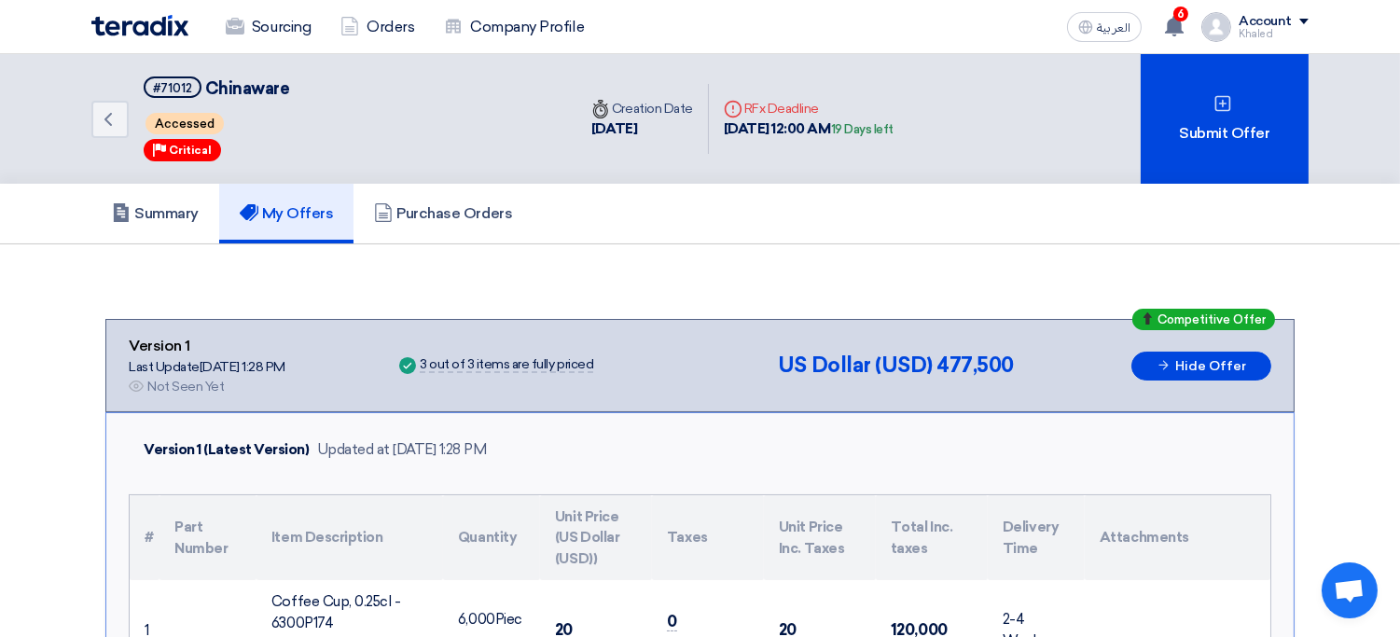
click at [1261, 29] on div "Khaled" at bounding box center [1274, 34] width 70 height 10
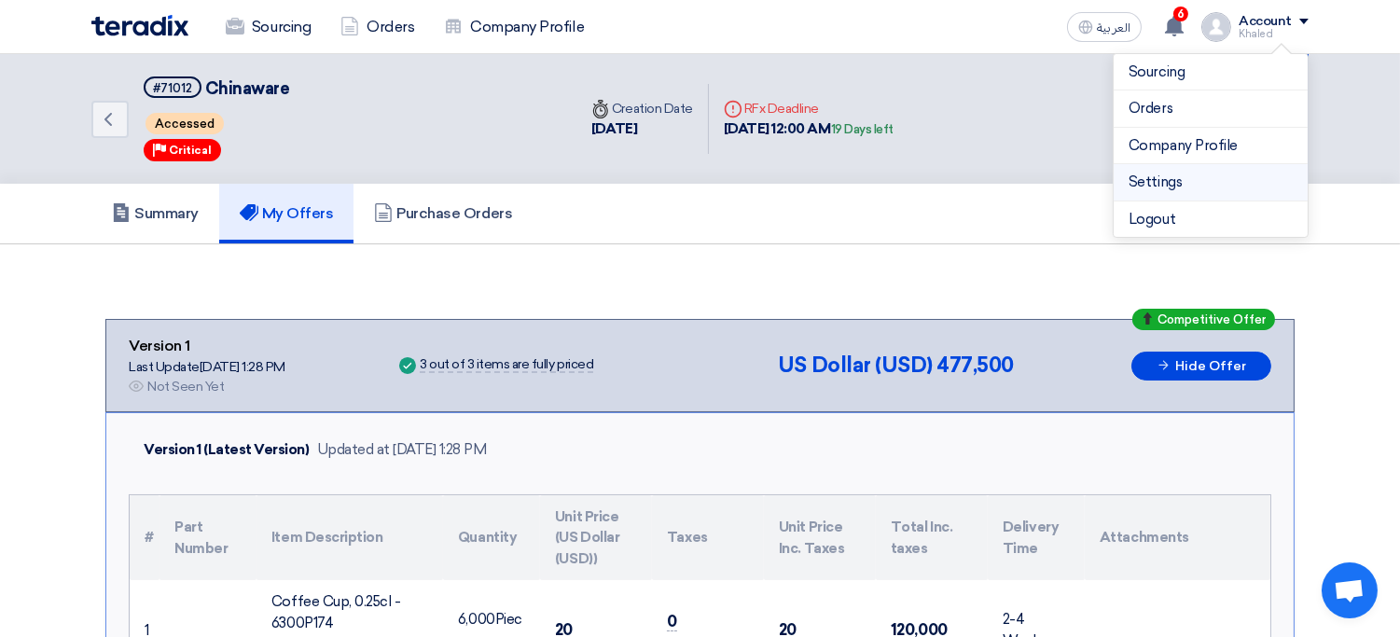
click at [1152, 183] on link "Settings" at bounding box center [1211, 182] width 164 height 21
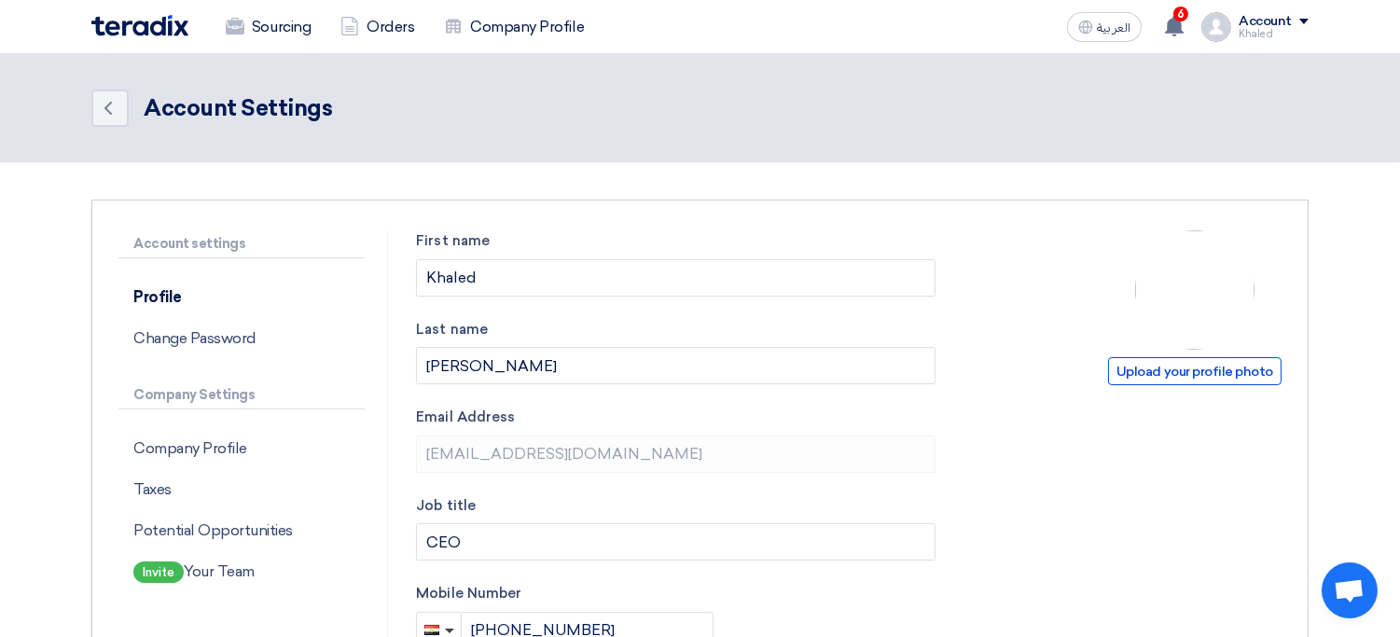
click at [1281, 44] on div "العربية ع 6 New request received, check details and submit your quotation now! …" at bounding box center [1184, 26] width 249 height 37
click at [1269, 35] on div "Khaled" at bounding box center [1274, 34] width 70 height 10
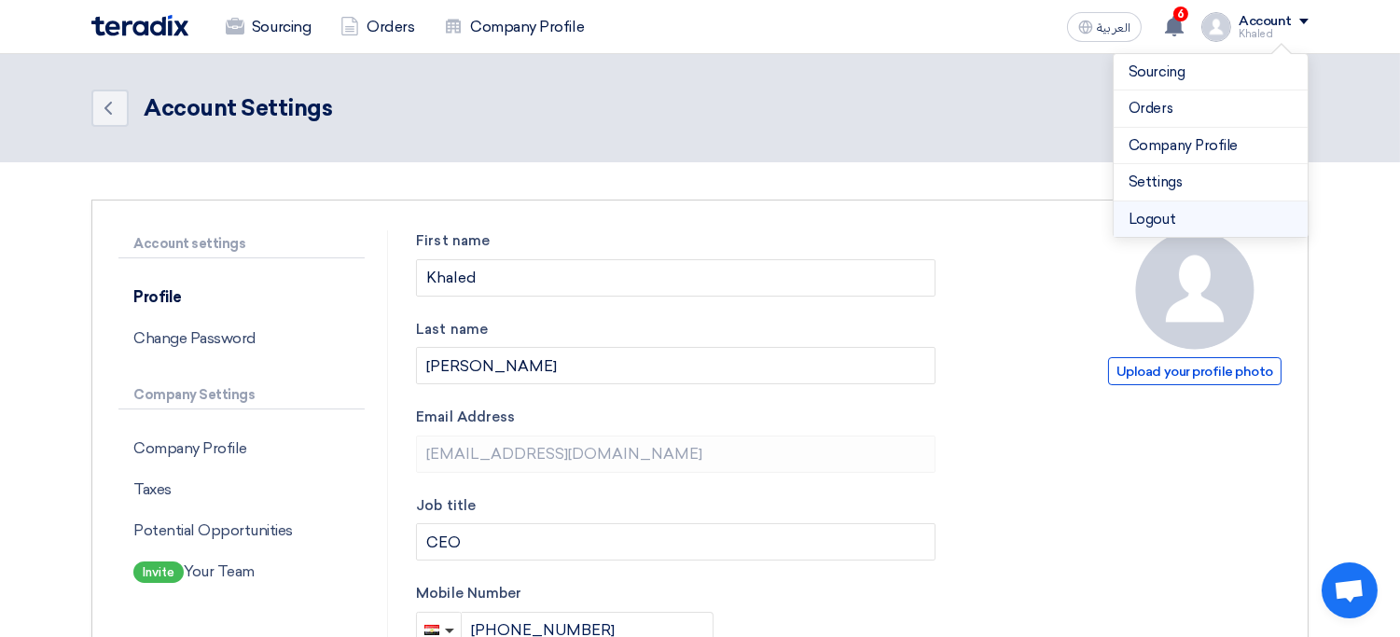
click at [1199, 219] on li "Logout" at bounding box center [1211, 219] width 194 height 36
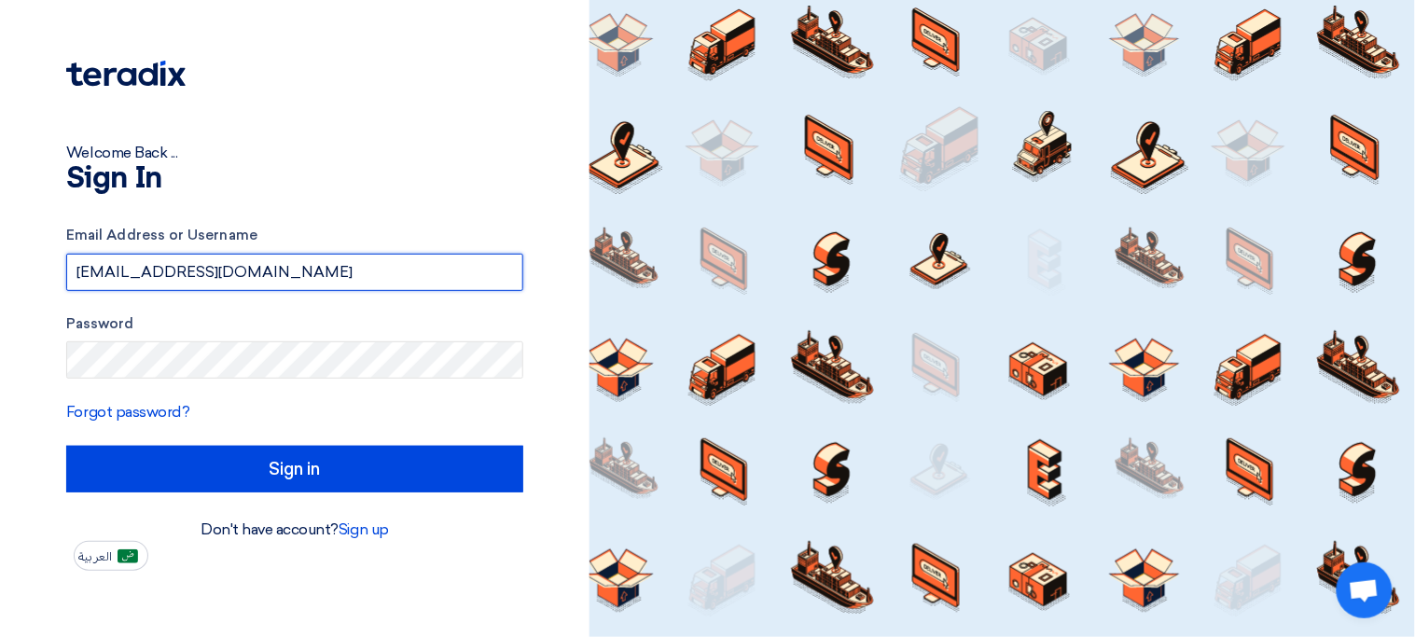
click at [384, 284] on input "[EMAIL_ADDRESS][DOMAIN_NAME]" at bounding box center [294, 272] width 457 height 37
type input "[EMAIL_ADDRESS][DOMAIN_NAME]"
click at [66, 446] on input "Sign in" at bounding box center [294, 469] width 457 height 47
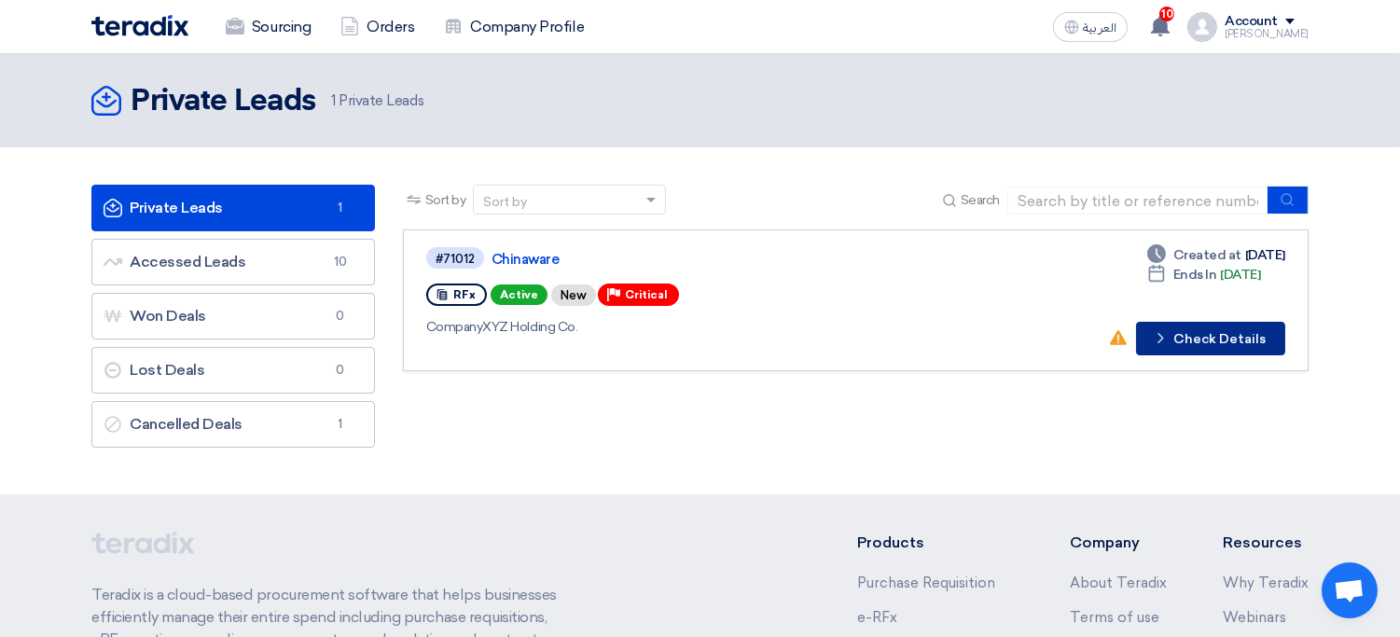
click at [1255, 344] on button "Check details Check Details" at bounding box center [1210, 339] width 149 height 34
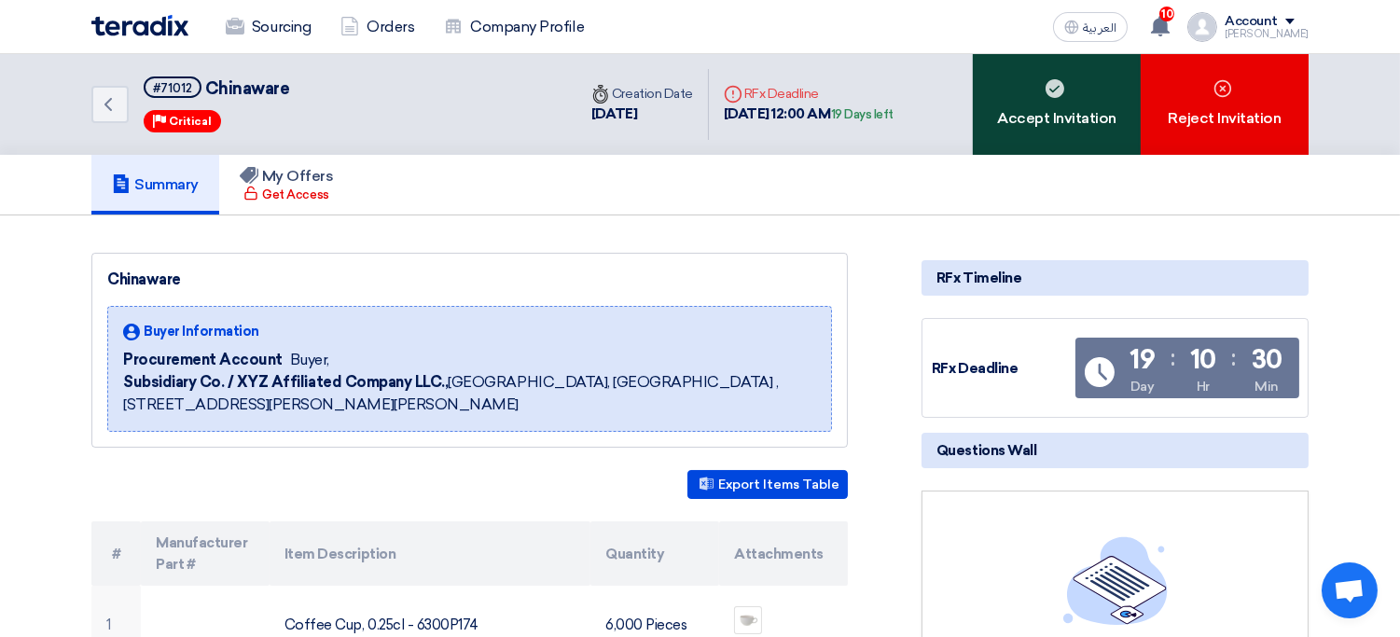
click at [1120, 135] on div "Accept Invitation" at bounding box center [1057, 104] width 168 height 101
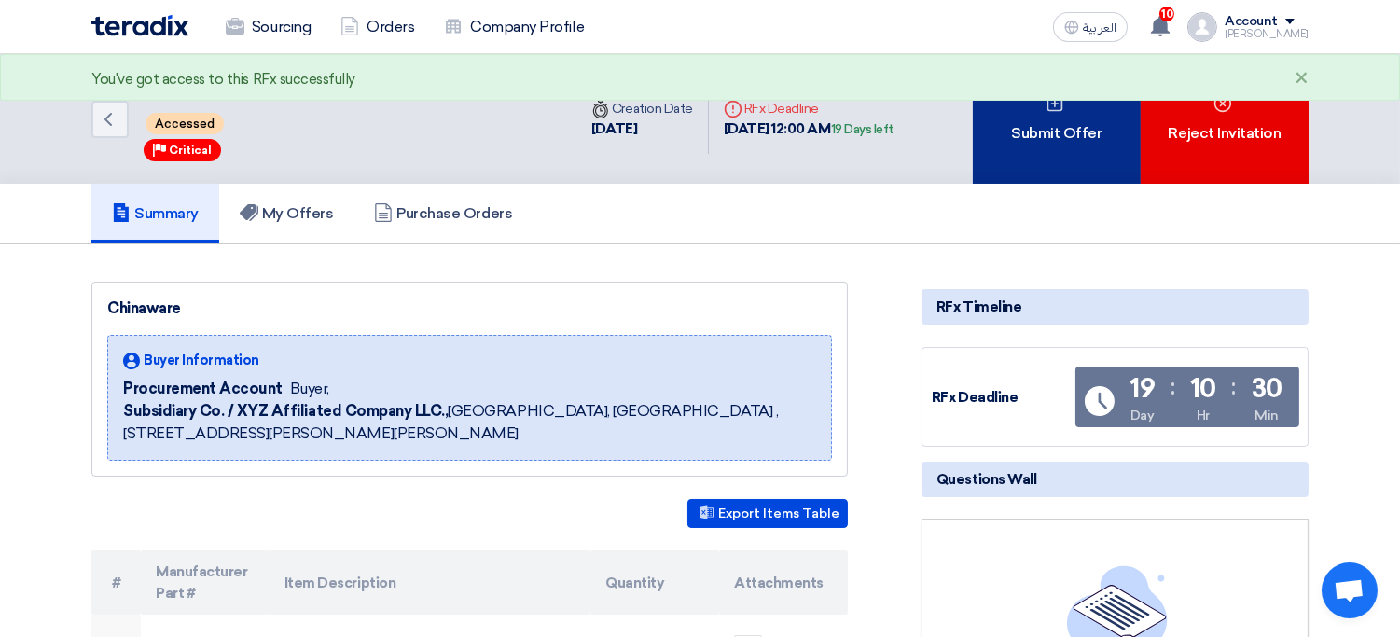
click at [1136, 160] on div "Submit Offer" at bounding box center [1057, 119] width 168 height 130
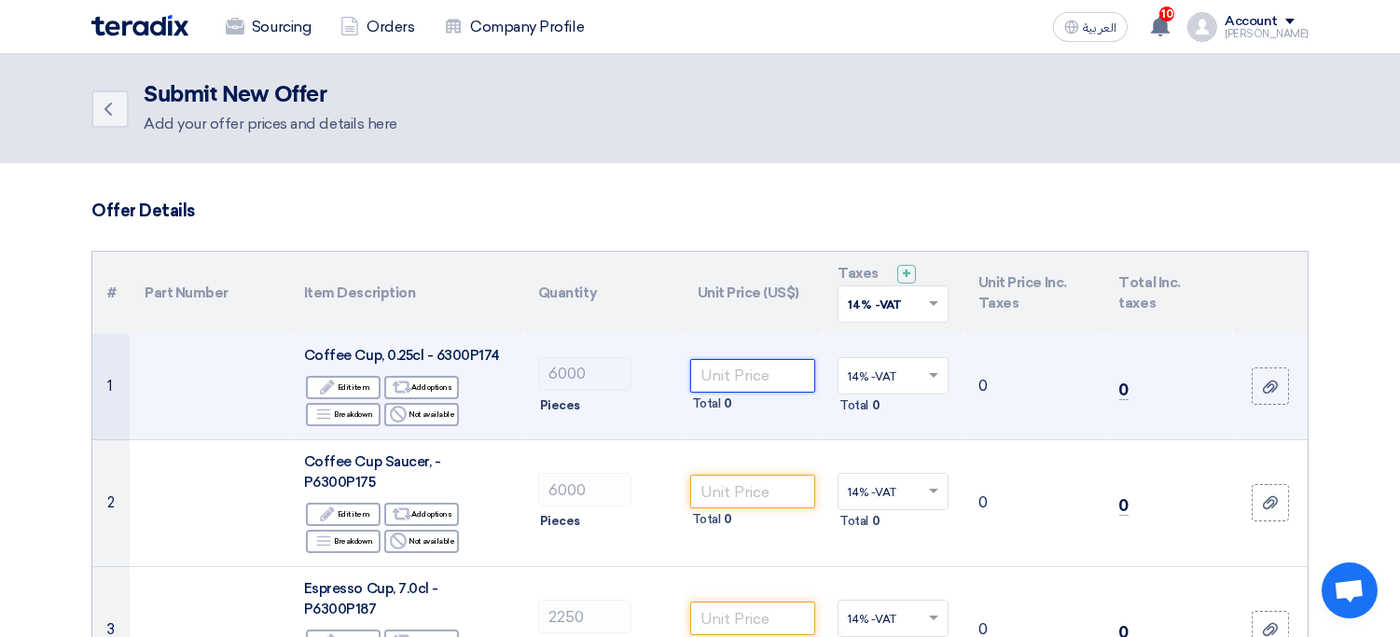
click at [760, 375] on input "number" at bounding box center [753, 376] width 126 height 34
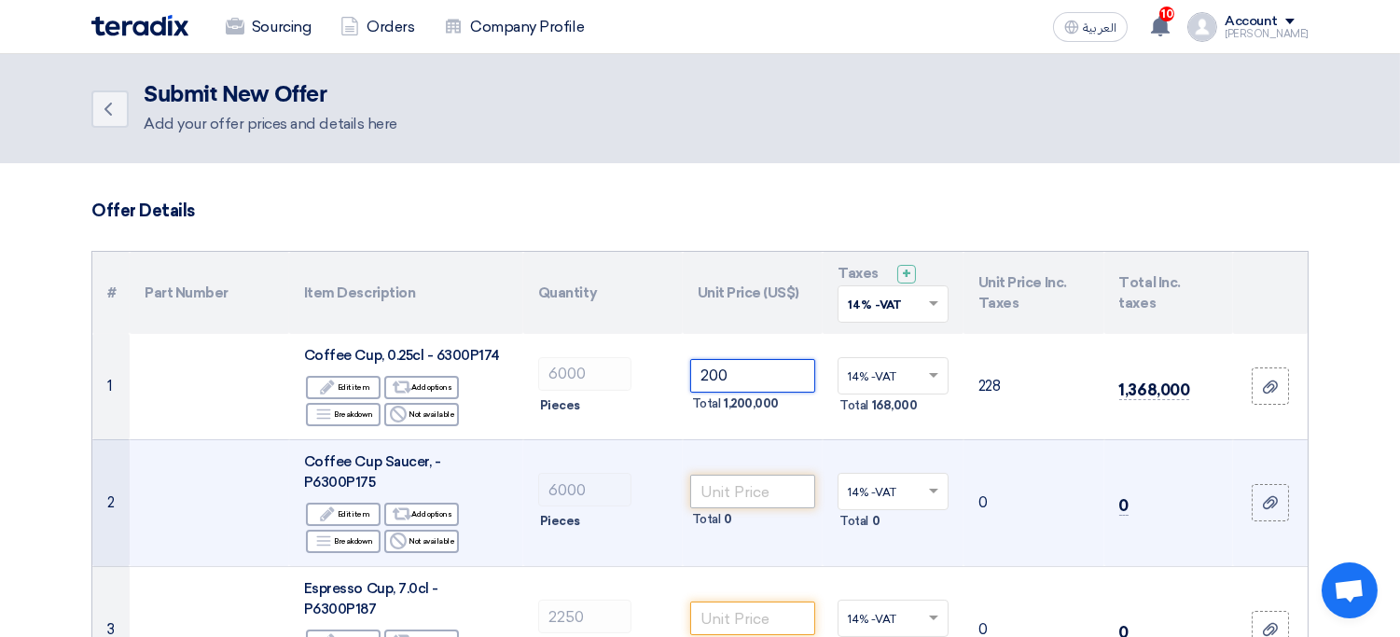
type input "200"
click at [726, 483] on input "number" at bounding box center [753, 492] width 126 height 34
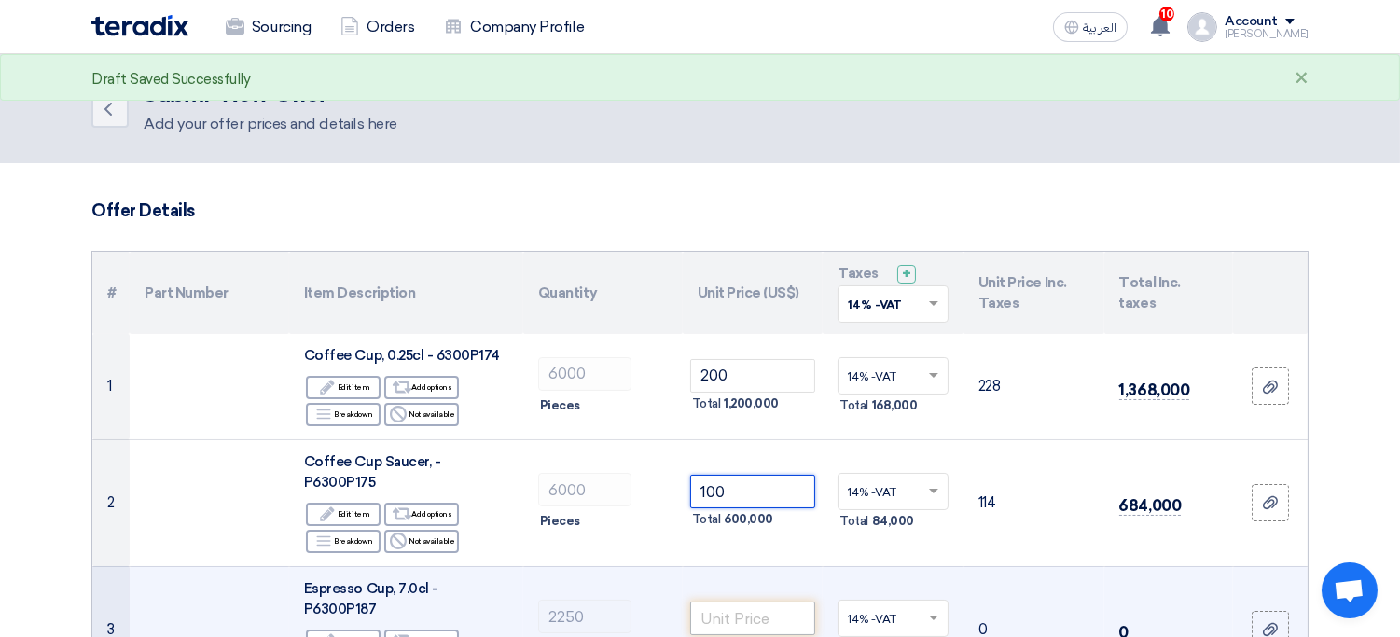
type input "100"
click at [749, 602] on input "number" at bounding box center [753, 619] width 126 height 34
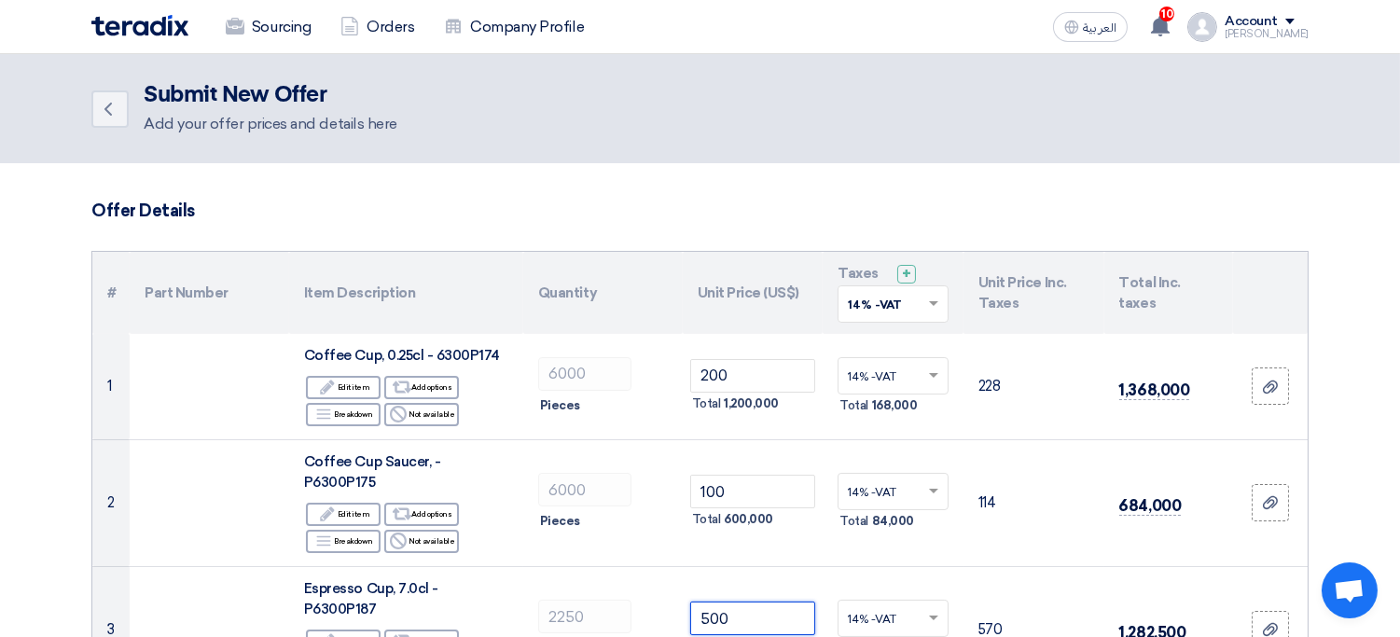
type input "500"
click at [907, 317] on input "text" at bounding box center [884, 306] width 72 height 31
click at [882, 371] on span "0% -No VAT" at bounding box center [882, 371] width 68 height 13
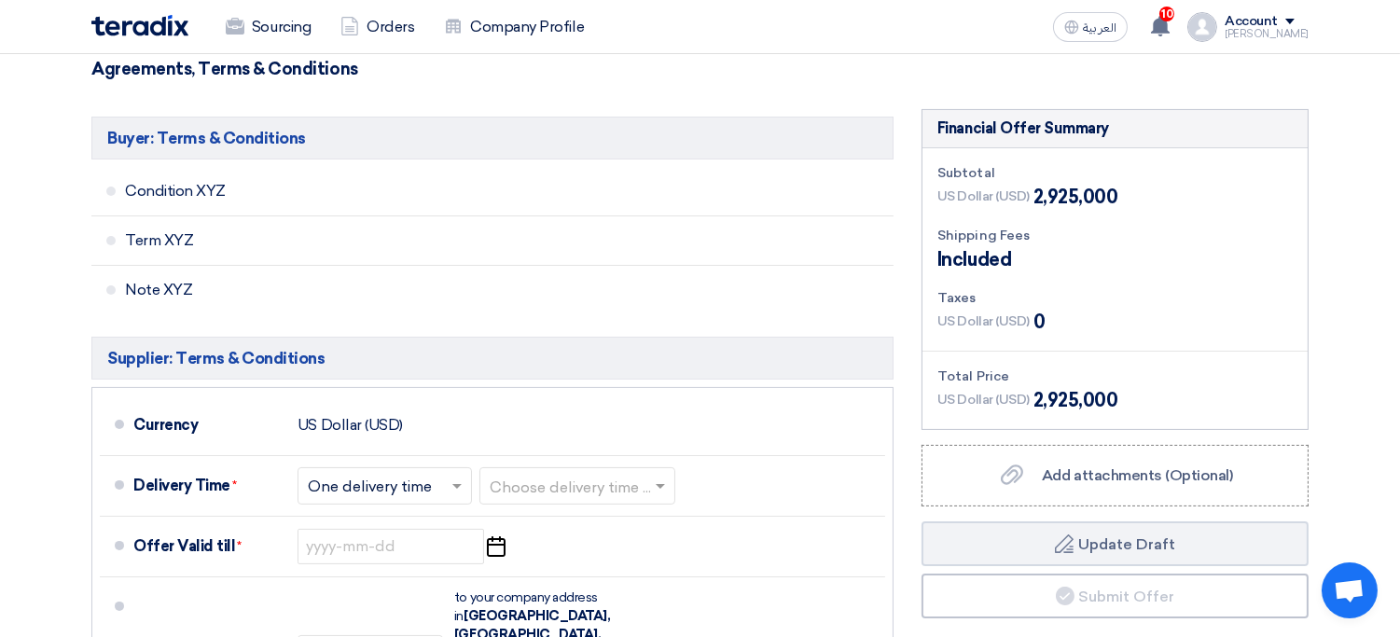
scroll to position [702, 0]
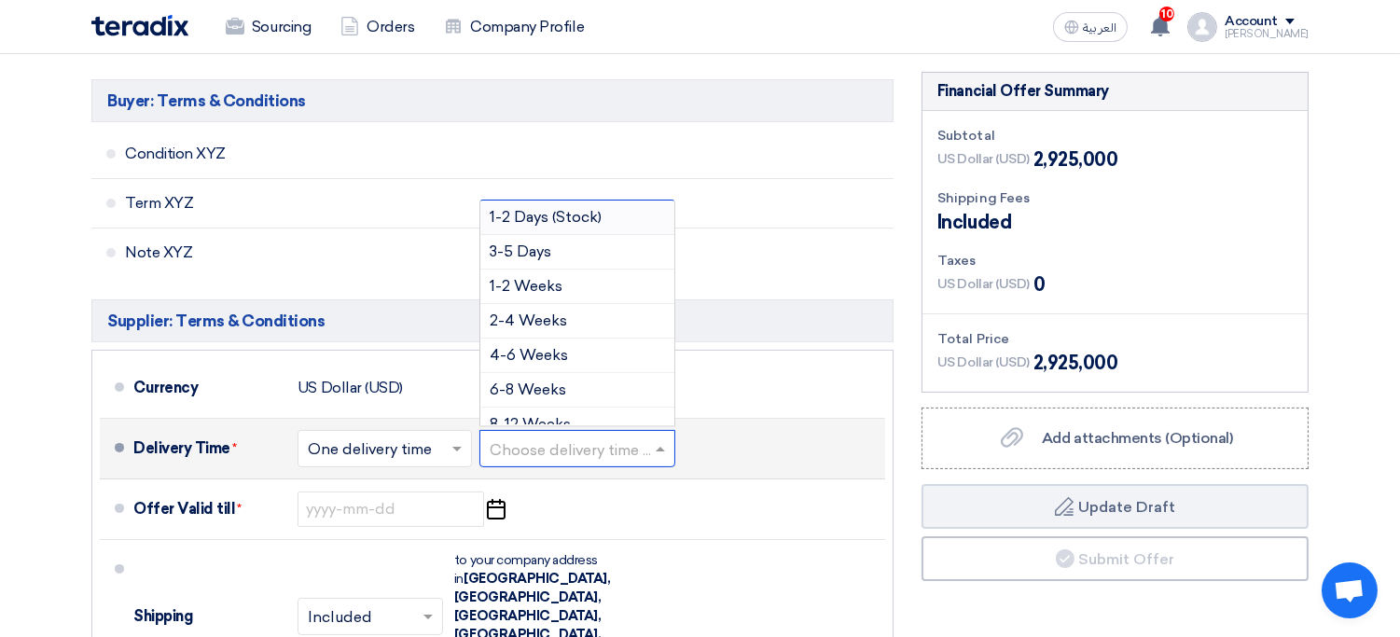
click at [664, 435] on div at bounding box center [577, 448] width 194 height 27
click at [591, 339] on div "4-6 Weeks" at bounding box center [577, 356] width 194 height 35
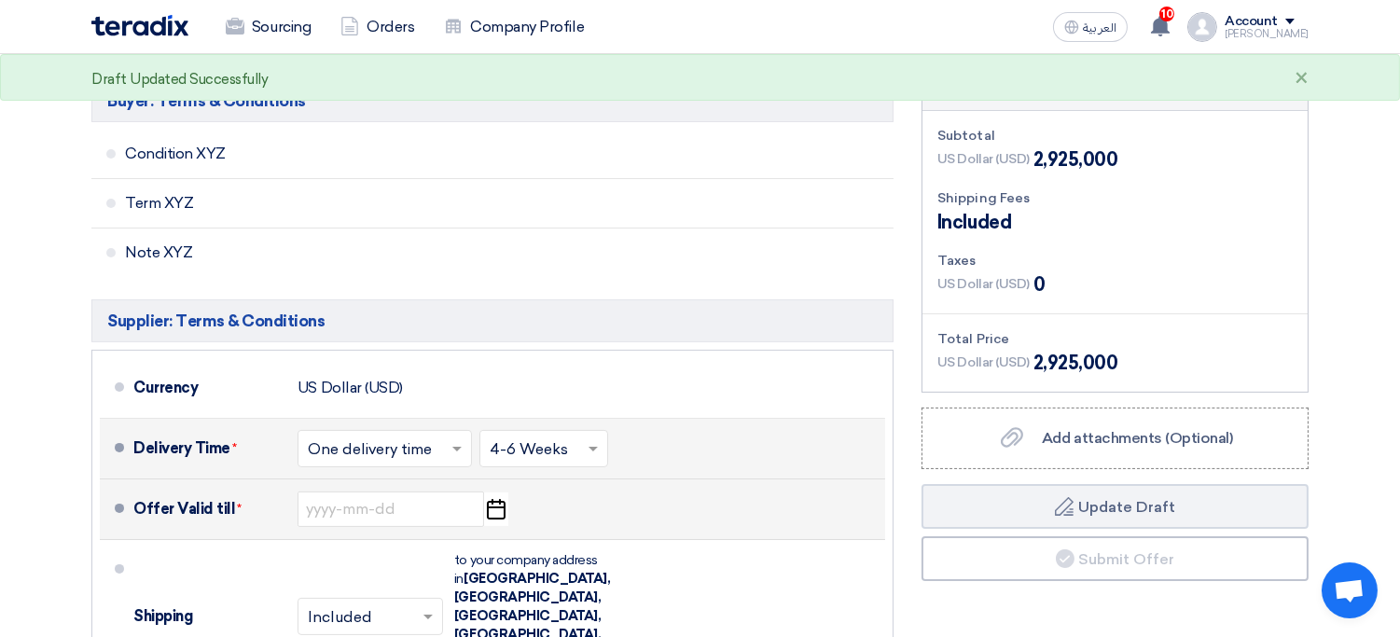
click at [496, 499] on use "button" at bounding box center [496, 509] width 19 height 21
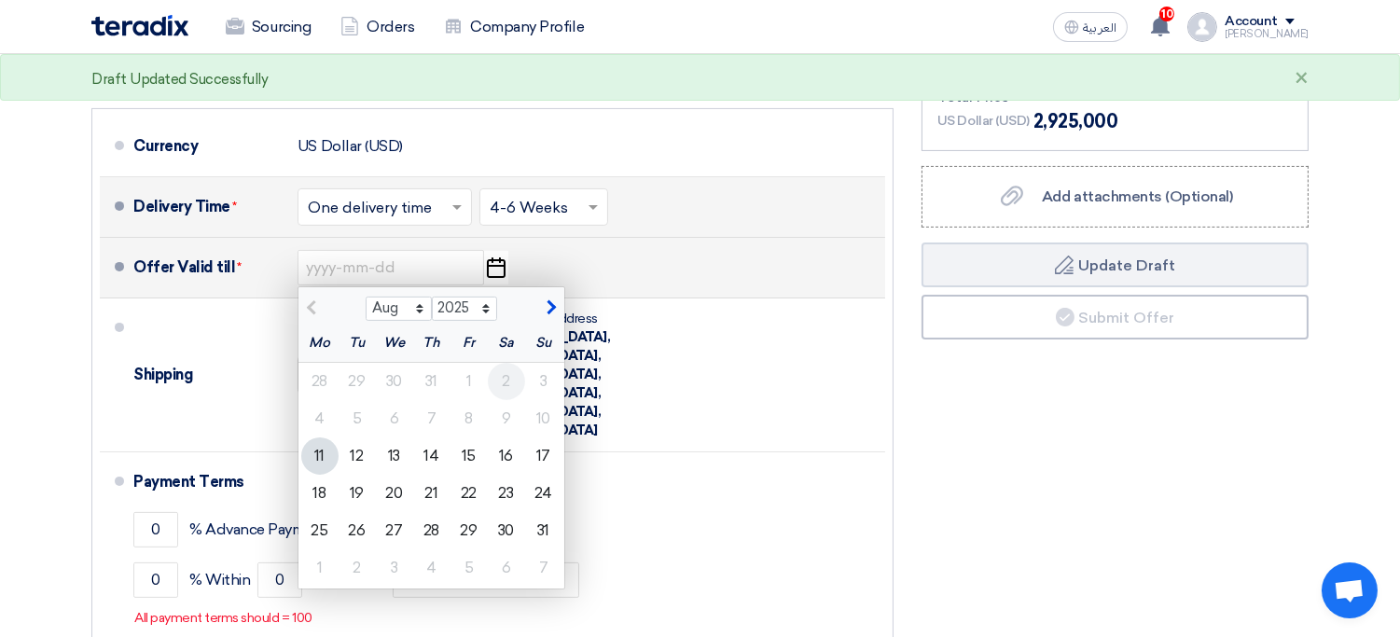
scroll to position [931, 0]
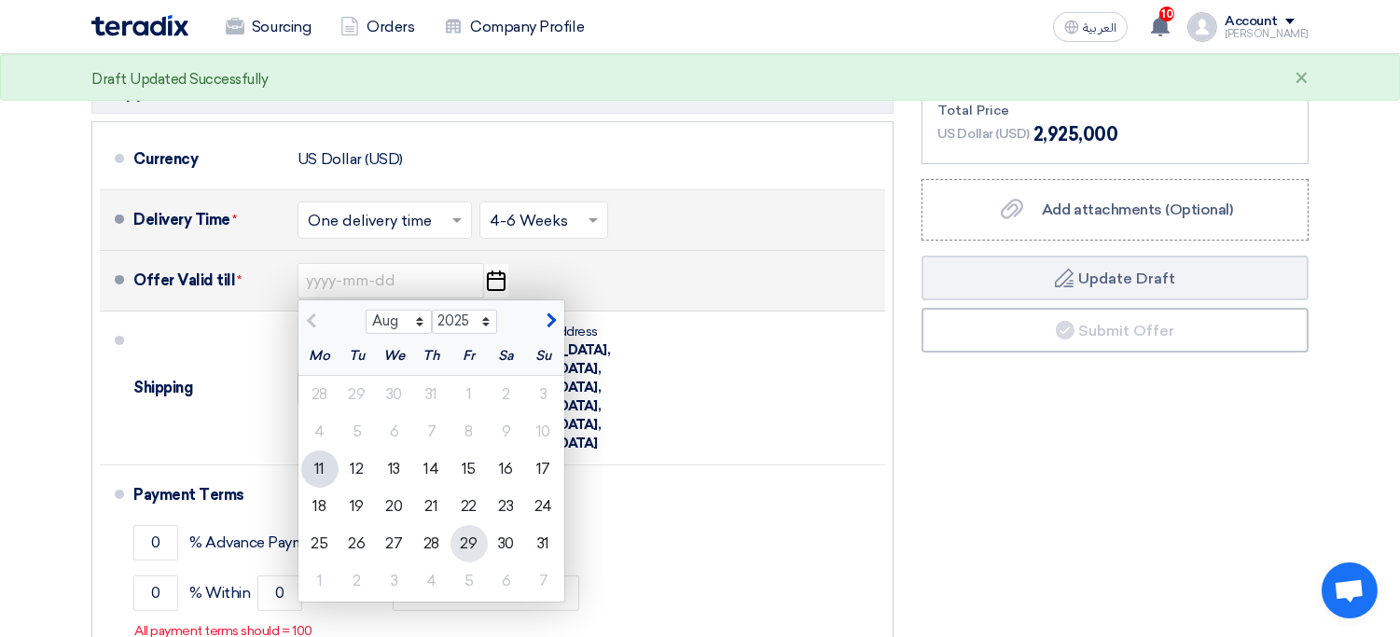
click at [478, 525] on div "29" at bounding box center [469, 543] width 37 height 37
type input "8/29/2025"
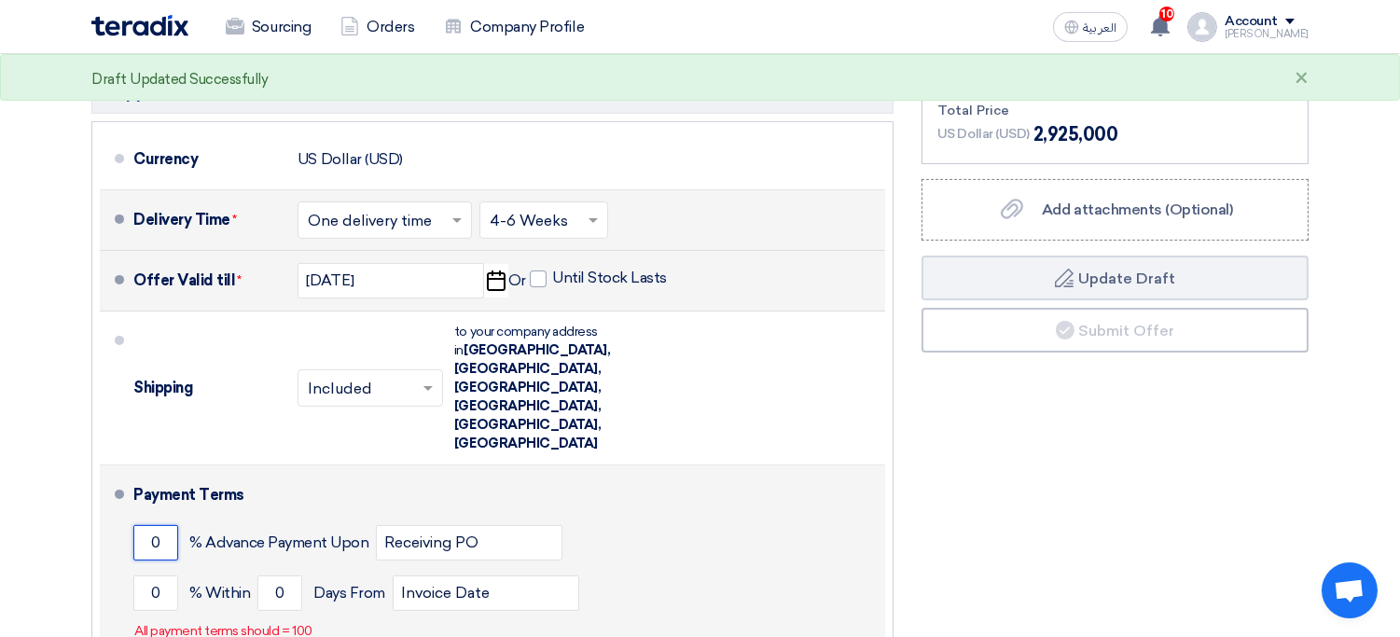
click at [167, 525] on input "0" at bounding box center [155, 542] width 45 height 35
click at [160, 576] on input "0" at bounding box center [155, 593] width 45 height 35
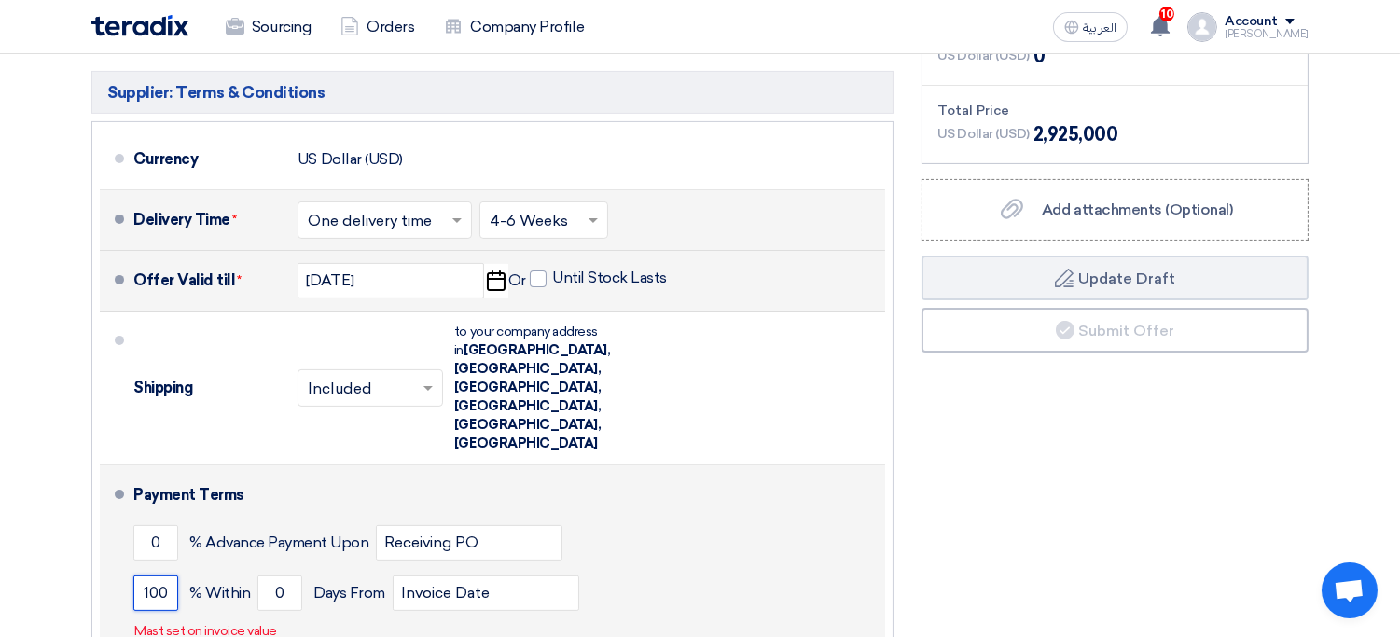
type input "100"
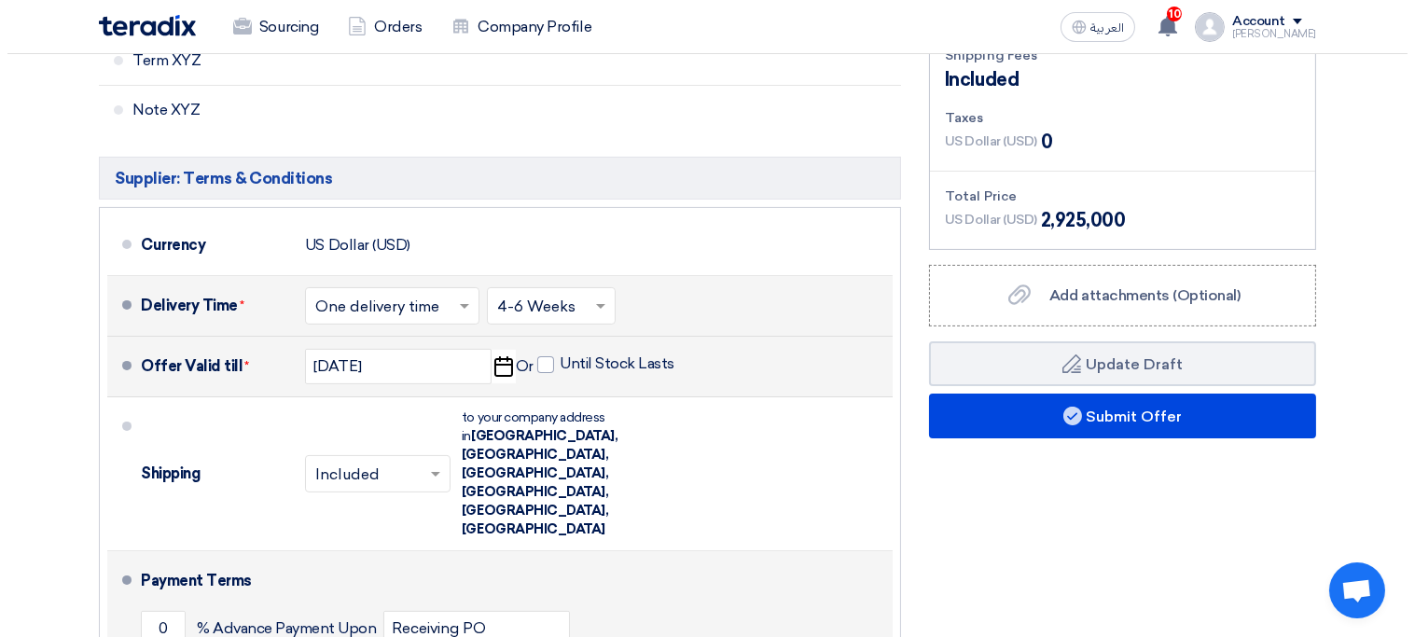
scroll to position [838, 0]
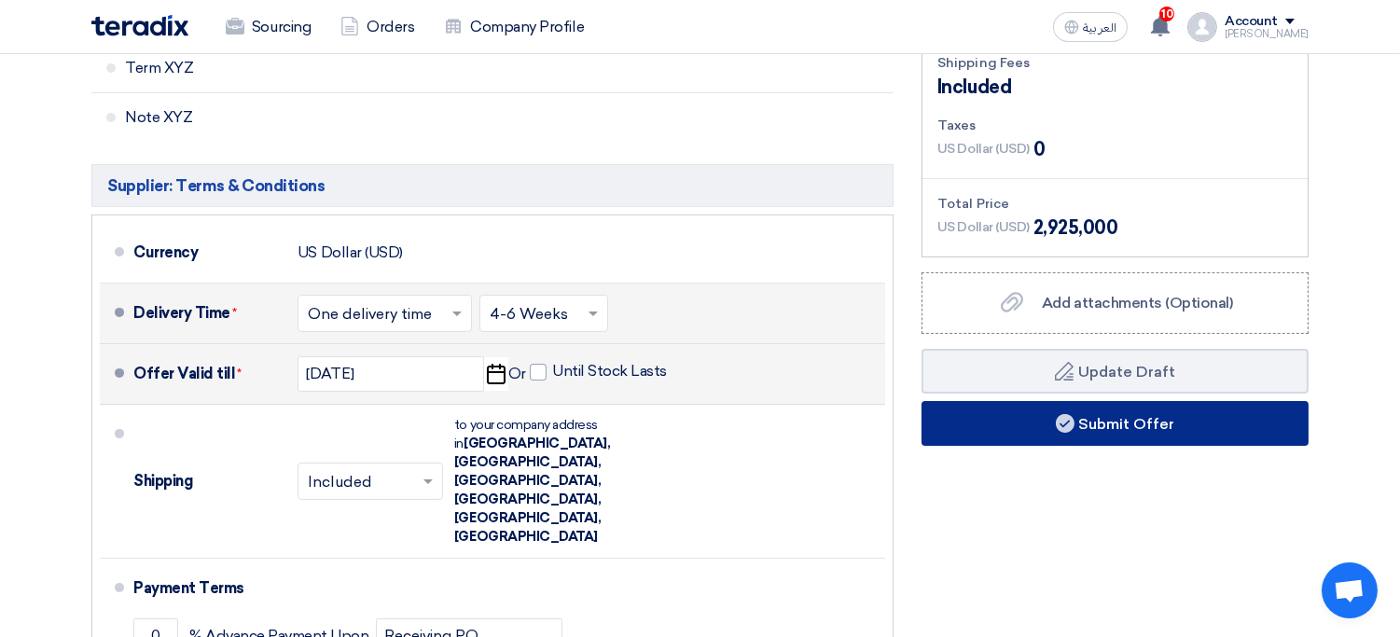
type input "90"
click at [989, 401] on button "Submit Offer" at bounding box center [1115, 423] width 387 height 45
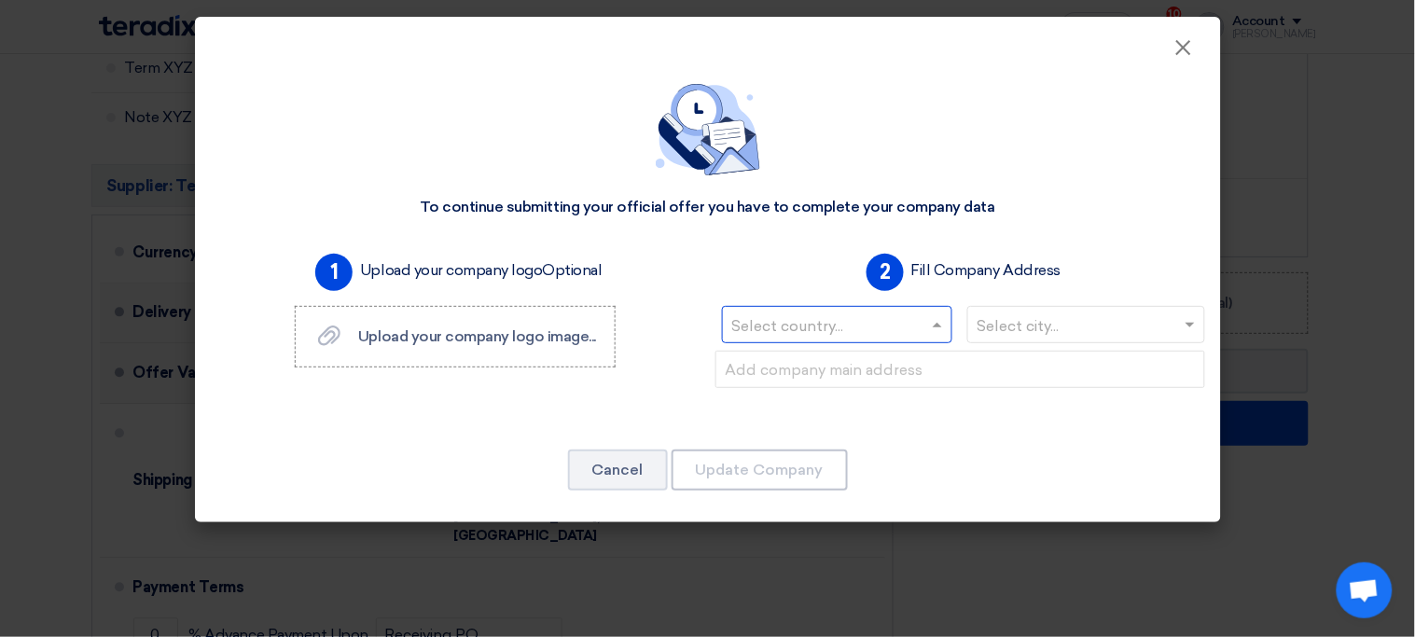
click at [871, 328] on input "text" at bounding box center [828, 327] width 192 height 31
type input "saudi"
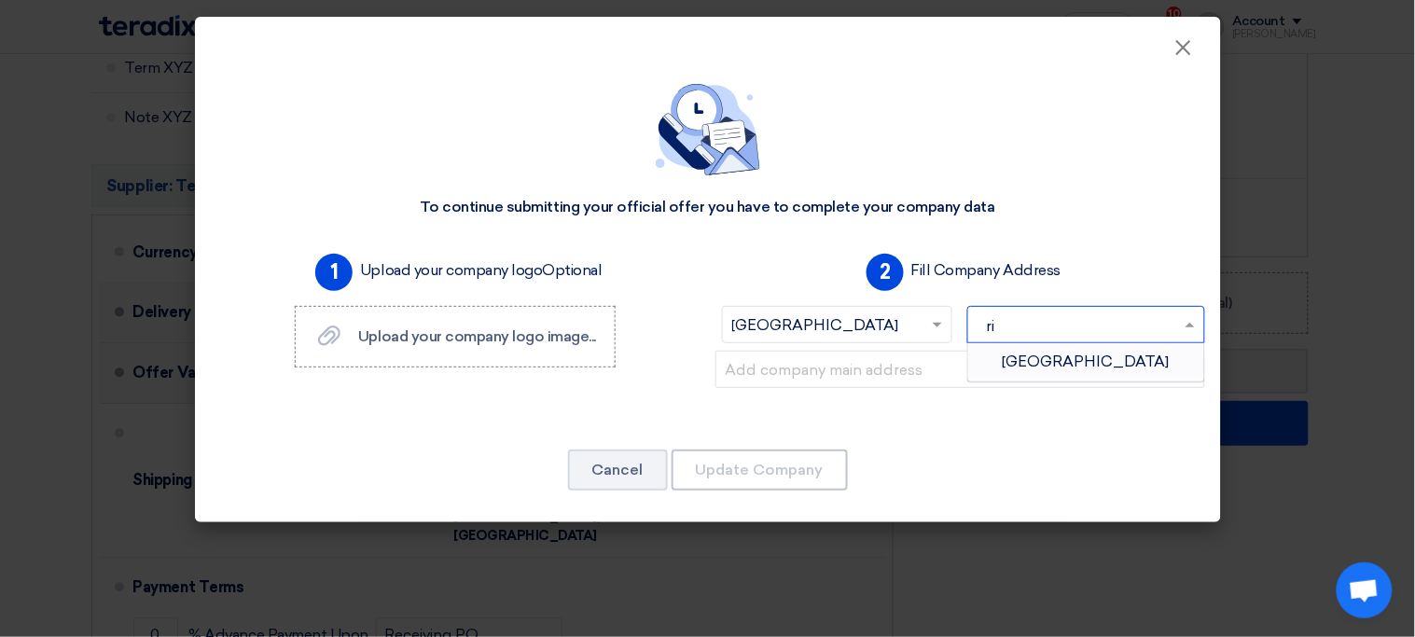
type input "riy"
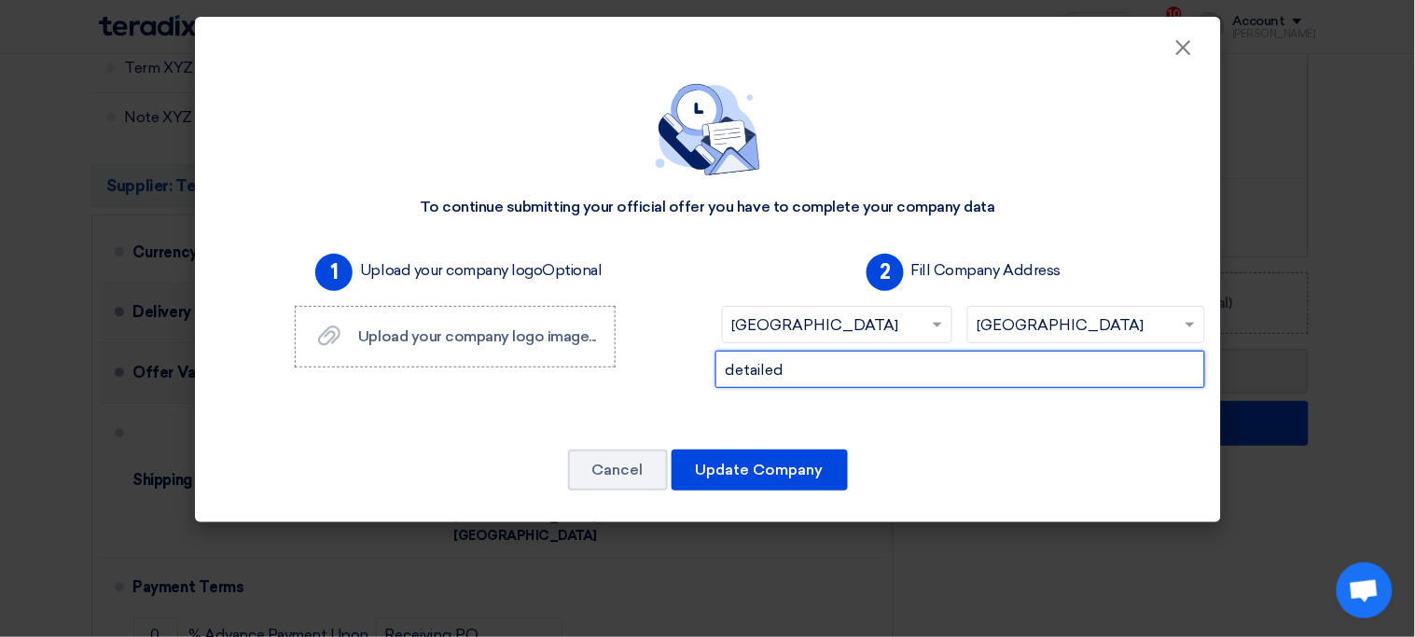
type input "Detailed address, xyz"
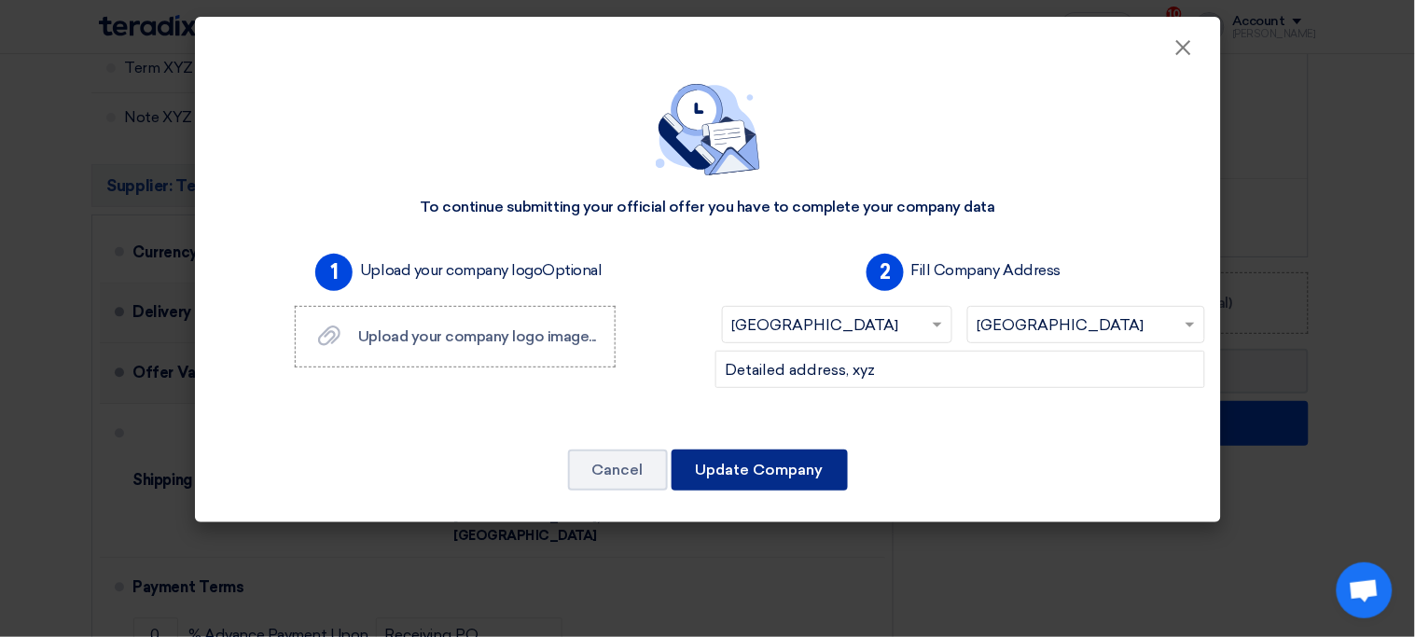
click at [768, 473] on button "Update Company" at bounding box center [760, 470] width 176 height 41
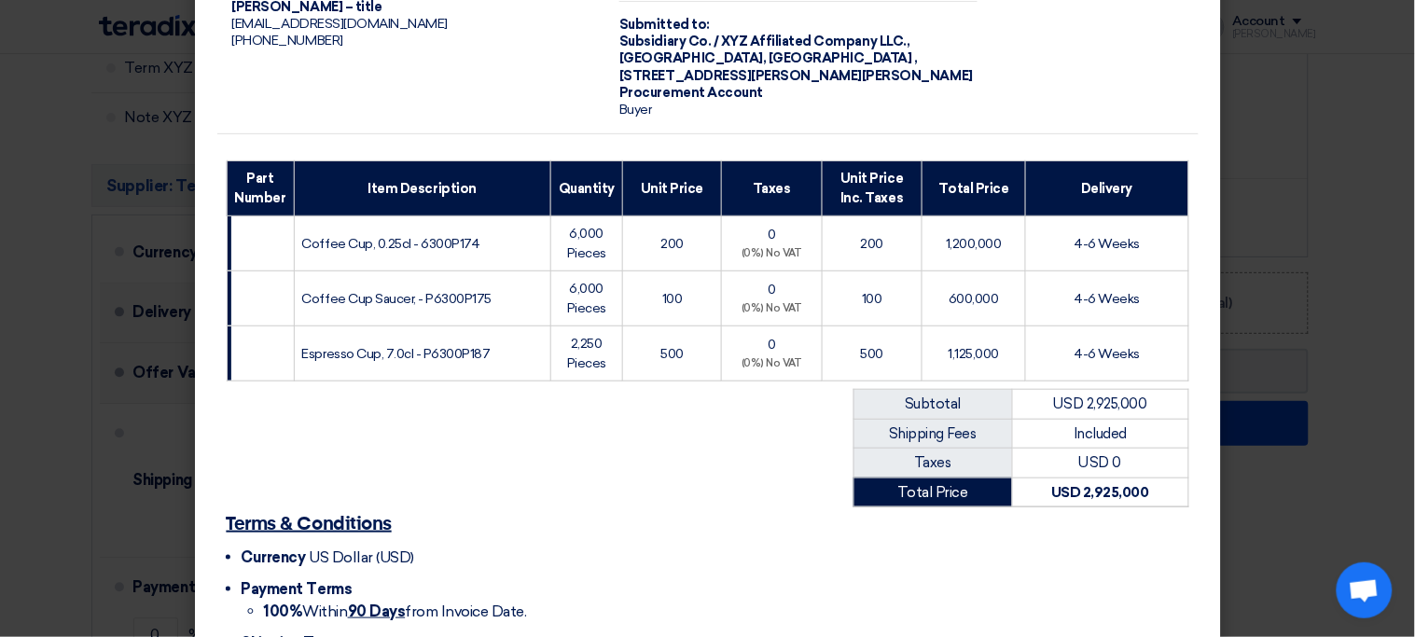
scroll to position [301, 0]
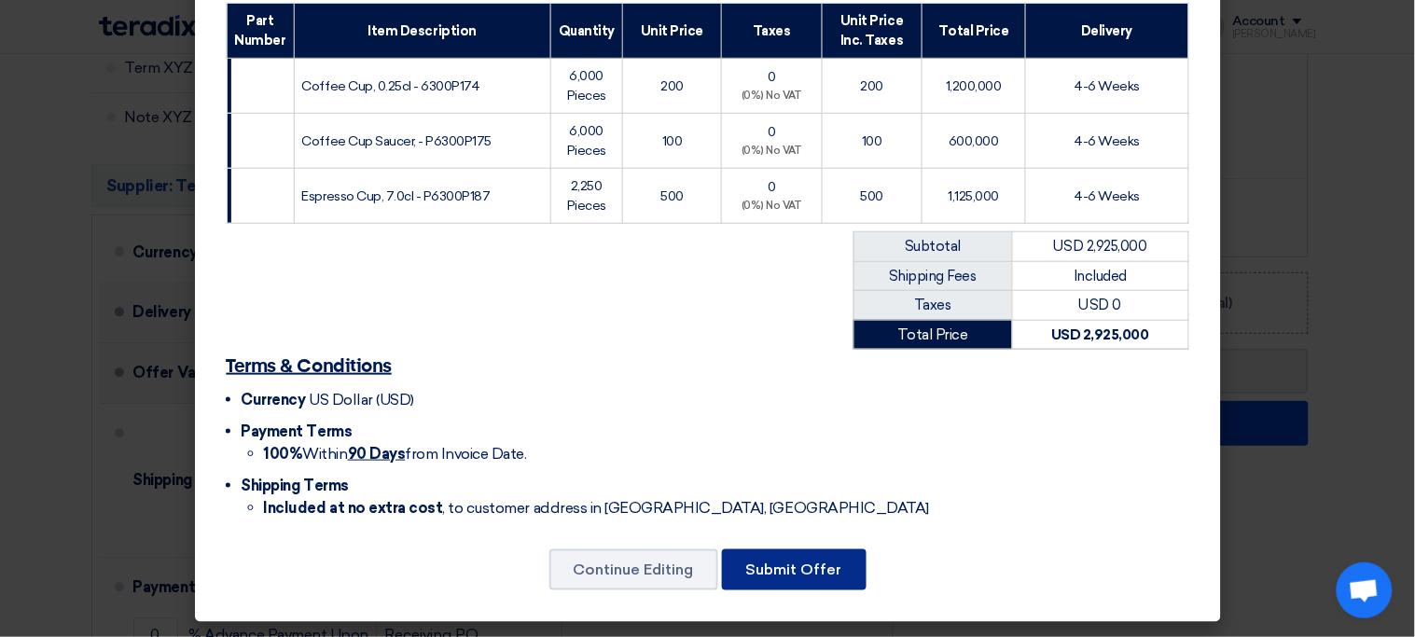
click at [816, 564] on button "Submit Offer" at bounding box center [794, 569] width 145 height 41
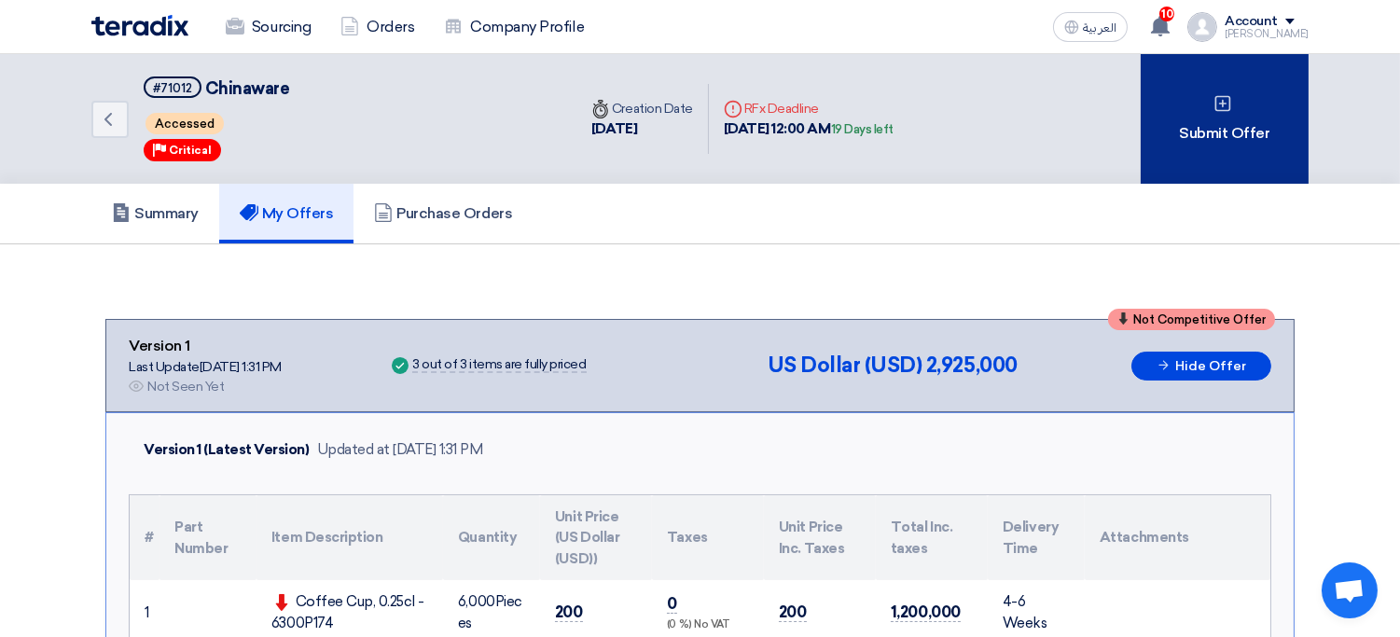
click at [1231, 145] on div "Submit Offer" at bounding box center [1225, 119] width 168 height 130
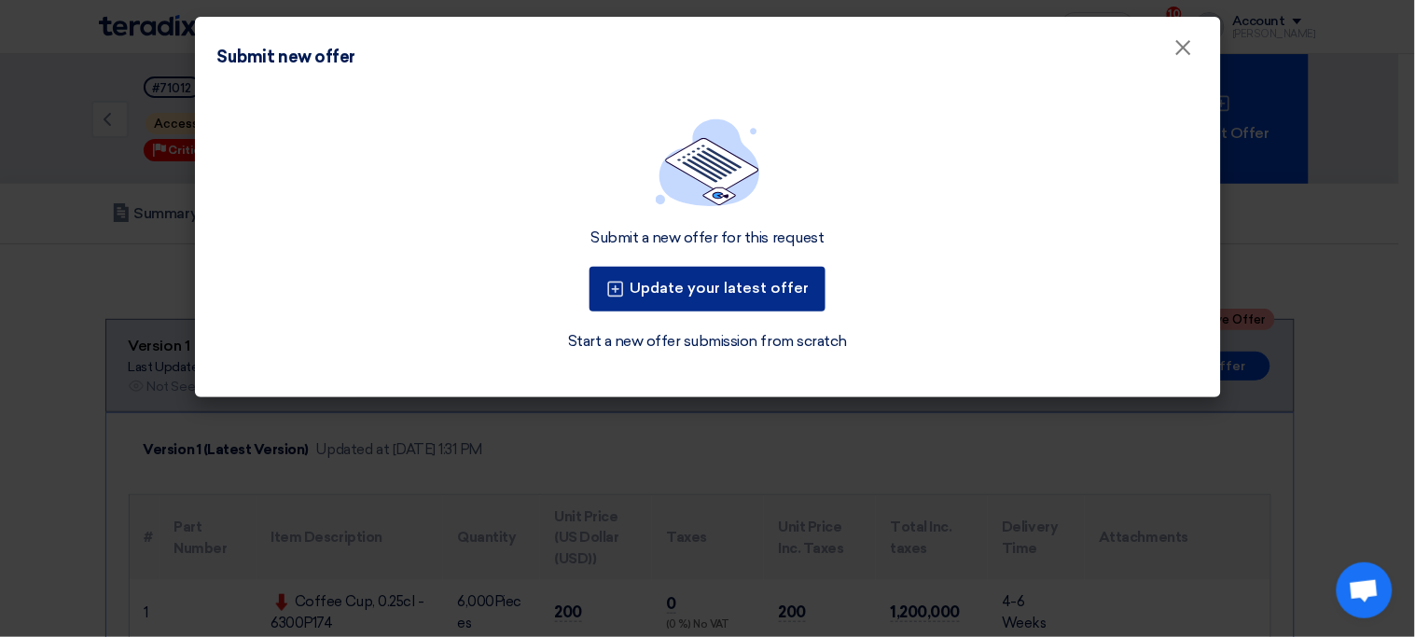
click at [702, 286] on button "Update your latest offer" at bounding box center [708, 289] width 236 height 45
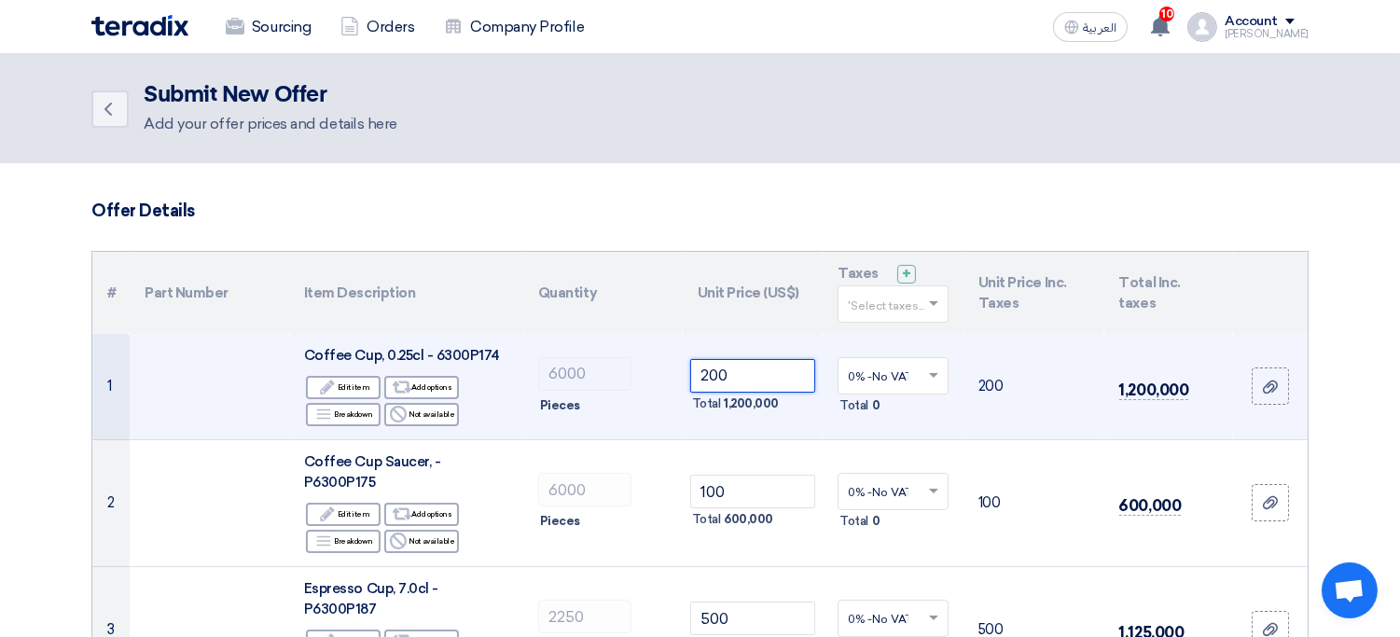
click at [753, 383] on input "200" at bounding box center [753, 376] width 126 height 34
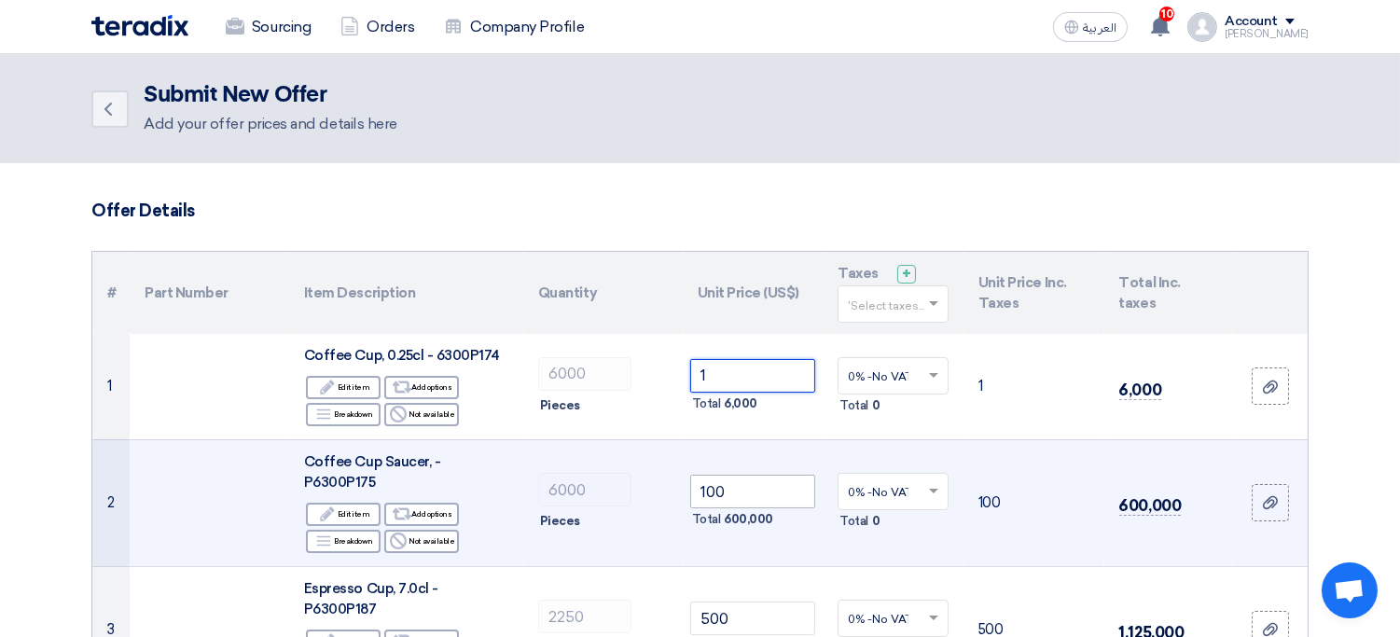
type input "1"
click at [737, 475] on input "100" at bounding box center [753, 492] width 126 height 34
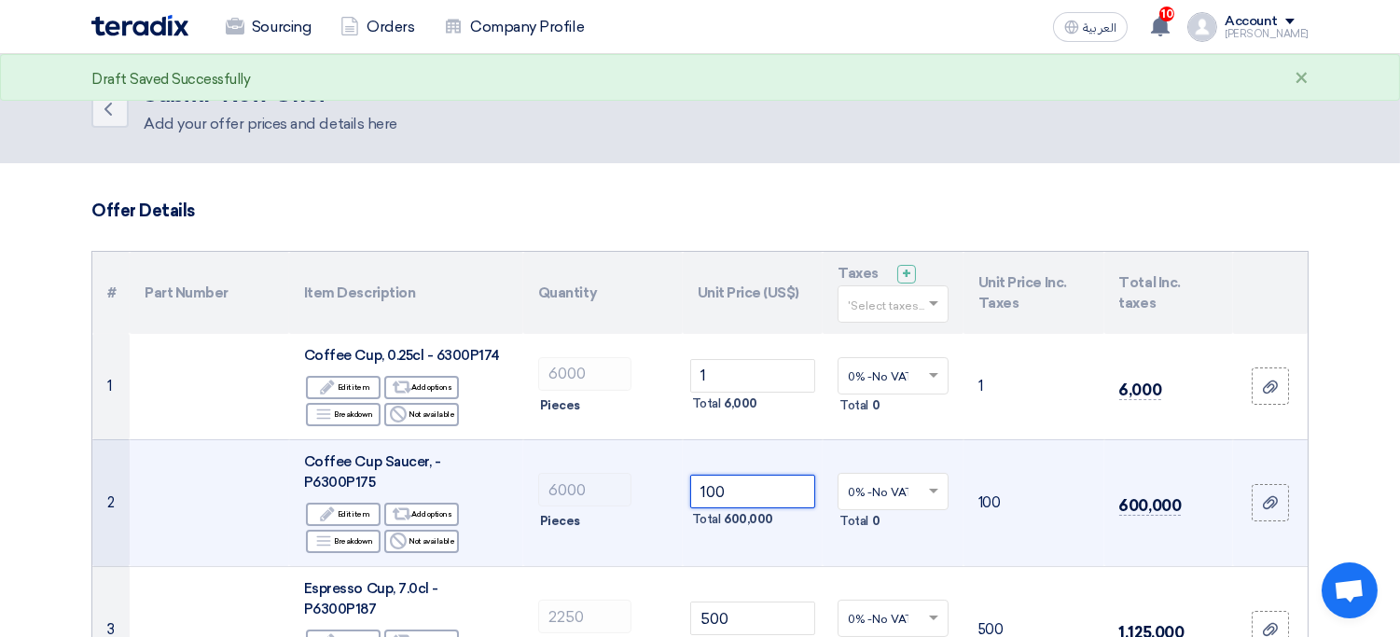
click at [737, 475] on input "100" at bounding box center [753, 492] width 126 height 34
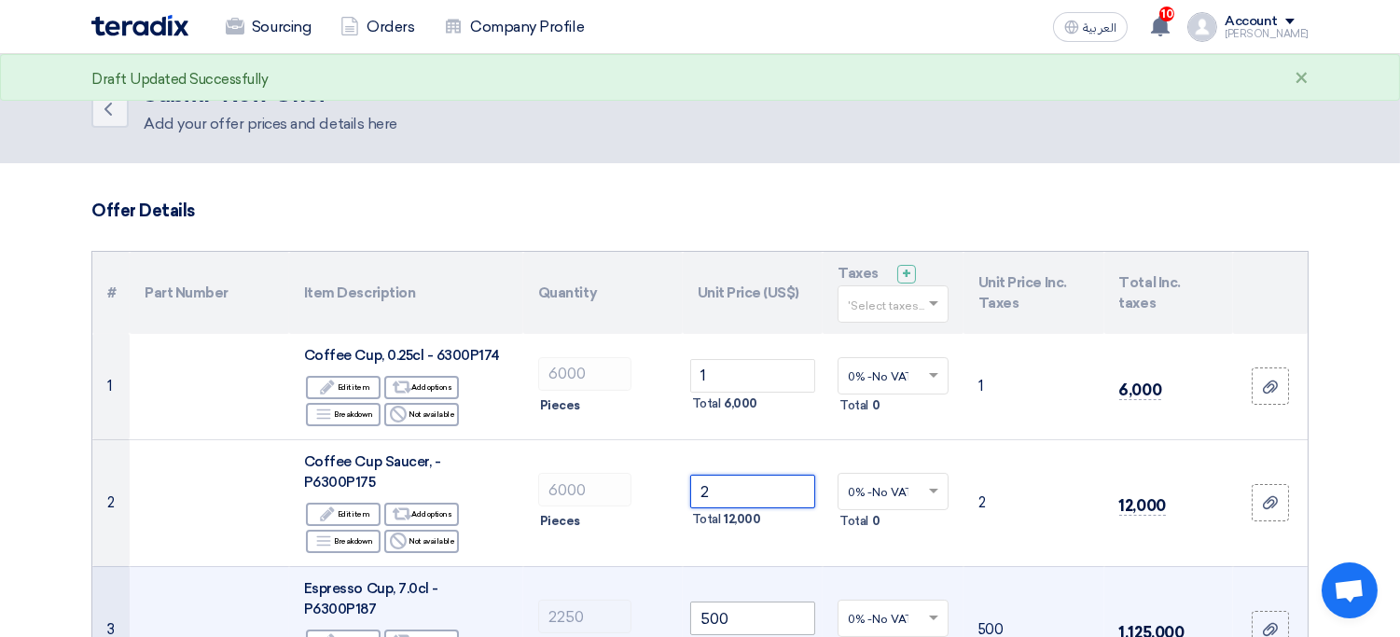
type input "2"
click at [763, 602] on input "500" at bounding box center [753, 619] width 126 height 34
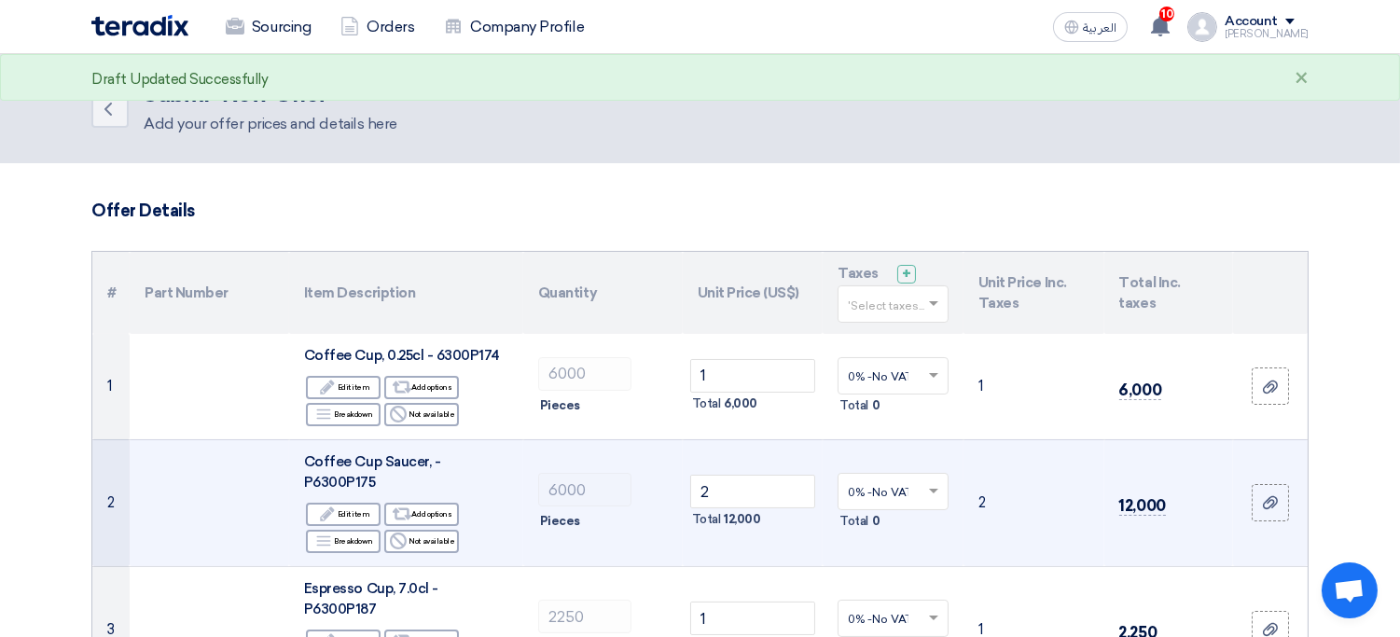
click at [859, 528] on td "0% -No VAT × Total 0" at bounding box center [893, 502] width 141 height 127
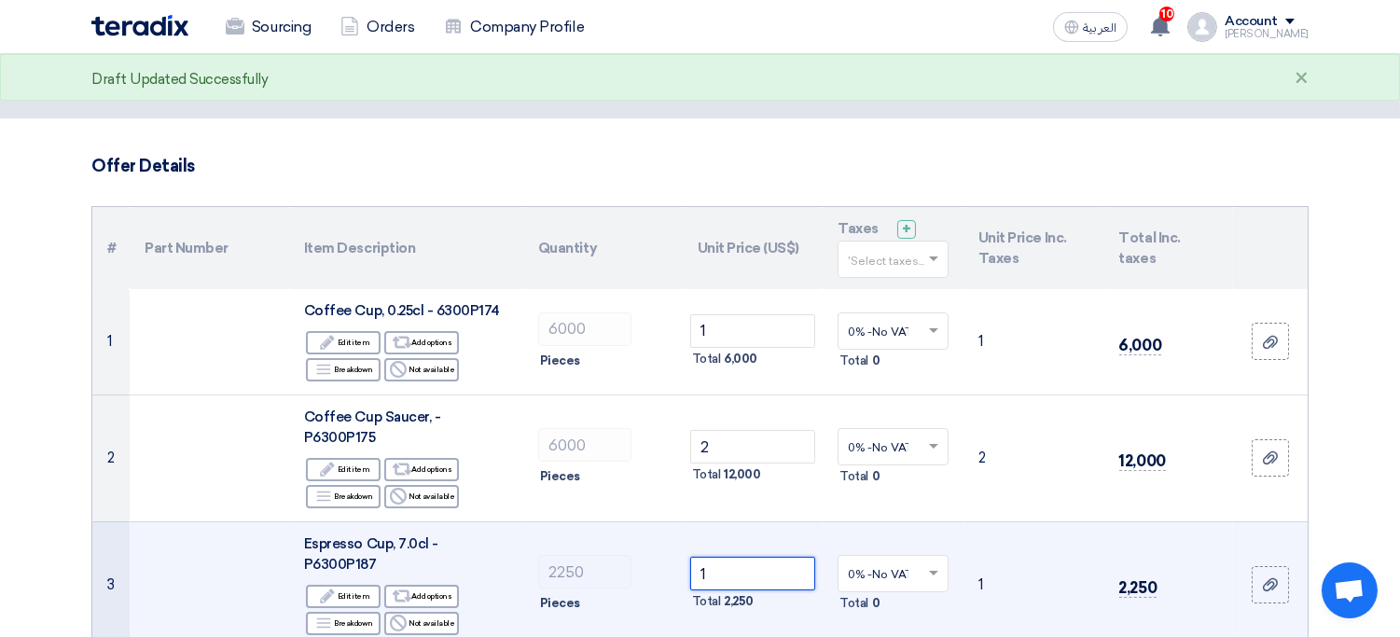
click at [790, 557] on input "1" at bounding box center [753, 574] width 126 height 34
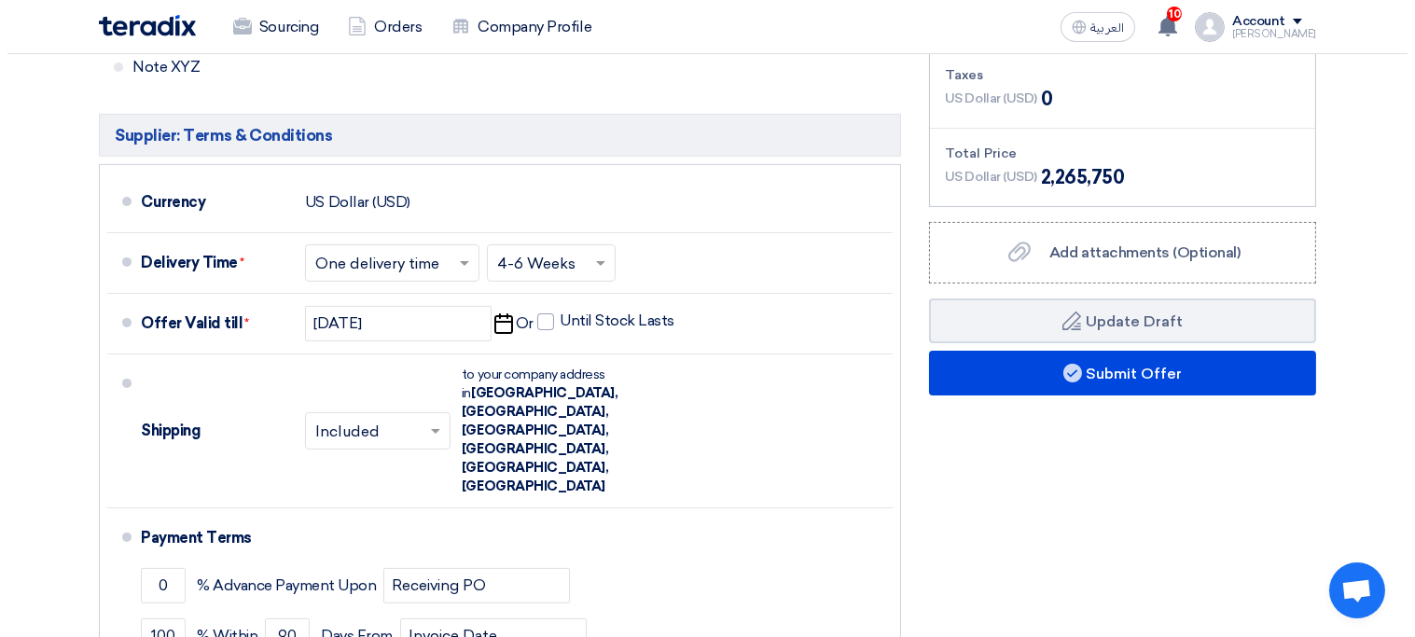
scroll to position [897, 0]
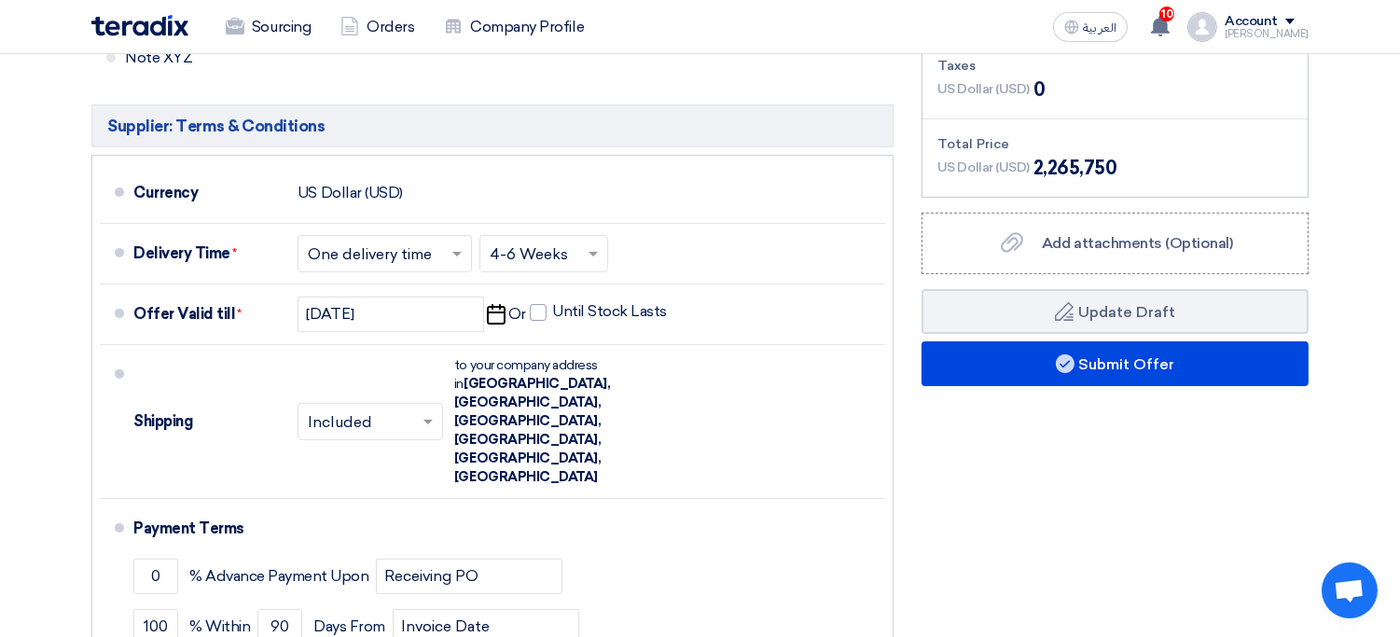
type input "999"
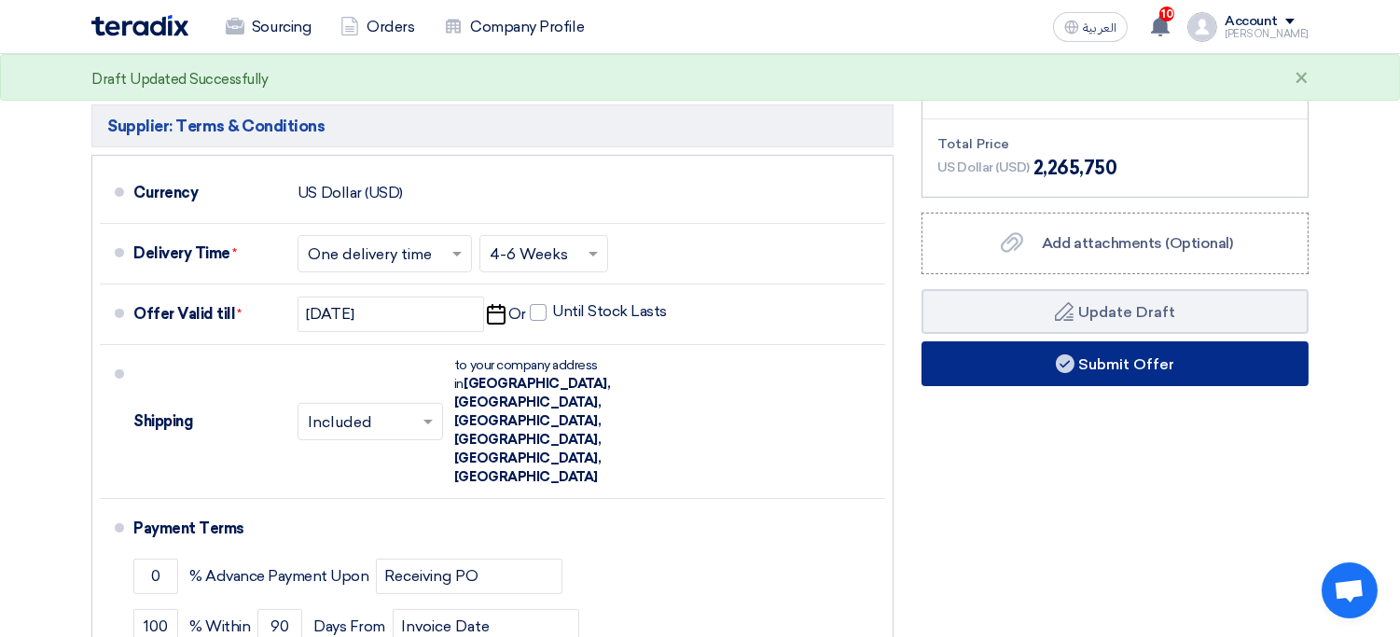
drag, startPoint x: 990, startPoint y: 421, endPoint x: 1179, endPoint y: 302, distance: 223.4
click at [1179, 302] on div "Financial Offer Summary Subtotal US Dollar (USD) 2,265,750 Shipping Fees" at bounding box center [1115, 322] width 415 height 891
click at [1179, 341] on button "Submit Offer" at bounding box center [1115, 363] width 387 height 45
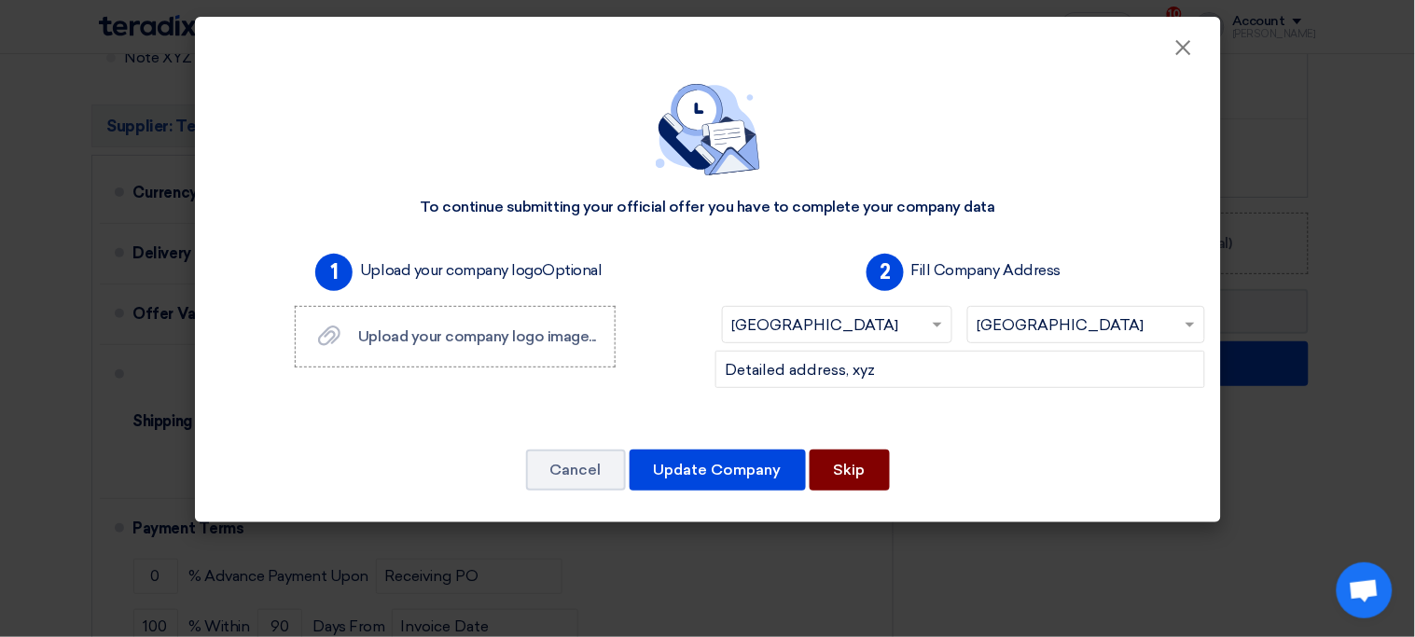
click at [848, 464] on button "Skip" at bounding box center [850, 470] width 80 height 41
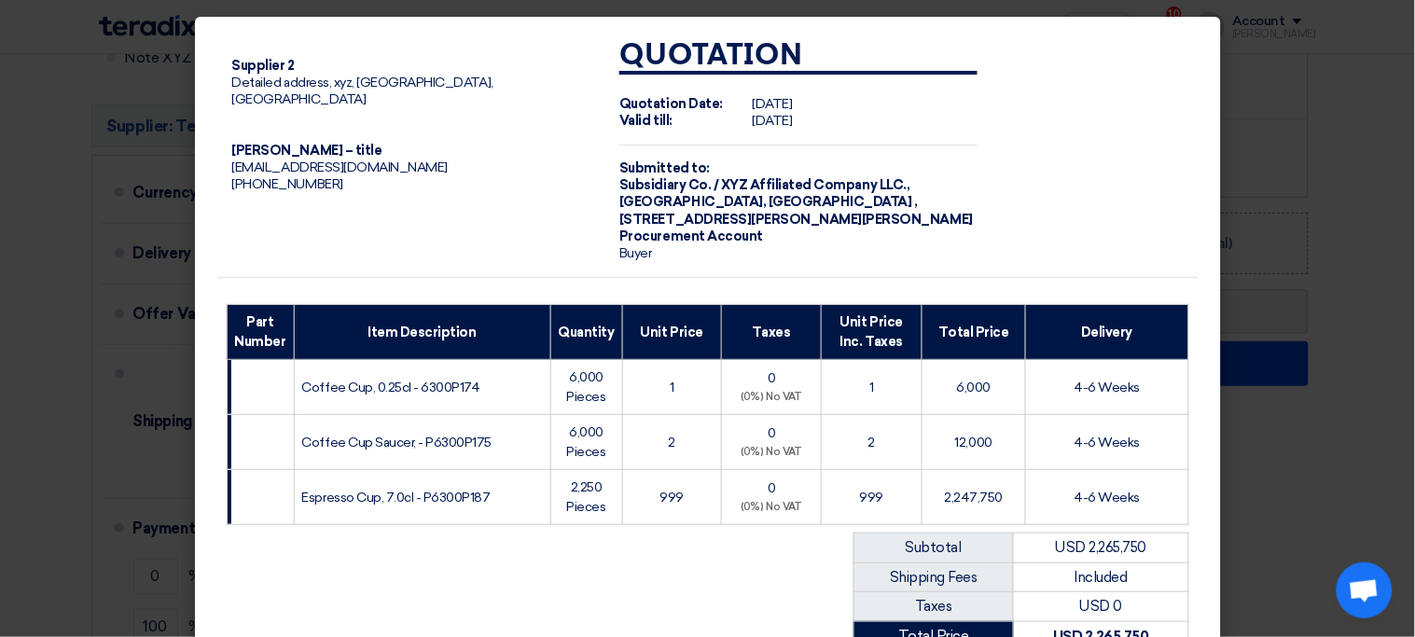
scroll to position [301, 0]
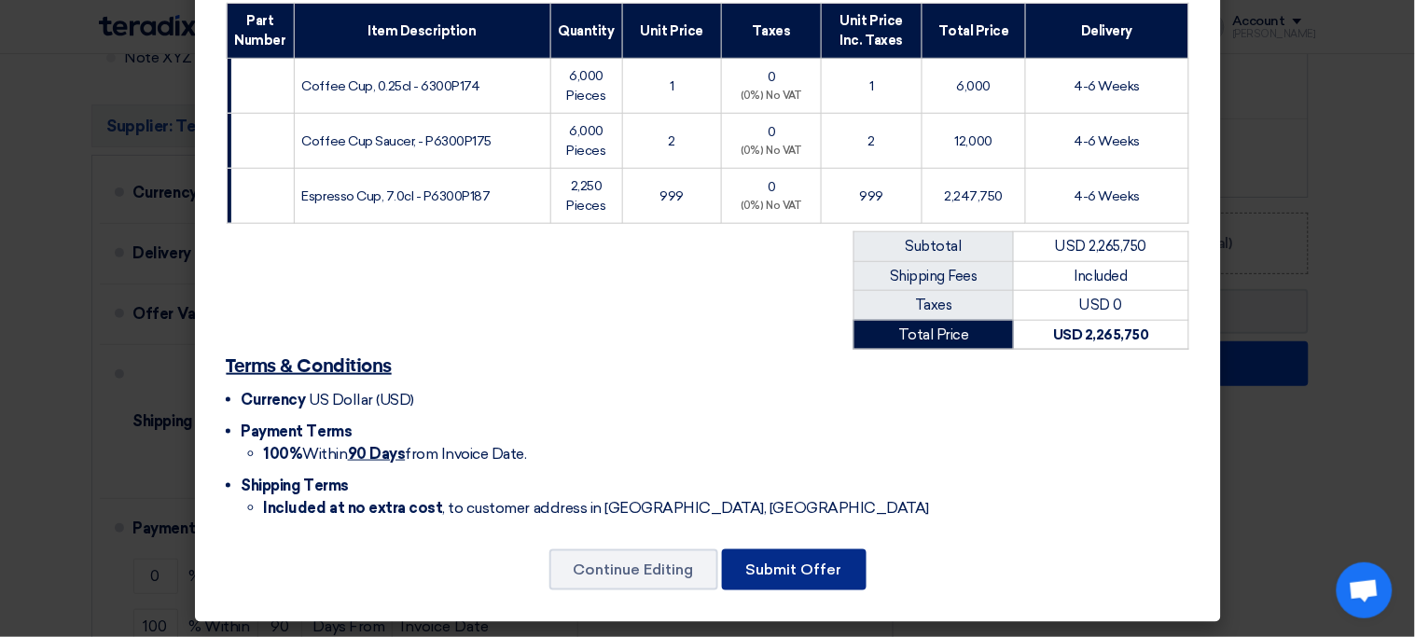
click at [821, 569] on button "Submit Offer" at bounding box center [794, 569] width 145 height 41
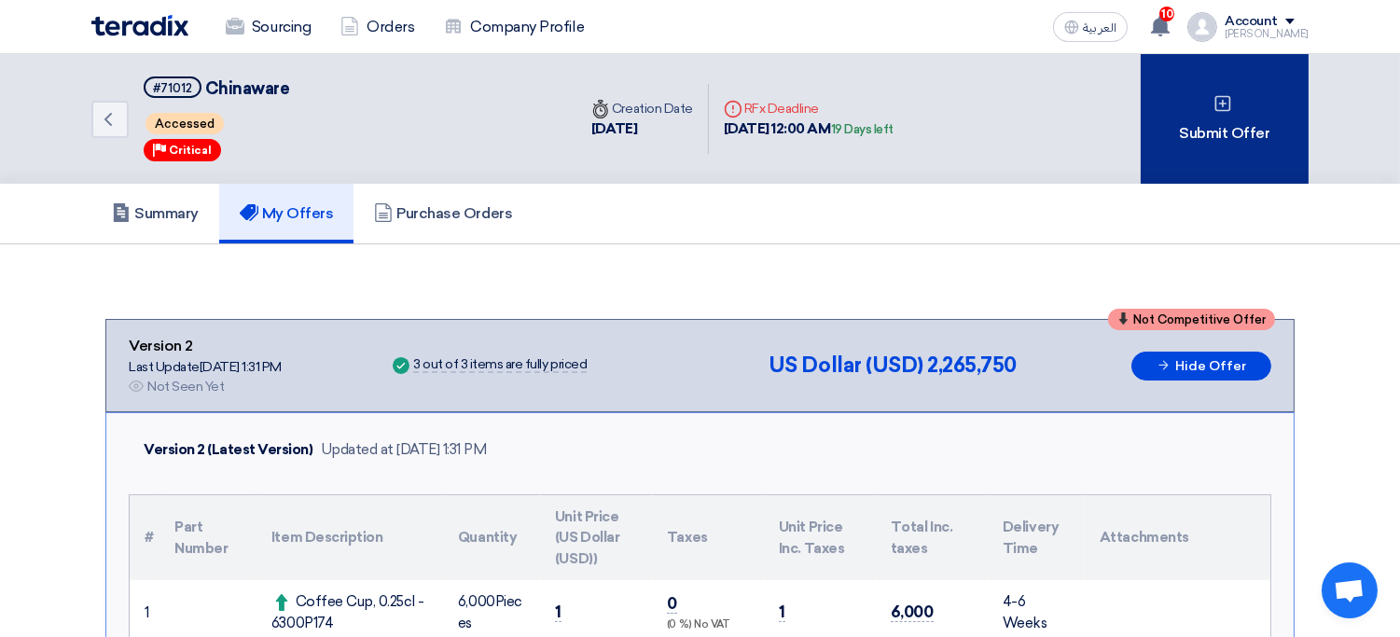
click at [1210, 160] on div "Submit Offer" at bounding box center [1225, 119] width 168 height 130
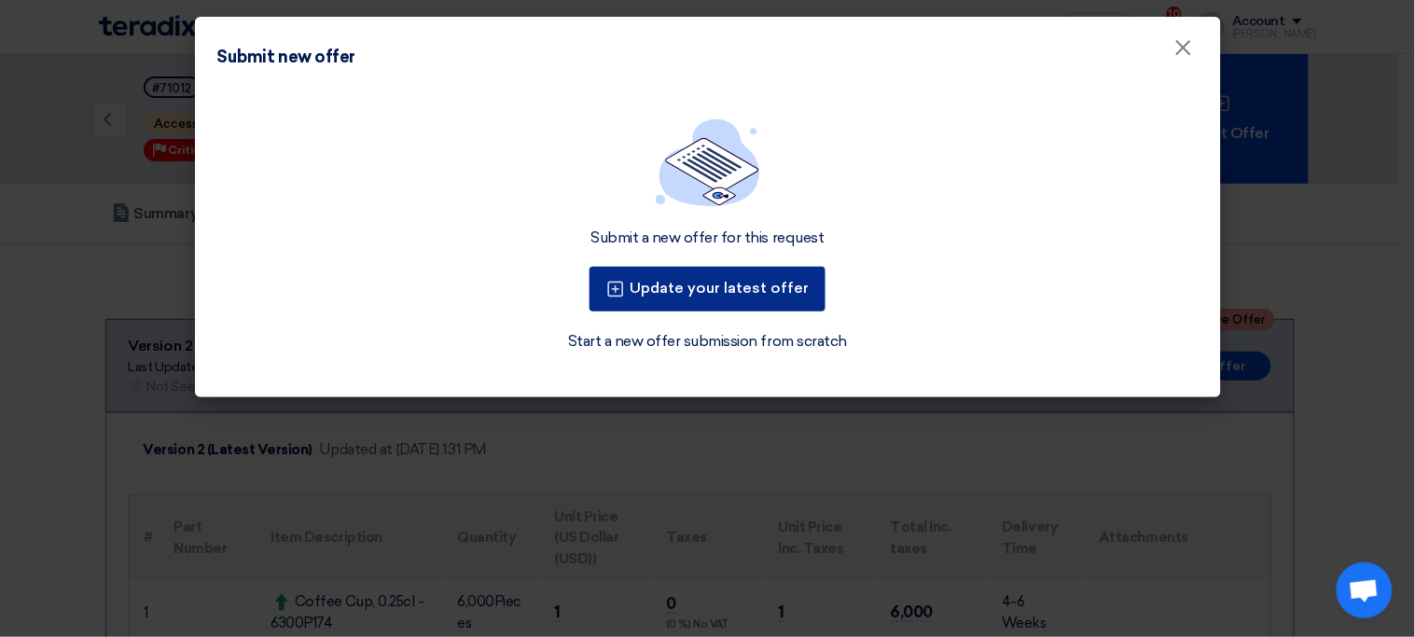
click at [748, 292] on button "Update your latest offer" at bounding box center [708, 289] width 236 height 45
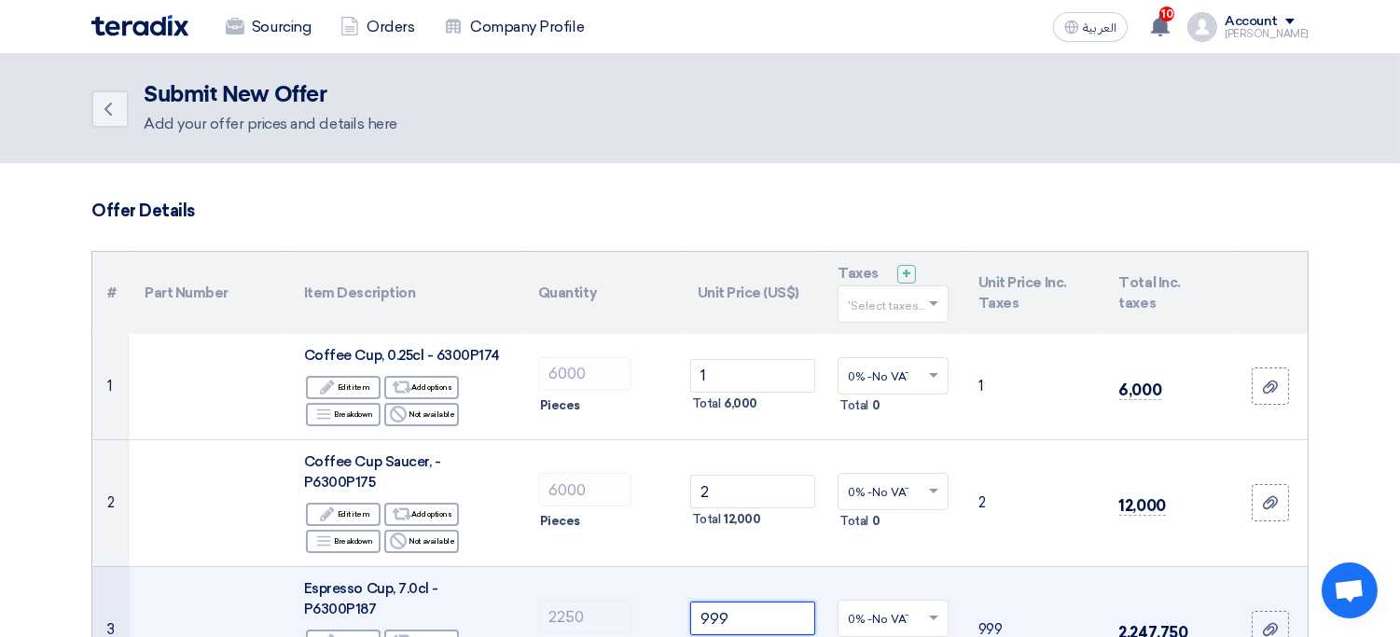
click at [745, 602] on input "999" at bounding box center [753, 619] width 126 height 34
click at [727, 602] on input "999" at bounding box center [753, 619] width 126 height 34
type input "1"
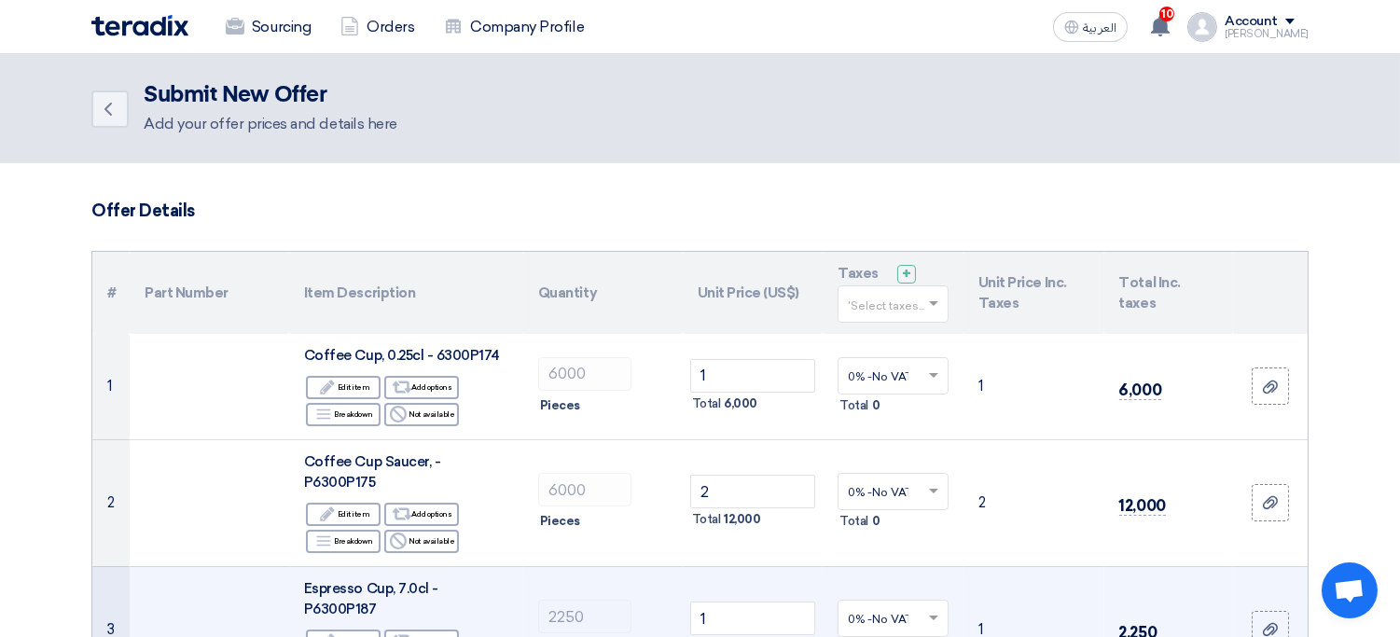
click at [869, 566] on td "0% -No VAT × Total 0" at bounding box center [893, 629] width 141 height 127
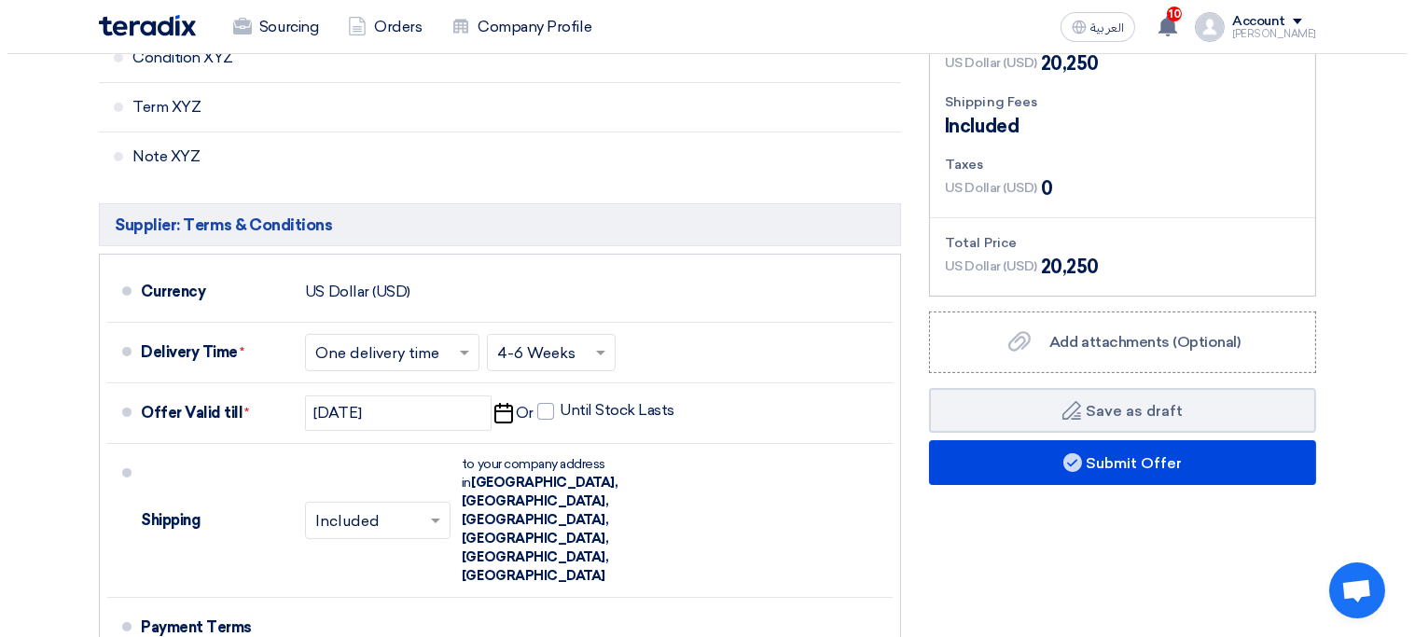
scroll to position [798, 0]
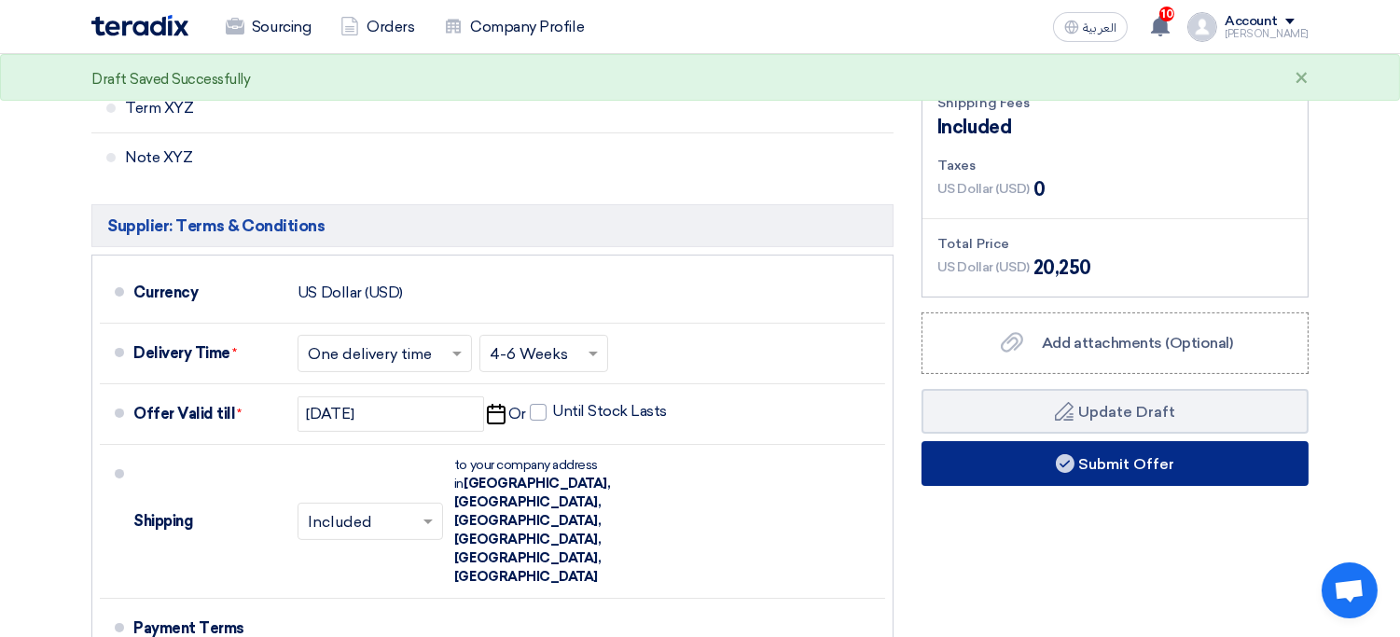
click at [1024, 441] on button "Submit Offer" at bounding box center [1115, 463] width 387 height 45
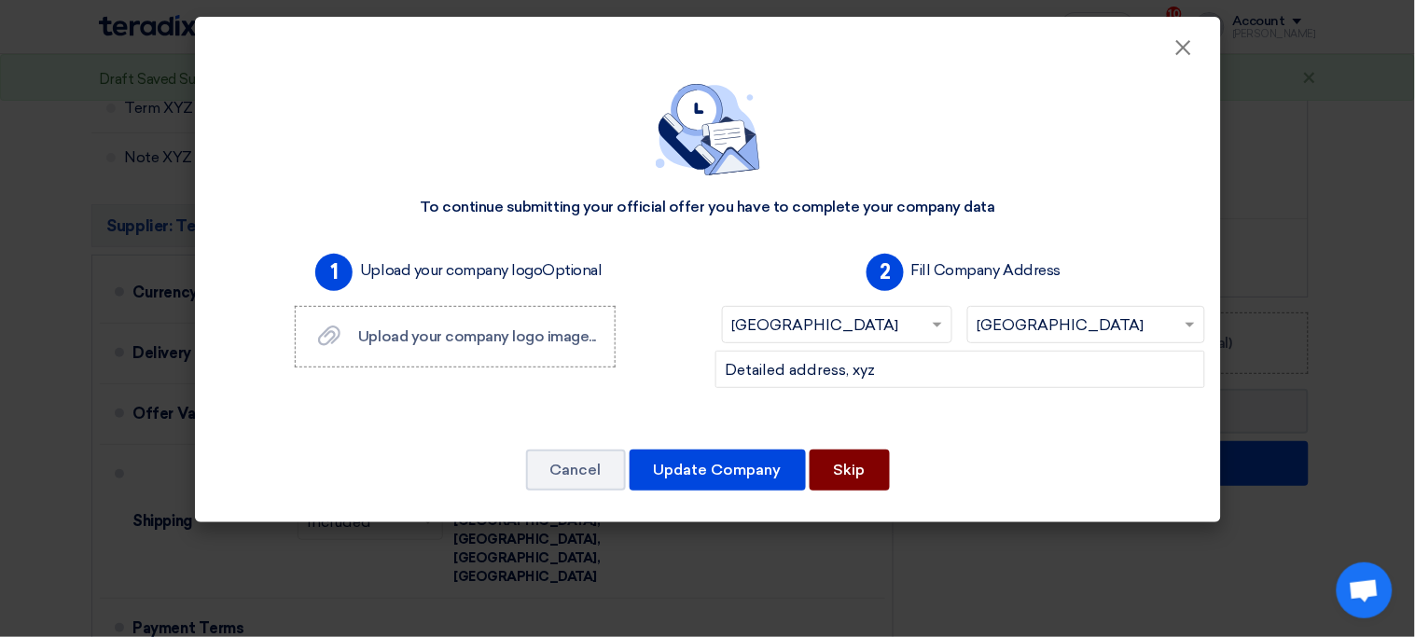
click at [853, 477] on button "Skip" at bounding box center [850, 470] width 80 height 41
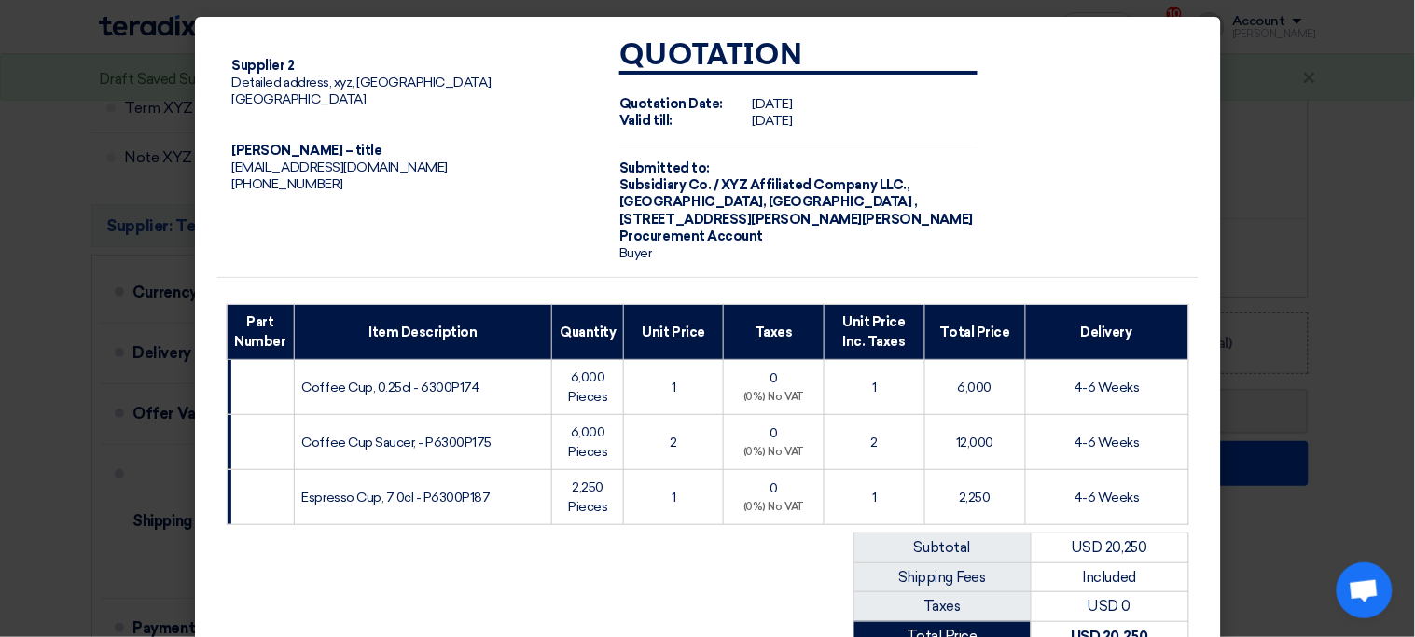
scroll to position [301, 0]
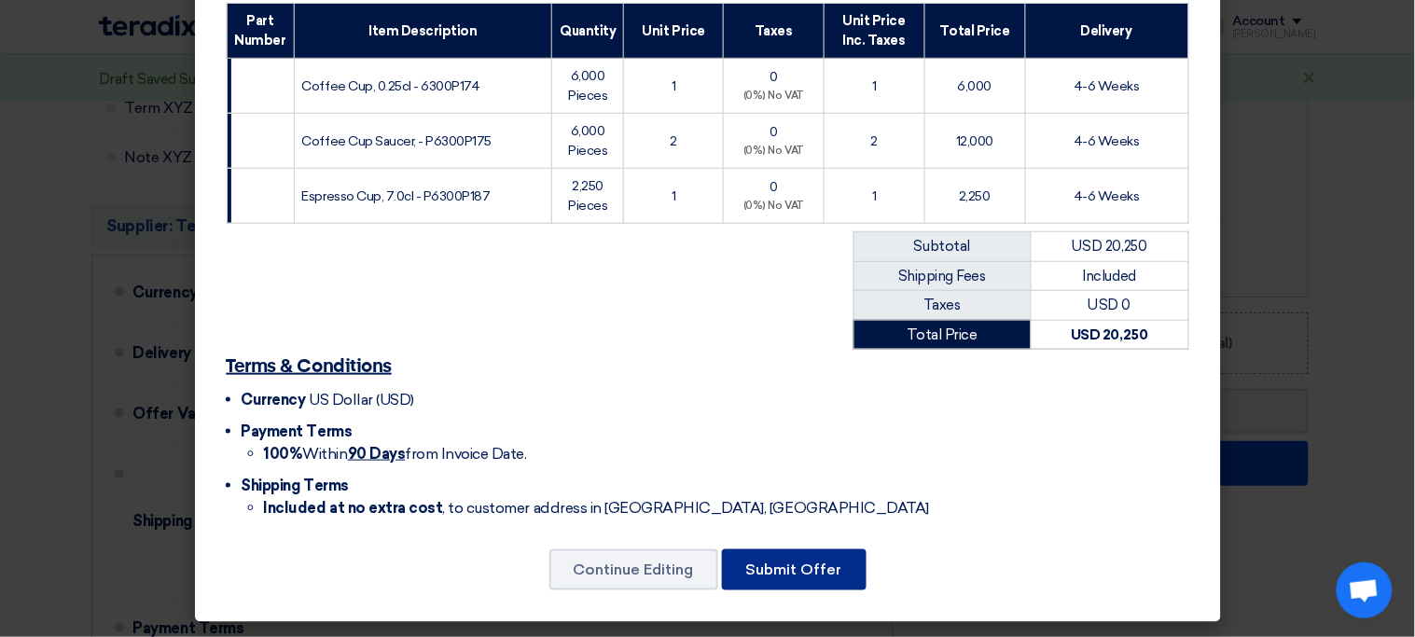
click at [801, 576] on button "Submit Offer" at bounding box center [794, 569] width 145 height 41
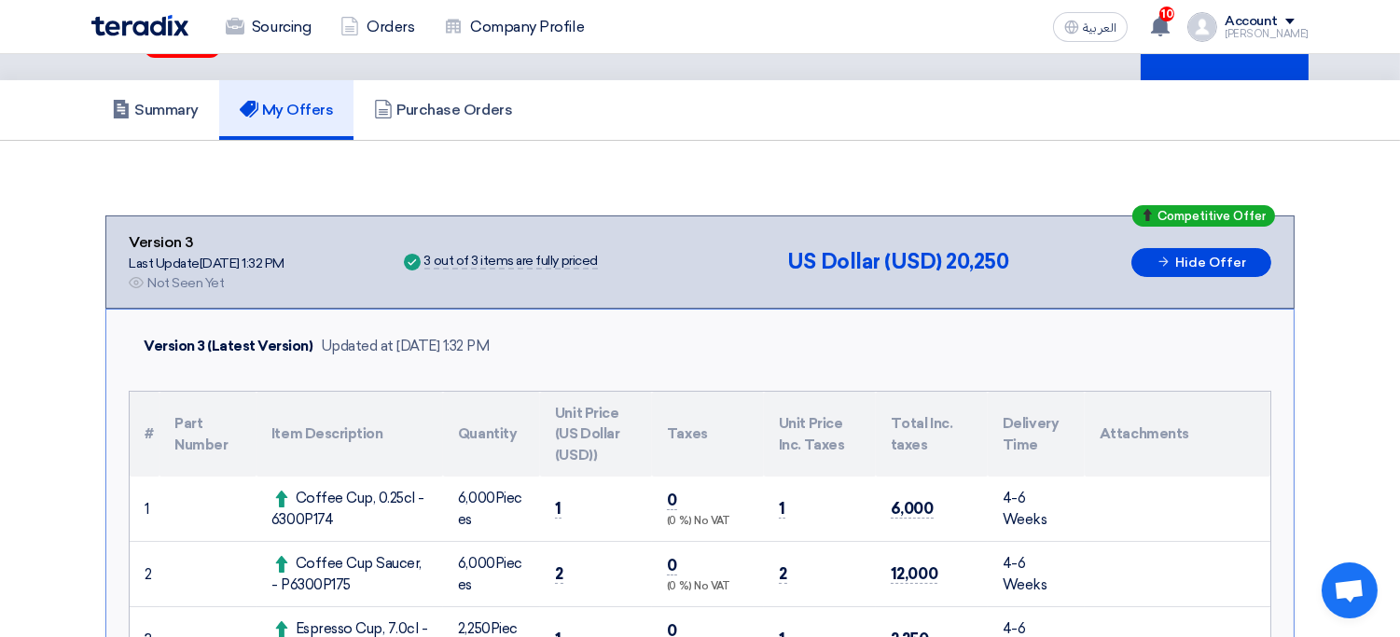
scroll to position [99, 0]
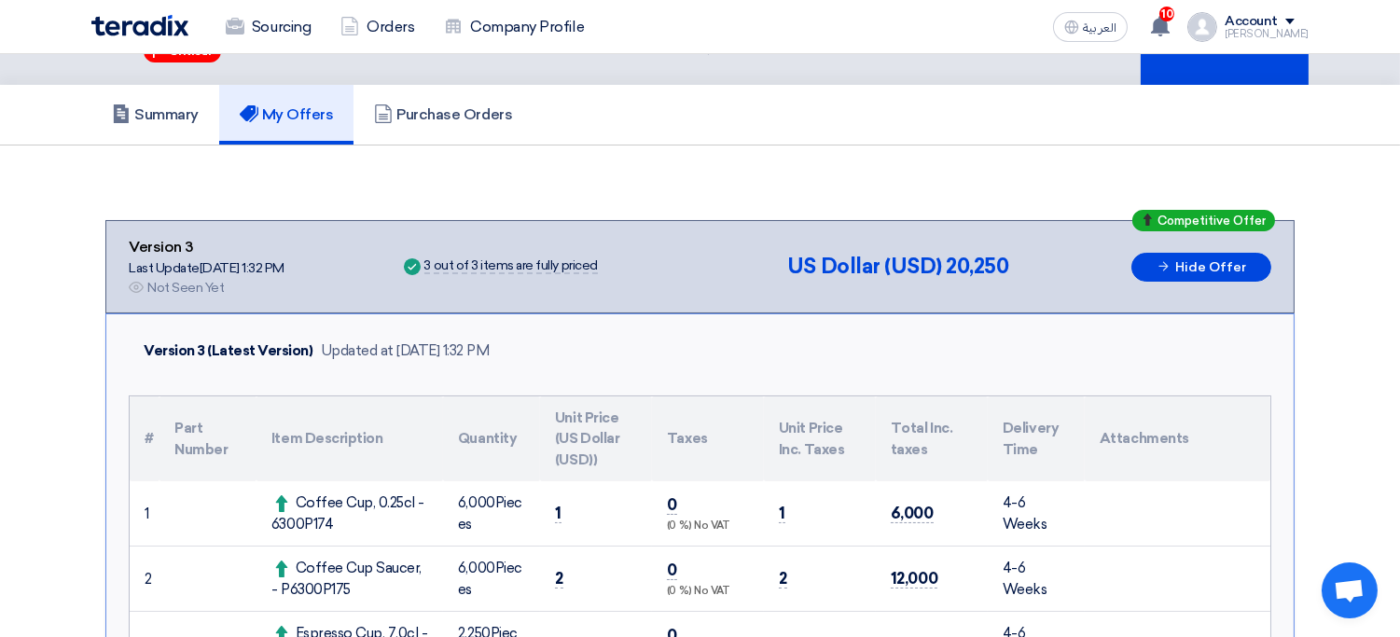
click at [1283, 34] on div "Ahmed" at bounding box center [1267, 34] width 84 height 10
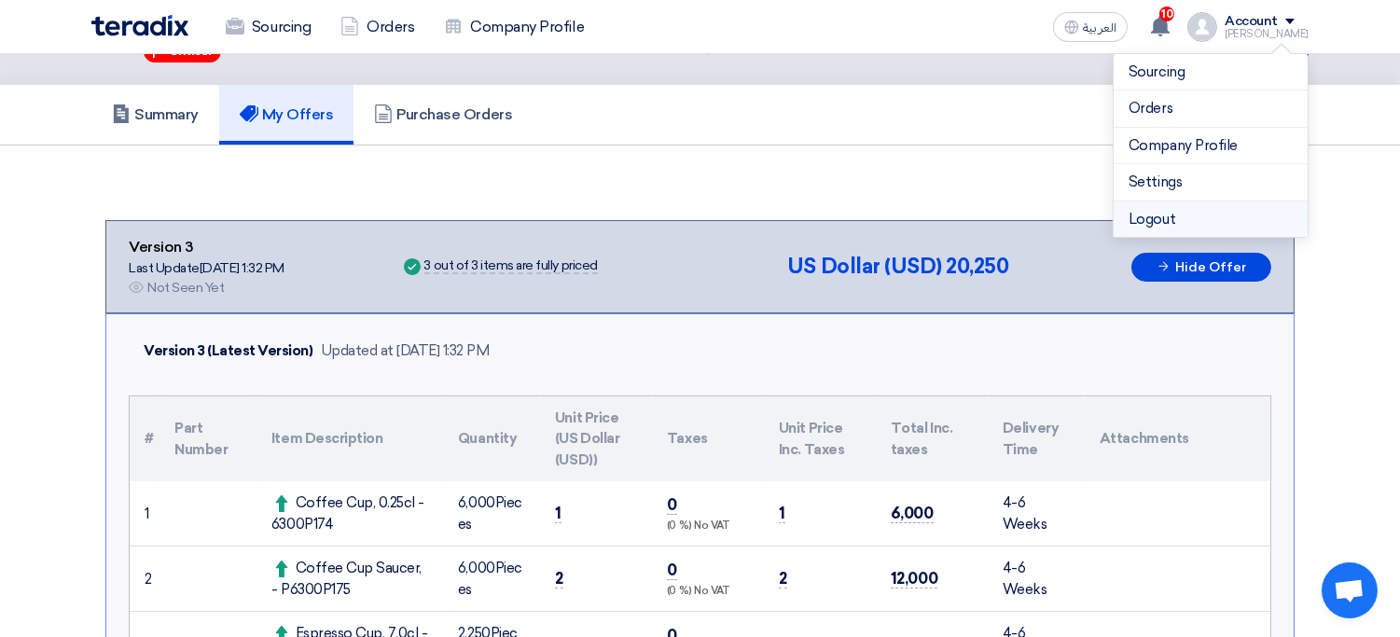
click at [1181, 216] on li "Logout" at bounding box center [1211, 219] width 194 height 36
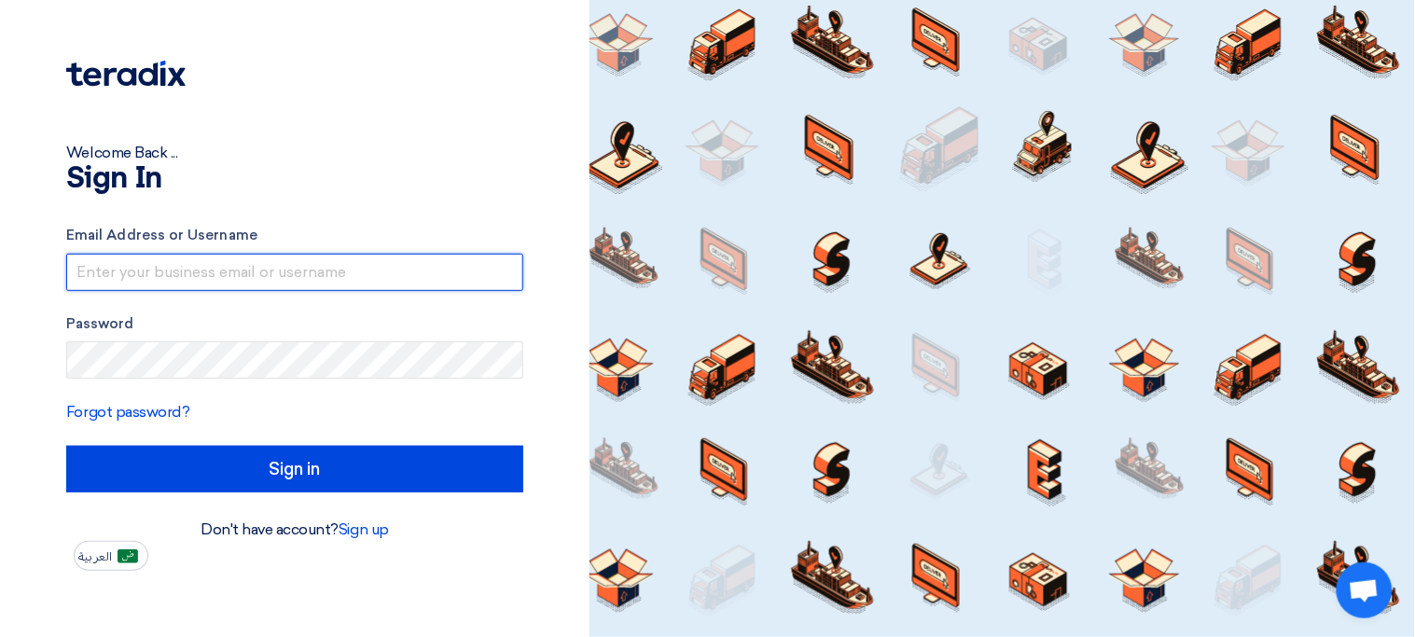
type input "sp1@teradix.com"
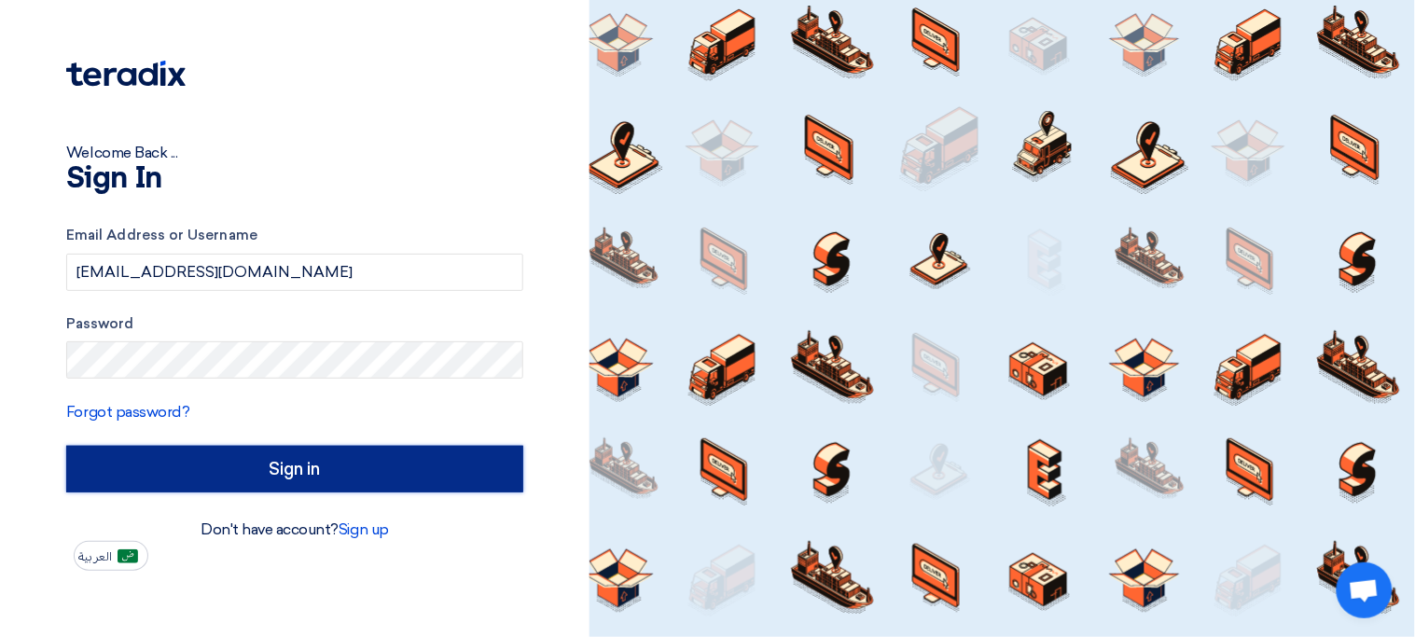
click at [412, 457] on input "Sign in" at bounding box center [294, 469] width 457 height 47
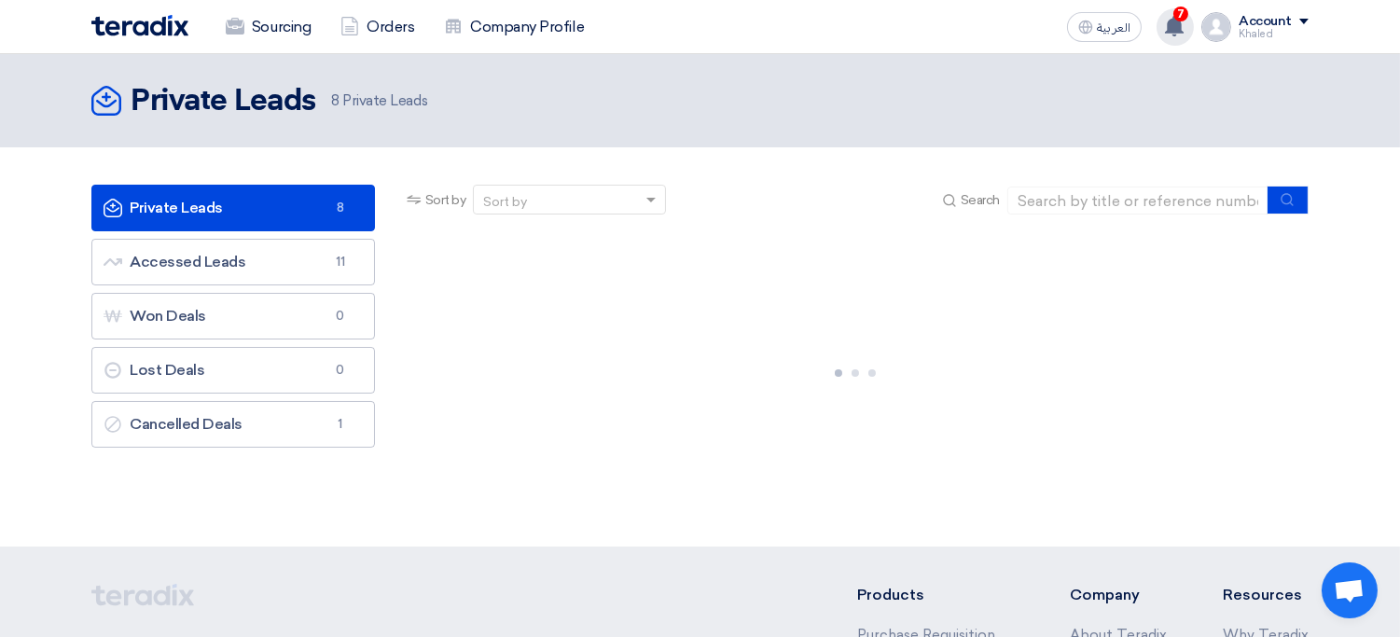
click at [1179, 28] on use at bounding box center [1174, 26] width 19 height 21
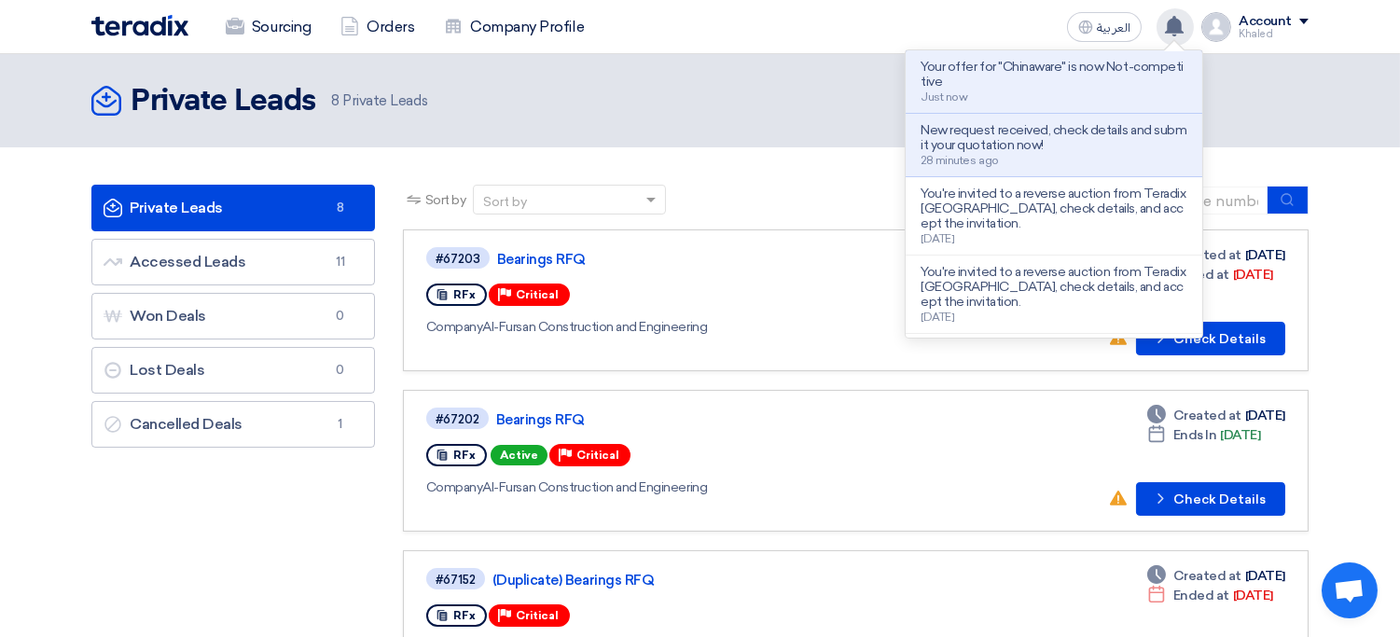
click at [1167, 21] on icon at bounding box center [1174, 26] width 21 height 21
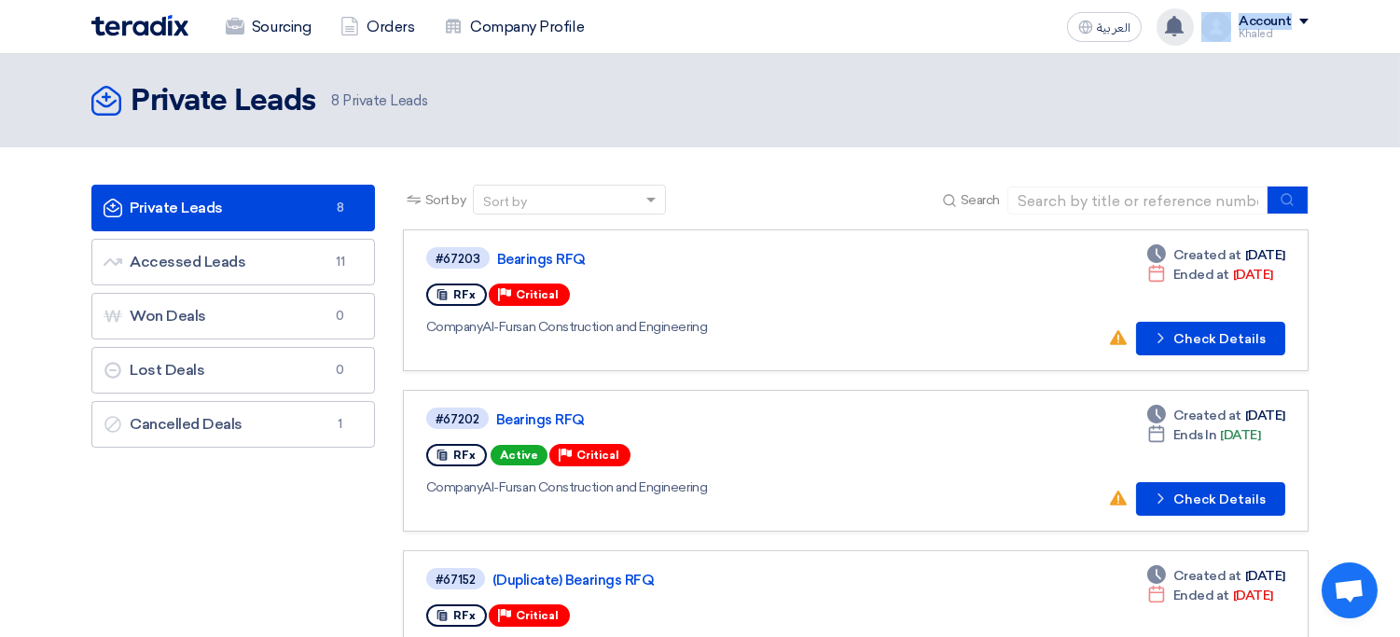
click at [1167, 21] on icon at bounding box center [1174, 26] width 21 height 21
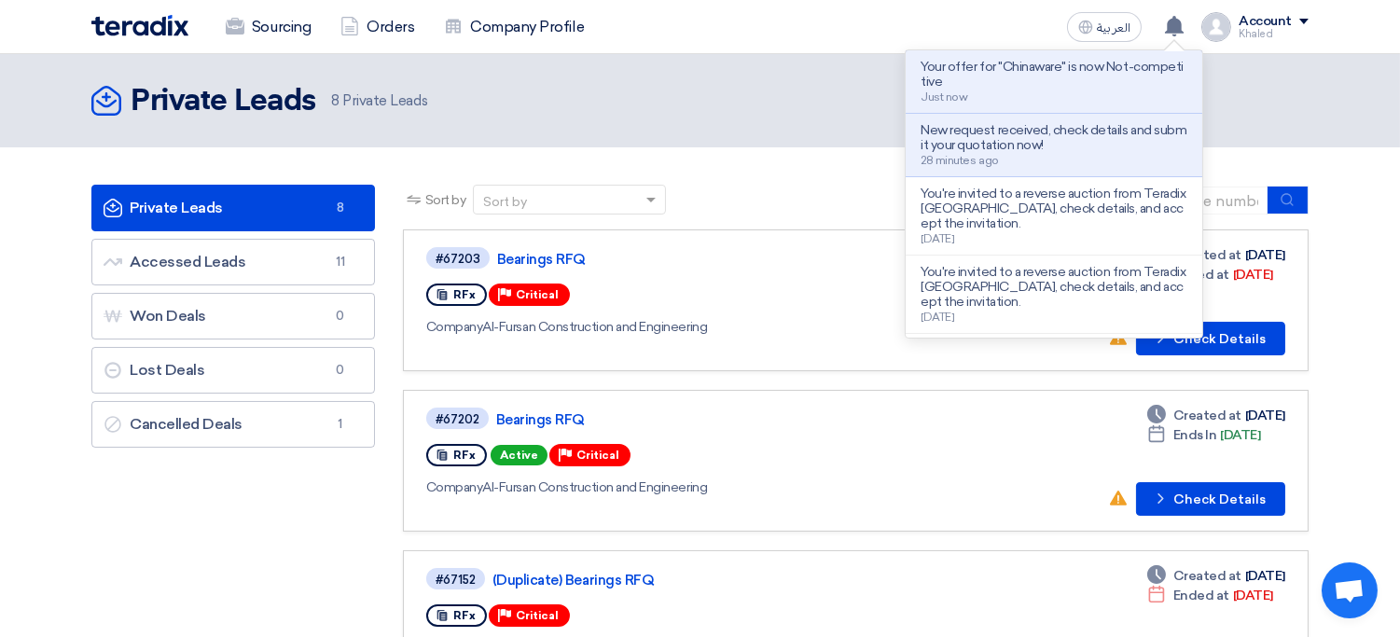
click at [1029, 37] on div "Sourcing Orders Company Profile العربية ع Your offer for "Chinaware" is now Not…" at bounding box center [699, 26] width 1245 height 53
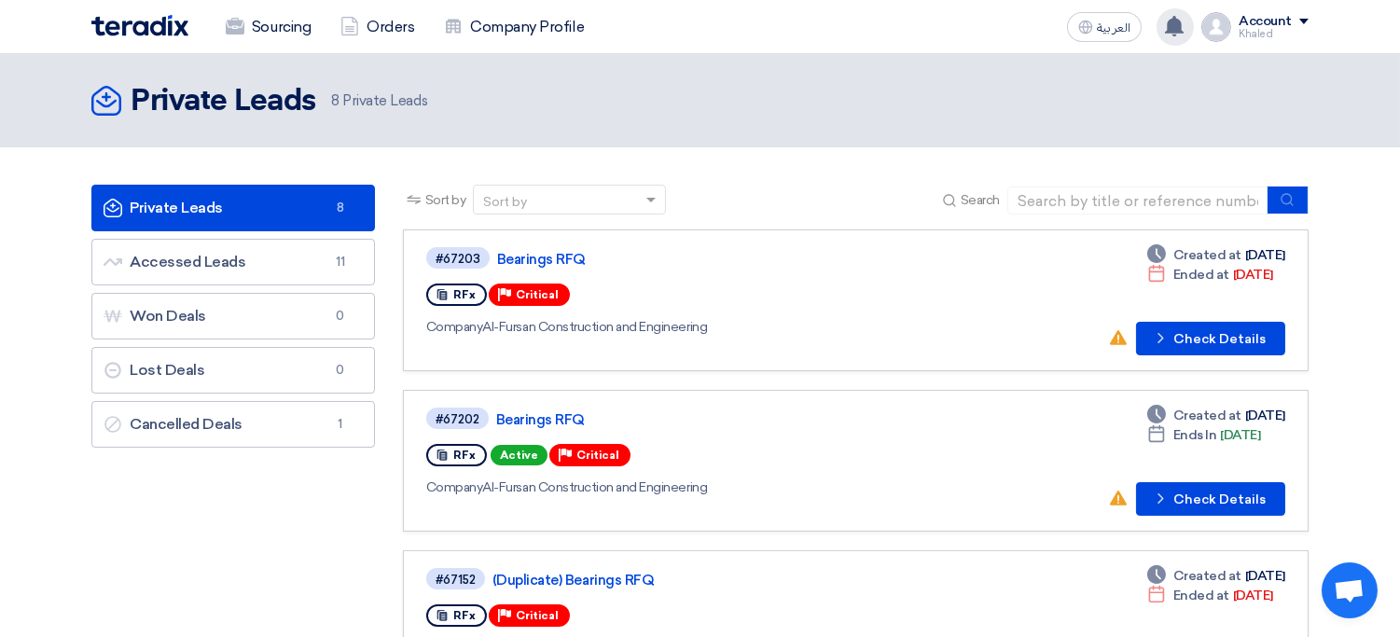
click at [1182, 26] on use at bounding box center [1174, 26] width 19 height 21
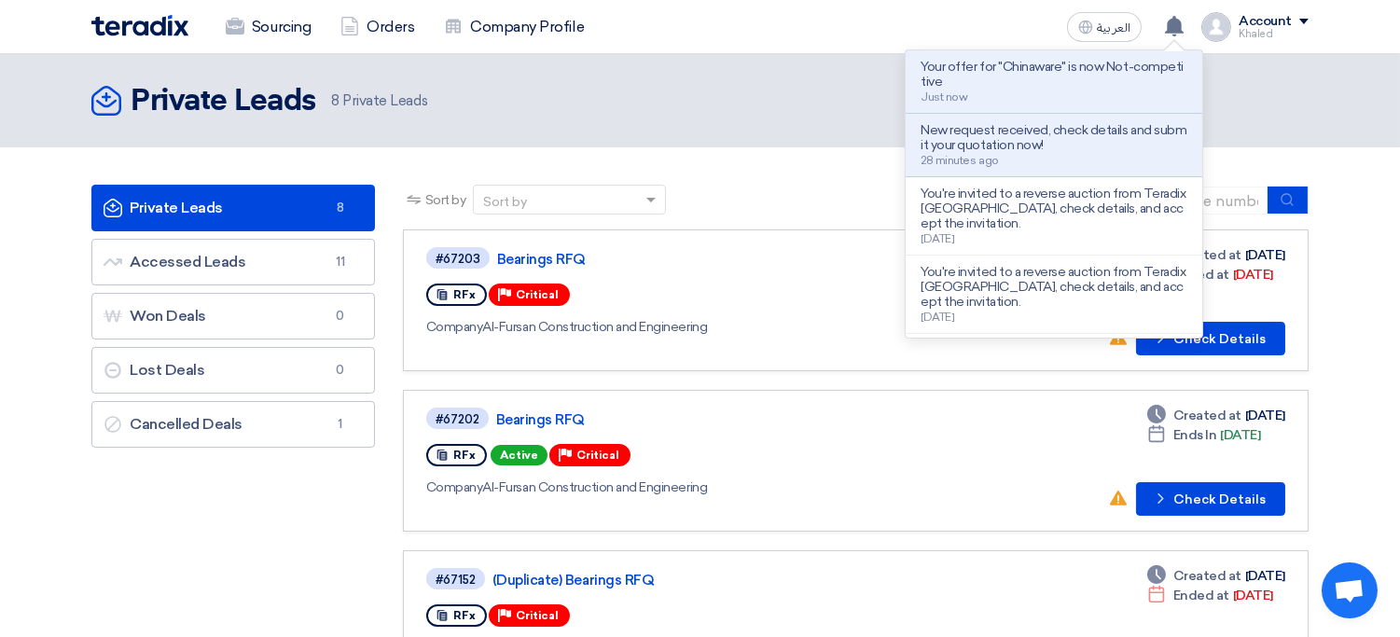
click at [1070, 74] on p "Your offer for "Chinaware" is now Not-competitive" at bounding box center [1054, 75] width 267 height 30
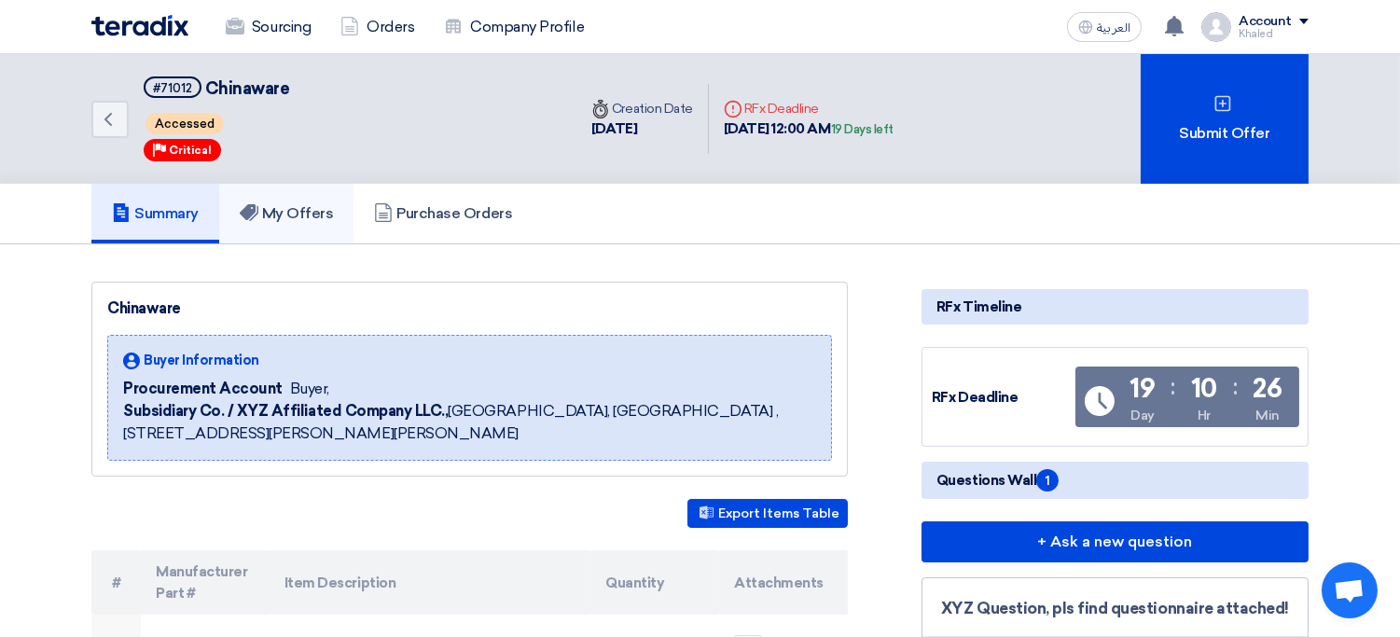
click at [302, 217] on h5 "My Offers" at bounding box center [287, 213] width 94 height 19
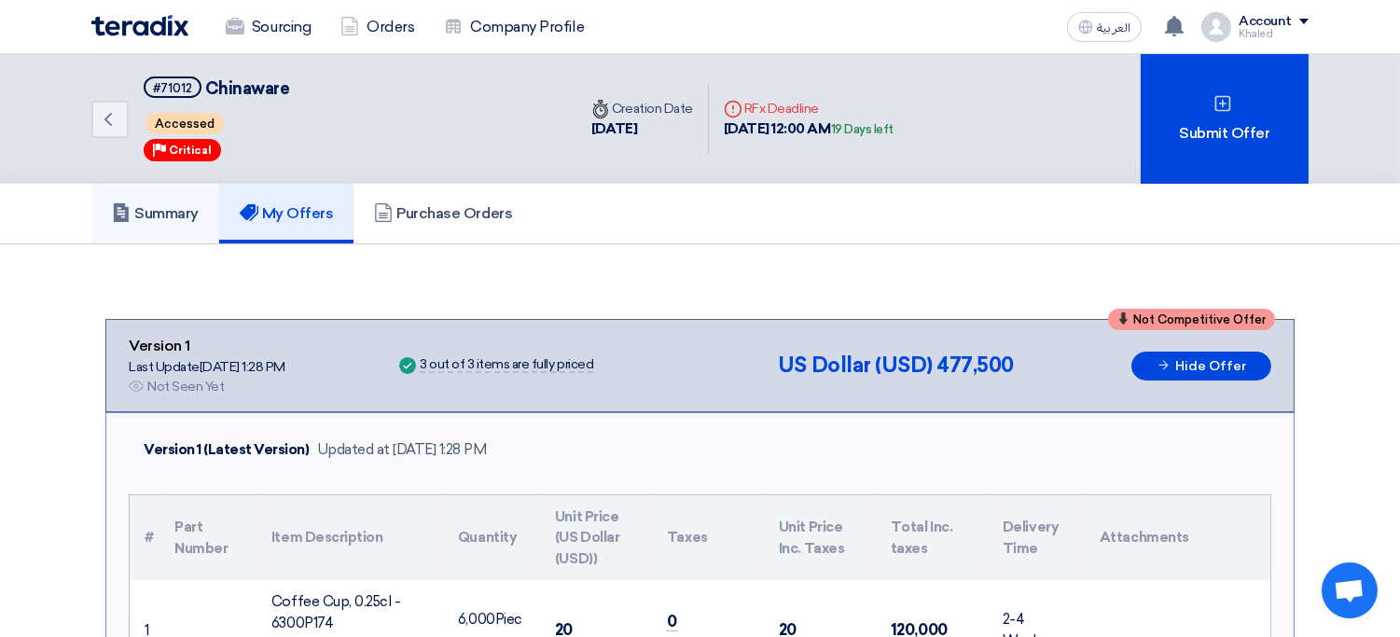
click at [187, 212] on h5 "Summary" at bounding box center [155, 213] width 87 height 19
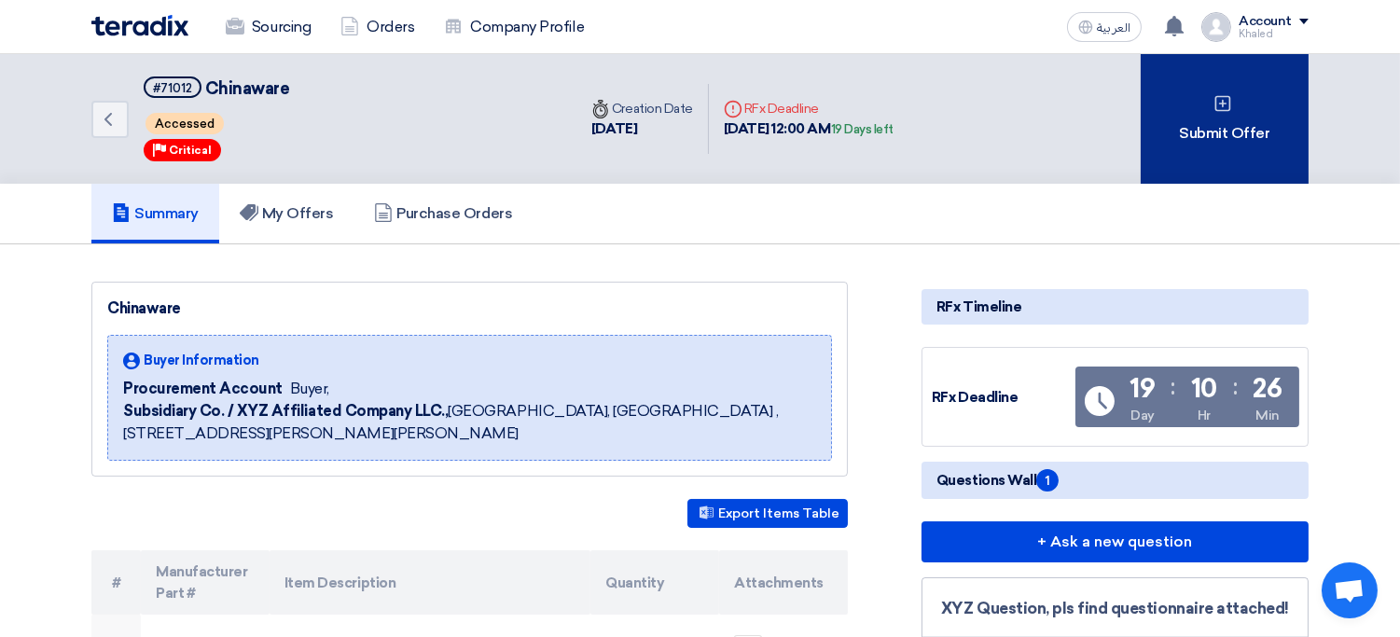
click at [1208, 160] on div "Submit Offer" at bounding box center [1225, 119] width 168 height 130
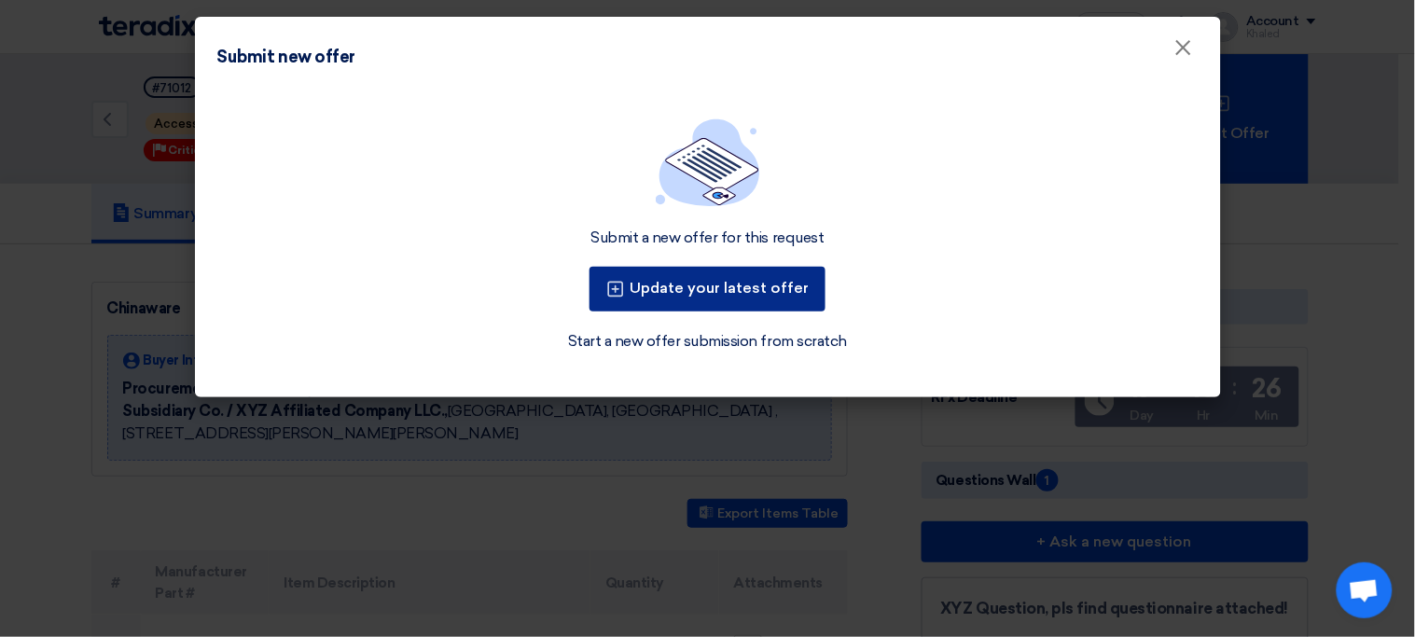
click at [760, 298] on button "Update your latest offer" at bounding box center [708, 289] width 236 height 45
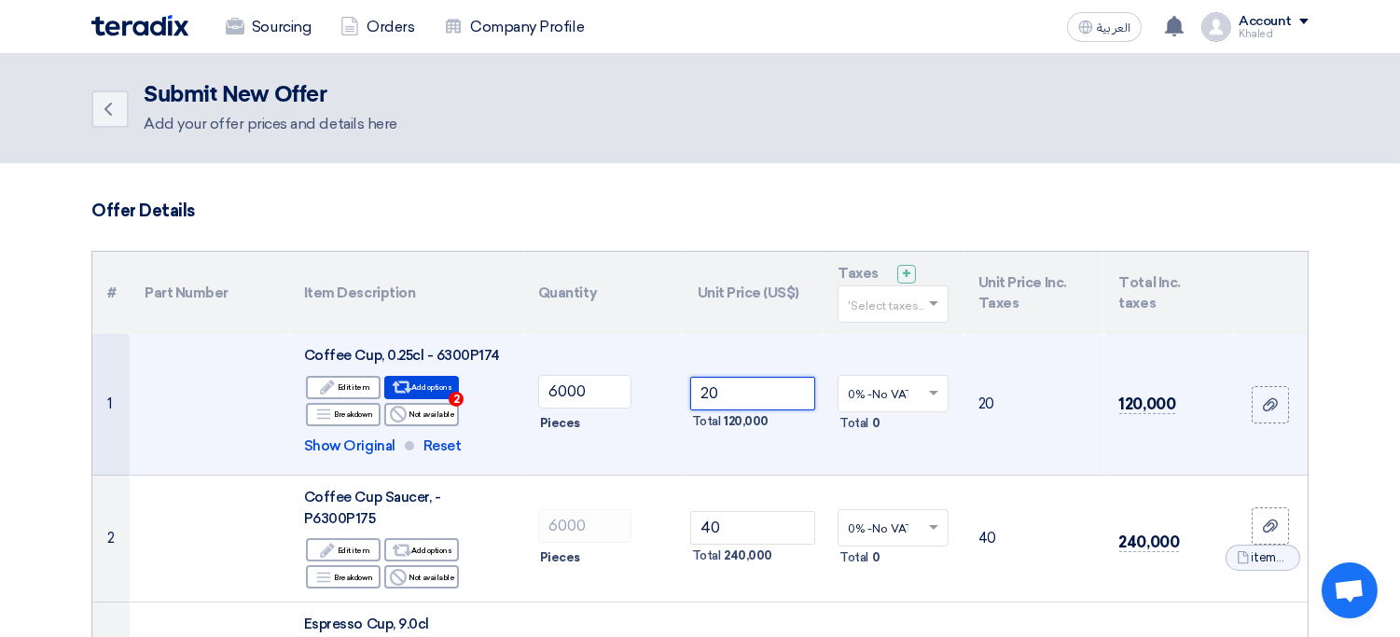
click at [740, 394] on input "20" at bounding box center [753, 394] width 126 height 34
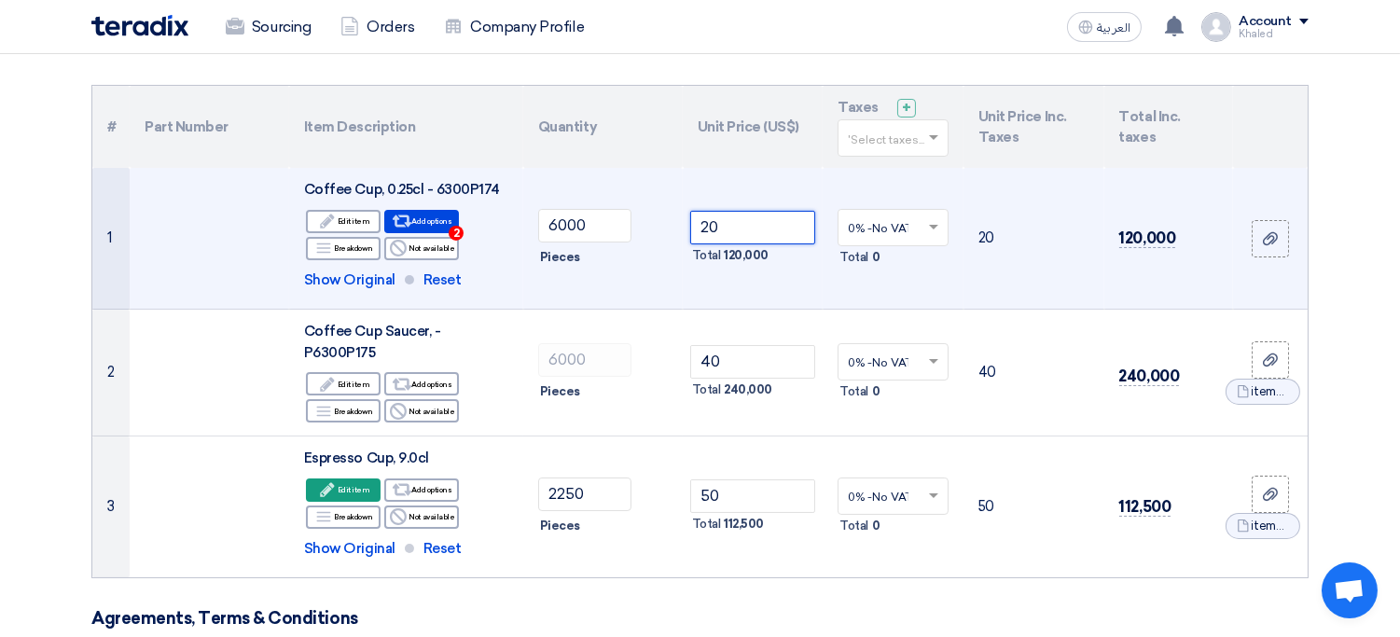
scroll to position [131, 0]
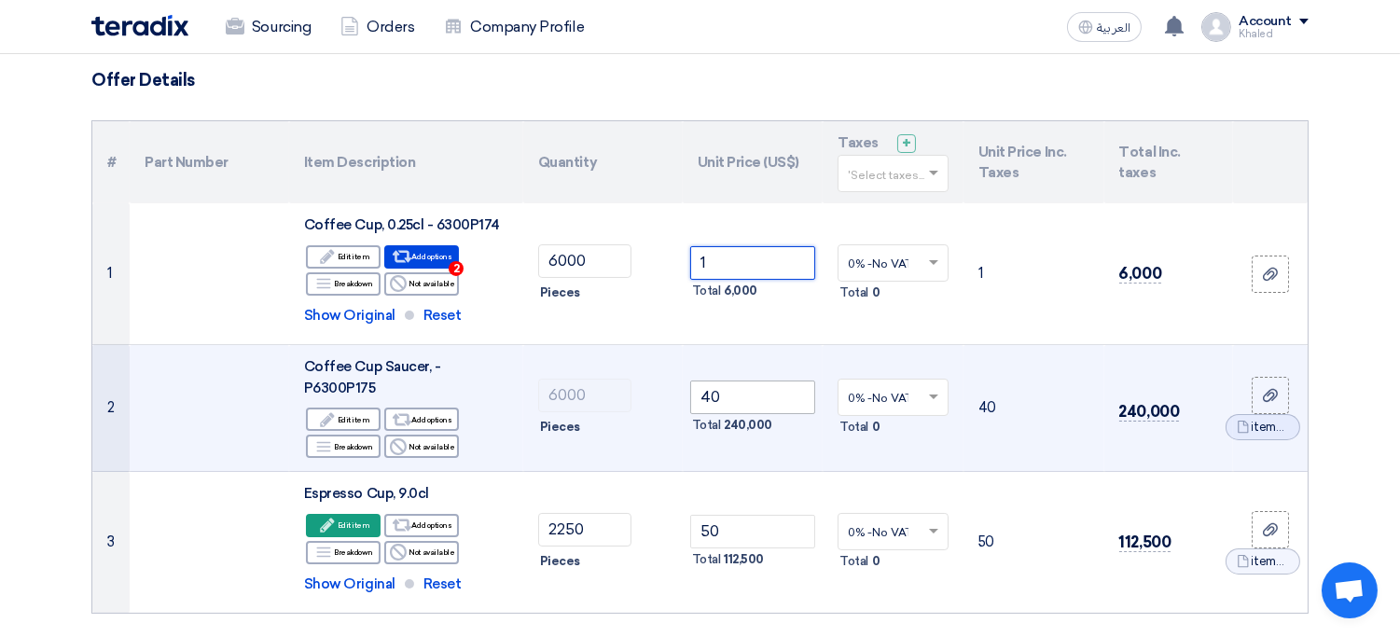
type input "1"
click at [748, 394] on input "40" at bounding box center [753, 398] width 126 height 34
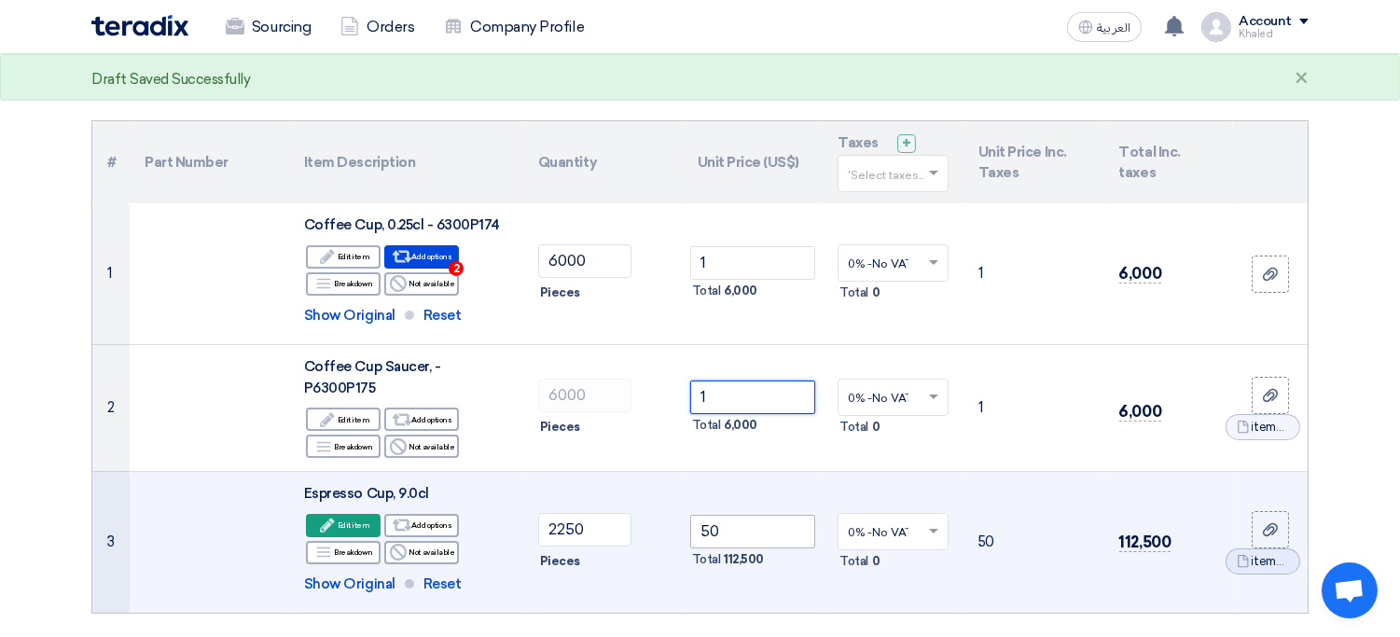
type input "1"
click at [751, 515] on input "50" at bounding box center [753, 532] width 126 height 34
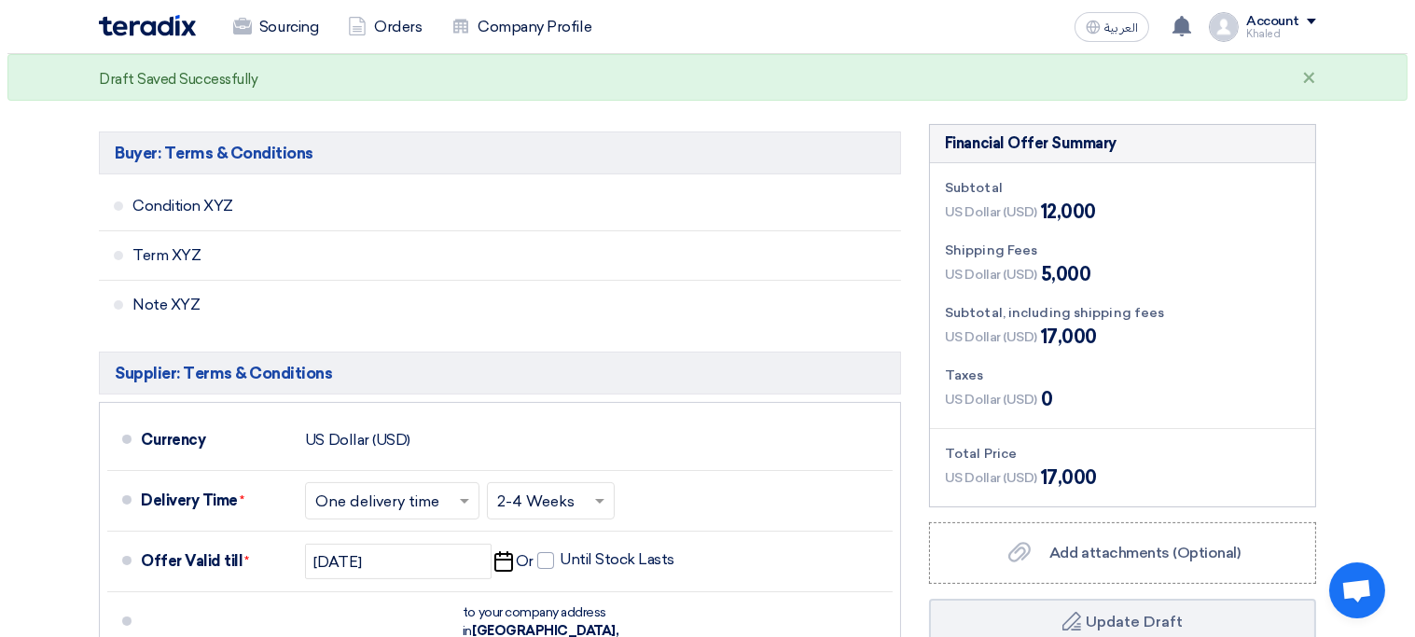
scroll to position [770, 0]
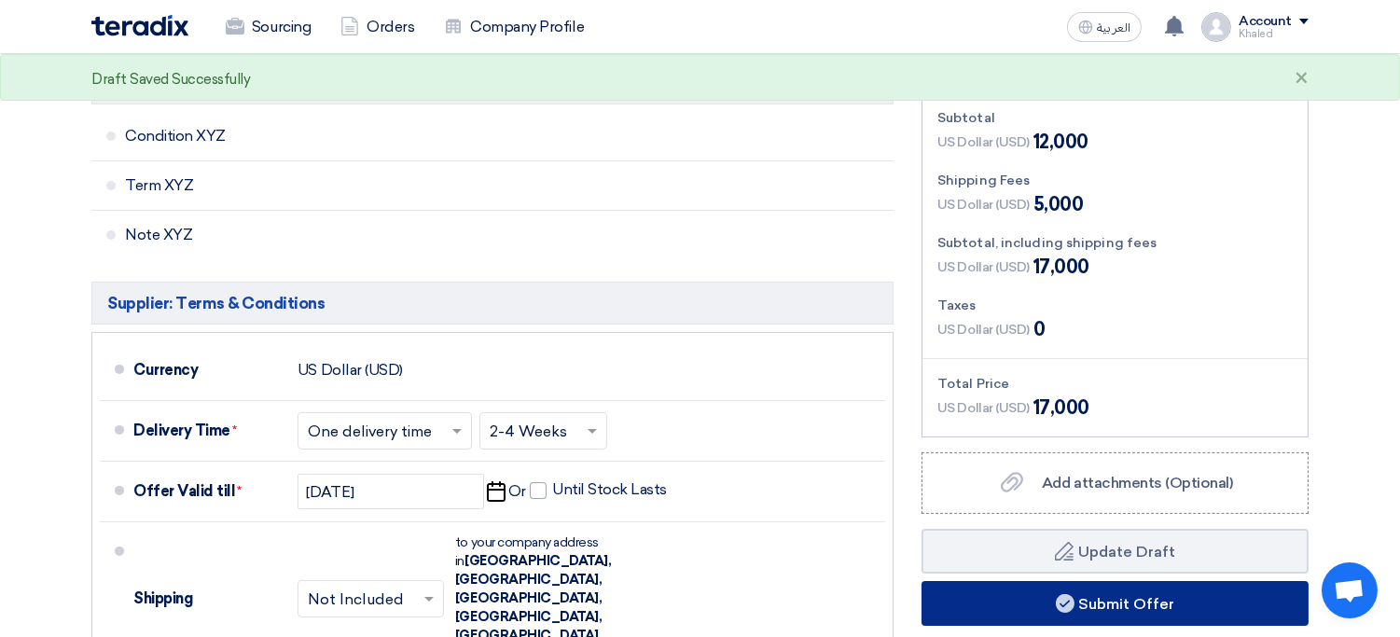
type input "0"
click at [972, 584] on button "Submit Offer" at bounding box center [1115, 603] width 387 height 45
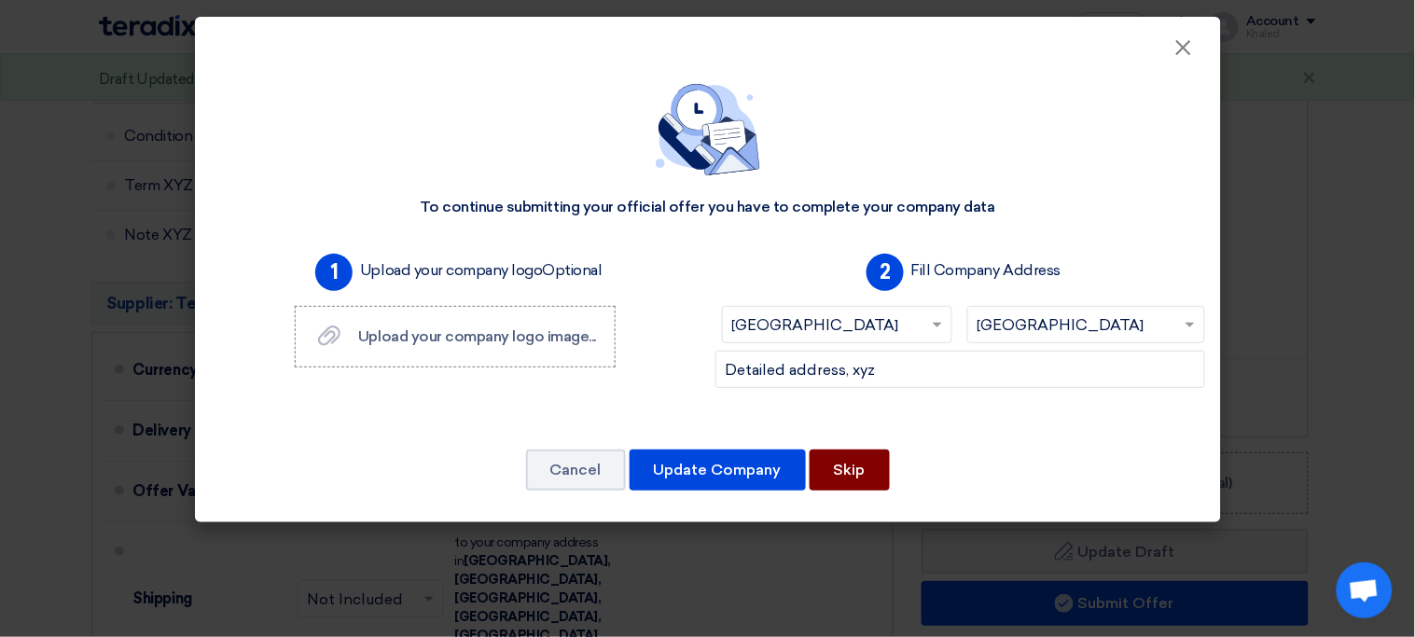
click at [837, 468] on button "Skip" at bounding box center [850, 470] width 80 height 41
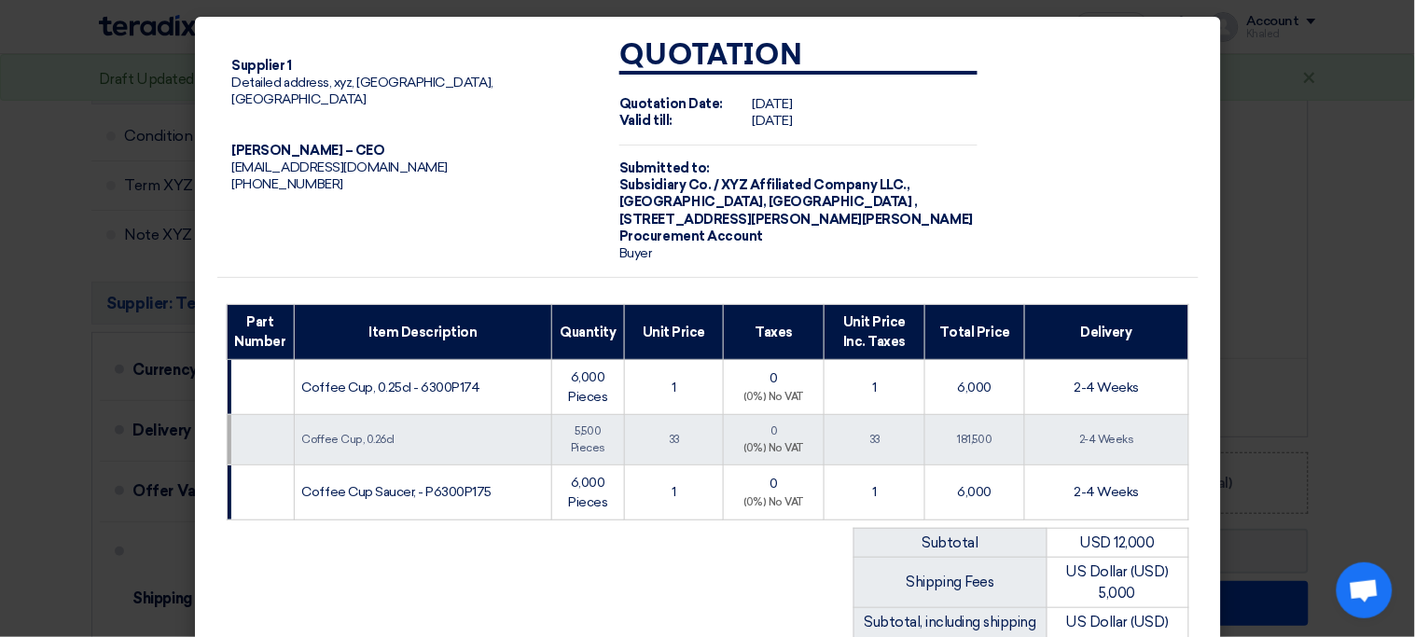
scroll to position [452, 0]
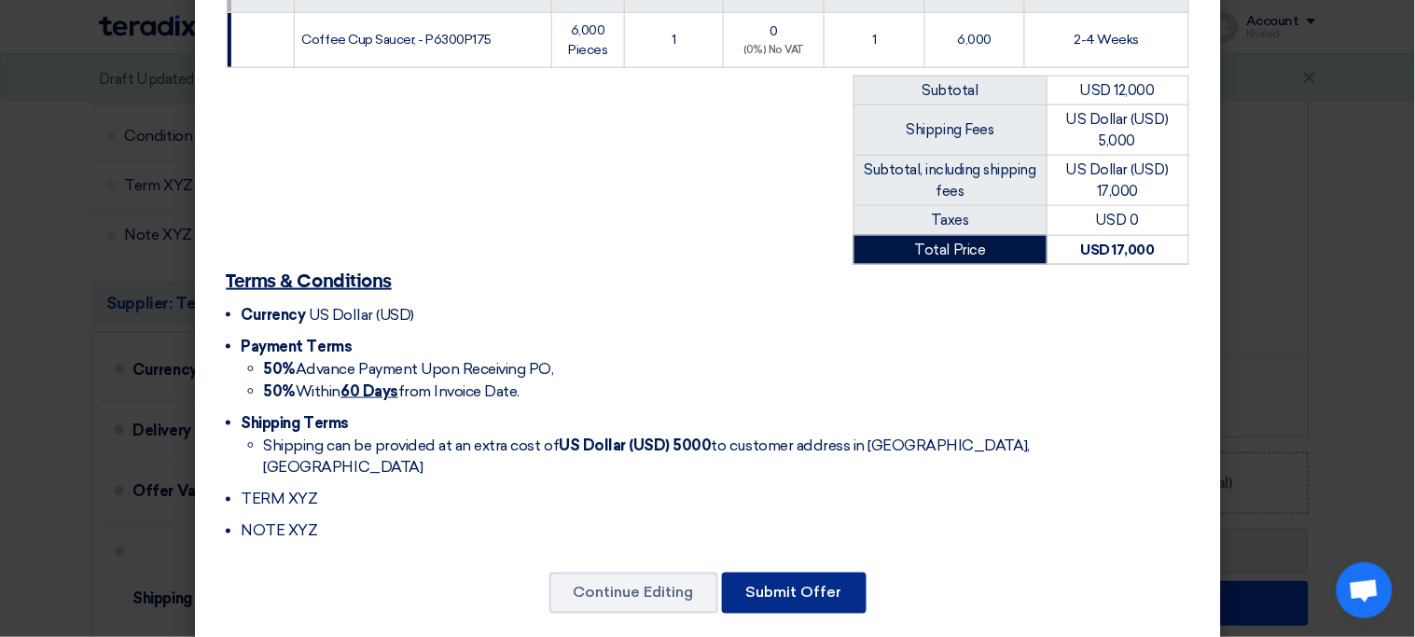
click at [803, 589] on button "Submit Offer" at bounding box center [794, 593] width 145 height 41
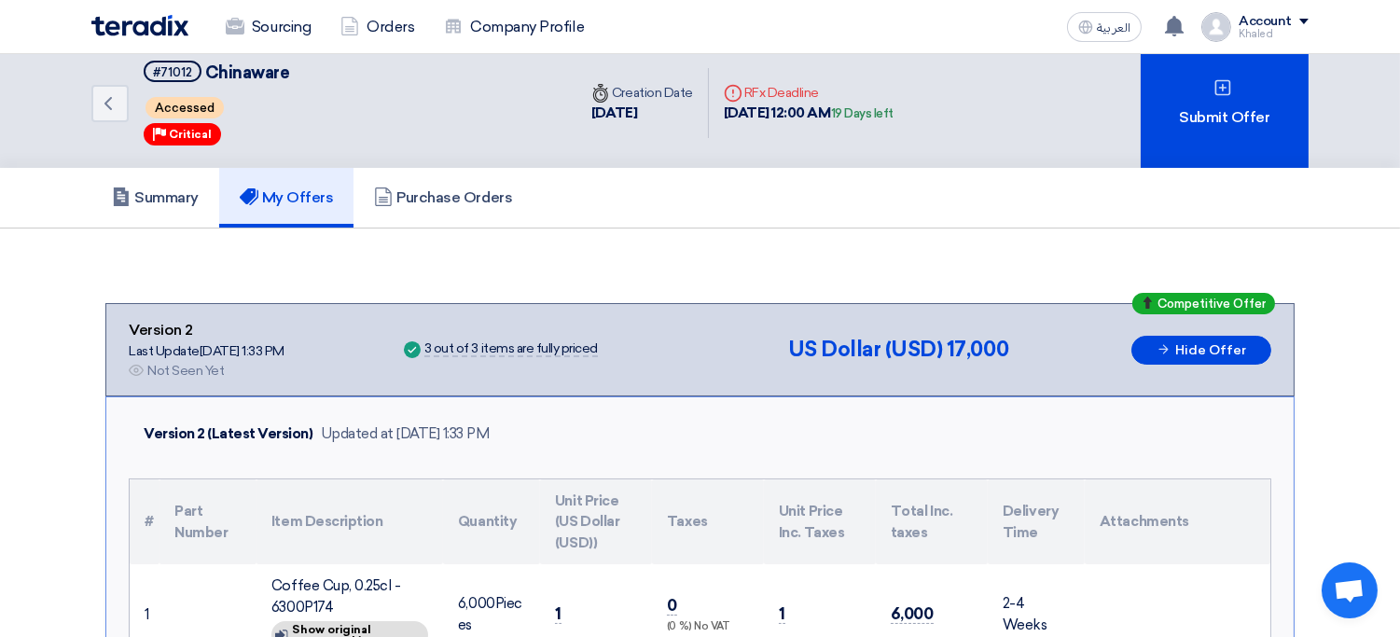
scroll to position [2, 0]
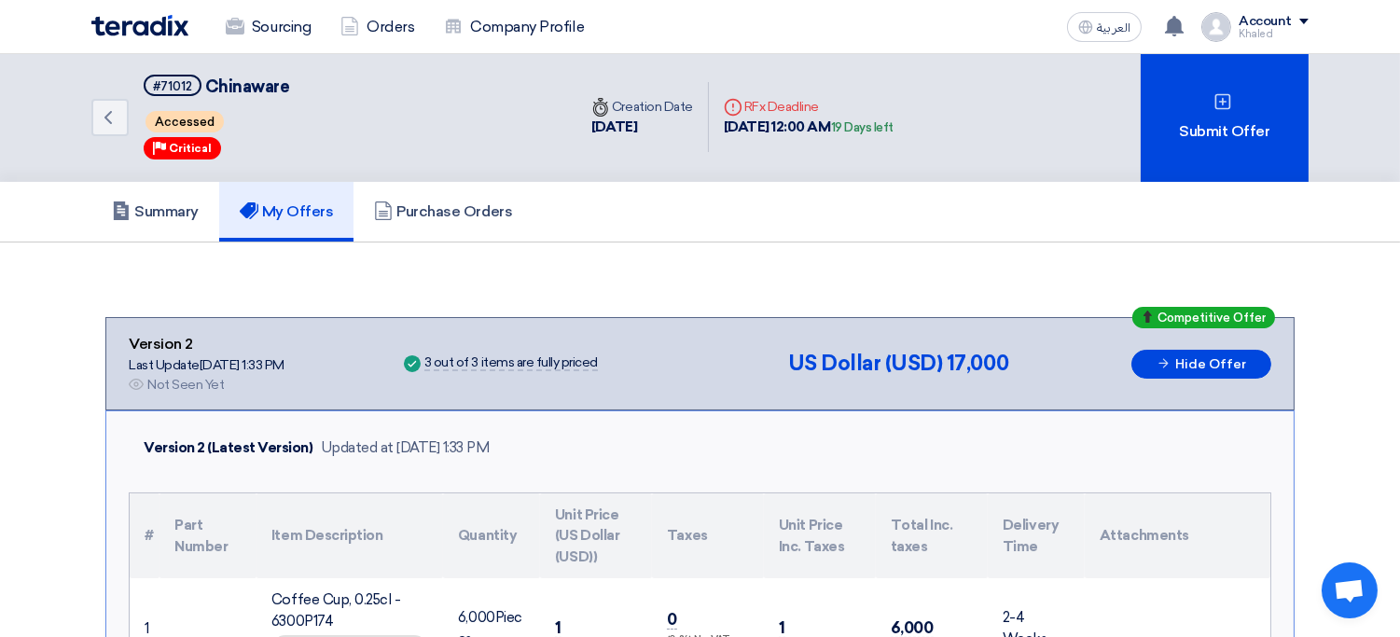
click at [45, 27] on nav "Sourcing Orders Company Profile العربية ع Your offer for "Chinaware" is now Not…" at bounding box center [700, 27] width 1400 height 54
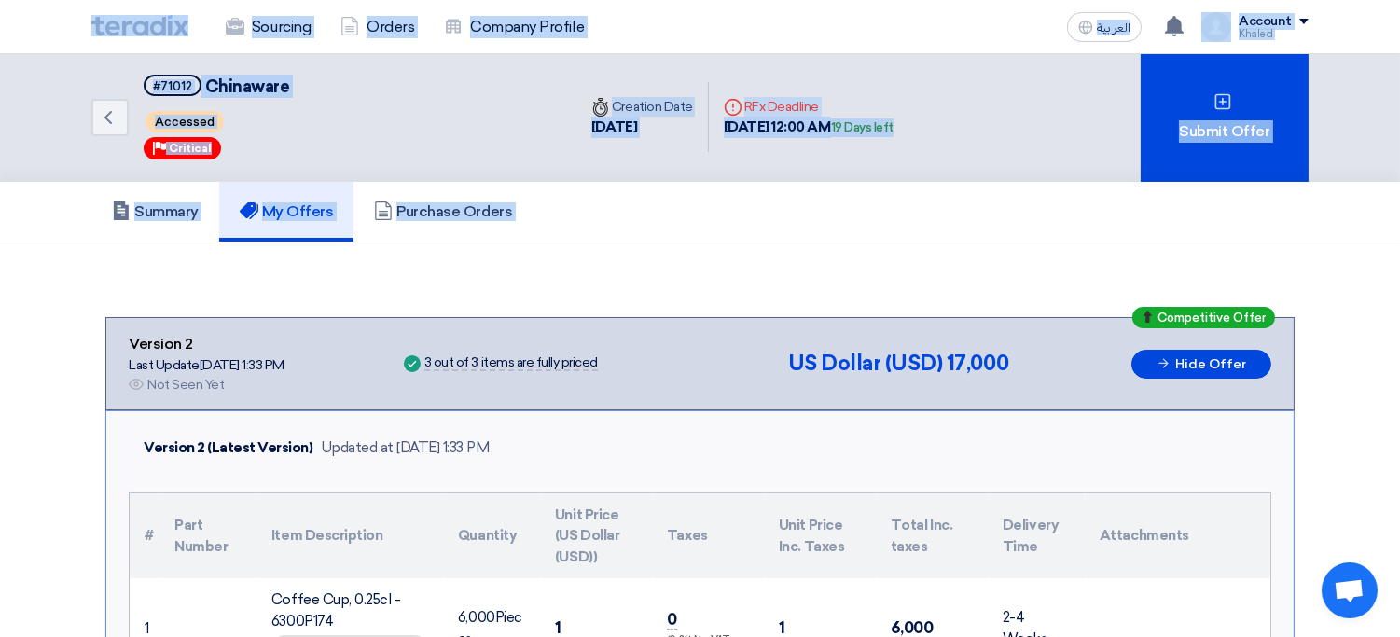
drag, startPoint x: 45, startPoint y: 27, endPoint x: 994, endPoint y: 217, distance: 968.4
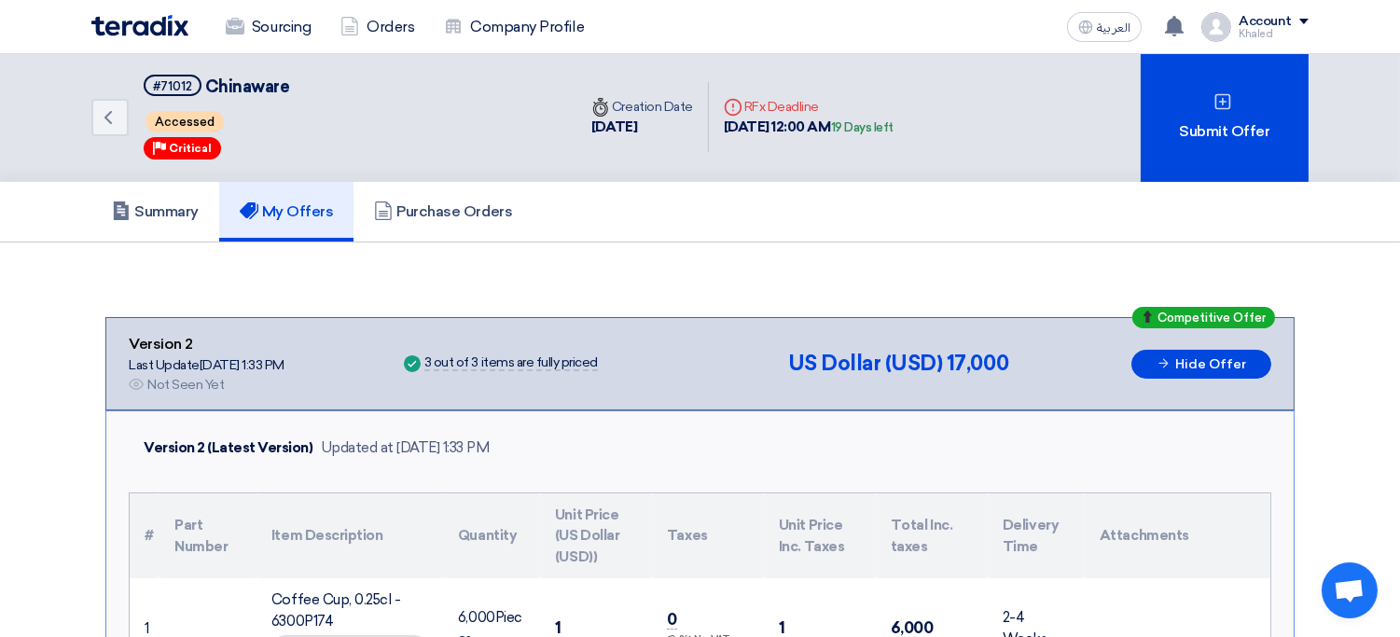
click at [647, 236] on div "Summary My Offers Purchase Orders" at bounding box center [699, 212] width 1217 height 60
click at [208, 195] on link "Summary" at bounding box center [155, 212] width 128 height 60
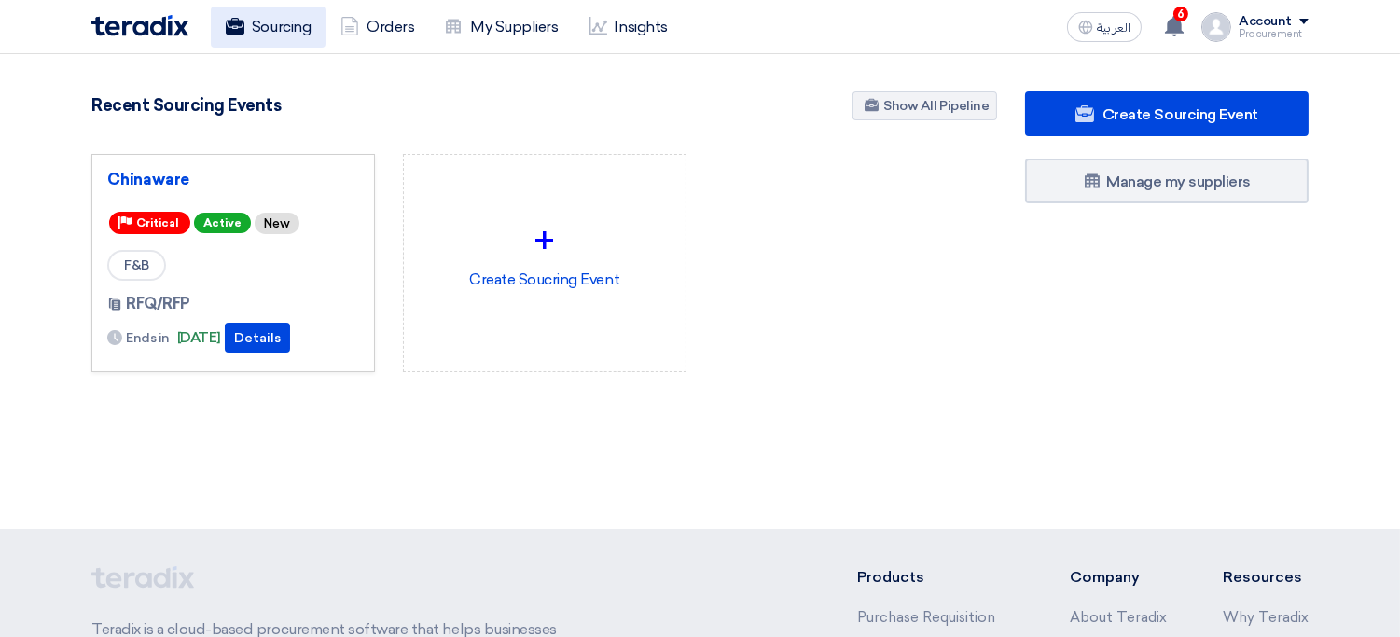
click at [283, 37] on link "Sourcing" at bounding box center [268, 27] width 115 height 41
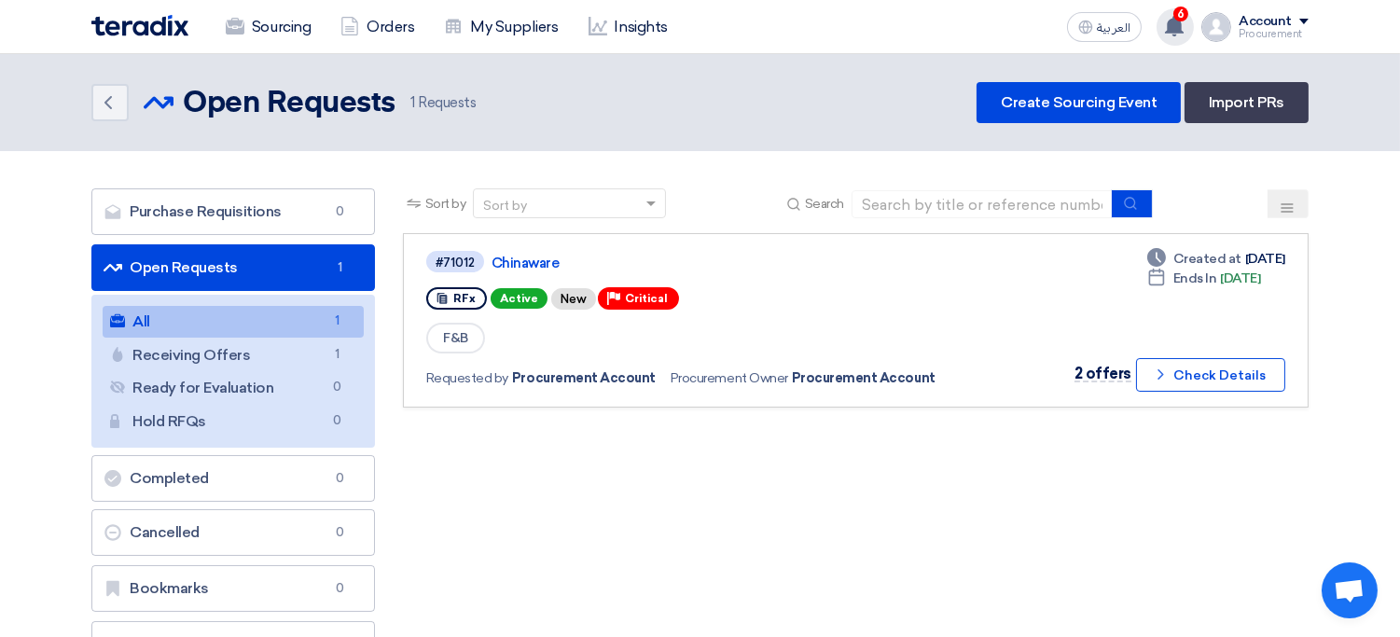
click at [1179, 35] on use at bounding box center [1174, 26] width 19 height 21
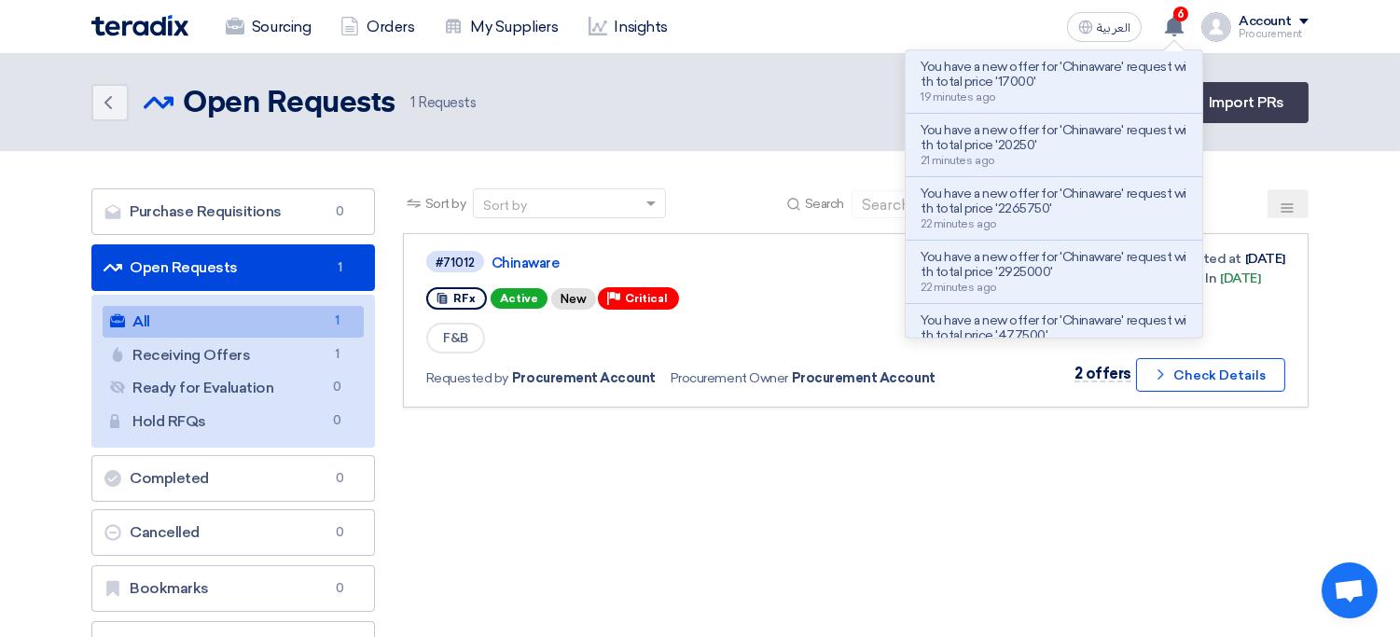
click at [813, 103] on div "Back Open Requests Open Requests 1 Requests Create Sourcing Event Import PRs" at bounding box center [699, 102] width 1217 height 41
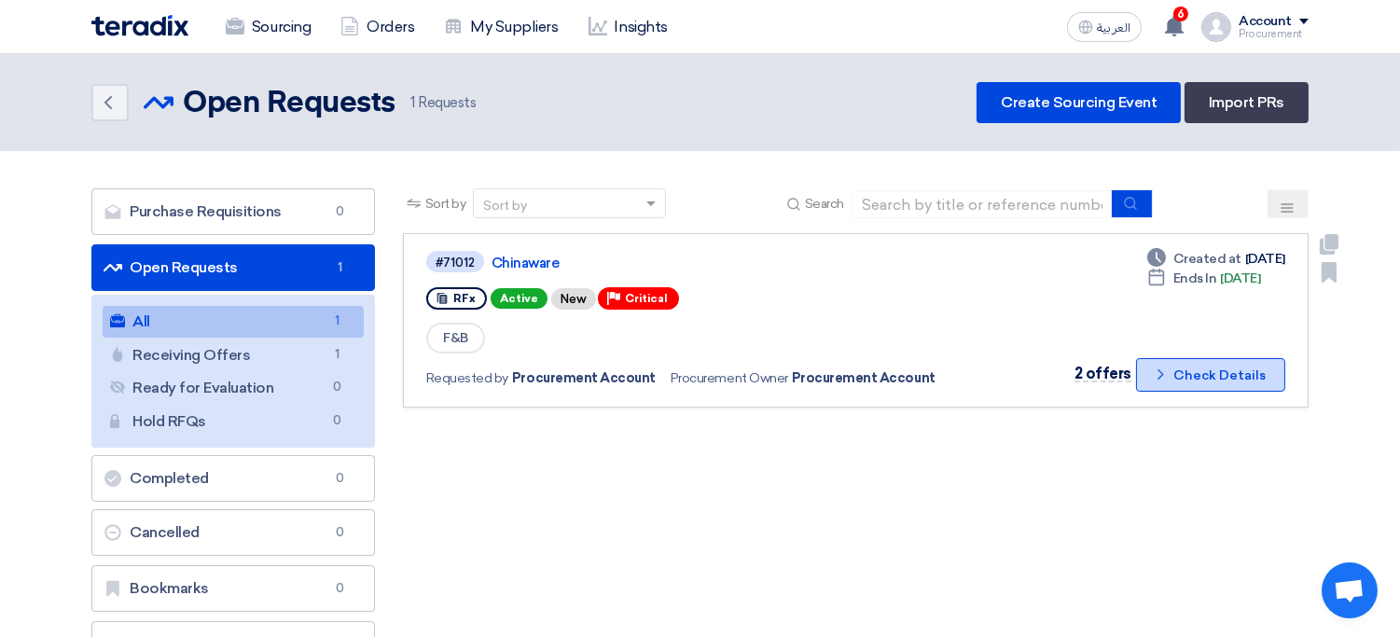
click at [1192, 368] on button "Check details Check Details" at bounding box center [1210, 375] width 149 height 34
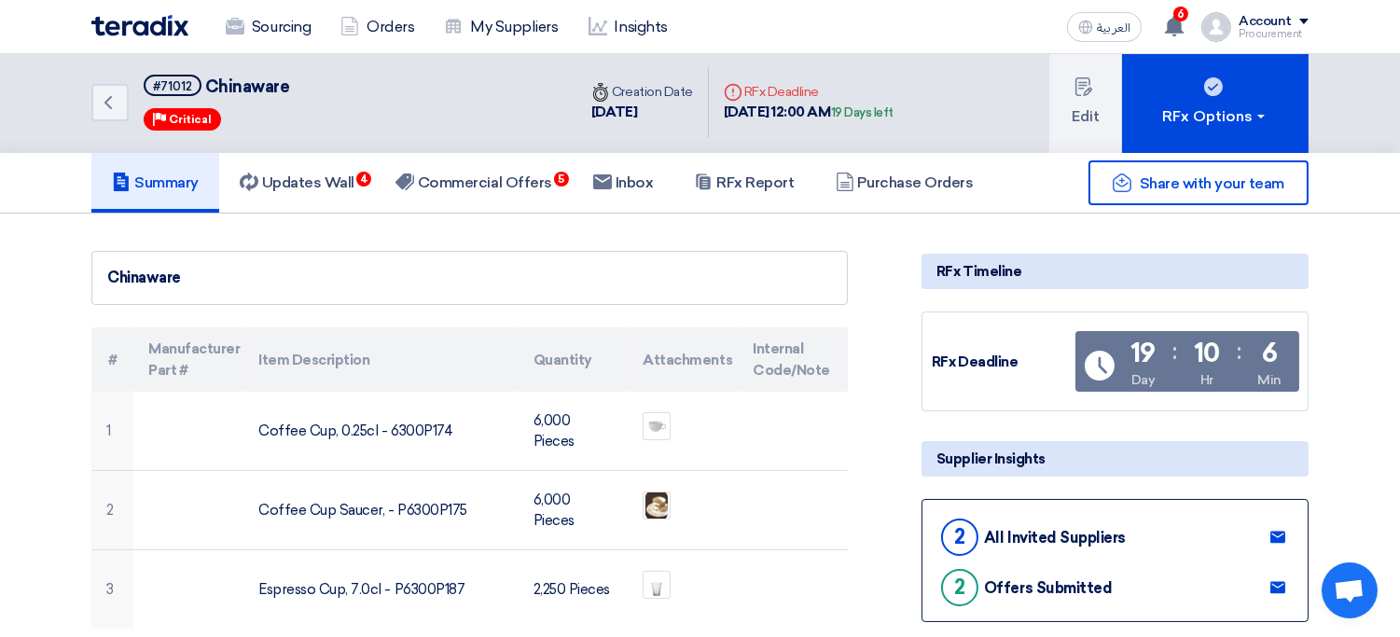
scroll to position [5, 0]
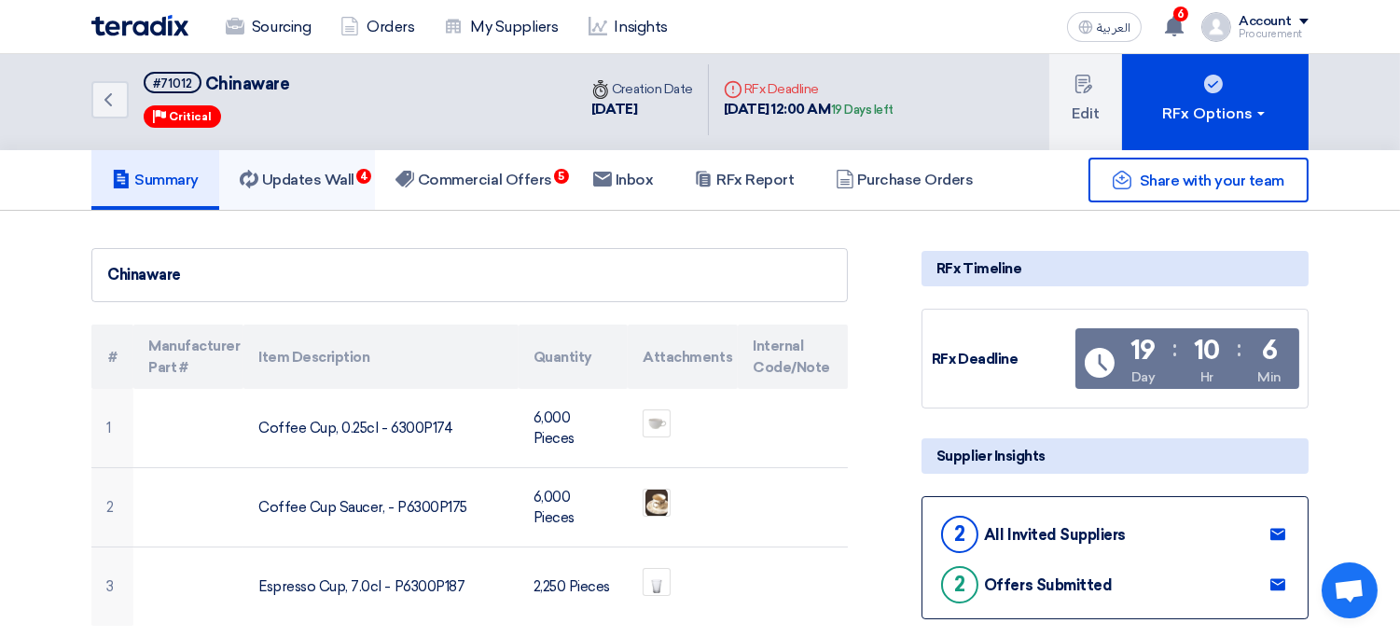
click at [354, 172] on h5 "Updates Wall 4" at bounding box center [297, 180] width 115 height 19
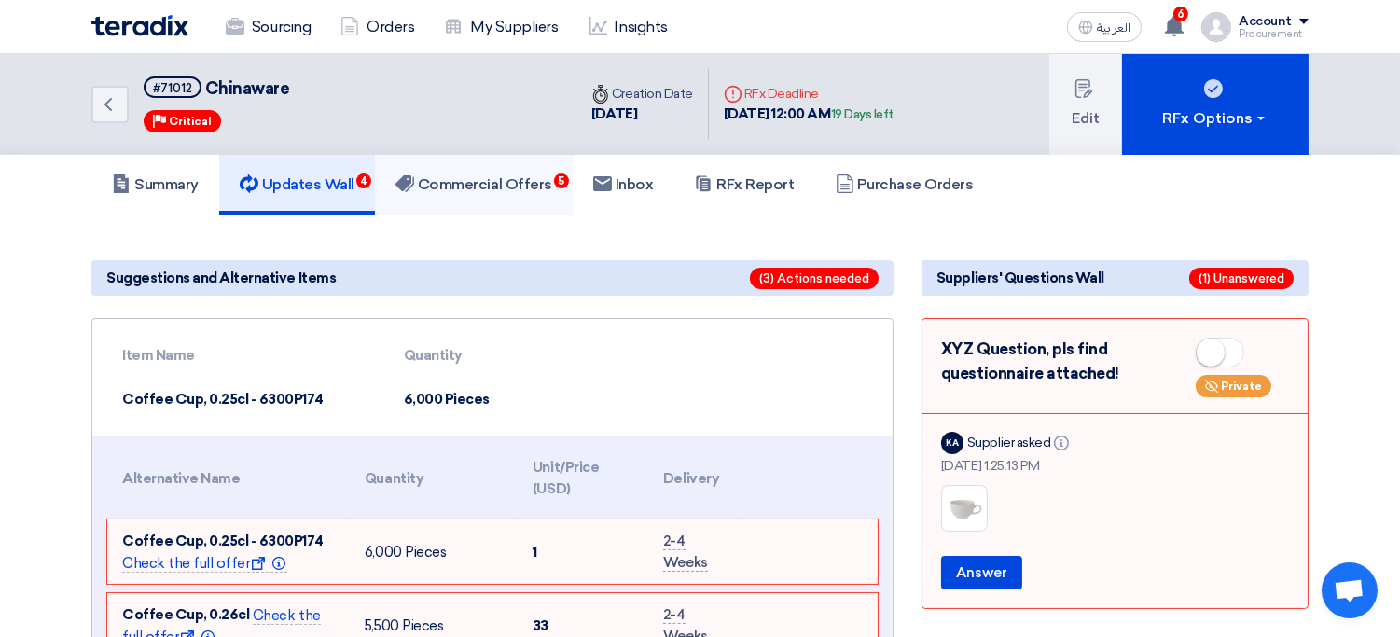
click at [479, 182] on h5 "Commercial Offers 5" at bounding box center [473, 184] width 157 height 19
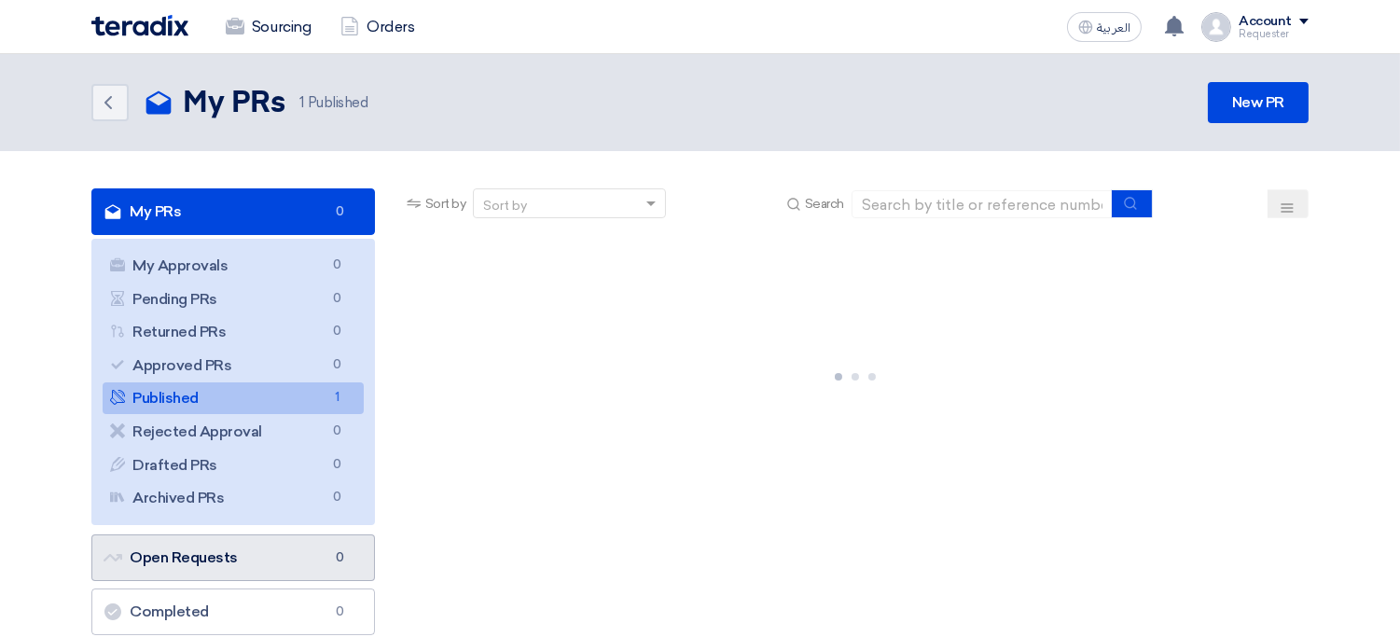
click at [248, 562] on link "Open Requests Open Requests 0" at bounding box center [233, 557] width 284 height 47
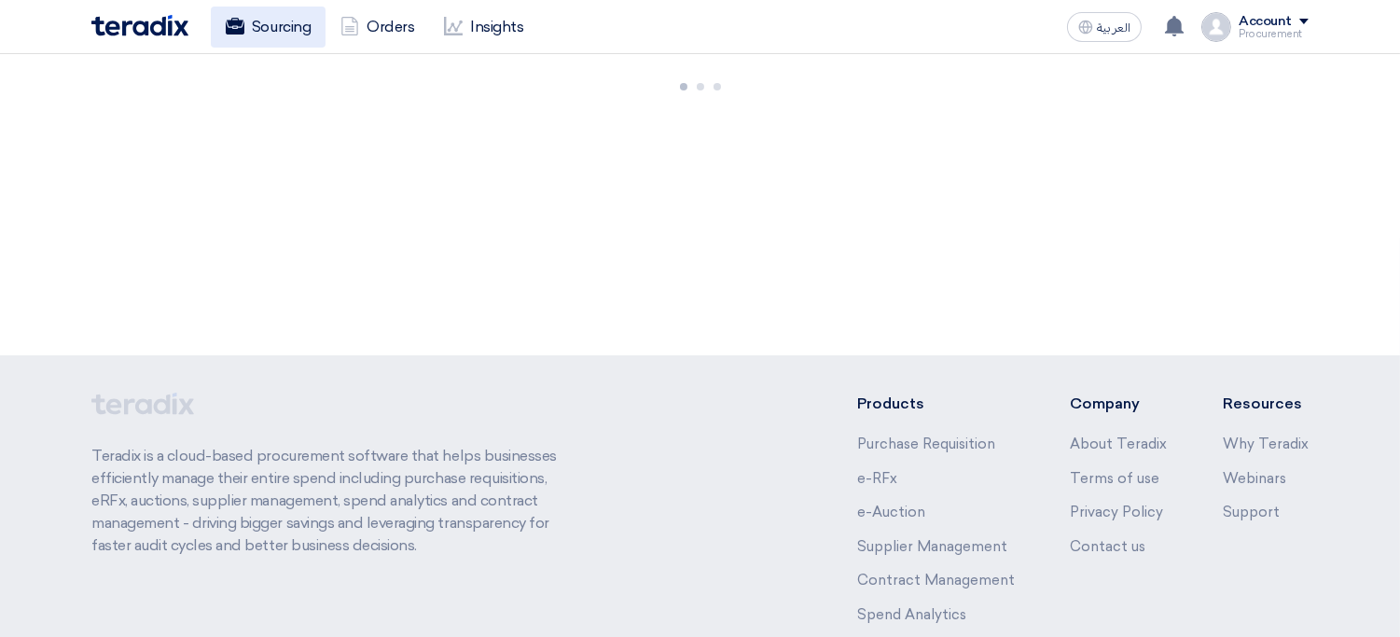
click at [285, 41] on link "Sourcing" at bounding box center [268, 27] width 115 height 41
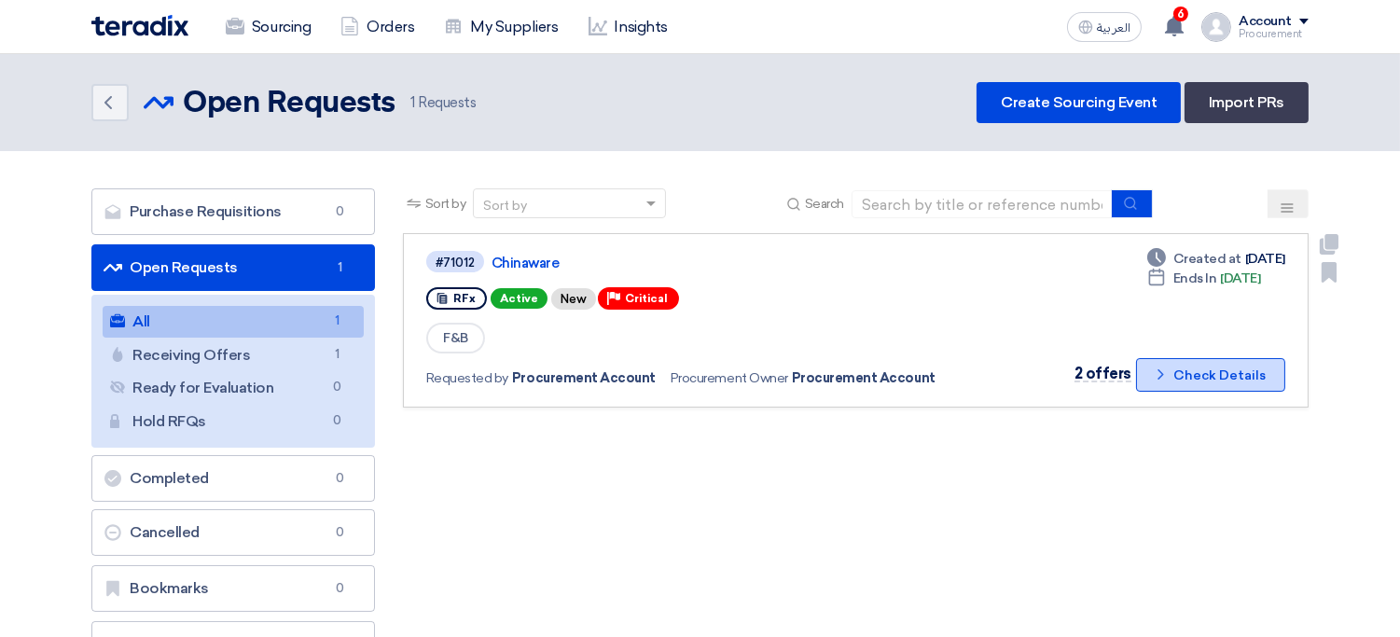
click at [1222, 366] on button "Check details Check Details" at bounding box center [1210, 375] width 149 height 34
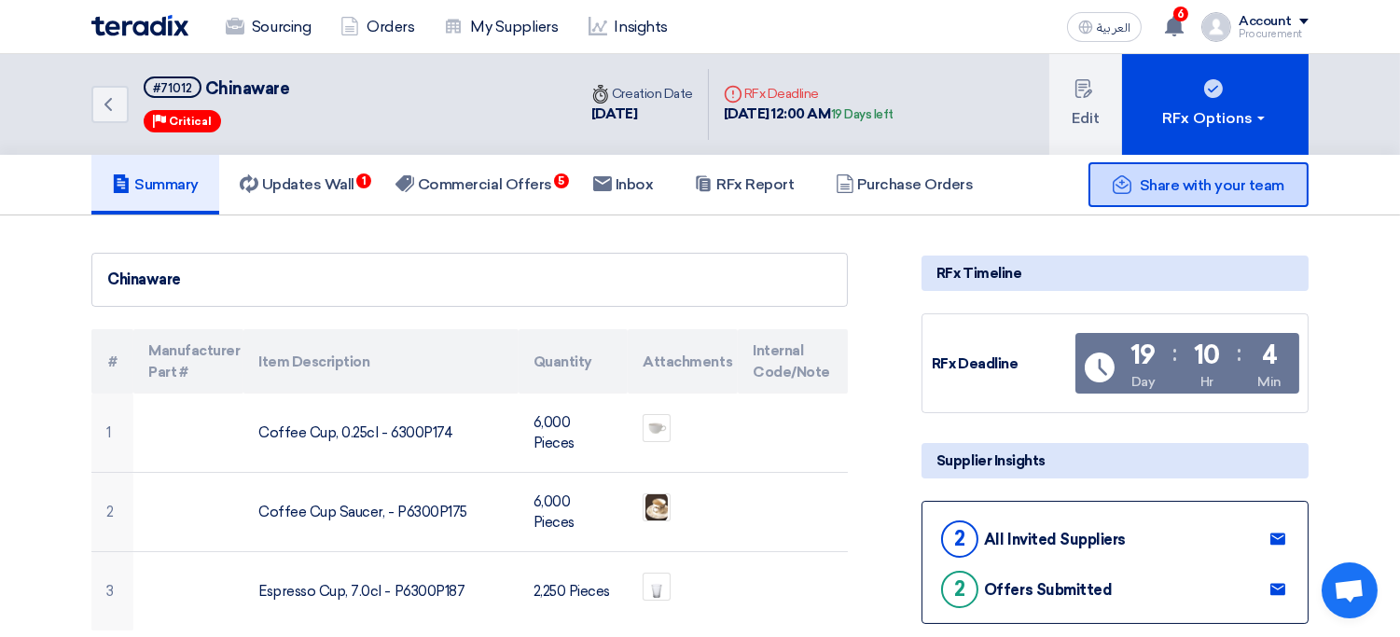
click at [1180, 184] on span "Share with your team" at bounding box center [1212, 185] width 145 height 18
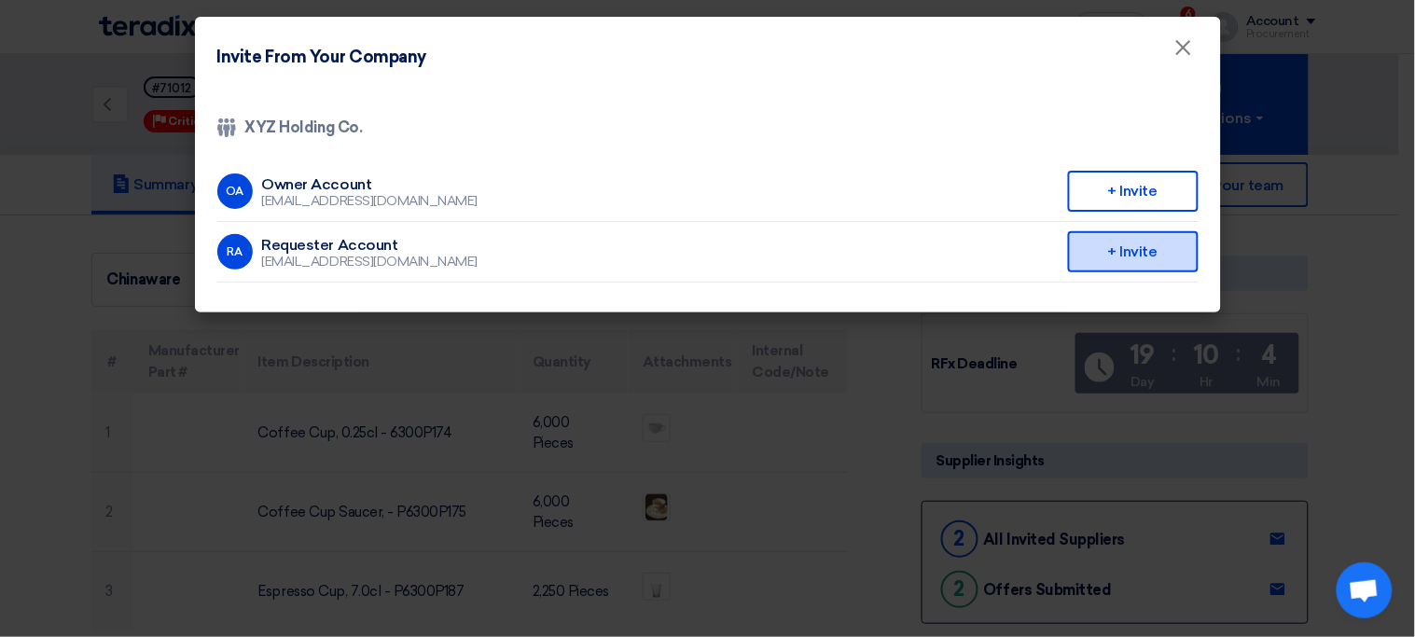
click at [1134, 265] on div "+ Invite" at bounding box center [1133, 251] width 131 height 41
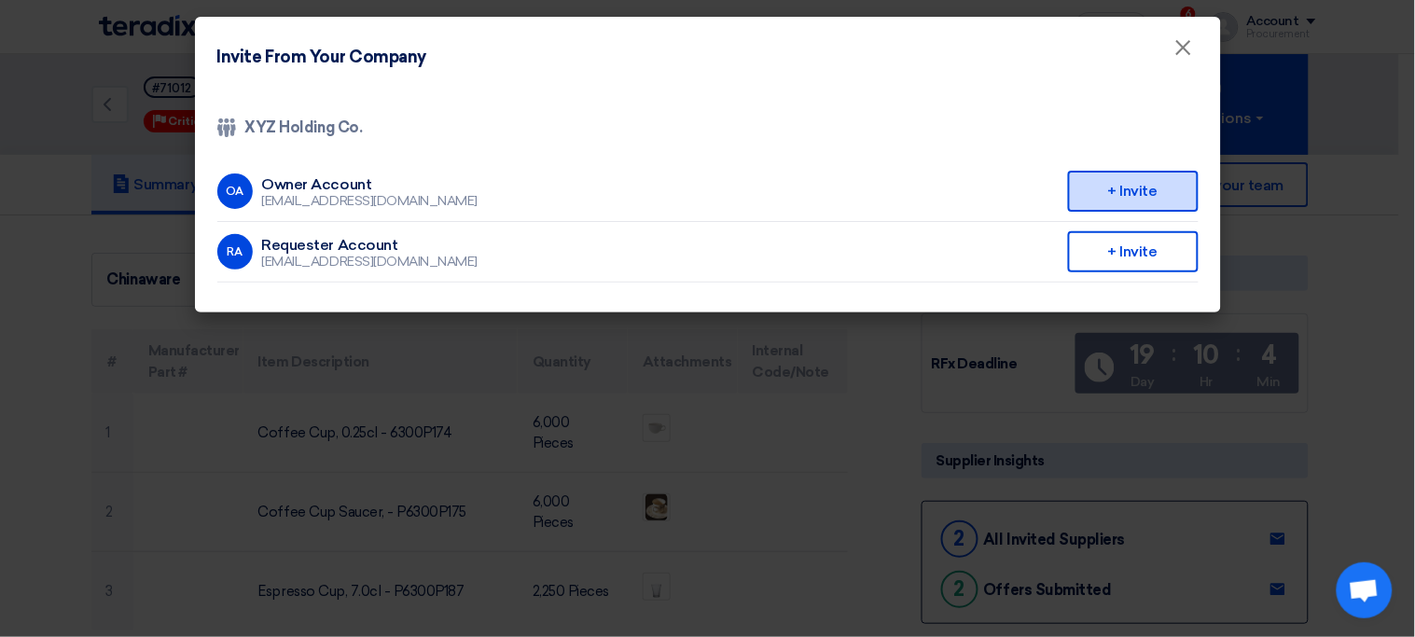
click at [1158, 193] on div "+ Invite" at bounding box center [1133, 191] width 131 height 41
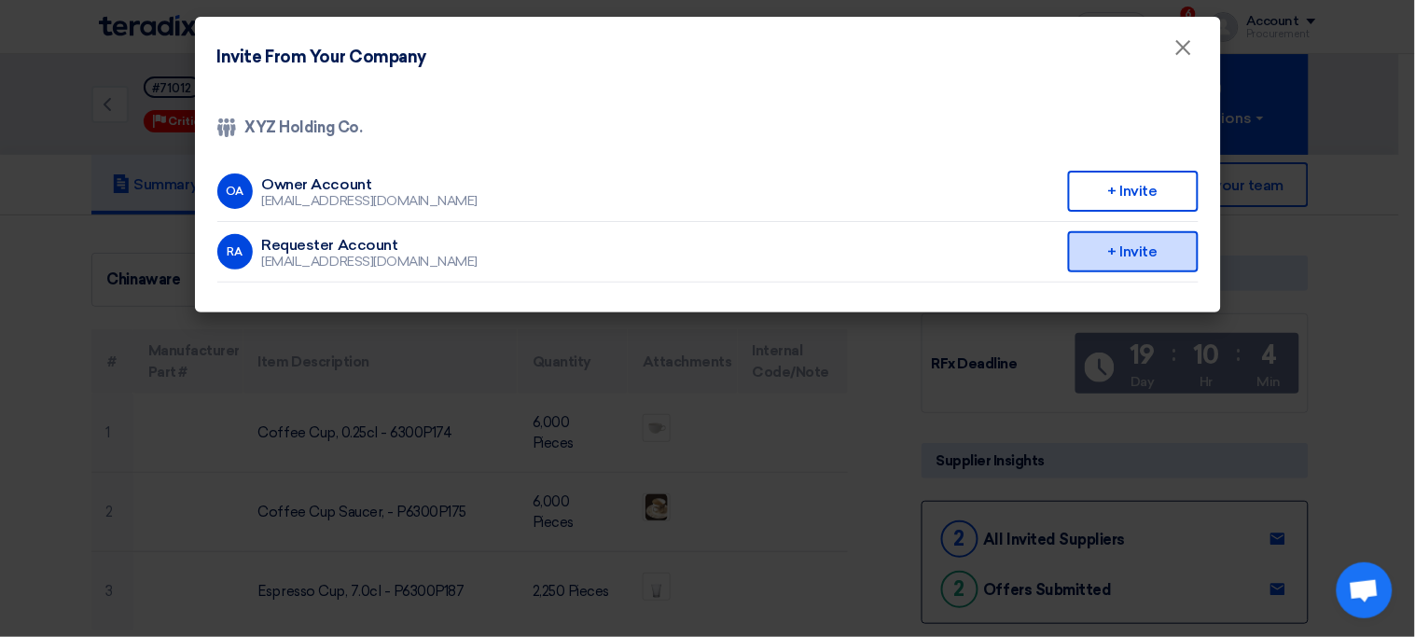
click at [1157, 255] on div "+ Invite" at bounding box center [1133, 251] width 131 height 41
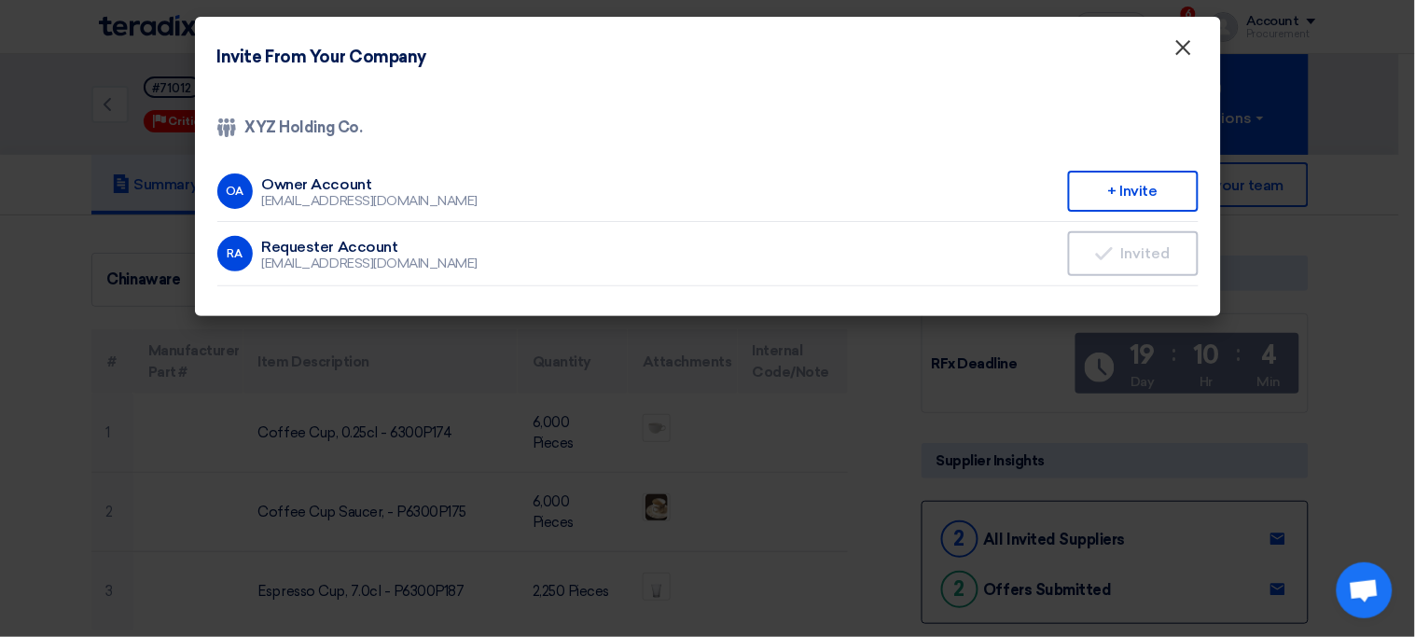
click at [1182, 56] on span "×" at bounding box center [1183, 52] width 19 height 37
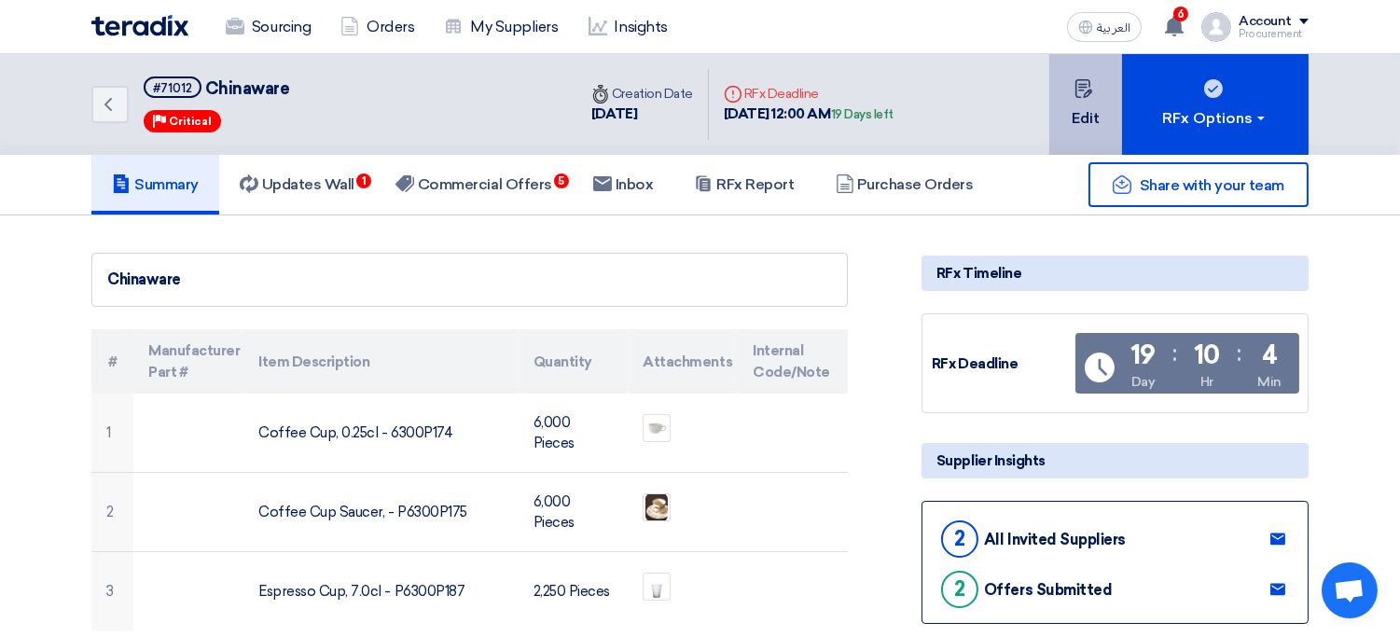
click at [1105, 115] on button "Edit" at bounding box center [1085, 104] width 73 height 101
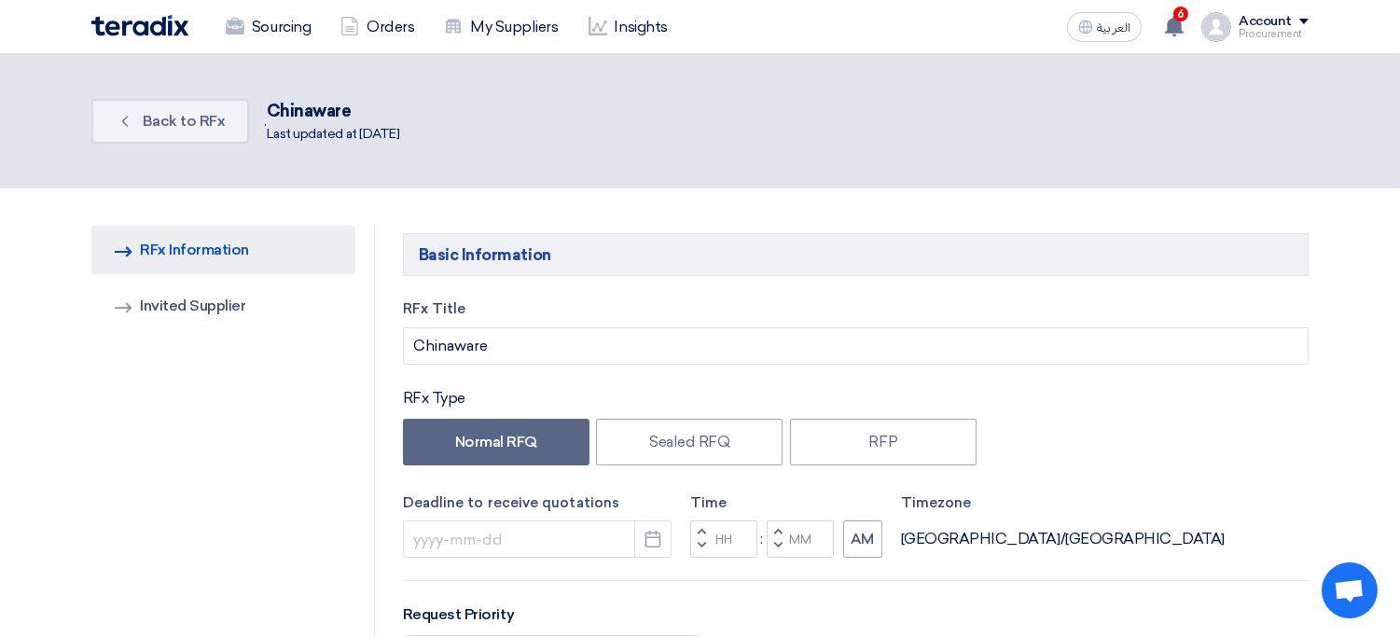
type input "8/31/2025"
type input "12"
type input "00"
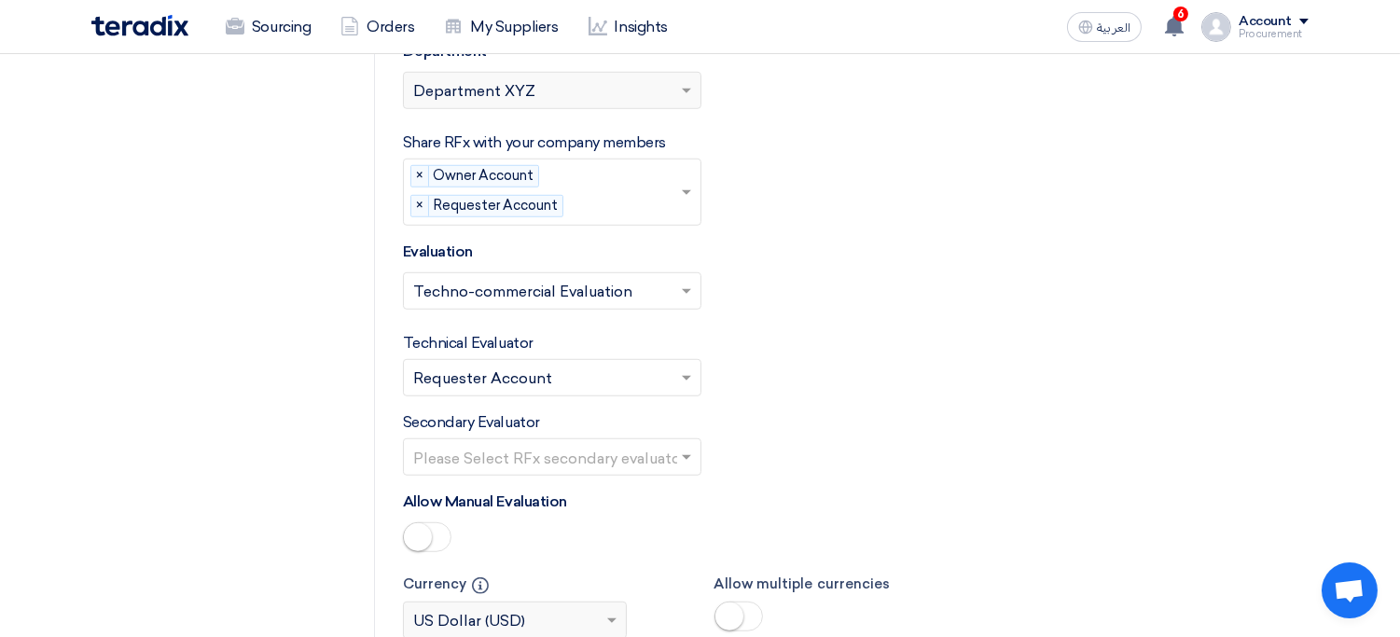
scroll to position [3664, 0]
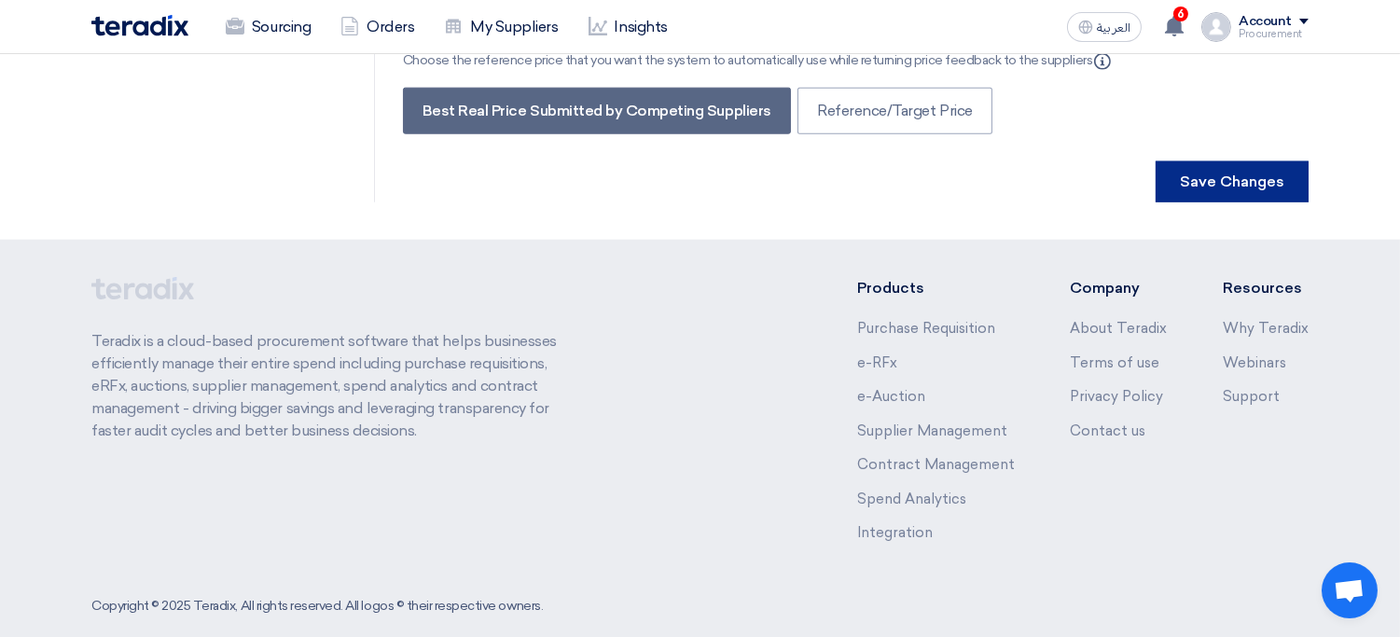
click at [1299, 161] on button "Save Changes" at bounding box center [1232, 181] width 153 height 41
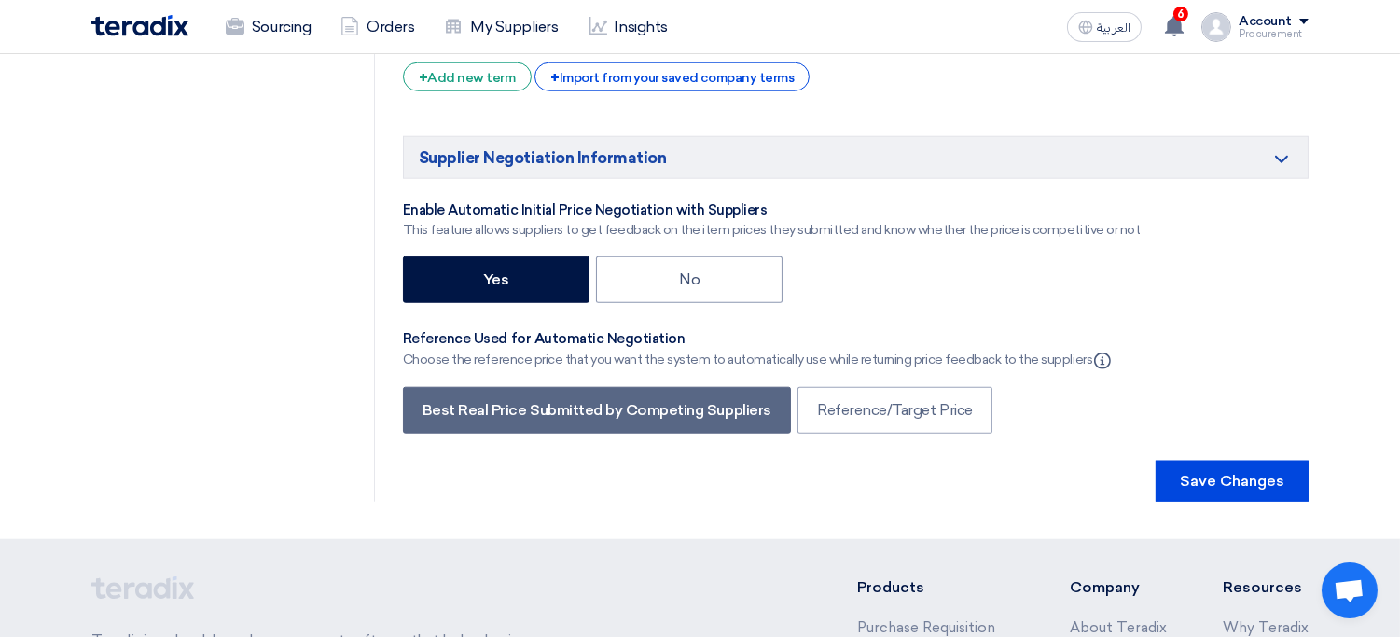
scroll to position [3371, 0]
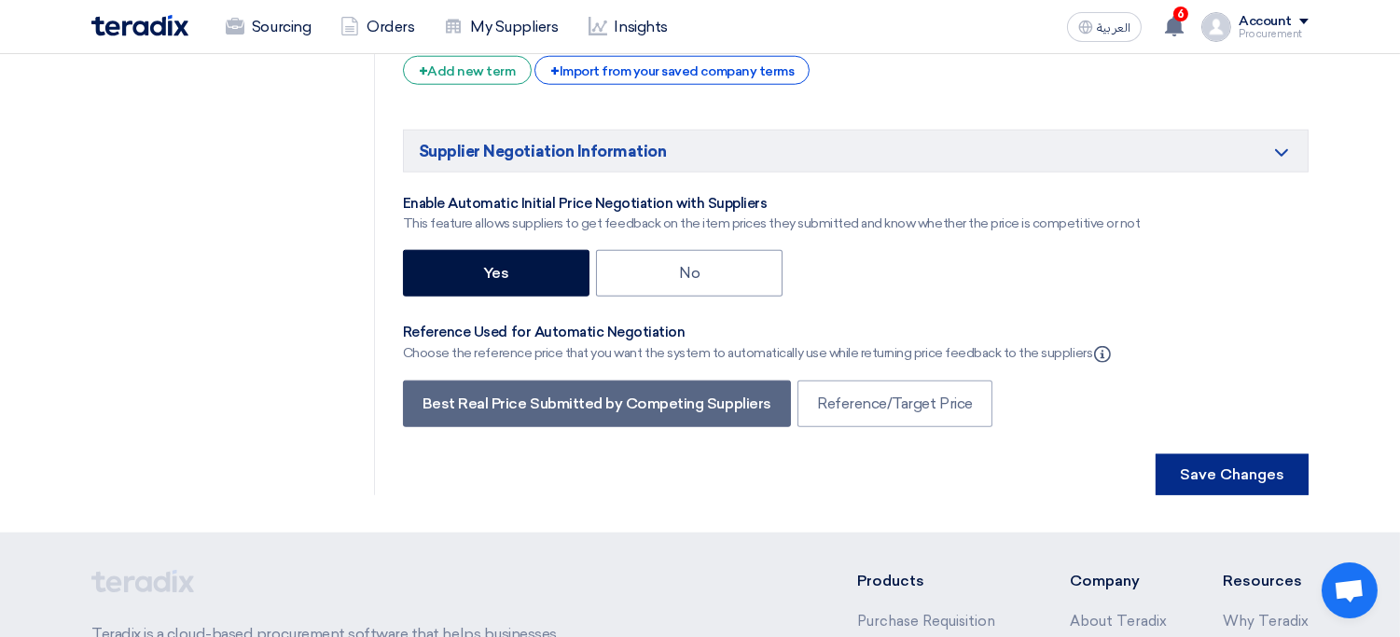
click at [1273, 454] on button "Save Changes" at bounding box center [1232, 474] width 153 height 41
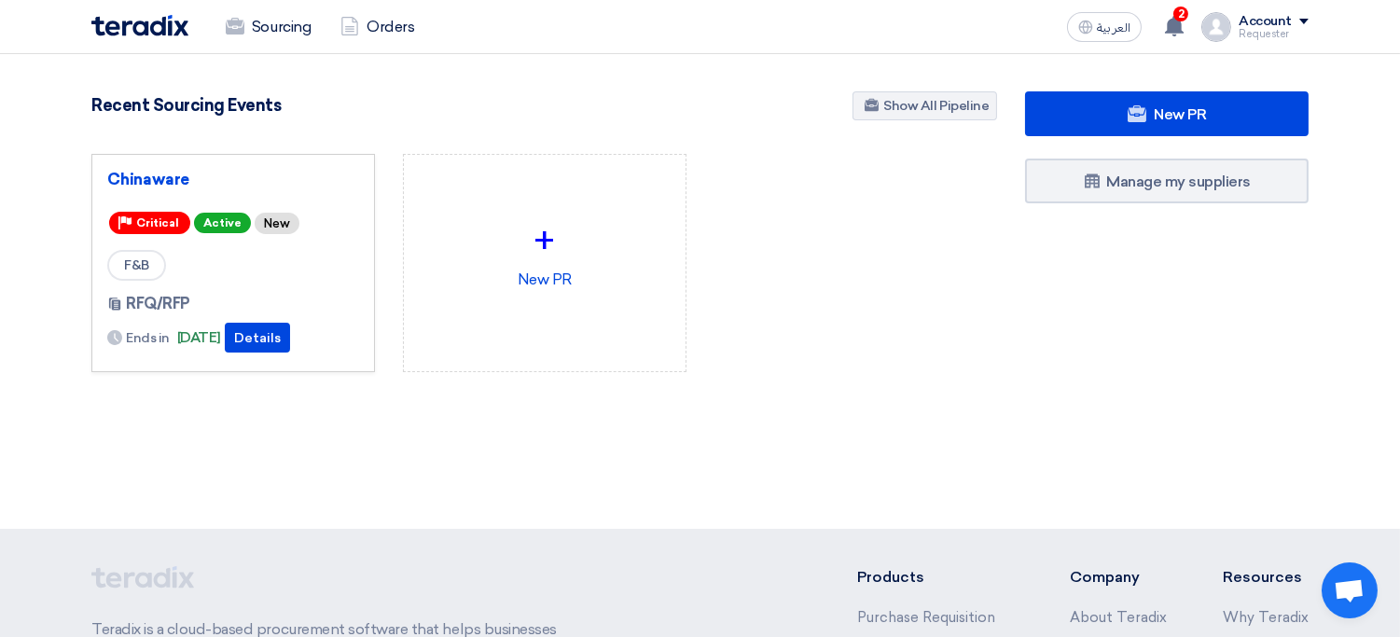
drag, startPoint x: 63, startPoint y: 34, endPoint x: 1056, endPoint y: 361, distance: 1045.1
click at [1056, 361] on app-shell "Sourcing Orders العربية ع 2 Procurement Account shared RFQ: Chinaware - #71012 …" at bounding box center [700, 502] width 1400 height 897
click at [750, 326] on div "Chinaware Priority Critical Active New F&B RFQ/RFP Ends in +" at bounding box center [544, 278] width 934 height 248
click at [129, 72] on section "New PR Submit your requirements with a variety of sourcing events: RFP/RFQ/Auct…" at bounding box center [700, 276] width 1400 height 445
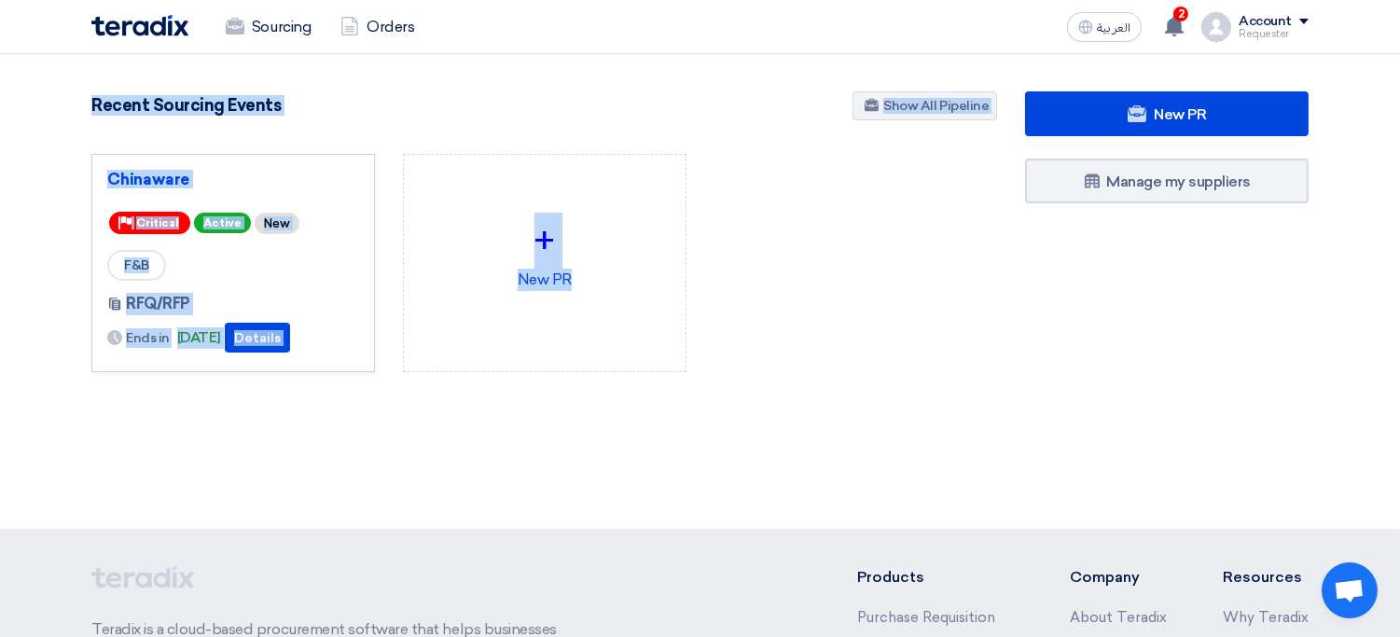
drag, startPoint x: 129, startPoint y: 72, endPoint x: 813, endPoint y: 335, distance: 733.4
click at [813, 335] on section "New PR Submit your requirements with a variety of sourcing events: RFP/RFQ/Auct…" at bounding box center [700, 276] width 1400 height 445
click at [744, 203] on div "Chinaware Priority Critical Active New F&B RFQ/RFP Ends in +" at bounding box center [544, 278] width 934 height 248
click at [733, 179] on div "Chinaware Priority Critical Active New F&B RFQ/RFP Ends in +" at bounding box center [544, 278] width 934 height 248
click at [714, 145] on div "New PR Submit your requirements with a variety of sourcing events: RFP/RFQ/Auct…" at bounding box center [544, 261] width 934 height 340
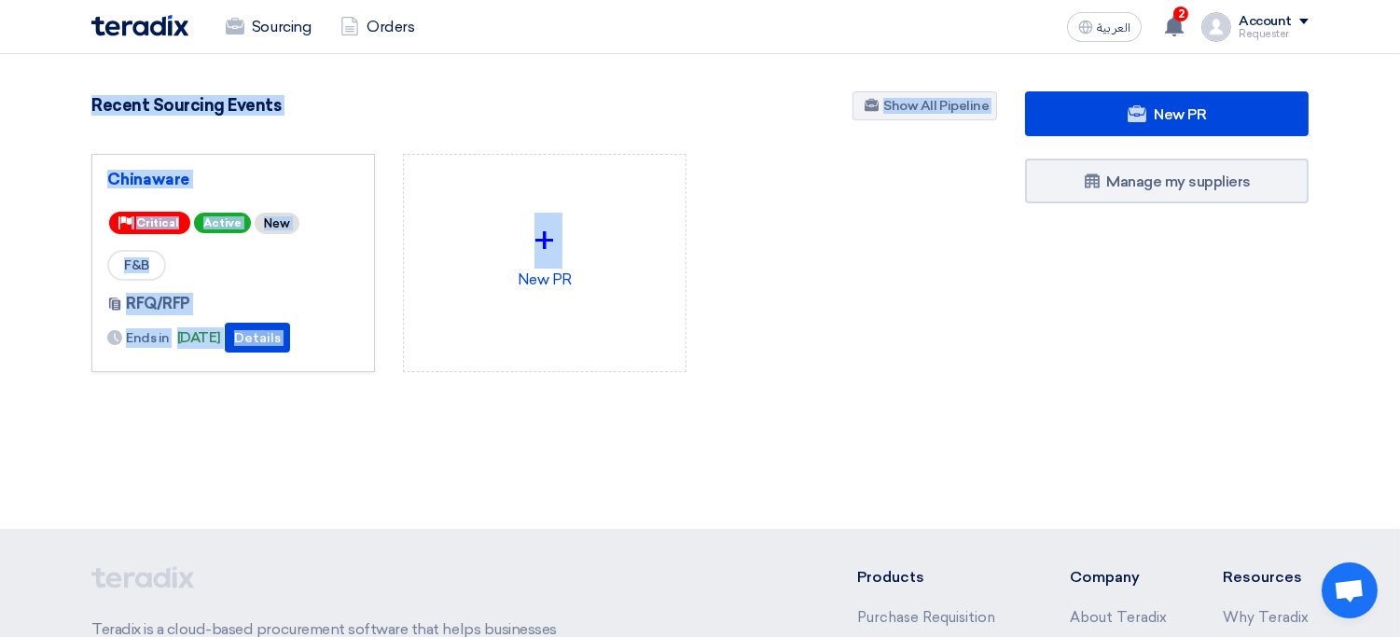
click at [393, 228] on div "+ New PR" at bounding box center [545, 278] width 312 height 248
click at [269, 429] on div "New PR Submit your requirements with a variety of sourcing events: RFP/RFQ/Auct…" at bounding box center [544, 261] width 934 height 340
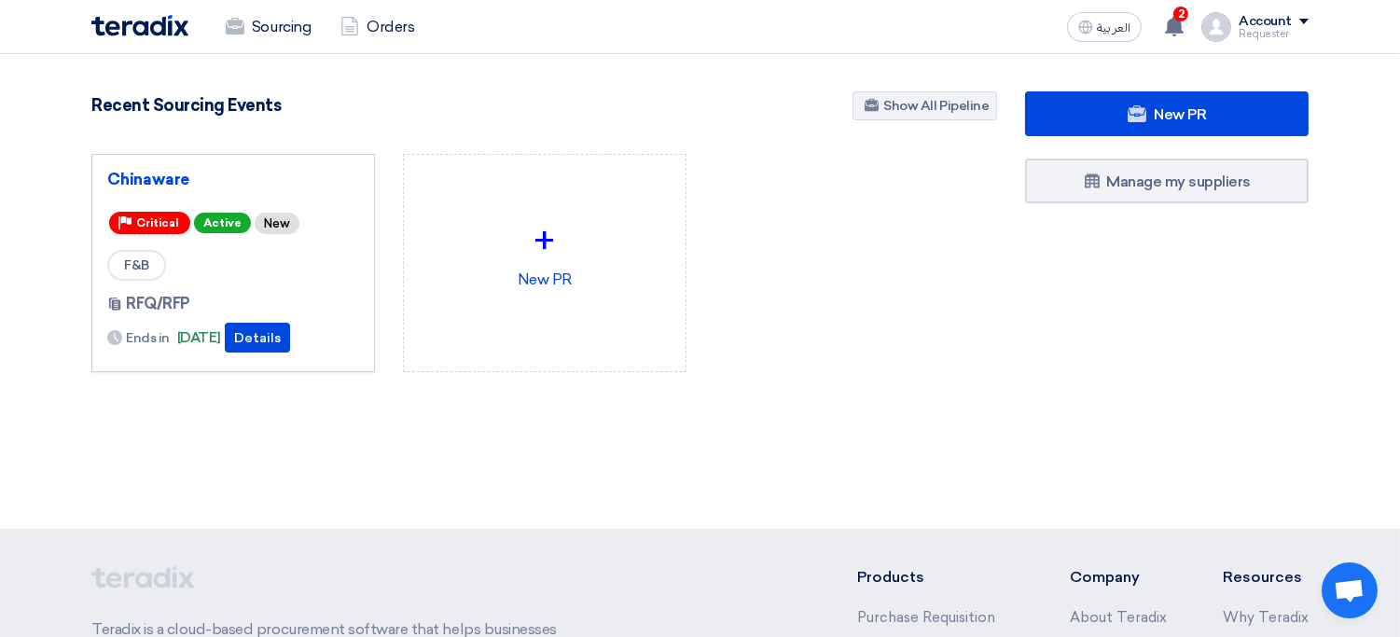
click at [799, 363] on div "Chinaware Priority Critical Active New F&B RFQ/RFP Ends in +" at bounding box center [544, 278] width 934 height 248
click at [292, 33] on link "Sourcing" at bounding box center [268, 27] width 115 height 41
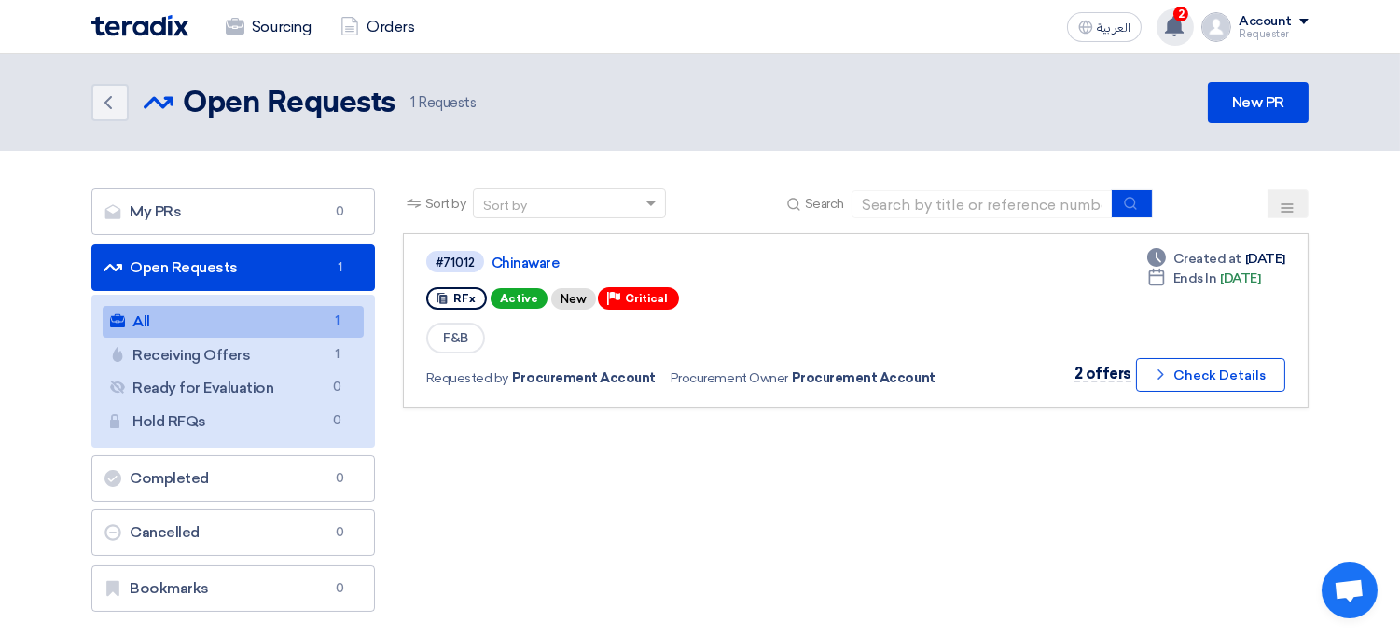
click at [1176, 40] on div "2 Procurement Account shared RFQ: Chinaware - #71012 with you 1 minutes ago Pro…" at bounding box center [1175, 26] width 37 height 37
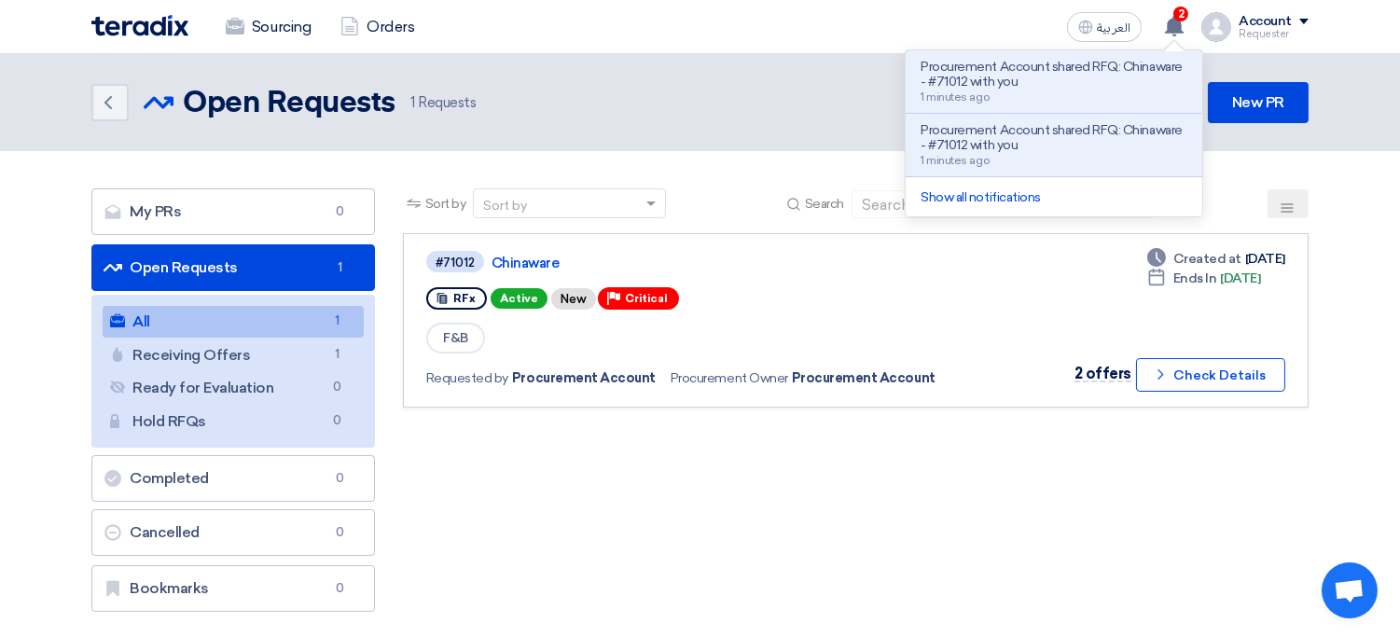
click at [805, 126] on header "Back Open Requests Open Requests 1" at bounding box center [700, 102] width 1400 height 97
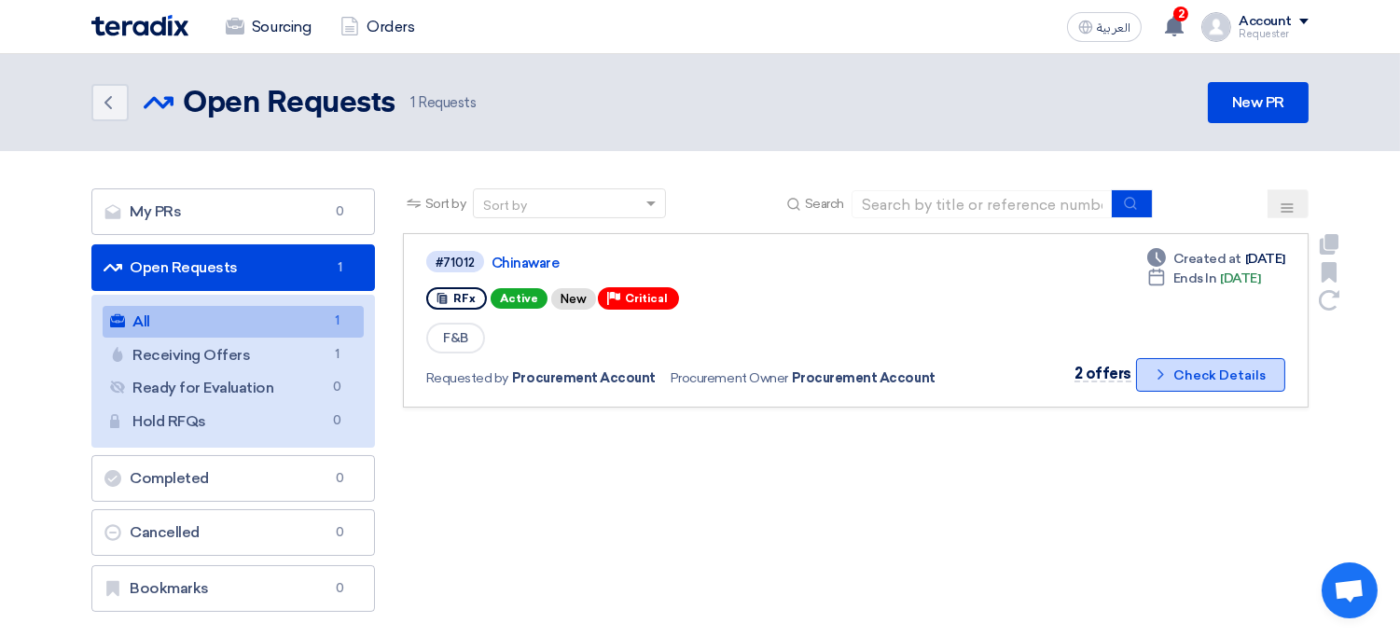
click at [1201, 367] on button "Check details Check Details" at bounding box center [1210, 375] width 149 height 34
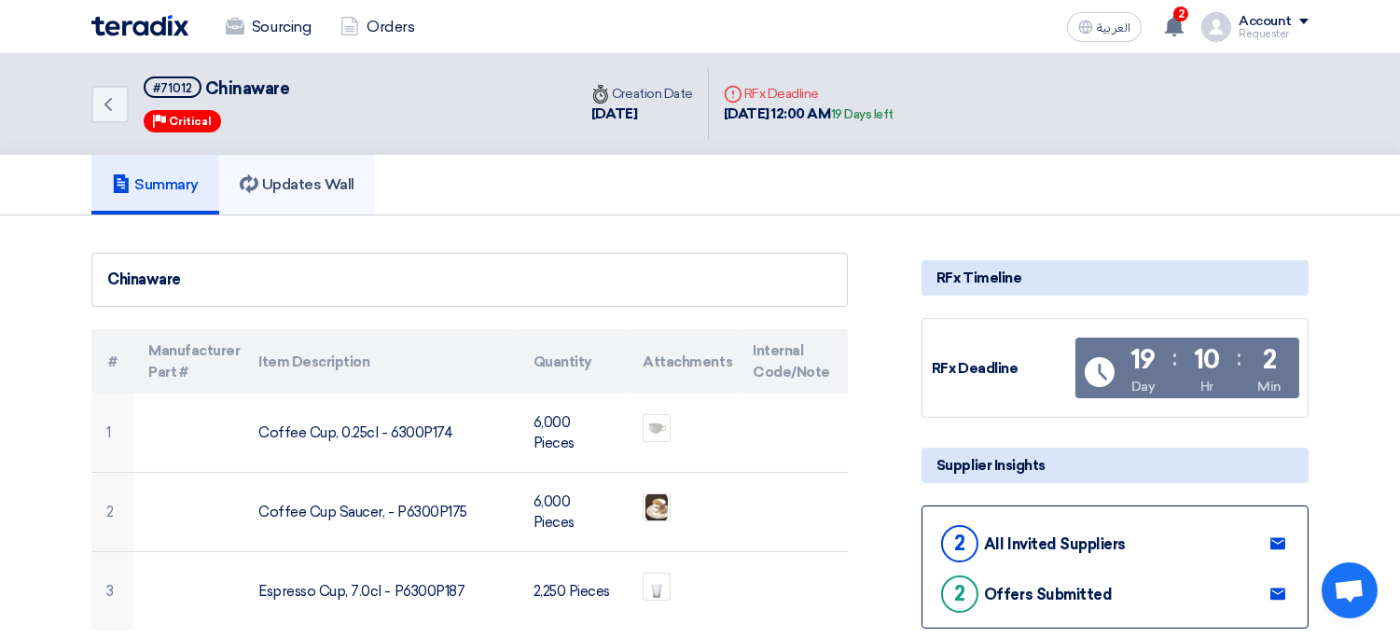
click at [302, 187] on h5 "Updates Wall" at bounding box center [297, 184] width 115 height 19
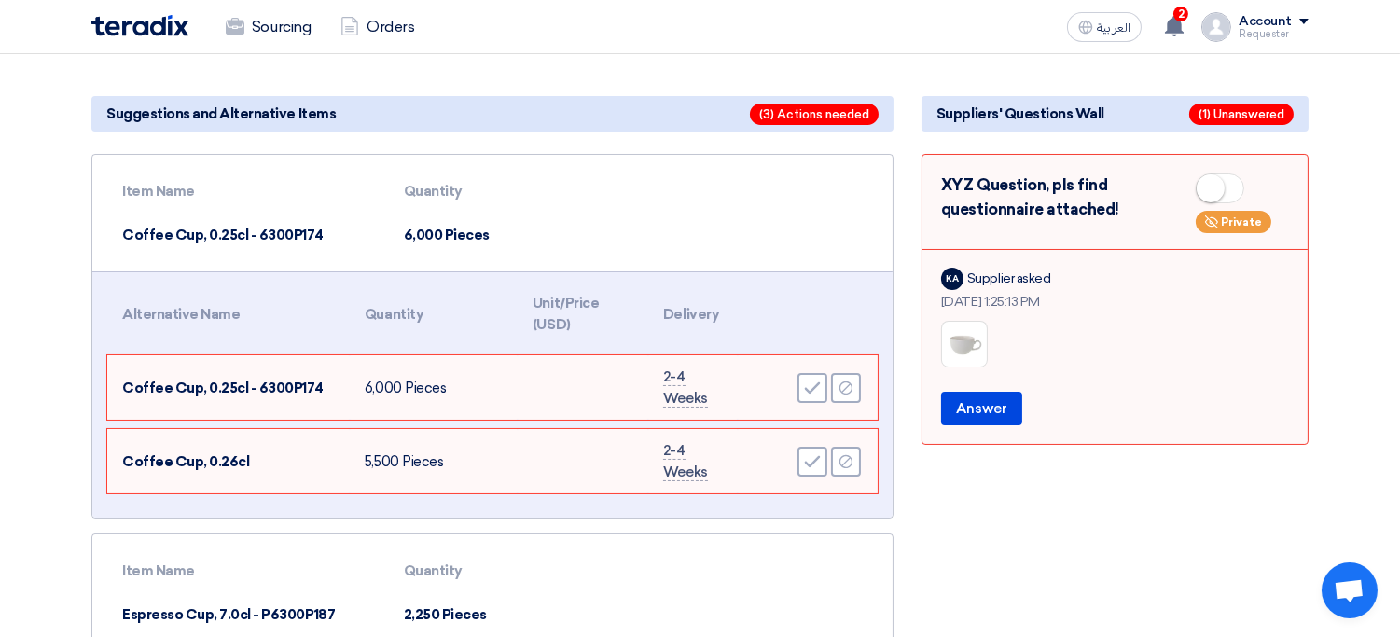
scroll to position [157, 0]
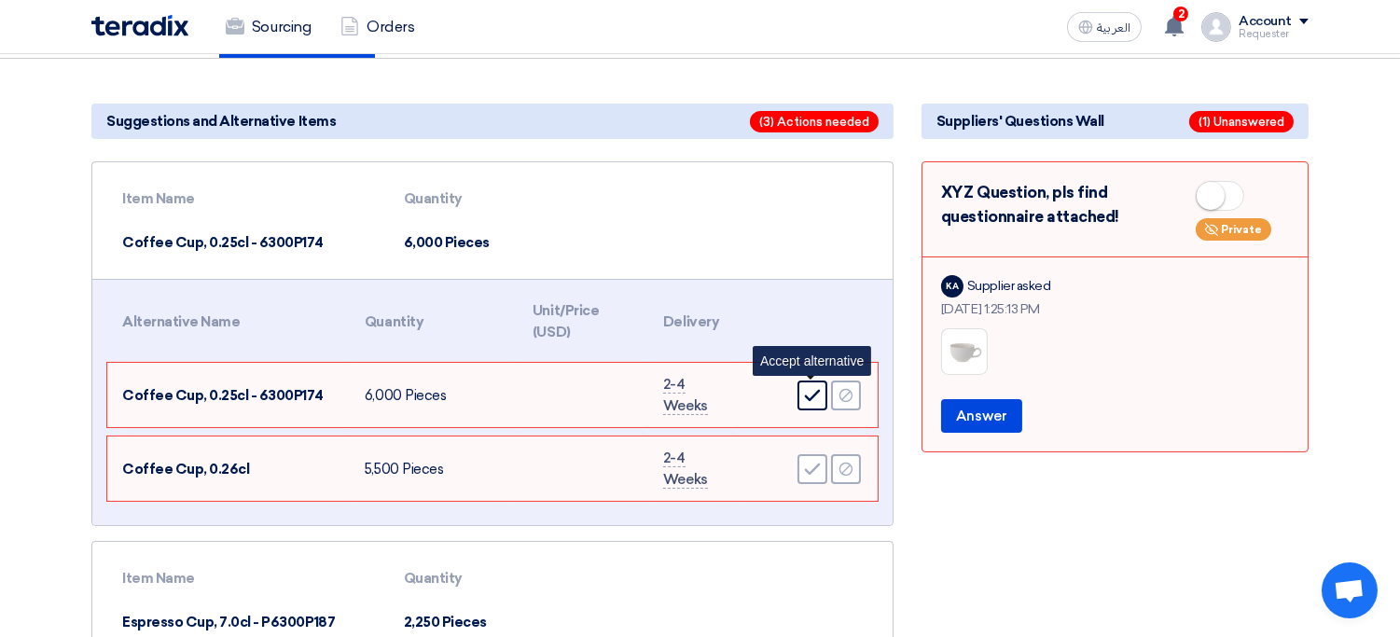
click at [807, 397] on icon "Accept" at bounding box center [812, 395] width 17 height 17
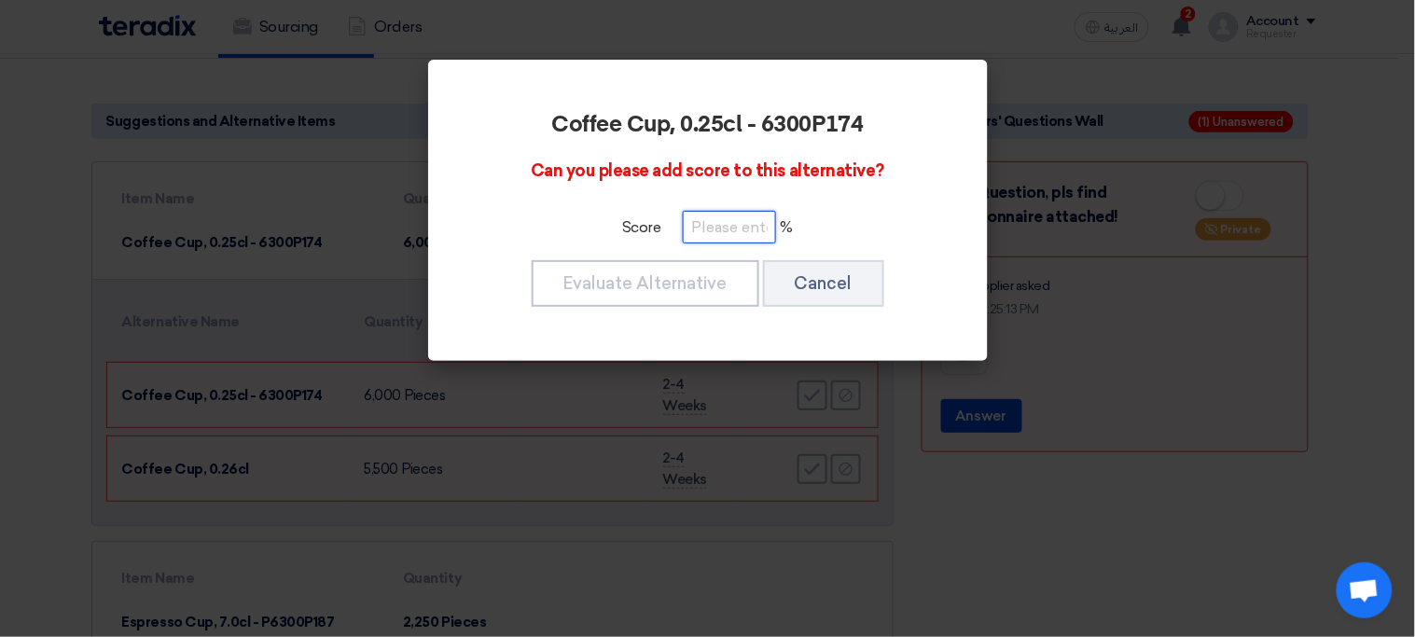
click at [742, 235] on input "number" at bounding box center [729, 227] width 93 height 33
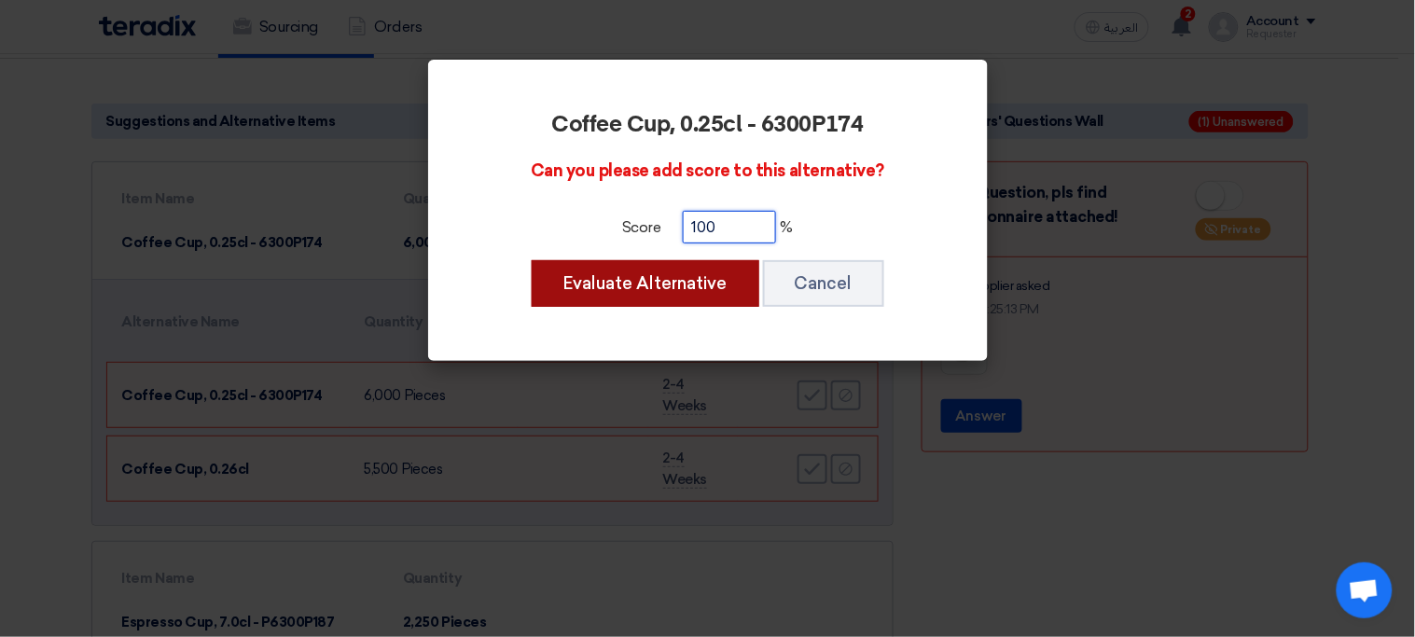
type input "100"
click at [620, 274] on button "Evaluate Alternative" at bounding box center [646, 283] width 228 height 47
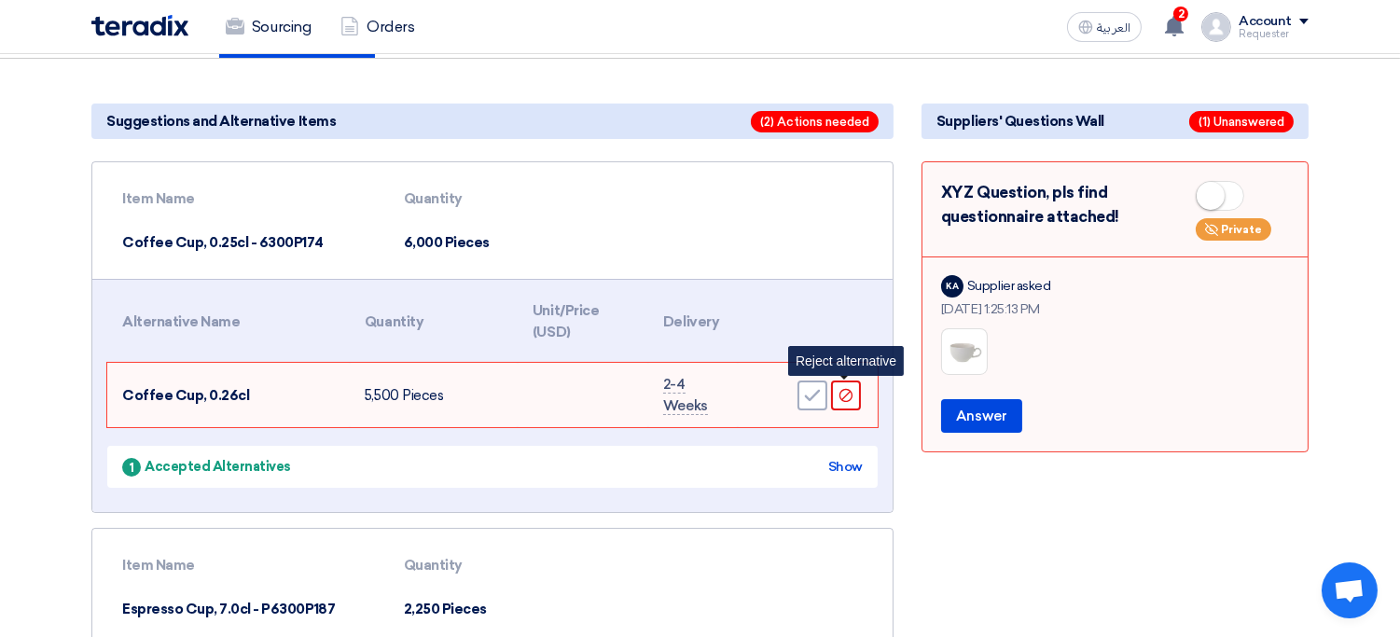
click at [843, 392] on icon "Reject" at bounding box center [846, 395] width 17 height 17
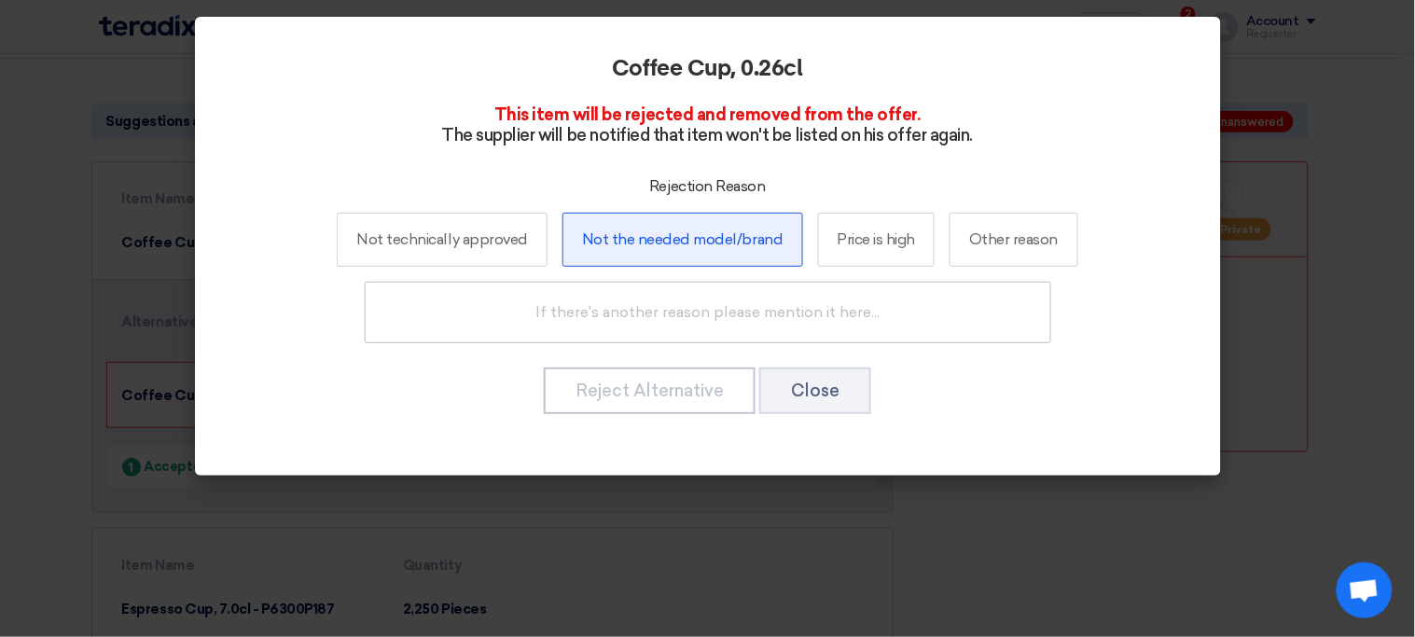
click at [722, 248] on label "Not the needed model/brand" at bounding box center [682, 240] width 241 height 54
click at [688, 245] on input "Not the needed model/brand" at bounding box center [682, 239] width 12 height 12
radio input "true"
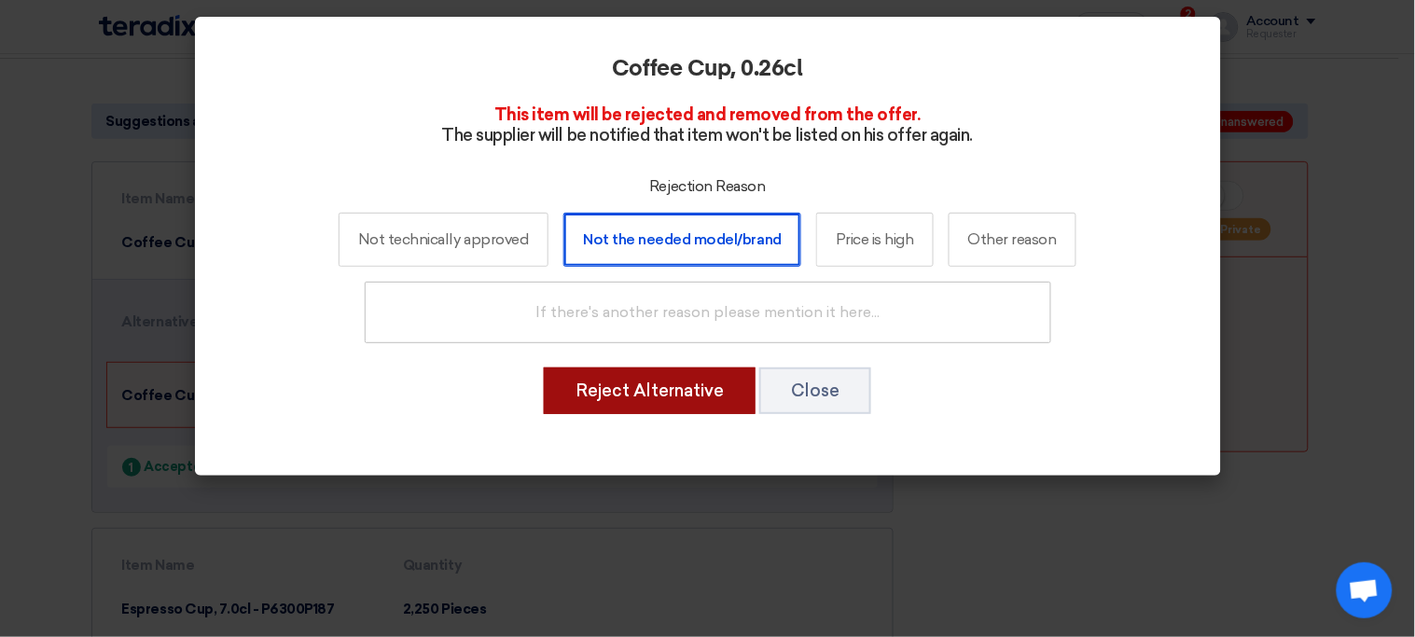
click at [675, 401] on button "Reject Alternative" at bounding box center [650, 391] width 212 height 47
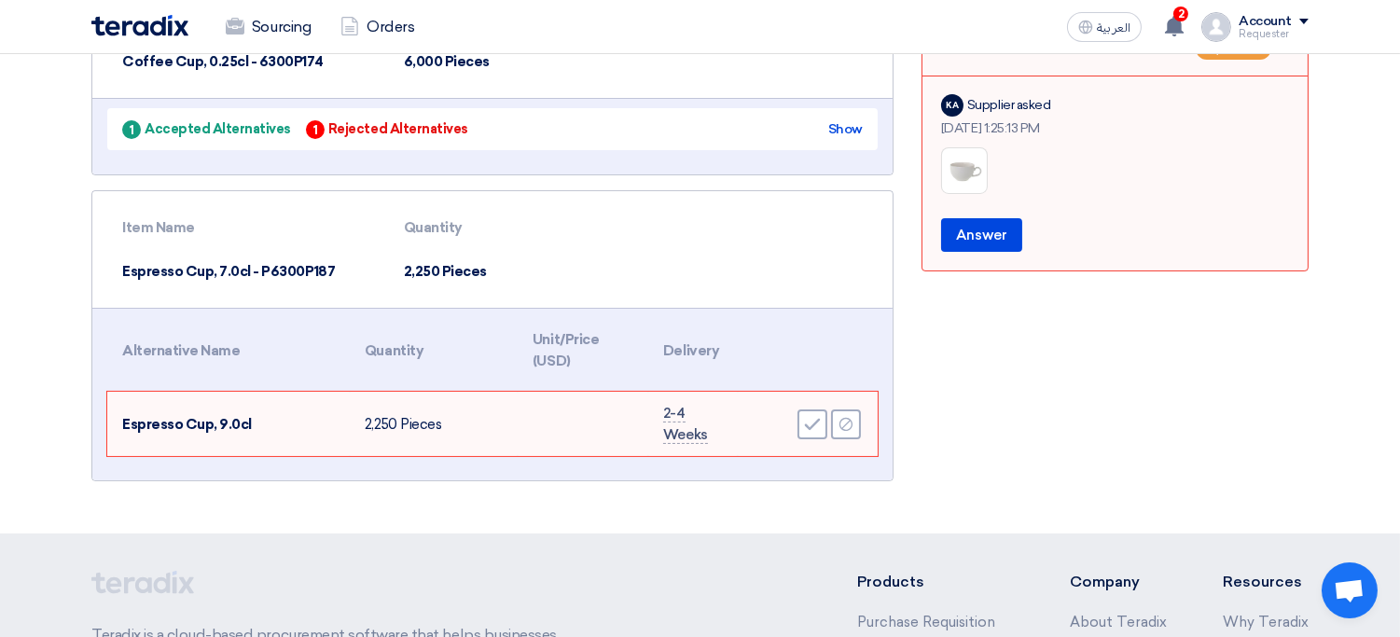
scroll to position [339, 0]
click at [807, 415] on icon "Accept" at bounding box center [812, 423] width 17 height 17
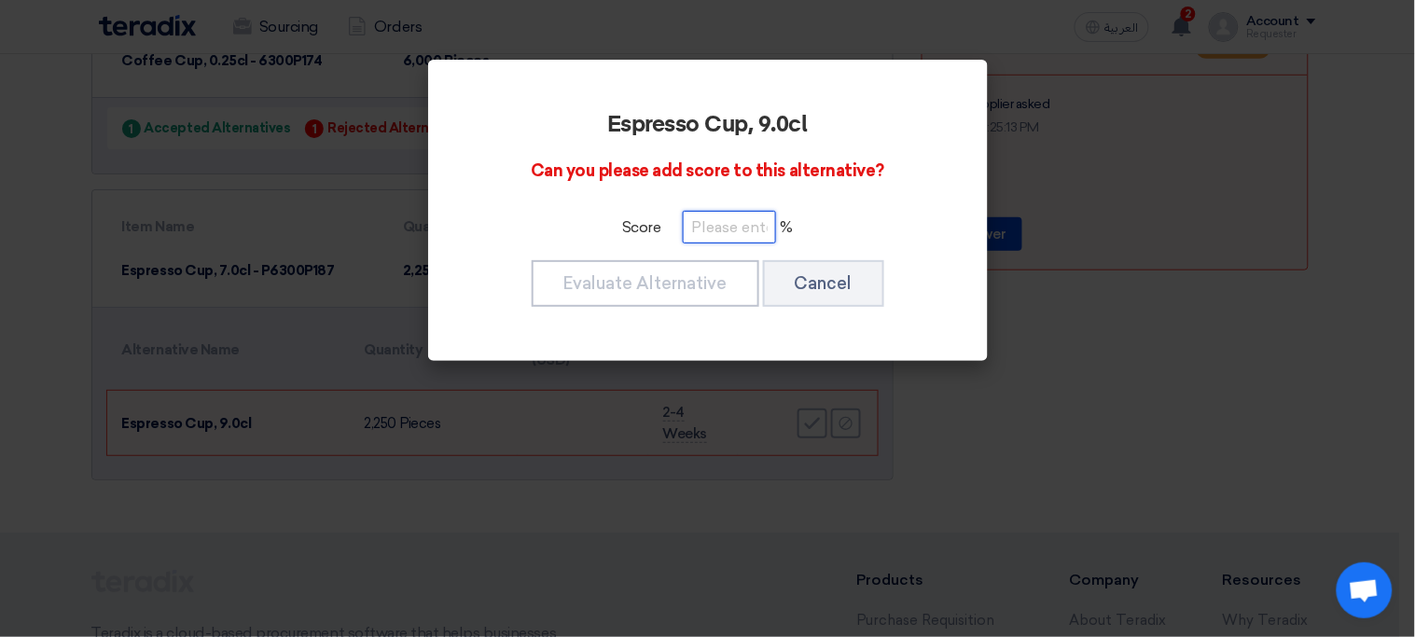
click at [738, 231] on input "number" at bounding box center [729, 227] width 93 height 33
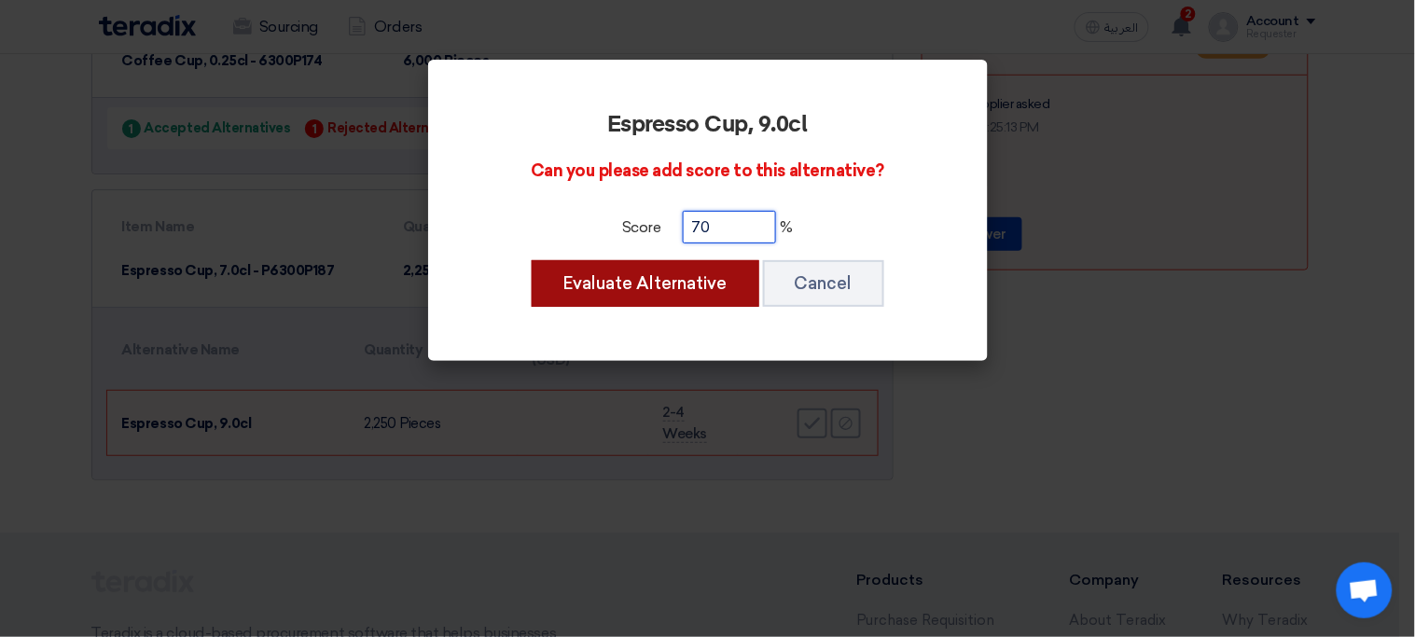
type input "70"
click at [662, 286] on button "Evaluate Alternative" at bounding box center [646, 283] width 228 height 47
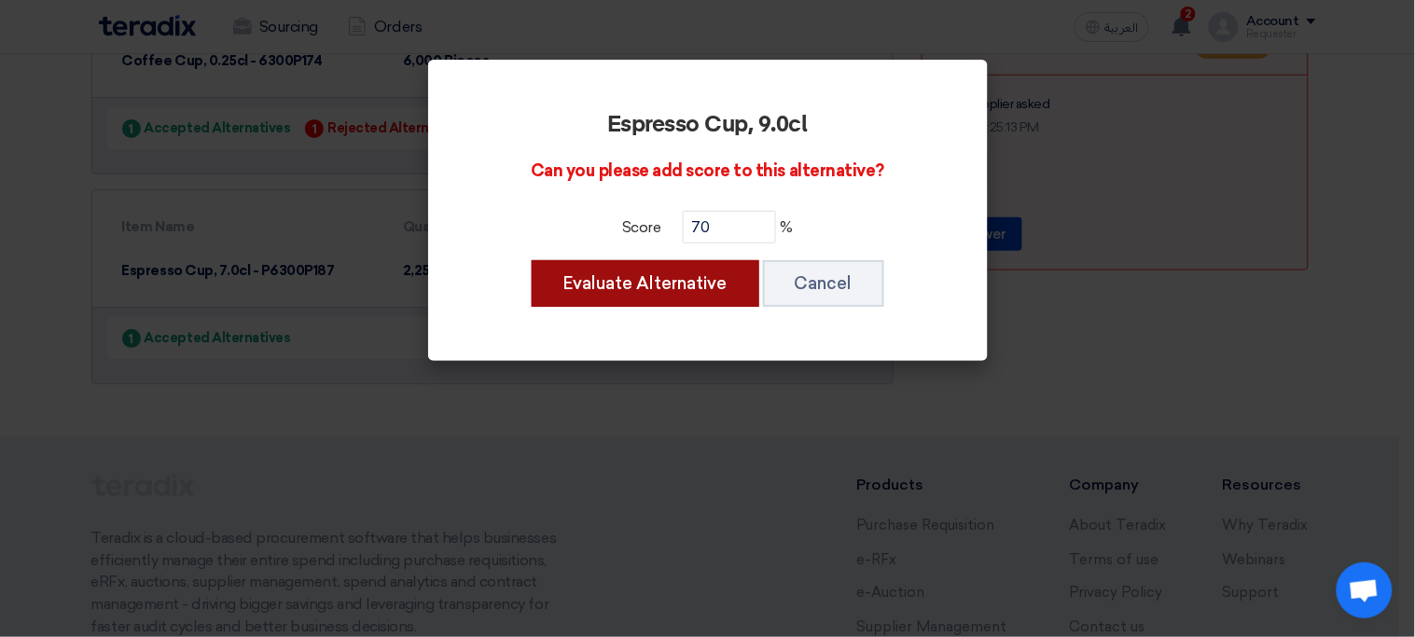
click at [719, 292] on button "Evaluate Alternative" at bounding box center [646, 283] width 228 height 47
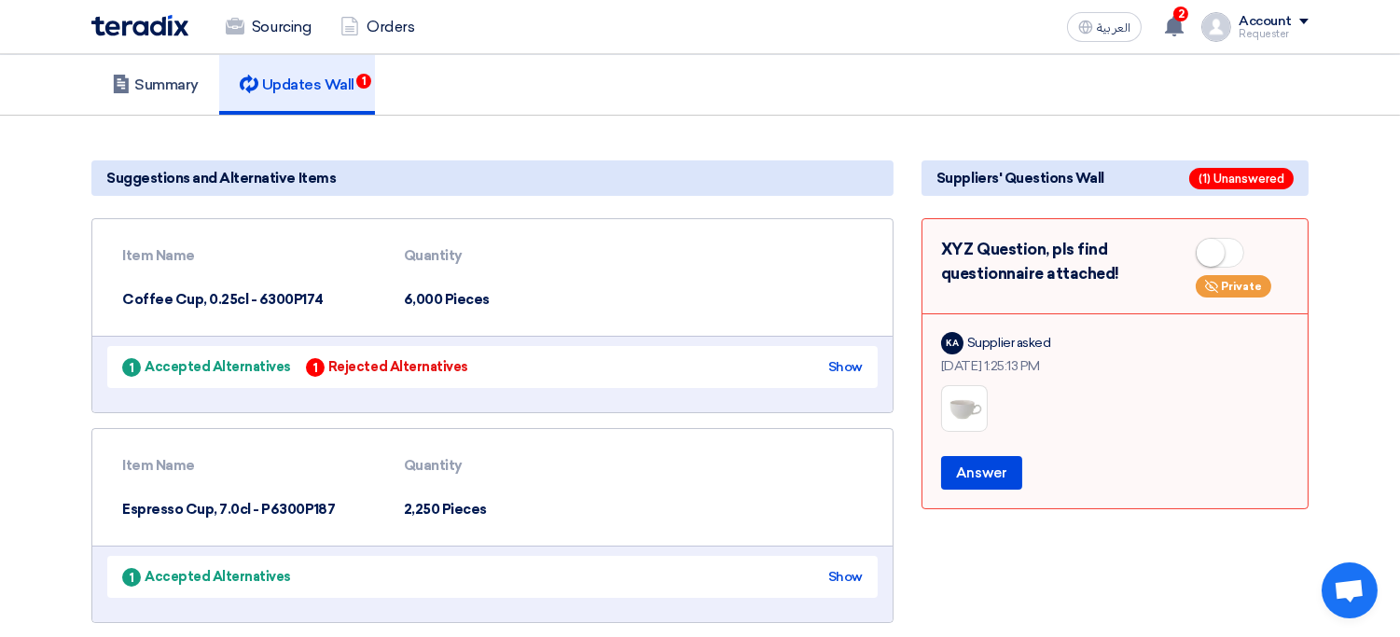
scroll to position [104, 0]
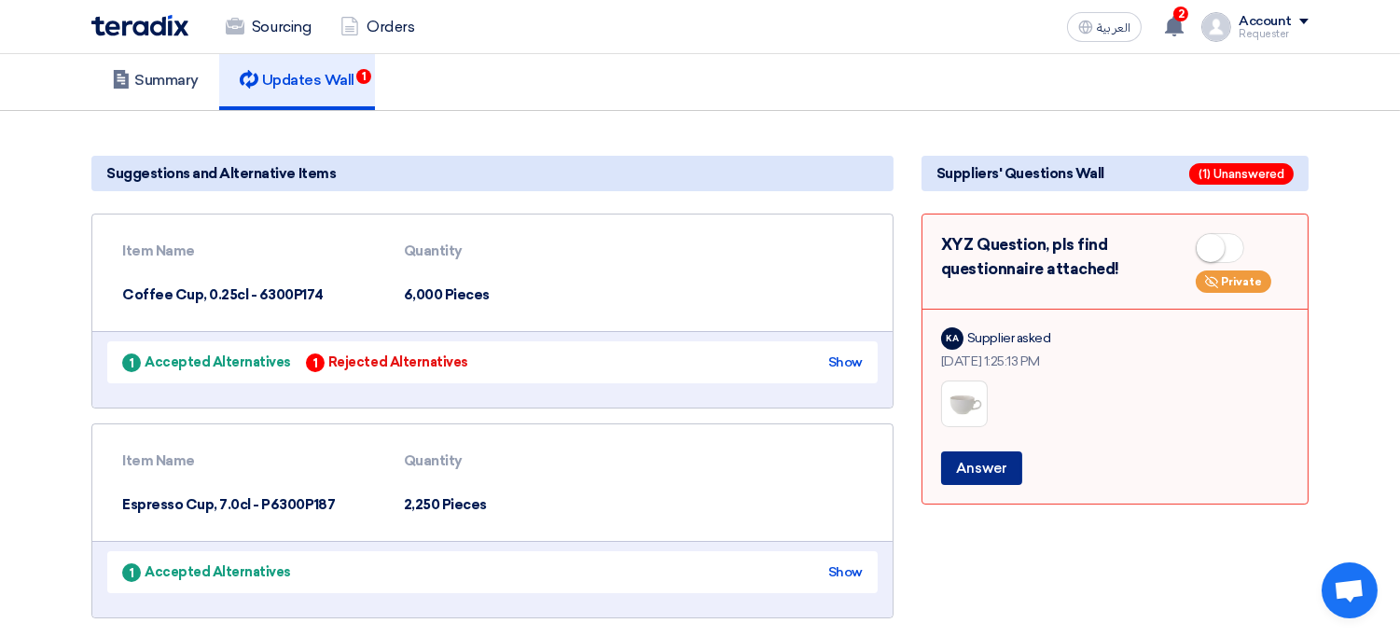
click at [999, 473] on button "Answer" at bounding box center [981, 468] width 81 height 34
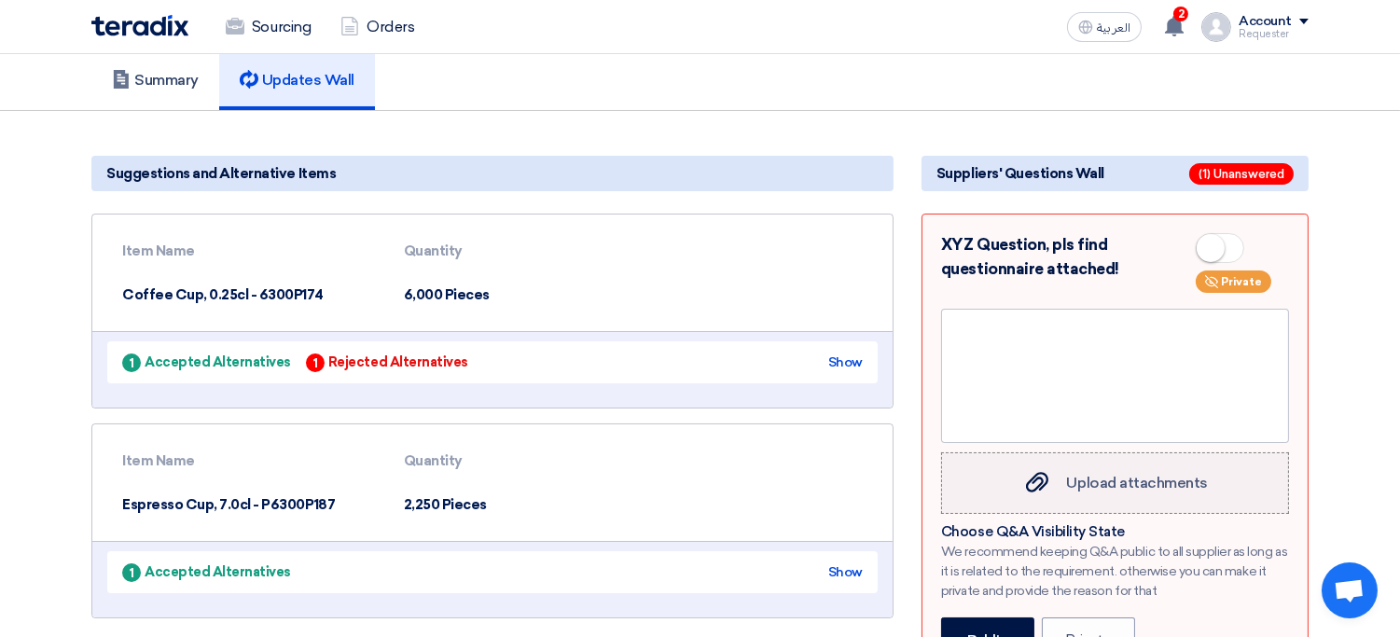
click at [1093, 474] on span "Upload attachments" at bounding box center [1137, 483] width 141 height 18
click at [0, 0] on input "Upload attachments Upload attachments" at bounding box center [0, 0] width 0 height 0
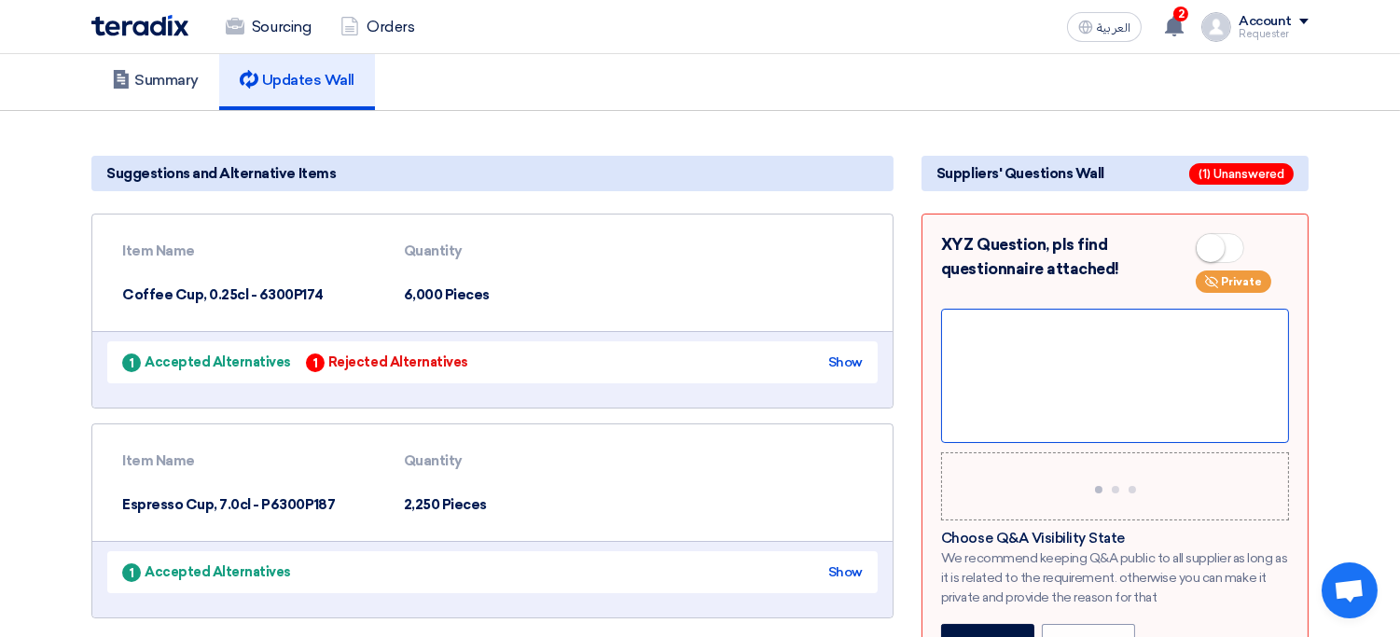
click at [1123, 393] on div at bounding box center [1115, 376] width 348 height 134
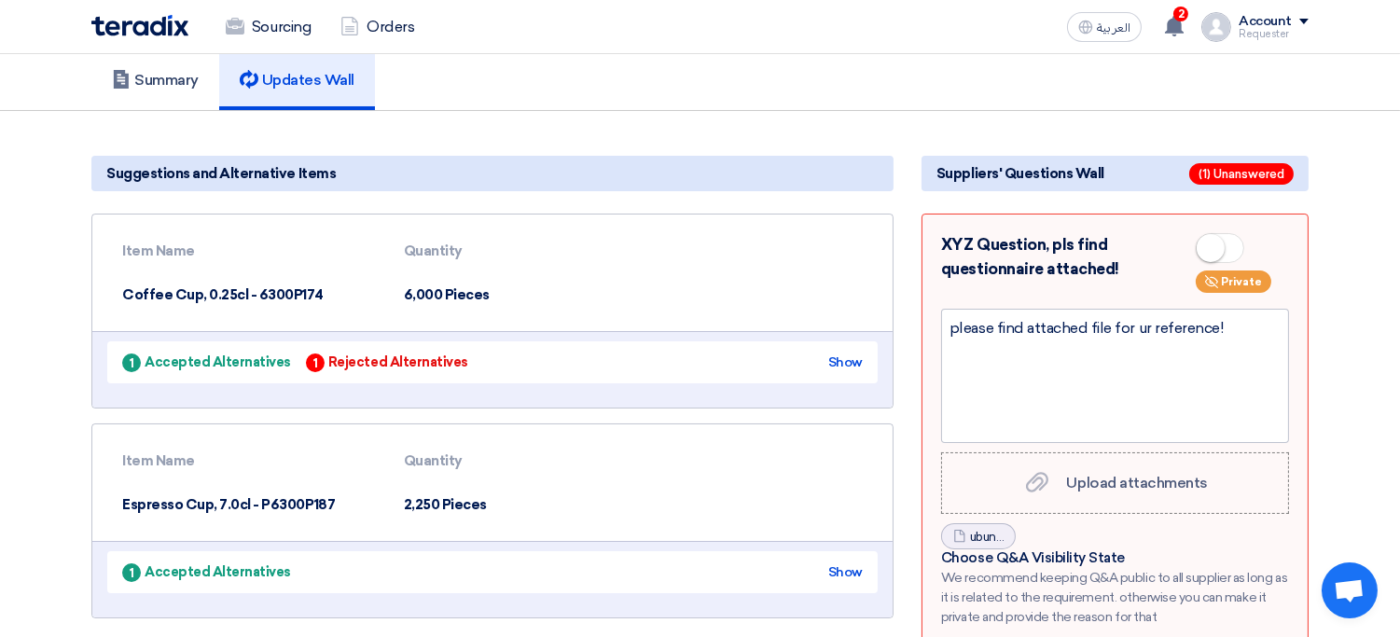
click at [1232, 246] on span at bounding box center [1220, 248] width 49 height 30
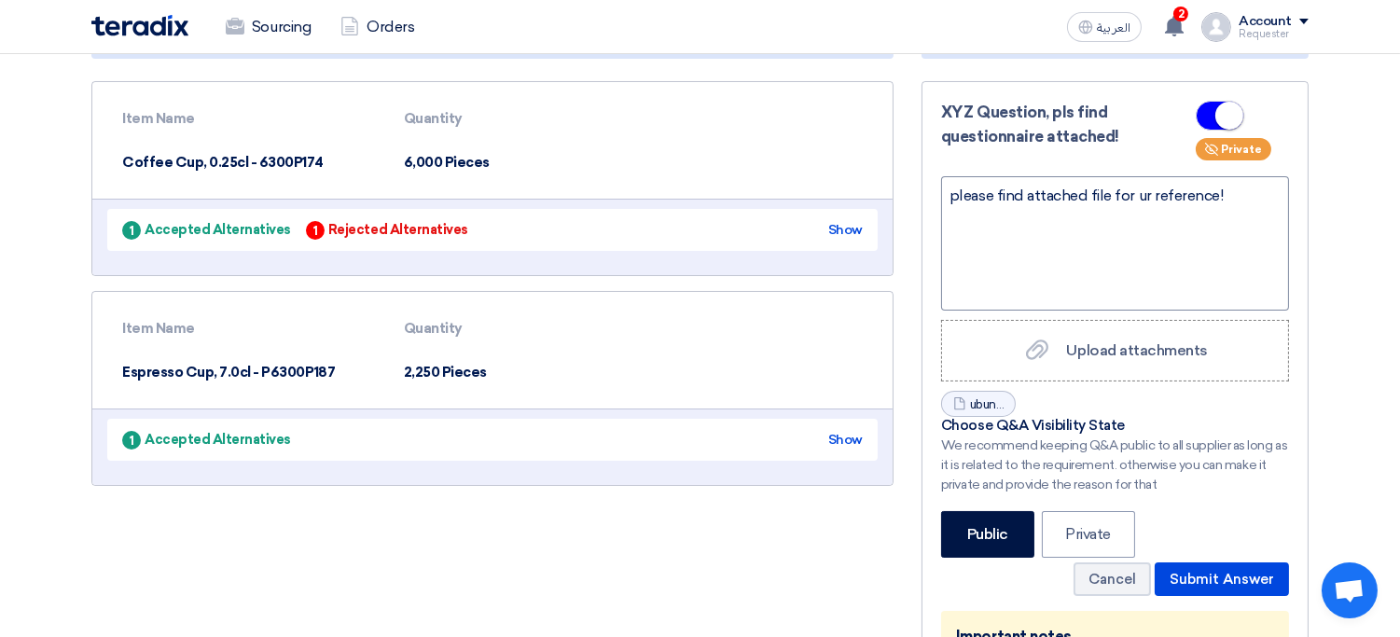
scroll to position [266, 0]
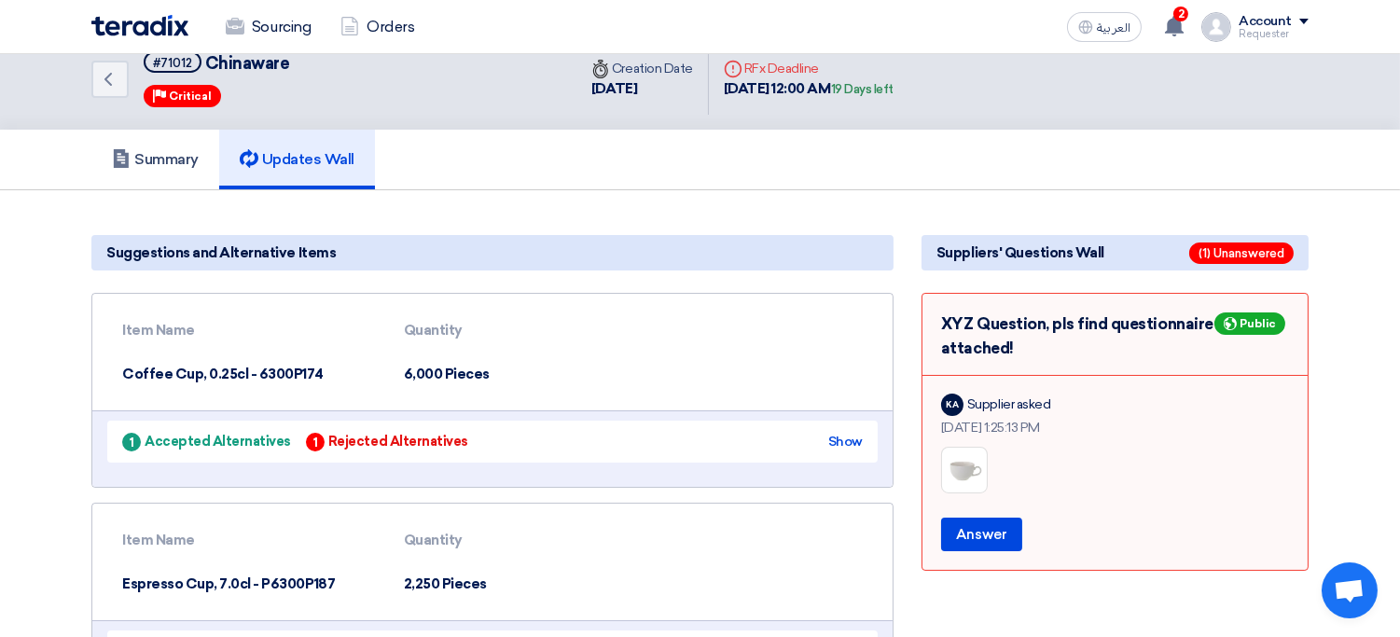
scroll to position [60, 0]
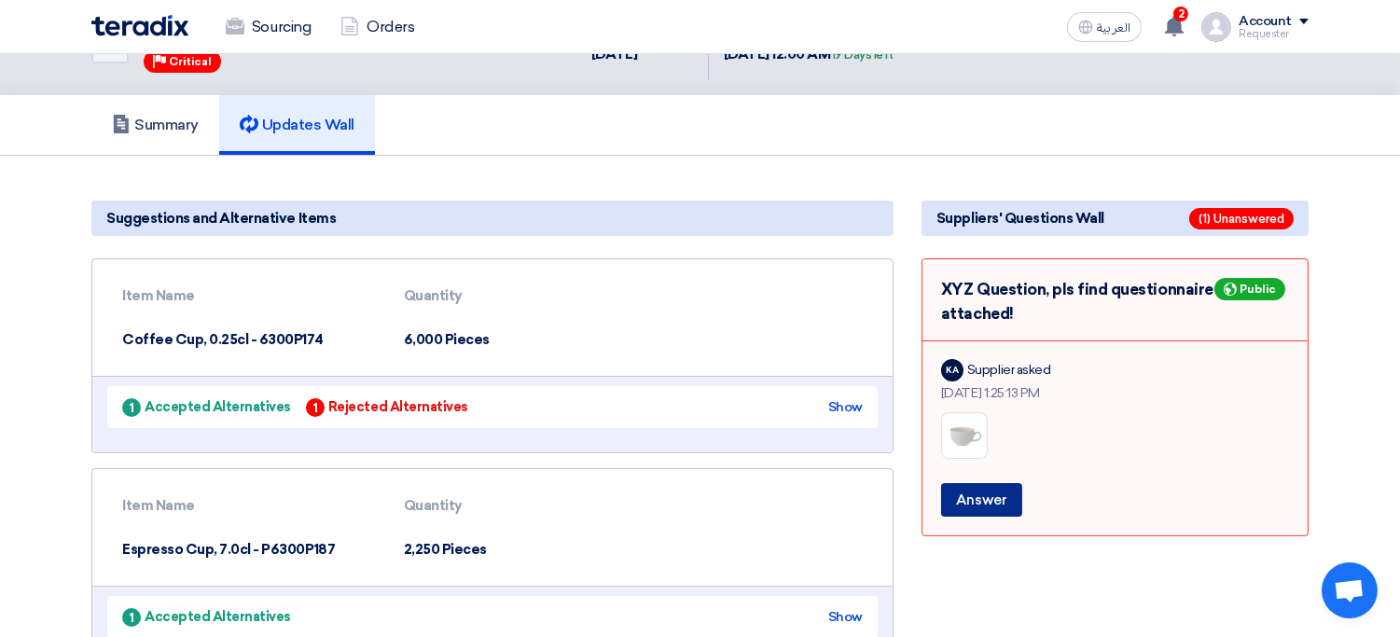
click at [999, 500] on button "Answer" at bounding box center [981, 500] width 81 height 34
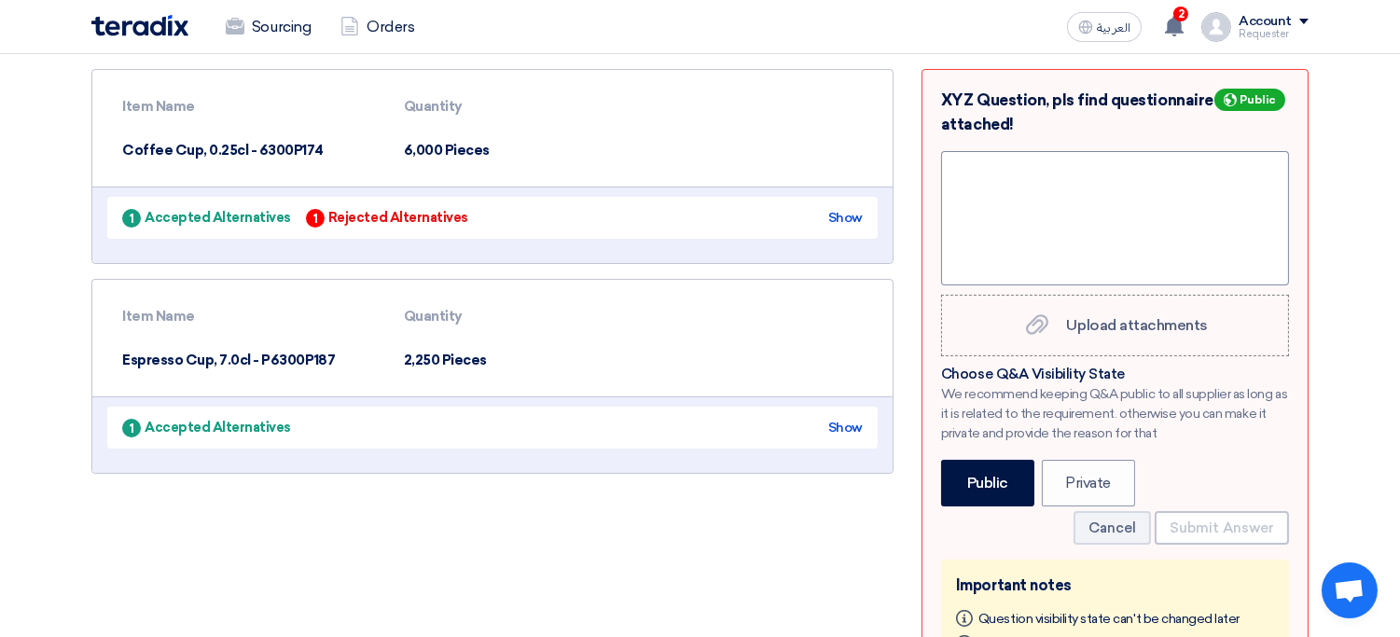
scroll to position [257, 0]
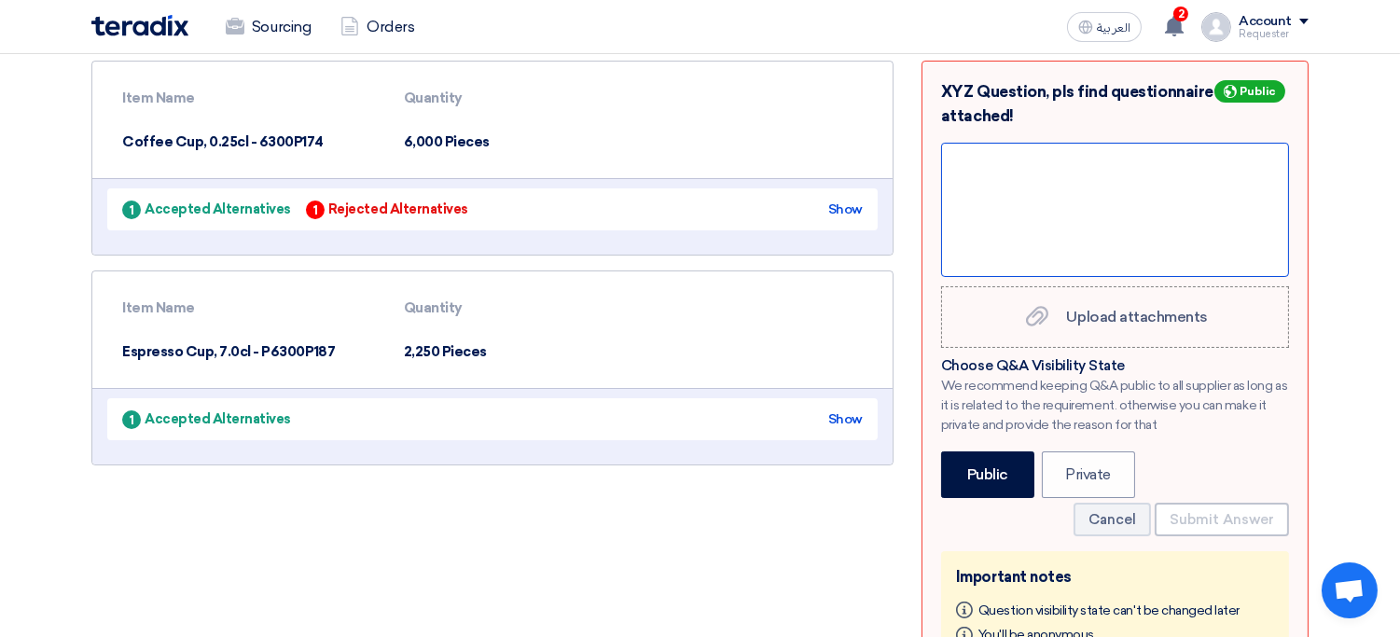
click at [1075, 228] on div at bounding box center [1115, 210] width 348 height 134
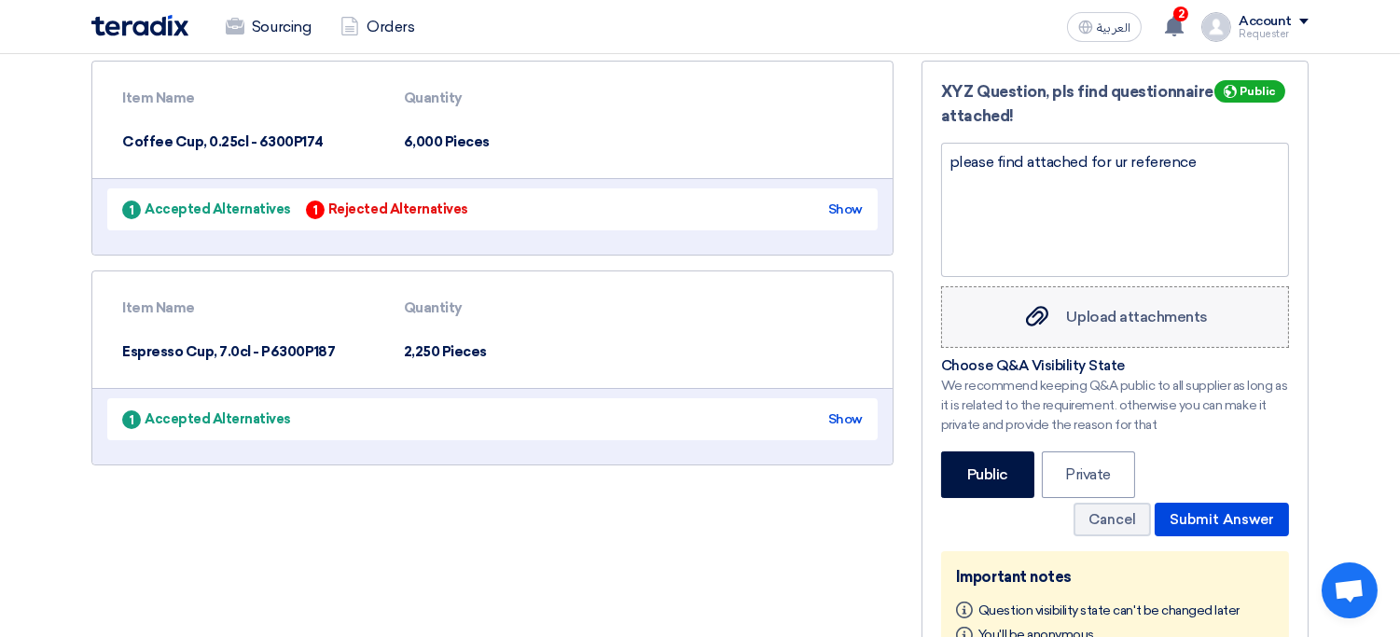
click at [1133, 308] on span "Upload attachments" at bounding box center [1137, 317] width 141 height 18
click at [0, 0] on input "Upload attachments Upload attachments" at bounding box center [0, 0] width 0 height 0
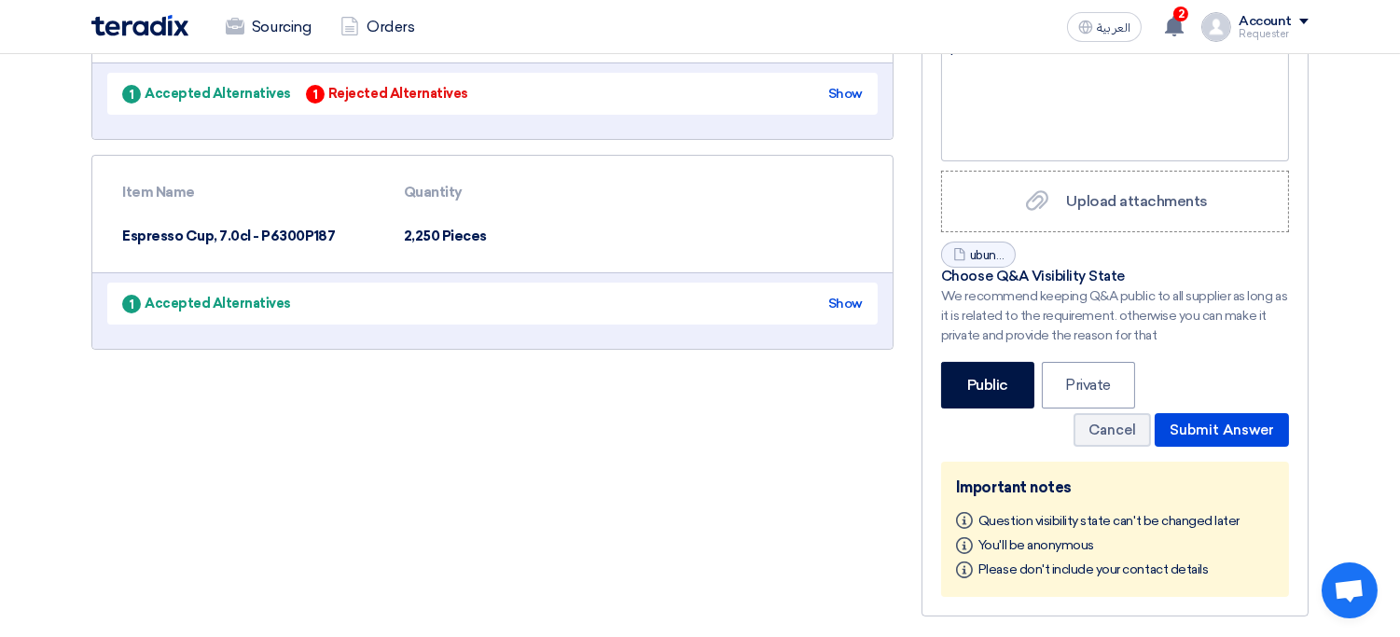
scroll to position [395, 0]
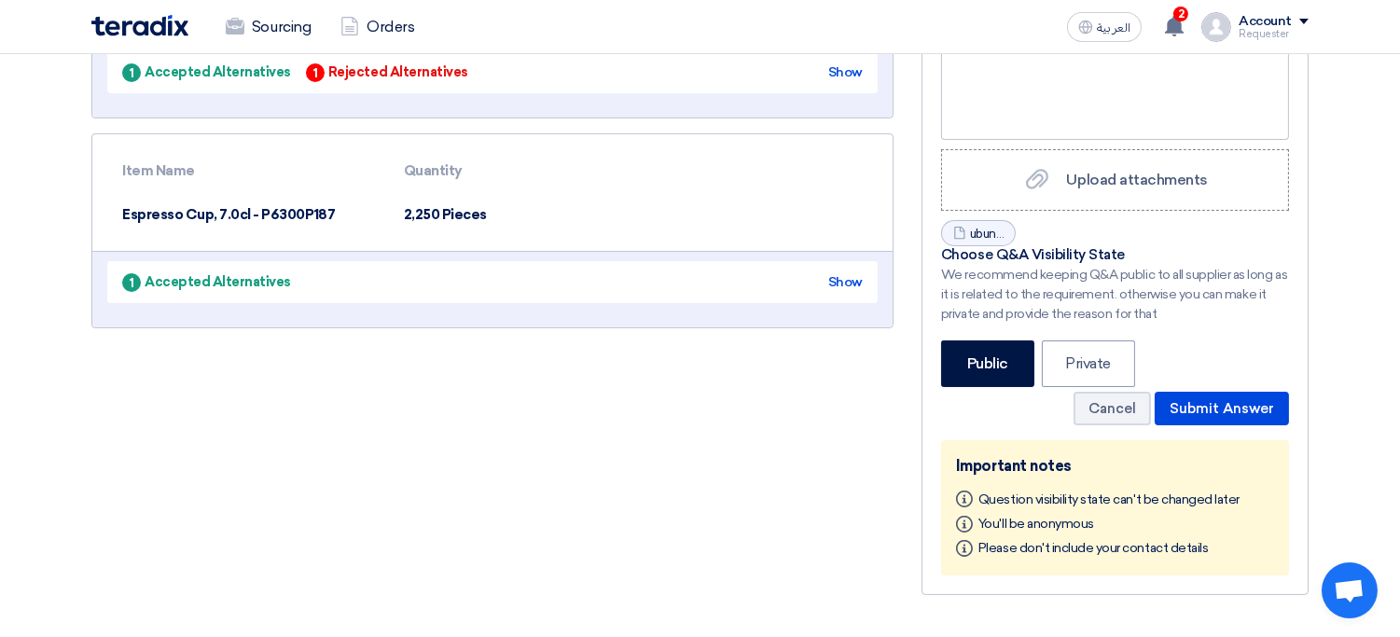
drag, startPoint x: 1415, startPoint y: 277, endPoint x: 1414, endPoint y: 335, distance: 57.8
click at [1400, 335] on html "Sourcing Orders العربية ع 2 Procurement Account shared RFQ: Chinaware - #71012 …" at bounding box center [700, 352] width 1400 height 1495
click at [1347, 378] on section "Suggestions and Alternative Items Item Name Quantity Coffee Cup, 0.25cl - 6300P…" at bounding box center [700, 231] width 1400 height 820
click at [1265, 408] on button "Submit Answer" at bounding box center [1222, 409] width 134 height 34
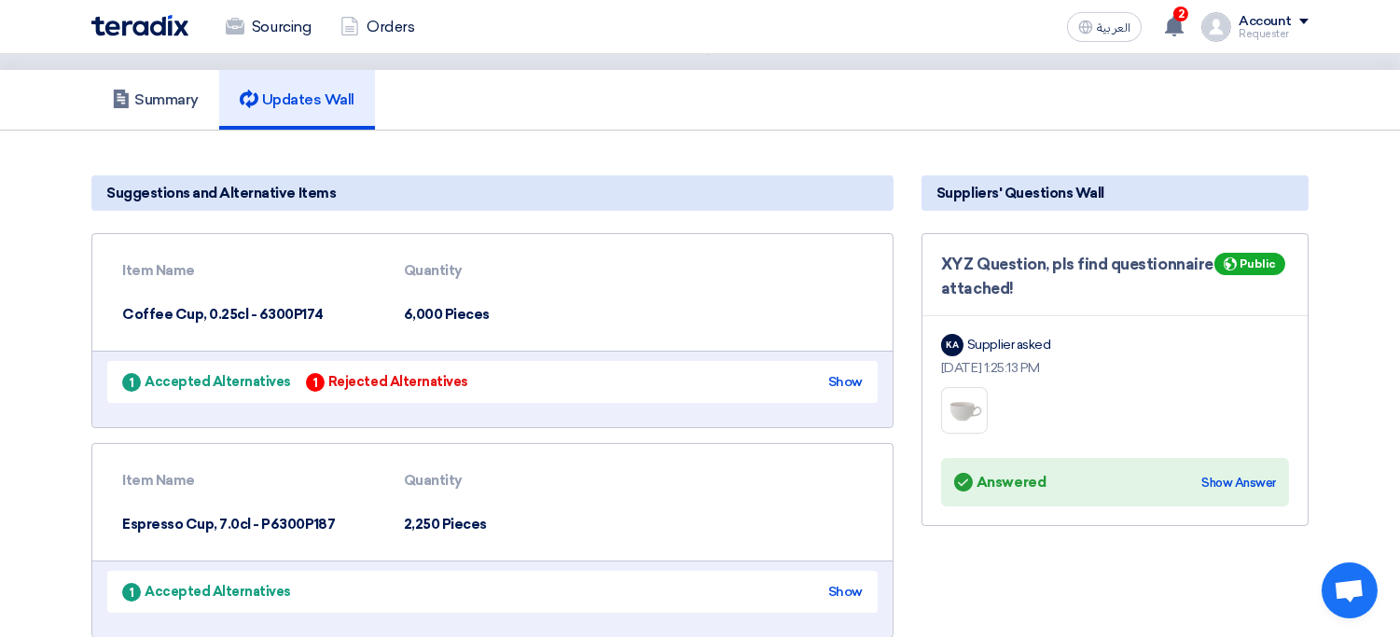
scroll to position [80, 0]
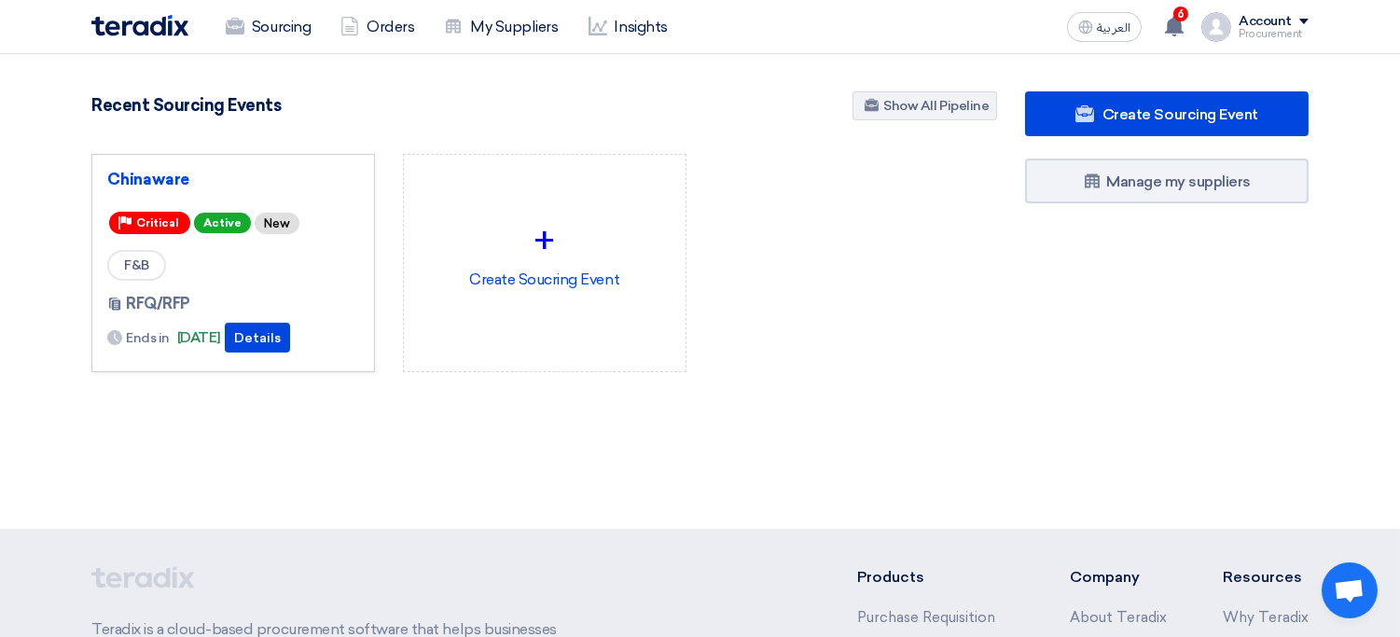
click at [262, 47] on li "Sourcing" at bounding box center [268, 27] width 115 height 41
click at [272, 41] on link "Sourcing" at bounding box center [268, 27] width 115 height 41
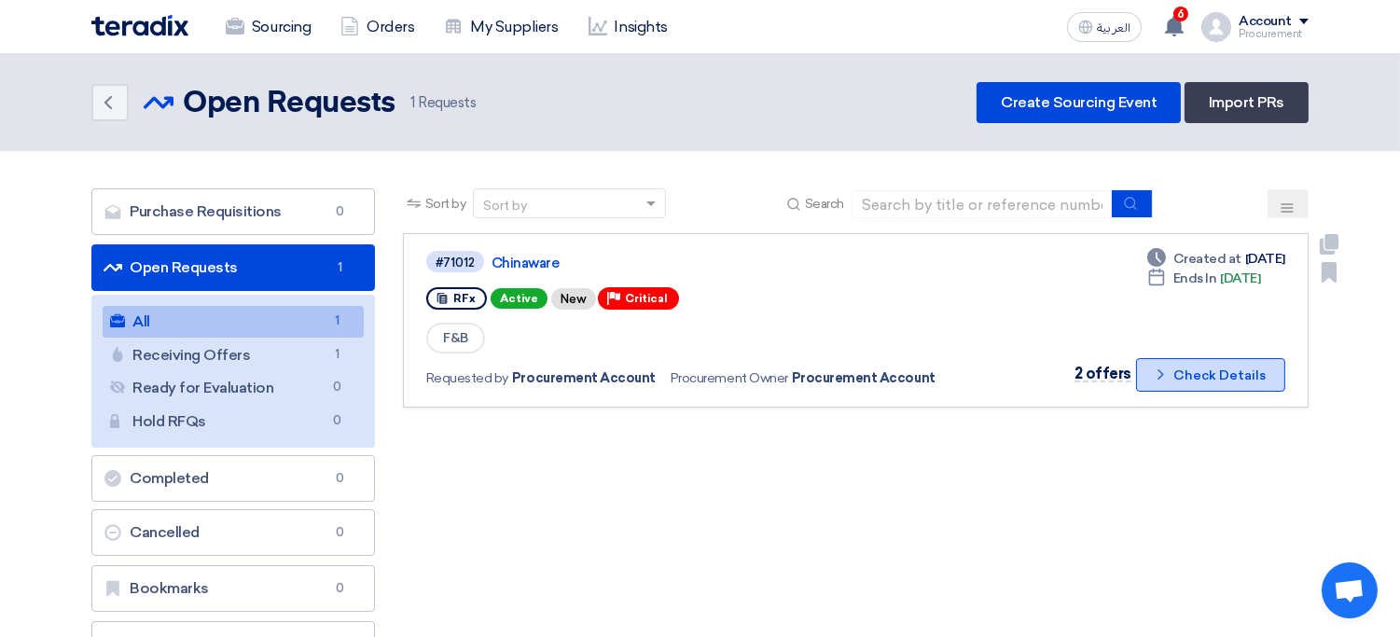
click at [1157, 368] on icon "Check details" at bounding box center [1161, 375] width 18 height 18
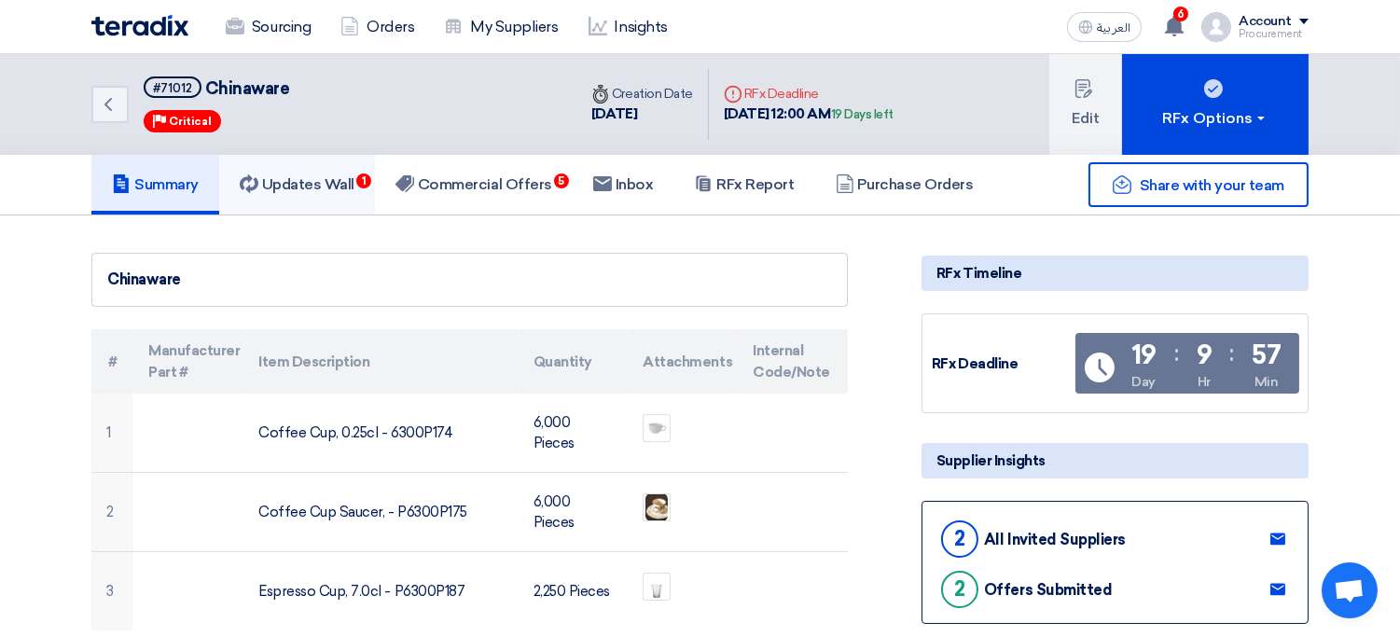
click at [311, 195] on link "Updates Wall 1" at bounding box center [297, 185] width 156 height 60
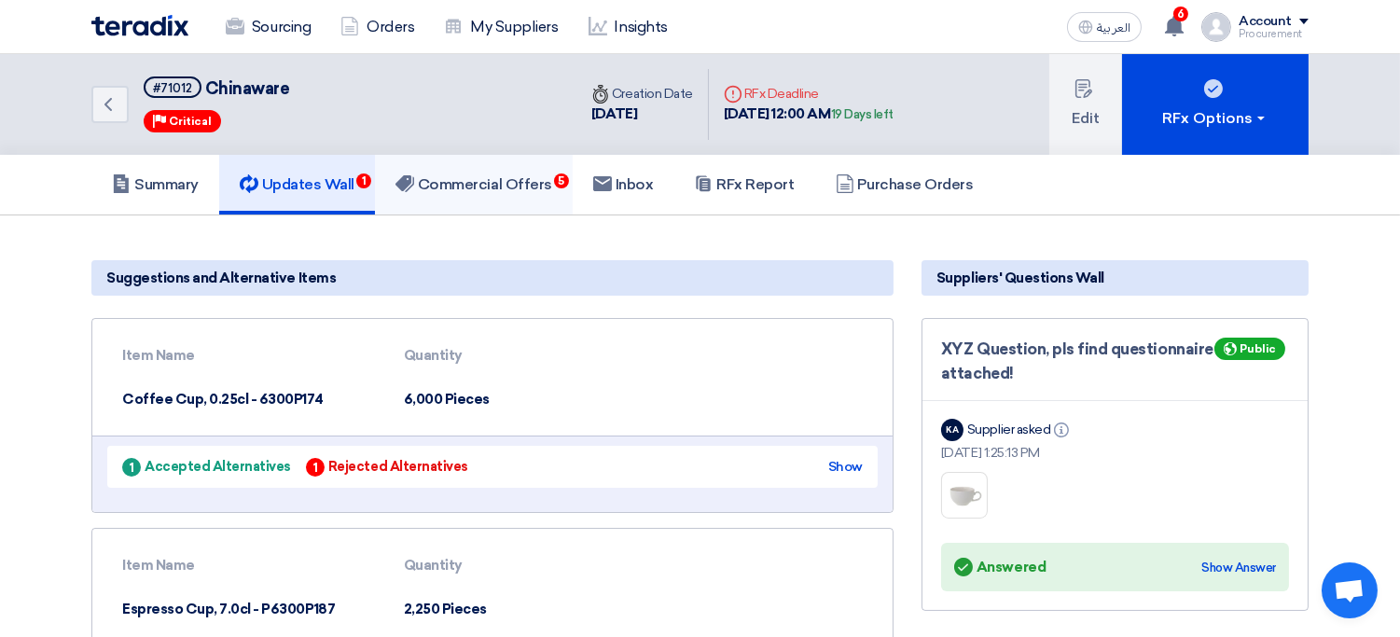
click at [534, 197] on link "Commercial Offers 5" at bounding box center [474, 185] width 198 height 60
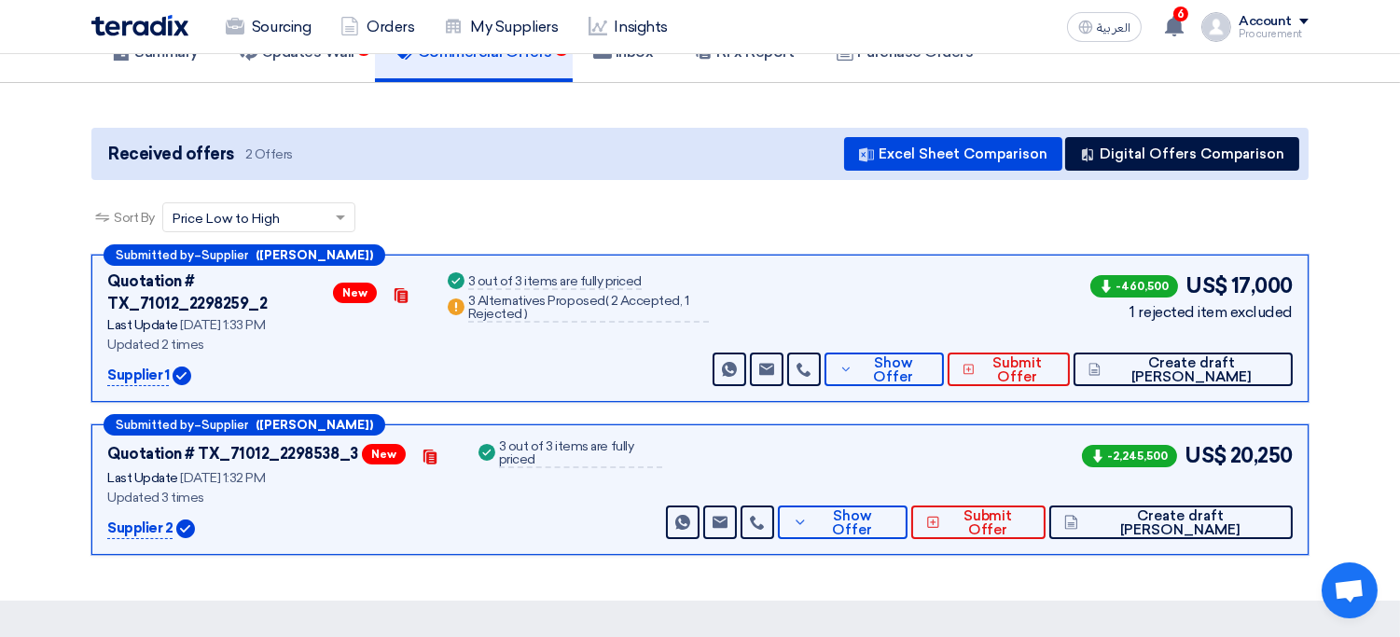
scroll to position [128, 0]
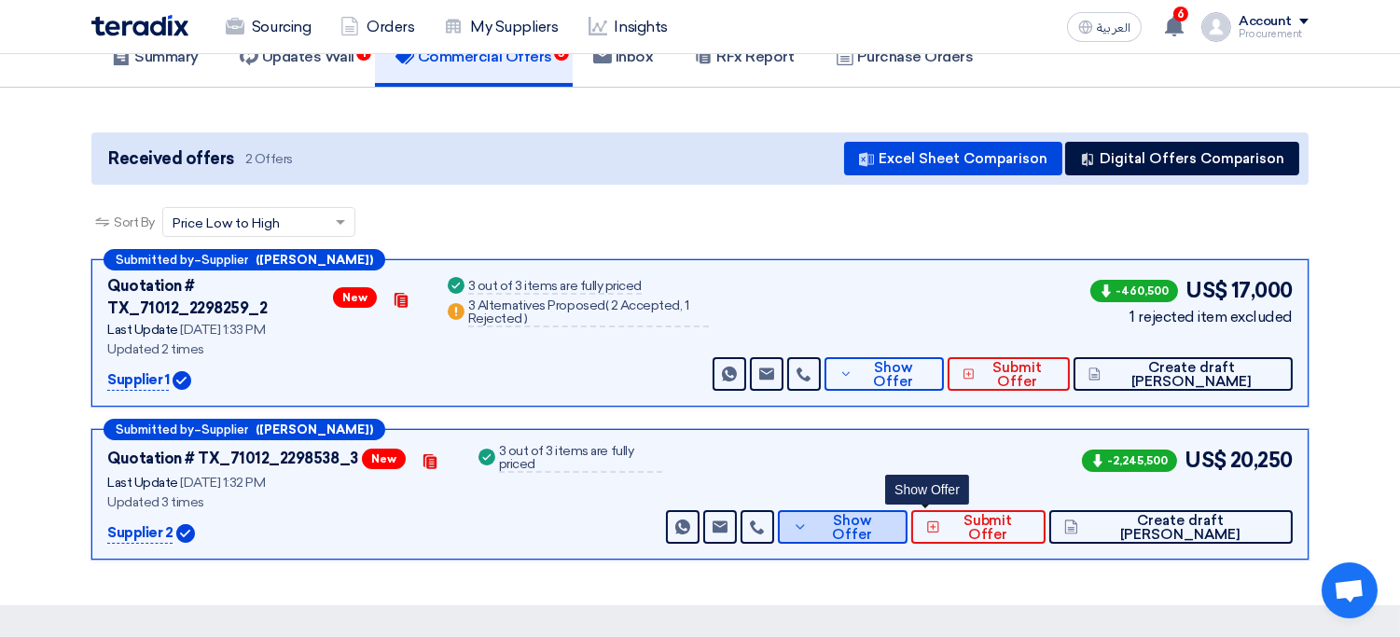
click at [894, 514] on span "Show Offer" at bounding box center [852, 528] width 81 height 28
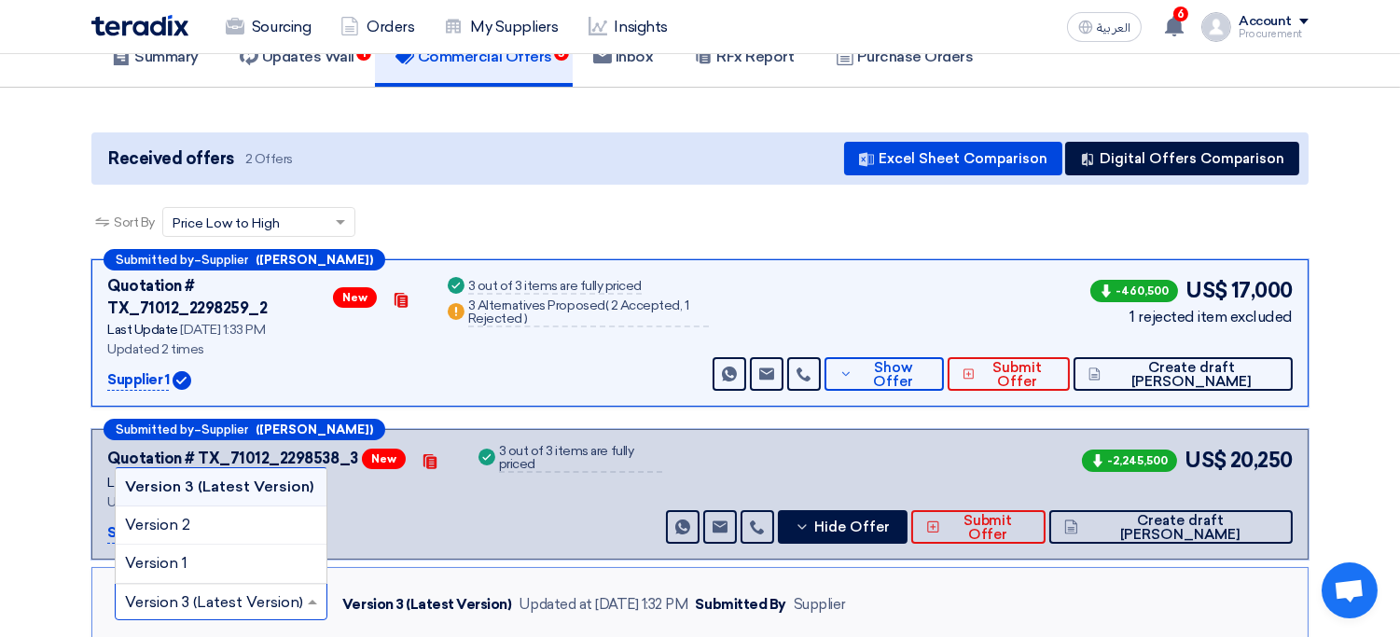
click at [267, 589] on input "text" at bounding box center [211, 604] width 173 height 31
click at [468, 525] on div "Submitted by – Supplier ([PERSON_NAME]) Quotation # TX_71012_2298538_3 New Cont…" at bounding box center [699, 494] width 1217 height 131
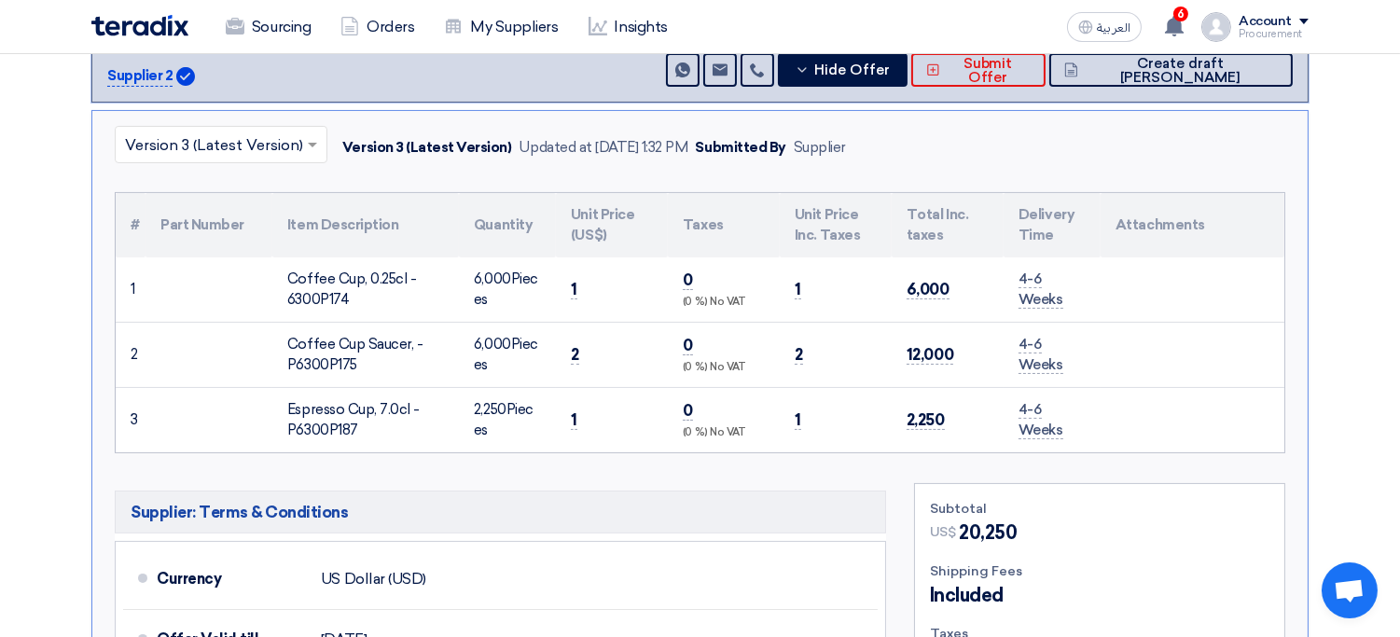
scroll to position [276, 0]
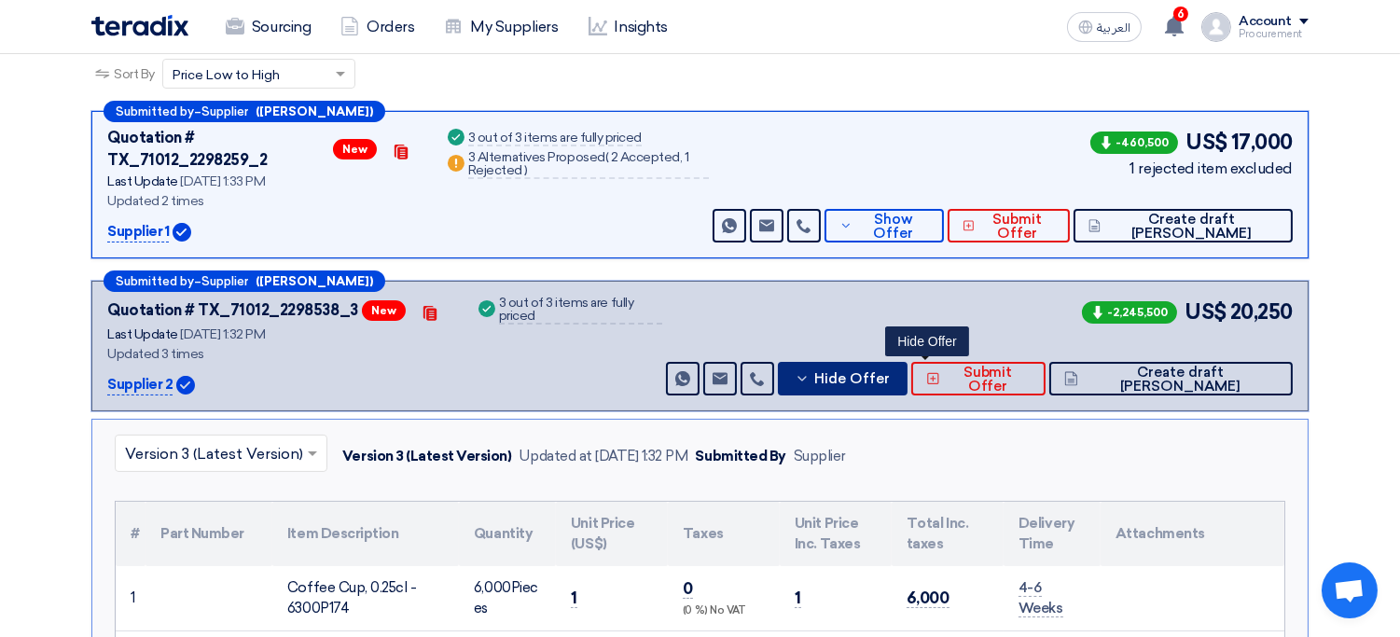
click at [890, 372] on span "Hide Offer" at bounding box center [852, 379] width 76 height 14
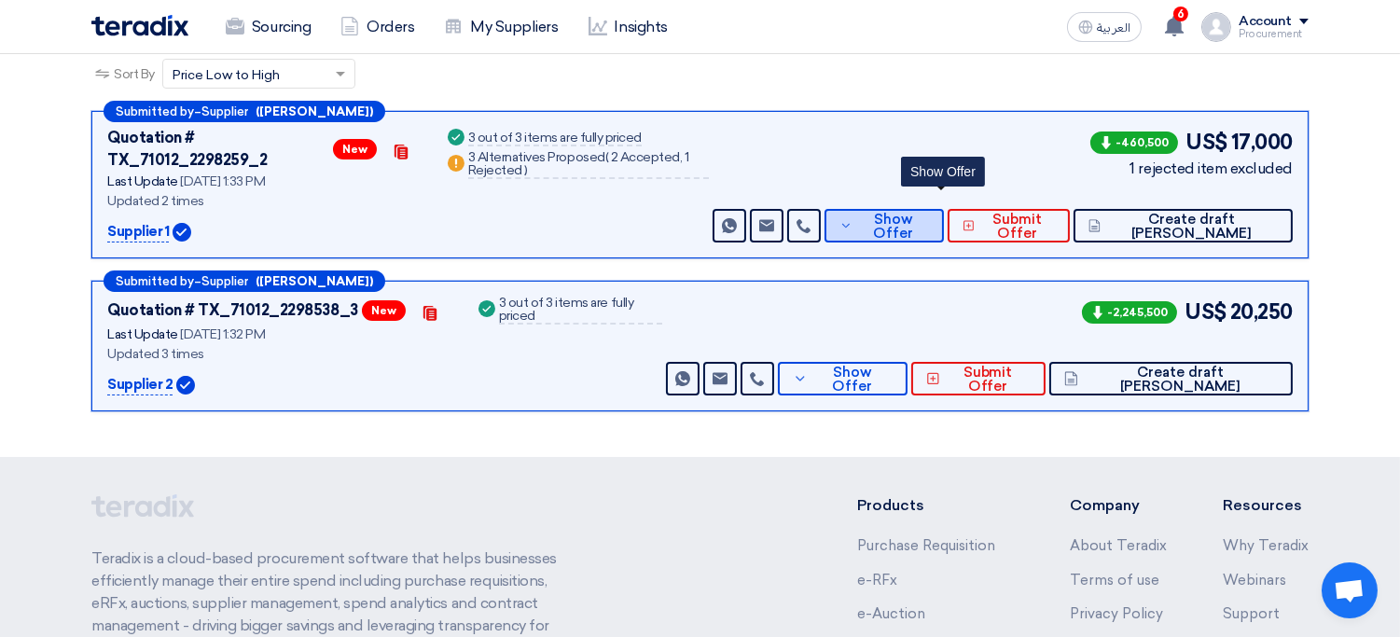
click at [923, 213] on span "Show Offer" at bounding box center [892, 227] width 71 height 28
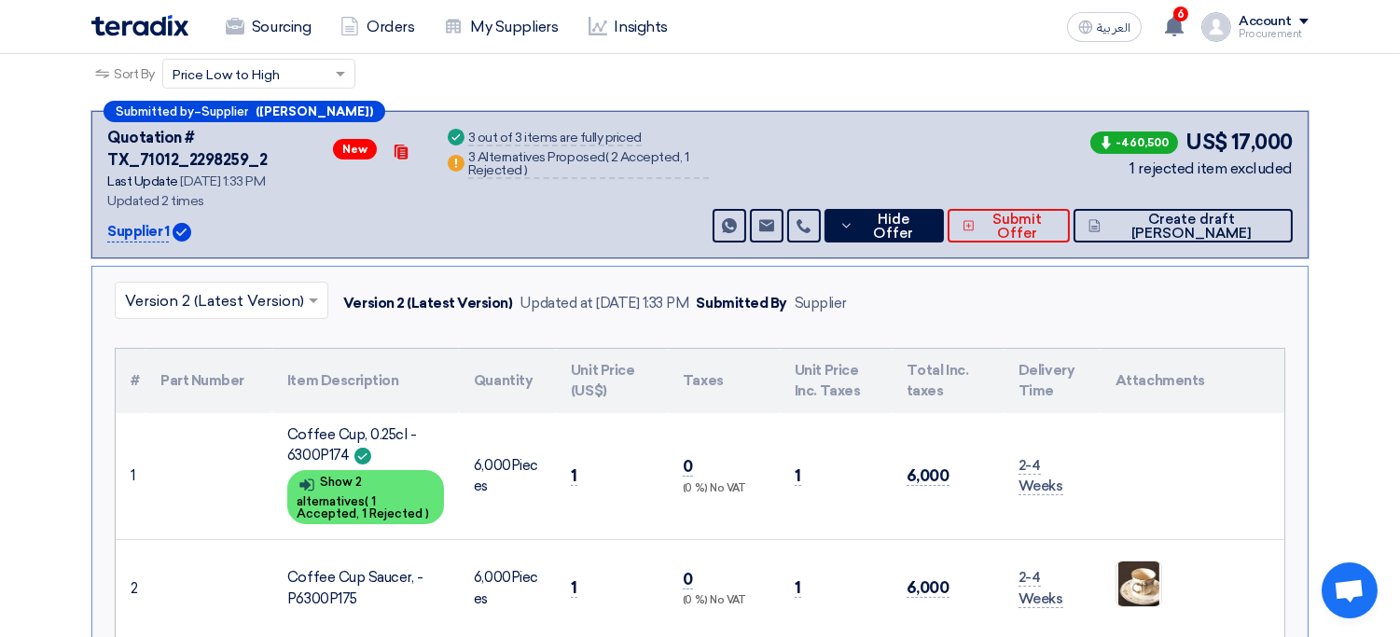
click at [297, 290] on input "text" at bounding box center [212, 302] width 174 height 31
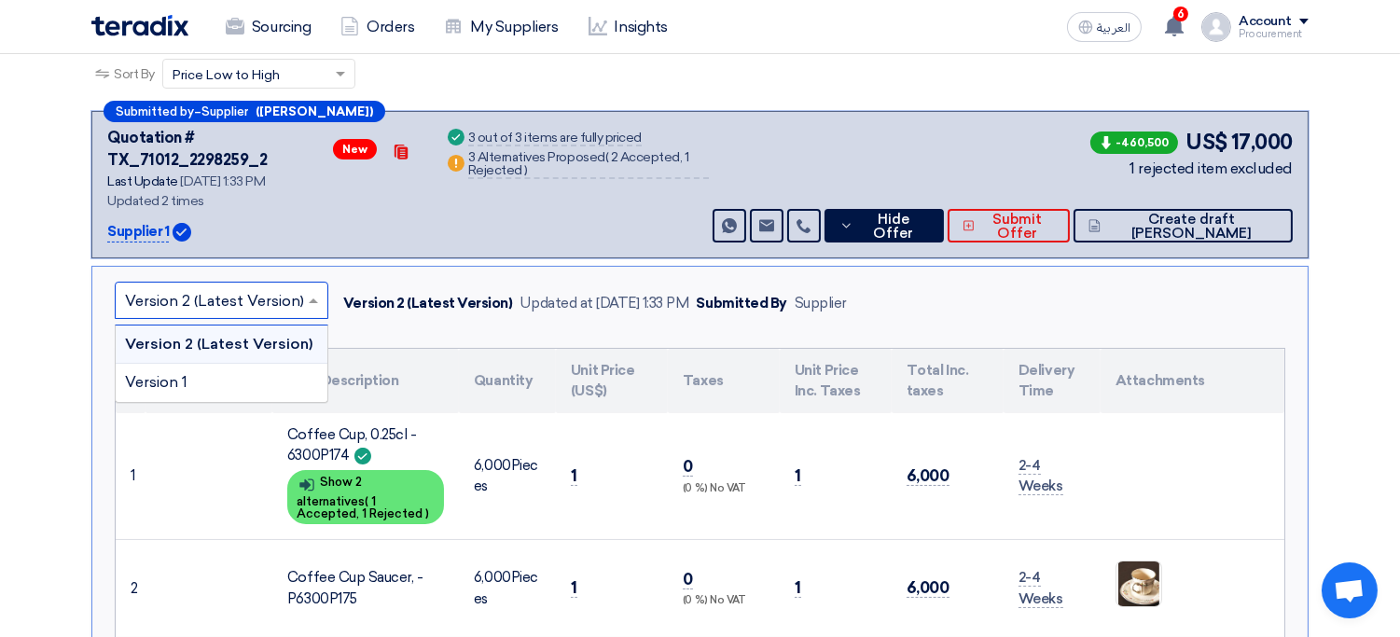
click at [297, 290] on input "text" at bounding box center [212, 302] width 174 height 31
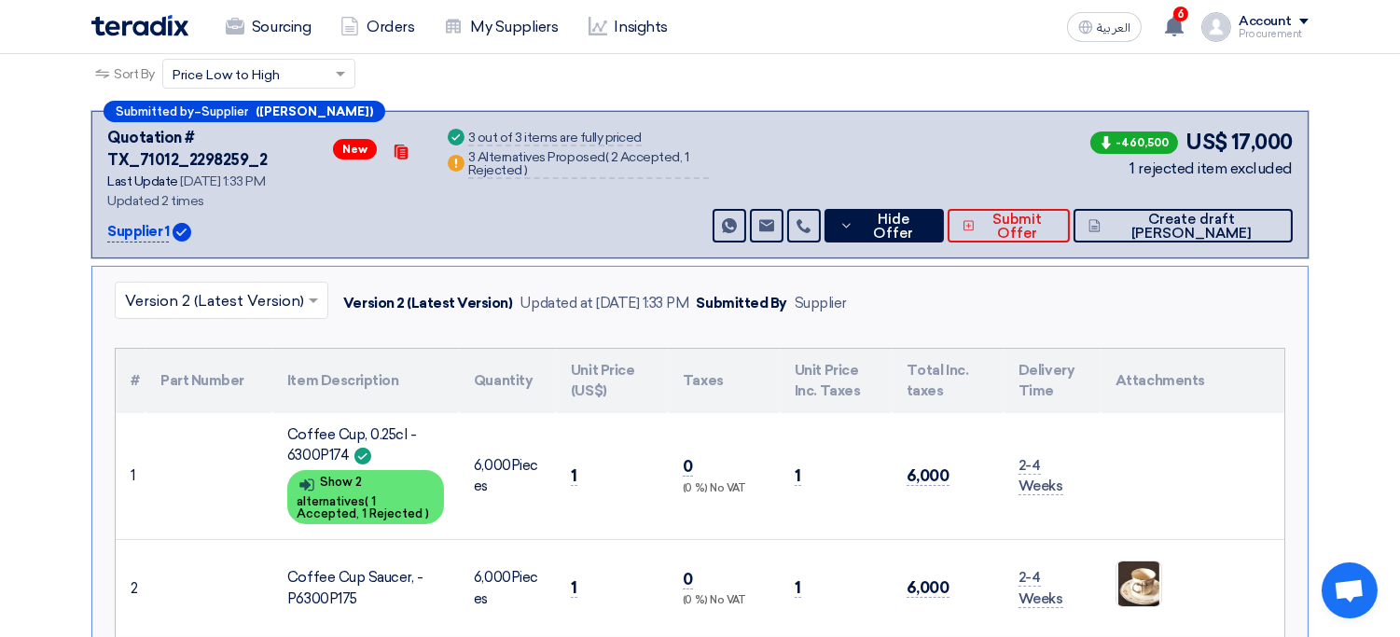
click at [606, 301] on div "× Version 2 (Latest Version) Version 2 (Latest Version) Updated at [DATE] 1:33 …" at bounding box center [485, 304] width 740 height 44
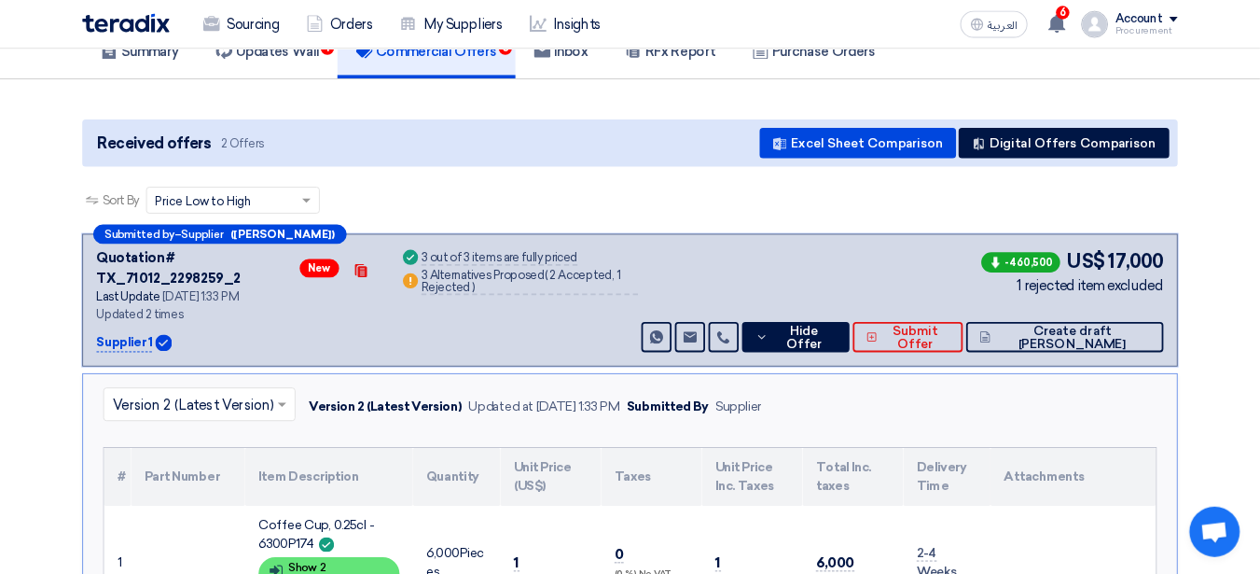
scroll to position [0, 0]
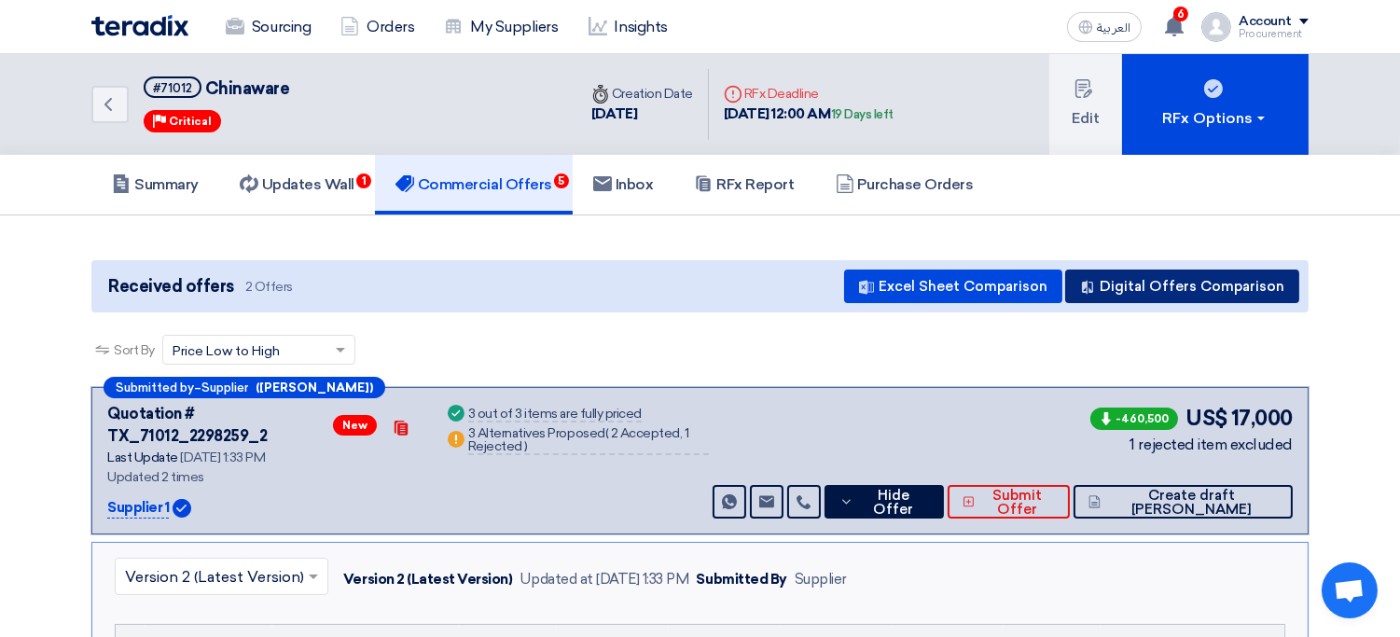
click at [1169, 270] on button "Digital Offers Comparison" at bounding box center [1182, 287] width 234 height 34
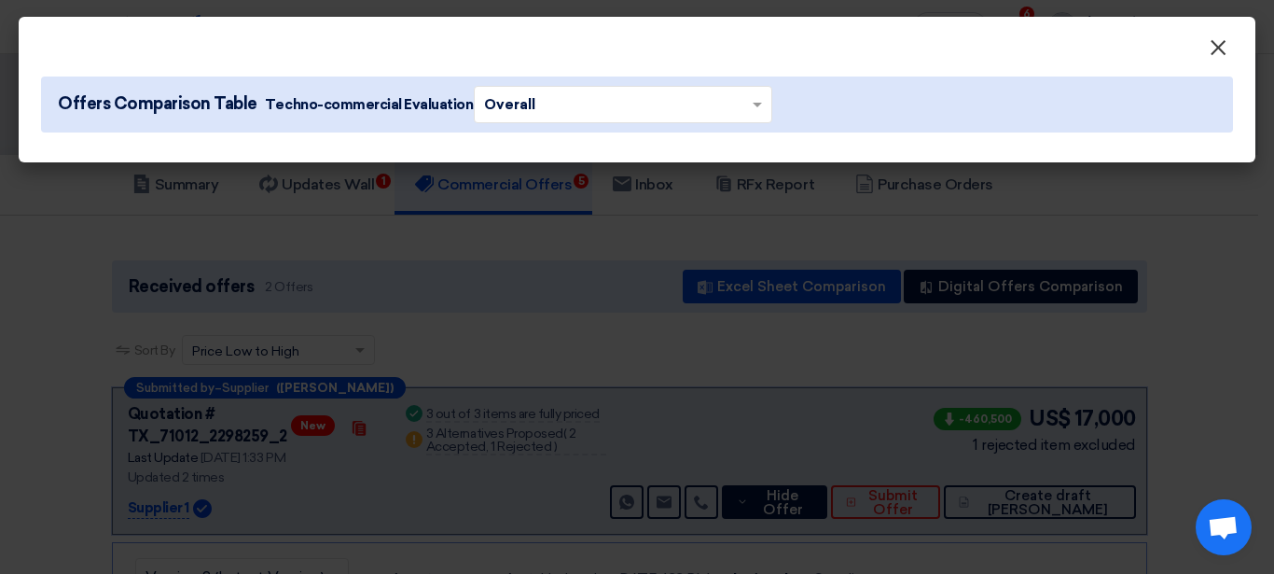
click at [1219, 57] on span "×" at bounding box center [1218, 52] width 19 height 37
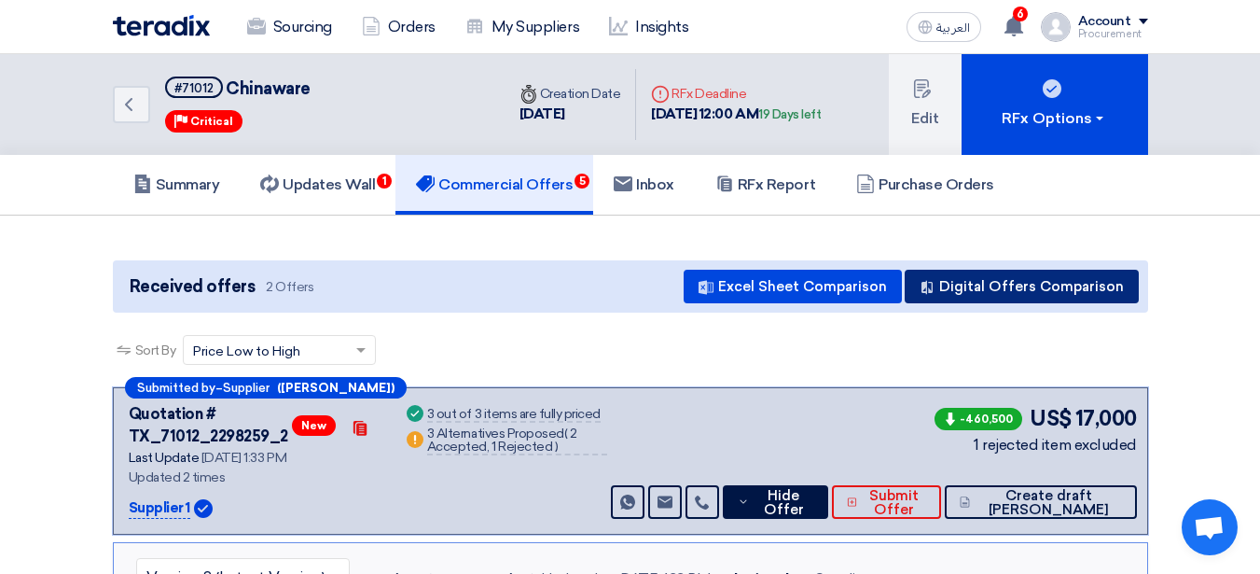
click at [1053, 284] on button "Digital Offers Comparison" at bounding box center [1022, 287] width 234 height 34
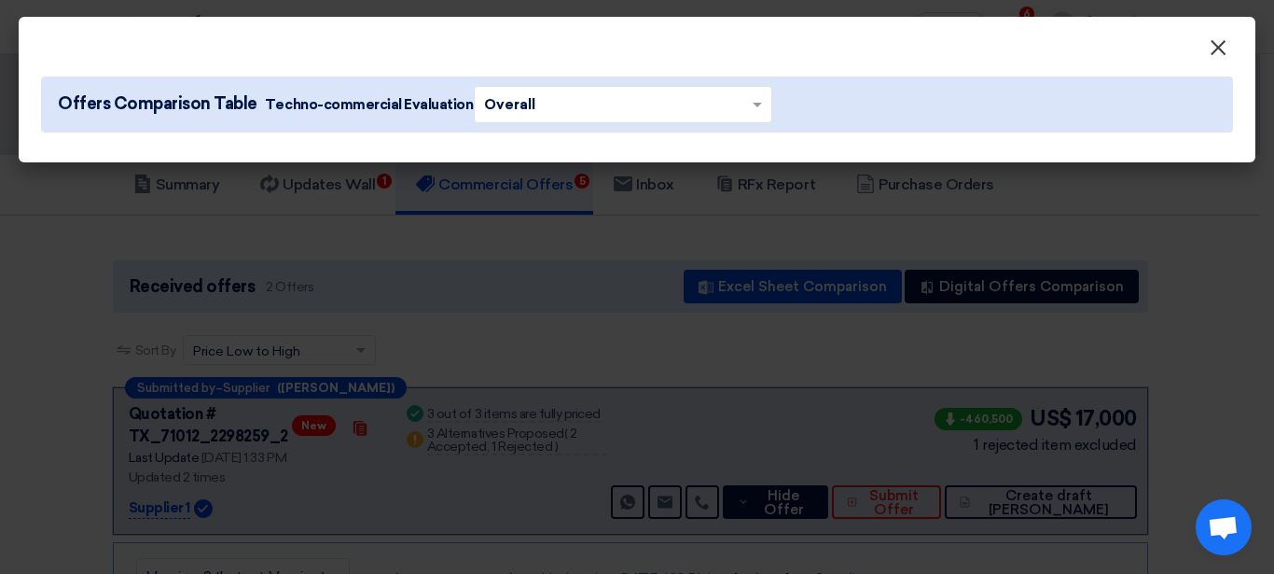
click at [1214, 42] on span "×" at bounding box center [1218, 52] width 19 height 37
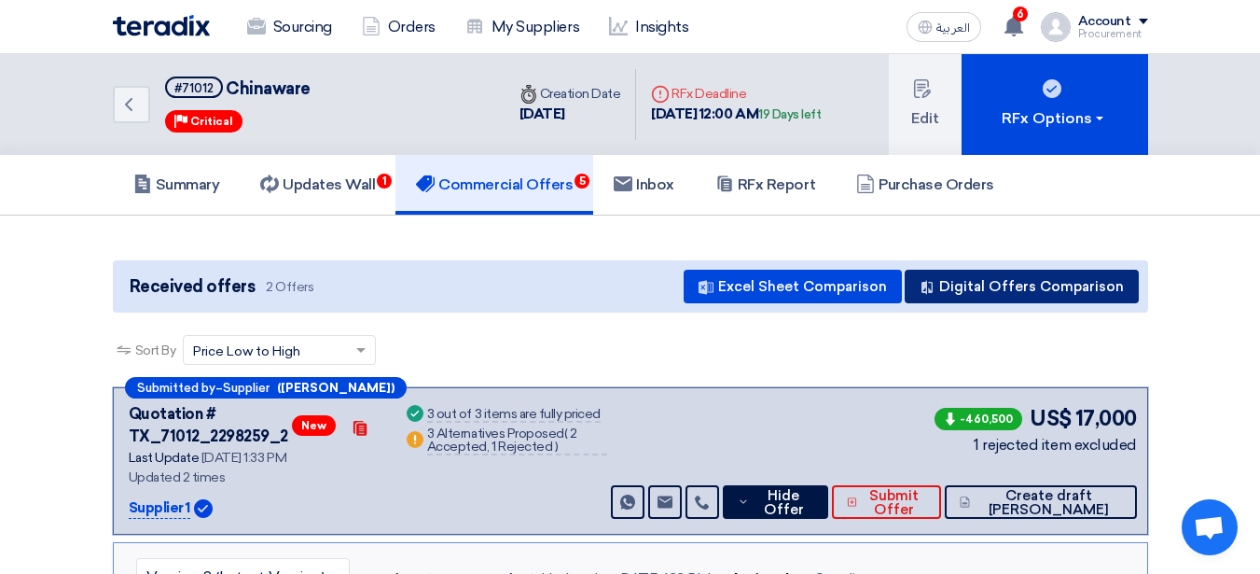
click at [1002, 289] on button "Digital Offers Comparison" at bounding box center [1022, 287] width 234 height 34
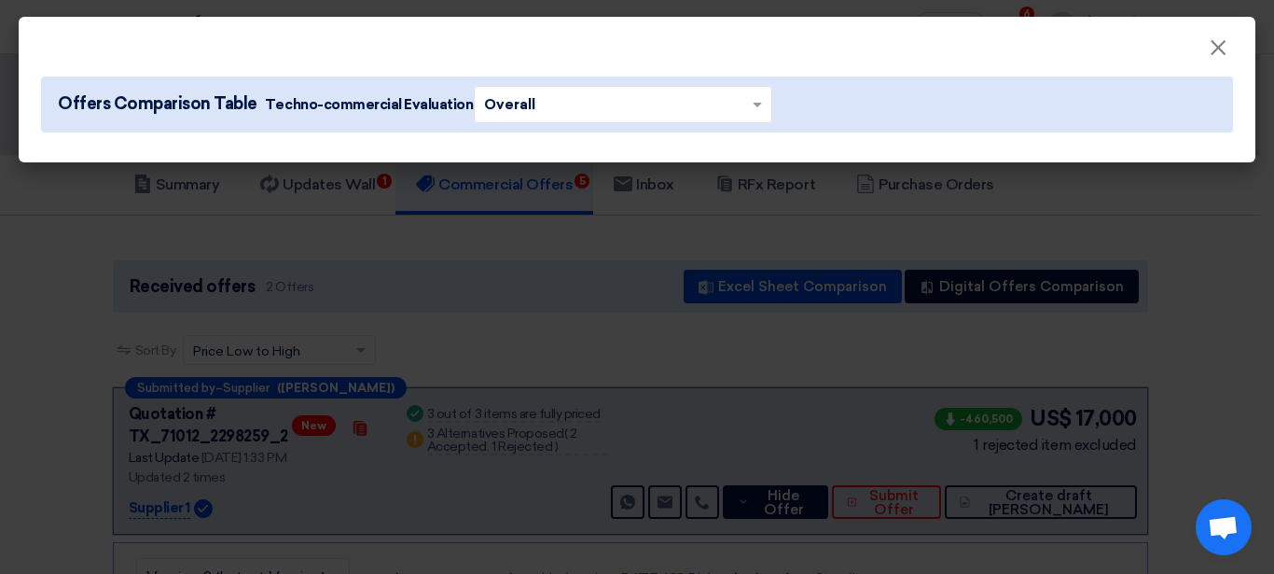
click at [729, 405] on modal-container "× Offers Comparison Table Techno-commercial Evaluation × Overall ×" at bounding box center [637, 287] width 1274 height 574
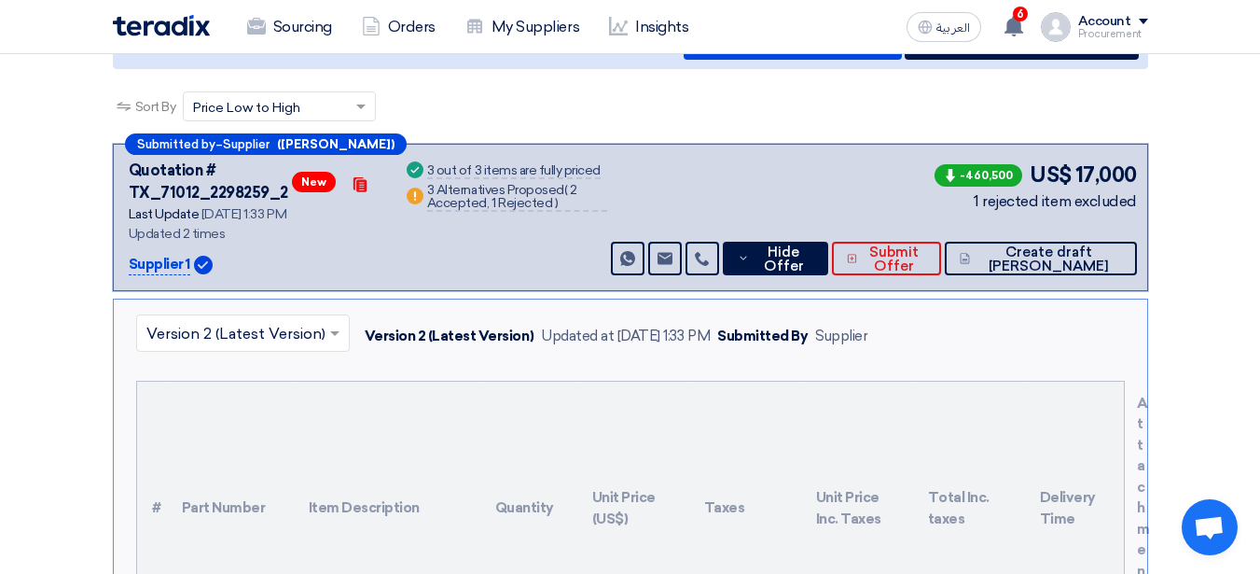
scroll to position [270, 0]
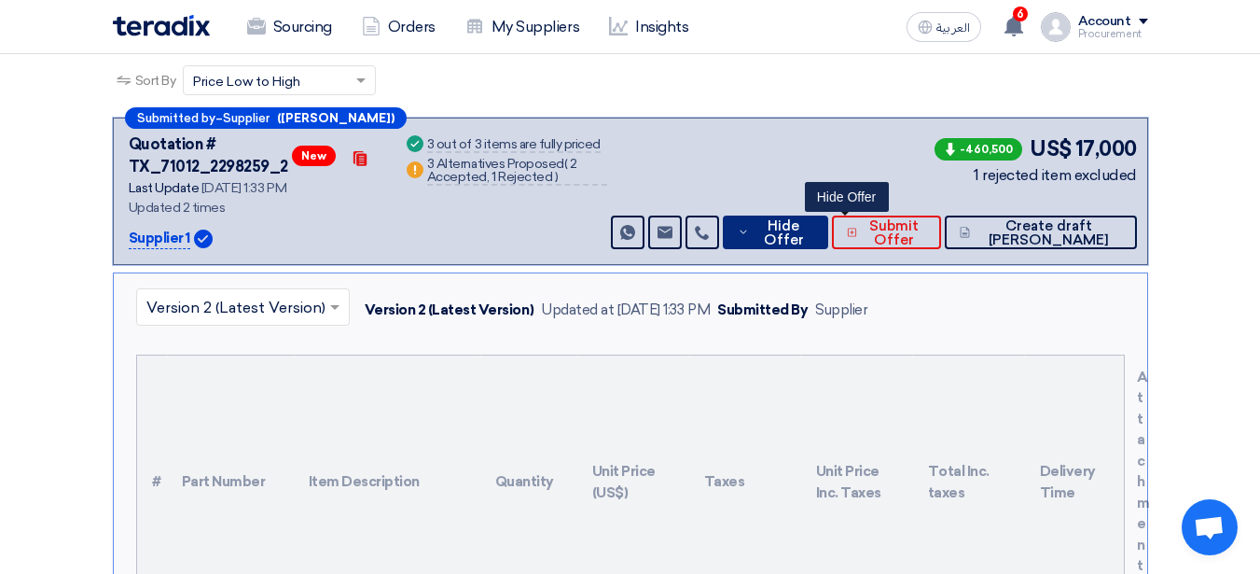
click at [750, 227] on icon at bounding box center [744, 232] width 12 height 15
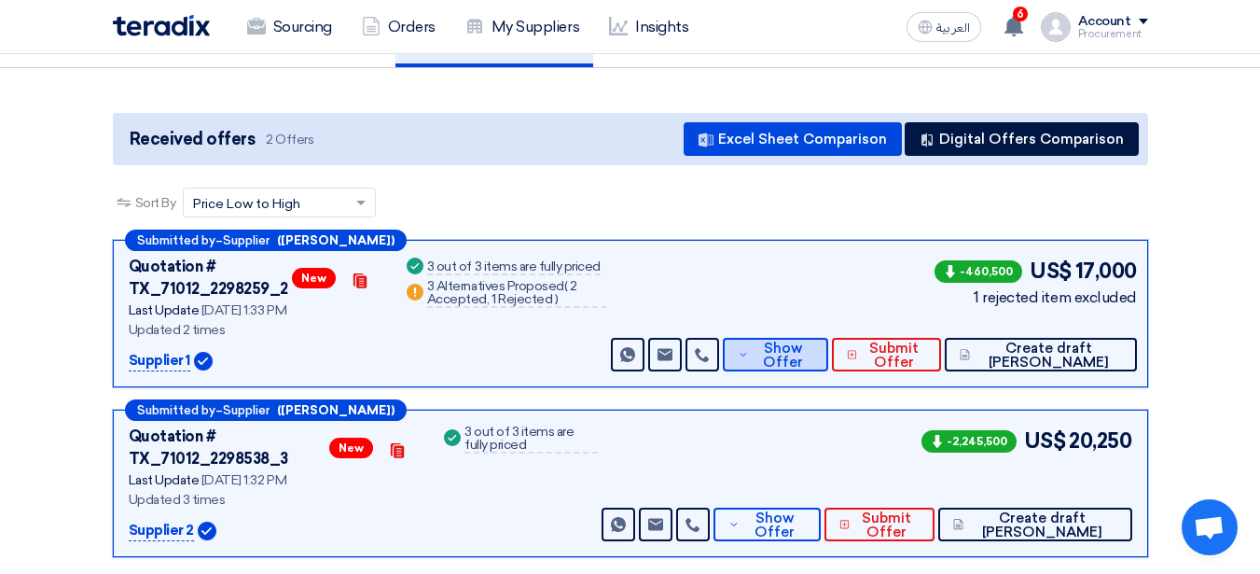
scroll to position [140, 0]
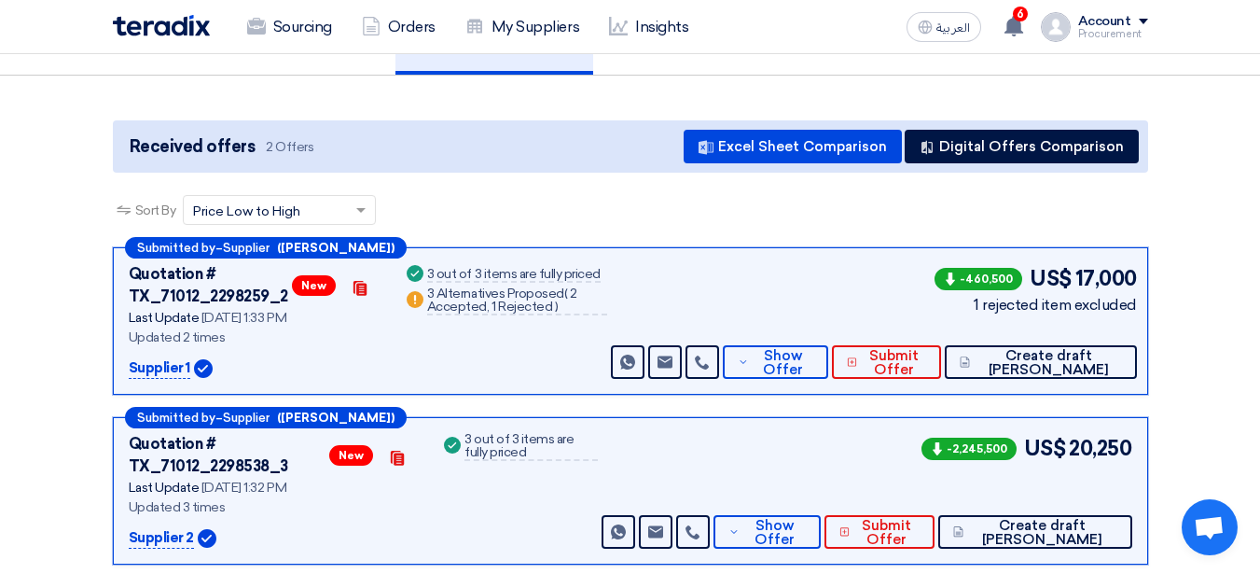
click at [1044, 167] on div "Received offers 2 Offers Excel Sheet Comparison Digital Offers Comparison" at bounding box center [630, 146] width 1035 height 52
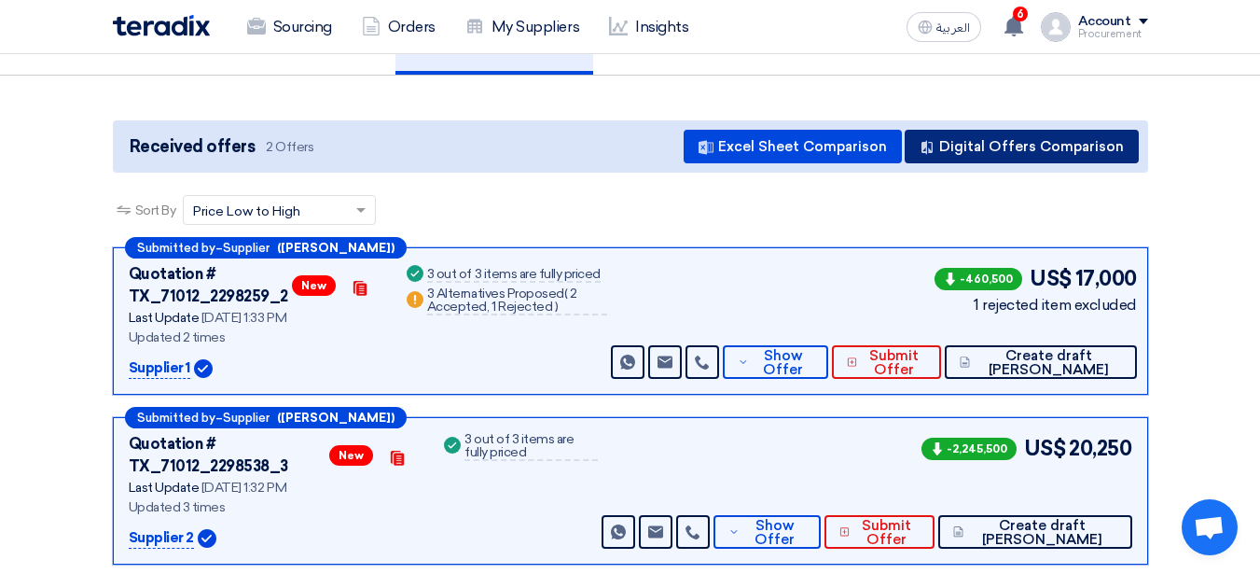
click at [1078, 153] on button "Digital Offers Comparison" at bounding box center [1022, 147] width 234 height 34
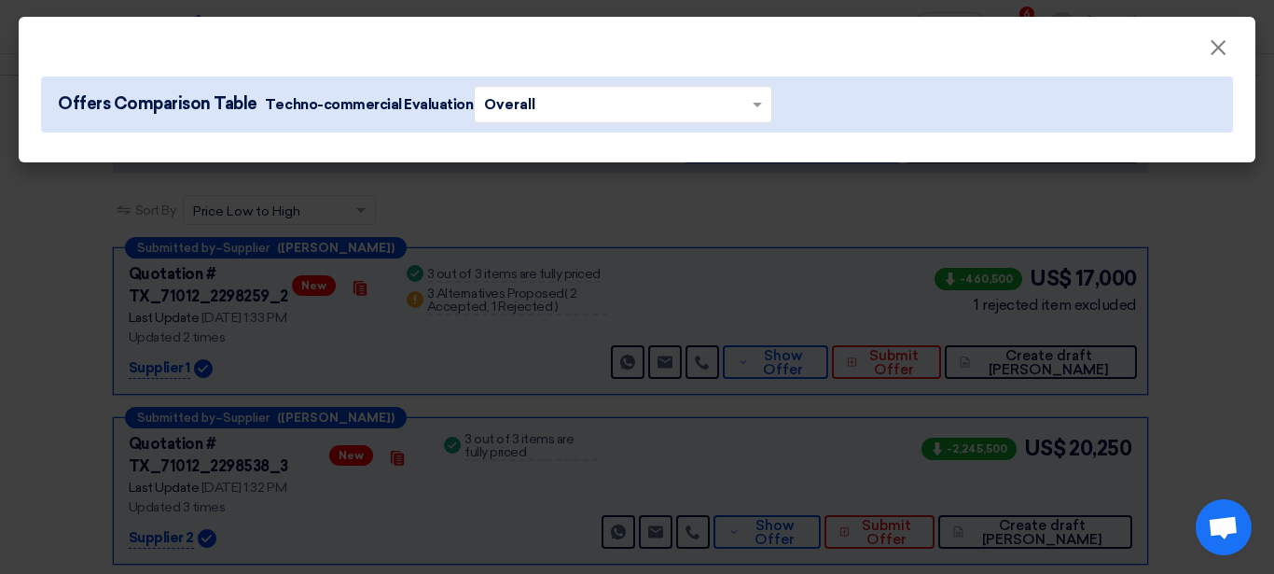
click at [639, 336] on modal-container "× Offers Comparison Table Techno-commercial Evaluation × Overall ×" at bounding box center [637, 287] width 1274 height 574
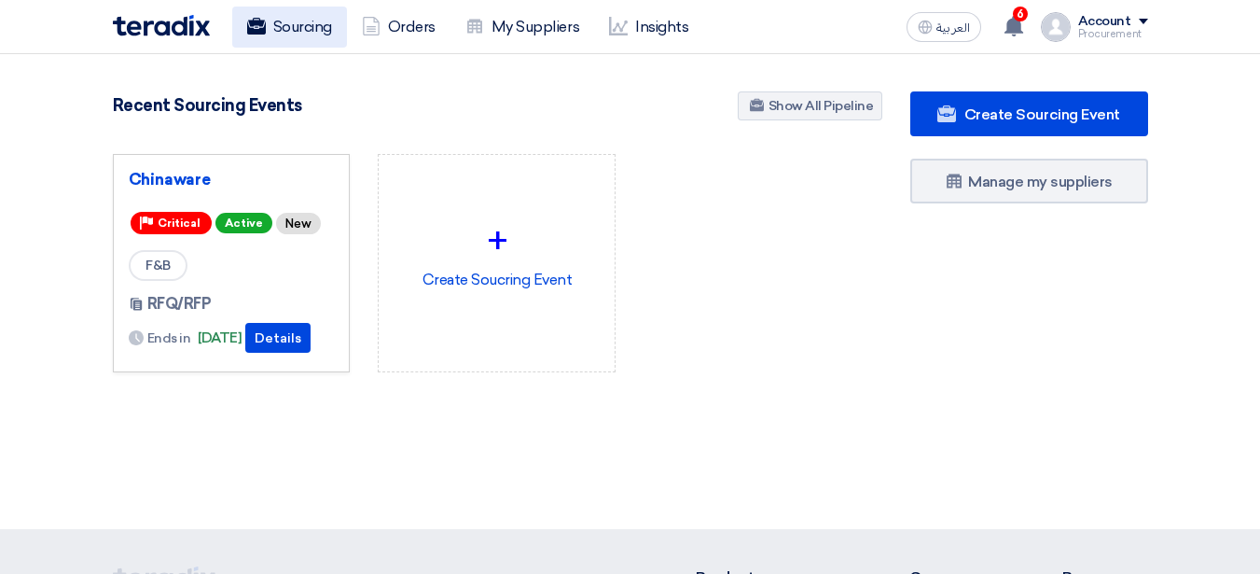
click at [298, 36] on link "Sourcing" at bounding box center [289, 27] width 115 height 41
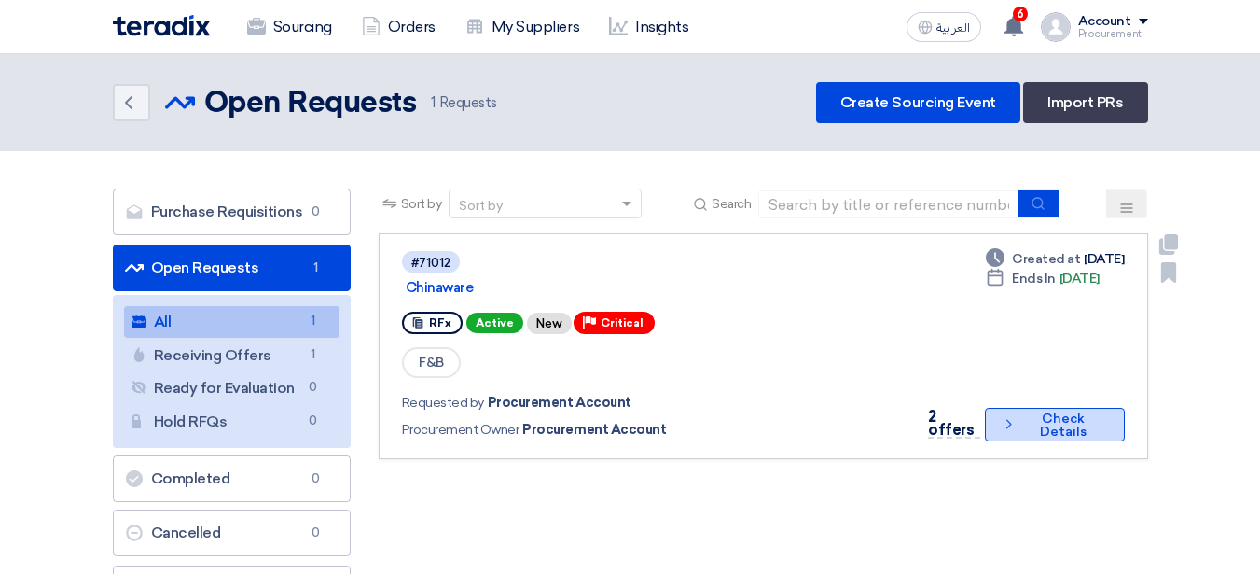
click at [1051, 421] on button "Check details Check Details" at bounding box center [1055, 425] width 140 height 34
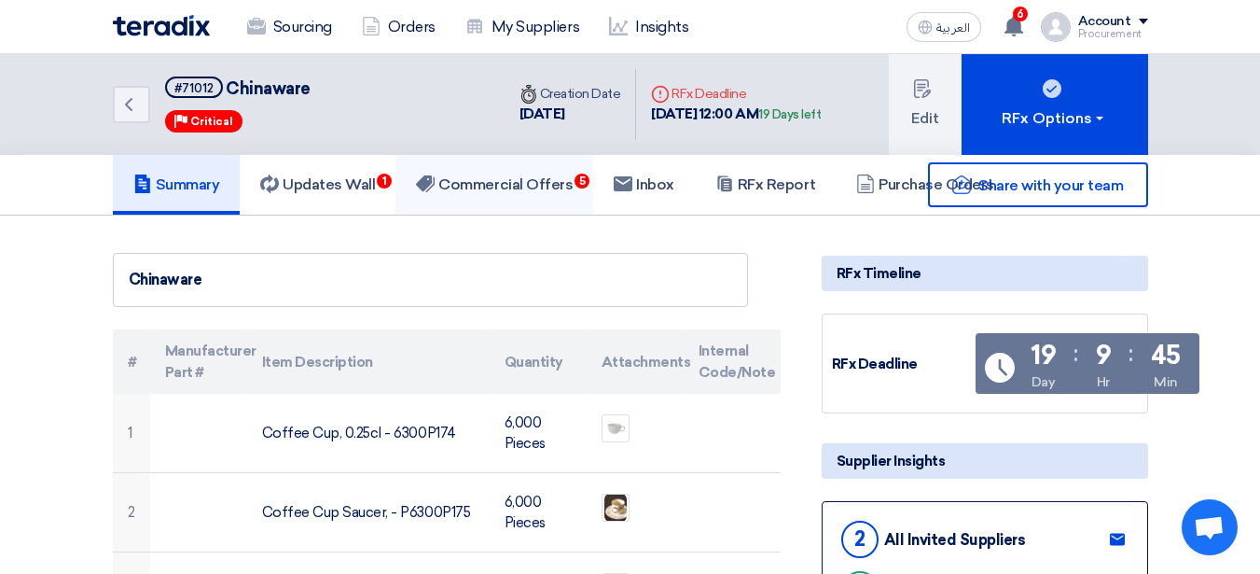
click at [561, 179] on h5 "Commercial Offers 5" at bounding box center [494, 184] width 157 height 19
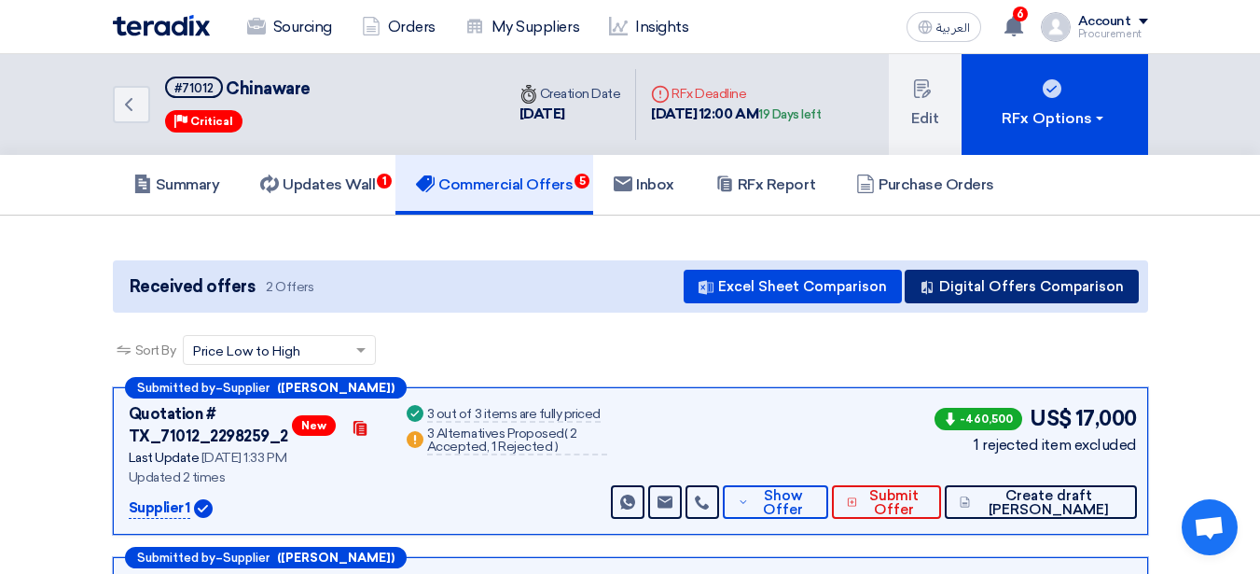
click at [1042, 277] on button "Digital Offers Comparison" at bounding box center [1022, 287] width 234 height 34
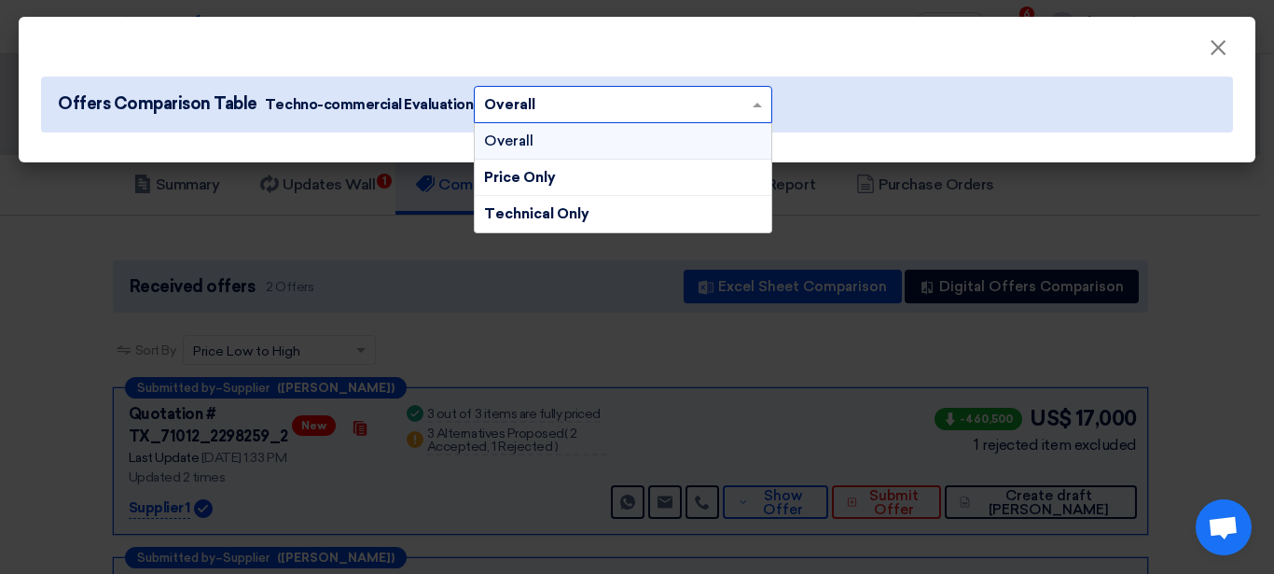
click at [726, 104] on input "text" at bounding box center [613, 104] width 259 height 29
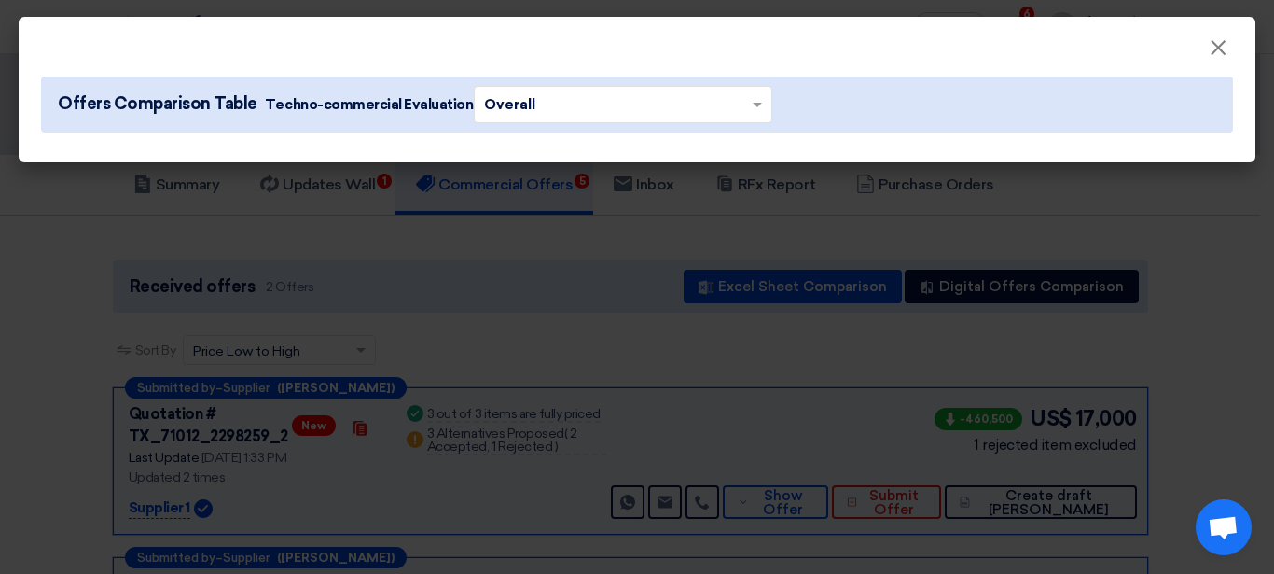
click at [695, 415] on modal-container "× Offers Comparison Table Techno-commercial Evaluation × Overall ×" at bounding box center [637, 287] width 1274 height 574
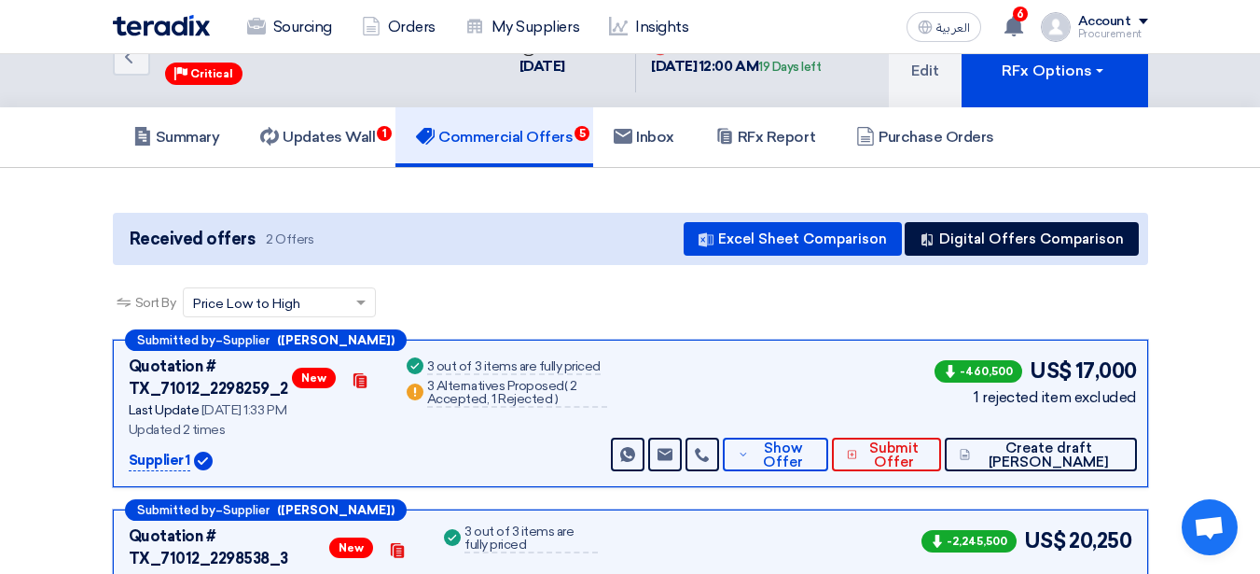
scroll to position [59, 0]
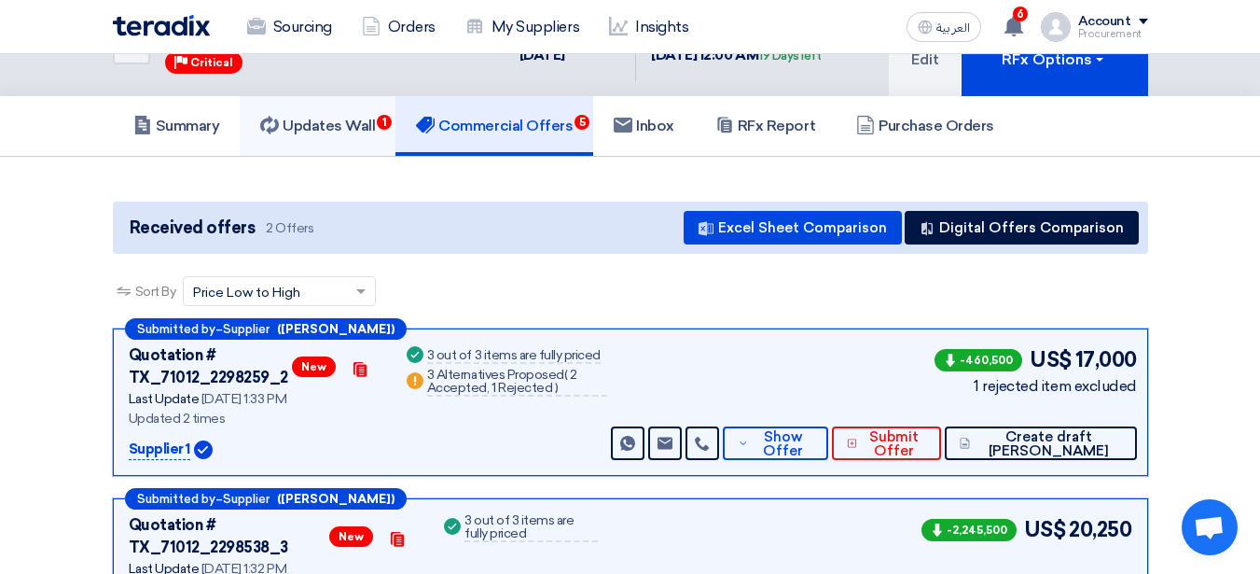
click at [353, 146] on link "Updates Wall 1" at bounding box center [318, 126] width 156 height 60
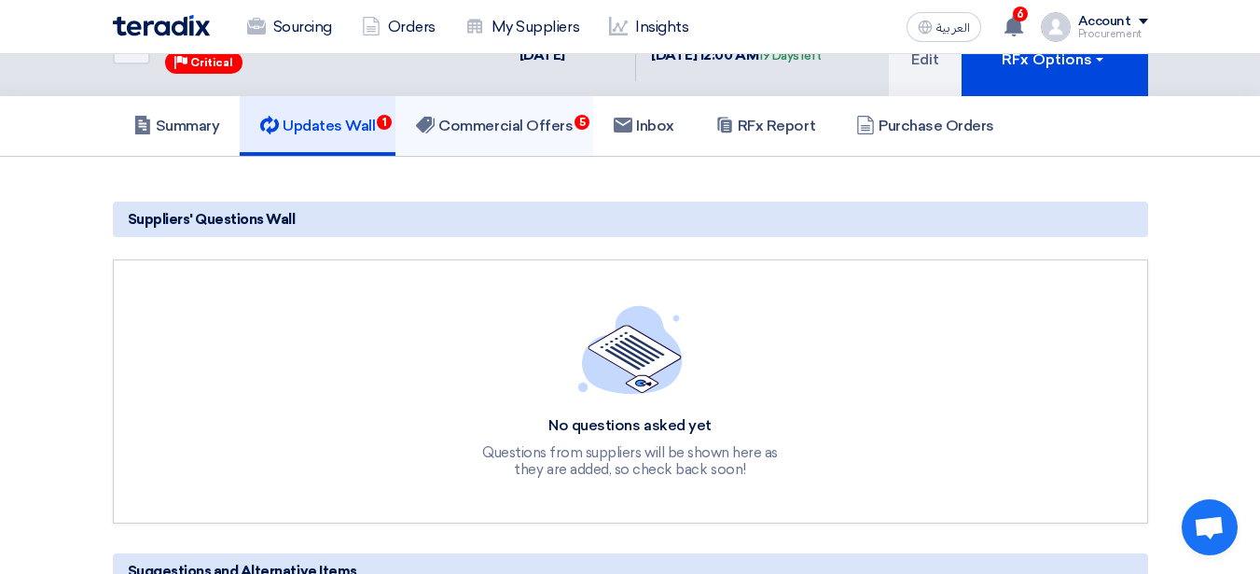
click at [467, 133] on h5 "Commercial Offers 5" at bounding box center [494, 126] width 157 height 19
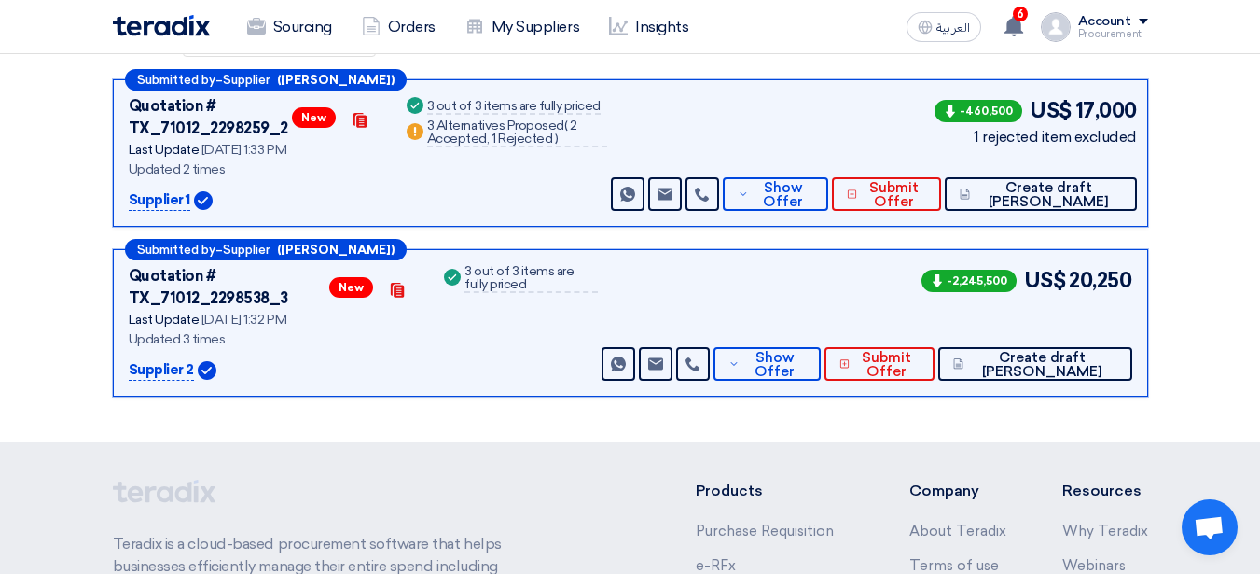
scroll to position [294, 0]
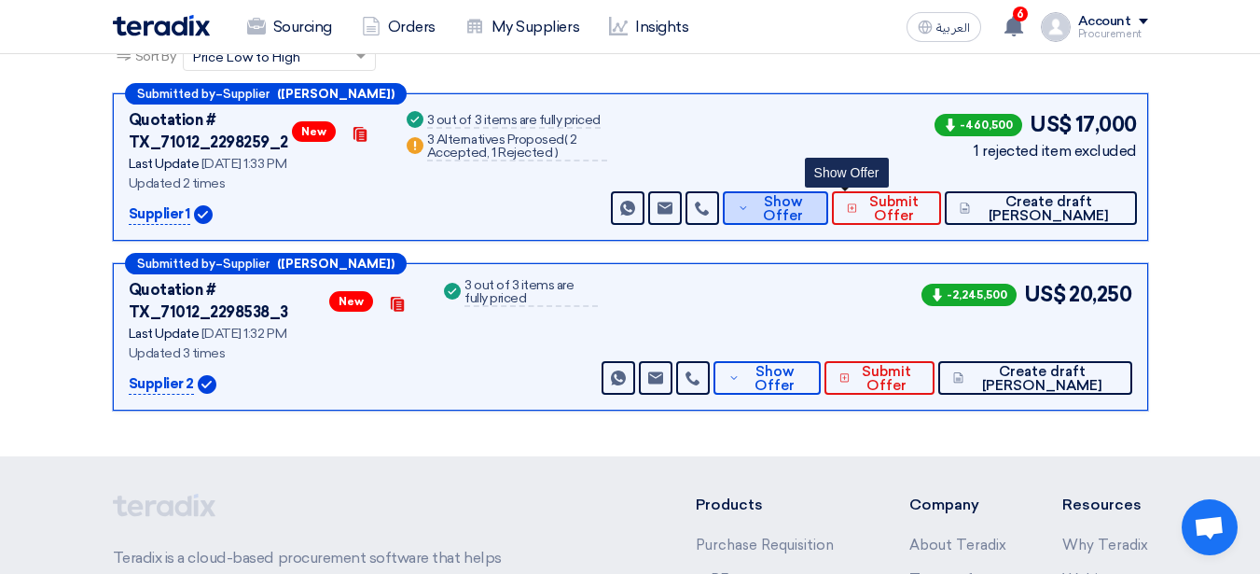
click at [814, 209] on span "Show Offer" at bounding box center [784, 209] width 61 height 28
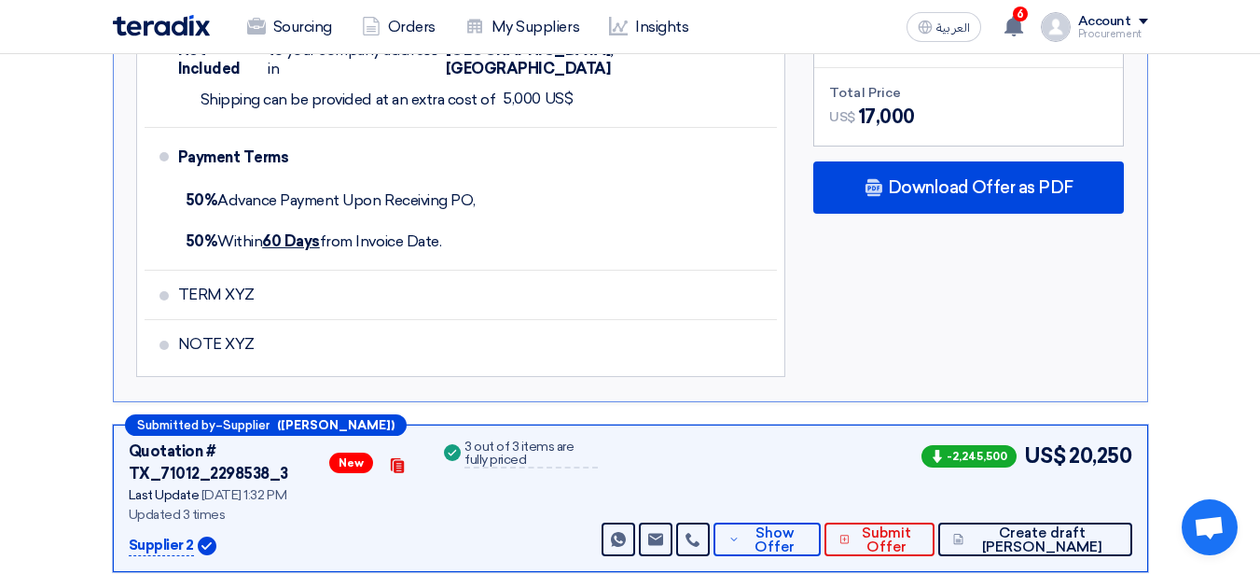
scroll to position [1611, 0]
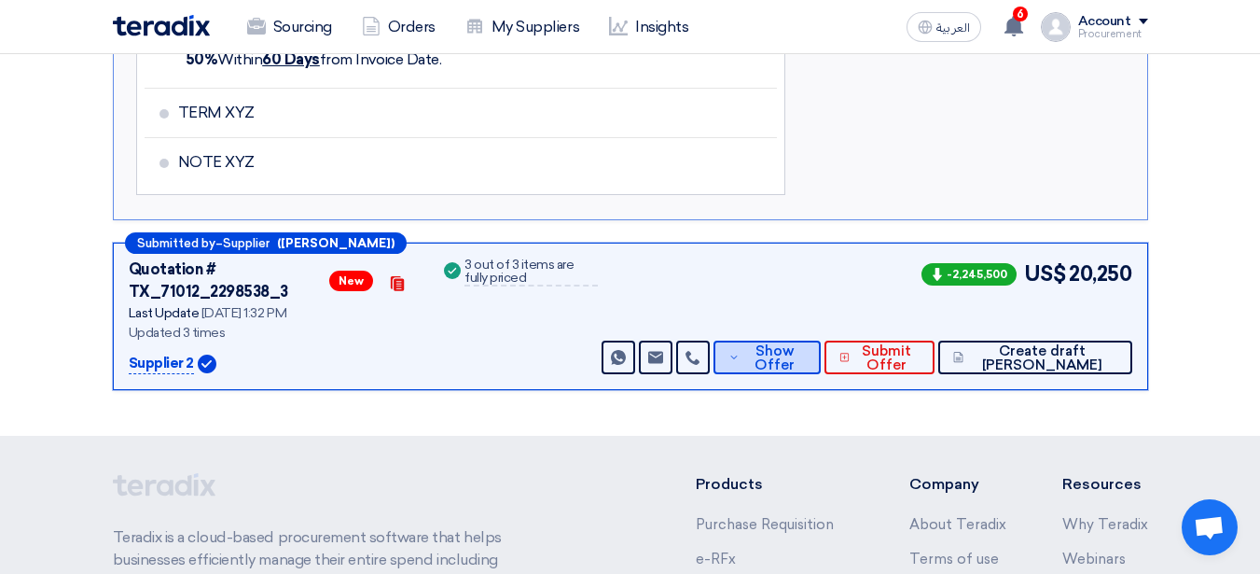
drag, startPoint x: 785, startPoint y: 355, endPoint x: 808, endPoint y: 340, distance: 26.9
click at [808, 340] on div "Submitted by – Supplier (Ahmed Mohamed) Quotation # TX_71012_2298538_3 New Cont…" at bounding box center [630, 316] width 1035 height 147
click at [806, 344] on span "Show Offer" at bounding box center [775, 358] width 62 height 28
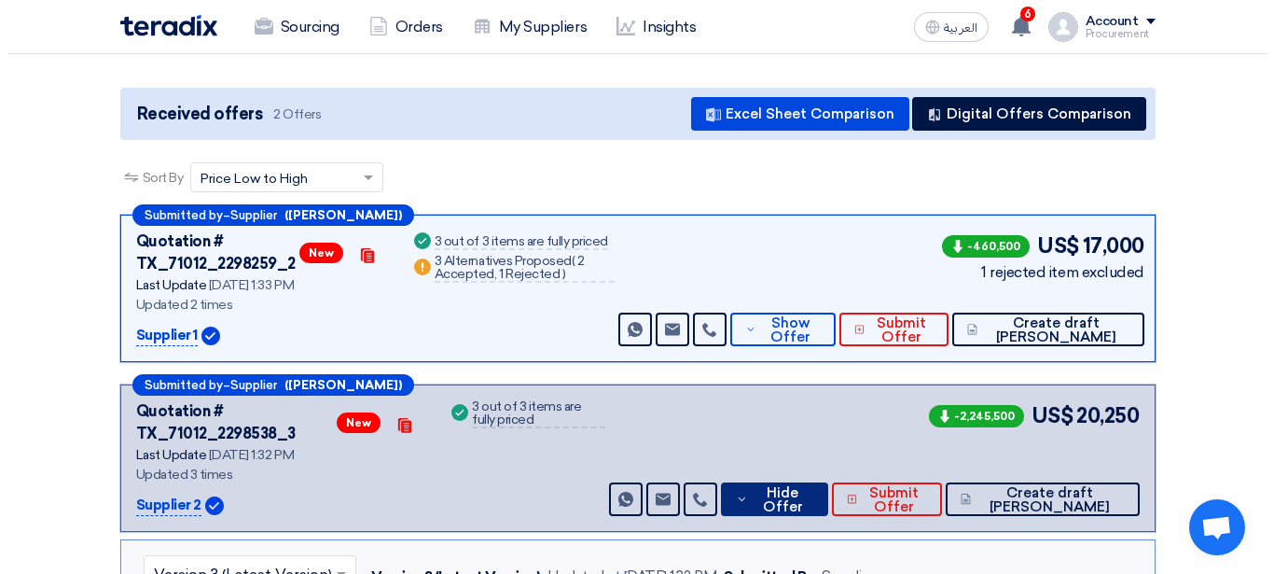
scroll to position [202, 0]
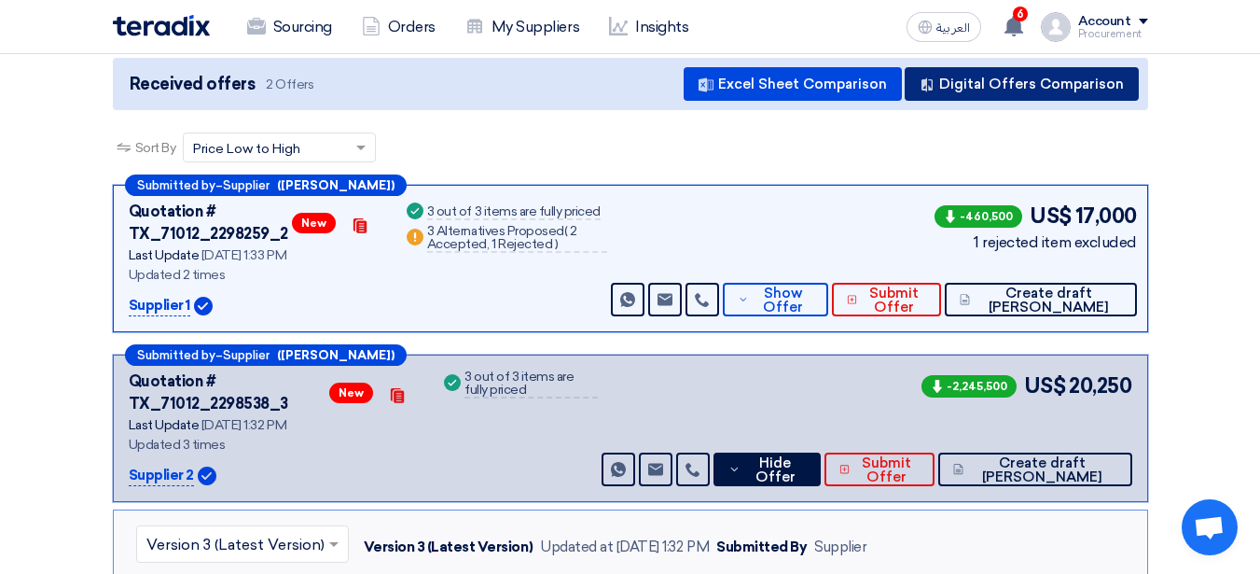
click at [1000, 83] on button "Digital Offers Comparison" at bounding box center [1022, 84] width 234 height 34
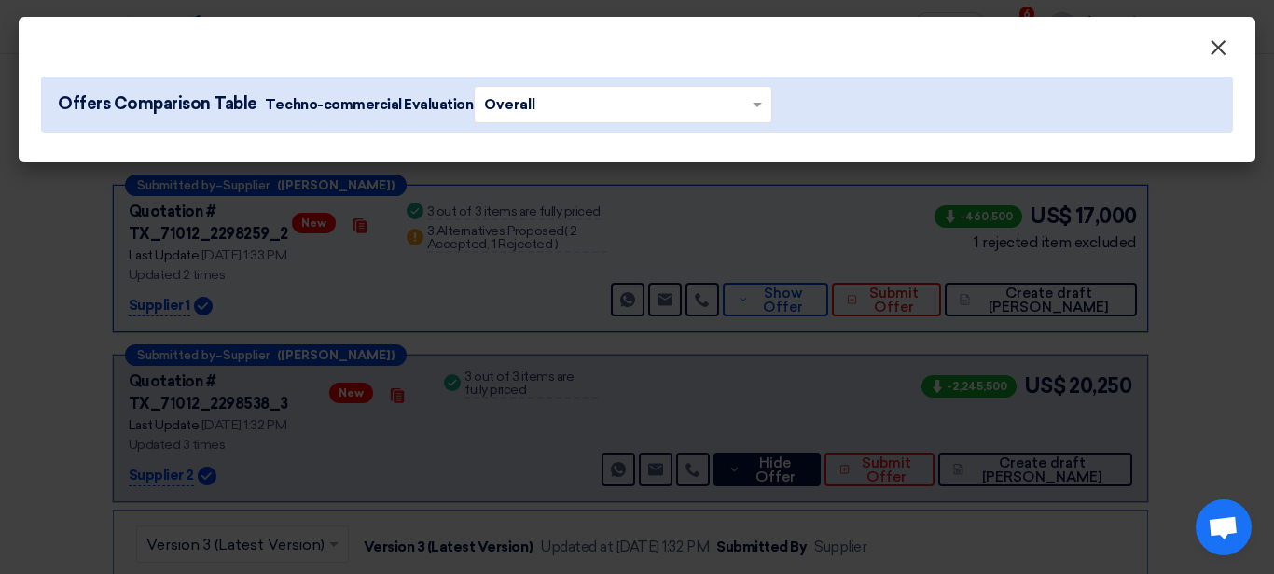
click at [1214, 41] on span "×" at bounding box center [1218, 52] width 19 height 37
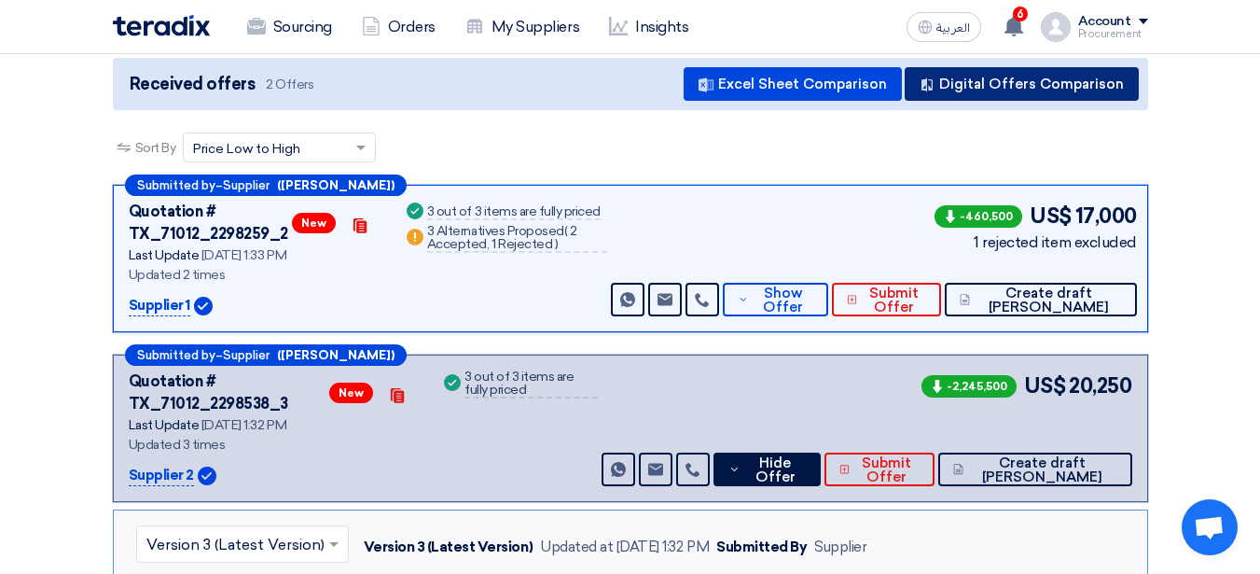
click at [1099, 99] on button "Digital Offers Comparison" at bounding box center [1022, 84] width 234 height 34
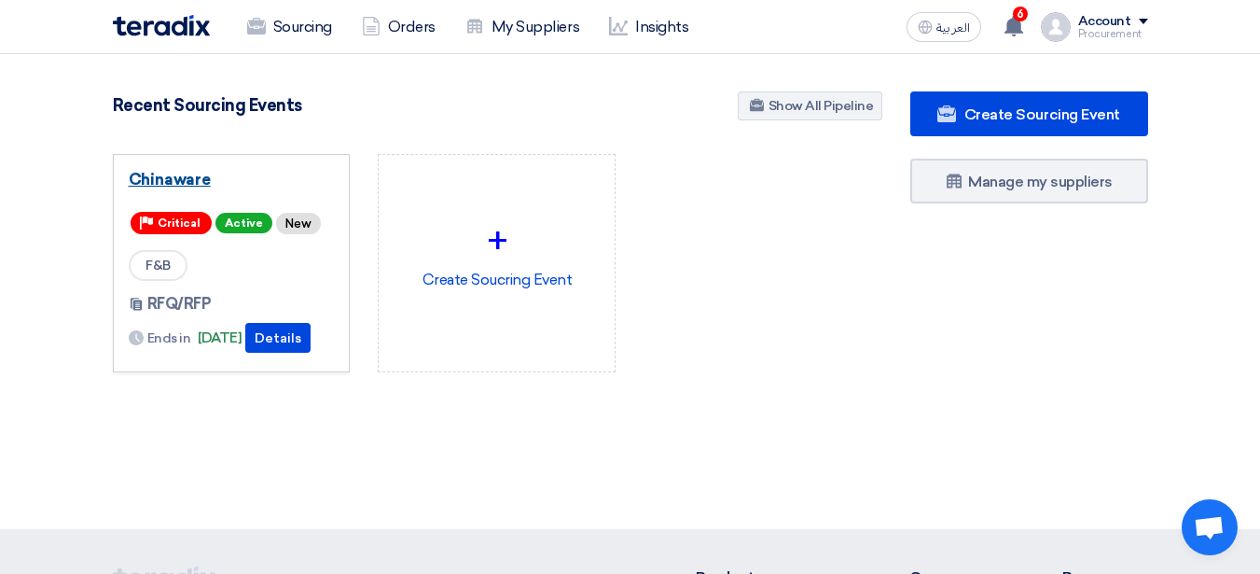
click at [202, 175] on link "Chinaware" at bounding box center [232, 179] width 206 height 19
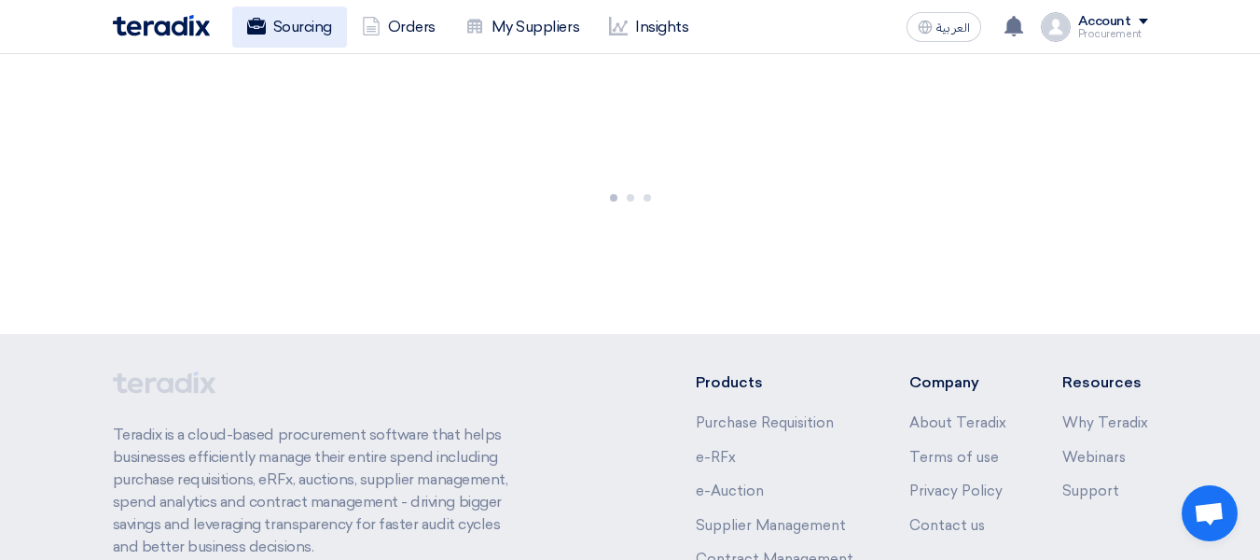
click at [309, 28] on link "Sourcing" at bounding box center [289, 27] width 115 height 41
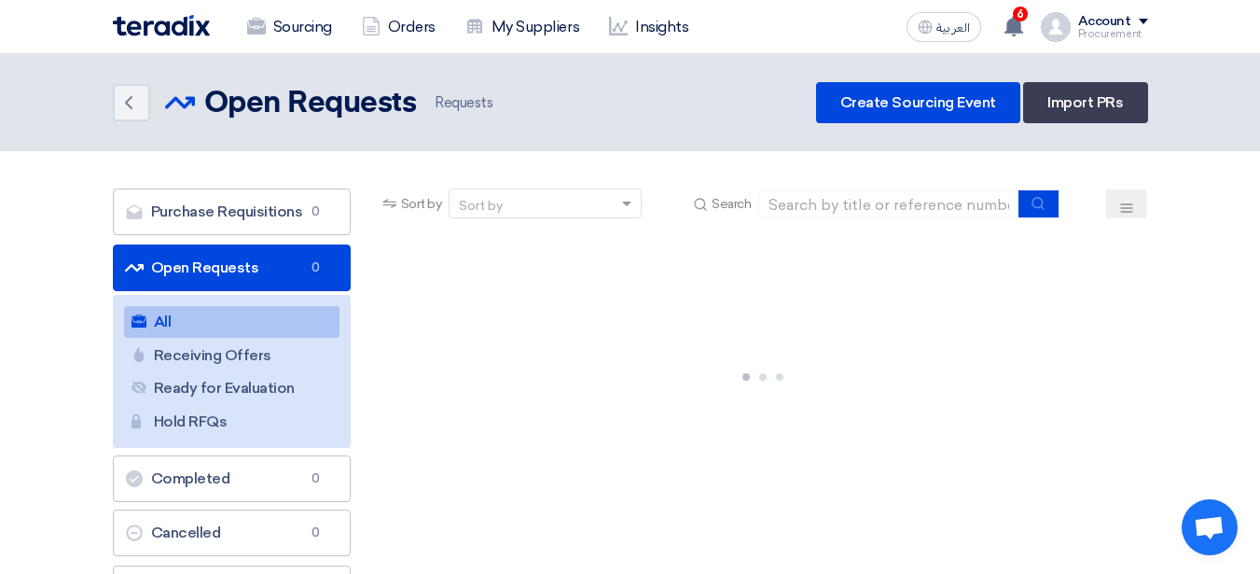
click at [76, 37] on nav "Sourcing Orders My Suppliers Insights العربية ع 6 You have a new offer for 'Chi…" at bounding box center [630, 27] width 1260 height 54
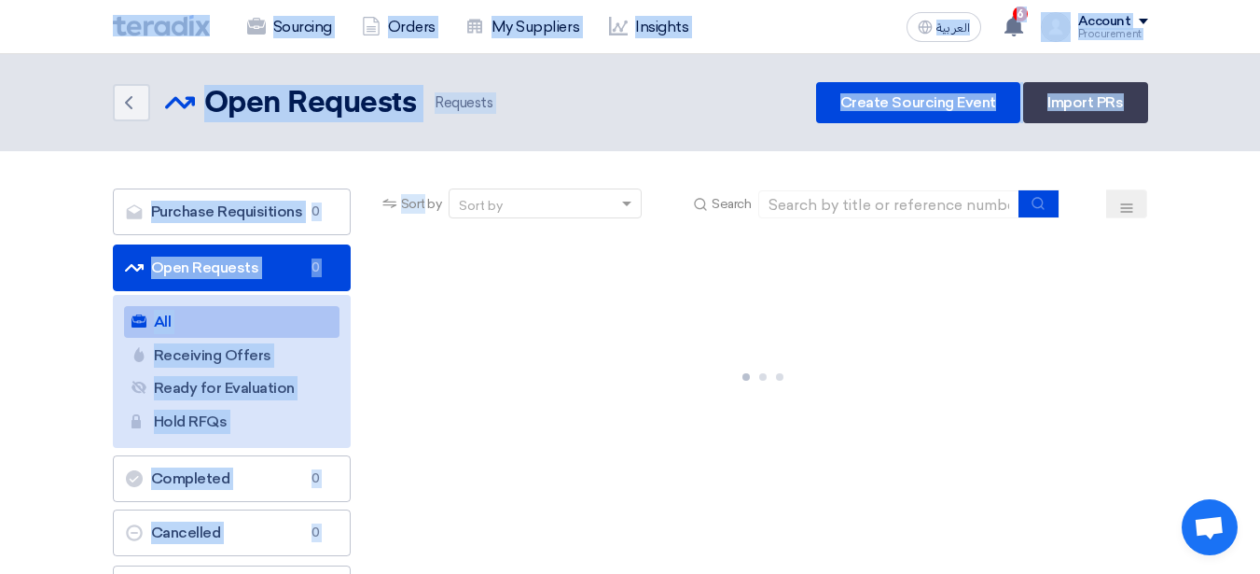
drag, startPoint x: 76, startPoint y: 37, endPoint x: 549, endPoint y: 177, distance: 493.2
click at [549, 177] on section "Purchase Requisitions Purchase Requisitions 0 Open Requests Open Requests 0 All…" at bounding box center [630, 432] width 1260 height 563
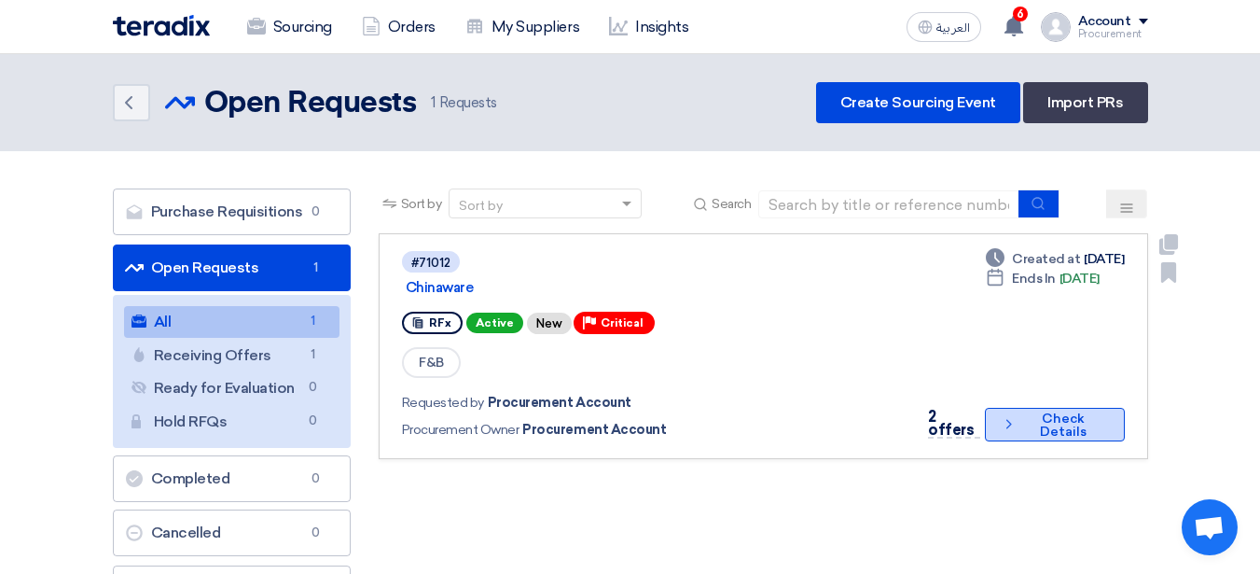
click at [1048, 425] on button "Check details Check Details" at bounding box center [1055, 425] width 140 height 34
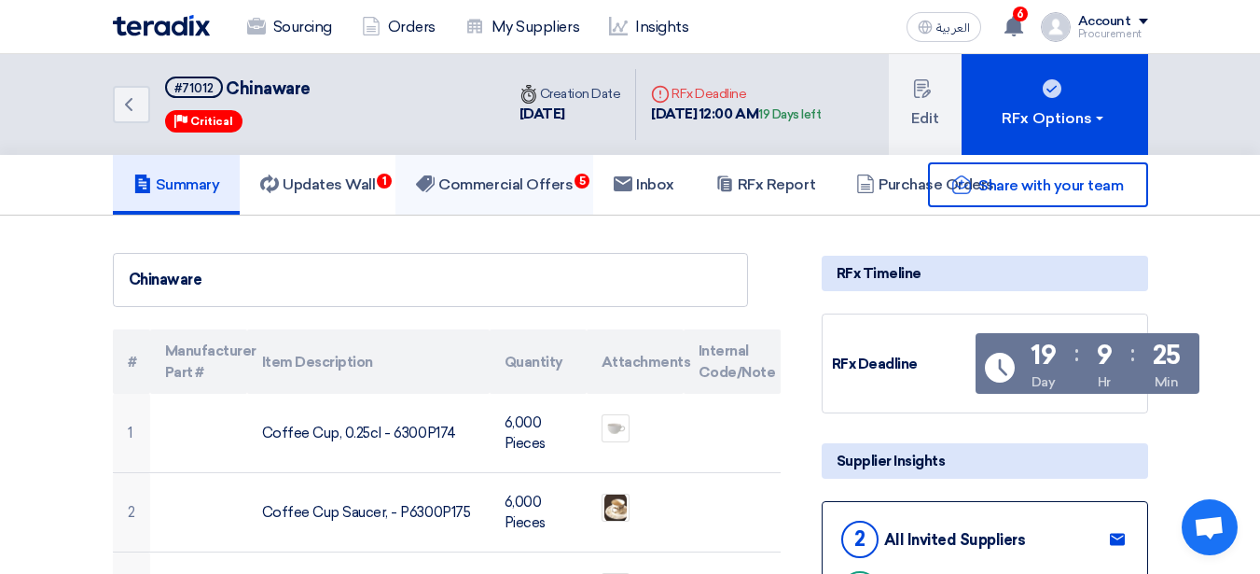
click at [539, 184] on h5 "Commercial Offers 5" at bounding box center [494, 184] width 157 height 19
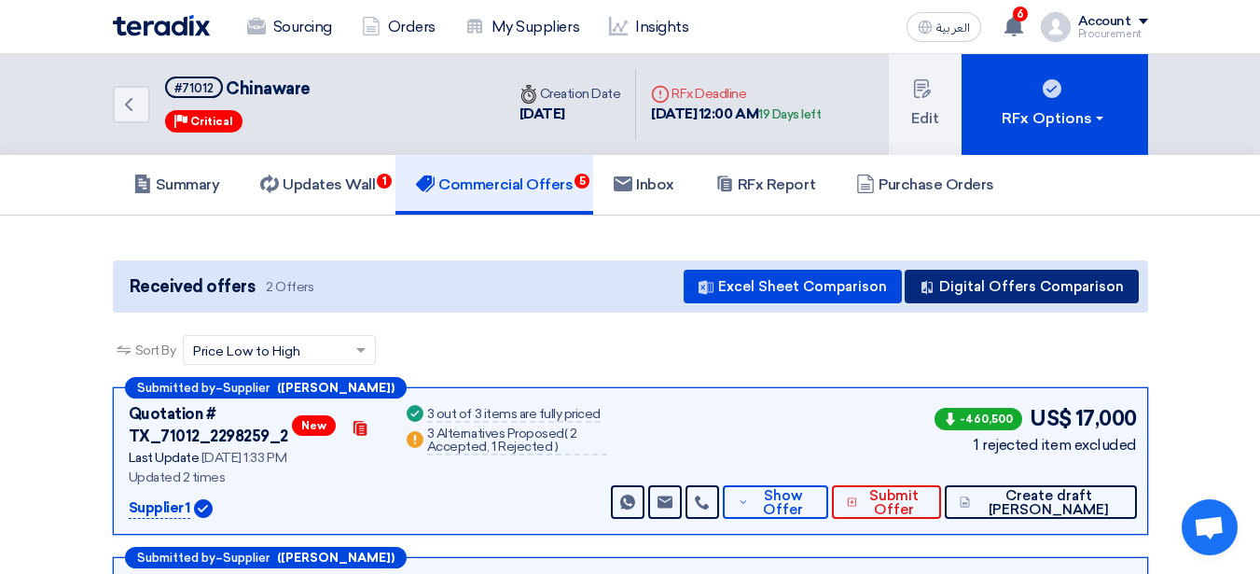
click at [971, 301] on button "Digital Offers Comparison" at bounding box center [1022, 287] width 234 height 34
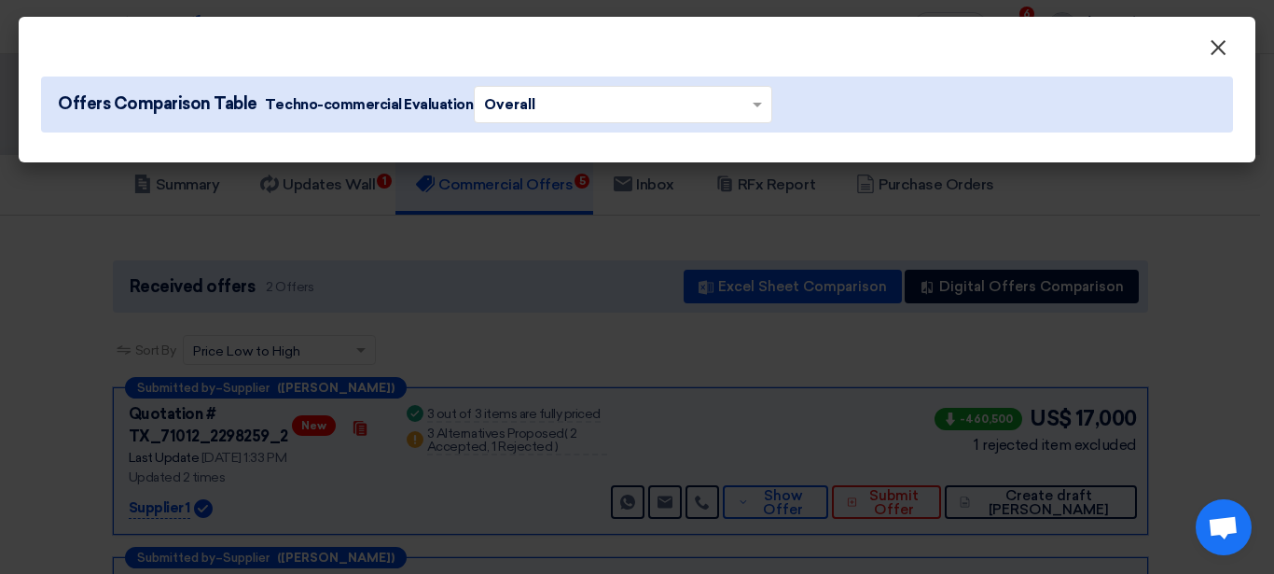
click at [1210, 53] on span "×" at bounding box center [1218, 52] width 19 height 37
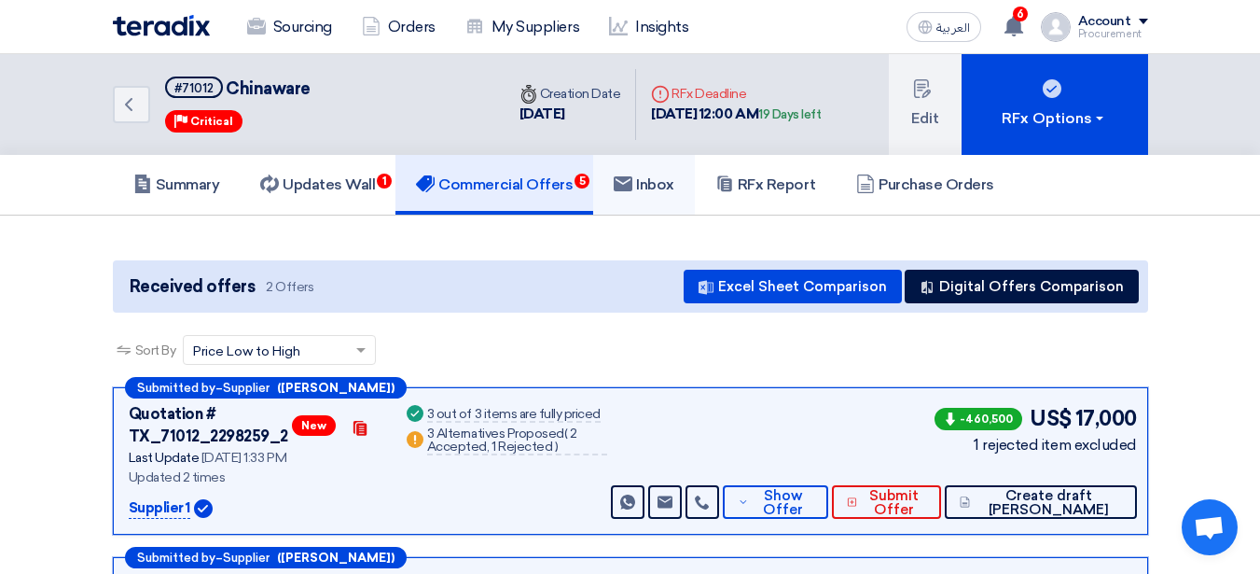
click at [640, 178] on h5 "Inbox" at bounding box center [644, 184] width 61 height 19
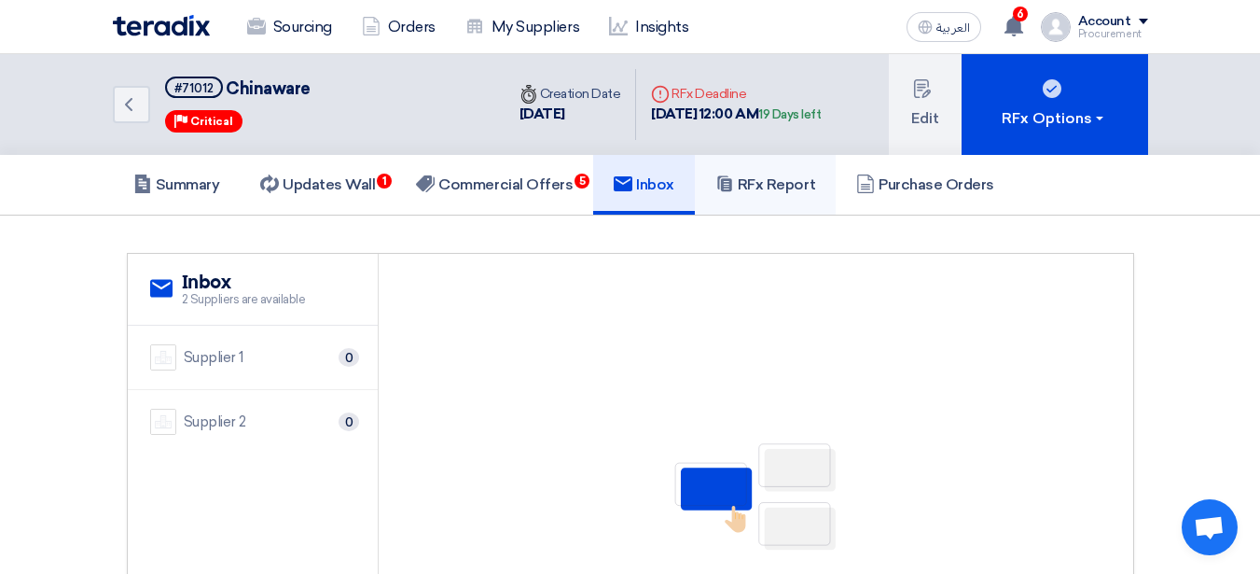
click at [762, 184] on h5 "RFx Report" at bounding box center [765, 184] width 100 height 19
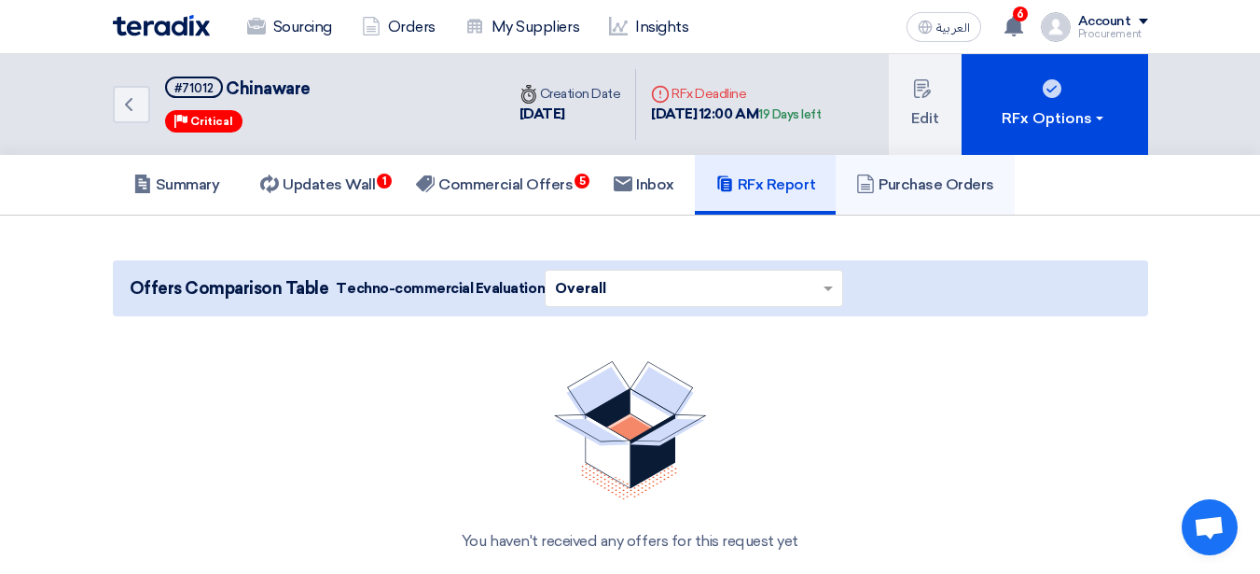
click at [891, 181] on h5 "Purchase Orders" at bounding box center [925, 184] width 138 height 19
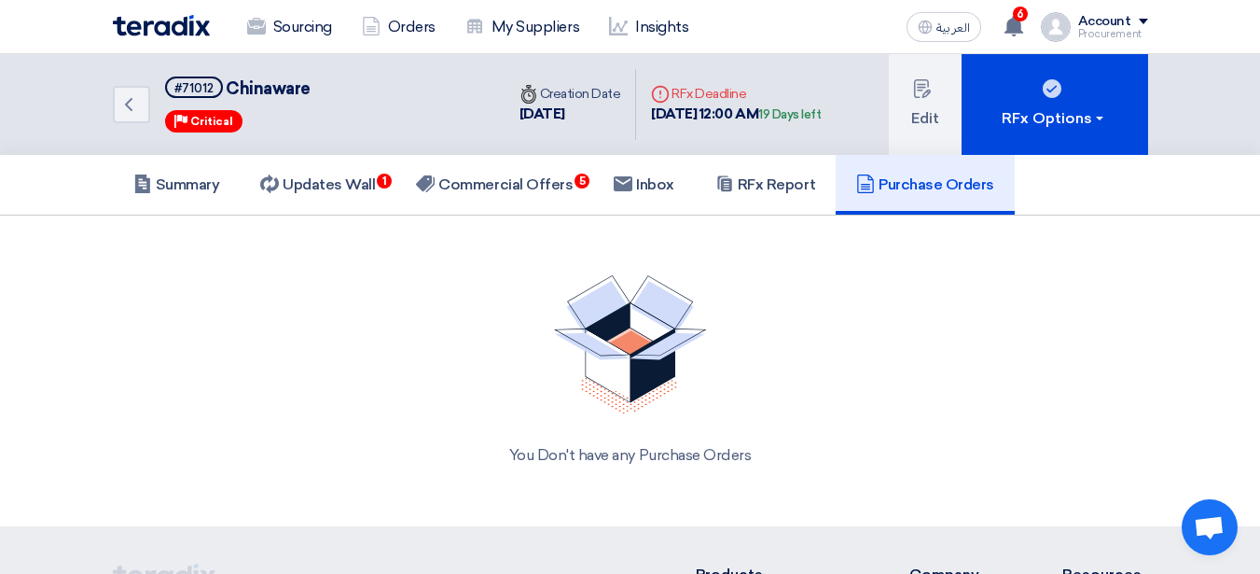
click at [951, 196] on link "Purchase Orders" at bounding box center [925, 185] width 179 height 60
click at [786, 183] on h5 "RFx Report" at bounding box center [765, 184] width 100 height 19
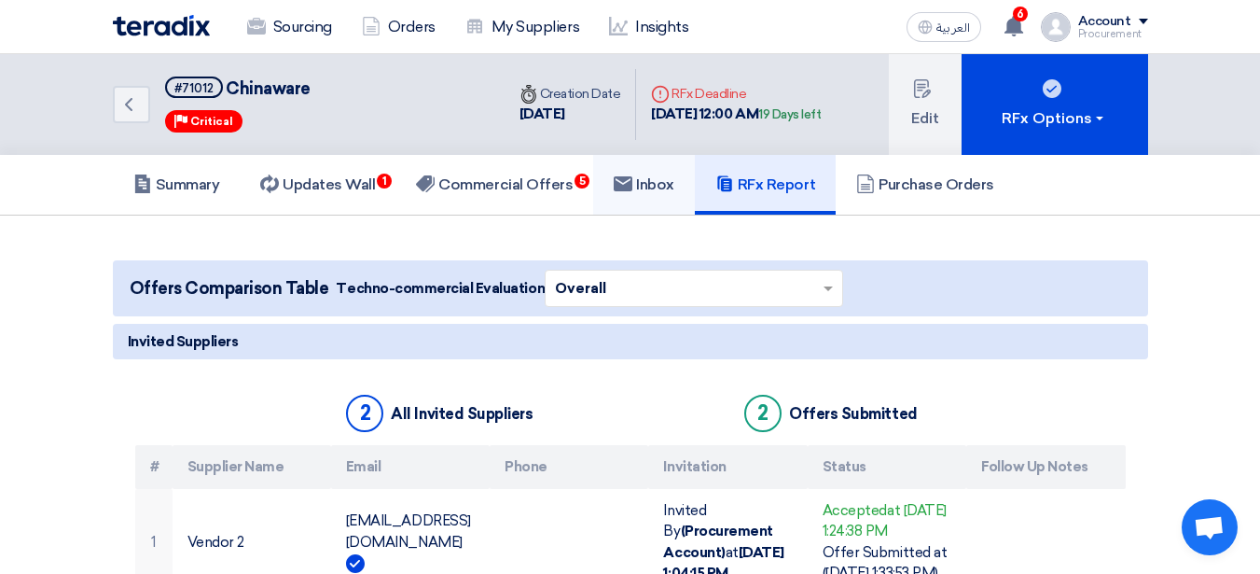
click at [628, 189] on use at bounding box center [623, 183] width 19 height 15
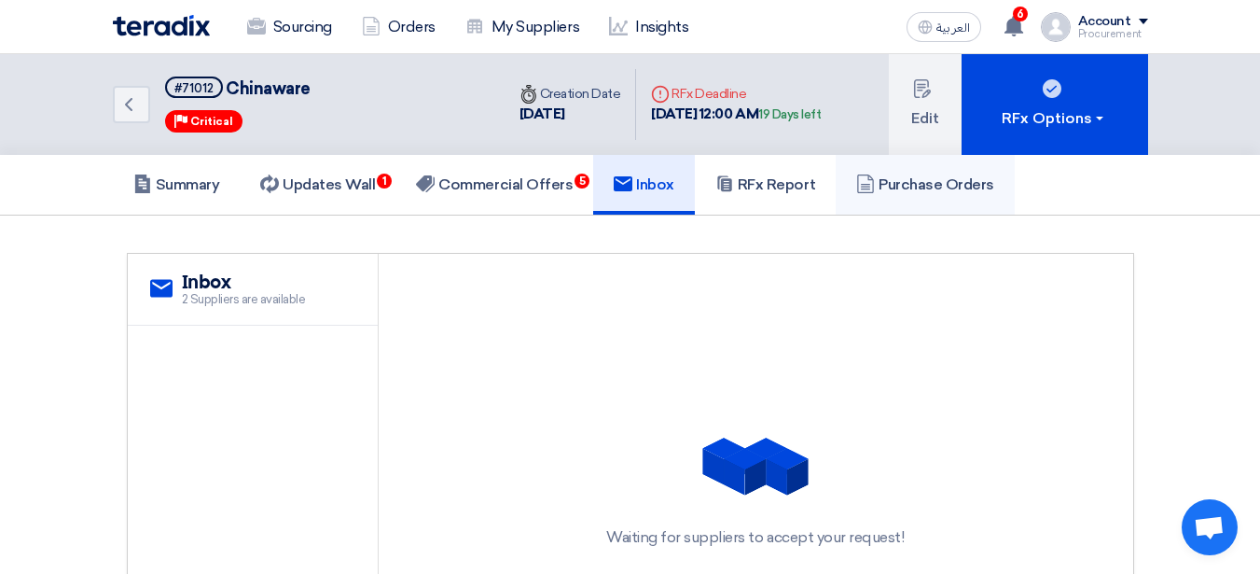
click at [882, 196] on link "Purchase Orders" at bounding box center [925, 185] width 179 height 60
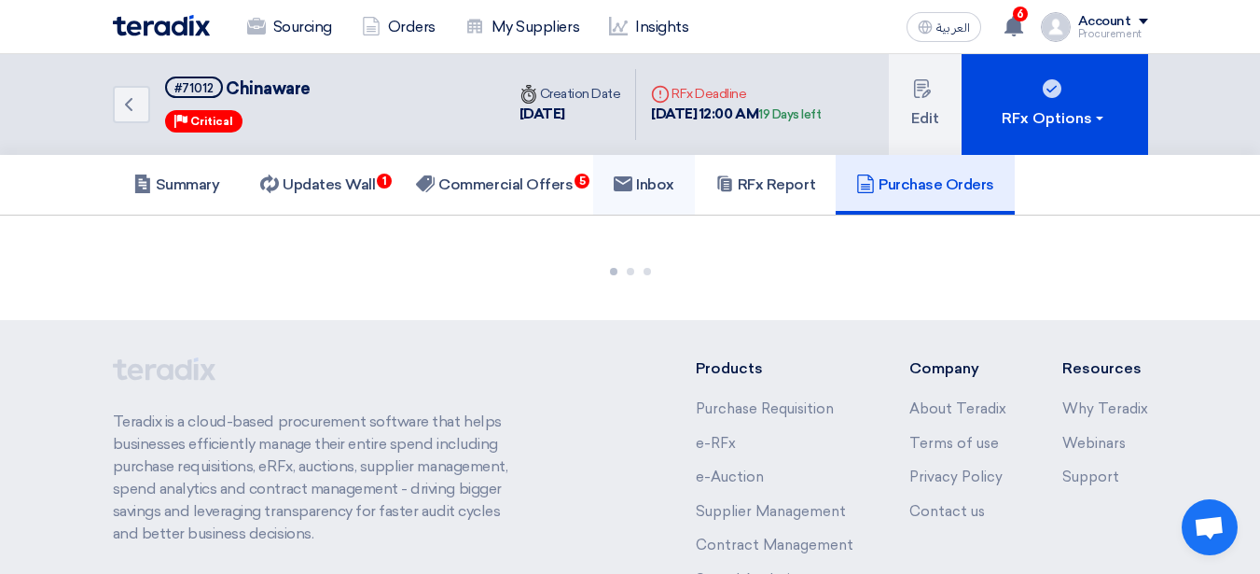
click at [634, 203] on link "Inbox" at bounding box center [644, 185] width 102 height 60
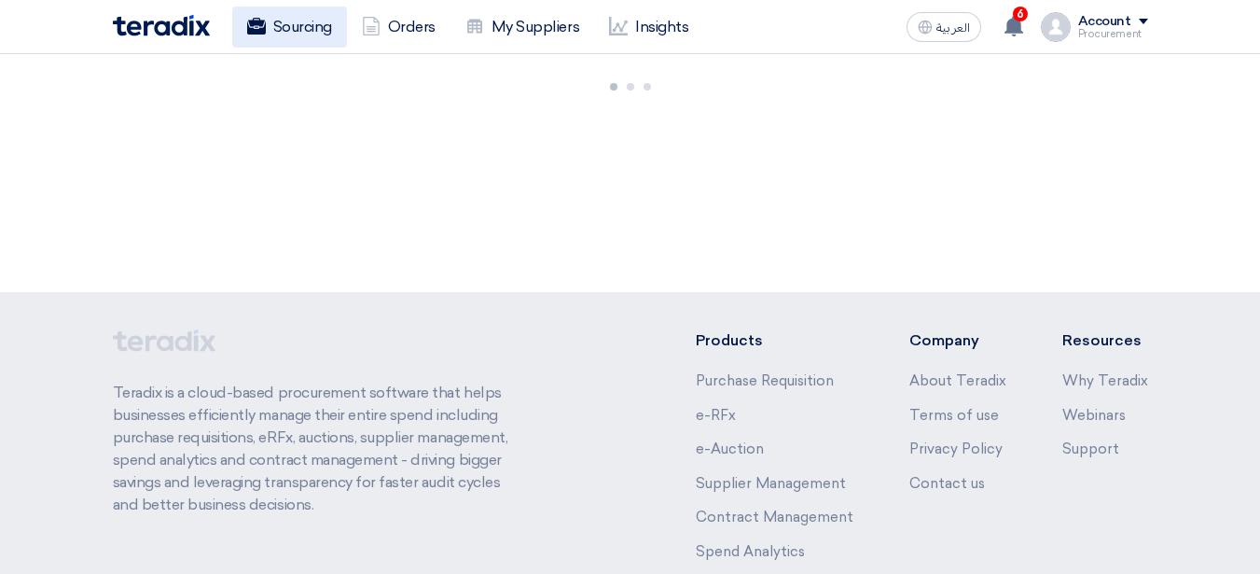
click at [311, 35] on link "Sourcing" at bounding box center [289, 27] width 115 height 41
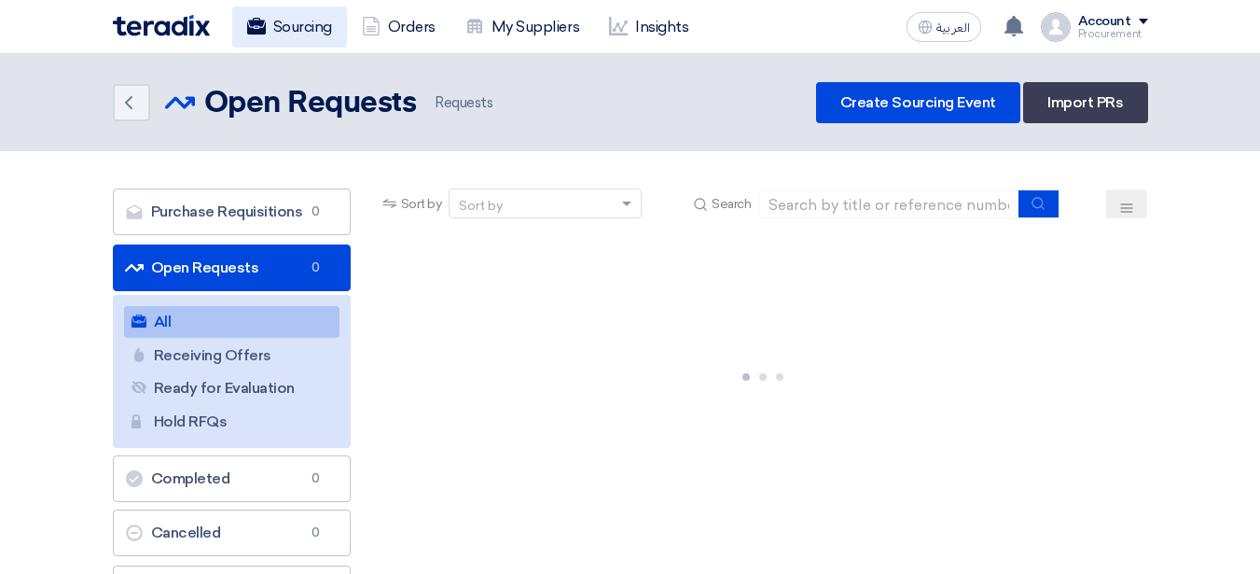
click at [301, 36] on link "Sourcing" at bounding box center [289, 27] width 115 height 41
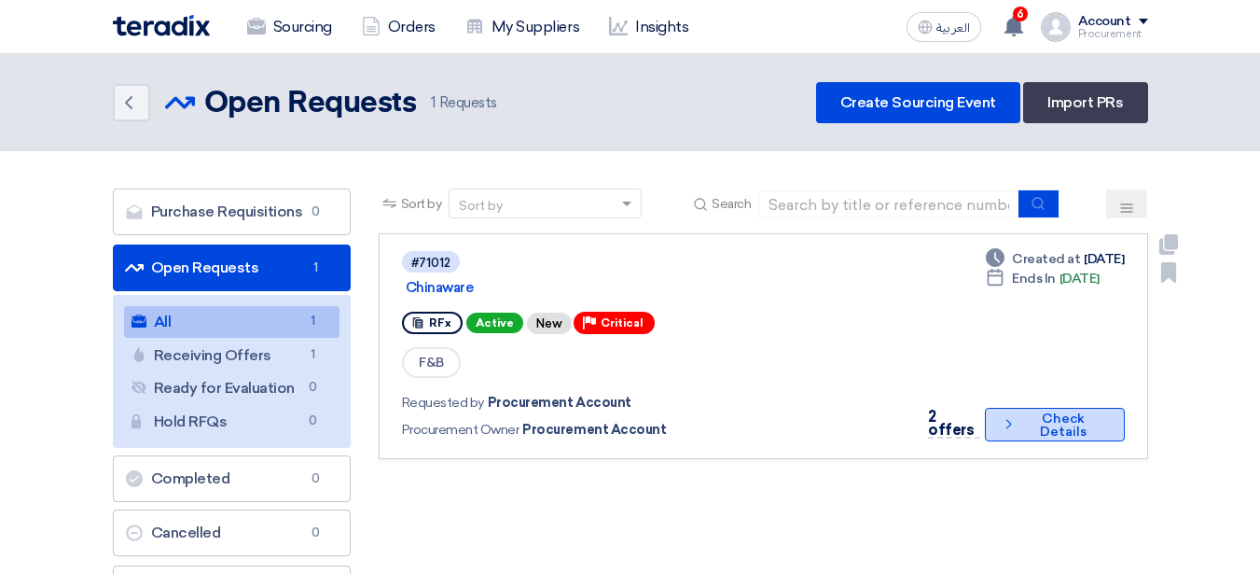
click at [1060, 424] on button "Check details Check Details" at bounding box center [1055, 425] width 140 height 34
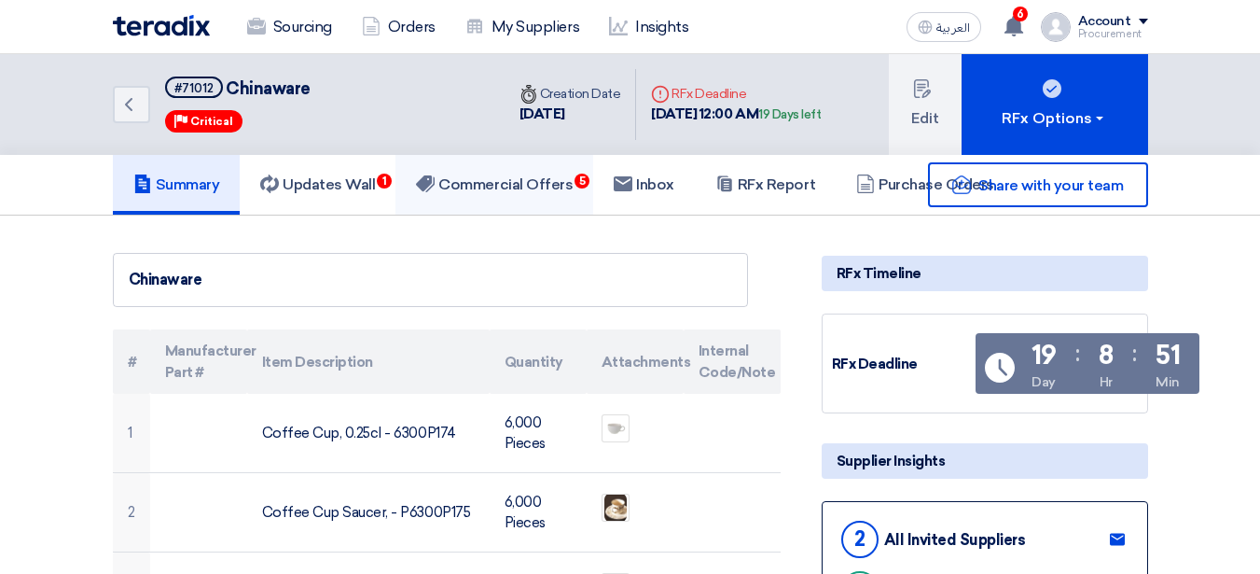
click at [520, 173] on link "Commercial Offers 5" at bounding box center [494, 185] width 198 height 60
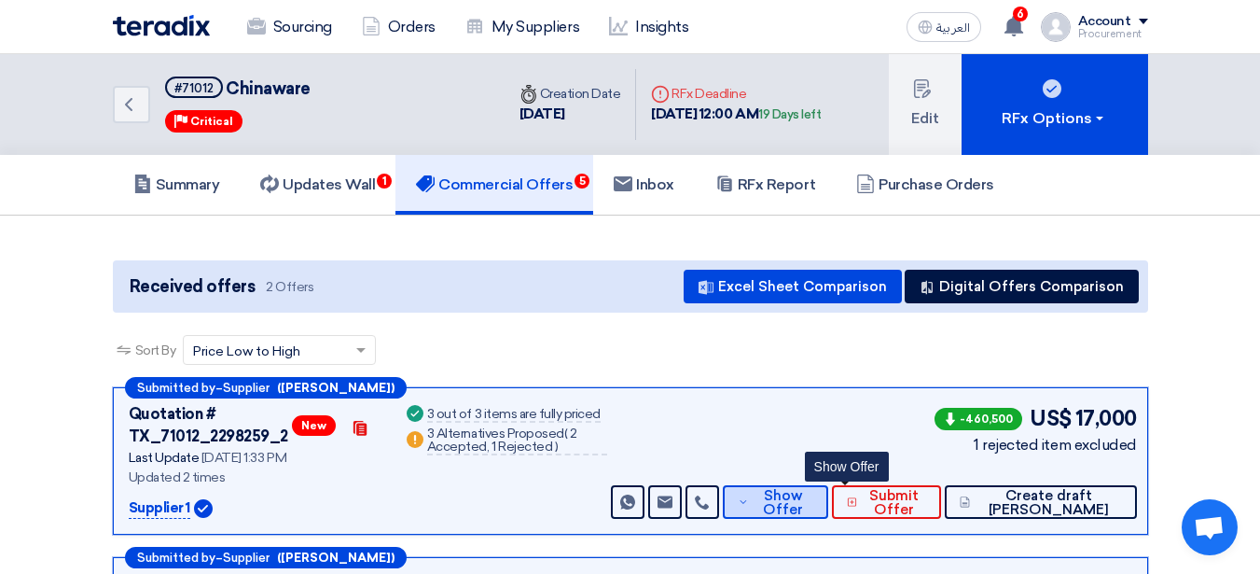
click at [814, 495] on span "Show Offer" at bounding box center [784, 503] width 61 height 28
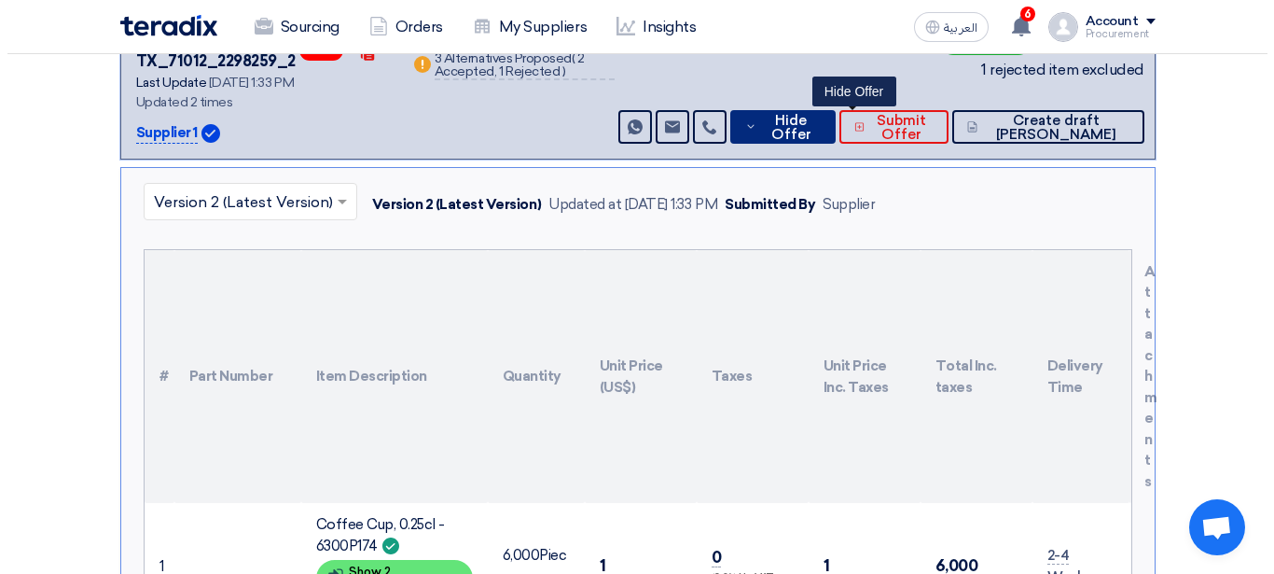
scroll to position [287, 0]
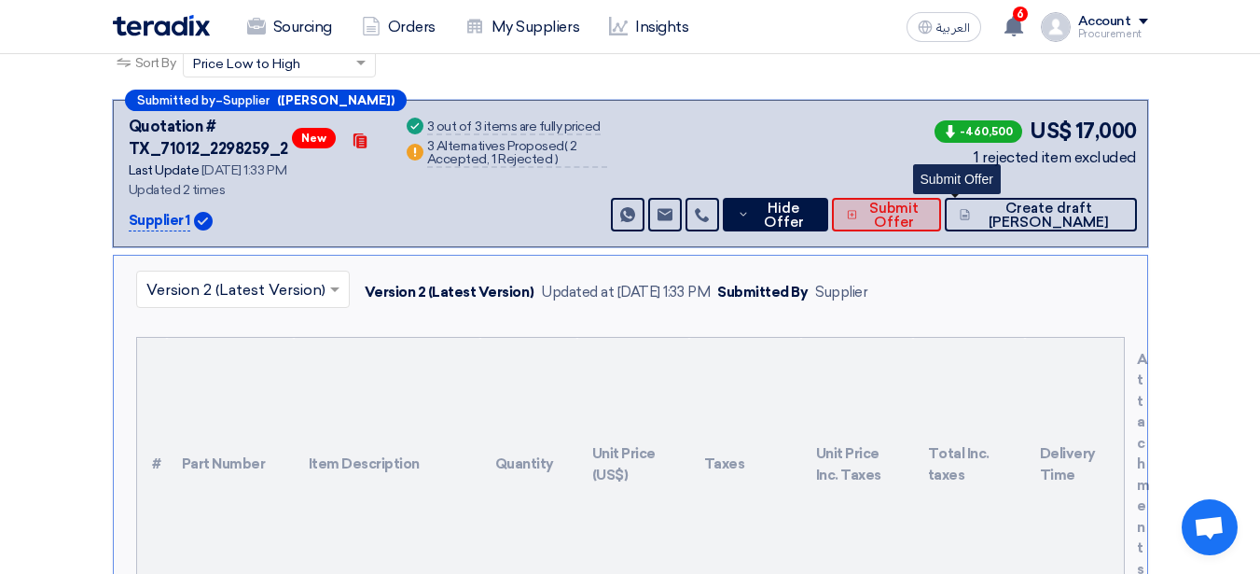
click at [926, 214] on span "Submit Offer" at bounding box center [894, 215] width 64 height 28
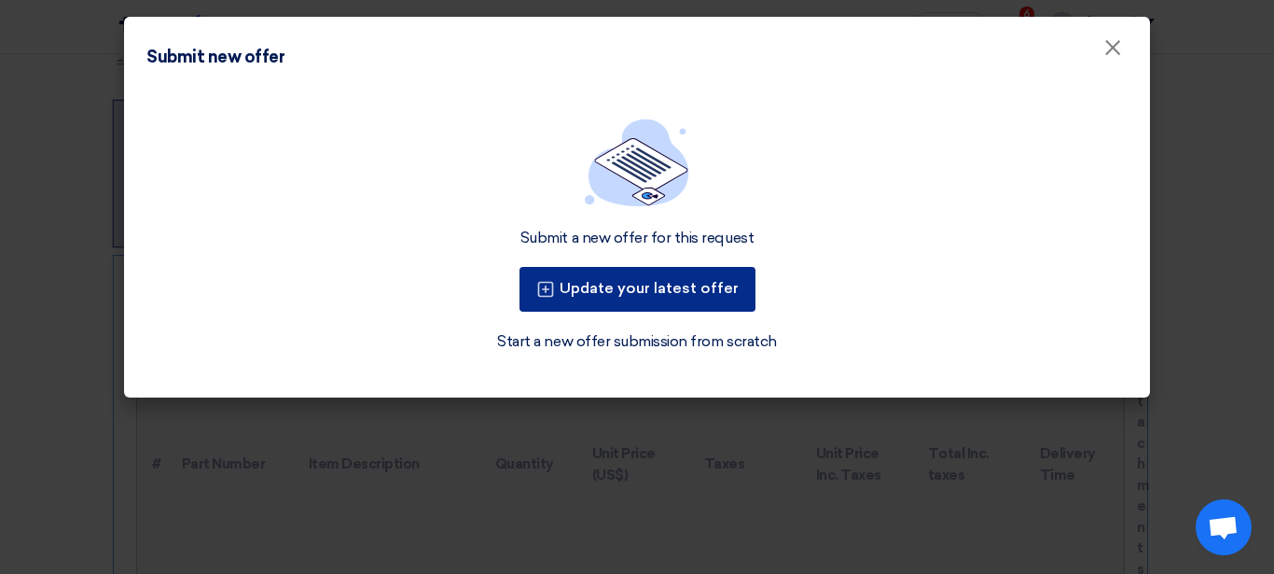
click at [629, 209] on div "Submit a new offer for this request Update your latest offer Start a new offer …" at bounding box center [636, 235] width 981 height 234
click at [630, 286] on button "Update your latest offer" at bounding box center [638, 289] width 236 height 45
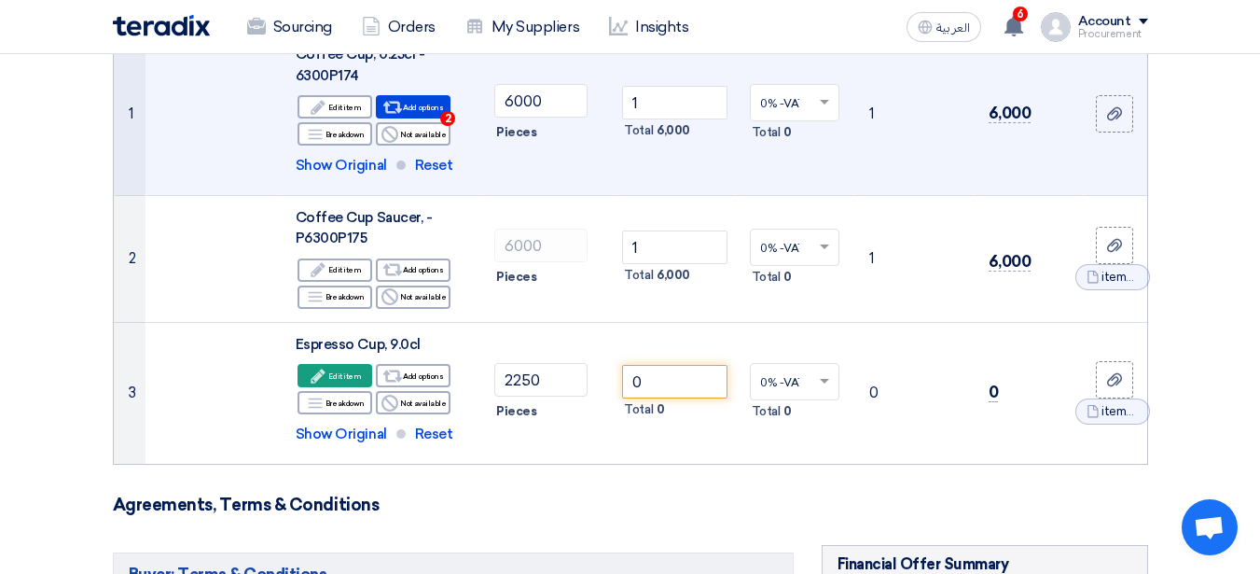
scroll to position [304, 0]
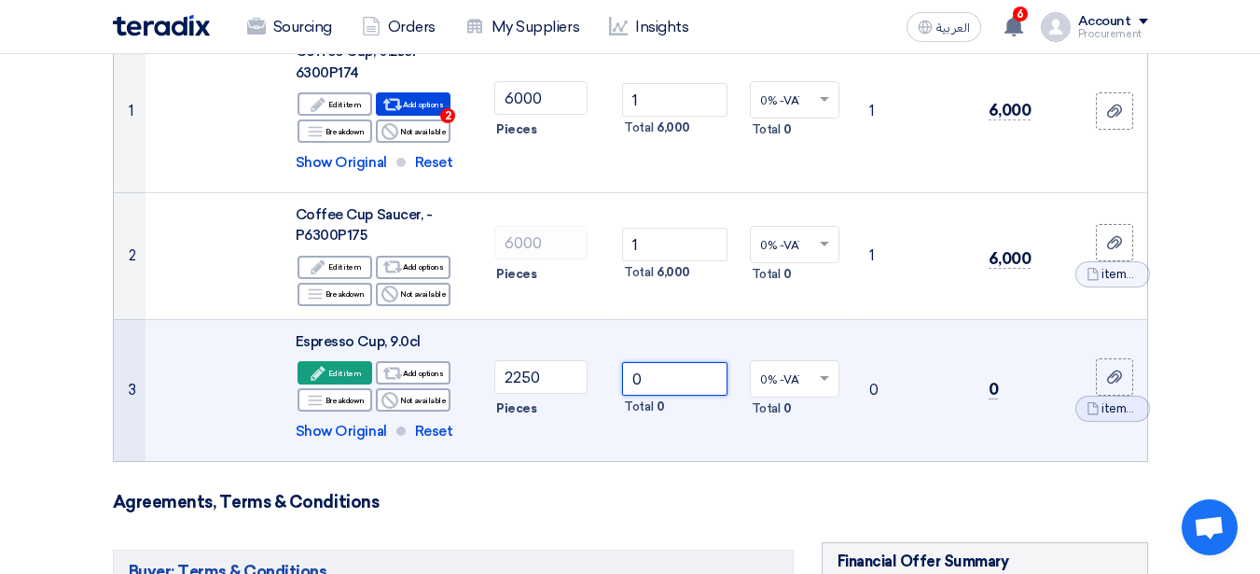
click at [683, 374] on input "0" at bounding box center [674, 379] width 104 height 34
click at [675, 423] on td "0 Total 0" at bounding box center [674, 390] width 119 height 142
click at [685, 379] on input "0" at bounding box center [674, 379] width 104 height 34
type input "50"
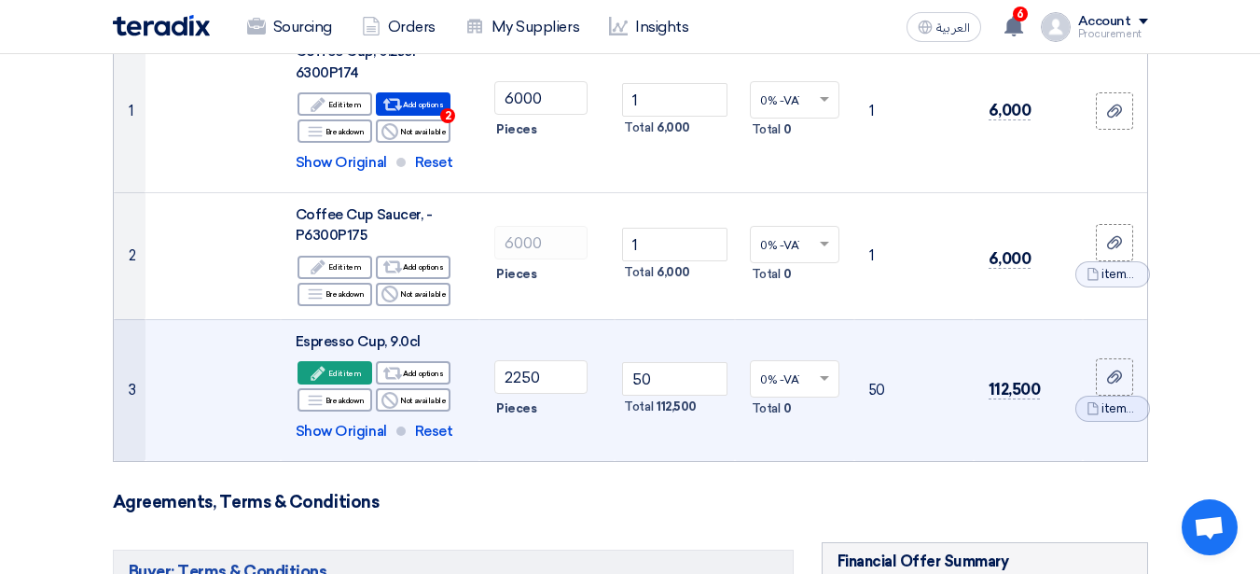
click at [851, 322] on td "0% -VAT-free × Total 0" at bounding box center [794, 390] width 119 height 142
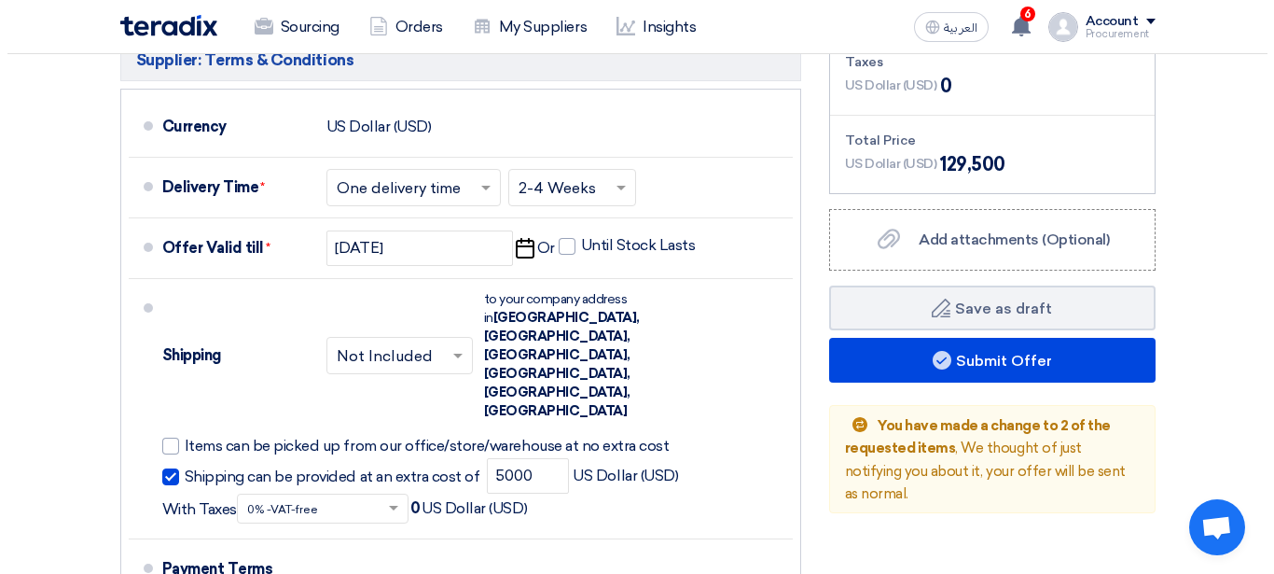
scroll to position [1036, 0]
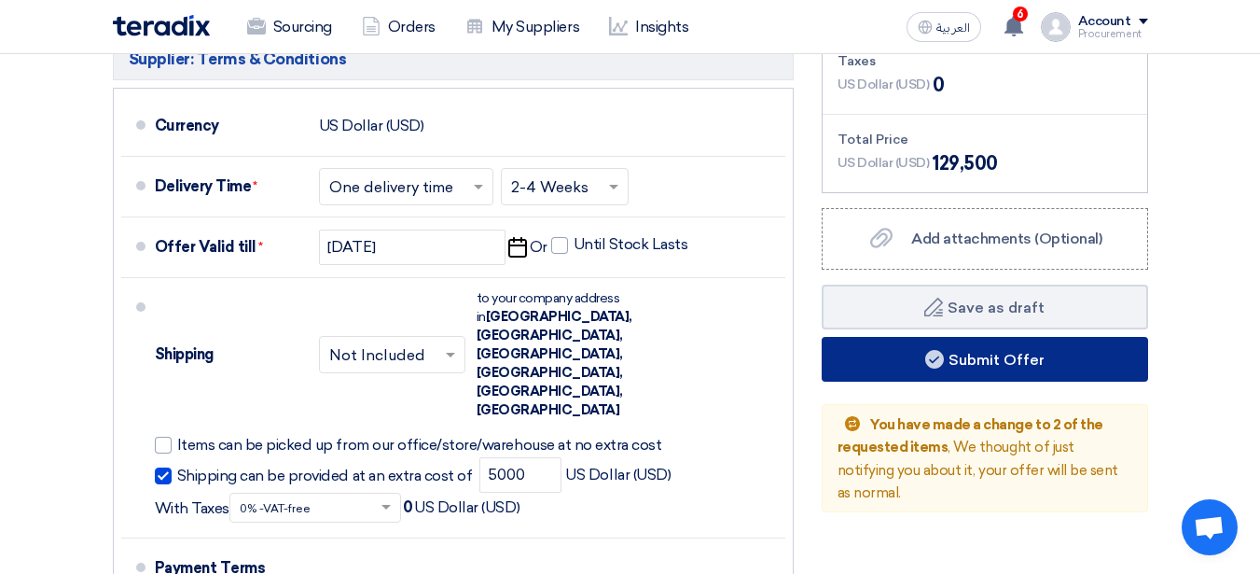
click at [913, 365] on button "Submit Offer" at bounding box center [985, 359] width 326 height 45
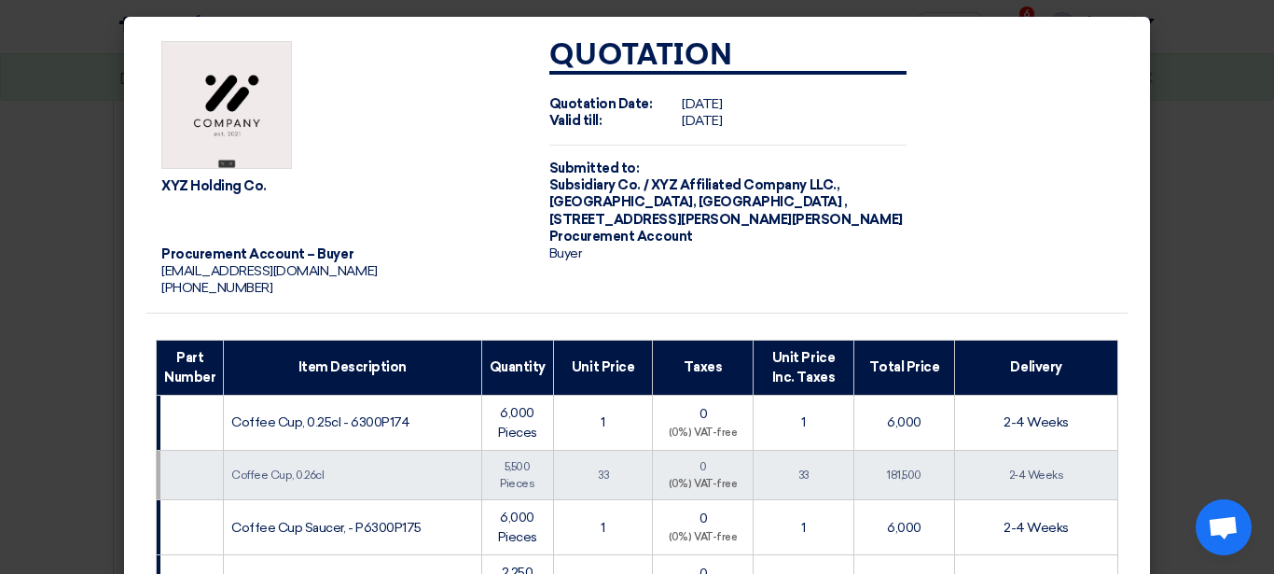
scroll to position [574, 0]
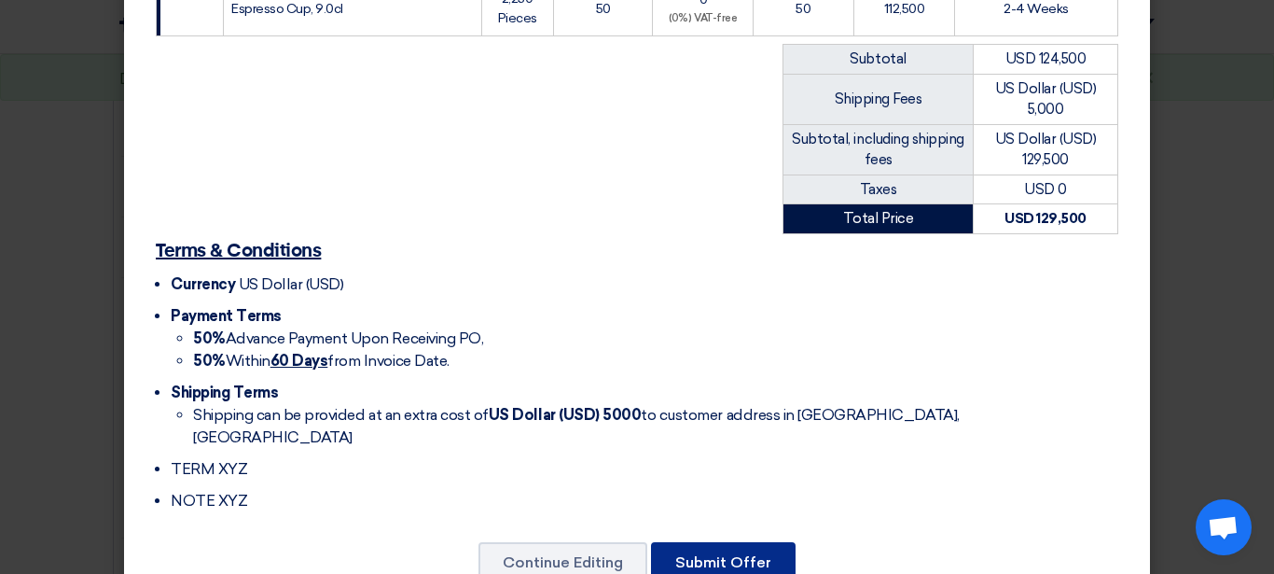
click at [740, 542] on button "Submit Offer" at bounding box center [723, 562] width 145 height 41
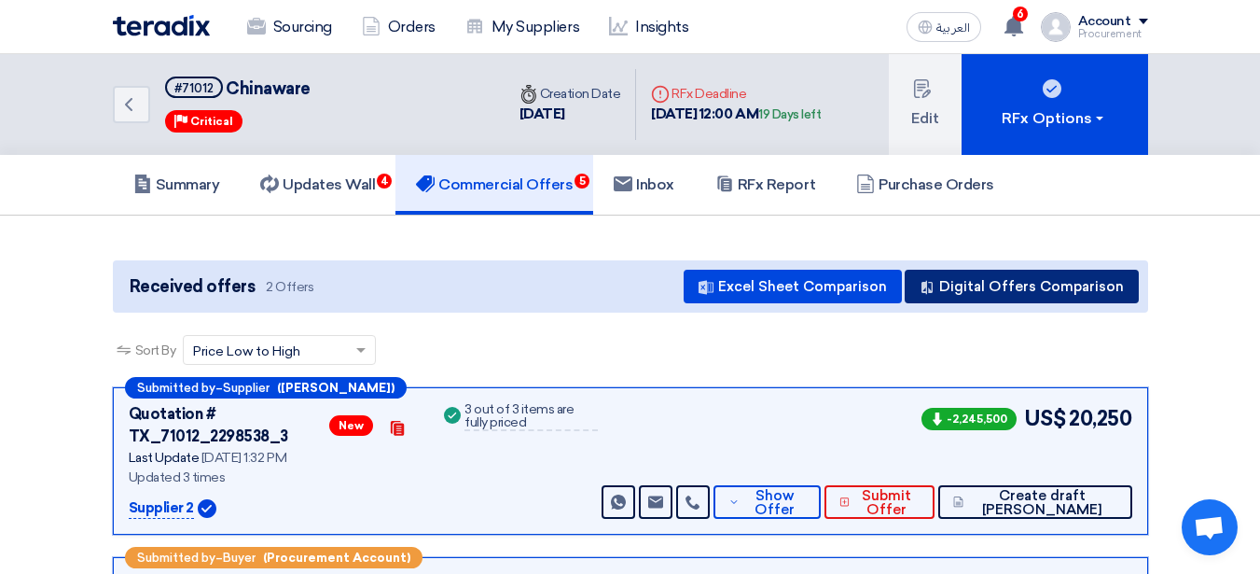
click at [1103, 299] on button "Digital Offers Comparison" at bounding box center [1022, 287] width 234 height 34
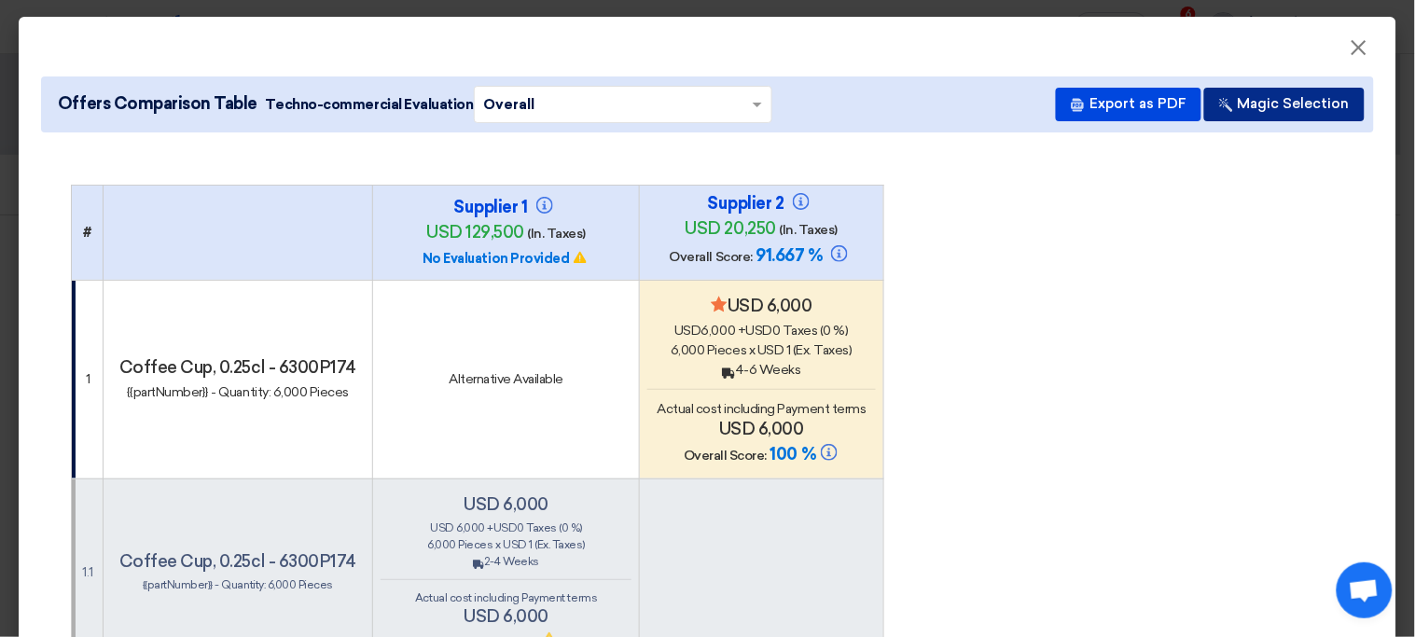
click at [1259, 110] on button "Magic Selection" at bounding box center [1284, 105] width 160 height 34
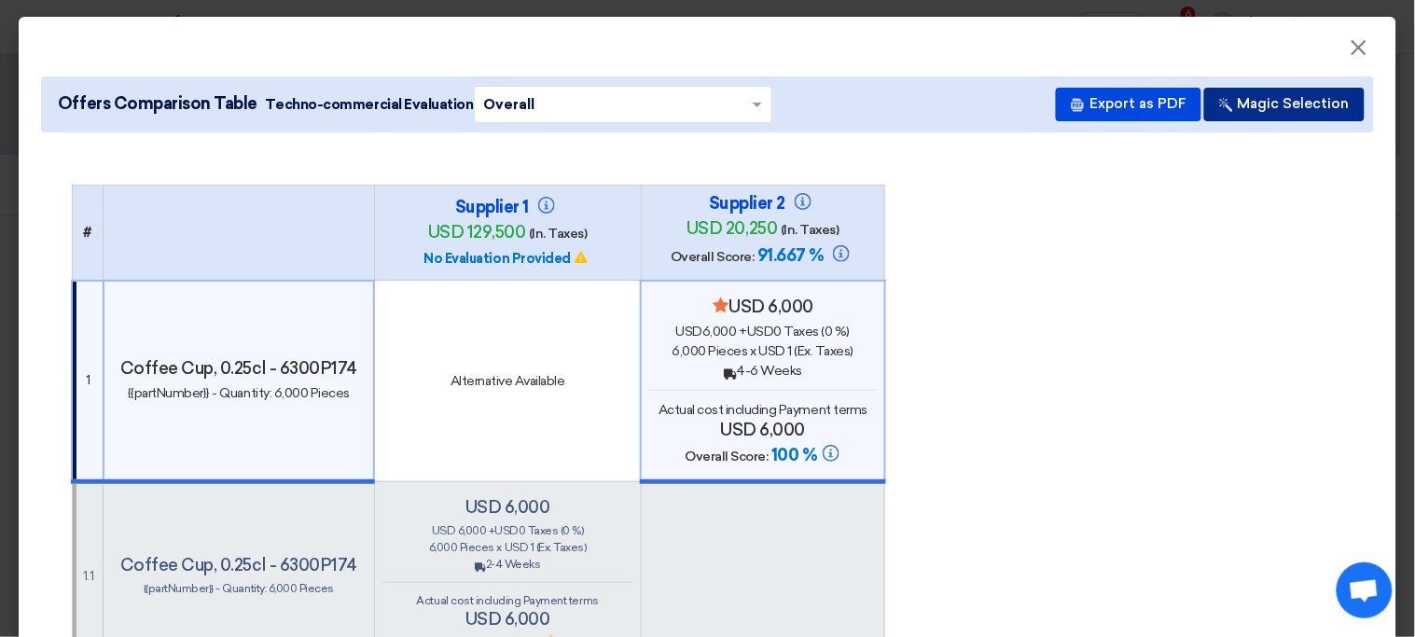
click at [1259, 105] on button "Magic Selection" at bounding box center [1284, 105] width 160 height 34
click at [874, 374] on div "Back 4-6 Weeks" at bounding box center [762, 371] width 227 height 20
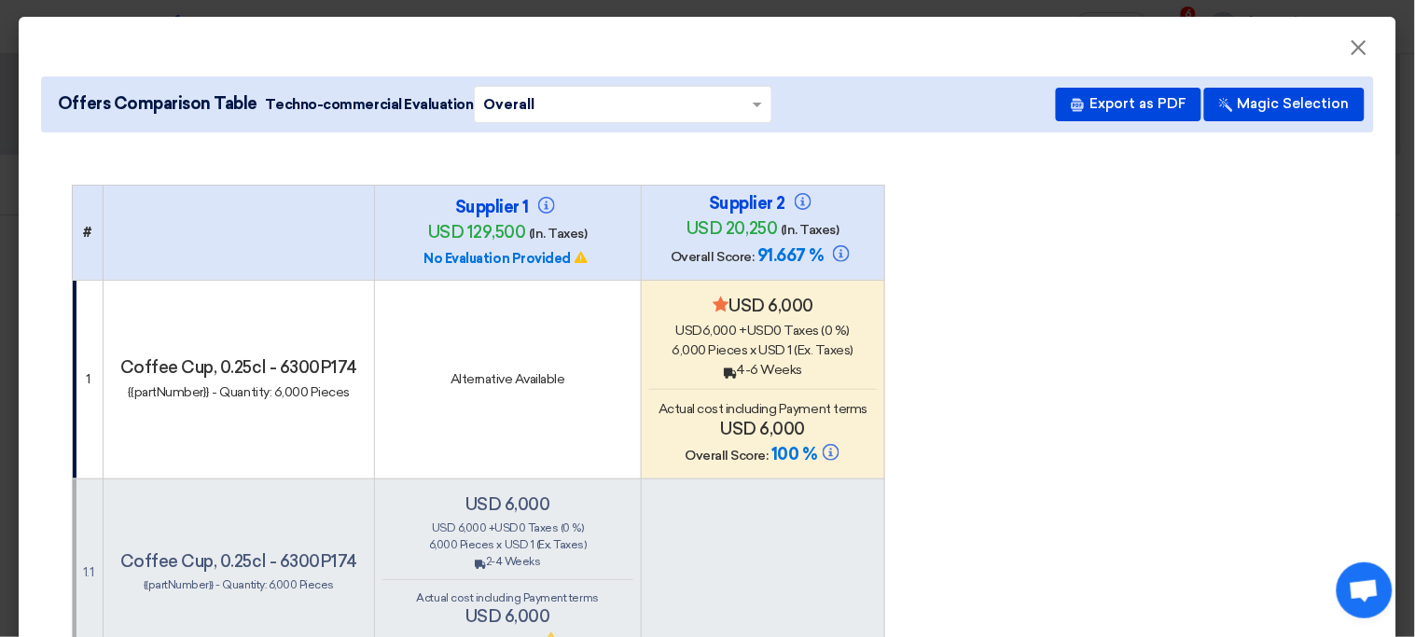
click at [603, 411] on td "Alternative Available" at bounding box center [507, 379] width 267 height 199
click at [528, 268] on th "Supplier 1 usd 129,500 (In. Taxes) No Evaluation Provided" at bounding box center [507, 232] width 267 height 95
click at [718, 365] on div "Back 4-6 Weeks" at bounding box center [763, 370] width 228 height 20
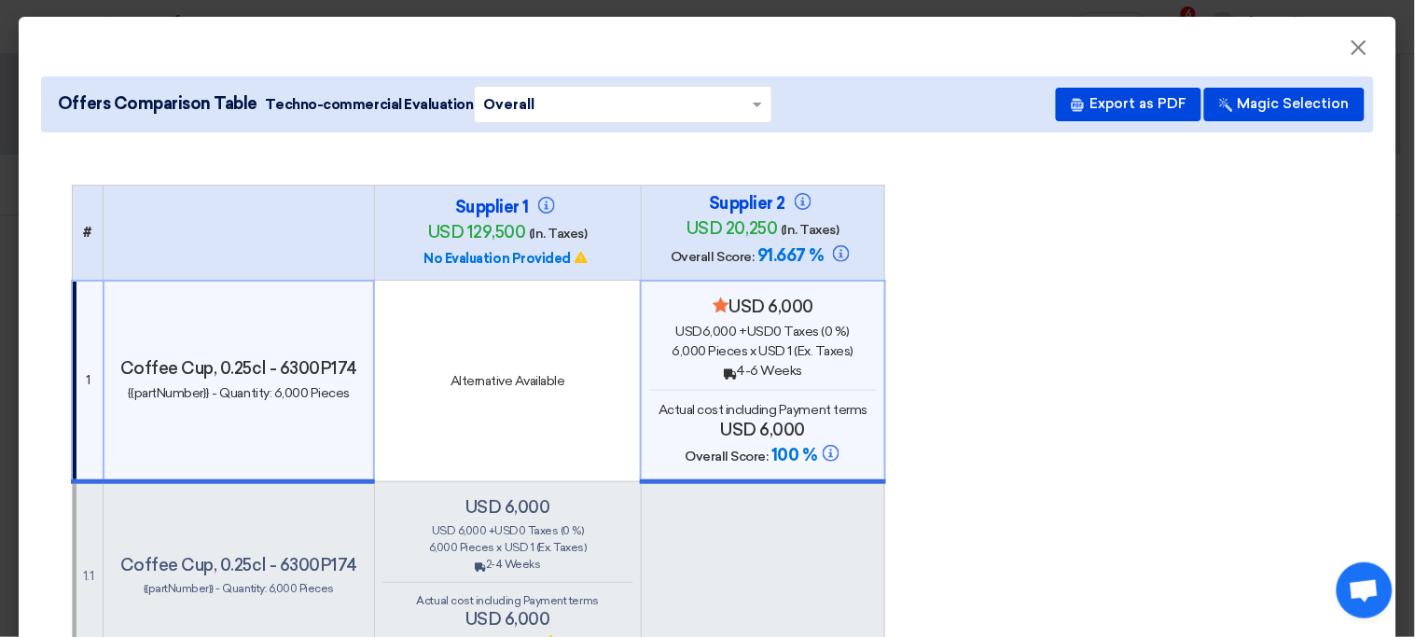
click at [568, 556] on div "Back 2-4 Weeks" at bounding box center [507, 564] width 251 height 17
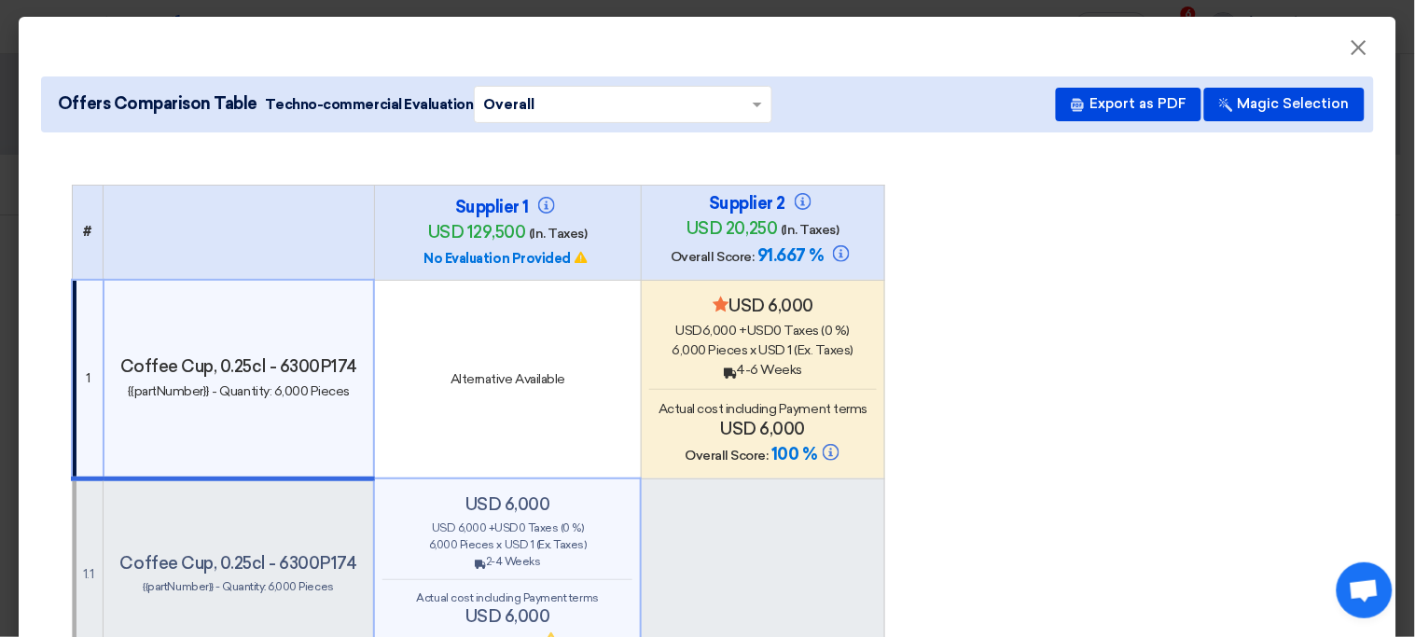
click at [568, 556] on div "Back 2-4 Weeks" at bounding box center [507, 561] width 250 height 17
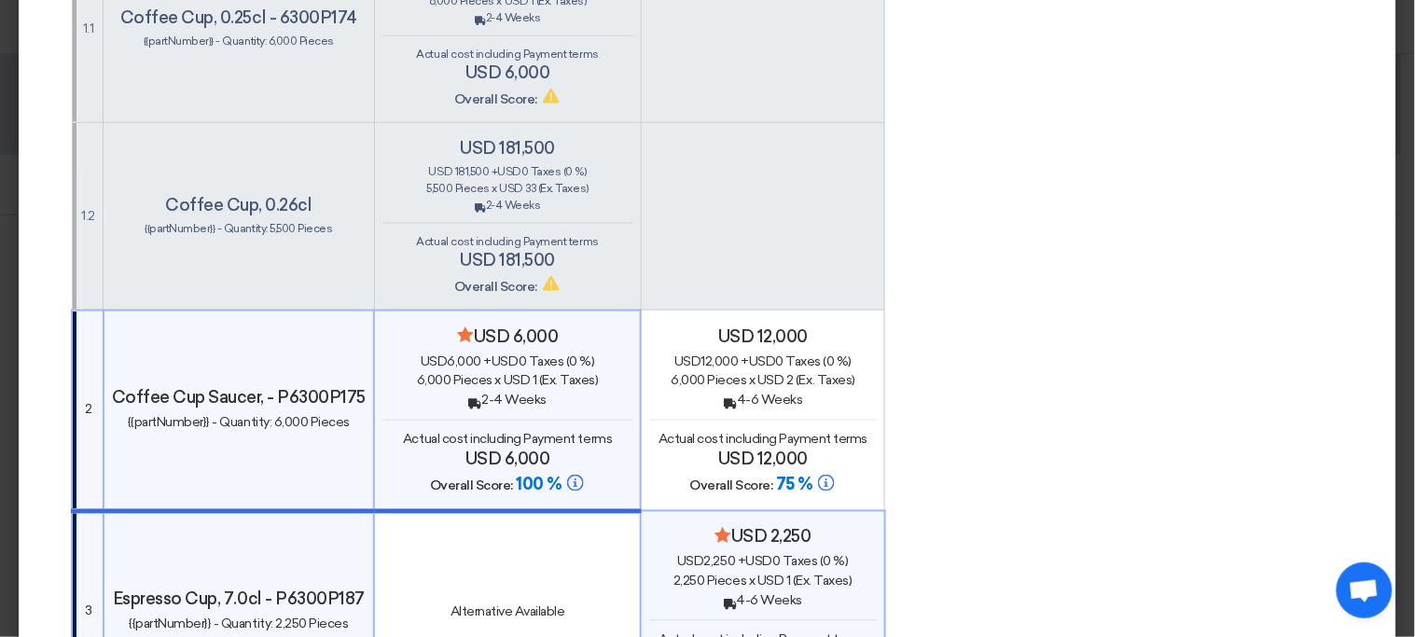
scroll to position [534, 0]
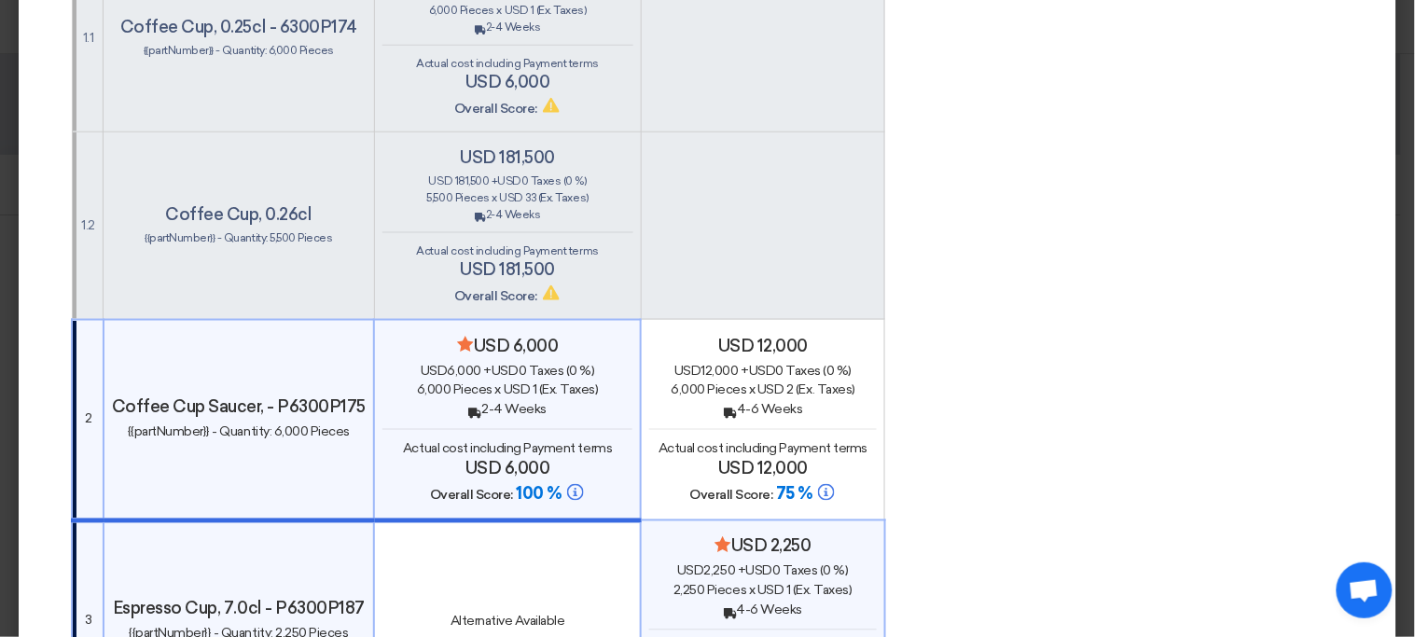
click at [562, 226] on div "usd 181,500 usd 181,500 + usd 0 Taxes (0 %) 5,500 Pieces x usd 33 (Ex. Taxes) B…" at bounding box center [507, 227] width 251 height 160
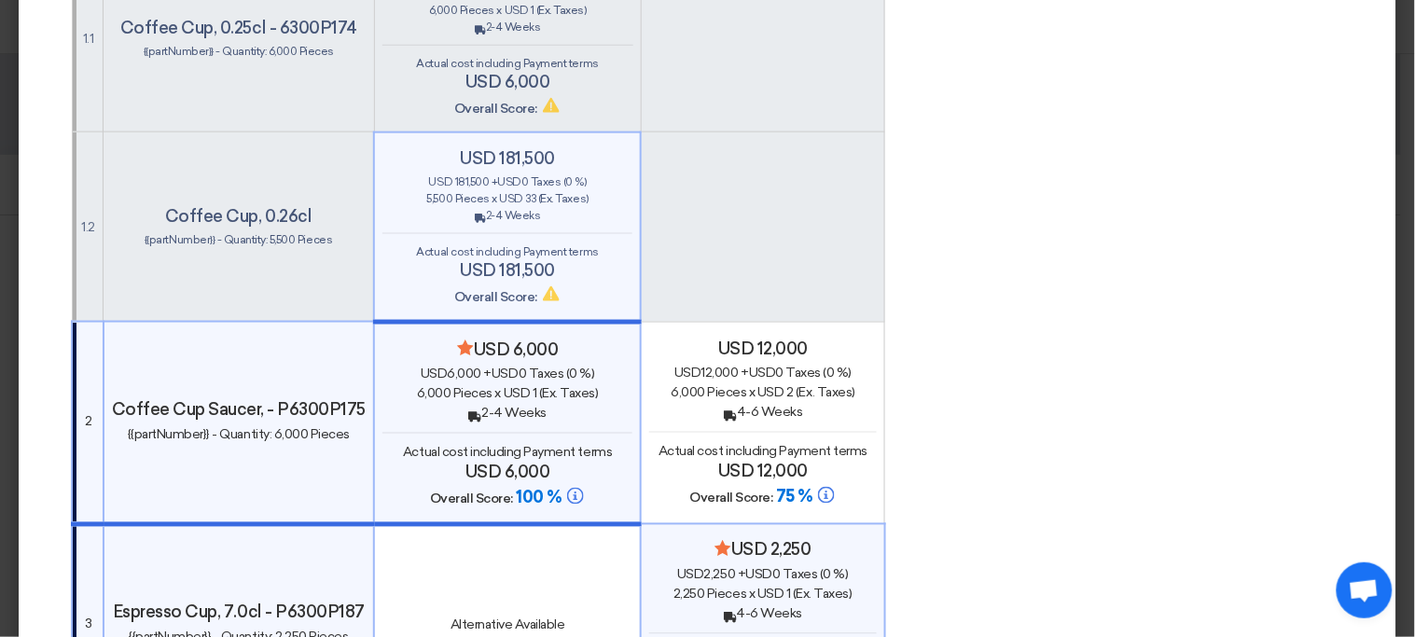
scroll to position [535, 0]
click at [742, 443] on span "Actual cost including Payment terms" at bounding box center [763, 451] width 209 height 16
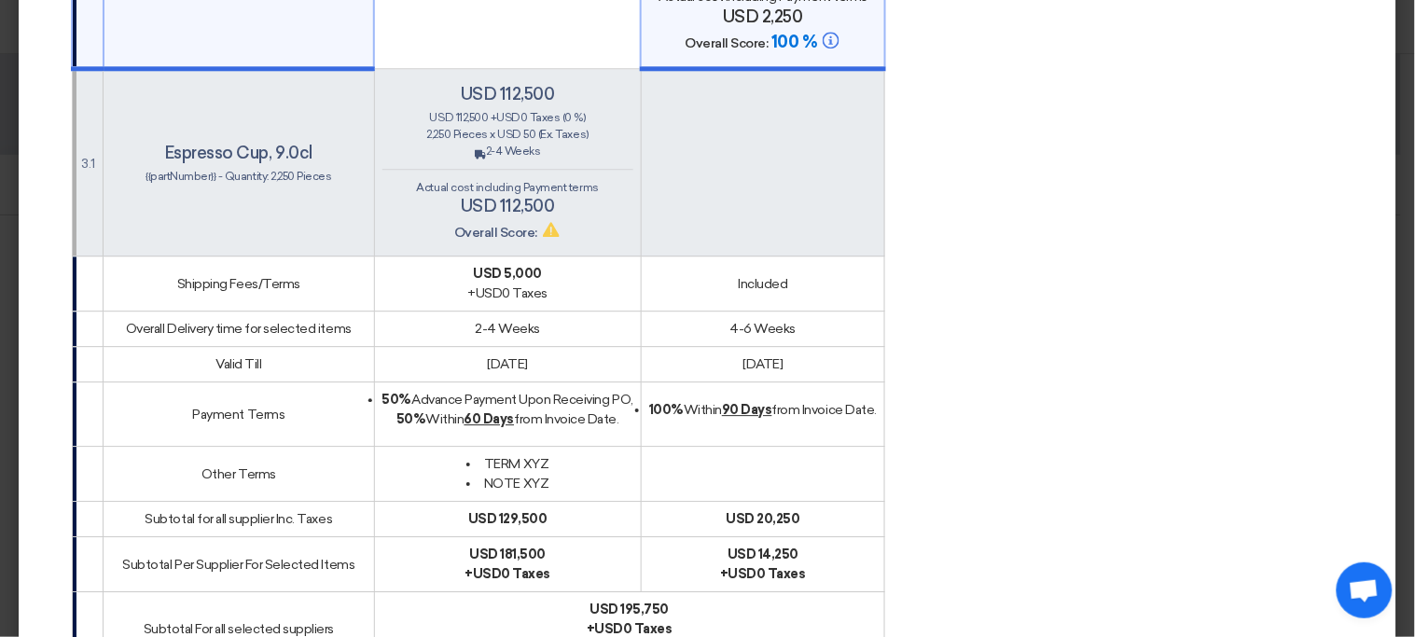
scroll to position [887, 0]
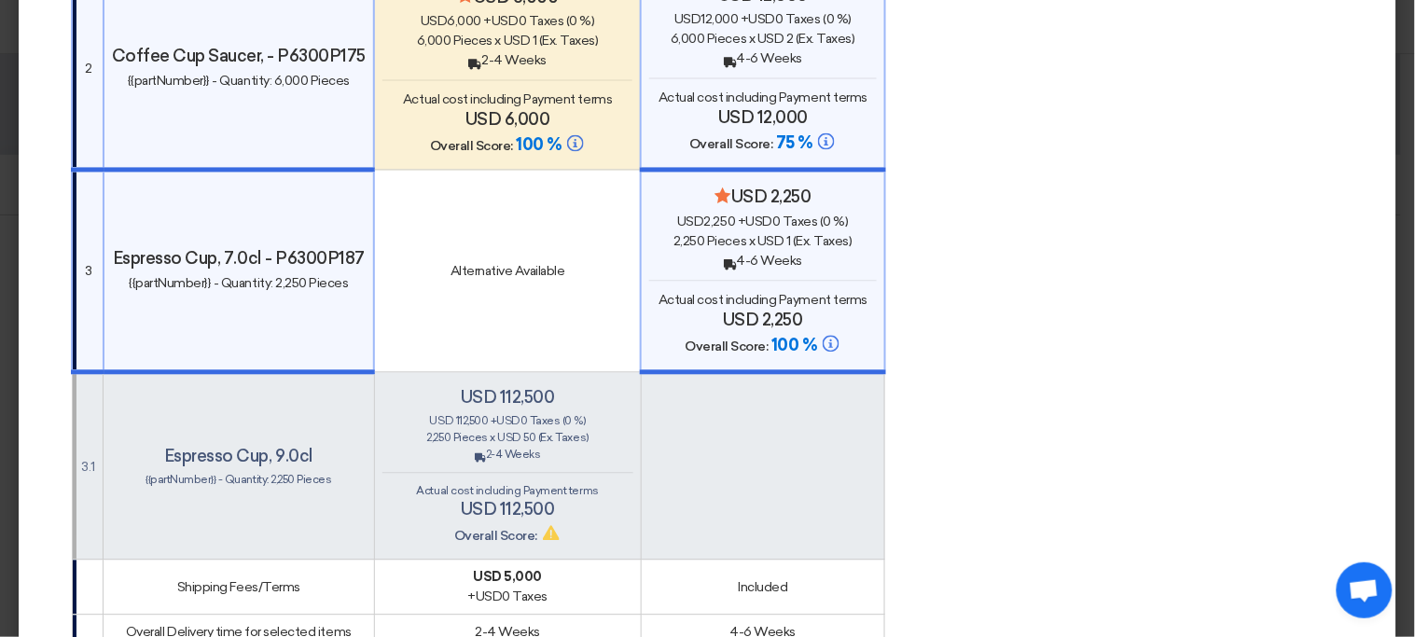
click at [561, 297] on td "Alternative Available" at bounding box center [507, 272] width 267 height 202
click at [590, 485] on span "Actual cost including Payment terms" at bounding box center [508, 491] width 182 height 13
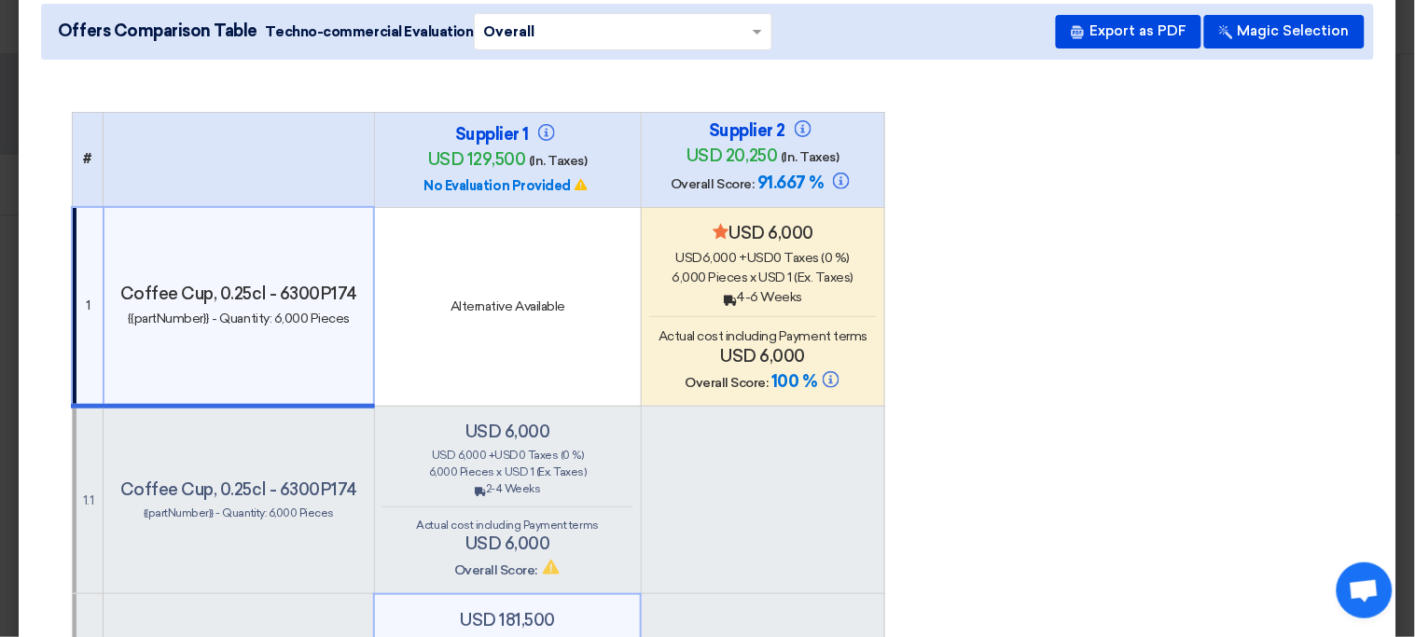
scroll to position [0, 0]
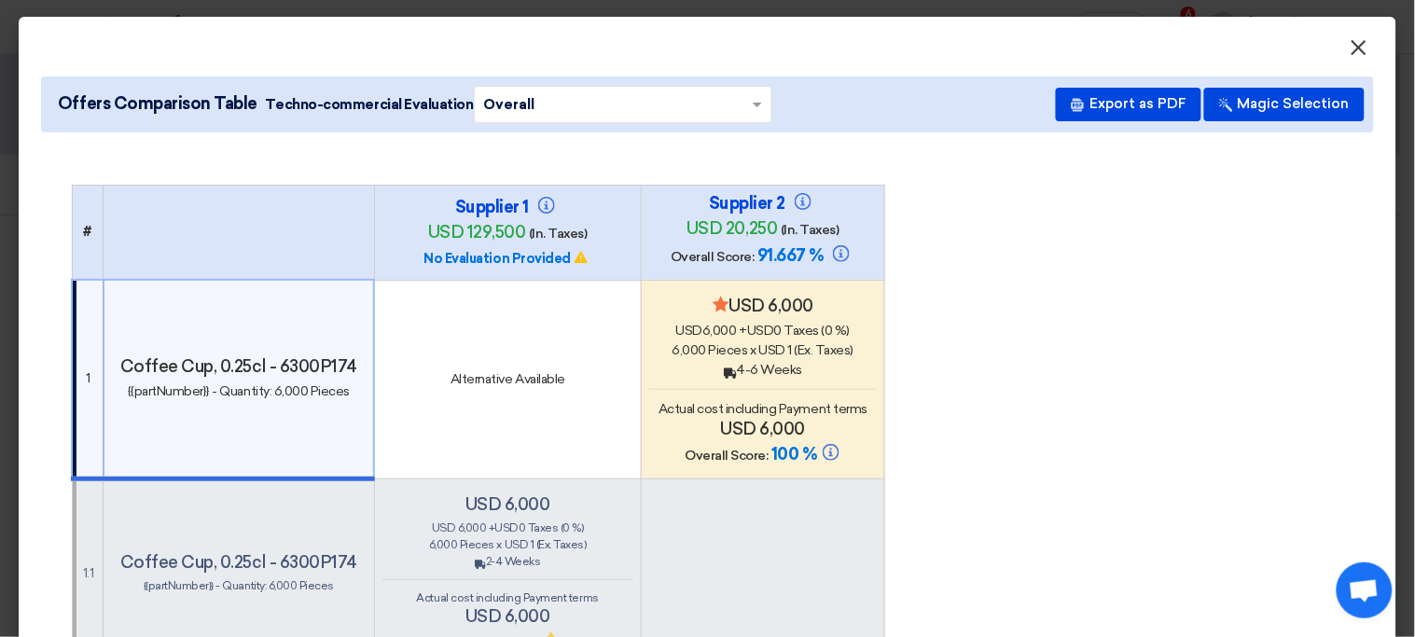
click at [1259, 49] on span "×" at bounding box center [1359, 52] width 19 height 37
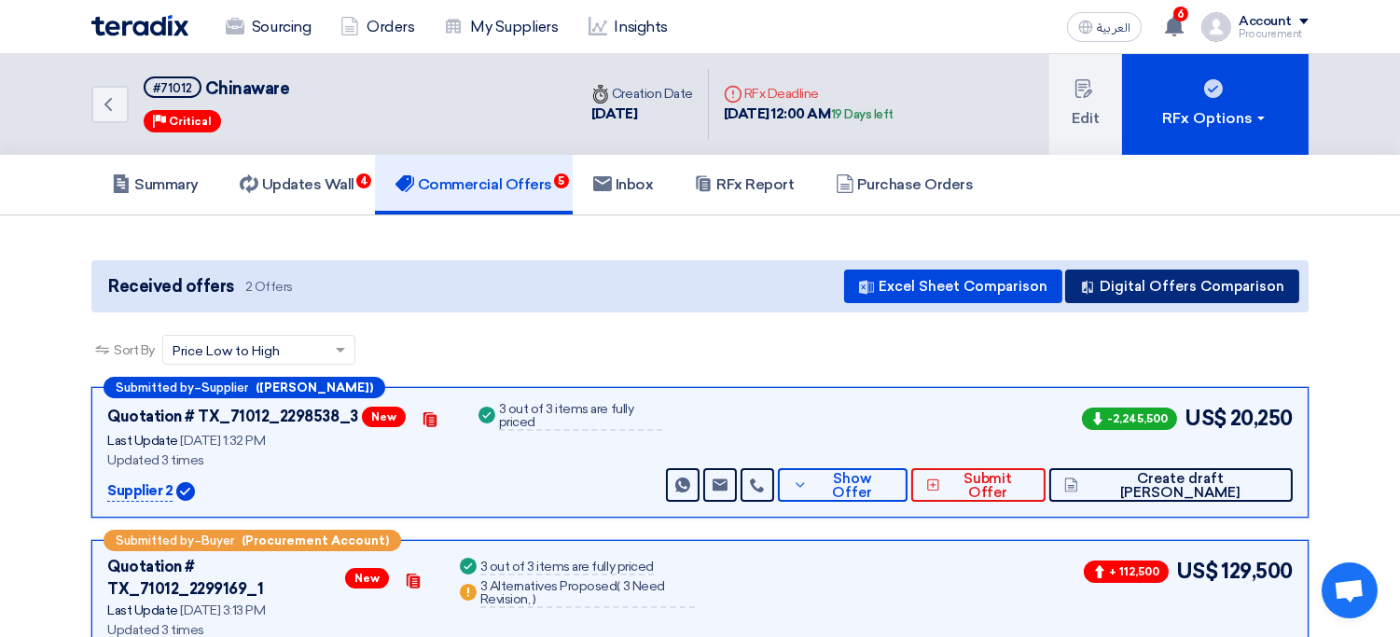
click at [1188, 284] on button "Digital Offers Comparison" at bounding box center [1182, 287] width 234 height 34
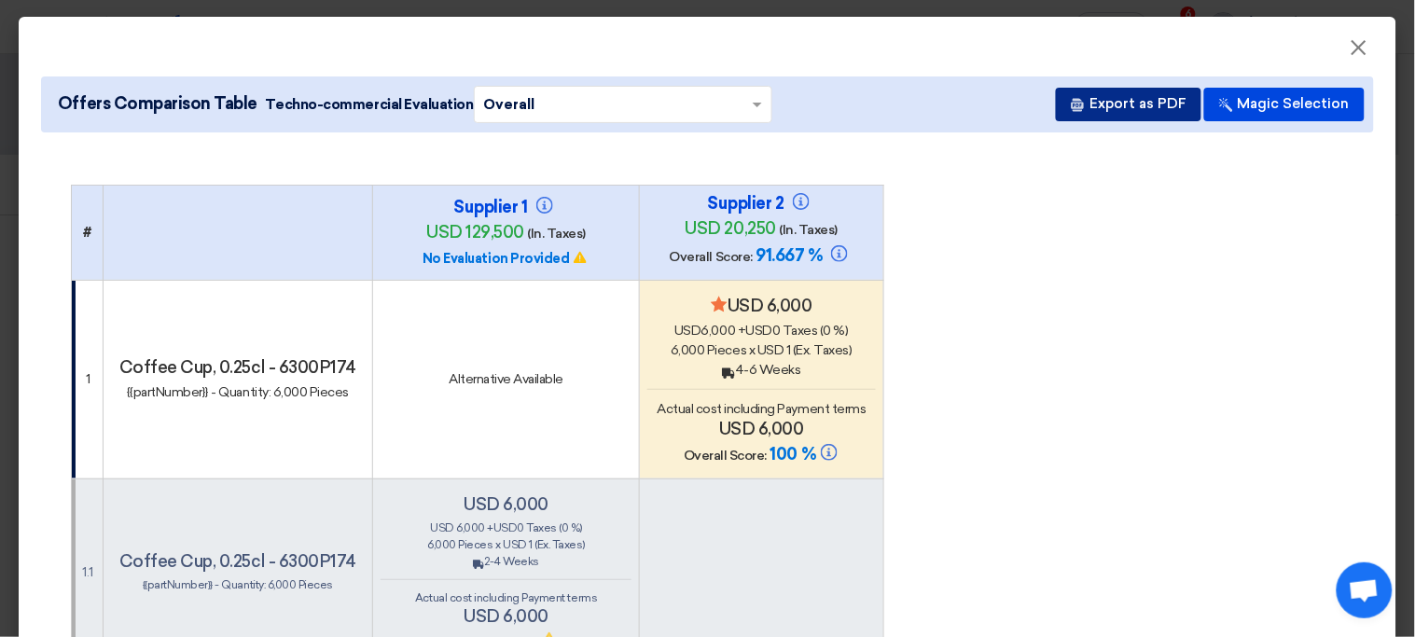
click at [1106, 103] on button "Export as PDF" at bounding box center [1129, 105] width 146 height 34
click at [1159, 111] on button "Export as PDF" at bounding box center [1129, 105] width 146 height 34
click at [1259, 58] on span "×" at bounding box center [1359, 52] width 19 height 37
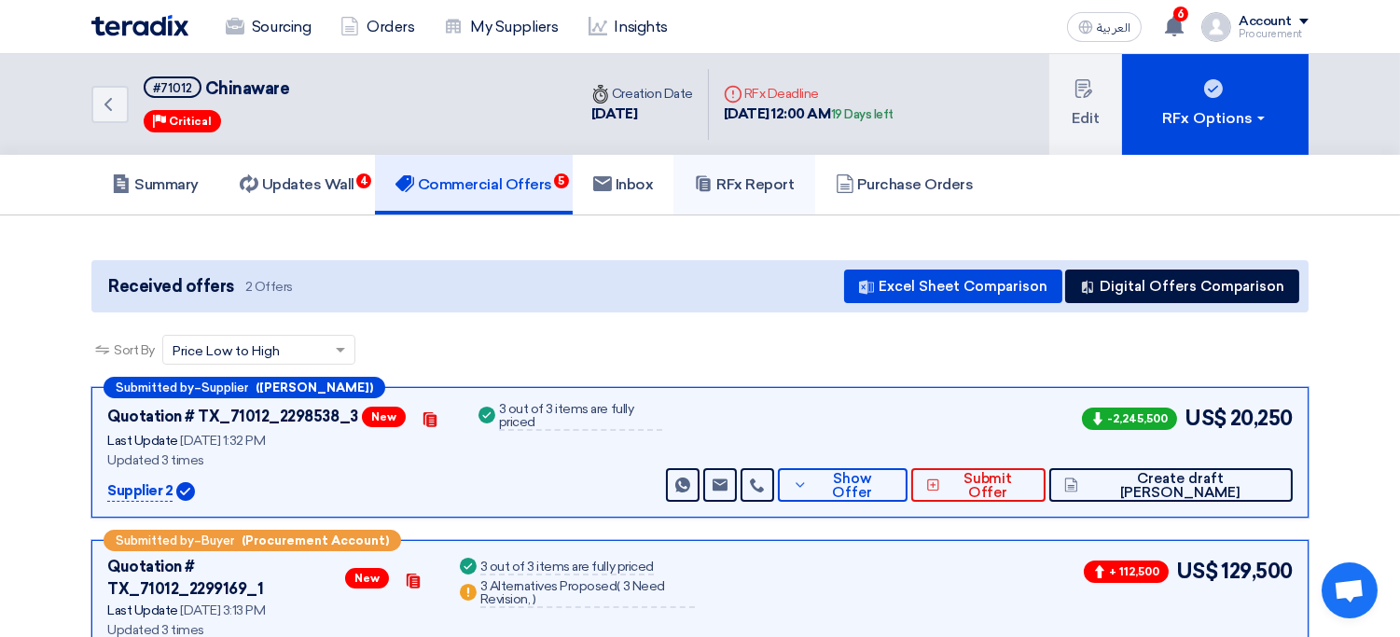
click at [759, 191] on h5 "RFx Report" at bounding box center [744, 184] width 100 height 19
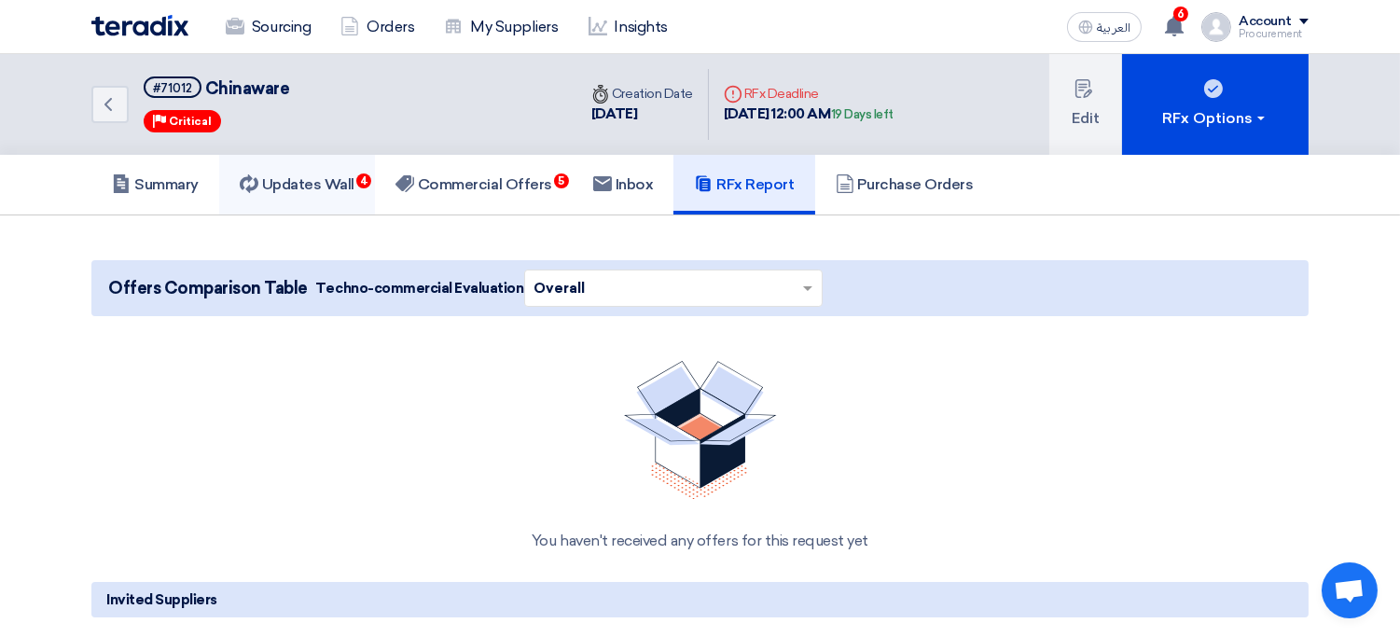
click at [342, 190] on h5 "Updates Wall 4" at bounding box center [297, 184] width 115 height 19
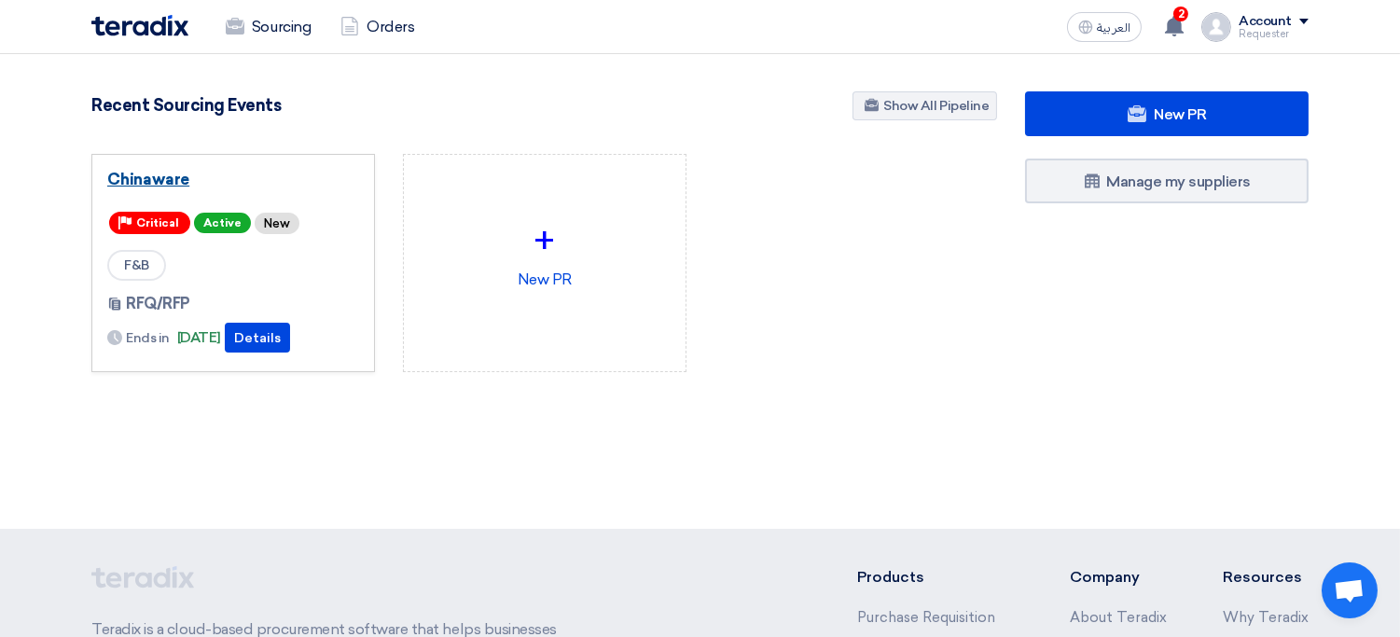
click at [173, 177] on link "Chinaware" at bounding box center [233, 179] width 252 height 19
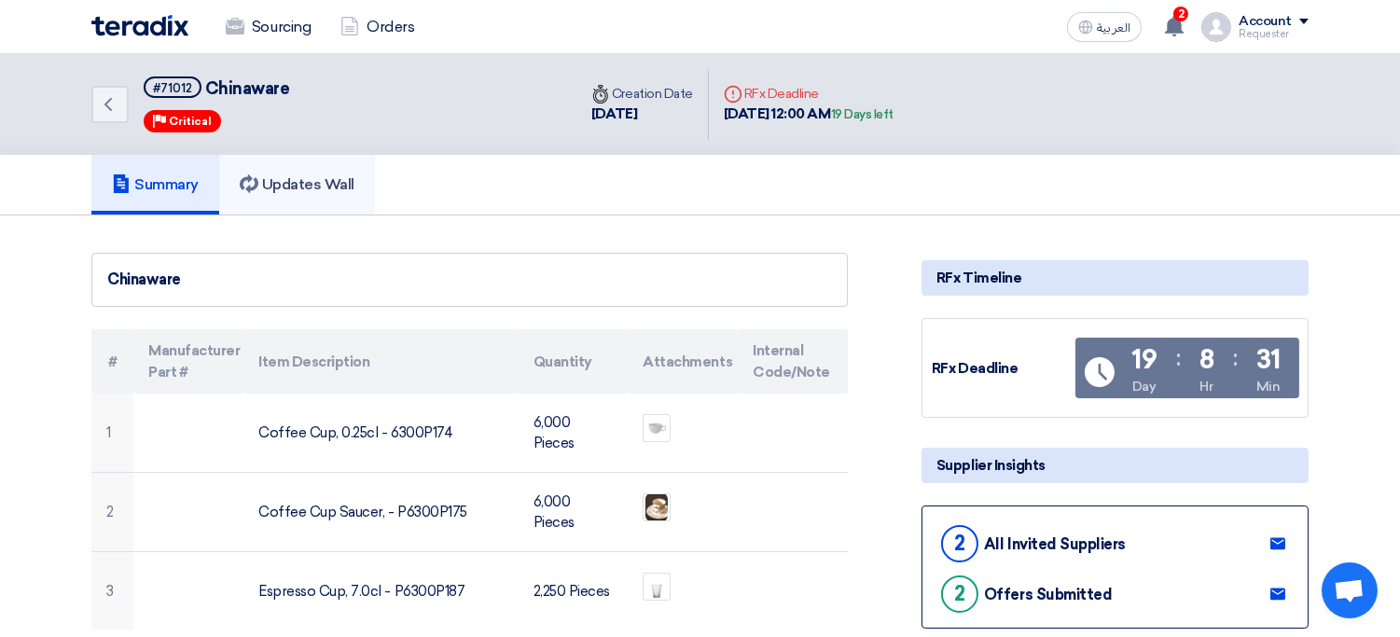
click at [326, 185] on h5 "Updates Wall" at bounding box center [297, 184] width 115 height 19
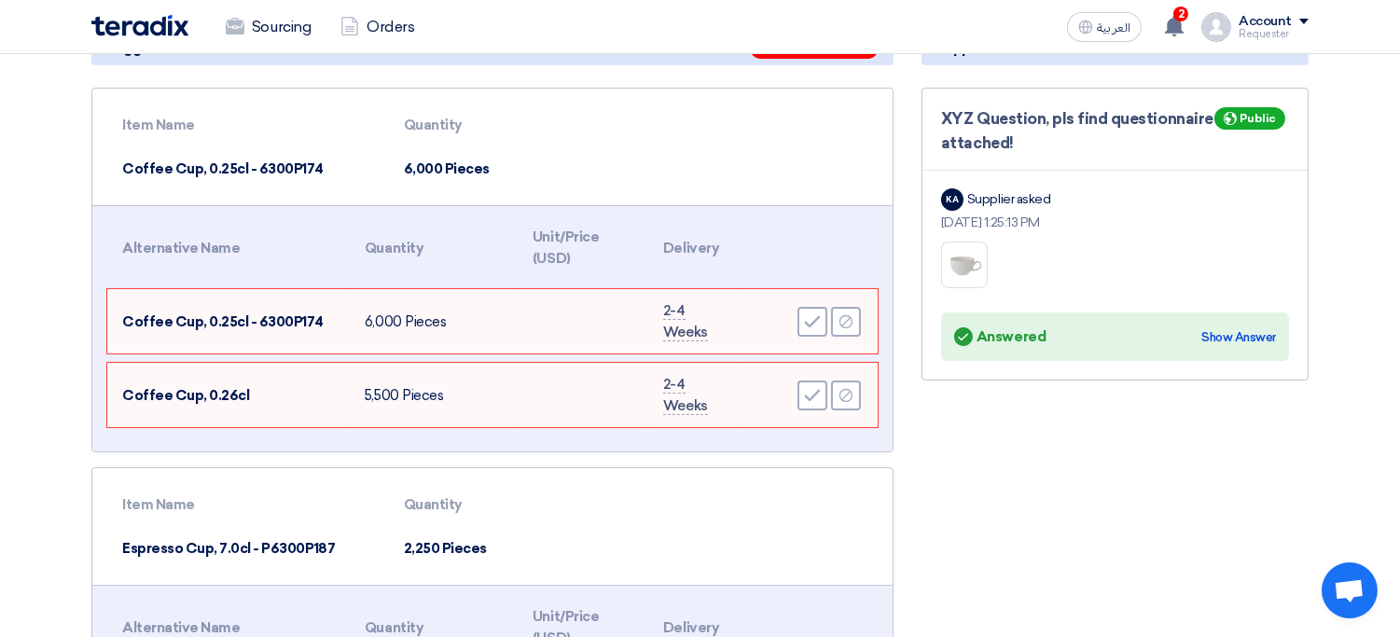
scroll to position [197, 0]
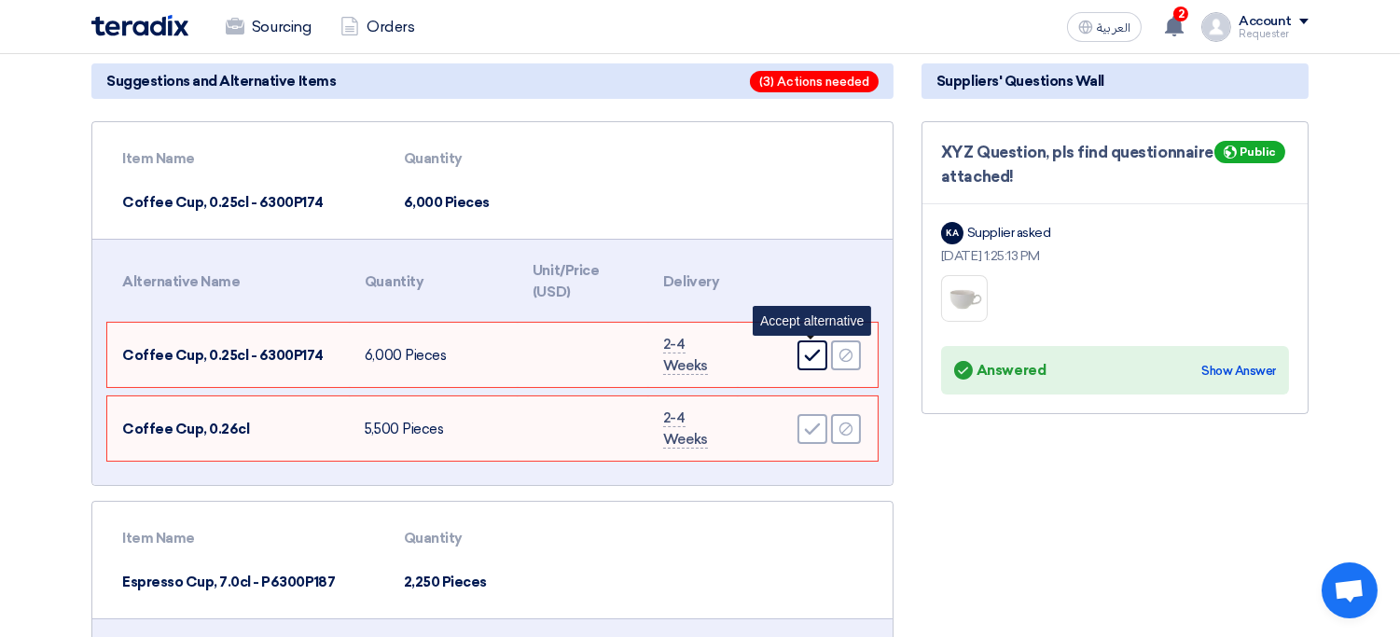
click at [813, 361] on div "Accept" at bounding box center [813, 355] width 30 height 30
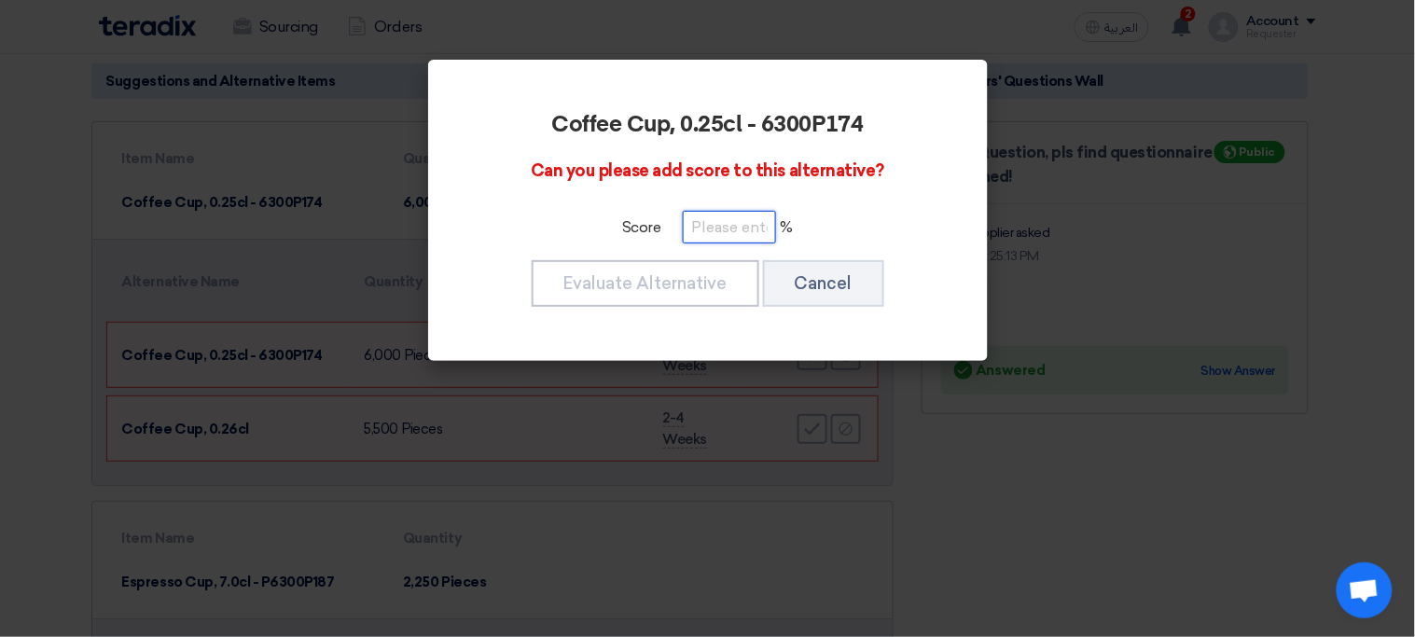
click at [751, 239] on input "number" at bounding box center [729, 227] width 93 height 33
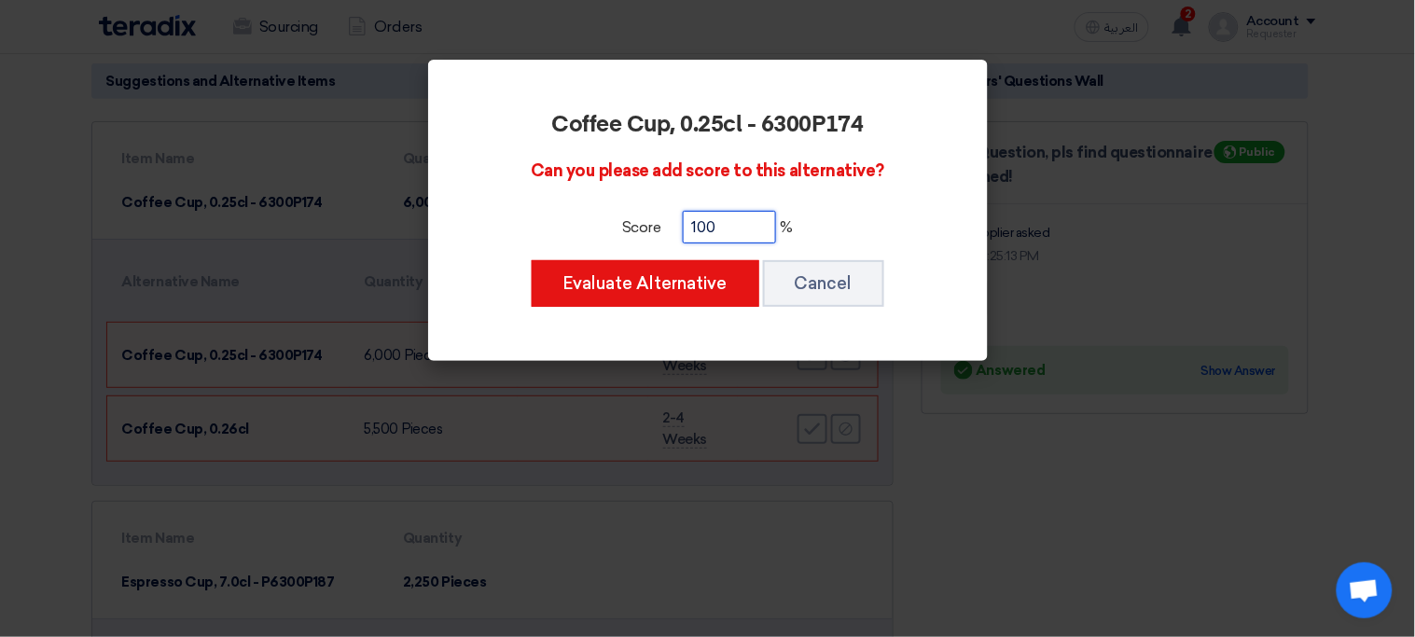
type input "100"
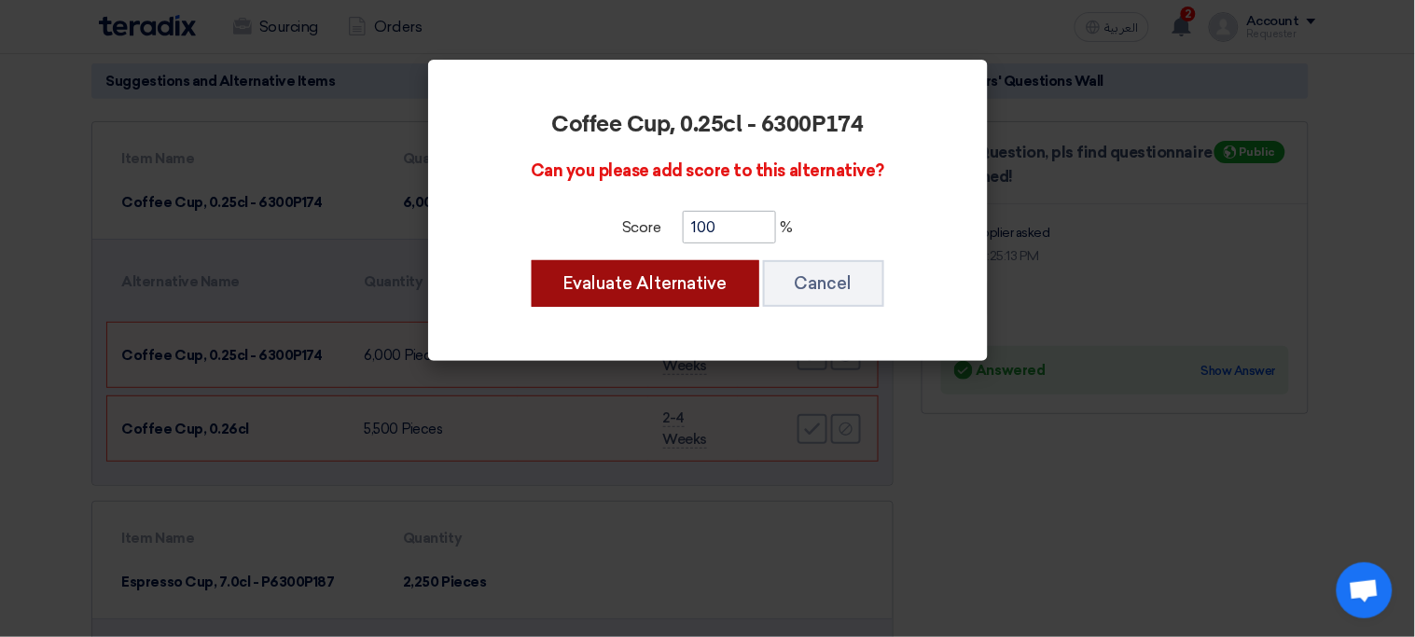
click at [532, 260] on button "Evaluate Alternative" at bounding box center [646, 283] width 228 height 47
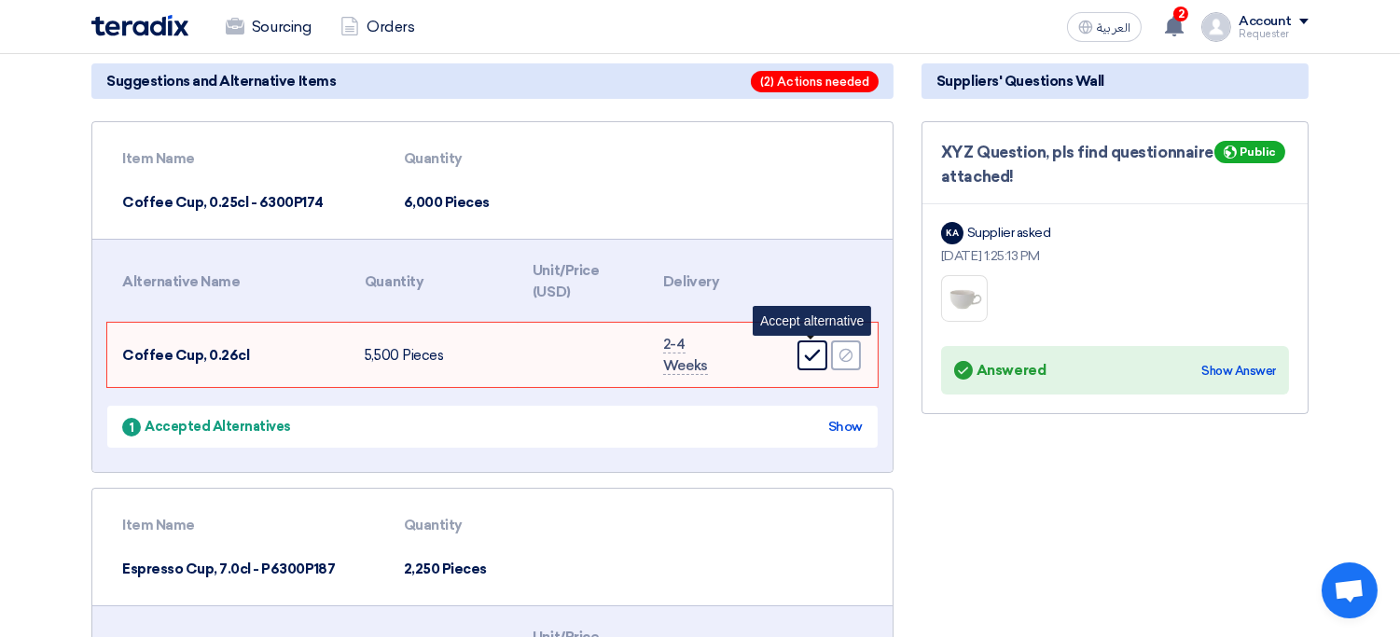
click at [807, 354] on use at bounding box center [813, 356] width 16 height 12
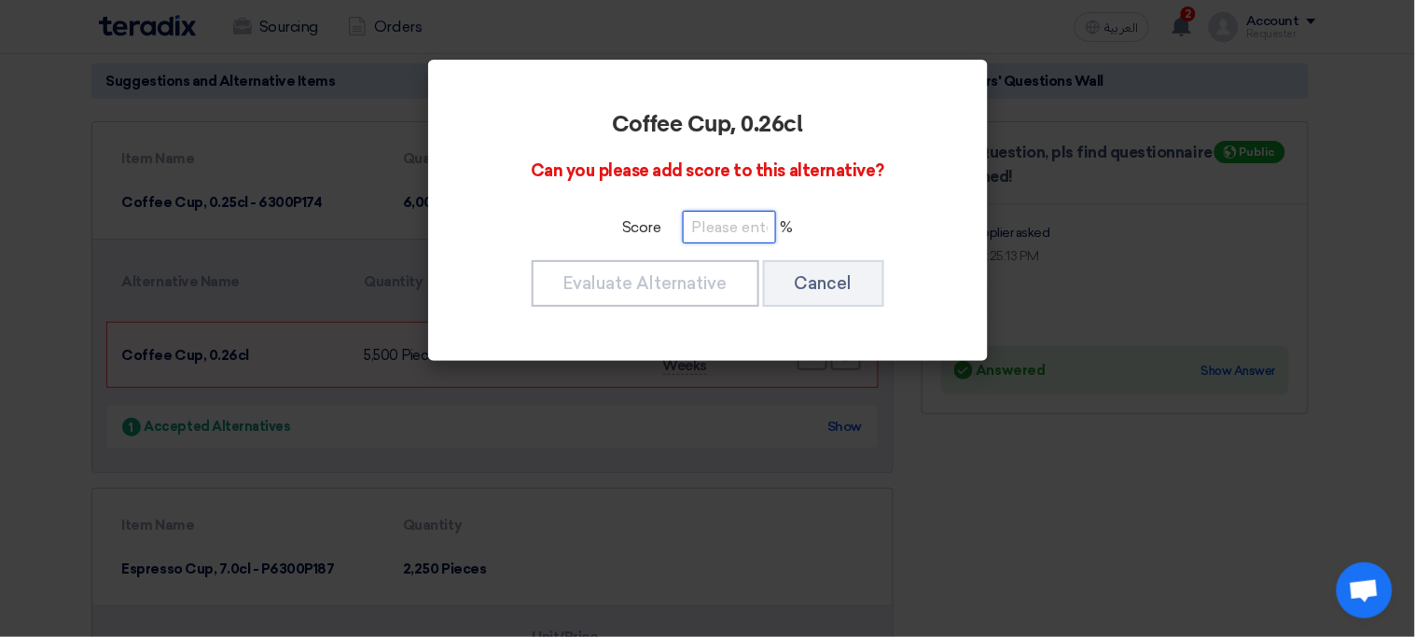
click at [725, 235] on input "number" at bounding box center [729, 227] width 93 height 33
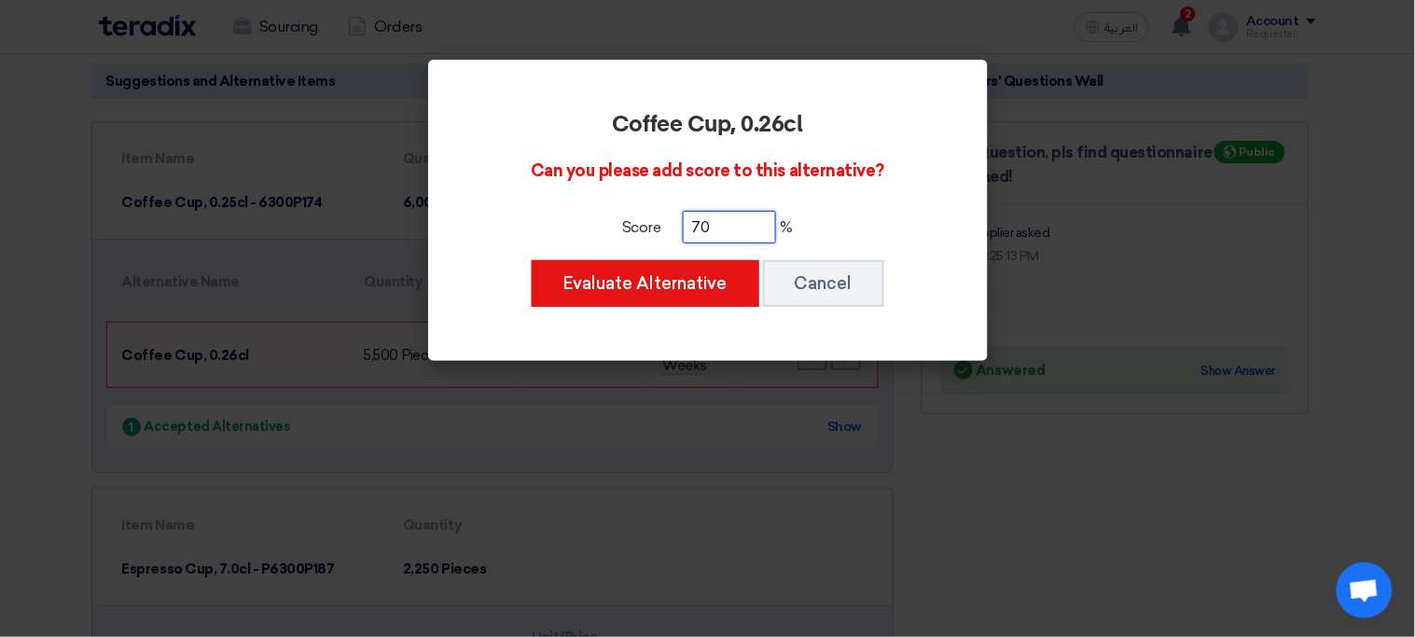
type input "70"
click at [822, 286] on button "Cancel" at bounding box center [823, 283] width 121 height 47
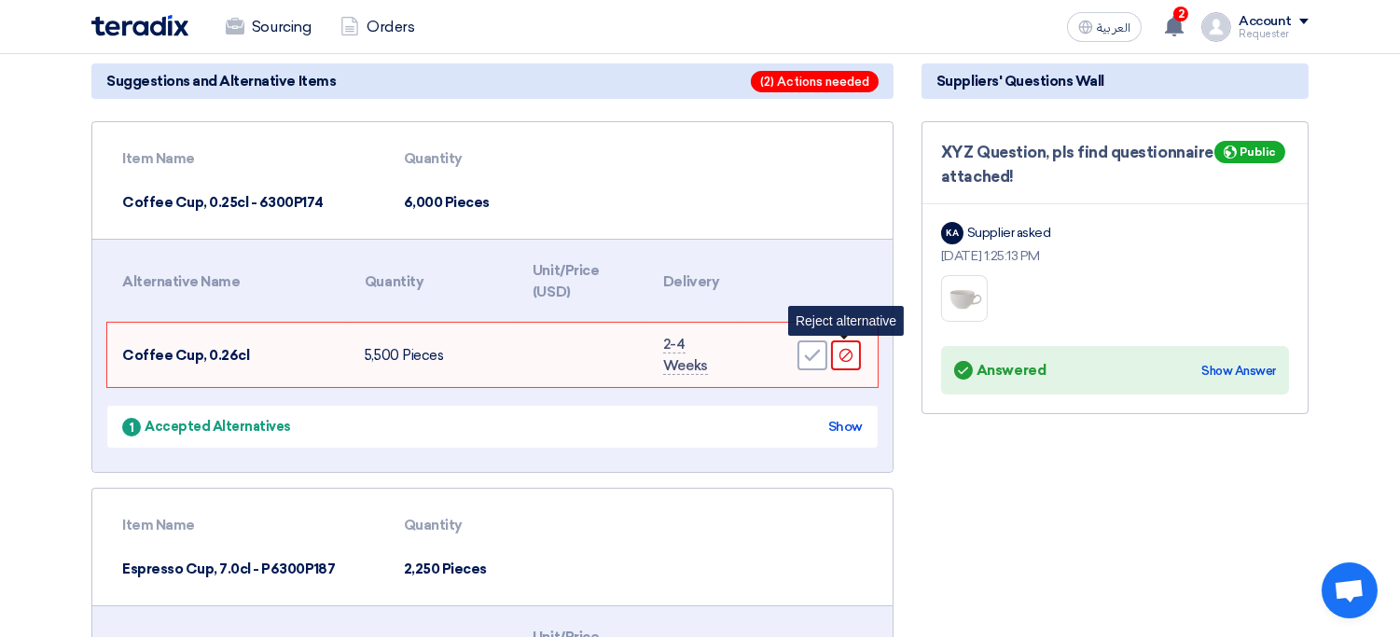
click at [849, 356] on use at bounding box center [845, 355] width 13 height 13
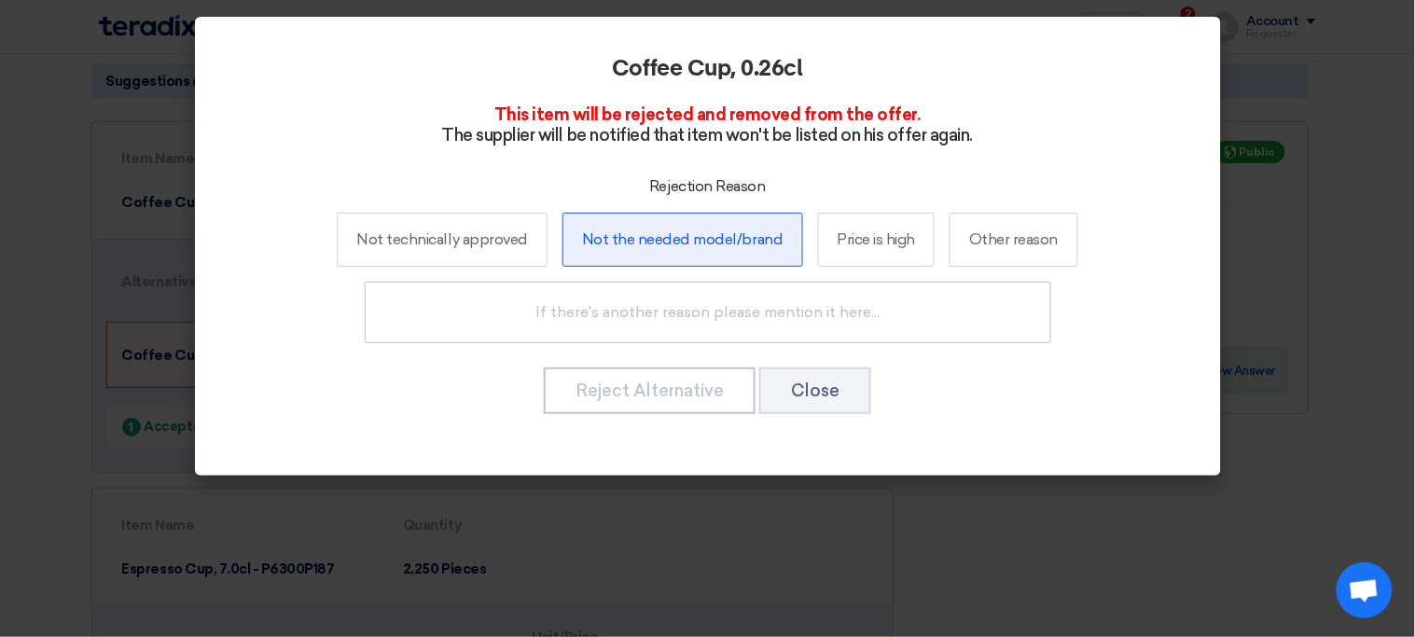
click at [684, 222] on label "Not the needed model/brand" at bounding box center [682, 240] width 241 height 54
click at [684, 233] on input "Not the needed model/brand" at bounding box center [682, 239] width 12 height 12
radio input "true"
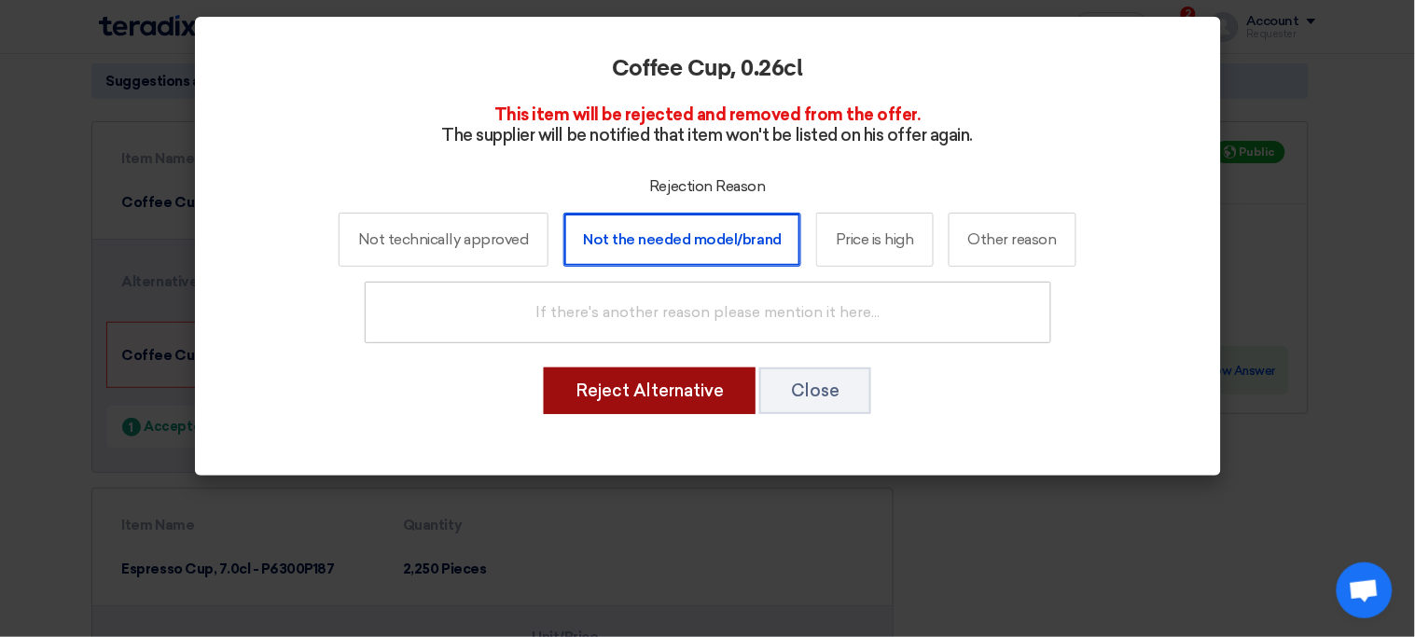
click at [685, 407] on button "Reject Alternative" at bounding box center [650, 391] width 212 height 47
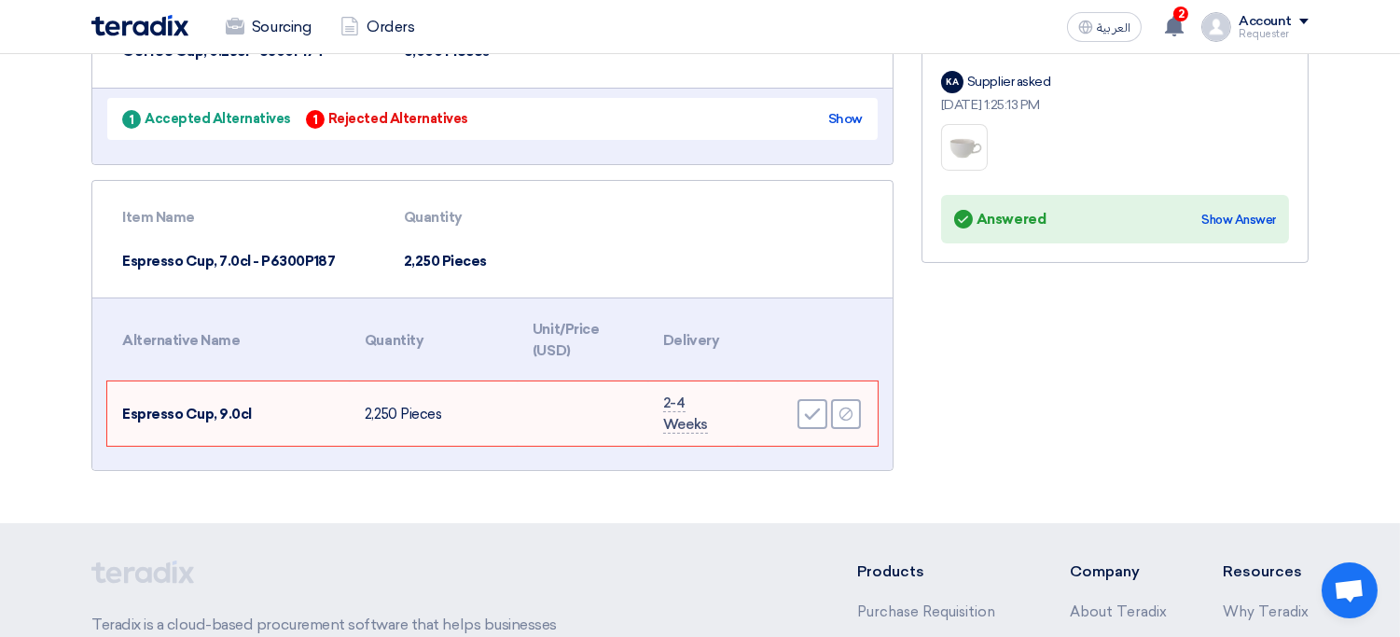
scroll to position [318, 0]
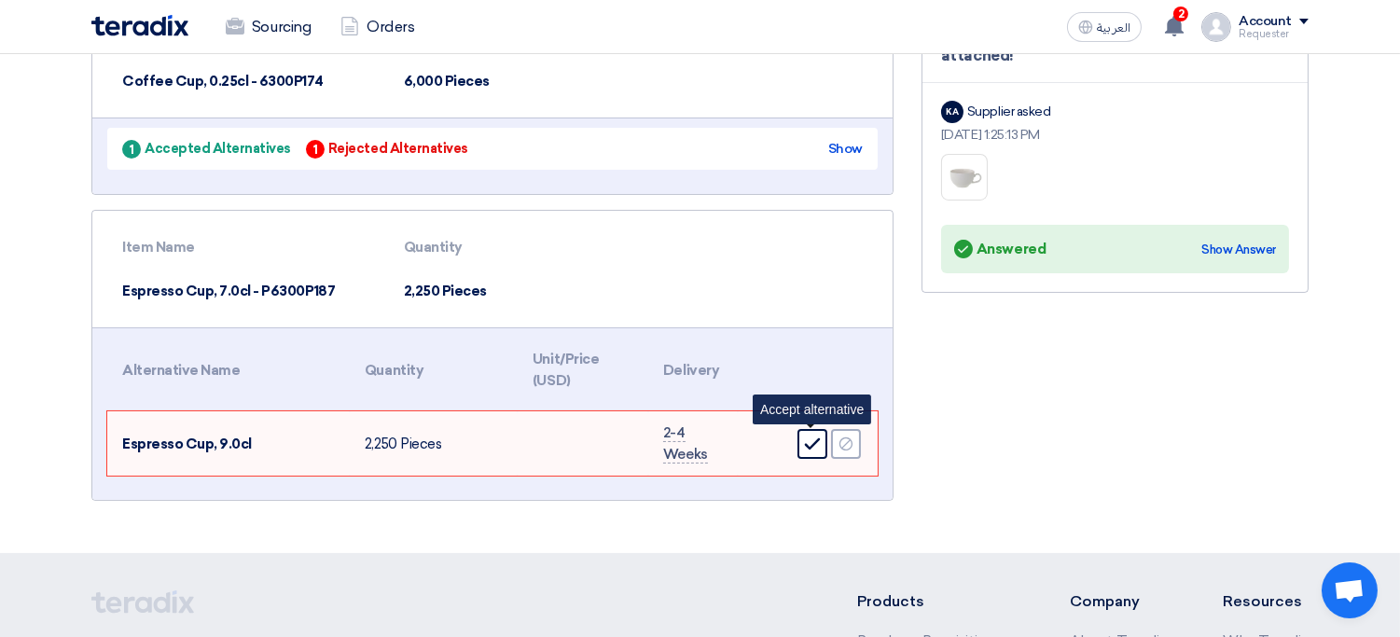
click at [813, 449] on div "Accept" at bounding box center [813, 444] width 30 height 30
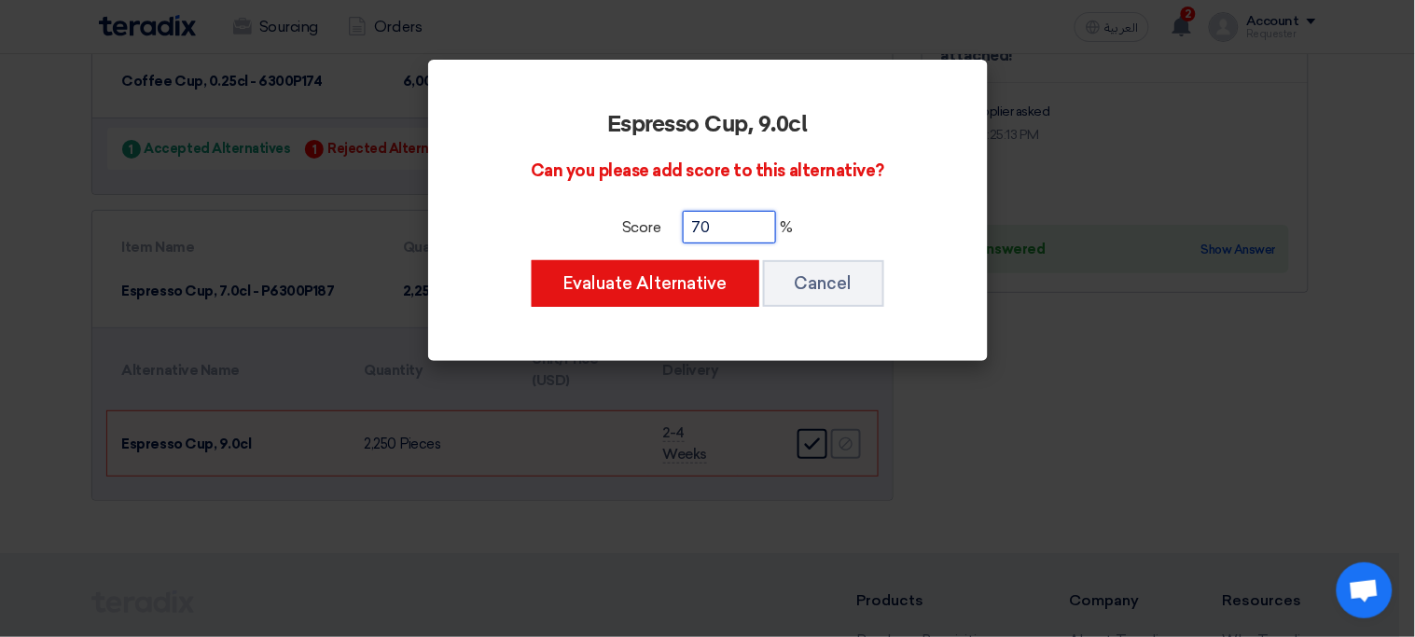
type input "70"
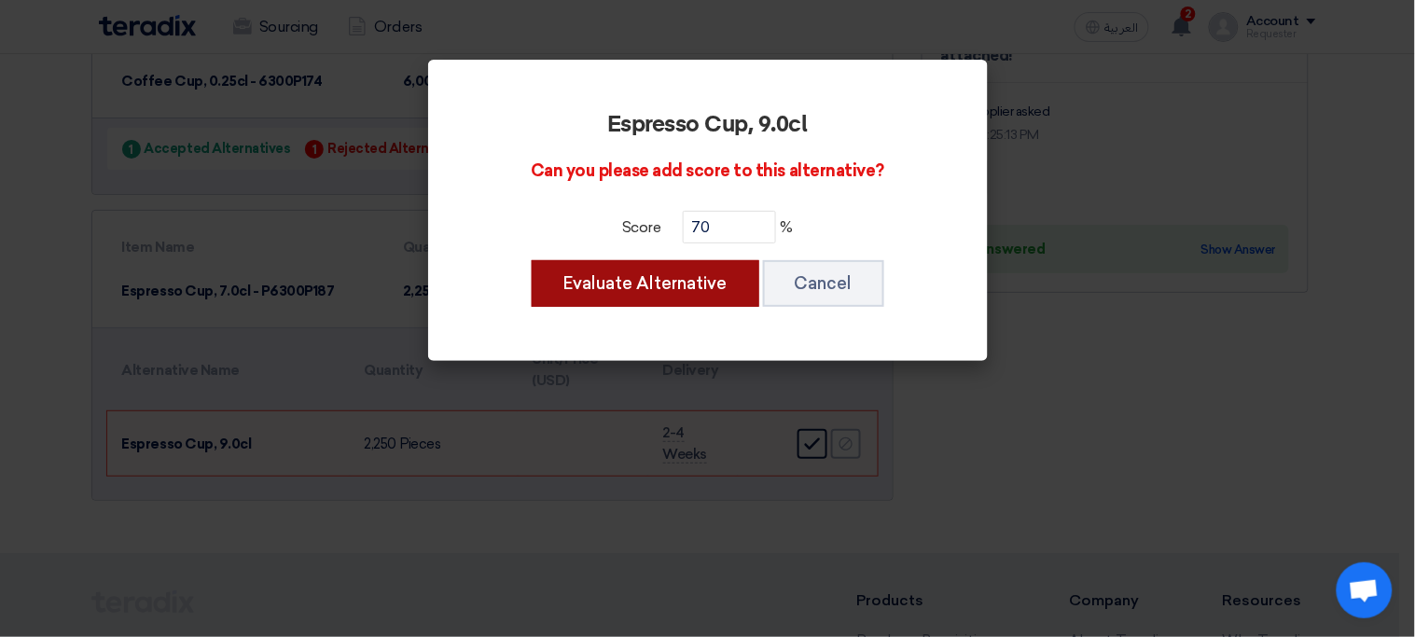
click at [532, 260] on button "Evaluate Alternative" at bounding box center [646, 283] width 228 height 47
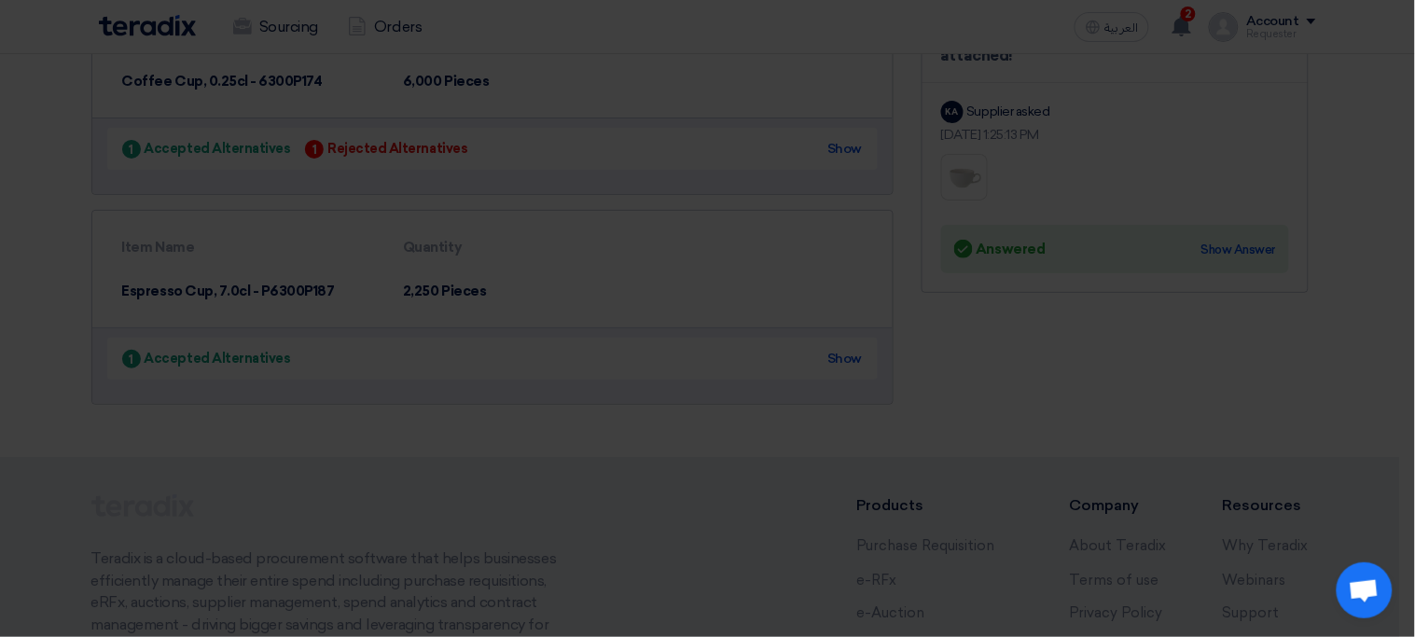
click at [728, 293] on div "Espresso Cup, 9.0cl Can you please add score to this alternative? Score 70 % Ev…" at bounding box center [708, 163] width 560 height 301
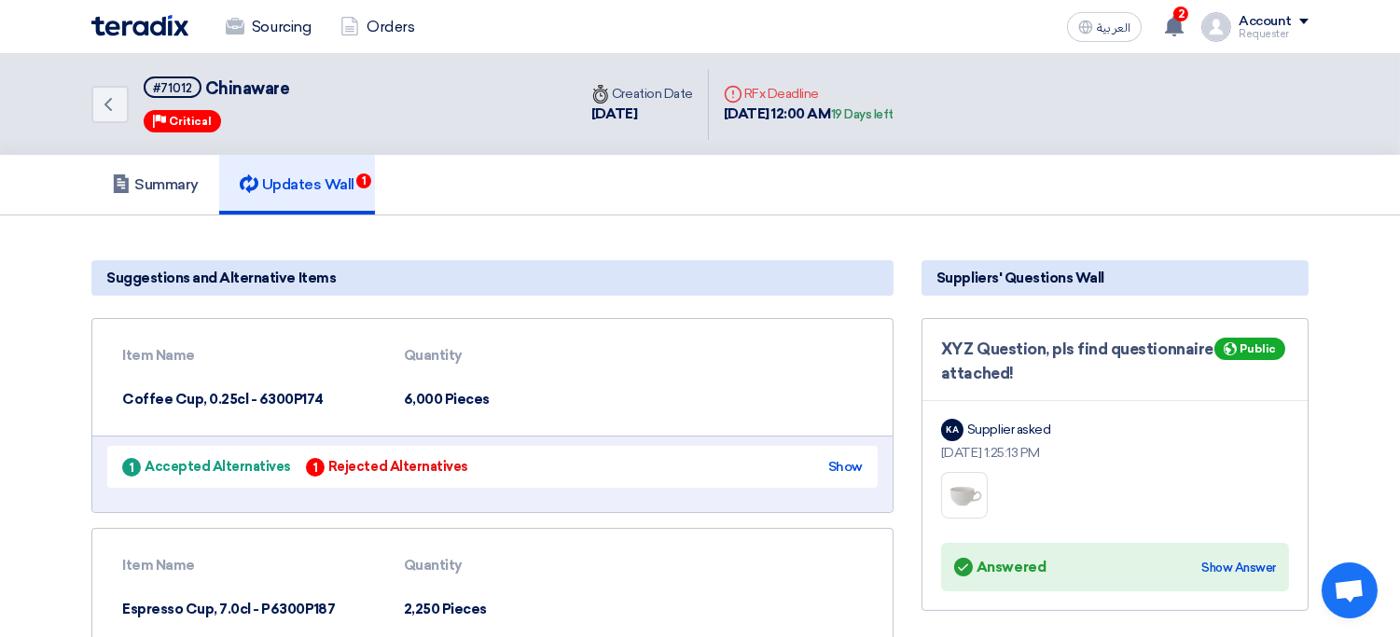
scroll to position [0, 0]
click at [599, 189] on div "Summary Updates Wall 1" at bounding box center [699, 185] width 1217 height 60
click at [524, 274] on h5 "Suggestions and Alternative Items" at bounding box center [492, 277] width 802 height 35
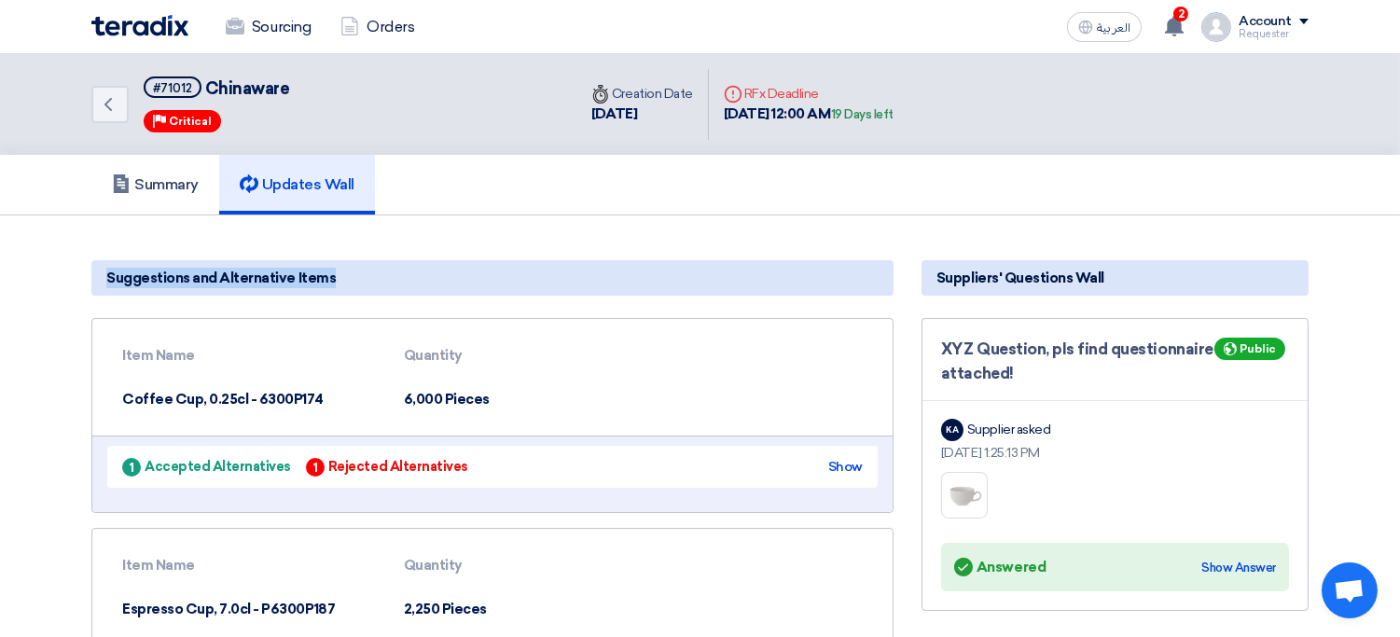
click at [867, 280] on h5 "Suggestions and Alternative Items" at bounding box center [492, 277] width 802 height 35
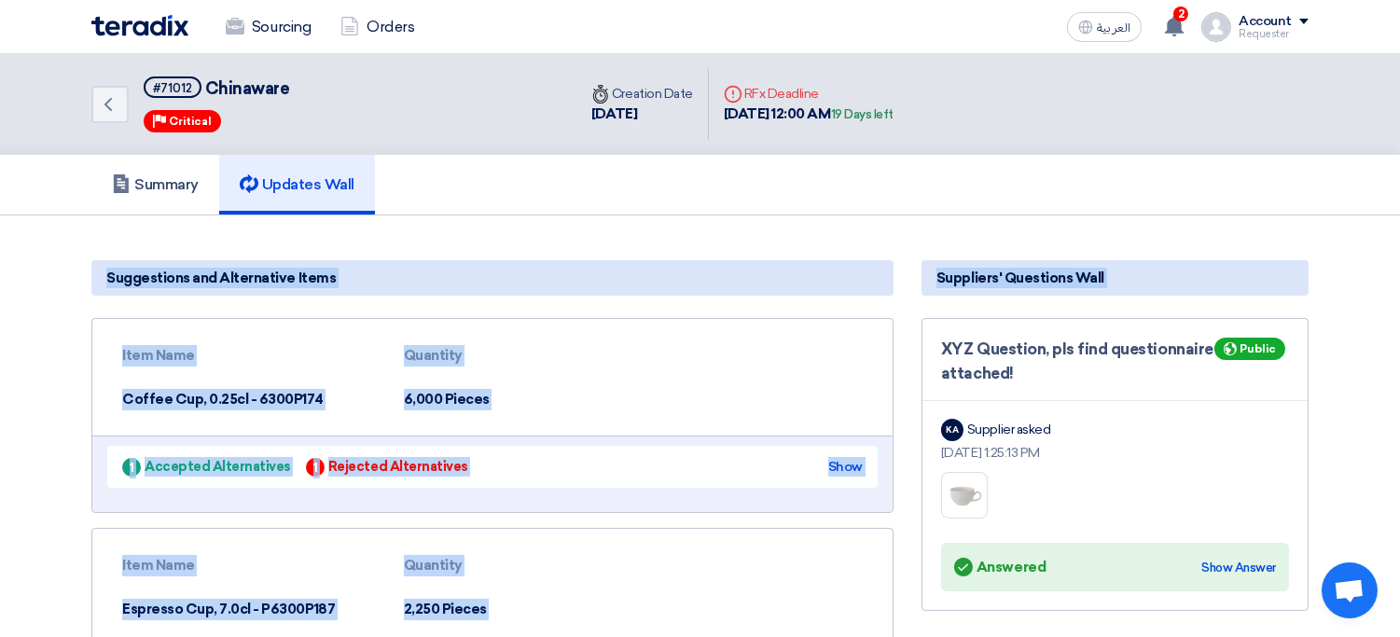
drag, startPoint x: 867, startPoint y: 280, endPoint x: 1141, endPoint y: 282, distance: 274.2
click at [1141, 282] on div "Suggestions and Alternative Items Item Name Quantity Coffee Cup, 0.25cl - 6300P…" at bounding box center [699, 495] width 1245 height 485
click at [1141, 282] on h5 "Suppliers' Questions Wall" at bounding box center [1115, 277] width 387 height 35
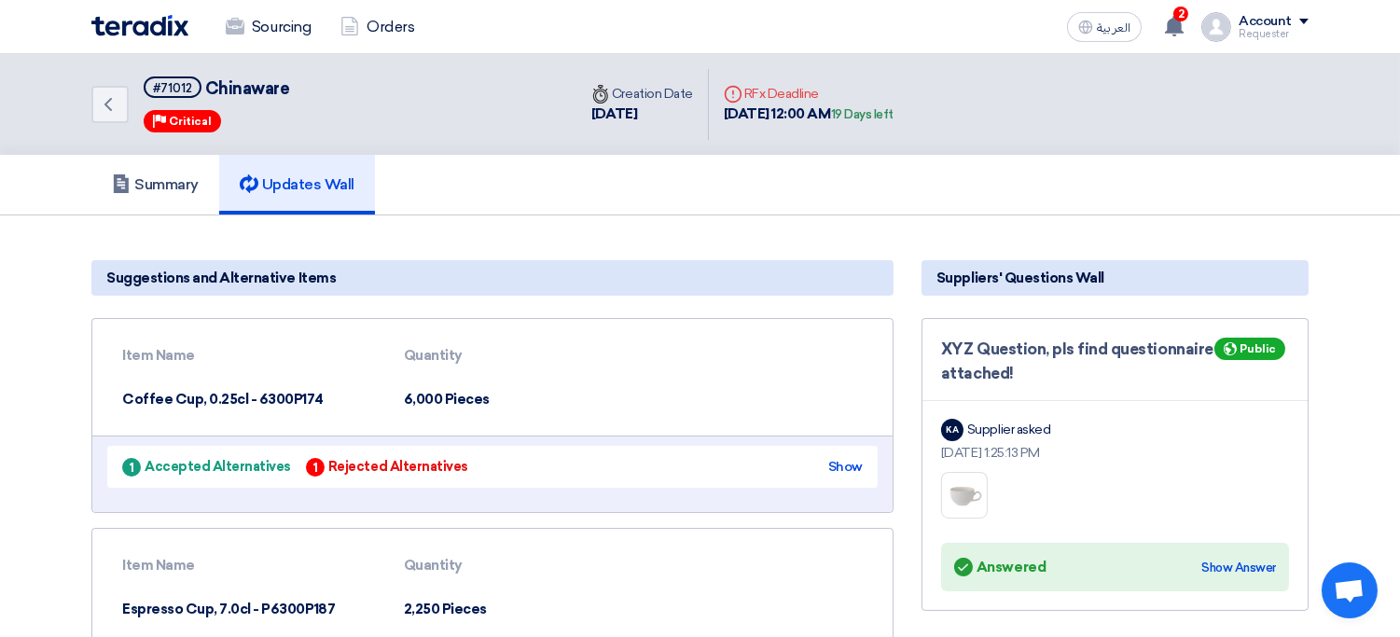
click at [707, 260] on h5 "Suggestions and Alternative Items" at bounding box center [492, 277] width 802 height 35
drag, startPoint x: 62, startPoint y: 31, endPoint x: 1059, endPoint y: 110, distance: 1000.3
click at [1059, 110] on app-shell "Sourcing Orders العربية ع 2 Procurement Account shared RFQ: Chinaware - #71012 …" at bounding box center [700, 626] width 1400 height 1144
drag, startPoint x: 1059, startPoint y: 110, endPoint x: 575, endPoint y: 87, distance: 484.7
click at [575, 87] on div "Back #71012 Chinaware Priority Critical Time Creation Date [DATE] Deadline RFx …" at bounding box center [699, 104] width 1217 height 101
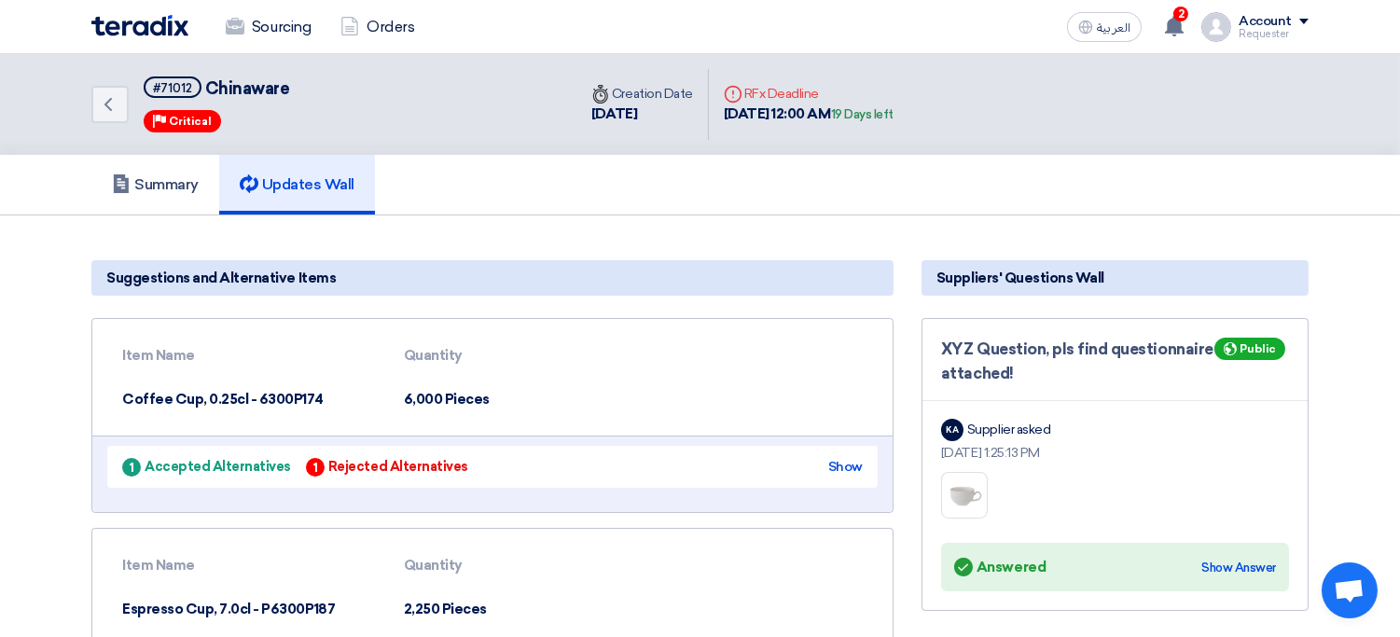
click at [576, 134] on div "Time Creation Date [DATE]" at bounding box center [642, 104] width 132 height 71
drag, startPoint x: 128, startPoint y: 72, endPoint x: 970, endPoint y: 131, distance: 844.3
click at [970, 131] on div "Back #71012 Chinaware Priority Critical Time Creation Date [DATE] Deadline RFx …" at bounding box center [699, 104] width 1217 height 101
drag, startPoint x: 970, startPoint y: 131, endPoint x: 968, endPoint y: 188, distance: 57.9
click at [968, 188] on div "Back #71012 Chinaware Priority Critical Time Creation Date [DATE] Deadline RFx …" at bounding box center [700, 414] width 1400 height 721
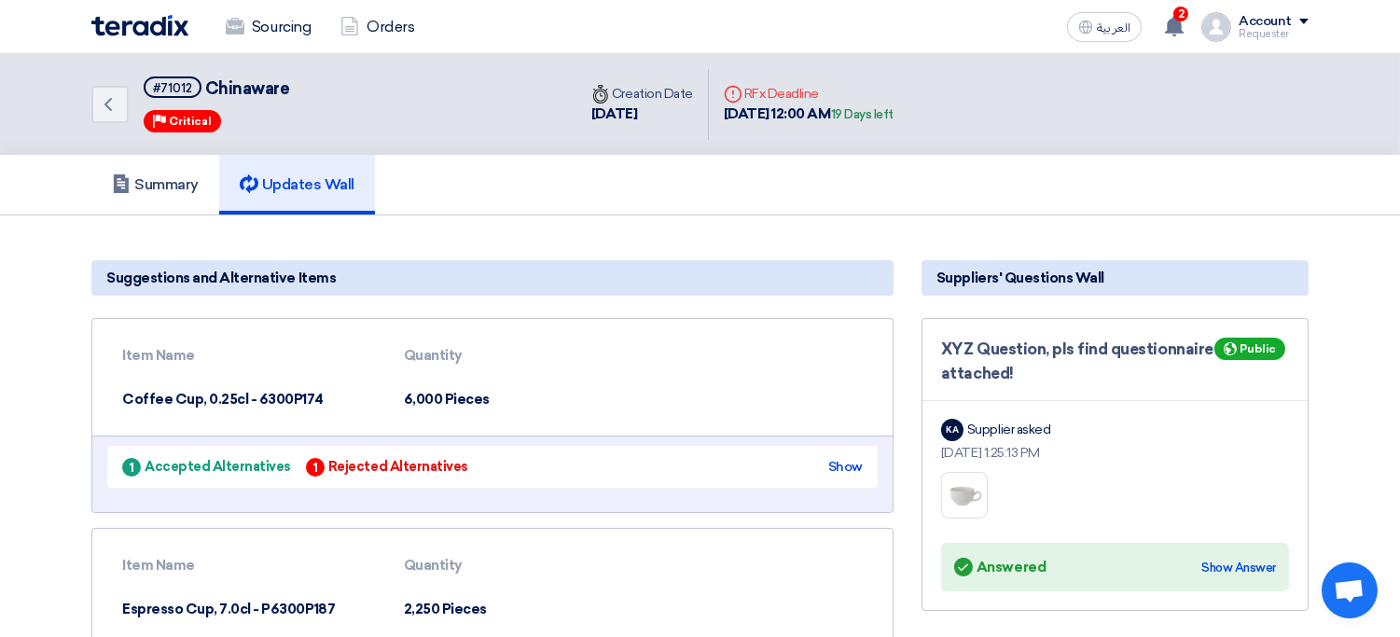
click at [967, 235] on section "Suggestions and Alternative Items Item Name Quantity Coffee Cup, 0.25cl - 6300P…" at bounding box center [700, 495] width 1400 height 560
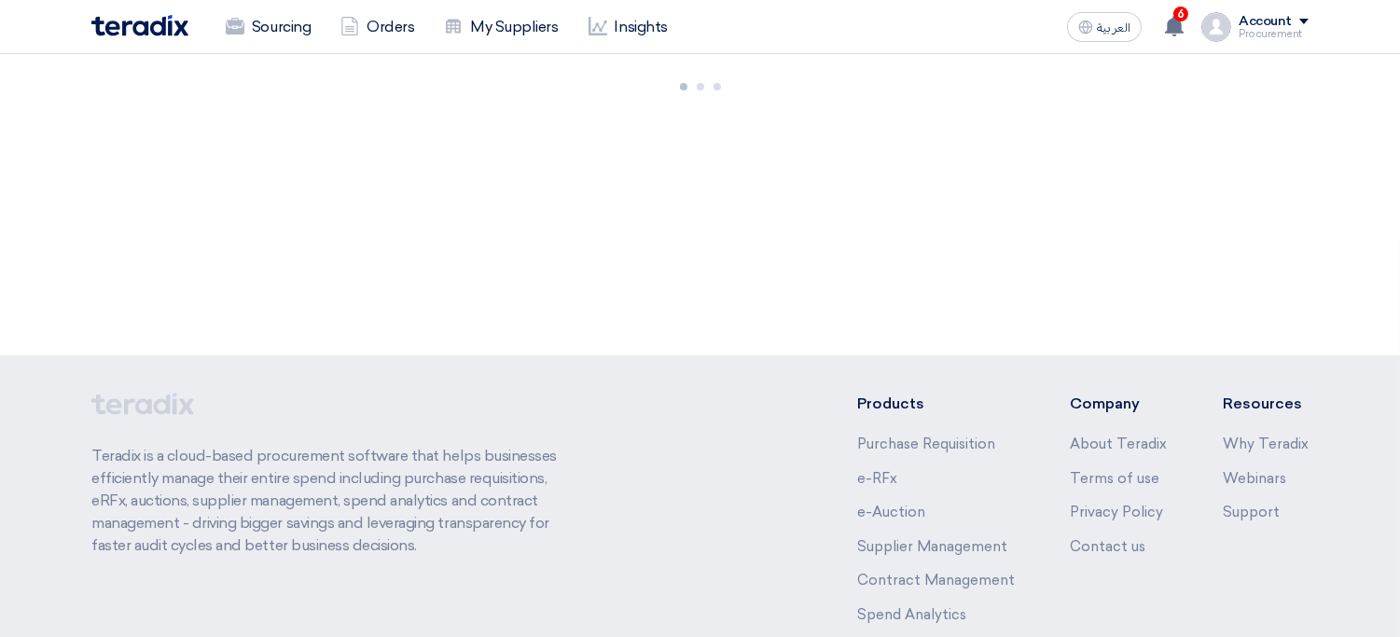
click at [70, 20] on nav "Sourcing Orders My Suppliers Insights العربية ع 6 You have a new offer for 'Chi…" at bounding box center [700, 27] width 1400 height 54
drag, startPoint x: 70, startPoint y: 20, endPoint x: 749, endPoint y: 30, distance: 679.1
click at [749, 30] on nav "Sourcing Orders My Suppliers Insights العربية ع 6 You have a new offer for 'Chi…" at bounding box center [700, 27] width 1400 height 54
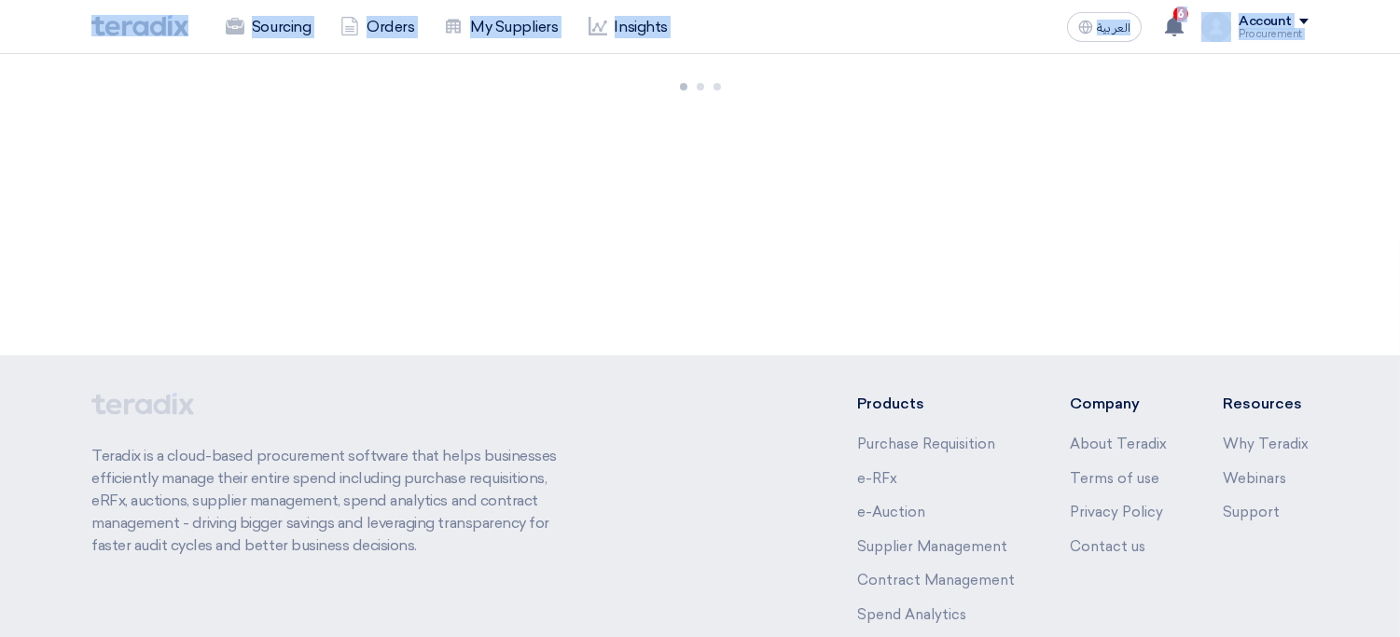
drag, startPoint x: 813, startPoint y: 28, endPoint x: 46, endPoint y: 5, distance: 768.0
click at [46, 54] on app-shell "Sourcing Orders My Suppliers Insights العربية ع 6 You have a new offer for 'Chi…" at bounding box center [700, 416] width 1400 height 724
click at [48, 41] on nav "Sourcing Orders My Suppliers Insights العربية ع 6 You have a new offer for 'Chi…" at bounding box center [700, 27] width 1400 height 54
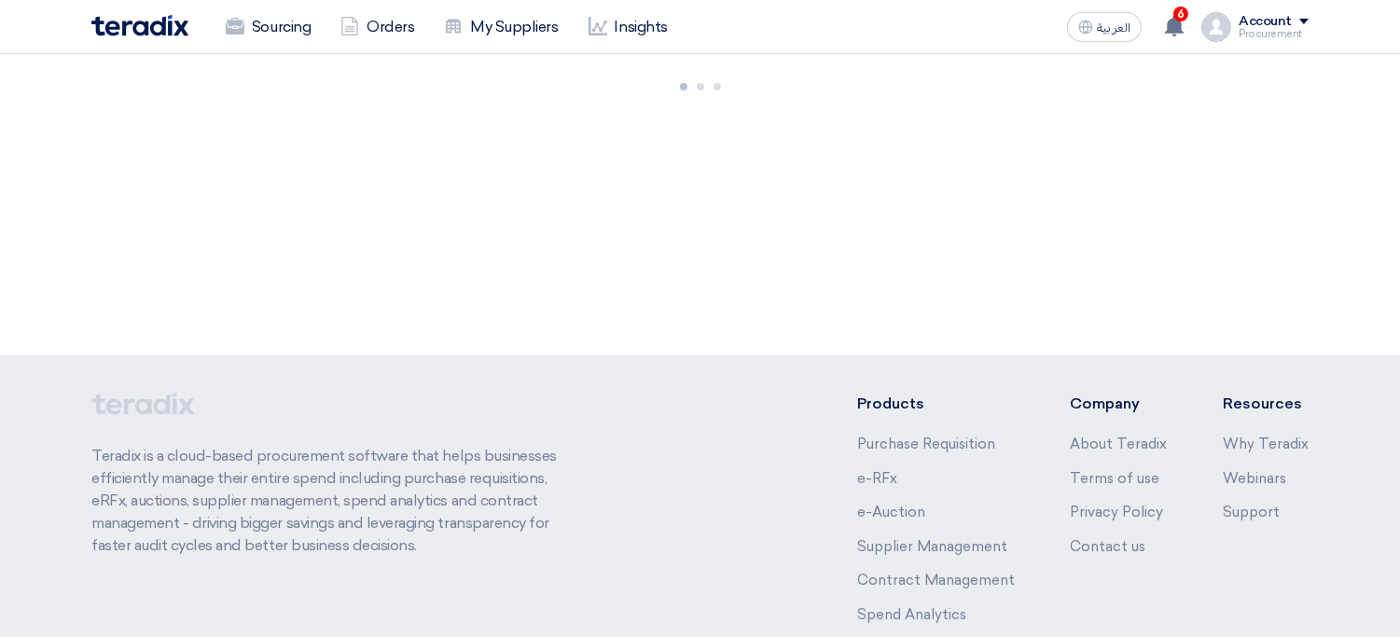
click at [821, 43] on div "Sourcing Orders My Suppliers Insights" at bounding box center [456, 27] width 730 height 41
click at [292, 35] on link "Sourcing" at bounding box center [268, 27] width 115 height 41
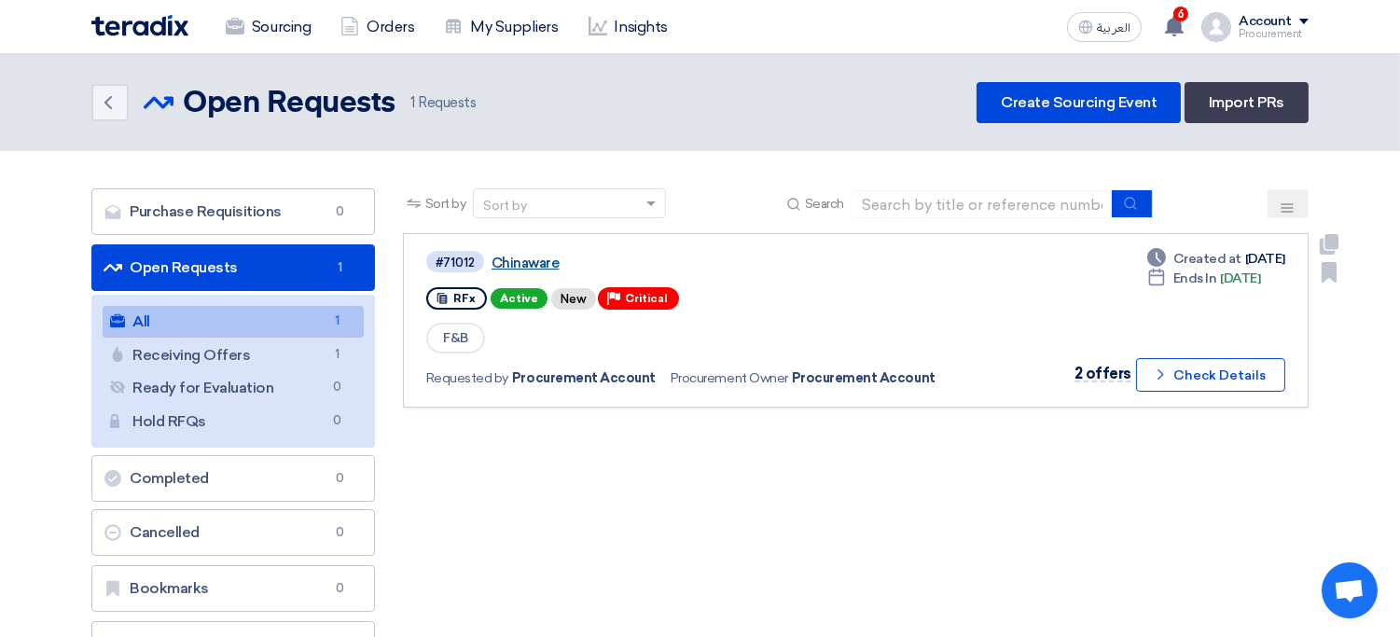
click at [544, 262] on link "Chinaware" at bounding box center [725, 263] width 466 height 17
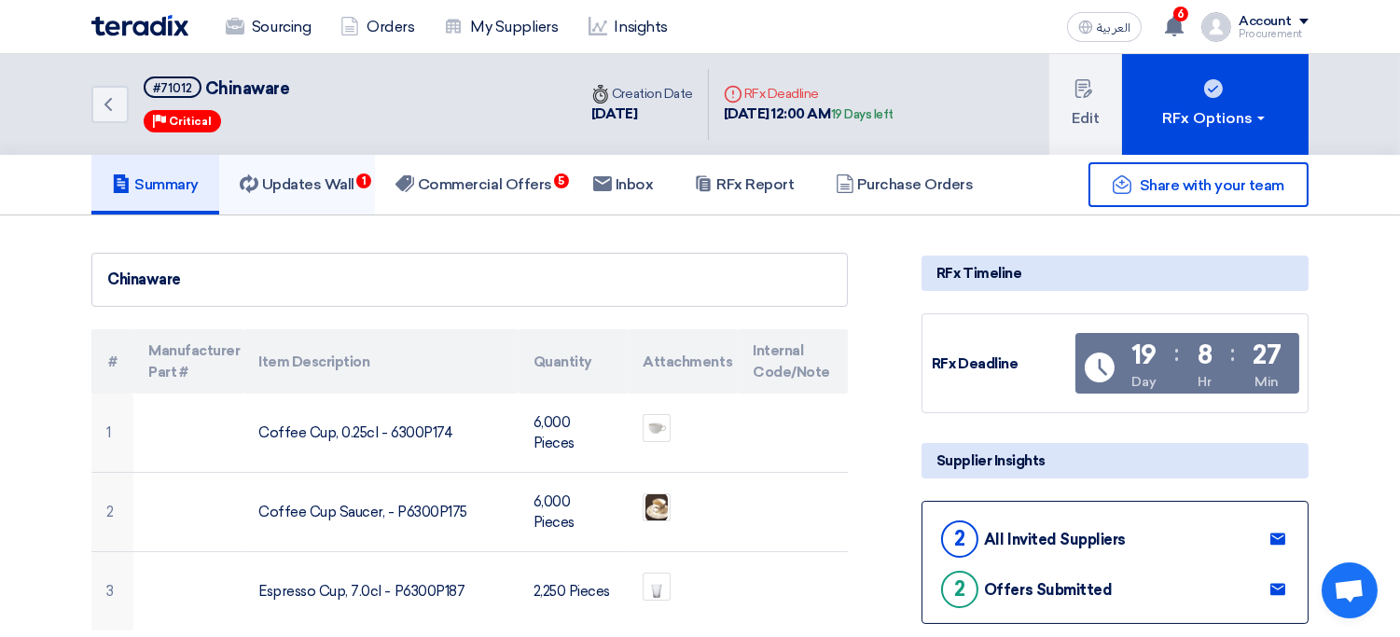
click at [314, 196] on link "Updates Wall 1" at bounding box center [297, 185] width 156 height 60
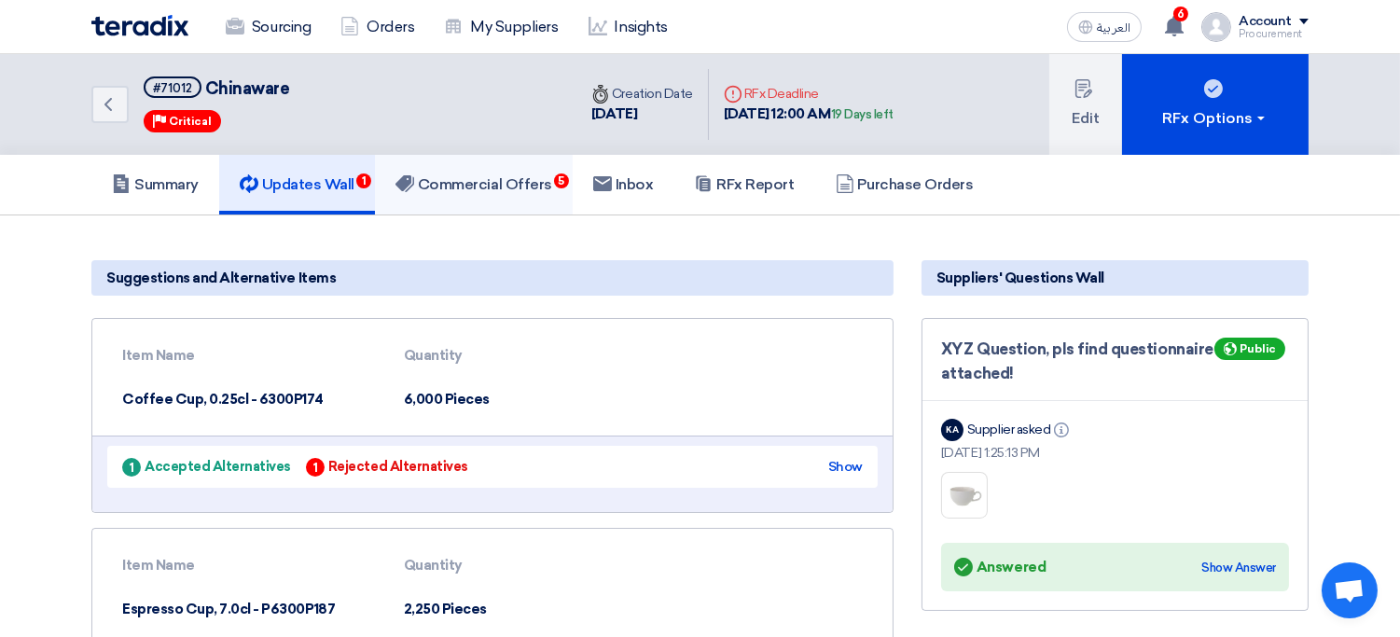
click at [497, 203] on link "Commercial Offers 5" at bounding box center [474, 185] width 198 height 60
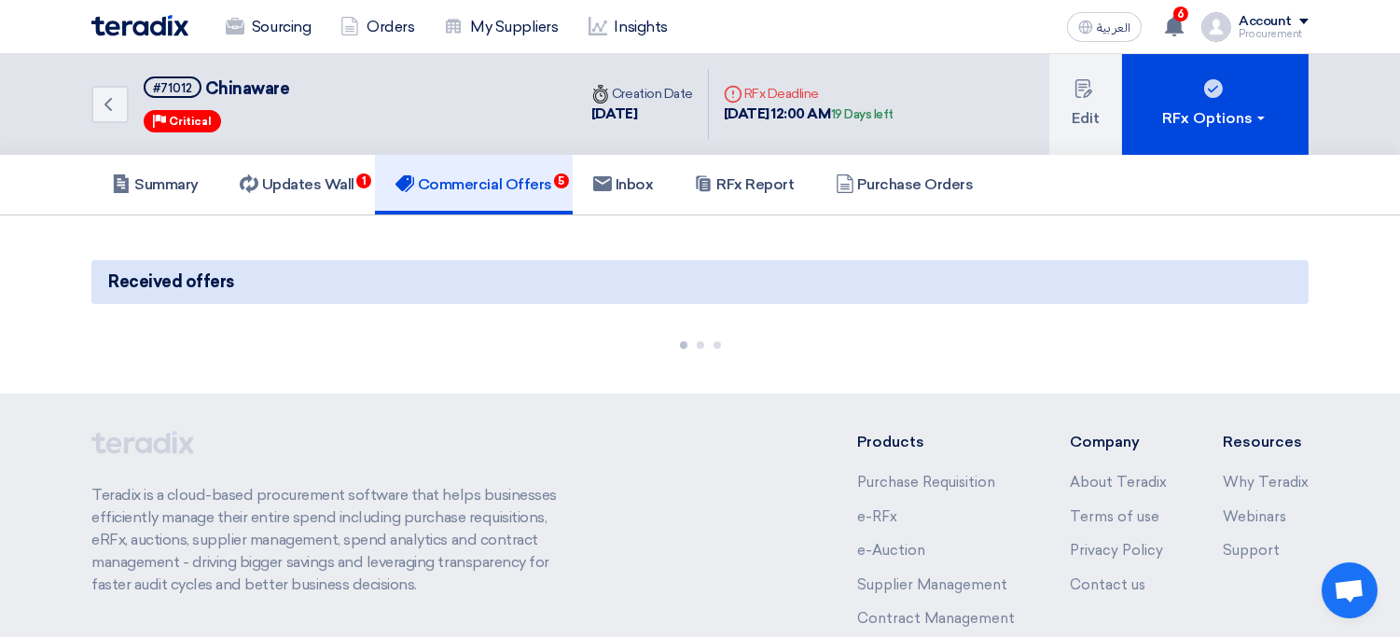
click at [503, 222] on section "Received offers" at bounding box center [700, 304] width 1400 height 178
drag, startPoint x: 503, startPoint y: 222, endPoint x: 513, endPoint y: 254, distance: 33.3
click at [513, 254] on section "Received offers" at bounding box center [700, 304] width 1400 height 178
click at [514, 254] on div "Received offers" at bounding box center [699, 305] width 1245 height 104
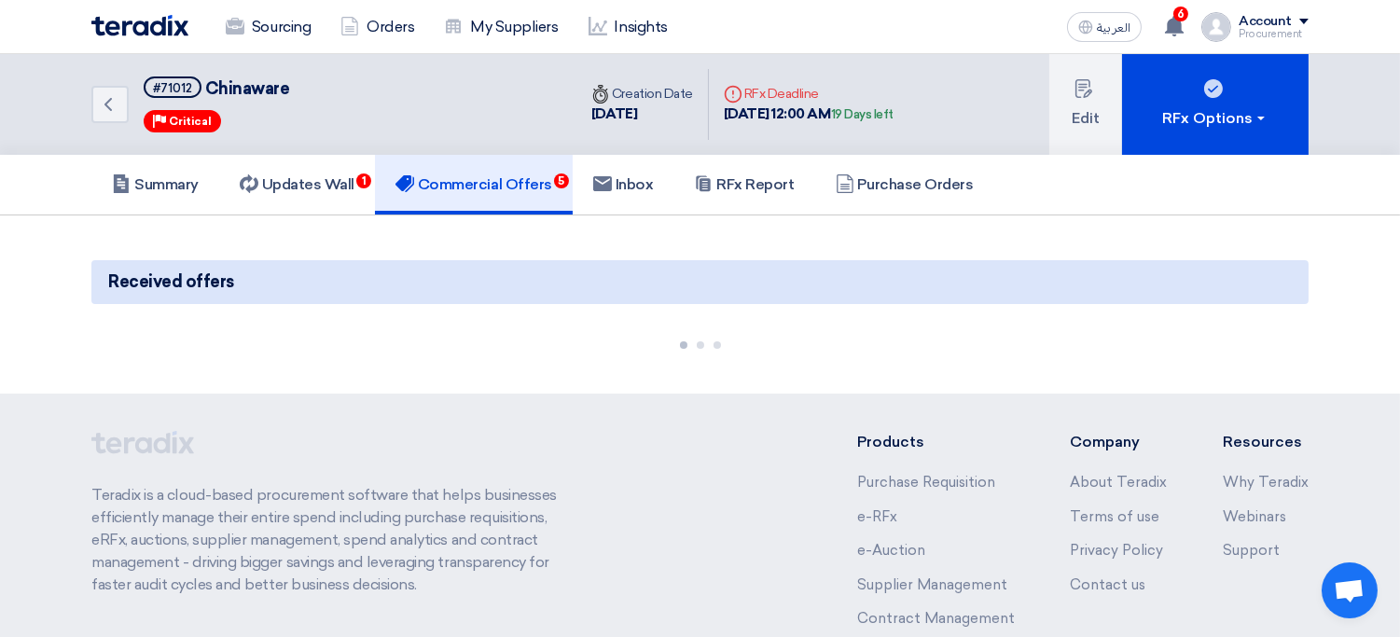
click at [514, 254] on div "Received offers" at bounding box center [699, 305] width 1245 height 104
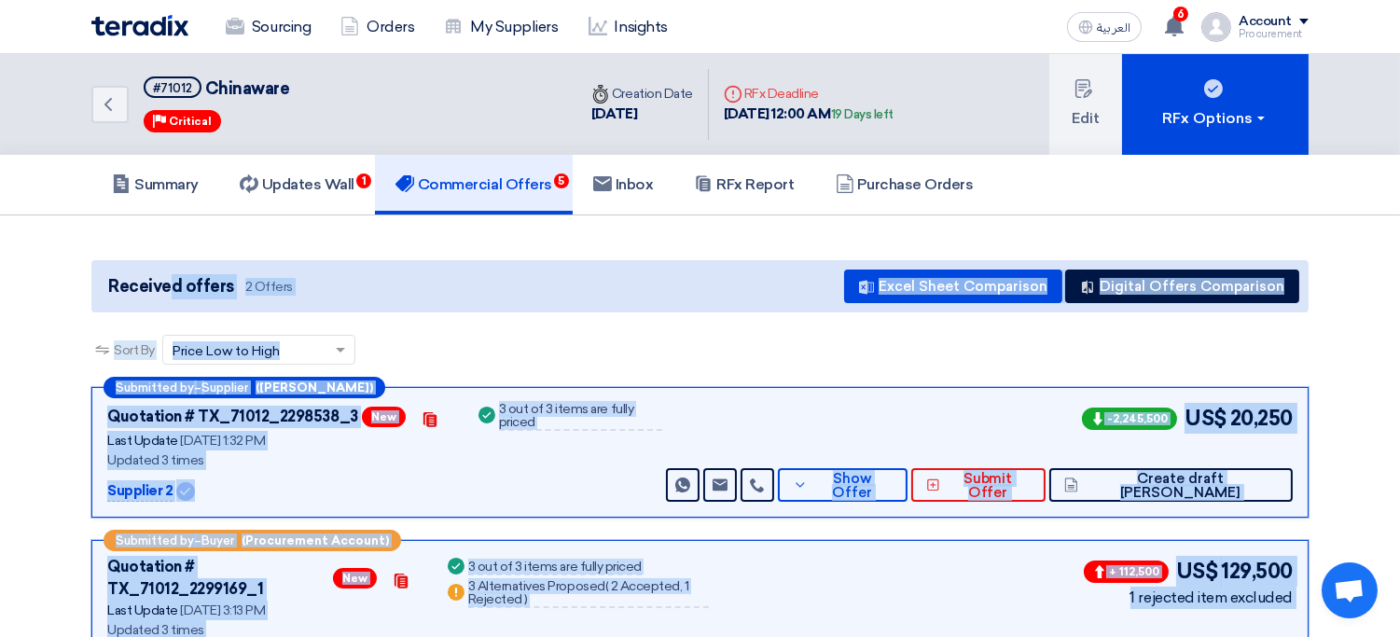
click at [563, 260] on div "Received offers 2 Offers Excel Sheet Comparison Digital Offers Comparison" at bounding box center [699, 286] width 1217 height 52
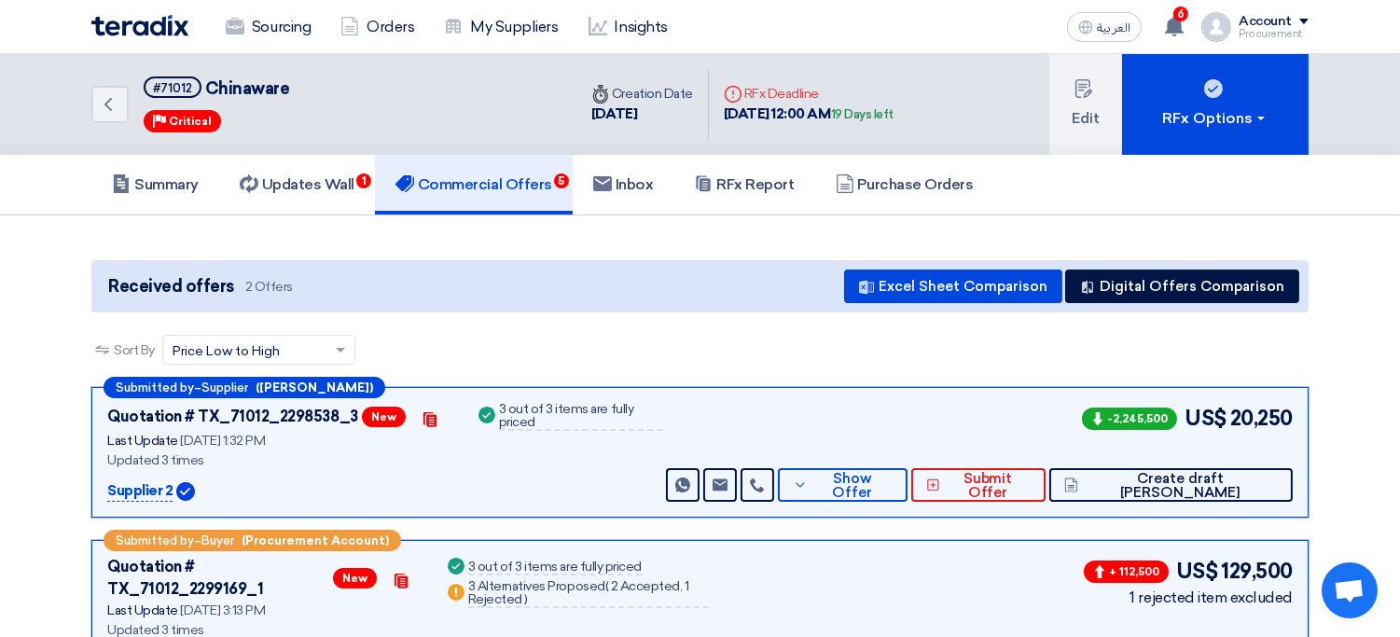
click at [482, 234] on section "Received offers 2 Offers Excel Sheet Comparison Digital Offers Comparison Sort …" at bounding box center [700, 474] width 1400 height 518
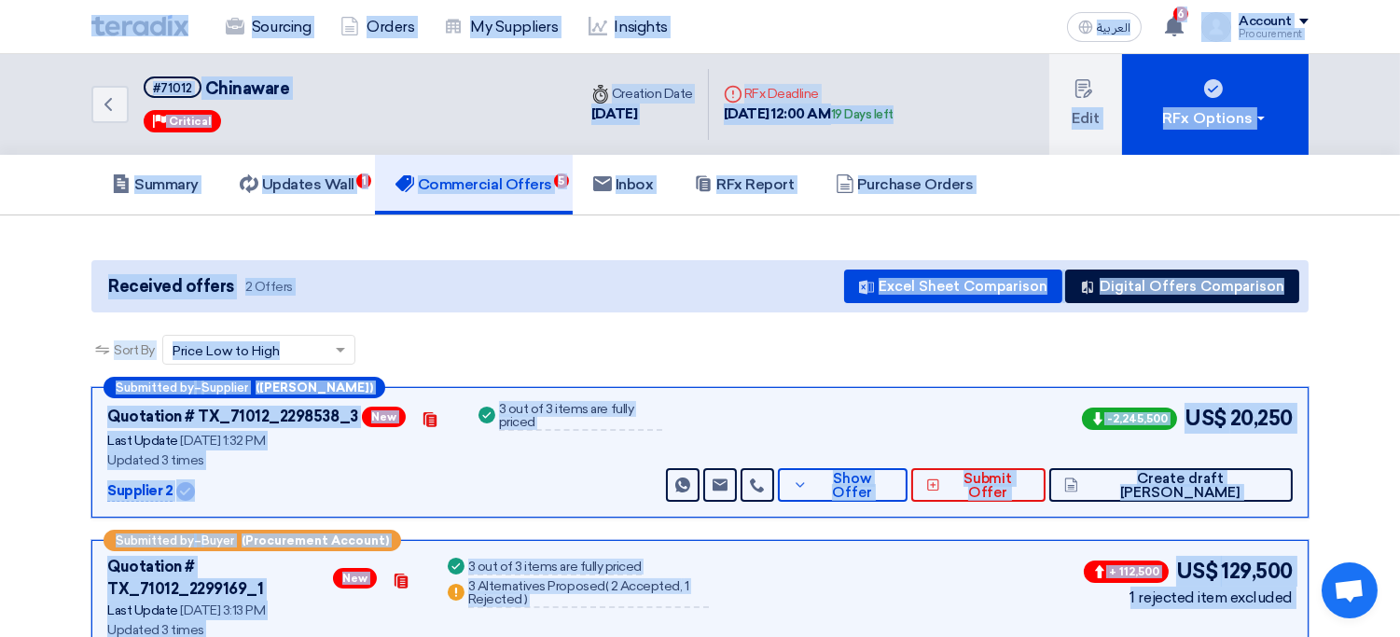
click at [463, 271] on div "Received offers 2 Offers Excel Sheet Comparison Digital Offers Comparison" at bounding box center [699, 286] width 1217 height 52
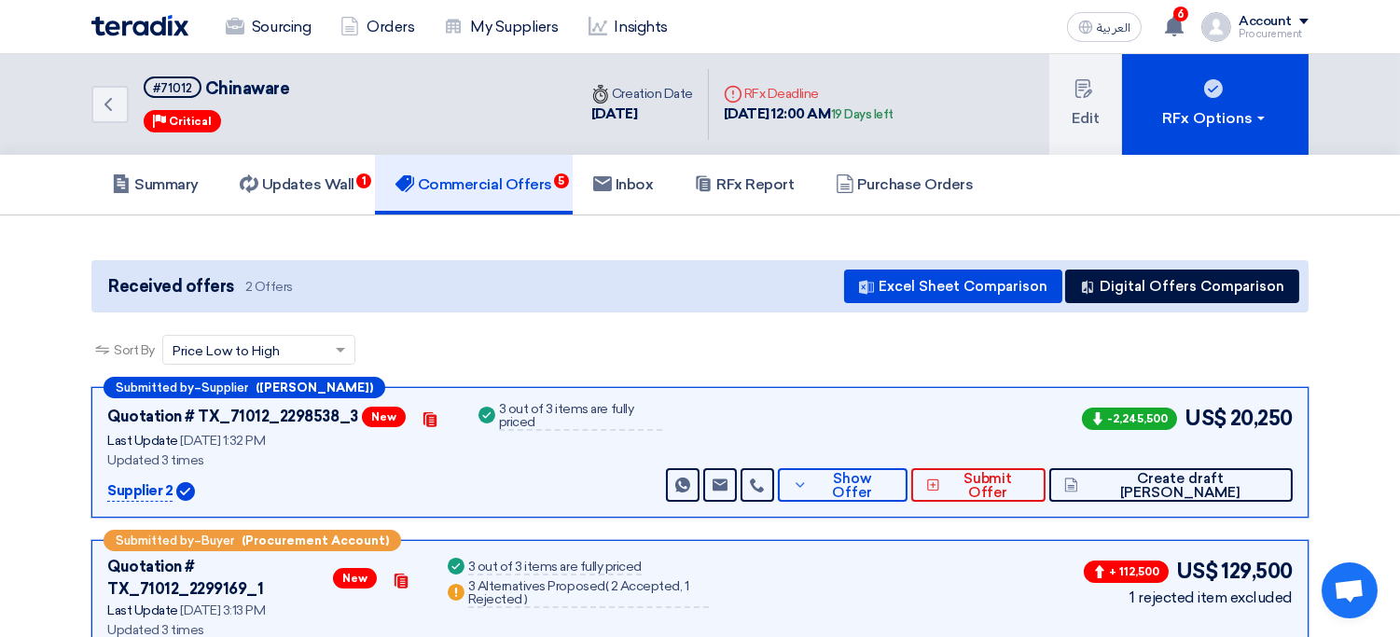
click at [463, 271] on div "Received offers 2 Offers Excel Sheet Comparison Digital Offers Comparison" at bounding box center [699, 286] width 1217 height 52
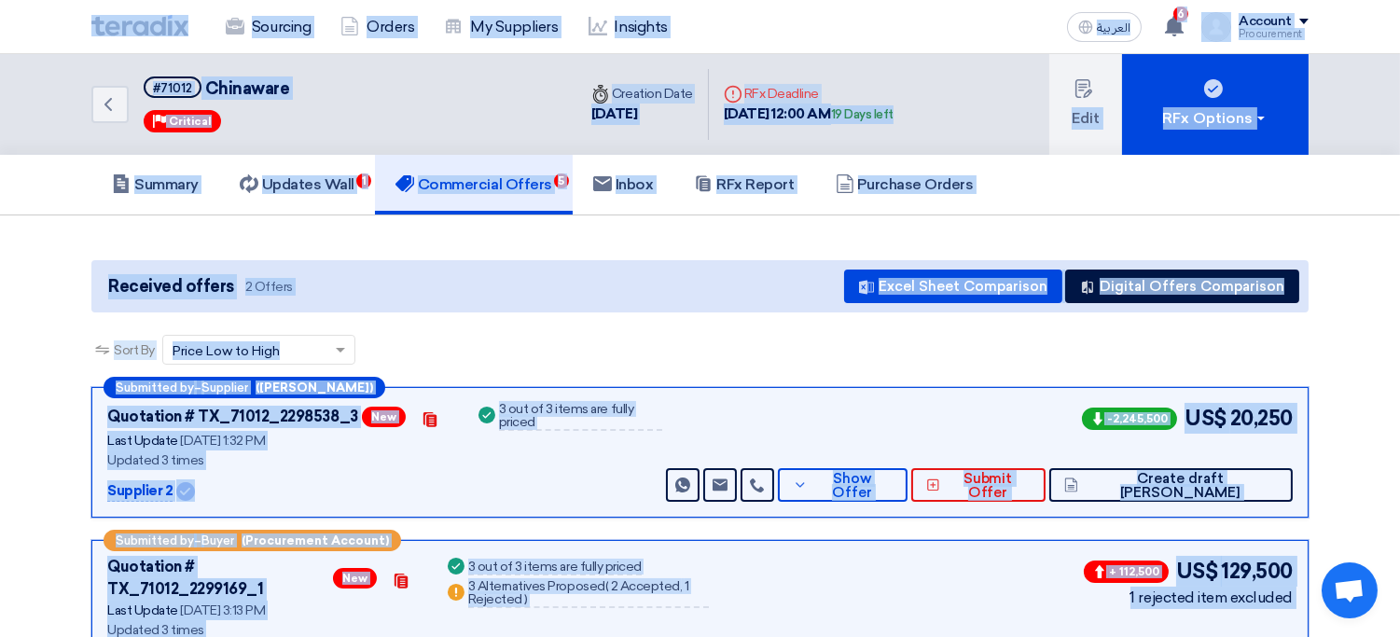
click at [129, 298] on div "Received offers 2 Offers Excel Sheet Comparison Digital Offers Comparison" at bounding box center [699, 286] width 1217 height 52
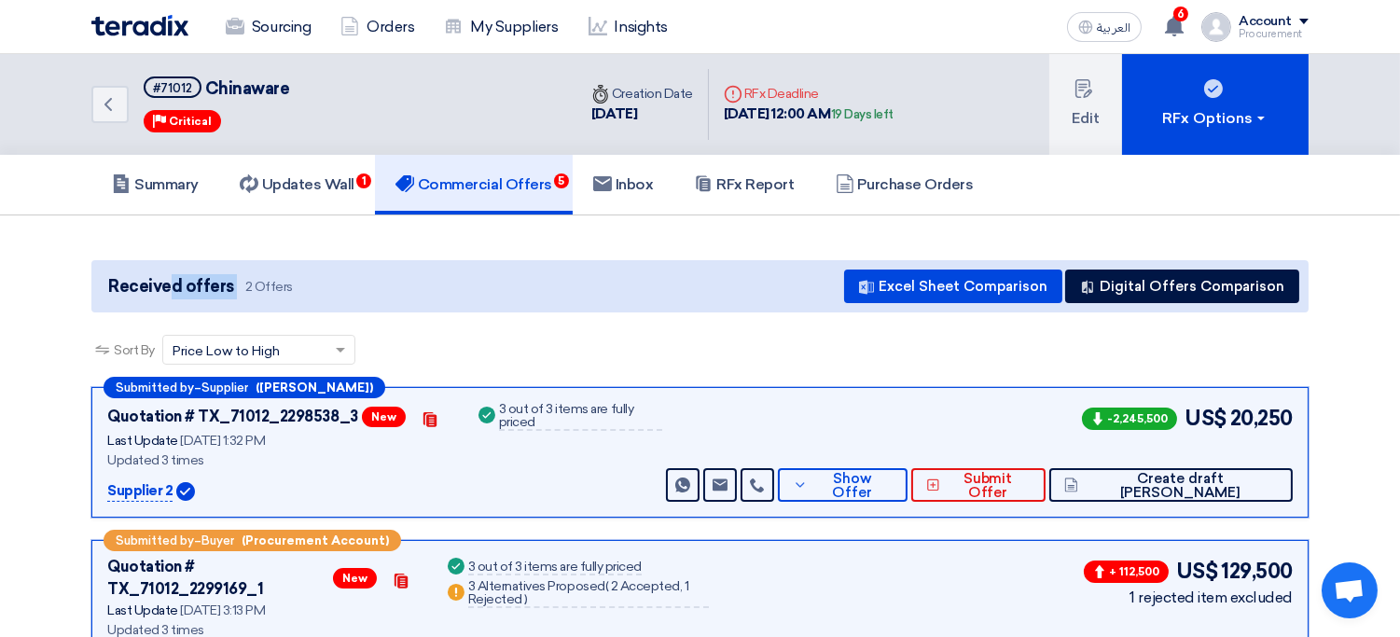
click at [129, 298] on div "Received offers 2 Offers Excel Sheet Comparison Digital Offers Comparison" at bounding box center [699, 286] width 1217 height 52
click at [323, 263] on div "Received offers 2 Offers Excel Sheet Comparison Digital Offers Comparison" at bounding box center [699, 286] width 1217 height 52
click at [624, 285] on div "Received offers 2 Offers Excel Sheet Comparison Digital Offers Comparison" at bounding box center [699, 286] width 1217 height 52
drag, startPoint x: 437, startPoint y: 284, endPoint x: 94, endPoint y: 291, distance: 343.3
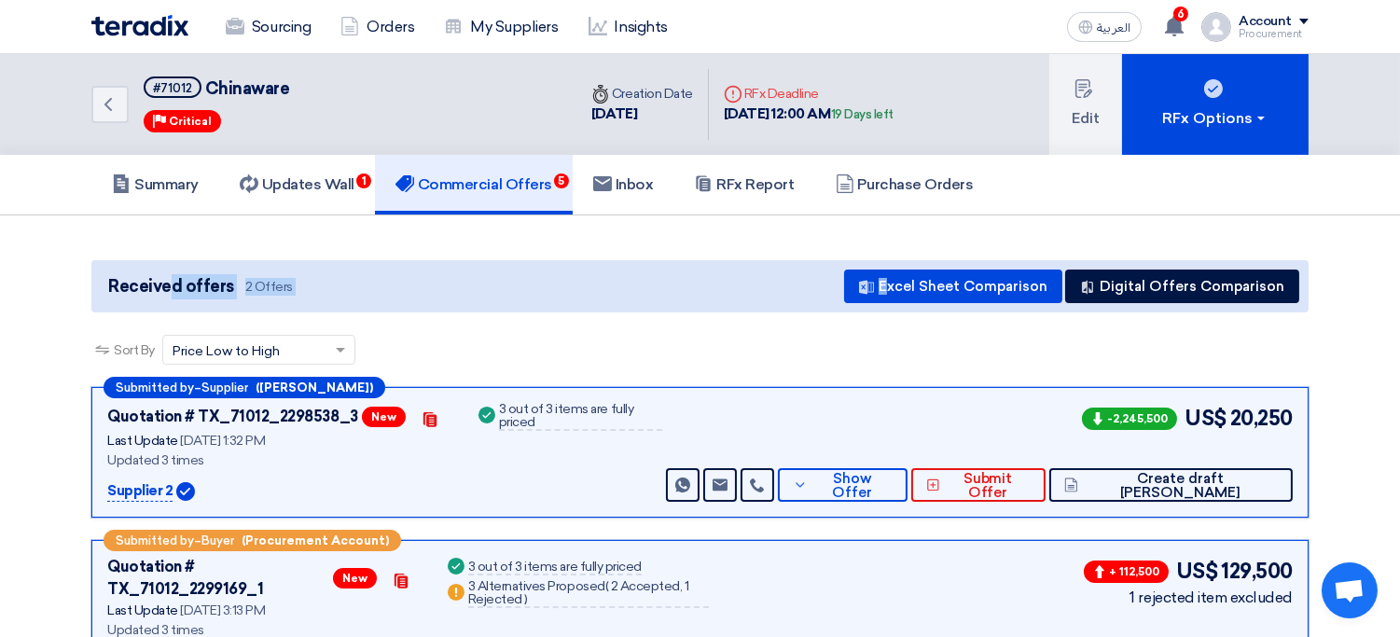
click at [94, 291] on div "Received offers 2 Offers Excel Sheet Comparison Digital Offers Comparison" at bounding box center [699, 286] width 1217 height 52
click at [296, 289] on div "Received offers 2 Offers Excel Sheet Comparison Digital Offers Comparison" at bounding box center [699, 286] width 1217 height 52
click at [456, 290] on div "Received offers 2 Offers Excel Sheet Comparison Digital Offers Comparison" at bounding box center [699, 286] width 1217 height 52
